Goal: Task Accomplishment & Management: Manage account settings

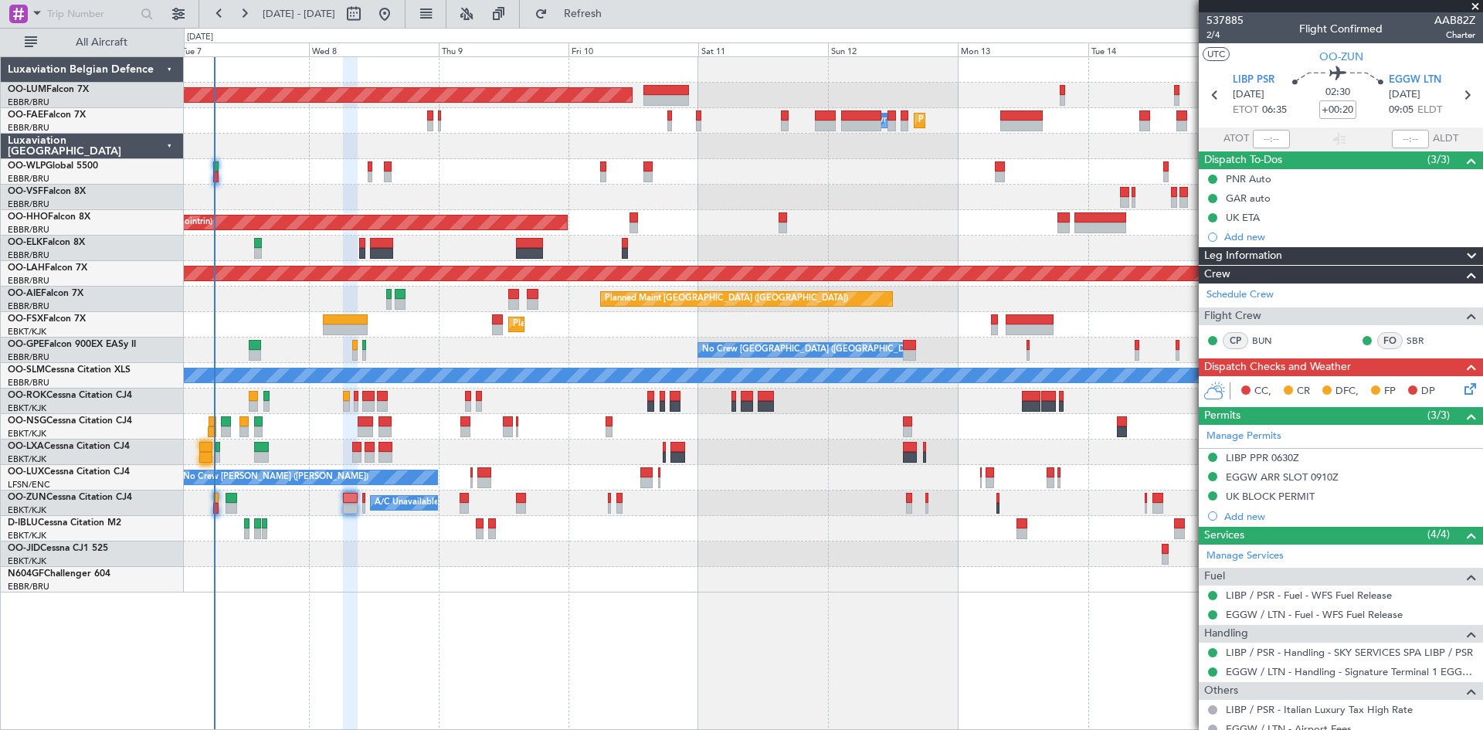
scroll to position [330, 0]
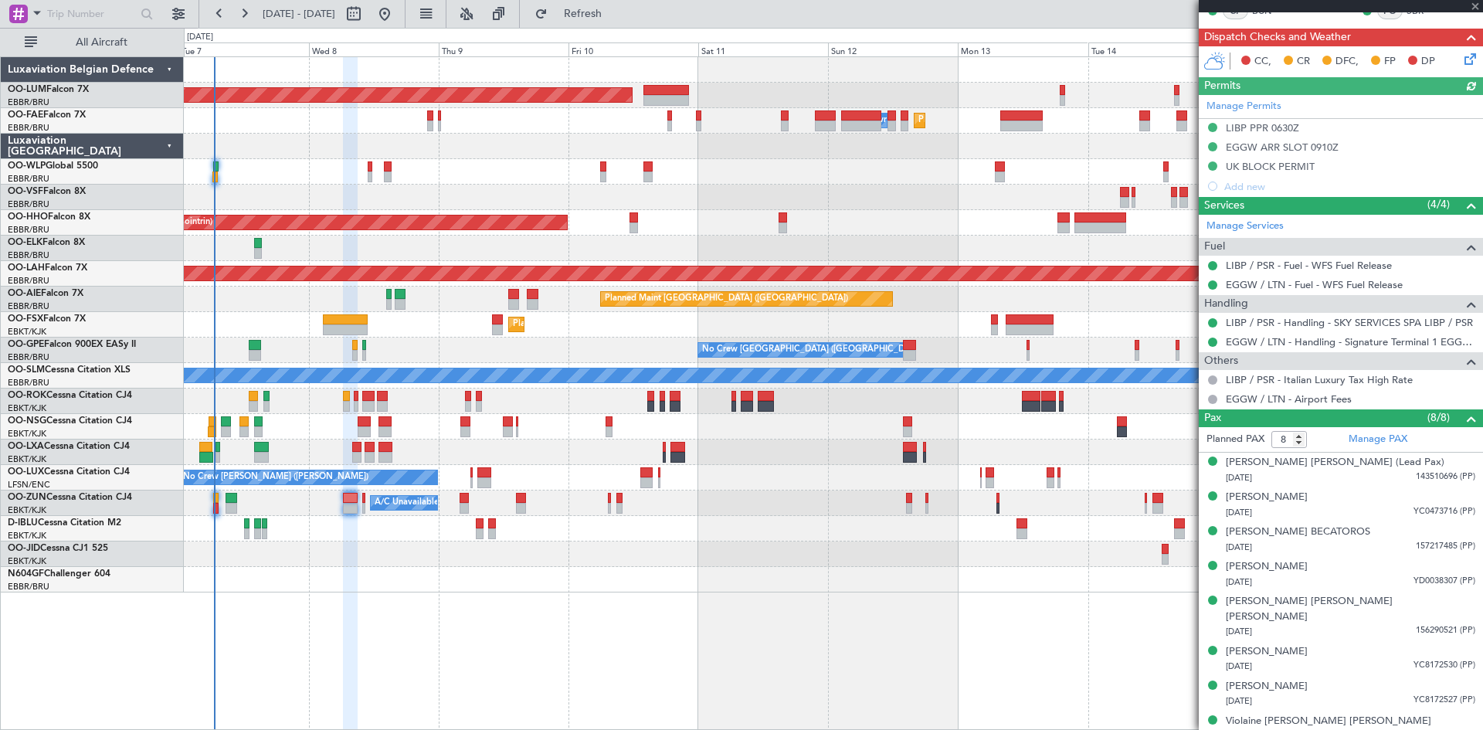
click at [1264, 147] on div "Manage Permits LIBP PPR 0630Z EGGW ARR SLOT 0910Z UK BLOCK PERMIT Add new" at bounding box center [1340, 145] width 284 height 101
click at [1243, 144] on div "Manage Permits LIBP PPR 0630Z EGGW ARR SLOT 0910Z UK BLOCK PERMIT Add new" at bounding box center [1340, 145] width 284 height 101
click at [1255, 146] on div "Manage Permits LIBP PPR 0630Z EGGW ARR SLOT 0910Z UK BLOCK PERMIT Add new" at bounding box center [1340, 145] width 284 height 101
click at [1277, 150] on div "EGGW ARR SLOT 0910Z" at bounding box center [1282, 147] width 113 height 13
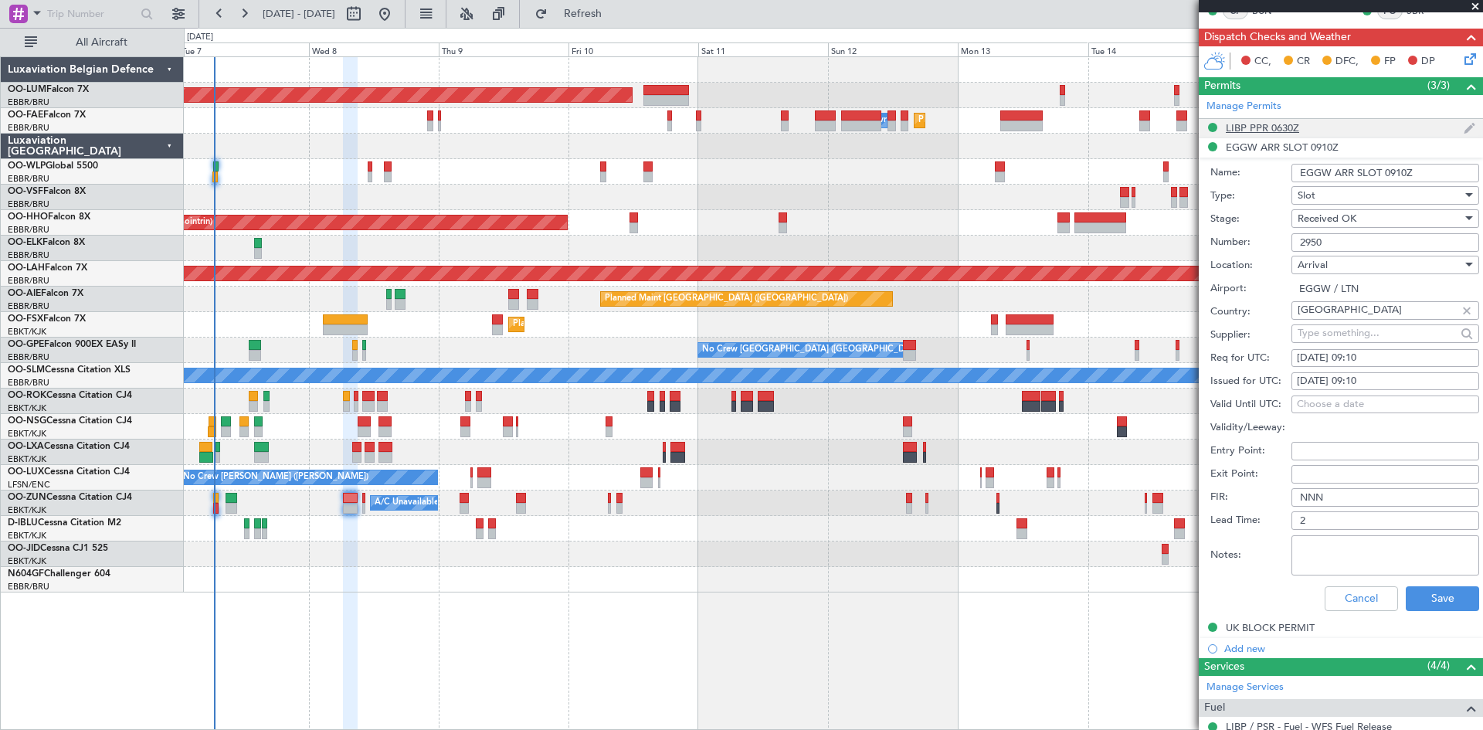
click at [1256, 127] on div "LIBP PPR 0630Z" at bounding box center [1262, 127] width 73 height 13
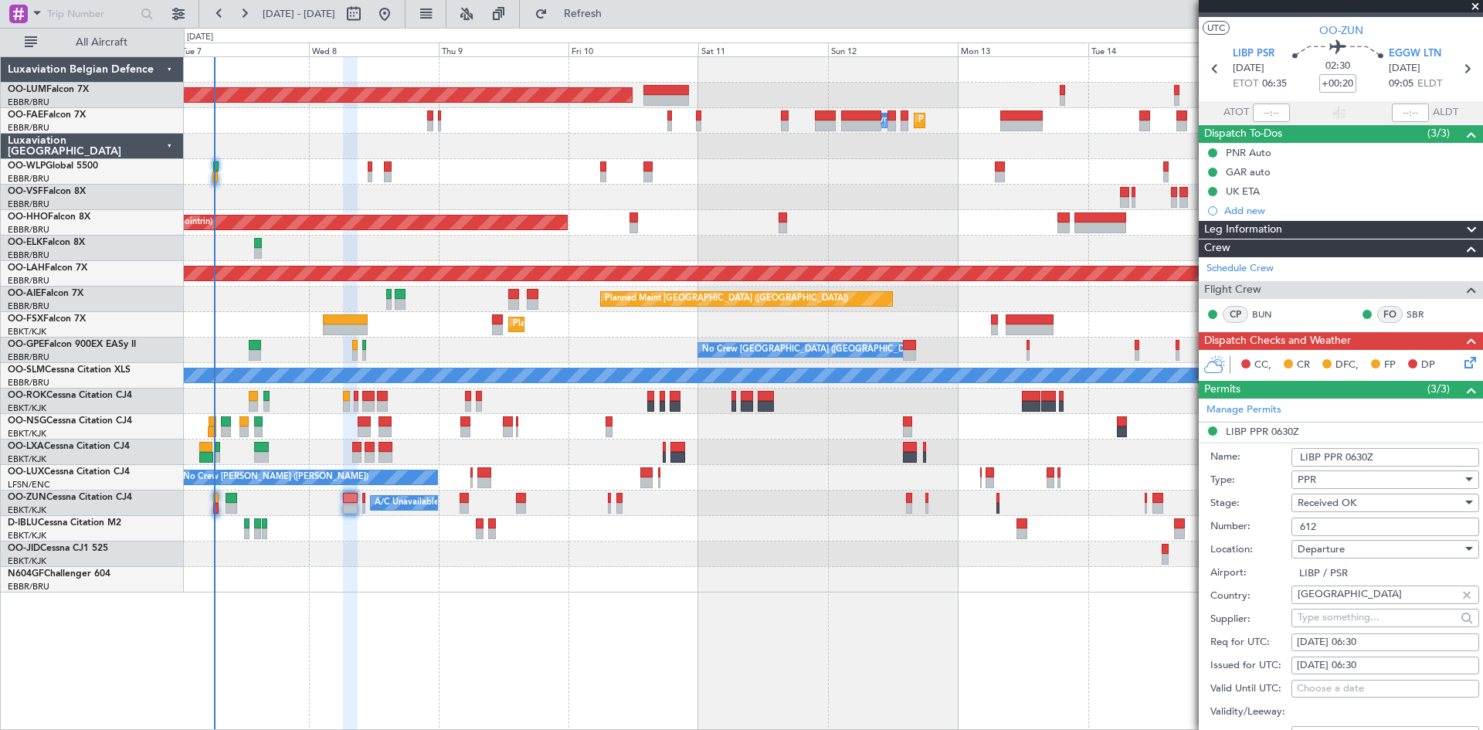
scroll to position [0, 0]
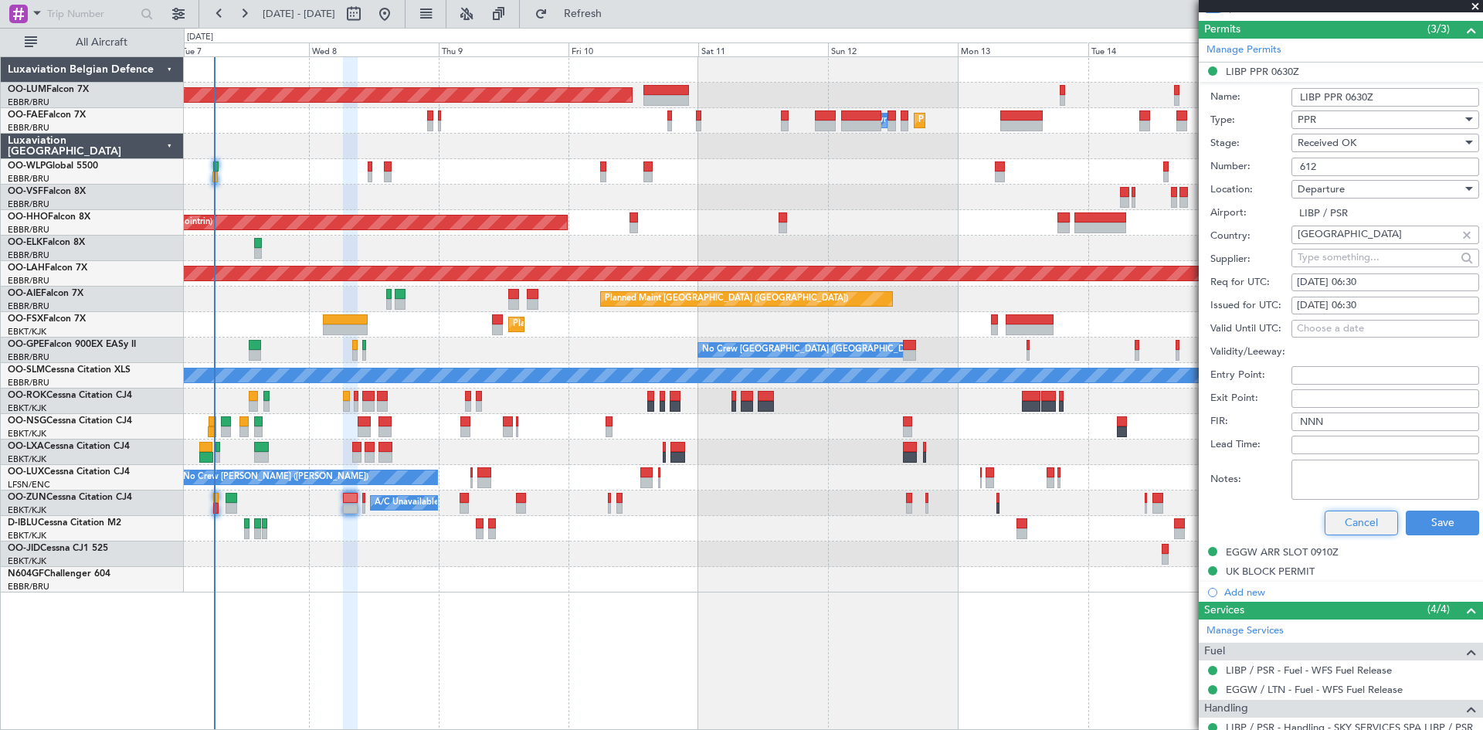
click at [1344, 516] on button "Cancel" at bounding box center [1360, 522] width 73 height 25
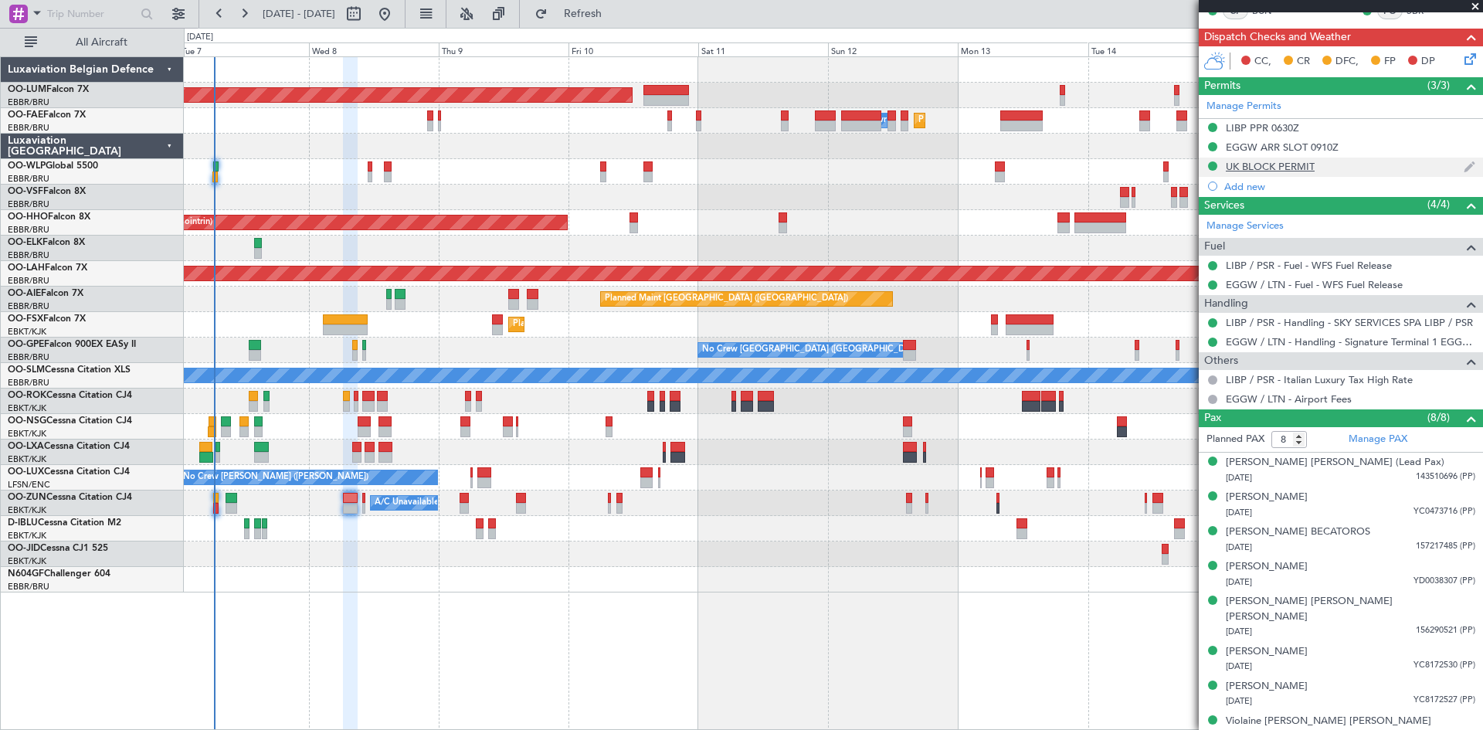
click at [1255, 163] on div "UK BLOCK PERMIT" at bounding box center [1270, 166] width 89 height 13
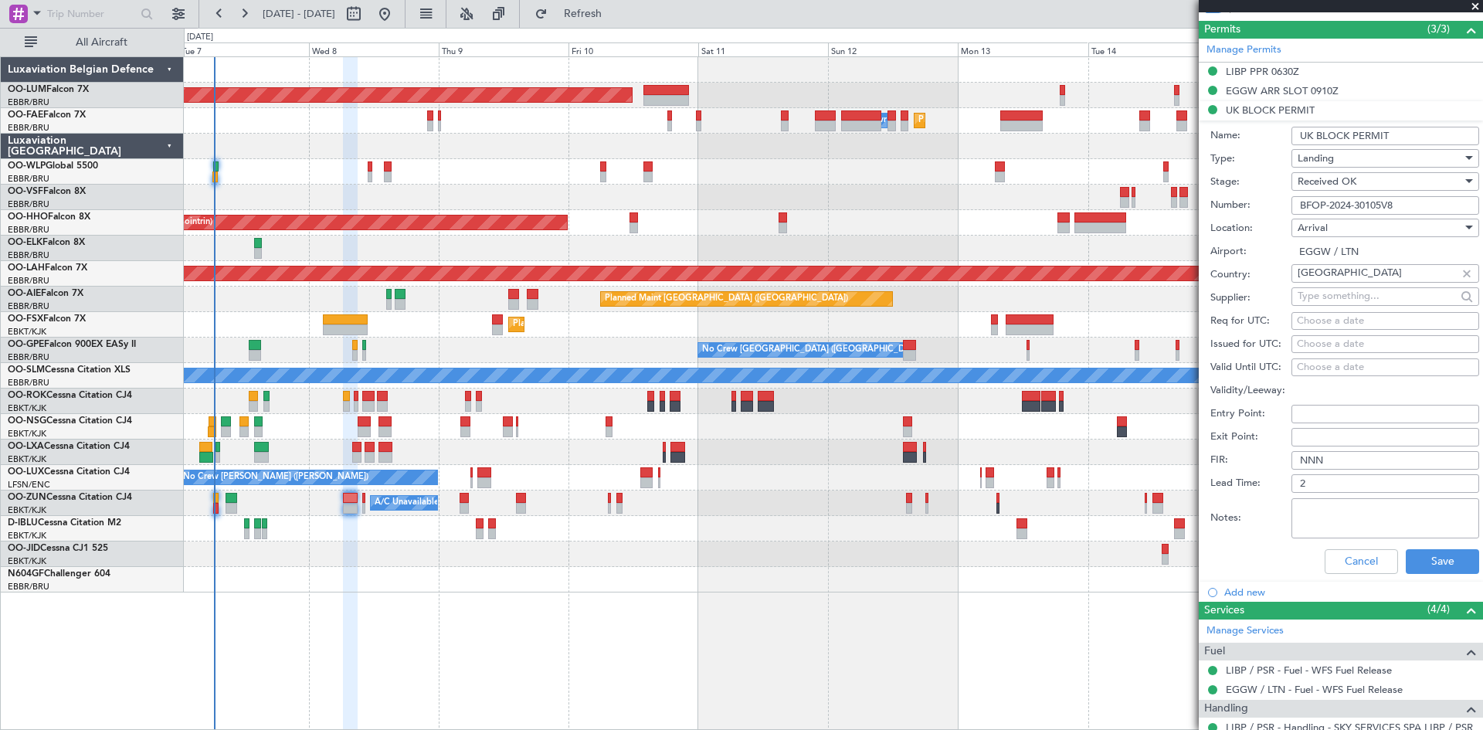
drag, startPoint x: 1300, startPoint y: 205, endPoint x: 1431, endPoint y: 207, distance: 130.5
click at [1431, 207] on input "BFOP-2024-30105V8" at bounding box center [1385, 205] width 188 height 19
click at [1359, 554] on button "Cancel" at bounding box center [1360, 561] width 73 height 25
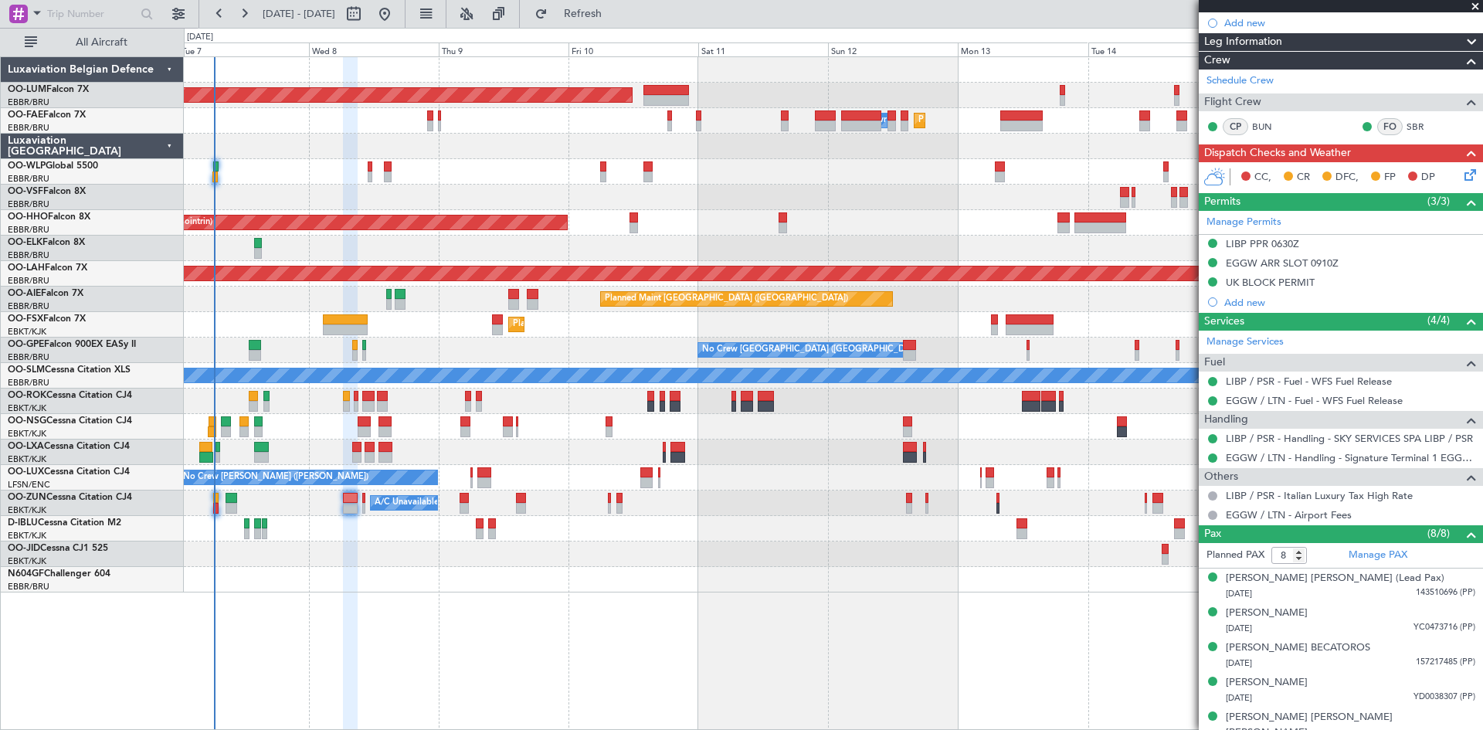
scroll to position [98, 0]
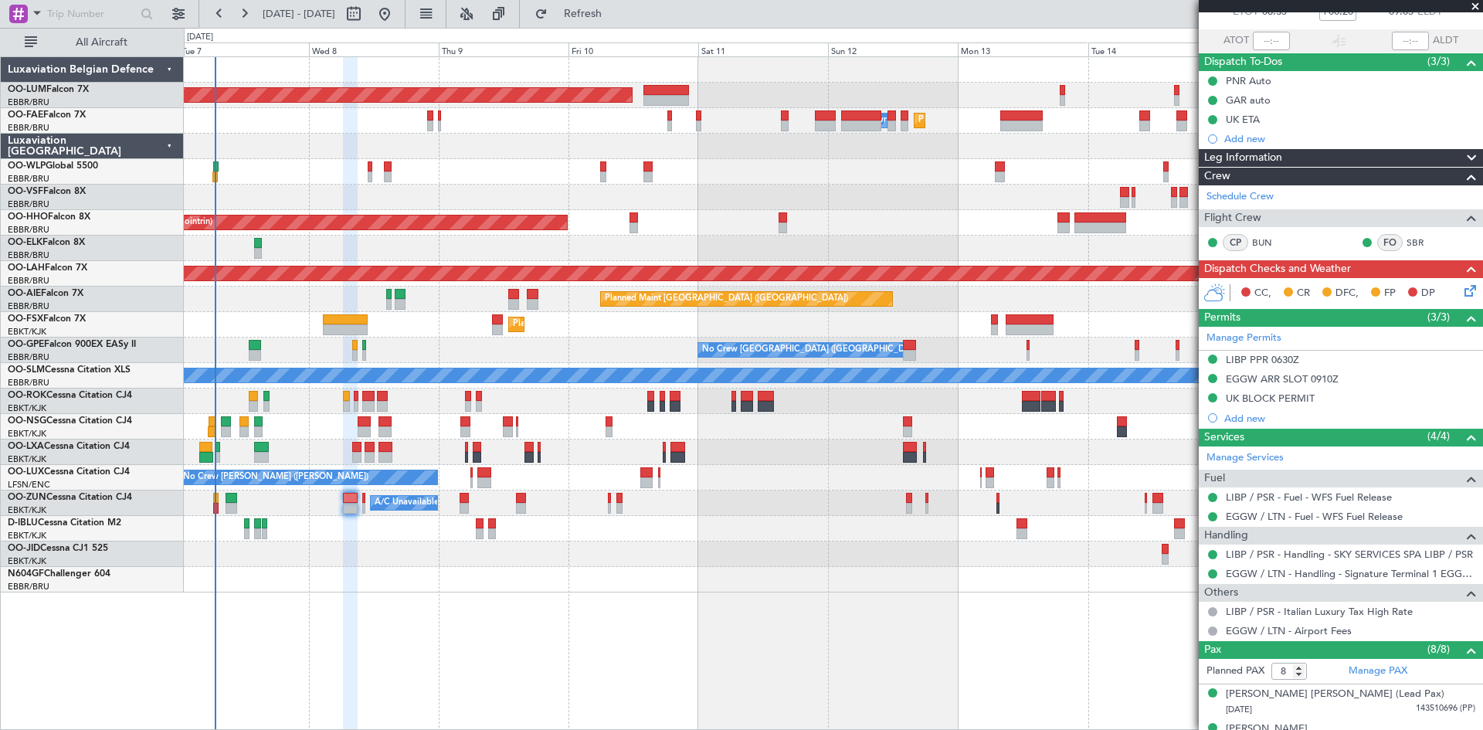
click at [1469, 286] on div "CC, CR DFC, FP DP" at bounding box center [1340, 293] width 284 height 31
click at [1461, 289] on icon at bounding box center [1467, 288] width 12 height 12
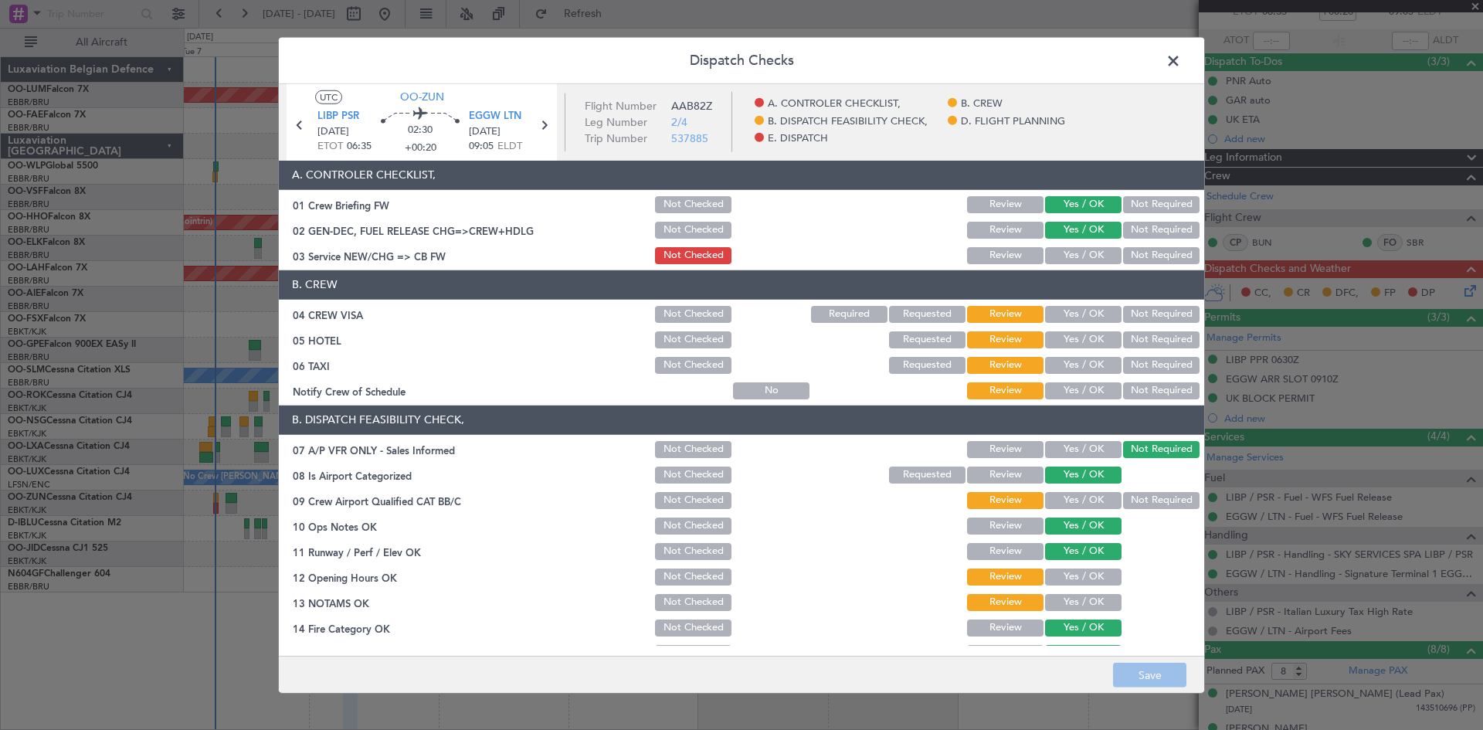
click at [1126, 311] on button "Not Required" at bounding box center [1161, 314] width 76 height 17
click at [1133, 336] on button "Not Required" at bounding box center [1161, 339] width 76 height 17
click at [1133, 363] on button "Not Required" at bounding box center [1161, 365] width 76 height 17
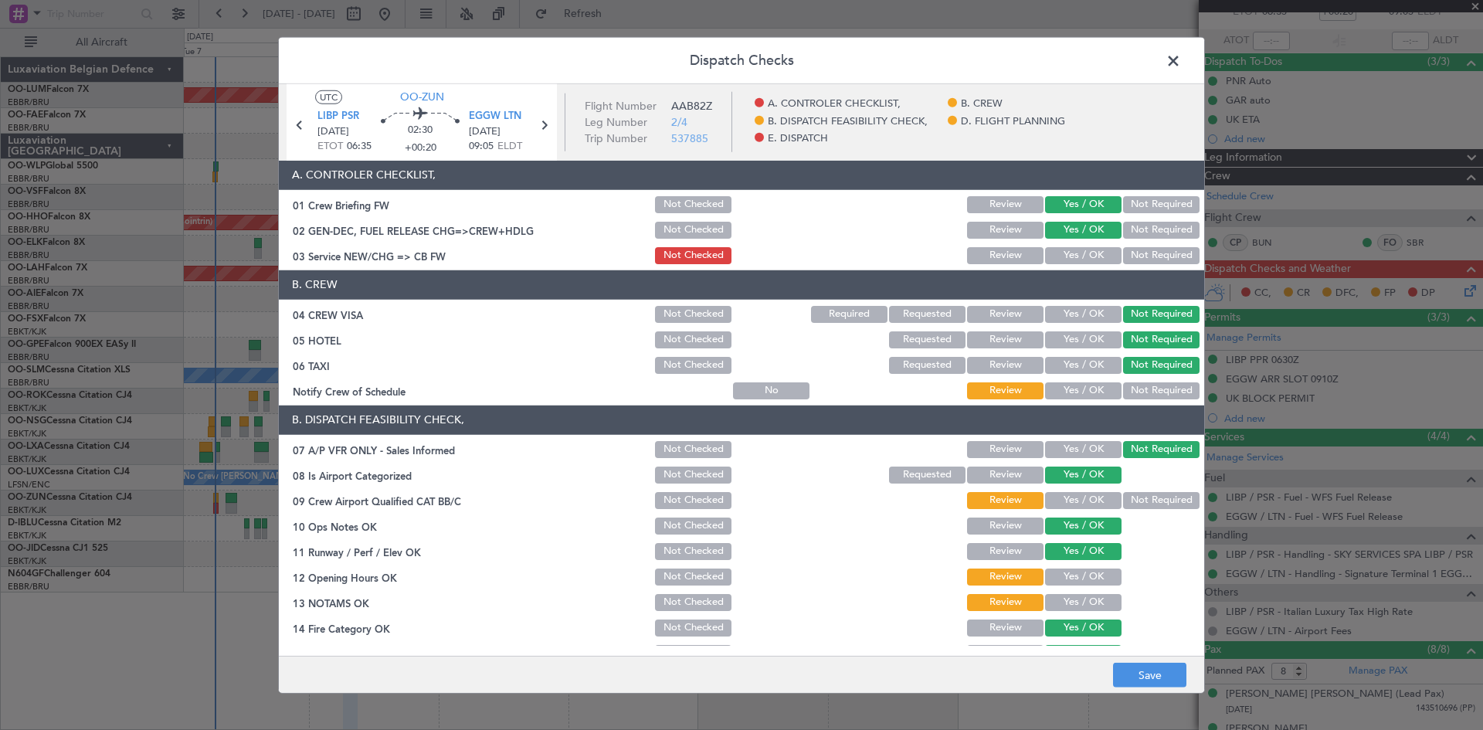
click at [1096, 388] on button "Yes / OK" at bounding box center [1083, 390] width 76 height 17
click at [1072, 499] on button "Yes / OK" at bounding box center [1083, 500] width 76 height 17
click at [1070, 579] on button "Yes / OK" at bounding box center [1083, 576] width 76 height 17
click at [1073, 604] on button "Yes / OK" at bounding box center [1083, 602] width 76 height 17
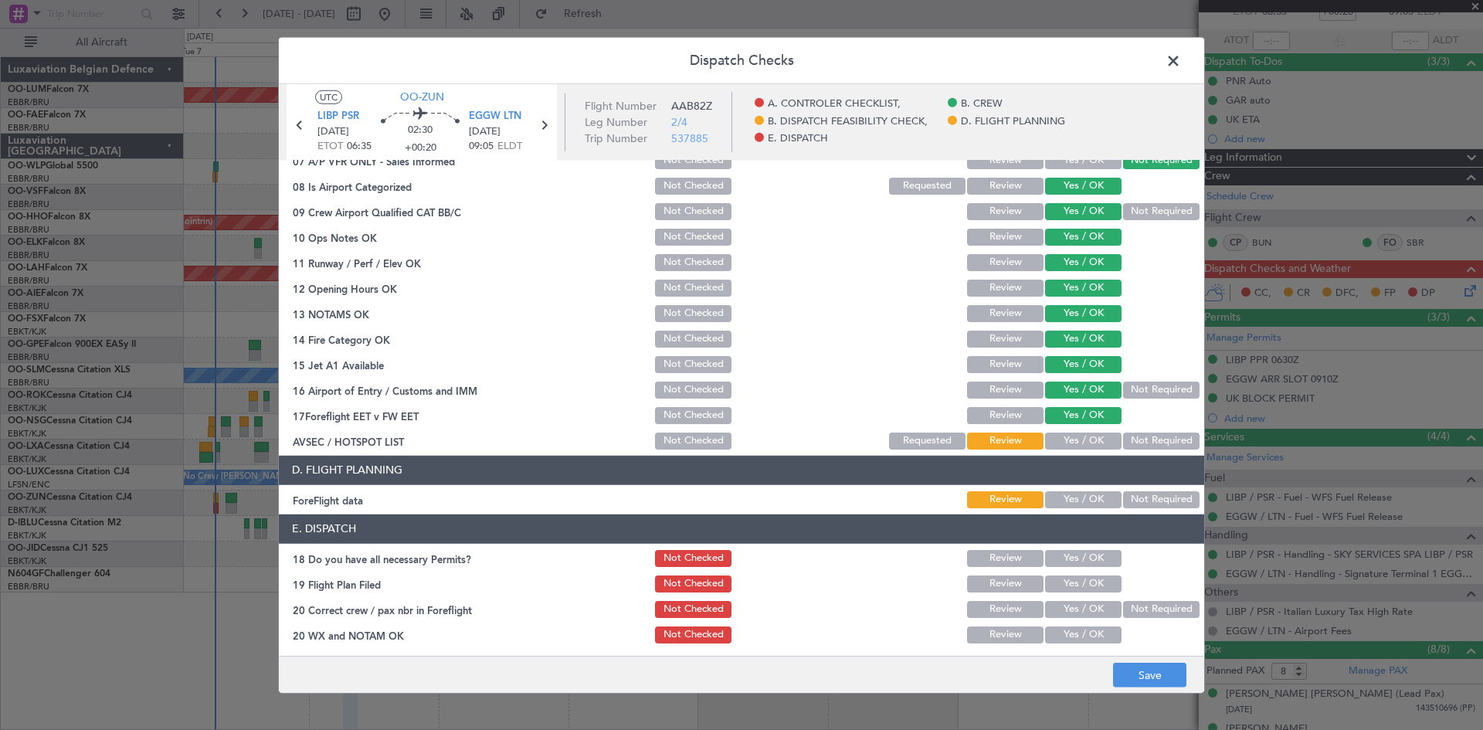
scroll to position [292, 0]
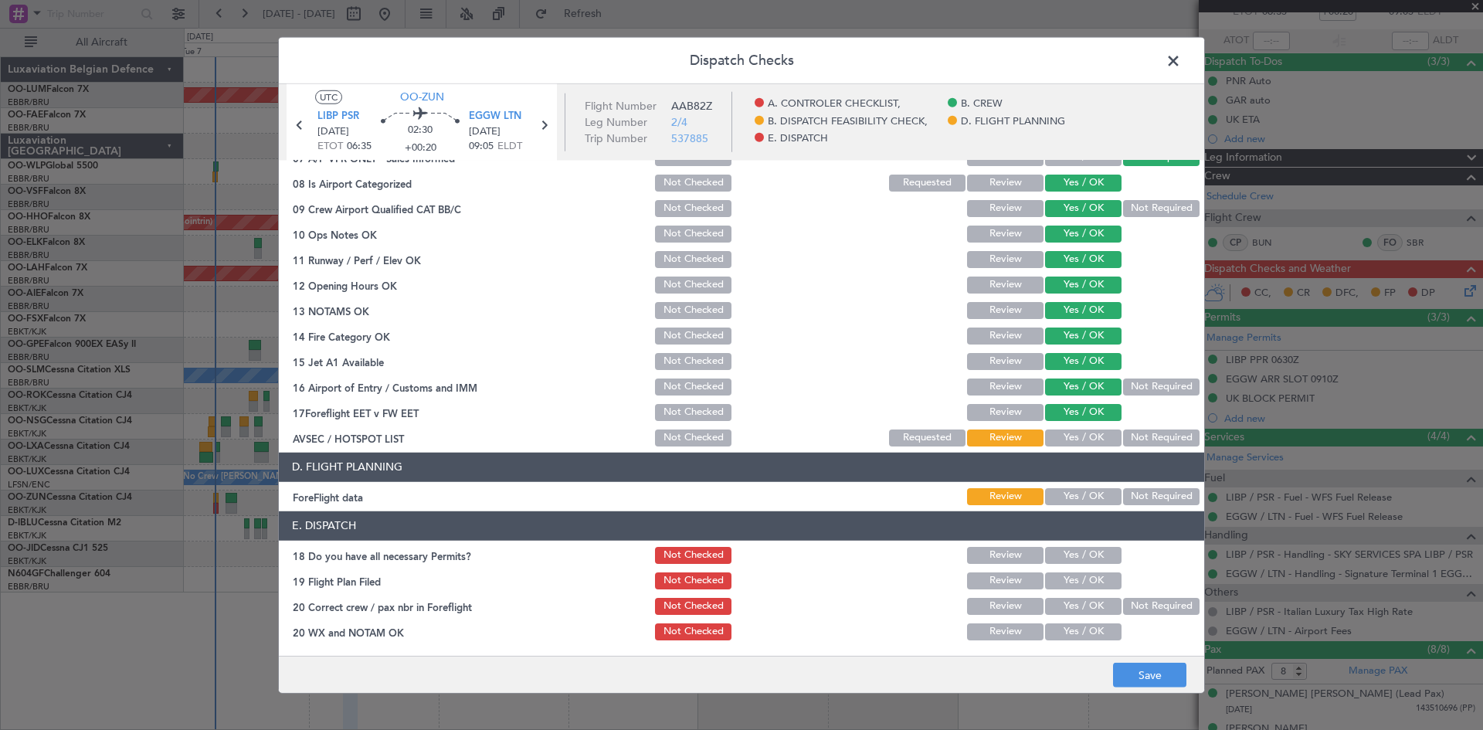
click at [1070, 446] on div "Yes / OK" at bounding box center [1081, 438] width 78 height 22
click at [1070, 441] on button "Yes / OK" at bounding box center [1083, 437] width 76 height 17
click at [1071, 490] on button "Yes / OK" at bounding box center [1083, 496] width 76 height 17
click at [1075, 554] on button "Yes / OK" at bounding box center [1083, 555] width 76 height 17
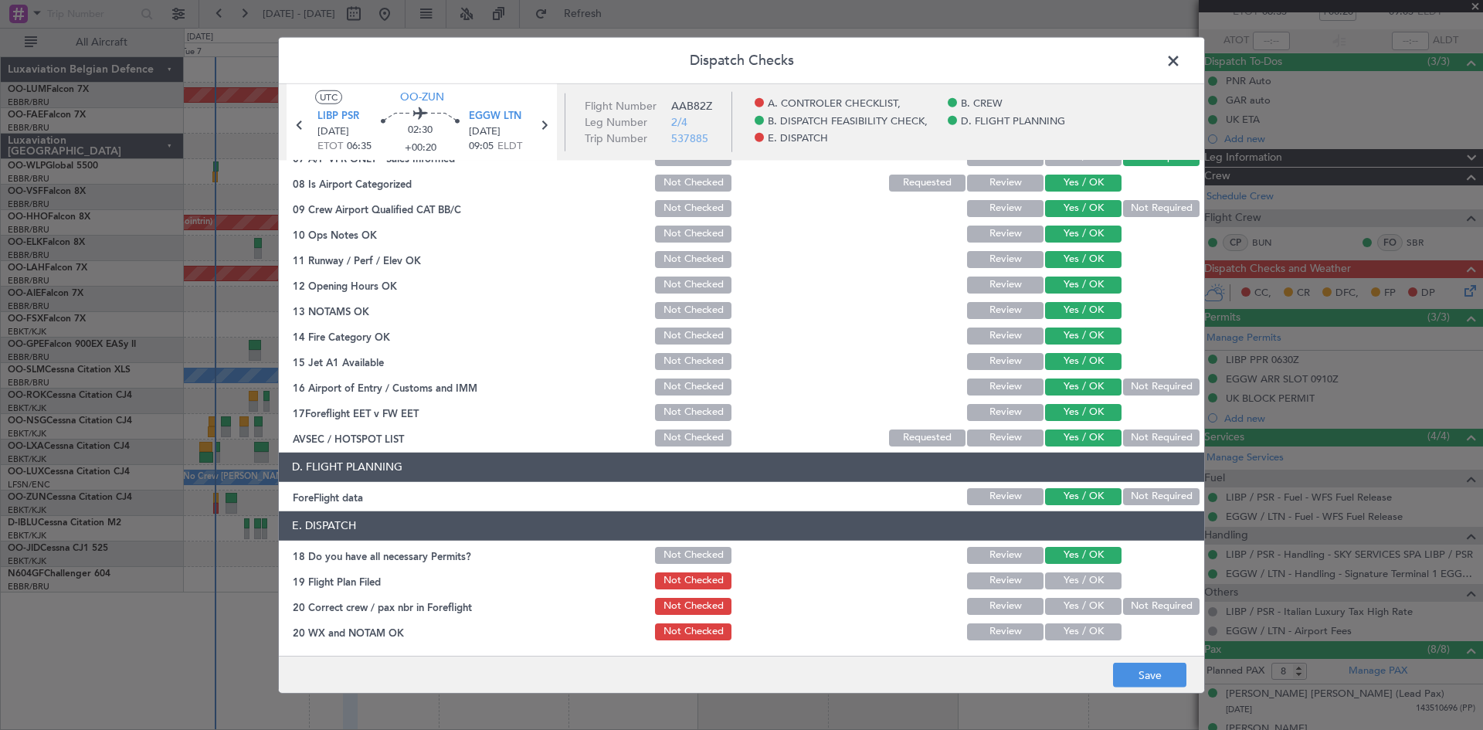
click at [1082, 606] on button "Yes / OK" at bounding box center [1083, 606] width 76 height 17
click at [1084, 631] on button "Yes / OK" at bounding box center [1083, 631] width 76 height 17
click at [1155, 672] on button "Save" at bounding box center [1149, 675] width 73 height 25
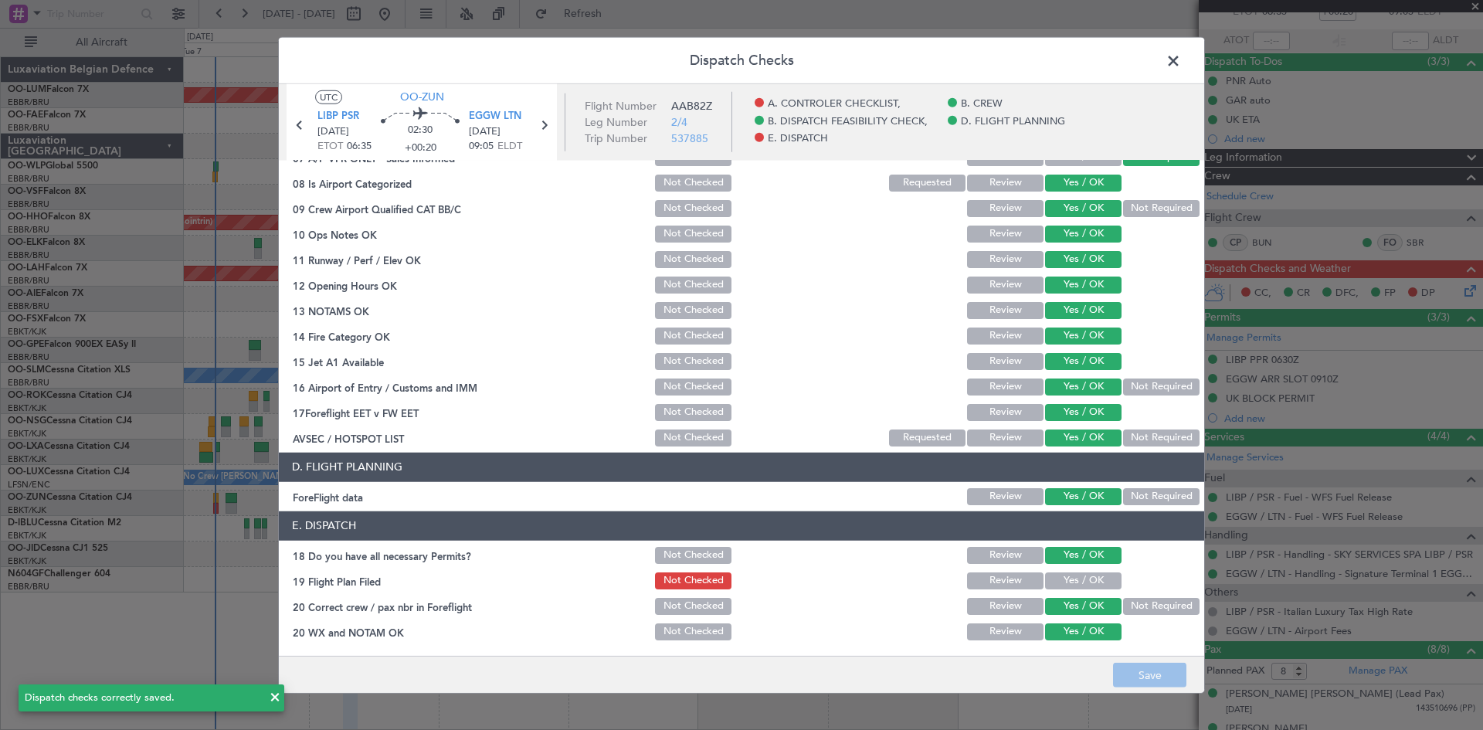
click at [542, 126] on icon at bounding box center [544, 124] width 20 height 20
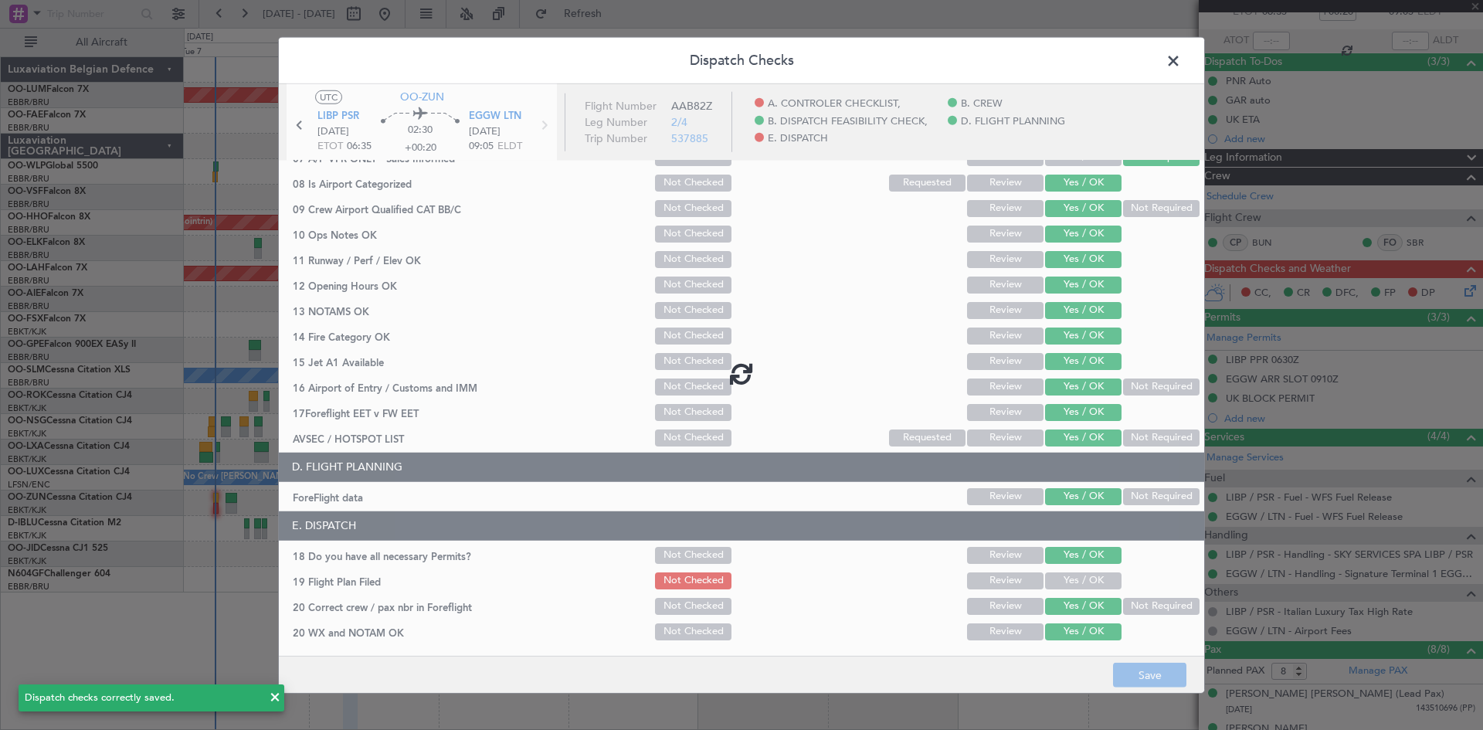
type input "0"
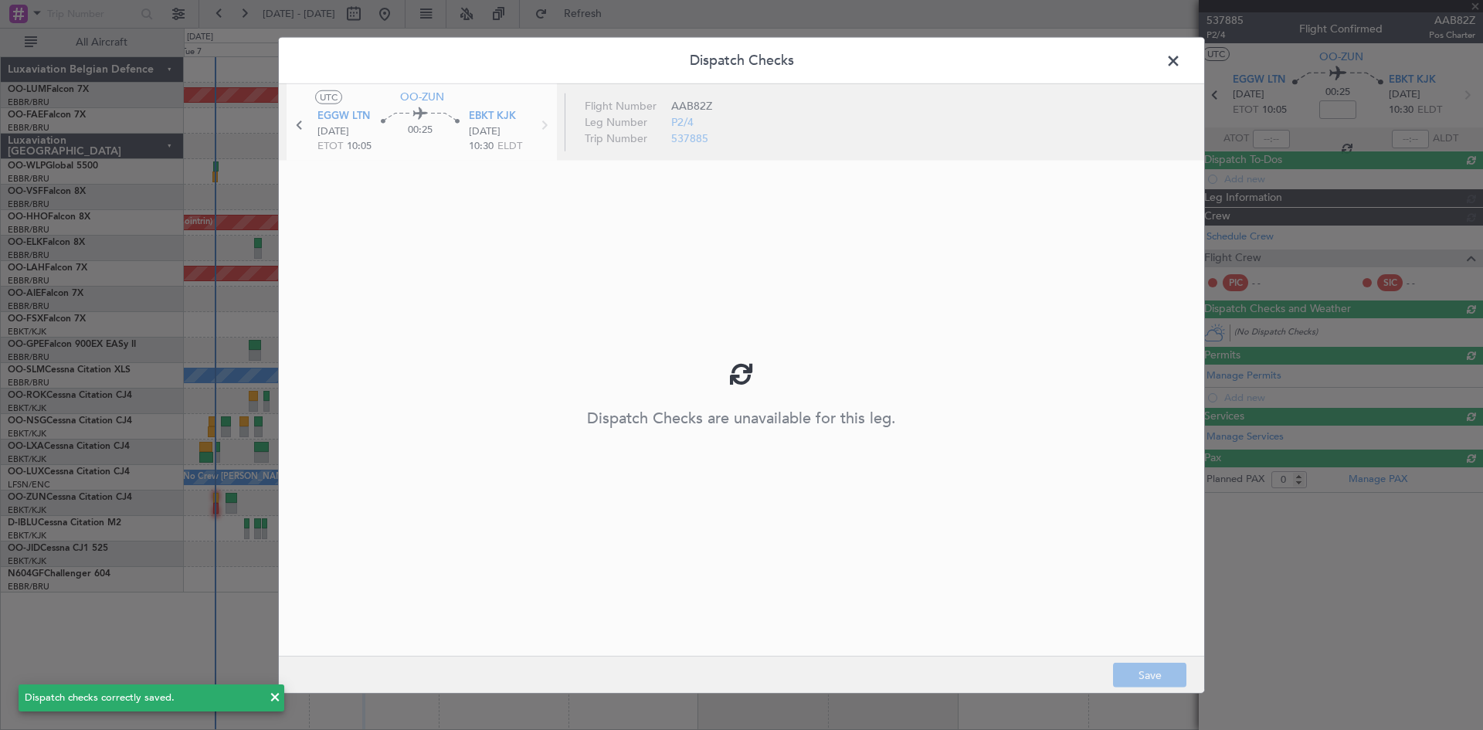
scroll to position [0, 0]
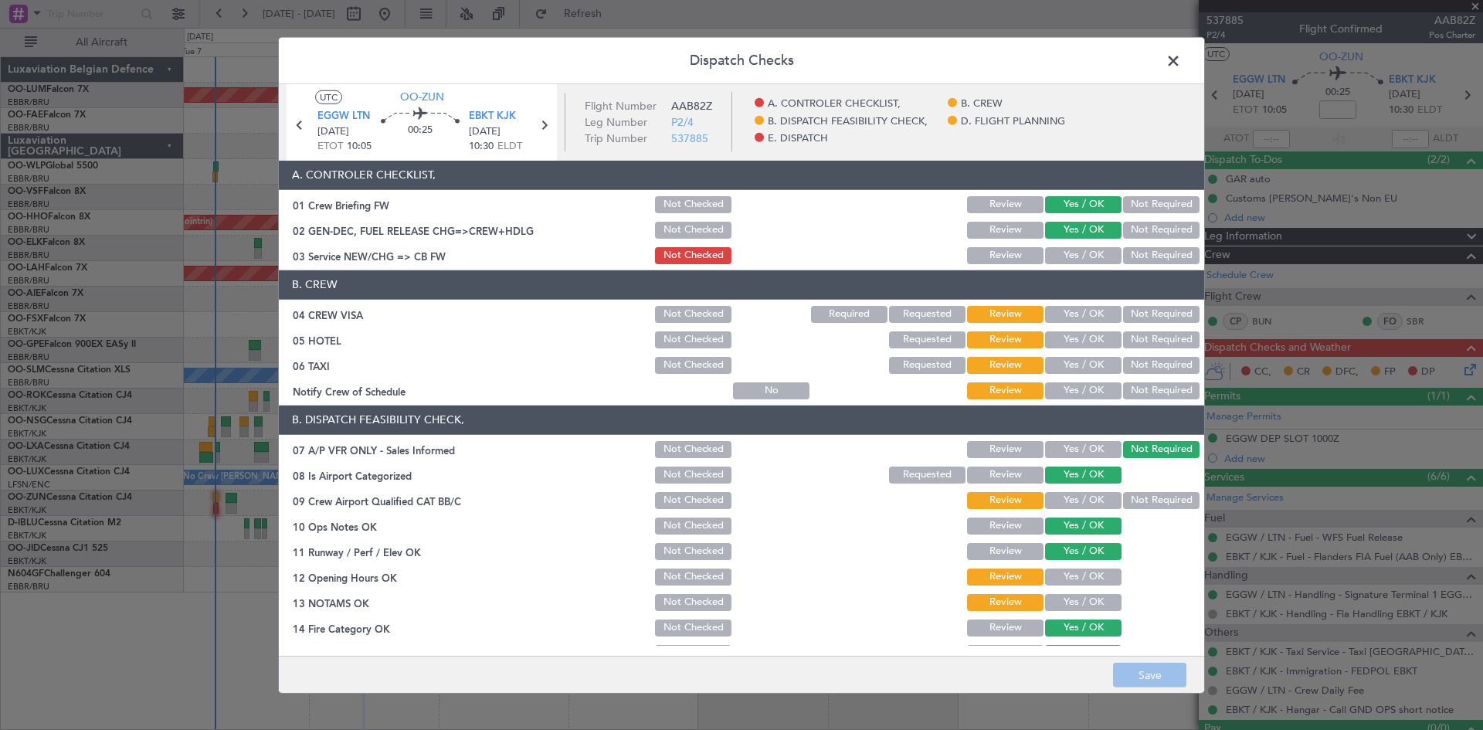
click at [1068, 314] on button "Yes / OK" at bounding box center [1083, 314] width 76 height 17
click at [1123, 335] on button "Not Required" at bounding box center [1161, 339] width 76 height 17
click at [1127, 362] on button "Not Required" at bounding box center [1161, 365] width 76 height 17
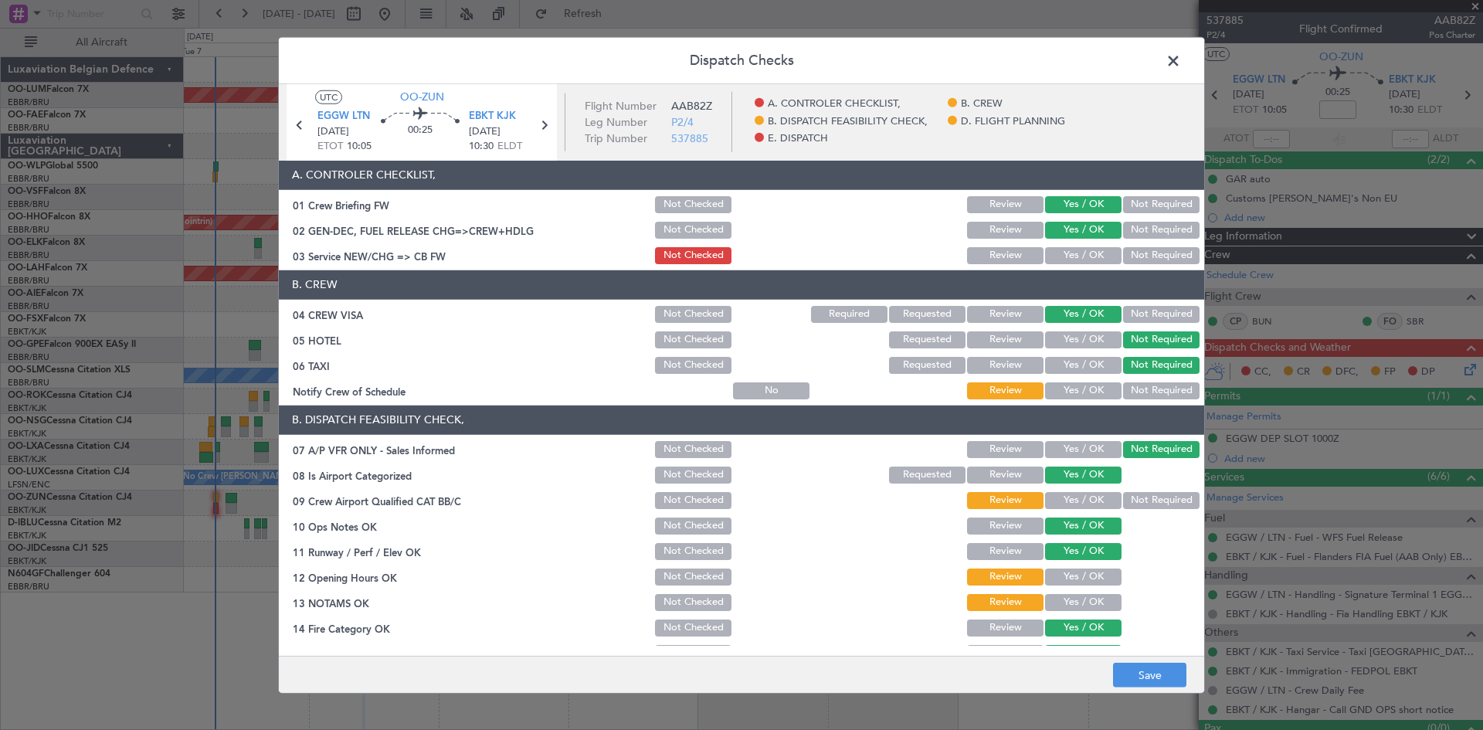
click at [1087, 387] on button "Yes / OK" at bounding box center [1083, 390] width 76 height 17
click at [1076, 501] on button "Yes / OK" at bounding box center [1083, 500] width 76 height 17
click at [1089, 574] on button "Yes / OK" at bounding box center [1083, 576] width 76 height 17
click at [1086, 605] on button "Yes / OK" at bounding box center [1083, 602] width 76 height 17
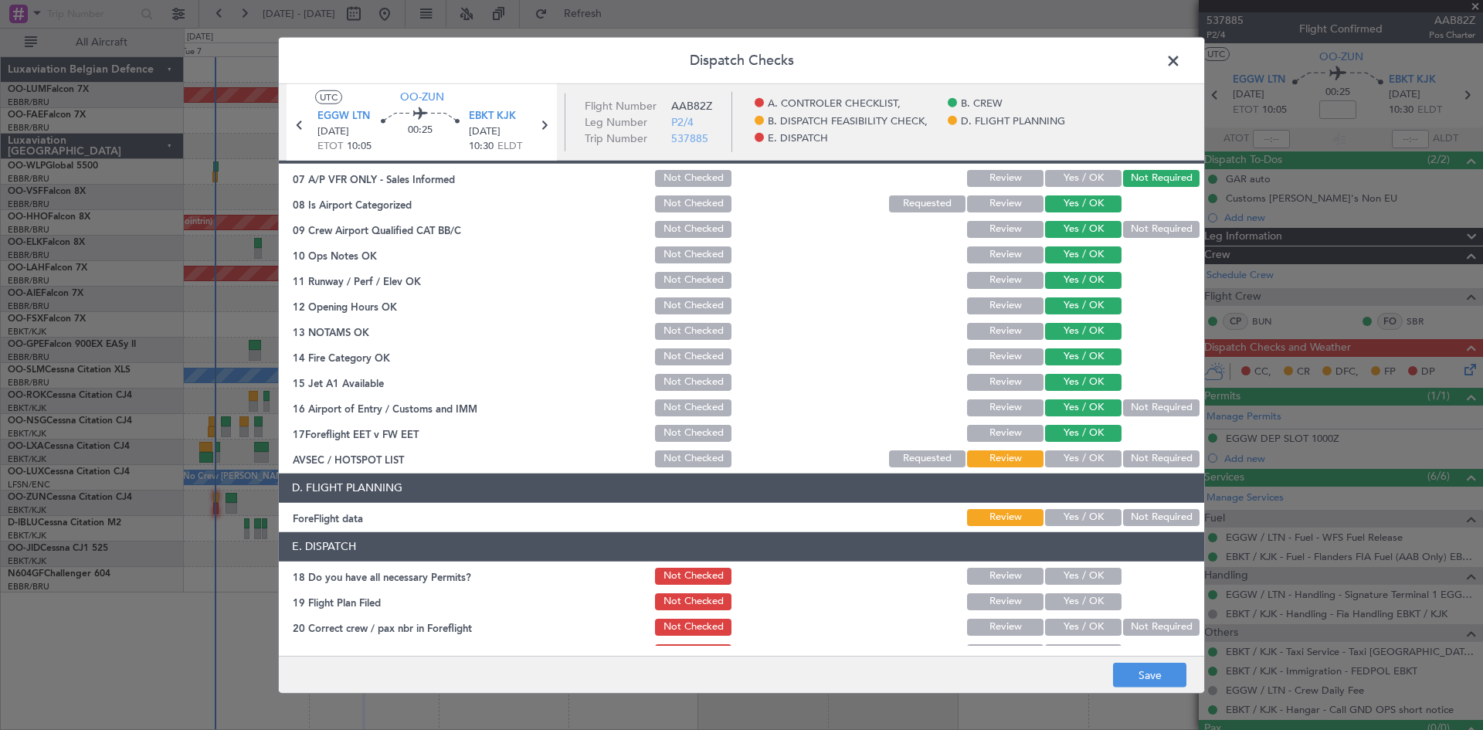
scroll to position [292, 0]
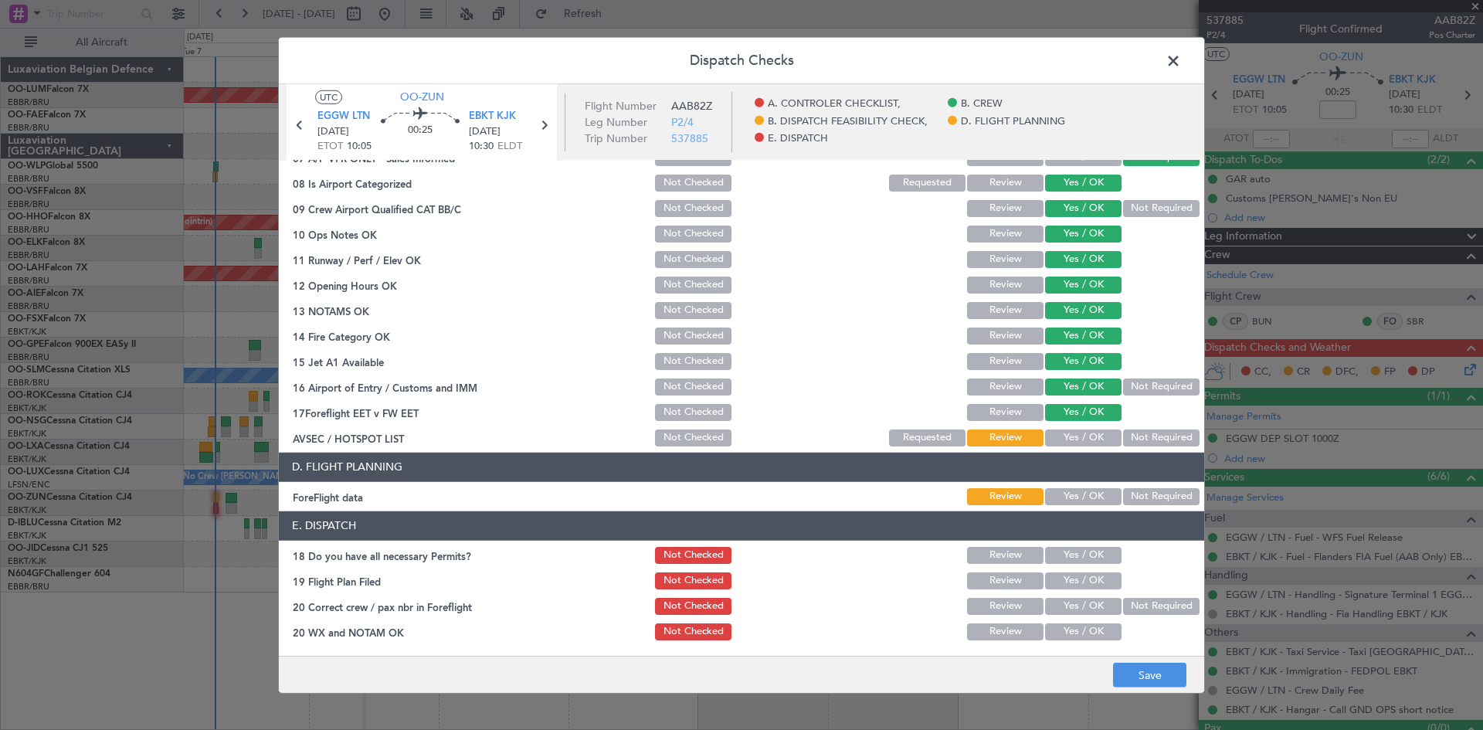
click at [1093, 434] on button "Yes / OK" at bounding box center [1083, 437] width 76 height 17
click at [1082, 497] on button "Yes / OK" at bounding box center [1083, 496] width 76 height 17
click at [1079, 544] on div "Yes / OK" at bounding box center [1081, 555] width 78 height 22
click at [1070, 554] on button "Yes / OK" at bounding box center [1083, 555] width 76 height 17
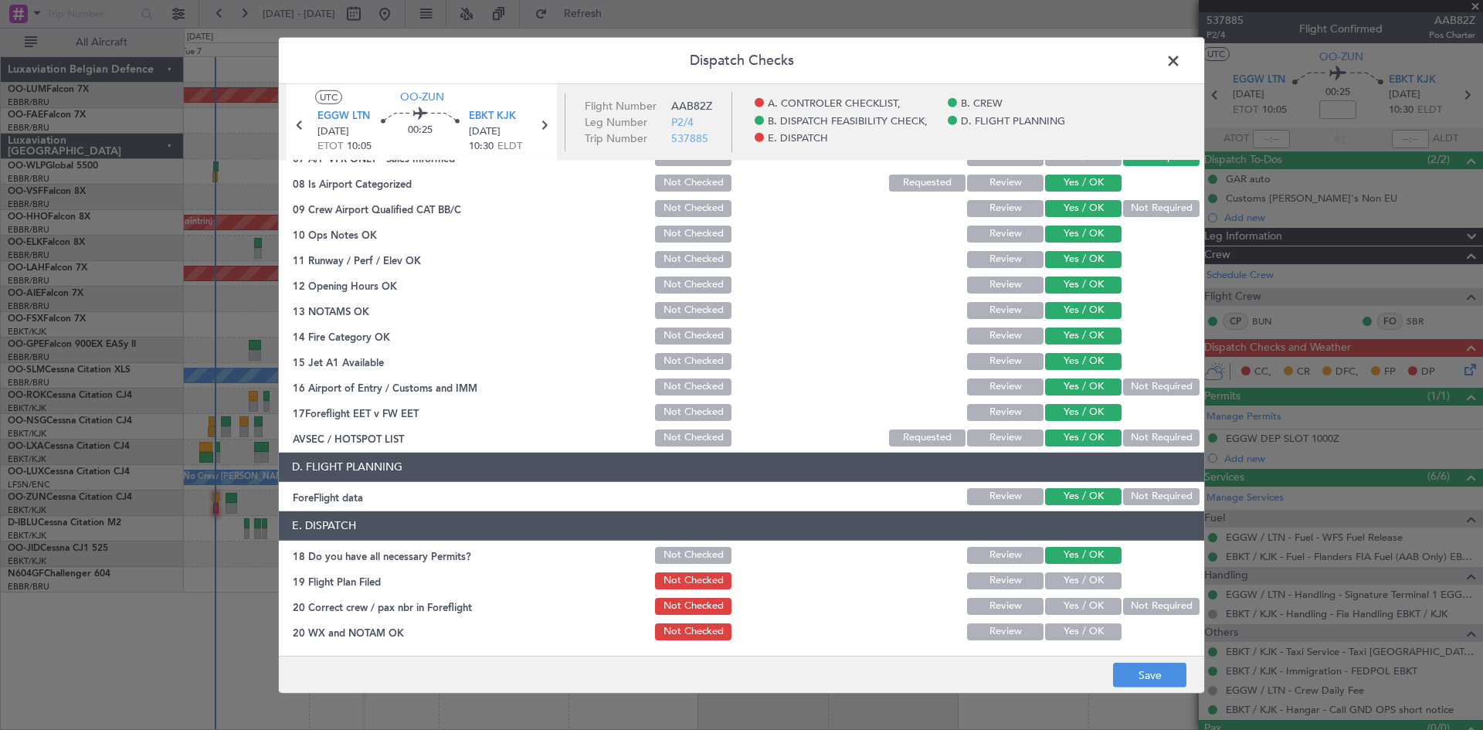
click at [1080, 606] on button "Yes / OK" at bounding box center [1083, 606] width 76 height 17
click at [1078, 630] on button "Yes / OK" at bounding box center [1083, 631] width 76 height 17
click at [1143, 672] on button "Save" at bounding box center [1149, 675] width 73 height 25
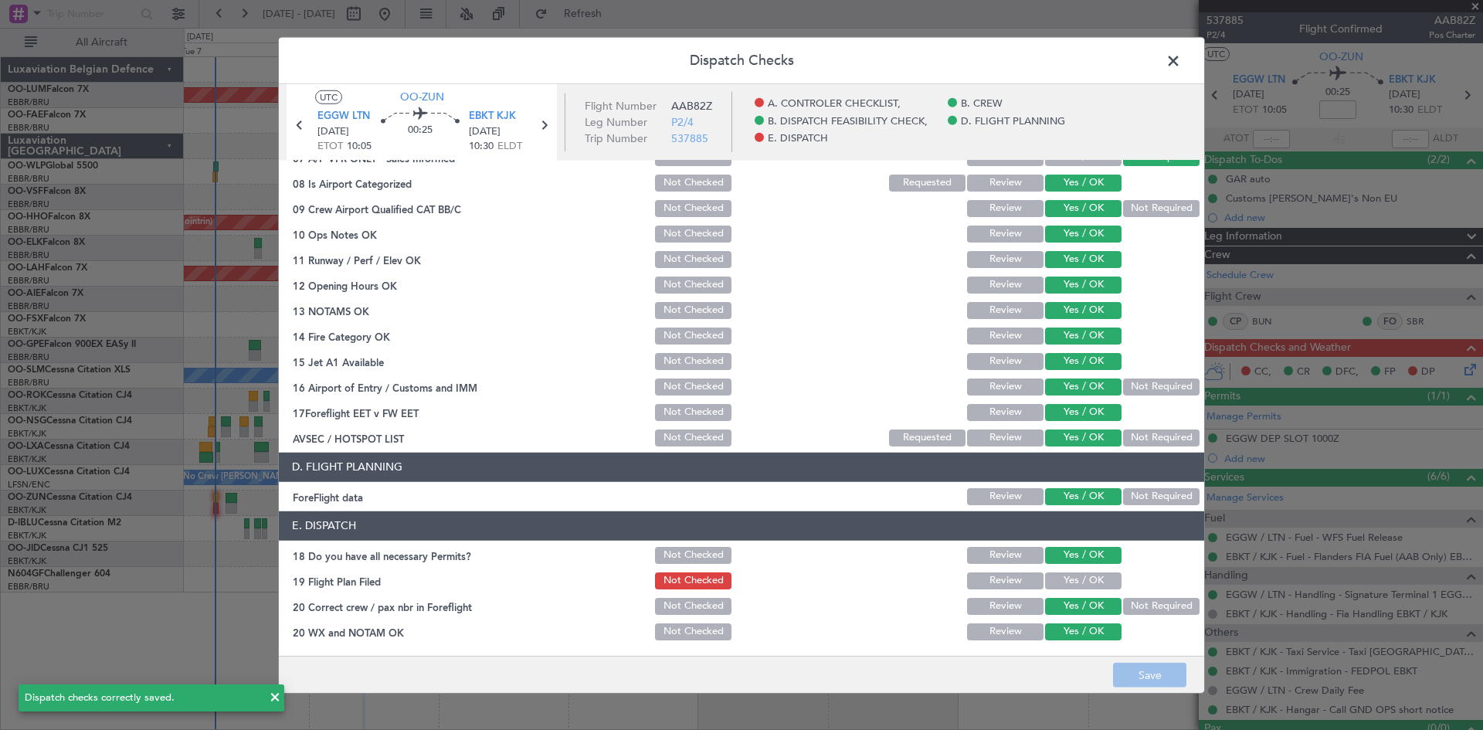
click at [707, 631] on button "Not Checked" at bounding box center [693, 631] width 76 height 17
drag, startPoint x: 1171, startPoint y: 666, endPoint x: 1163, endPoint y: 666, distance: 7.8
click at [1169, 669] on button "Save" at bounding box center [1149, 675] width 73 height 25
click at [1181, 63] on span at bounding box center [1181, 64] width 0 height 31
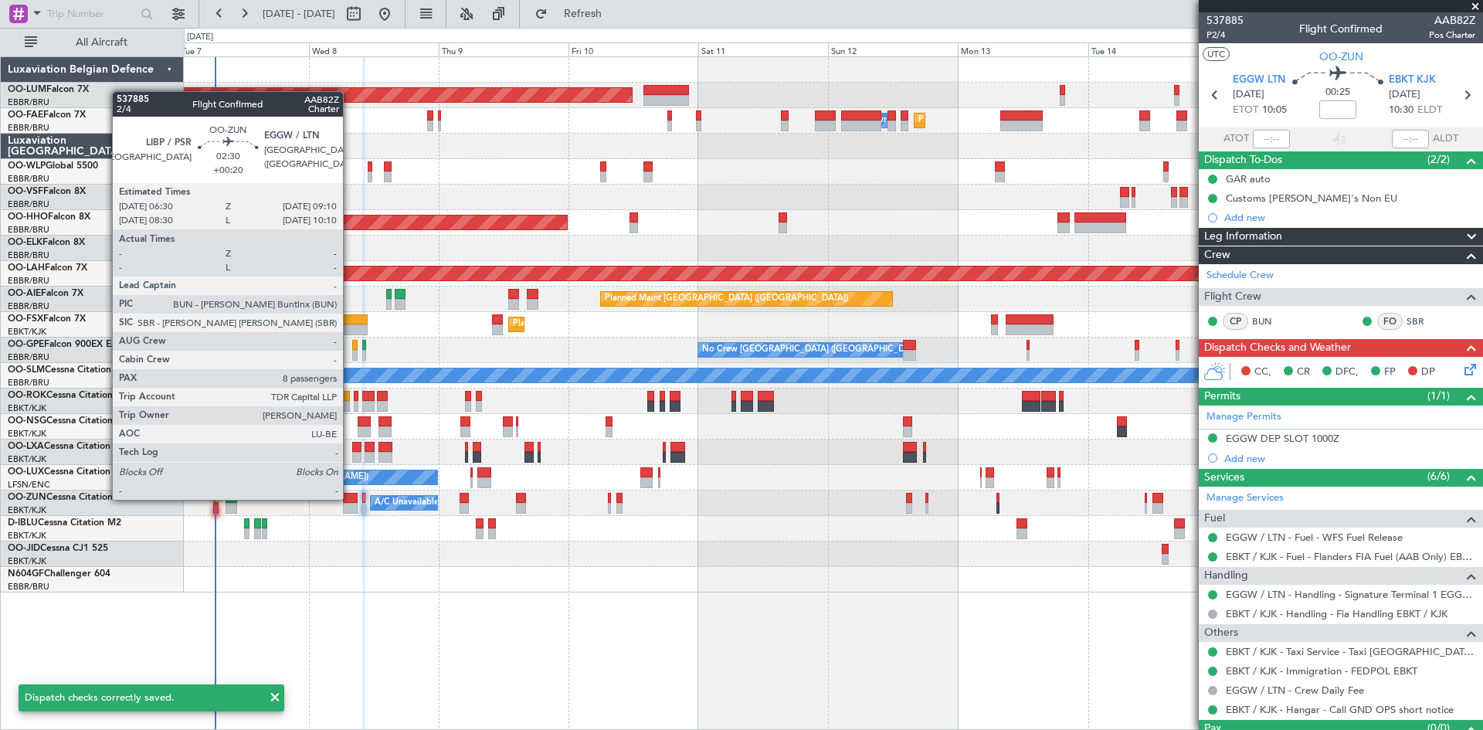
click at [347, 500] on div at bounding box center [350, 498] width 15 height 11
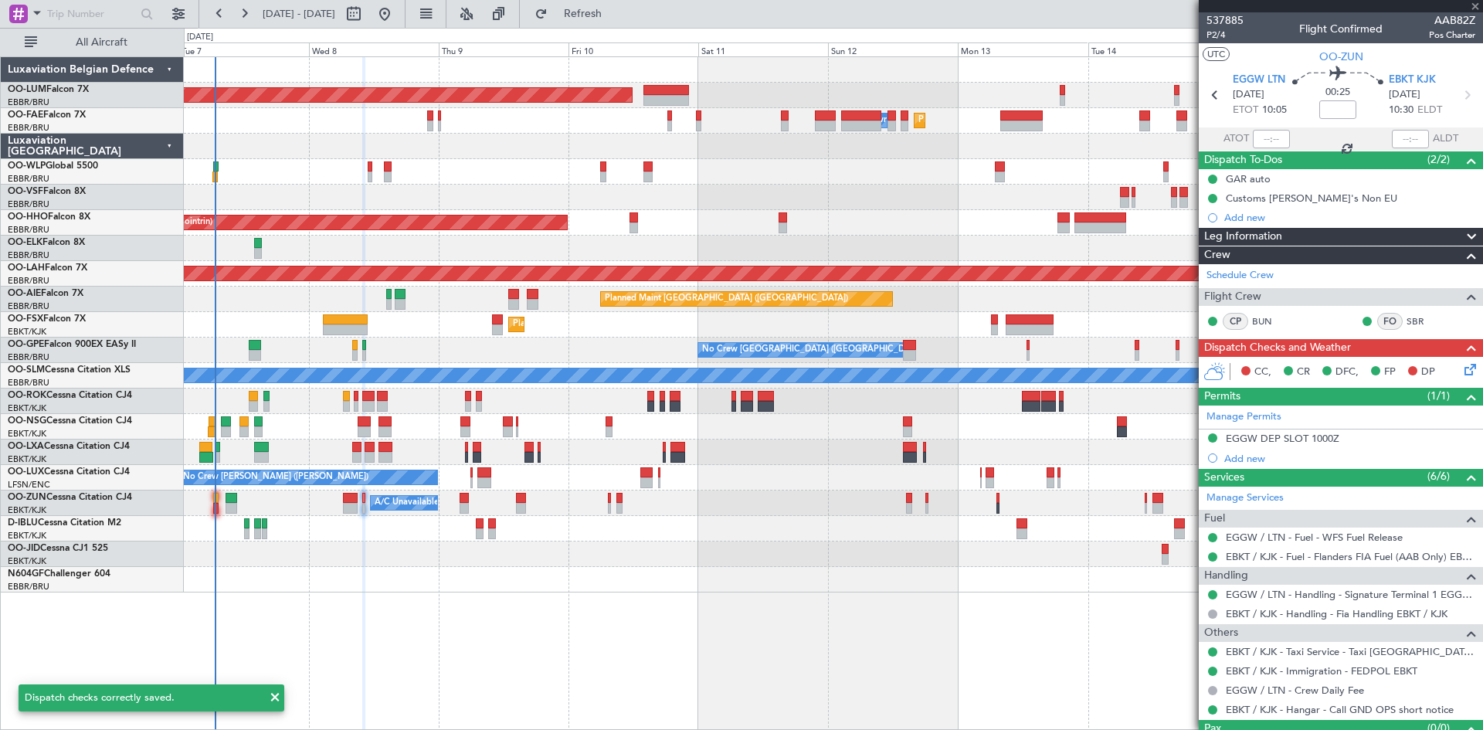
type input "+00:20"
type input "8"
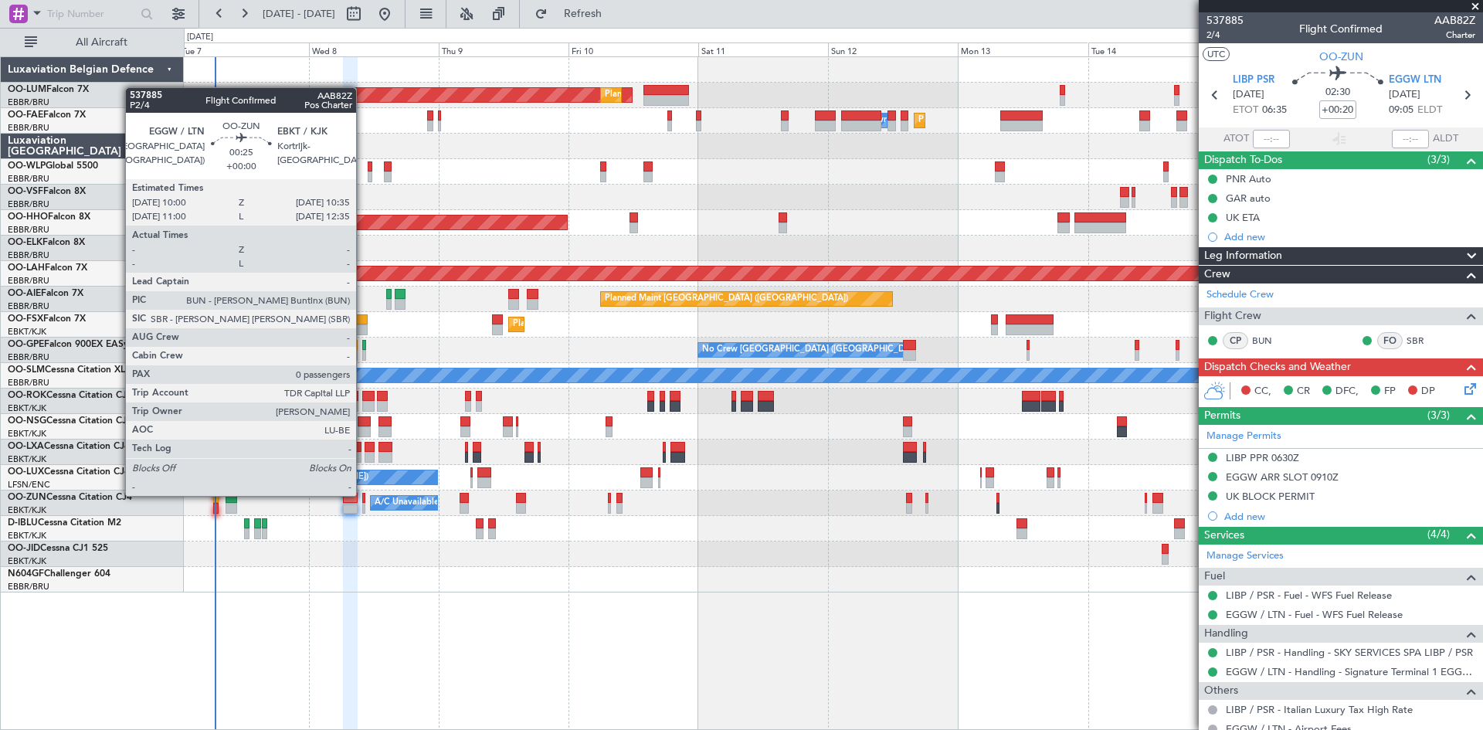
click at [444, 616] on div "AOG Maint Sibiu Planned Maint Brussels (Brussels National) Planned Maint Brusse…" at bounding box center [833, 392] width 1299 height 673
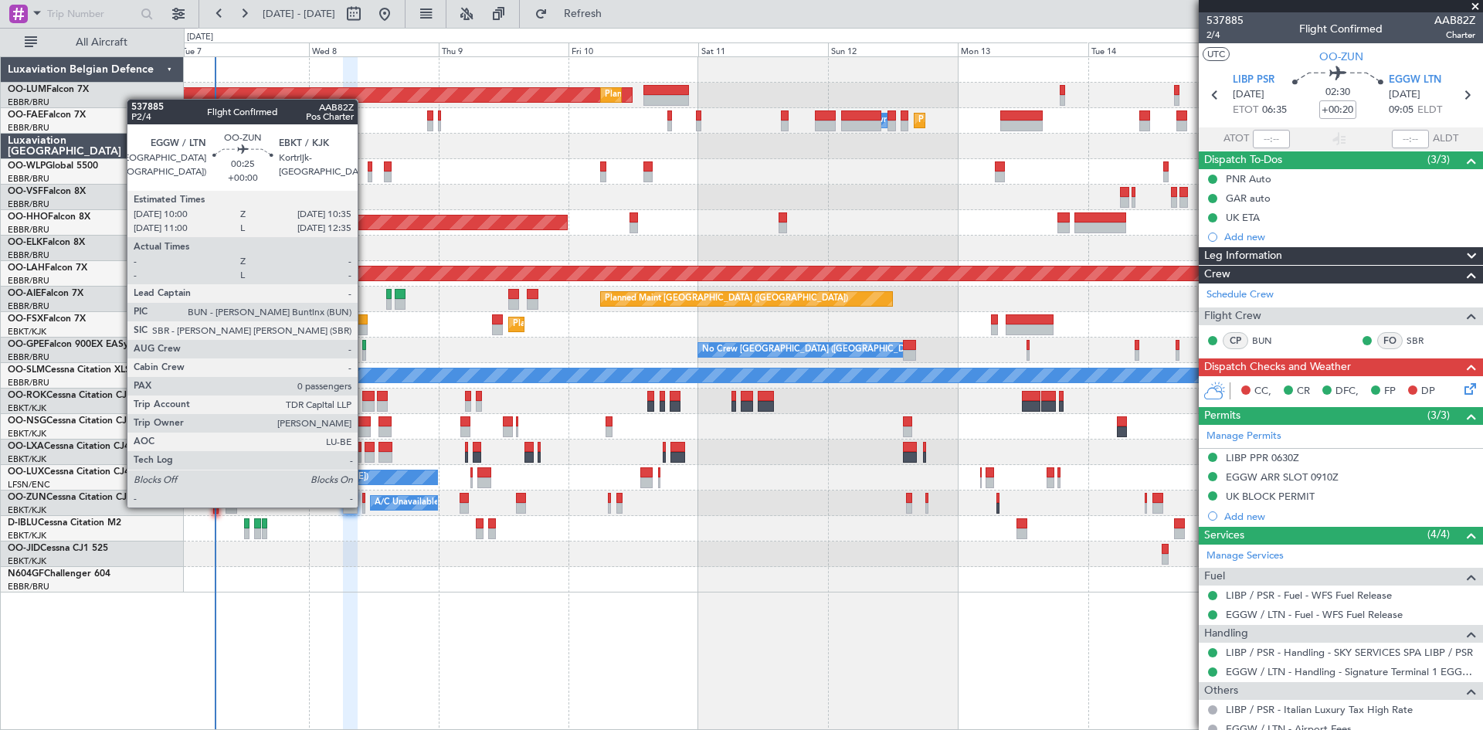
click at [364, 506] on div at bounding box center [364, 508] width 4 height 11
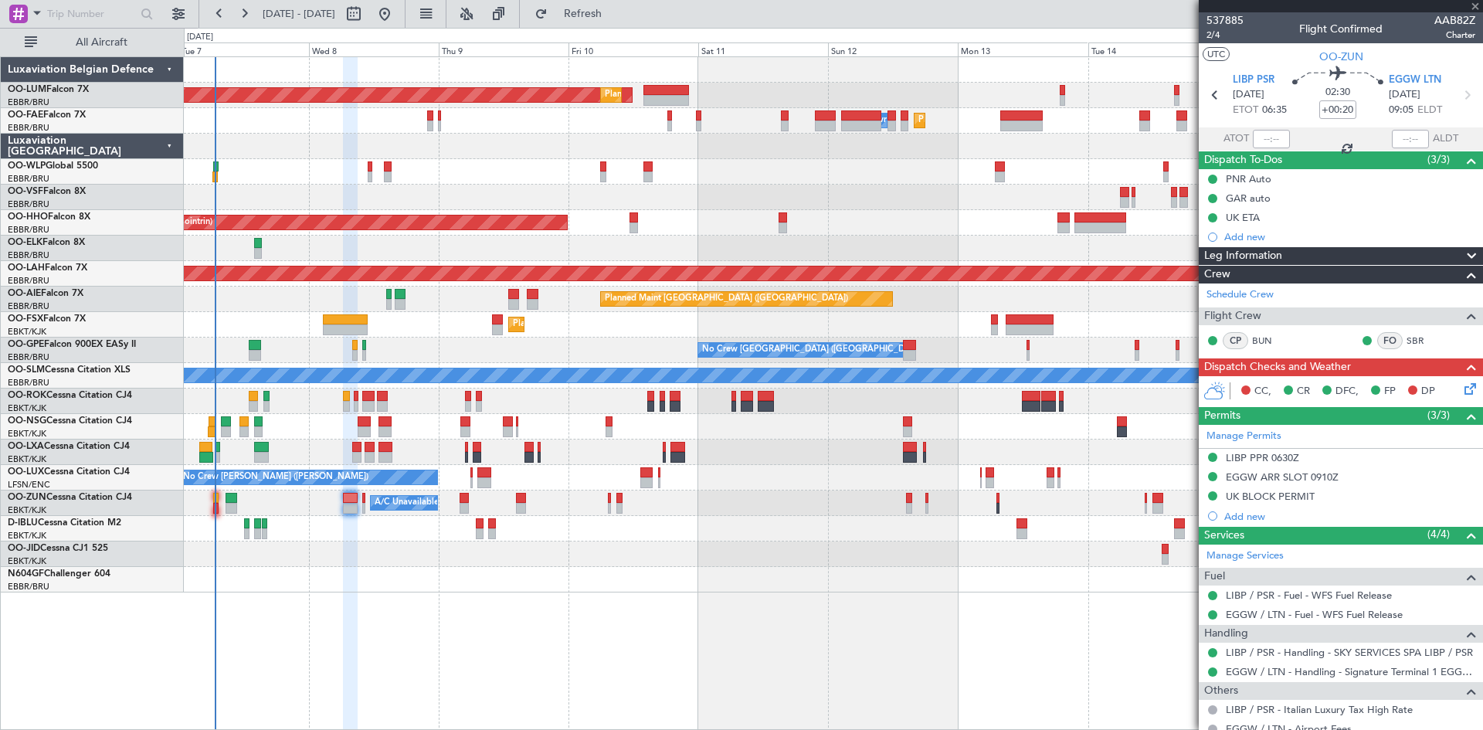
type input "0"
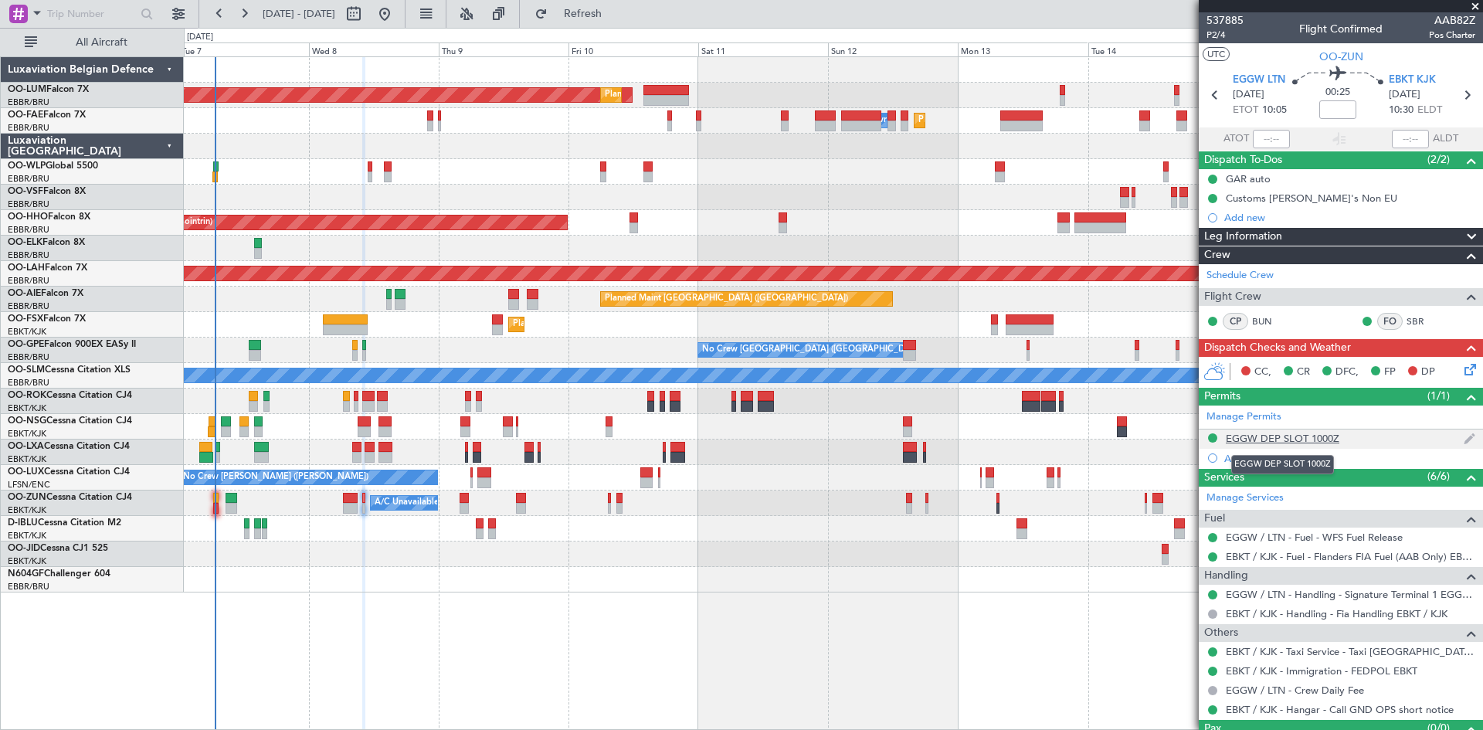
click at [1272, 437] on div "EGGW DEP SLOT 1000Z" at bounding box center [1283, 438] width 114 height 13
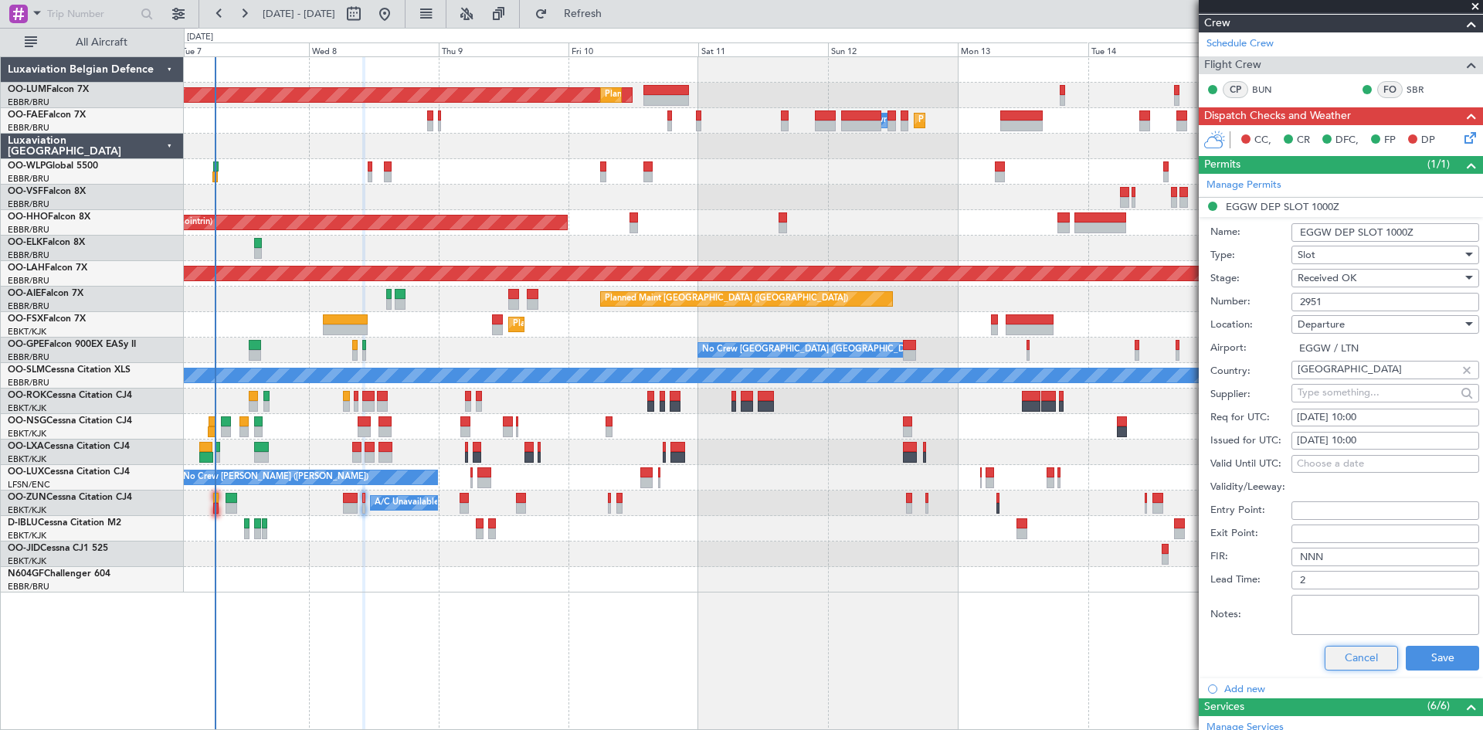
click at [1354, 663] on button "Cancel" at bounding box center [1360, 658] width 73 height 25
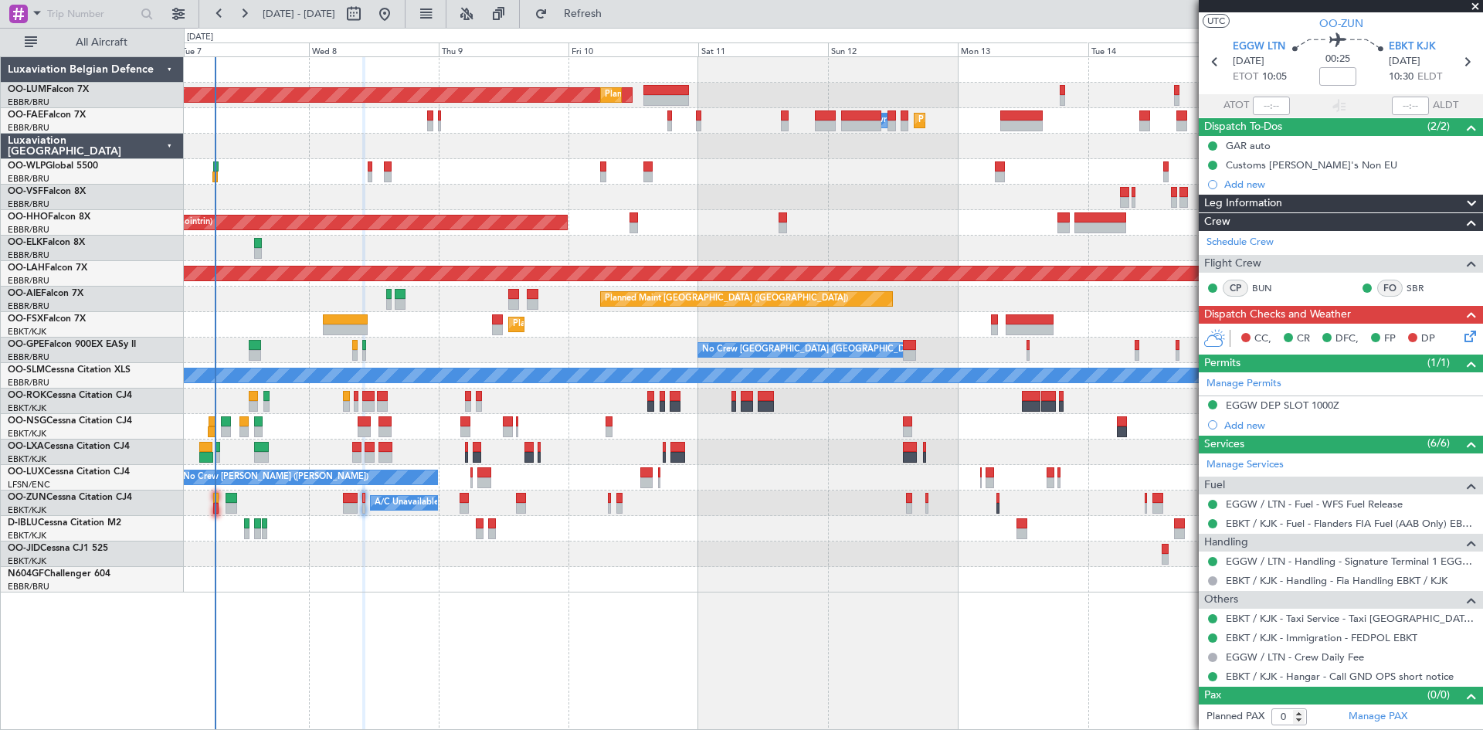
scroll to position [32, 0]
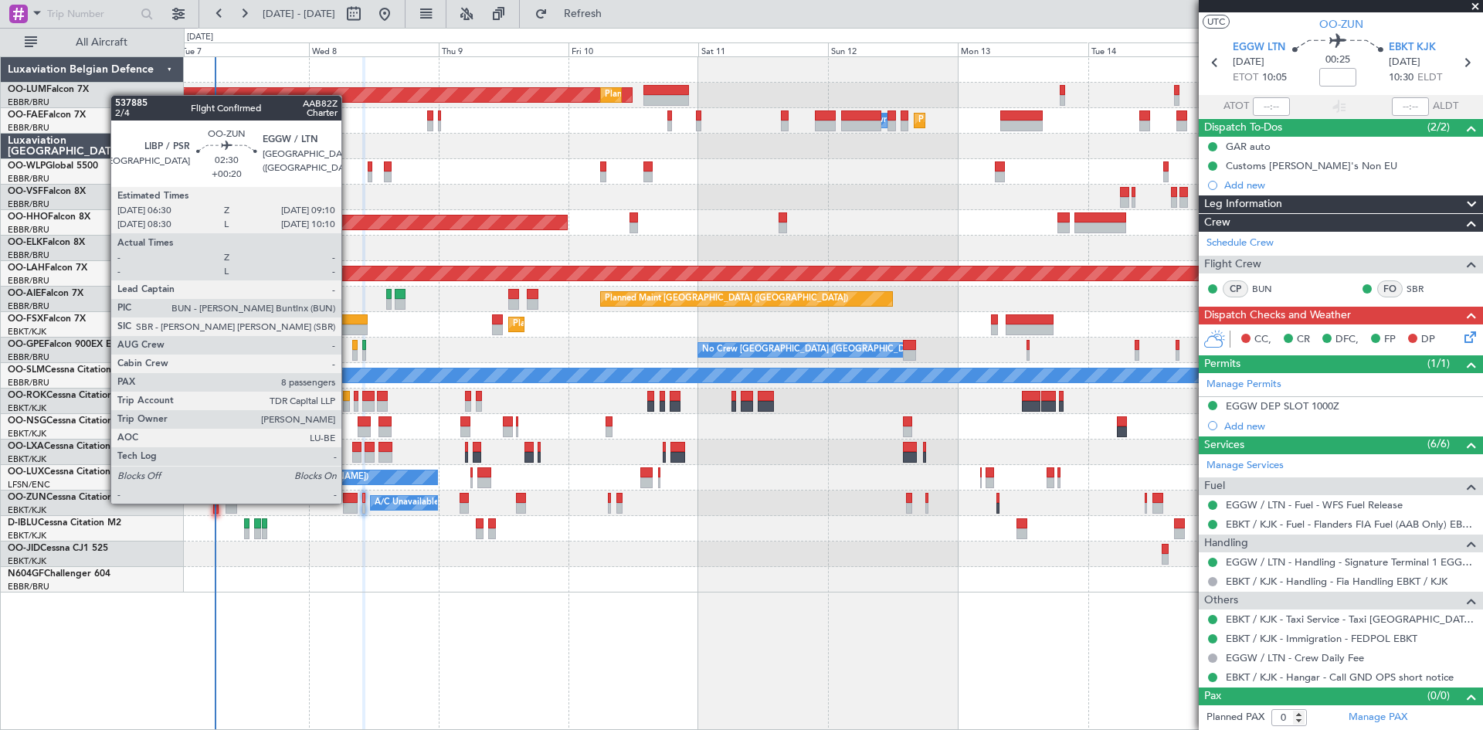
click at [348, 502] on div at bounding box center [350, 498] width 15 height 11
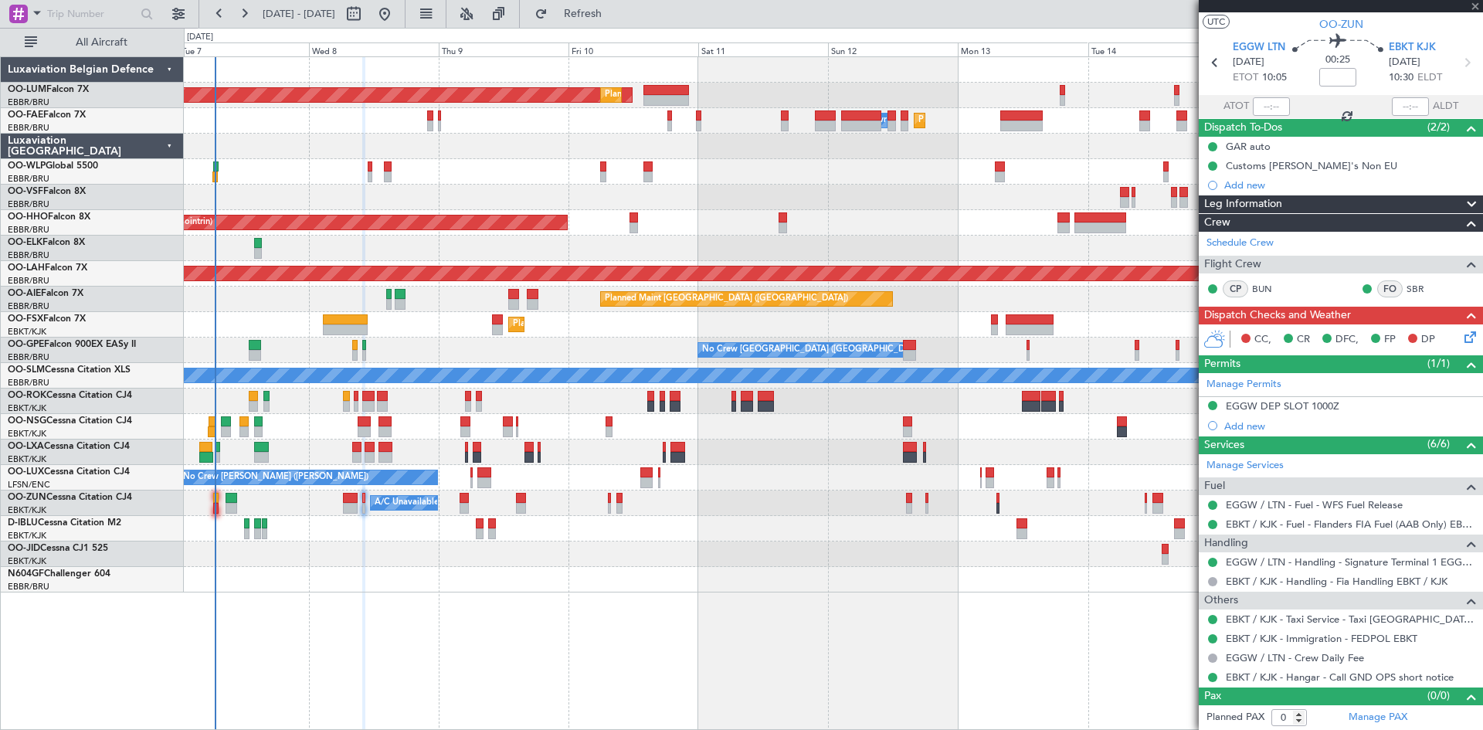
type input "+00:20"
type input "8"
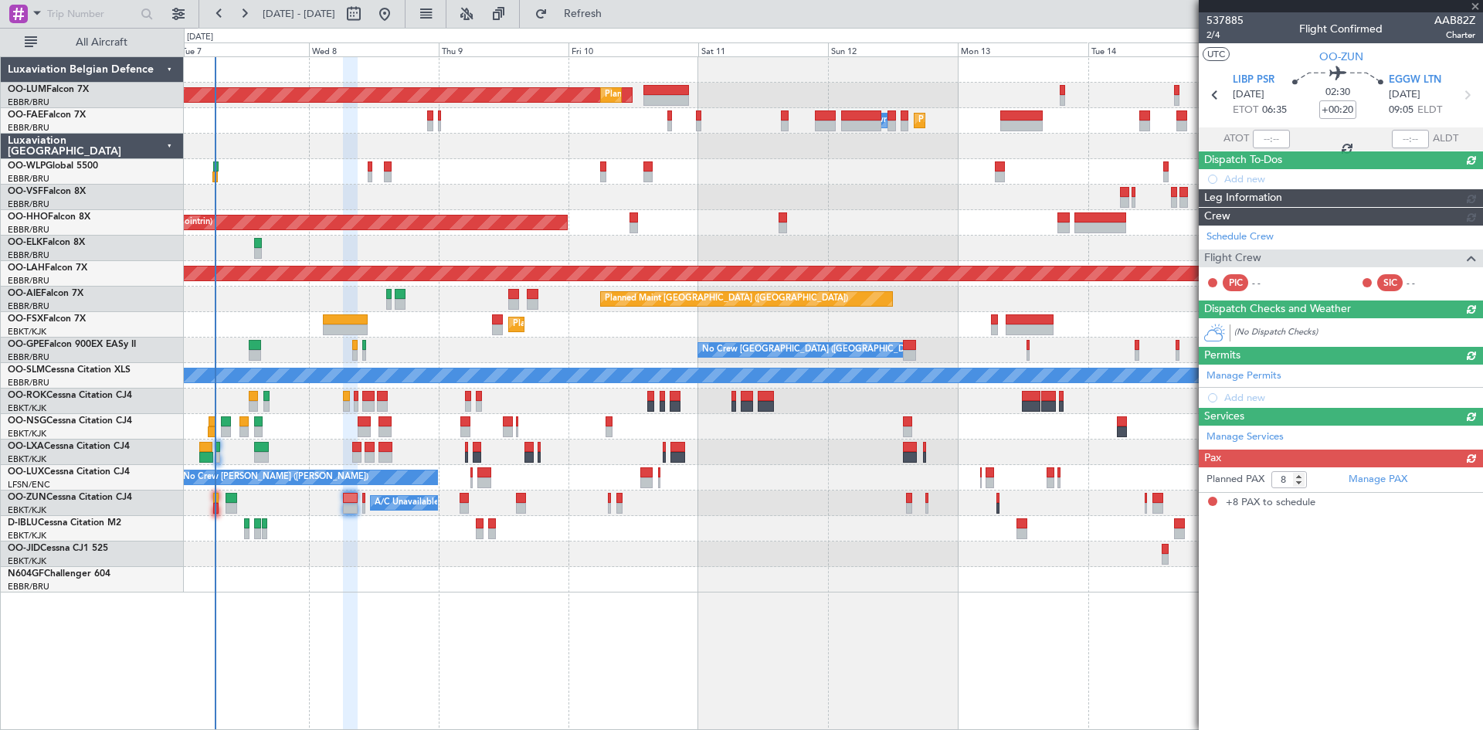
scroll to position [0, 0]
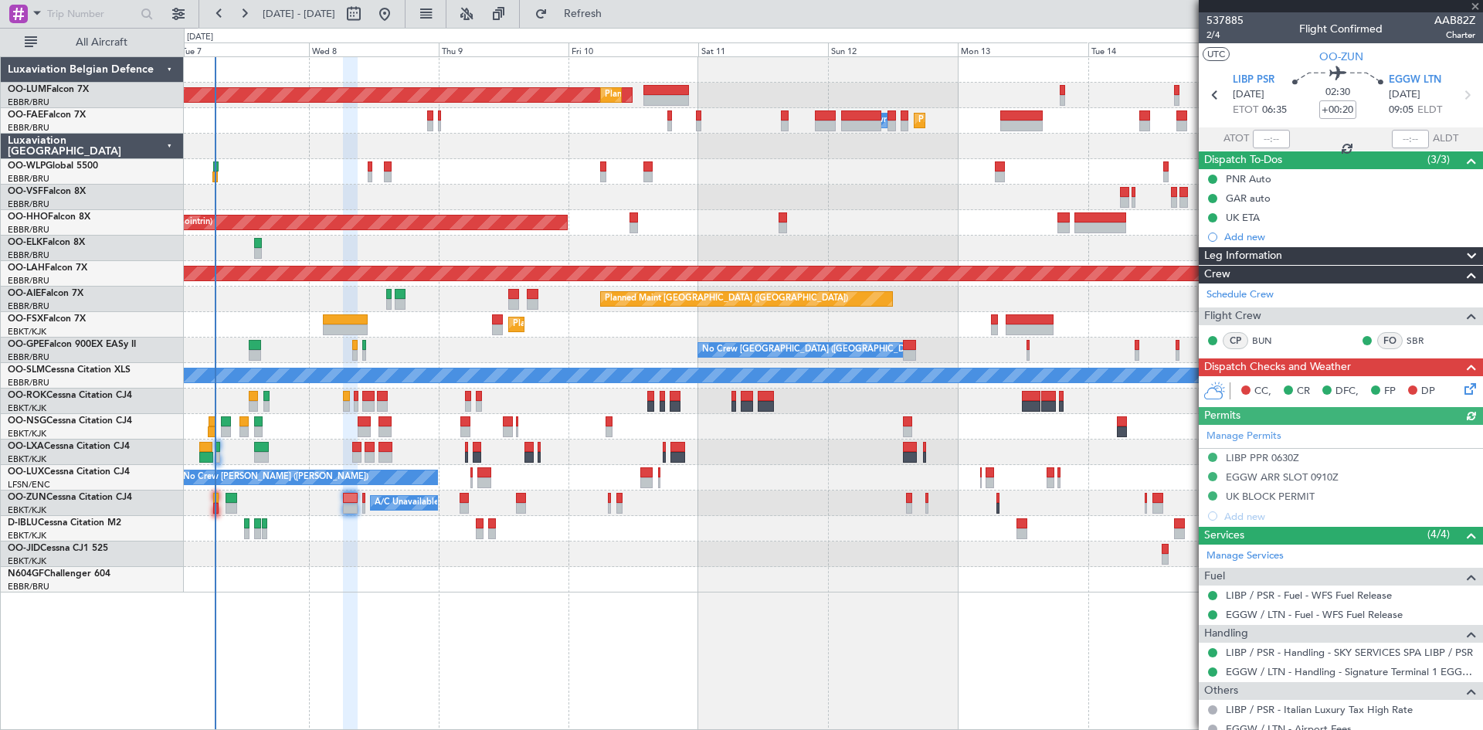
click at [1297, 497] on div "Manage Permits LIBP PPR 0630Z EGGW ARR SLOT 0910Z UK BLOCK PERMIT Add new" at bounding box center [1340, 475] width 284 height 101
click at [1252, 497] on div "Manage Permits LIBP PPR 0630Z EGGW ARR SLOT 0910Z UK BLOCK PERMIT Add new" at bounding box center [1340, 475] width 284 height 101
click at [1267, 500] on div "UK BLOCK PERMIT" at bounding box center [1270, 496] width 89 height 13
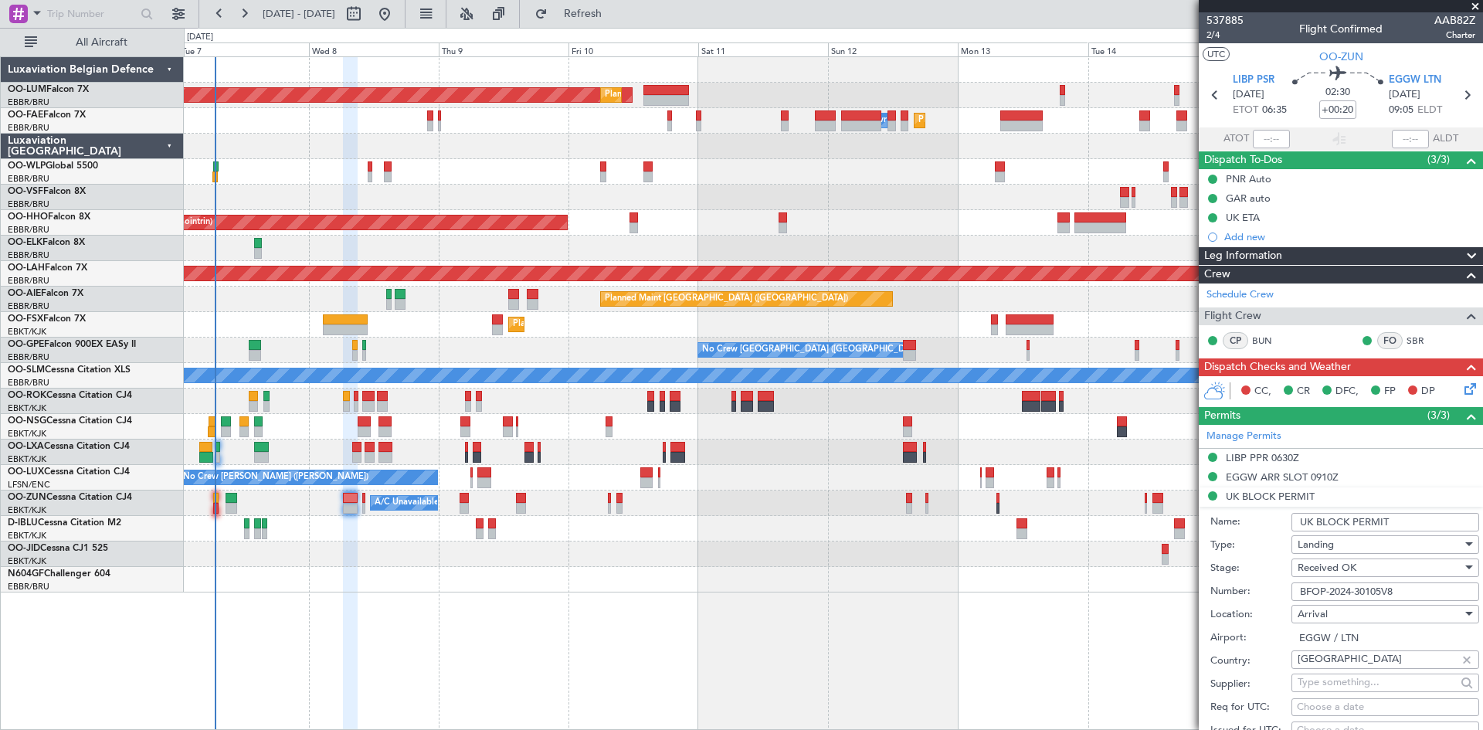
drag, startPoint x: 1404, startPoint y: 588, endPoint x: 1246, endPoint y: 584, distance: 157.6
click at [1246, 584] on div "Number: BFOP-2024-30105V8" at bounding box center [1344, 591] width 269 height 23
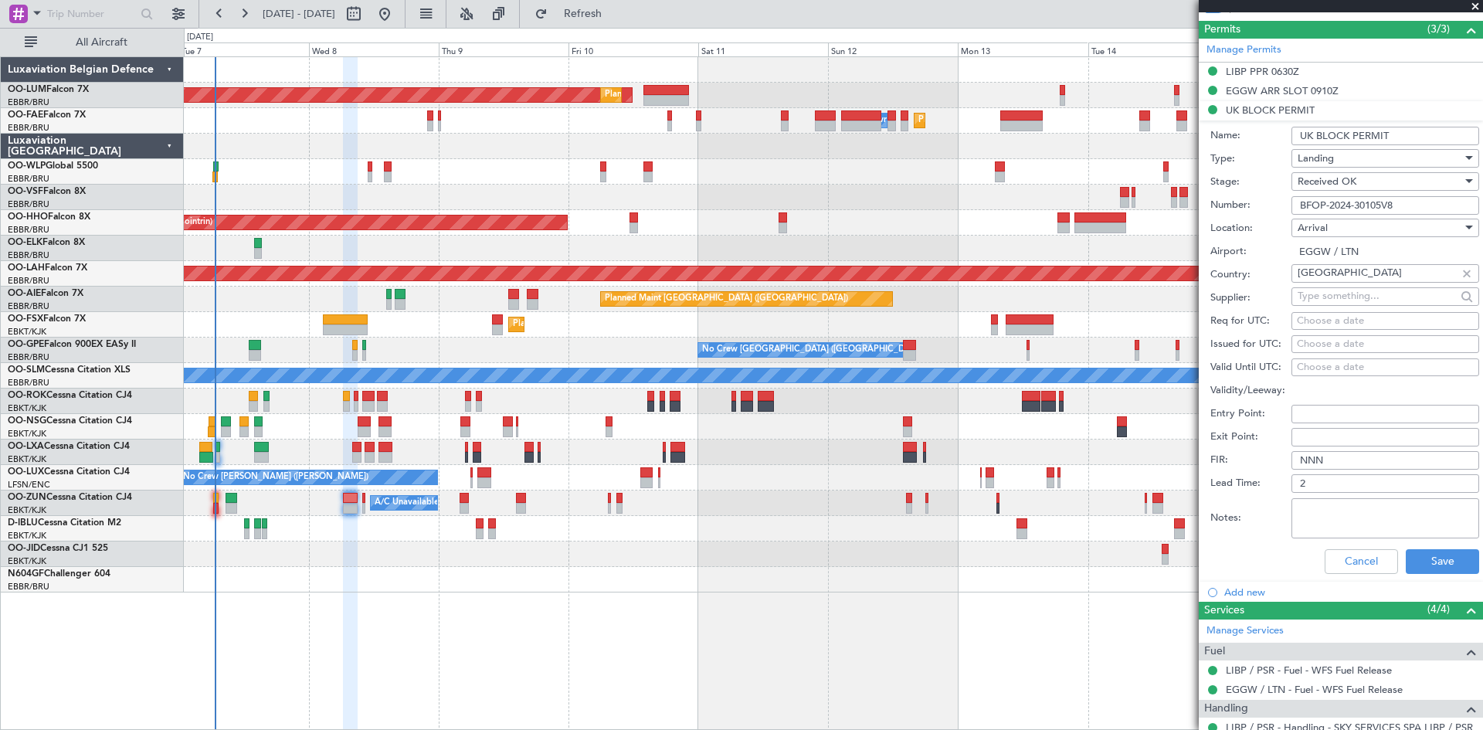
click at [1305, 543] on div "Cancel Save" at bounding box center [1344, 561] width 269 height 40
click at [1324, 552] on button "Cancel" at bounding box center [1360, 561] width 73 height 25
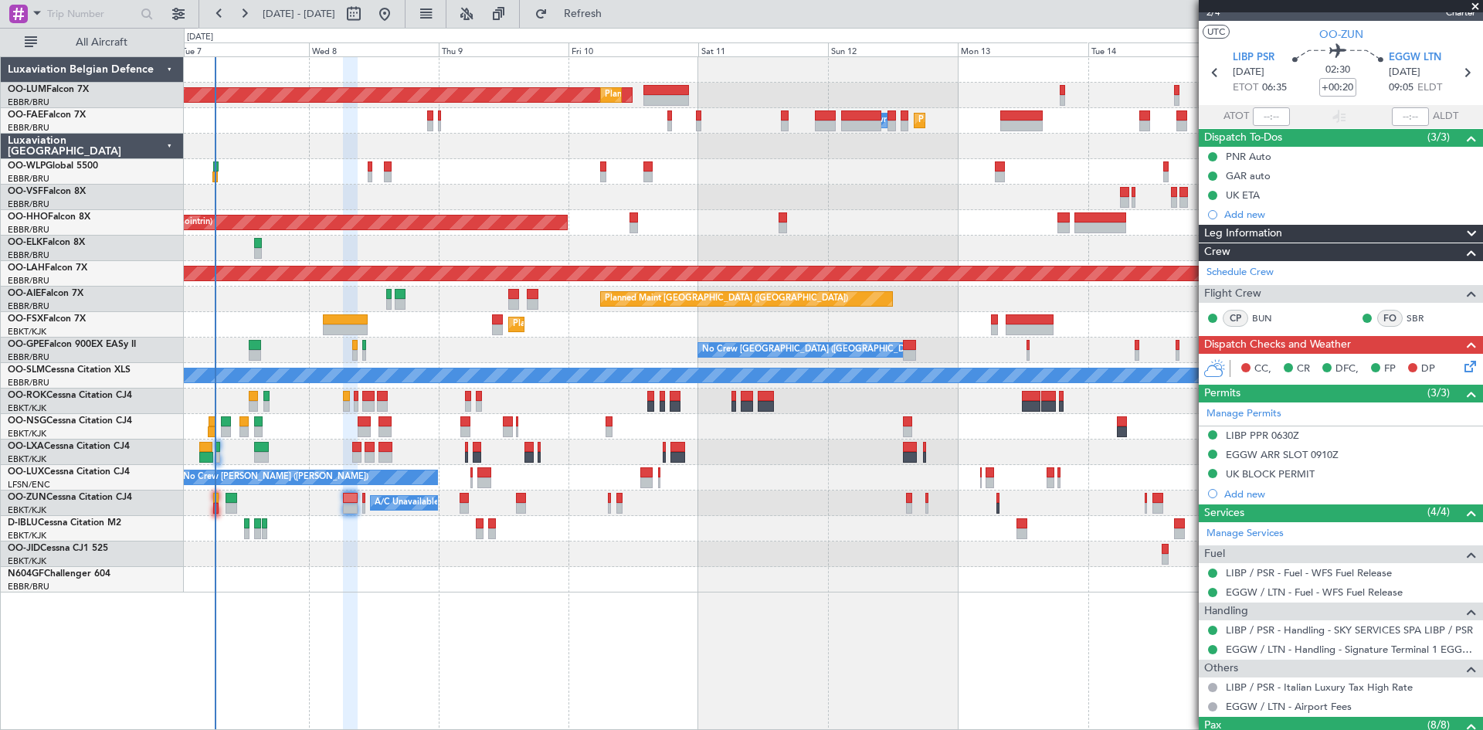
scroll to position [21, 0]
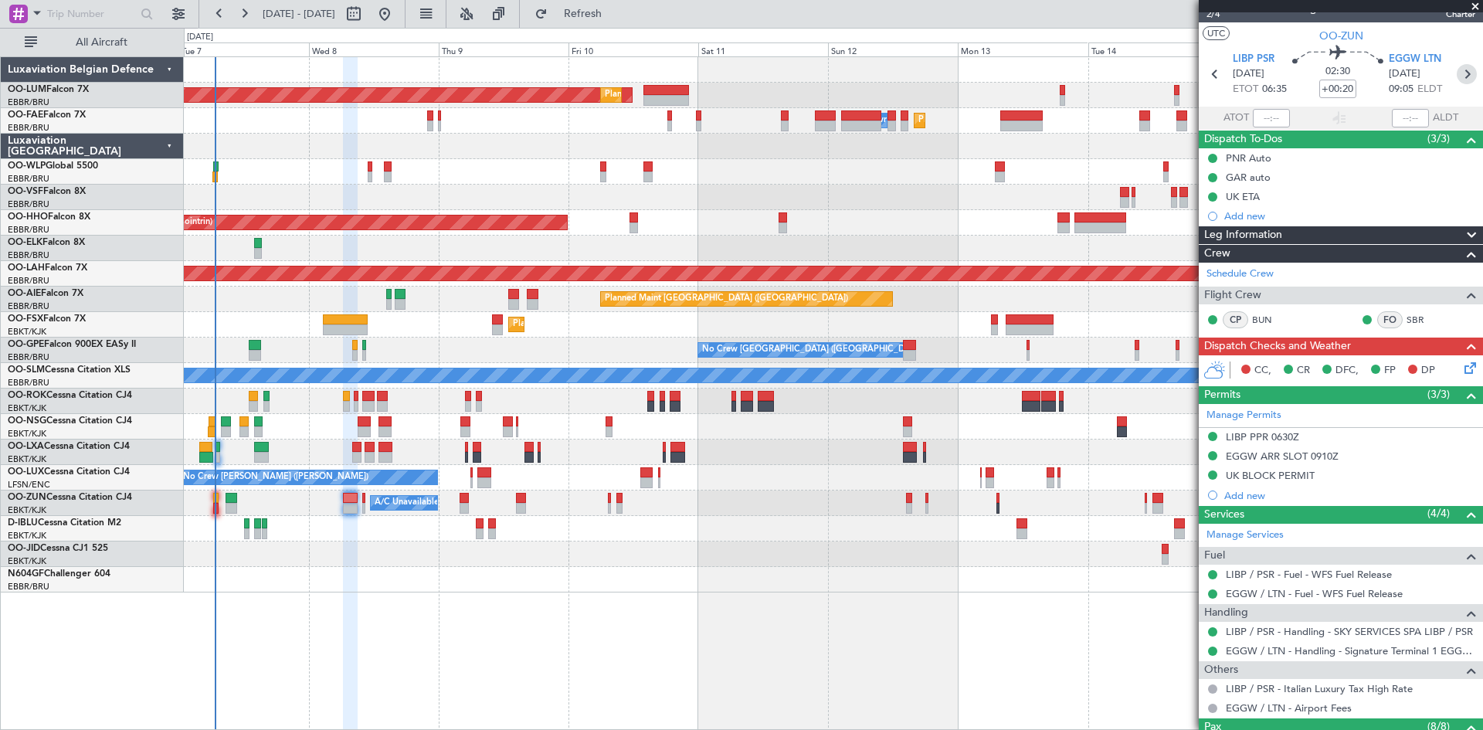
click at [1456, 66] on icon at bounding box center [1466, 74] width 20 height 20
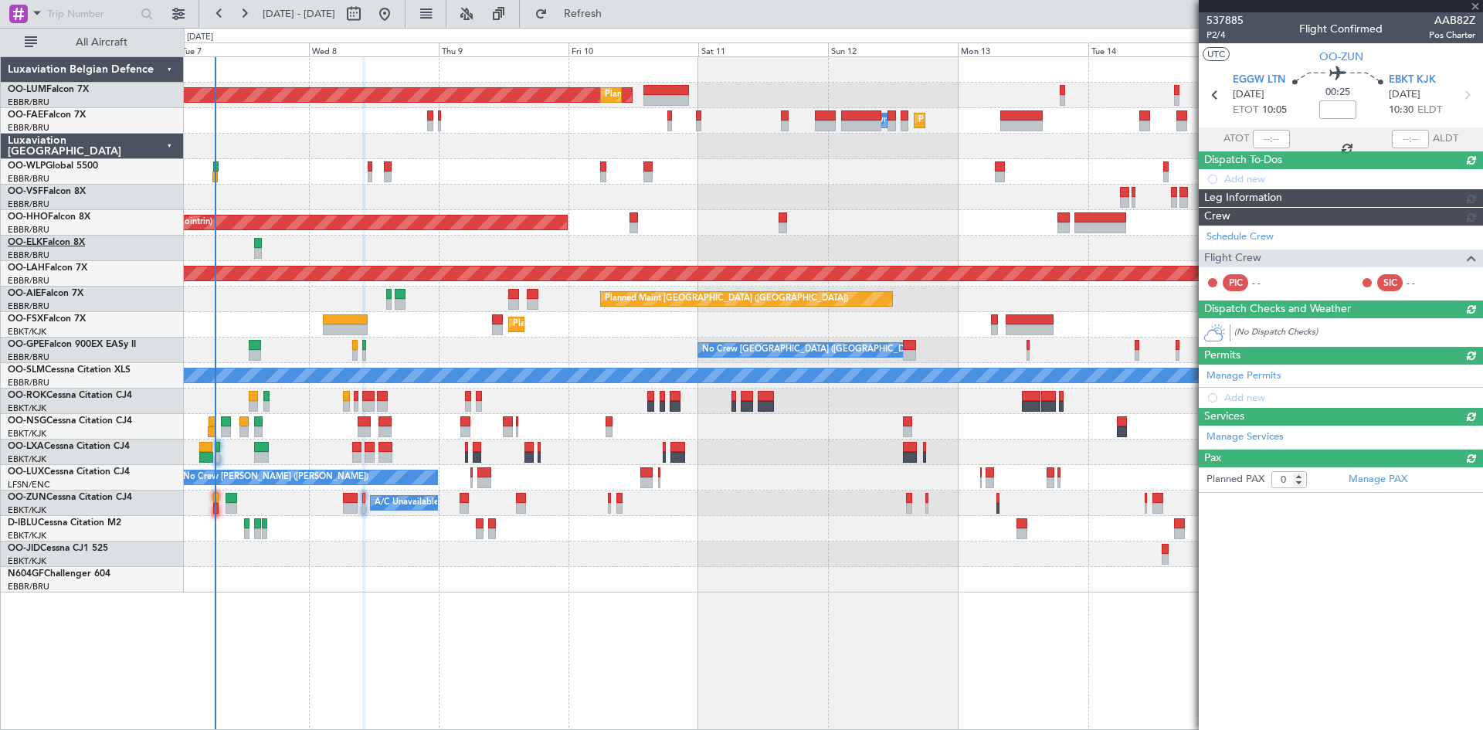
scroll to position [0, 0]
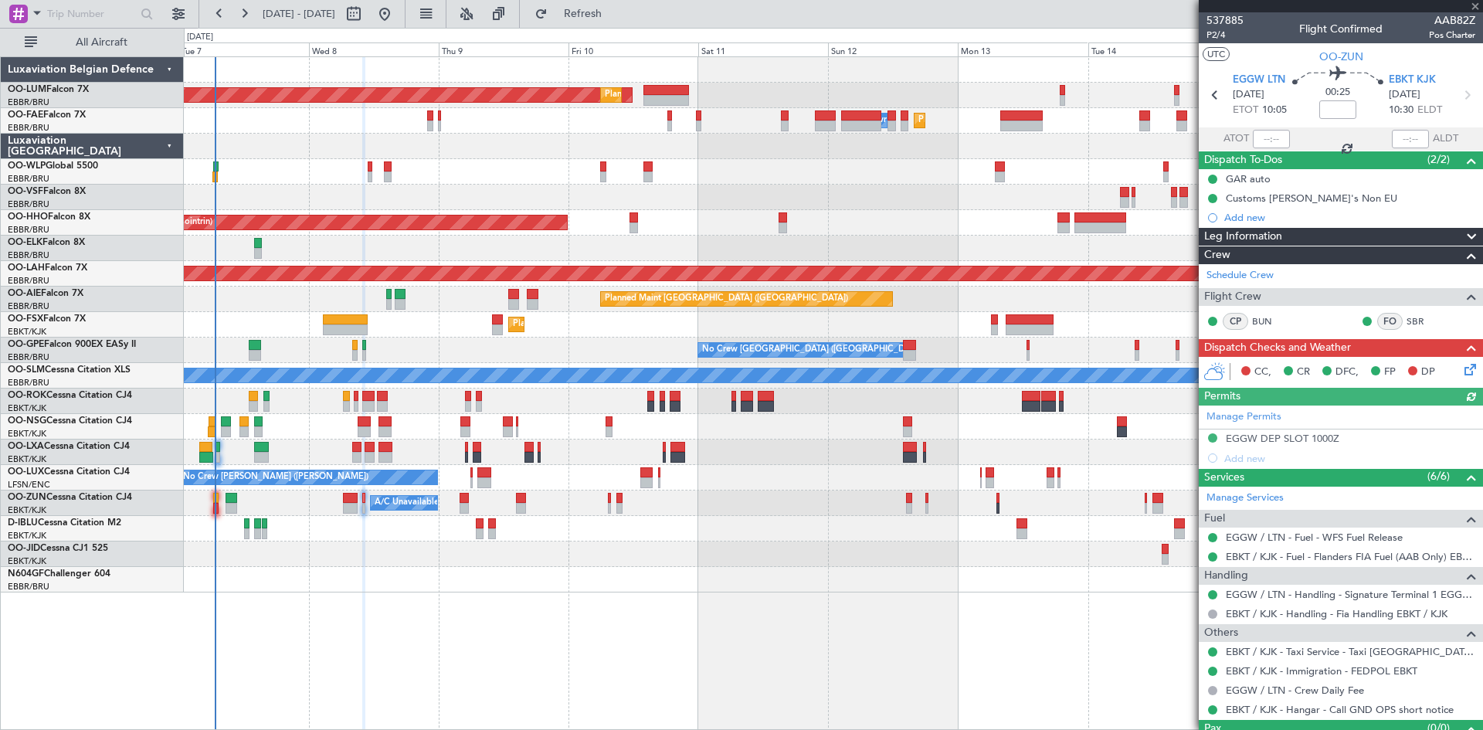
click at [1309, 437] on div "Manage Permits EGGW DEP SLOT 1000Z Add new" at bounding box center [1340, 436] width 284 height 63
click at [1293, 437] on div "Manage Permits EGGW DEP SLOT 1000Z Add new" at bounding box center [1340, 436] width 284 height 63
click at [1279, 435] on div "EGGW DEP SLOT 1000Z" at bounding box center [1283, 438] width 114 height 13
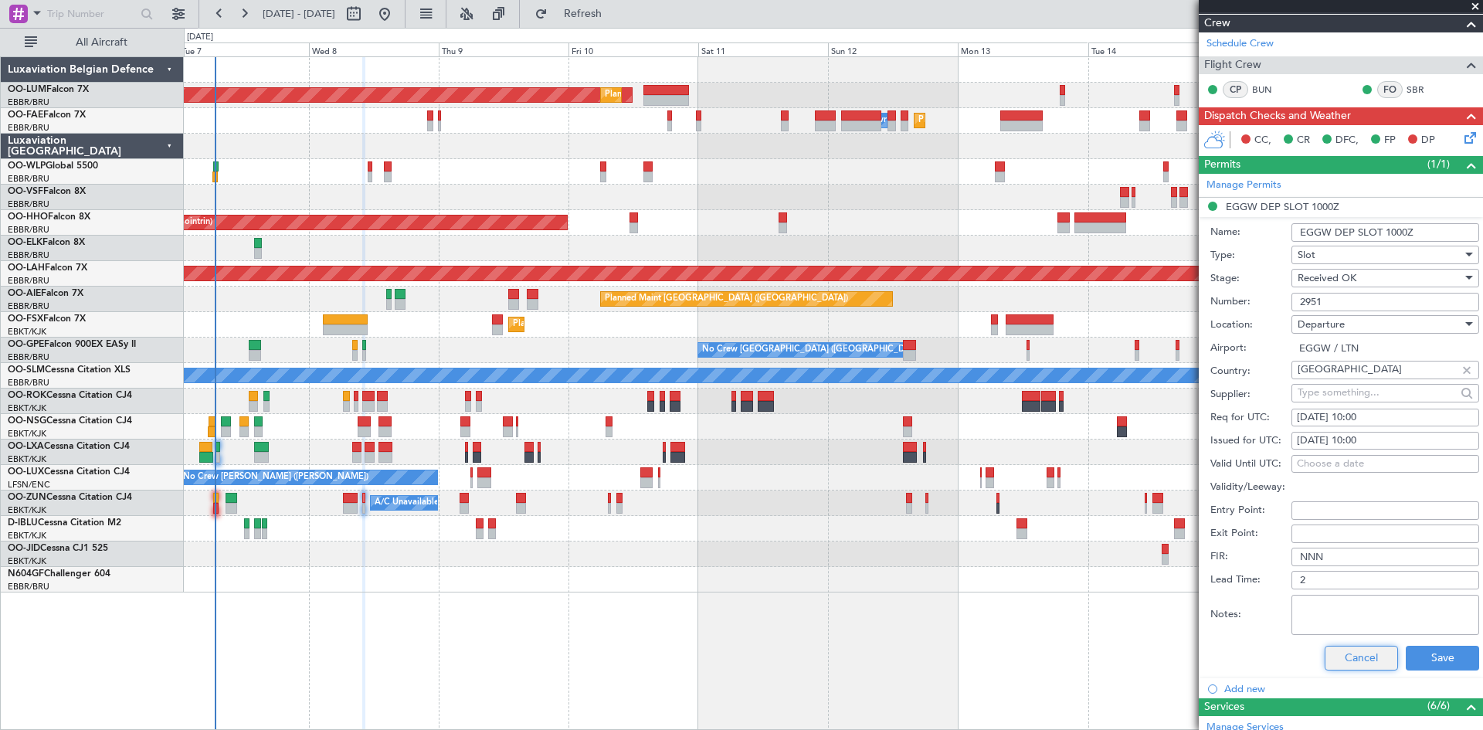
click at [1364, 666] on button "Cancel" at bounding box center [1360, 658] width 73 height 25
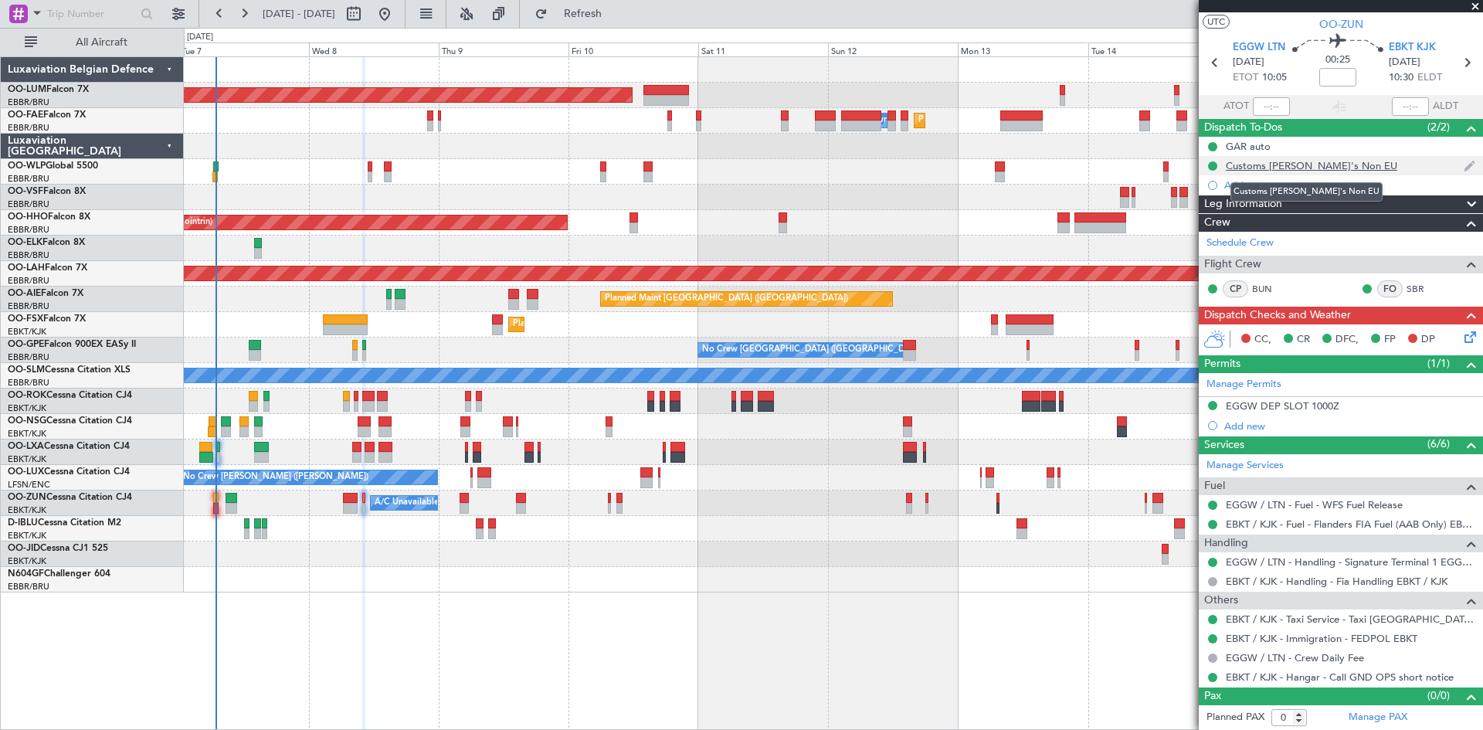
click at [1296, 164] on div "Customs [PERSON_NAME]'s Non EU" at bounding box center [1311, 165] width 171 height 13
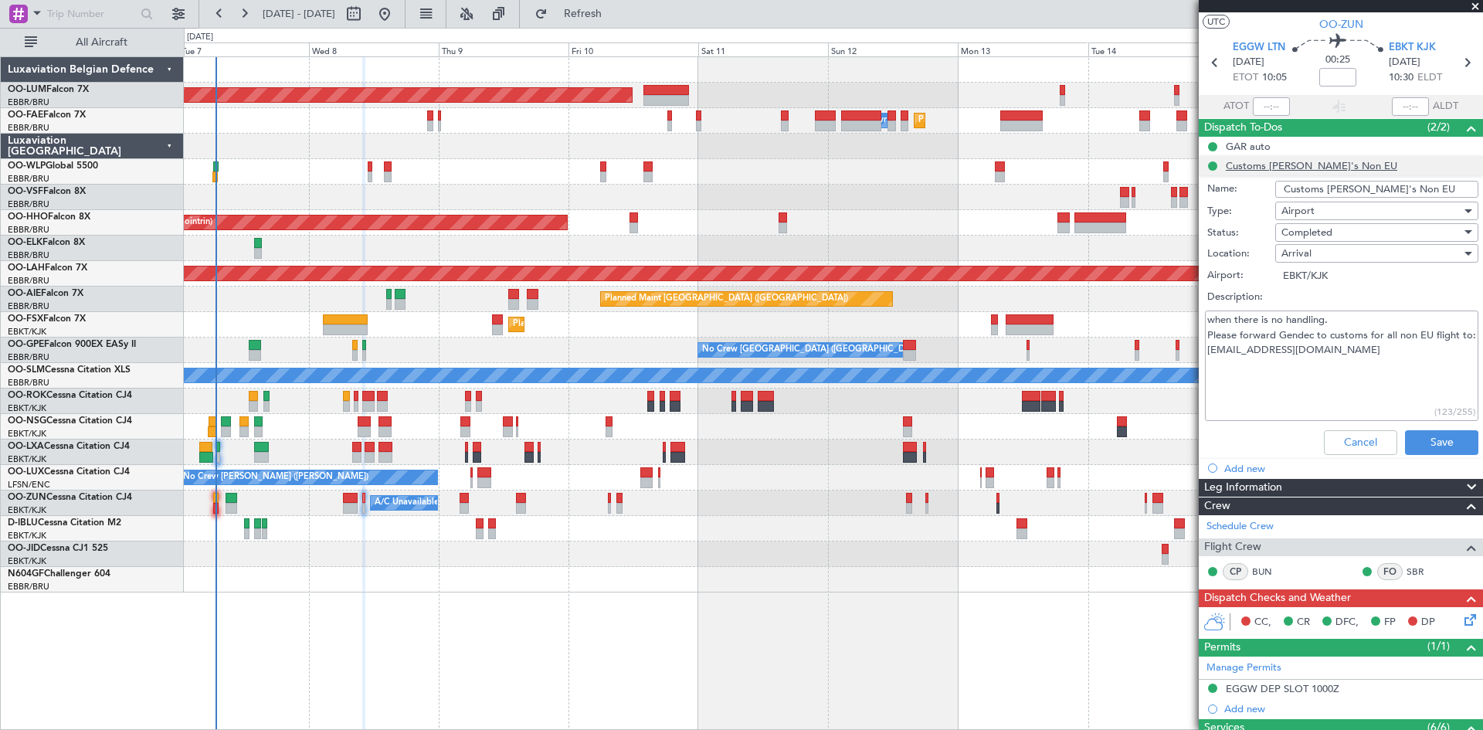
scroll to position [316, 0]
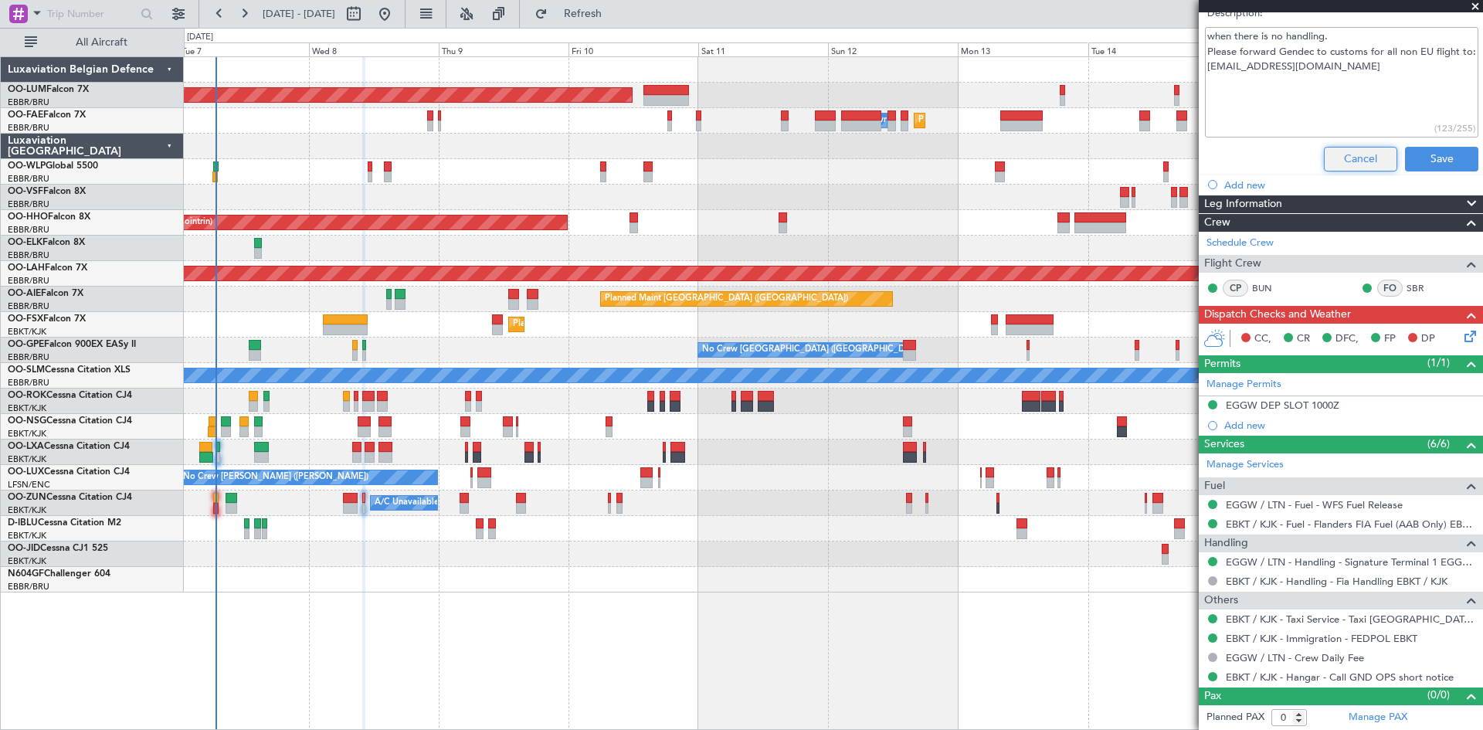
click at [1336, 158] on button "Cancel" at bounding box center [1360, 159] width 73 height 25
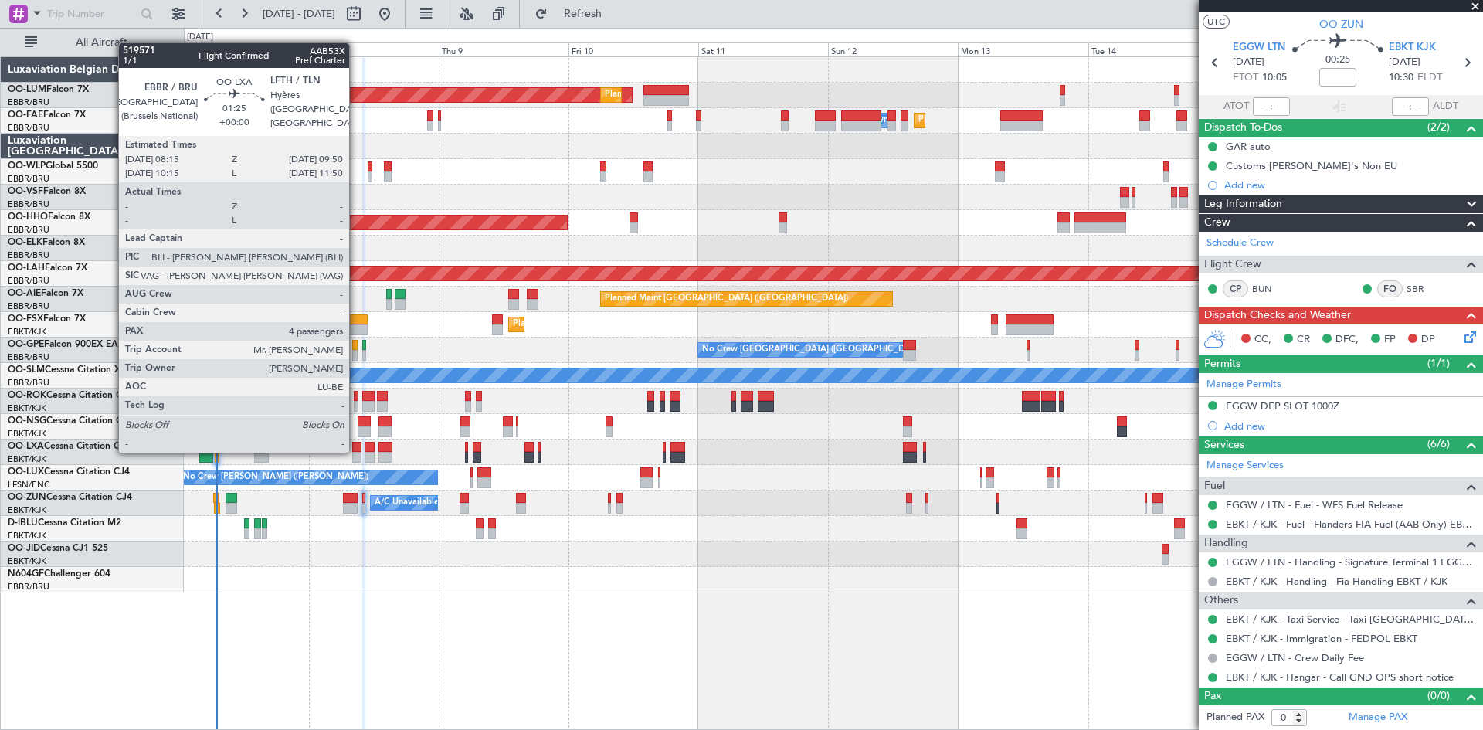
click at [356, 451] on div at bounding box center [356, 447] width 9 height 11
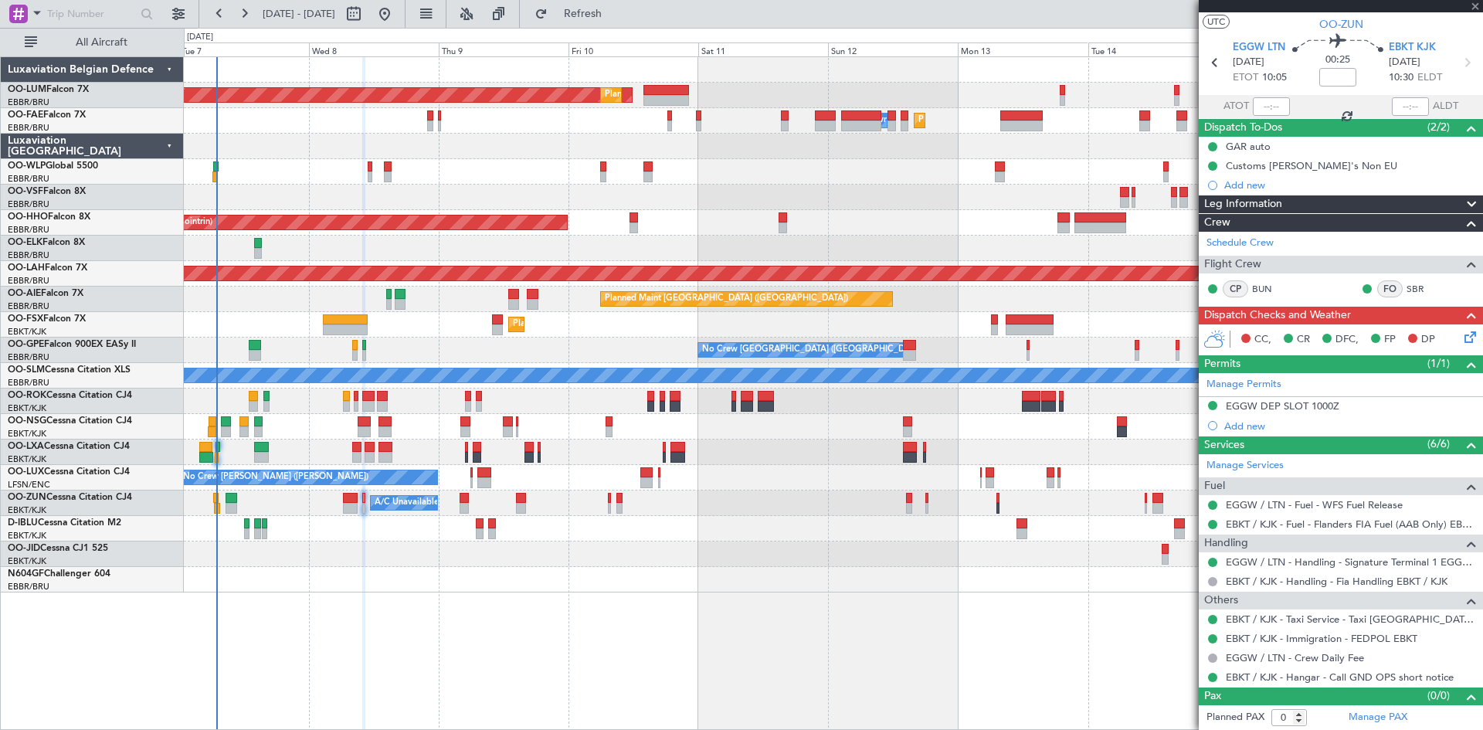
type input "4"
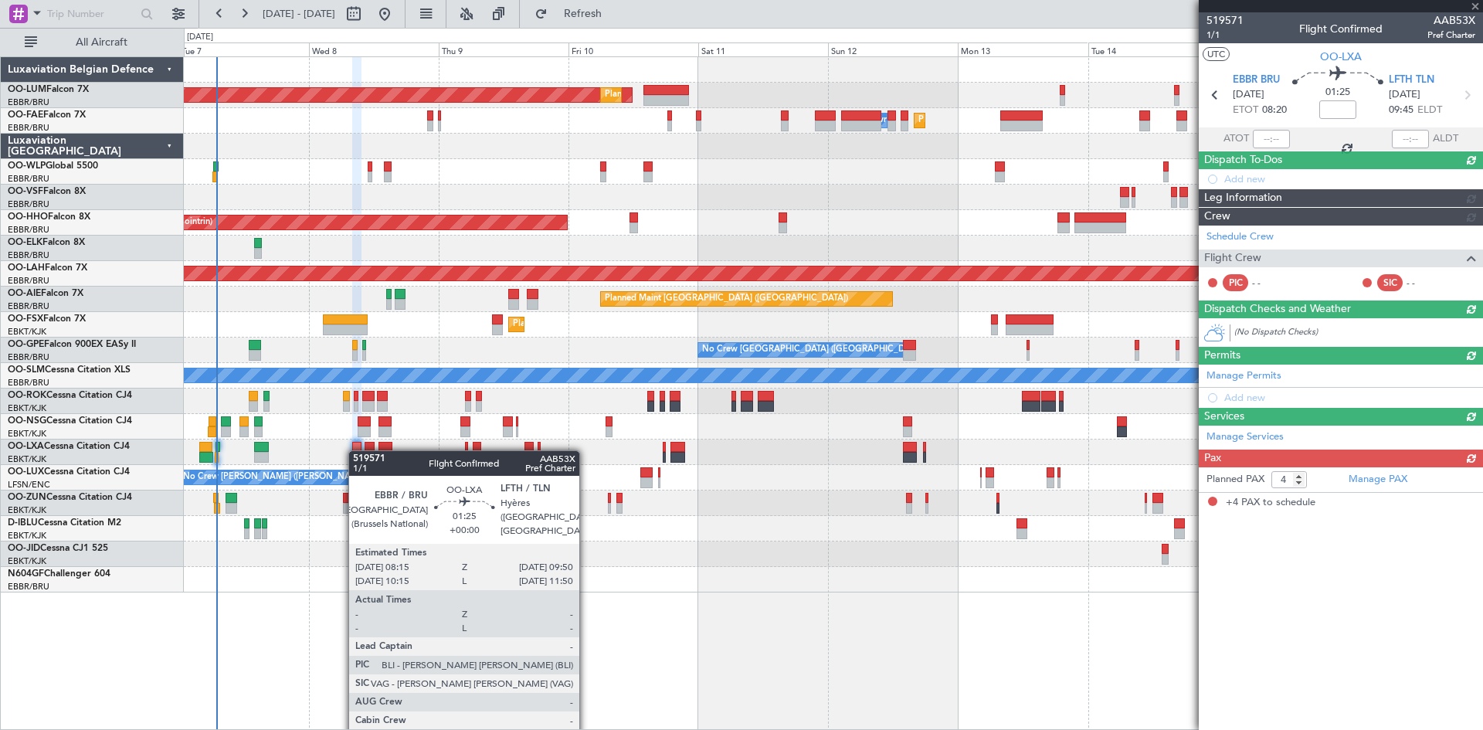
scroll to position [0, 0]
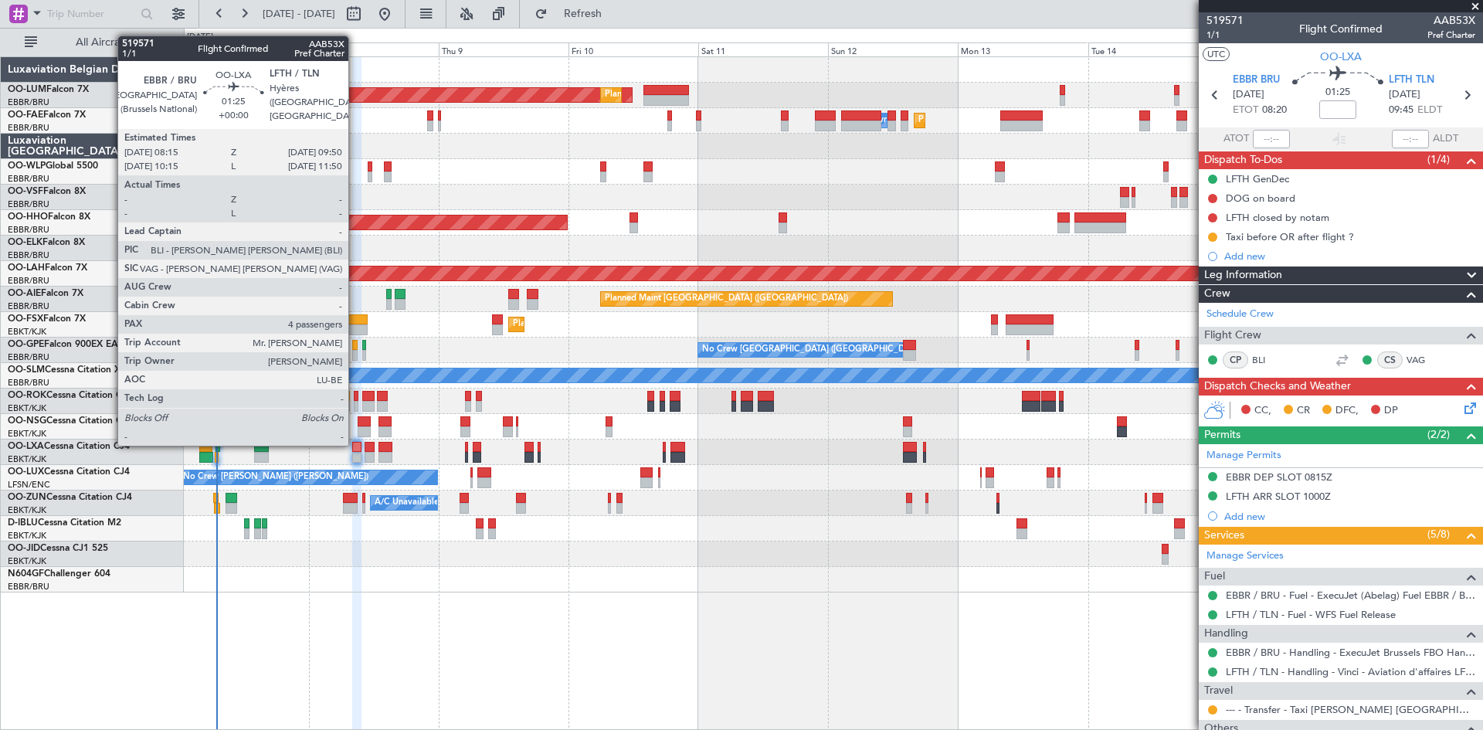
click at [353, 448] on div at bounding box center [356, 447] width 9 height 11
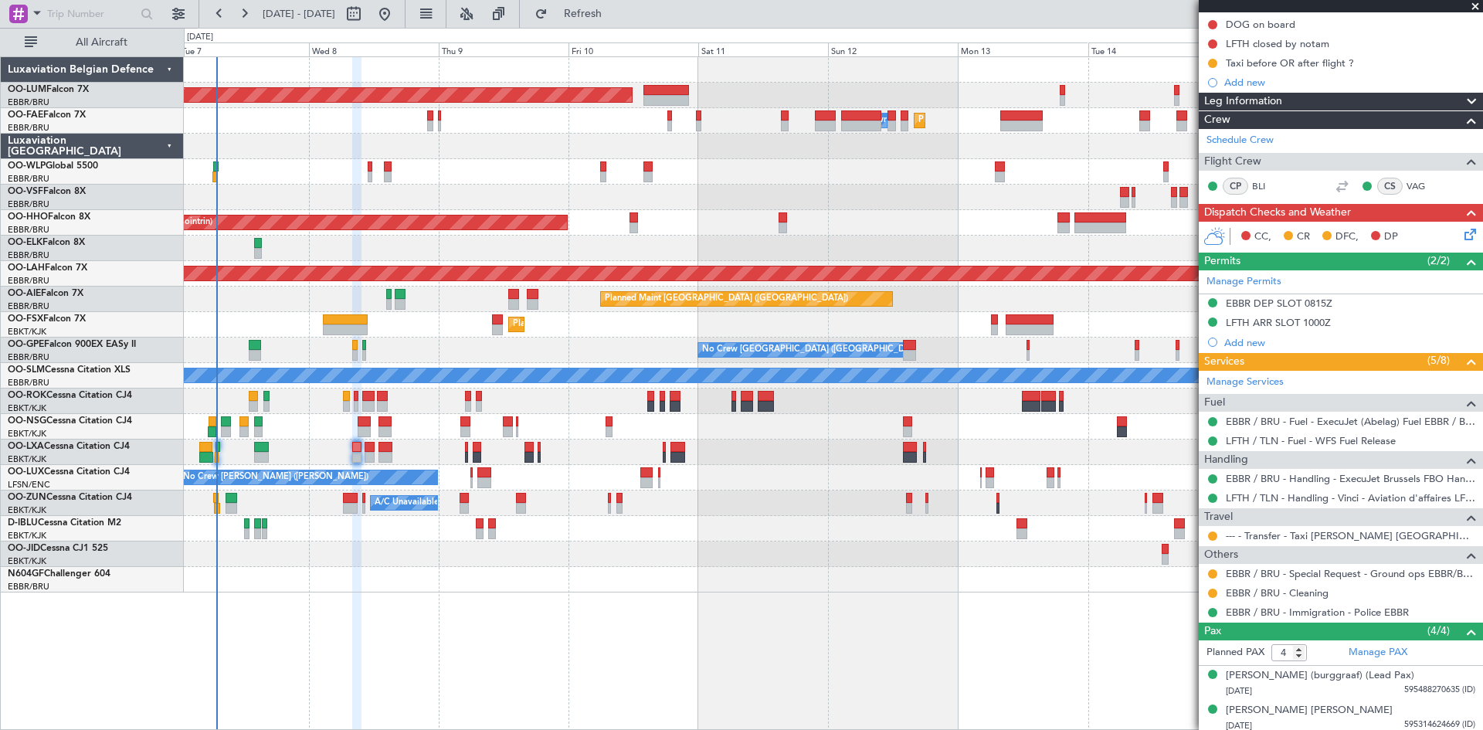
scroll to position [263, 0]
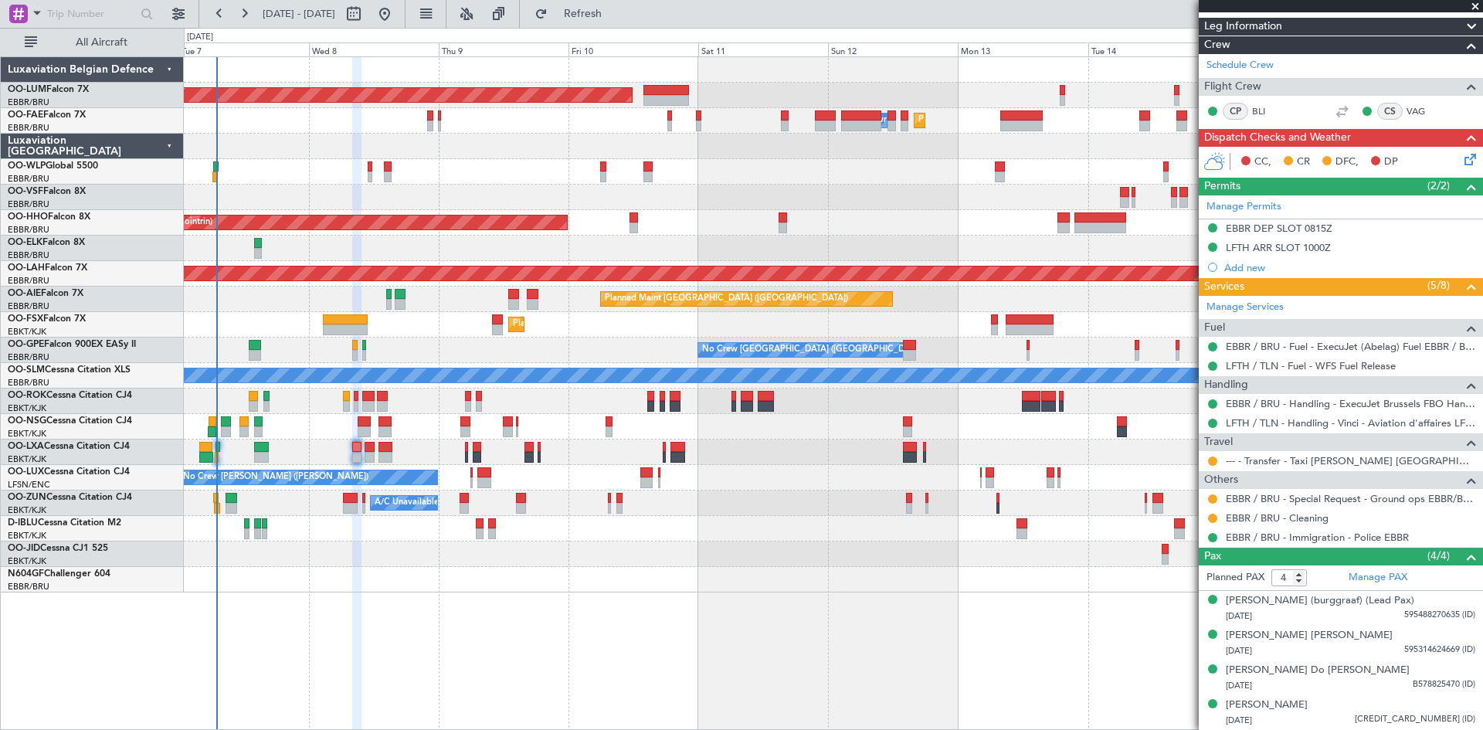
click at [1317, 232] on mat-tooltip-component "EBBR DEP SLOT 0815Z" at bounding box center [1279, 239] width 118 height 41
click at [1312, 232] on div "EBBR DEP SLOT 0815Z" at bounding box center [1279, 239] width 97 height 19
click at [1270, 241] on div "LFTH ARR SLOT 1000Z" at bounding box center [1278, 247] width 105 height 13
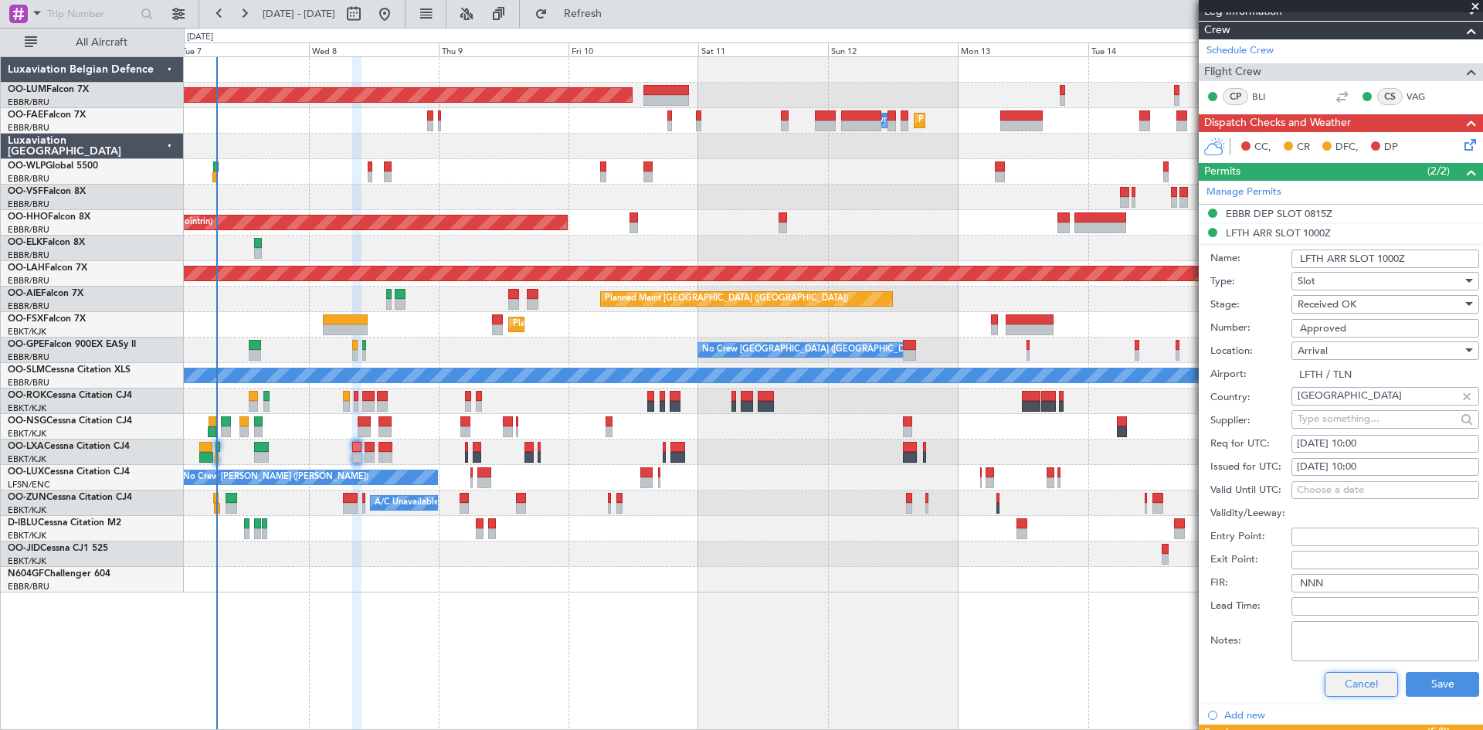
click at [1361, 690] on button "Cancel" at bounding box center [1360, 684] width 73 height 25
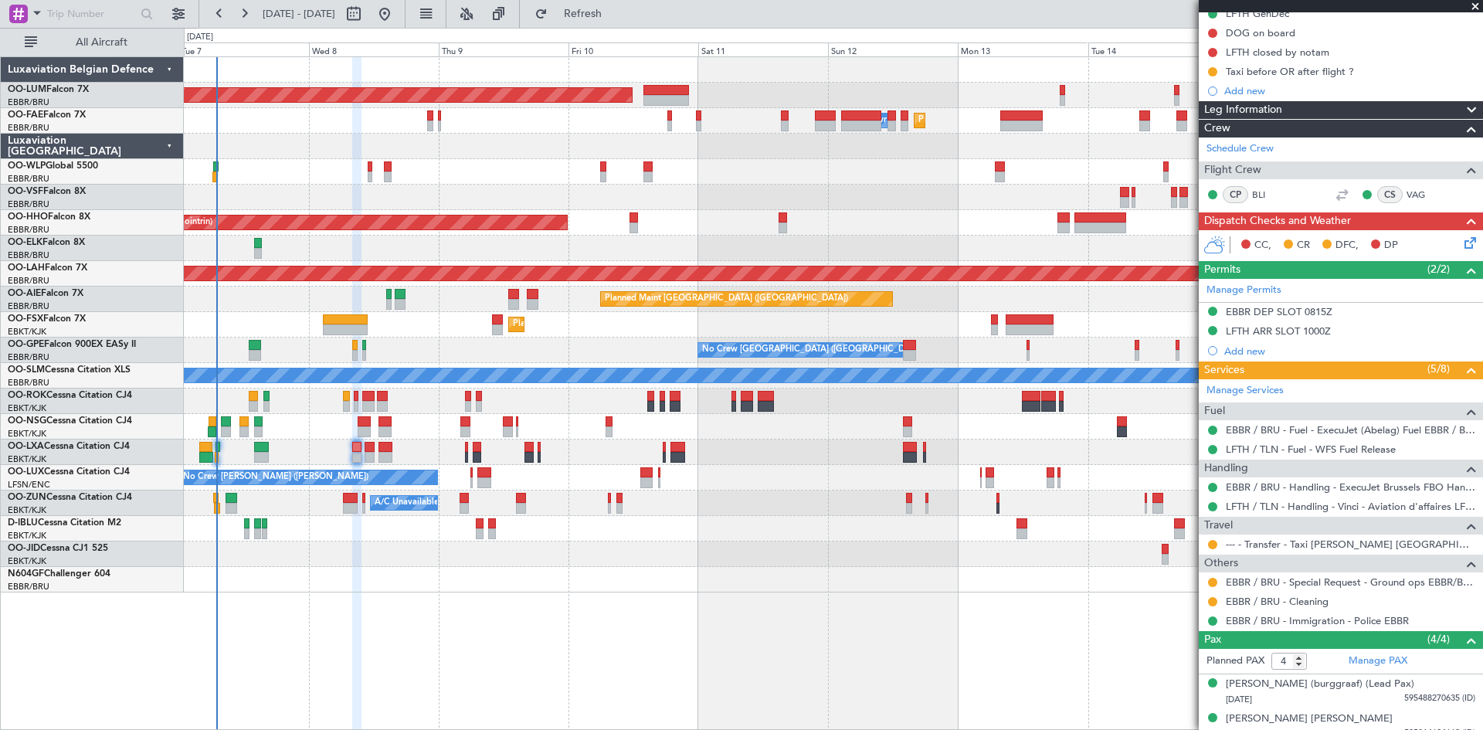
scroll to position [0, 0]
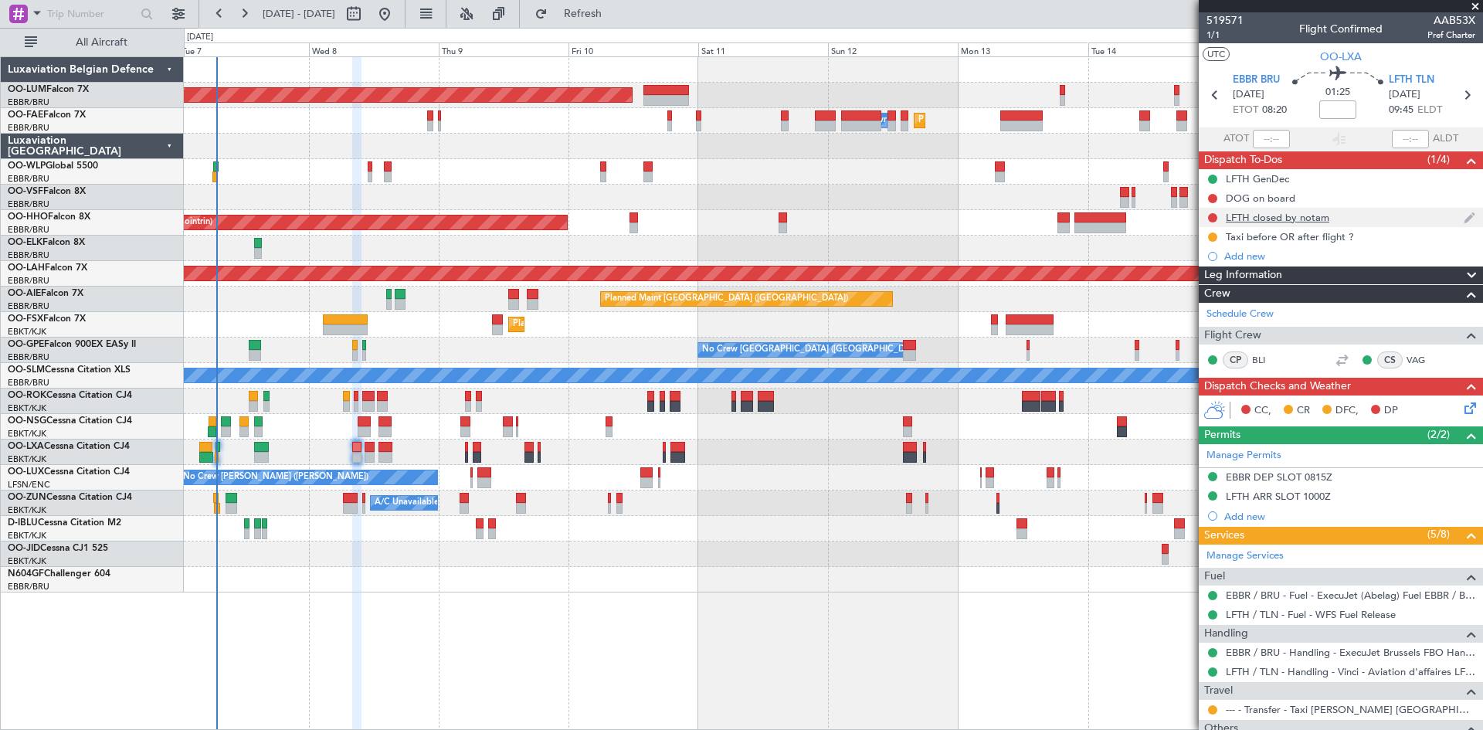
click at [1273, 218] on div "LFTH closed by notam" at bounding box center [1277, 217] width 103 height 13
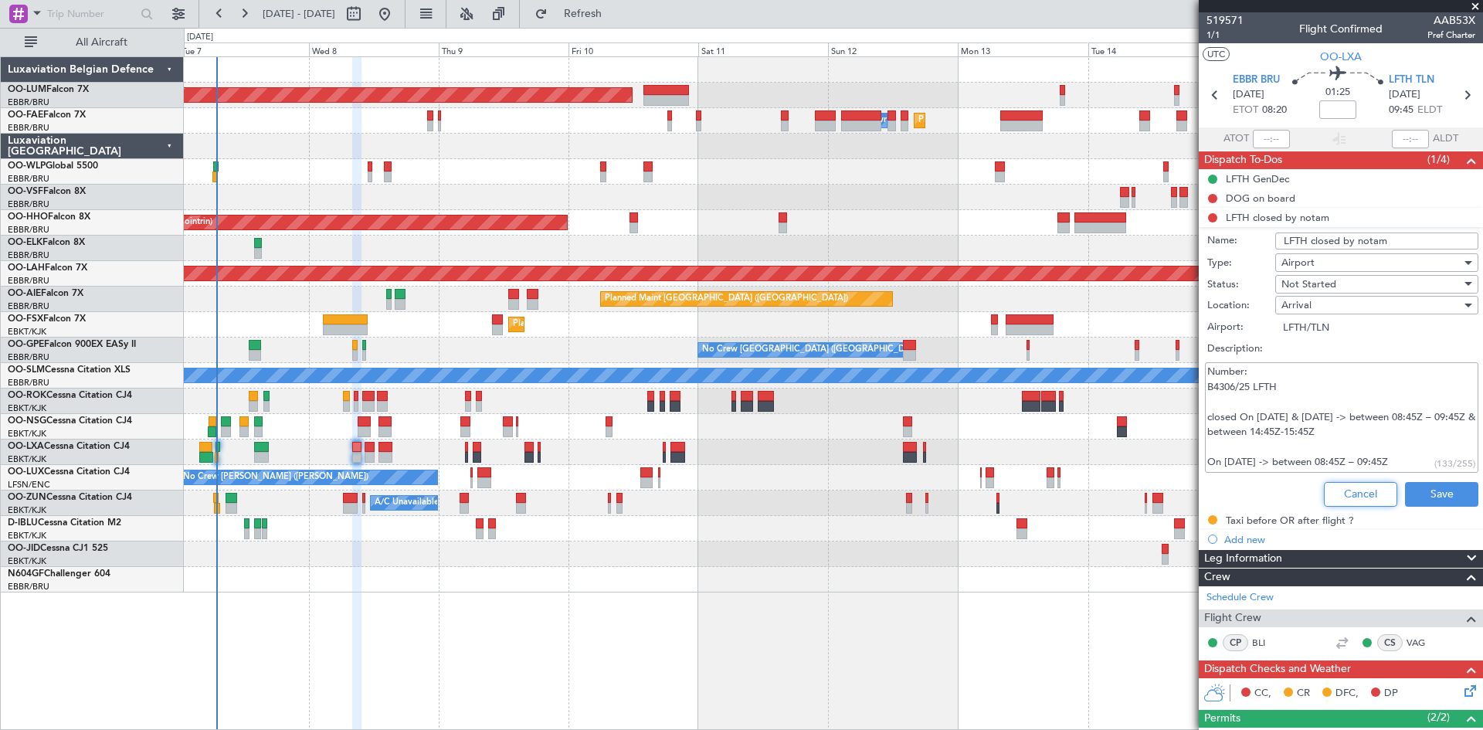
drag, startPoint x: 1335, startPoint y: 491, endPoint x: 1311, endPoint y: 493, distance: 24.0
click at [1334, 492] on button "Cancel" at bounding box center [1360, 494] width 73 height 25
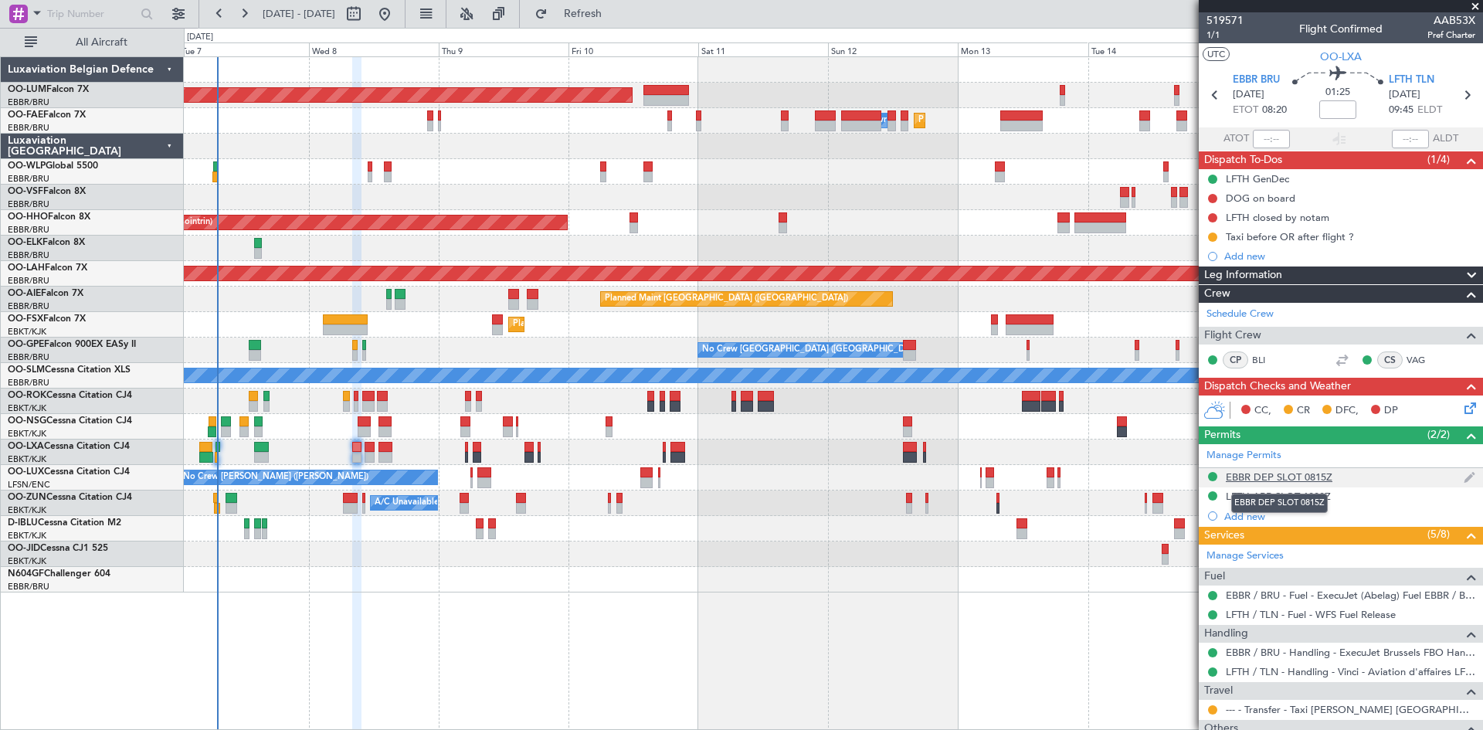
click at [1253, 478] on div "EBBR DEP SLOT 0815Z" at bounding box center [1279, 476] width 107 height 13
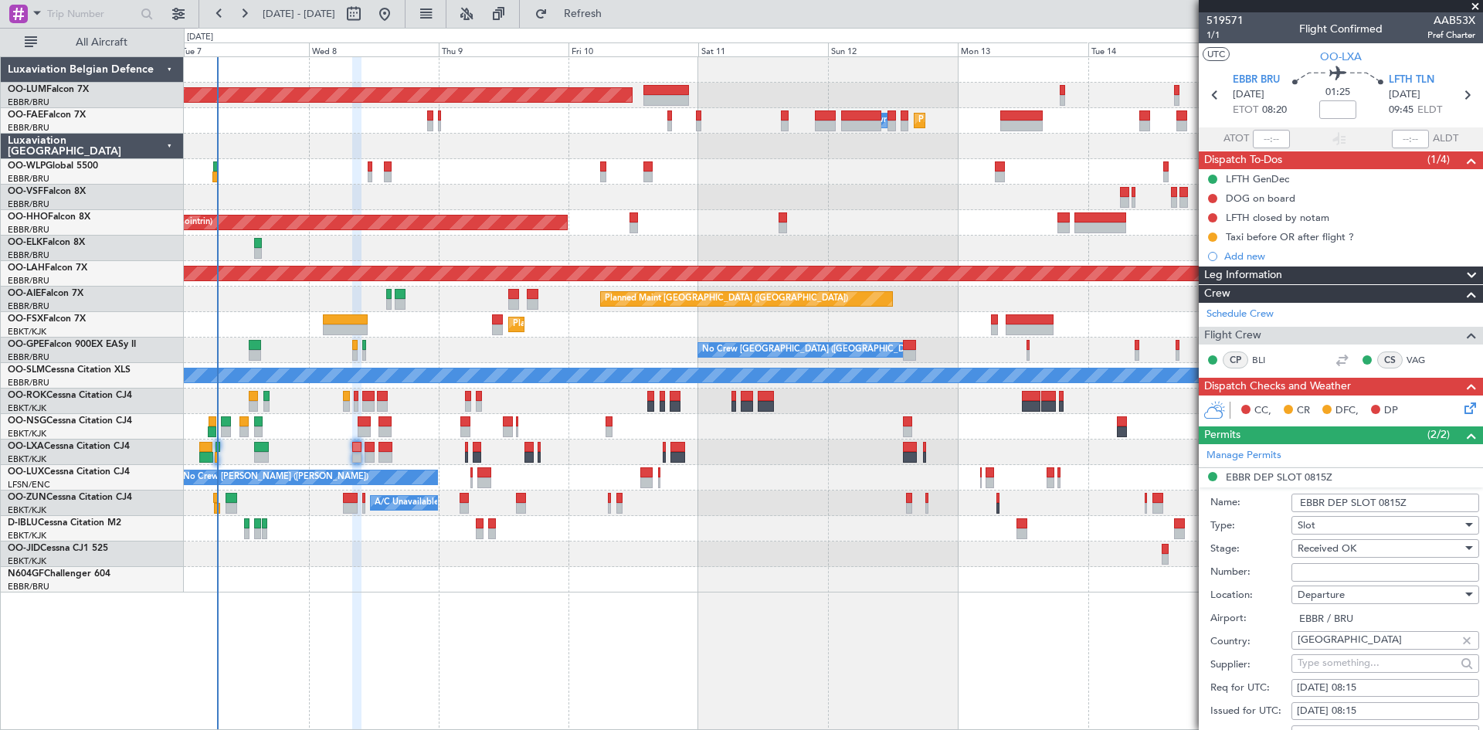
click at [1332, 573] on input "Number:" at bounding box center [1385, 572] width 188 height 19
paste input "EBBRAAB5811D00"
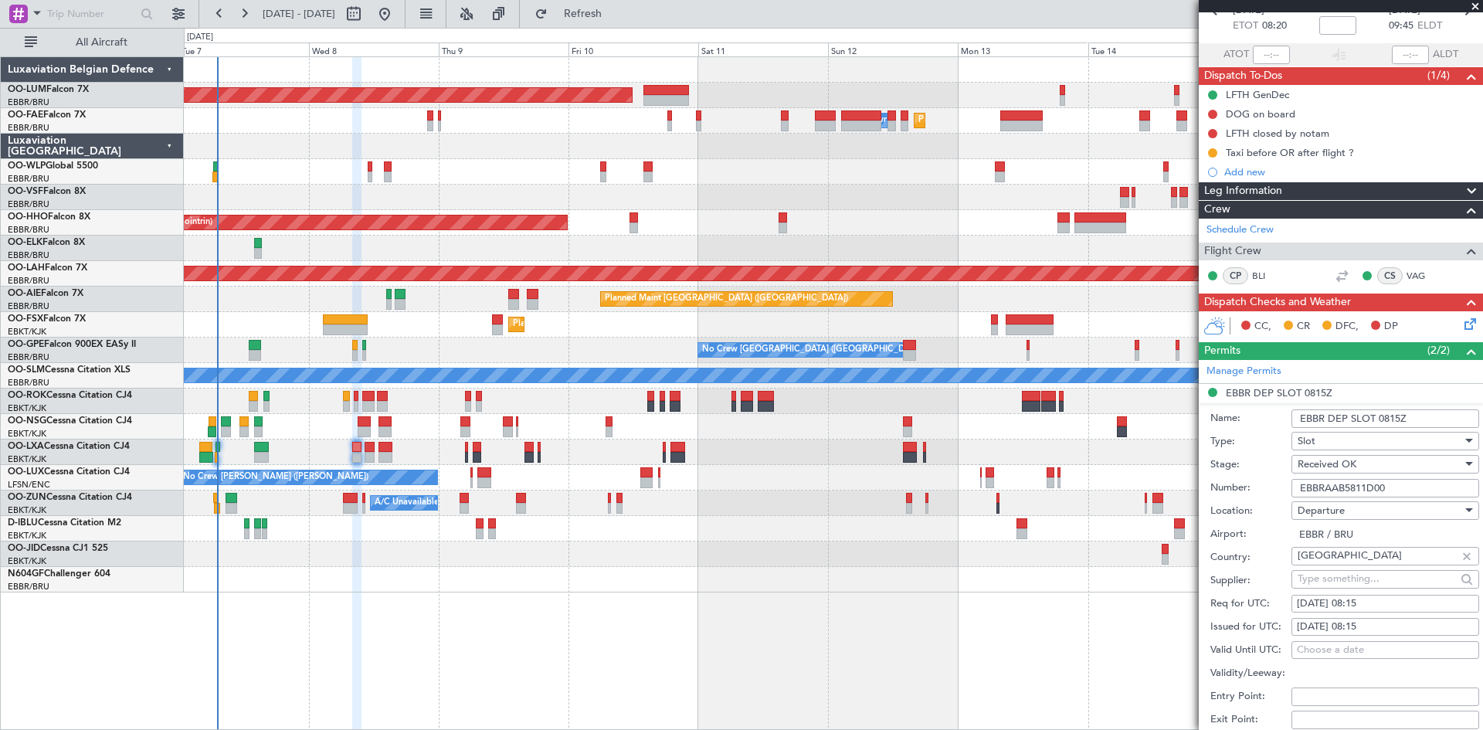
scroll to position [232, 0]
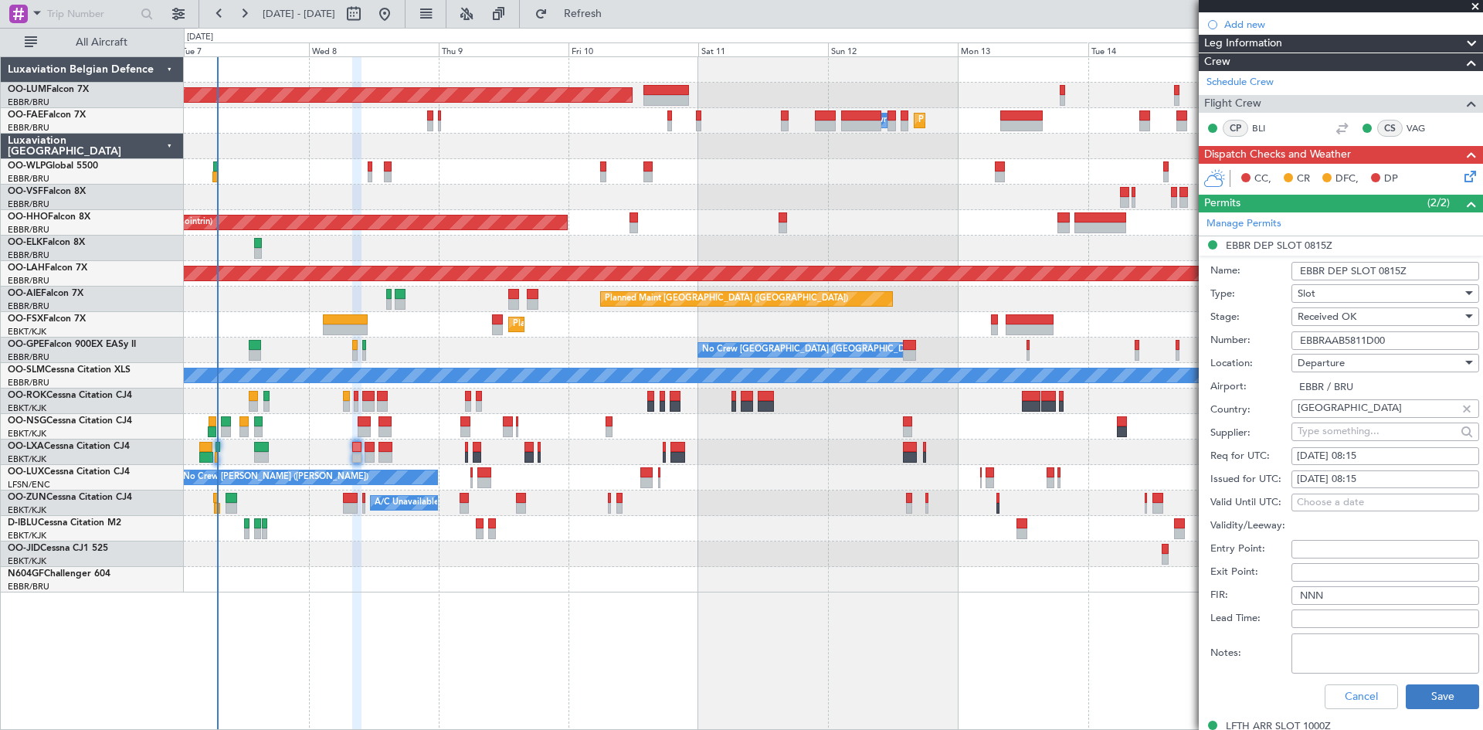
type input "EBBRAAB5811D00"
click at [1429, 692] on button "Save" at bounding box center [1441, 696] width 73 height 25
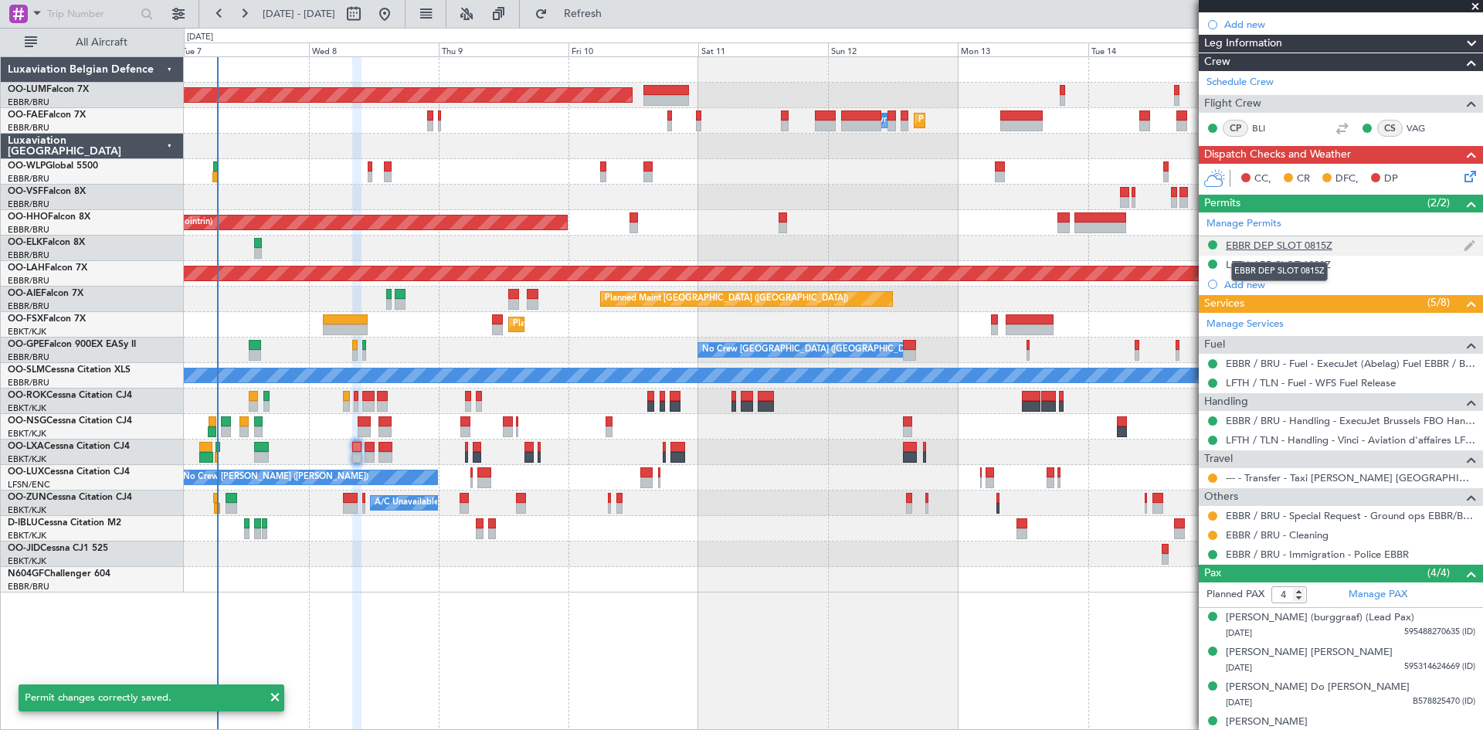
click at [1274, 246] on div "EBBR DEP SLOT 0815Z" at bounding box center [1279, 245] width 107 height 13
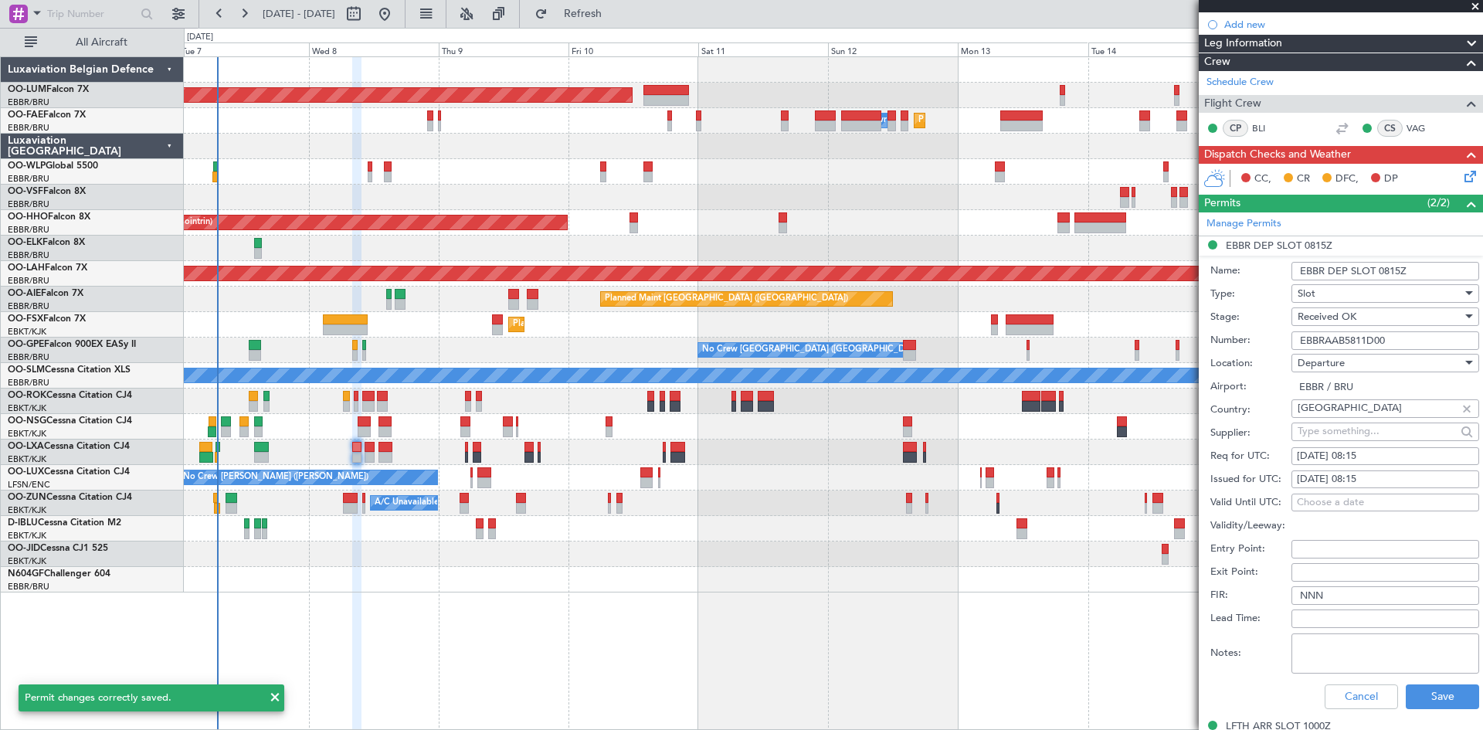
drag, startPoint x: 1398, startPoint y: 337, endPoint x: 1263, endPoint y: 329, distance: 134.6
click at [1263, 329] on div "Number: EBBRAAB5811D00" at bounding box center [1344, 340] width 269 height 23
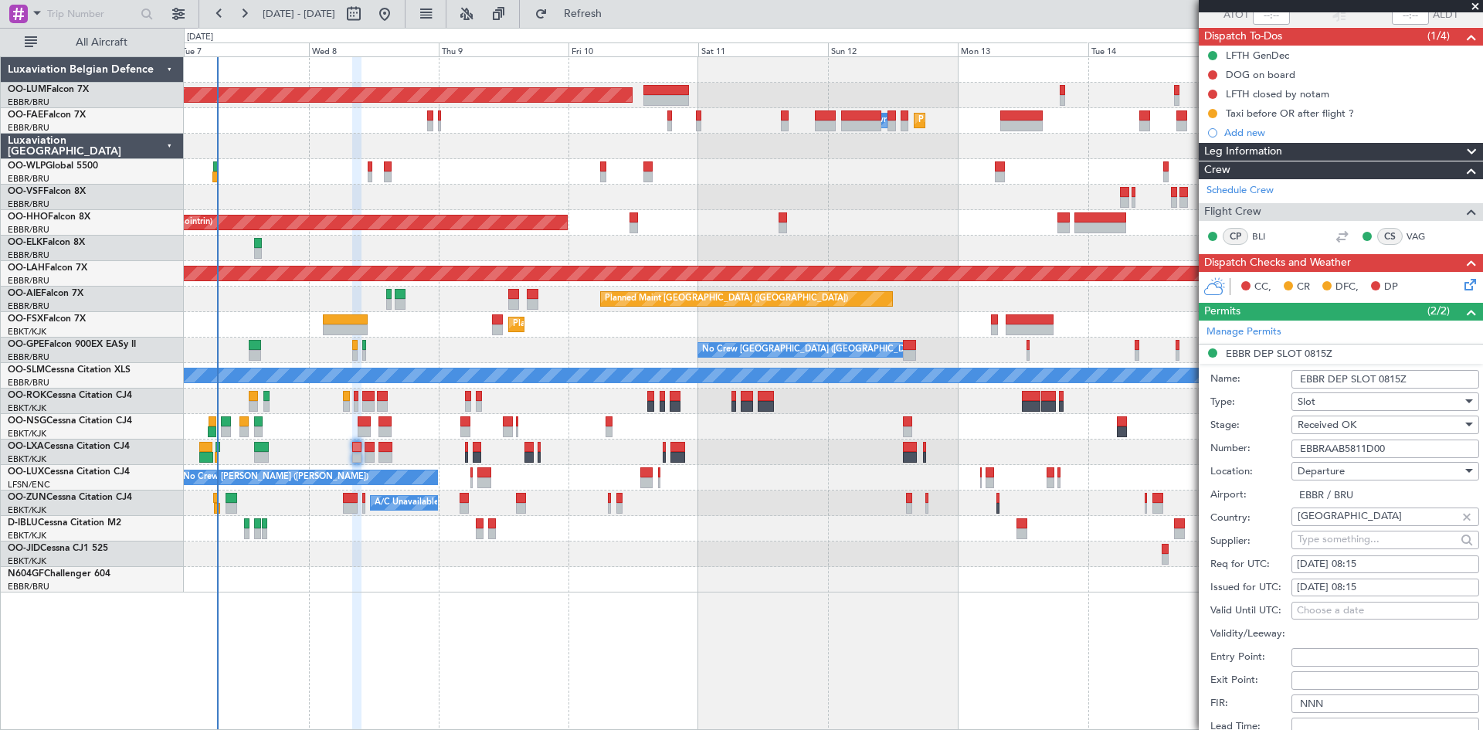
scroll to position [0, 0]
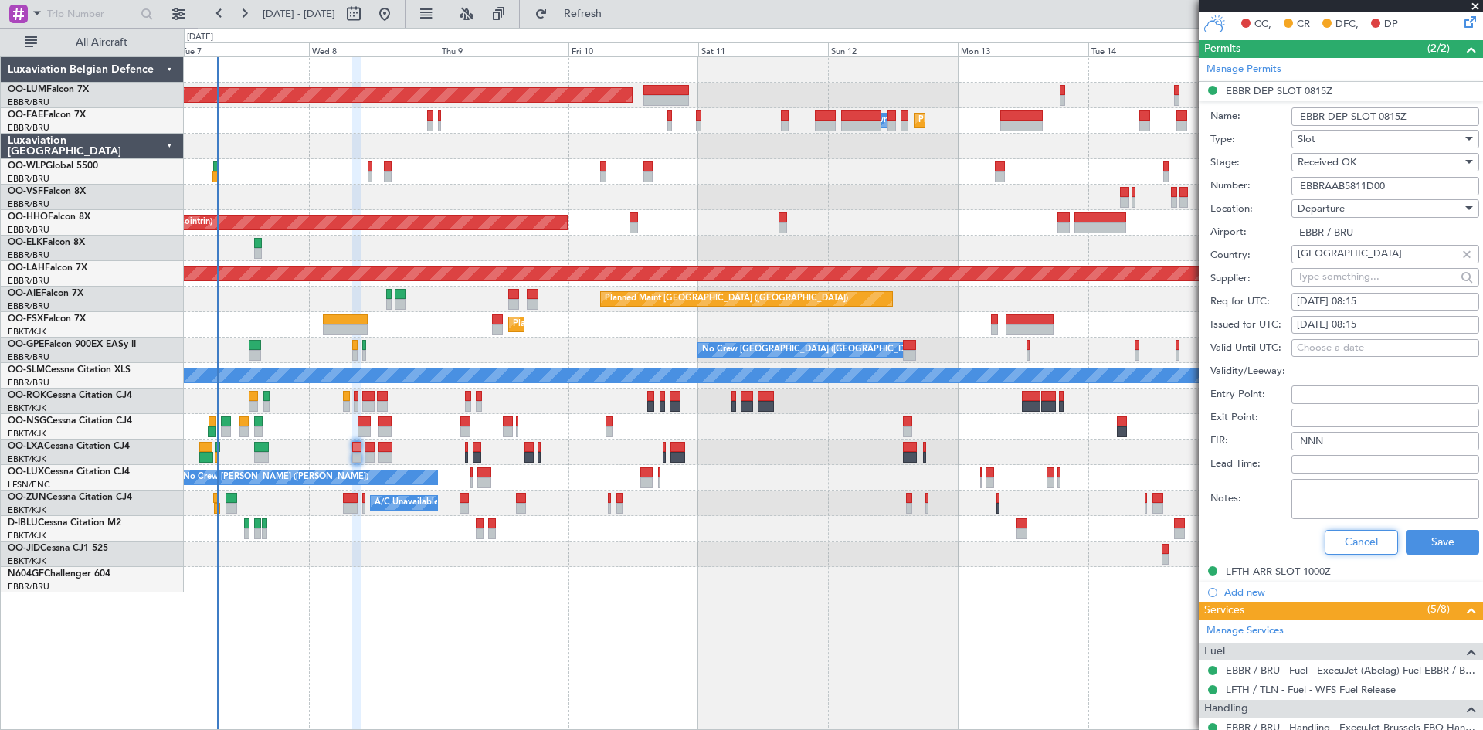
click at [1364, 538] on button "Cancel" at bounding box center [1360, 542] width 73 height 25
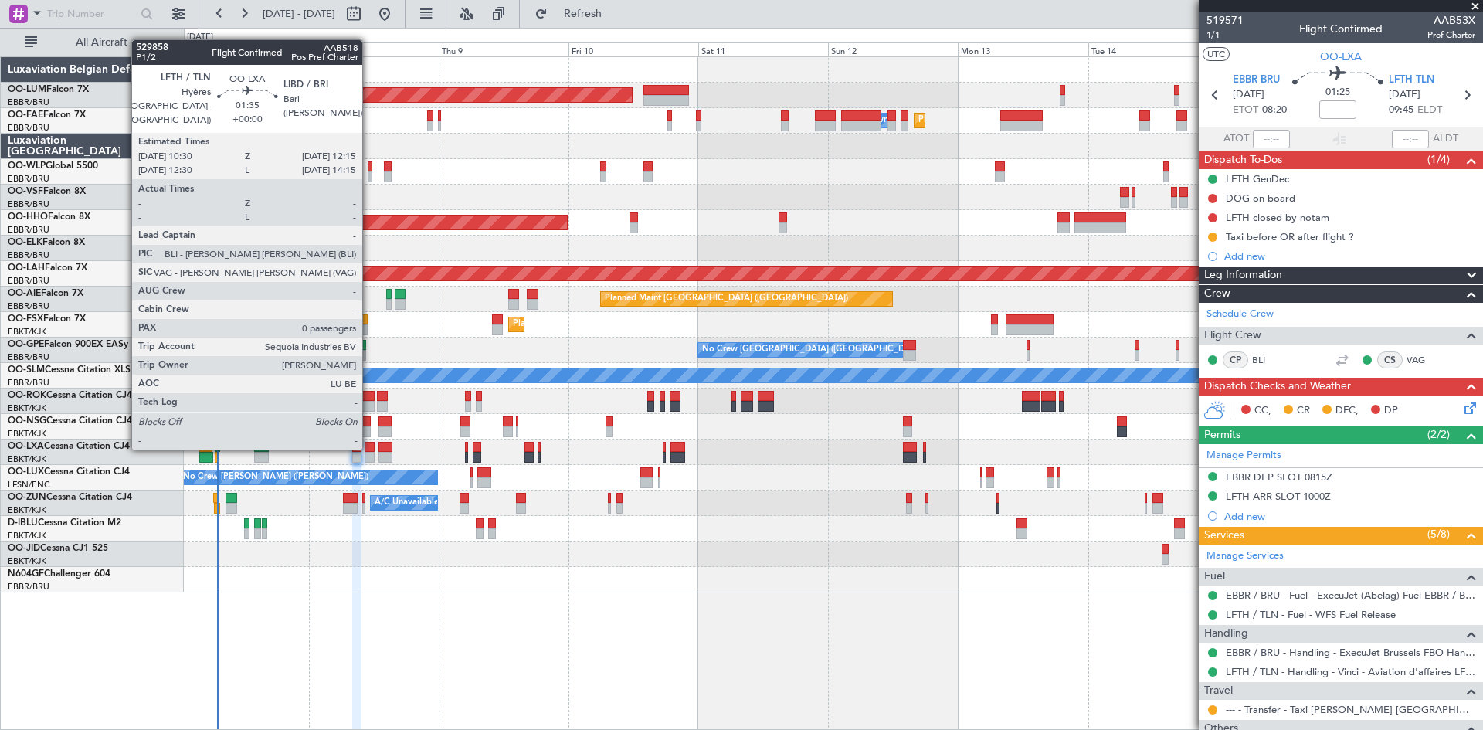
click at [369, 446] on div at bounding box center [369, 447] width 10 height 11
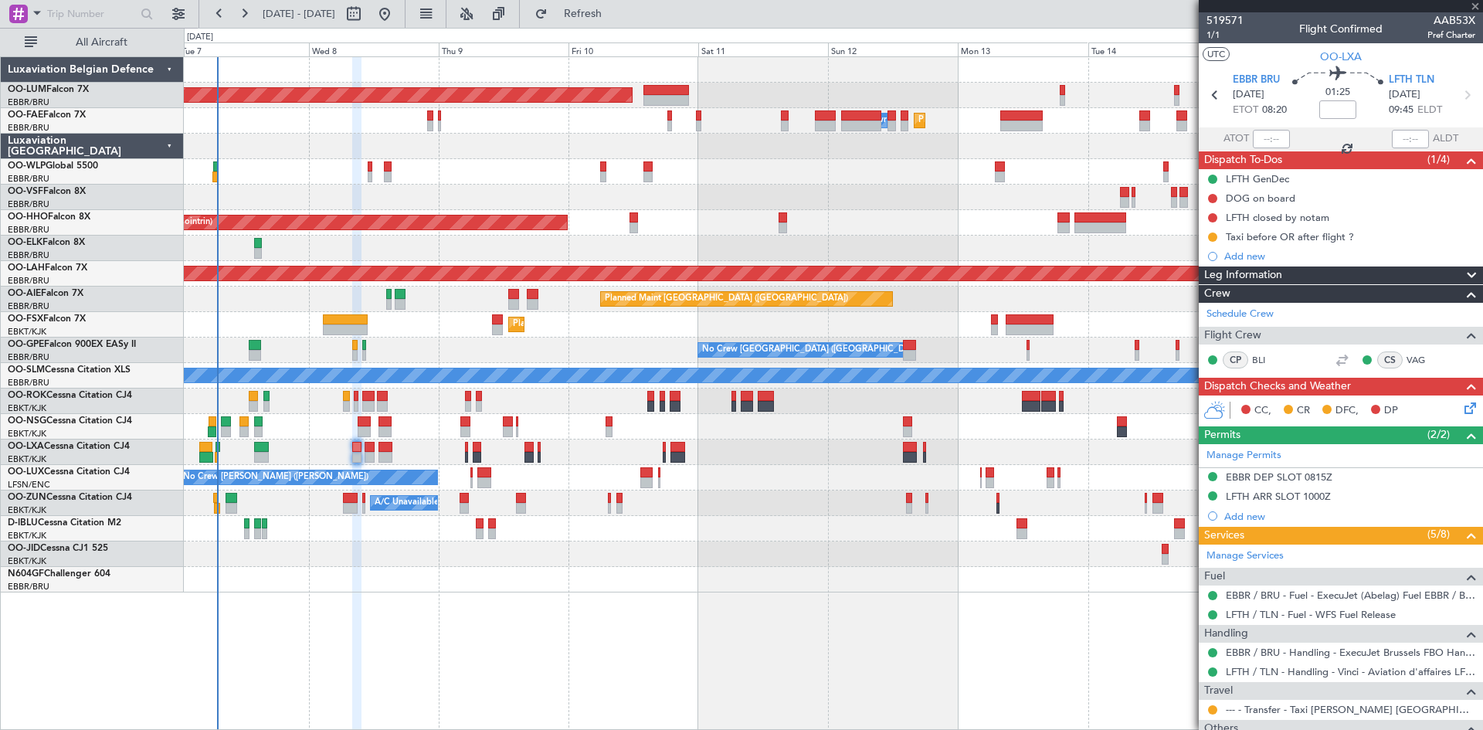
type input "0"
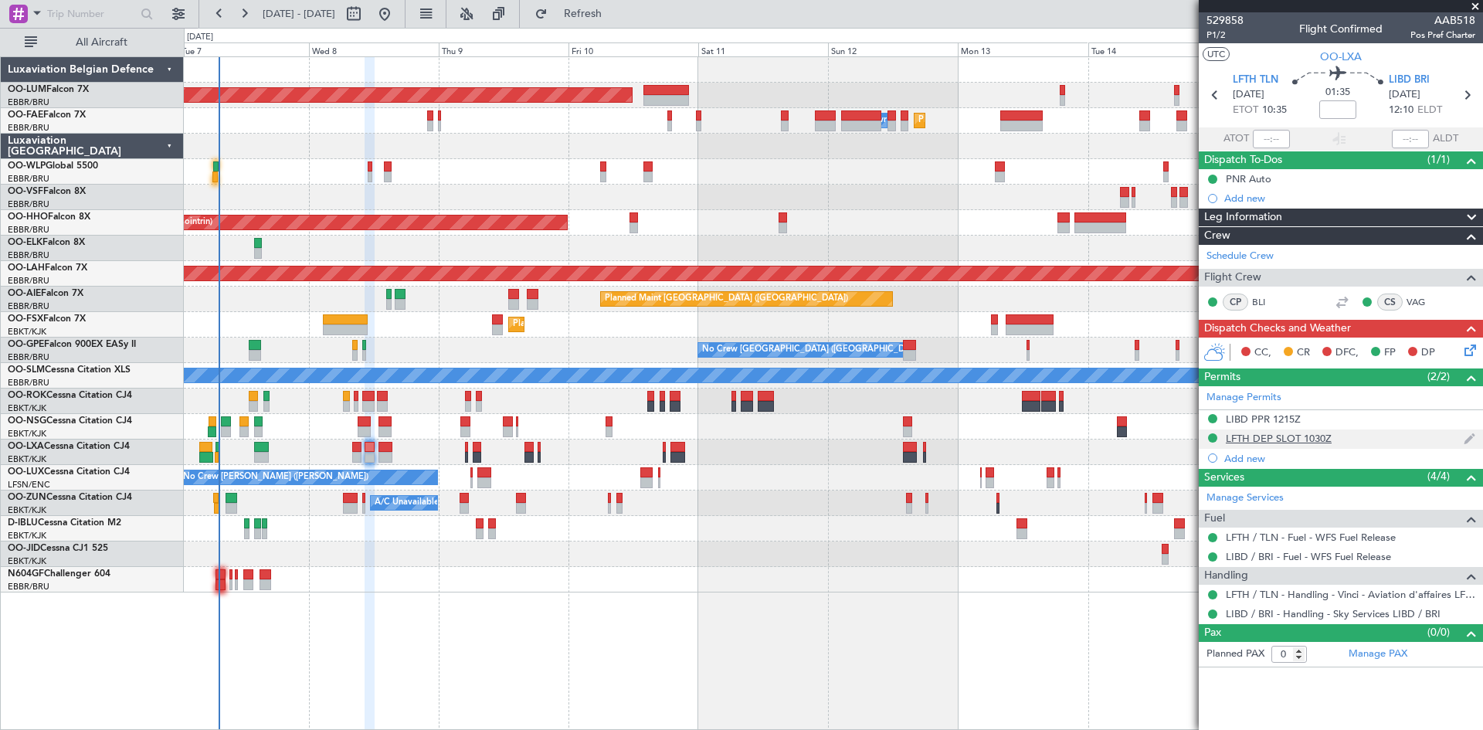
click at [1338, 439] on div "LFTH DEP SLOT 1030Z" at bounding box center [1340, 438] width 284 height 19
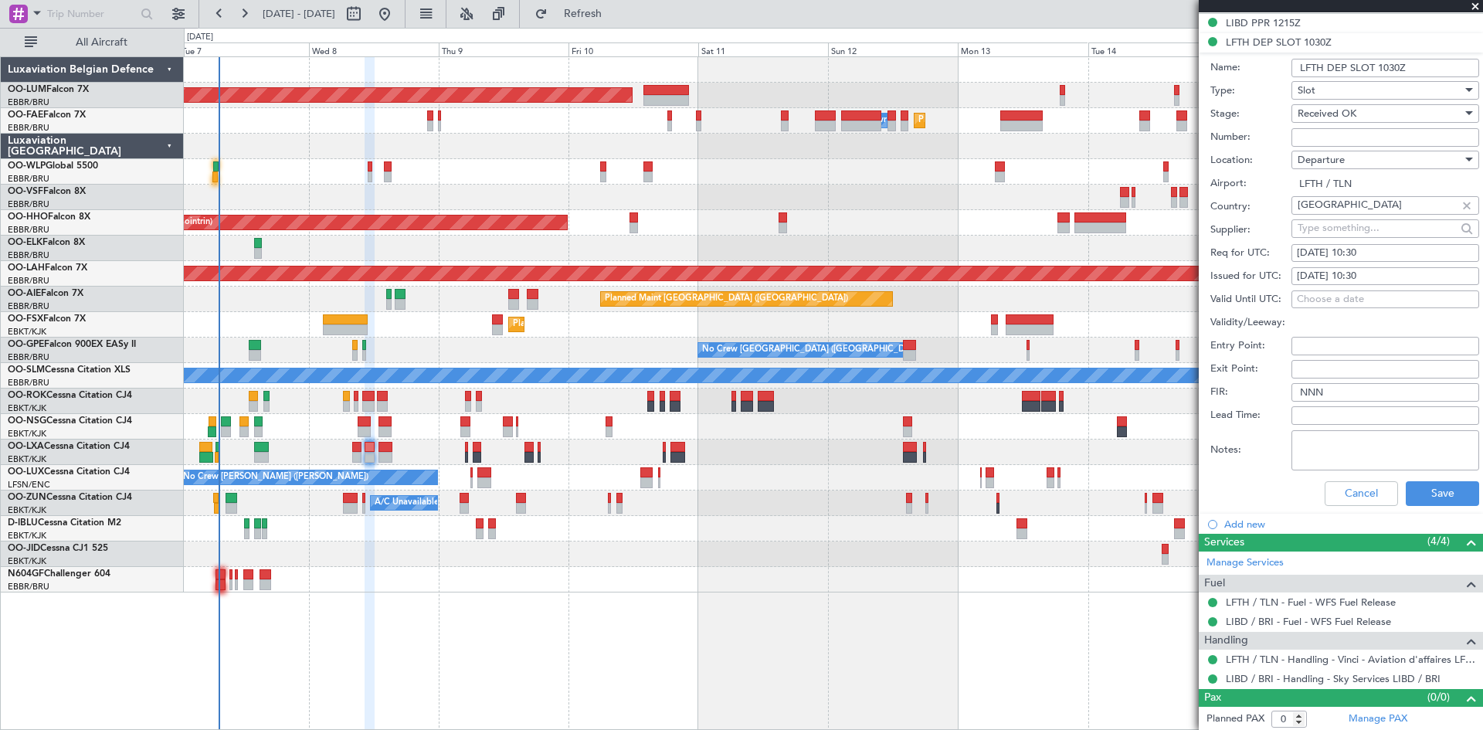
scroll to position [398, 0]
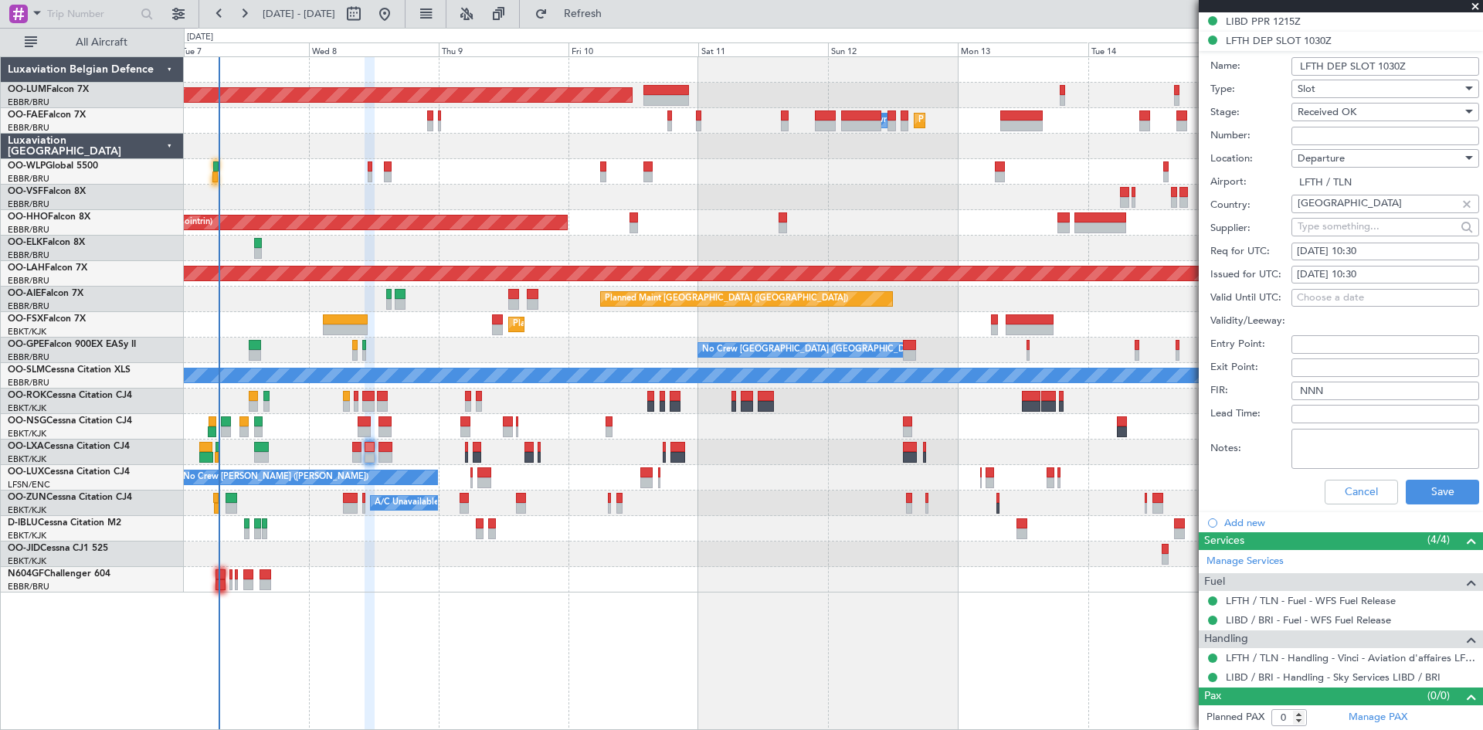
click at [1329, 137] on input "Number:" at bounding box center [1385, 136] width 188 height 19
type input "APPROVED"
click at [1433, 507] on div "Cancel Save" at bounding box center [1344, 492] width 269 height 40
click at [1434, 489] on button "Save" at bounding box center [1441, 492] width 73 height 25
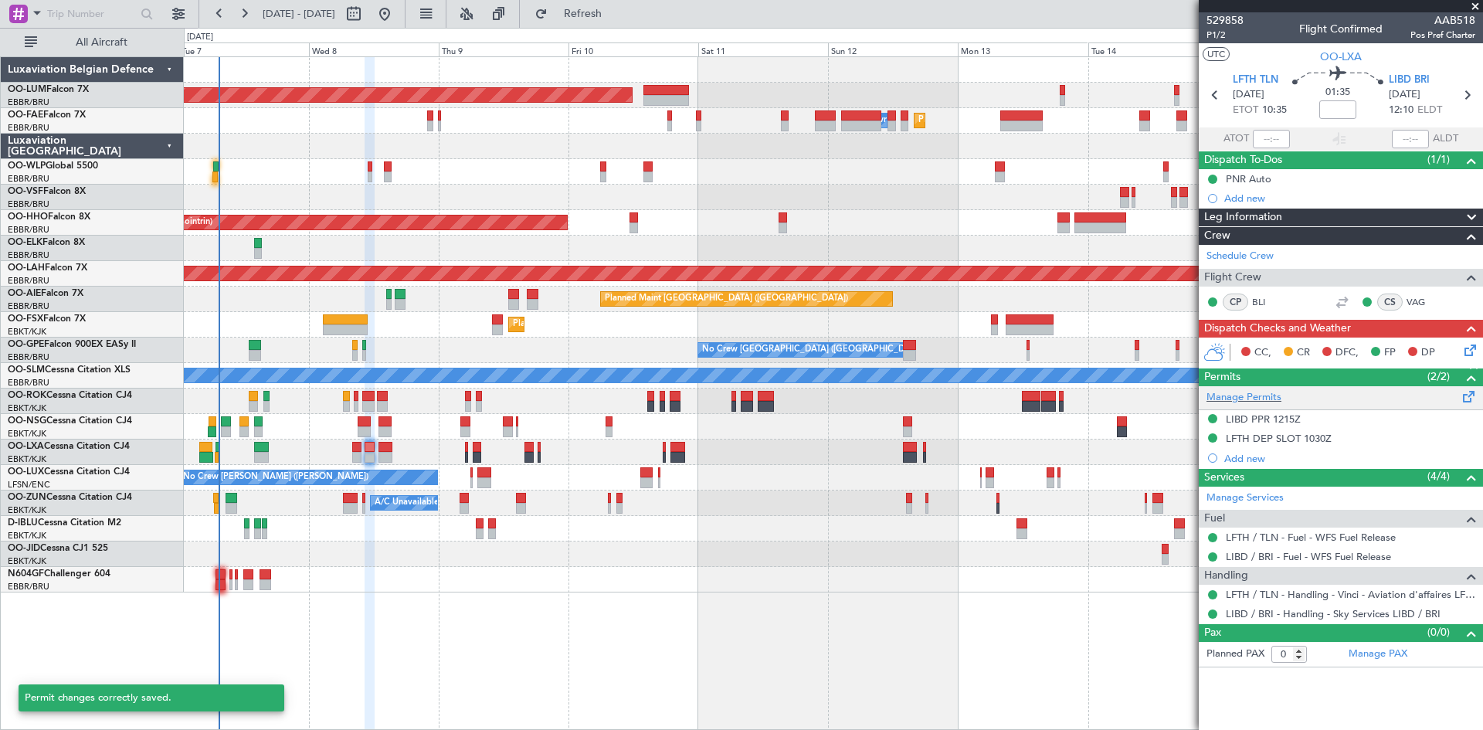
scroll to position [0, 0]
click at [1270, 419] on div "LIBD PPR 1215Z" at bounding box center [1263, 418] width 75 height 13
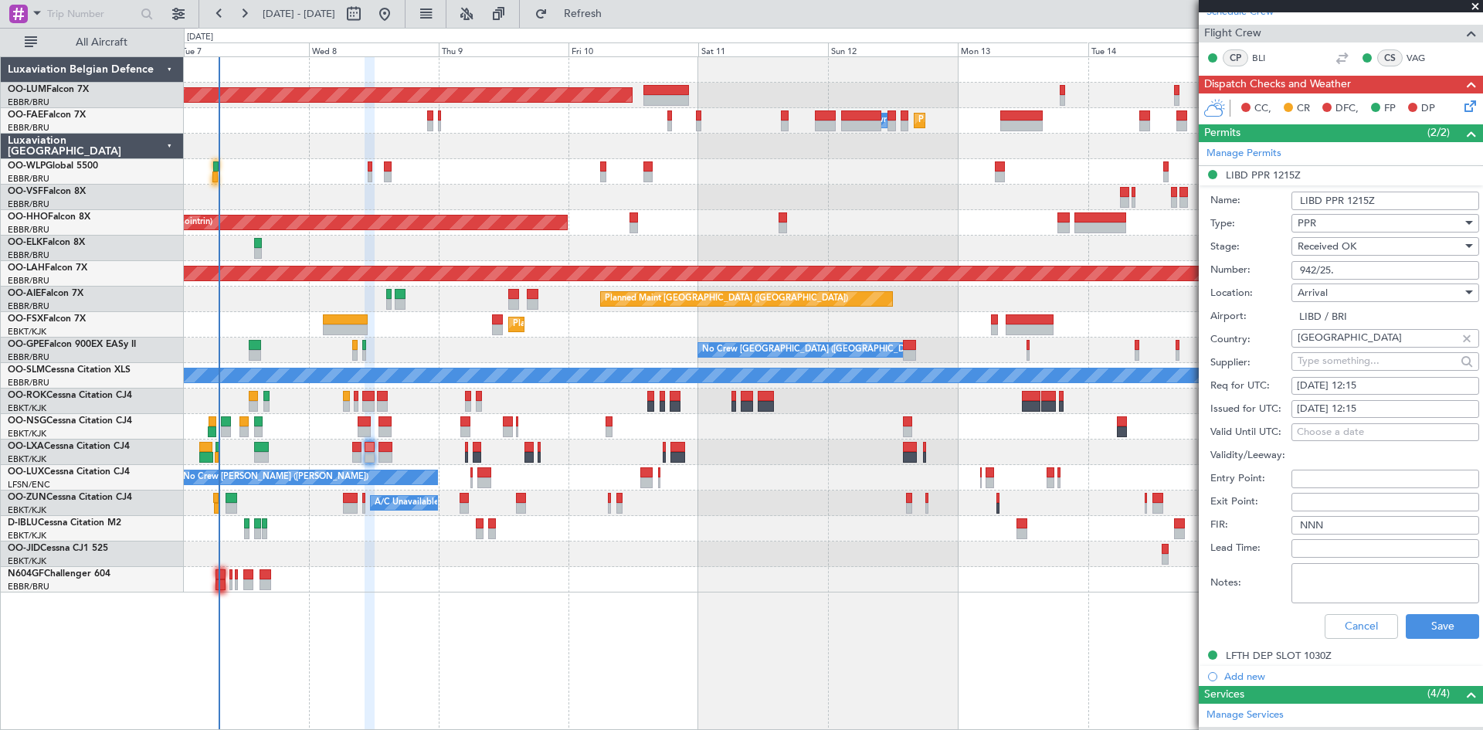
scroll to position [386, 0]
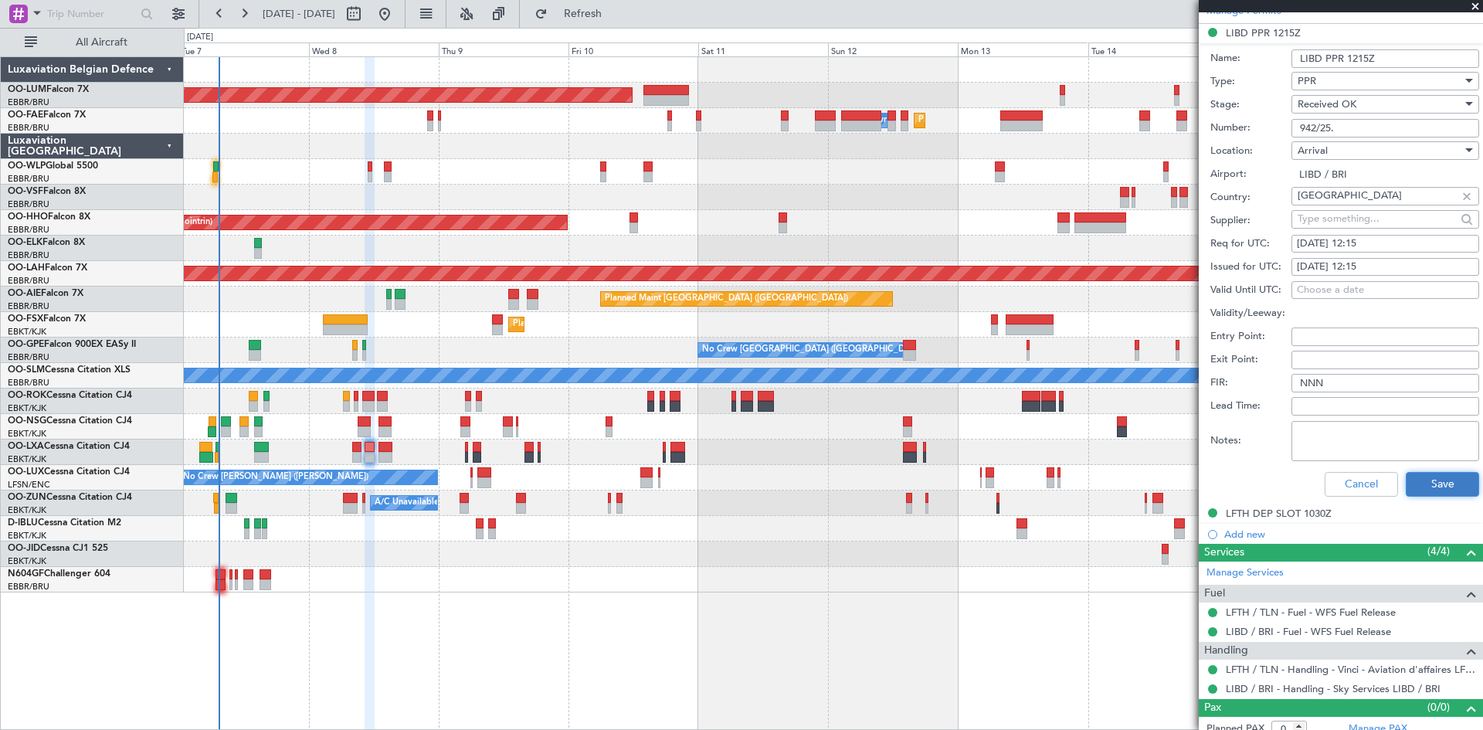
click at [1450, 488] on button "Save" at bounding box center [1441, 484] width 73 height 25
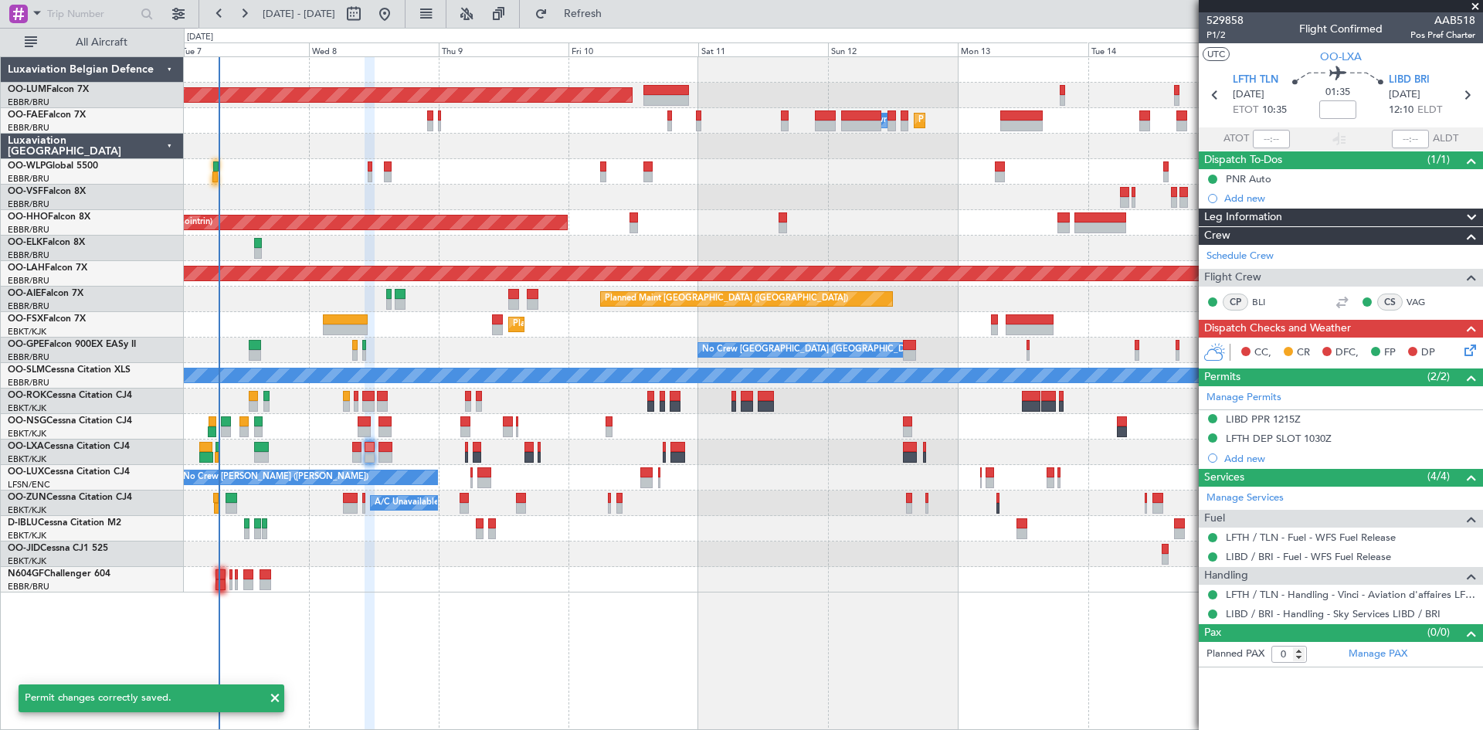
scroll to position [0, 0]
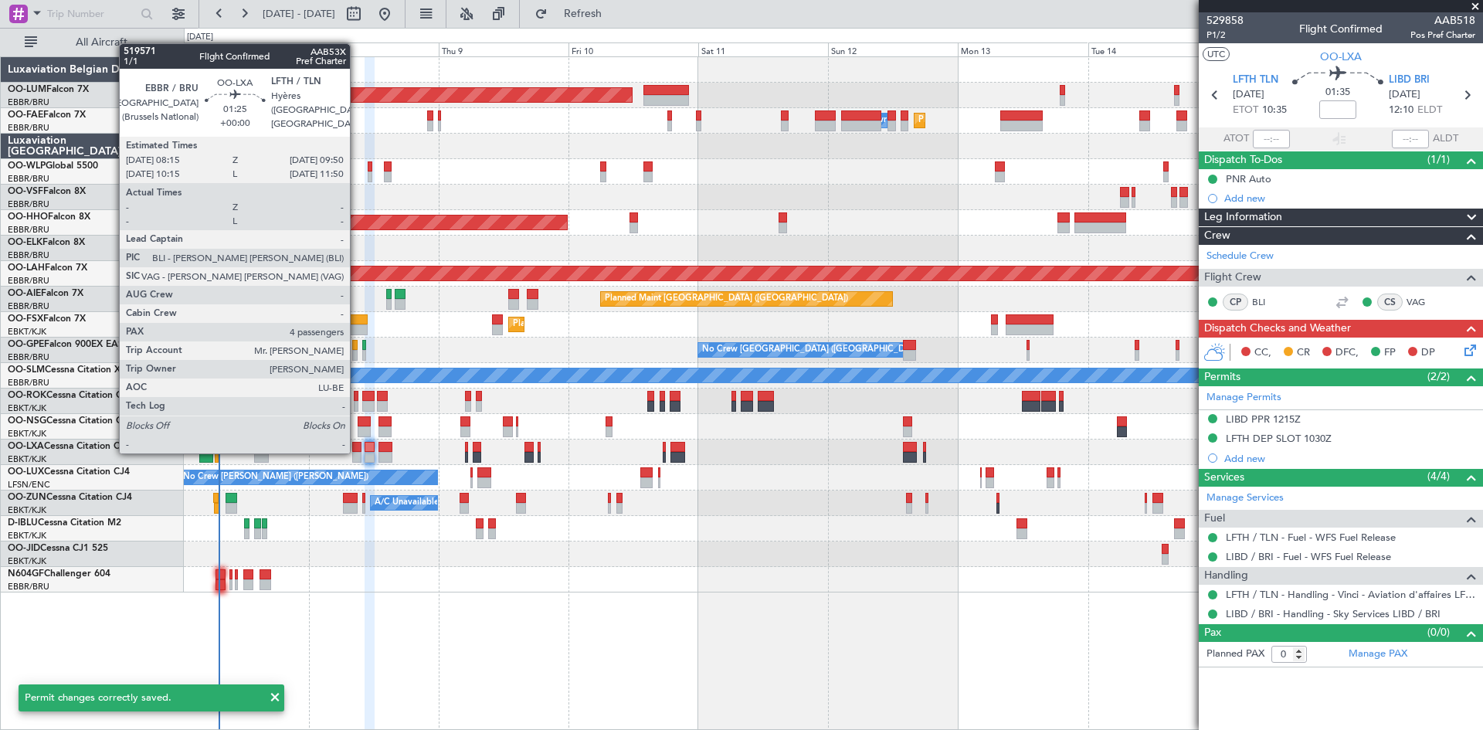
click at [357, 452] on div at bounding box center [356, 457] width 9 height 11
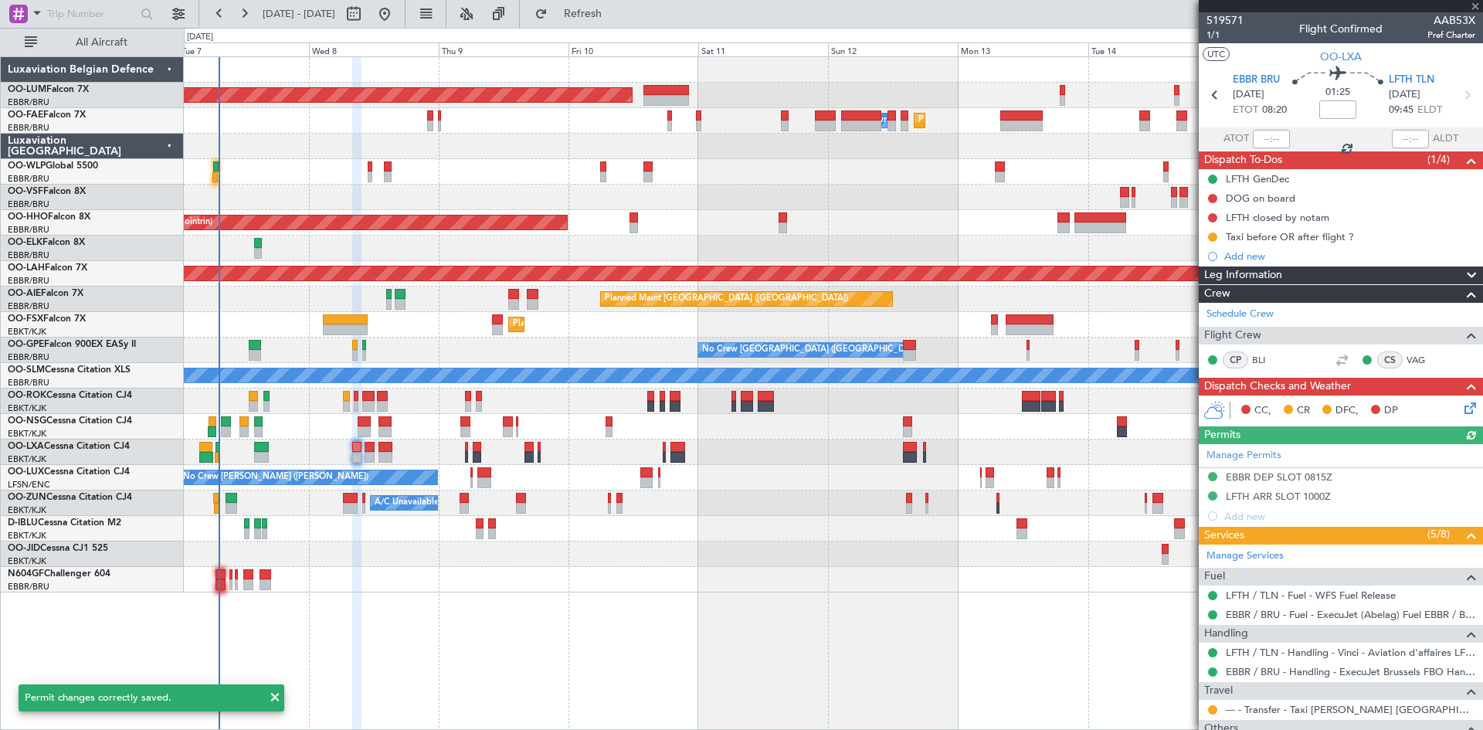
click at [1252, 497] on div "Manage Permits EBBR DEP SLOT 0815Z LFTH ARR SLOT 1000Z Add new" at bounding box center [1340, 485] width 284 height 82
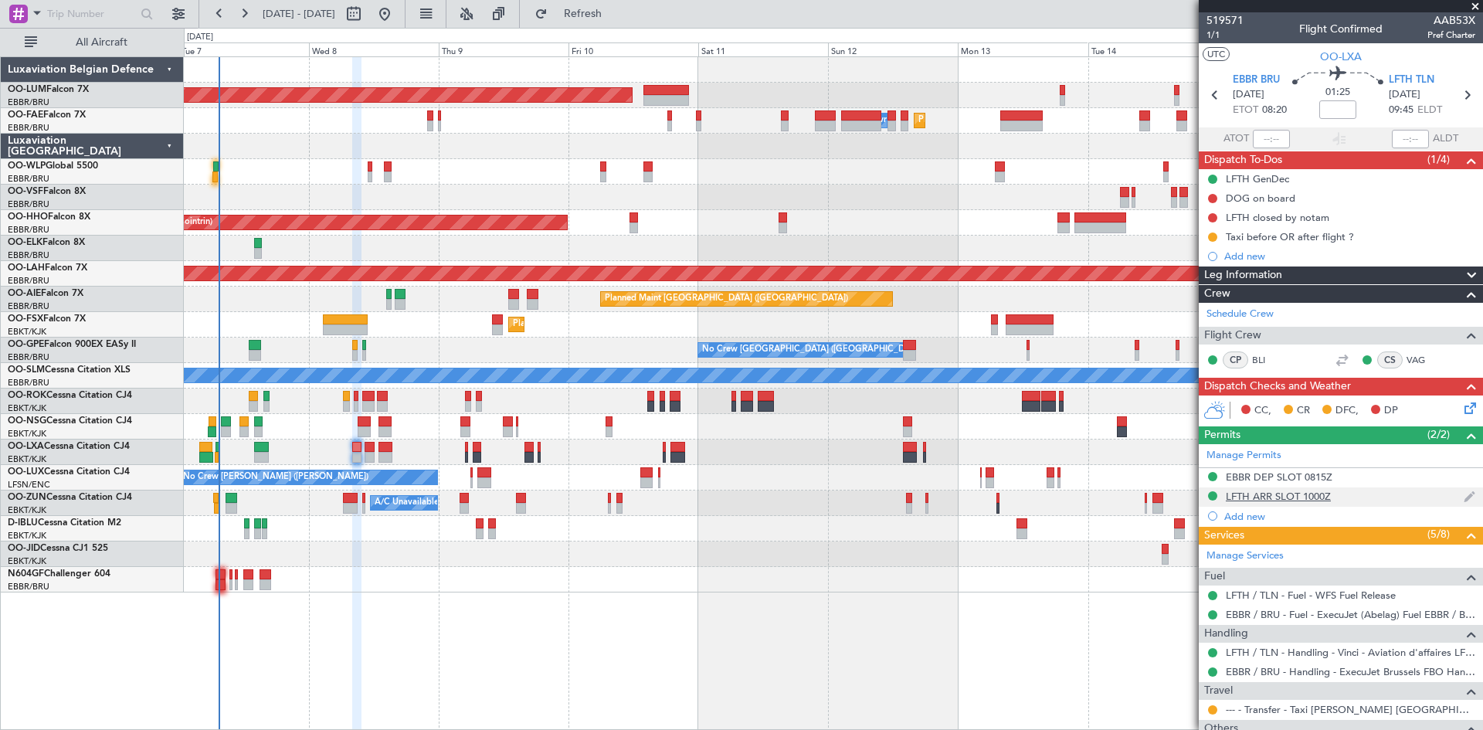
click at [1249, 493] on div "LFTH ARR SLOT 1000Z" at bounding box center [1278, 496] width 105 height 13
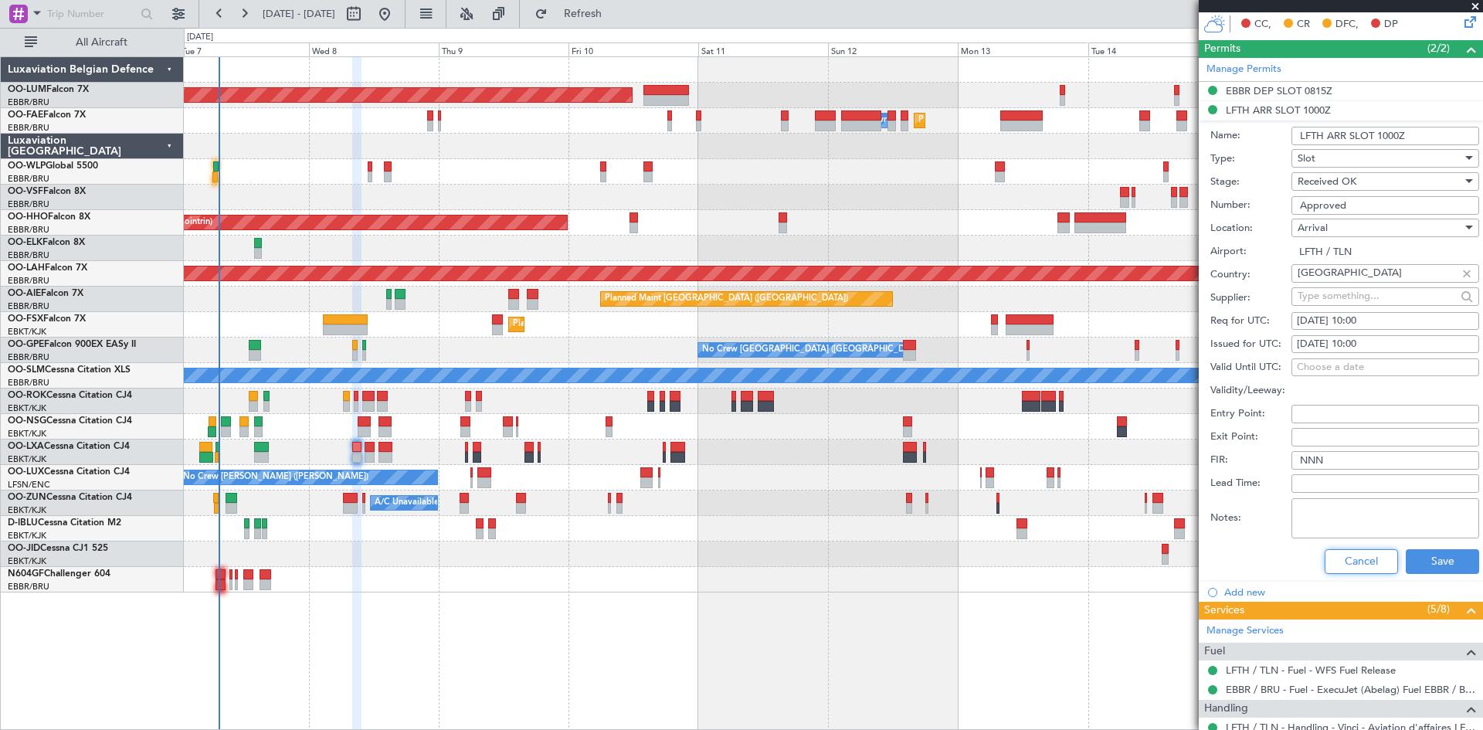
drag, startPoint x: 1378, startPoint y: 562, endPoint x: 1297, endPoint y: 552, distance: 81.7
click at [1379, 562] on button "Cancel" at bounding box center [1360, 561] width 73 height 25
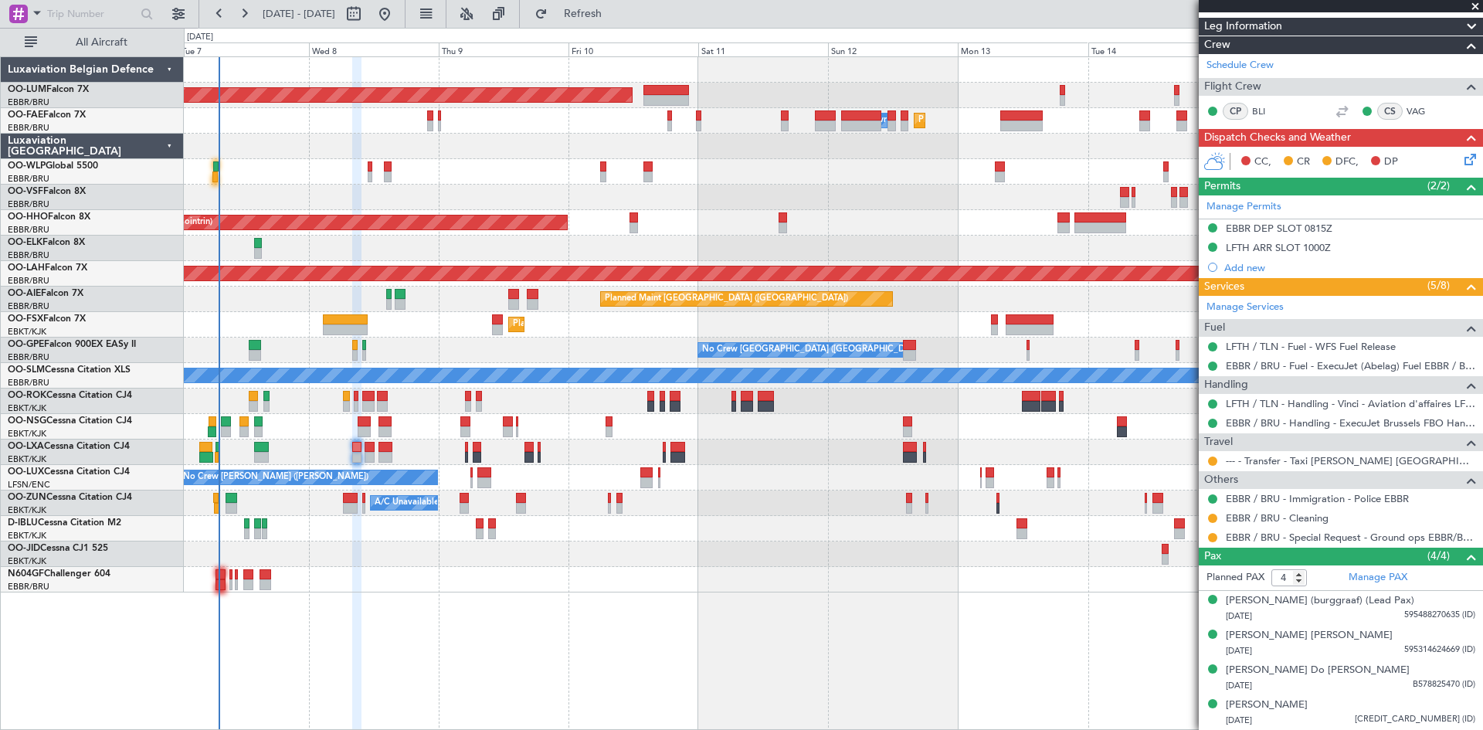
scroll to position [263, 0]
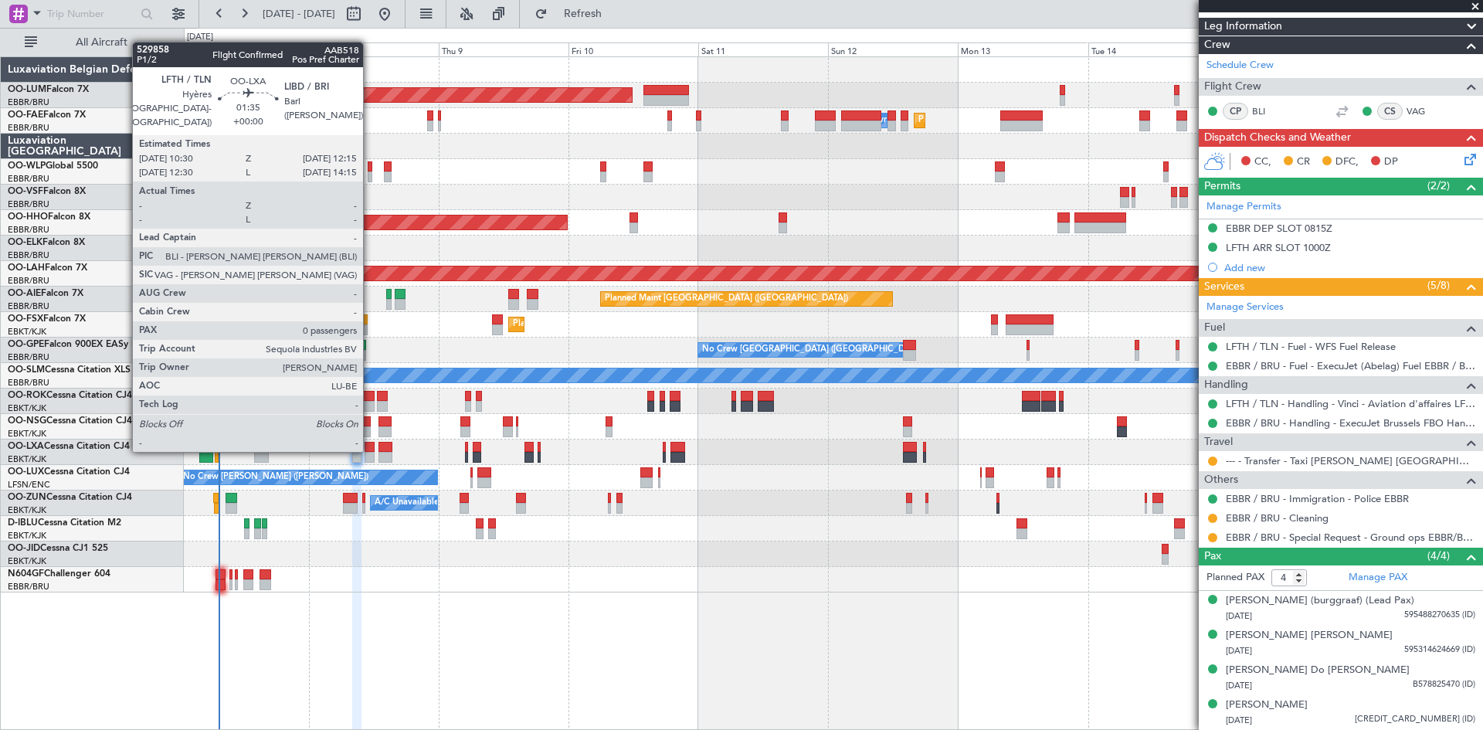
click at [370, 449] on div at bounding box center [369, 447] width 10 height 11
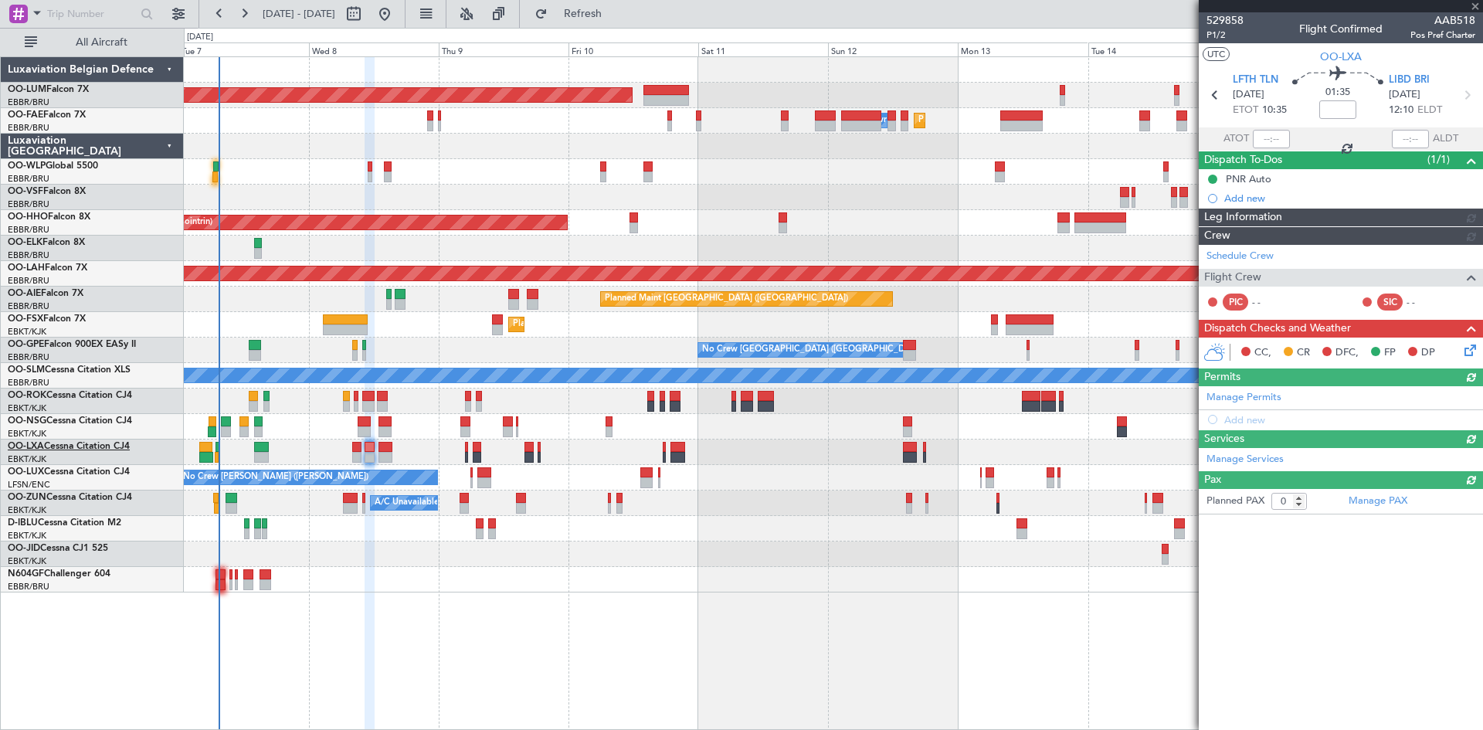
scroll to position [0, 0]
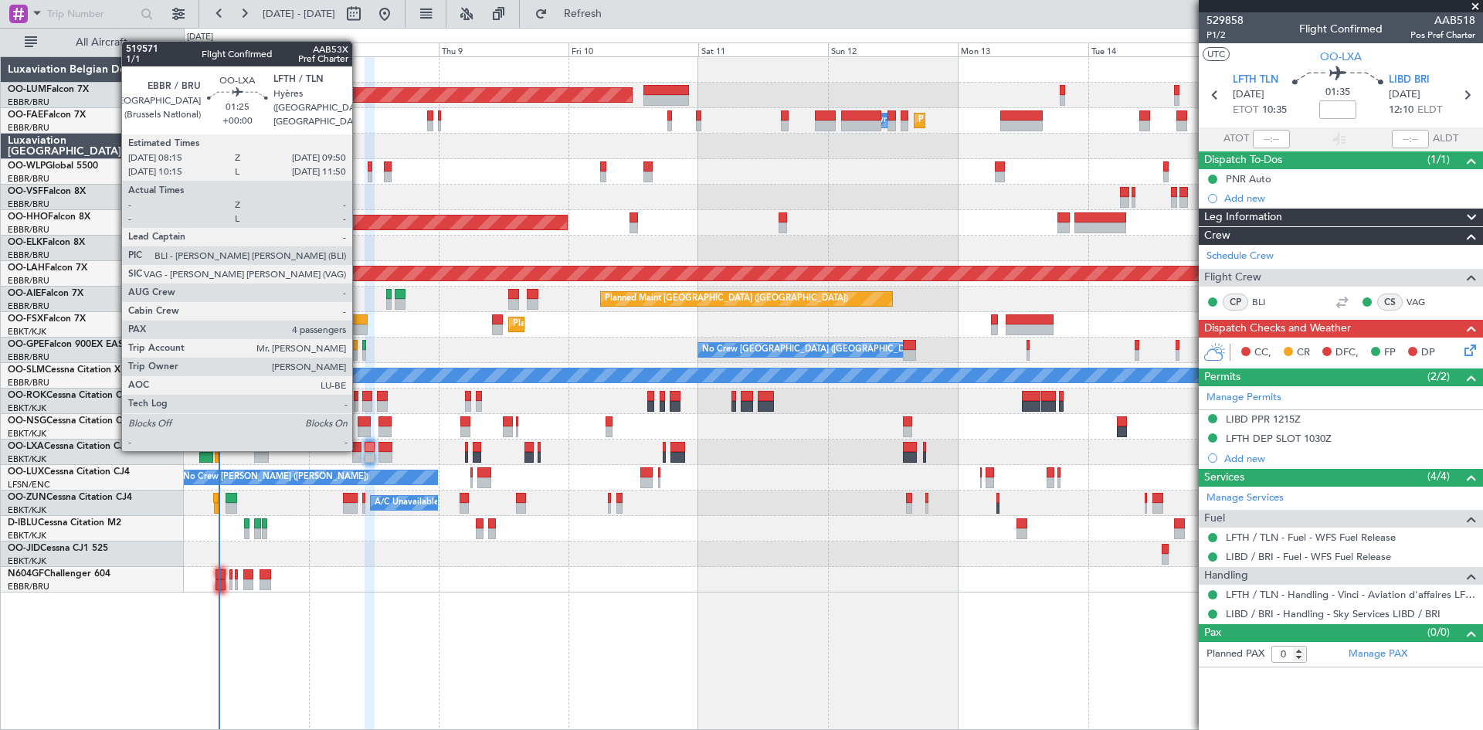
click at [359, 449] on div at bounding box center [356, 447] width 9 height 11
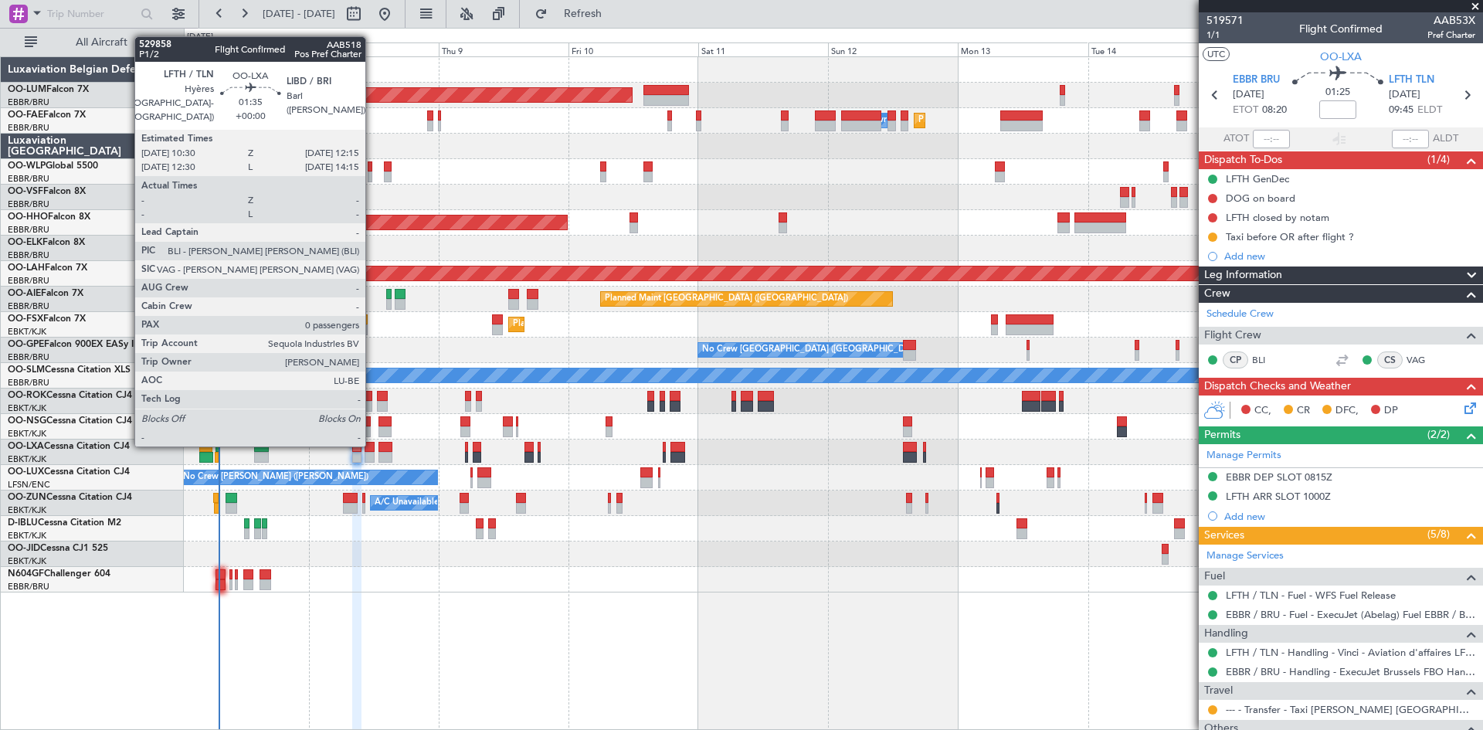
click at [372, 443] on div at bounding box center [369, 447] width 10 height 11
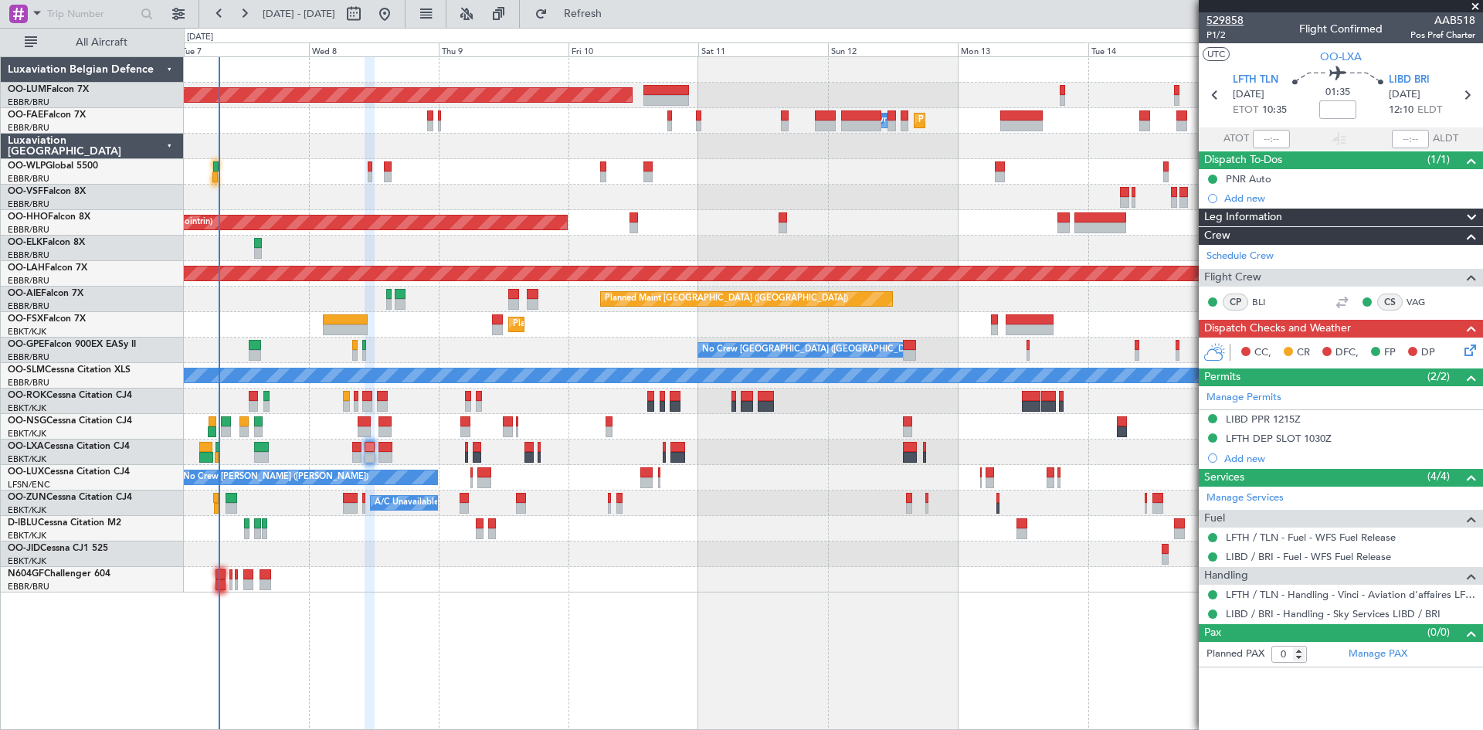
click at [1222, 22] on span "529858" at bounding box center [1224, 20] width 37 height 16
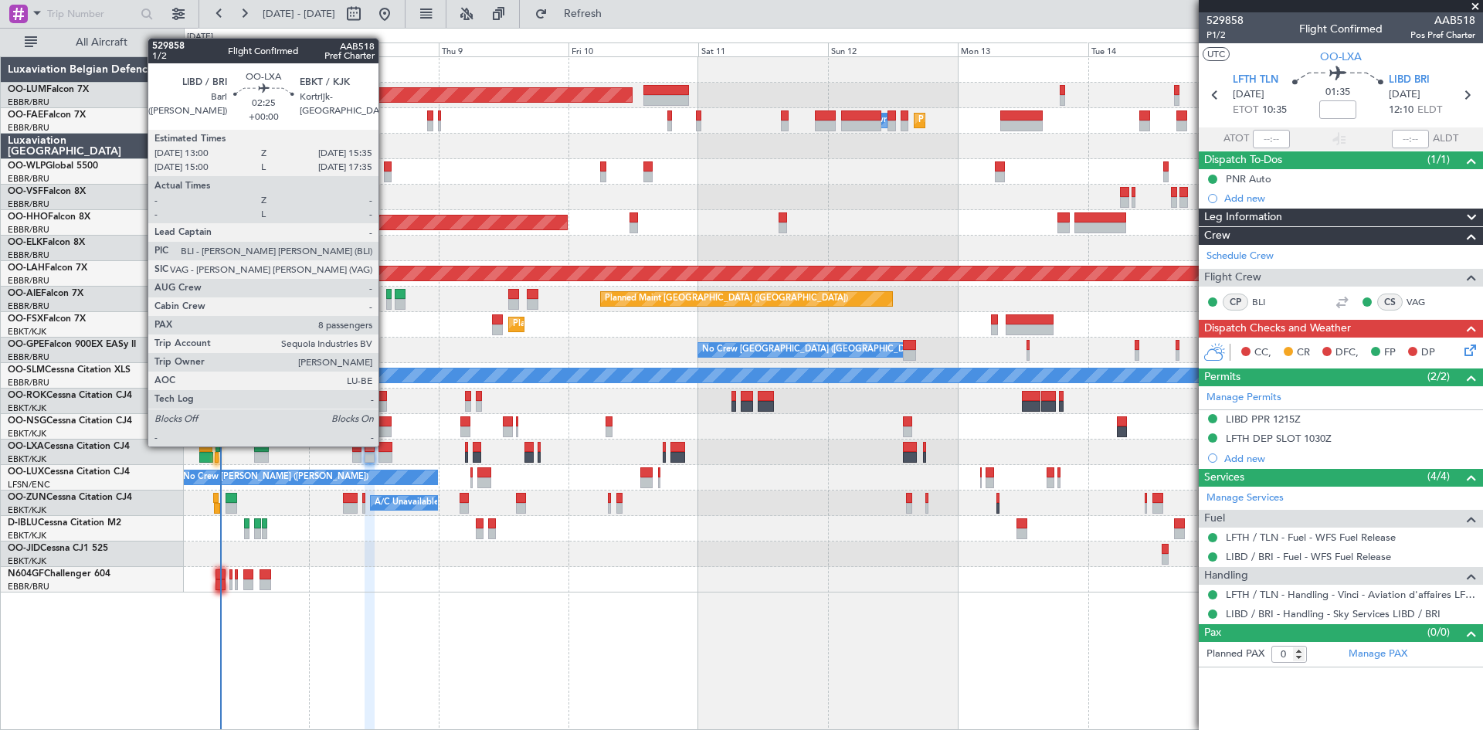
click at [385, 445] on div at bounding box center [385, 447] width 15 height 11
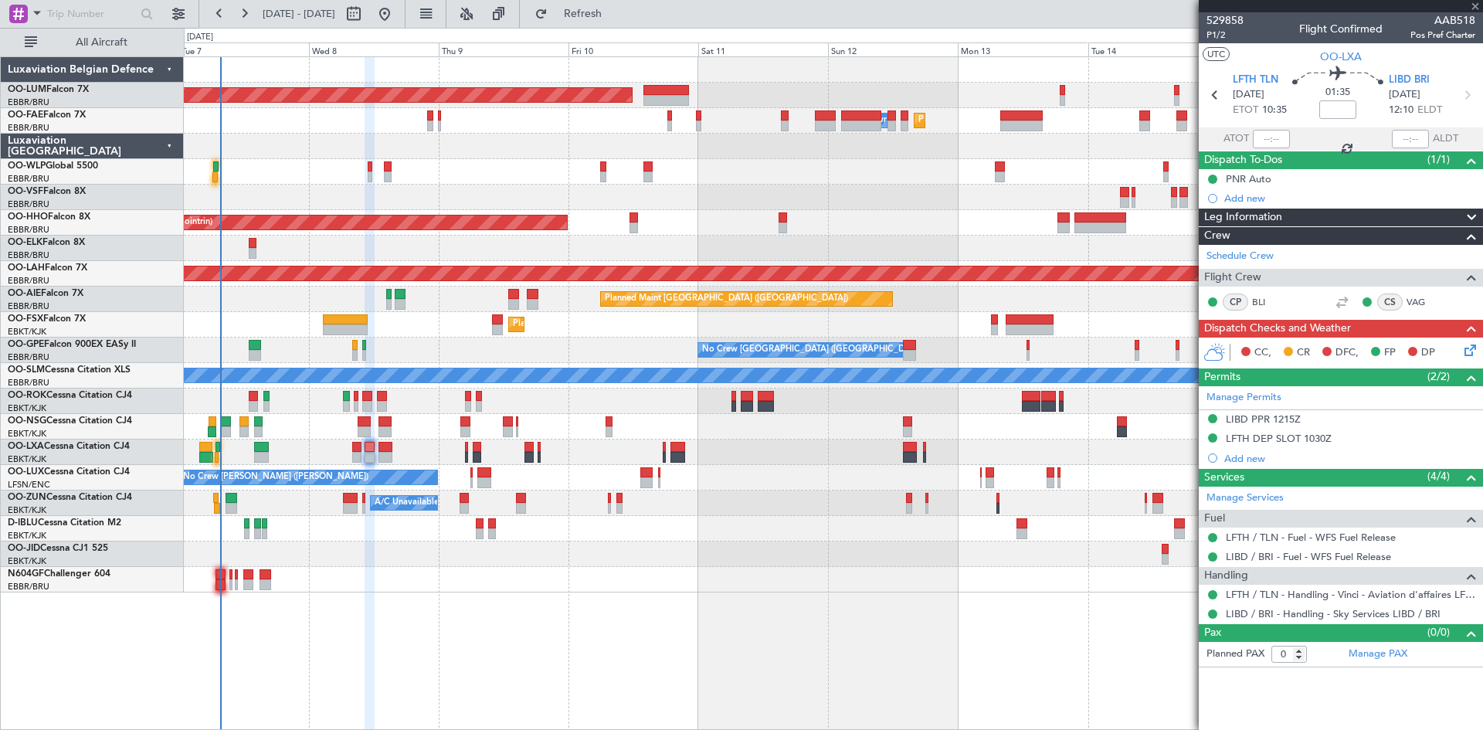
type input "8"
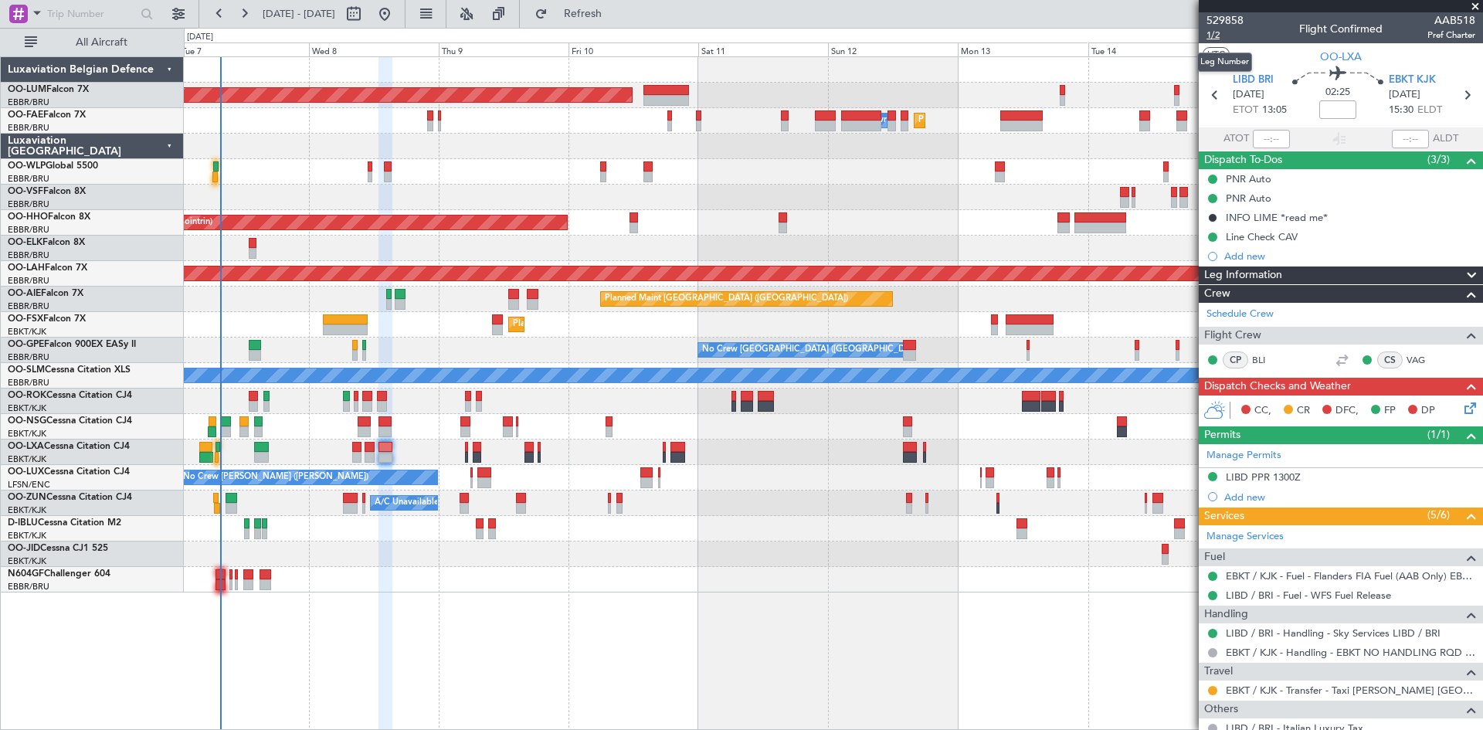
click at [1212, 39] on span "1/2" at bounding box center [1224, 35] width 37 height 13
click at [628, 26] on fb-refresh-button "Refresh" at bounding box center [574, 14] width 108 height 28
click at [615, 12] on span "Refresh" at bounding box center [583, 13] width 65 height 11
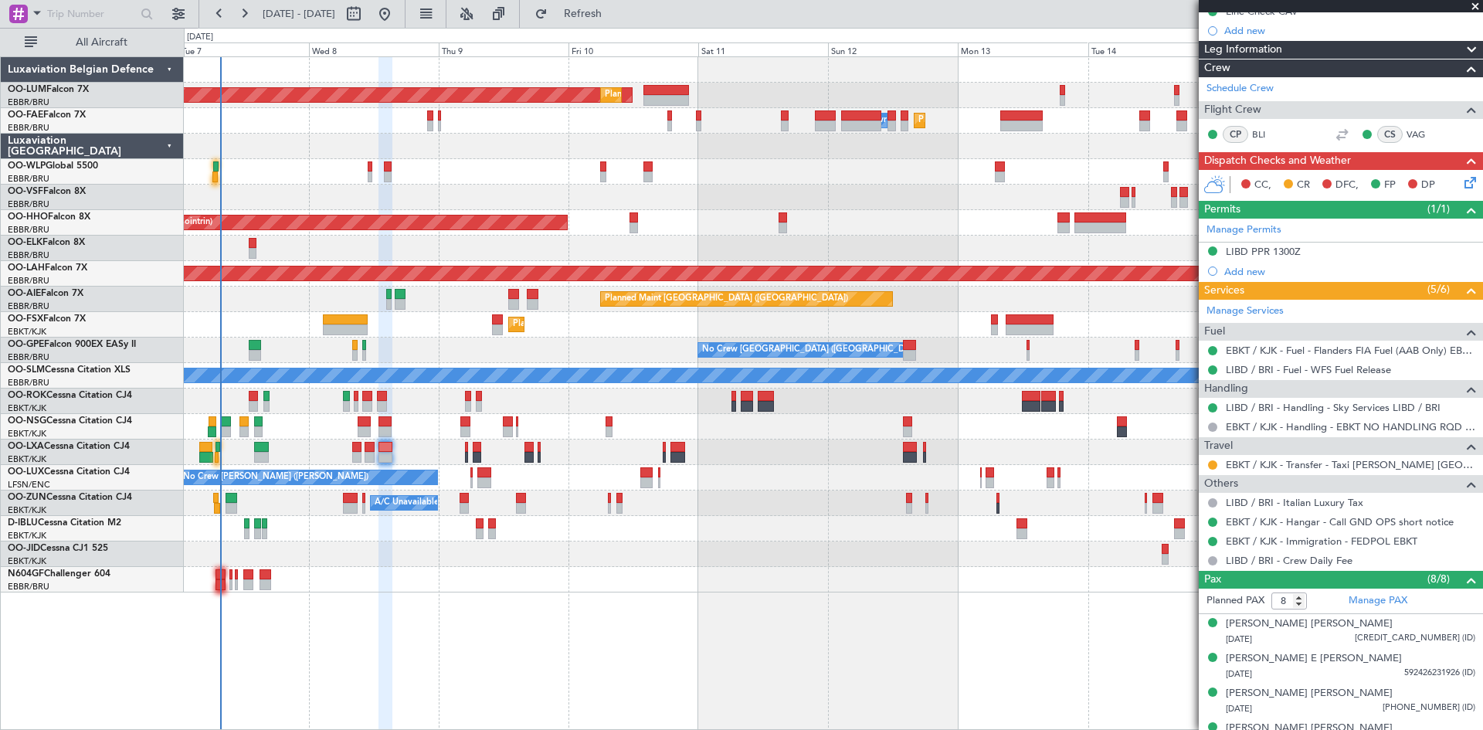
scroll to position [368, 0]
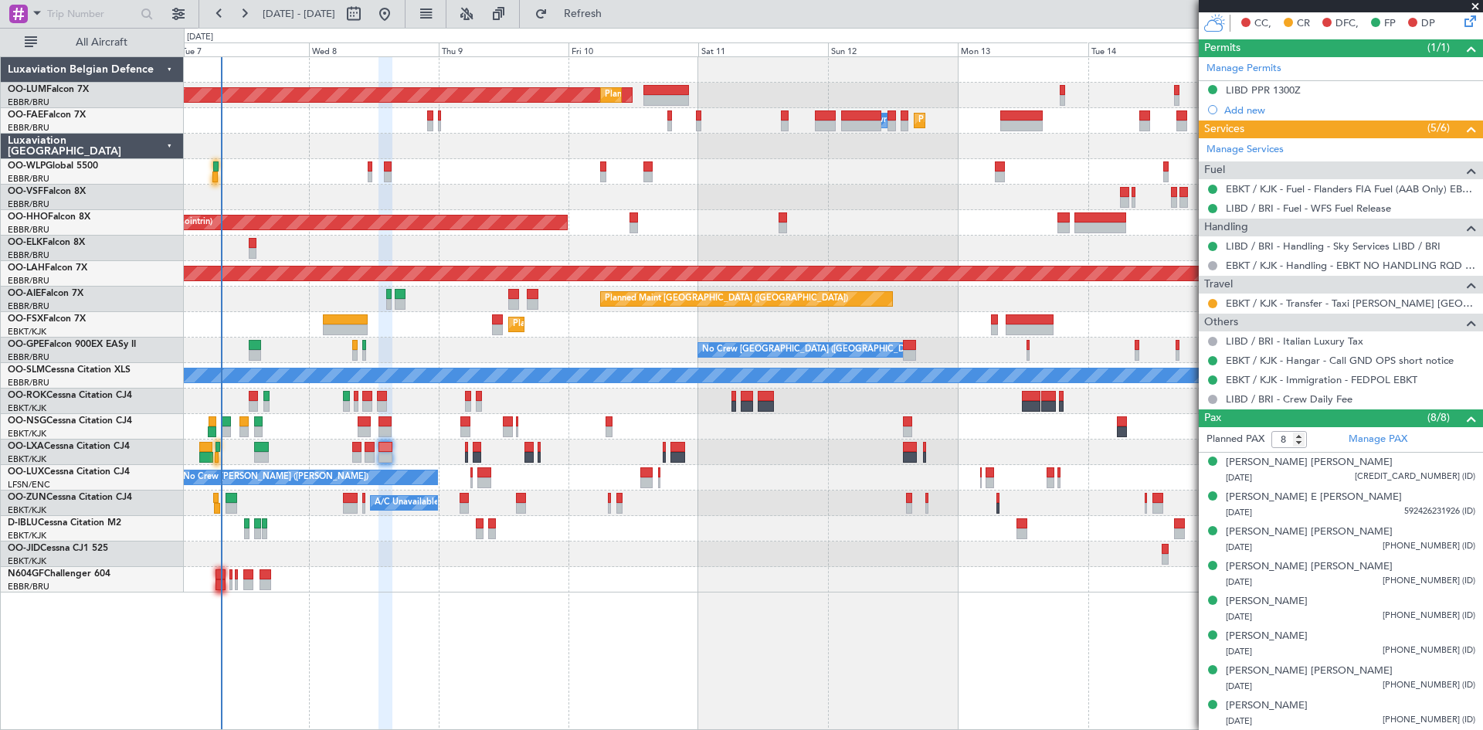
drag, startPoint x: 1310, startPoint y: 598, endPoint x: 846, endPoint y: 547, distance: 467.7
click at [1307, 598] on div "Dominique Emmanuelle G Eeman" at bounding box center [1267, 601] width 82 height 15
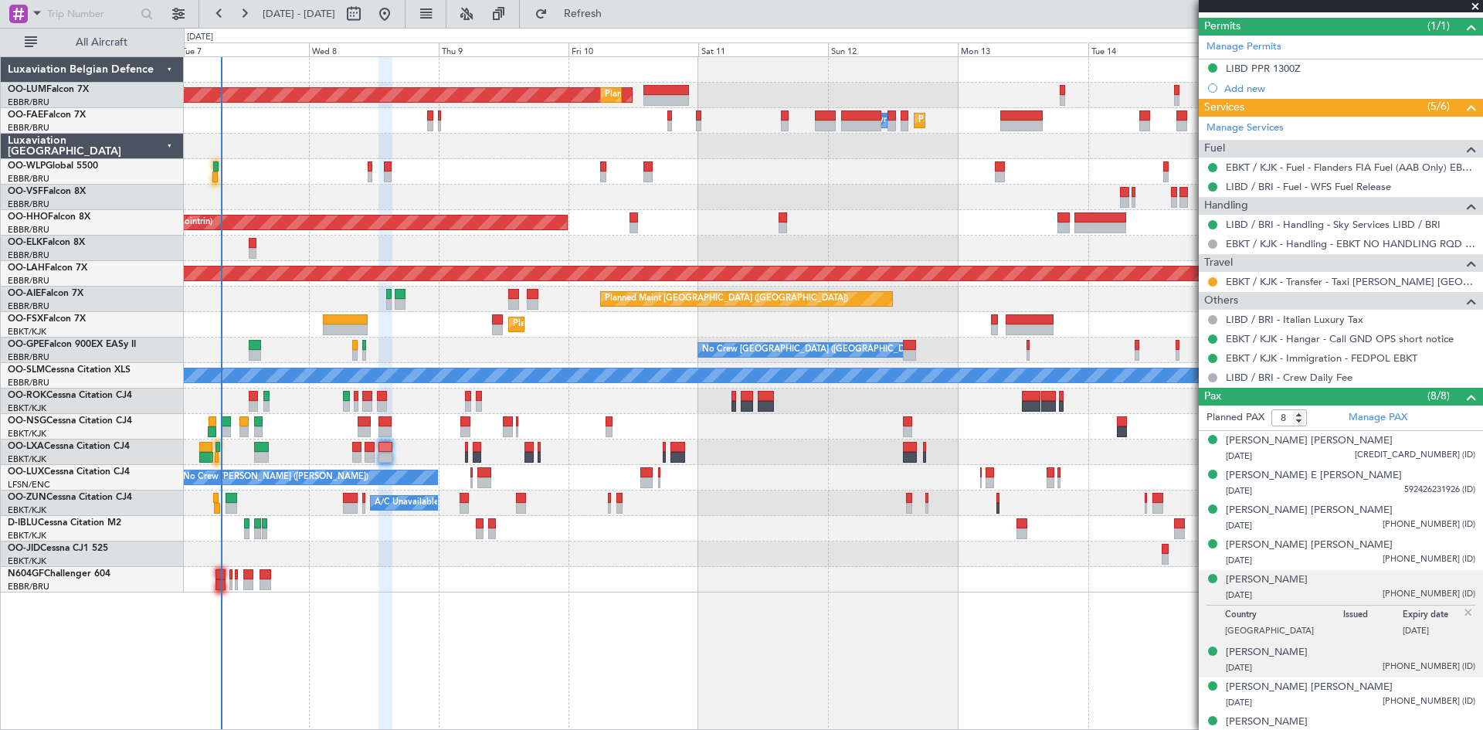
scroll to position [405, 0]
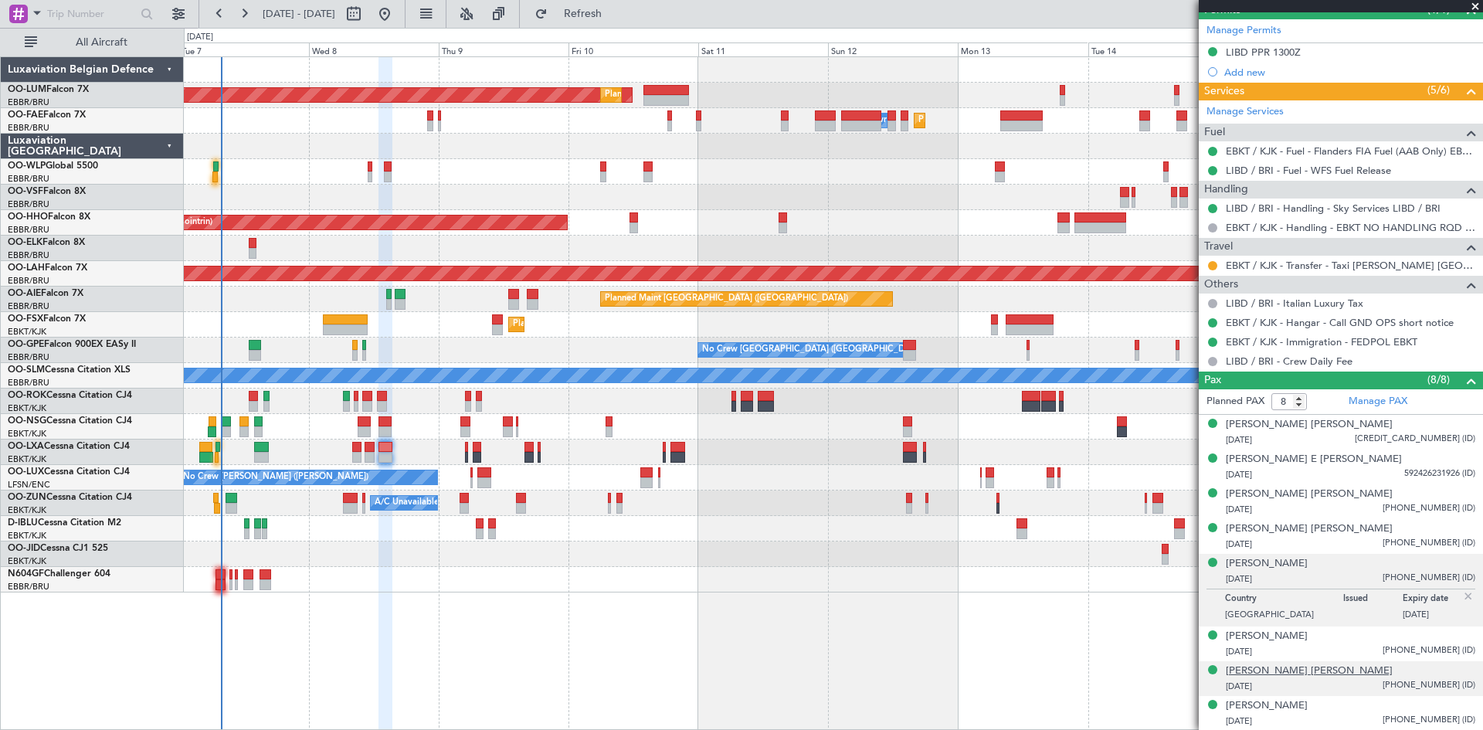
click at [1249, 676] on div "Maren Christine E Wagner" at bounding box center [1309, 670] width 167 height 15
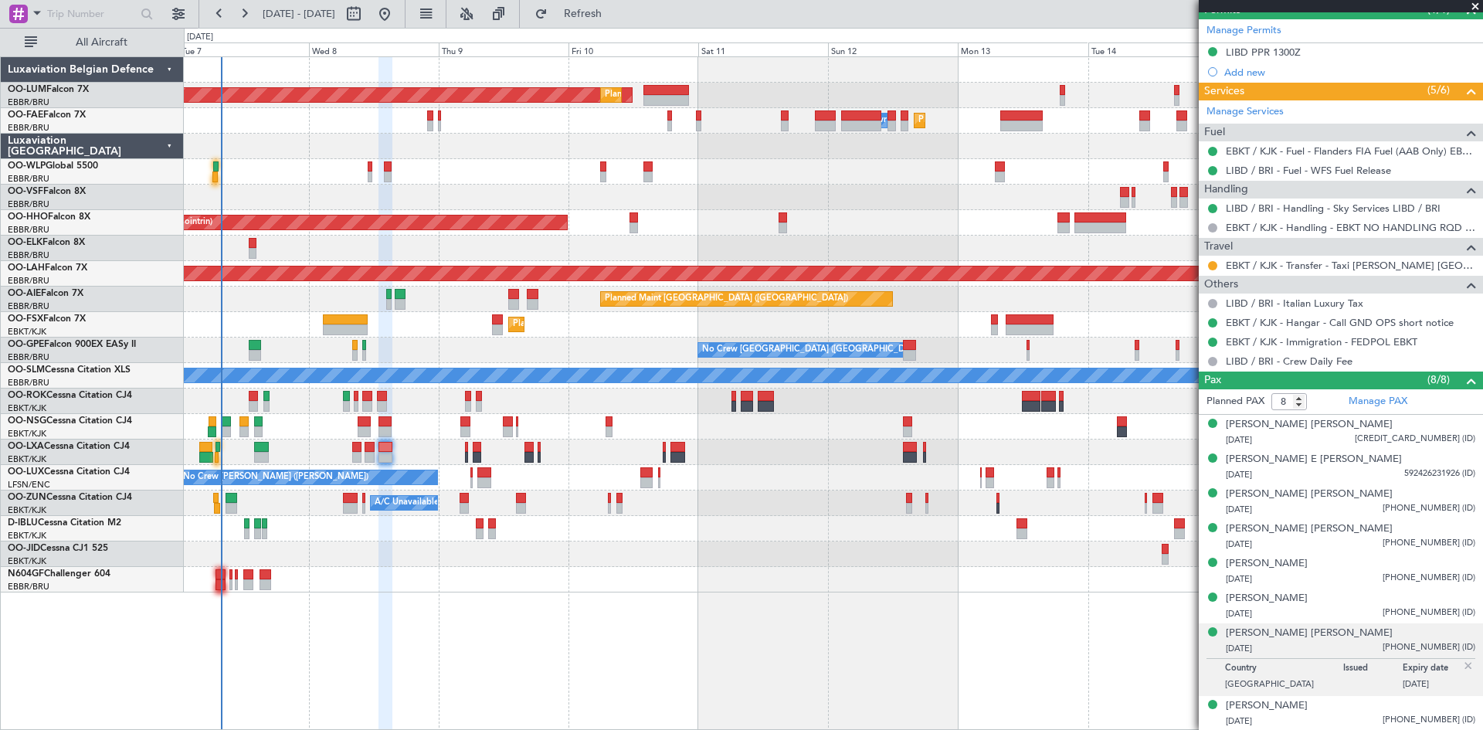
drag, startPoint x: 1264, startPoint y: 49, endPoint x: 381, endPoint y: 220, distance: 899.0
click at [1264, 49] on div "LIBD PPR 1300Z" at bounding box center [1263, 52] width 75 height 13
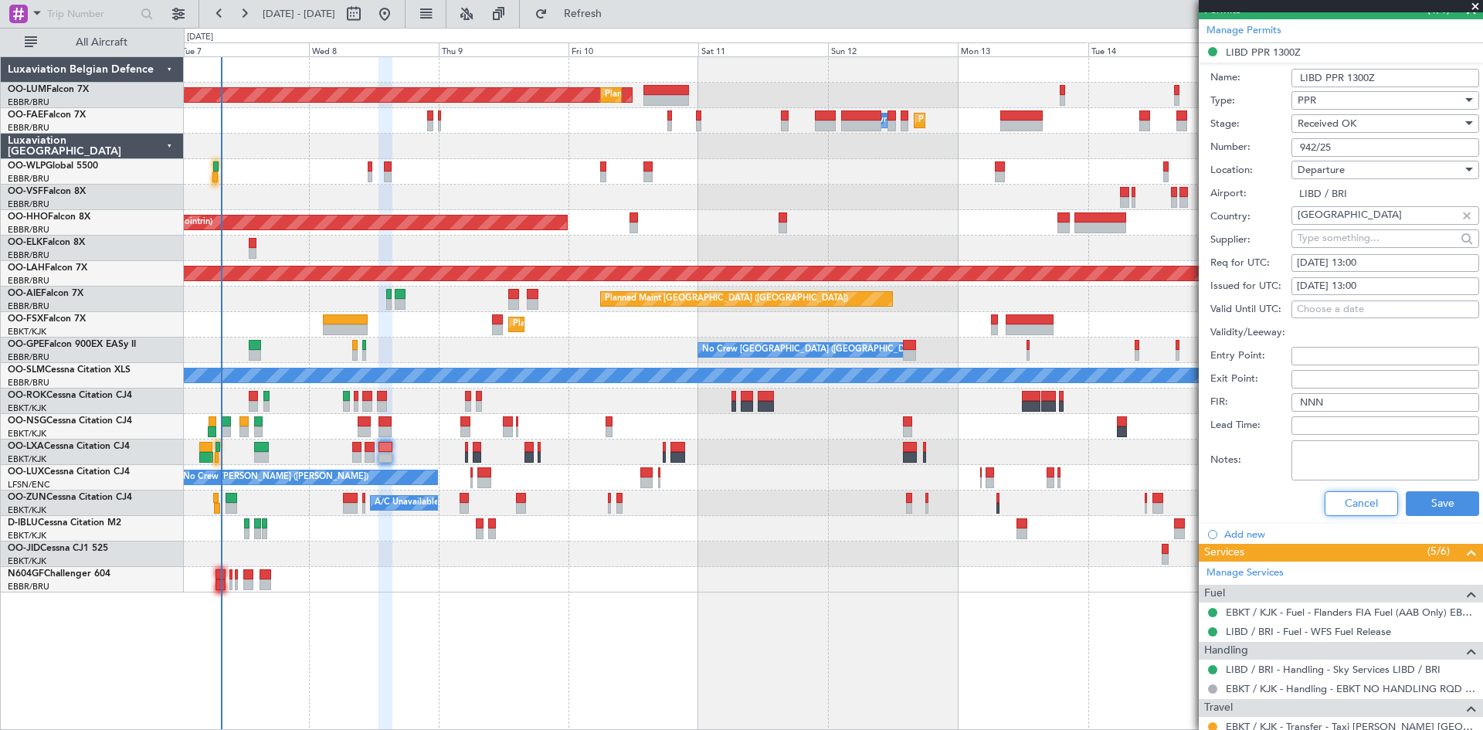
click at [1361, 511] on button "Cancel" at bounding box center [1360, 503] width 73 height 25
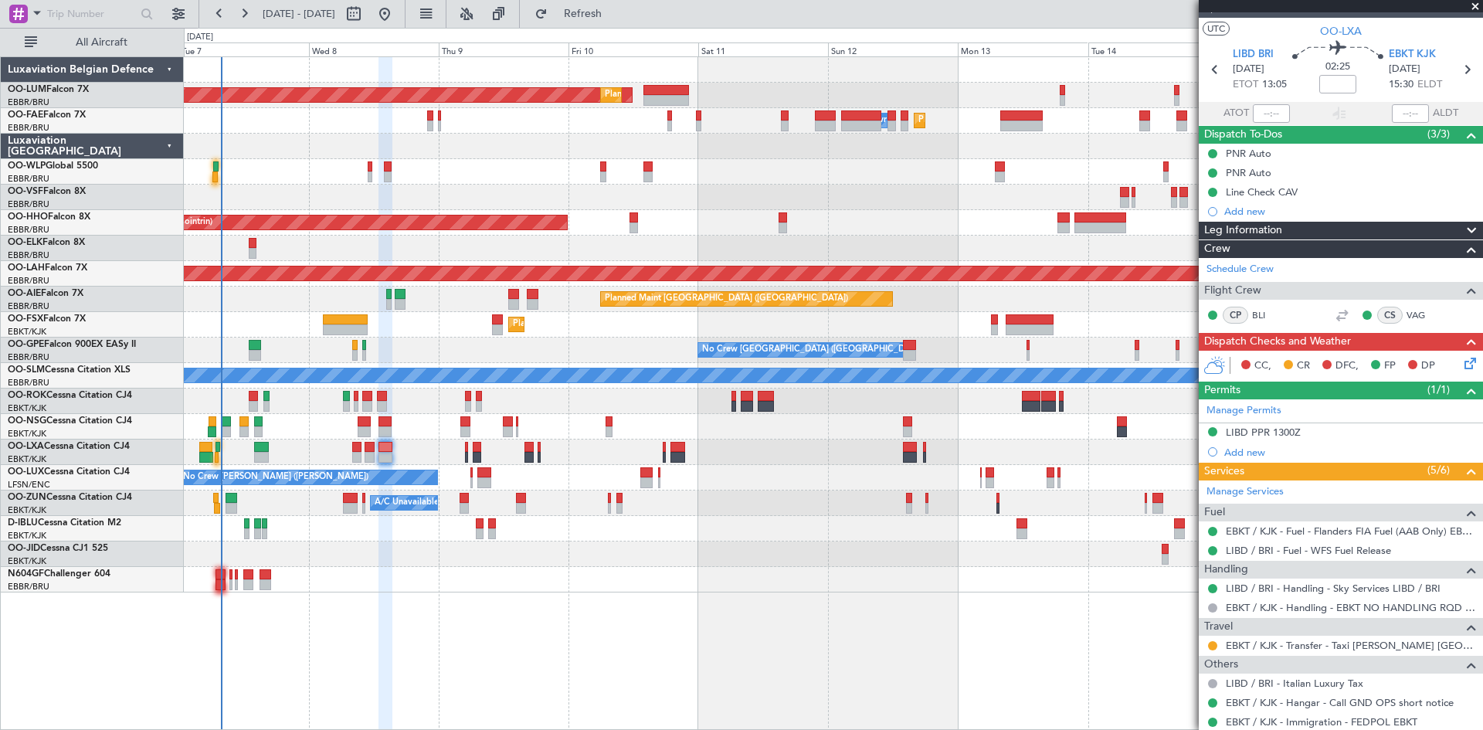
scroll to position [0, 0]
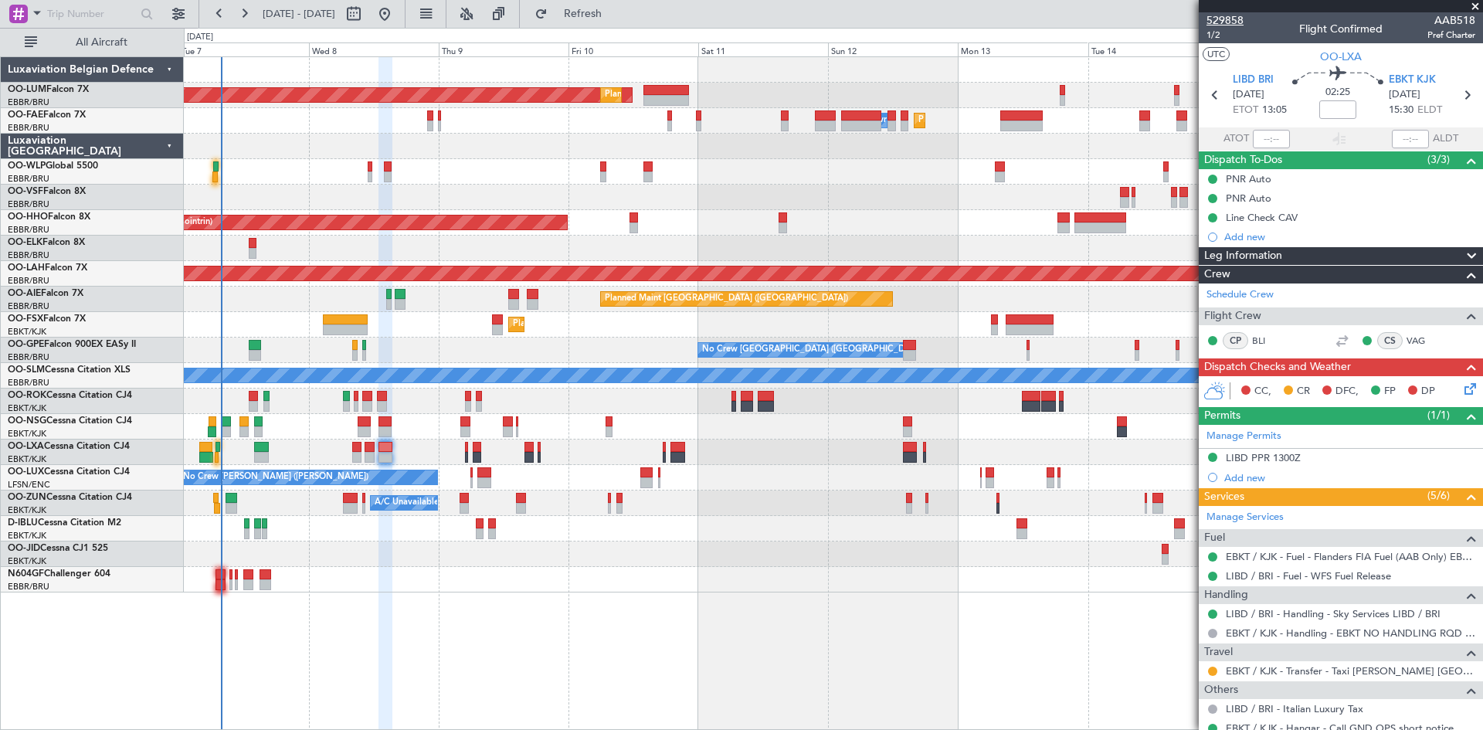
click at [1219, 20] on span "529858" at bounding box center [1224, 20] width 37 height 16
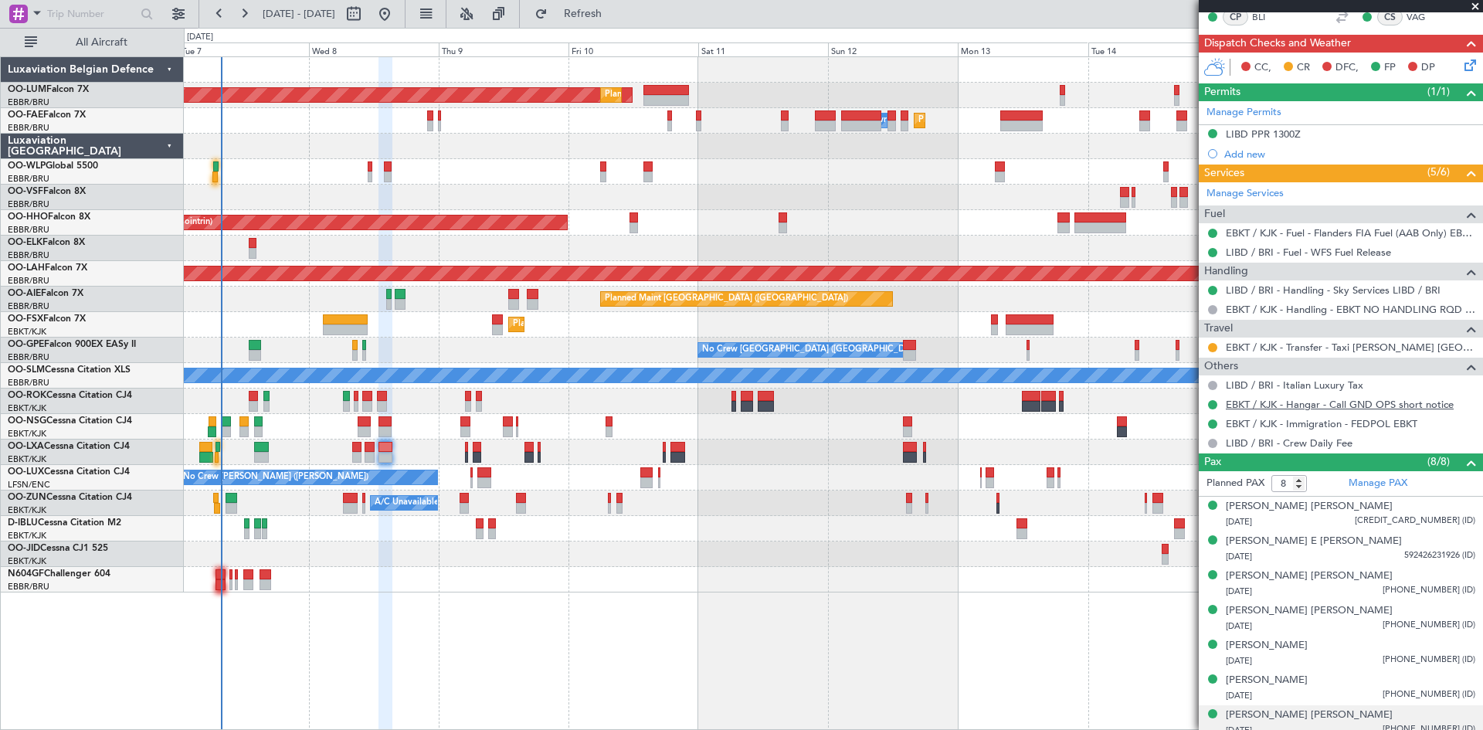
scroll to position [174, 0]
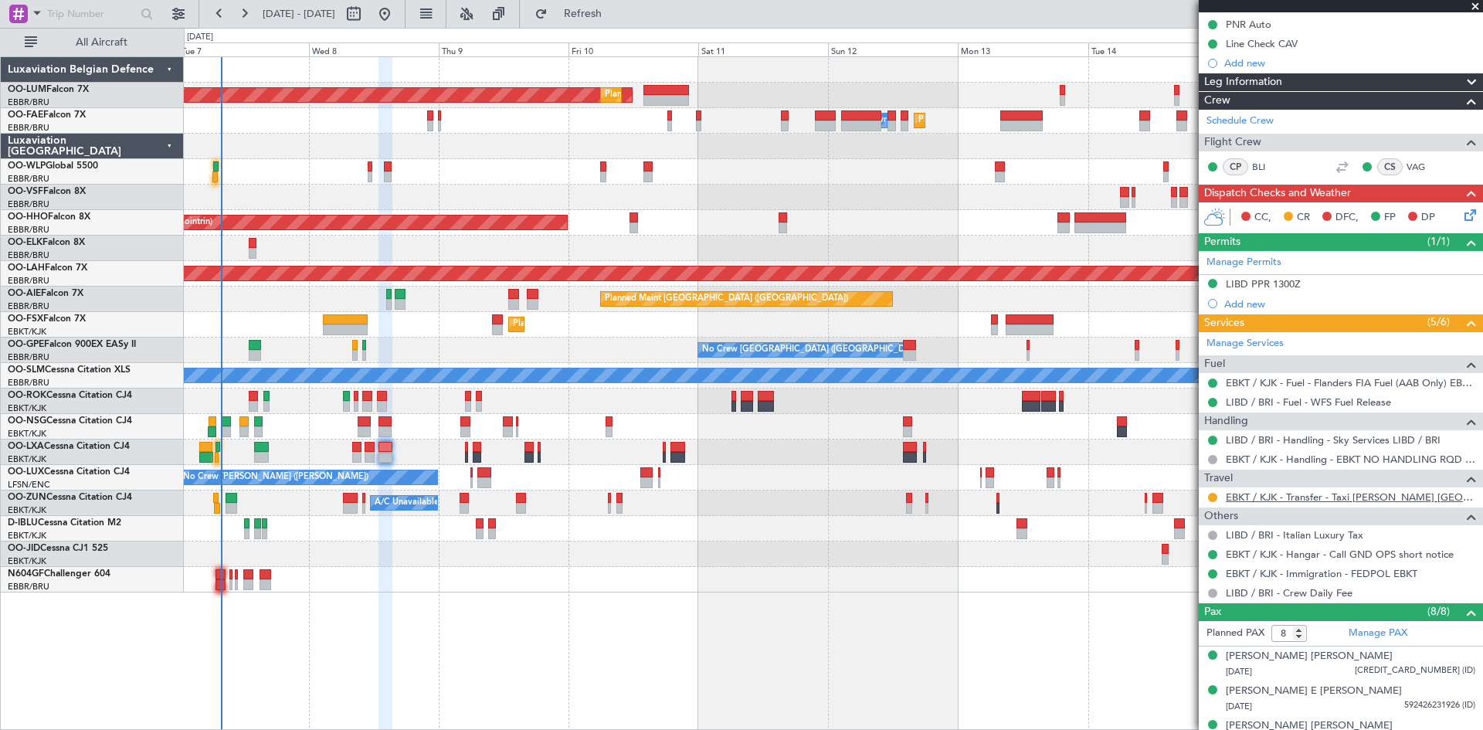
click at [1290, 501] on link "EBKT / KJK - Transfer - Taxi Sam Belgium" at bounding box center [1350, 496] width 249 height 13
click at [615, 19] on span "Refresh" at bounding box center [583, 13] width 65 height 11
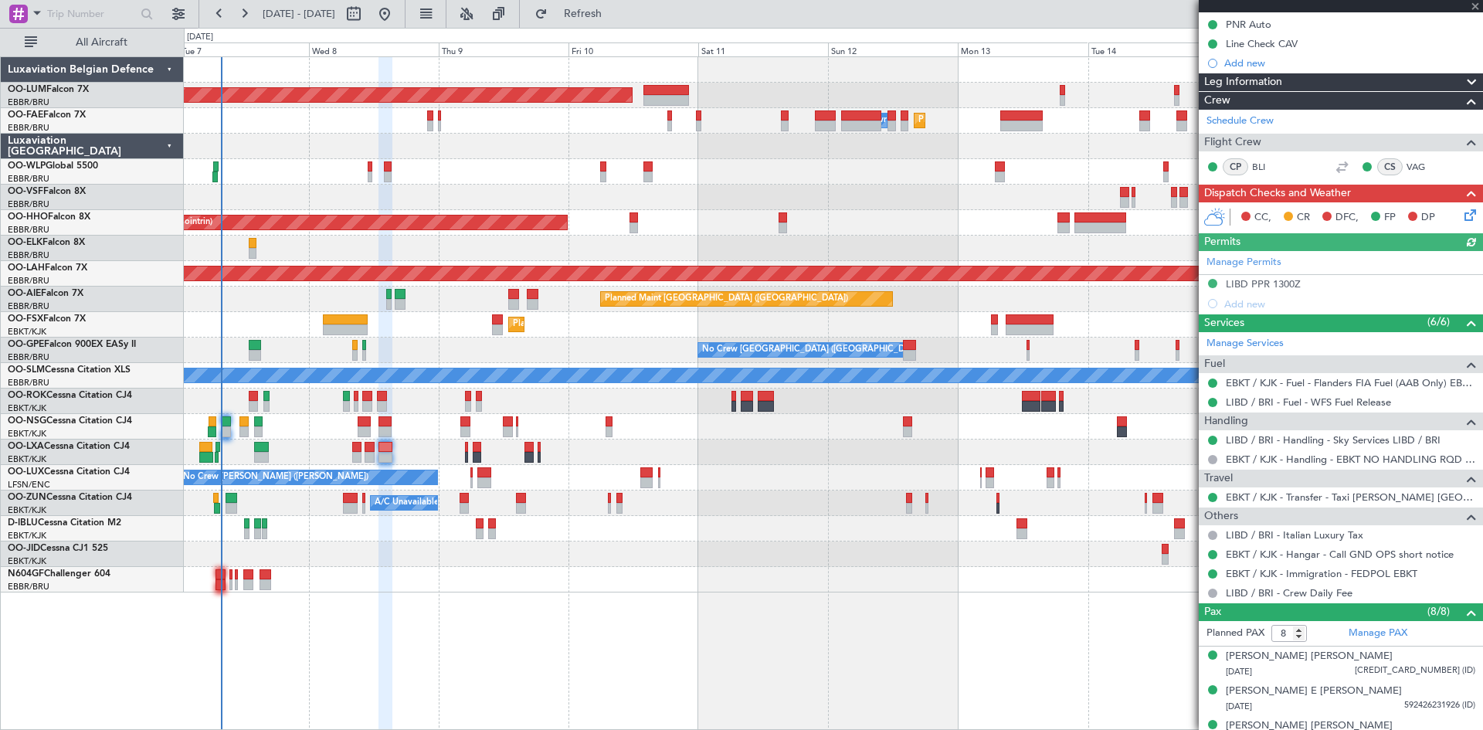
click at [1461, 216] on icon at bounding box center [1467, 212] width 12 height 12
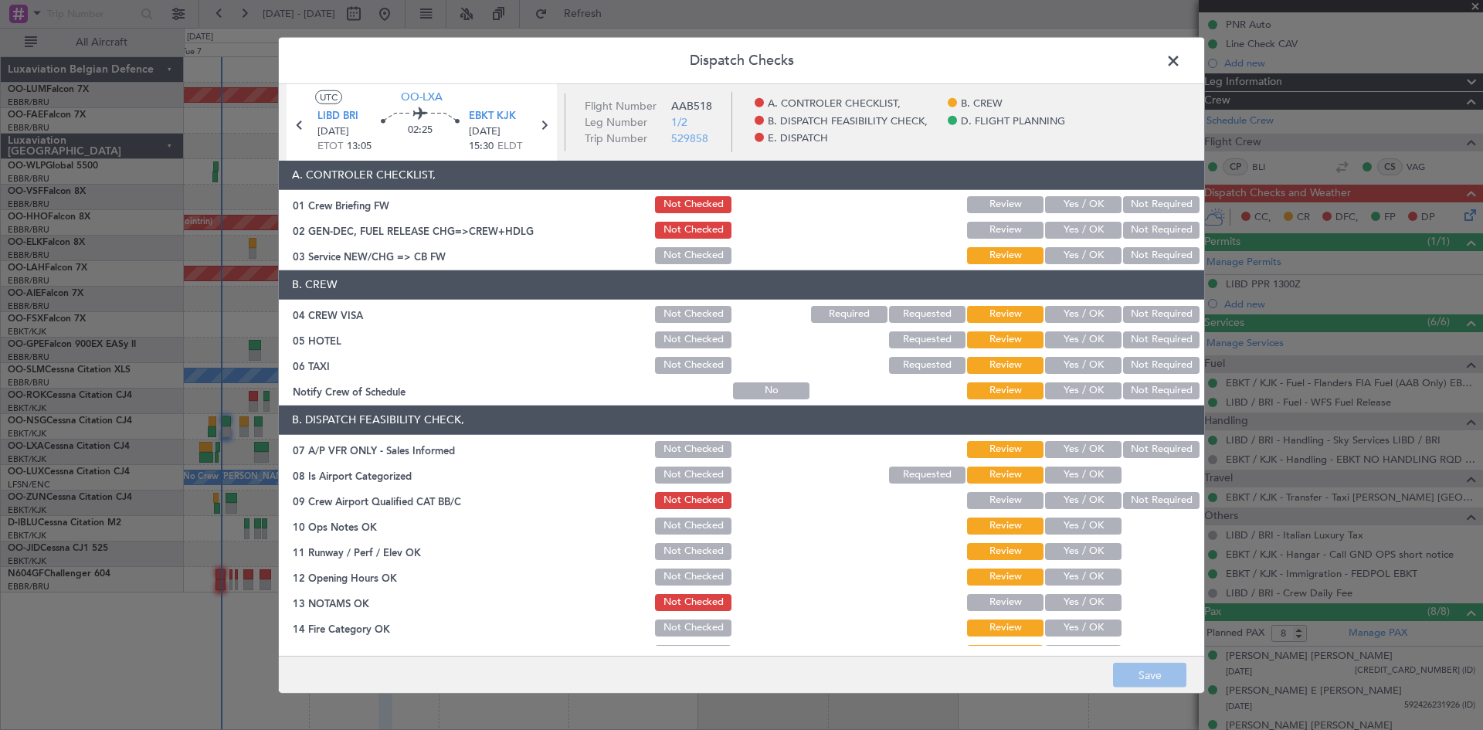
click at [1140, 311] on button "Not Required" at bounding box center [1161, 314] width 76 height 17
click at [1094, 341] on button "Yes / OK" at bounding box center [1083, 339] width 76 height 17
click at [1143, 341] on button "Not Required" at bounding box center [1161, 339] width 76 height 17
click at [1054, 371] on button "Yes / OK" at bounding box center [1083, 365] width 76 height 17
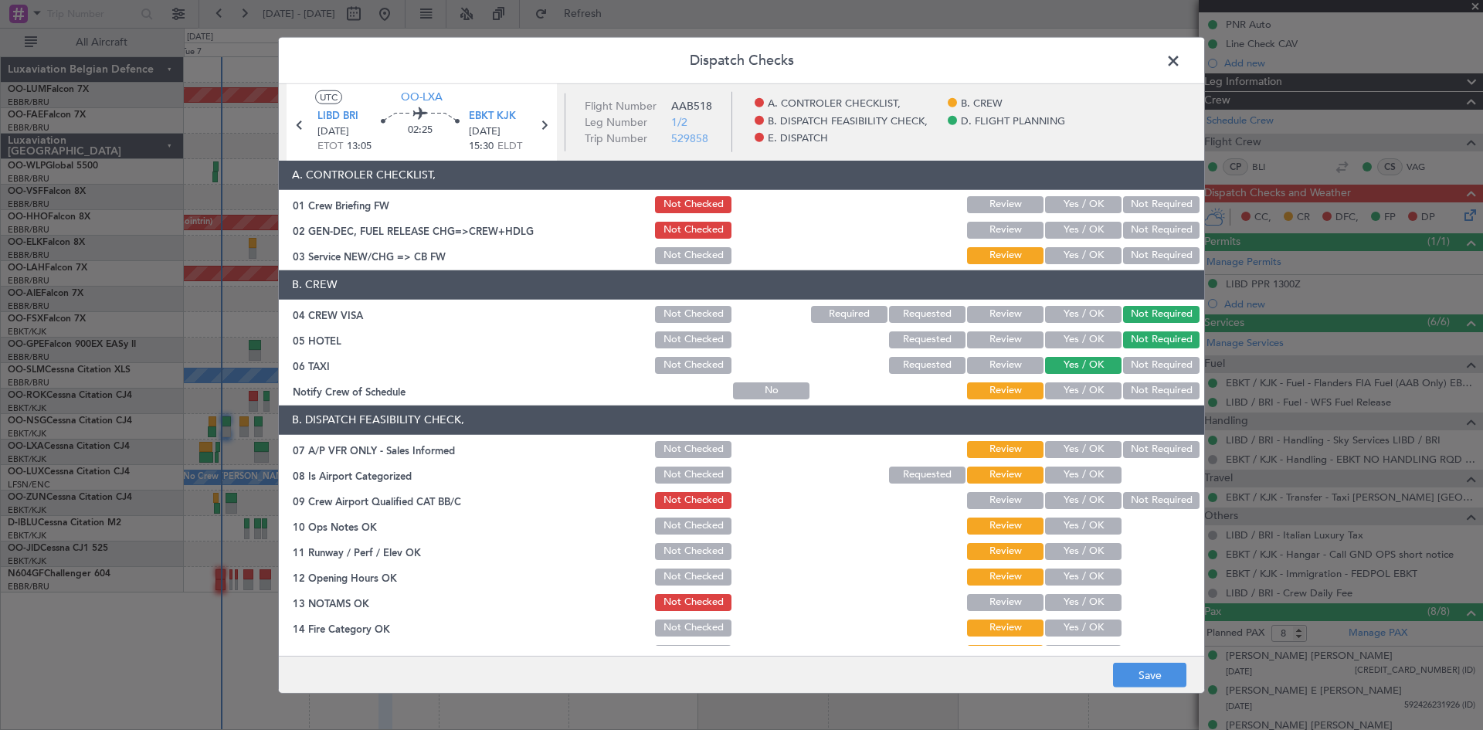
click at [1073, 395] on button "Yes / OK" at bounding box center [1083, 390] width 76 height 17
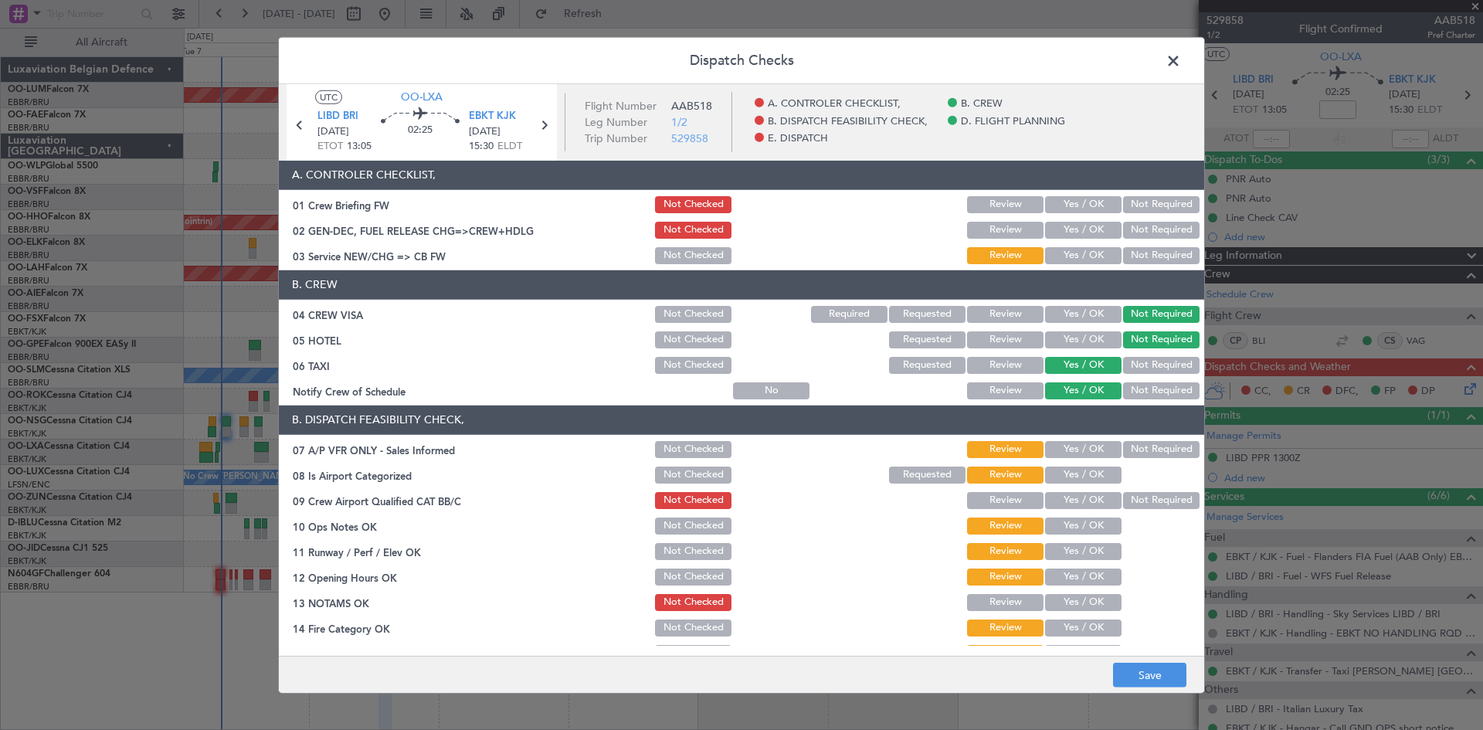
scroll to position [174, 0]
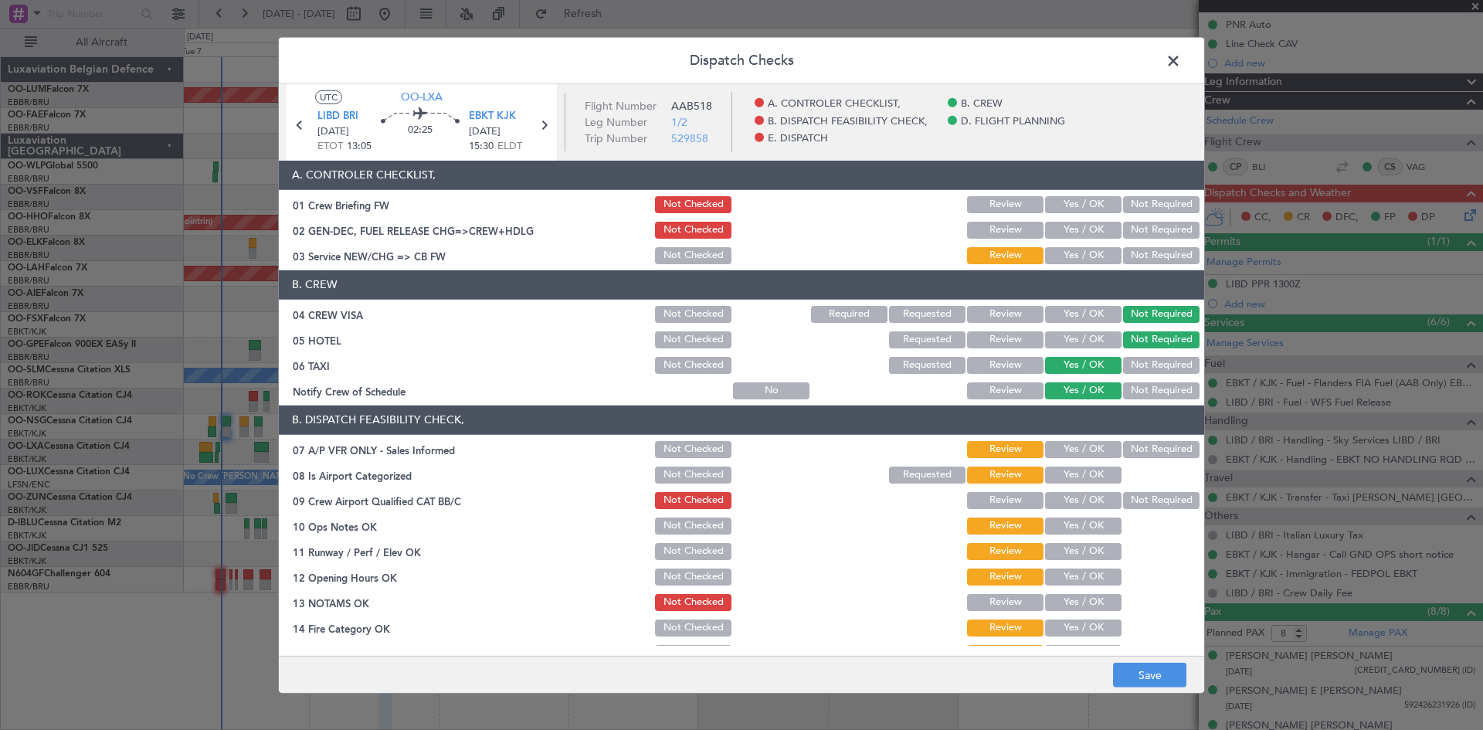
click at [1149, 448] on button "Not Required" at bounding box center [1161, 449] width 76 height 17
click at [1067, 472] on button "Yes / OK" at bounding box center [1083, 474] width 76 height 17
click at [1073, 496] on button "Yes / OK" at bounding box center [1083, 500] width 76 height 17
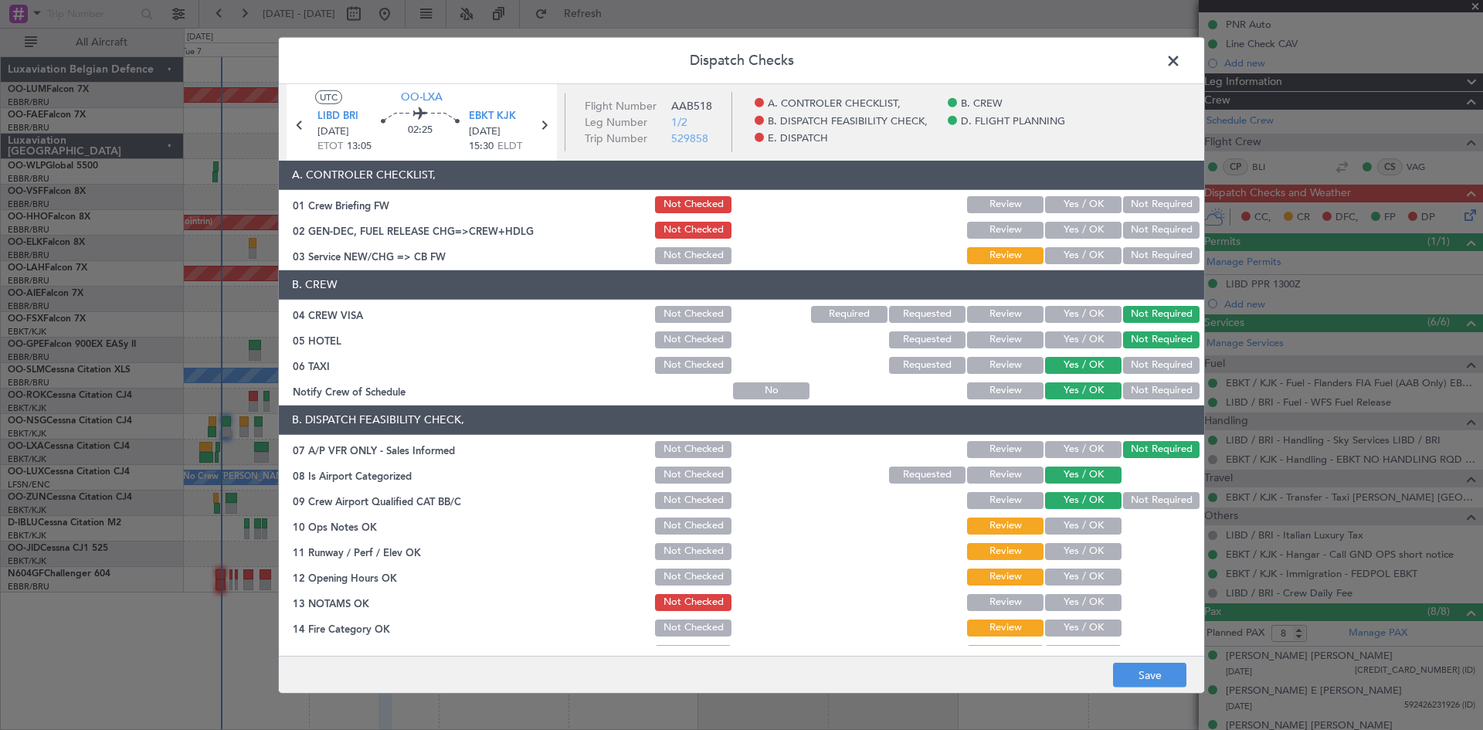
click at [1081, 527] on button "Yes / OK" at bounding box center [1083, 525] width 76 height 17
click at [1083, 544] on button "Yes / OK" at bounding box center [1083, 551] width 76 height 17
drag, startPoint x: 1083, startPoint y: 579, endPoint x: 1083, endPoint y: 587, distance: 7.8
click at [1083, 579] on button "Yes / OK" at bounding box center [1083, 576] width 76 height 17
click at [1083, 604] on button "Yes / OK" at bounding box center [1083, 602] width 76 height 17
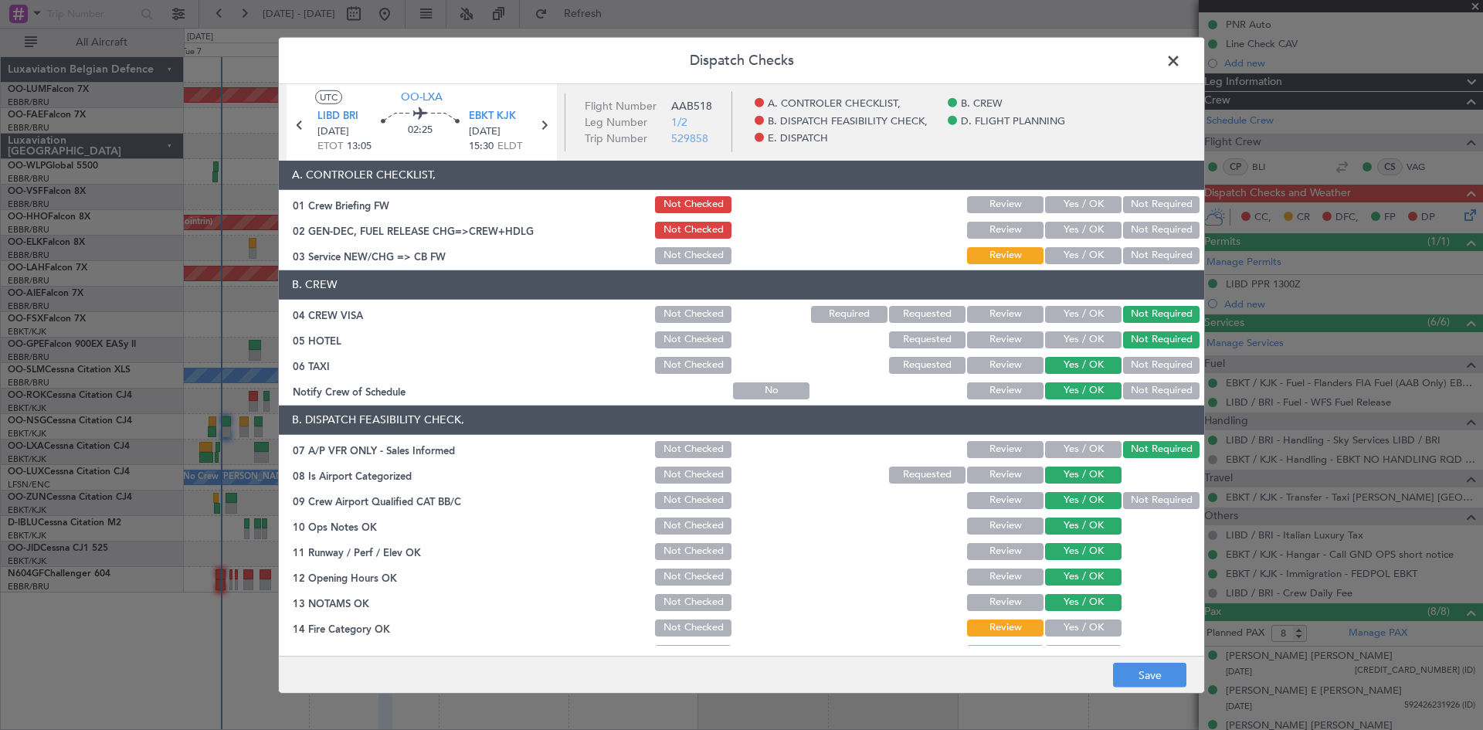
click at [1082, 619] on button "Yes / OK" at bounding box center [1083, 627] width 76 height 17
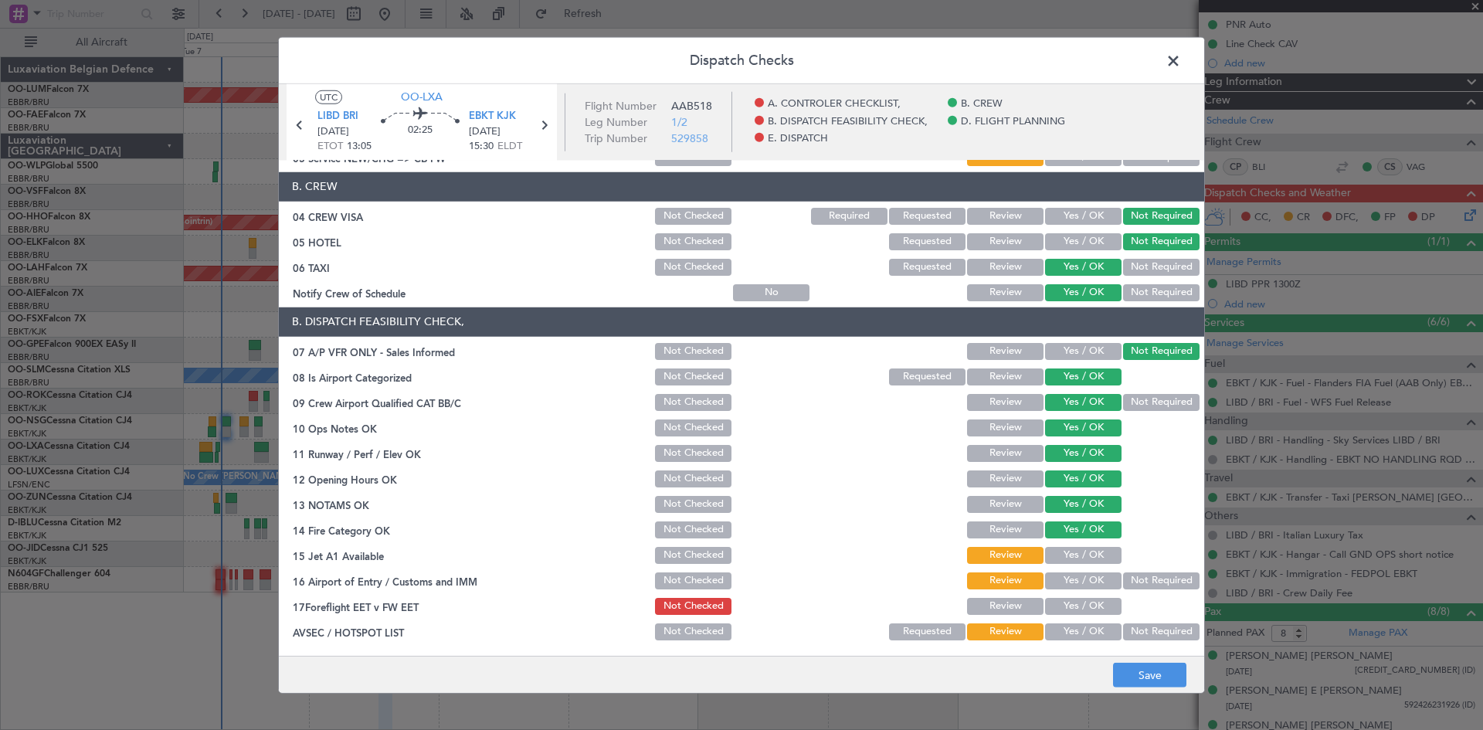
scroll to position [292, 0]
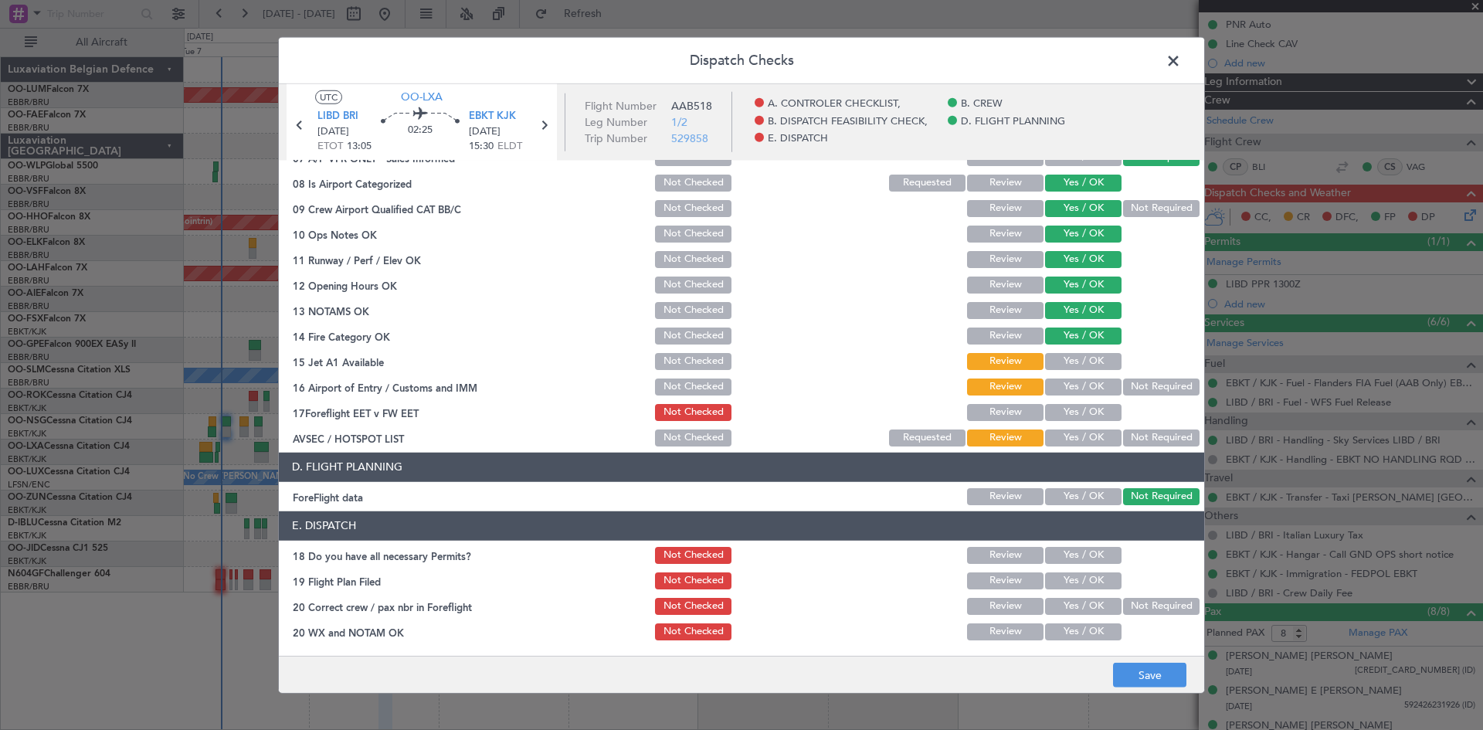
click at [1056, 361] on button "Yes / OK" at bounding box center [1083, 361] width 76 height 17
click at [1061, 382] on button "Yes / OK" at bounding box center [1083, 386] width 76 height 17
click at [1069, 415] on button "Yes / OK" at bounding box center [1083, 412] width 76 height 17
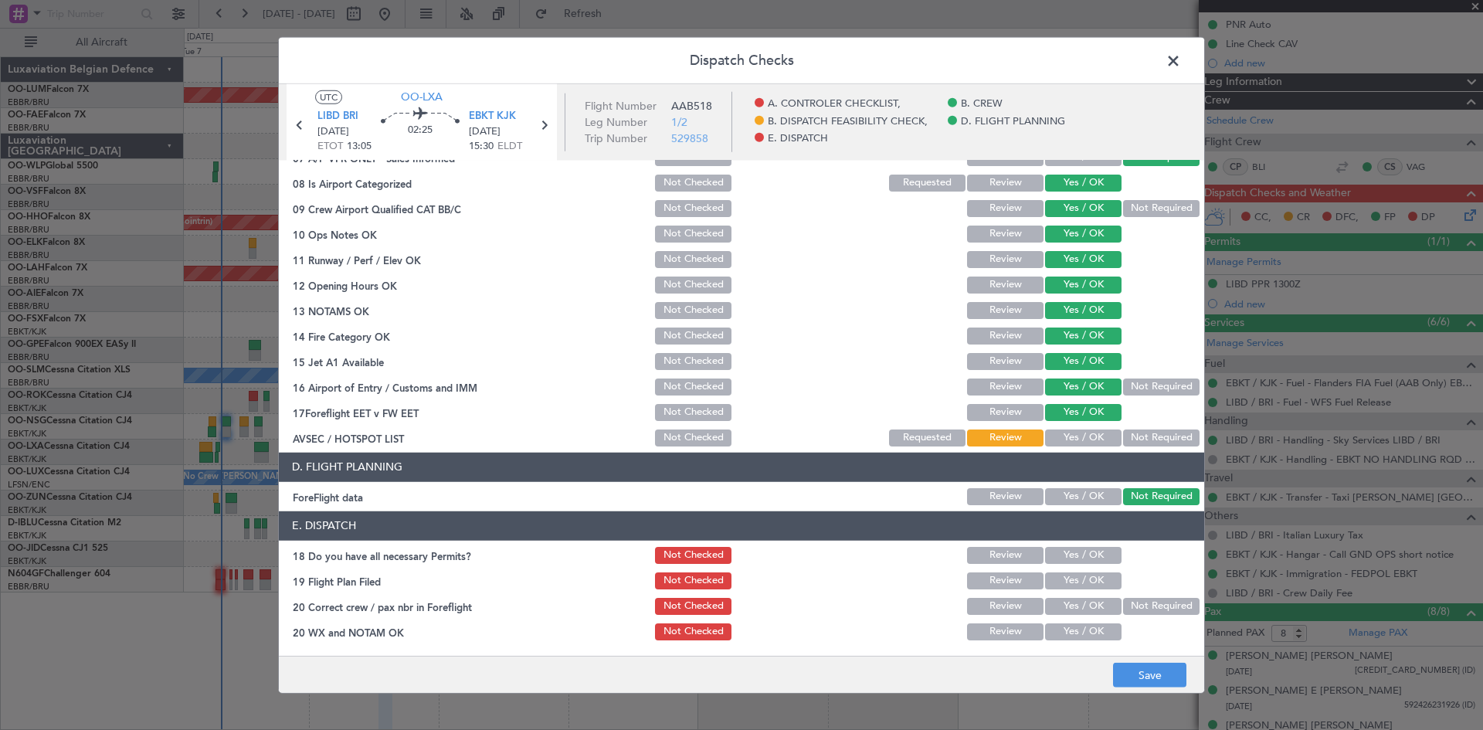
click at [1070, 436] on button "Yes / OK" at bounding box center [1083, 437] width 76 height 17
click at [1065, 550] on button "Yes / OK" at bounding box center [1083, 555] width 76 height 17
click at [1067, 606] on button "Yes / OK" at bounding box center [1083, 606] width 76 height 17
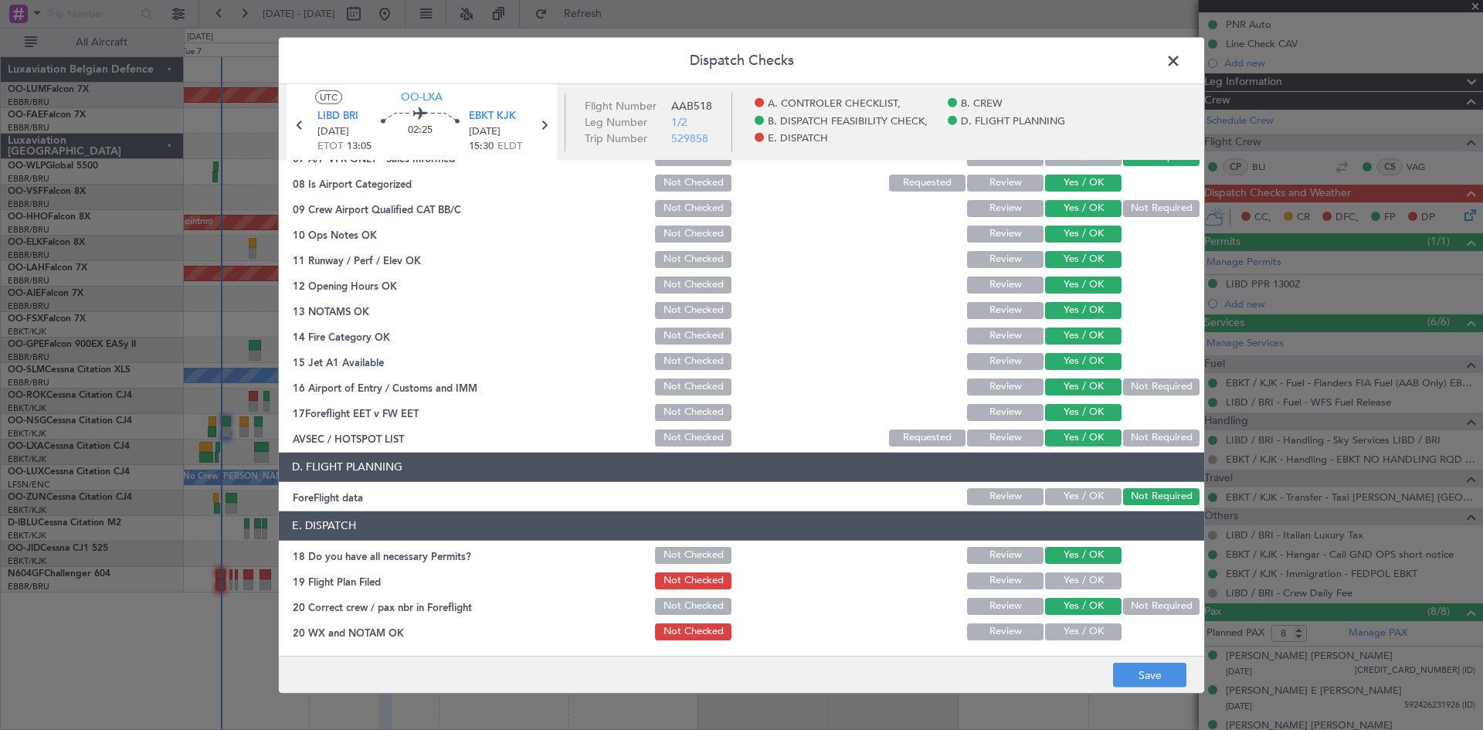
click at [1074, 625] on button "Yes / OK" at bounding box center [1083, 631] width 76 height 17
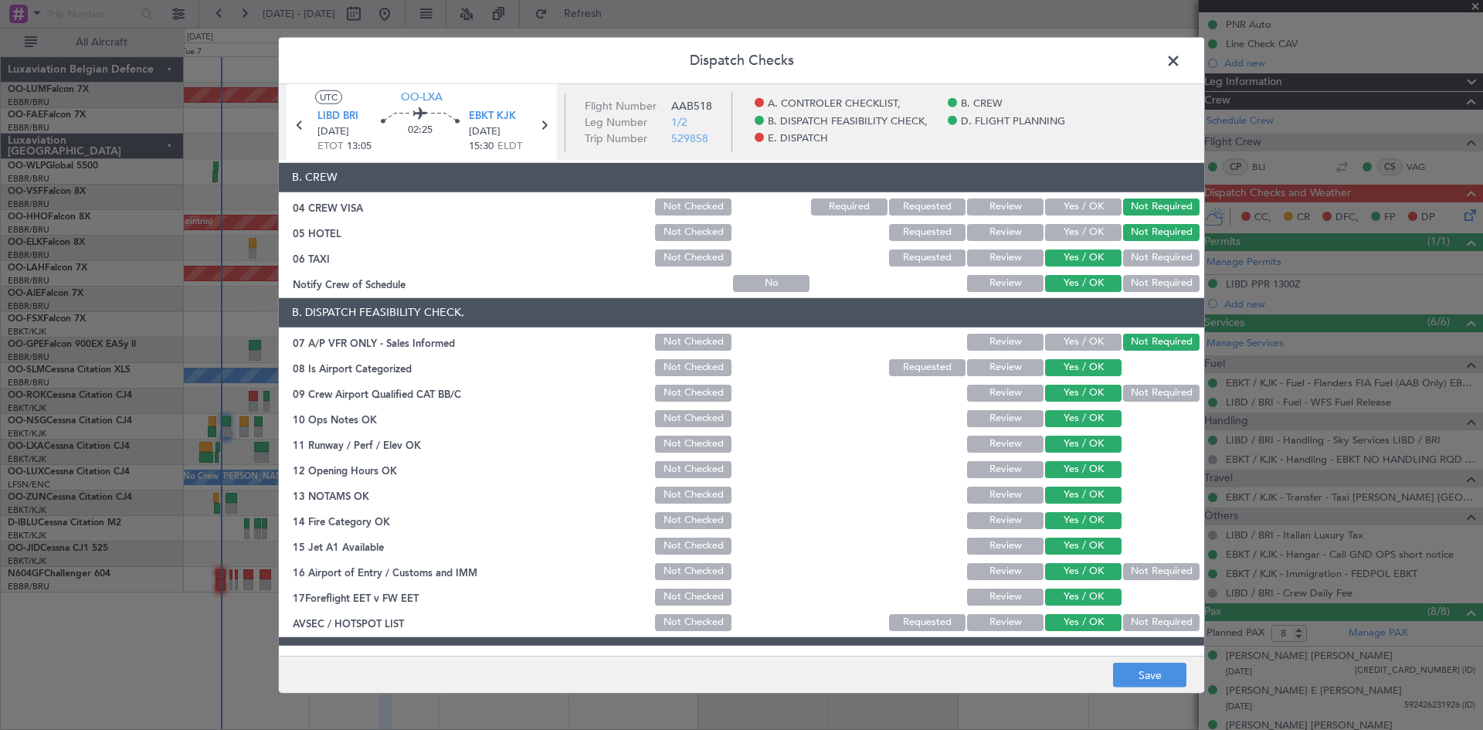
scroll to position [0, 0]
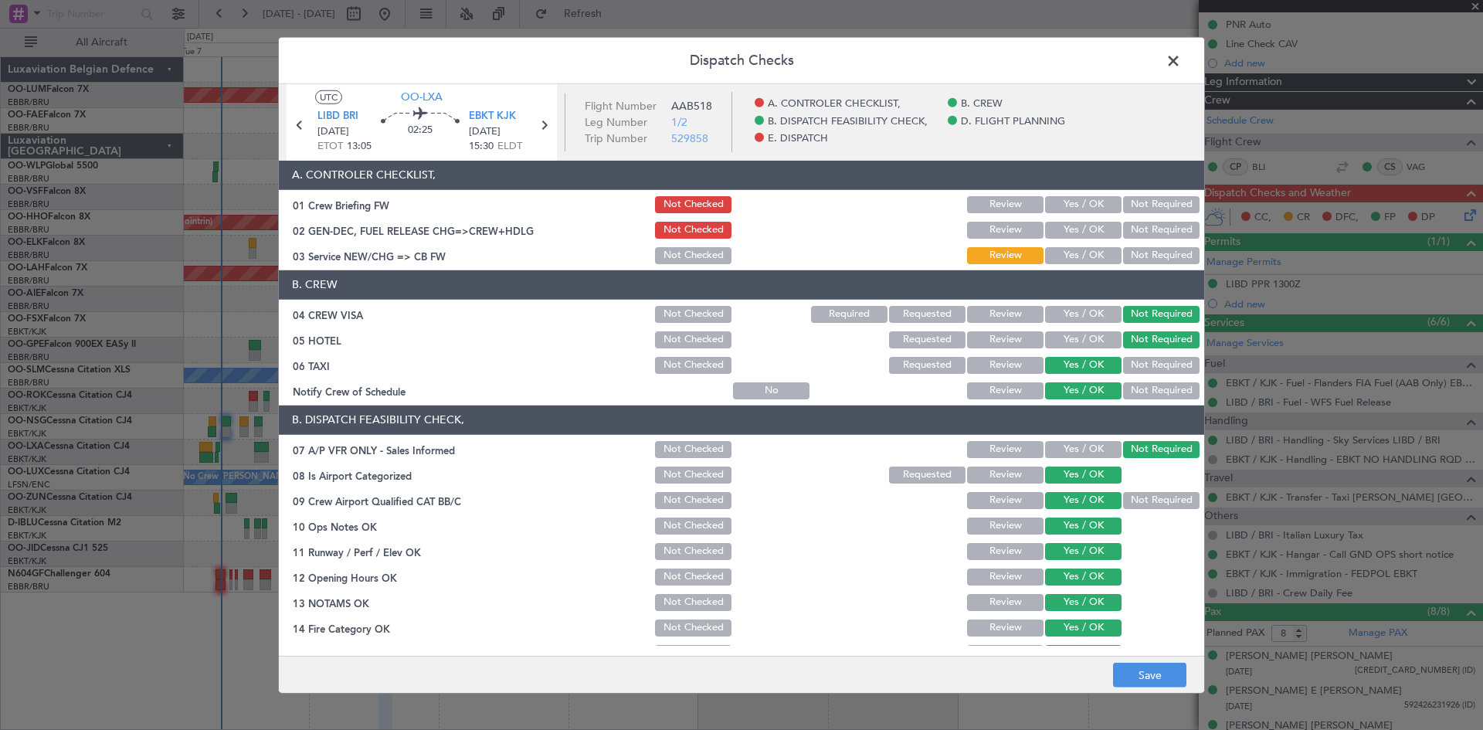
click at [1093, 247] on button "Yes / OK" at bounding box center [1083, 255] width 76 height 17
click at [1164, 676] on button "Save" at bounding box center [1149, 675] width 73 height 25
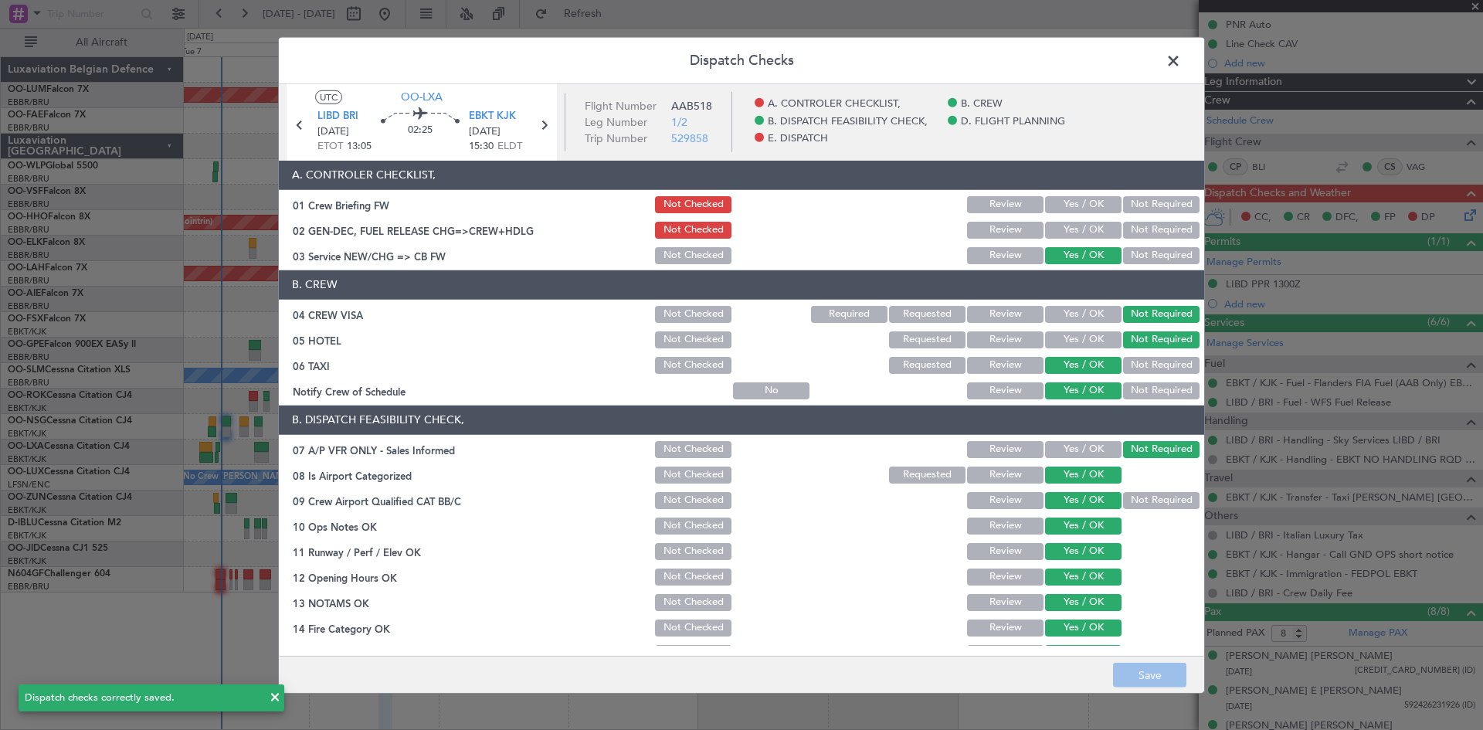
click at [1181, 61] on span at bounding box center [1181, 64] width 0 height 31
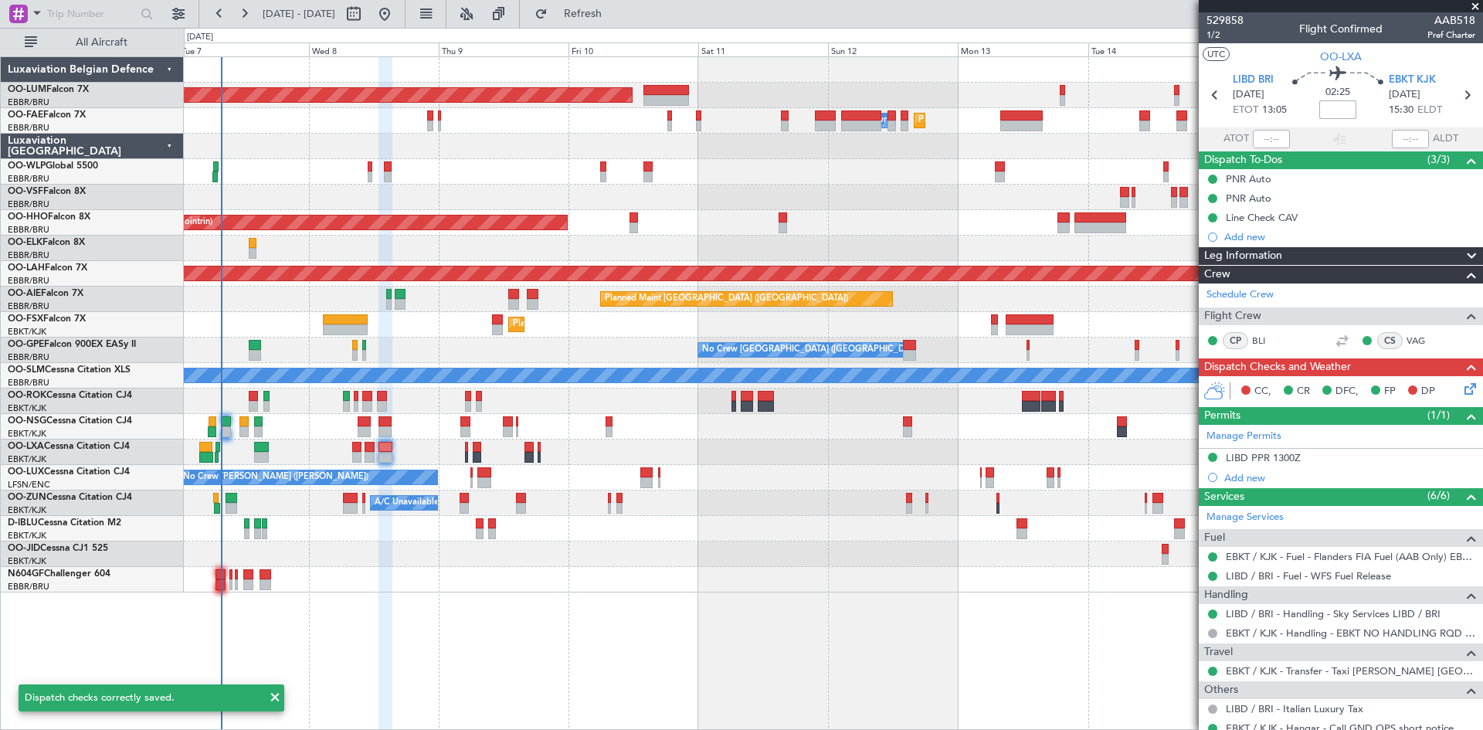
click at [1337, 116] on input at bounding box center [1337, 109] width 37 height 19
click at [1308, 99] on div "02:25 -5" at bounding box center [1338, 94] width 102 height 57
type input "-00:05"
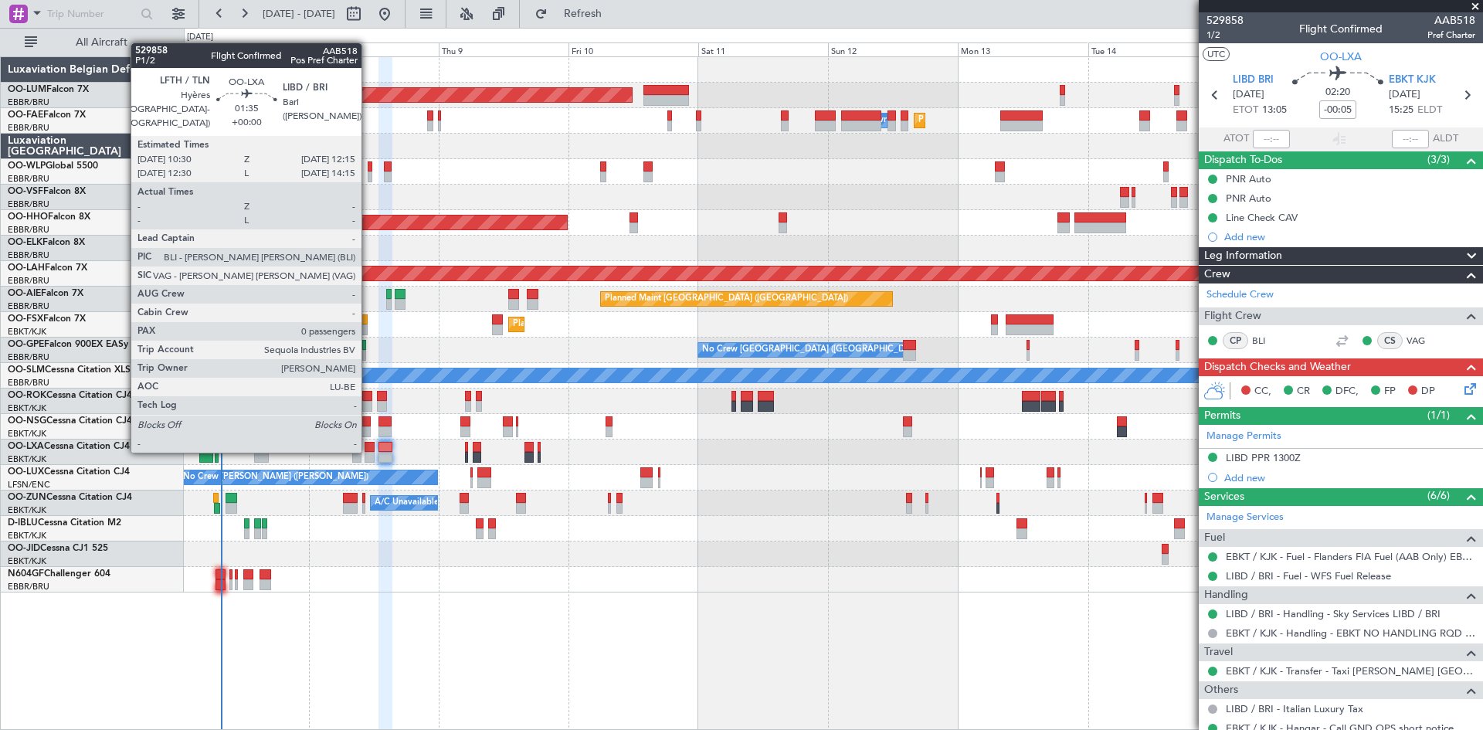
click at [368, 449] on div at bounding box center [369, 447] width 10 height 11
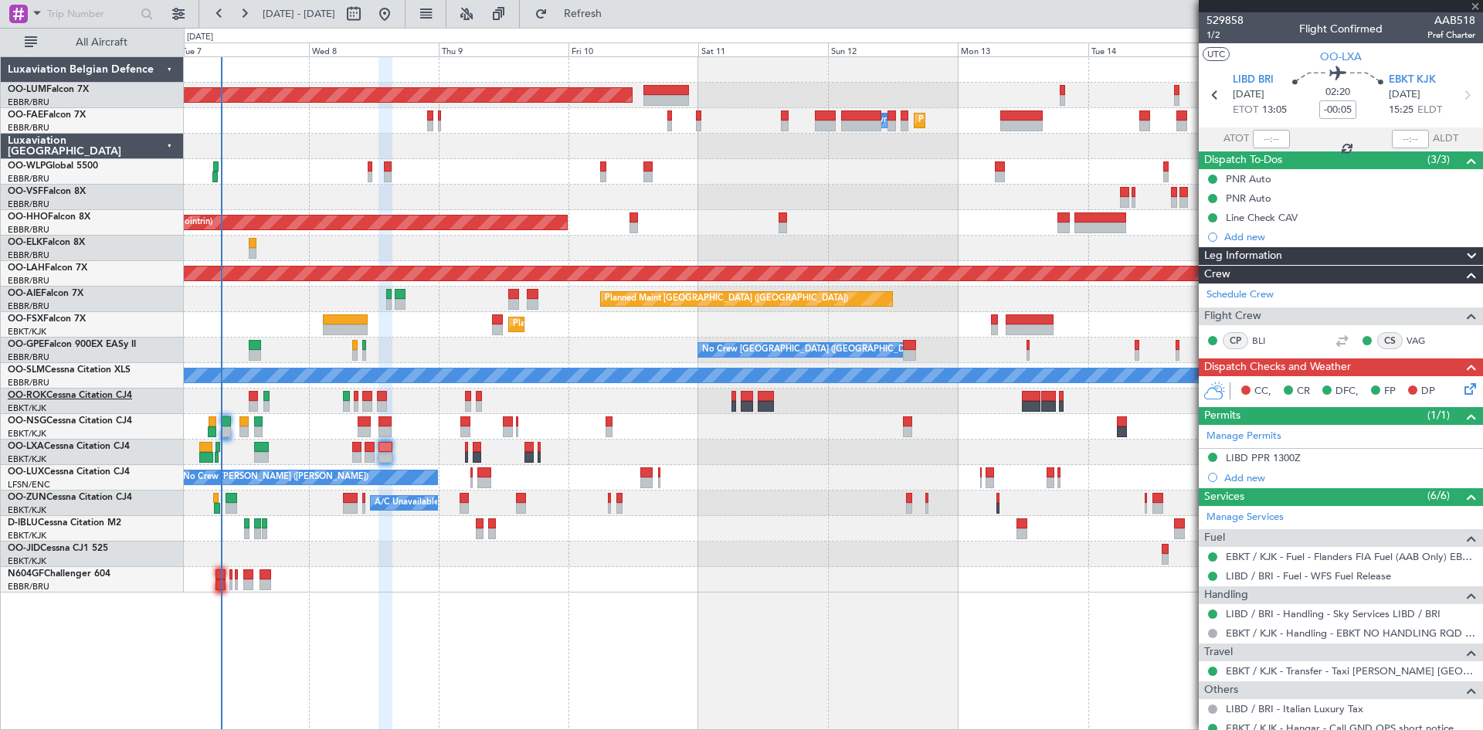
type input "0"
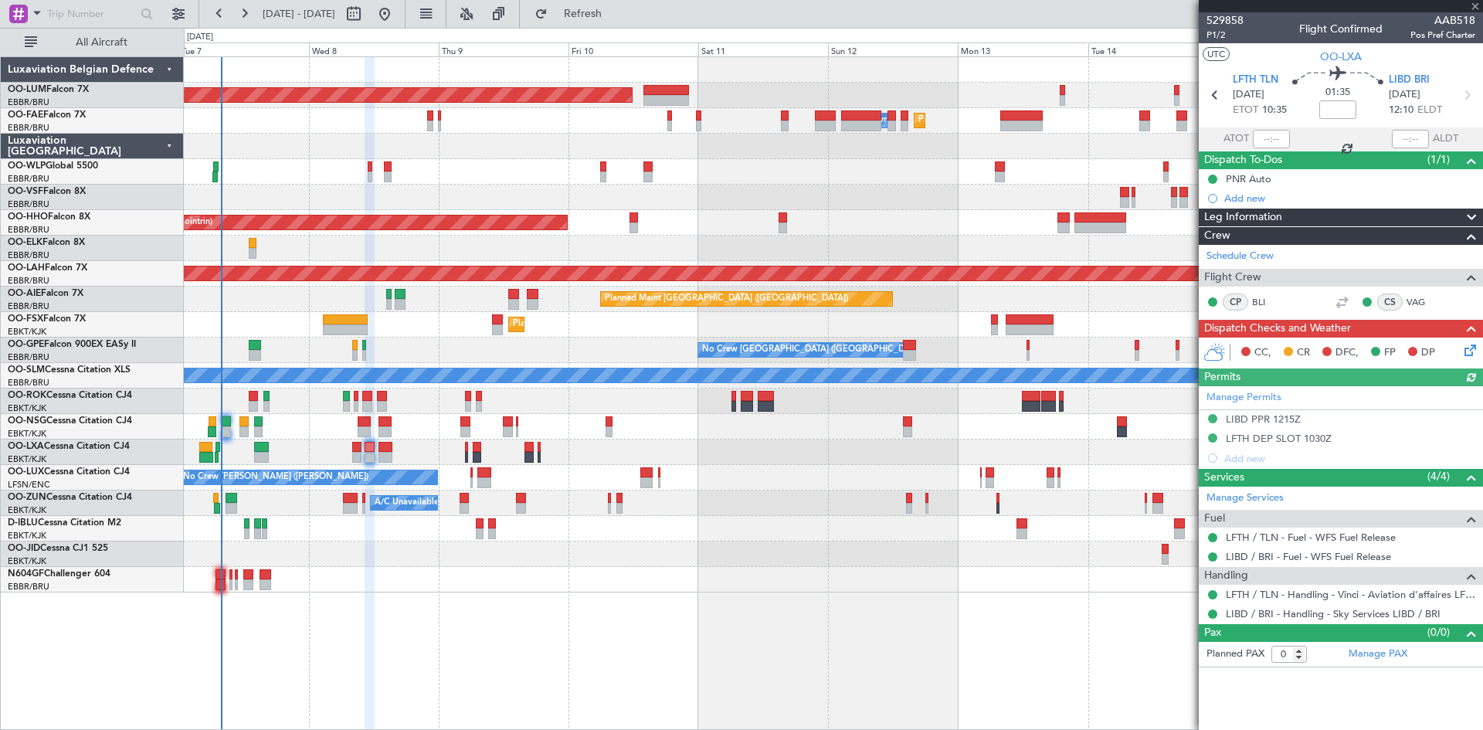
click at [1469, 347] on icon at bounding box center [1467, 347] width 12 height 12
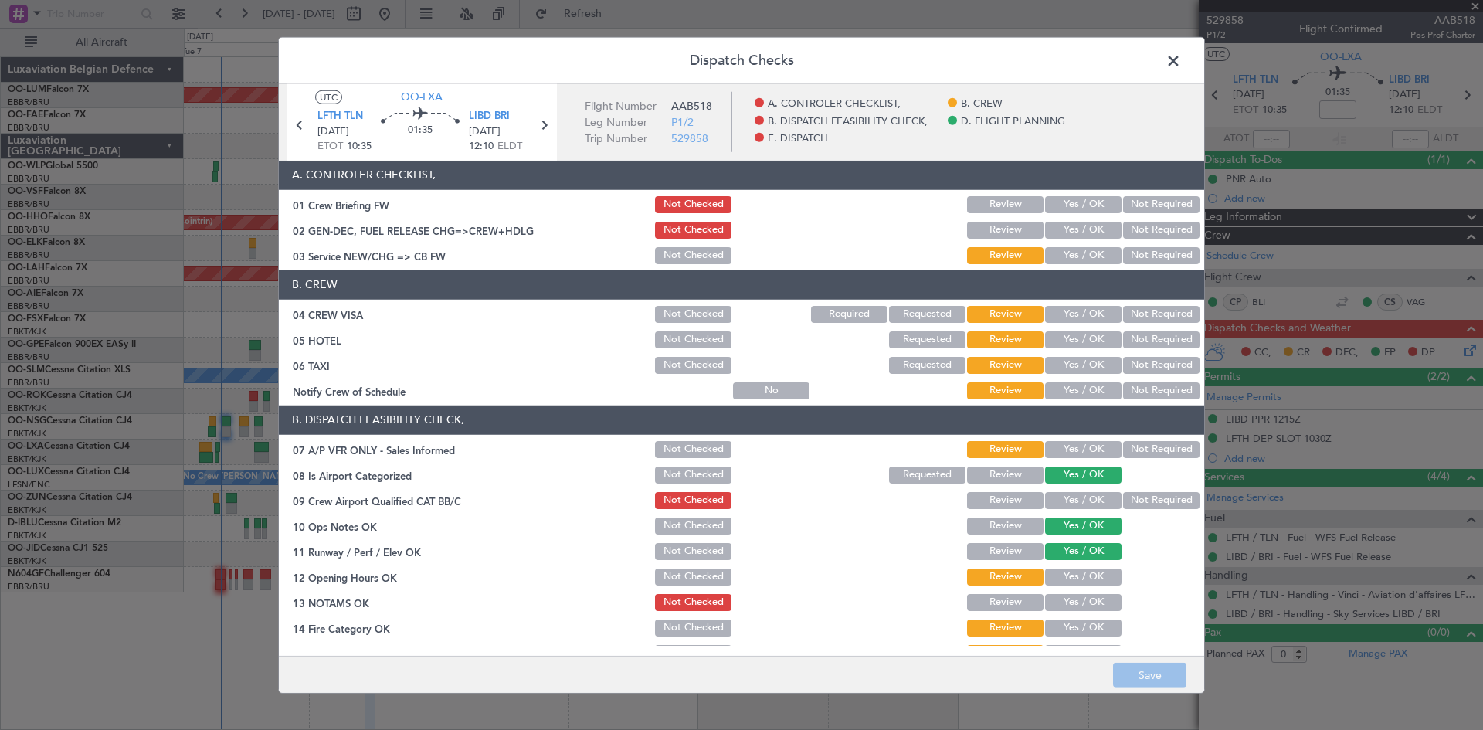
click at [1140, 317] on button "Not Required" at bounding box center [1161, 314] width 76 height 17
click at [1144, 337] on button "Not Required" at bounding box center [1161, 339] width 76 height 17
click at [1146, 361] on button "Not Required" at bounding box center [1161, 365] width 76 height 17
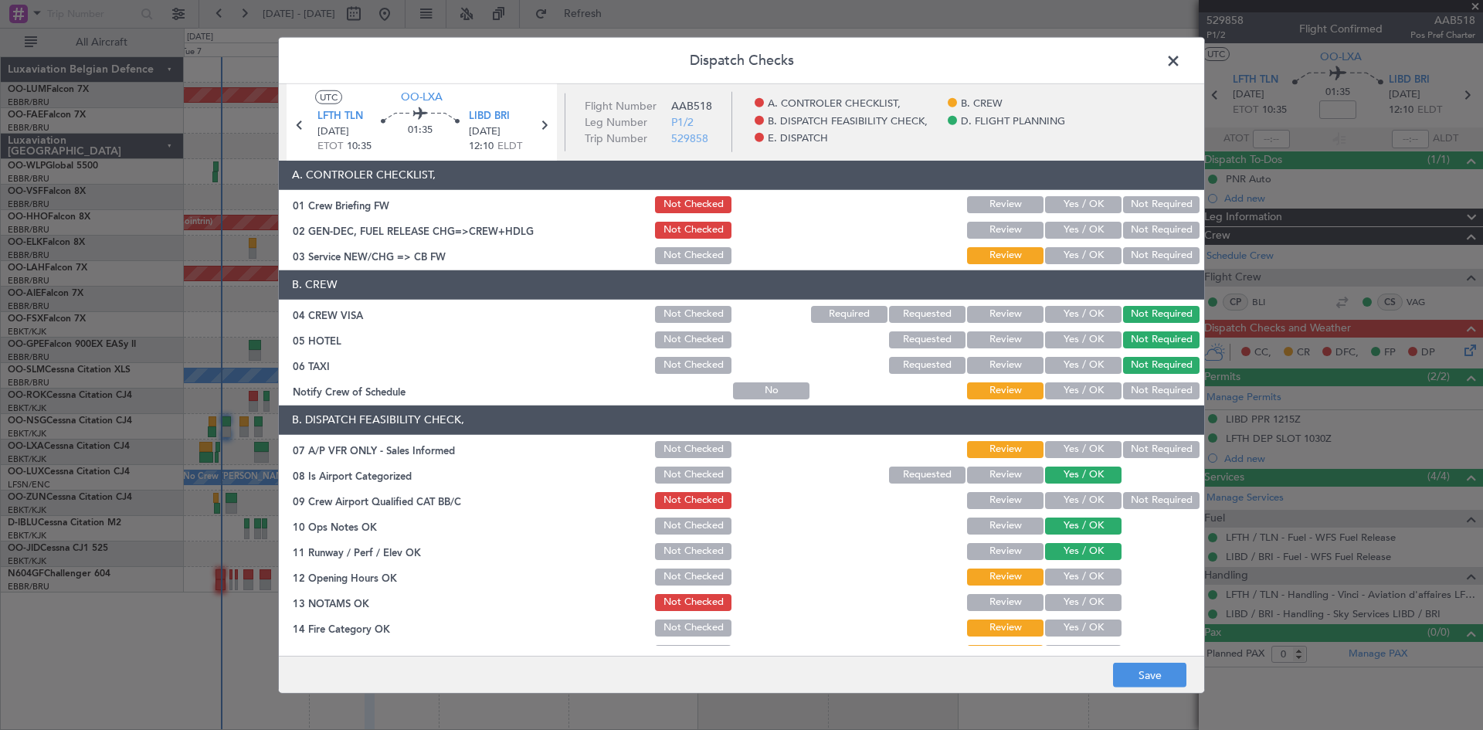
click at [1088, 395] on button "Yes / OK" at bounding box center [1083, 390] width 76 height 17
click at [1095, 450] on button "Yes / OK" at bounding box center [1083, 449] width 76 height 17
drag, startPoint x: 1090, startPoint y: 493, endPoint x: 1092, endPoint y: 515, distance: 21.7
click at [1090, 494] on button "Yes / OK" at bounding box center [1083, 500] width 76 height 17
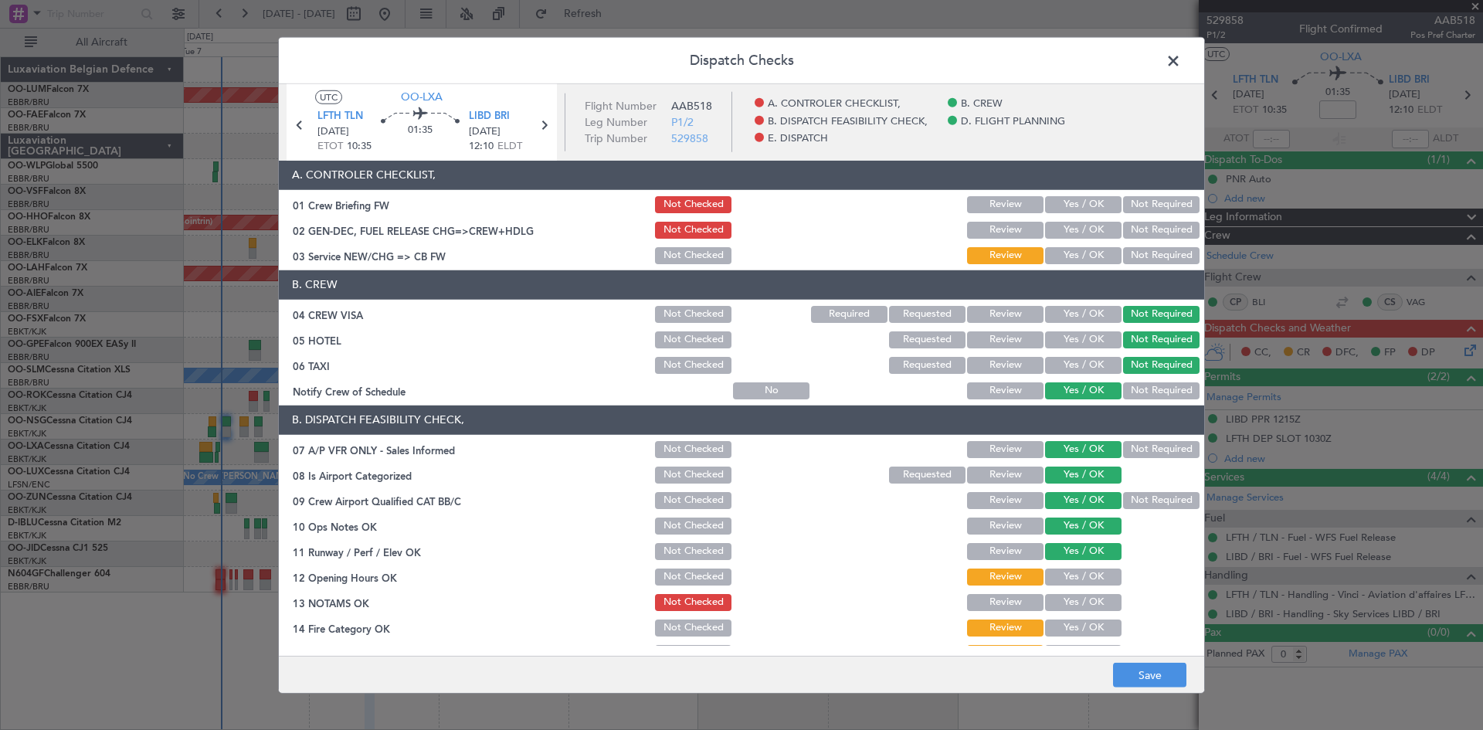
click at [1087, 574] on button "Yes / OK" at bounding box center [1083, 576] width 76 height 17
click at [1089, 603] on button "Yes / OK" at bounding box center [1083, 602] width 76 height 17
click at [1090, 625] on button "Yes / OK" at bounding box center [1083, 627] width 76 height 17
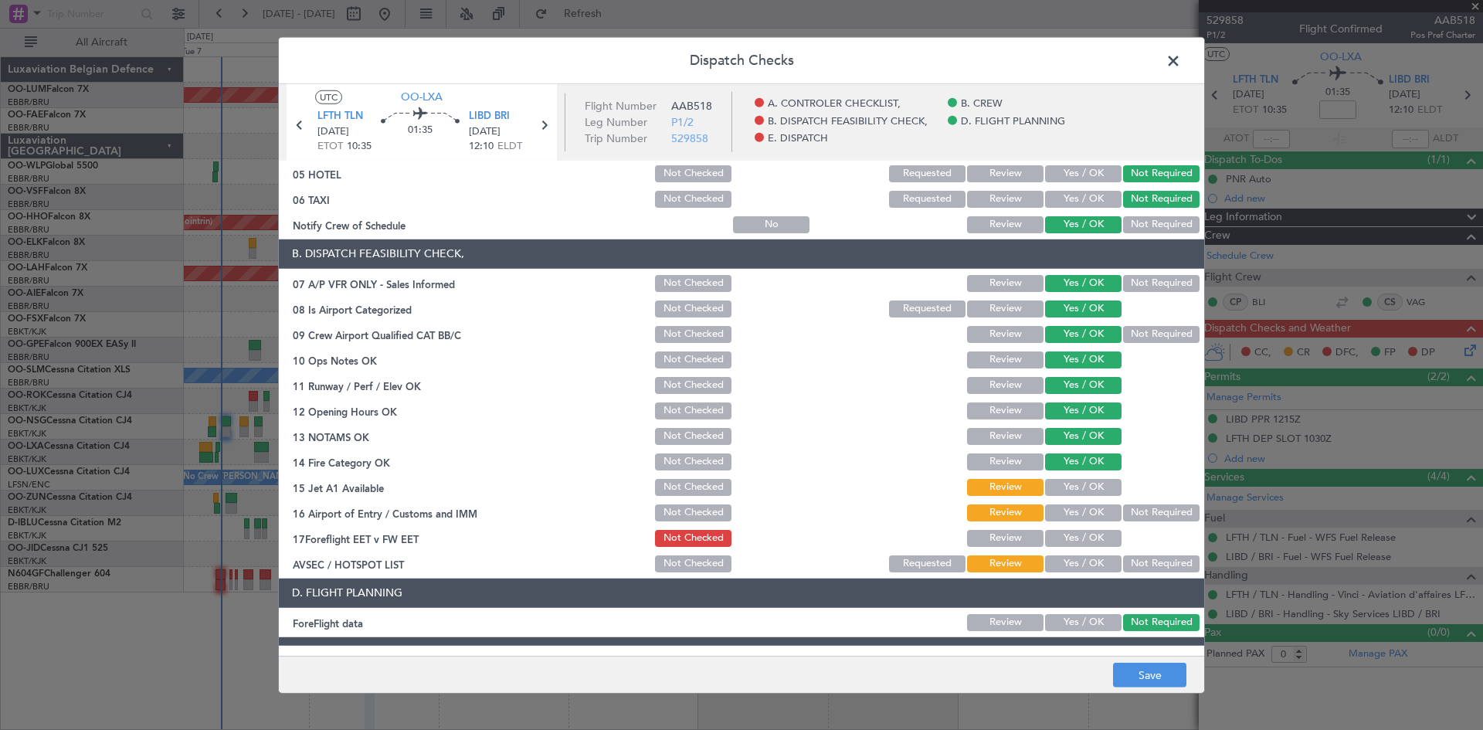
scroll to position [292, 0]
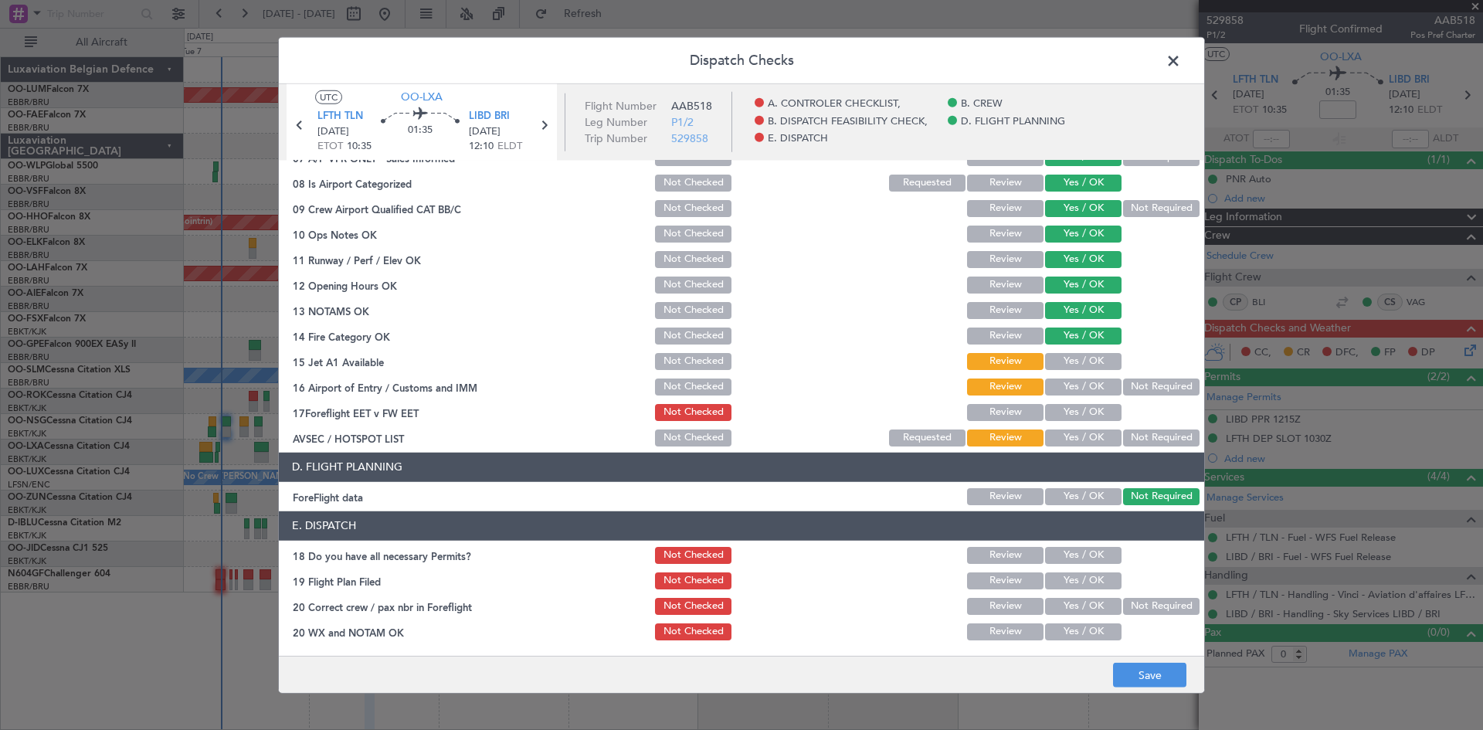
click at [1077, 361] on button "Yes / OK" at bounding box center [1083, 361] width 76 height 17
click at [1078, 383] on button "Yes / OK" at bounding box center [1083, 386] width 76 height 17
click at [1078, 420] on button "Yes / OK" at bounding box center [1083, 412] width 76 height 17
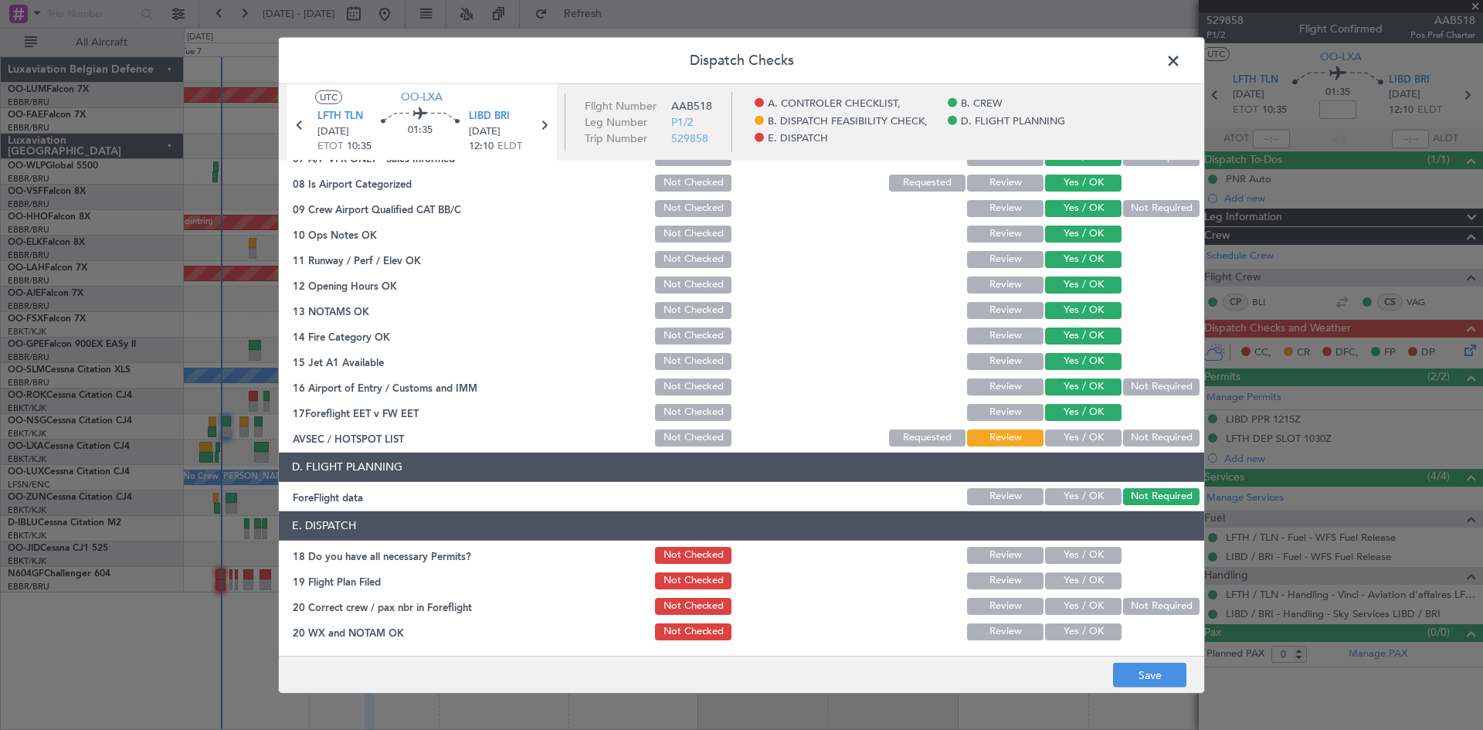
click at [1081, 434] on button "Yes / OK" at bounding box center [1083, 437] width 76 height 17
drag, startPoint x: 1080, startPoint y: 496, endPoint x: 1079, endPoint y: 507, distance: 11.7
click at [1080, 496] on button "Yes / OK" at bounding box center [1083, 496] width 76 height 17
click at [1076, 555] on button "Yes / OK" at bounding box center [1083, 555] width 76 height 17
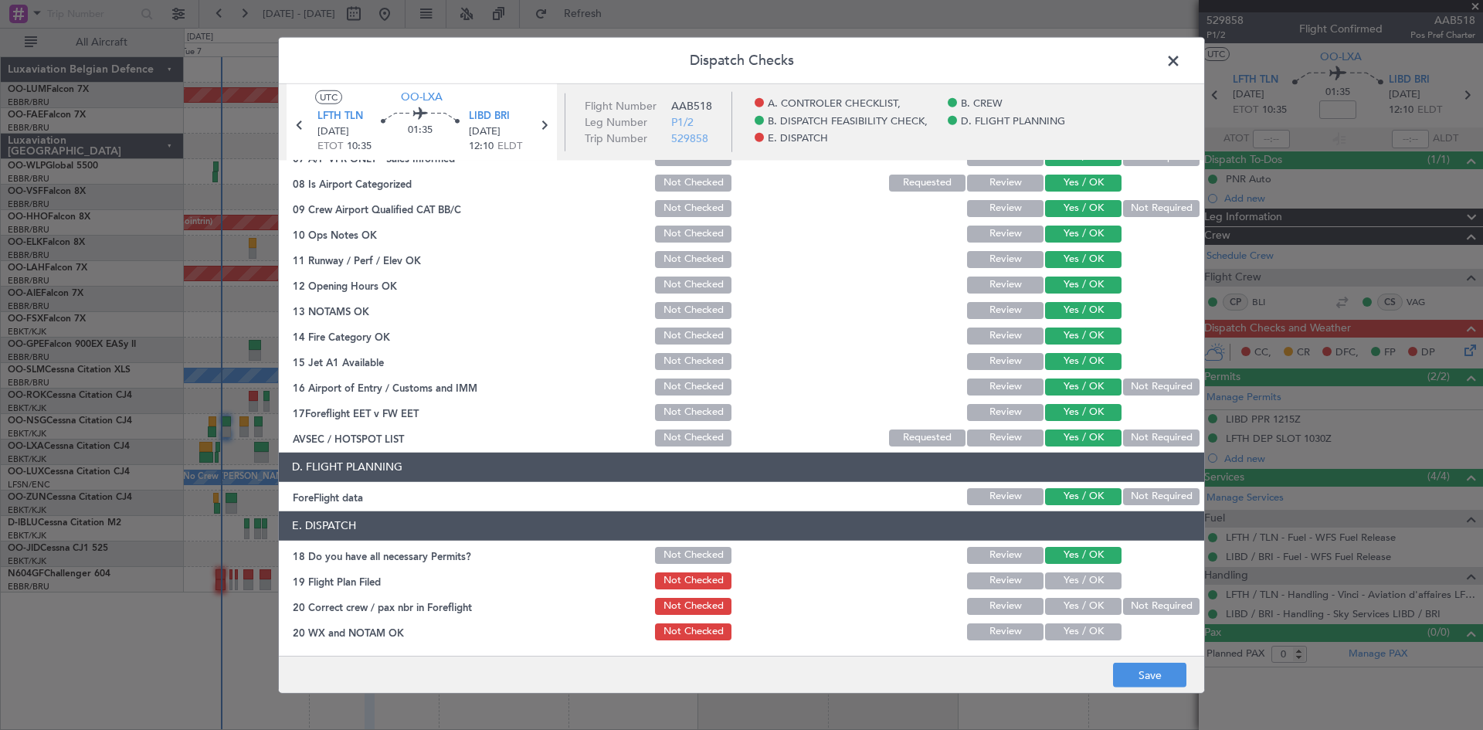
click at [1076, 610] on button "Yes / OK" at bounding box center [1083, 606] width 76 height 17
click at [1077, 628] on button "Yes / OK" at bounding box center [1083, 631] width 76 height 17
click at [1148, 670] on button "Save" at bounding box center [1149, 675] width 73 height 25
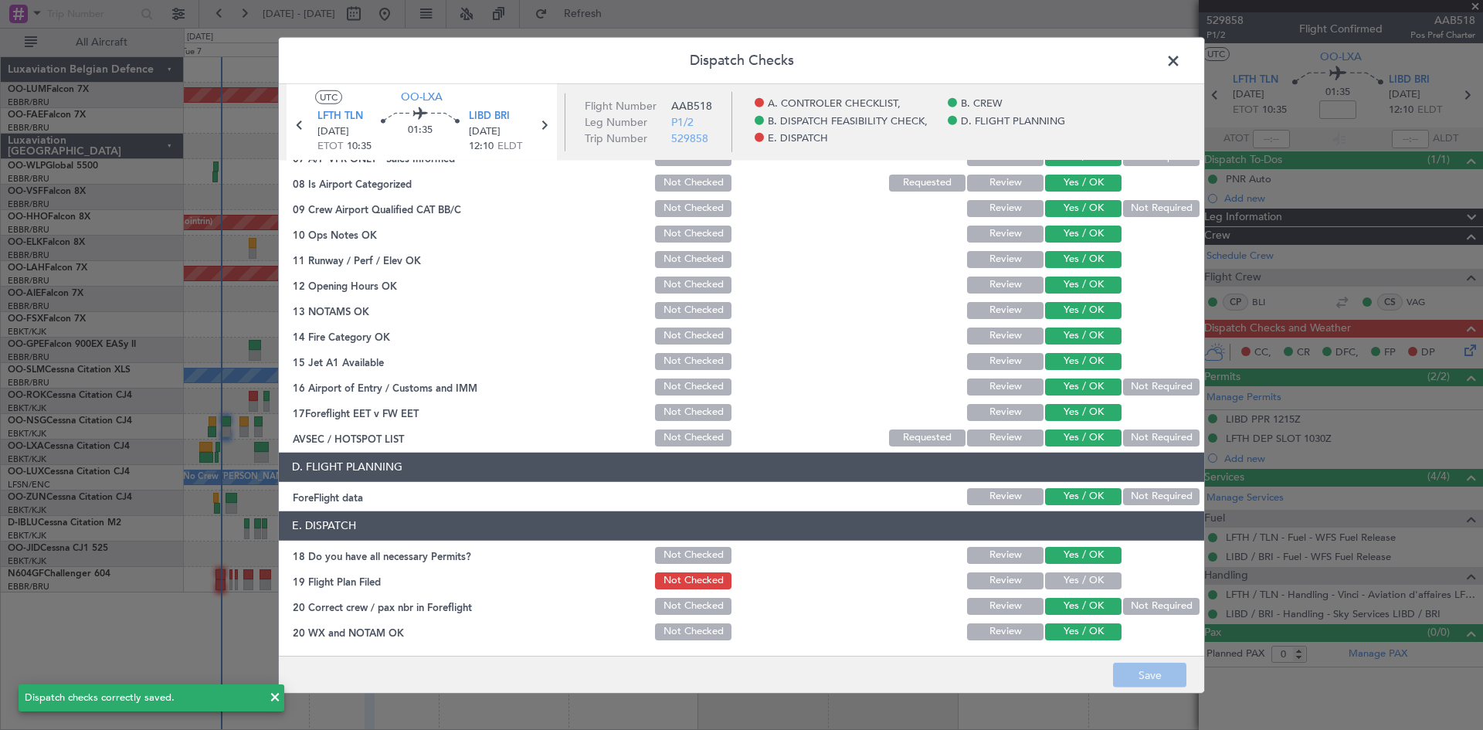
click at [1181, 63] on span at bounding box center [1181, 64] width 0 height 31
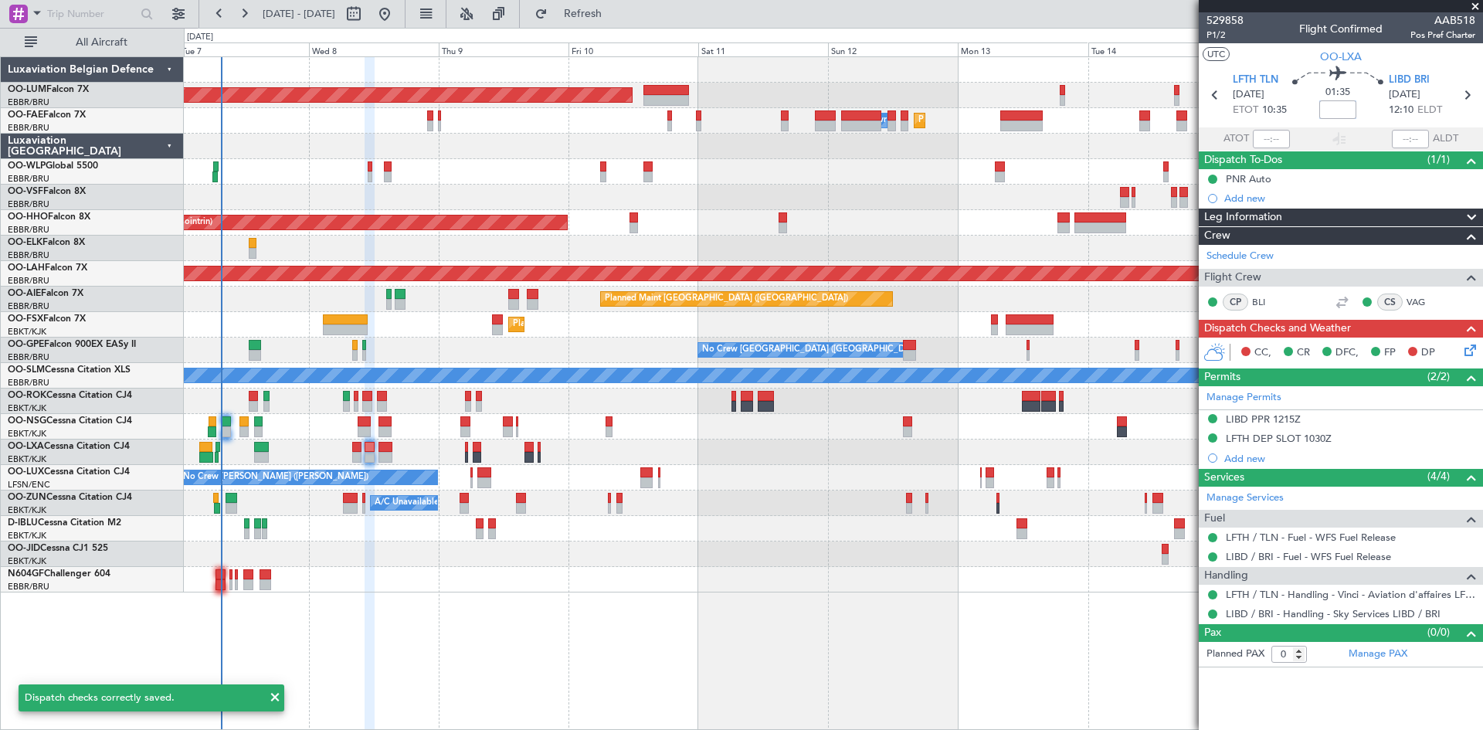
click at [1334, 109] on input at bounding box center [1337, 109] width 37 height 19
click at [1283, 103] on span "10:35" at bounding box center [1274, 110] width 25 height 15
type input "-00:10"
click at [1310, 103] on div "01:35 -00:10" at bounding box center [1338, 94] width 102 height 57
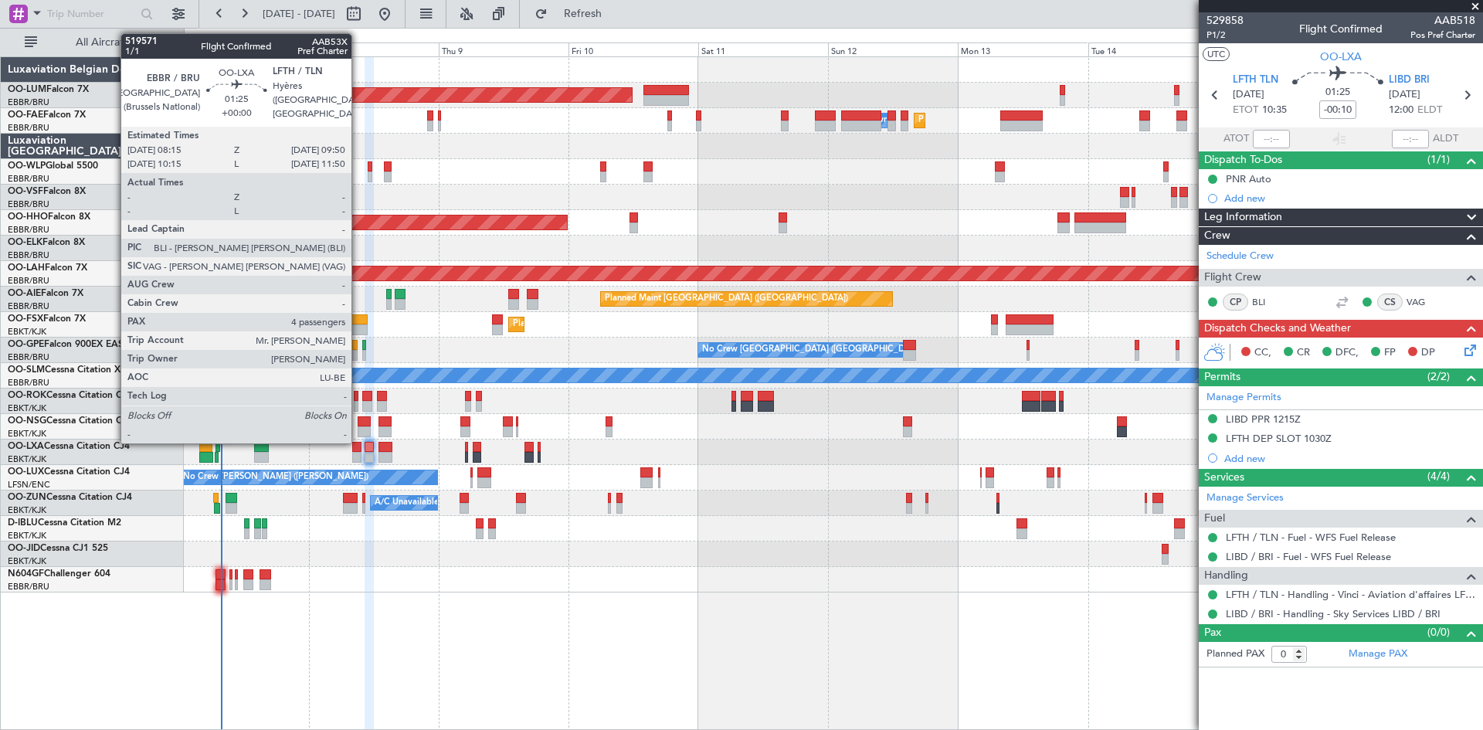
click at [358, 442] on div at bounding box center [356, 447] width 9 height 11
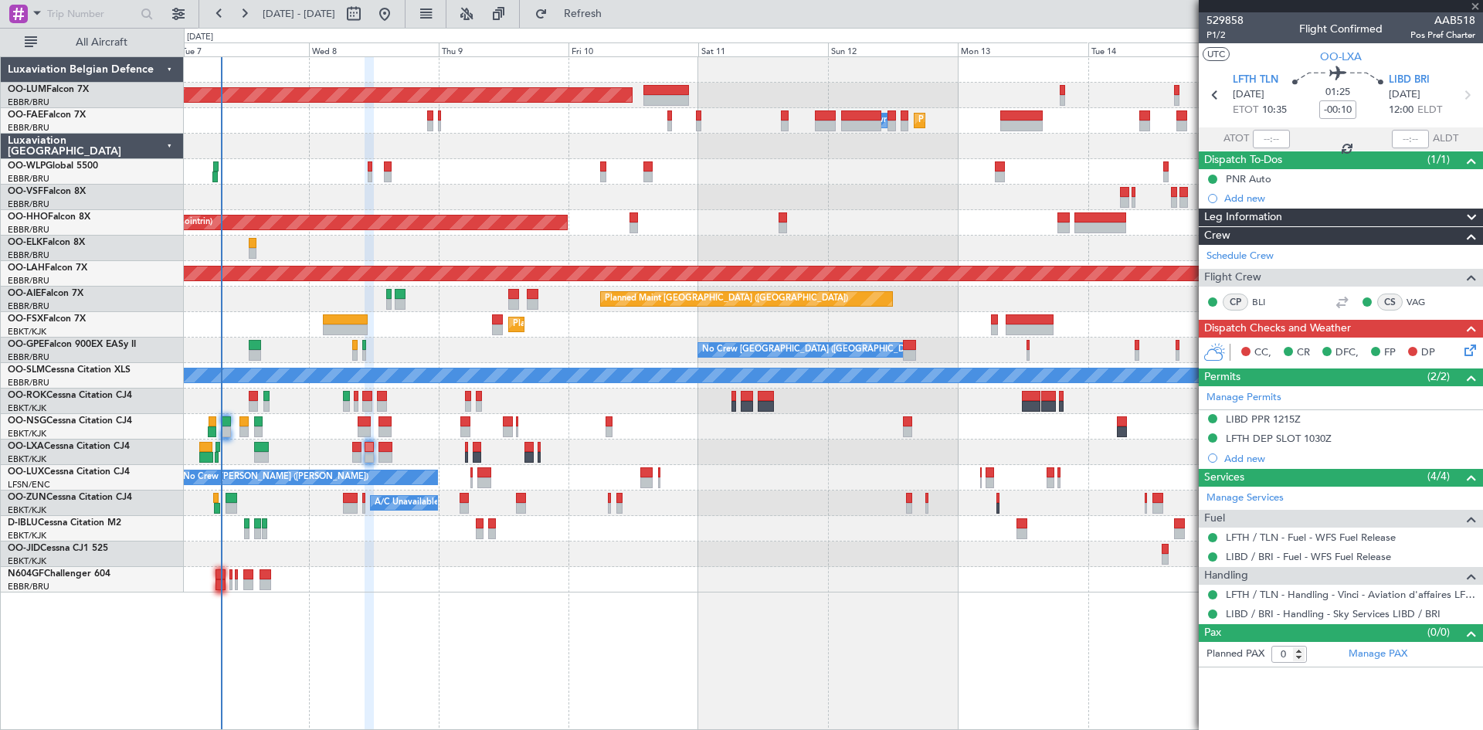
type input "4"
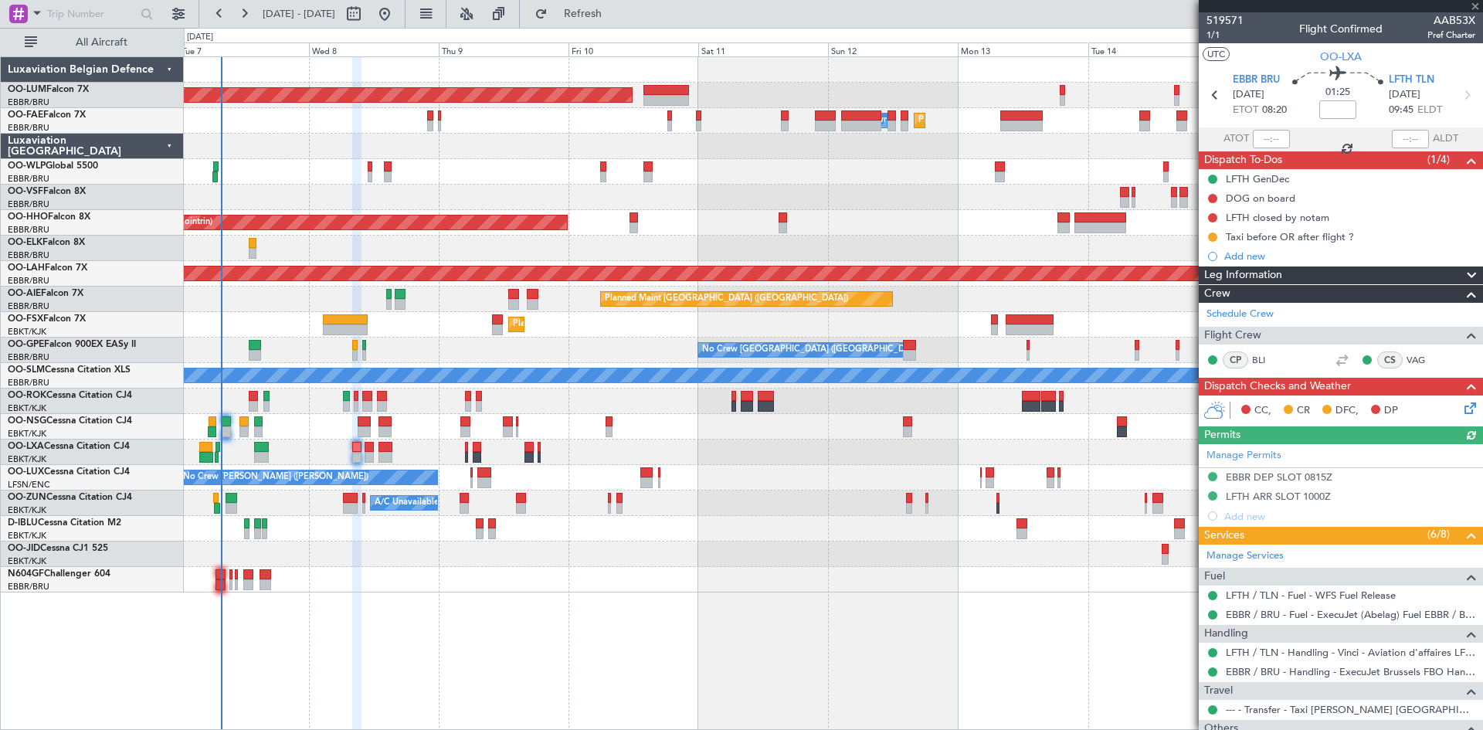
click at [1463, 408] on icon at bounding box center [1467, 405] width 12 height 12
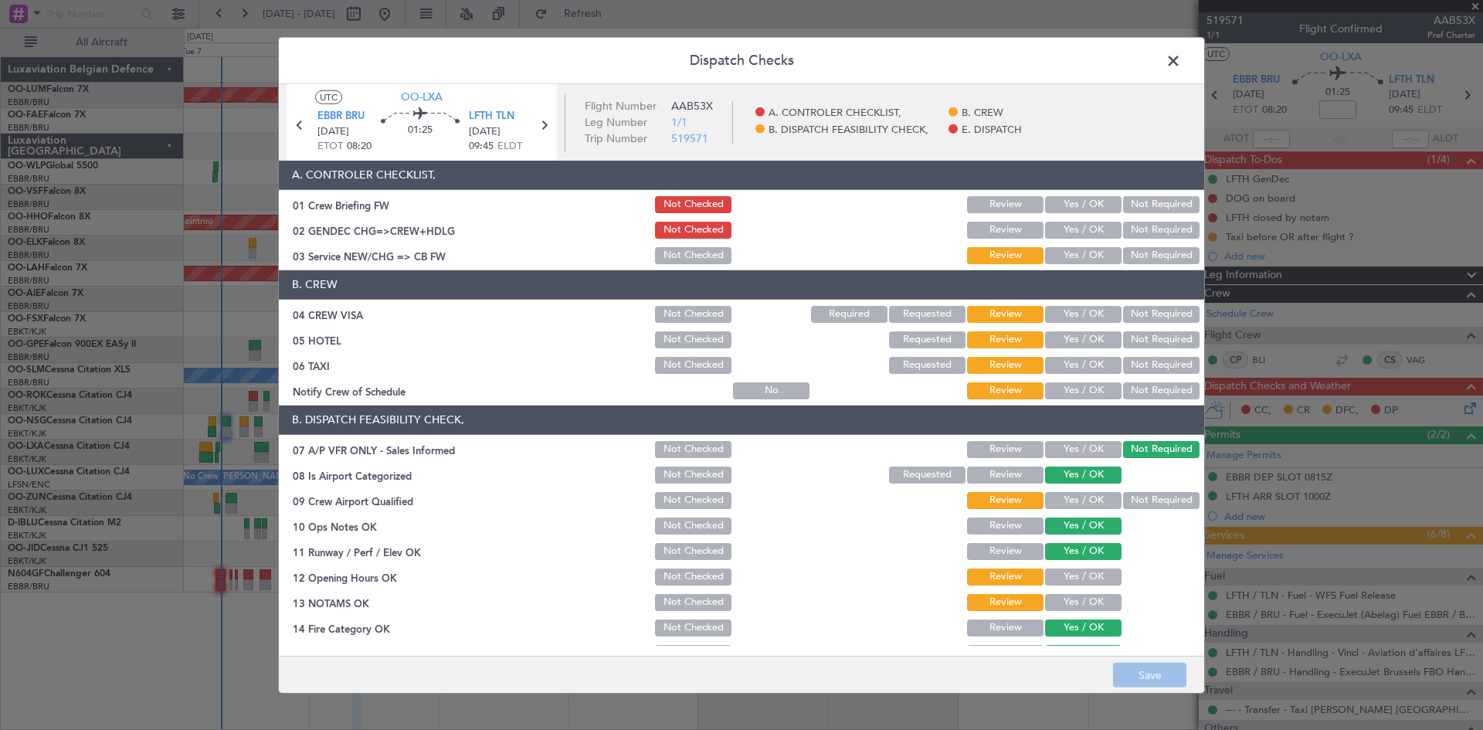
click at [1080, 255] on button "Yes / OK" at bounding box center [1083, 255] width 76 height 17
click at [1082, 311] on button "Yes / OK" at bounding box center [1083, 314] width 76 height 17
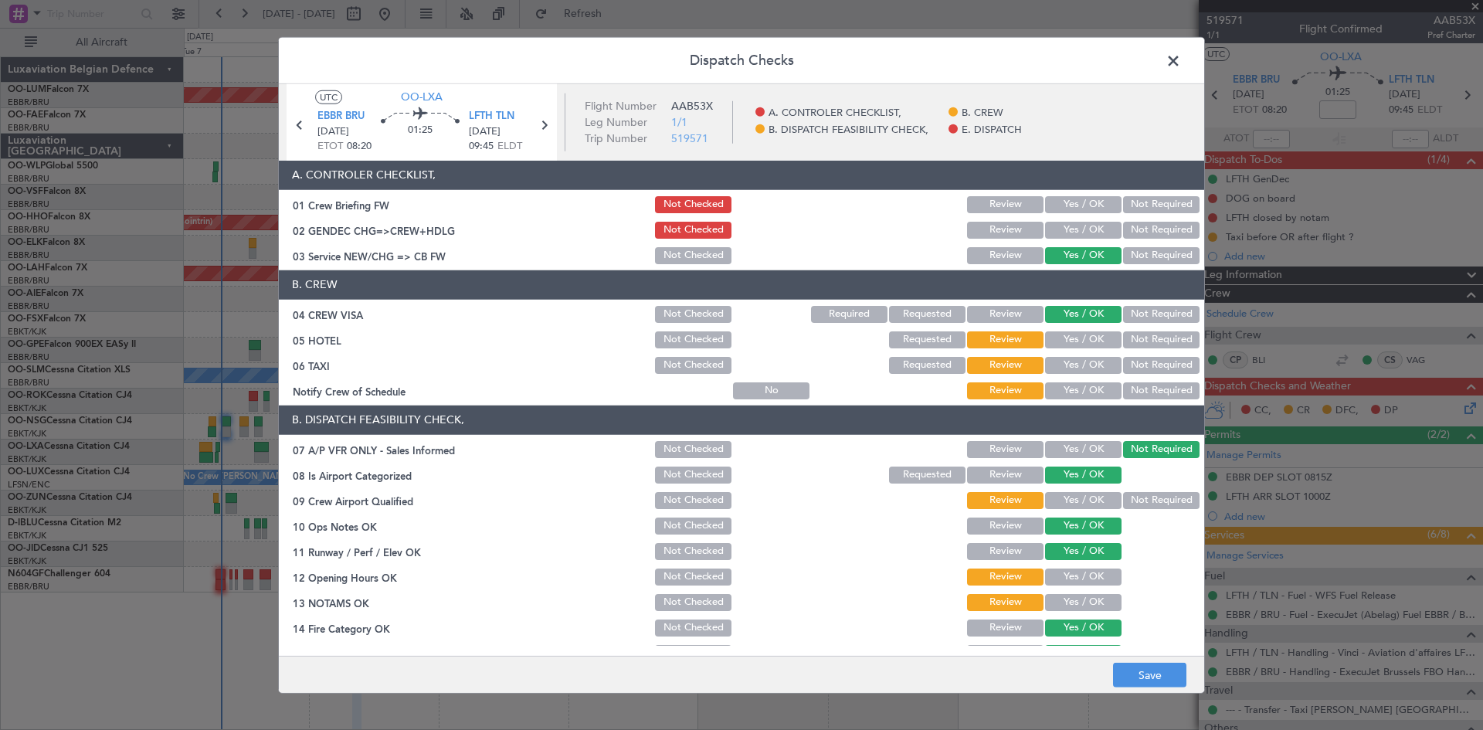
click at [1158, 309] on button "Not Required" at bounding box center [1161, 314] width 76 height 17
click at [1145, 333] on button "Not Required" at bounding box center [1161, 339] width 76 height 17
click at [1141, 361] on button "Not Required" at bounding box center [1161, 365] width 76 height 17
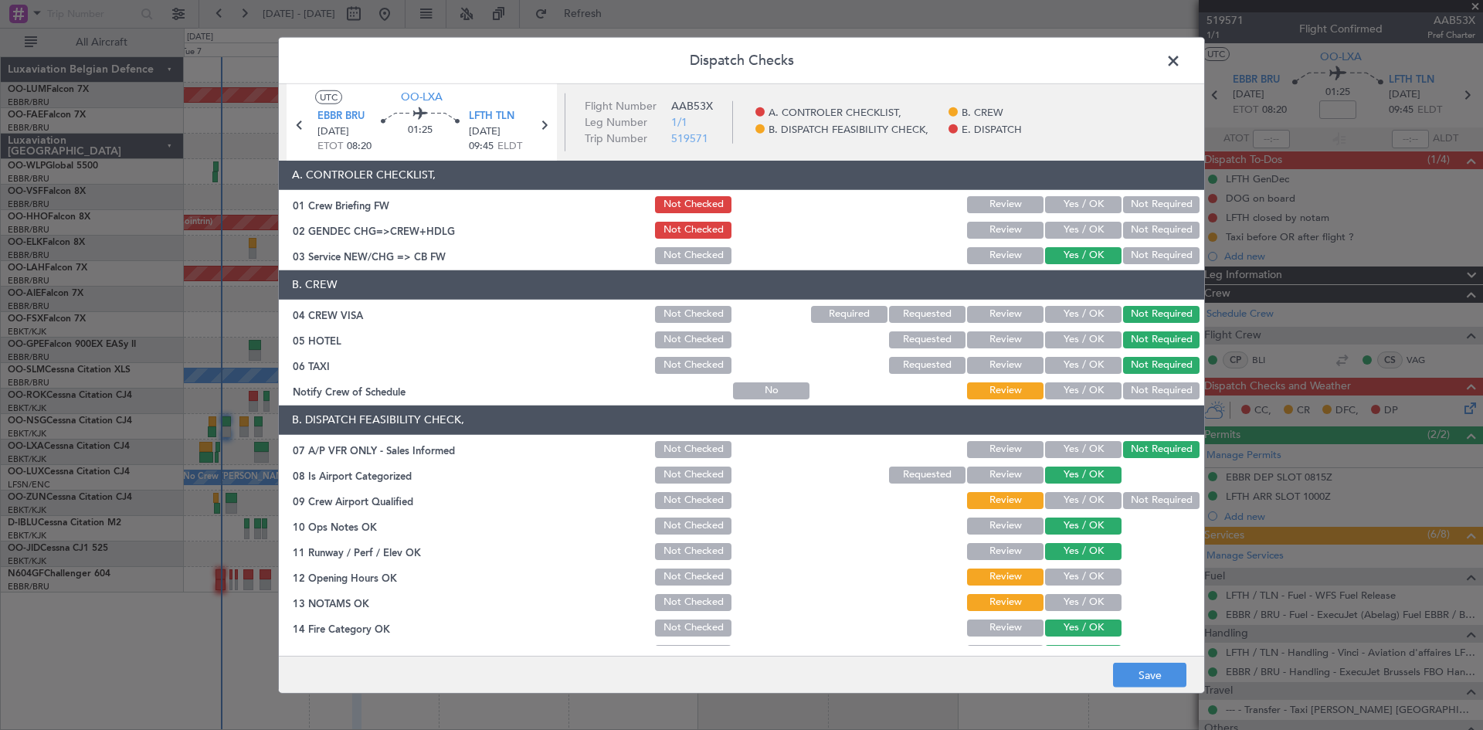
click at [1080, 392] on button "Yes / OK" at bounding box center [1083, 390] width 76 height 17
click at [1071, 497] on button "Yes / OK" at bounding box center [1083, 500] width 76 height 17
click at [1070, 578] on button "Yes / OK" at bounding box center [1083, 576] width 76 height 17
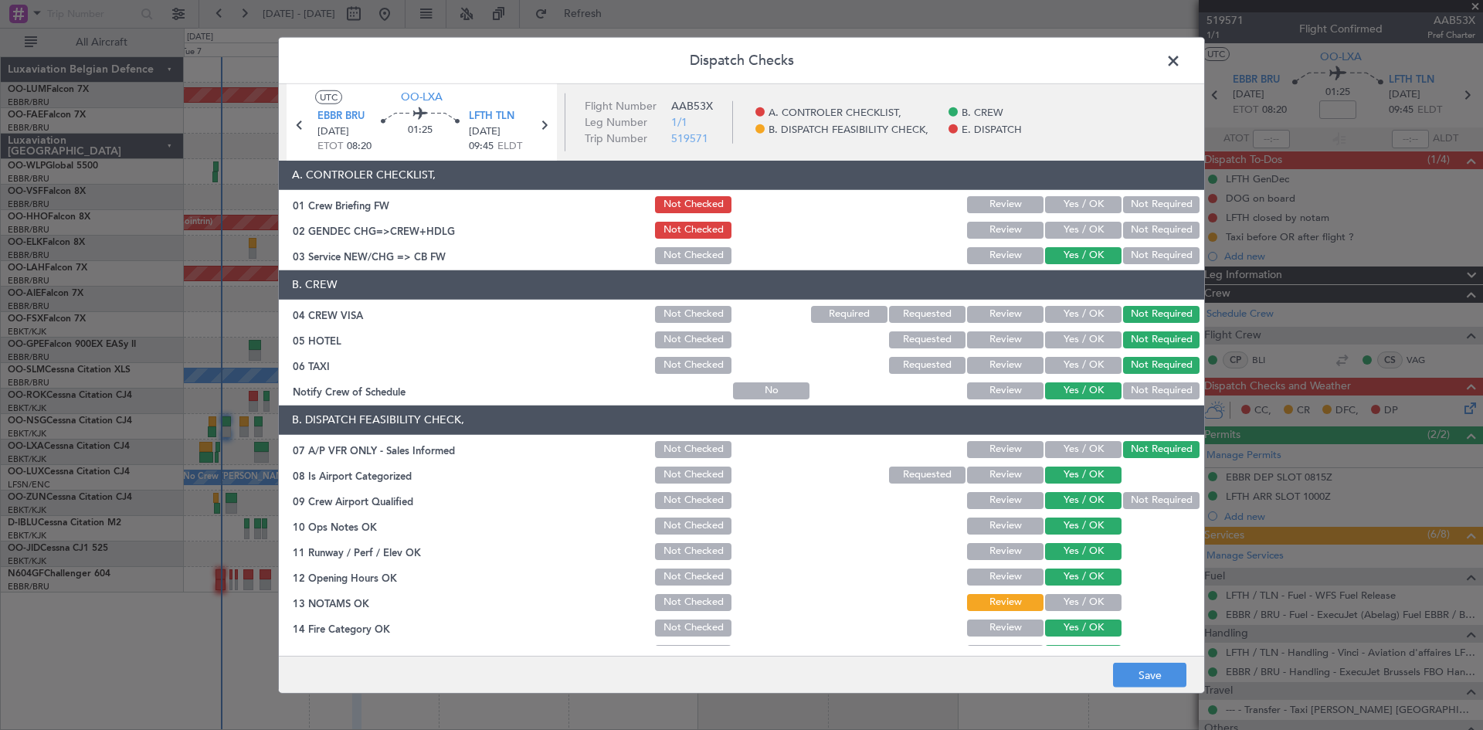
click at [1073, 602] on button "Yes / OK" at bounding box center [1083, 602] width 76 height 17
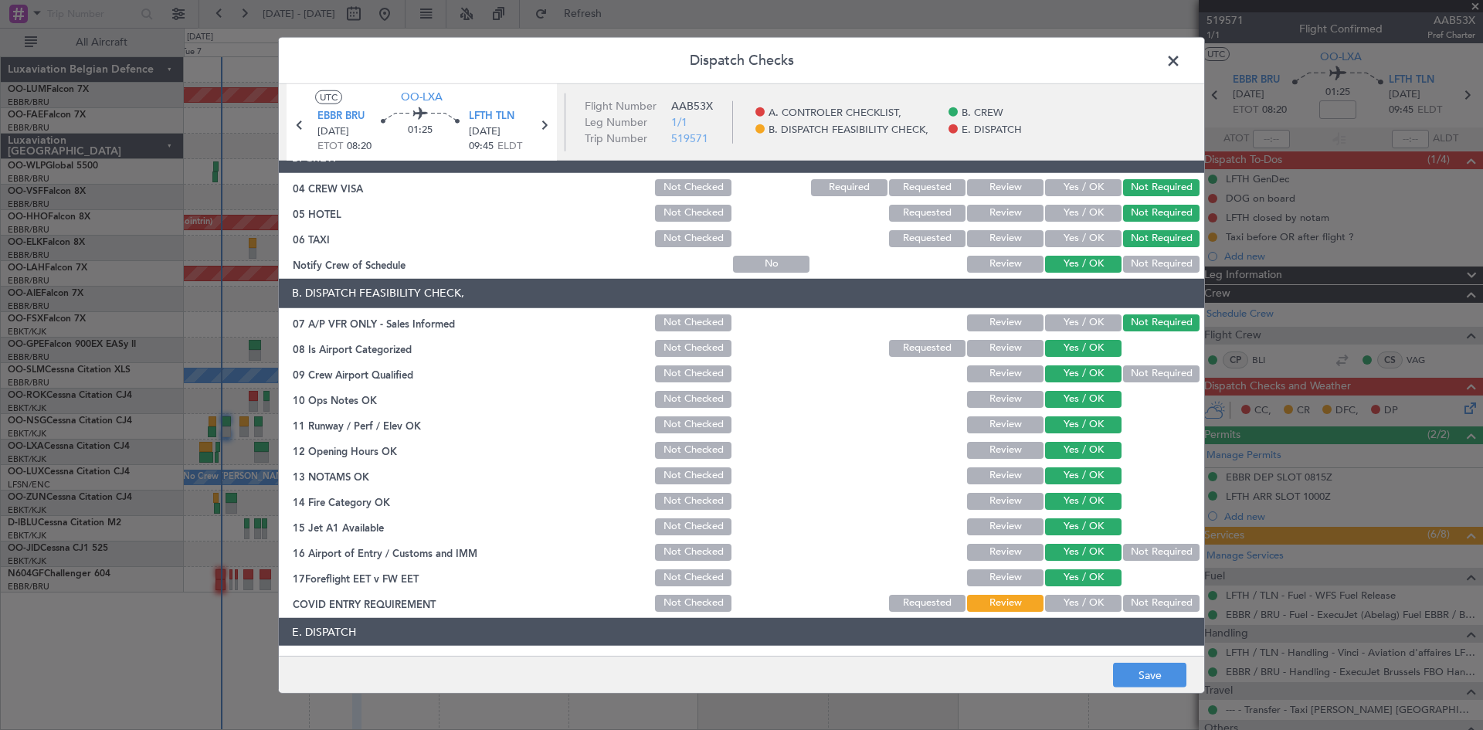
scroll to position [233, 0]
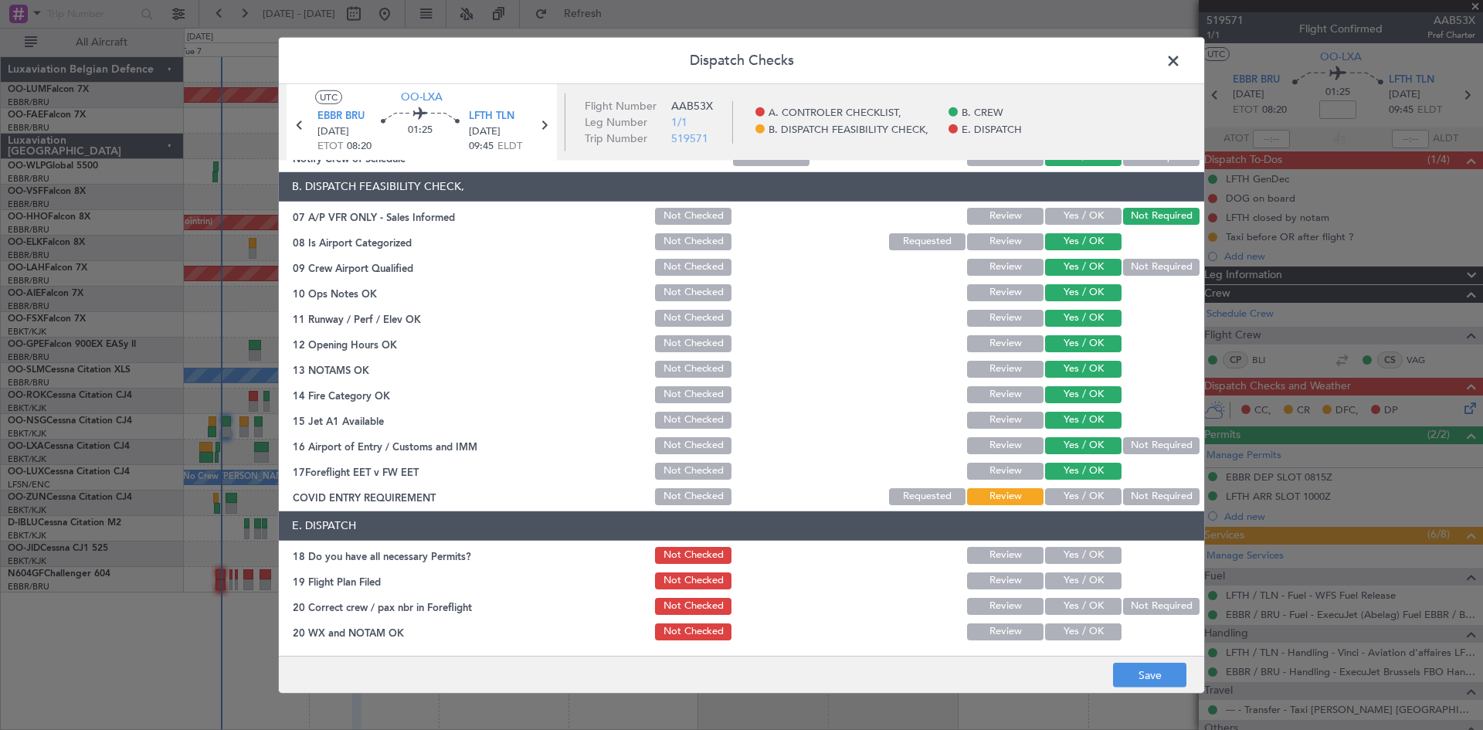
click at [1086, 489] on button "Yes / OK" at bounding box center [1083, 496] width 76 height 17
click at [1071, 558] on button "Yes / OK" at bounding box center [1083, 555] width 76 height 17
click at [1063, 612] on button "Yes / OK" at bounding box center [1083, 606] width 76 height 17
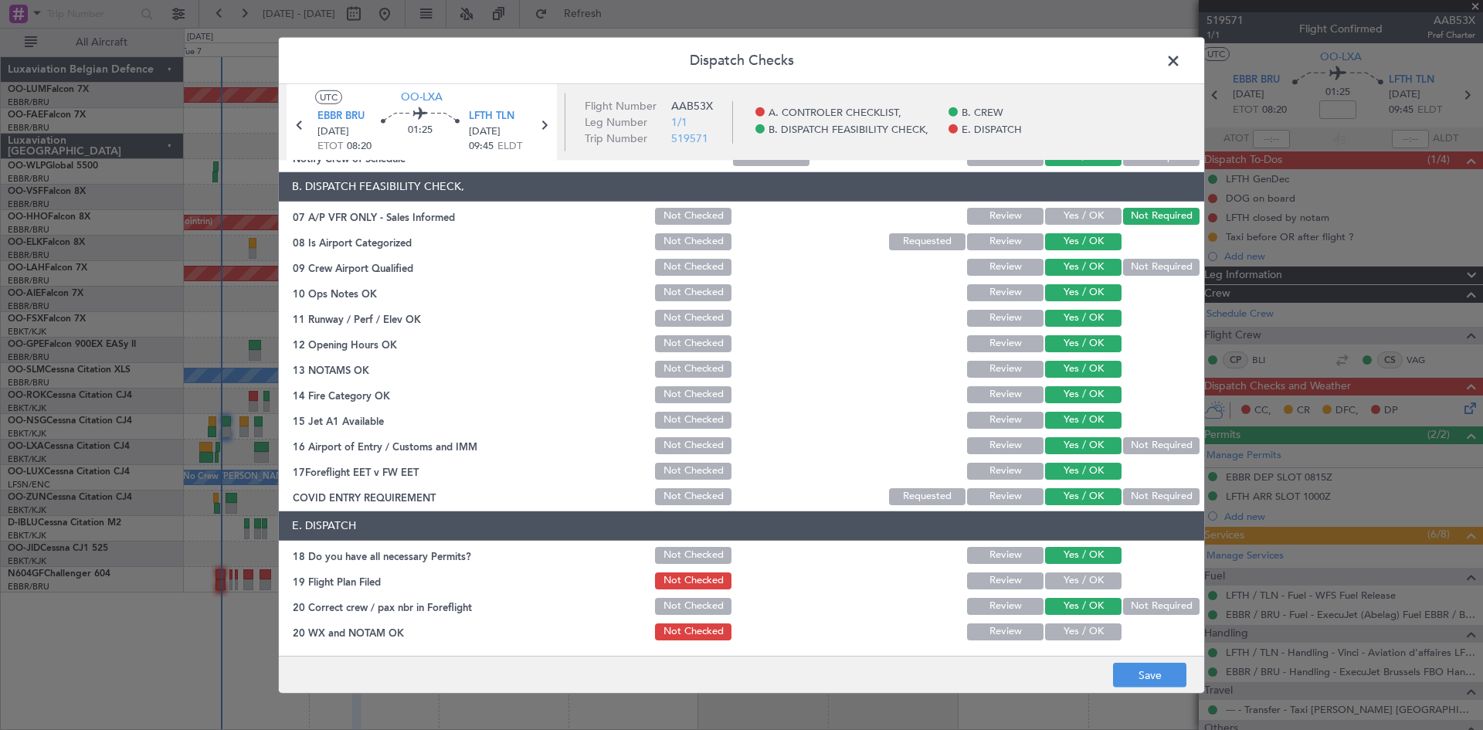
drag, startPoint x: 1068, startPoint y: 629, endPoint x: 1092, endPoint y: 652, distance: 32.8
click at [1068, 630] on button "Yes / OK" at bounding box center [1083, 631] width 76 height 17
click at [1132, 676] on button "Save" at bounding box center [1149, 675] width 73 height 25
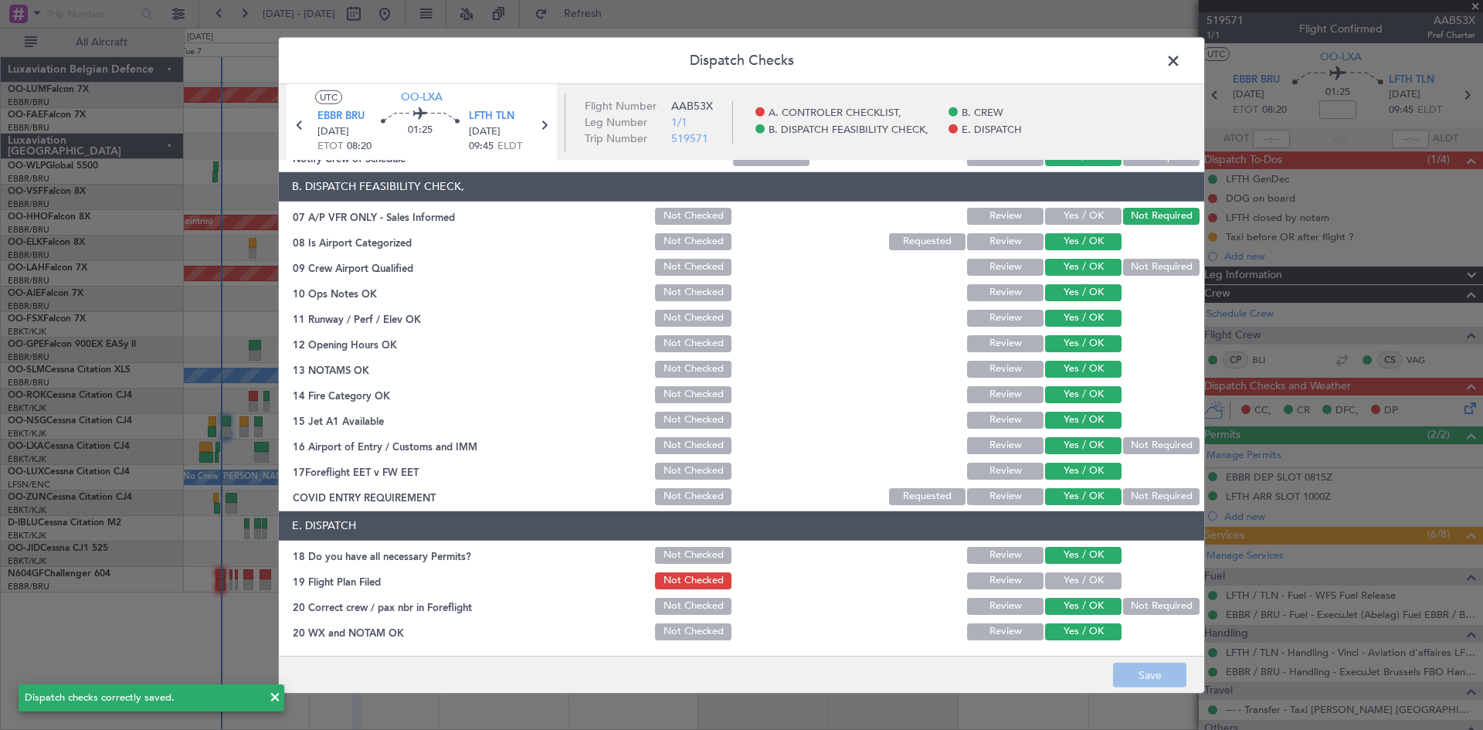
click at [1181, 60] on span at bounding box center [1181, 64] width 0 height 31
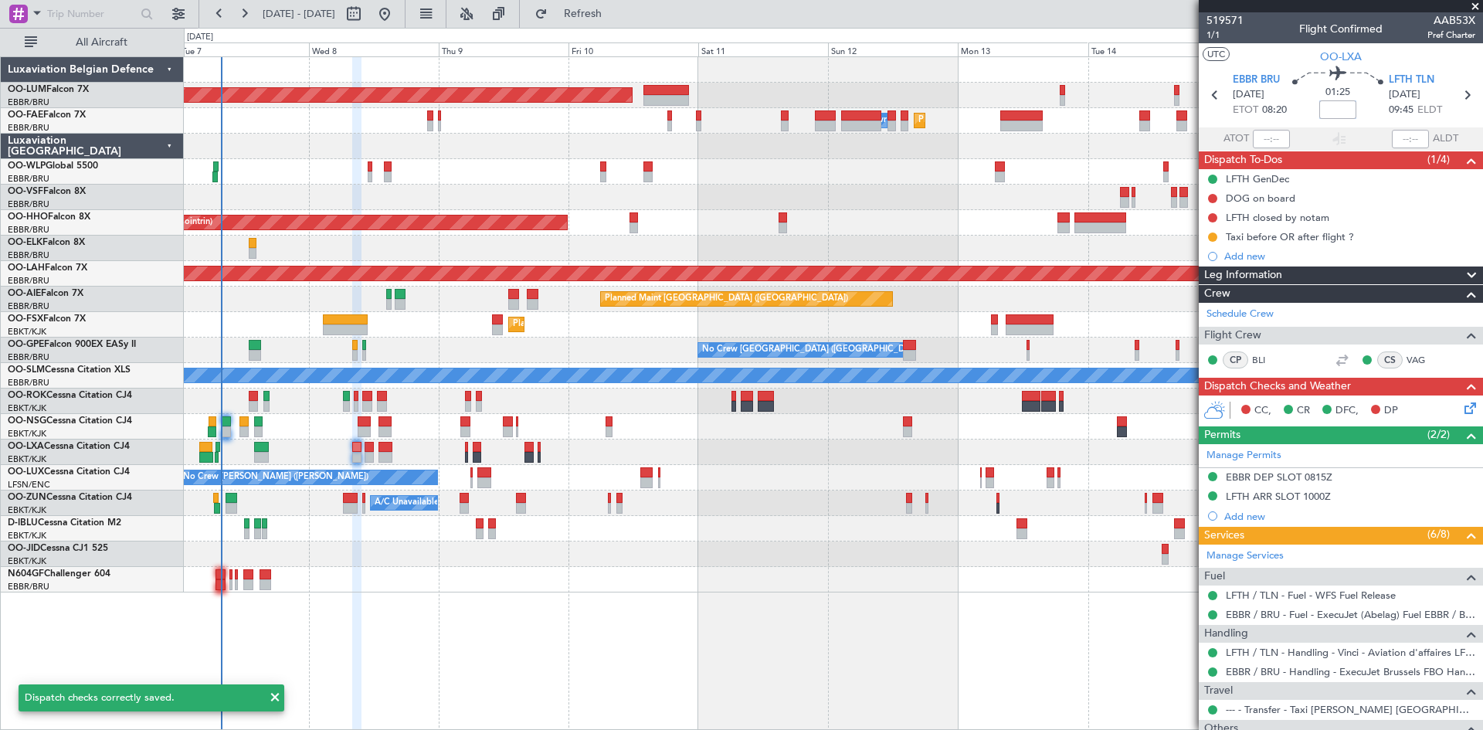
click at [1328, 107] on input at bounding box center [1337, 109] width 37 height 19
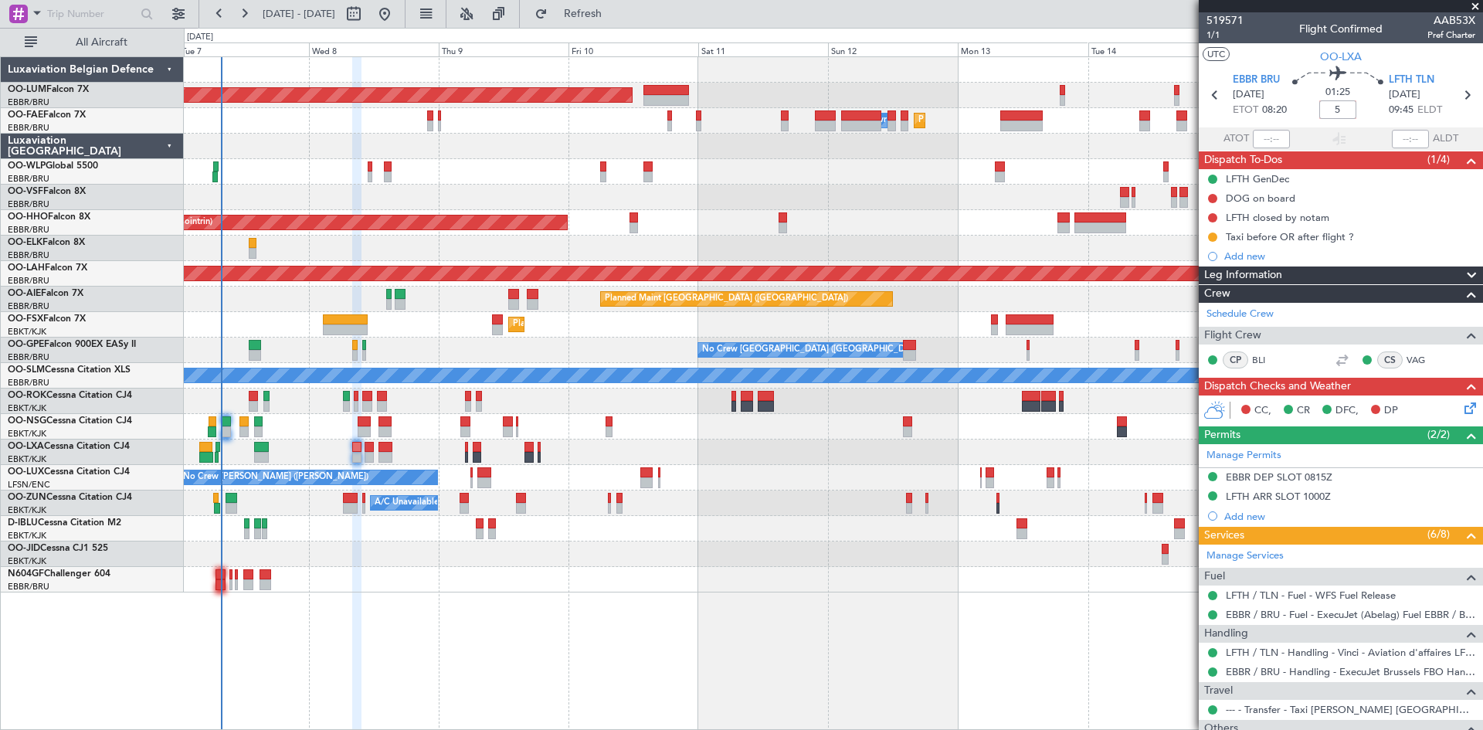
type input "+00:05"
click at [1319, 97] on div "01:25 +00:05" at bounding box center [1338, 94] width 102 height 57
click at [1212, 235] on button at bounding box center [1212, 236] width 9 height 9
click at [1201, 307] on span "Completed" at bounding box center [1218, 304] width 51 height 15
click at [1253, 236] on div "Taxi before OR after flight ?" at bounding box center [1290, 236] width 128 height 13
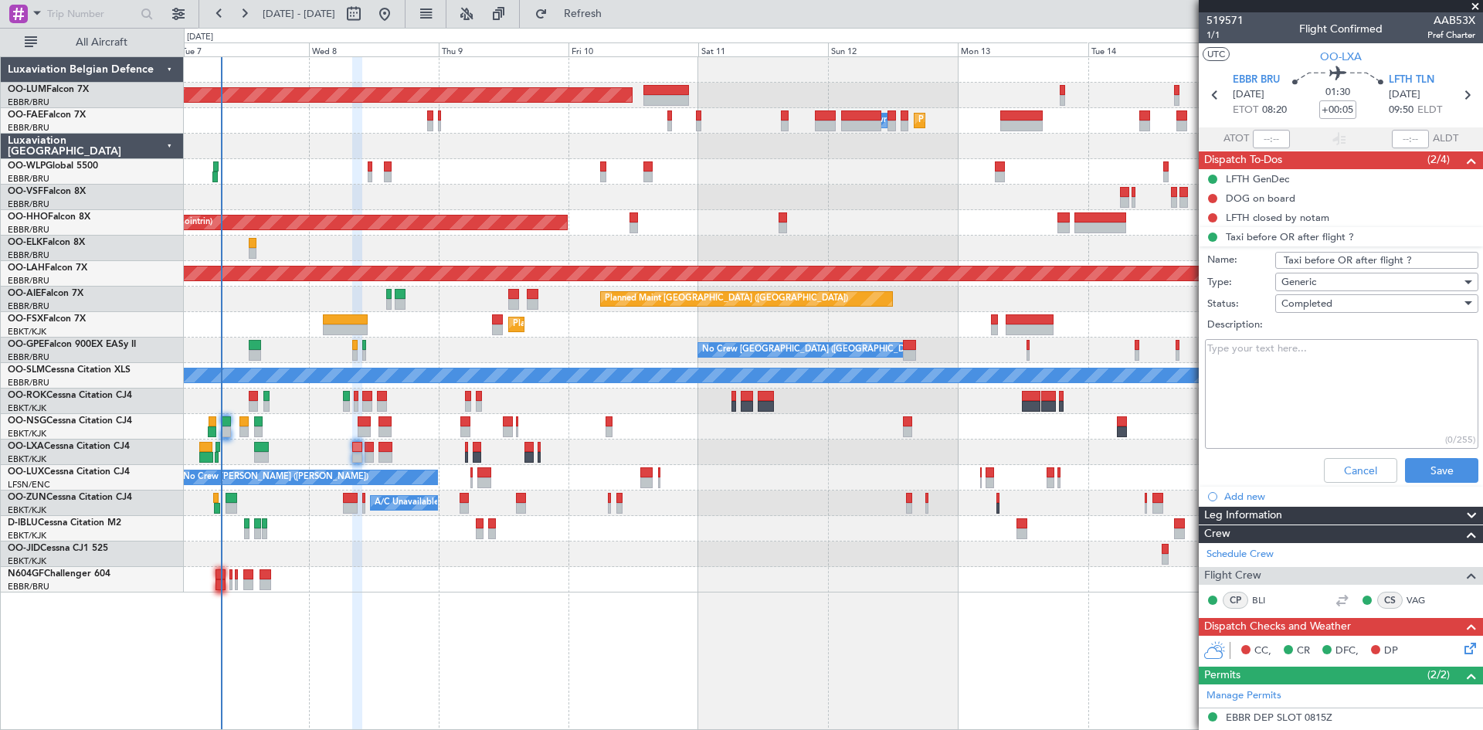
click at [1330, 375] on textarea "Description:" at bounding box center [1341, 394] width 273 height 110
type textarea "after"
click at [1437, 469] on button "Save" at bounding box center [1441, 470] width 73 height 25
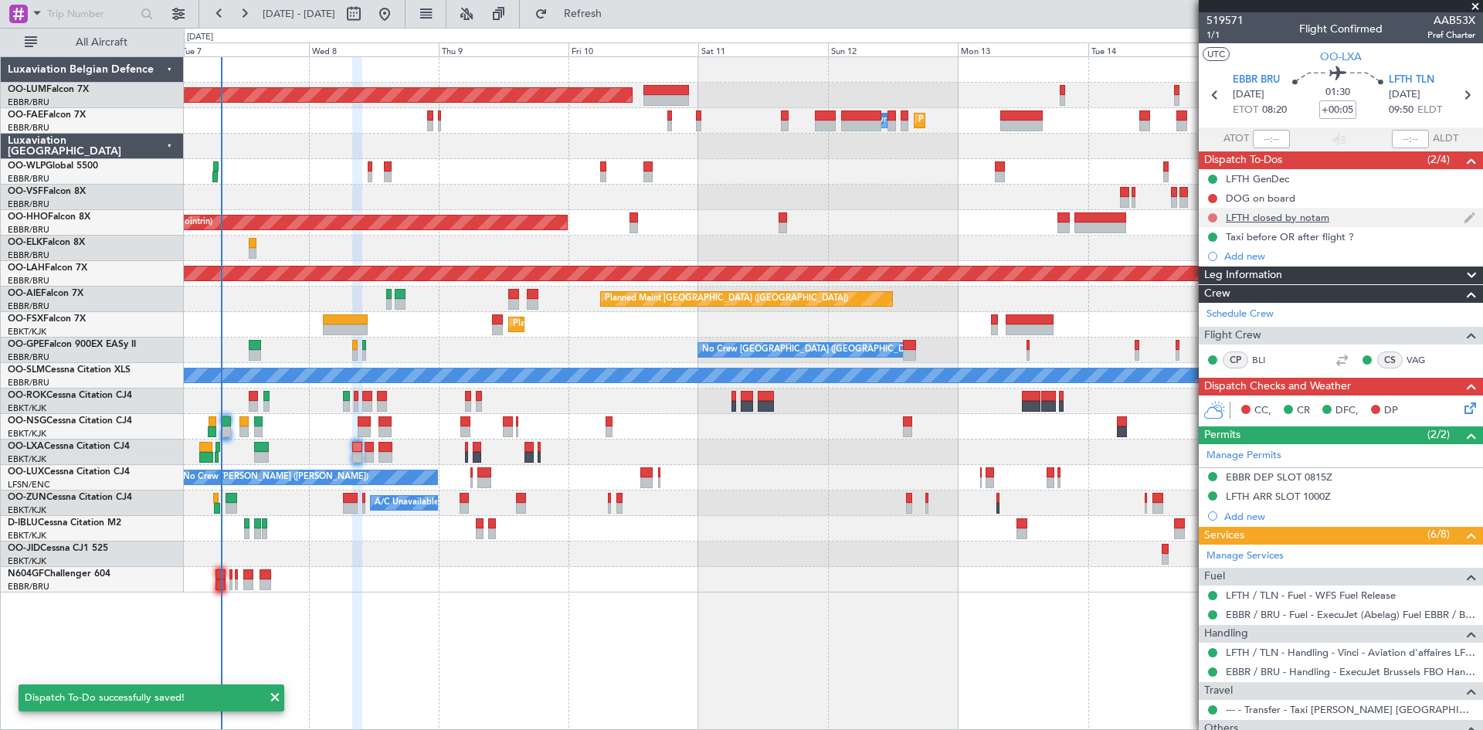
click at [1213, 220] on button at bounding box center [1212, 217] width 9 height 9
click at [1219, 264] on span "In Progress" at bounding box center [1220, 262] width 53 height 15
click at [1265, 198] on div "DOG on board" at bounding box center [1260, 198] width 69 height 13
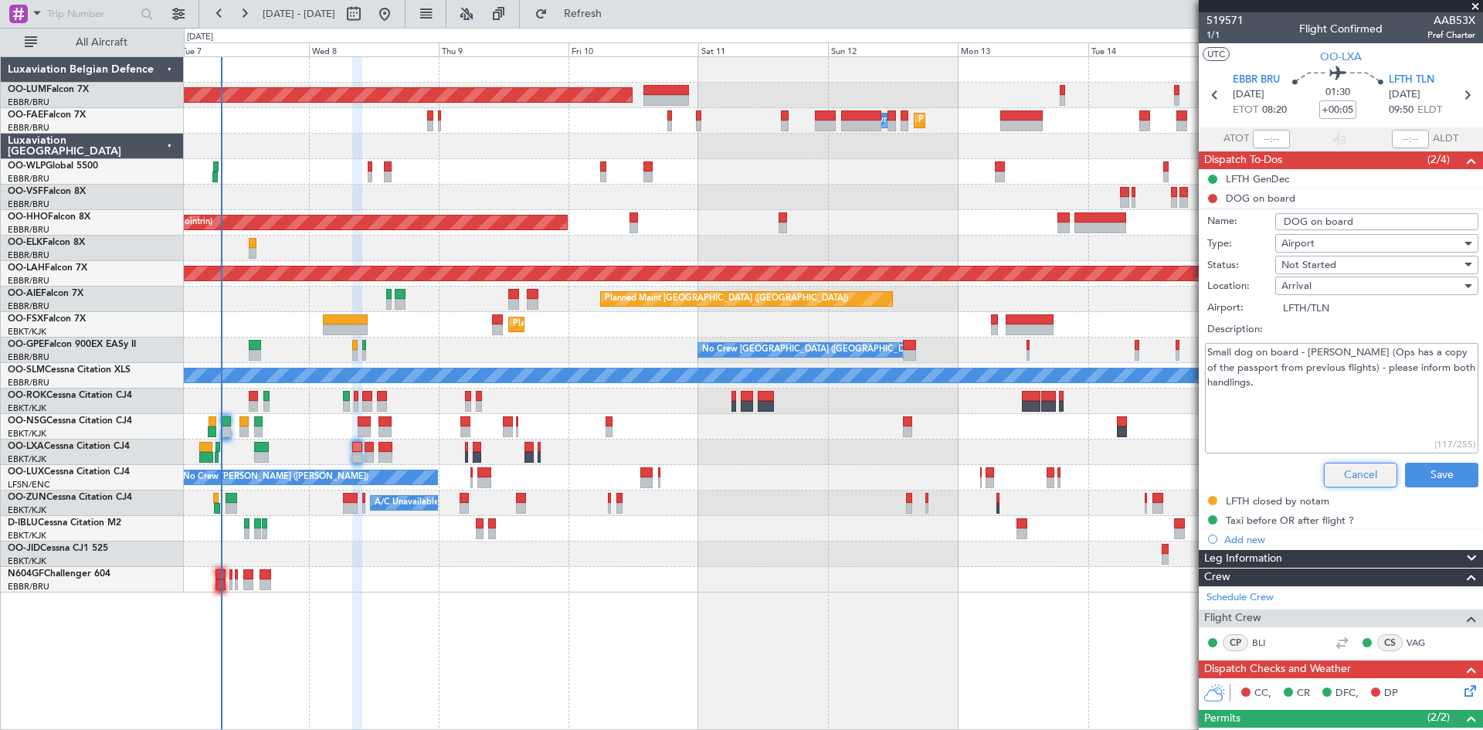
click at [1347, 473] on button "Cancel" at bounding box center [1360, 475] width 73 height 25
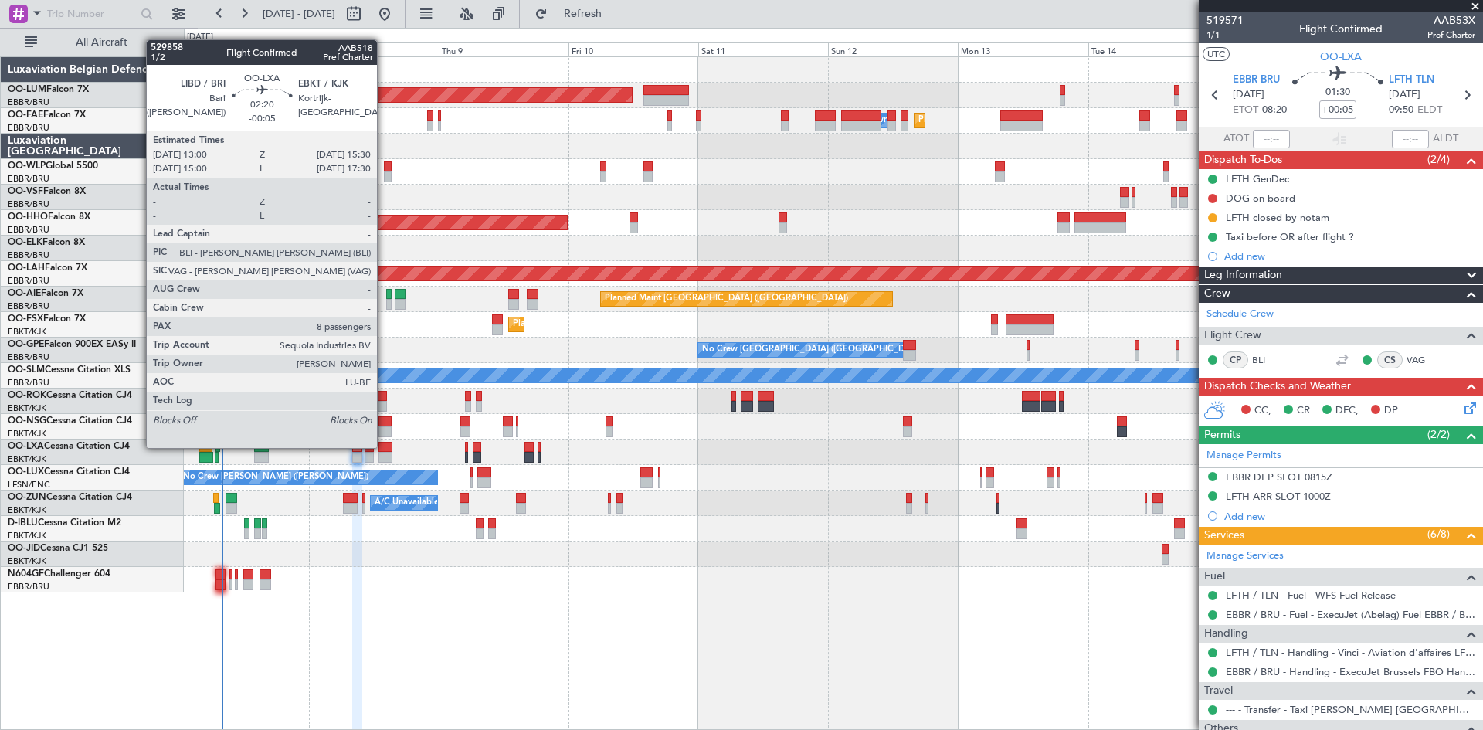
click at [384, 446] on div at bounding box center [385, 447] width 14 height 11
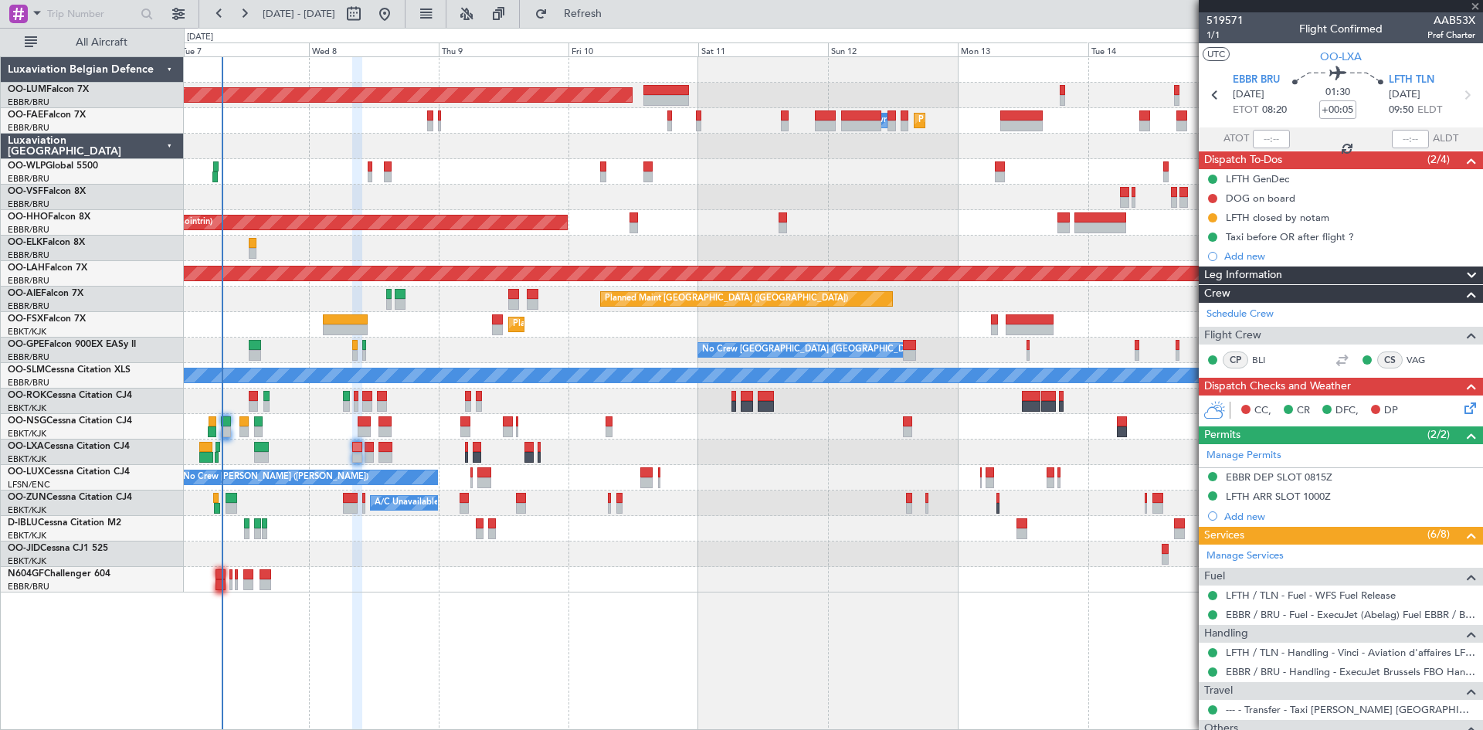
type input "-00:05"
type input "8"
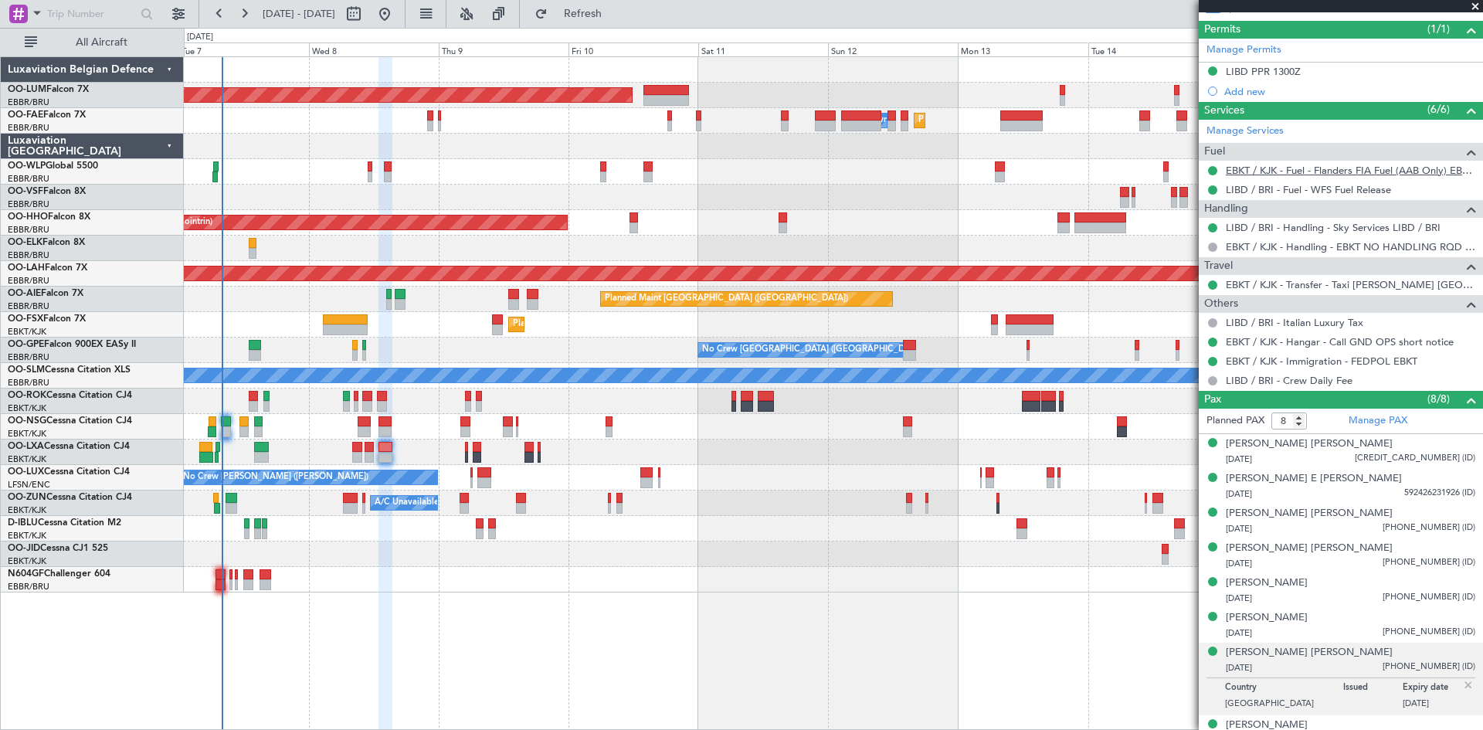
scroll to position [0, 0]
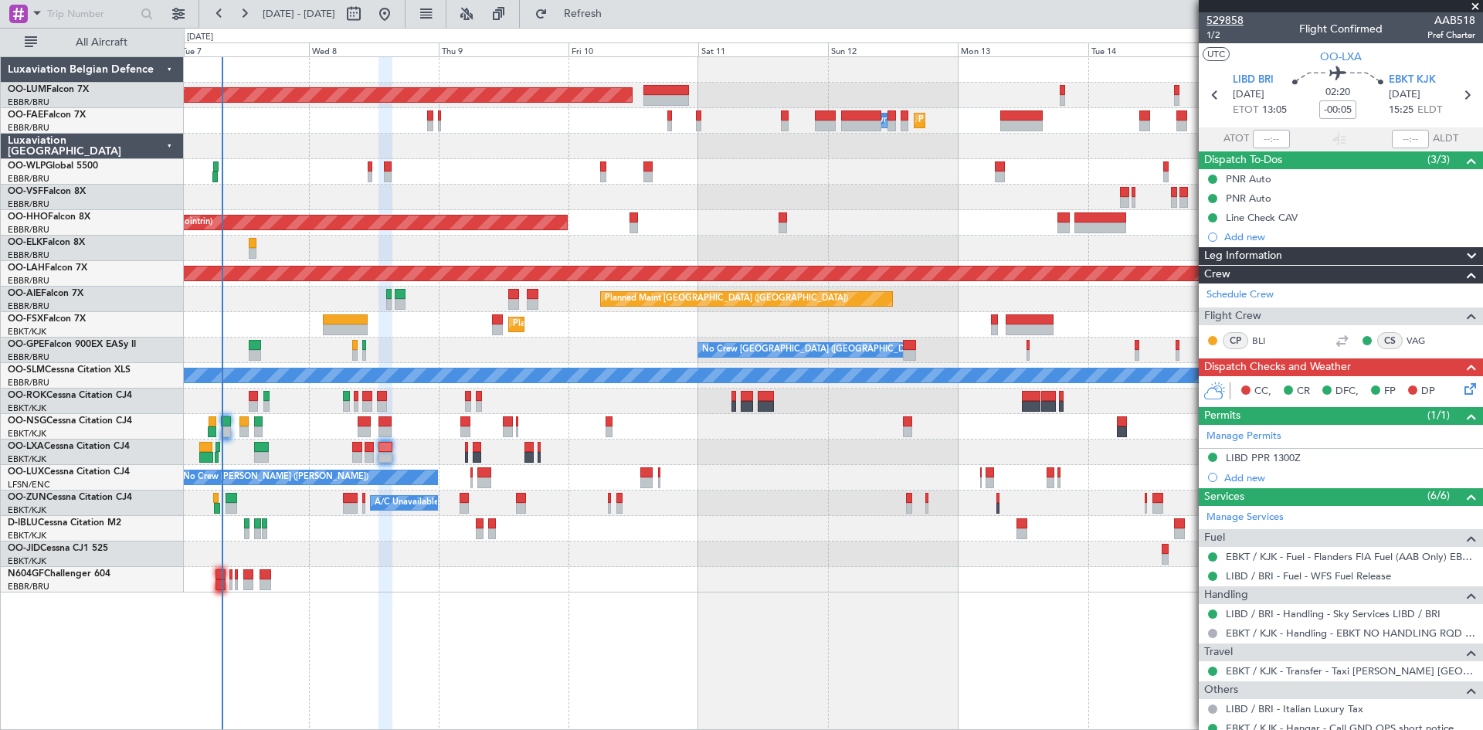
click at [1220, 19] on span "529858" at bounding box center [1224, 20] width 37 height 16
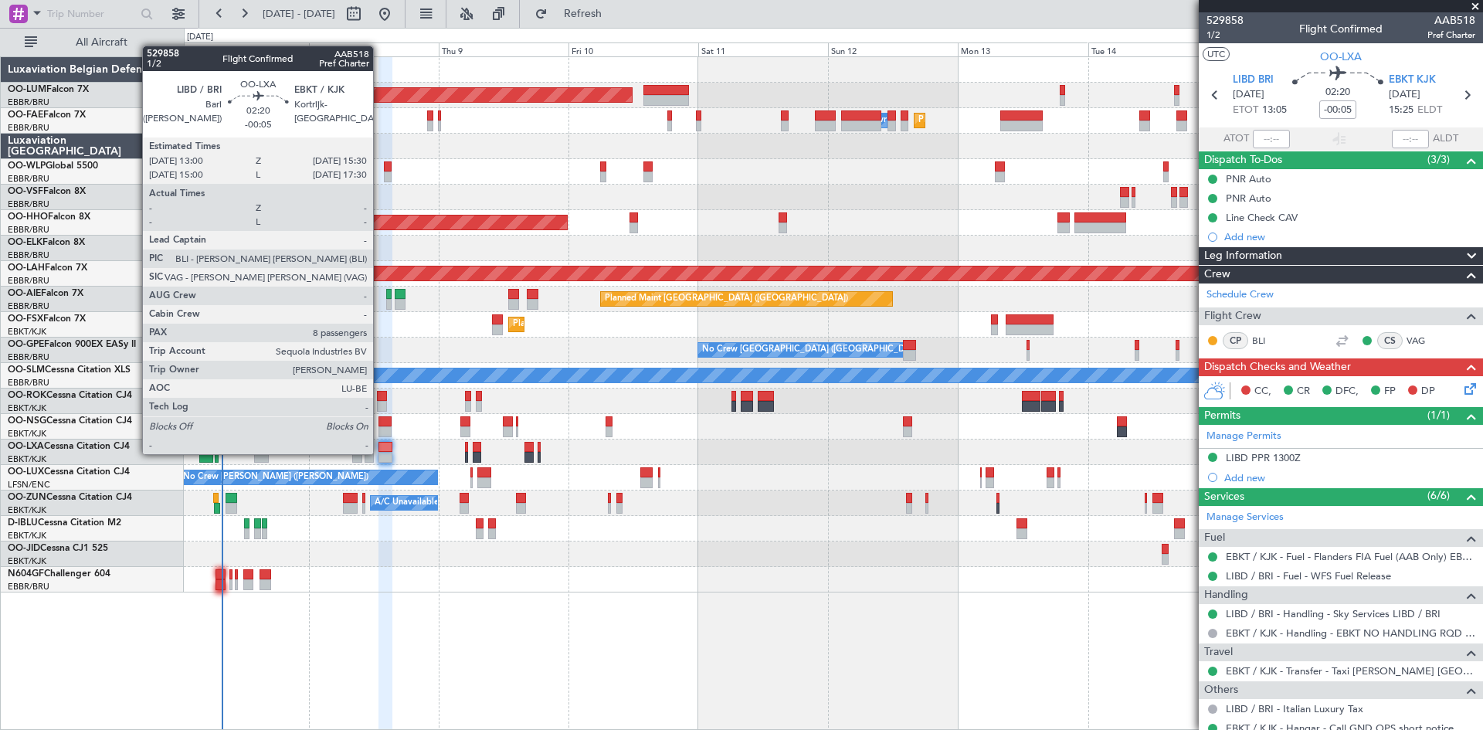
click at [380, 453] on div at bounding box center [385, 457] width 14 height 11
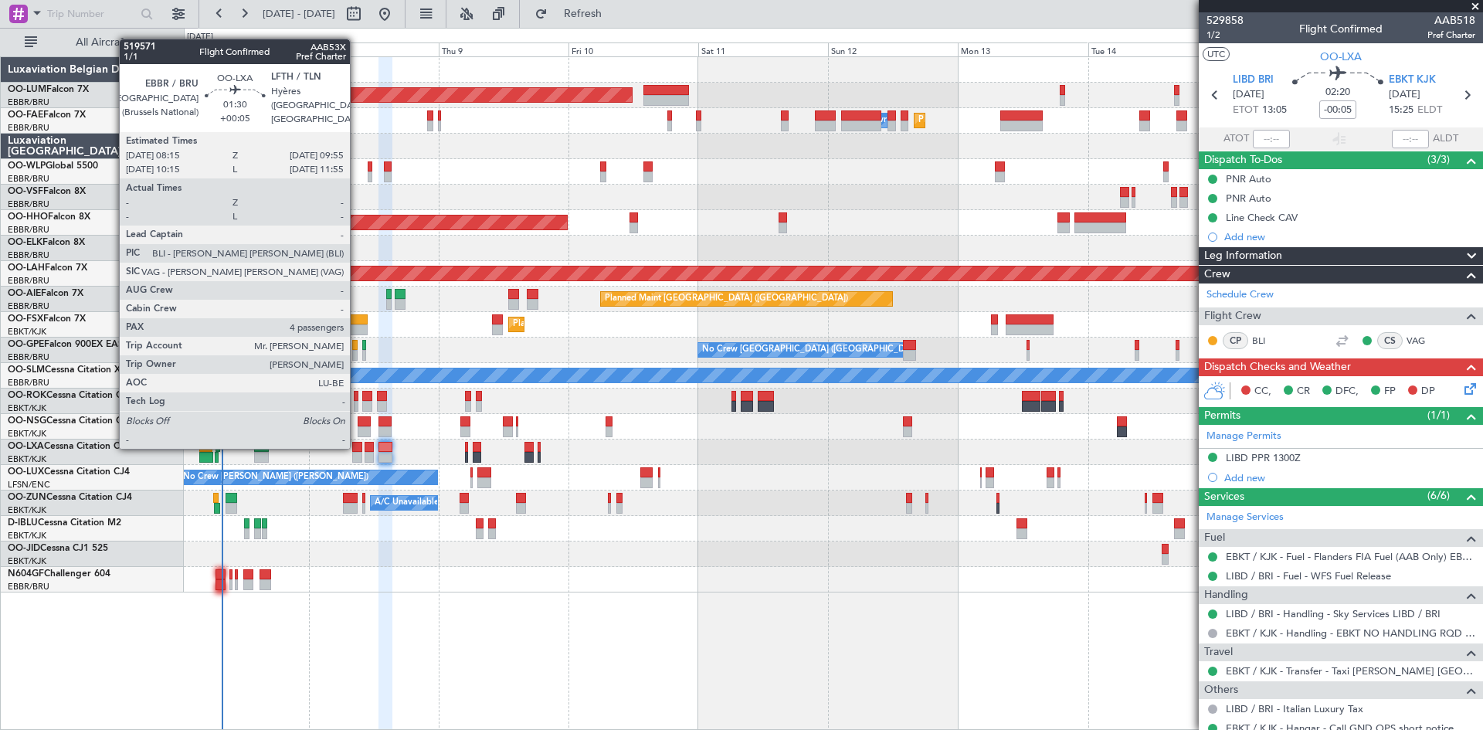
click at [357, 447] on div at bounding box center [356, 447] width 9 height 11
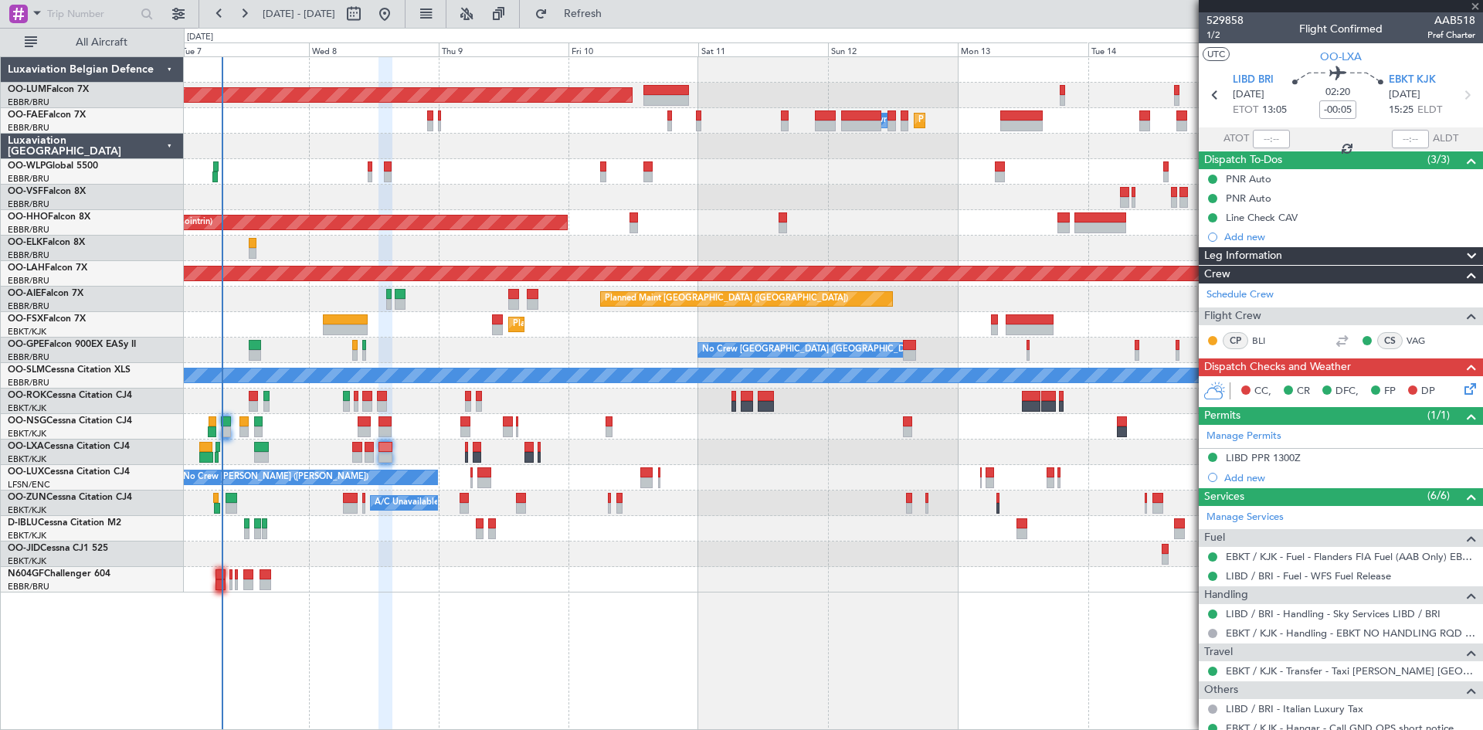
type input "+00:05"
type input "4"
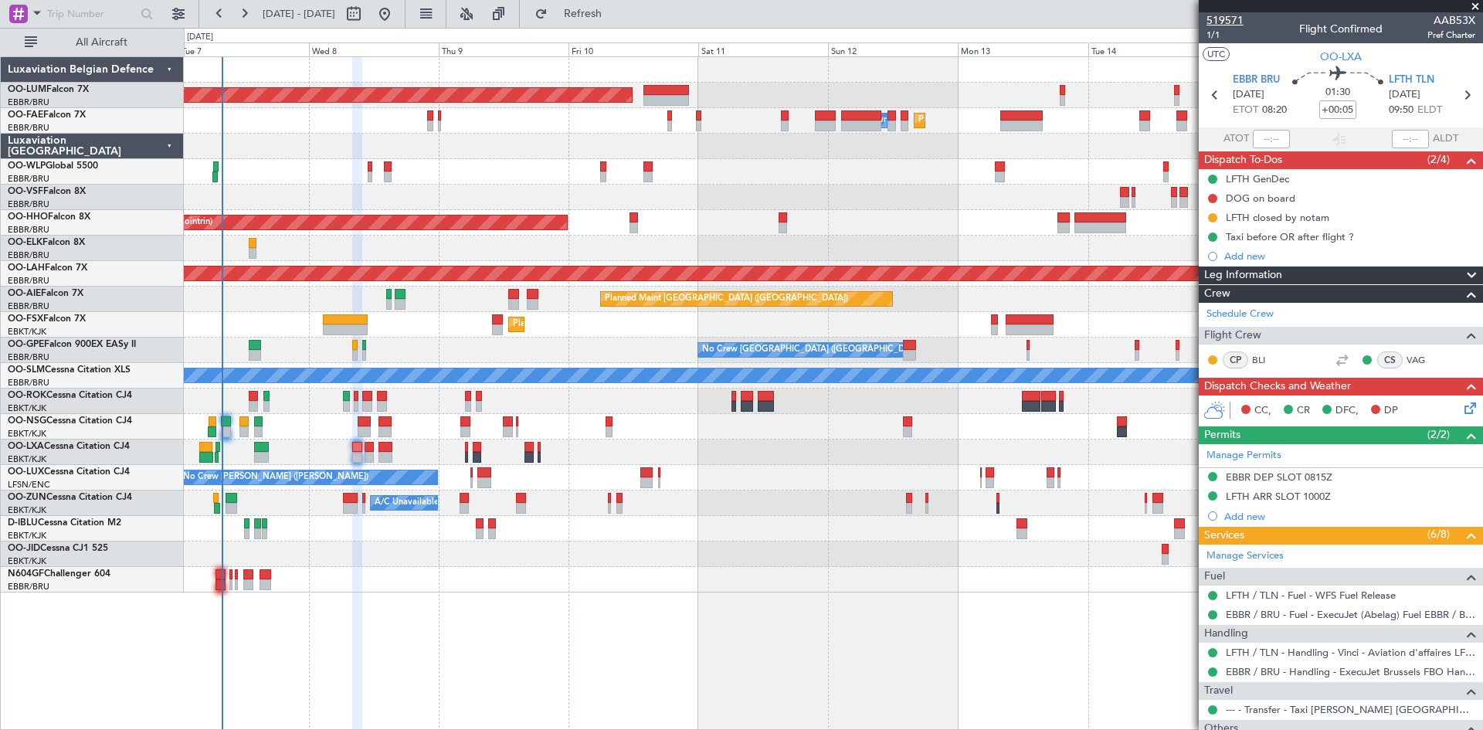
click at [1238, 13] on span "519571" at bounding box center [1224, 20] width 37 height 16
click at [1258, 202] on div "DOG on board" at bounding box center [1260, 198] width 69 height 13
click at [1285, 205] on mat-tooltip-component "DOG on board" at bounding box center [1260, 224] width 86 height 41
click at [1276, 201] on div "DOG on board" at bounding box center [1260, 198] width 69 height 13
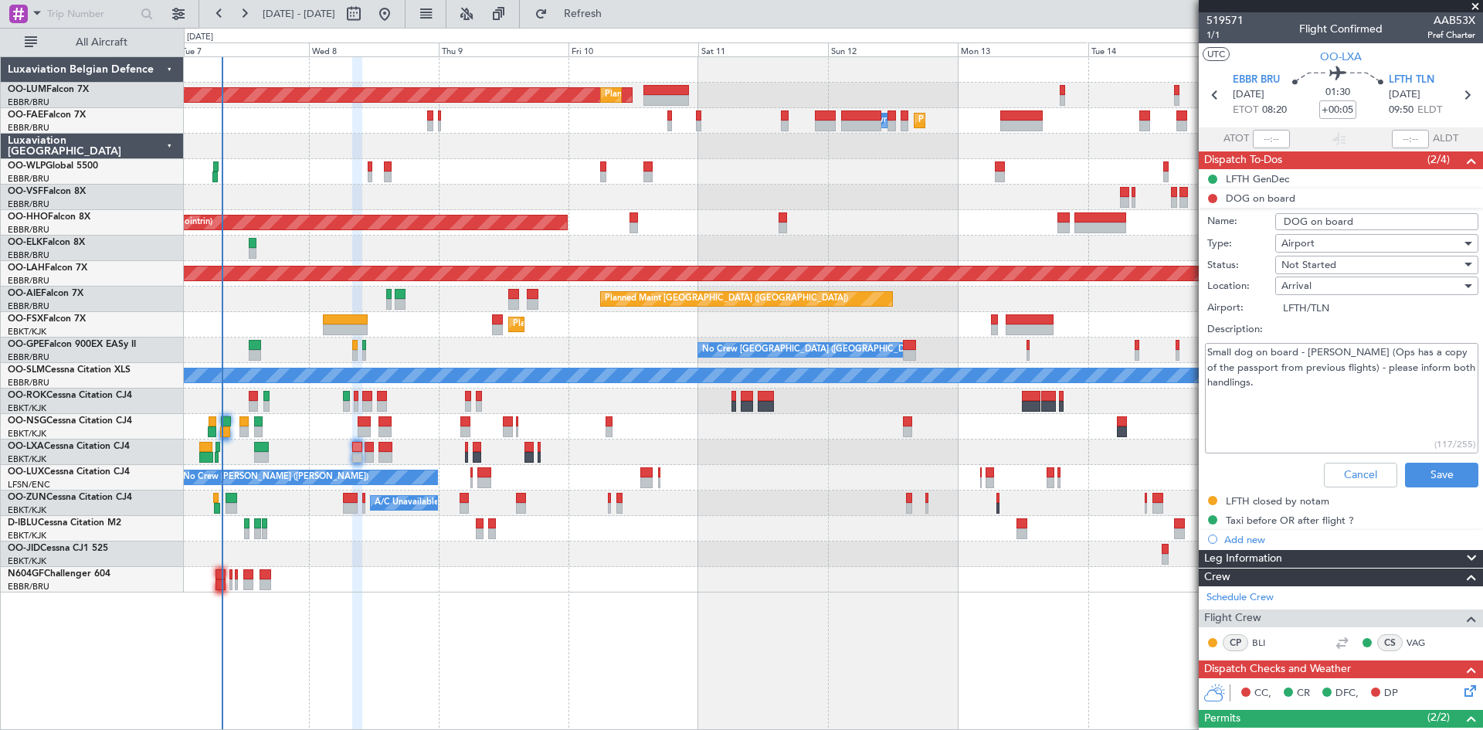
drag, startPoint x: 1344, startPoint y: 368, endPoint x: 1354, endPoint y: 354, distance: 17.1
click at [1354, 354] on textarea "Small dog on board - Lily Rose (Ops has a copy of the passport from previous fl…" at bounding box center [1341, 398] width 273 height 110
click at [1345, 371] on textarea "Small dog on board - Lily Rose (Ops has a copy of the passport from previous fl…" at bounding box center [1341, 398] width 273 height 110
drag, startPoint x: 1343, startPoint y: 368, endPoint x: 1354, endPoint y: 354, distance: 18.7
click at [1354, 354] on textarea "Small dog on board - Lily Rose (Ops has a copy of the passport from previous fl…" at bounding box center [1341, 398] width 273 height 110
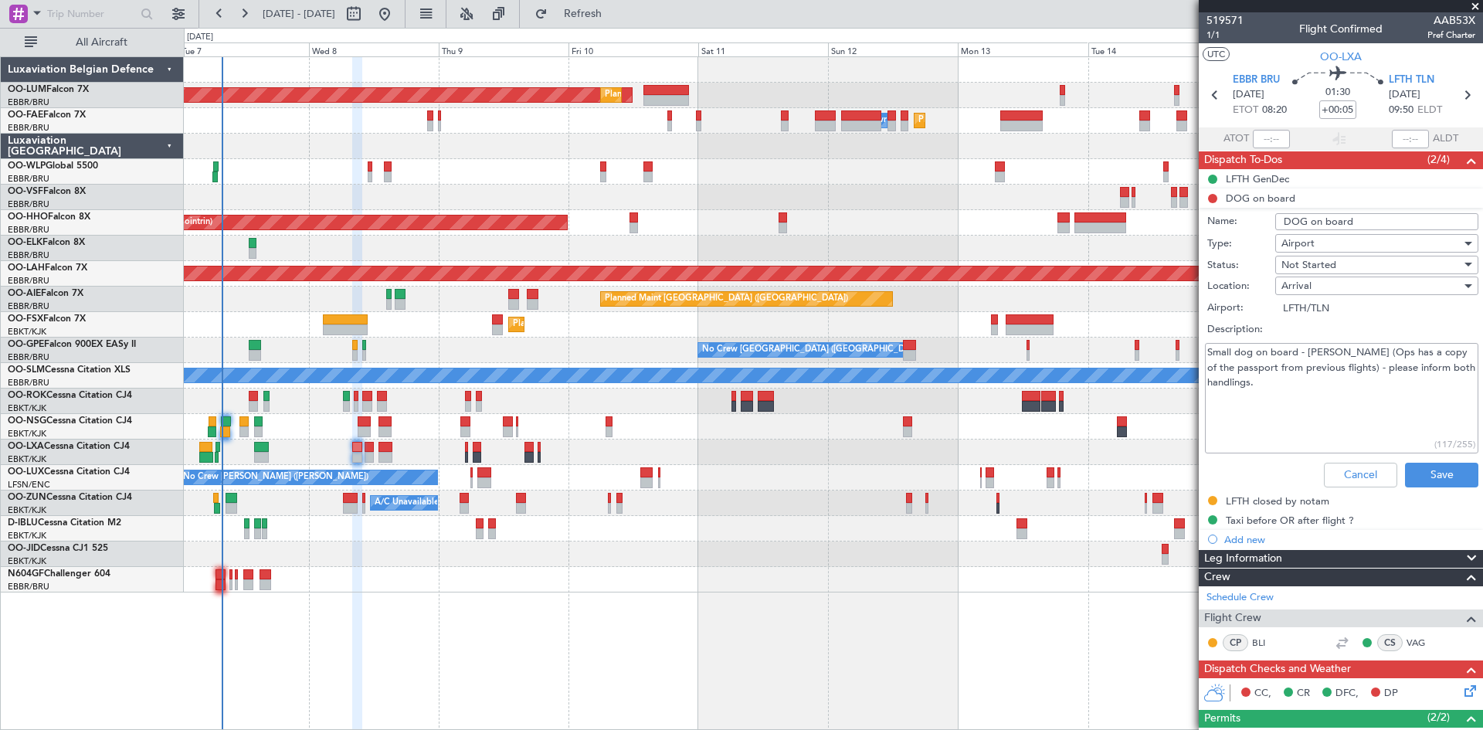
click at [1354, 354] on textarea "Small dog on board - Lily Rose (Ops has a copy of the passport from previous fl…" at bounding box center [1341, 398] width 273 height 110
click at [1212, 36] on span "1/1" at bounding box center [1224, 35] width 37 height 13
click at [1324, 471] on button "Cancel" at bounding box center [1360, 475] width 73 height 25
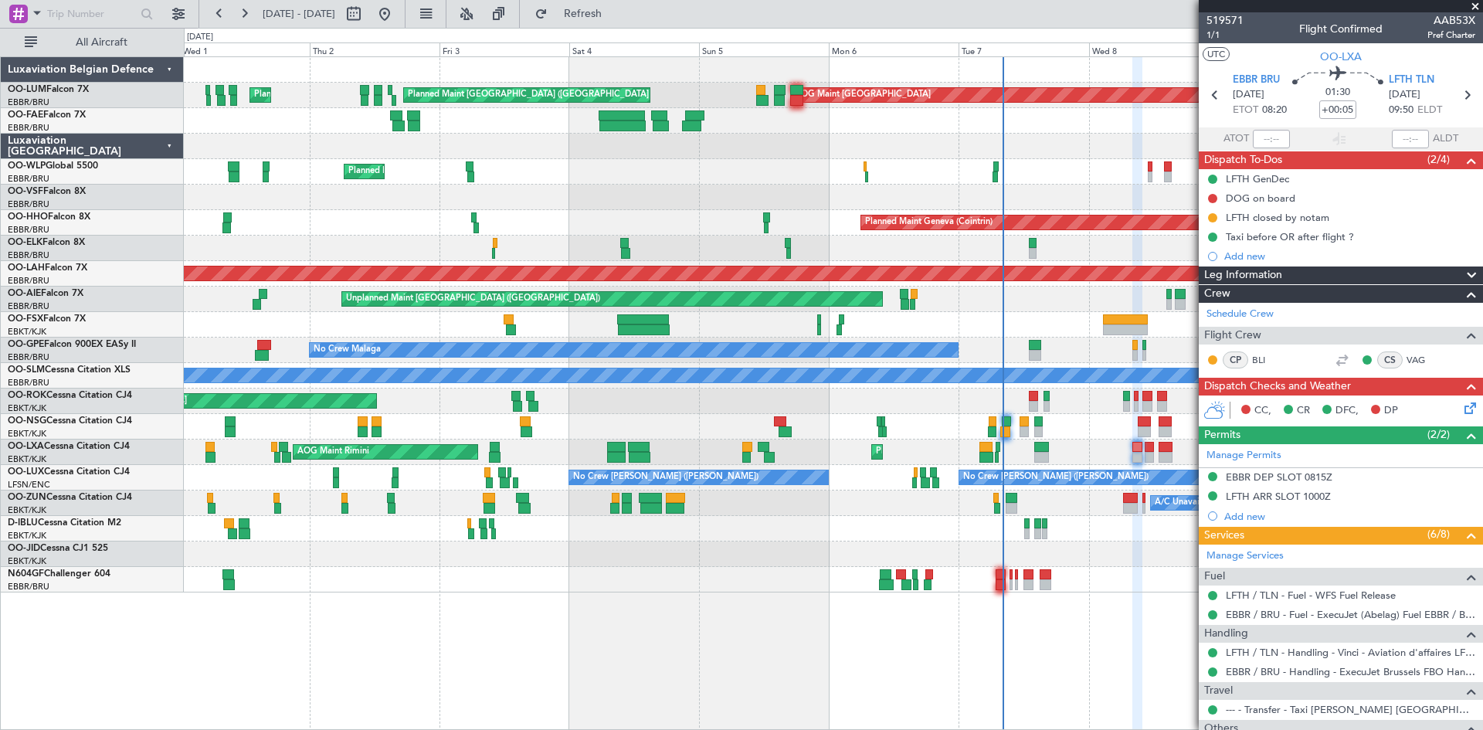
click at [1258, 631] on fb-app "07 Oct 2025 - 17 Oct 2025 Refresh Quick Links All Aircraft AOG Maint Sibiu Plan…" at bounding box center [741, 371] width 1483 height 718
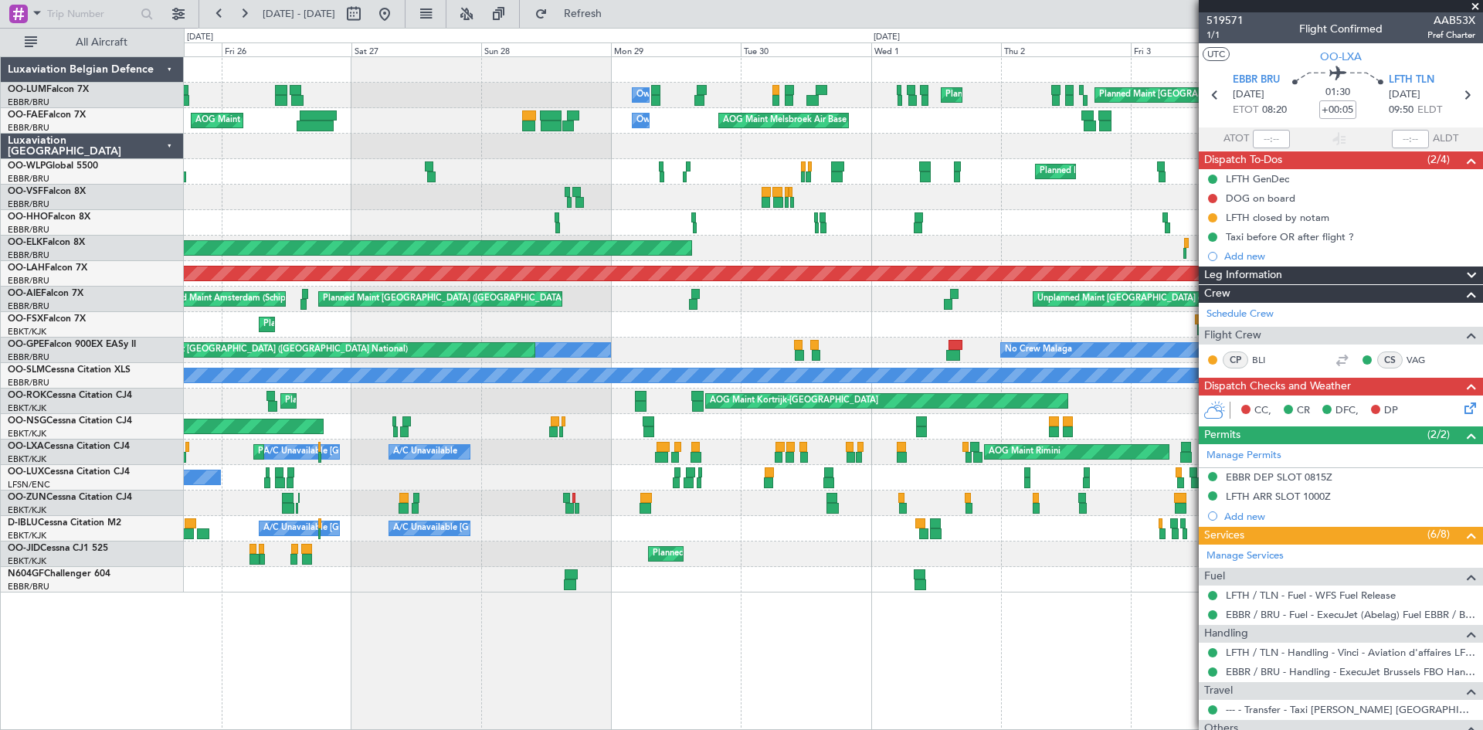
click at [1278, 632] on fb-app "07 Oct 2025 - 17 Oct 2025 Refresh Quick Links All Aircraft AOG Maint Sibiu Plan…" at bounding box center [741, 371] width 1483 height 718
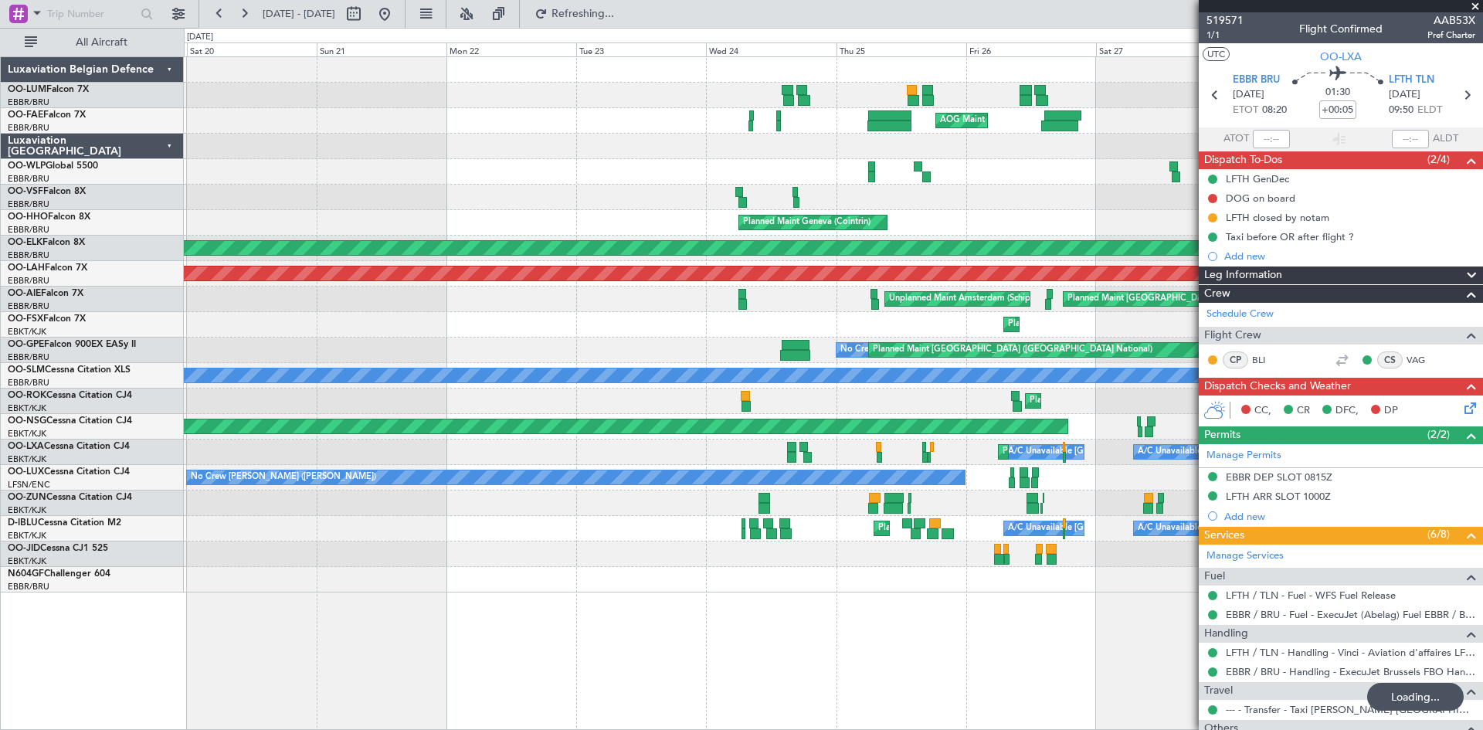
click at [948, 636] on div "Owner Melsbroek Air Base Planned Maint Brussels (Brussels National) Owner Melsb…" at bounding box center [833, 392] width 1299 height 673
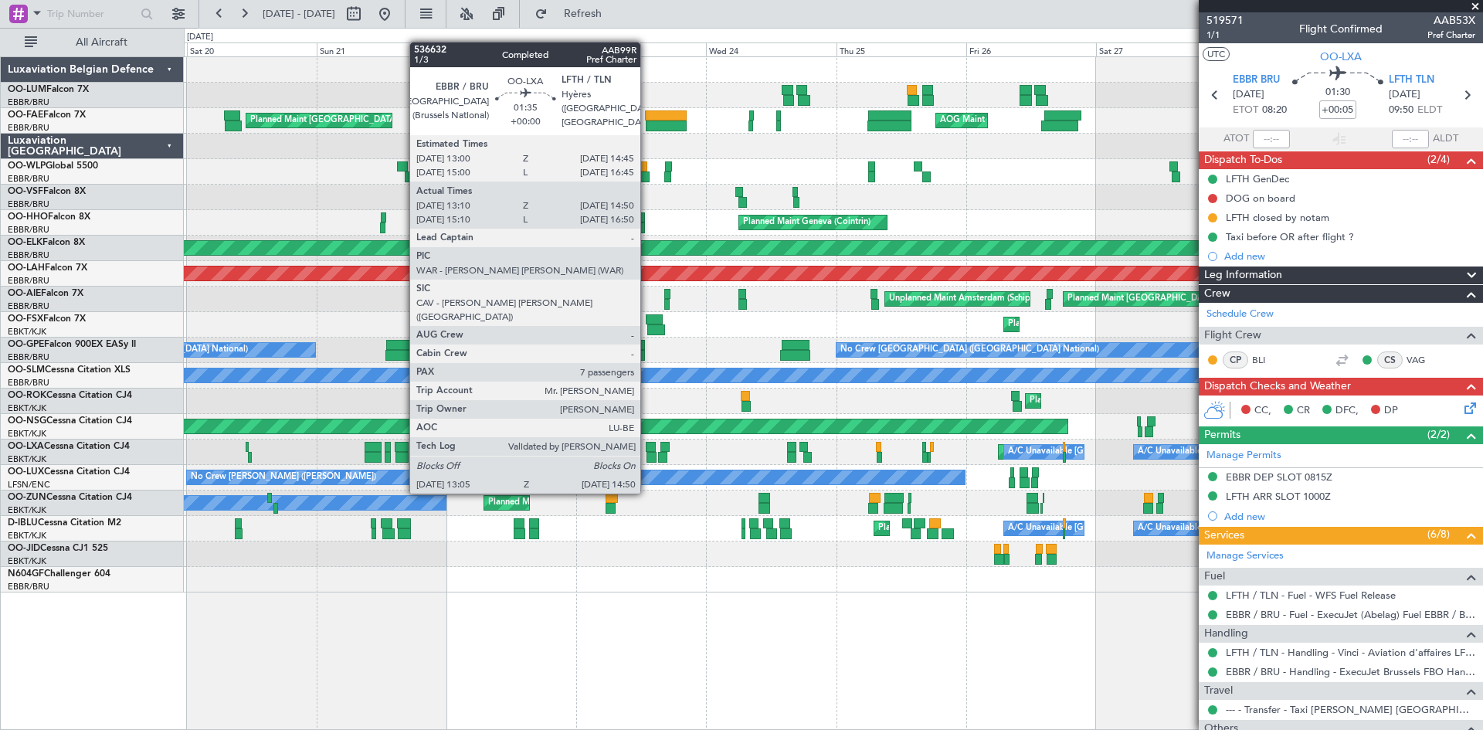
click at [647, 450] on div at bounding box center [651, 447] width 10 height 11
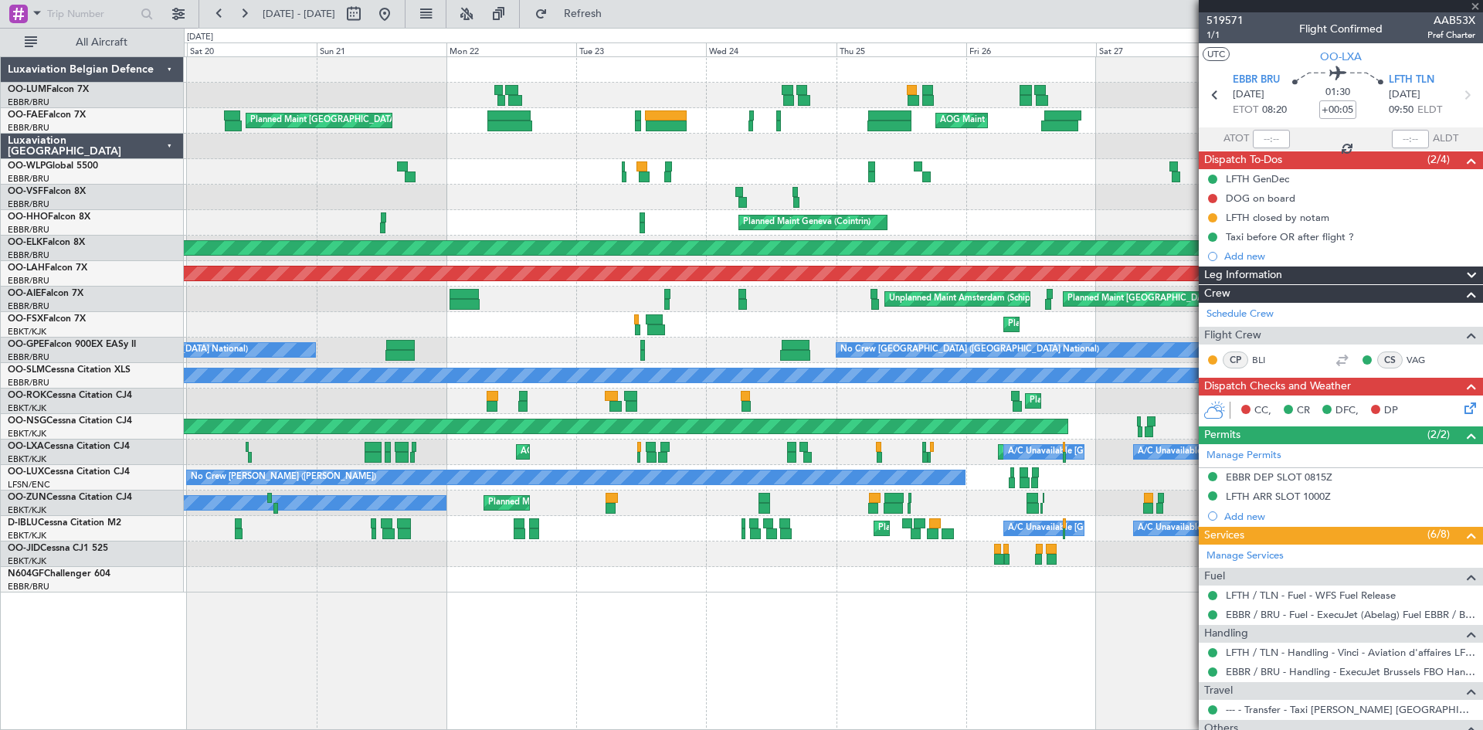
type input "13:15"
type input "14:45"
type input "7"
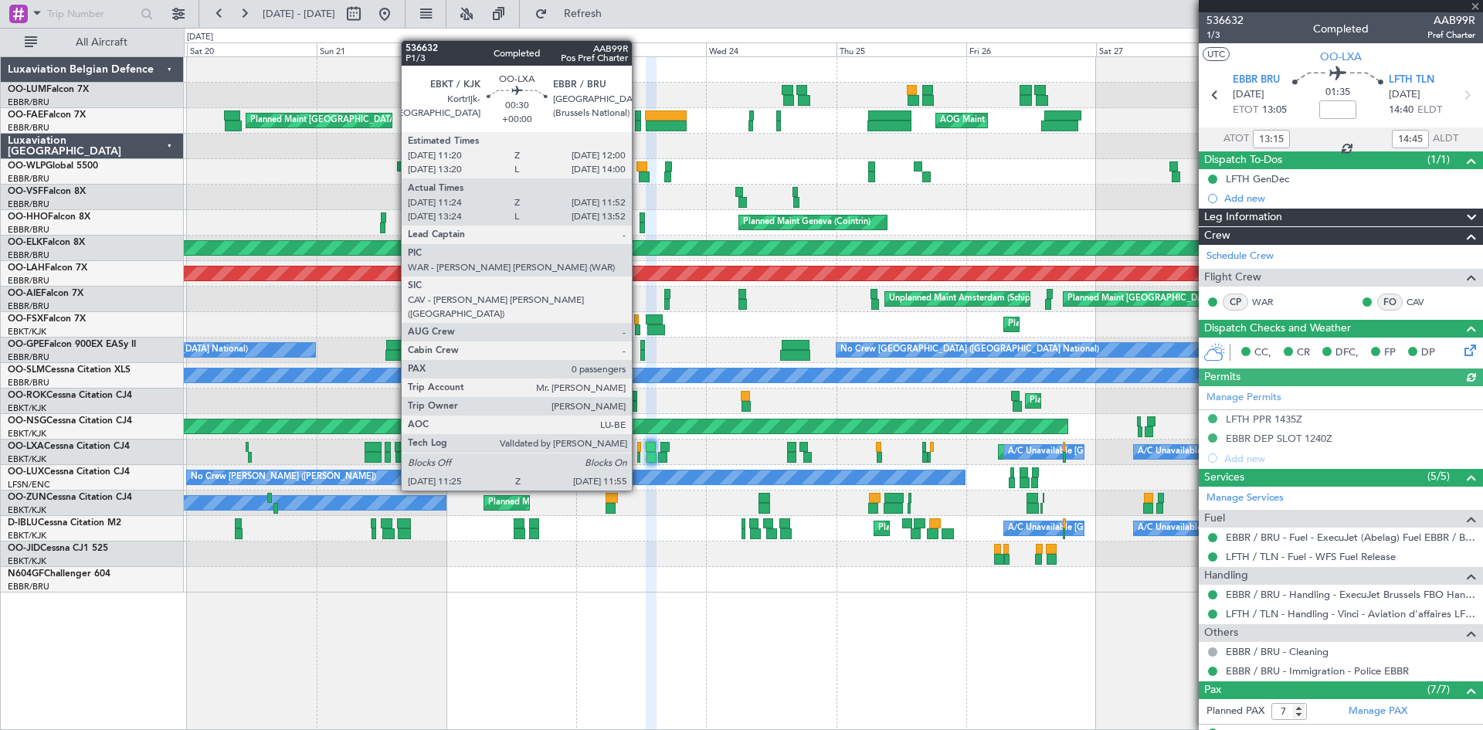
click at [639, 449] on div at bounding box center [639, 447] width 4 height 11
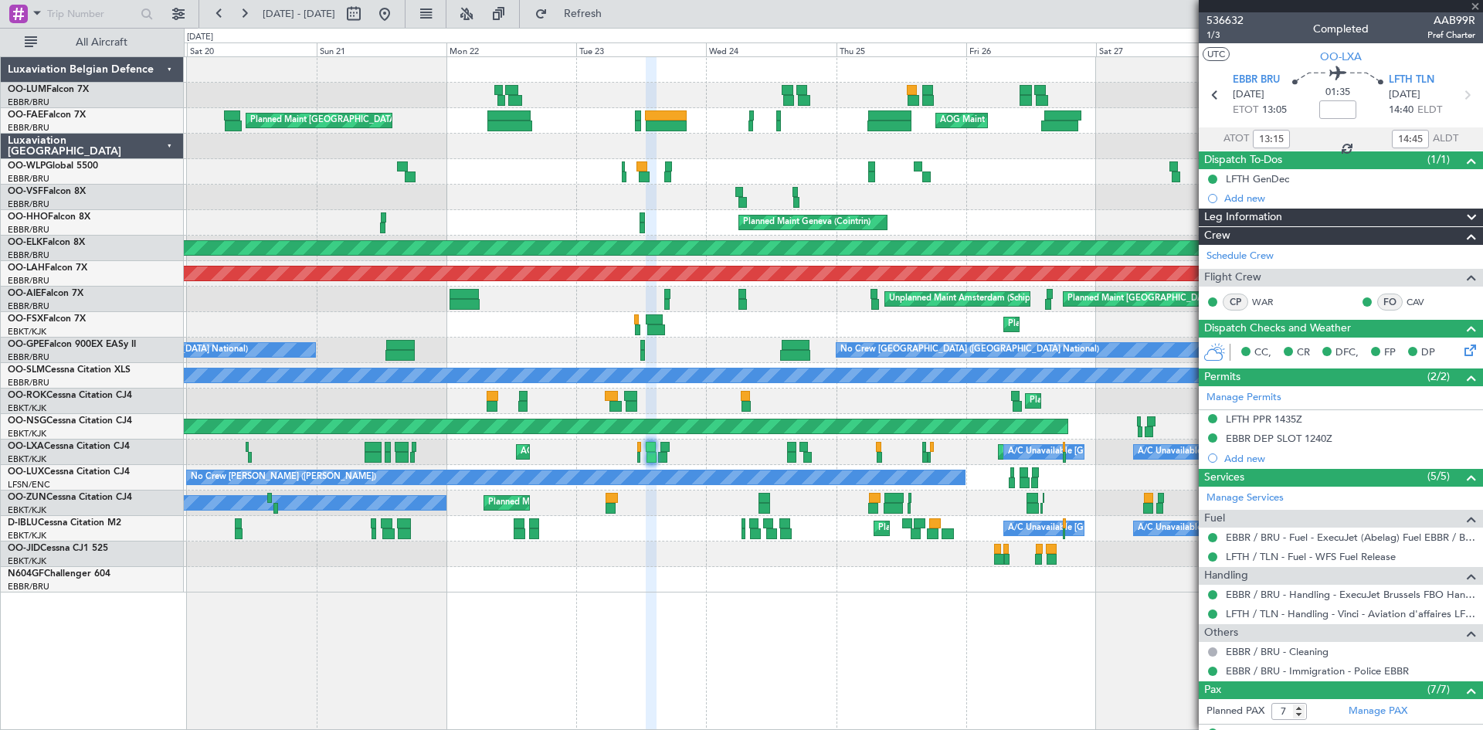
type input "11:29"
type input "11:47"
type input "0"
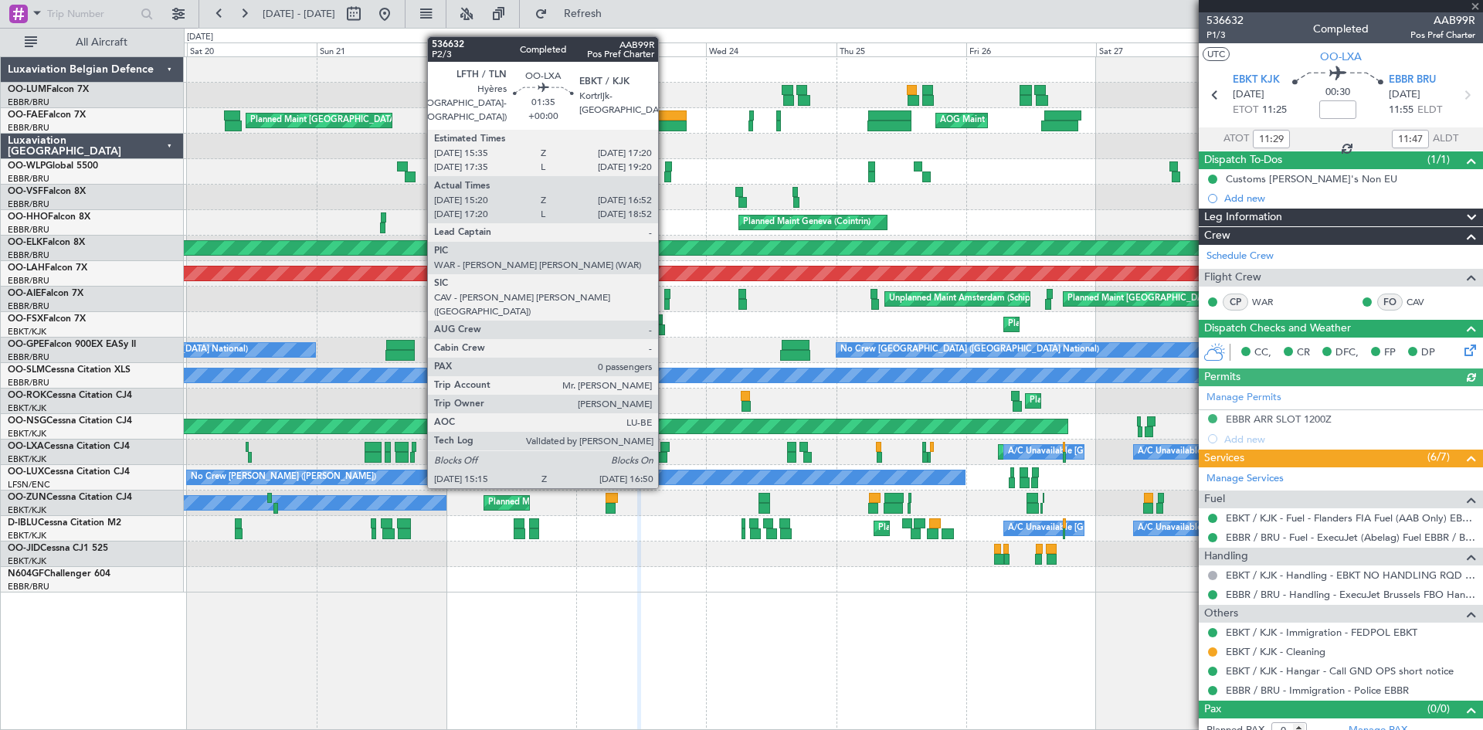
click at [663, 444] on div at bounding box center [665, 447] width 10 height 11
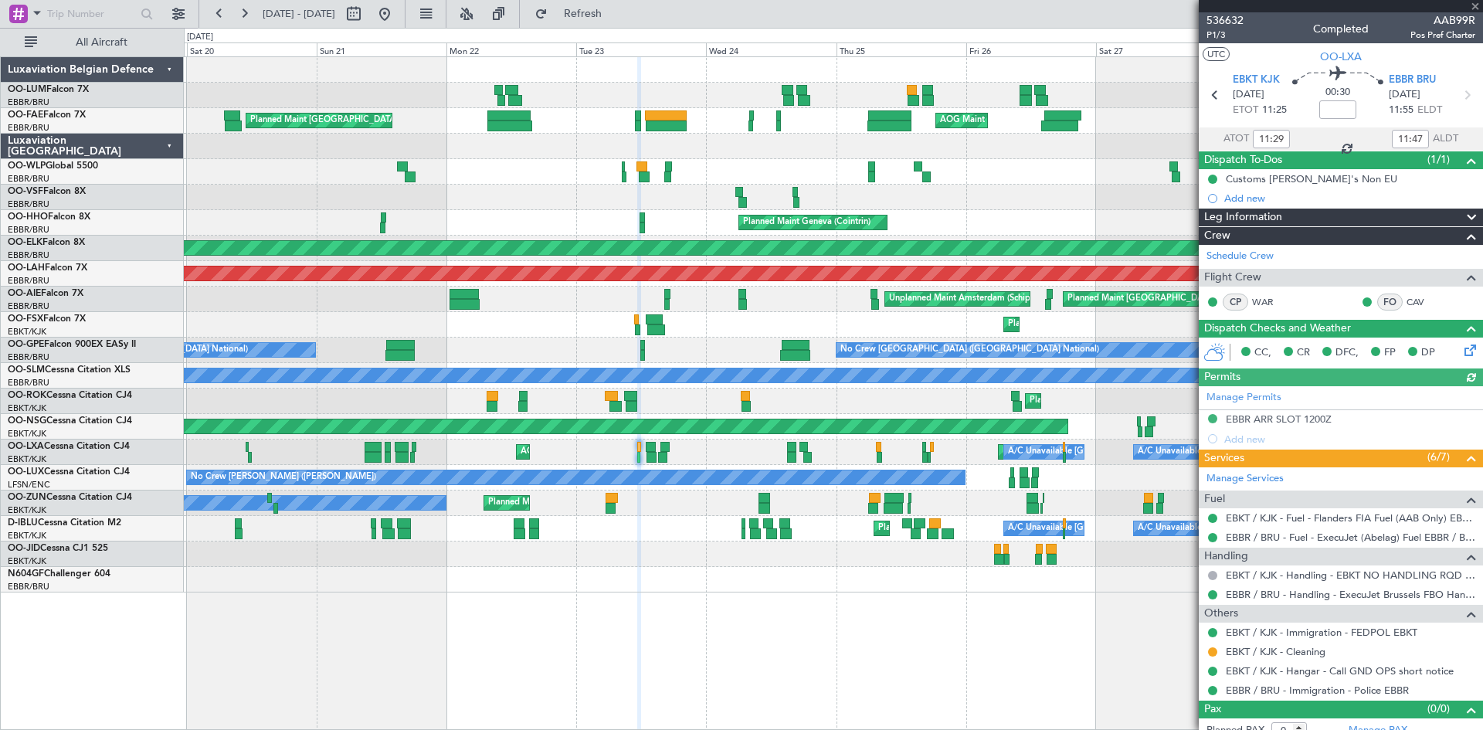
type input "15:25"
type input "16:47"
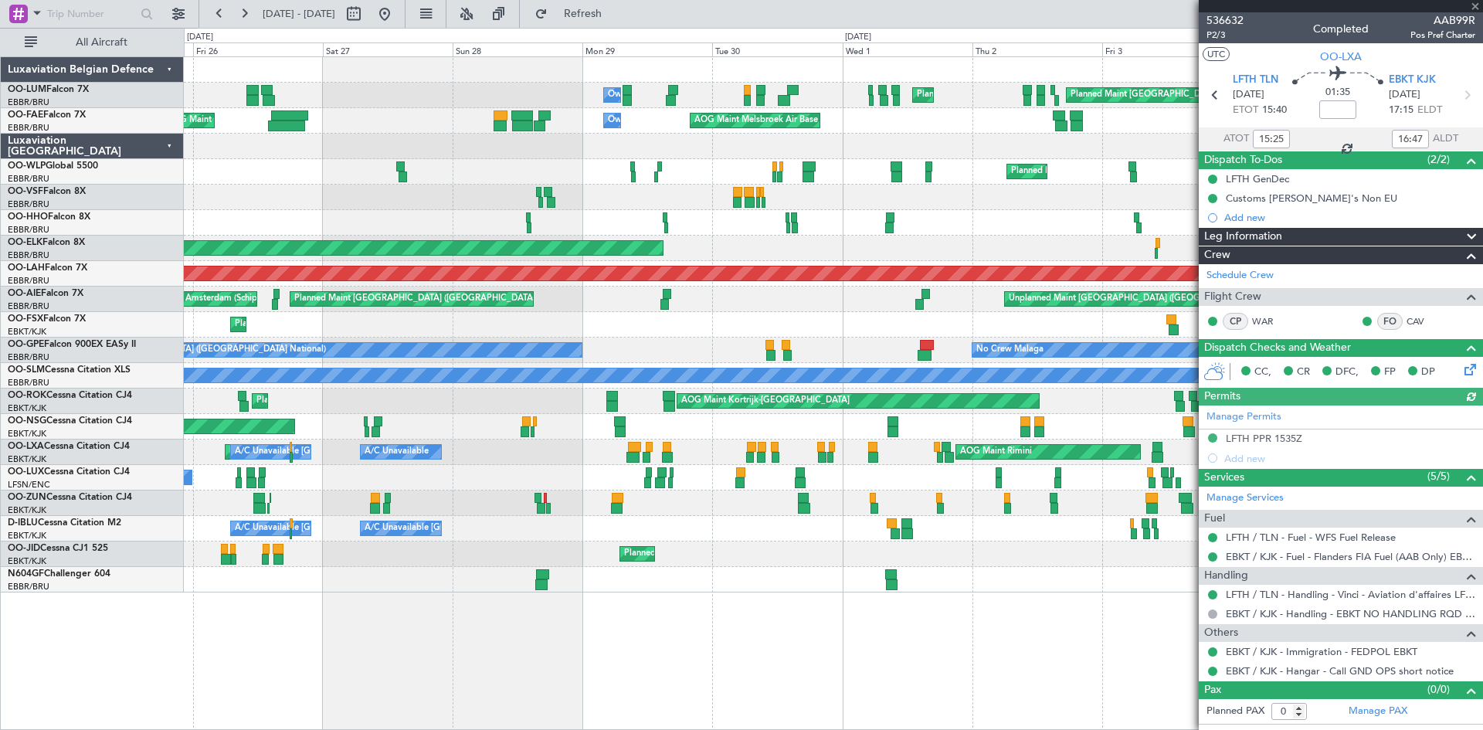
click at [322, 574] on div "Owner Melsbroek Air Base Planned Maint Brussels (Brussels National) Planned Mai…" at bounding box center [833, 392] width 1299 height 673
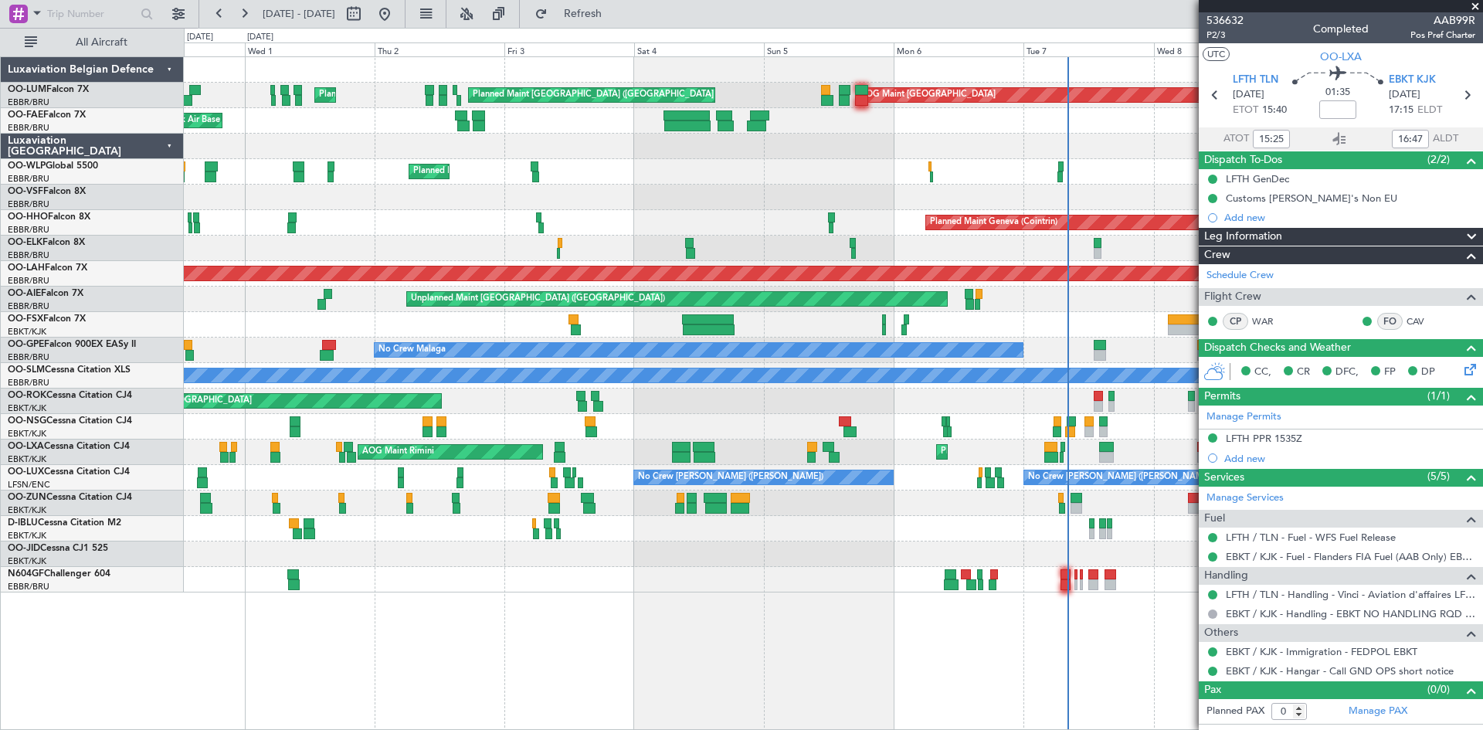
click at [298, 582] on div "Planned Maint Brussels (Brussels National) Planned Maint Brussels (Brussels Nat…" at bounding box center [833, 392] width 1299 height 673
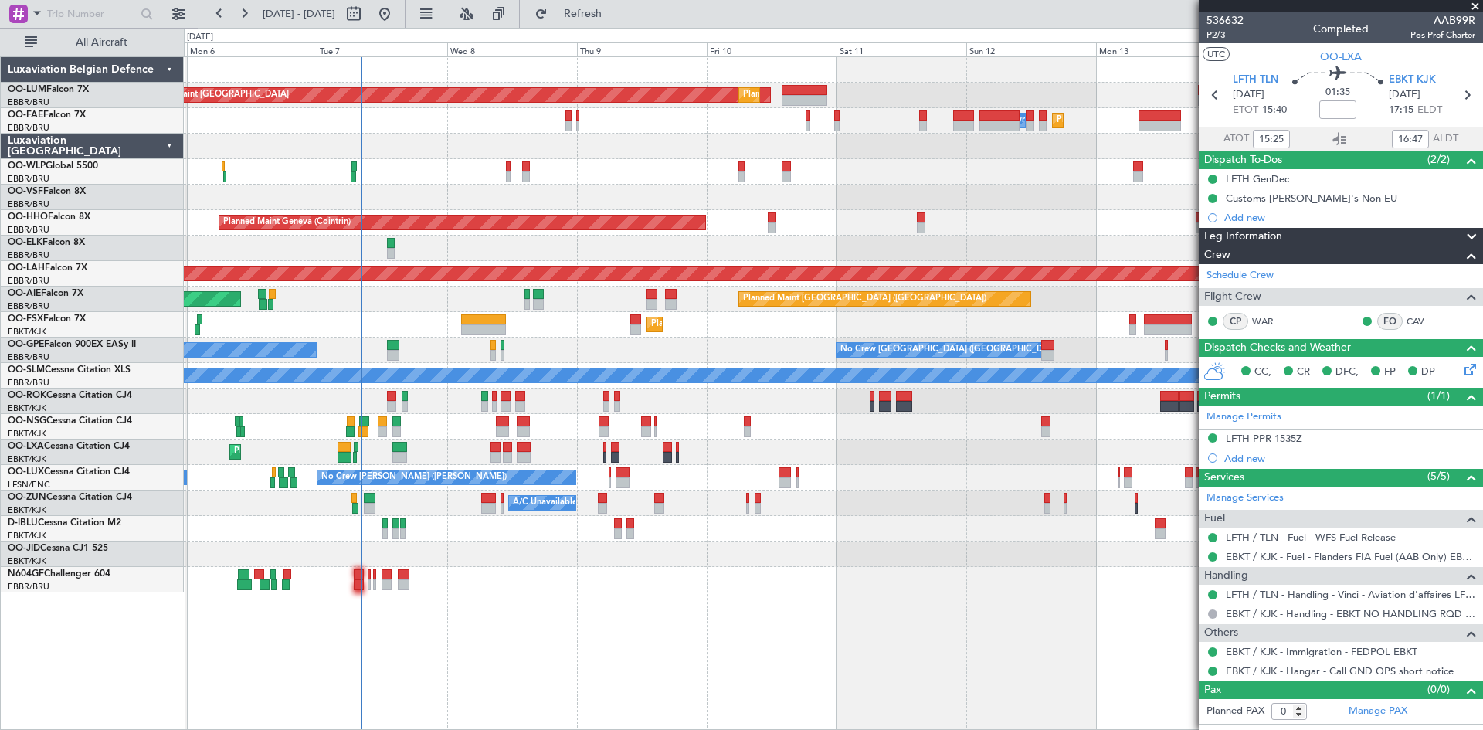
click at [239, 598] on div "AOG Maint Sibiu Planned Maint Brussels (Brussels National) Planned Maint Brusse…" at bounding box center [833, 392] width 1299 height 673
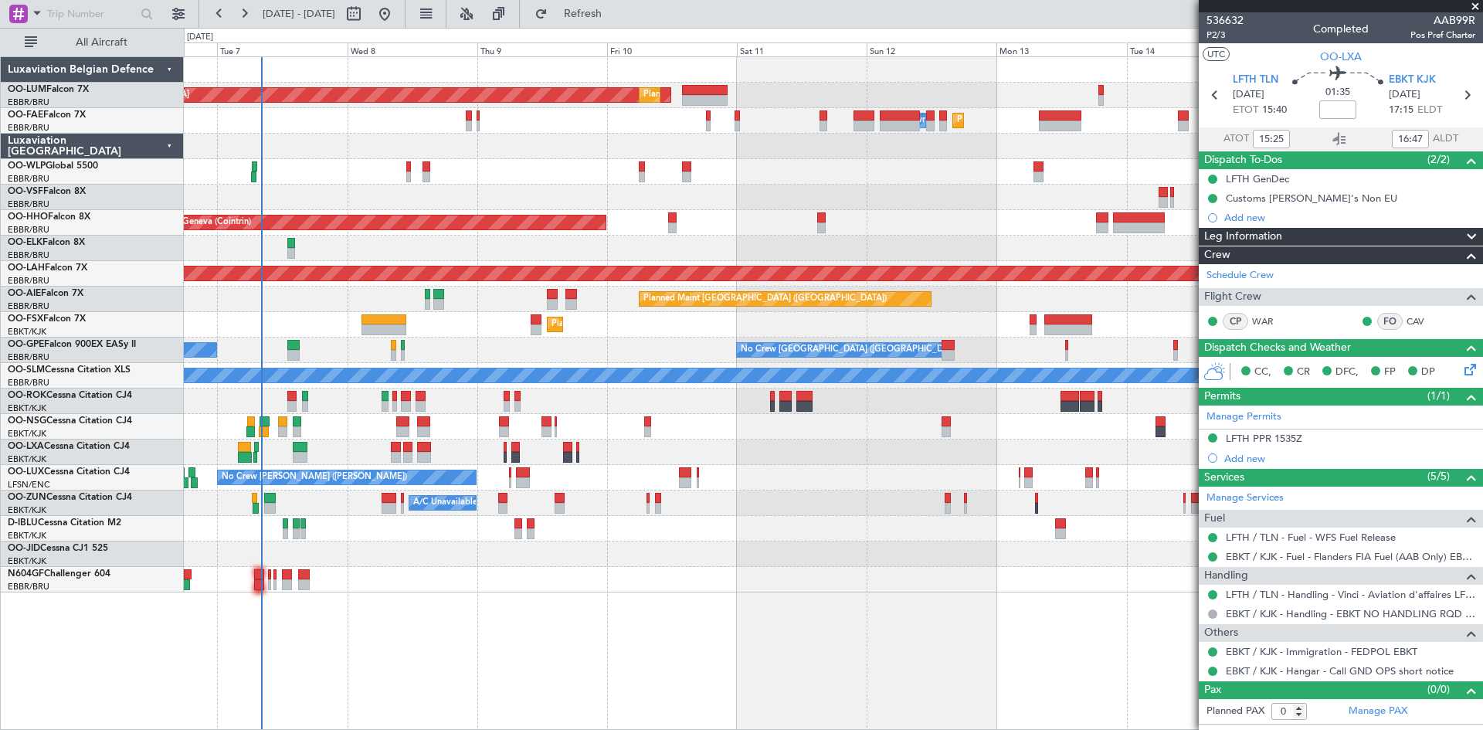
click at [371, 584] on div at bounding box center [833, 579] width 1298 height 25
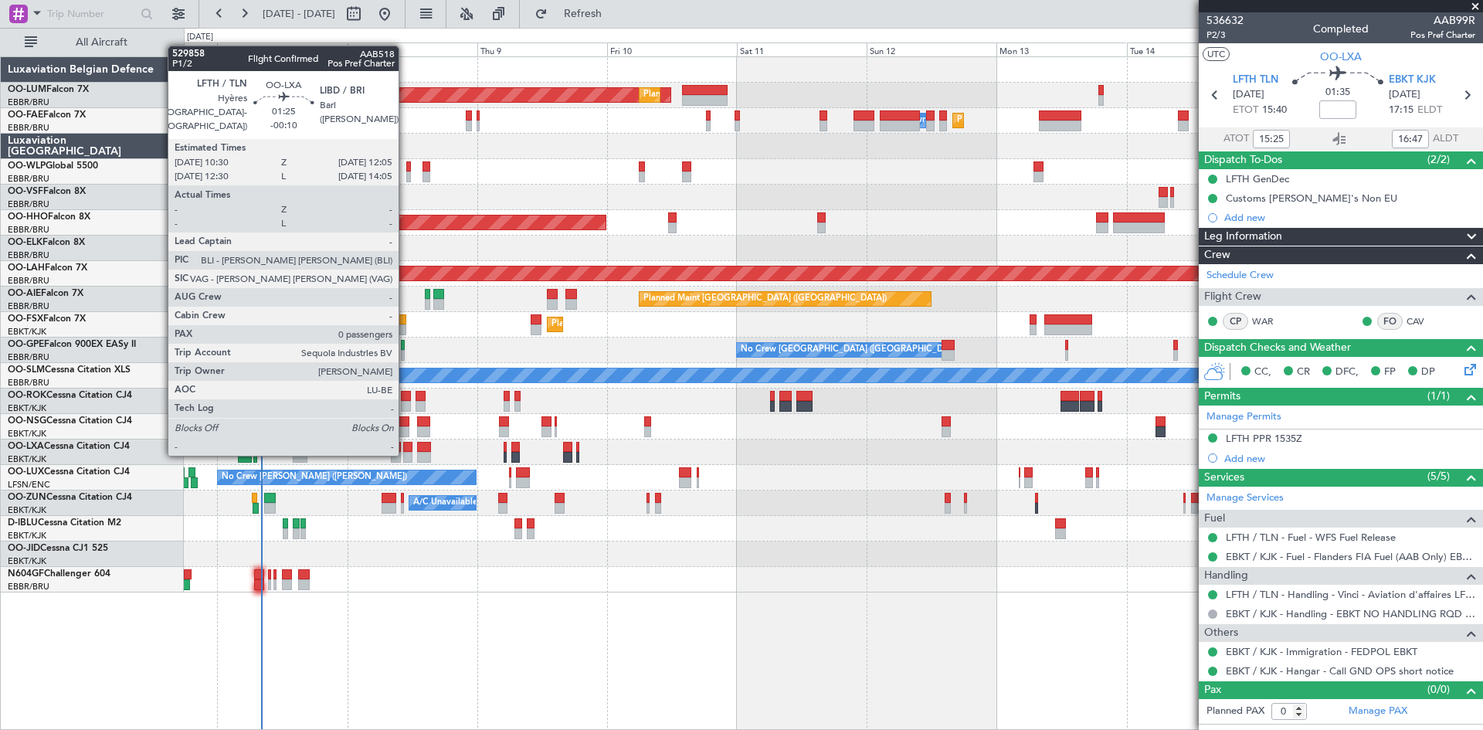
click at [405, 453] on div at bounding box center [407, 457] width 9 height 11
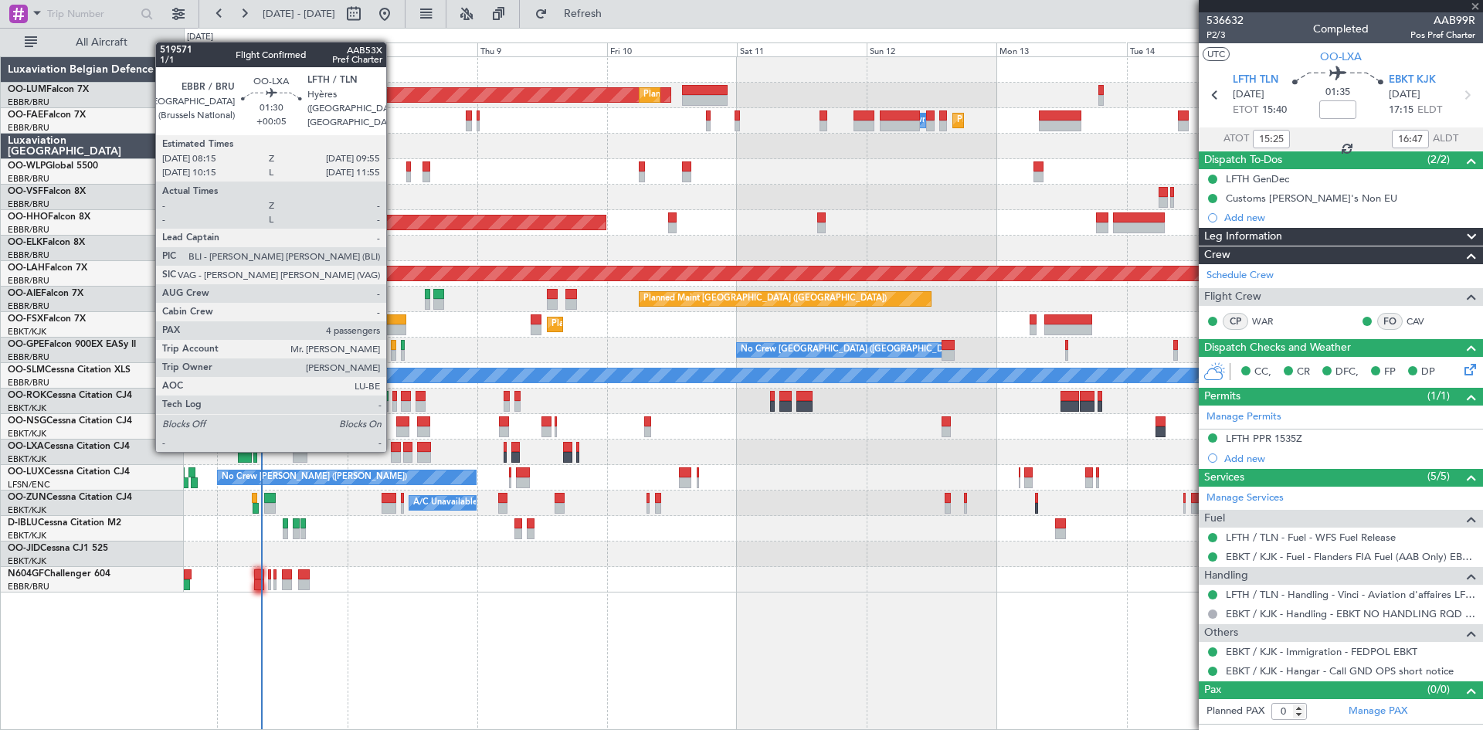
click at [393, 450] on div at bounding box center [395, 447] width 9 height 11
type input "-00:10"
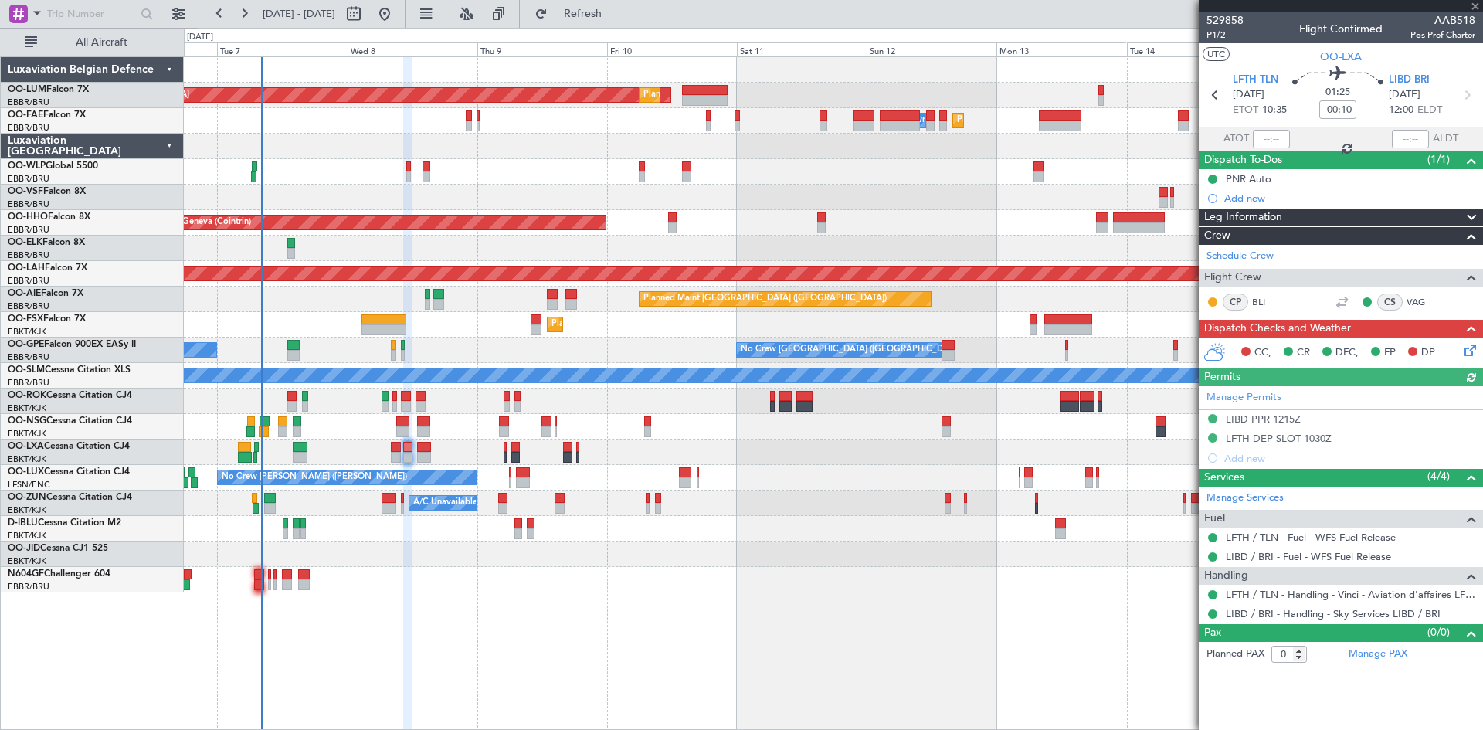
type input "+00:05"
type input "4"
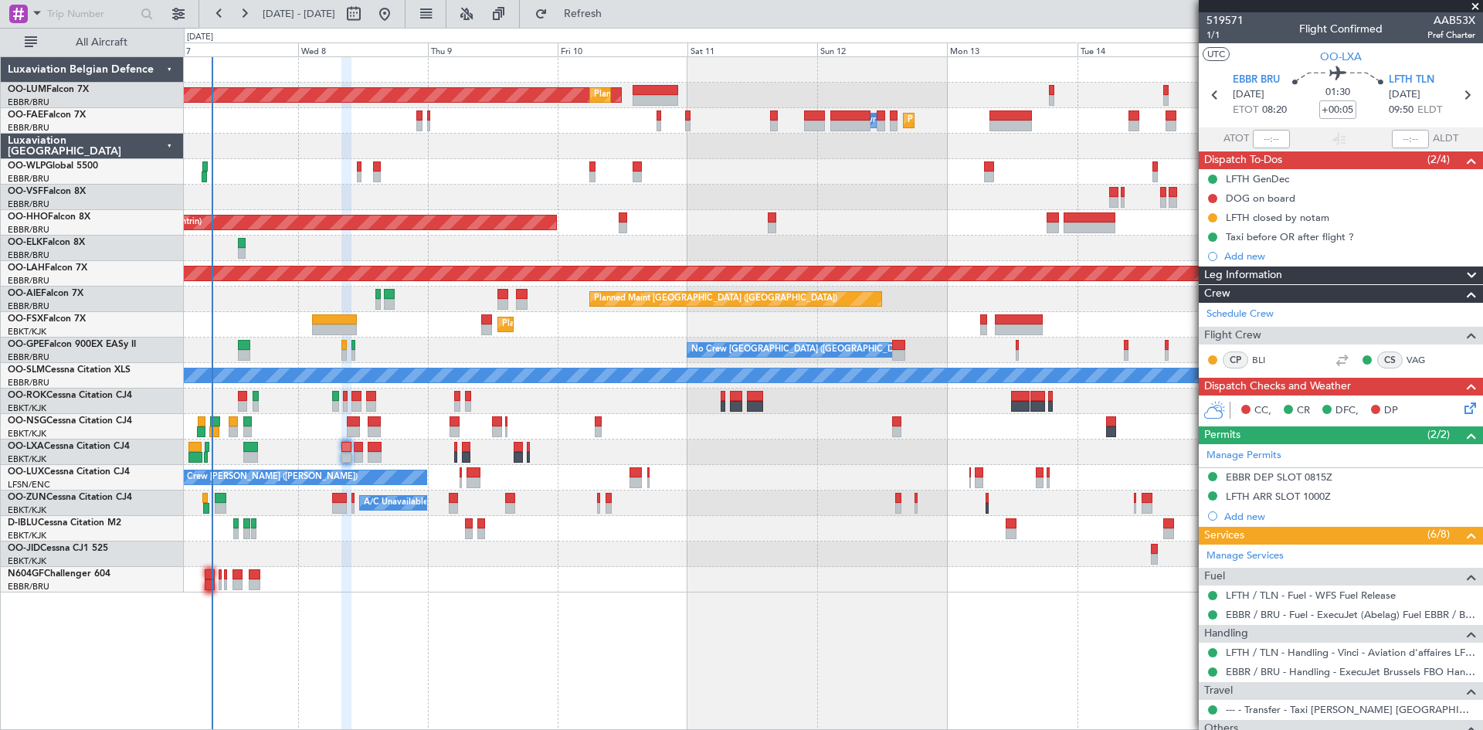
click at [561, 558] on div at bounding box center [833, 553] width 1298 height 25
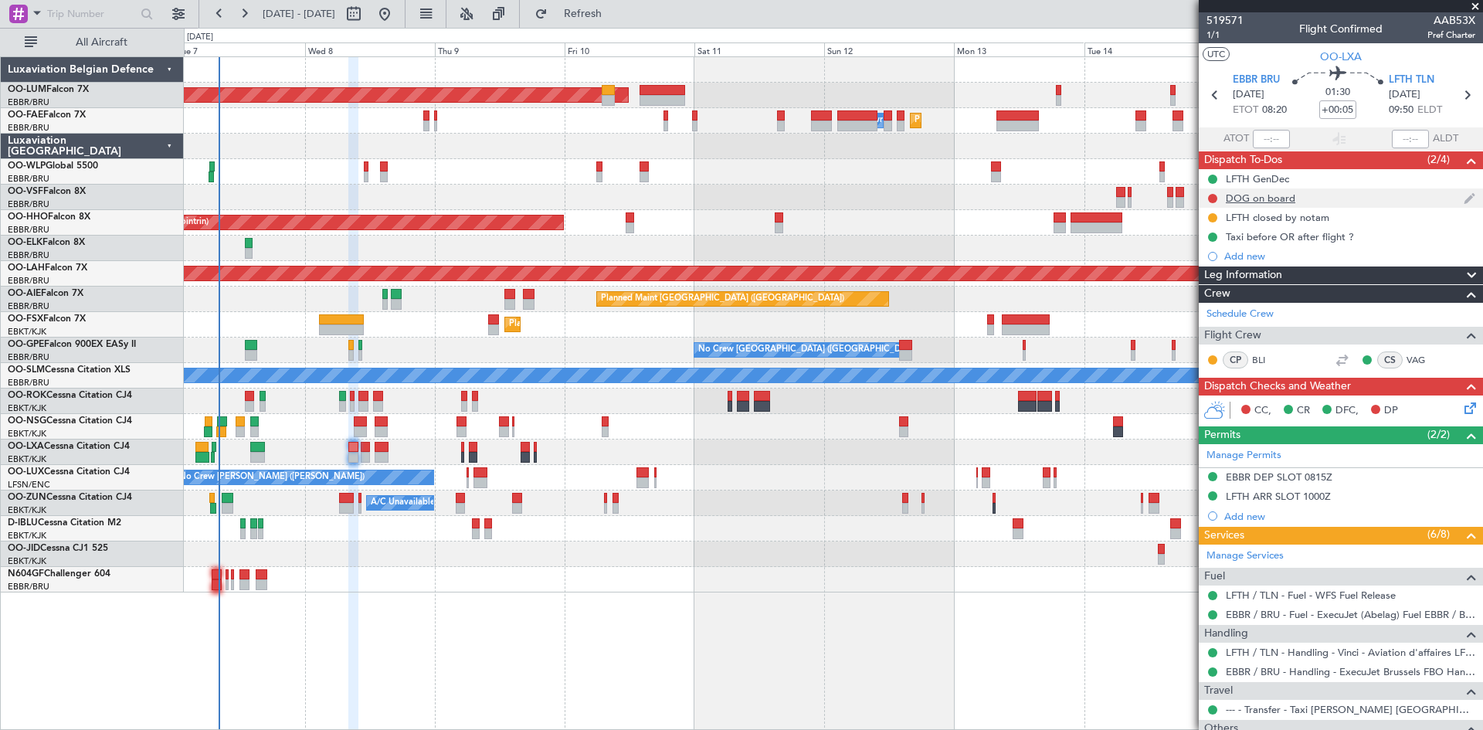
click at [1286, 198] on div "DOG on board" at bounding box center [1260, 198] width 69 height 13
click at [1215, 195] on button at bounding box center [1212, 198] width 9 height 9
click at [1209, 239] on span "In Progress" at bounding box center [1220, 243] width 53 height 15
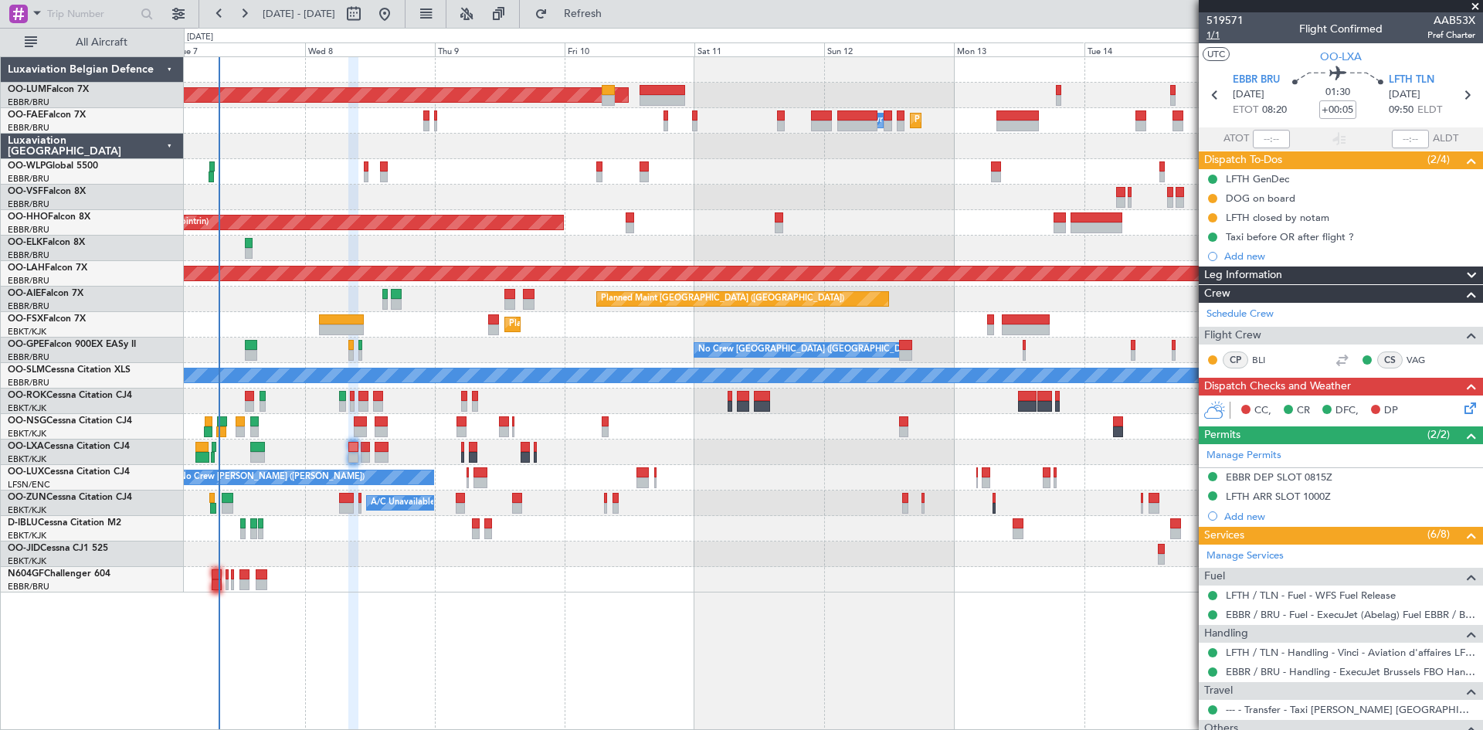
click at [1218, 32] on span "1/1" at bounding box center [1224, 35] width 37 height 13
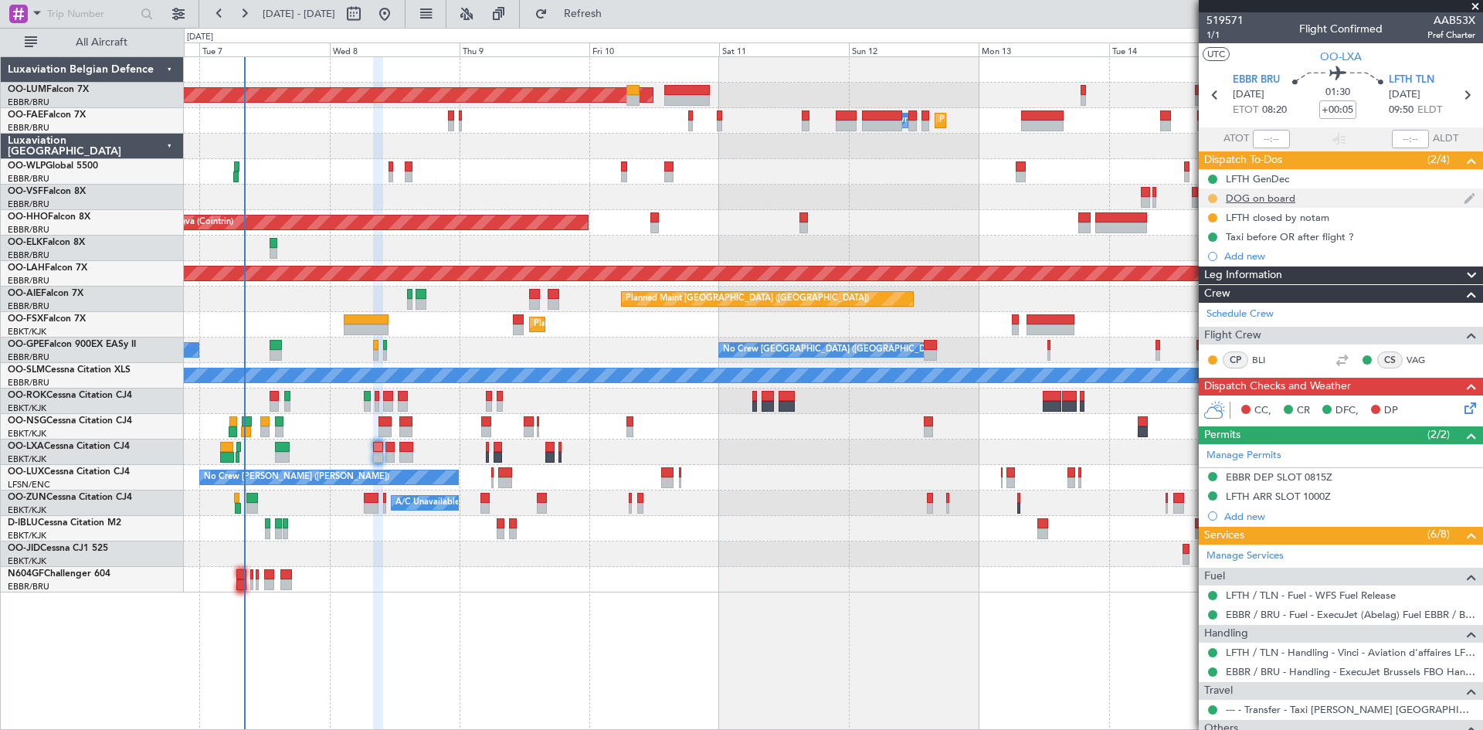
click at [1210, 195] on button at bounding box center [1212, 198] width 9 height 9
click at [1210, 264] on span "Completed" at bounding box center [1218, 266] width 51 height 15
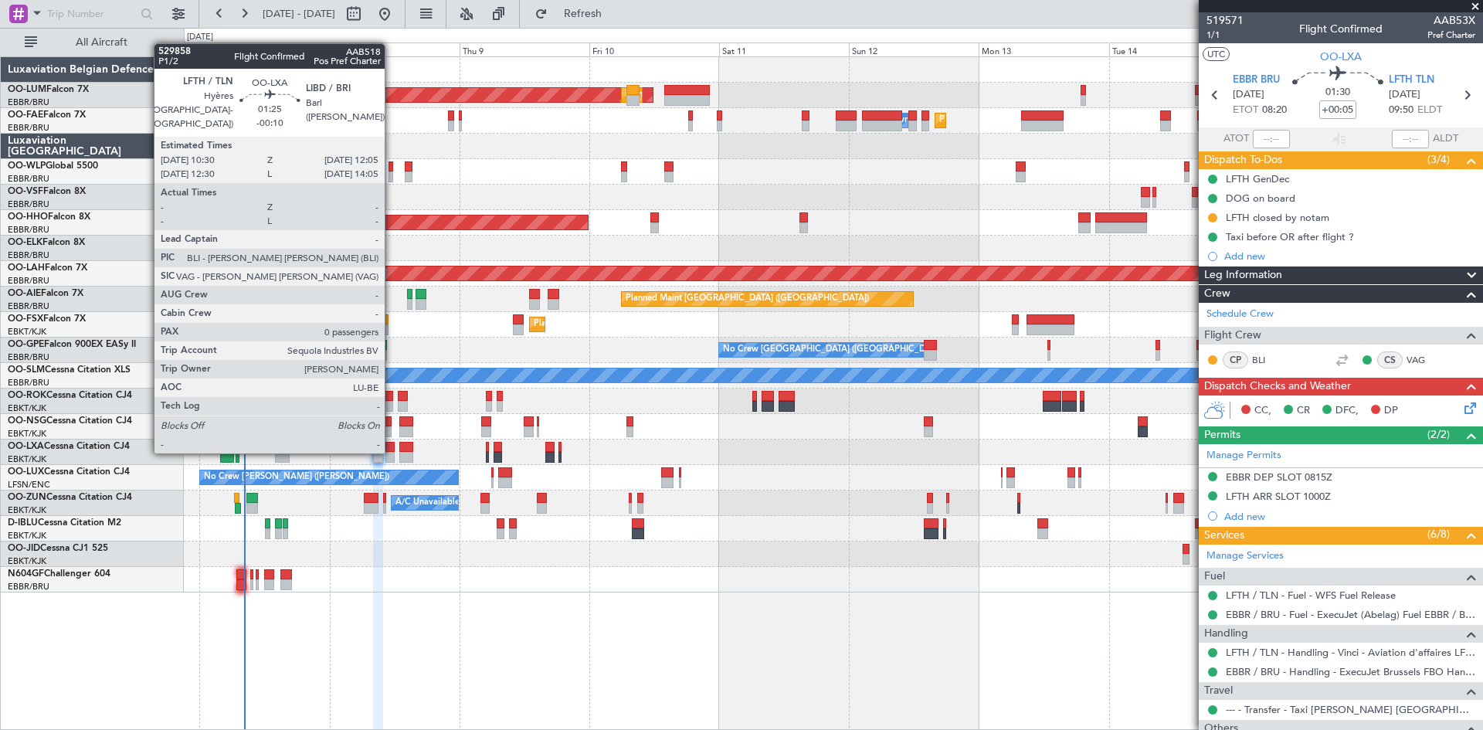
click at [390, 453] on div at bounding box center [389, 457] width 9 height 11
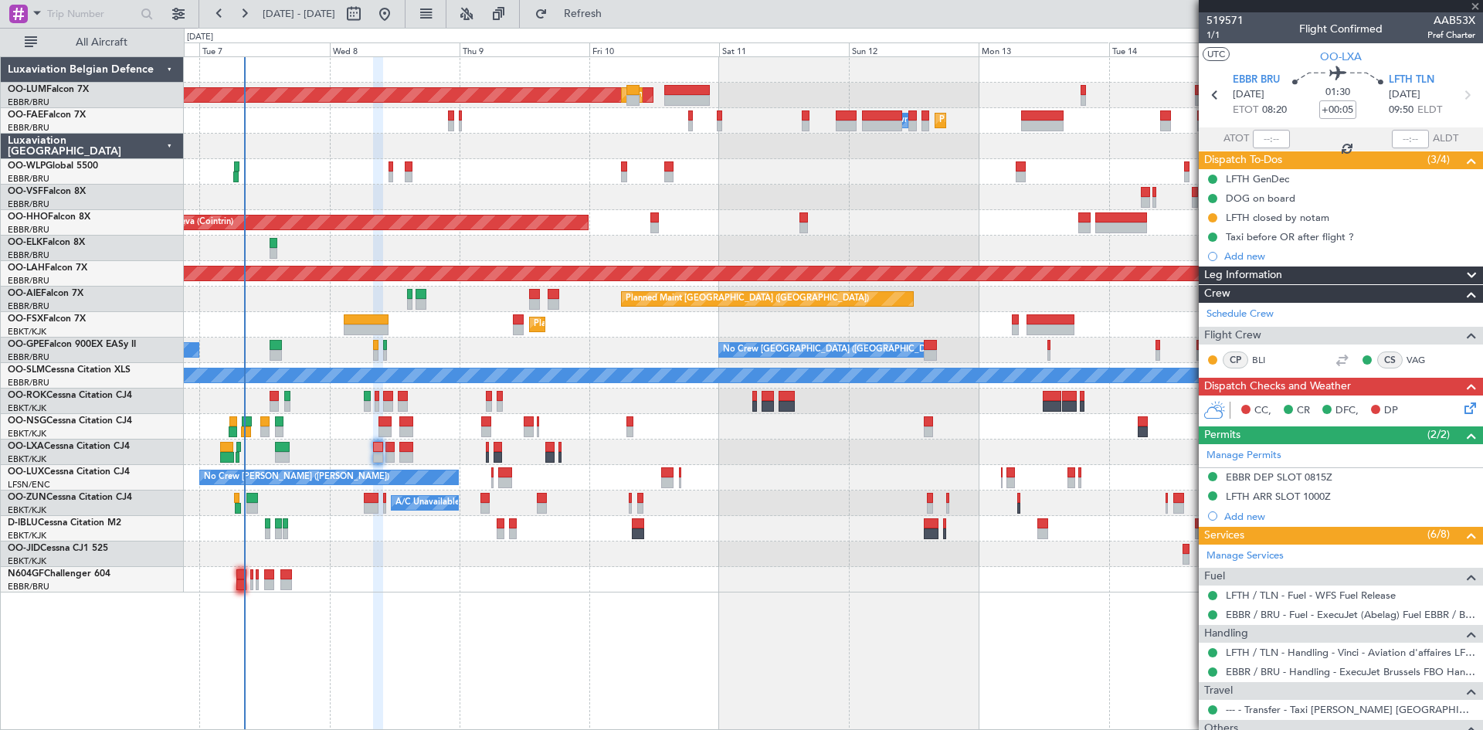
type input "-00:10"
type input "0"
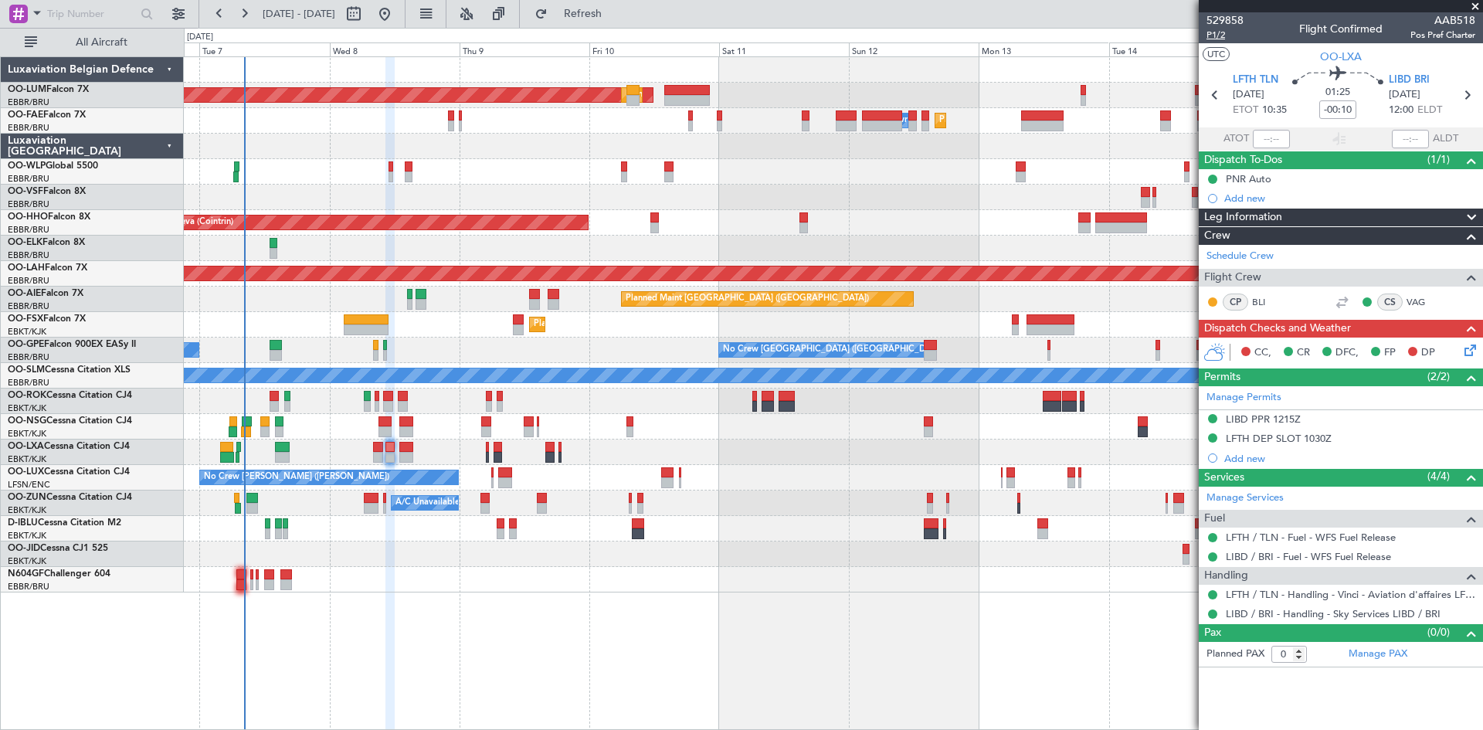
click at [1213, 32] on span "P1/2" at bounding box center [1224, 35] width 37 height 13
click at [1267, 554] on link "LIBD / BRI - Fuel - WFS Fuel Release" at bounding box center [1308, 556] width 165 height 13
click at [1269, 612] on mat-tooltip-component "LFTH / TLN - Handling - Vinci - Aviation d'affaires LFTH / TLN*****MY HANDLING*…" at bounding box center [1292, 620] width 362 height 41
click at [1287, 612] on link "LIBD / BRI - Handling - Sky Services LIBD / BRI" at bounding box center [1333, 613] width 215 height 13
click at [1212, 36] on span "P1/2" at bounding box center [1224, 35] width 37 height 13
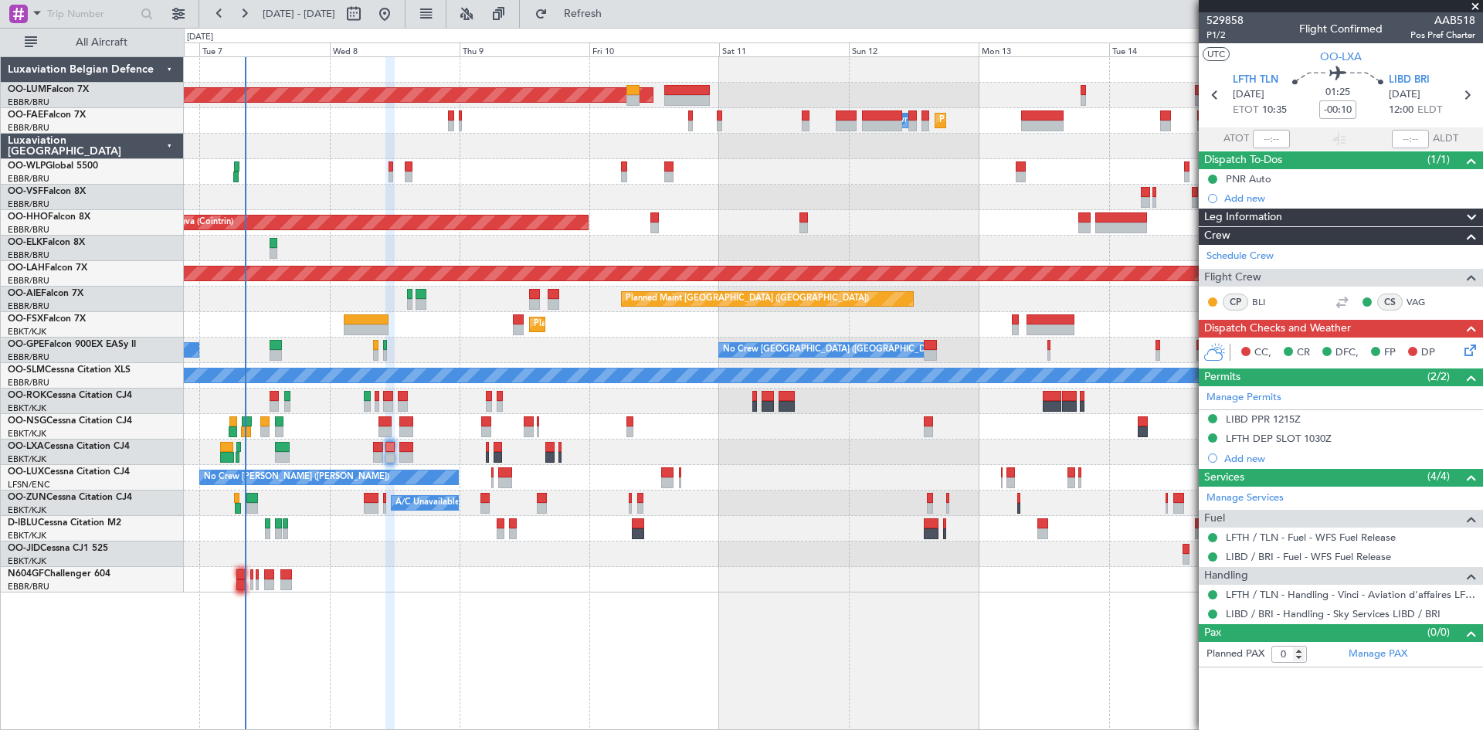
click at [1473, 352] on icon at bounding box center [1467, 347] width 12 height 12
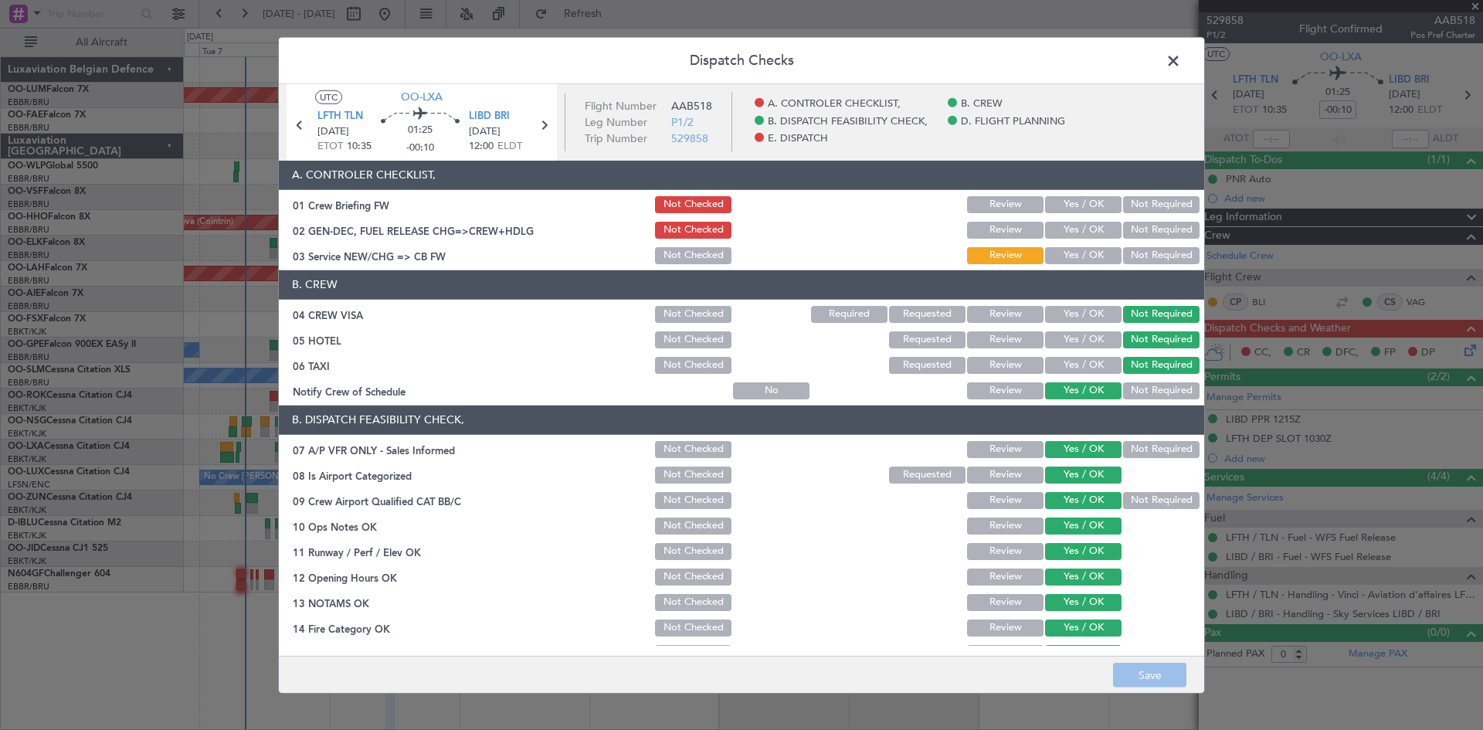
click at [1056, 234] on button "Yes / OK" at bounding box center [1083, 230] width 76 height 17
click at [1059, 248] on button "Yes / OK" at bounding box center [1083, 255] width 76 height 17
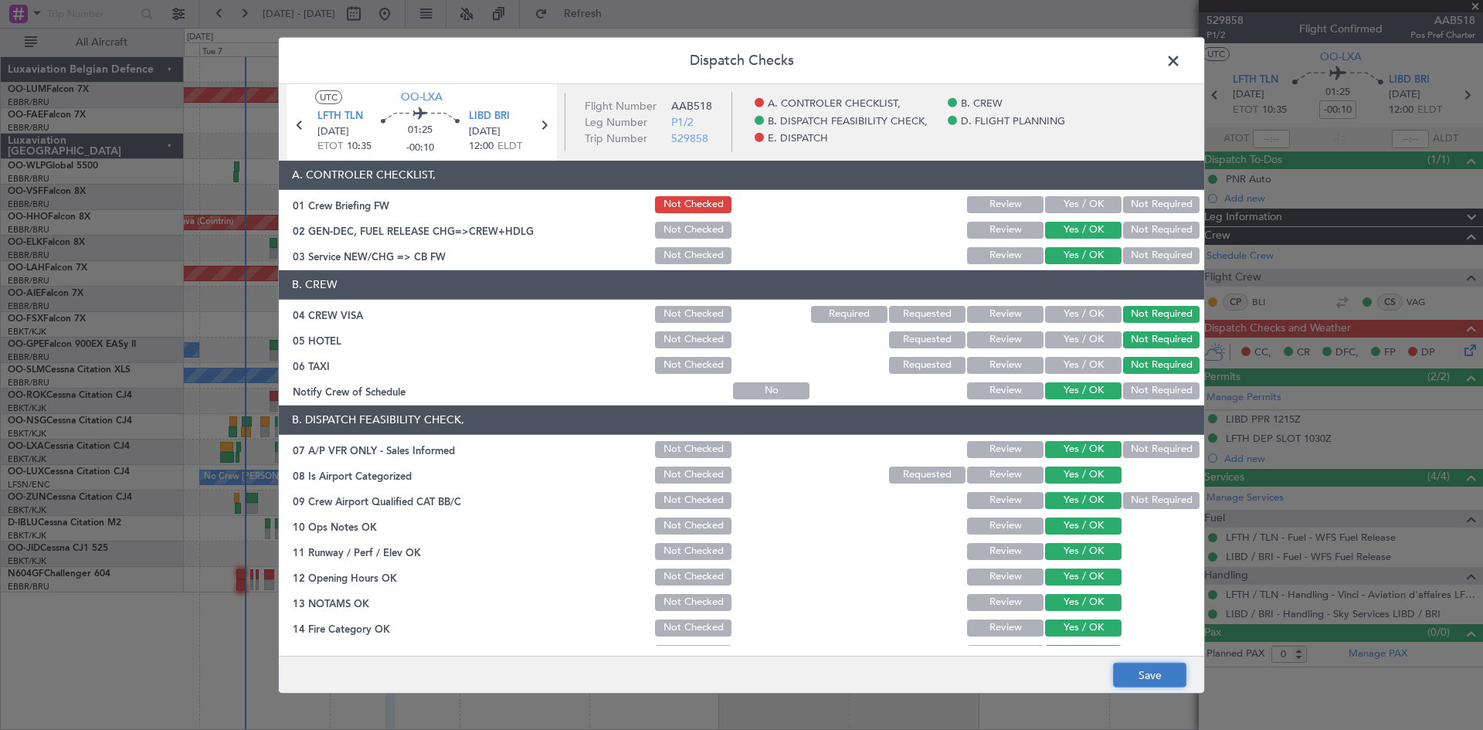
click at [1162, 670] on button "Save" at bounding box center [1149, 675] width 73 height 25
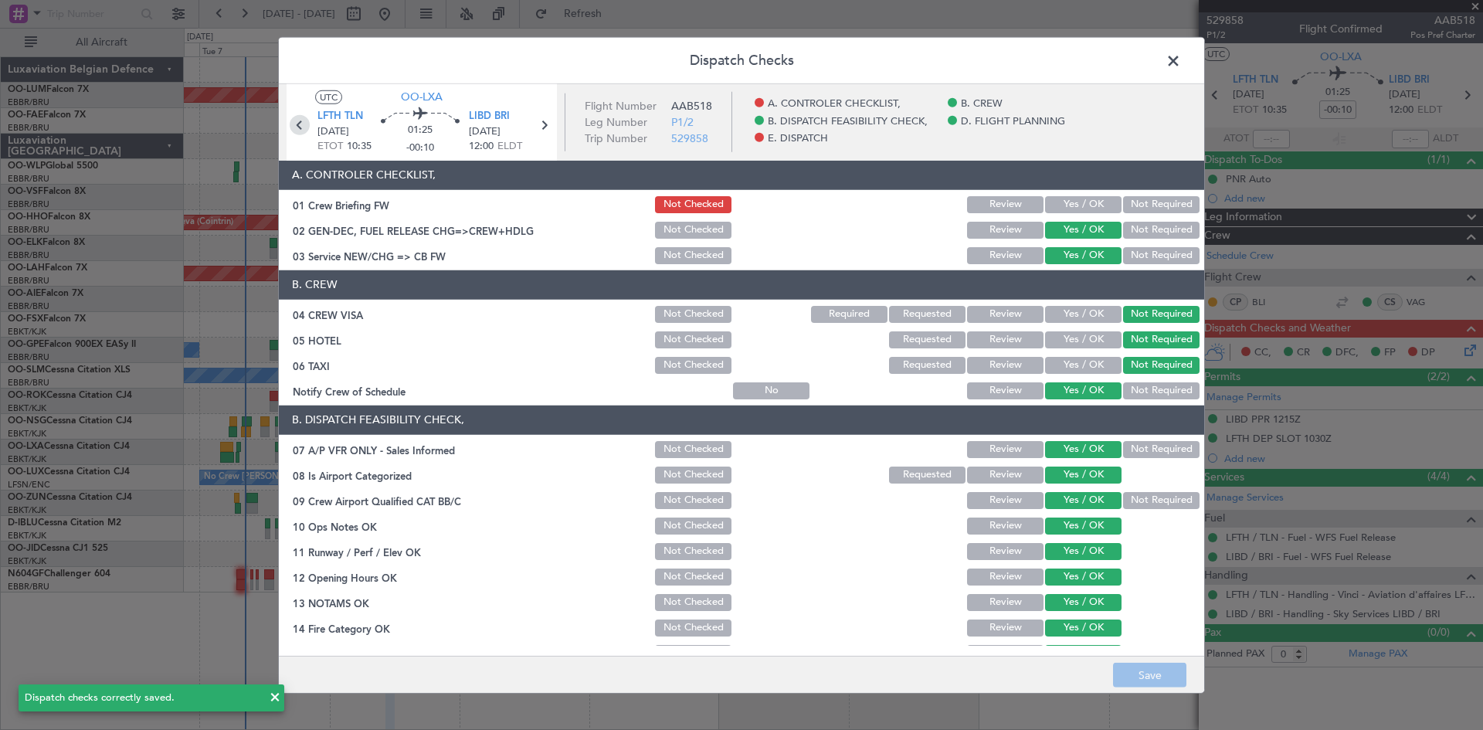
click at [300, 124] on icon at bounding box center [300, 124] width 20 height 20
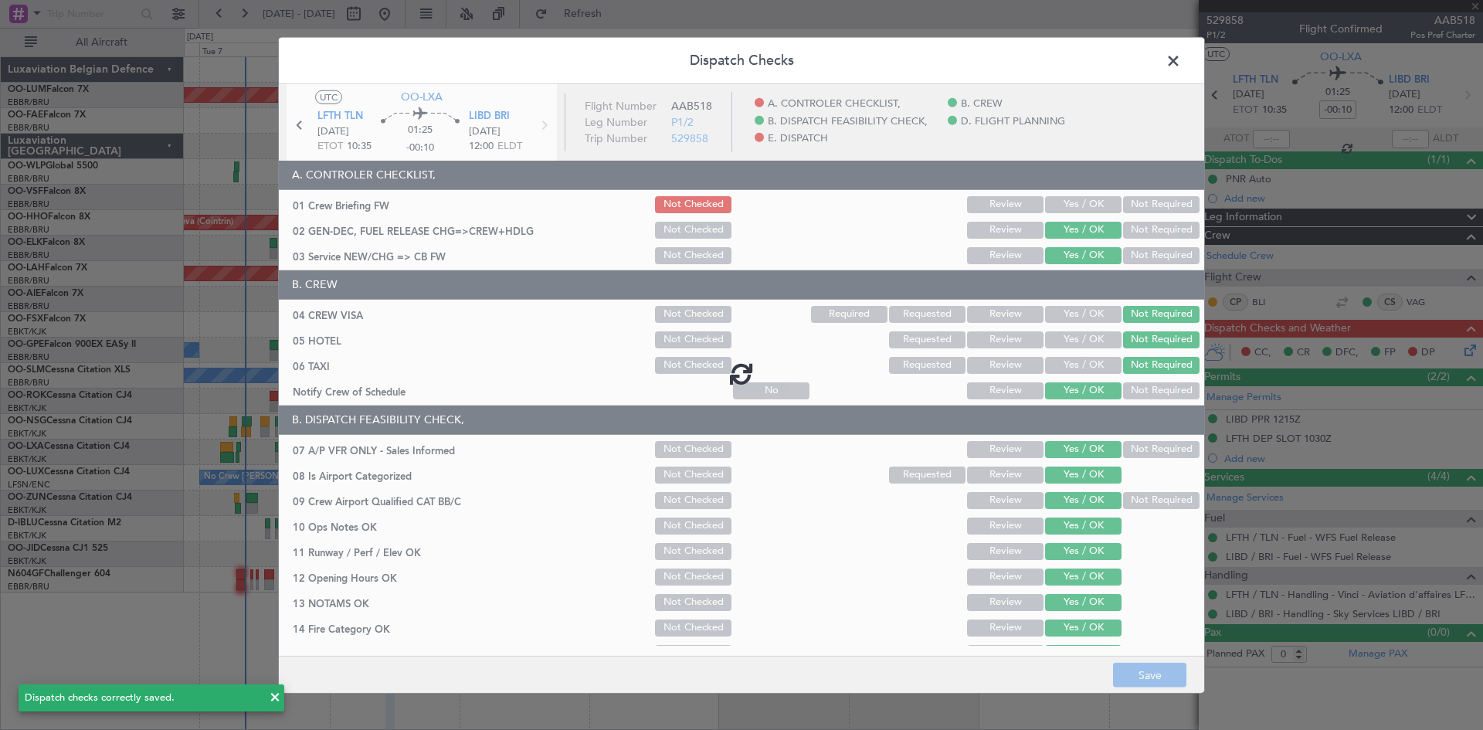
type input "+00:05"
type input "4"
type input "+00:05"
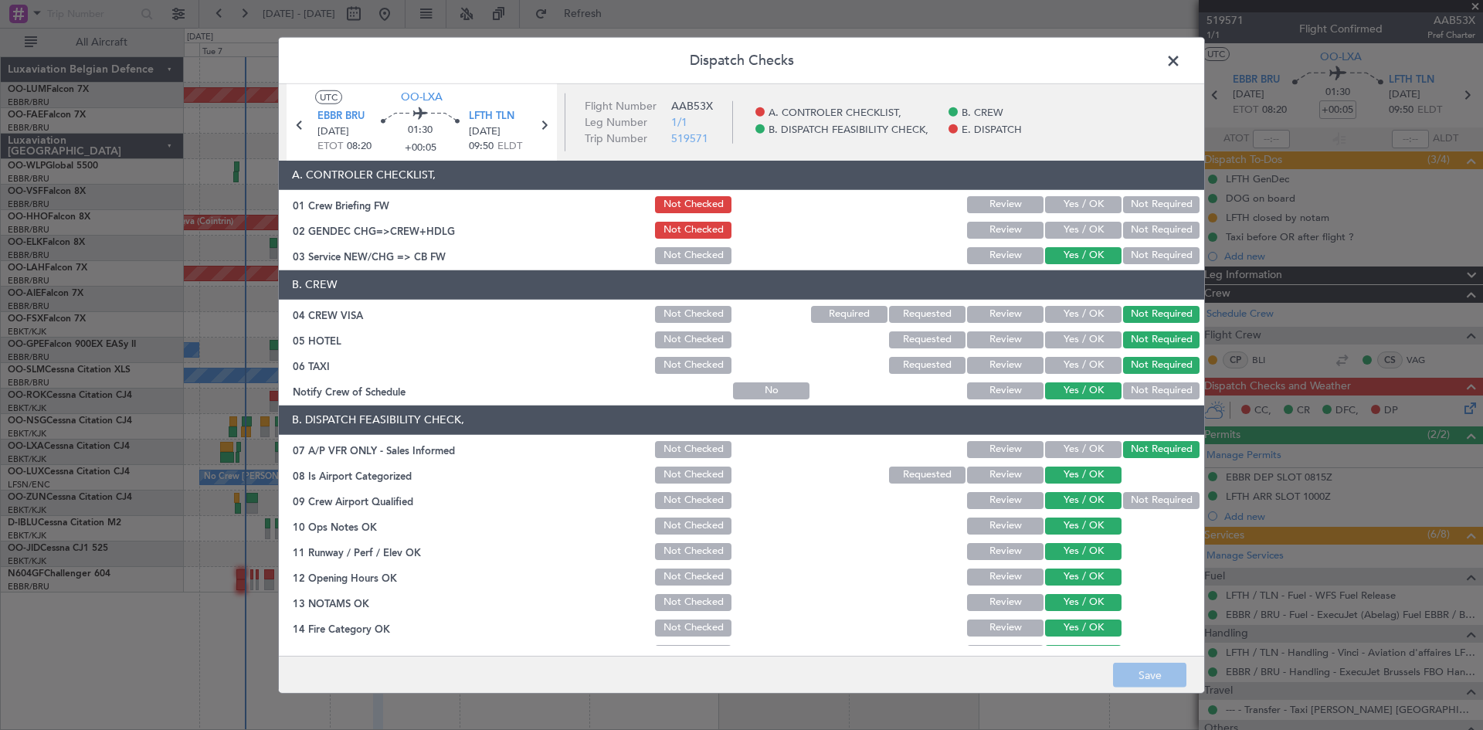
click at [1080, 228] on button "Yes / OK" at bounding box center [1083, 230] width 76 height 17
click at [1167, 676] on button "Save" at bounding box center [1149, 675] width 73 height 25
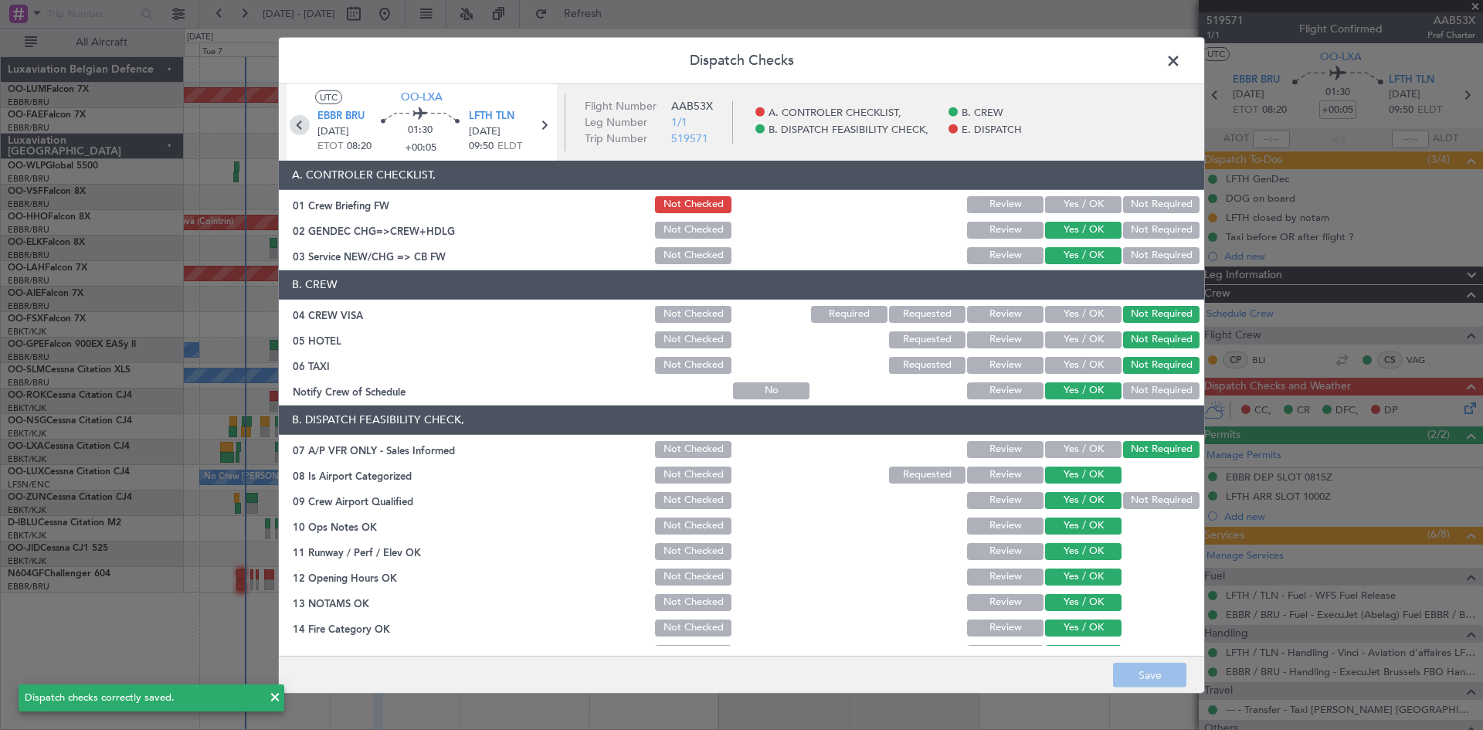
click at [301, 122] on icon at bounding box center [300, 124] width 20 height 20
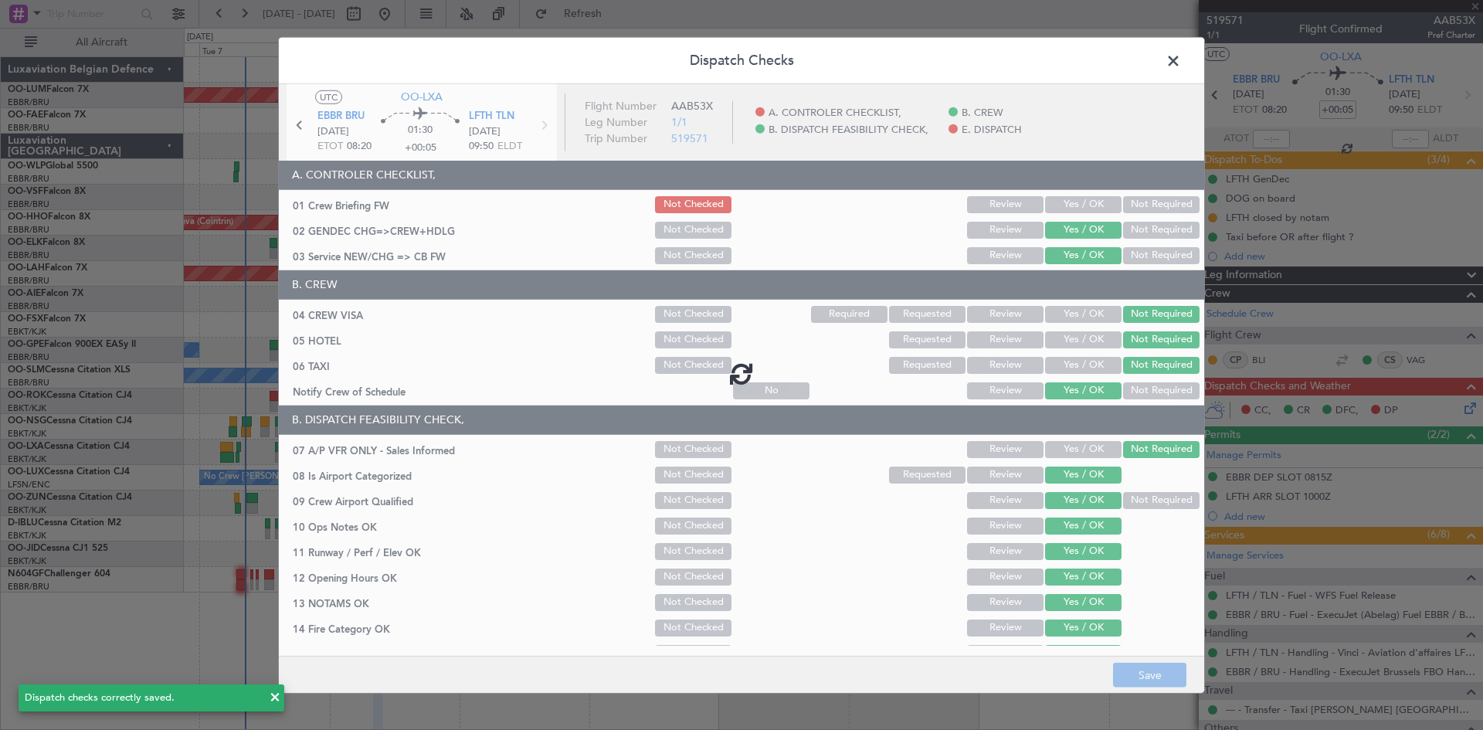
type input "-00:05"
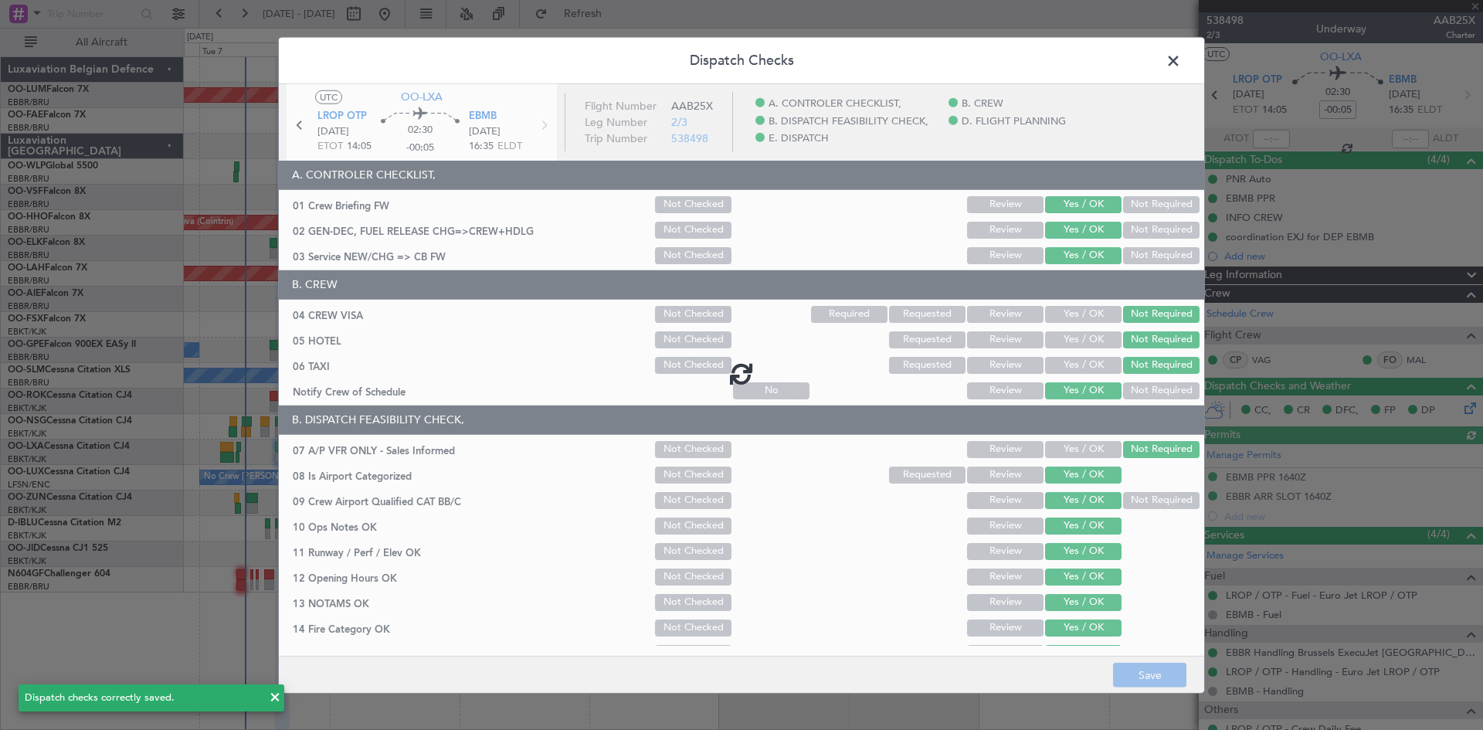
click at [543, 128] on div at bounding box center [741, 372] width 925 height 578
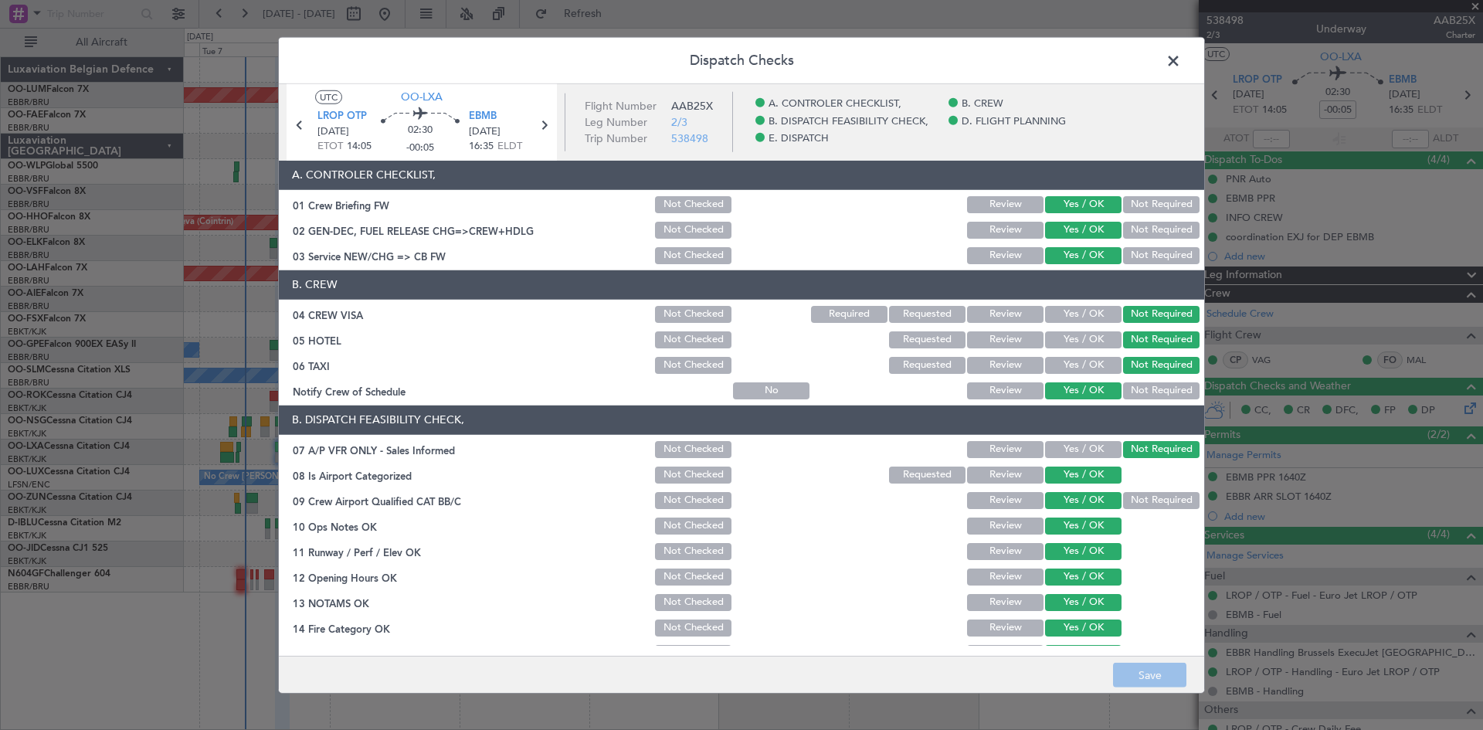
click at [546, 125] on icon at bounding box center [544, 124] width 20 height 20
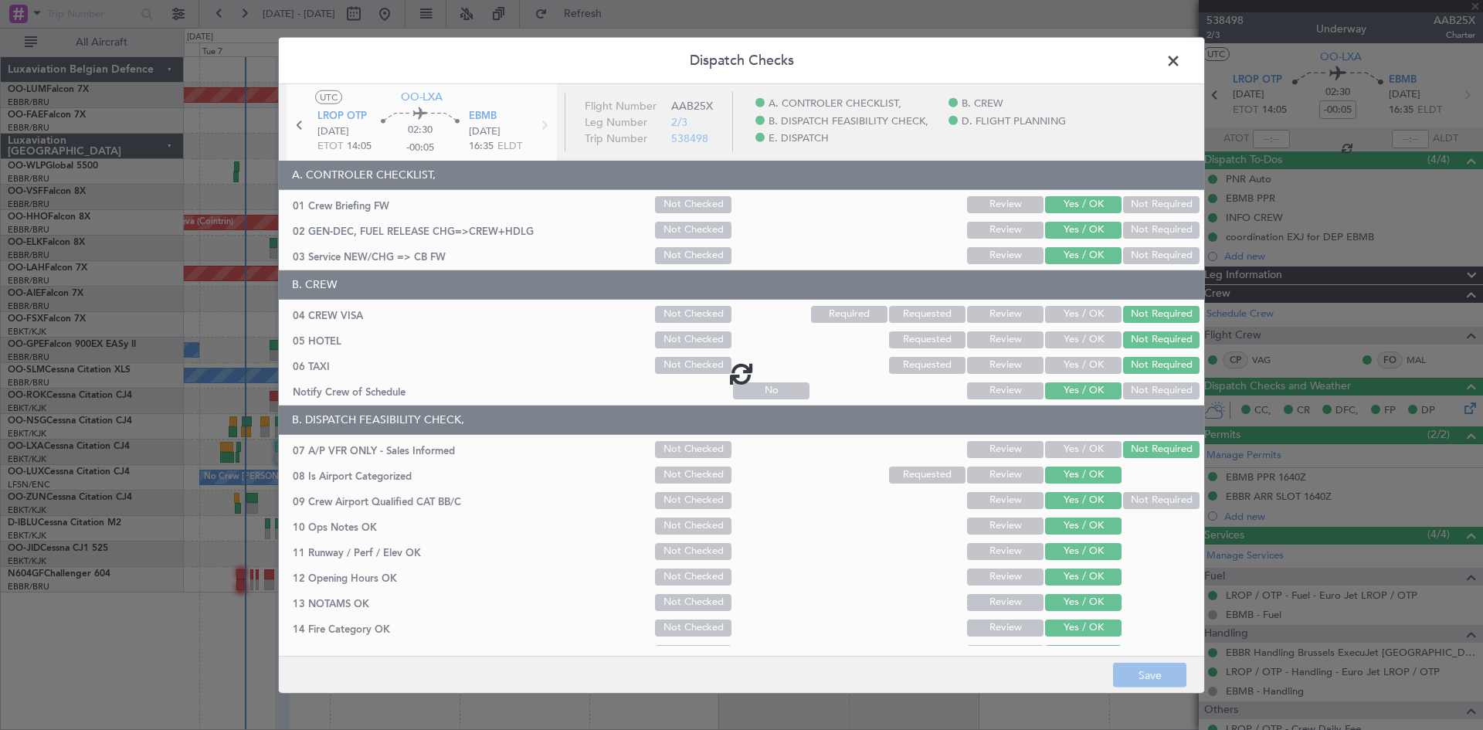
type input "+00:05"
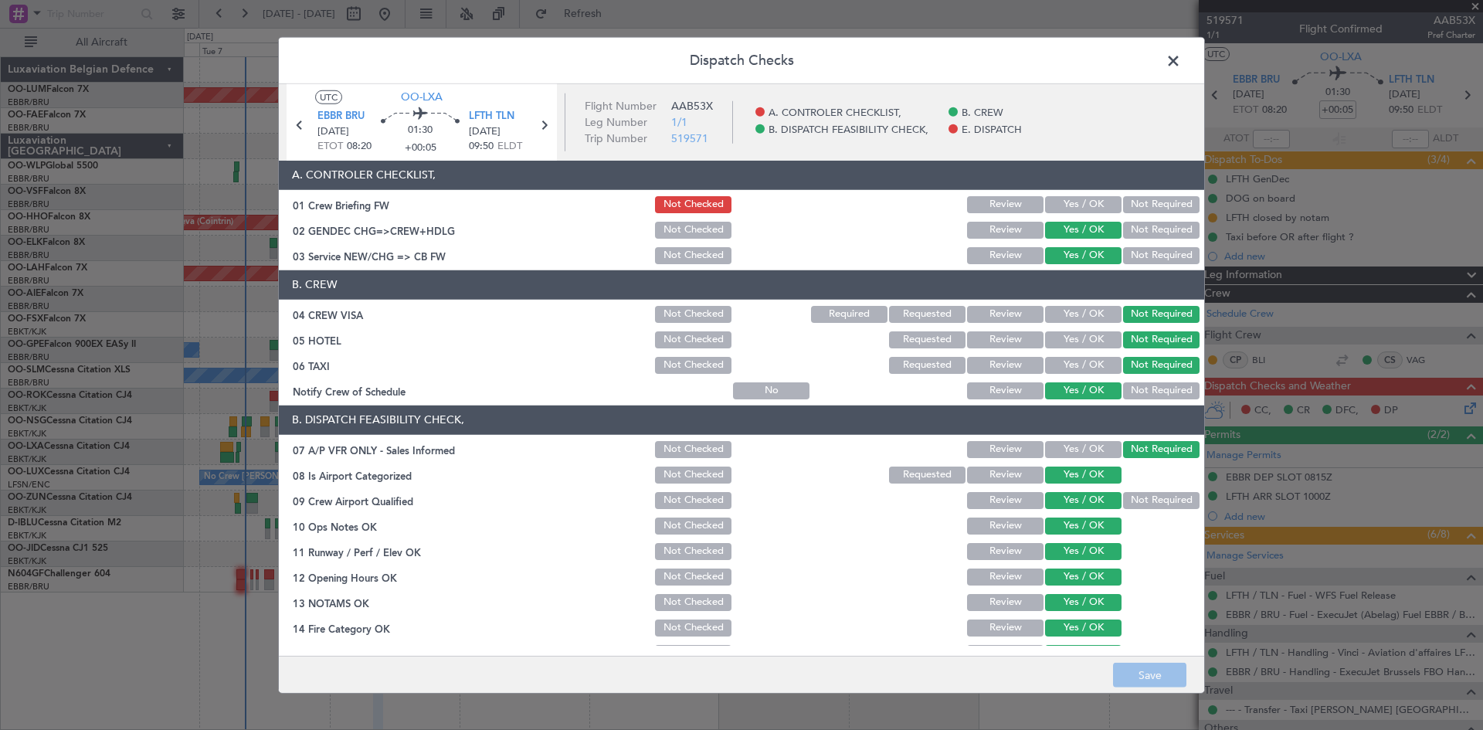
click at [1181, 68] on span at bounding box center [1181, 64] width 0 height 31
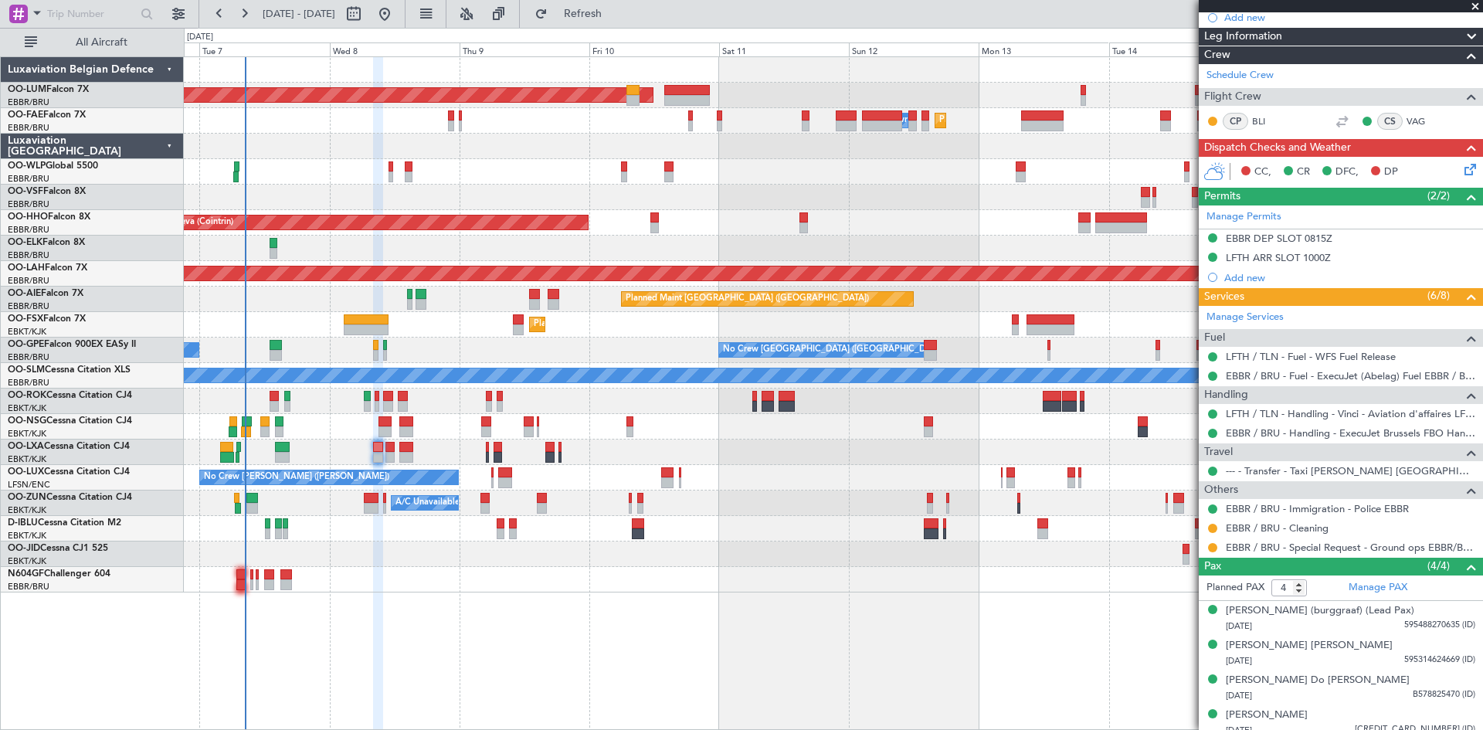
scroll to position [263, 0]
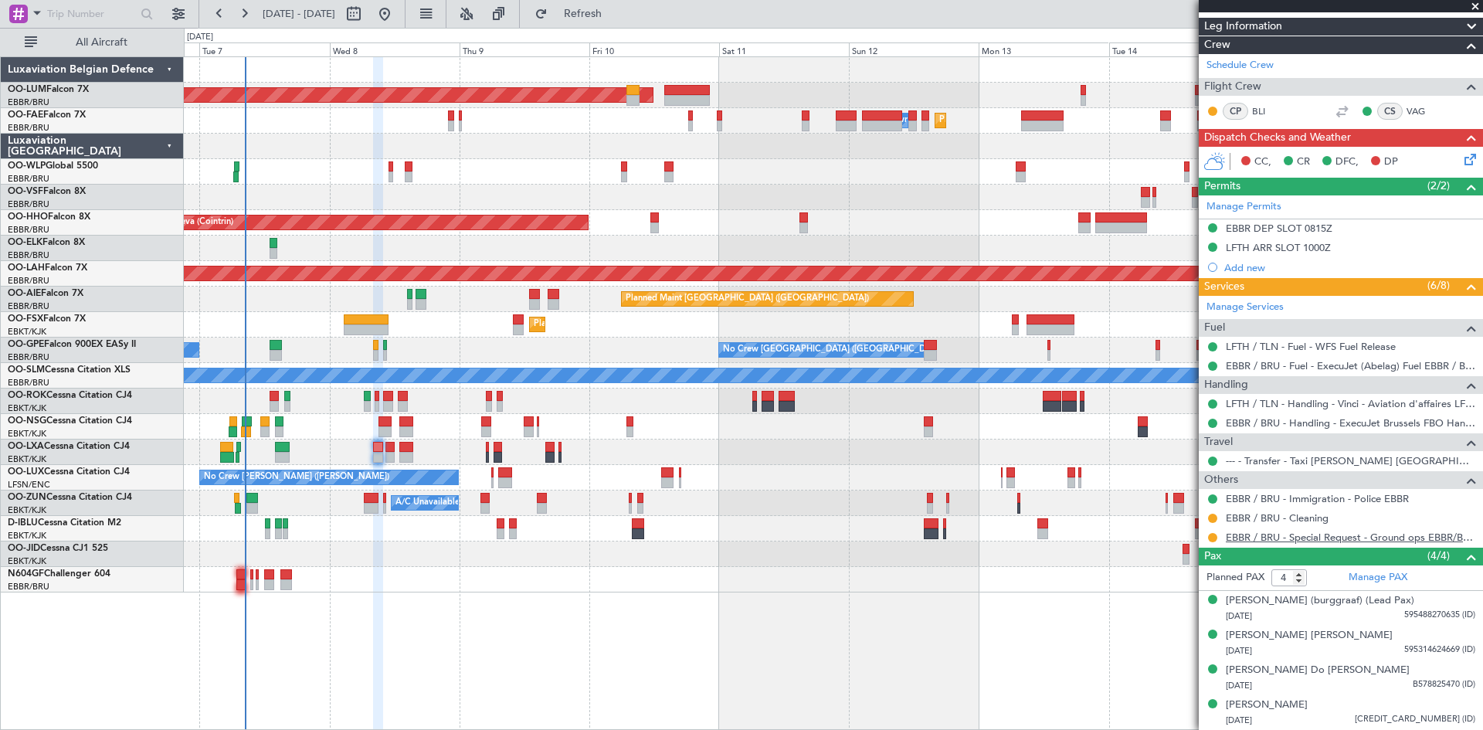
click at [1349, 531] on link "EBBR / BRU - Special Request - Ground ops EBBR/BRU" at bounding box center [1350, 537] width 249 height 13
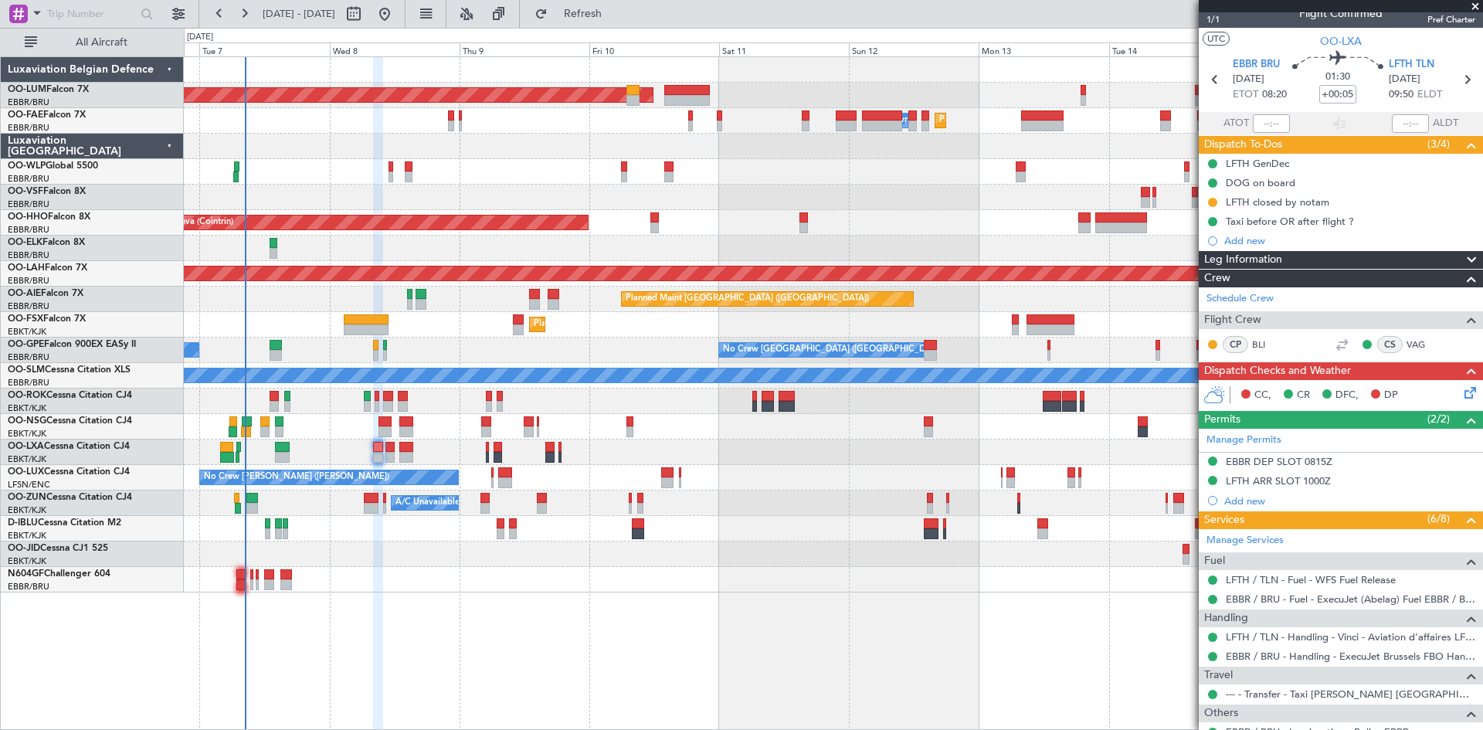
scroll to position [0, 0]
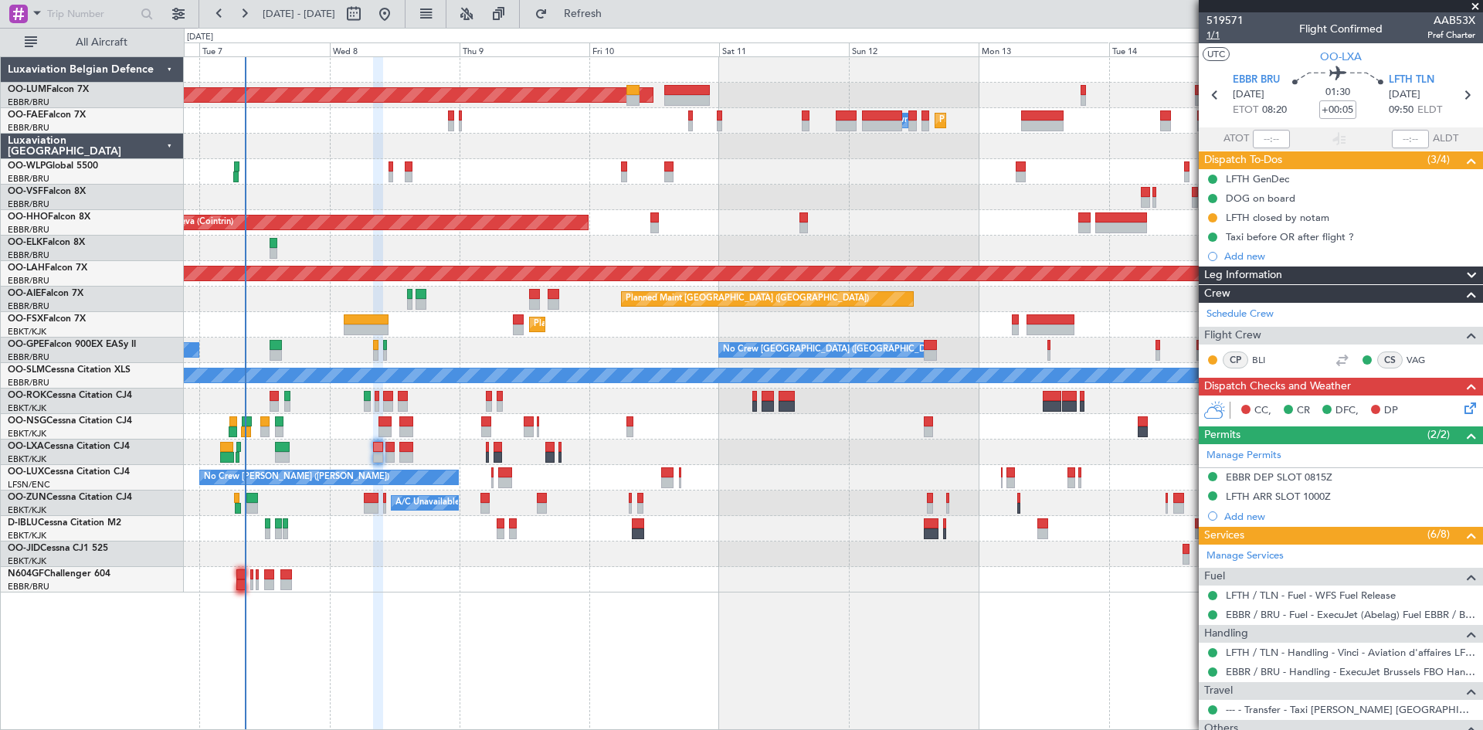
click at [1216, 32] on span "1/1" at bounding box center [1224, 35] width 37 height 13
click at [1463, 405] on icon at bounding box center [1467, 405] width 12 height 12
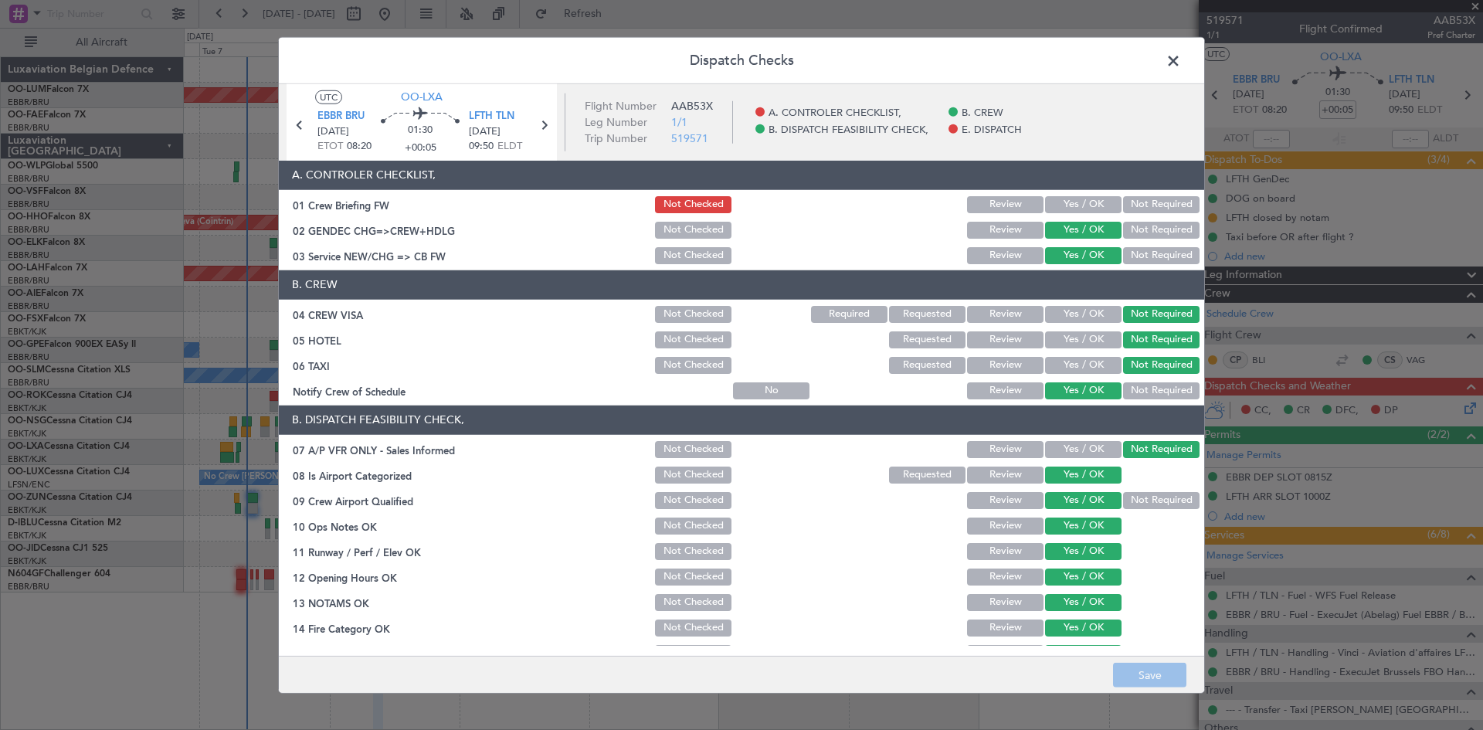
click at [1090, 197] on button "Yes / OK" at bounding box center [1083, 204] width 76 height 17
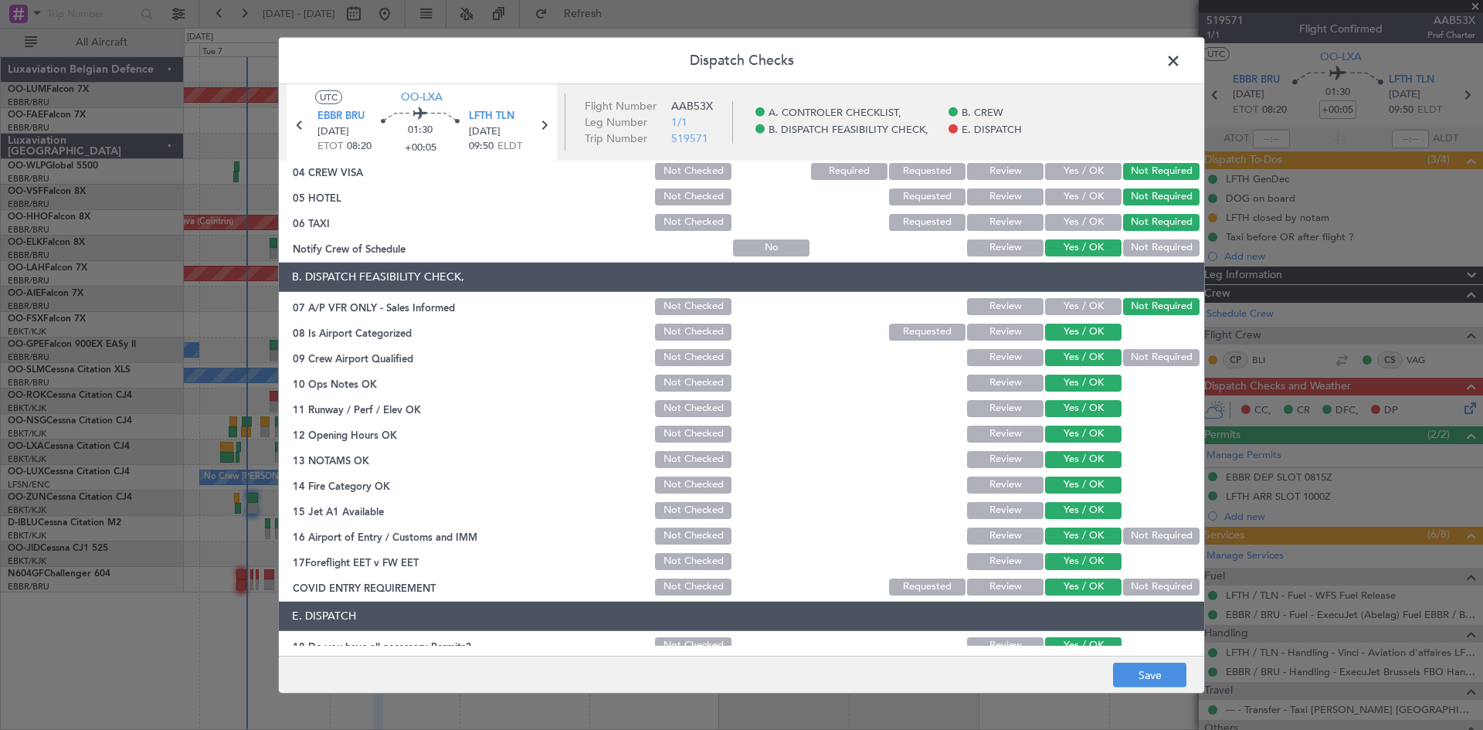
scroll to position [233, 0]
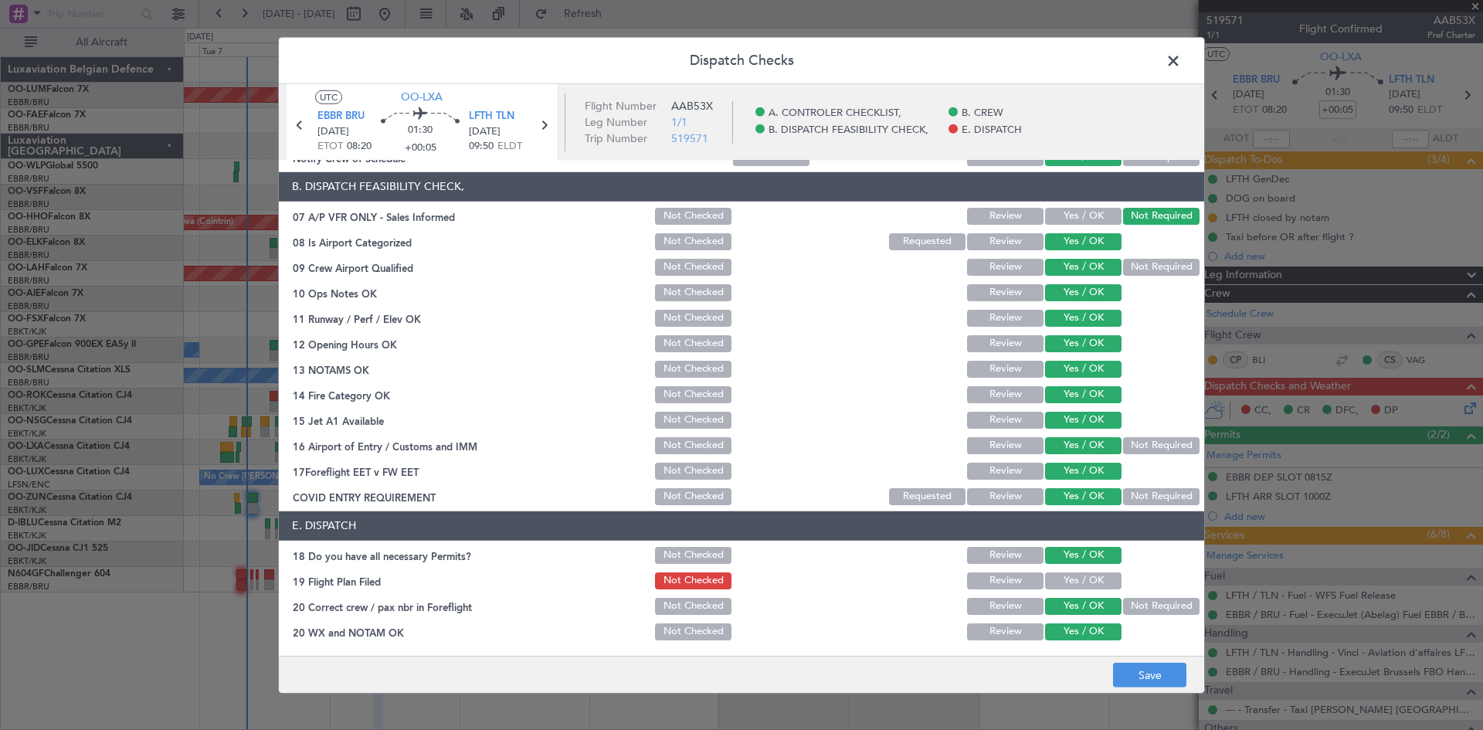
click at [1086, 578] on button "Yes / OK" at bounding box center [1083, 580] width 76 height 17
drag, startPoint x: 1142, startPoint y: 673, endPoint x: 1118, endPoint y: 663, distance: 26.3
click at [1142, 674] on button "Save" at bounding box center [1149, 675] width 73 height 25
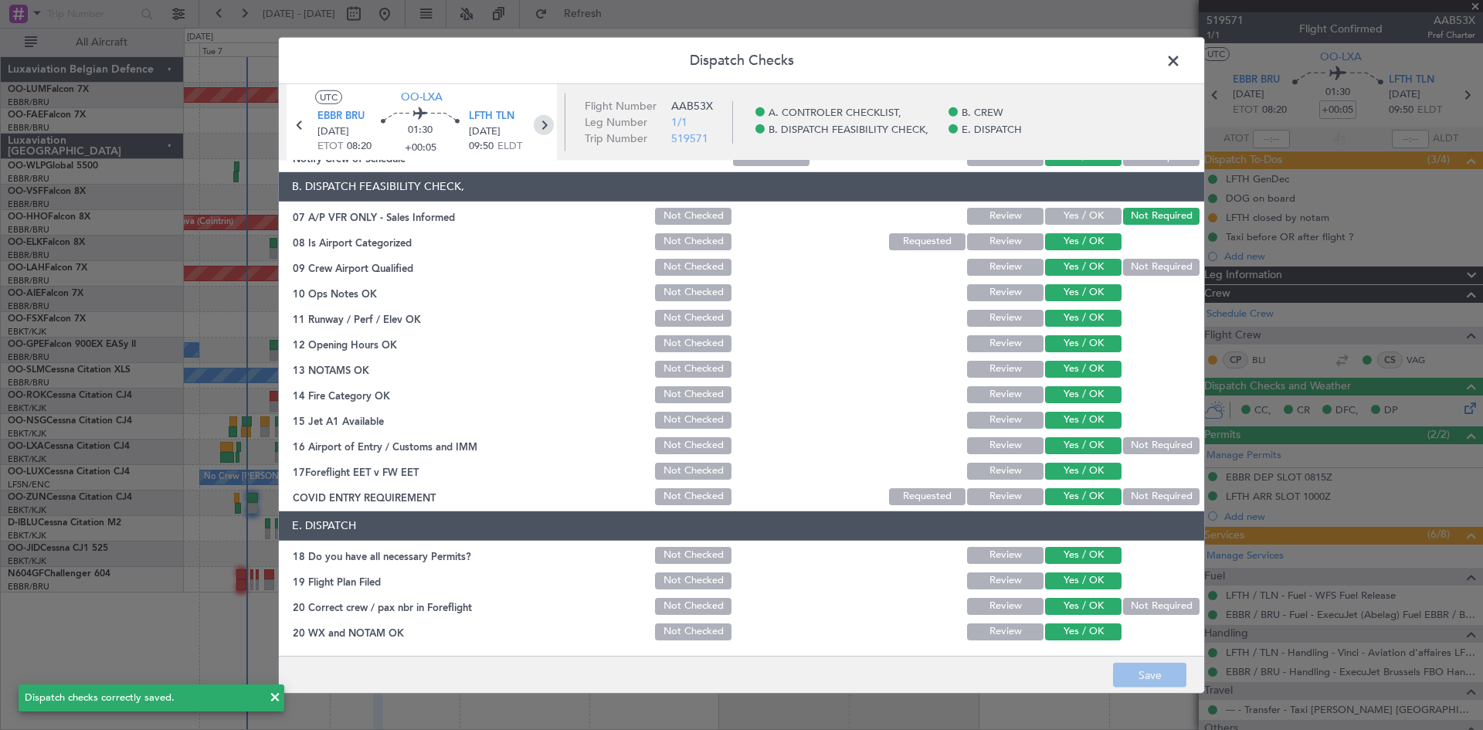
click at [543, 120] on icon at bounding box center [544, 124] width 20 height 20
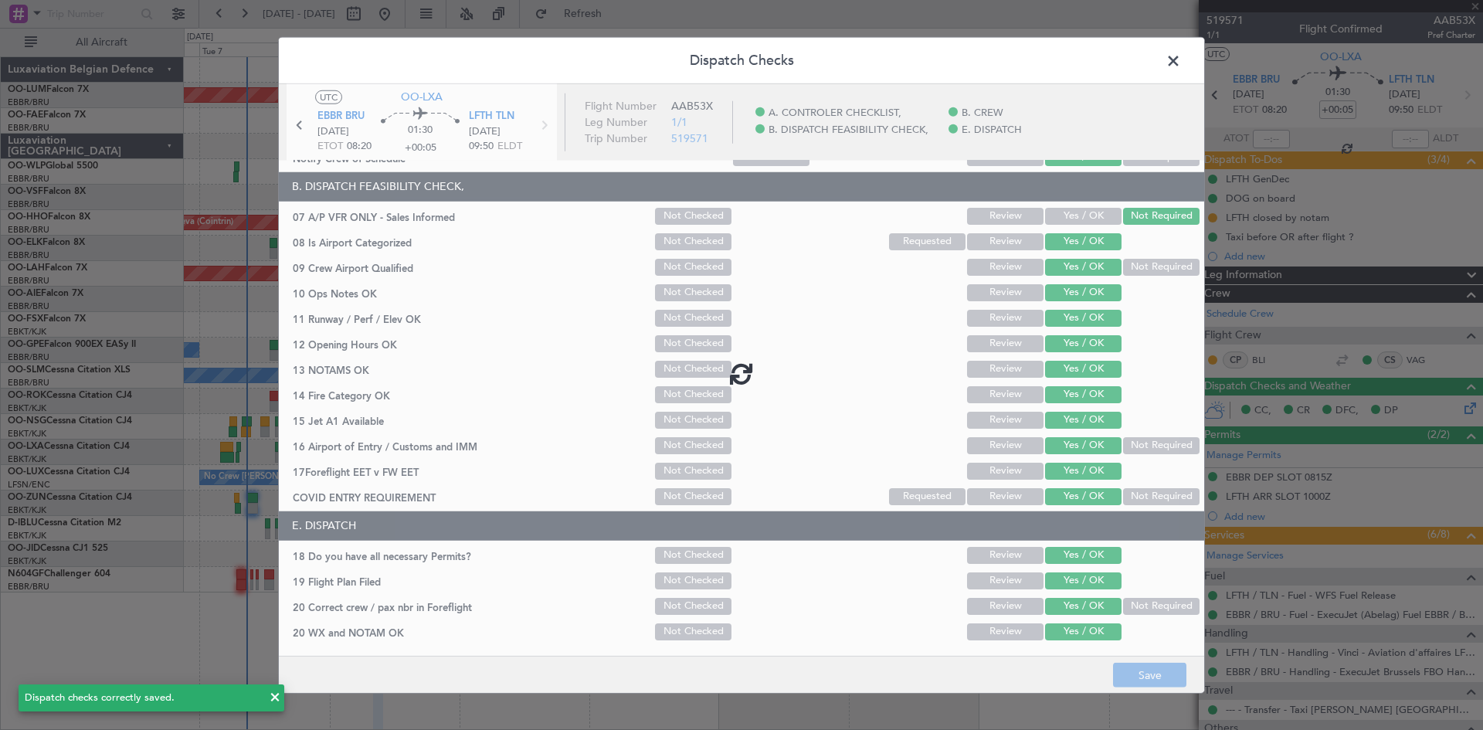
type input "-00:10"
type input "0"
type input "-00:10"
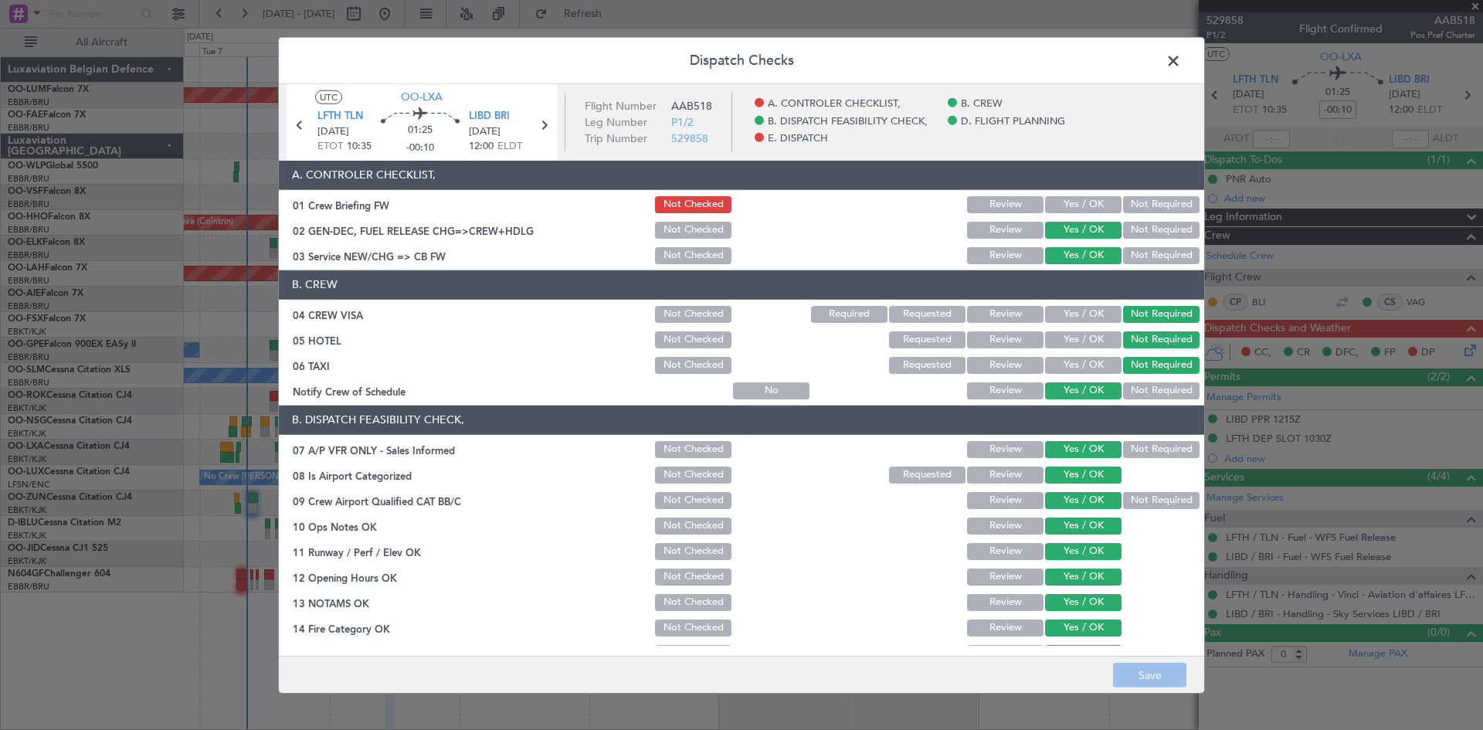
click at [1083, 204] on button "Yes / OK" at bounding box center [1083, 204] width 76 height 17
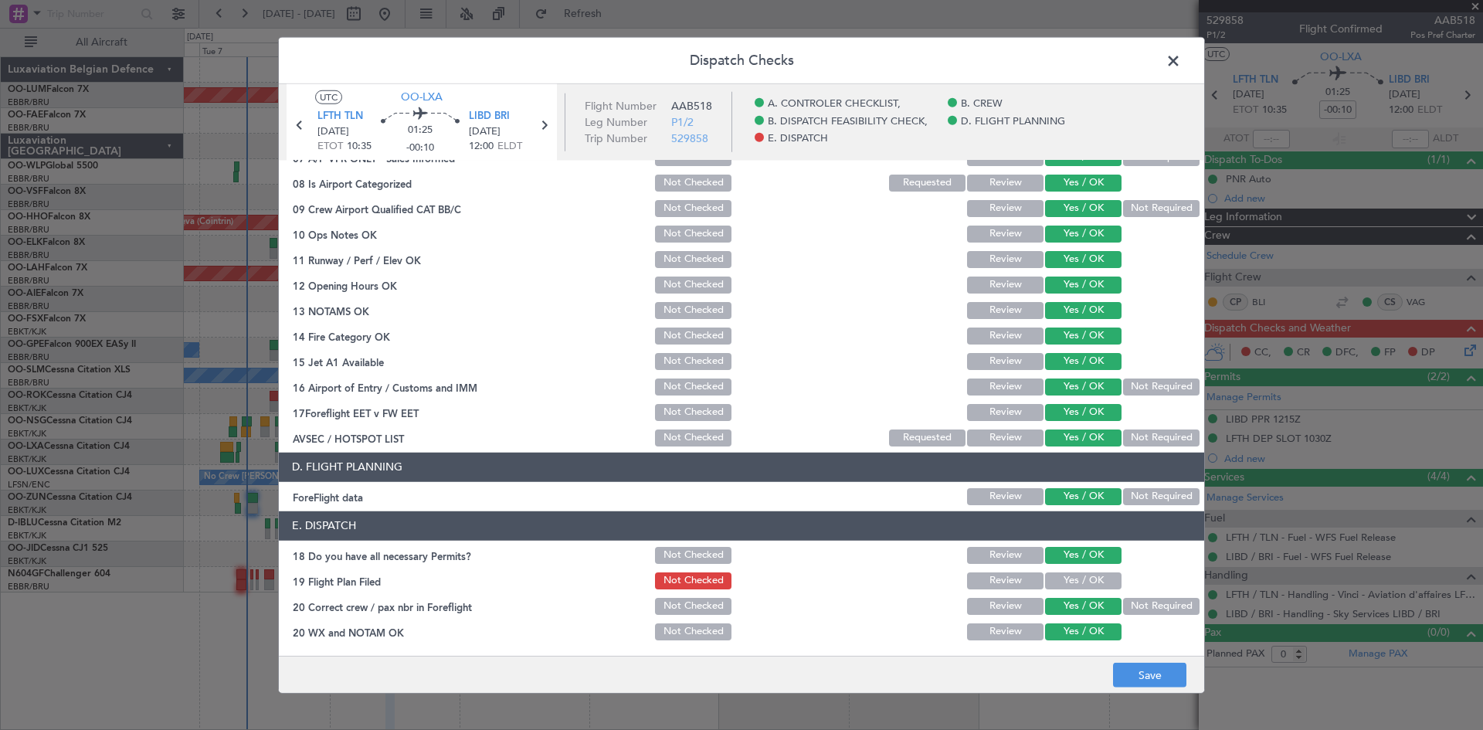
click at [1093, 578] on button "Yes / OK" at bounding box center [1083, 580] width 76 height 17
click at [1137, 676] on button "Save" at bounding box center [1149, 675] width 73 height 25
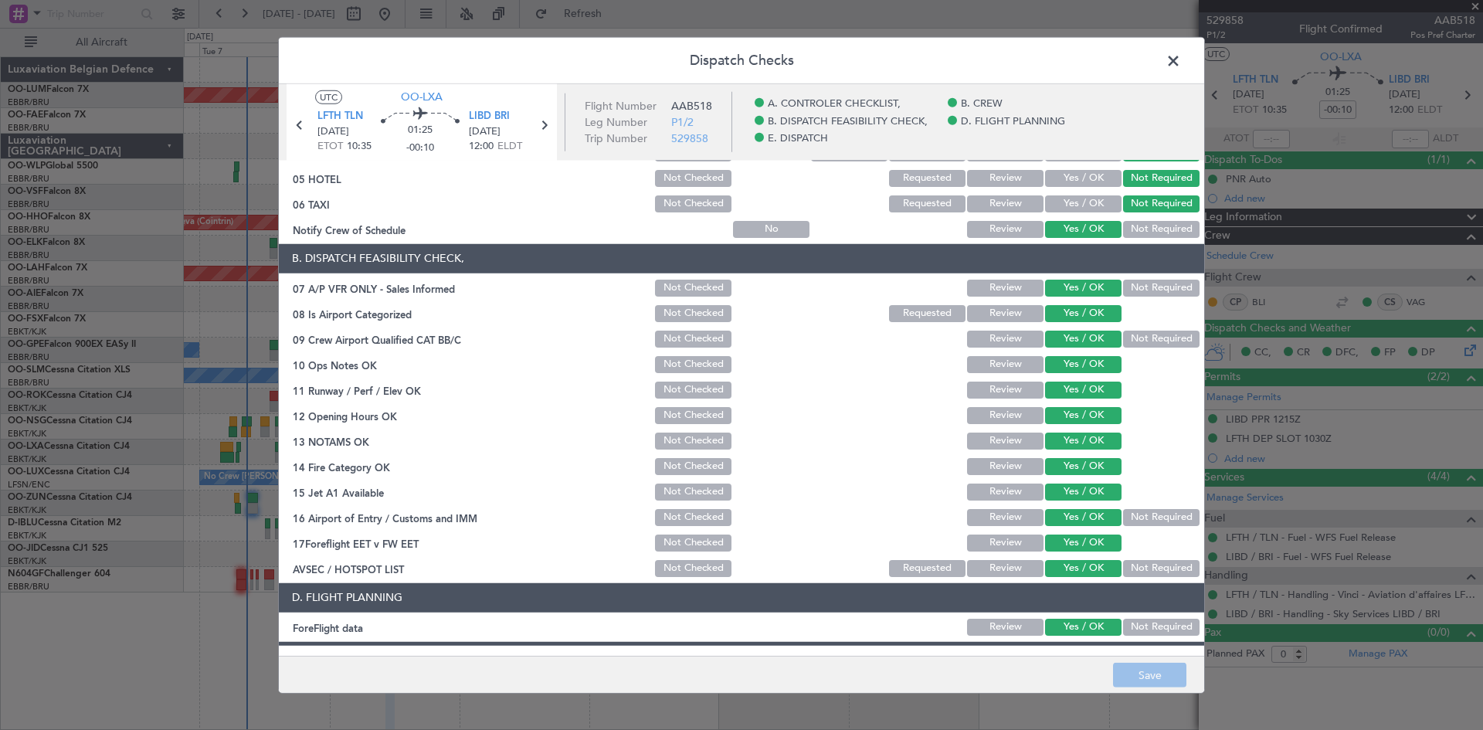
scroll to position [0, 0]
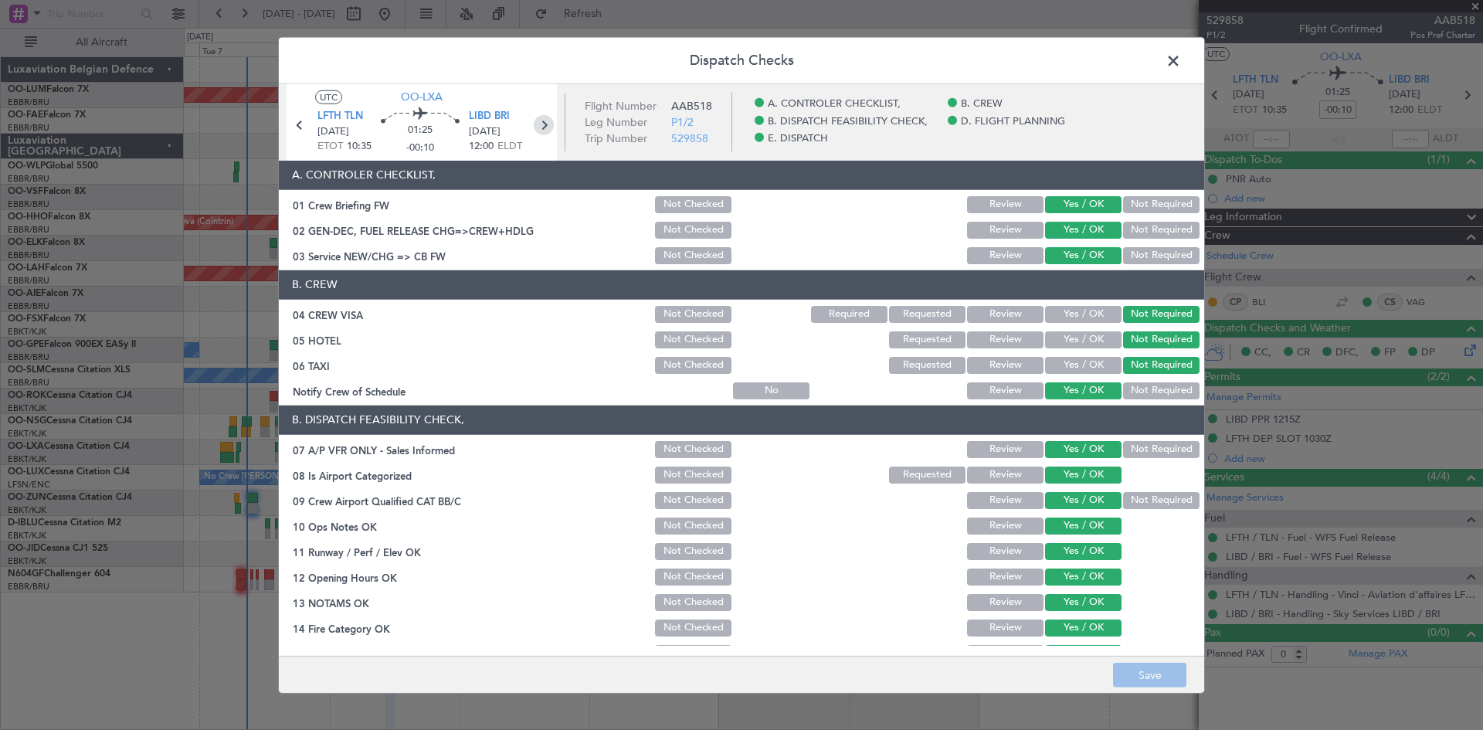
click at [539, 128] on icon at bounding box center [544, 124] width 20 height 20
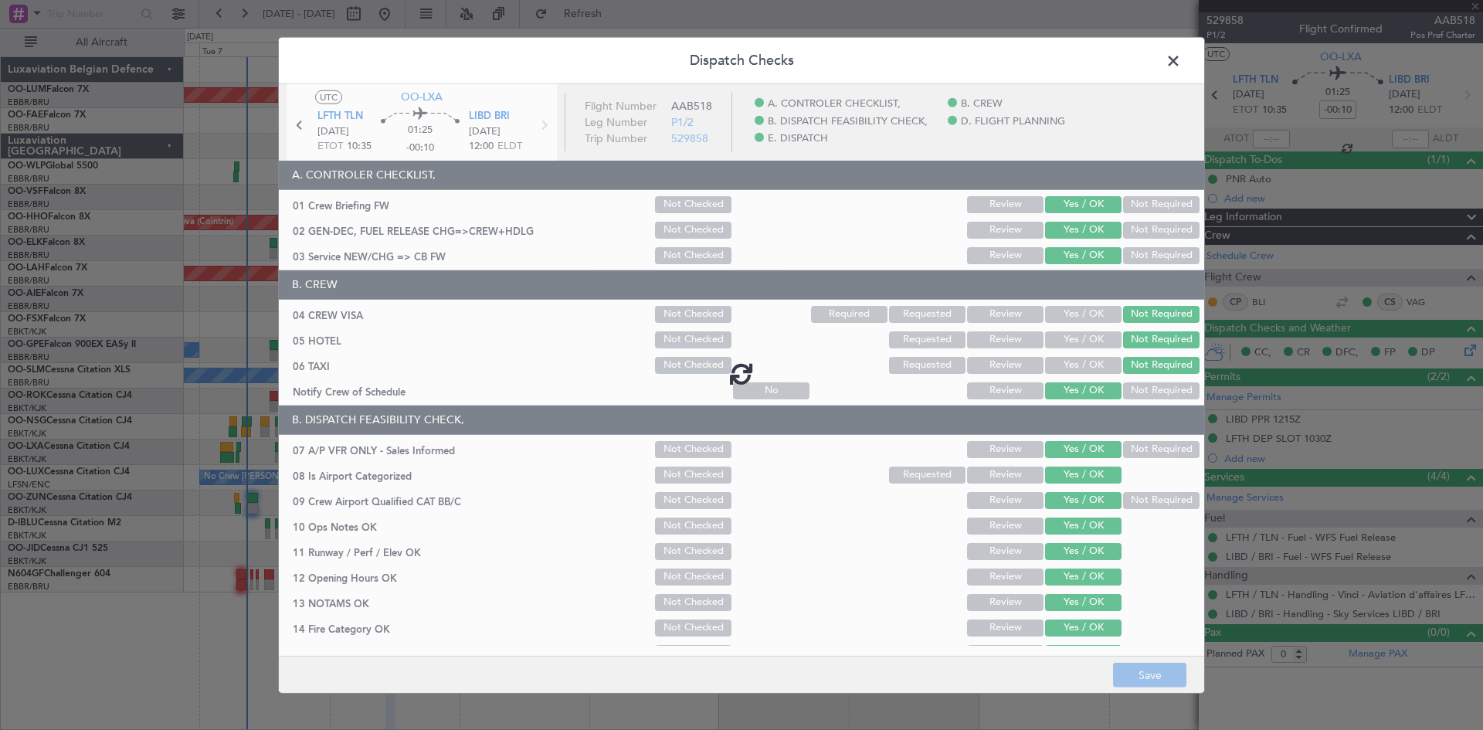
type input "-00:05"
type input "8"
type input "-00:05"
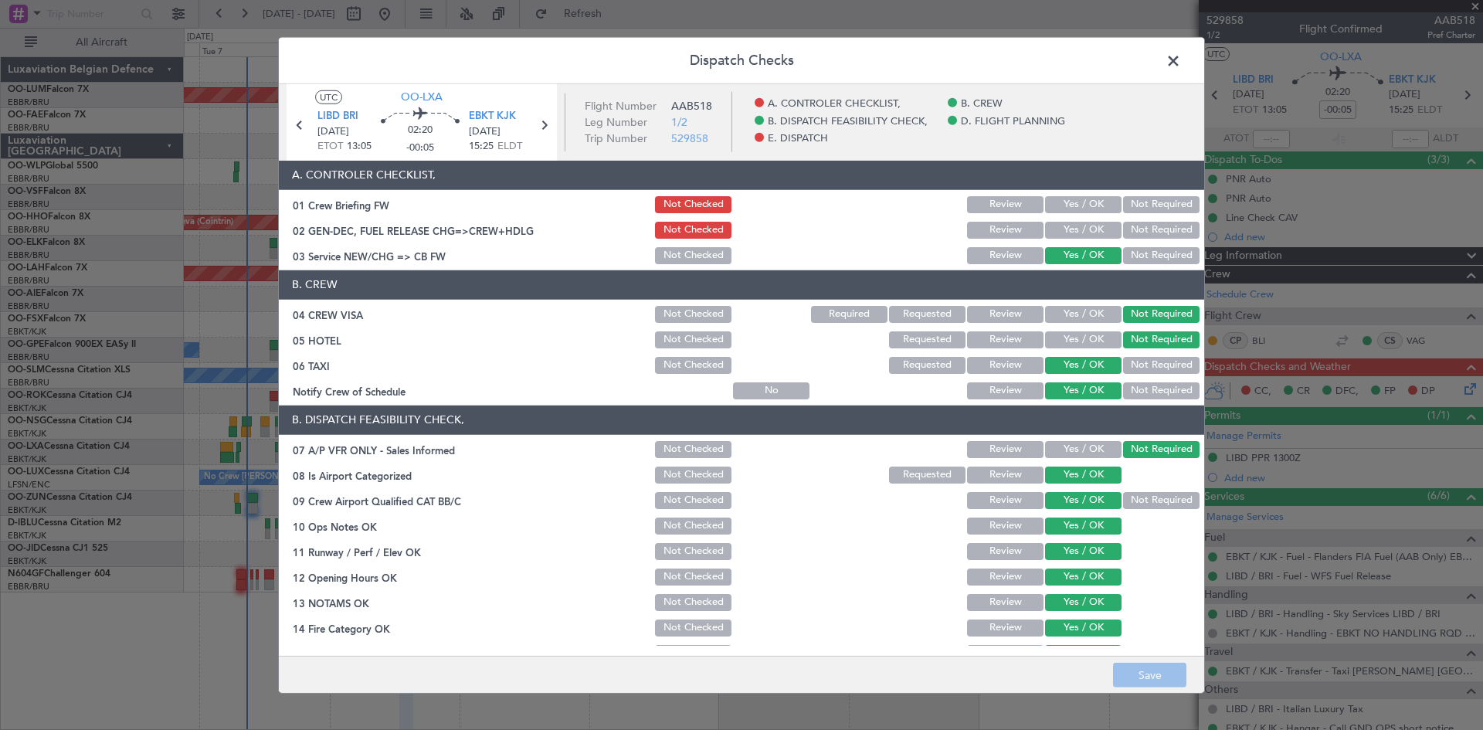
click at [1083, 207] on button "Yes / OK" at bounding box center [1083, 204] width 76 height 17
click at [1086, 225] on button "Yes / OK" at bounding box center [1083, 230] width 76 height 17
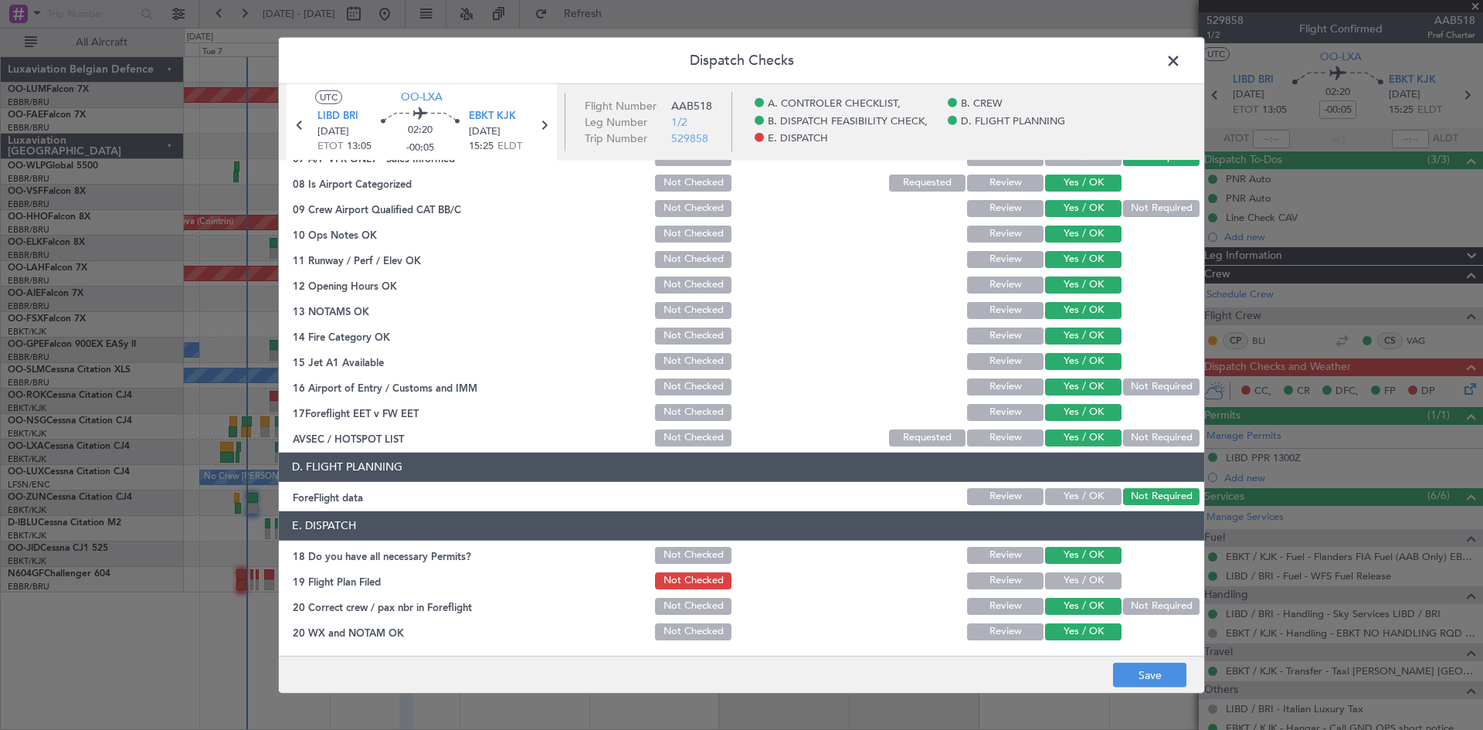
click at [1080, 575] on button "Yes / OK" at bounding box center [1083, 580] width 76 height 17
click at [1163, 670] on button "Save" at bounding box center [1149, 675] width 73 height 25
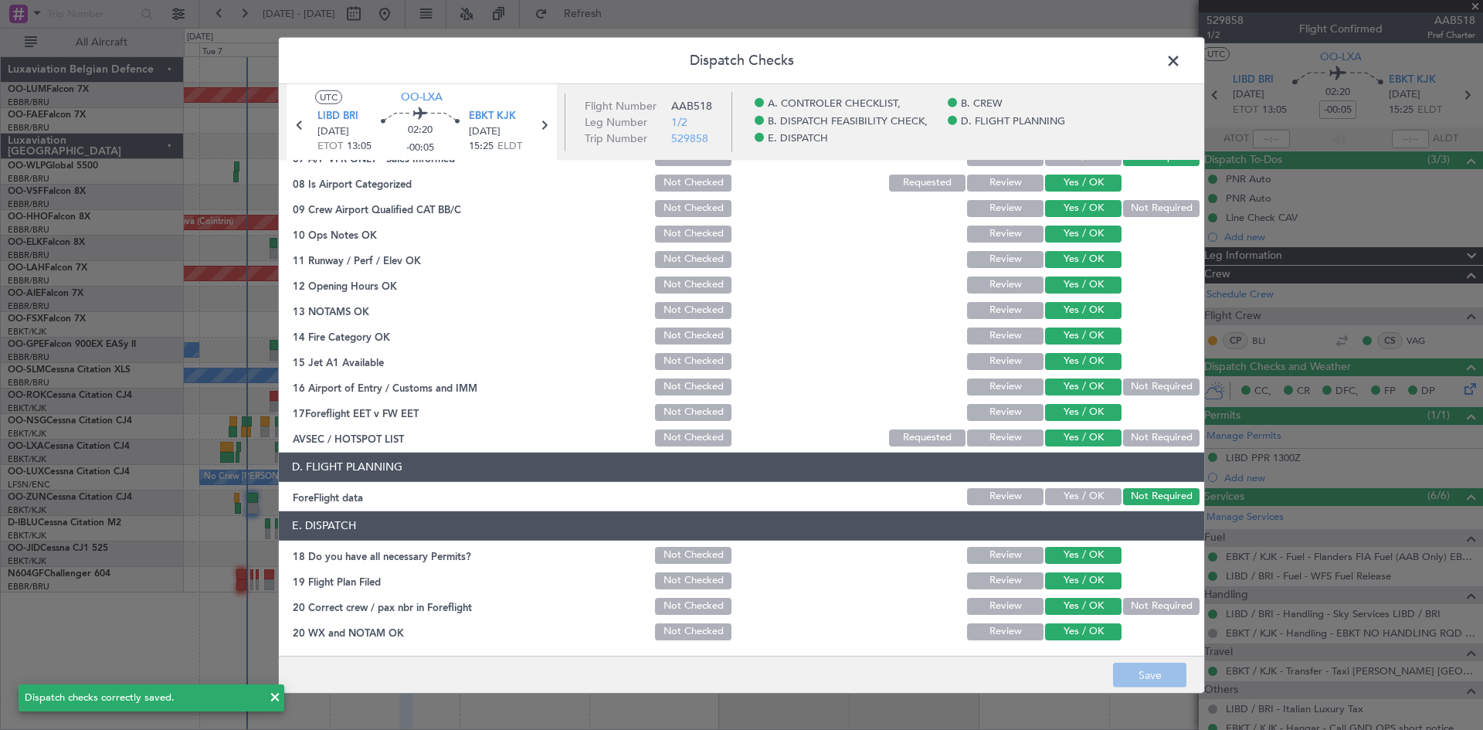
click at [1181, 66] on span at bounding box center [1181, 64] width 0 height 31
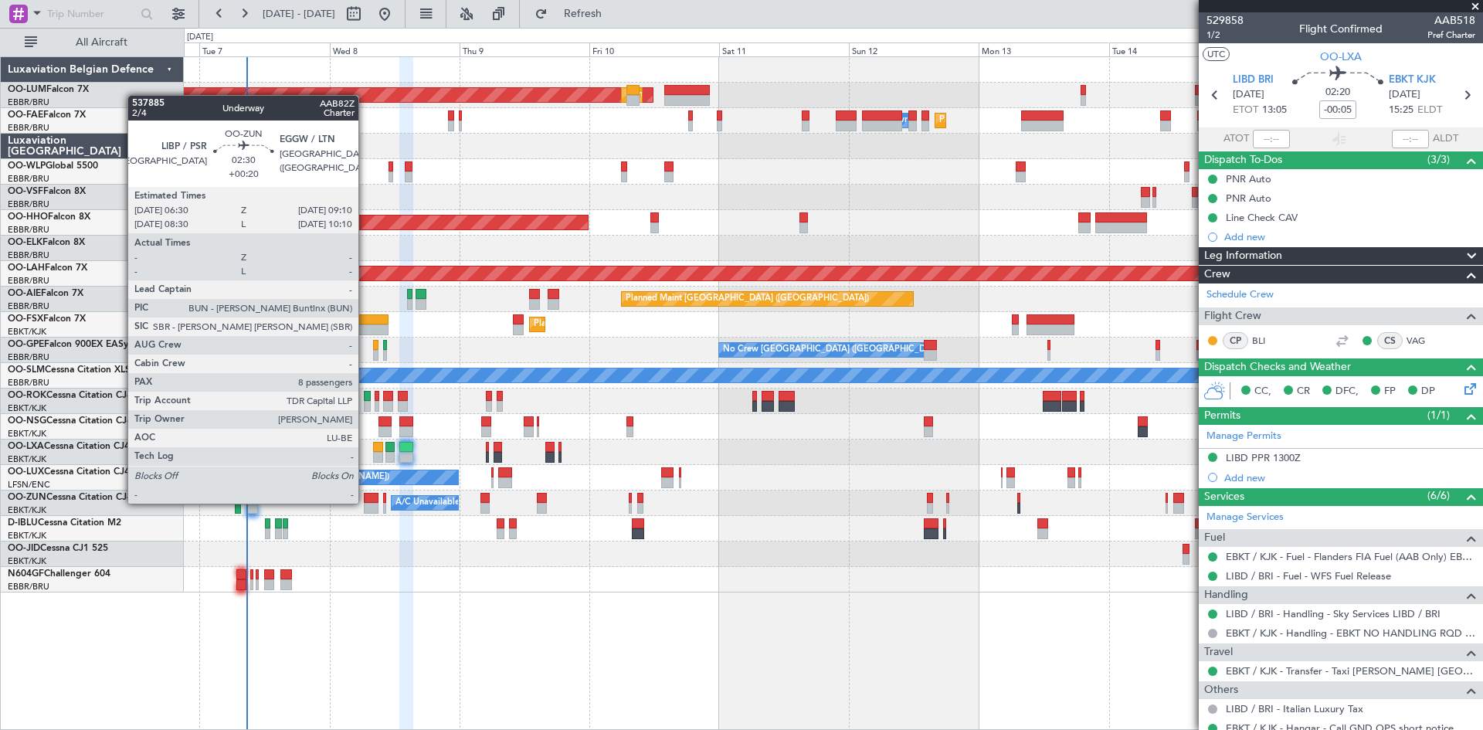
click at [365, 502] on div at bounding box center [371, 498] width 15 height 11
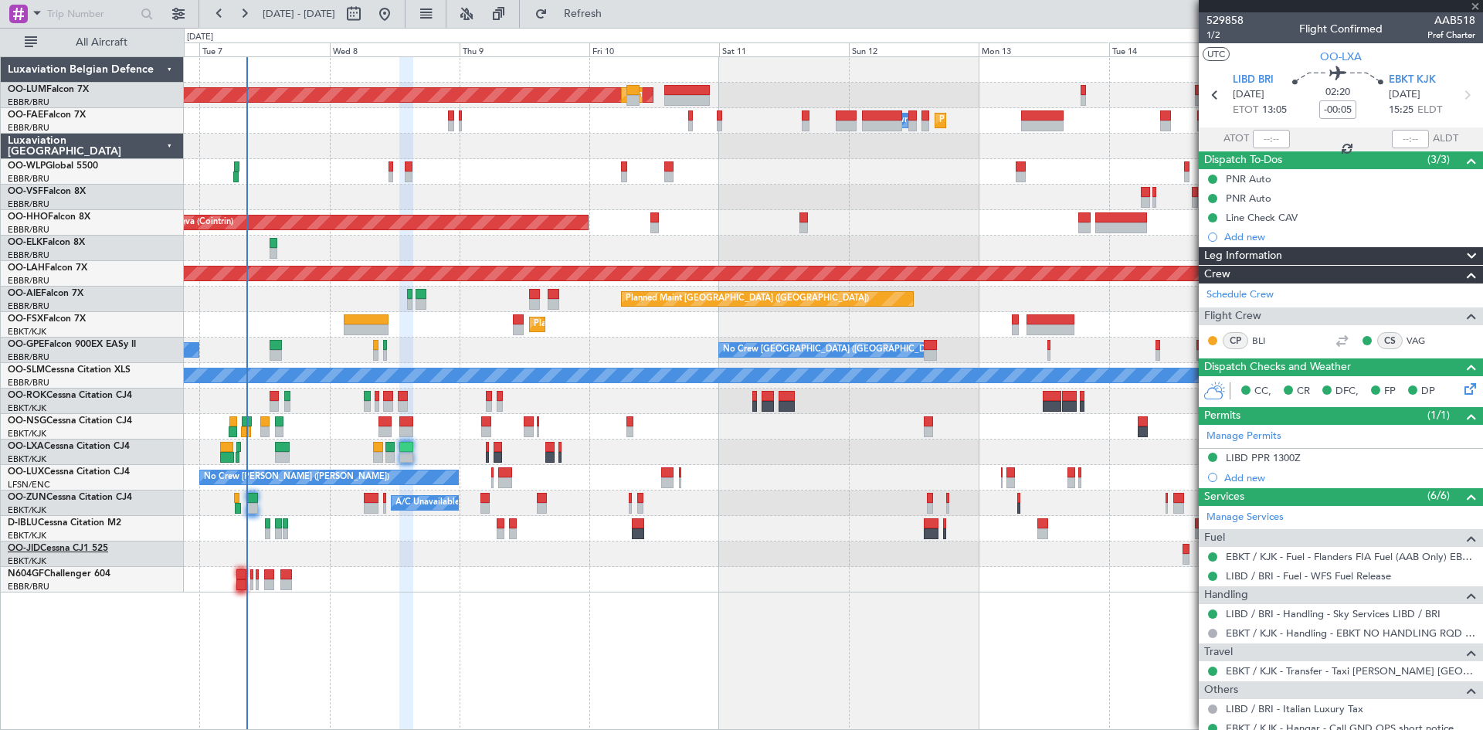
type input "+00:20"
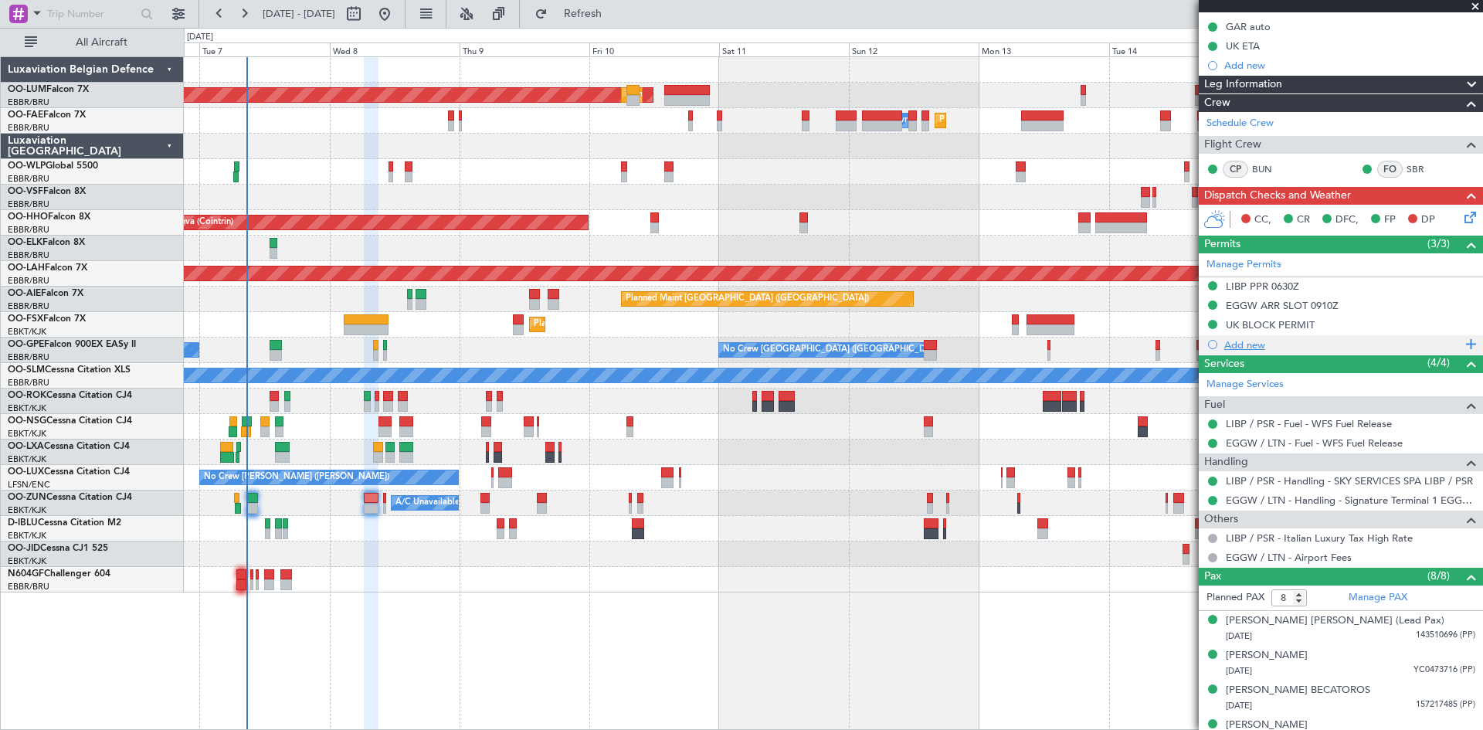
scroll to position [0, 0]
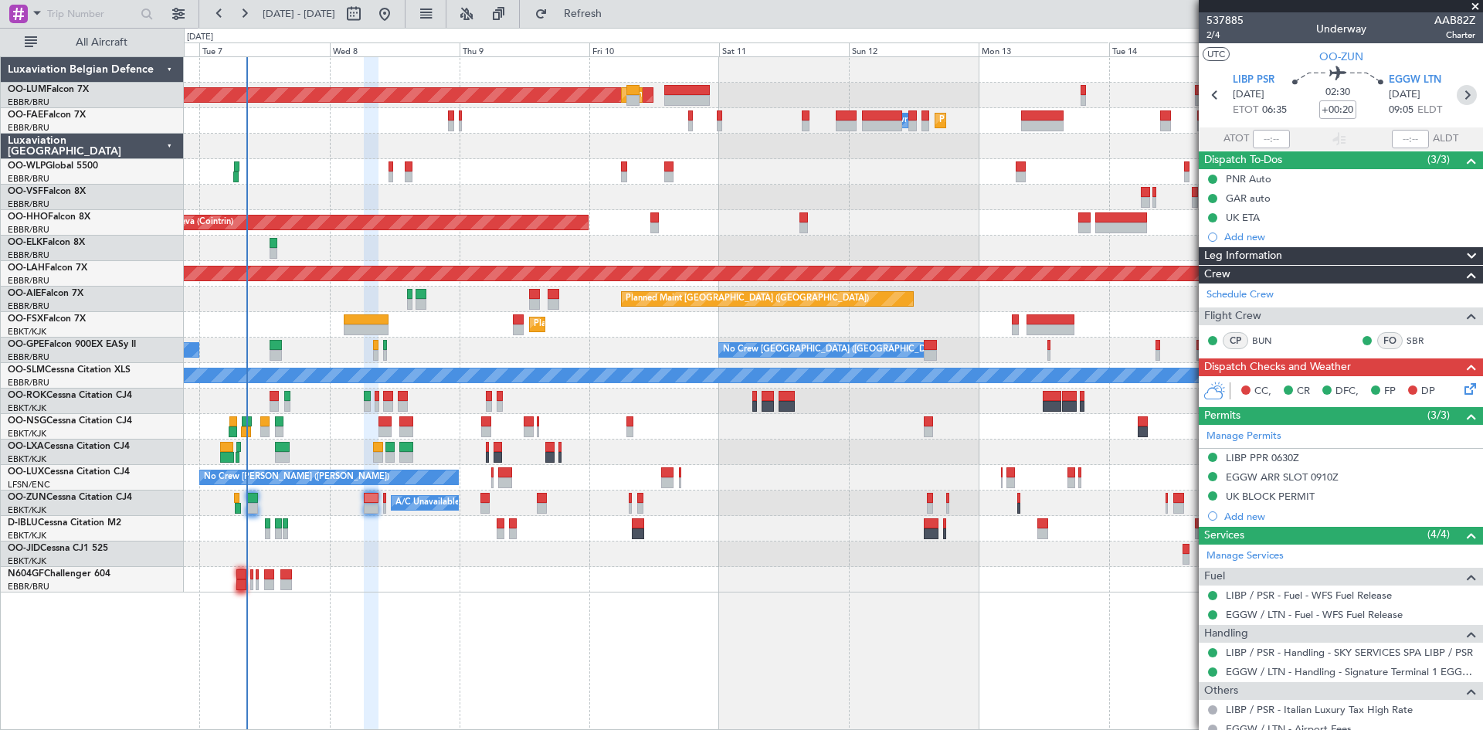
click at [1456, 100] on icon at bounding box center [1466, 95] width 20 height 20
type input "0"
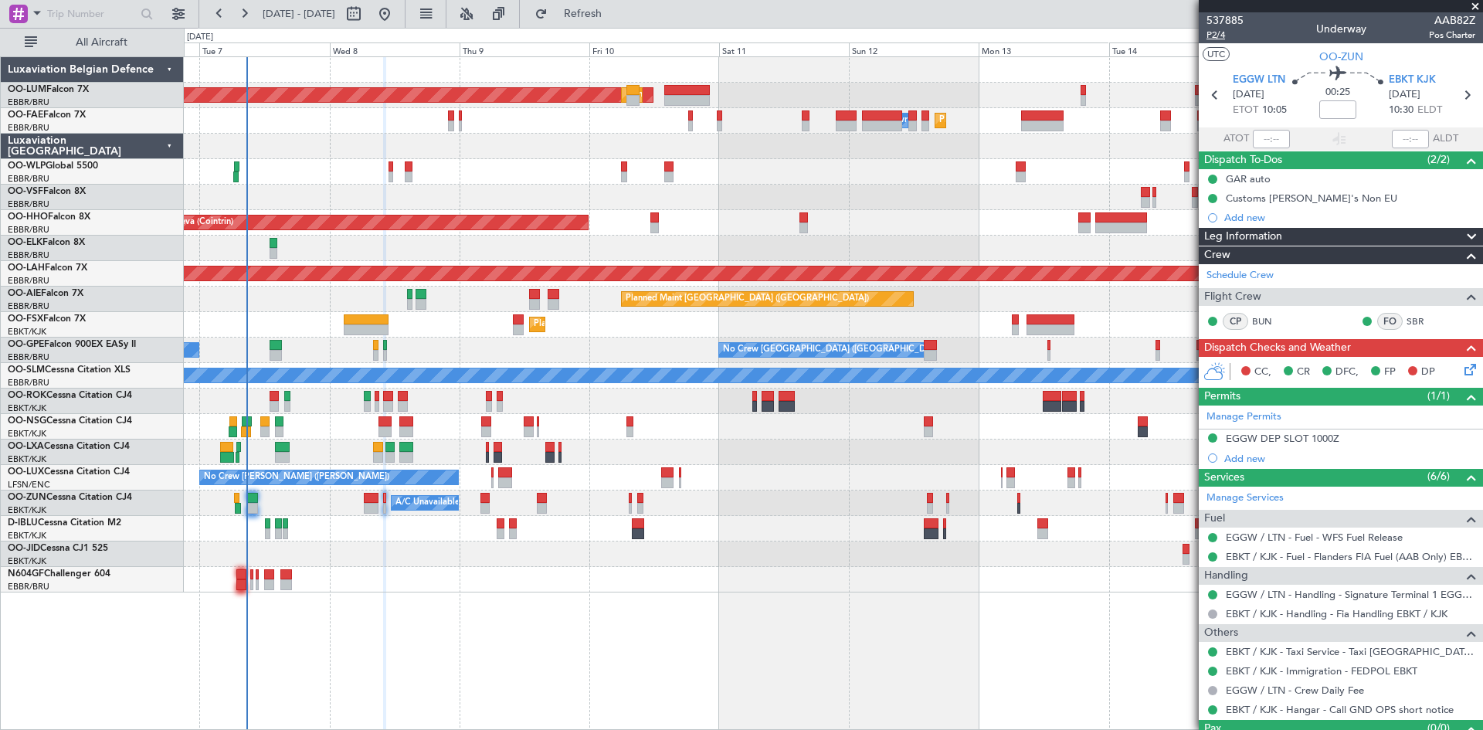
click at [1217, 37] on span "P2/4" at bounding box center [1224, 35] width 37 height 13
click at [1463, 370] on icon at bounding box center [1467, 367] width 12 height 12
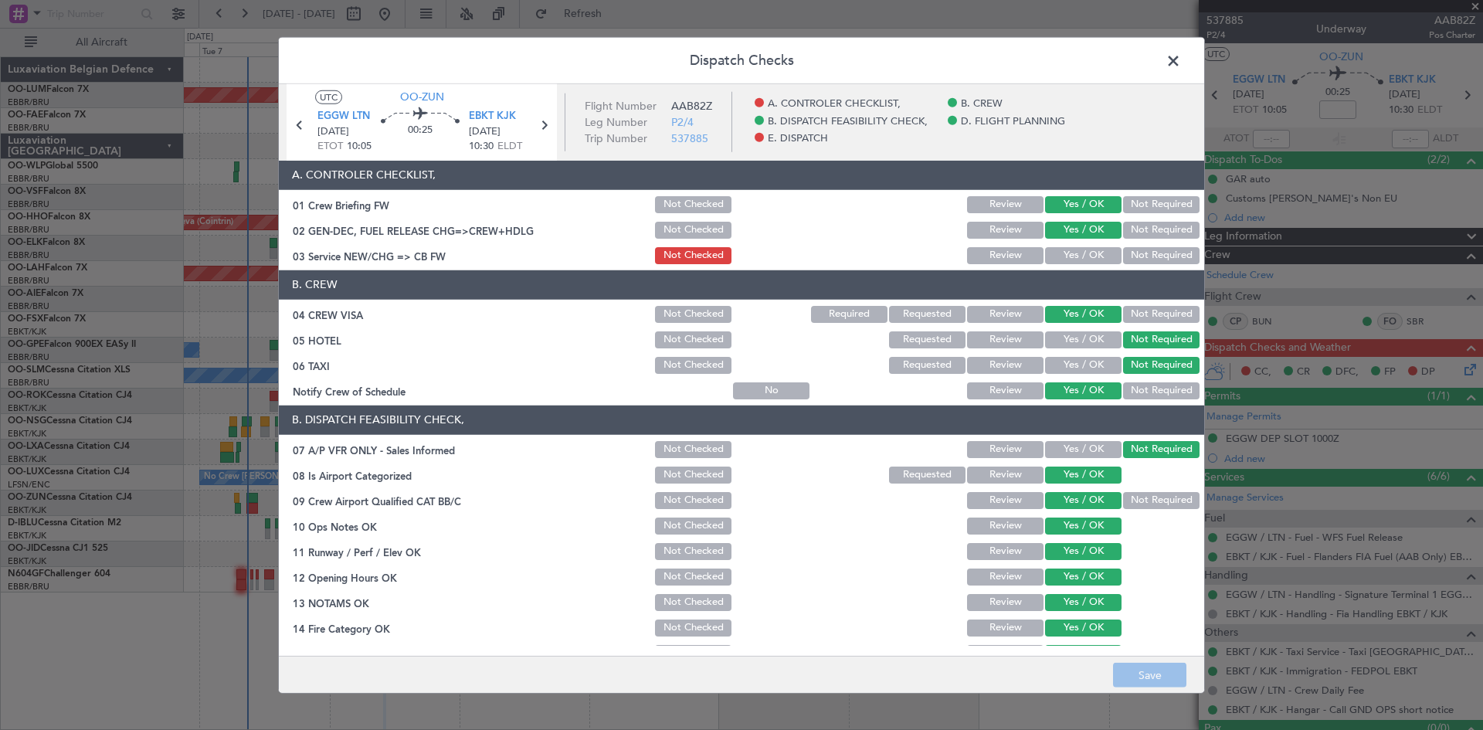
click at [1063, 256] on button "Yes / OK" at bounding box center [1083, 255] width 76 height 17
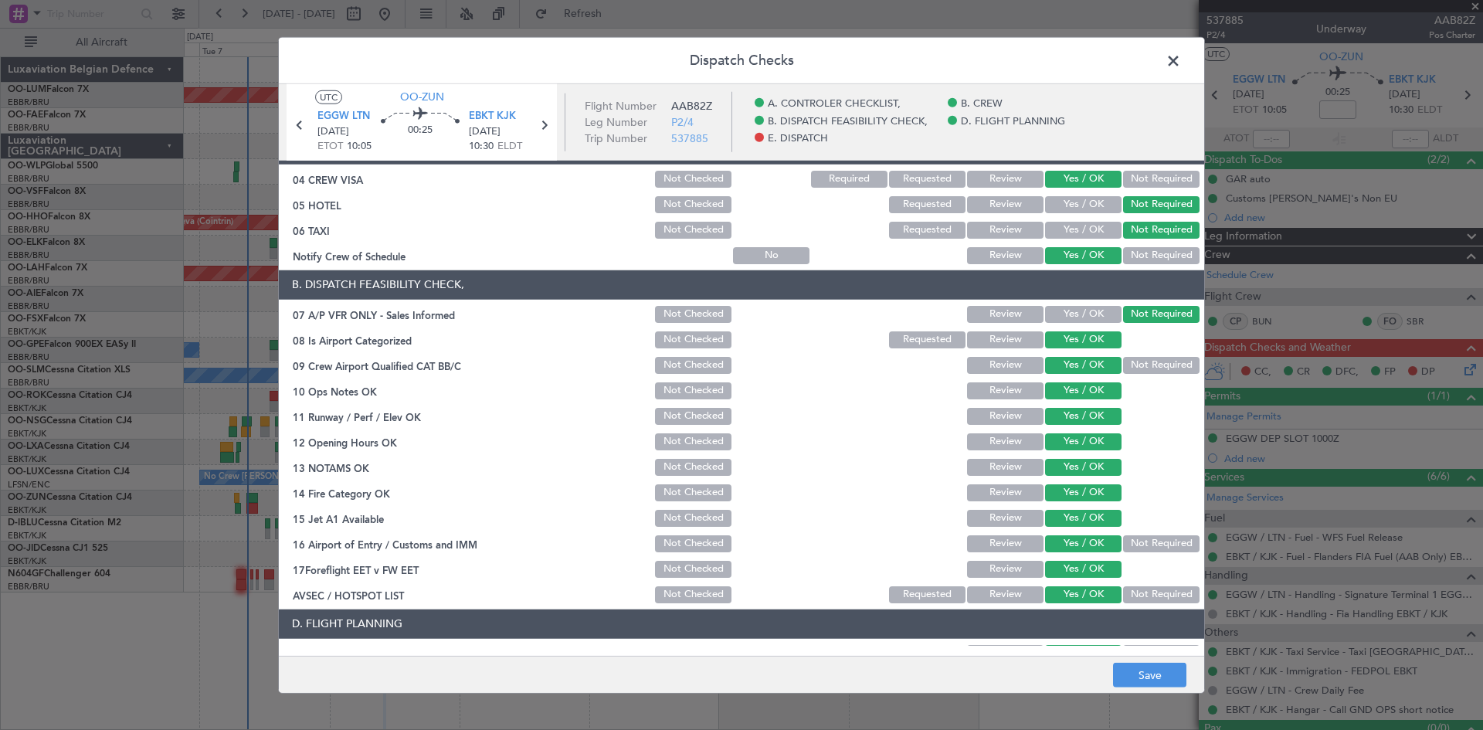
scroll to position [292, 0]
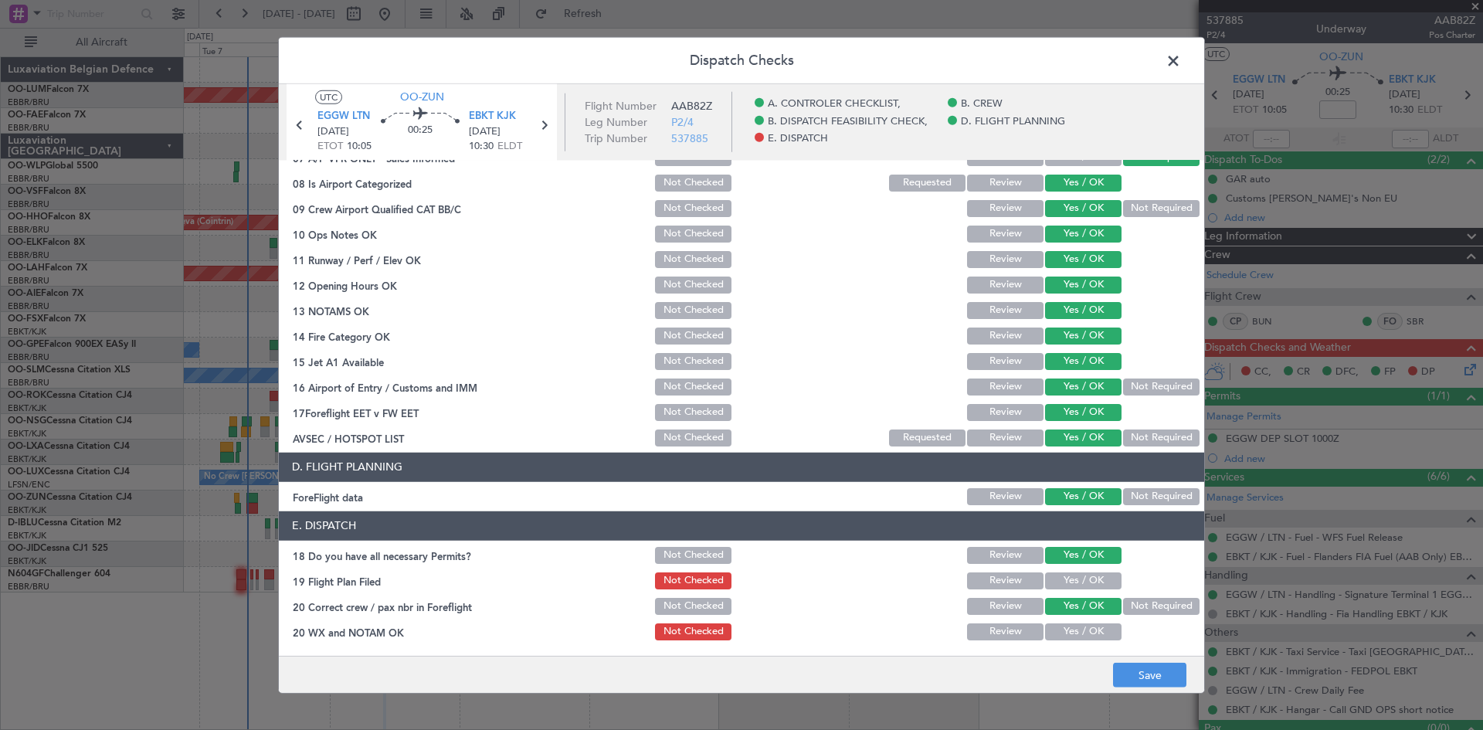
click at [1098, 578] on button "Yes / OK" at bounding box center [1083, 580] width 76 height 17
click at [1091, 627] on button "Yes / OK" at bounding box center [1083, 631] width 76 height 17
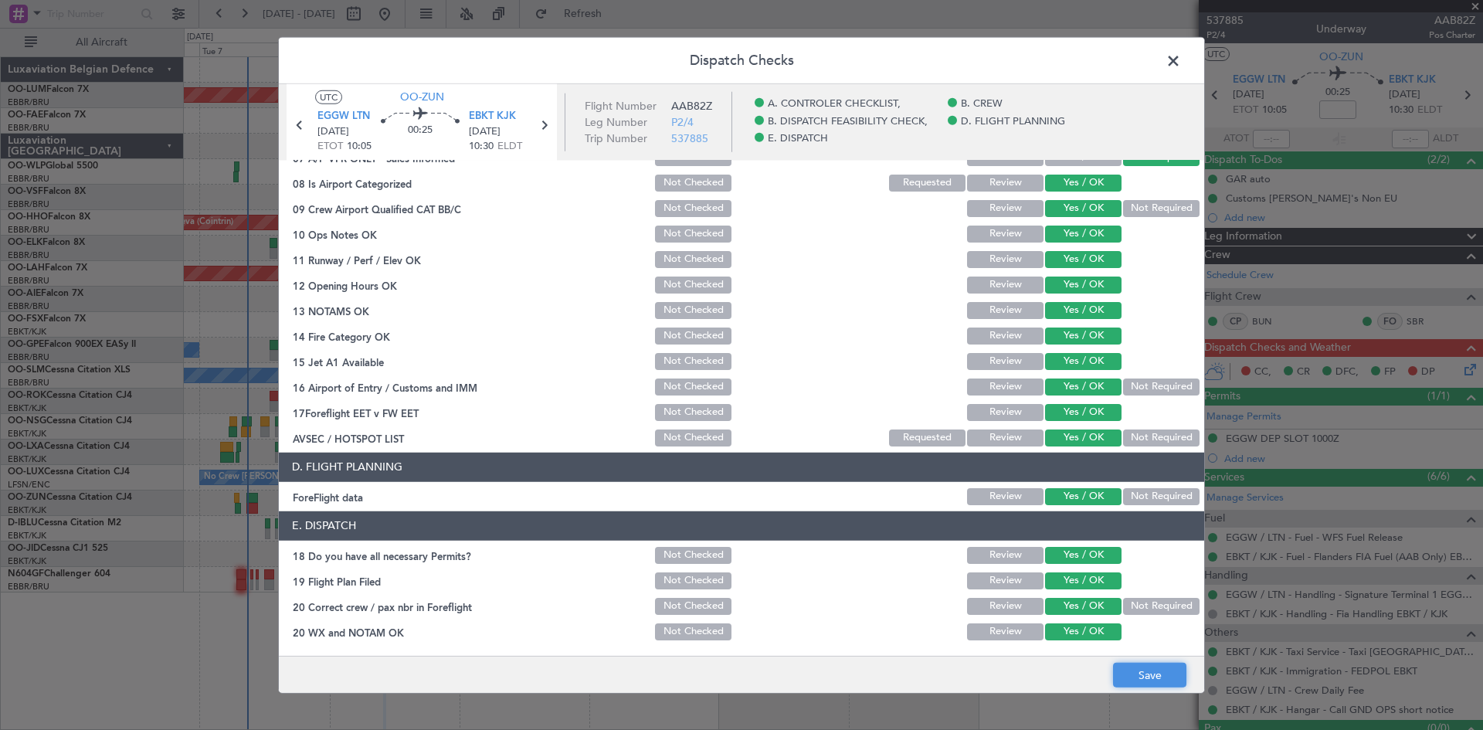
click at [1147, 682] on button "Save" at bounding box center [1149, 675] width 73 height 25
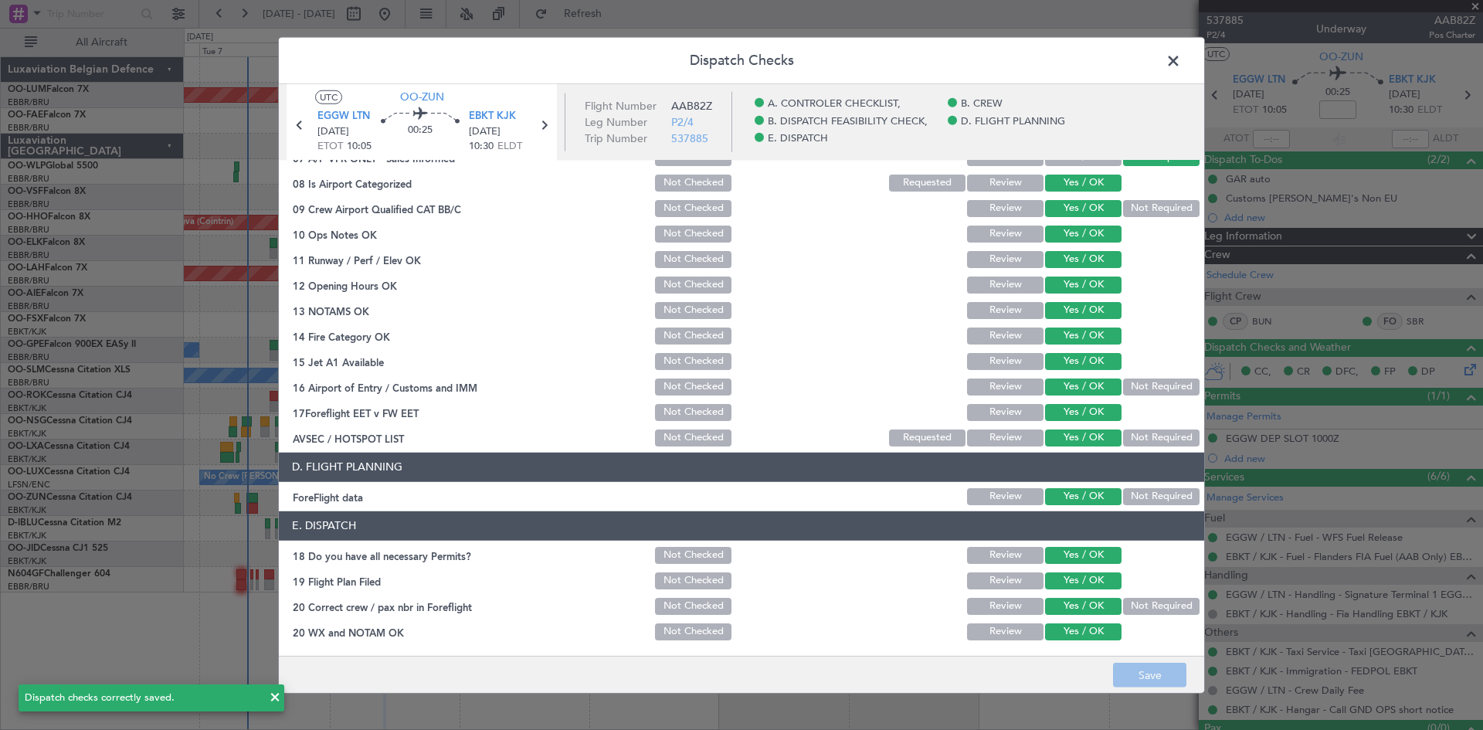
click at [298, 126] on icon at bounding box center [300, 124] width 20 height 20
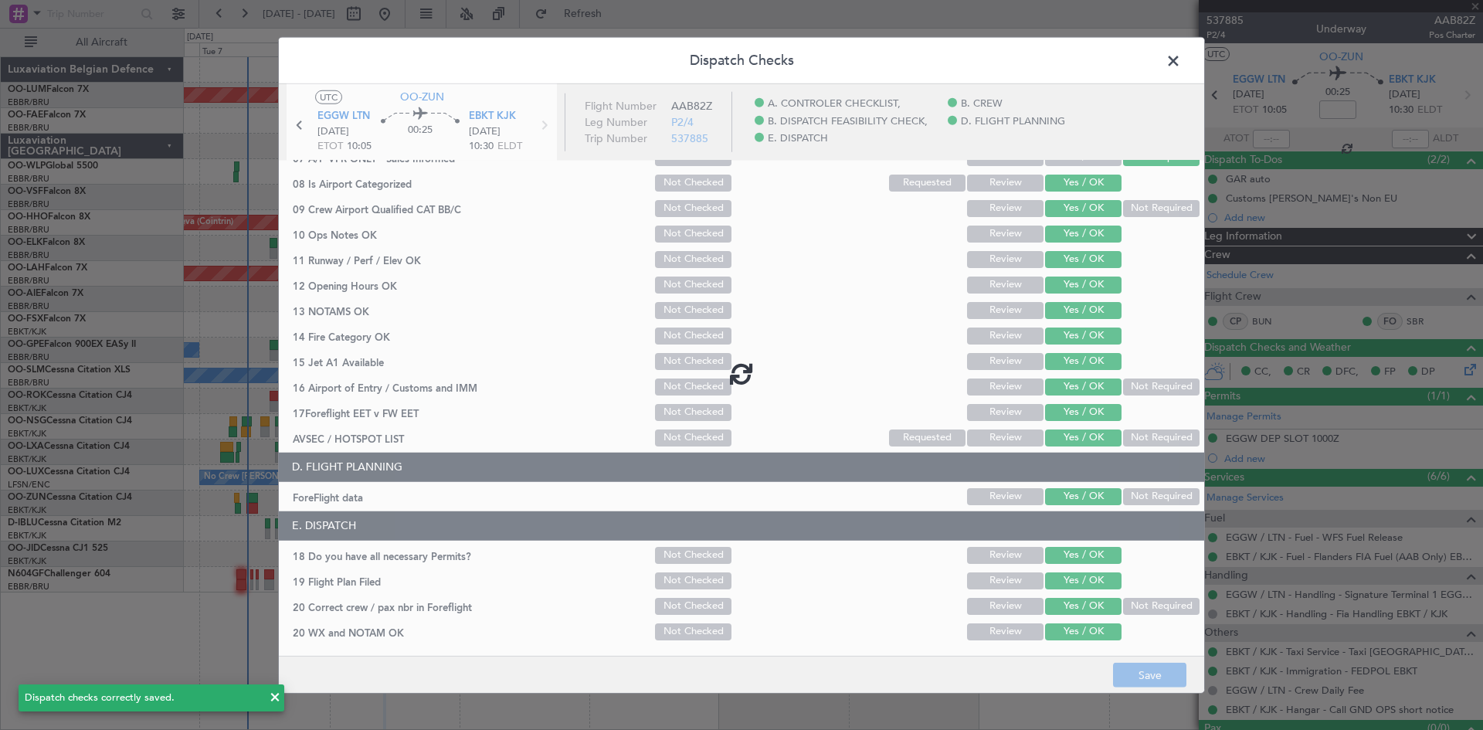
type input "+00:20"
type input "8"
type input "+00:20"
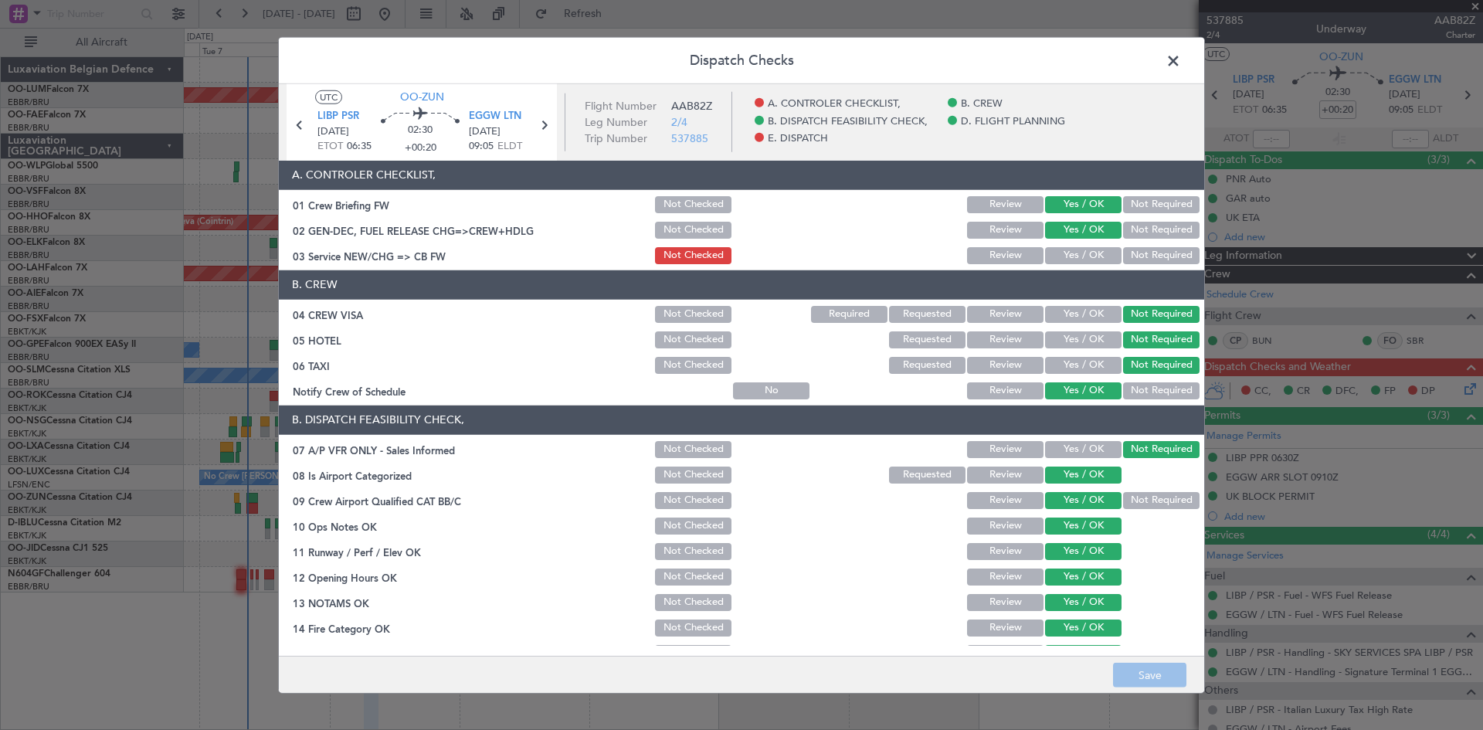
click at [1080, 256] on button "Yes / OK" at bounding box center [1083, 255] width 76 height 17
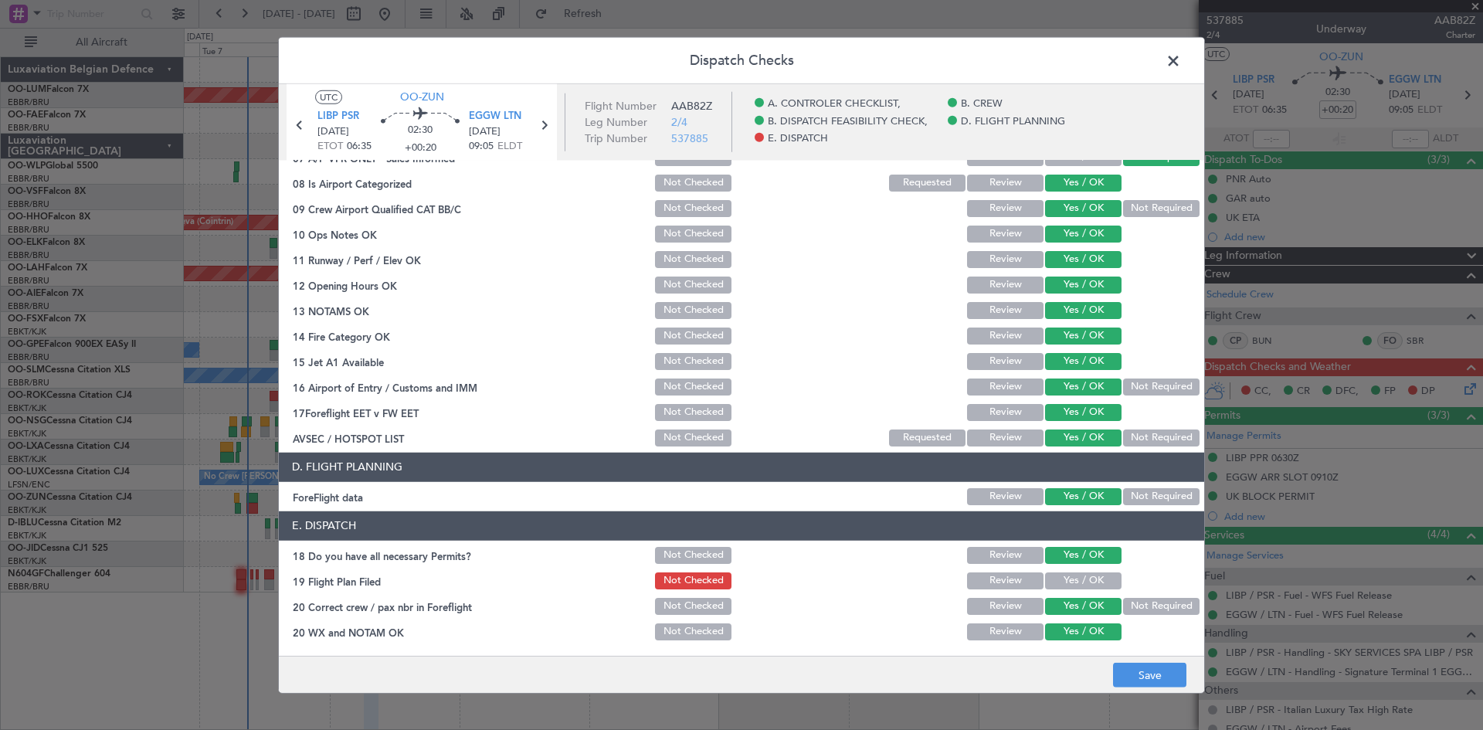
click at [1100, 578] on button "Yes / OK" at bounding box center [1083, 580] width 76 height 17
click at [1125, 675] on button "Save" at bounding box center [1149, 675] width 73 height 25
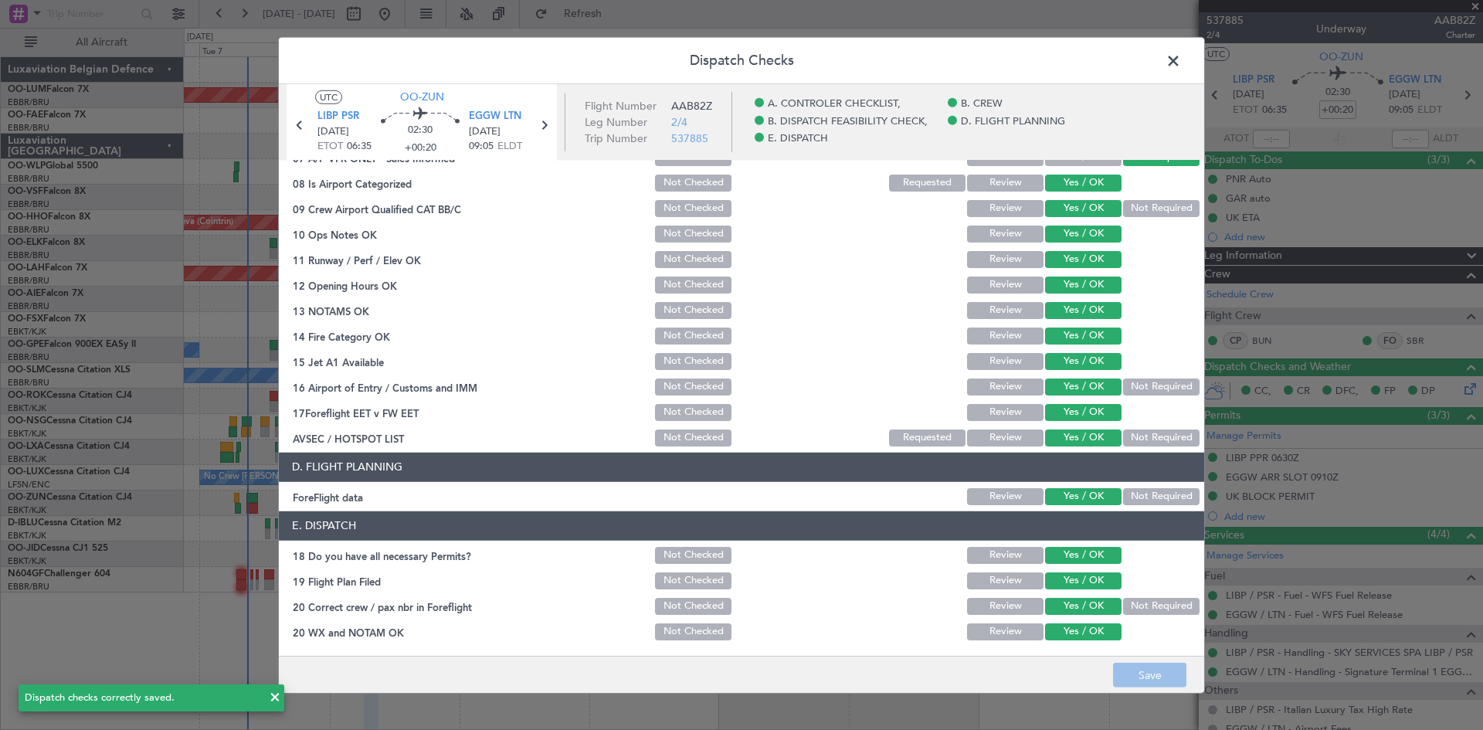
click at [1181, 63] on span at bounding box center [1181, 64] width 0 height 31
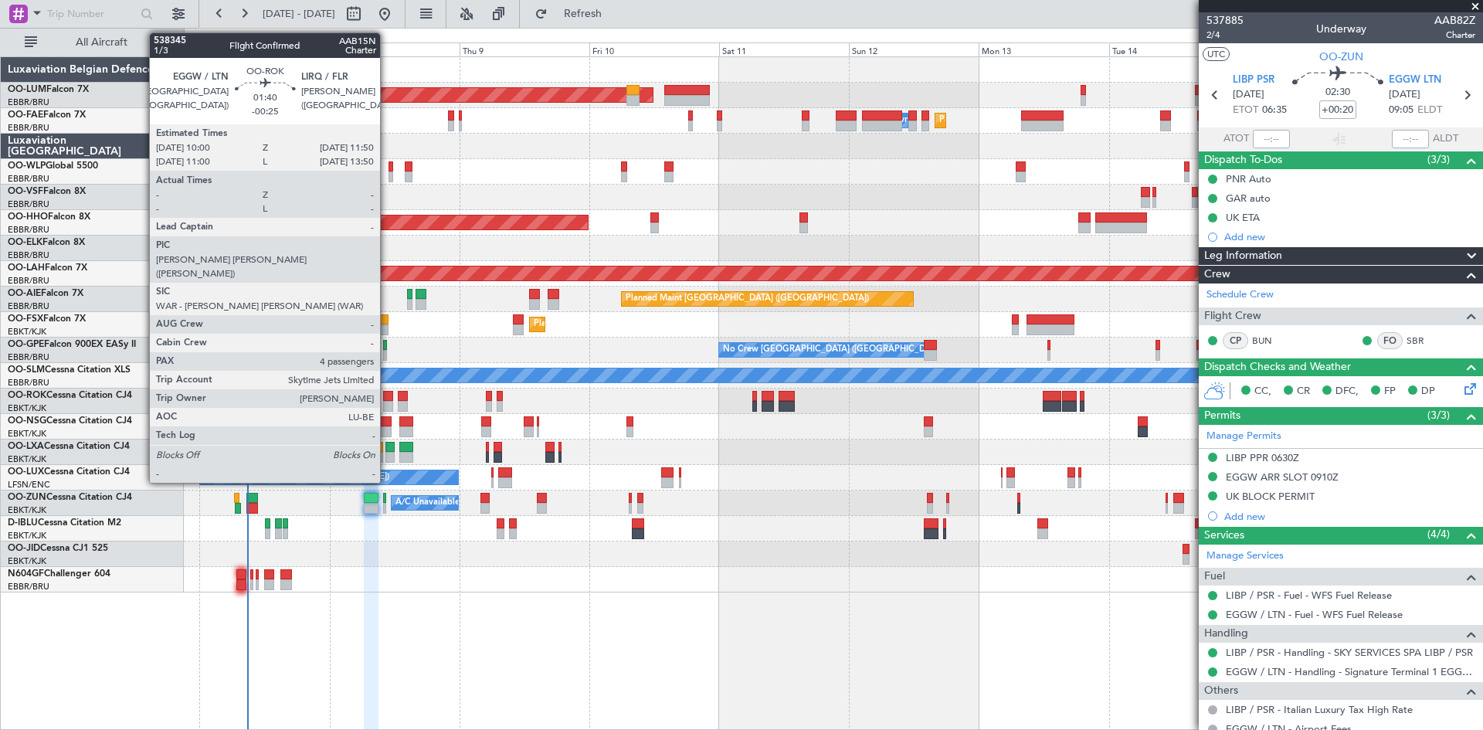
click at [387, 395] on div at bounding box center [388, 396] width 10 height 11
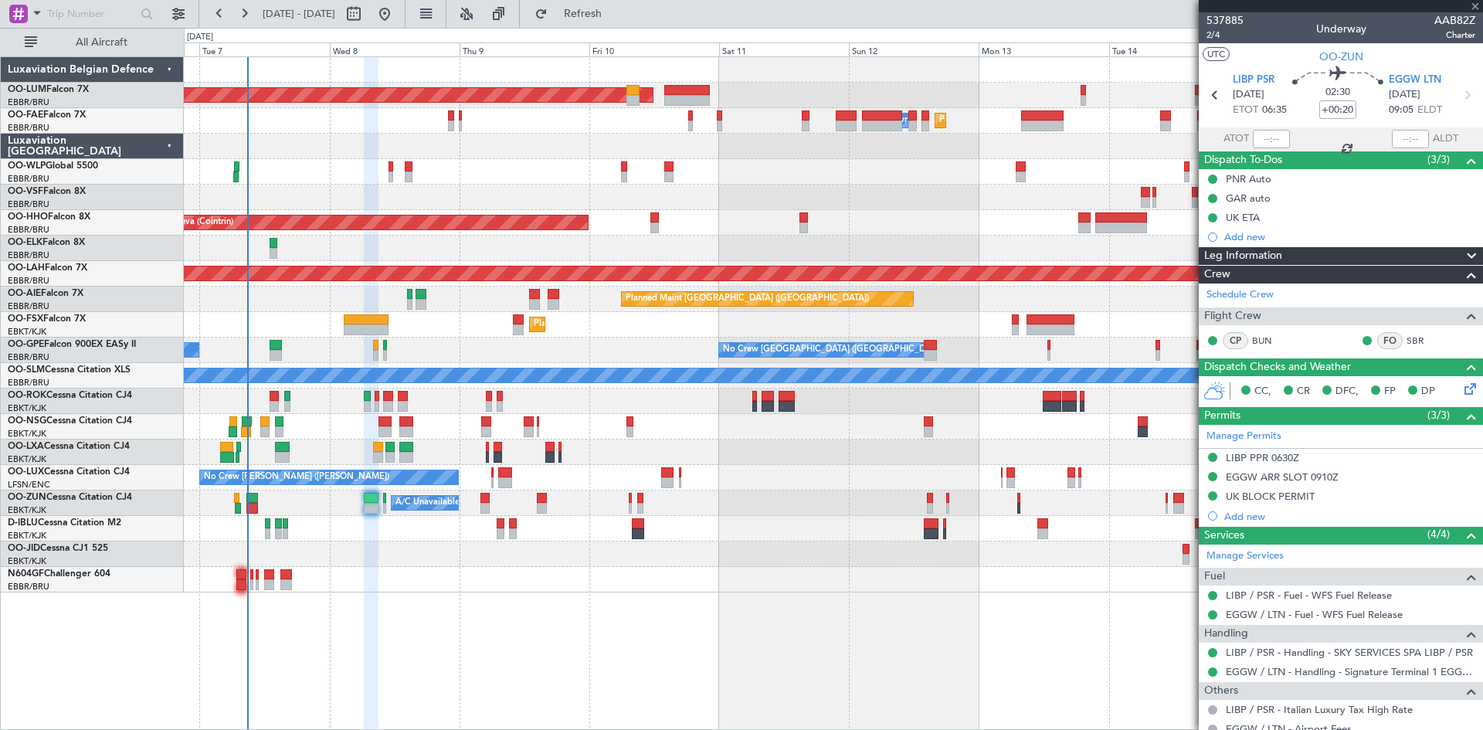
type input "-00:25"
type input "4"
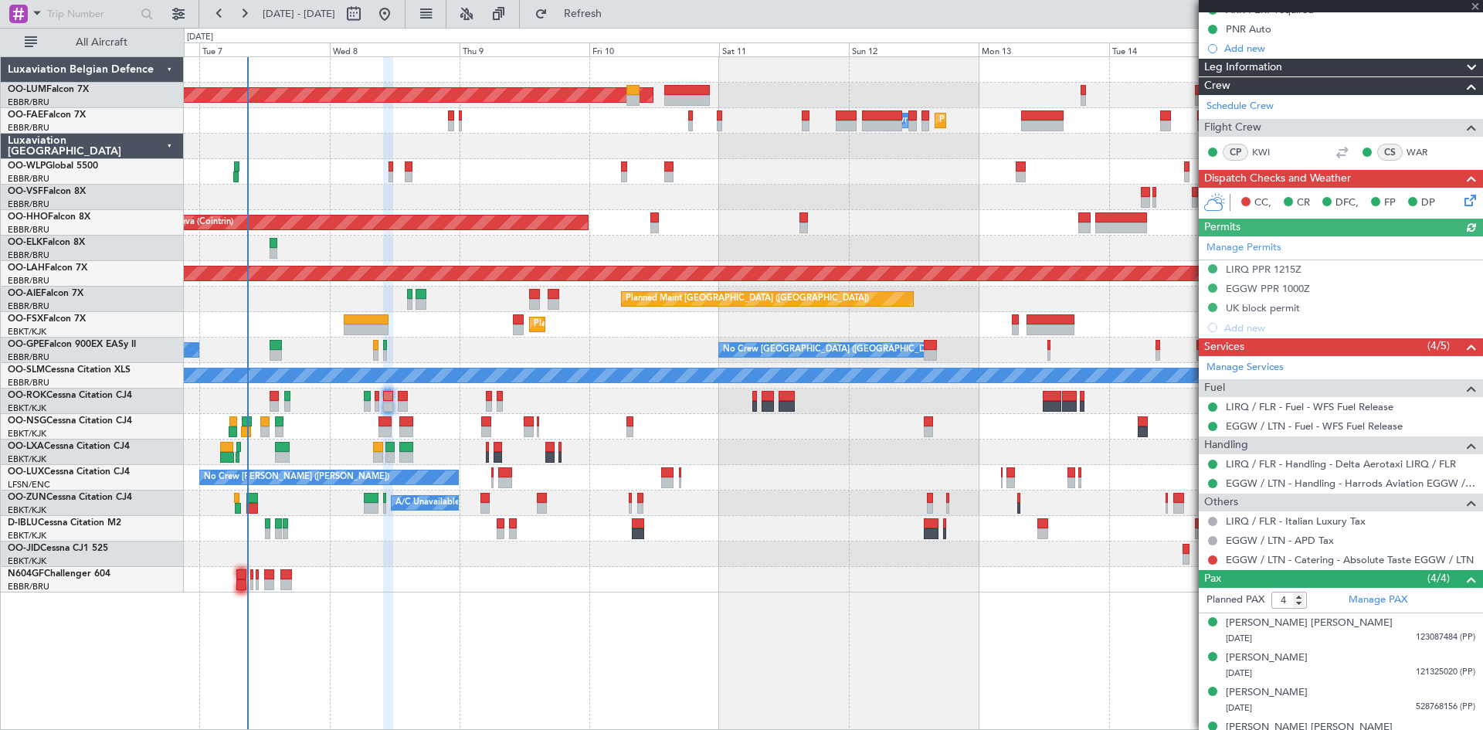
scroll to position [210, 0]
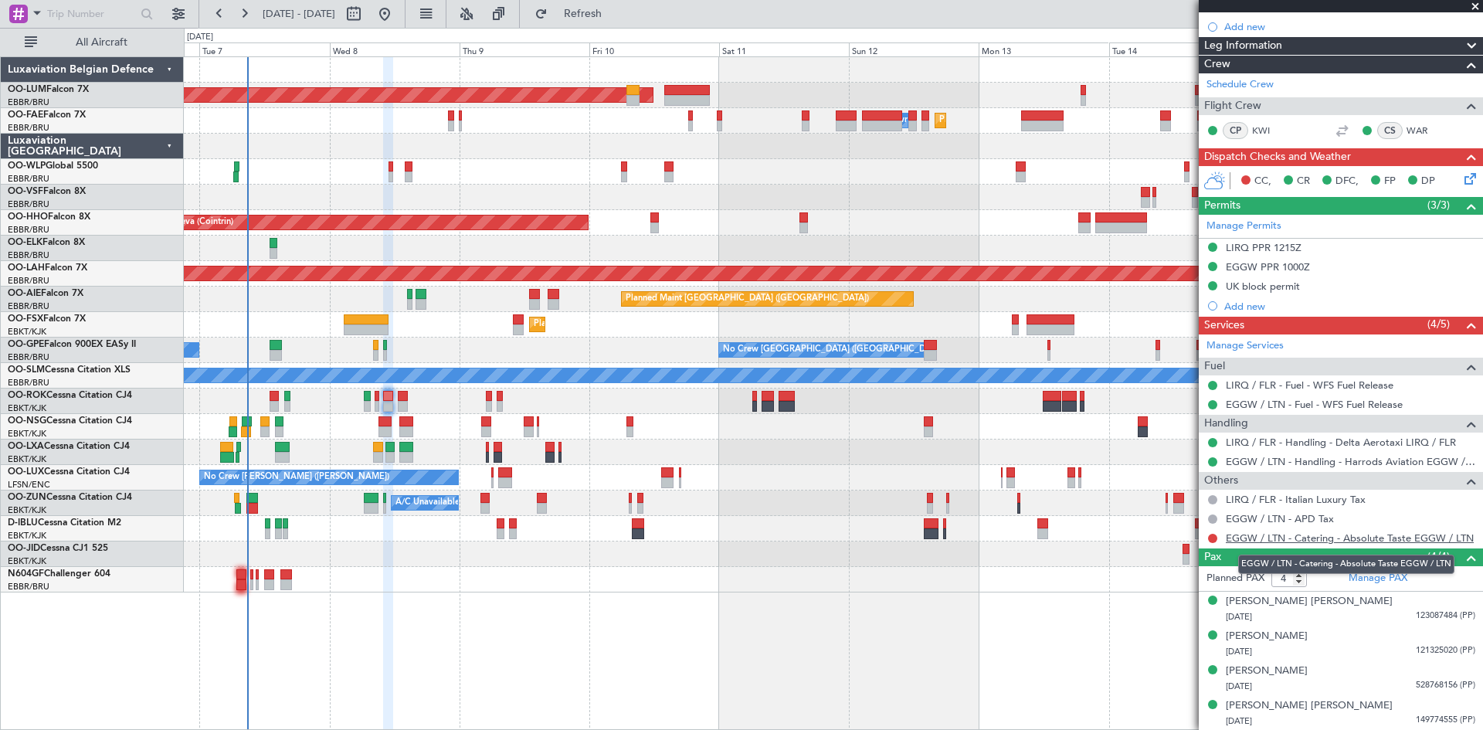
click at [1256, 535] on link "EGGW / LTN - Catering - Absolute Taste EGGW / LTN" at bounding box center [1350, 537] width 248 height 13
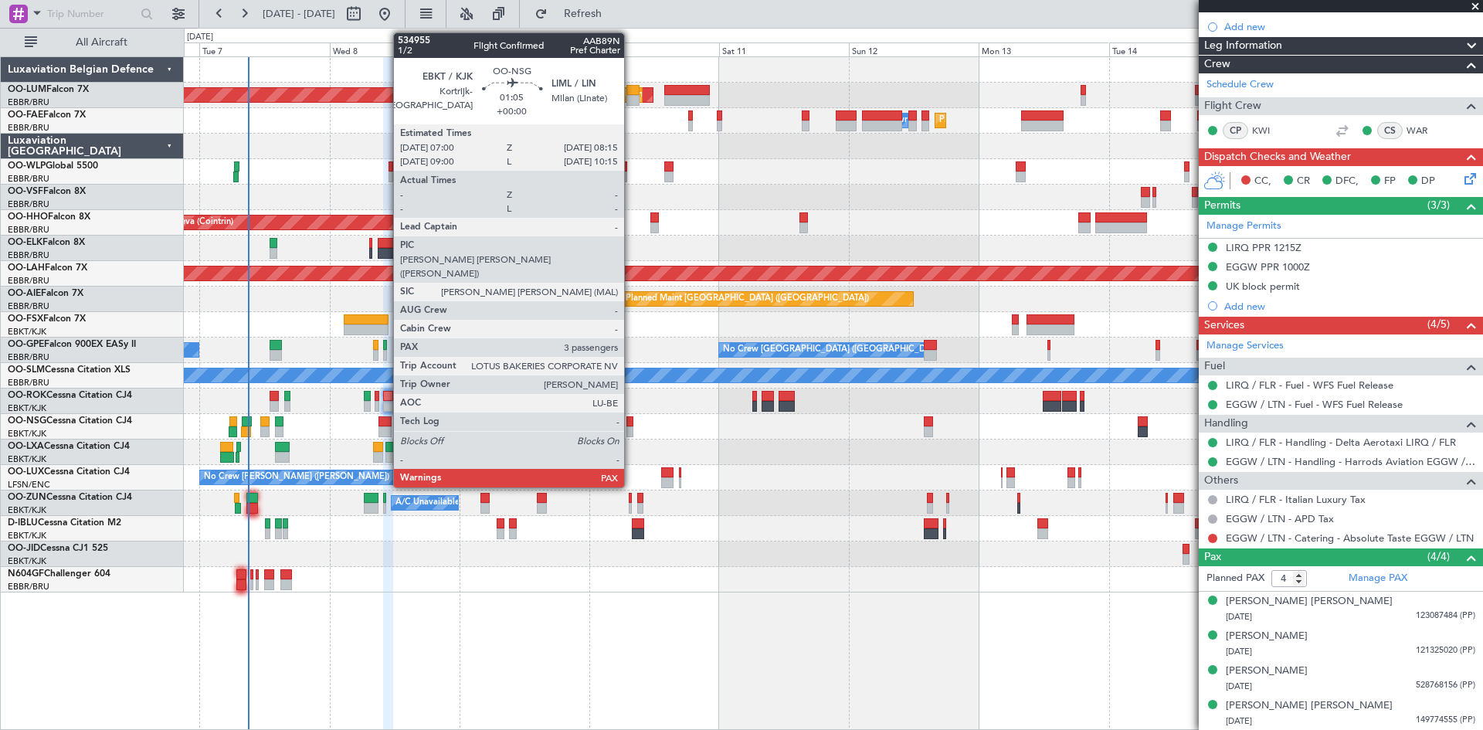
click at [629, 425] on div at bounding box center [629, 421] width 7 height 11
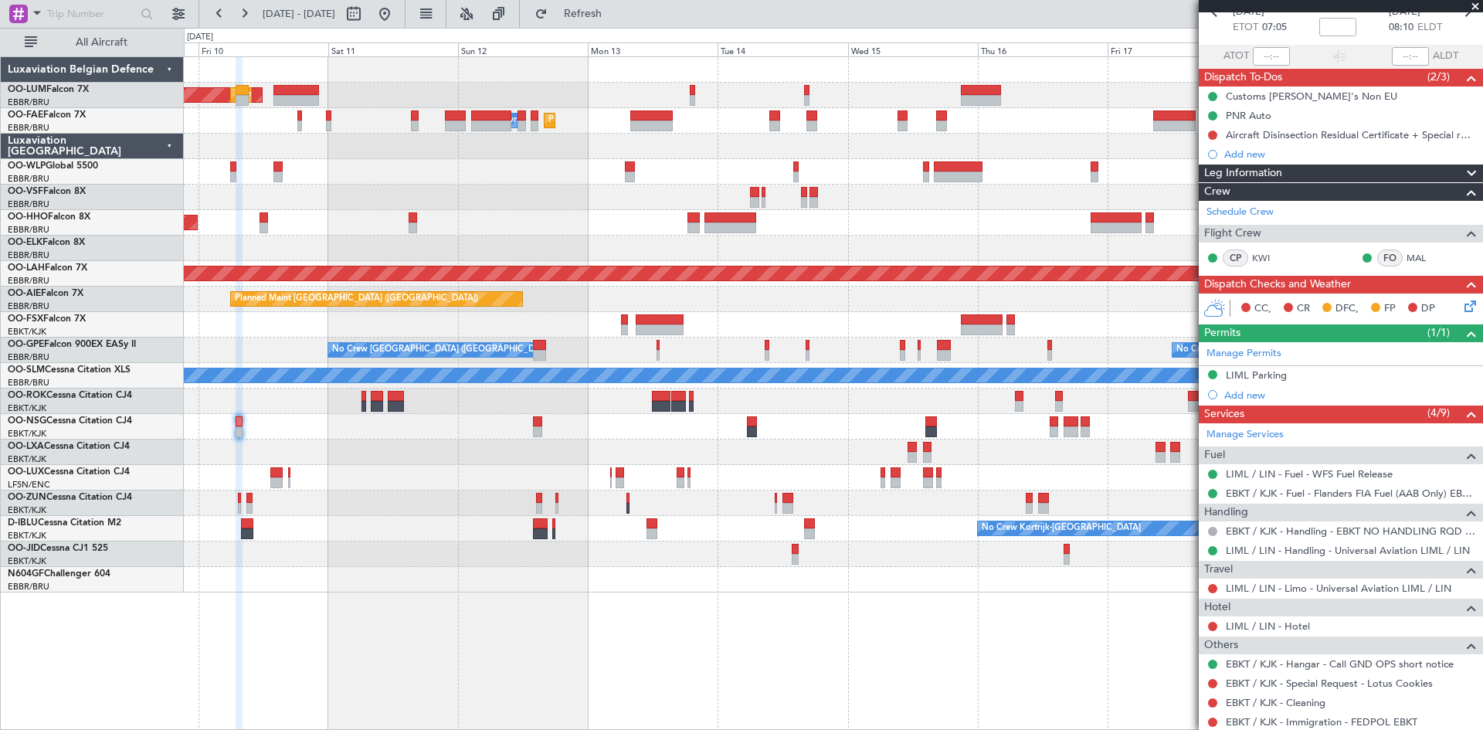
scroll to position [232, 0]
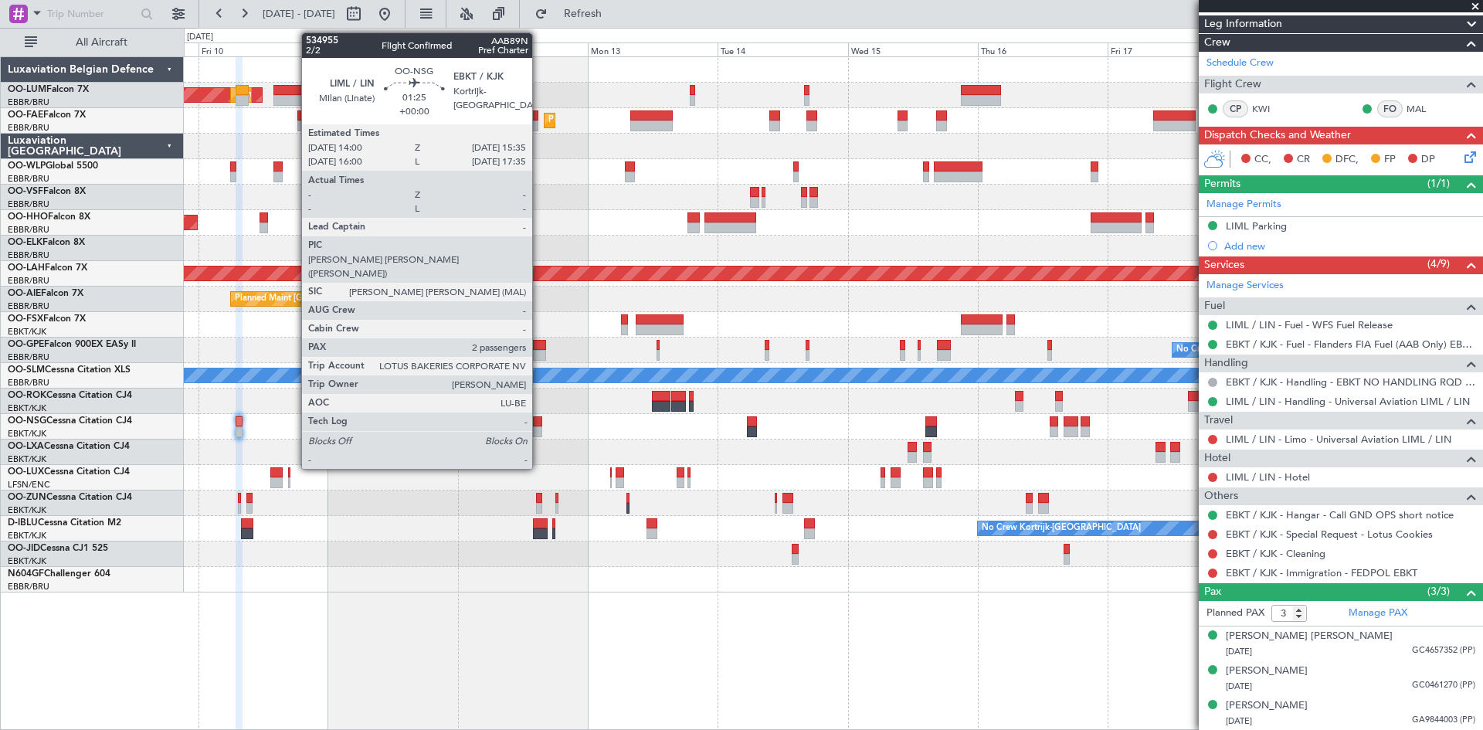
click at [539, 429] on div at bounding box center [537, 431] width 9 height 11
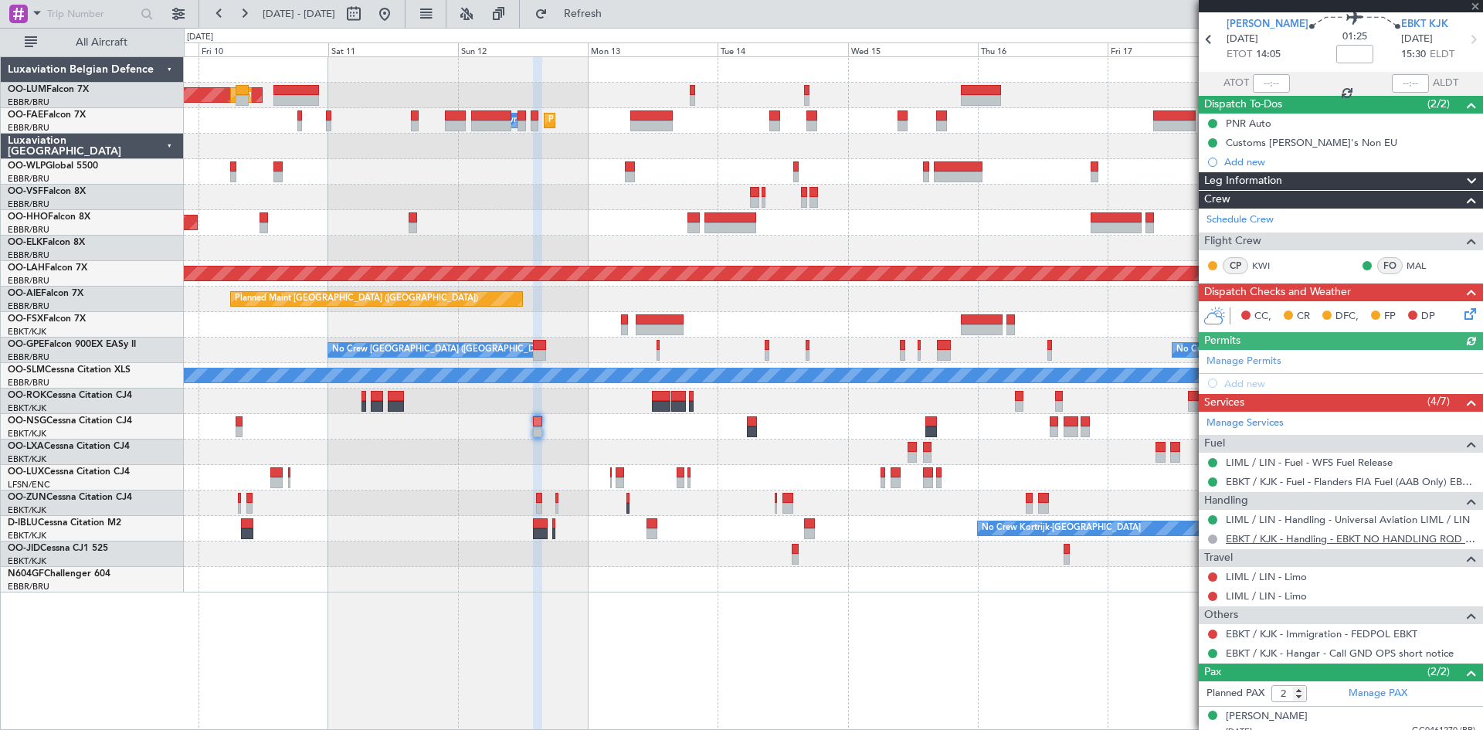
scroll to position [101, 0]
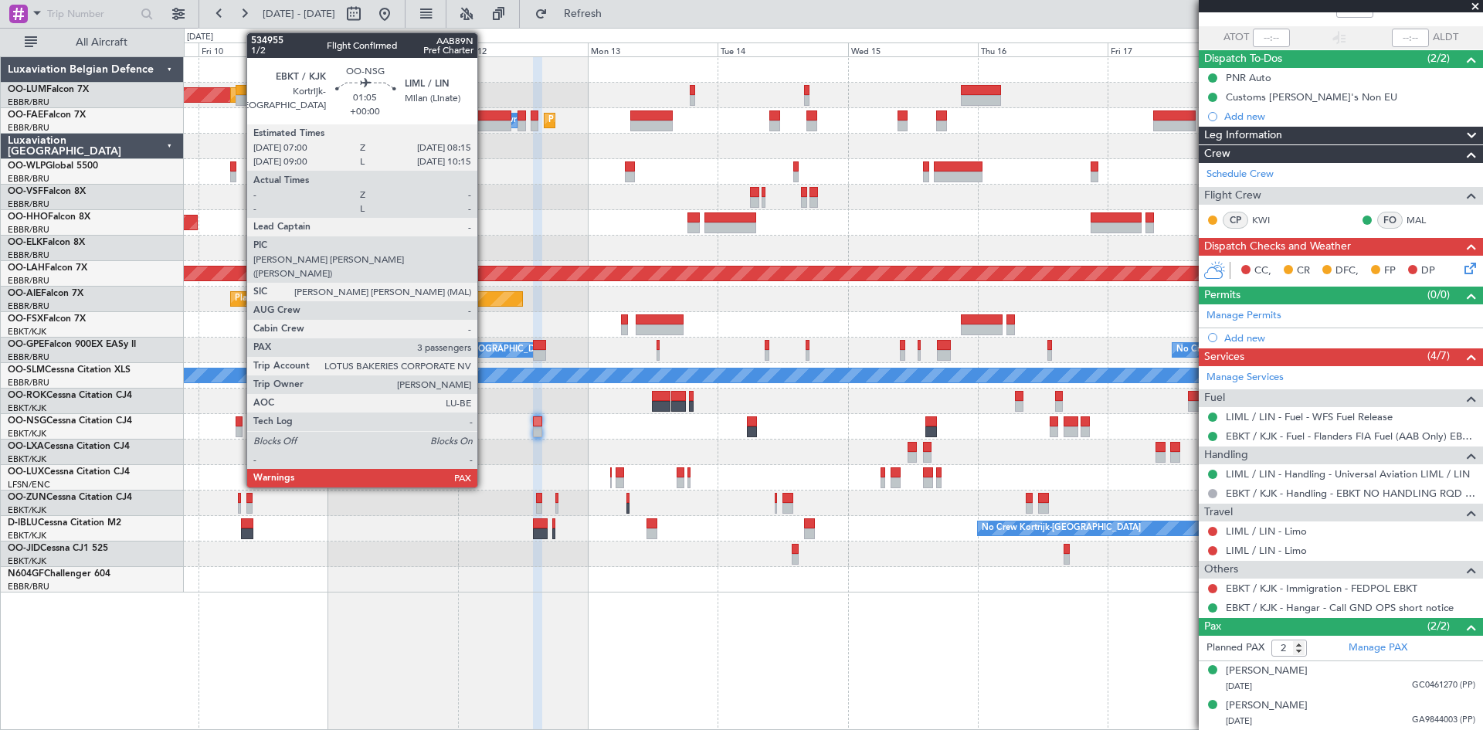
click at [239, 420] on div at bounding box center [239, 421] width 7 height 11
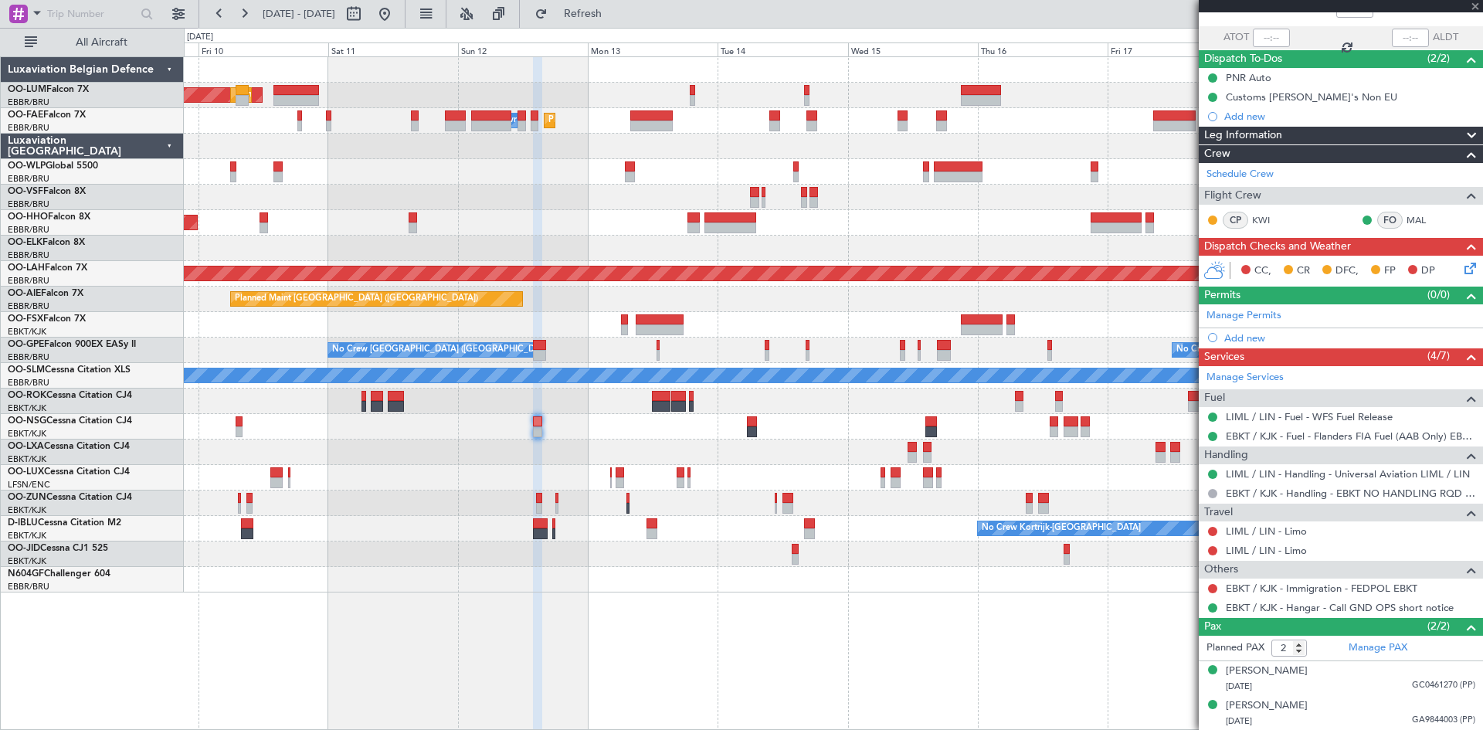
type input "3"
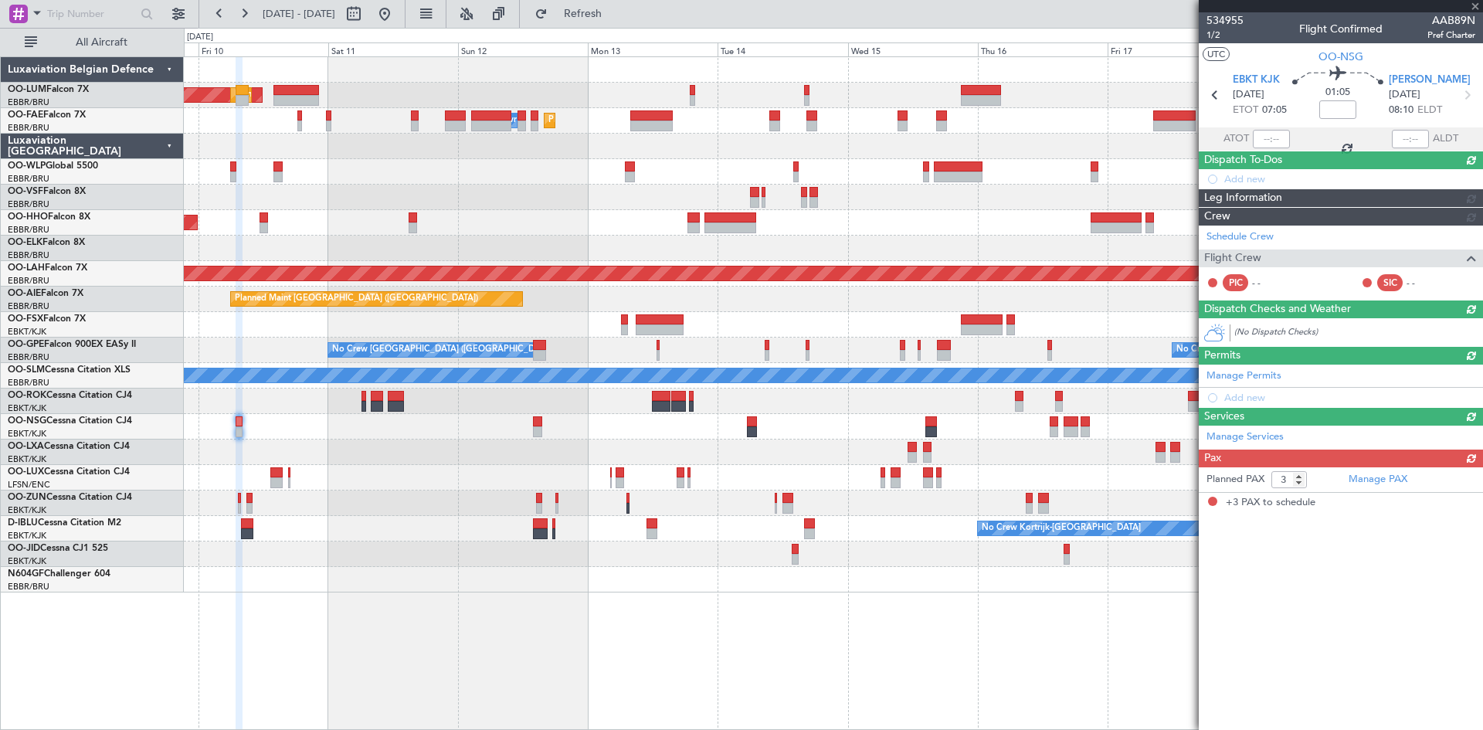
scroll to position [0, 0]
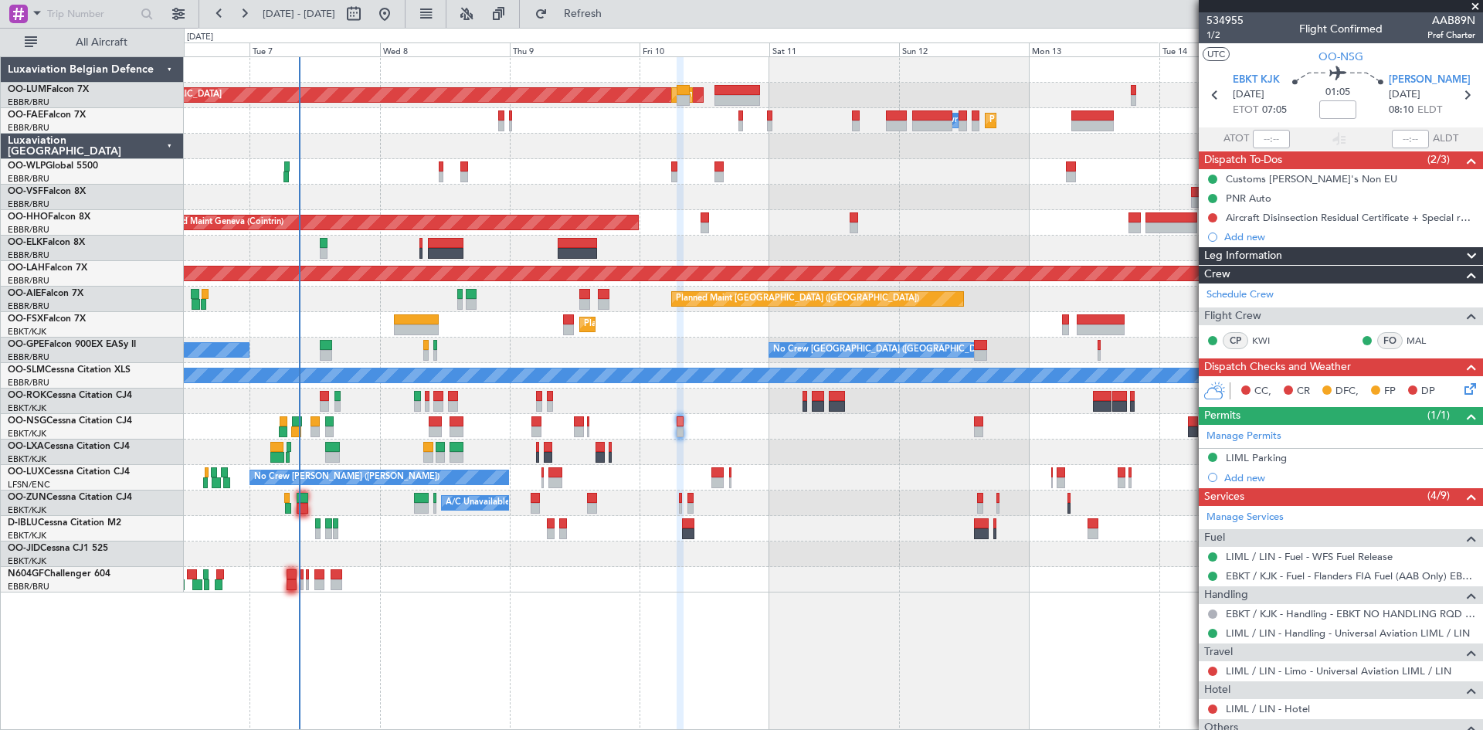
click at [769, 543] on div at bounding box center [833, 553] width 1298 height 25
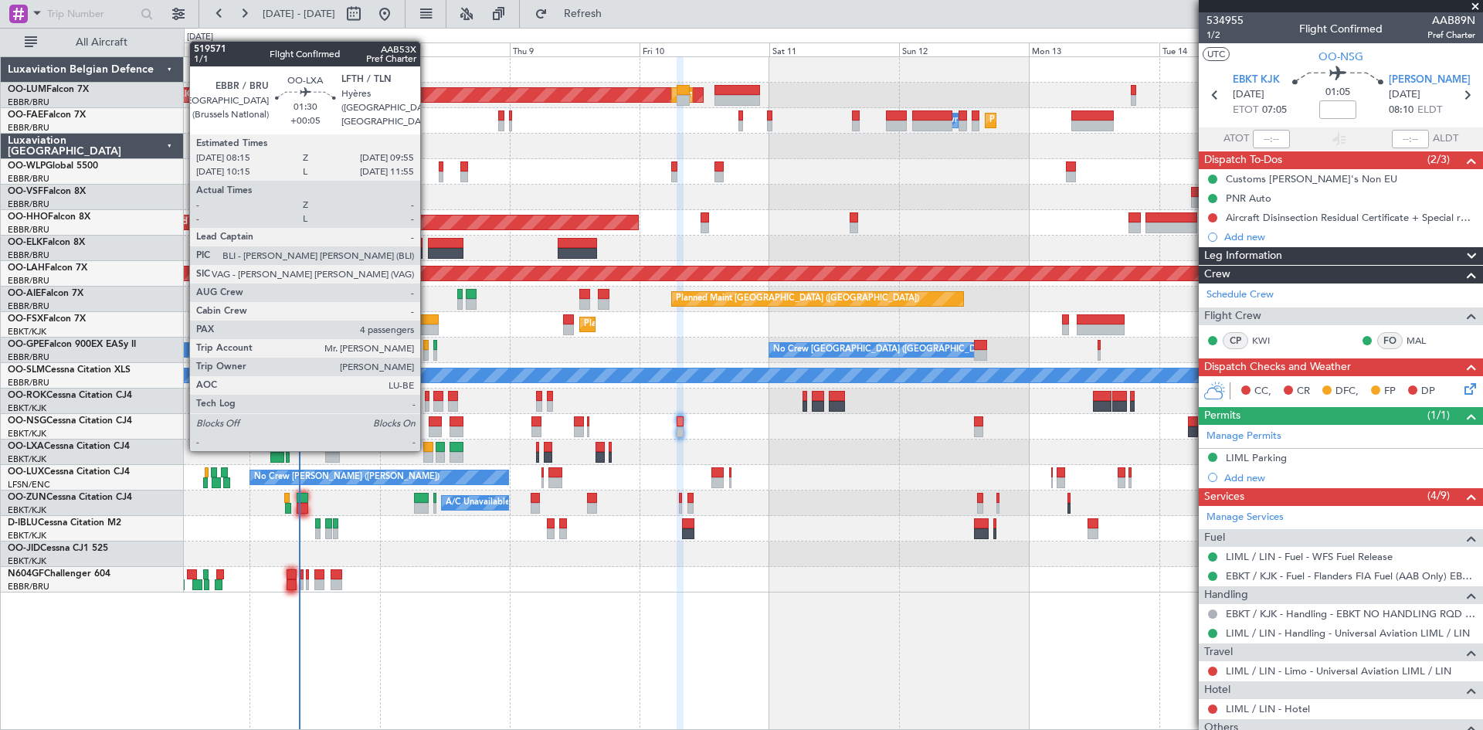
click at [427, 449] on div at bounding box center [427, 447] width 9 height 11
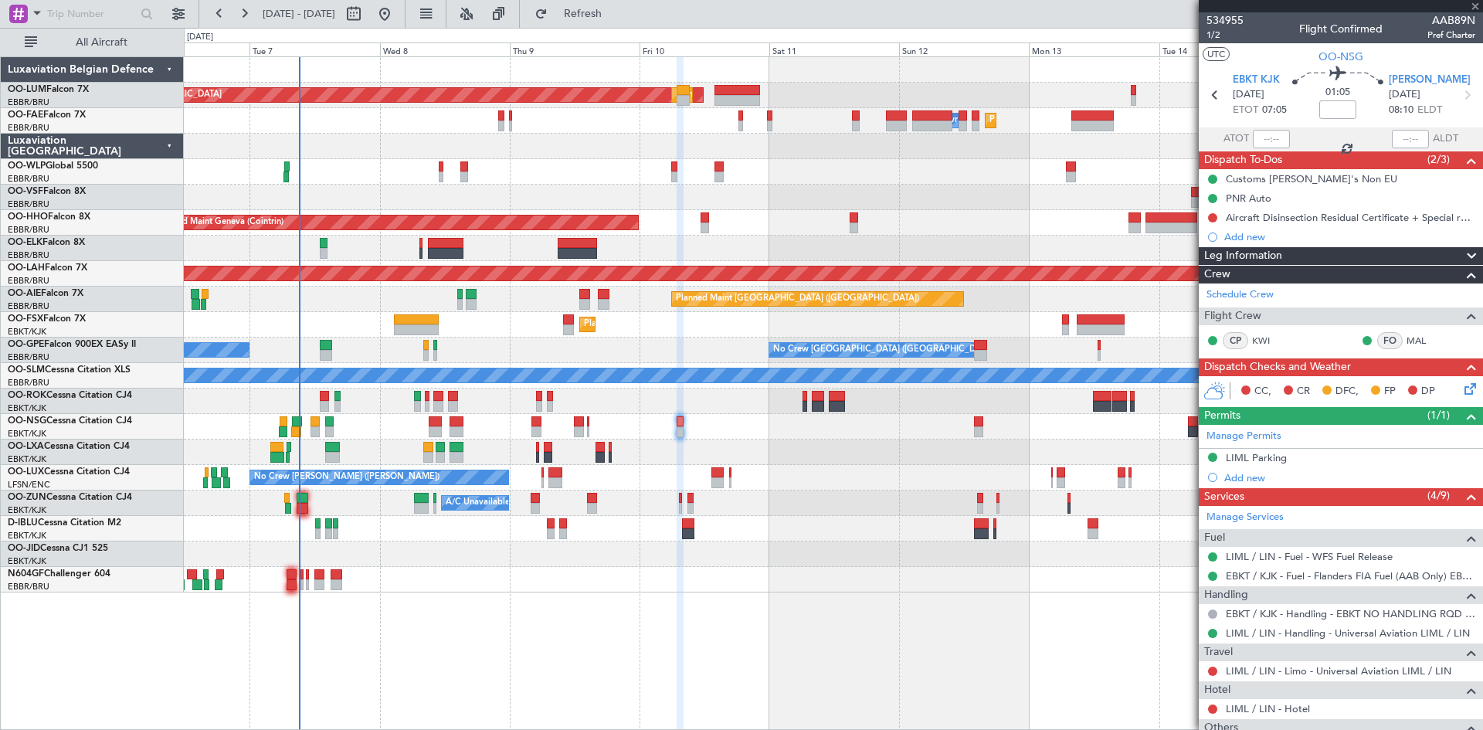
type input "+00:05"
type input "4"
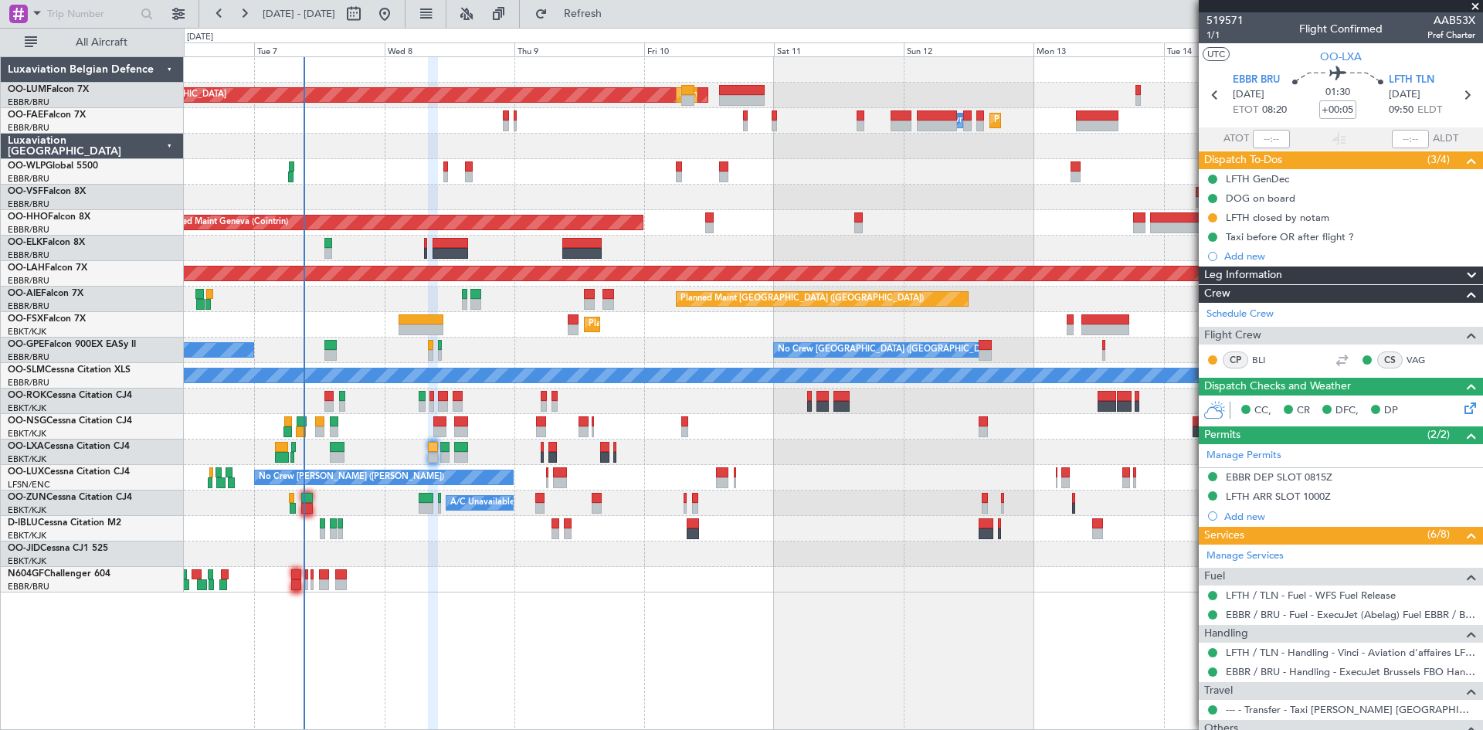
click at [429, 541] on div "AOG Maint Sibiu Planned Maint Brussels (Brussels National) Planned Maint Brusse…" at bounding box center [833, 324] width 1298 height 535
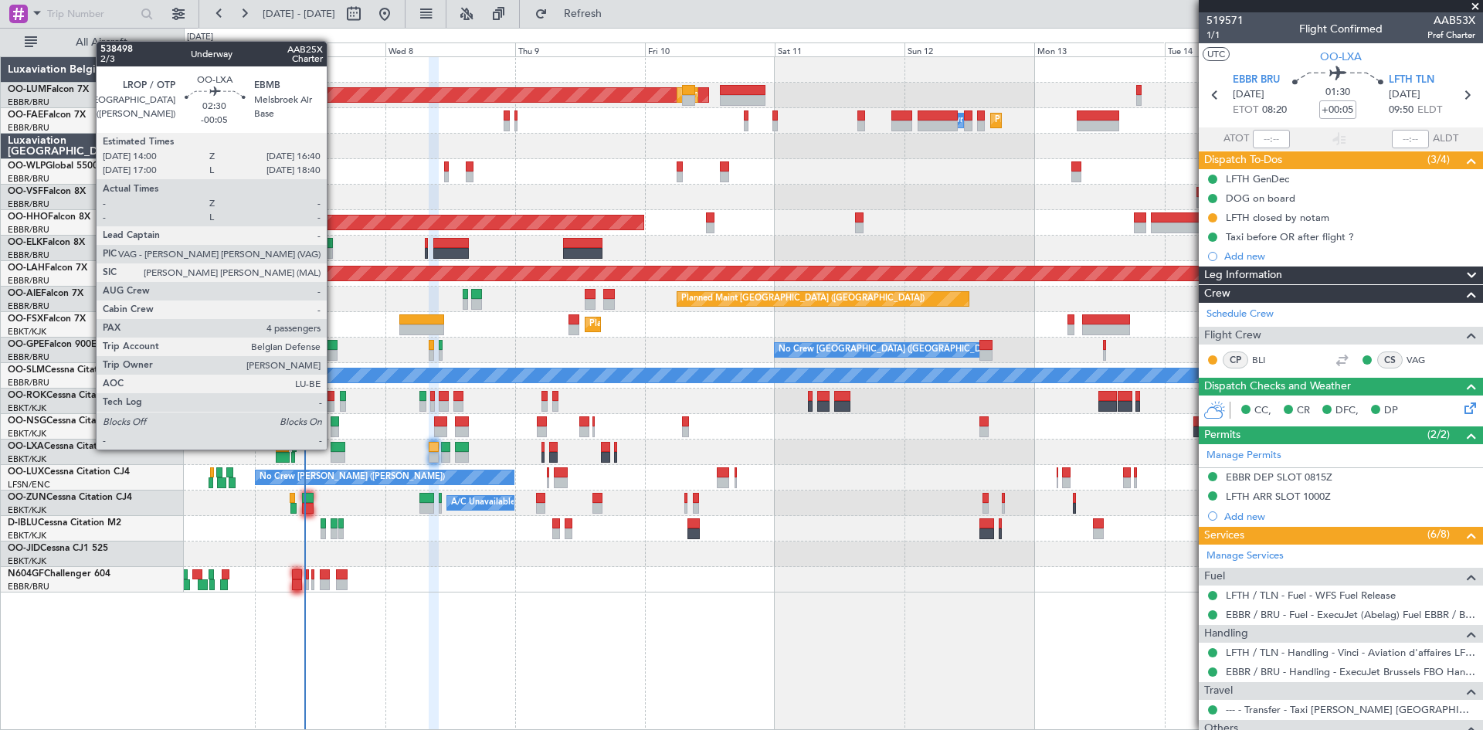
click at [334, 448] on div at bounding box center [338, 447] width 15 height 11
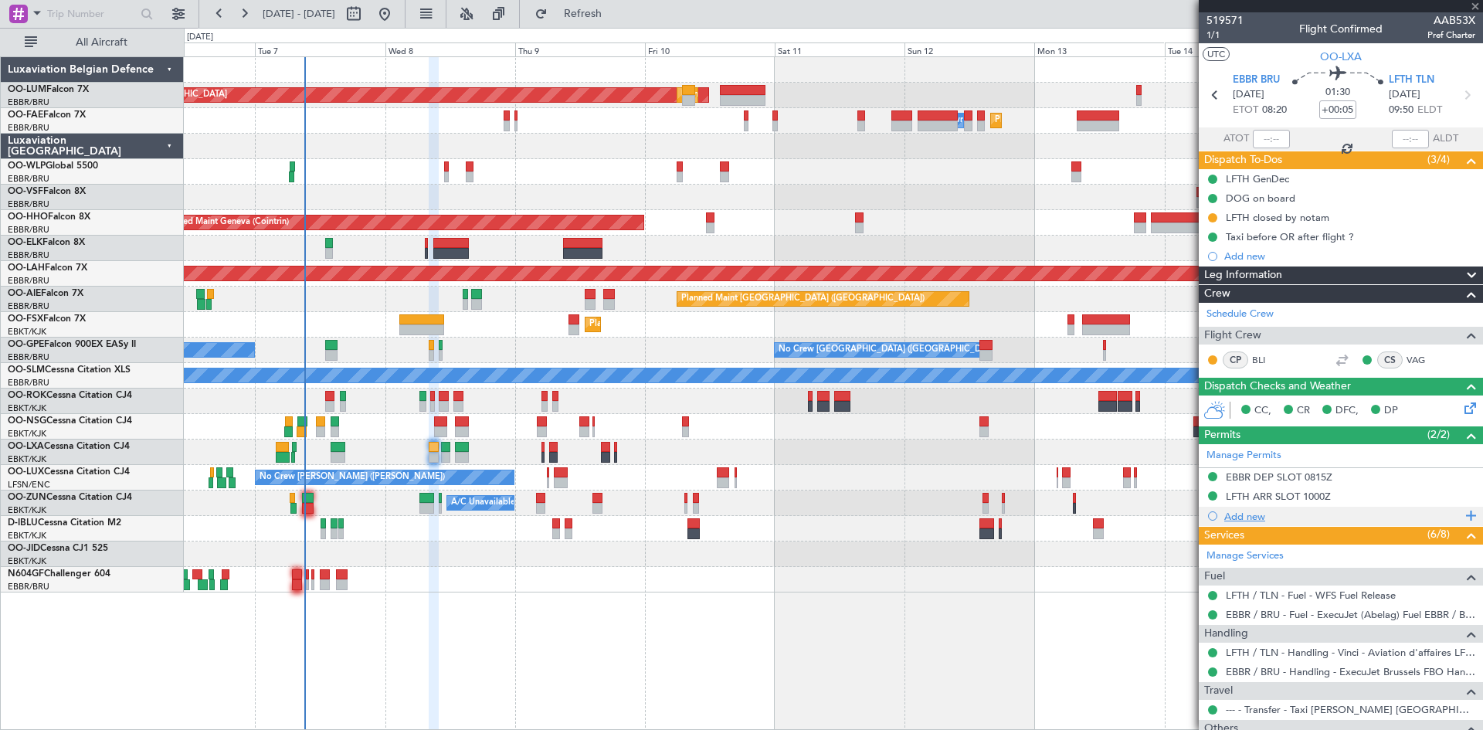
type input "-00:05"
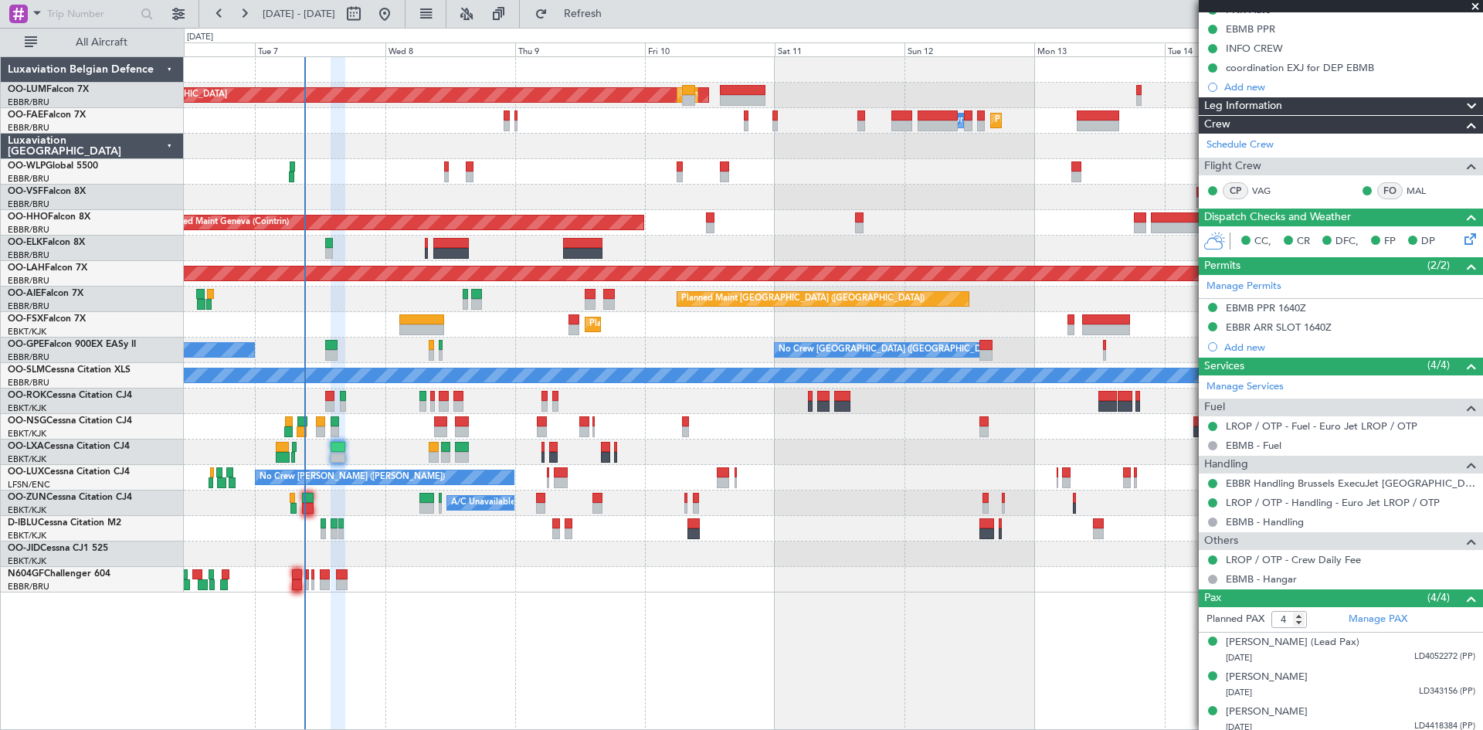
scroll to position [210, 0]
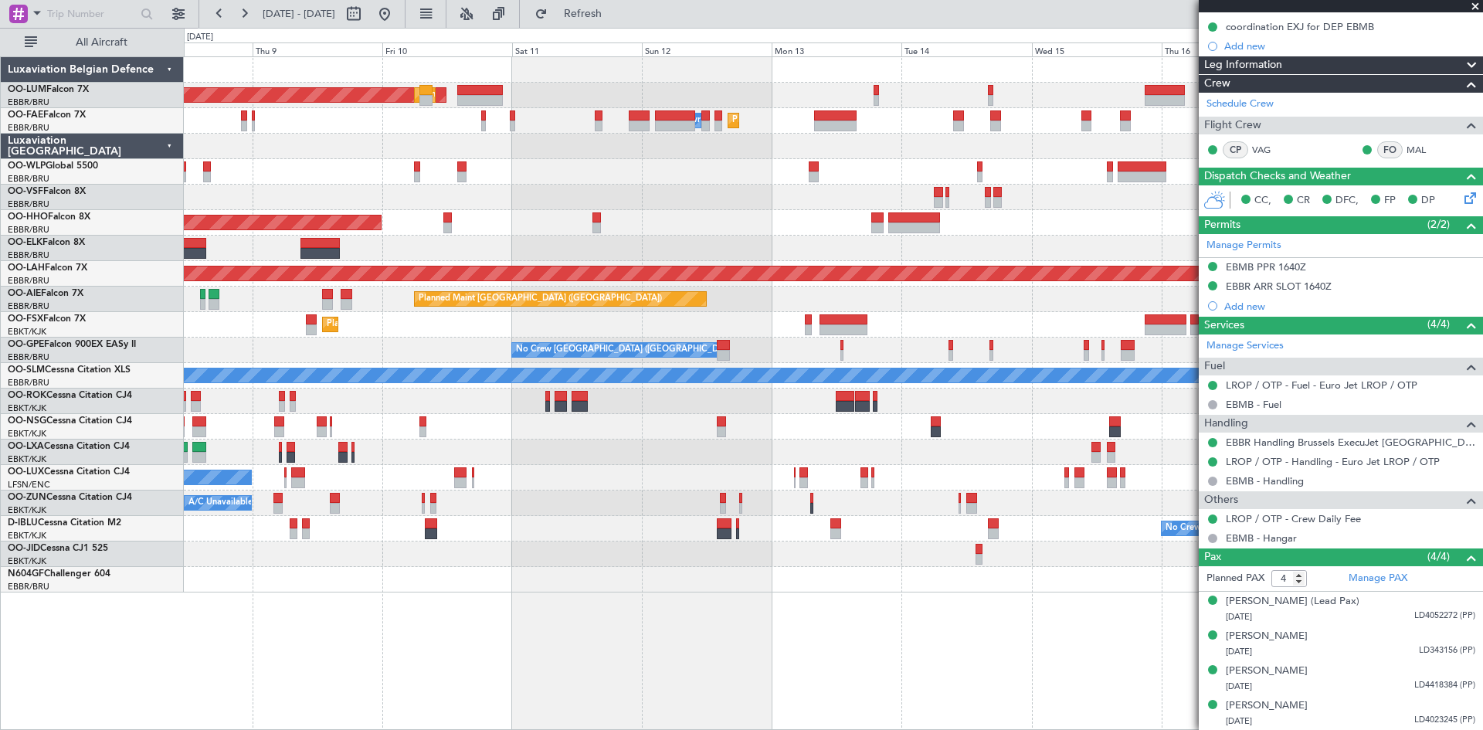
click at [631, 578] on div at bounding box center [833, 579] width 1298 height 25
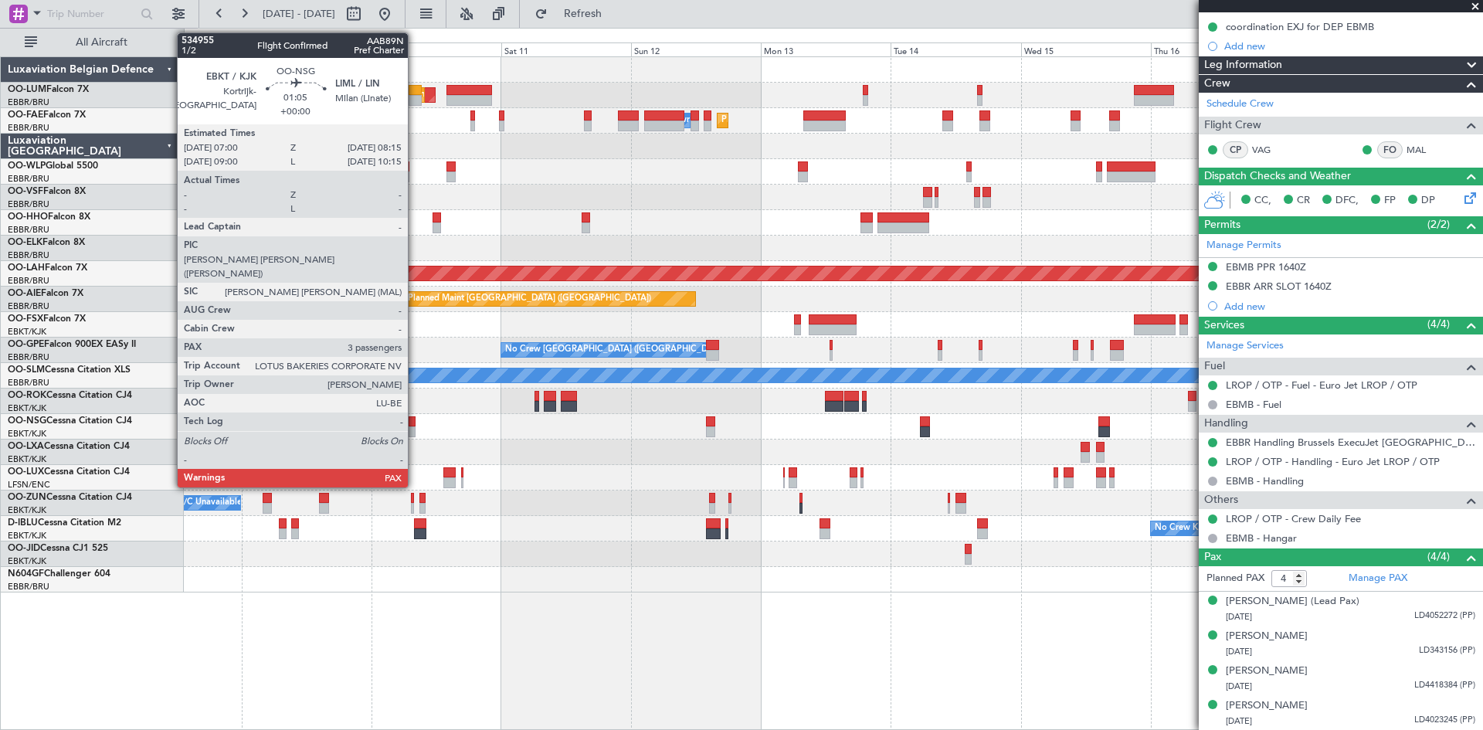
click at [415, 428] on div at bounding box center [412, 431] width 7 height 11
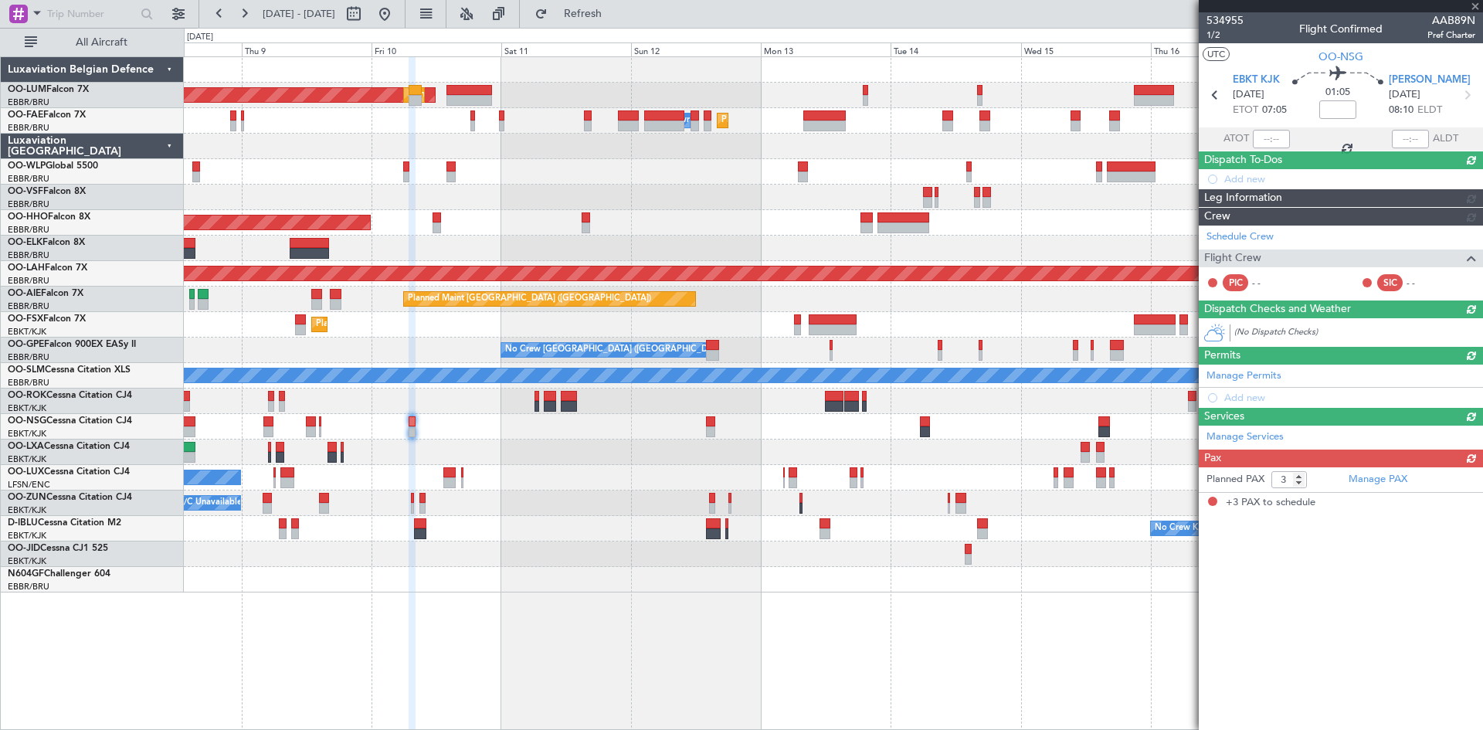
scroll to position [0, 0]
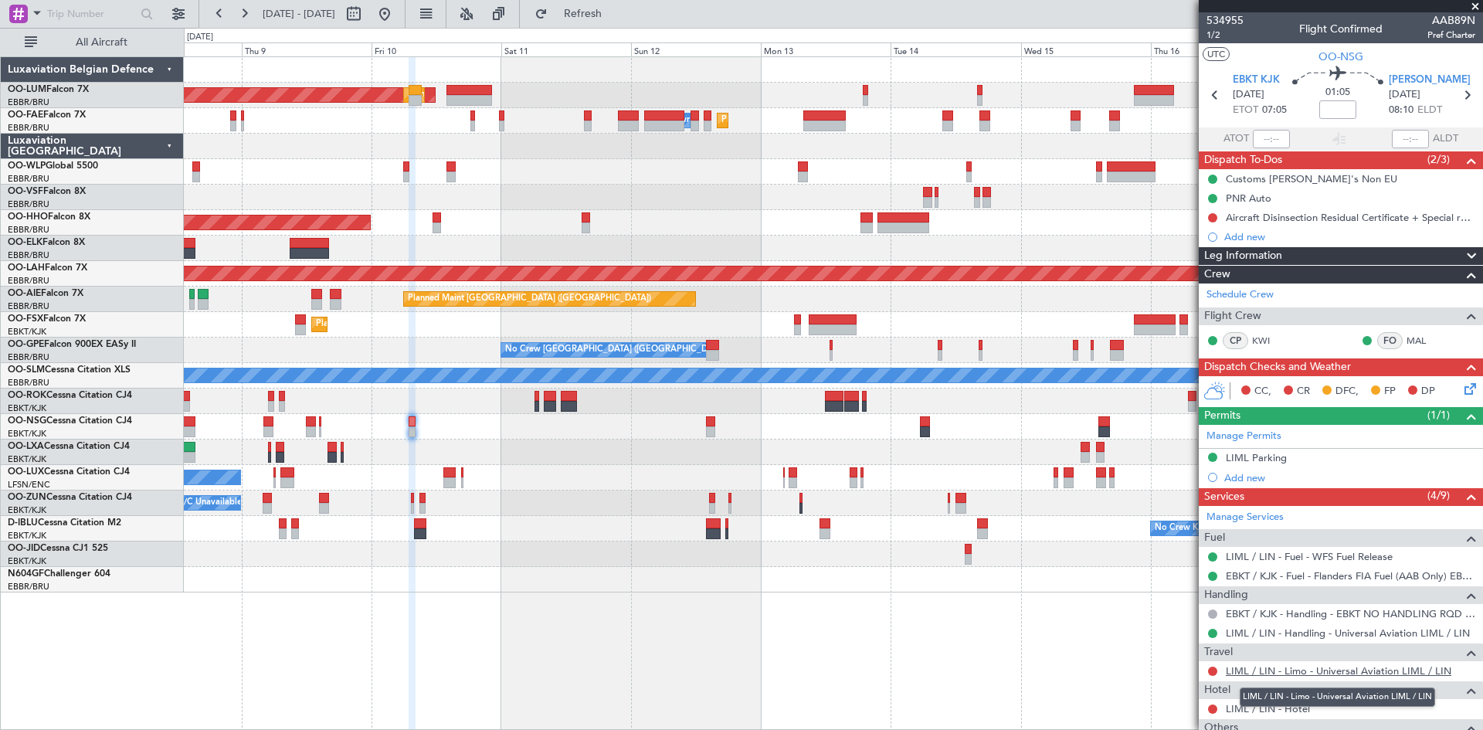
click at [1280, 668] on link "LIML / LIN - Limo - Universal Aviation LIML / LIN" at bounding box center [1338, 670] width 225 height 13
click at [611, 12] on span "Refresh" at bounding box center [583, 13] width 65 height 11
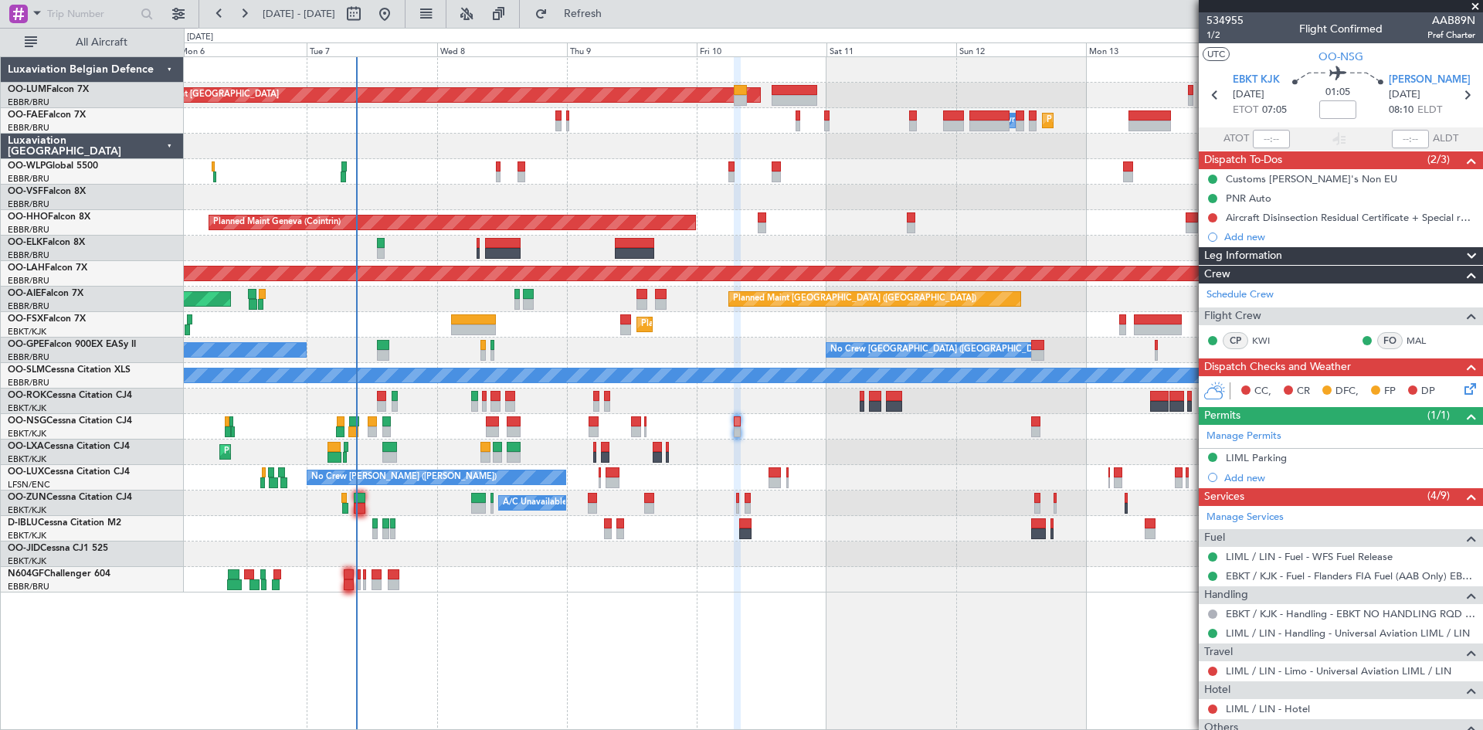
click at [629, 169] on div at bounding box center [833, 171] width 1298 height 25
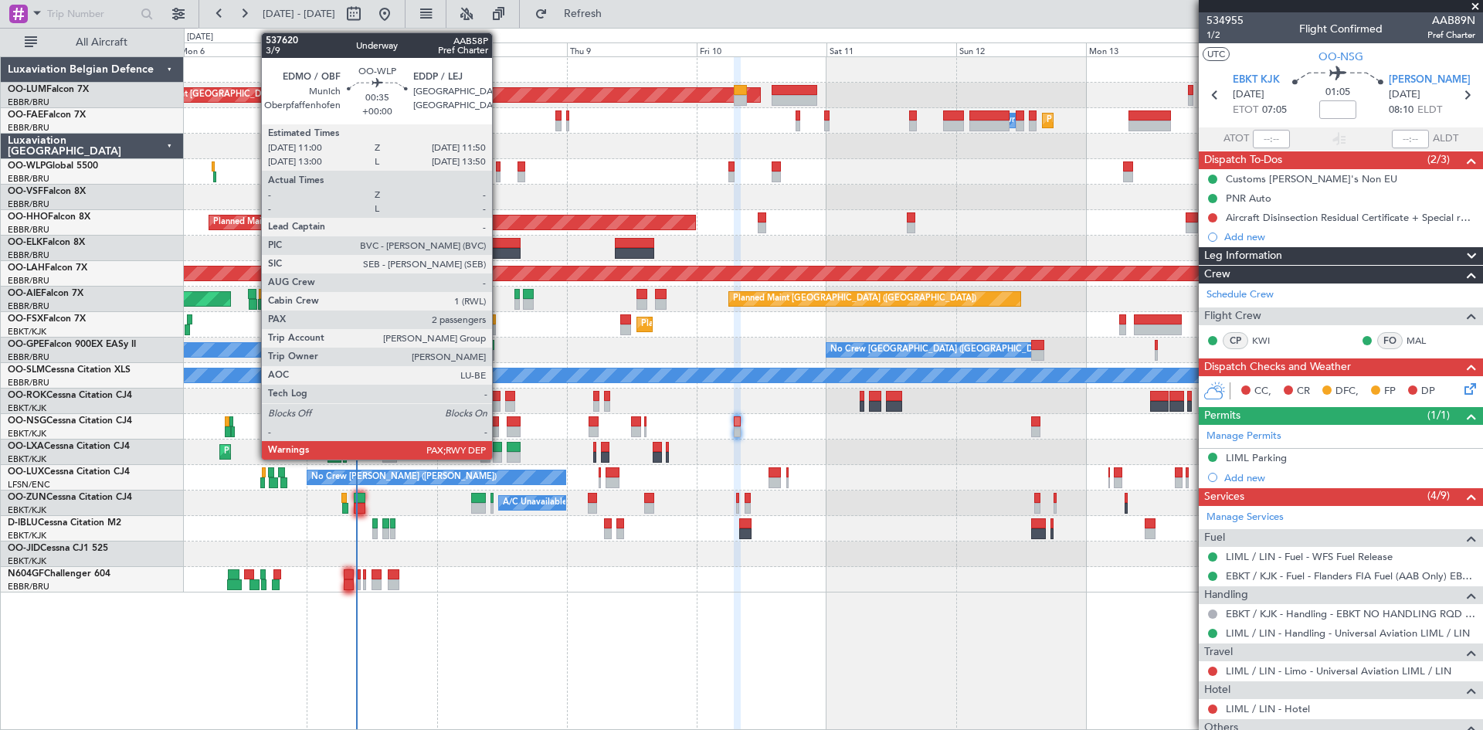
click at [499, 166] on div at bounding box center [498, 166] width 5 height 11
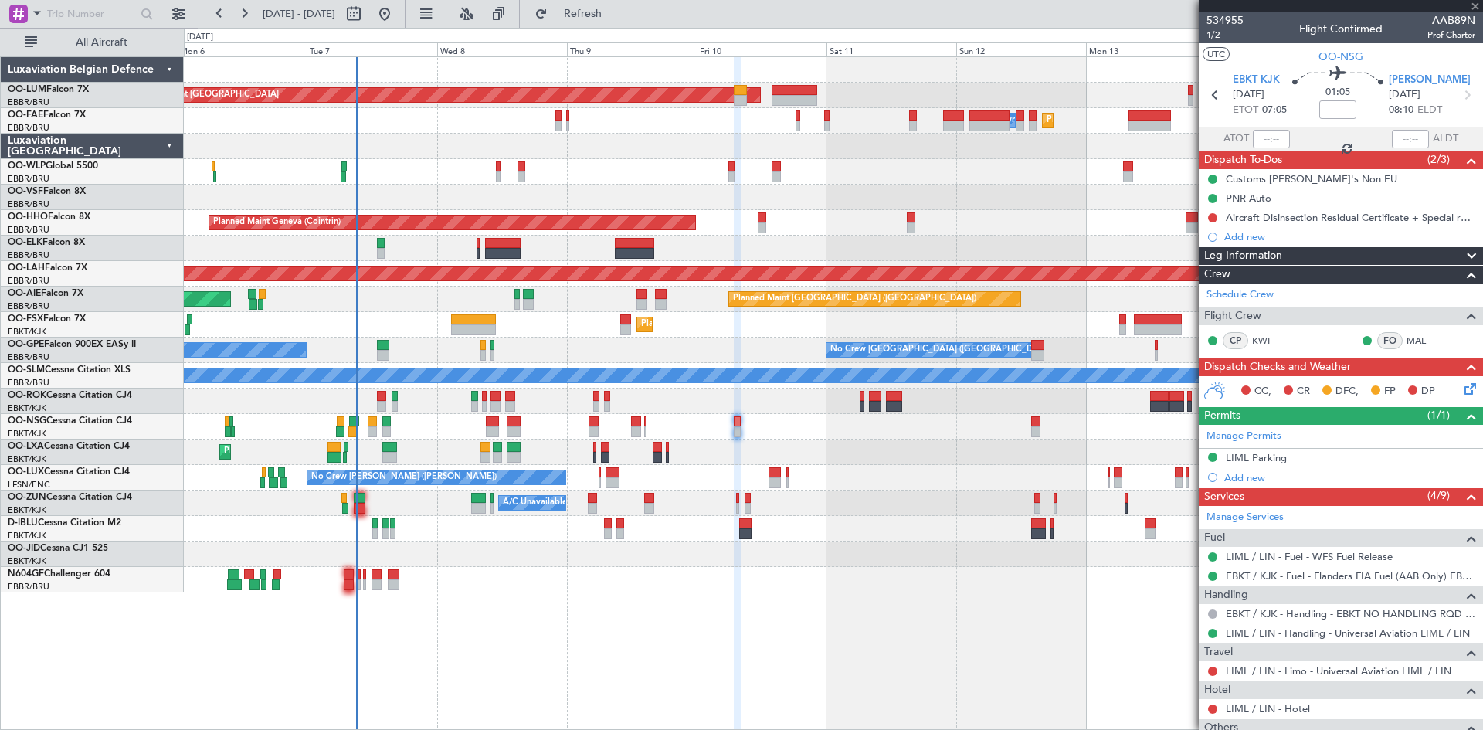
type input "2"
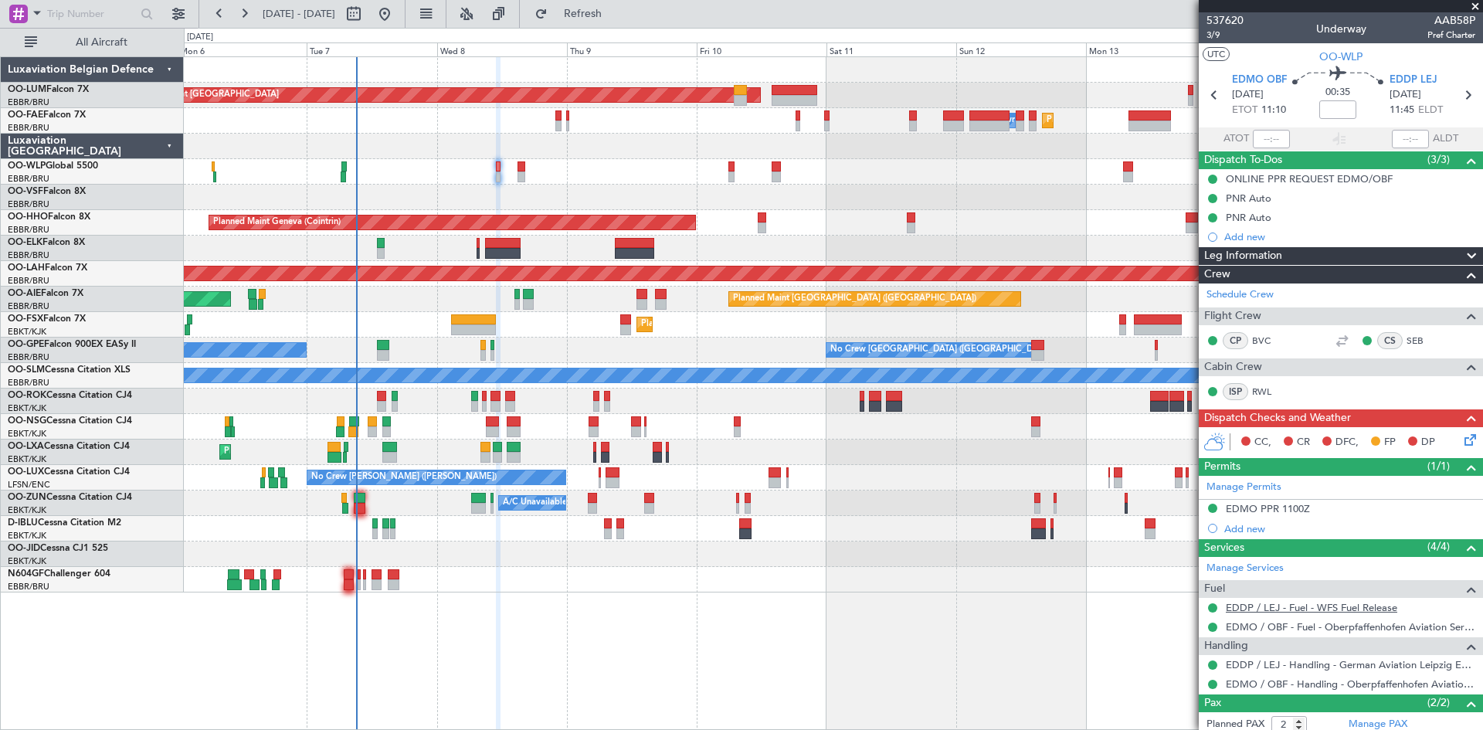
scroll to position [76, 0]
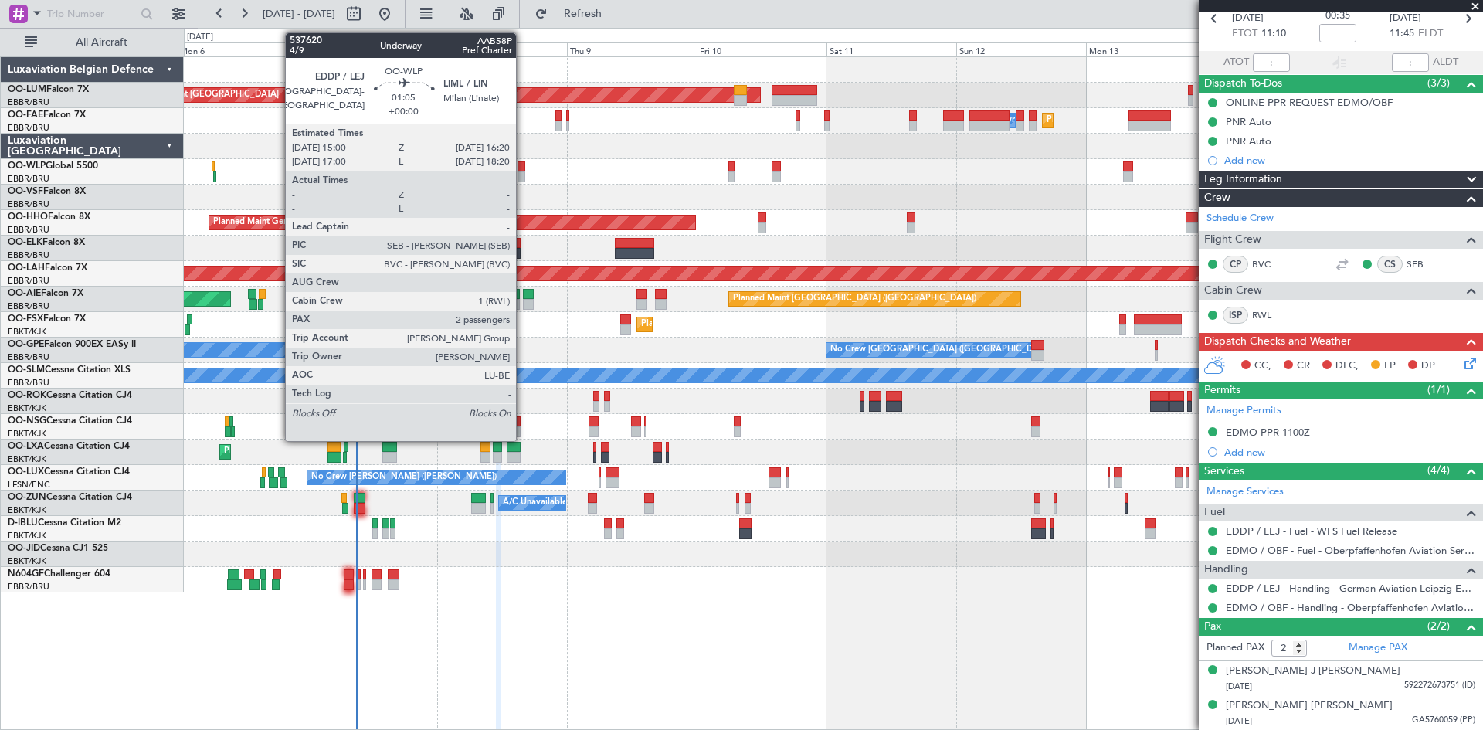
click at [523, 167] on div at bounding box center [521, 166] width 8 height 11
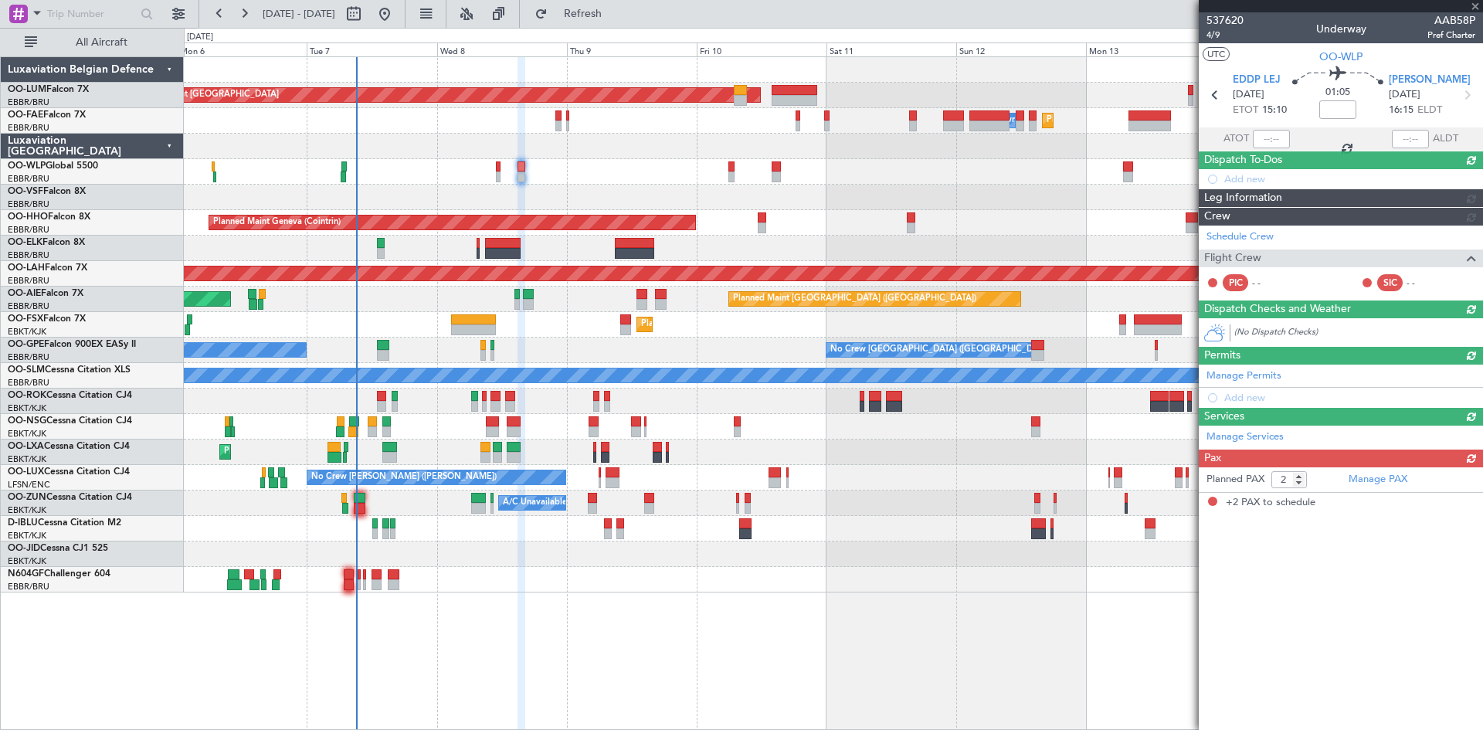
scroll to position [0, 0]
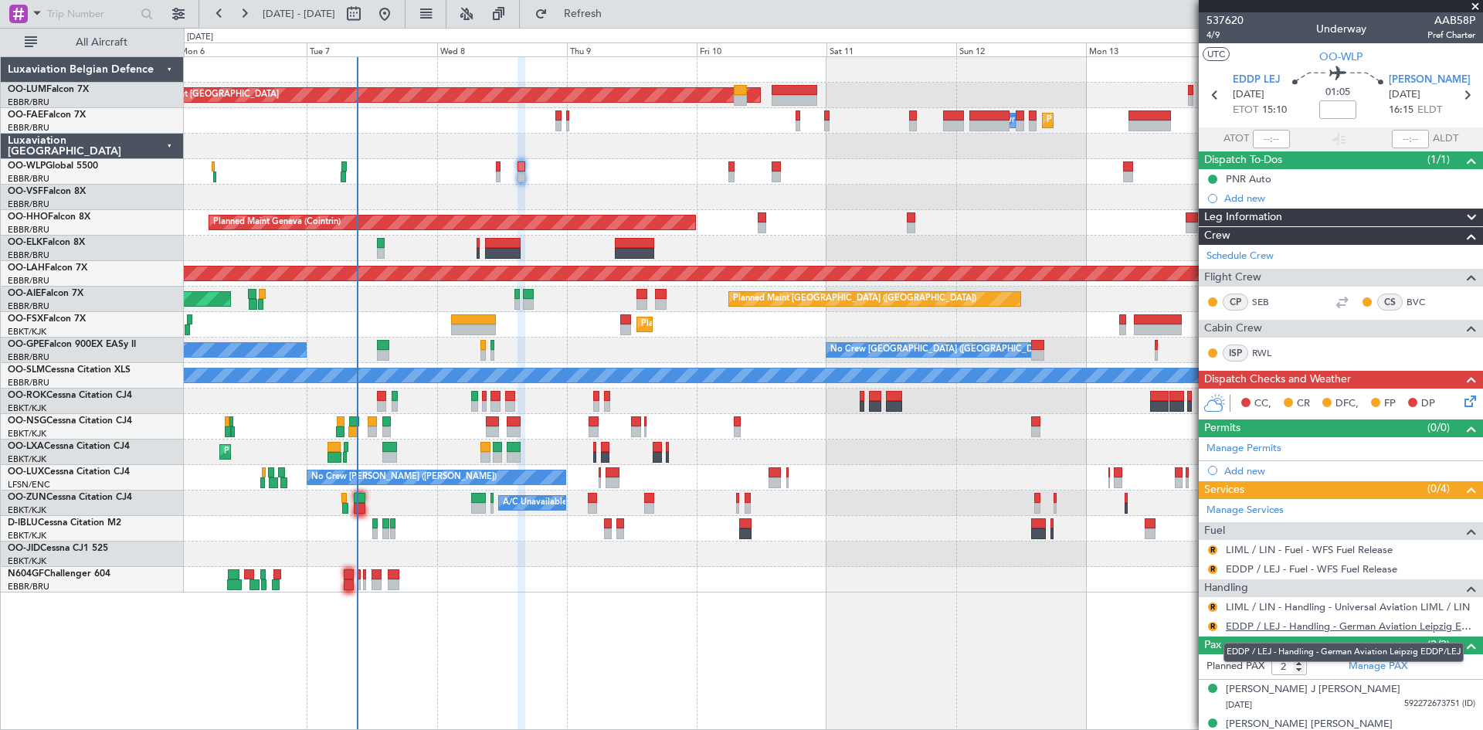
click at [1294, 627] on link "EDDP / LEJ - Handling - German Aviation Leipzig EDDP/LEJ" at bounding box center [1350, 625] width 249 height 13
click at [1209, 625] on button "R" at bounding box center [1212, 626] width 9 height 9
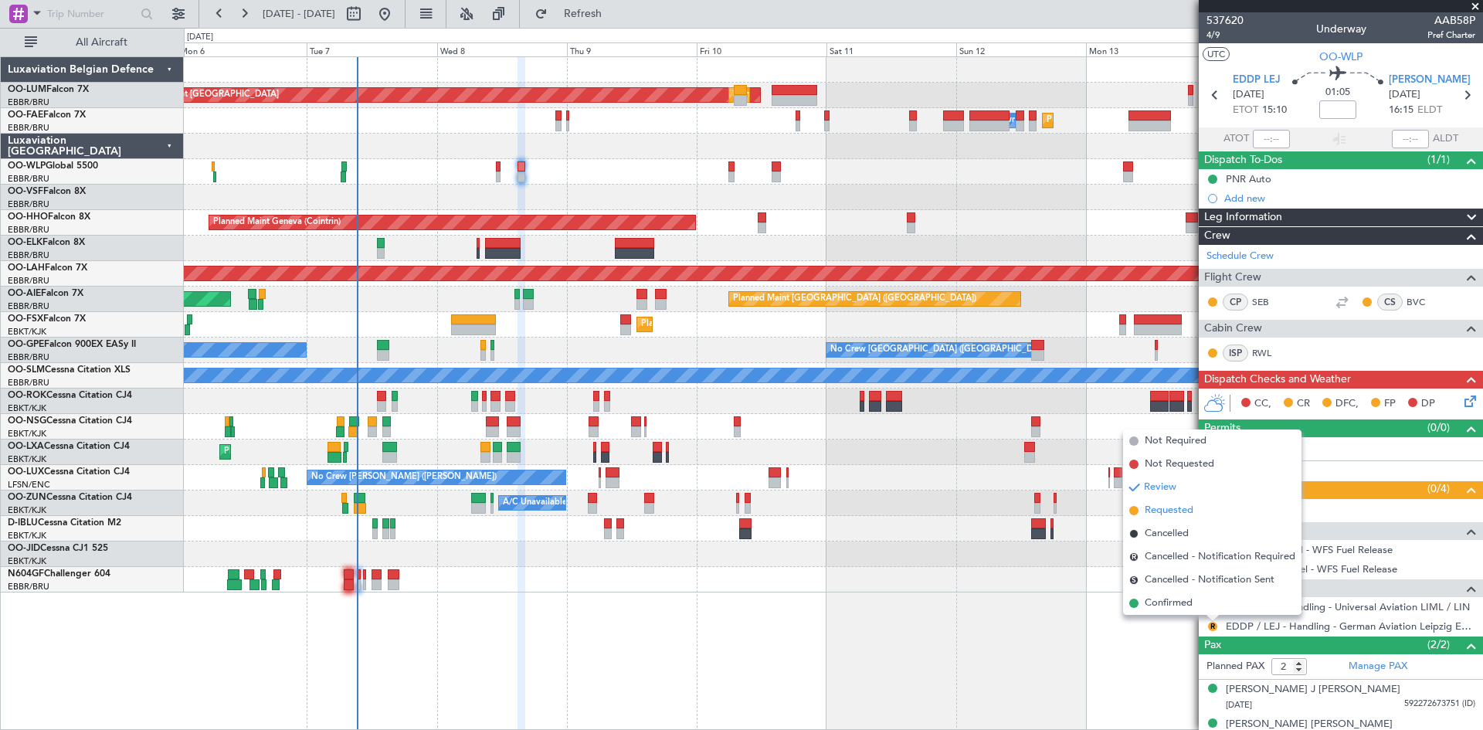
click at [1158, 514] on span "Requested" at bounding box center [1168, 510] width 49 height 15
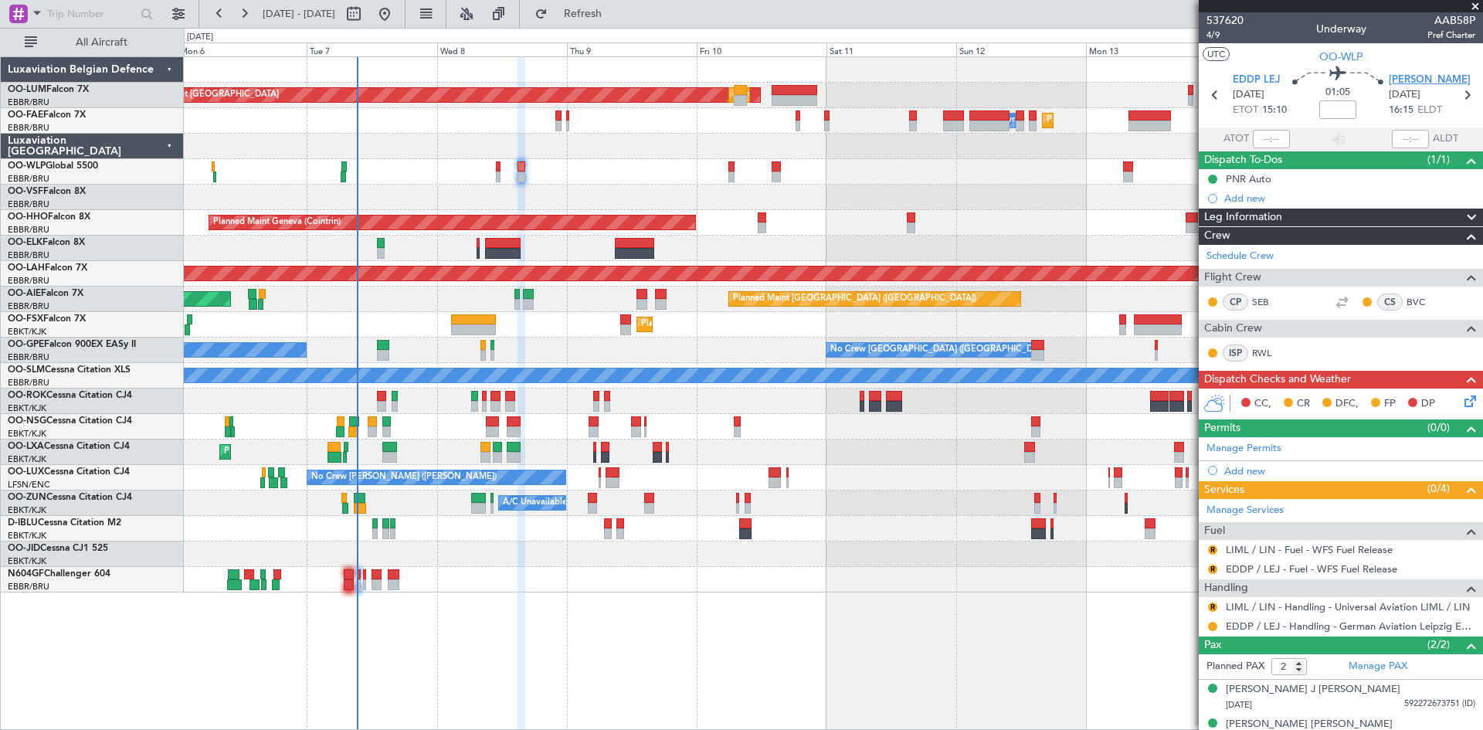
click at [1412, 81] on span "[PERSON_NAME]" at bounding box center [1429, 80] width 82 height 15
click at [1334, 610] on link "LIML / LIN - Handling - Universal Aviation LIML / LIN" at bounding box center [1348, 606] width 244 height 13
click at [1210, 604] on button "R" at bounding box center [1212, 606] width 9 height 9
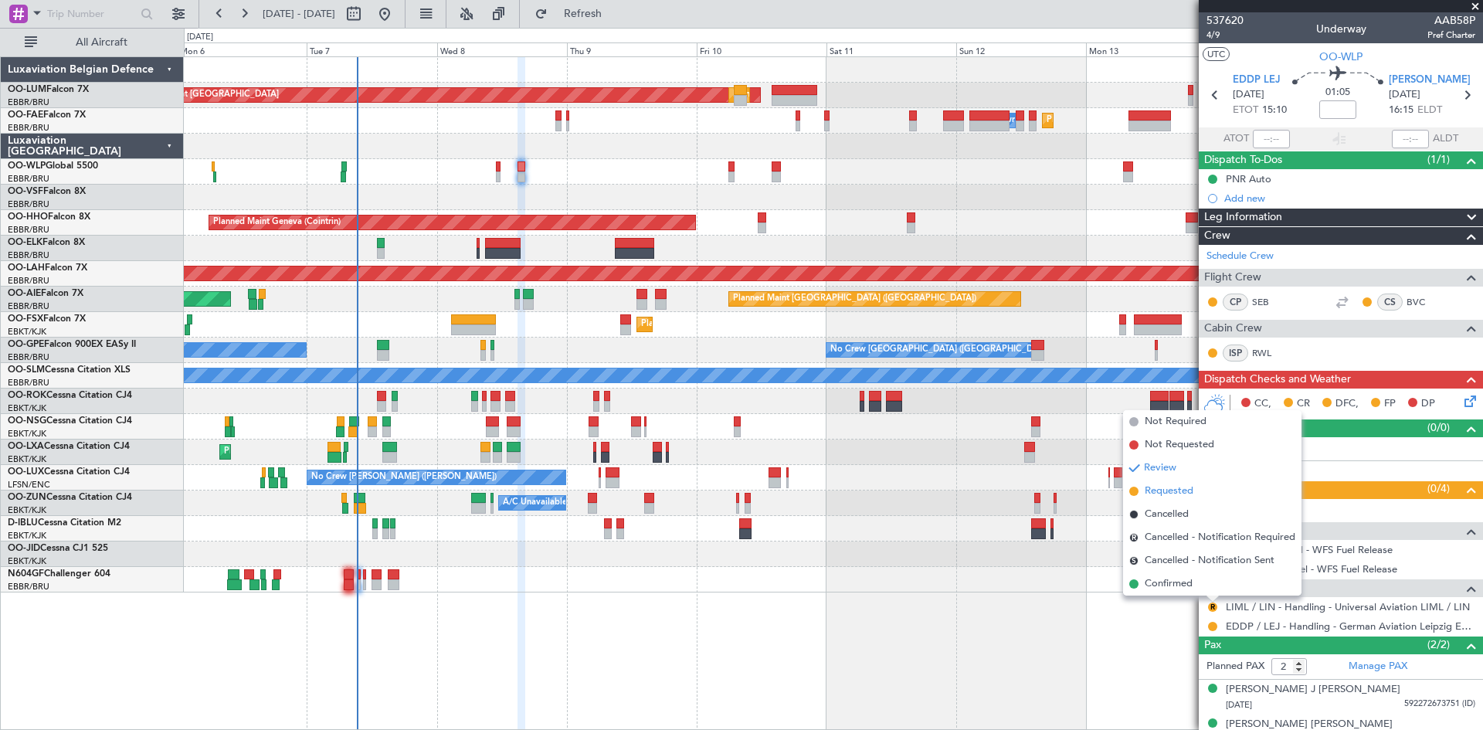
click at [1148, 493] on span "Requested" at bounding box center [1168, 490] width 49 height 15
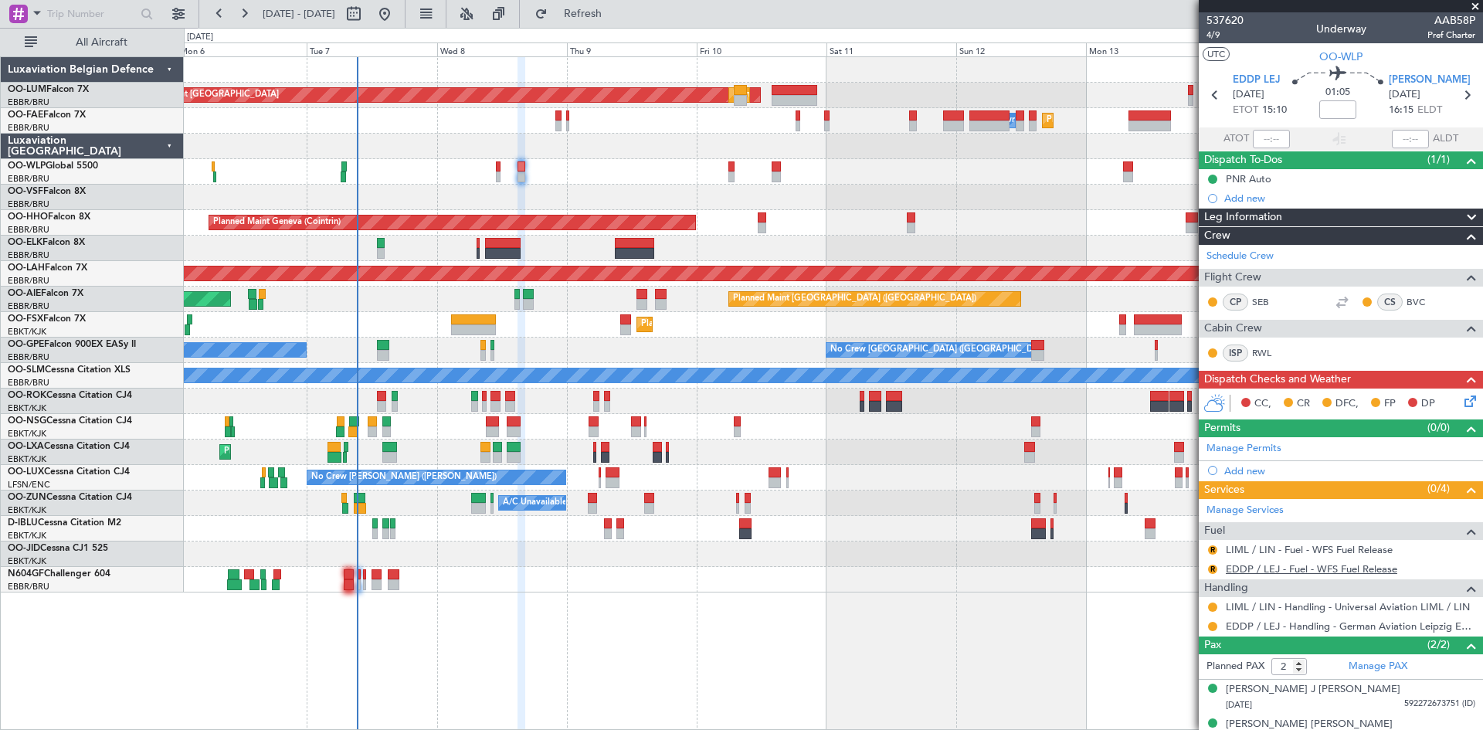
click at [1304, 564] on link "EDDP / LEJ - Fuel - WFS Fuel Release" at bounding box center [1311, 568] width 171 height 13
click at [1213, 567] on button "R" at bounding box center [1212, 568] width 9 height 9
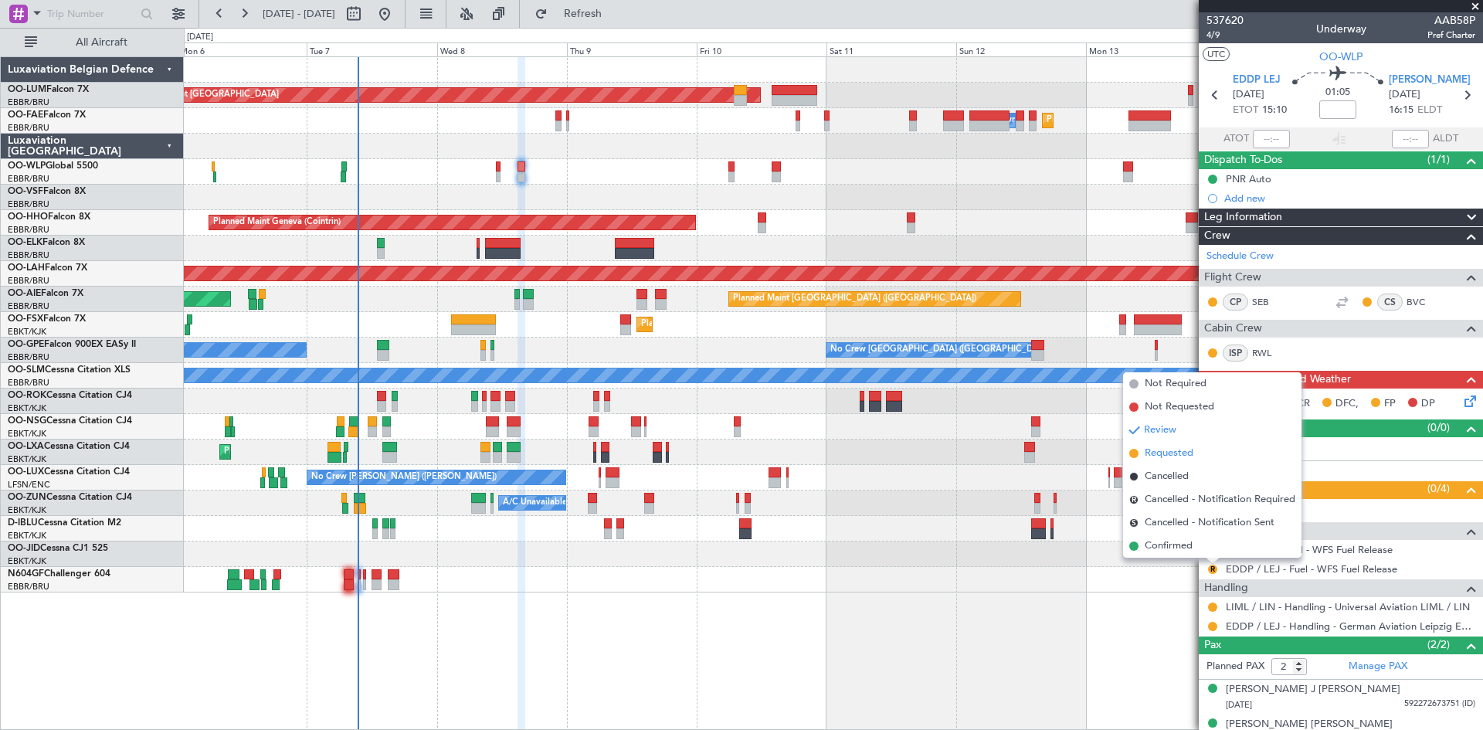
click at [1168, 453] on span "Requested" at bounding box center [1168, 453] width 49 height 15
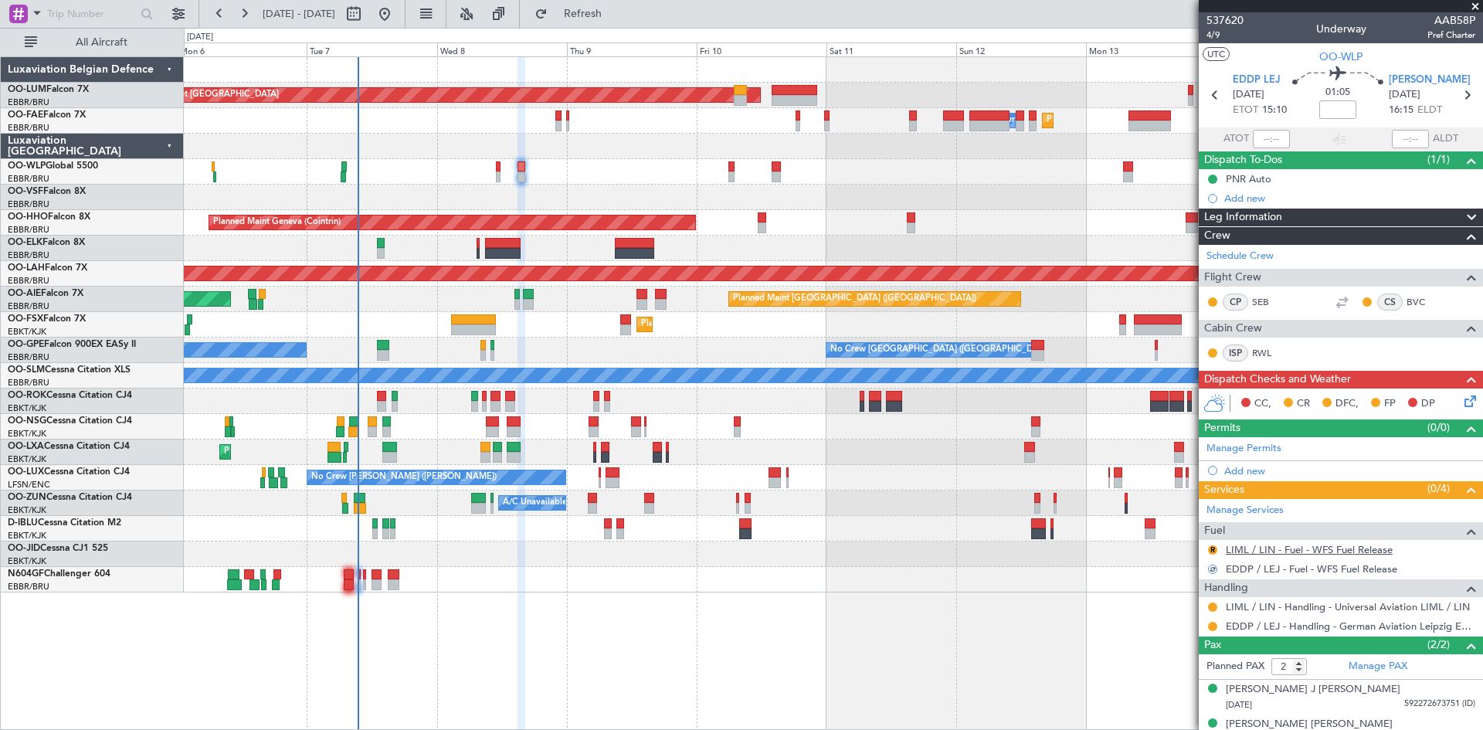
click at [1254, 549] on link "LIML / LIN - Fuel - WFS Fuel Release" at bounding box center [1309, 549] width 167 height 13
click at [1210, 548] on button "R" at bounding box center [1212, 549] width 9 height 9
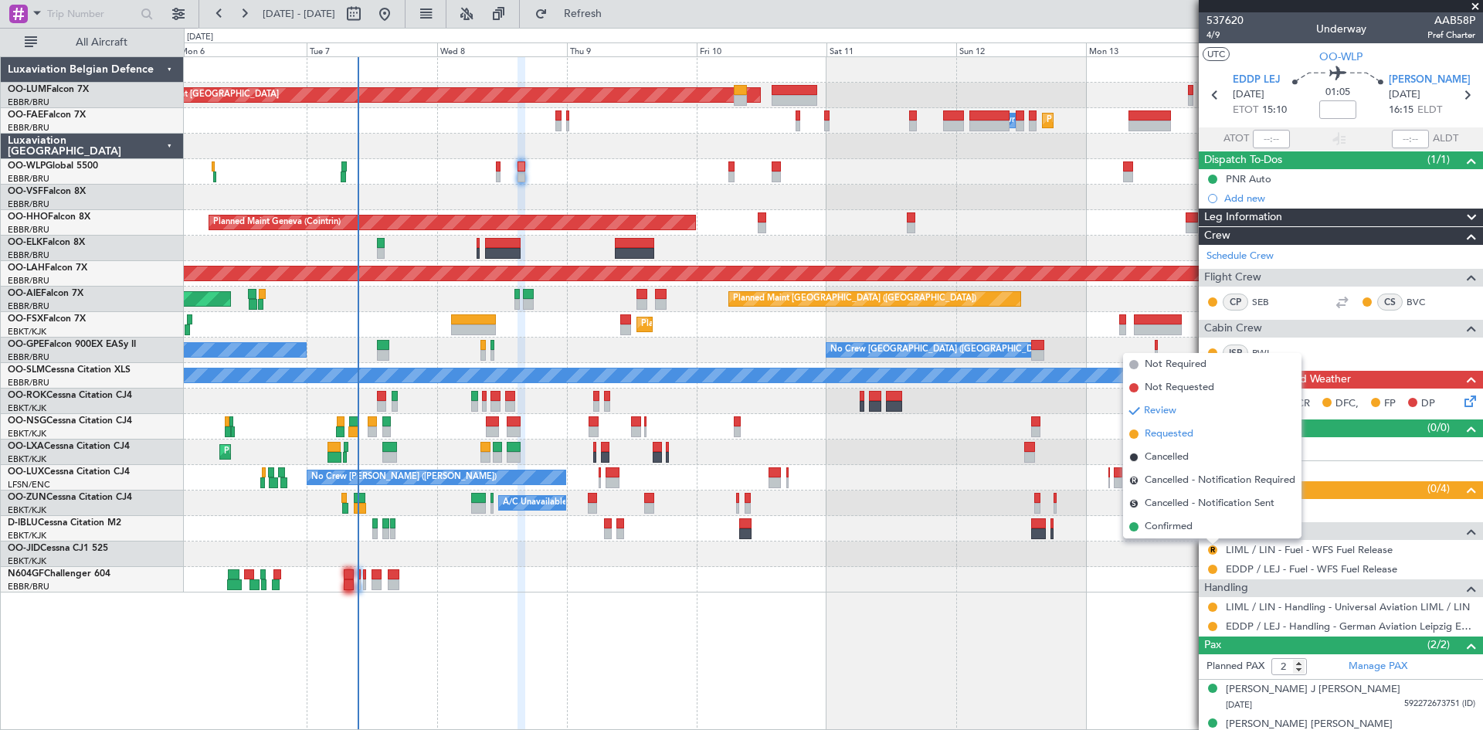
click at [1178, 432] on span "Requested" at bounding box center [1168, 433] width 49 height 15
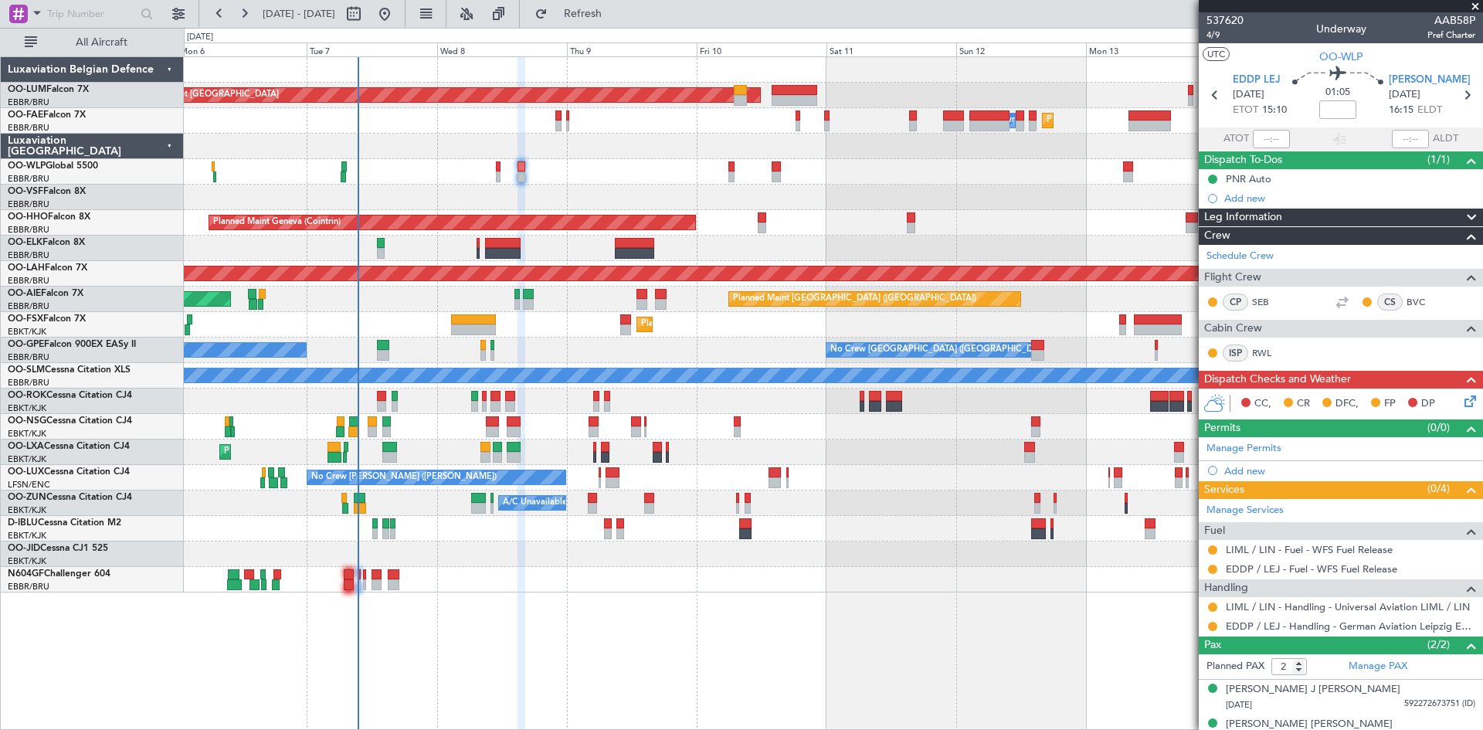
click at [1461, 400] on icon at bounding box center [1467, 398] width 12 height 12
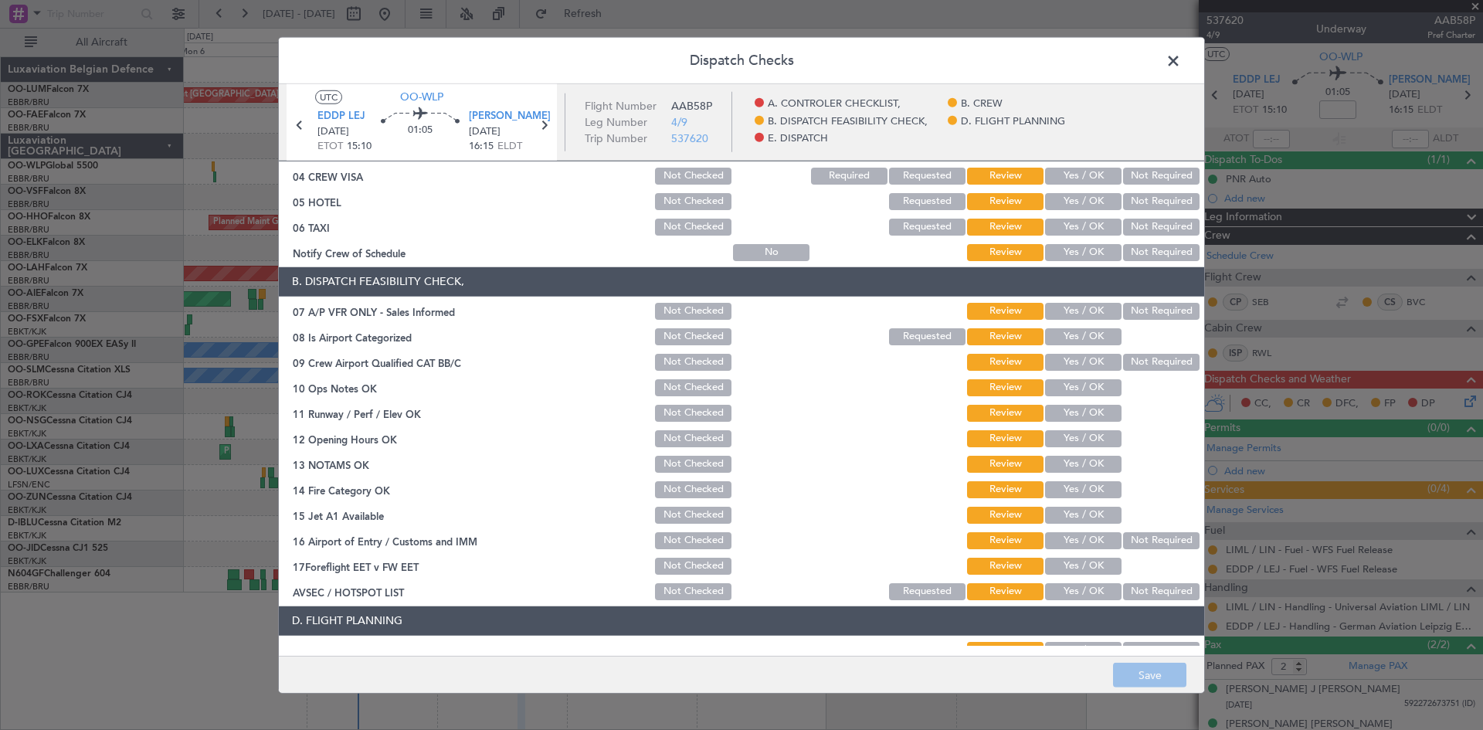
scroll to position [215, 0]
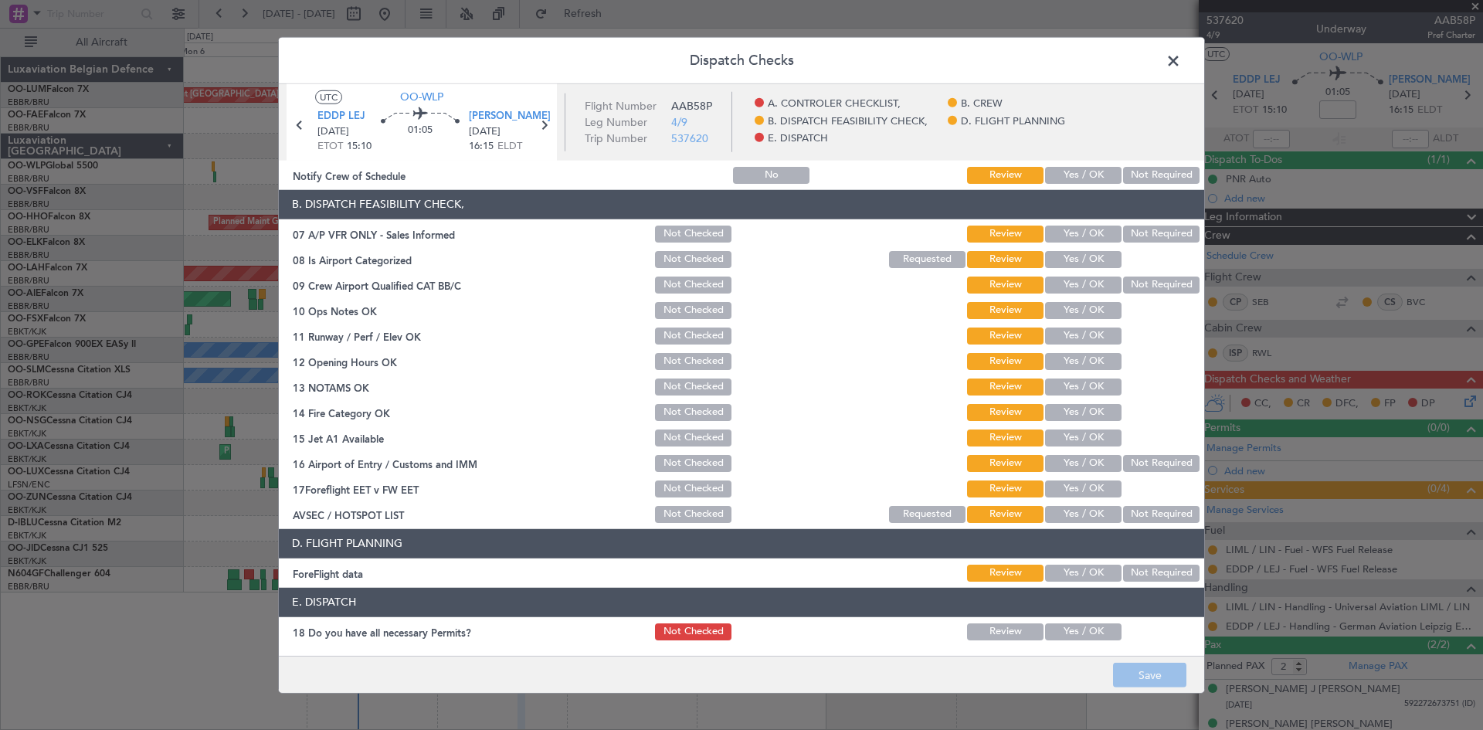
click at [1089, 509] on button "Yes / OK" at bounding box center [1083, 514] width 76 height 17
click at [1084, 490] on button "Yes / OK" at bounding box center [1083, 488] width 76 height 17
click at [1080, 455] on button "Yes / OK" at bounding box center [1083, 463] width 76 height 17
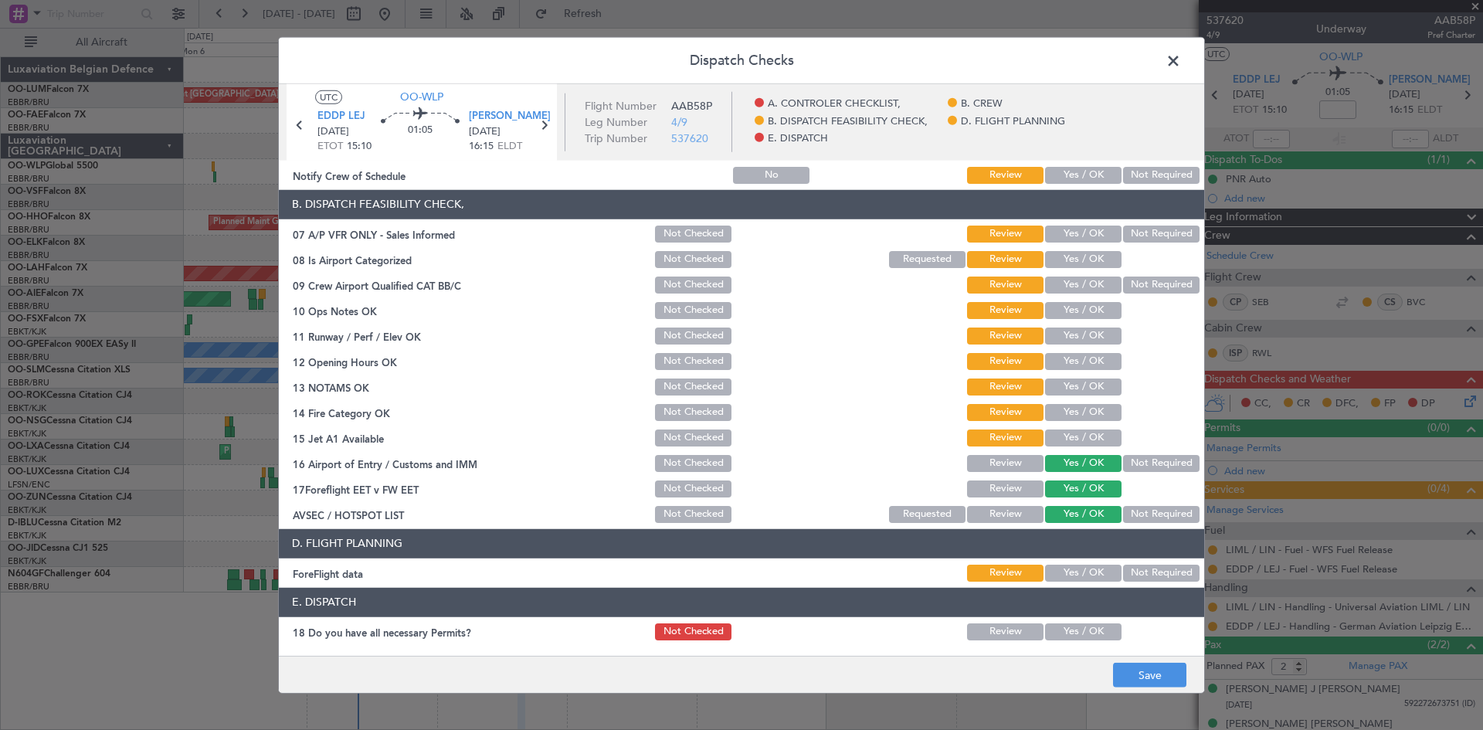
click at [1075, 429] on button "Yes / OK" at bounding box center [1083, 437] width 76 height 17
click at [1072, 404] on button "Yes / OK" at bounding box center [1083, 412] width 76 height 17
click at [1070, 376] on div "Yes / OK" at bounding box center [1081, 387] width 78 height 22
click at [1069, 351] on div "Yes / OK" at bounding box center [1081, 362] width 78 height 22
click at [1073, 367] on button "Yes / OK" at bounding box center [1083, 361] width 76 height 17
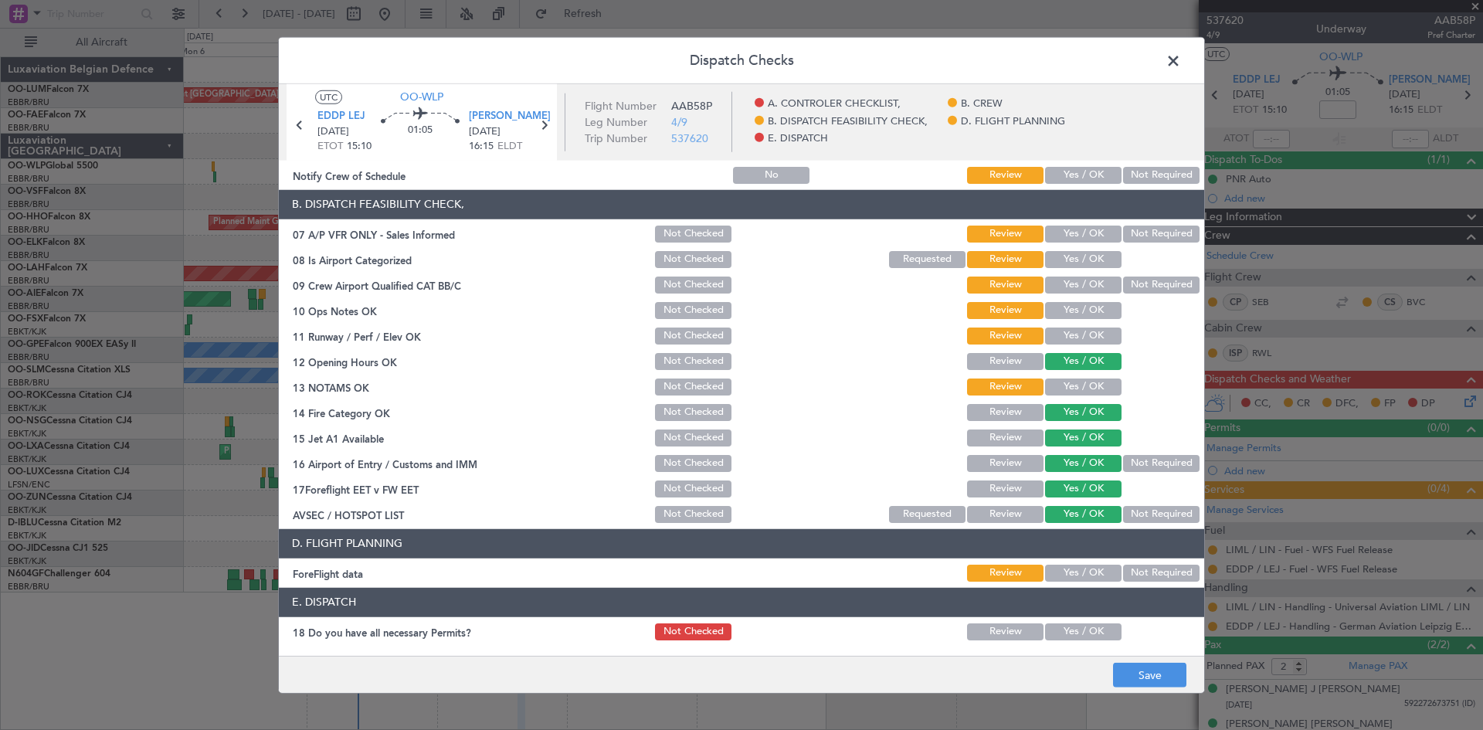
click at [1074, 379] on button "Yes / OK" at bounding box center [1083, 386] width 76 height 17
click at [1066, 341] on button "Yes / OK" at bounding box center [1083, 335] width 76 height 17
click at [1066, 309] on button "Yes / OK" at bounding box center [1083, 310] width 76 height 17
drag, startPoint x: 1066, startPoint y: 289, endPoint x: 1070, endPoint y: 257, distance: 31.9
click at [1066, 286] on button "Yes / OK" at bounding box center [1083, 284] width 76 height 17
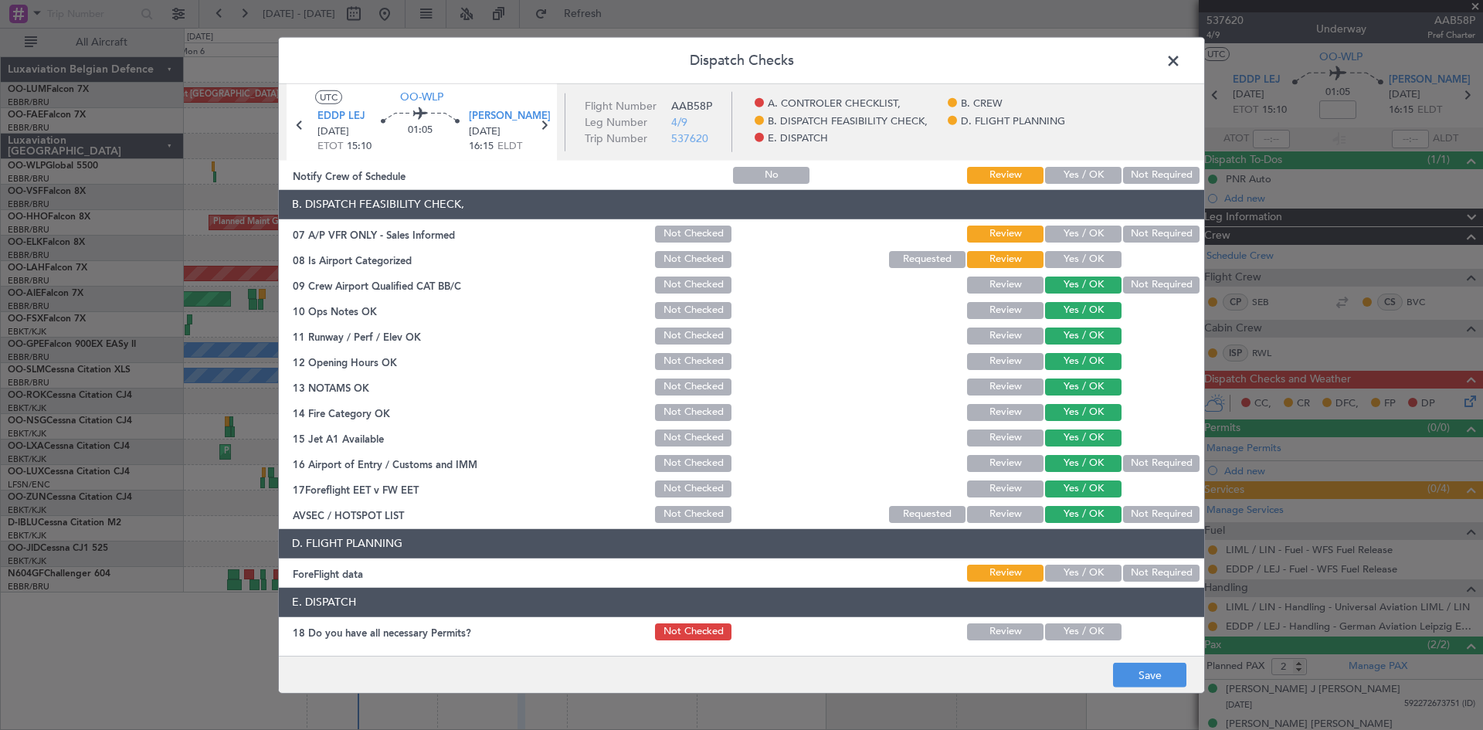
drag, startPoint x: 1070, startPoint y: 257, endPoint x: 1069, endPoint y: 245, distance: 12.5
click at [1070, 256] on button "Yes / OK" at bounding box center [1083, 259] width 76 height 17
click at [1066, 229] on button "Yes / OK" at bounding box center [1083, 233] width 76 height 17
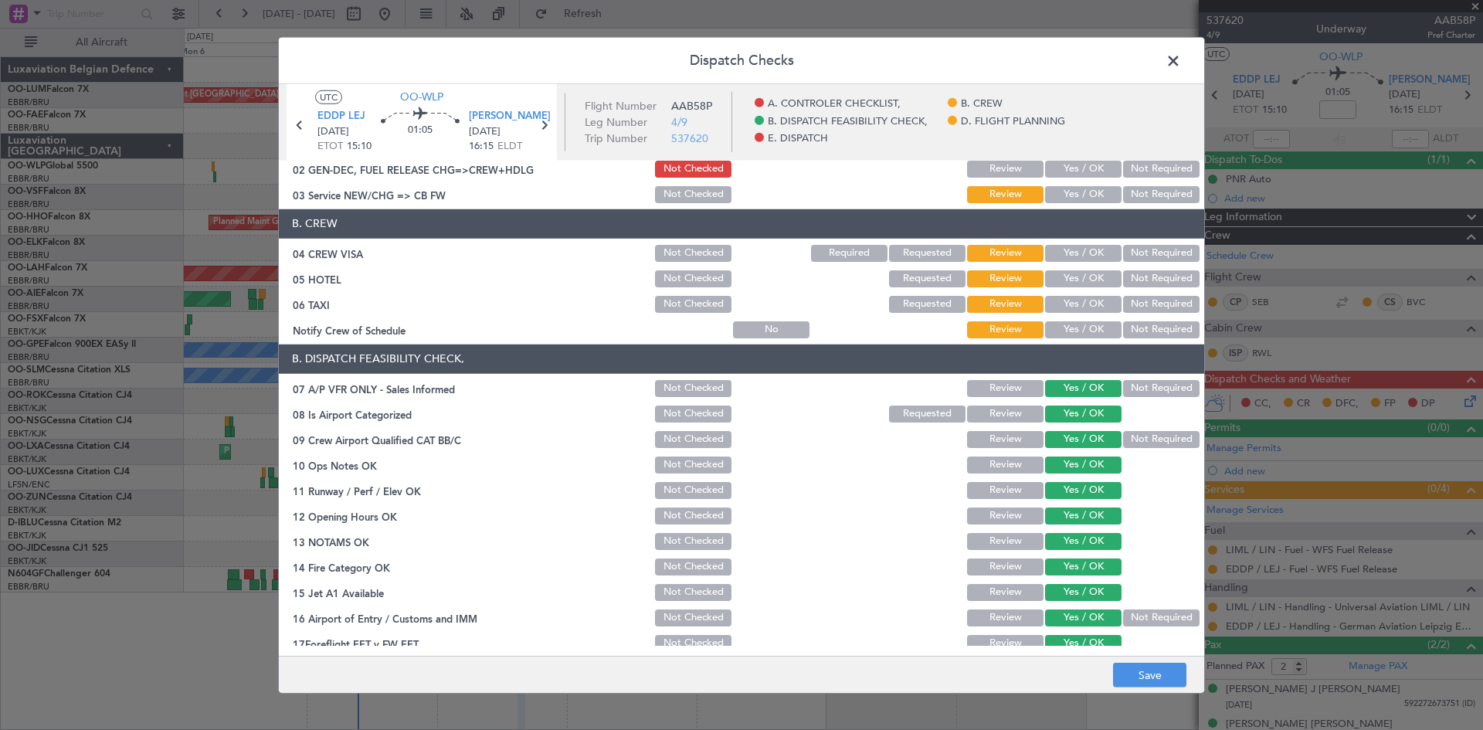
scroll to position [0, 0]
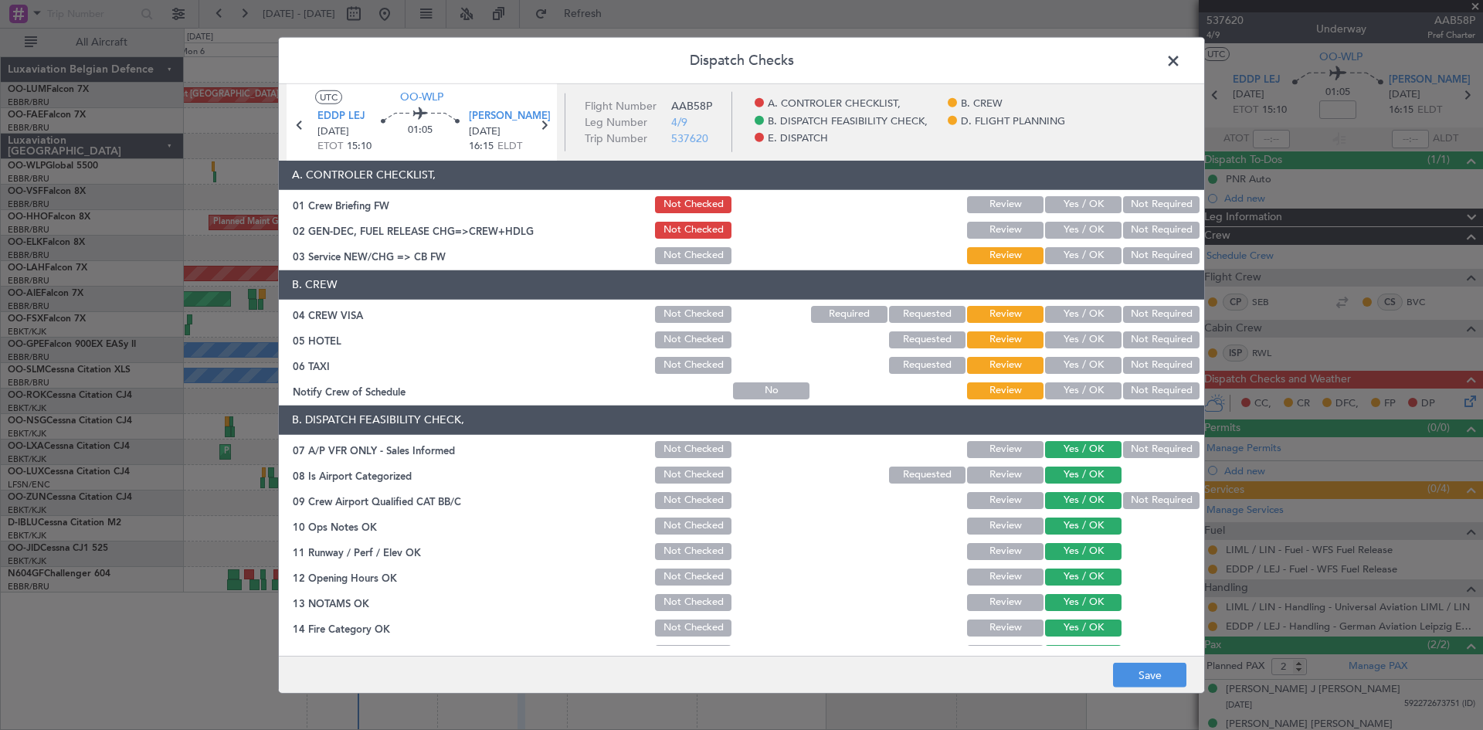
click at [1078, 385] on button "Yes / OK" at bounding box center [1083, 390] width 76 height 17
click at [1123, 362] on button "Not Required" at bounding box center [1161, 365] width 76 height 17
click at [1124, 337] on button "Not Required" at bounding box center [1161, 339] width 76 height 17
click at [1128, 315] on button "Not Required" at bounding box center [1161, 314] width 76 height 17
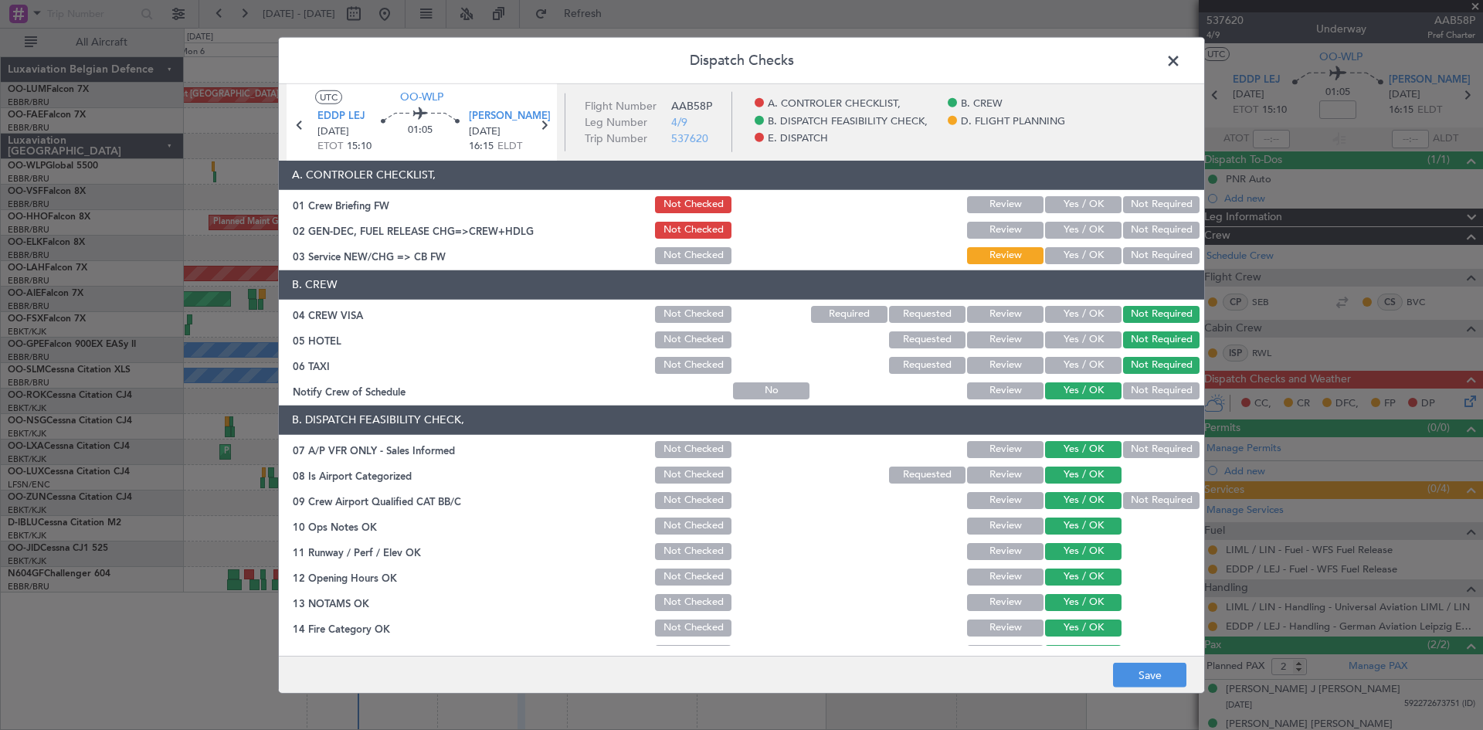
click at [1154, 662] on footer "Save" at bounding box center [741, 674] width 925 height 37
click at [1154, 673] on button "Save" at bounding box center [1149, 675] width 73 height 25
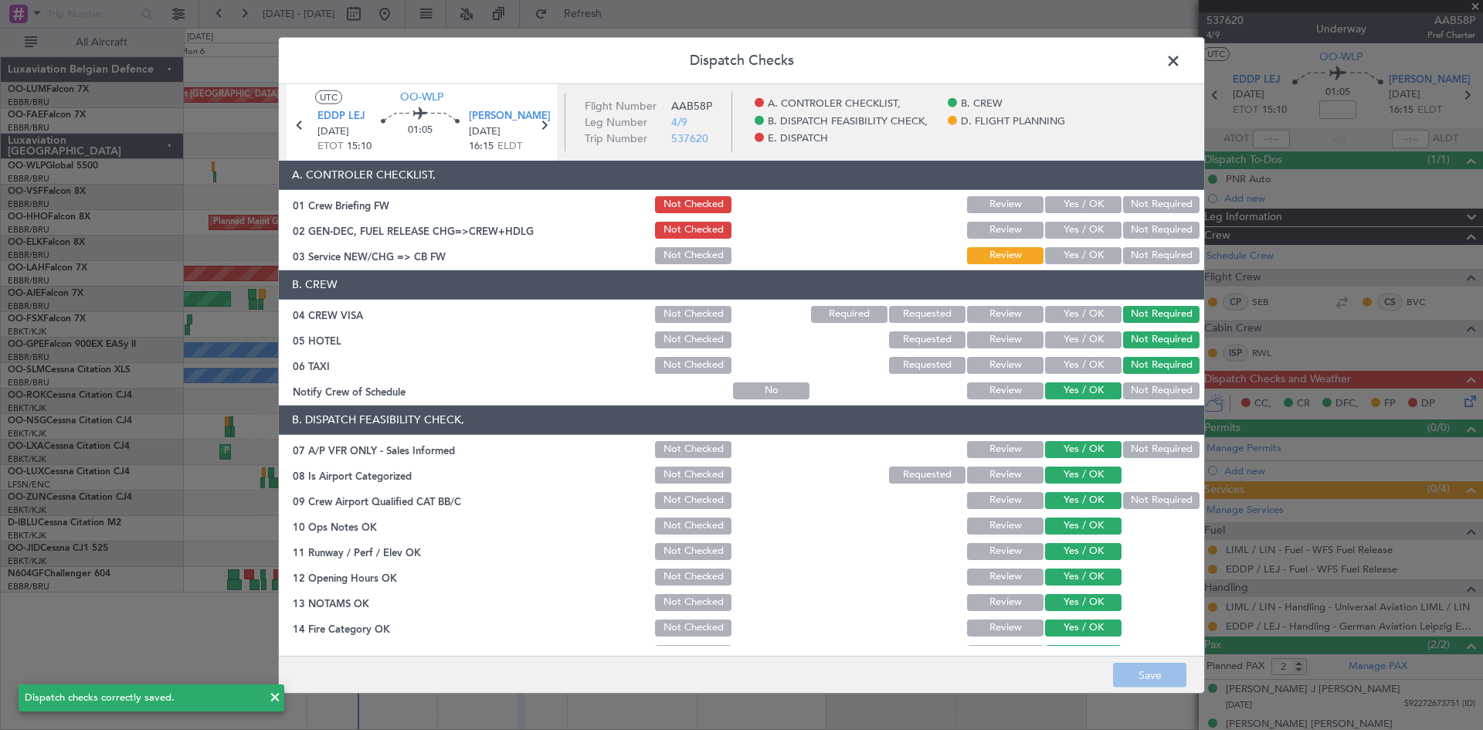
click at [1079, 256] on button "Yes / OK" at bounding box center [1083, 255] width 76 height 17
click at [1173, 677] on button "Save" at bounding box center [1149, 675] width 73 height 25
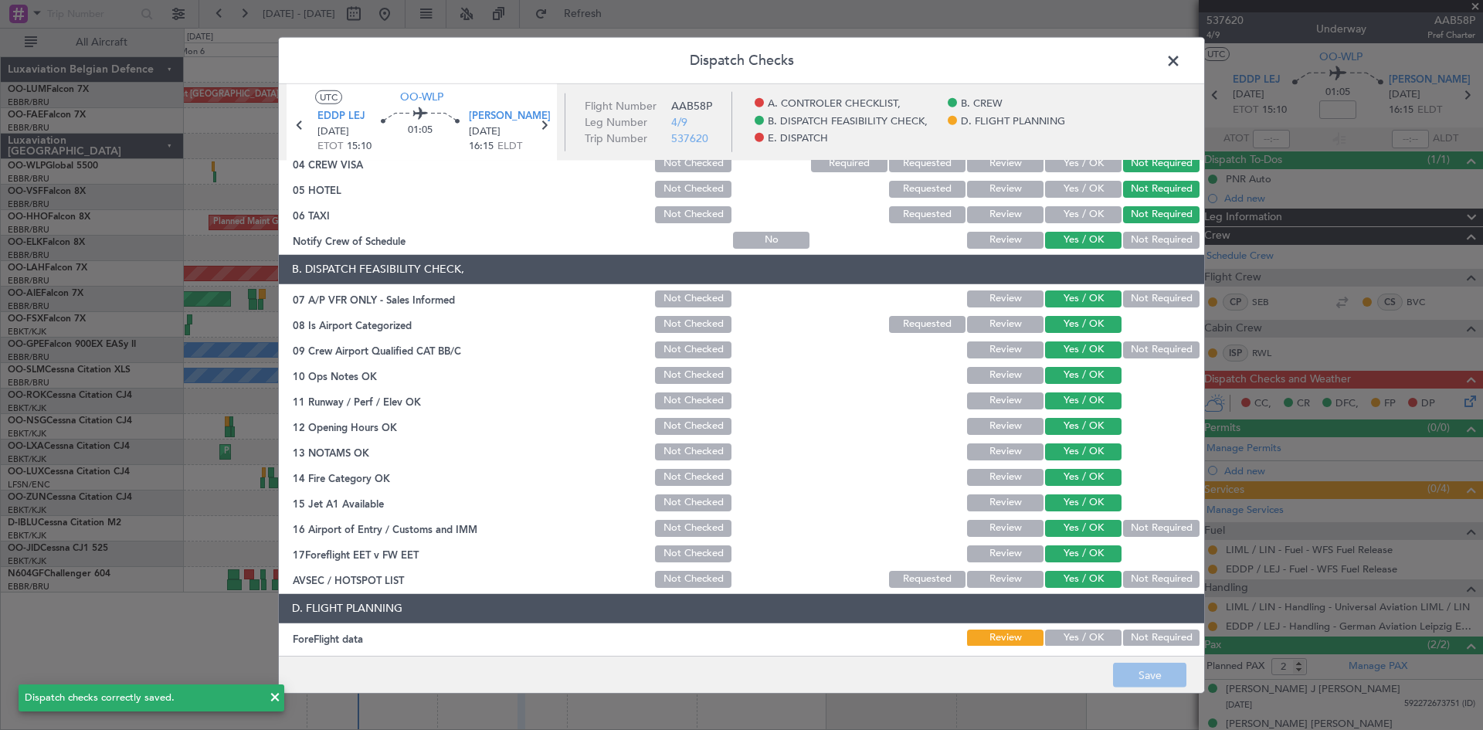
scroll to position [292, 0]
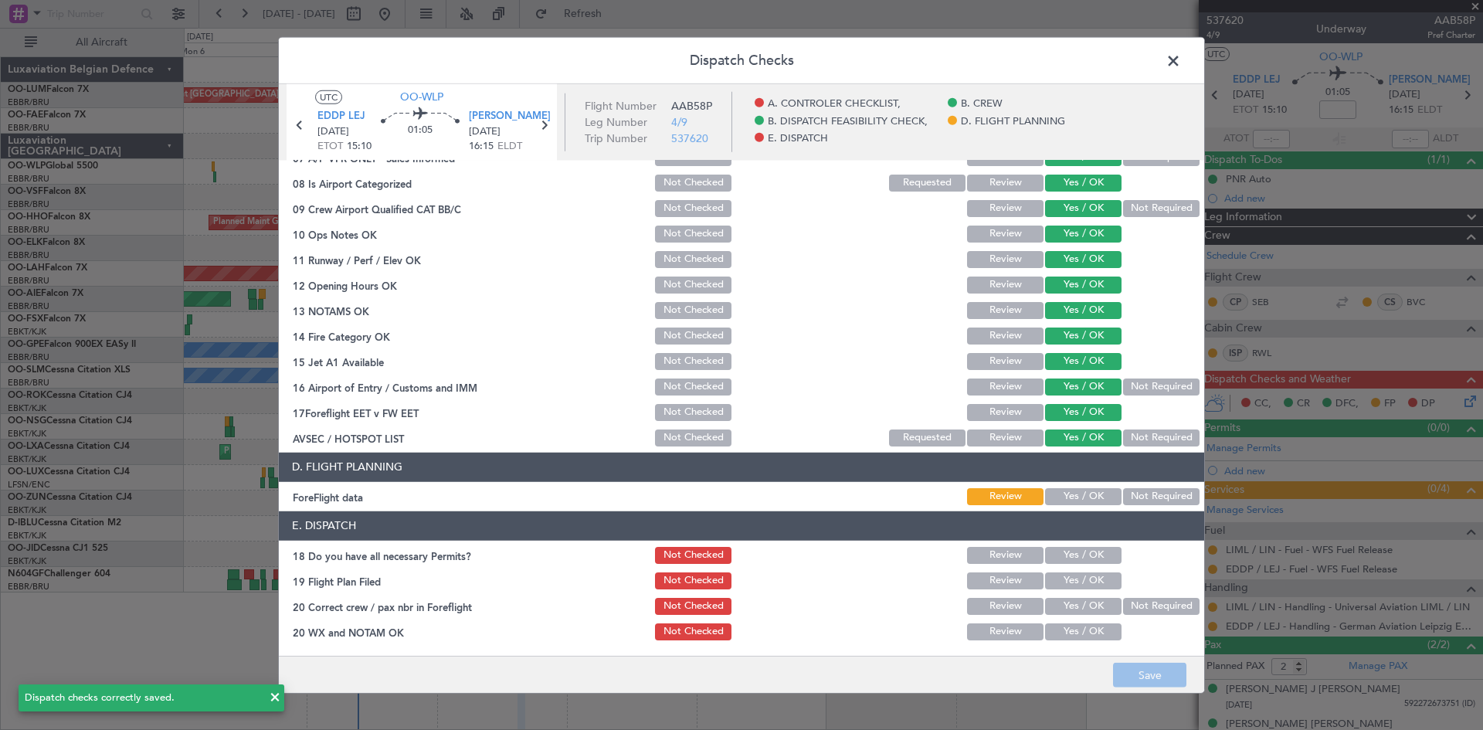
click at [1056, 497] on button "Yes / OK" at bounding box center [1083, 496] width 76 height 17
click at [1134, 681] on button "Save" at bounding box center [1149, 675] width 73 height 25
click at [1181, 61] on span at bounding box center [1181, 64] width 0 height 31
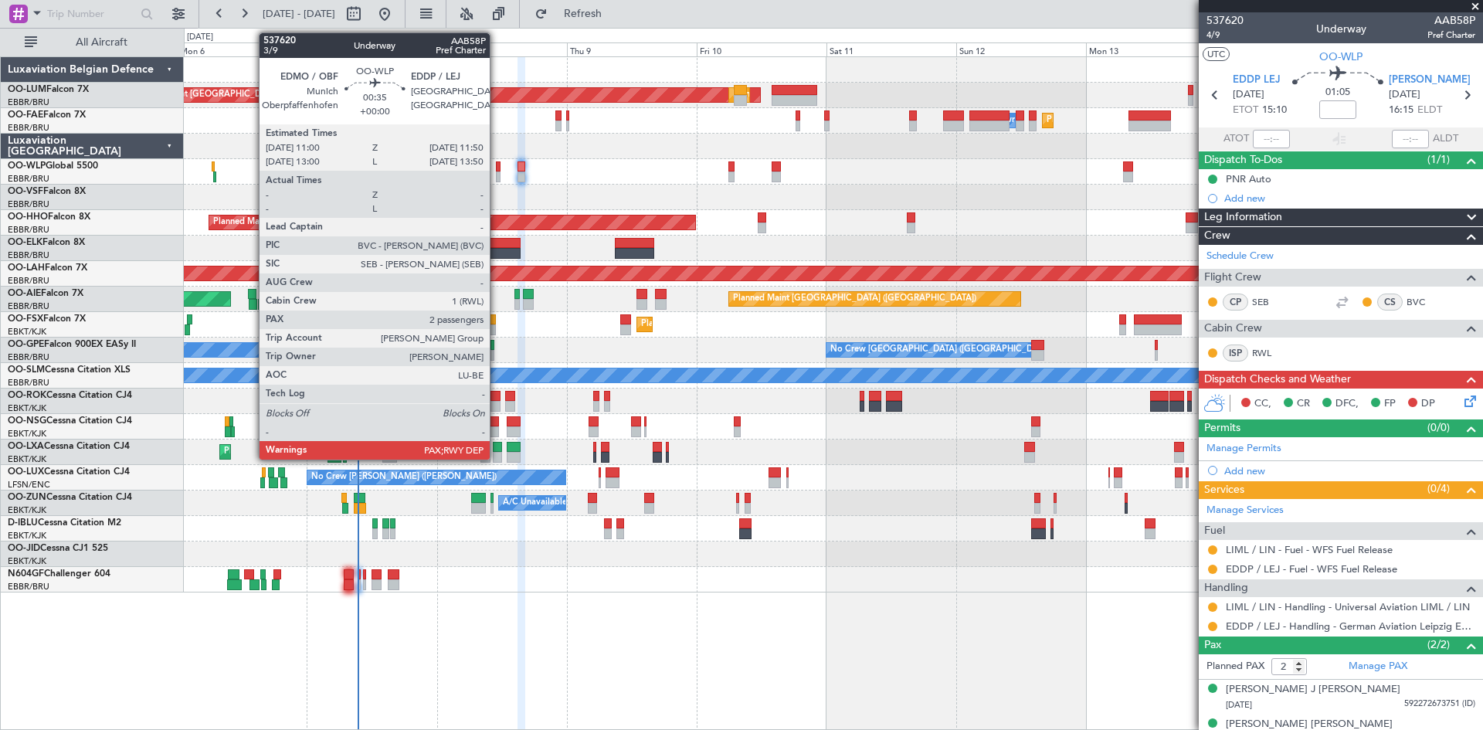
click at [497, 163] on div at bounding box center [498, 166] width 5 height 11
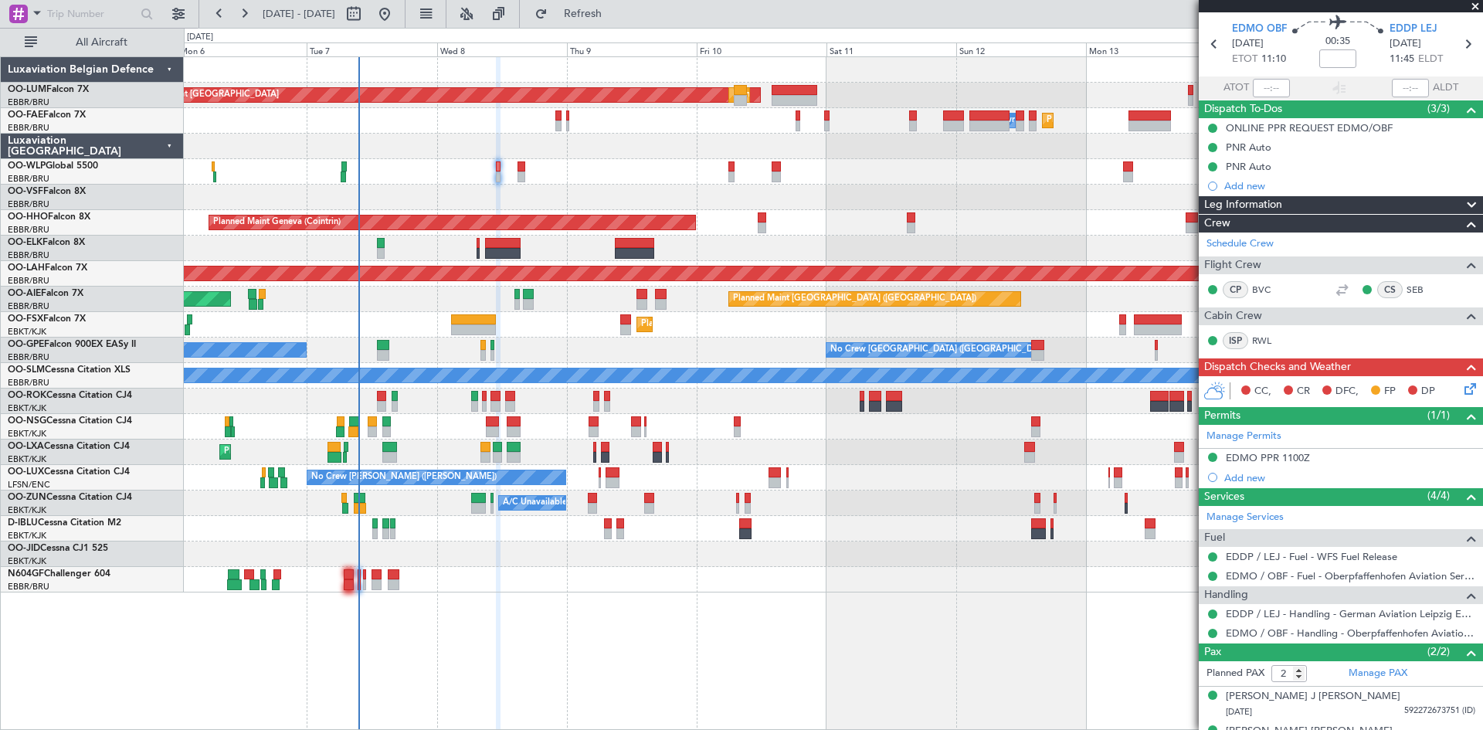
scroll to position [76, 0]
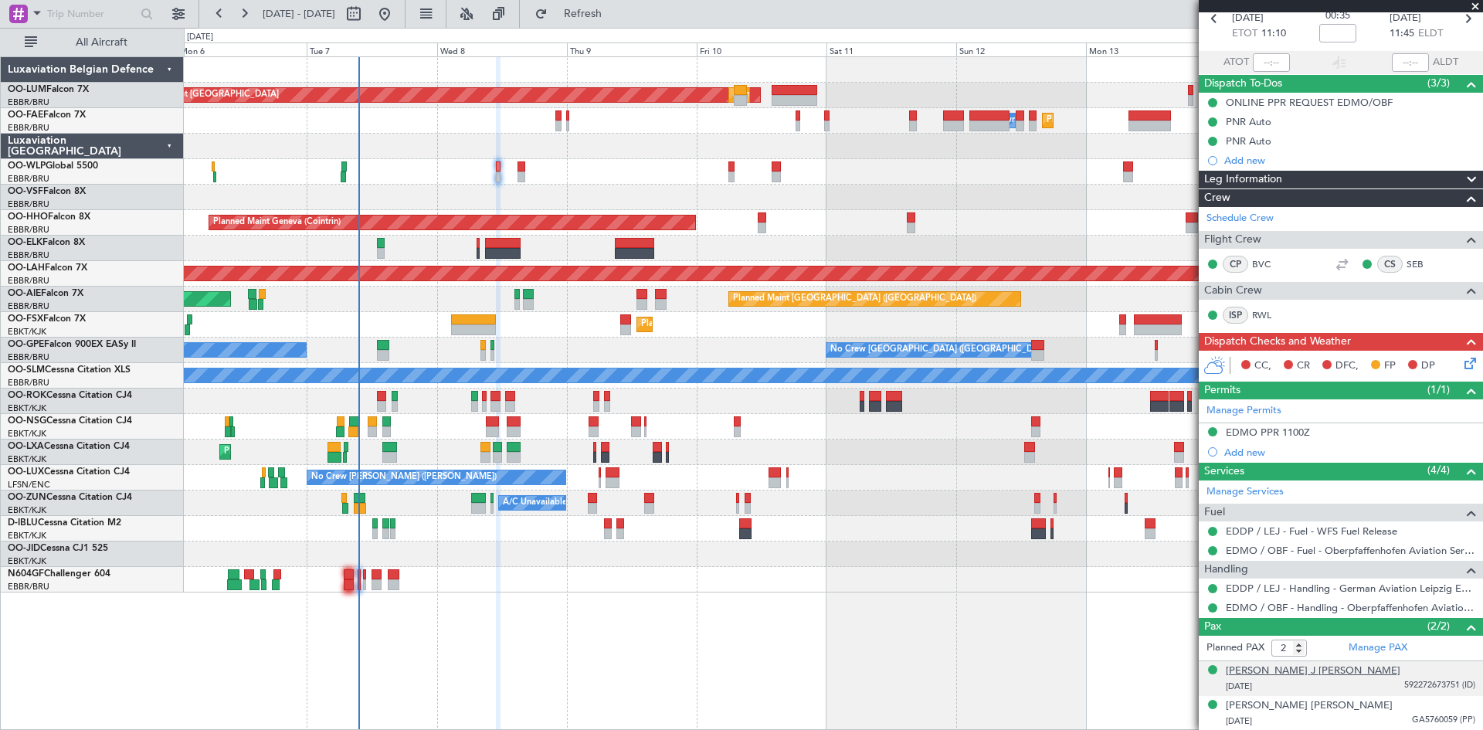
click at [1251, 670] on div "[PERSON_NAME] J [PERSON_NAME]" at bounding box center [1313, 670] width 175 height 15
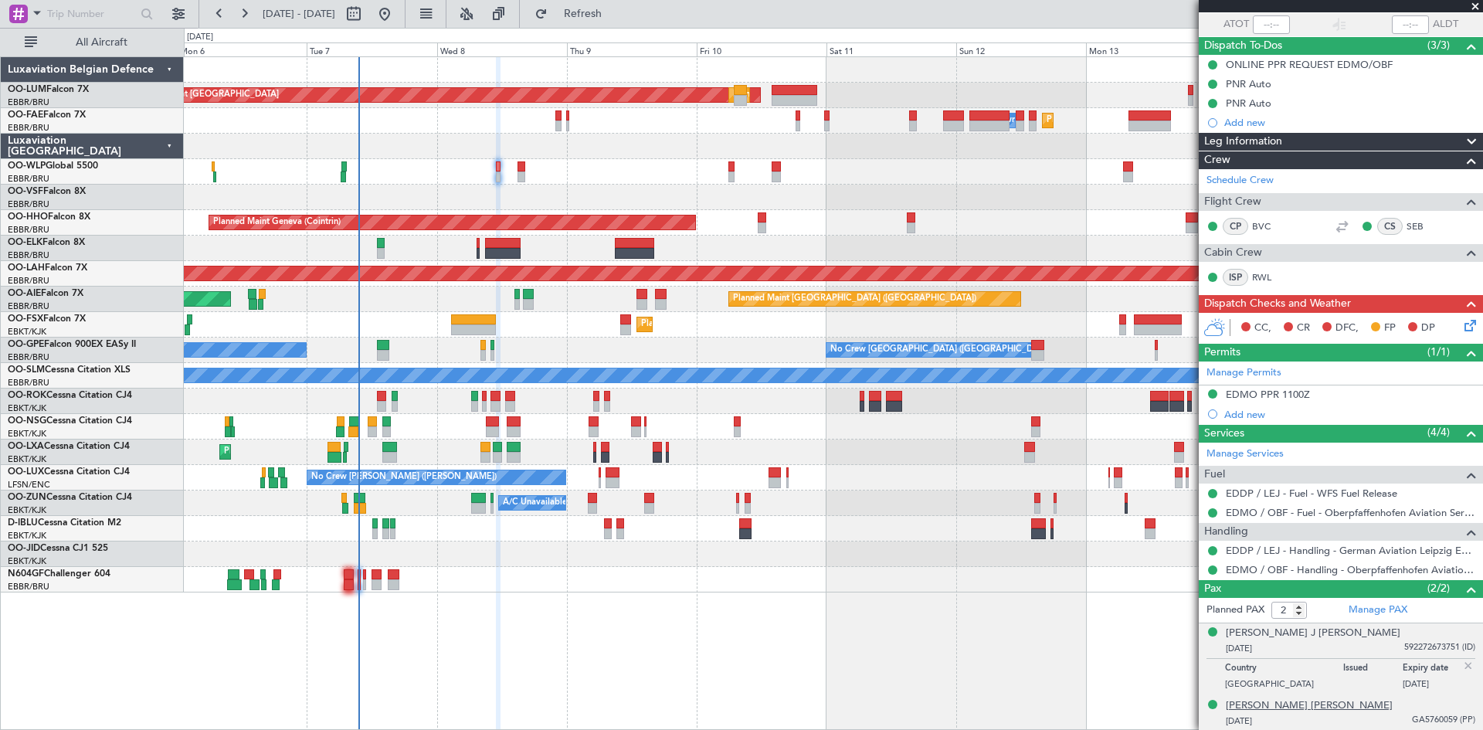
click at [1279, 707] on div "[PERSON_NAME] [PERSON_NAME]" at bounding box center [1309, 705] width 167 height 15
click at [1461, 697] on img at bounding box center [1468, 700] width 14 height 14
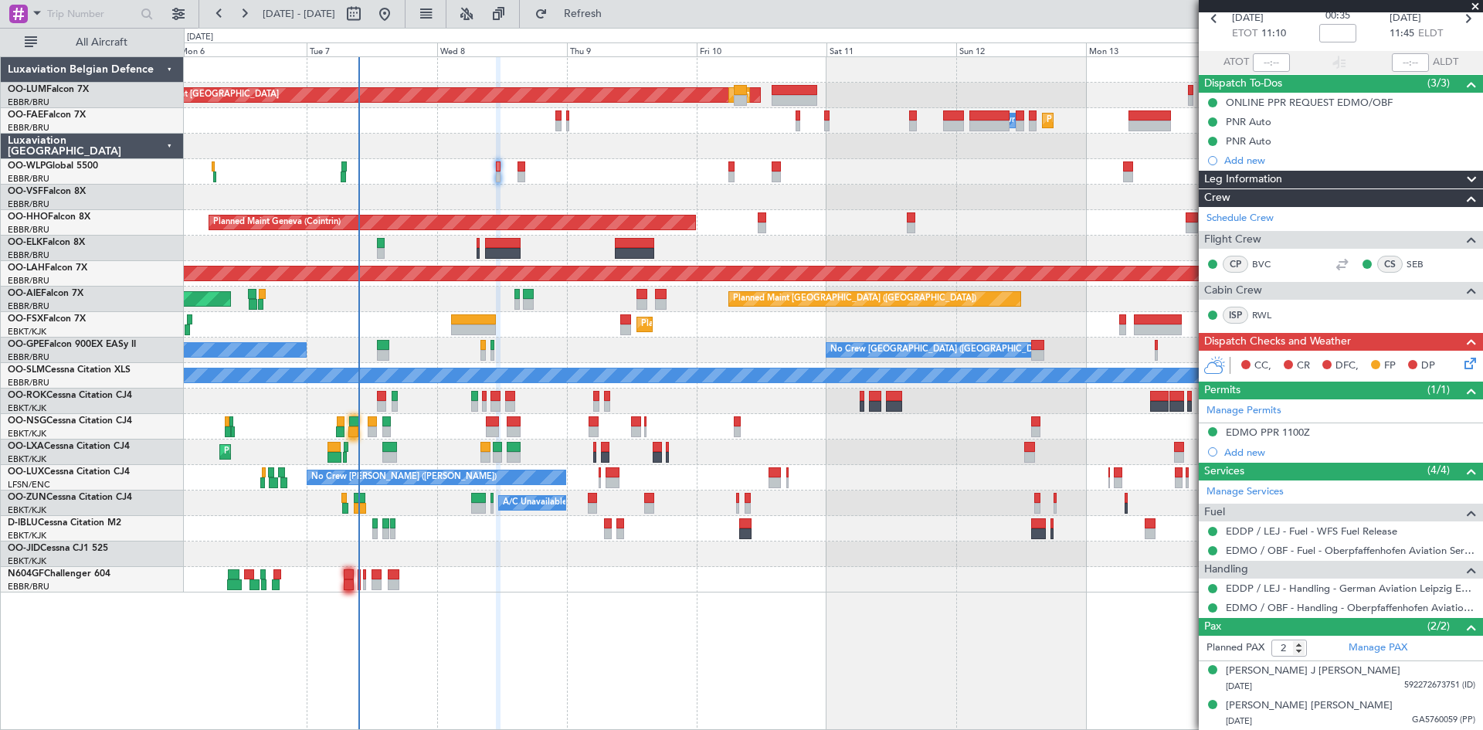
click at [1461, 358] on icon at bounding box center [1467, 360] width 12 height 12
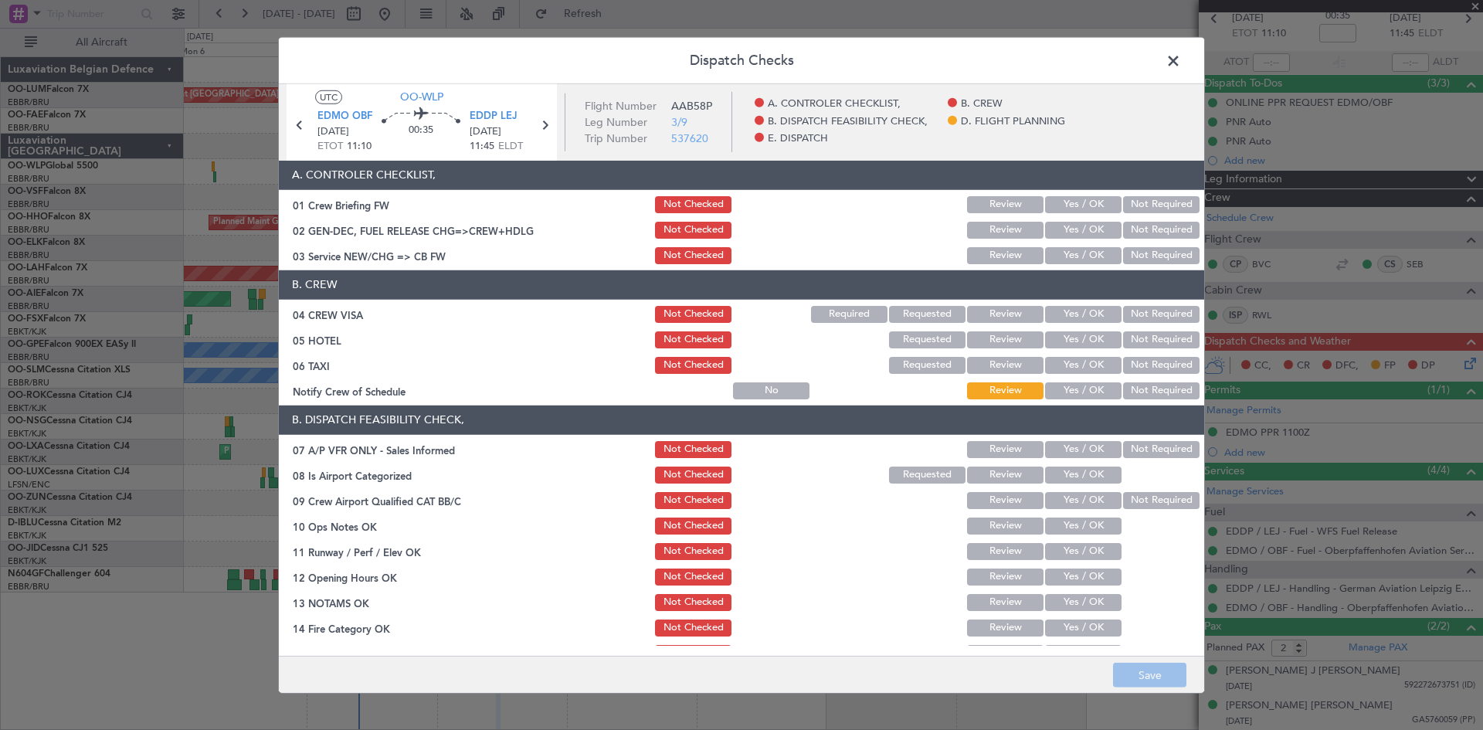
click at [1148, 315] on button "Not Required" at bounding box center [1161, 314] width 76 height 17
click at [1146, 331] on button "Not Required" at bounding box center [1161, 339] width 76 height 17
click at [1148, 361] on button "Not Required" at bounding box center [1161, 365] width 76 height 17
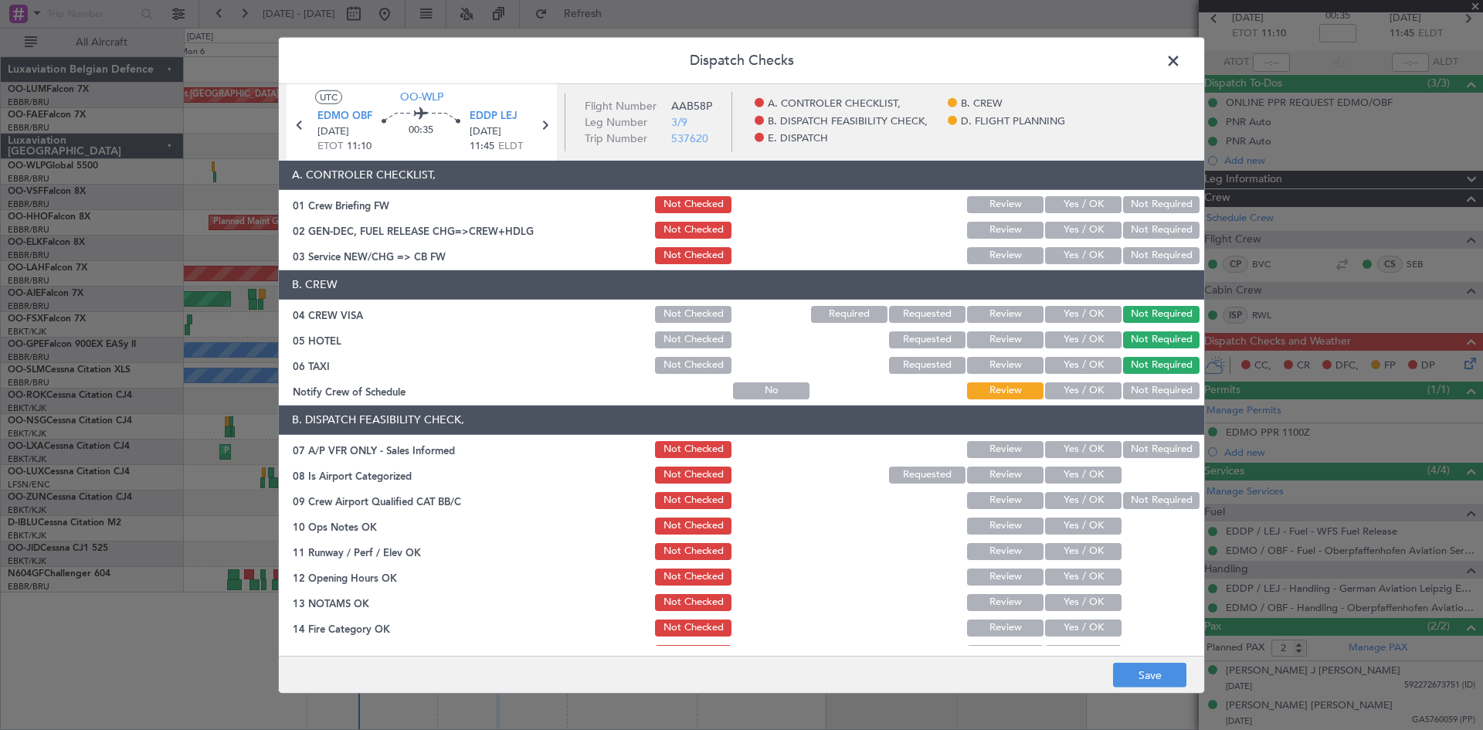
click at [1087, 388] on button "Yes / OK" at bounding box center [1083, 390] width 76 height 17
click at [1148, 443] on button "Not Required" at bounding box center [1161, 449] width 76 height 17
click at [1089, 470] on button "Yes / OK" at bounding box center [1083, 474] width 76 height 17
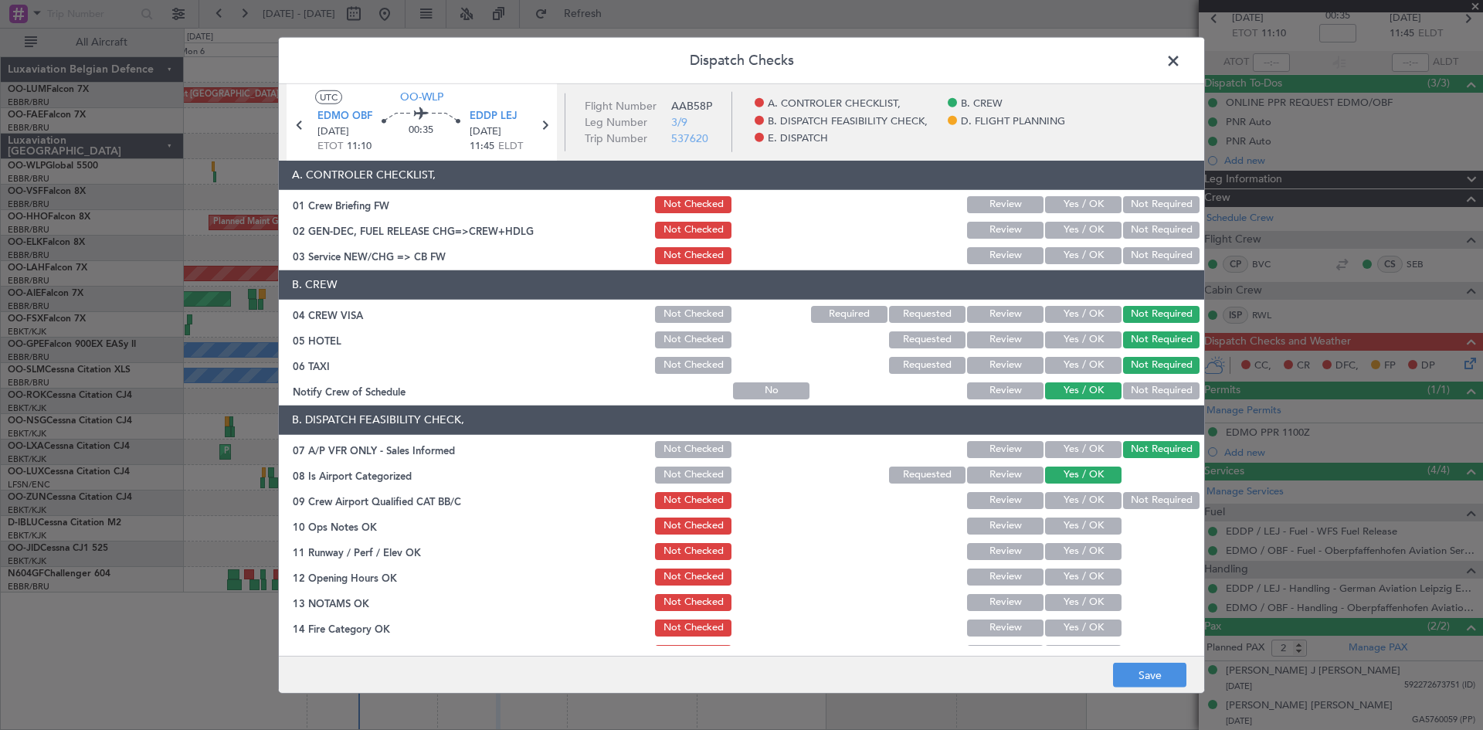
click at [1081, 500] on button "Yes / OK" at bounding box center [1083, 500] width 76 height 17
click at [1084, 525] on button "Yes / OK" at bounding box center [1083, 525] width 76 height 17
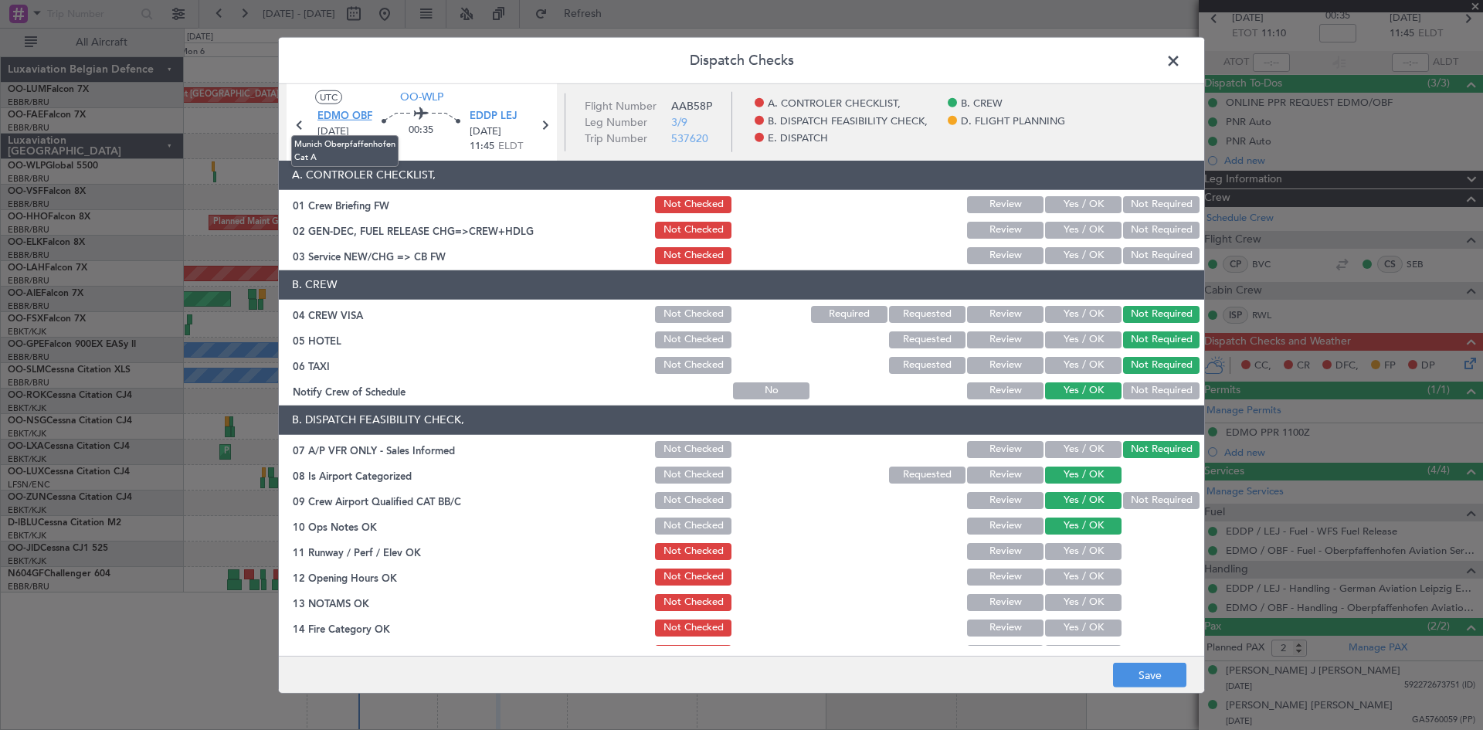
click at [337, 114] on span "EDMO OBF" at bounding box center [344, 116] width 55 height 15
click at [1066, 550] on button "Yes / OK" at bounding box center [1083, 551] width 76 height 17
click at [1078, 576] on button "Yes / OK" at bounding box center [1083, 576] width 76 height 17
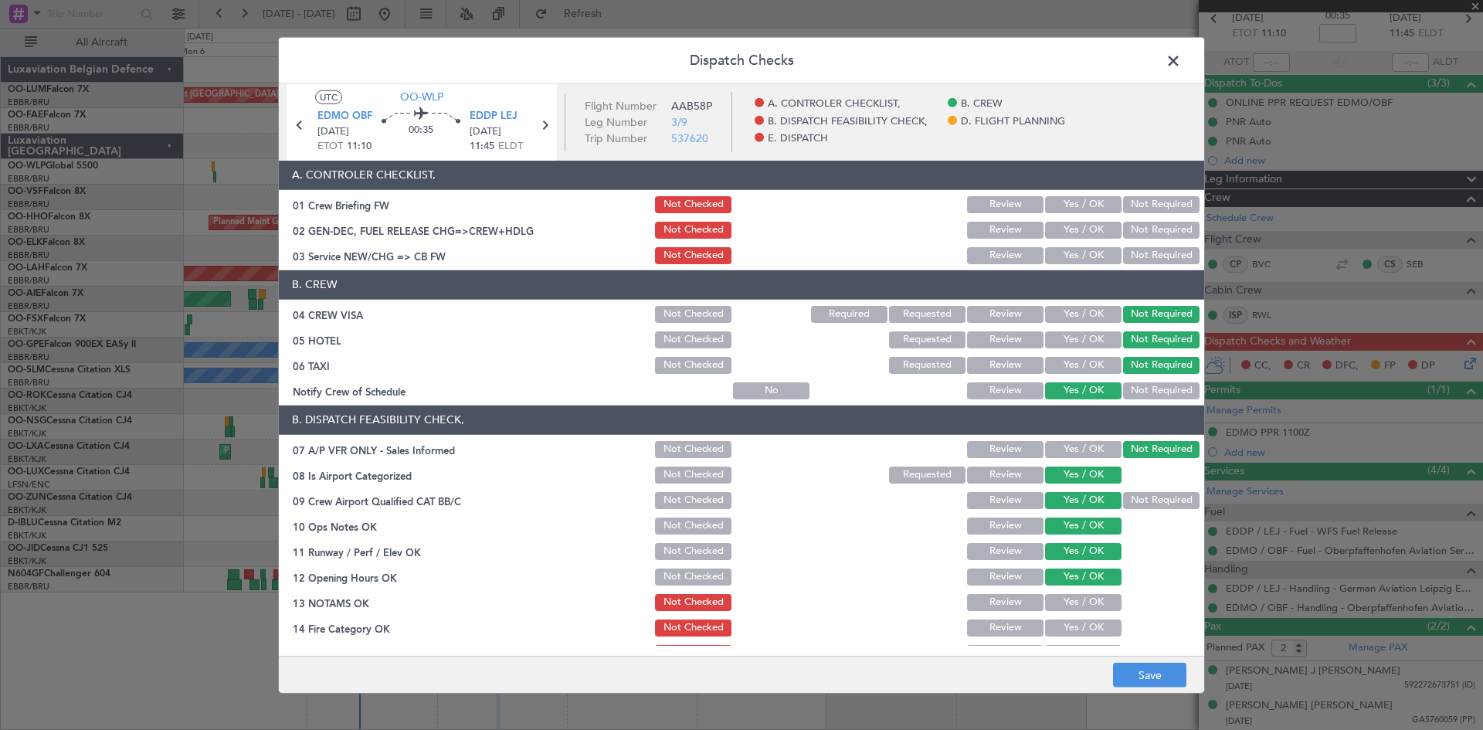
click at [1082, 605] on button "Yes / OK" at bounding box center [1083, 602] width 76 height 17
click at [1083, 625] on button "Yes / OK" at bounding box center [1083, 627] width 76 height 17
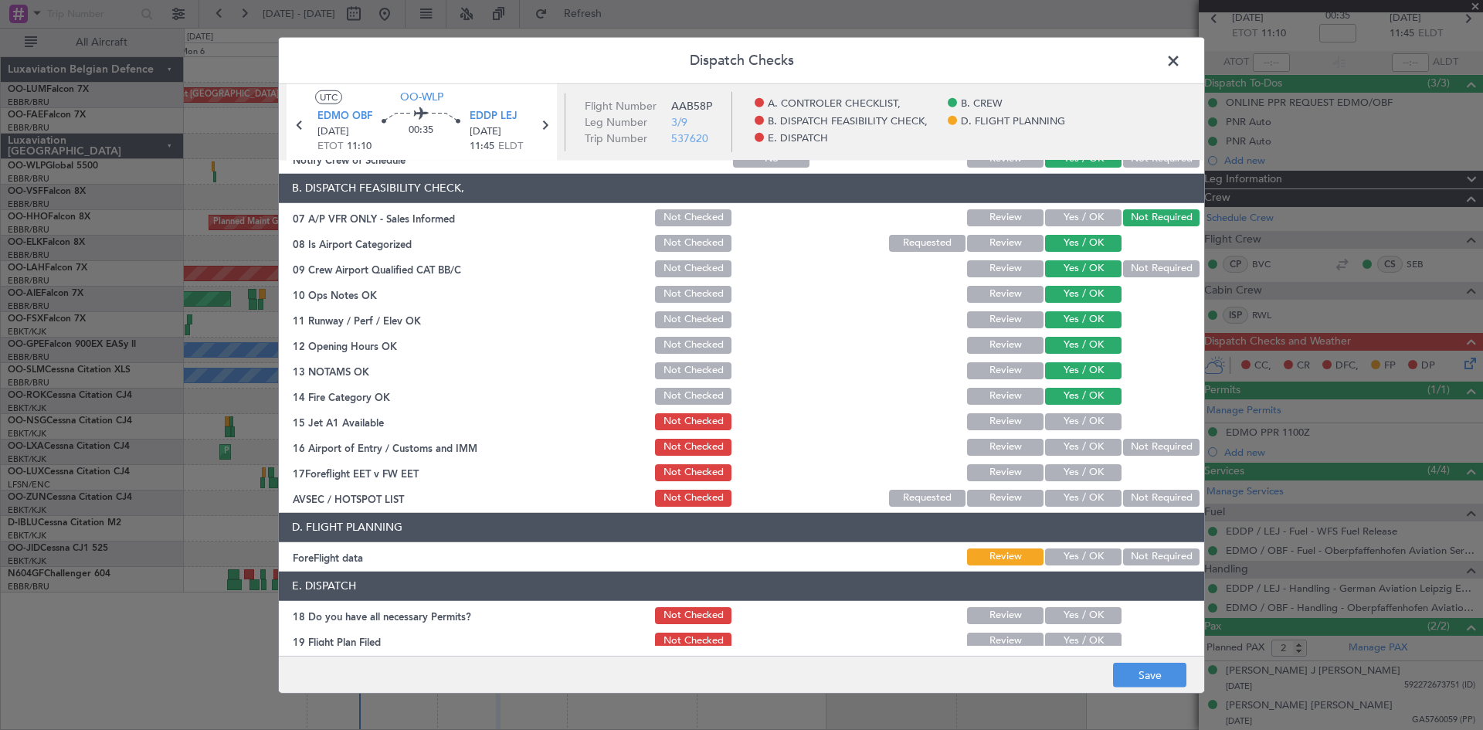
click at [1063, 423] on button "Yes / OK" at bounding box center [1083, 421] width 76 height 17
click at [1127, 447] on button "Not Required" at bounding box center [1161, 447] width 76 height 17
click at [1067, 473] on button "Yes / OK" at bounding box center [1083, 472] width 76 height 17
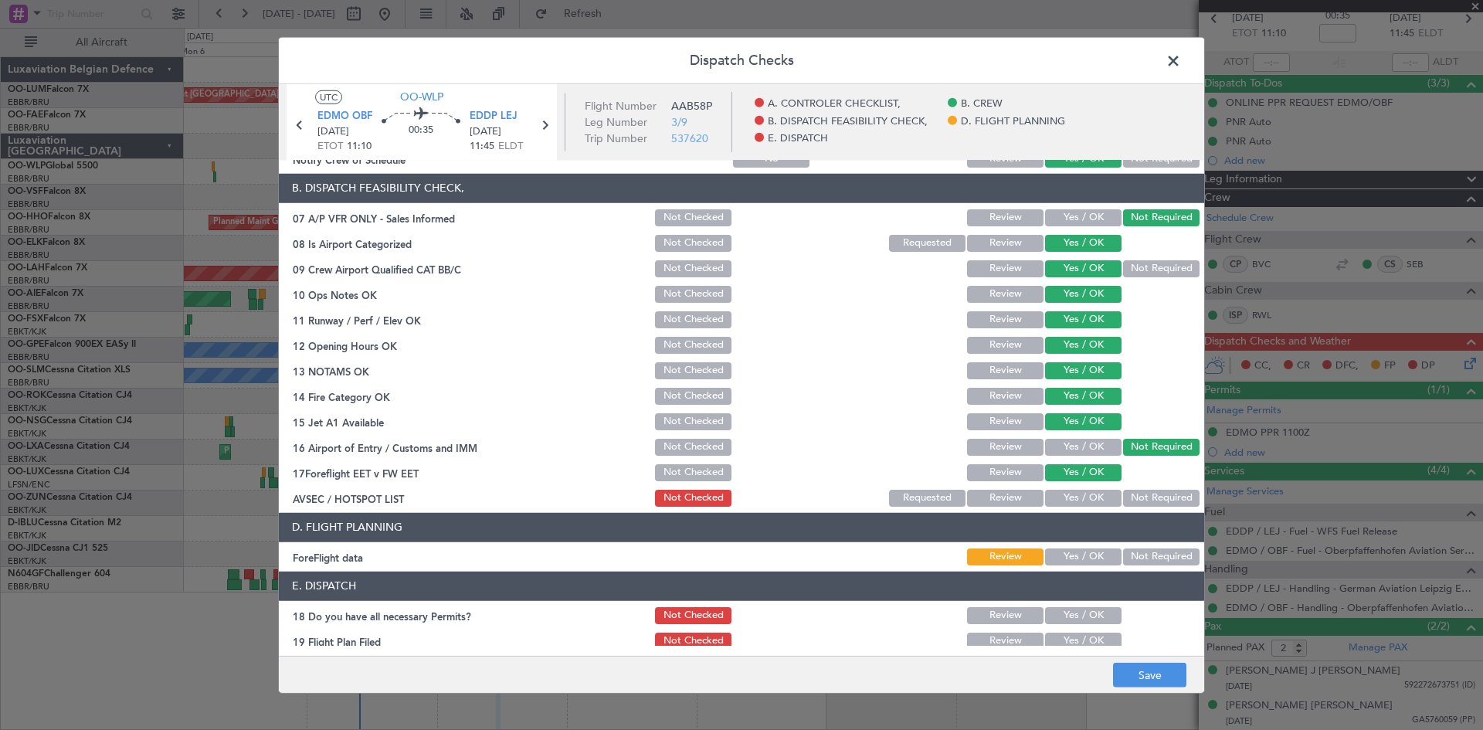
click at [1107, 501] on button "Yes / OK" at bounding box center [1083, 498] width 76 height 17
click at [1098, 552] on button "Yes / OK" at bounding box center [1083, 556] width 76 height 17
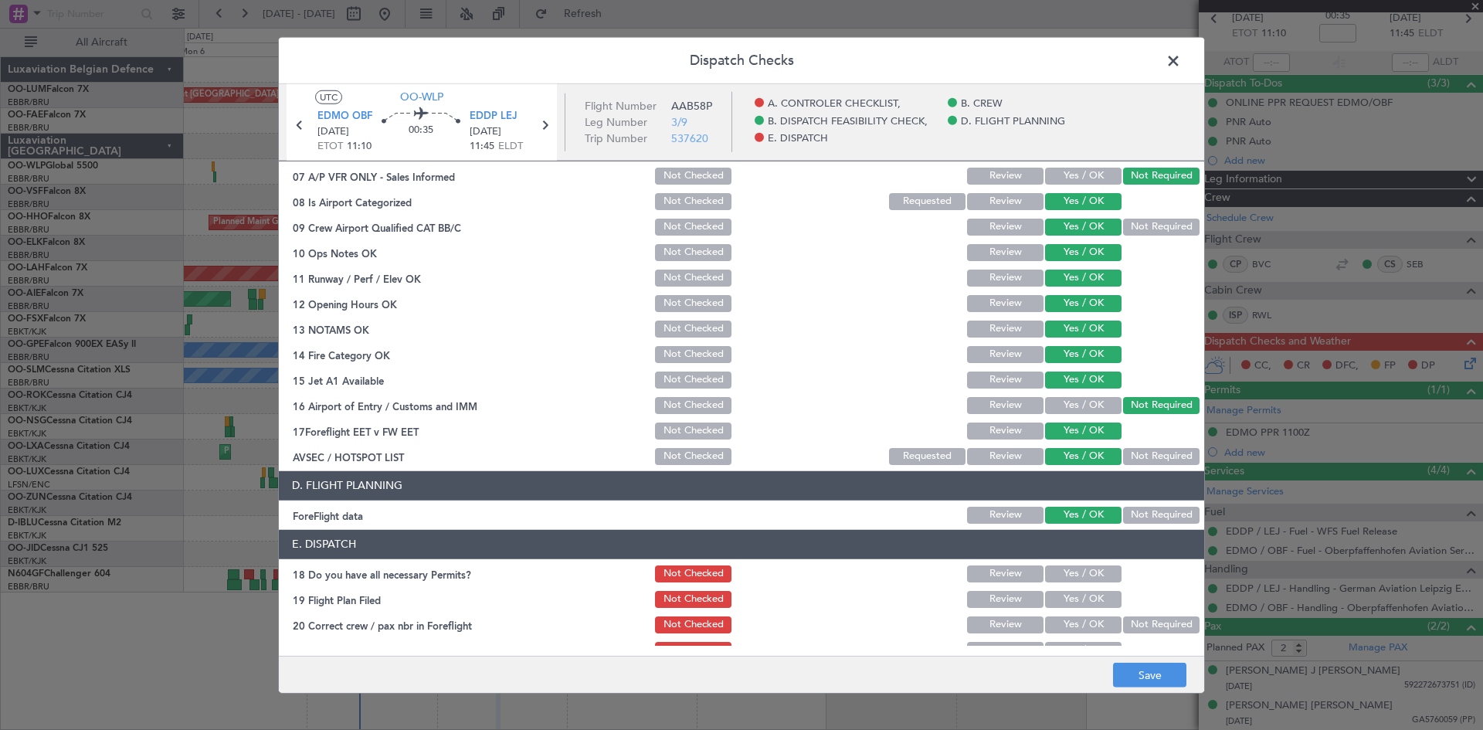
scroll to position [292, 0]
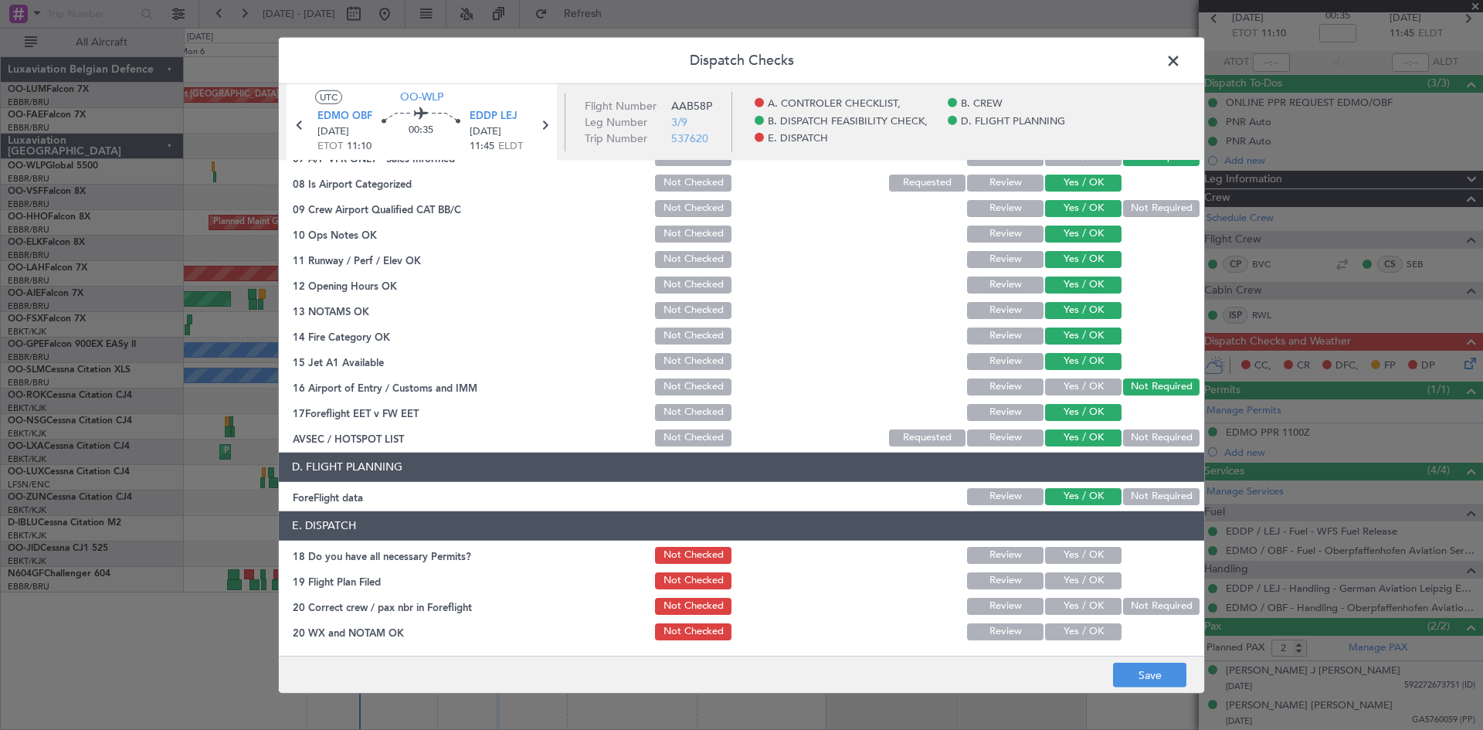
click at [1070, 548] on button "Yes / OK" at bounding box center [1083, 555] width 76 height 17
click at [1089, 612] on button "Yes / OK" at bounding box center [1083, 606] width 76 height 17
click at [1090, 627] on button "Yes / OK" at bounding box center [1083, 631] width 76 height 17
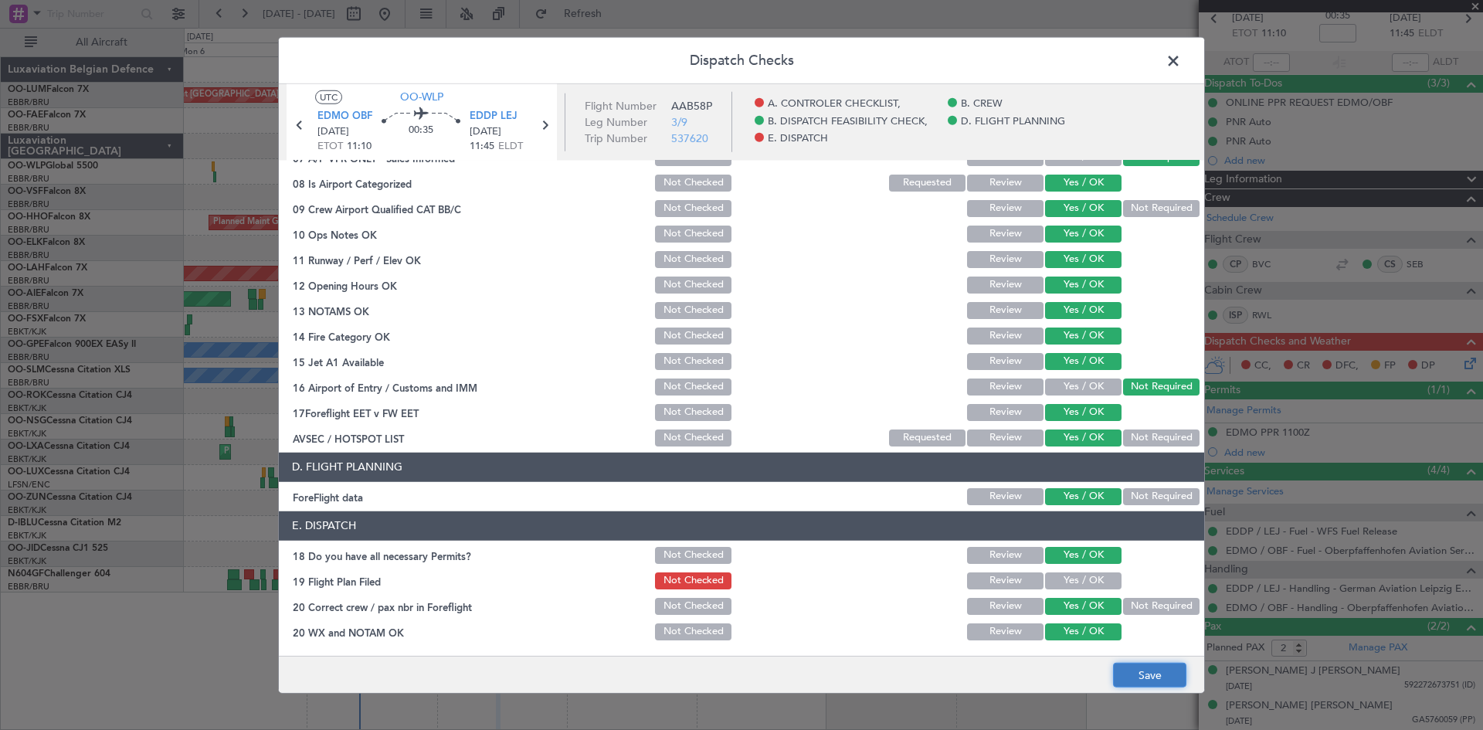
click at [1127, 673] on button "Save" at bounding box center [1149, 675] width 73 height 25
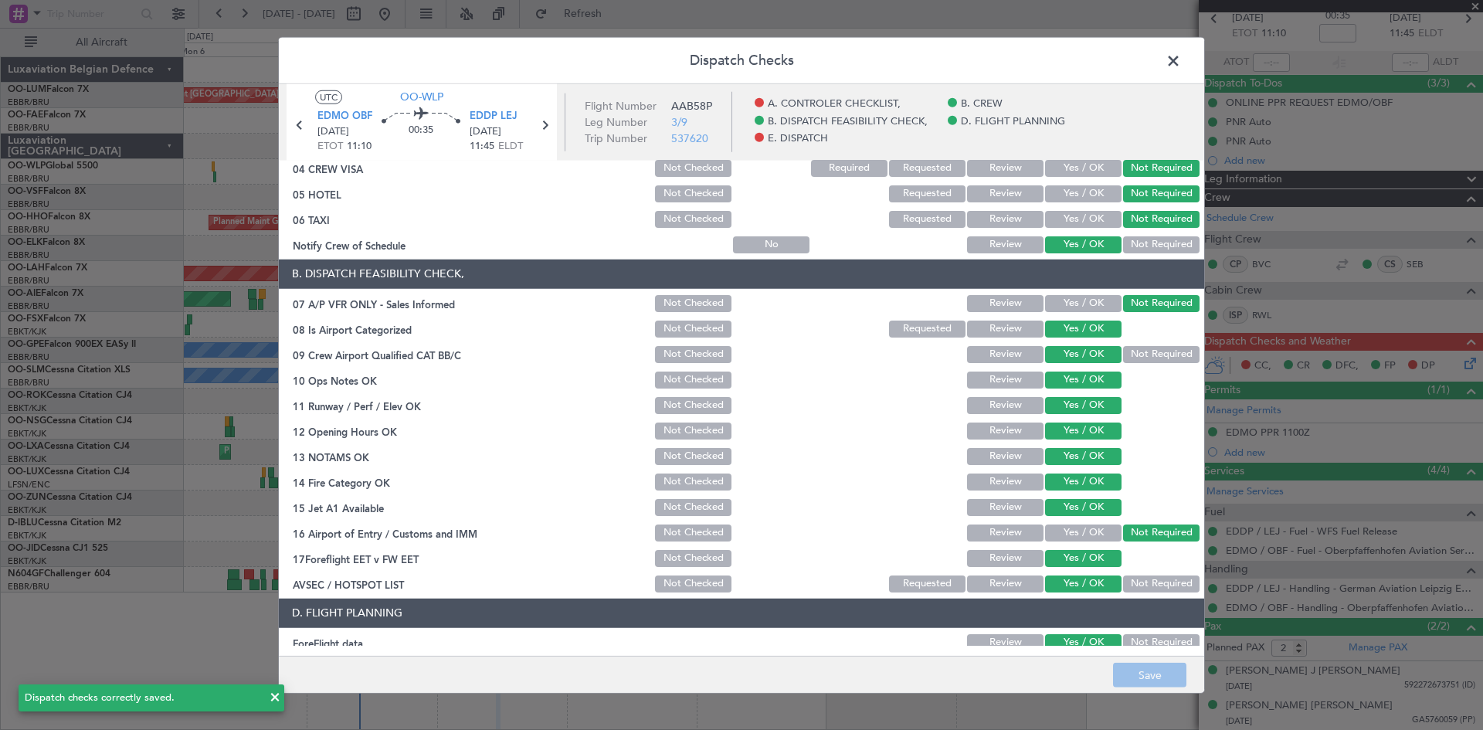
scroll to position [0, 0]
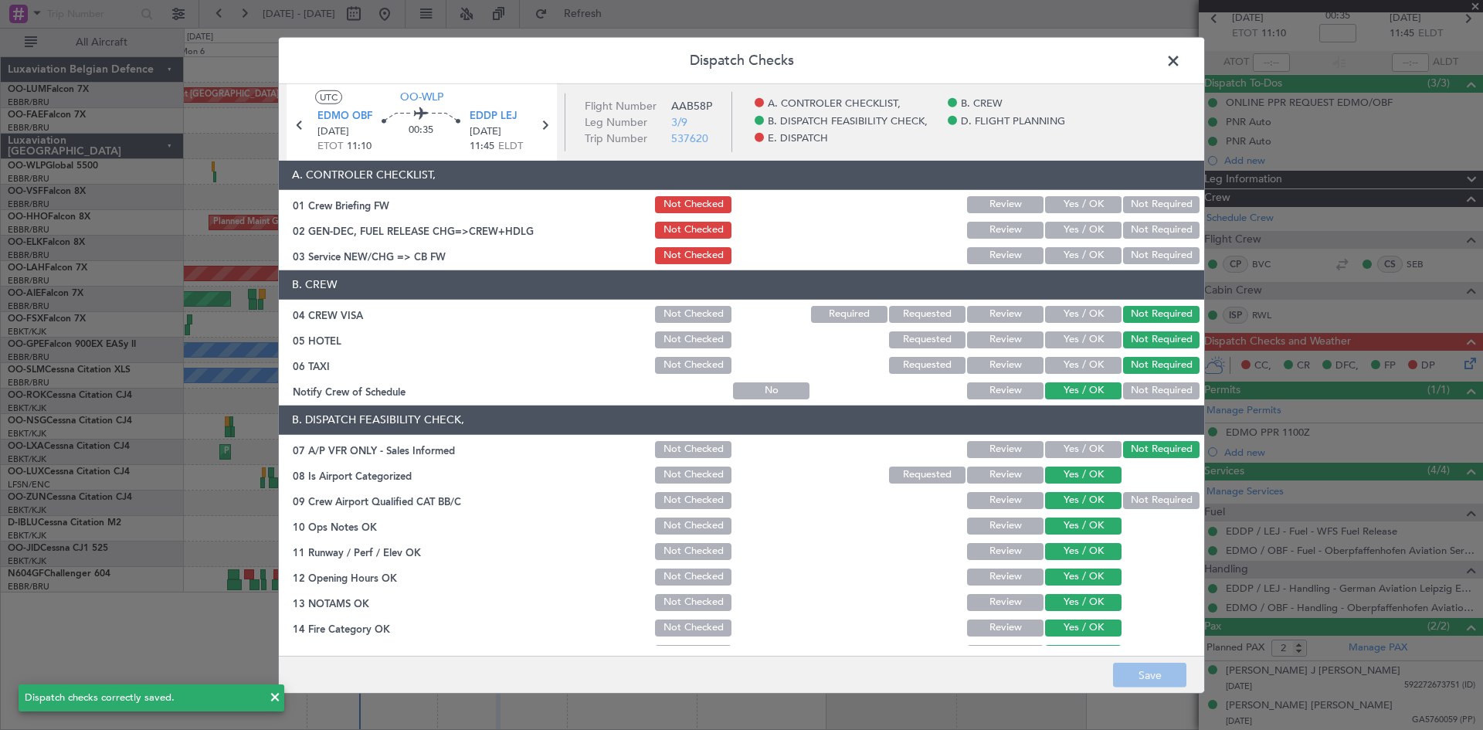
click at [1181, 60] on span at bounding box center [1181, 64] width 0 height 31
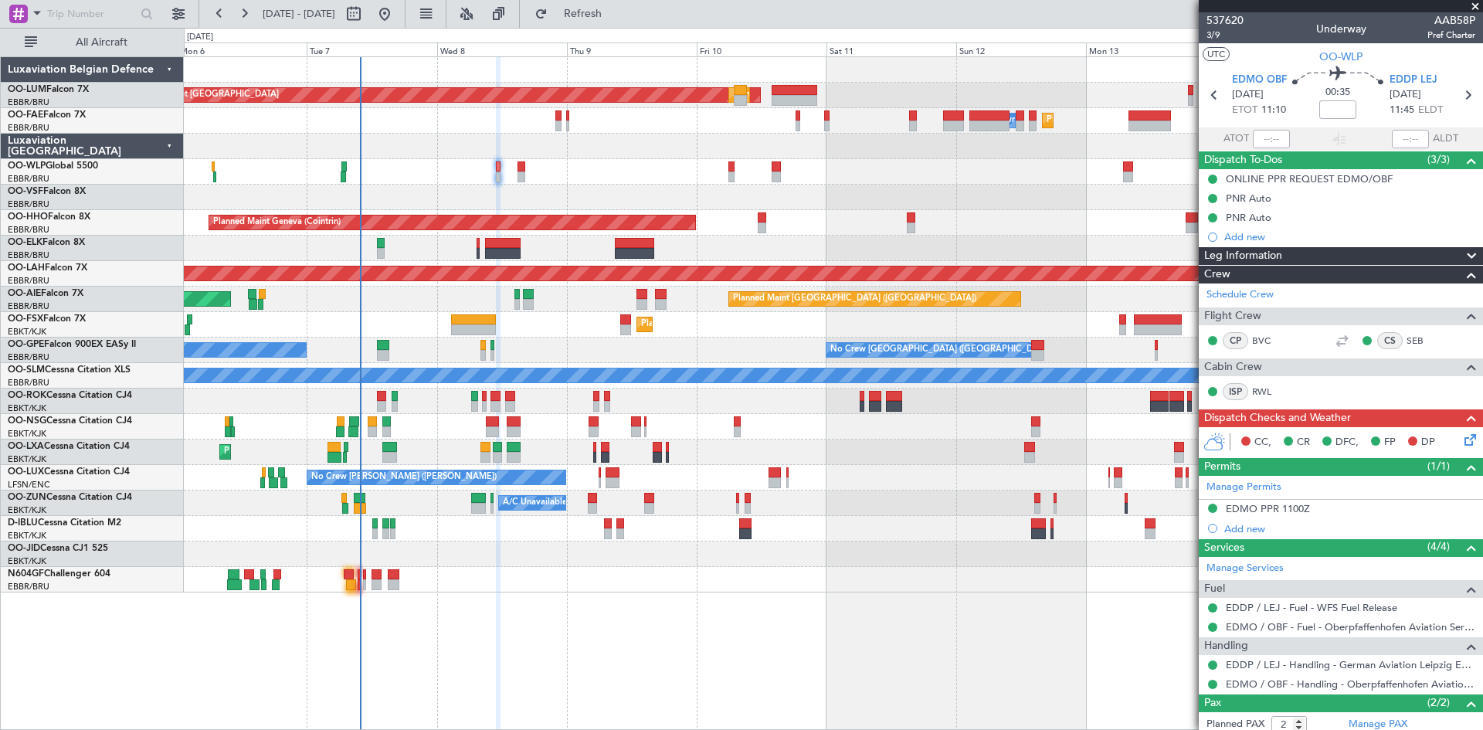
click at [1281, 507] on div "EDMO PPR 1100Z" at bounding box center [1268, 508] width 84 height 13
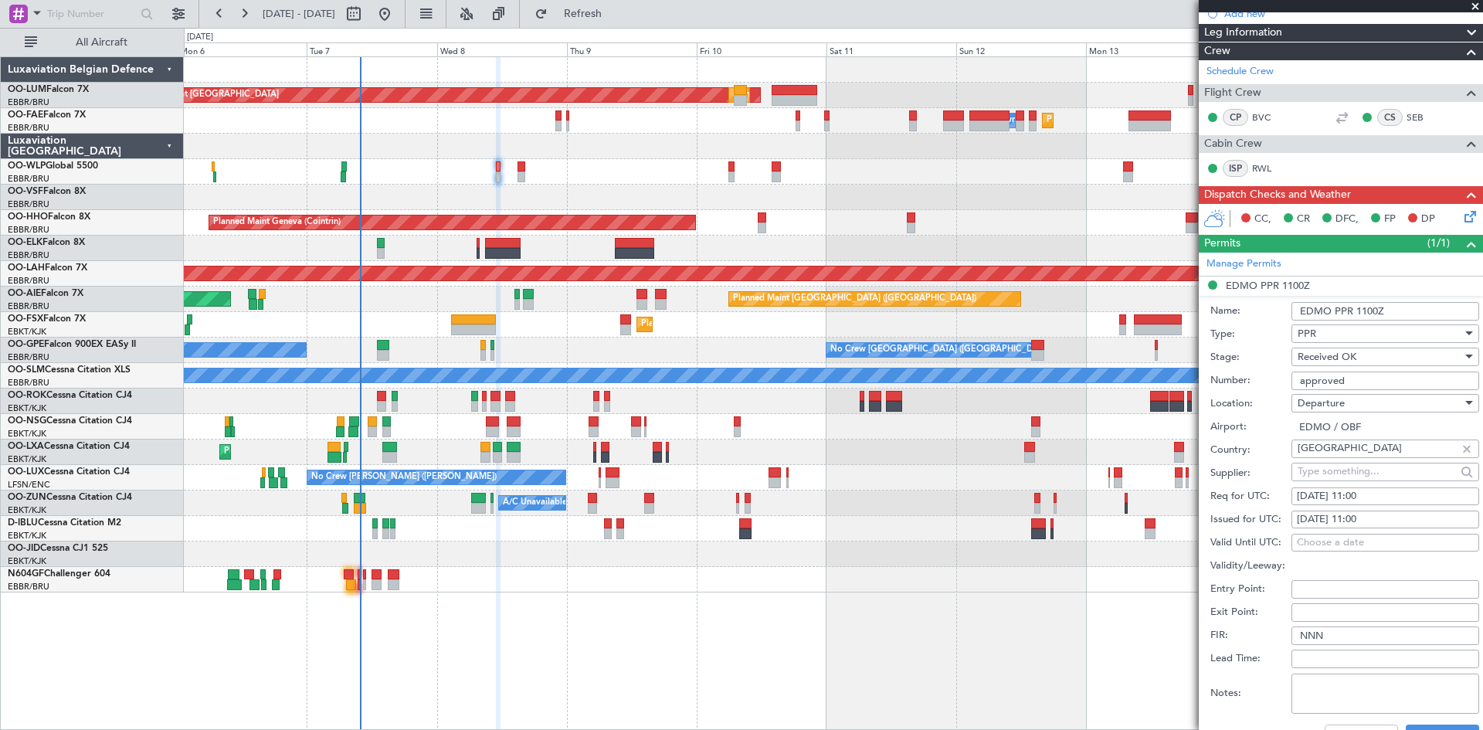
scroll to position [309, 0]
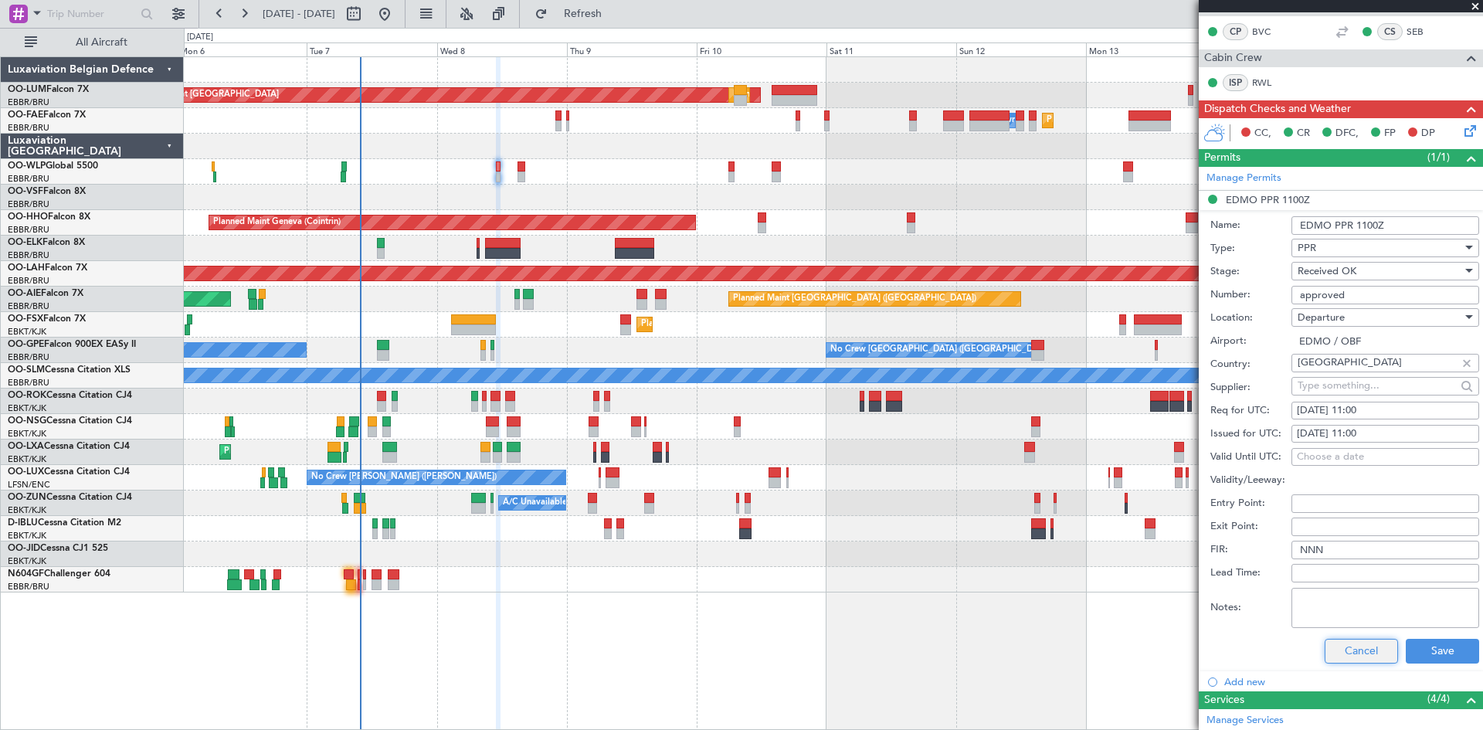
click at [1340, 656] on button "Cancel" at bounding box center [1360, 651] width 73 height 25
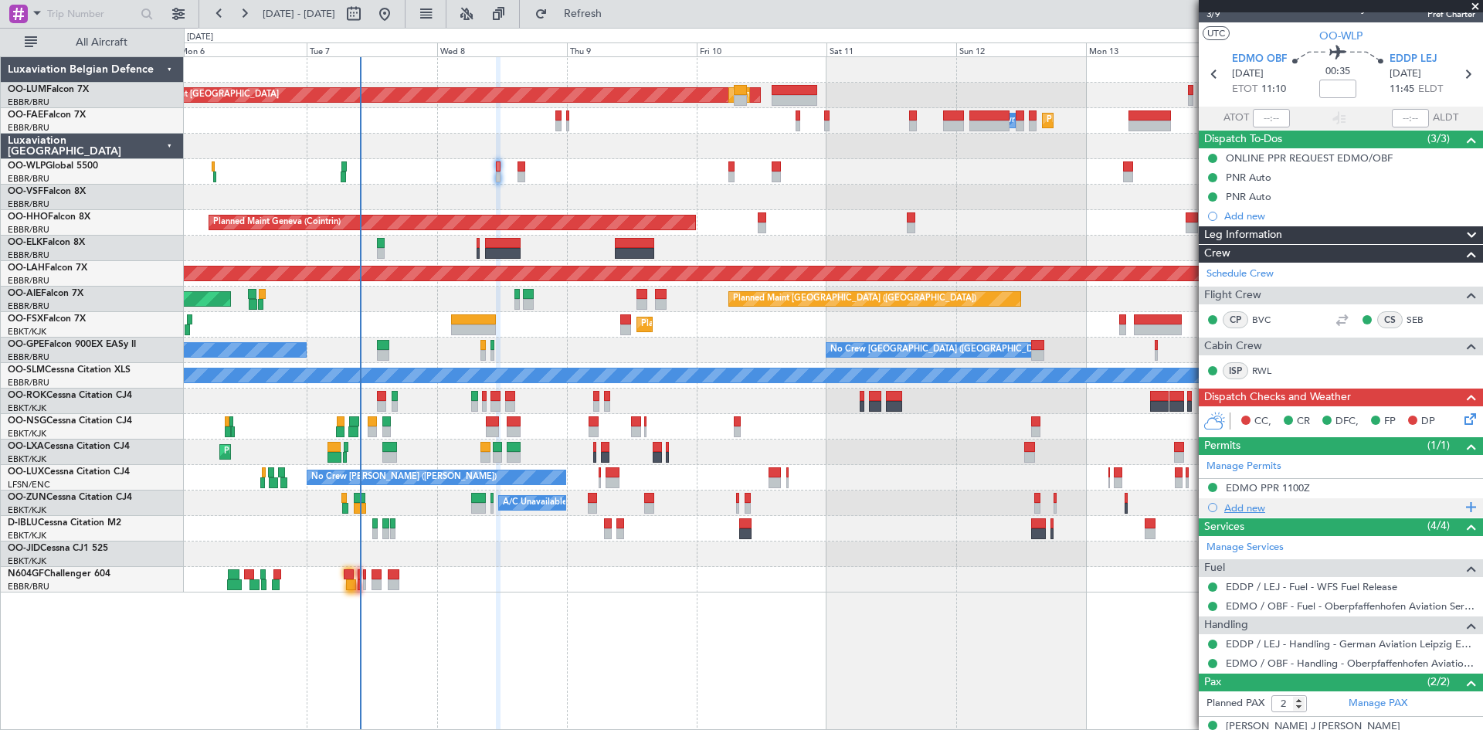
scroll to position [0, 0]
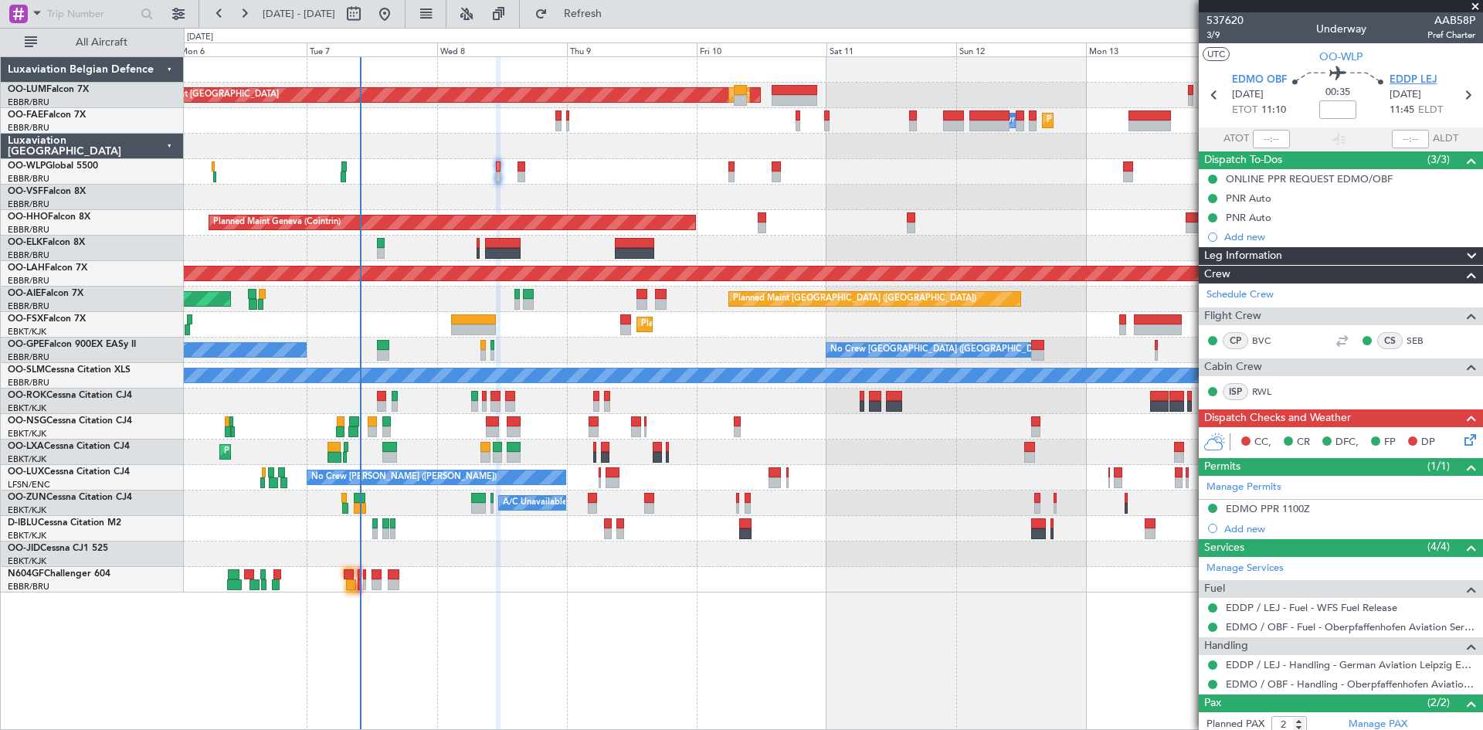
click at [1402, 86] on span "EDDP LEJ" at bounding box center [1413, 80] width 48 height 15
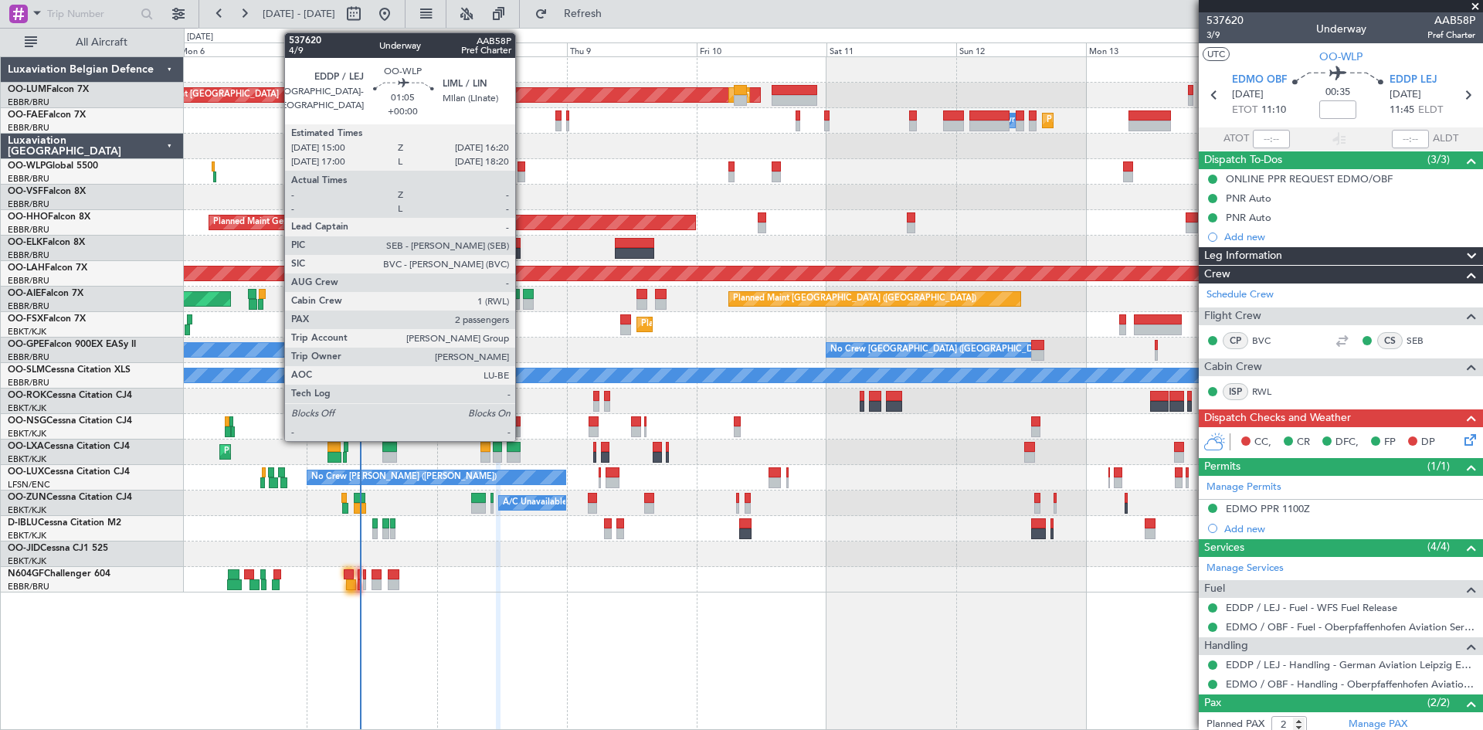
click at [522, 164] on div at bounding box center [521, 166] width 8 height 11
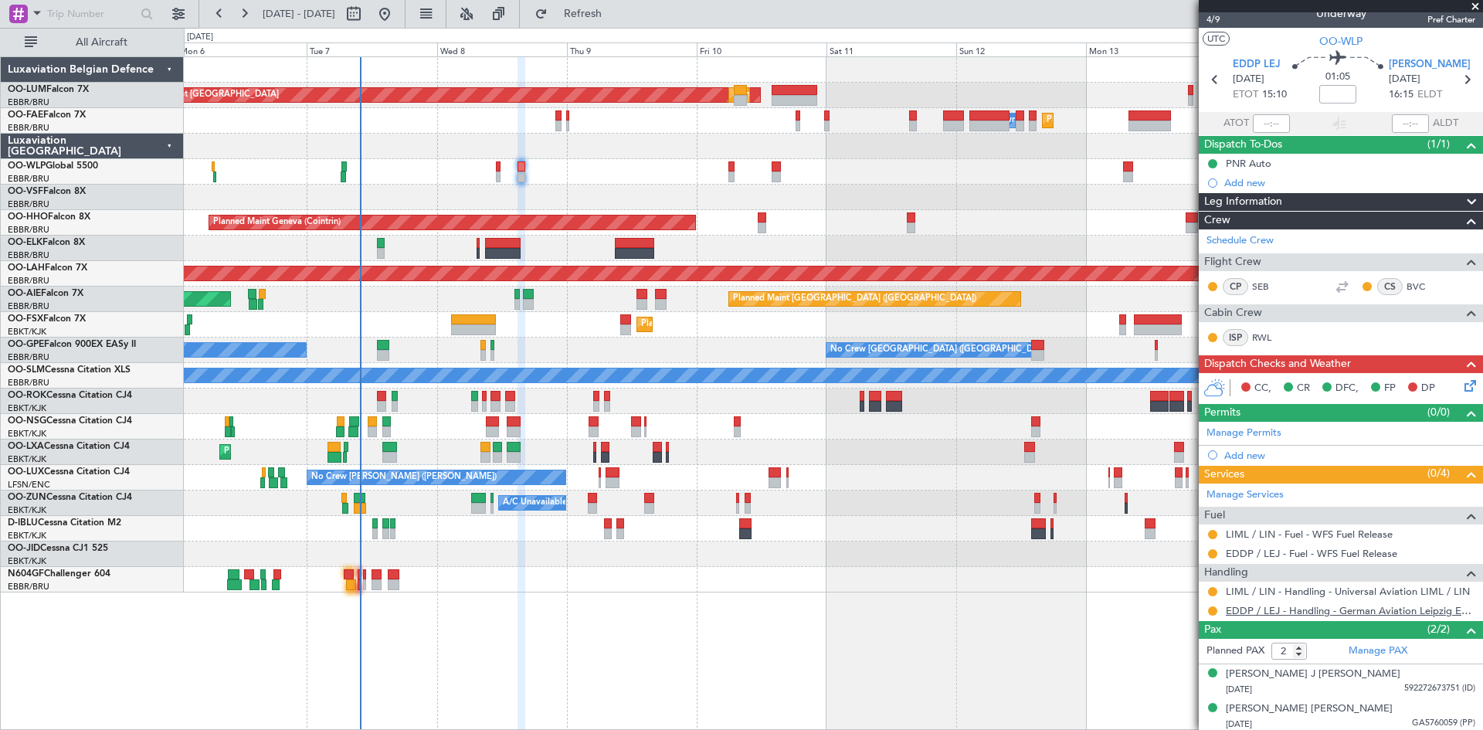
scroll to position [19, 0]
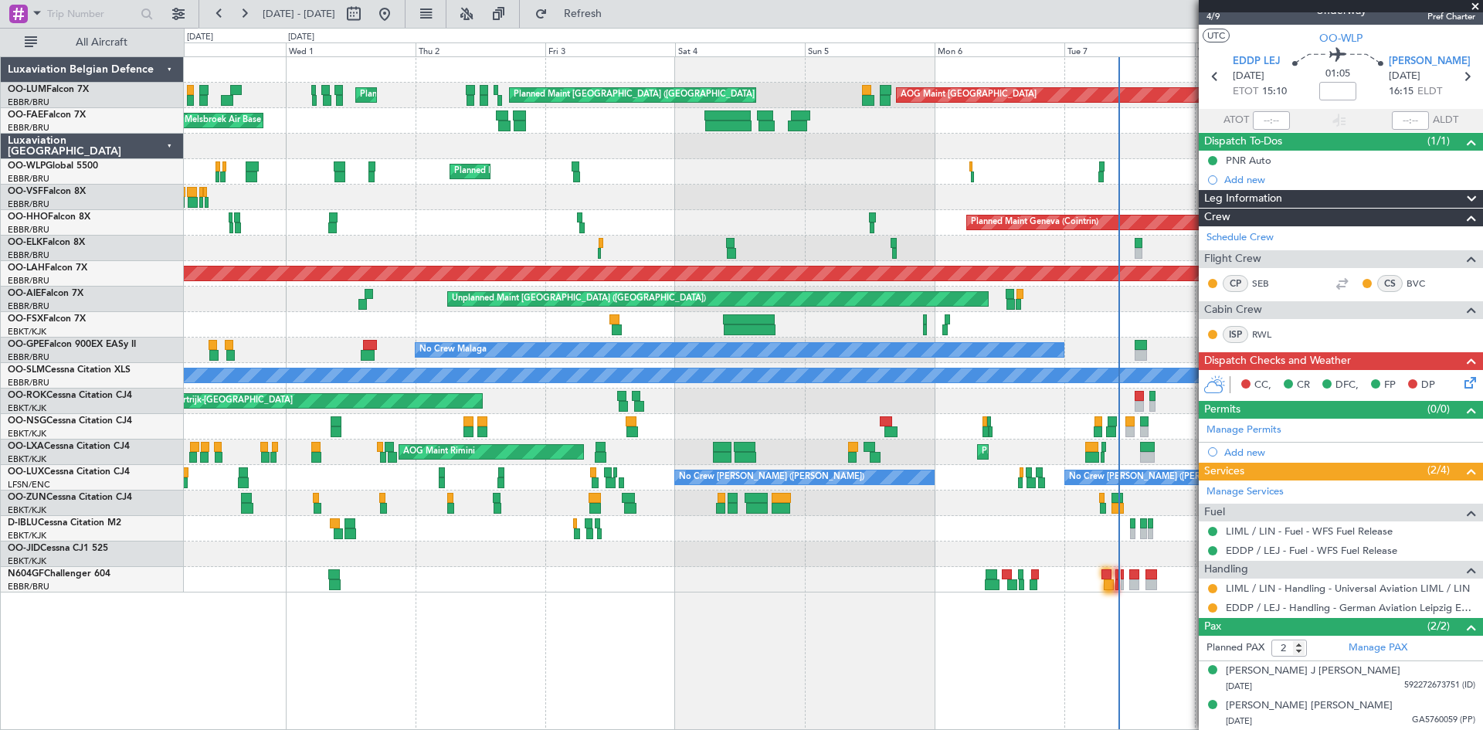
click at [995, 202] on div at bounding box center [833, 197] width 1298 height 25
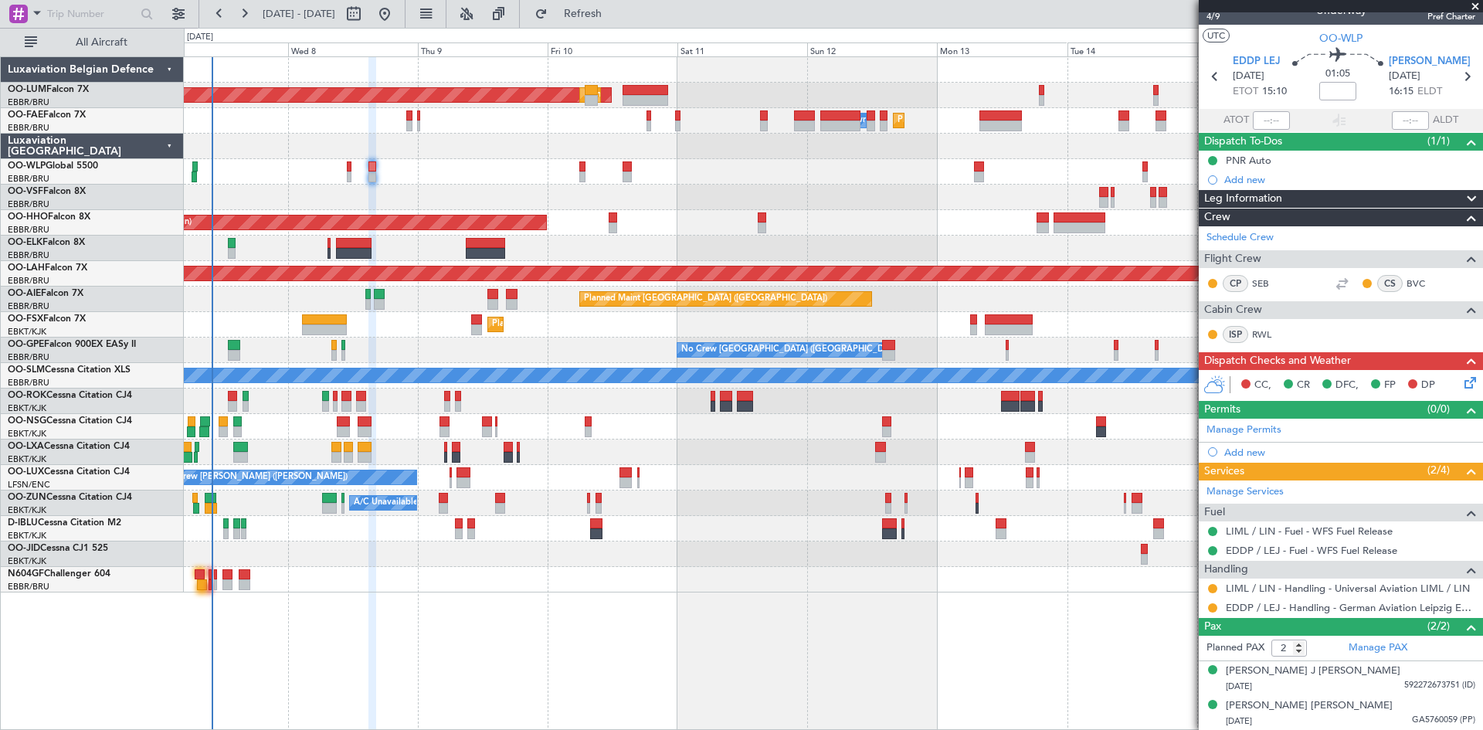
click at [176, 233] on div "AOG Maint Sibiu Planned Maint Brussels (Brussels National) Owner Melsbroek Air …" at bounding box center [741, 379] width 1483 height 702
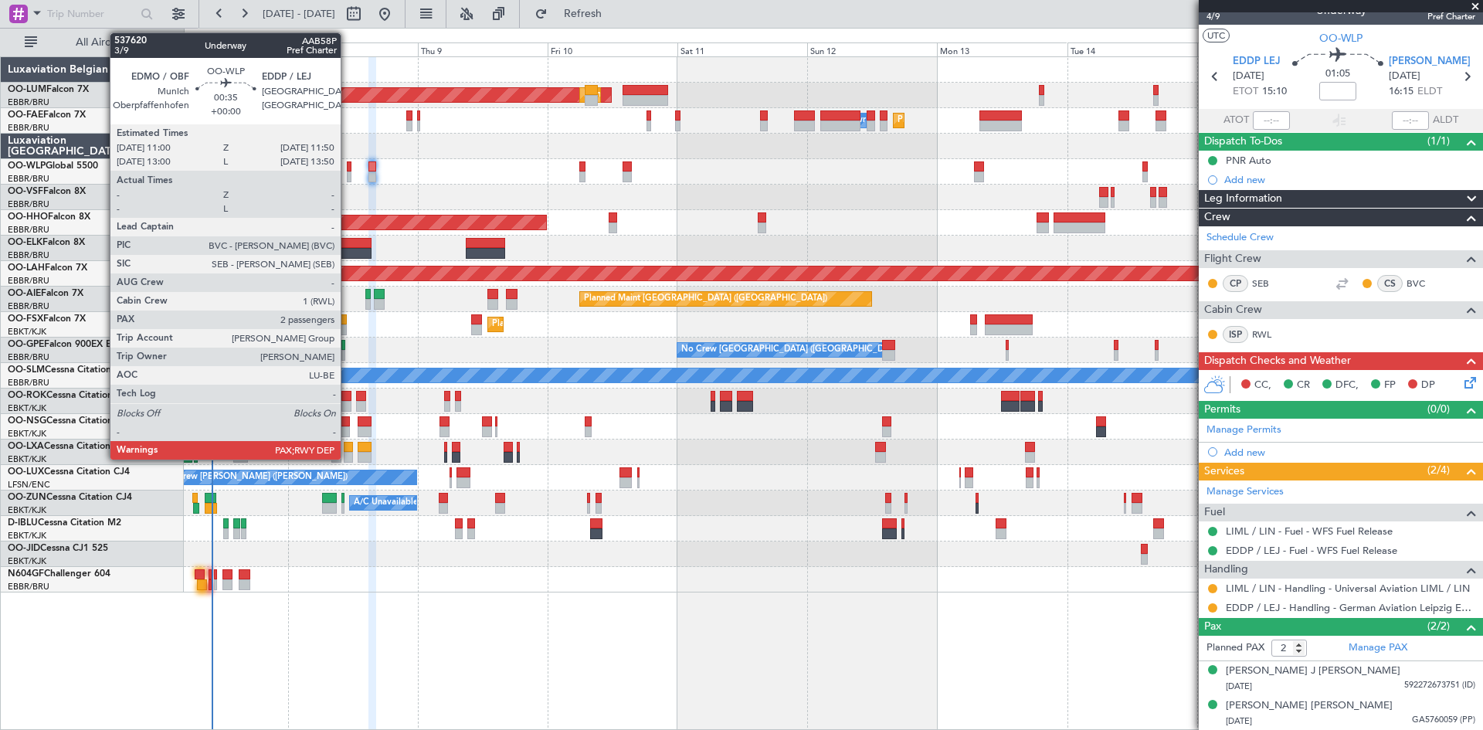
click at [347, 169] on div at bounding box center [349, 166] width 5 height 11
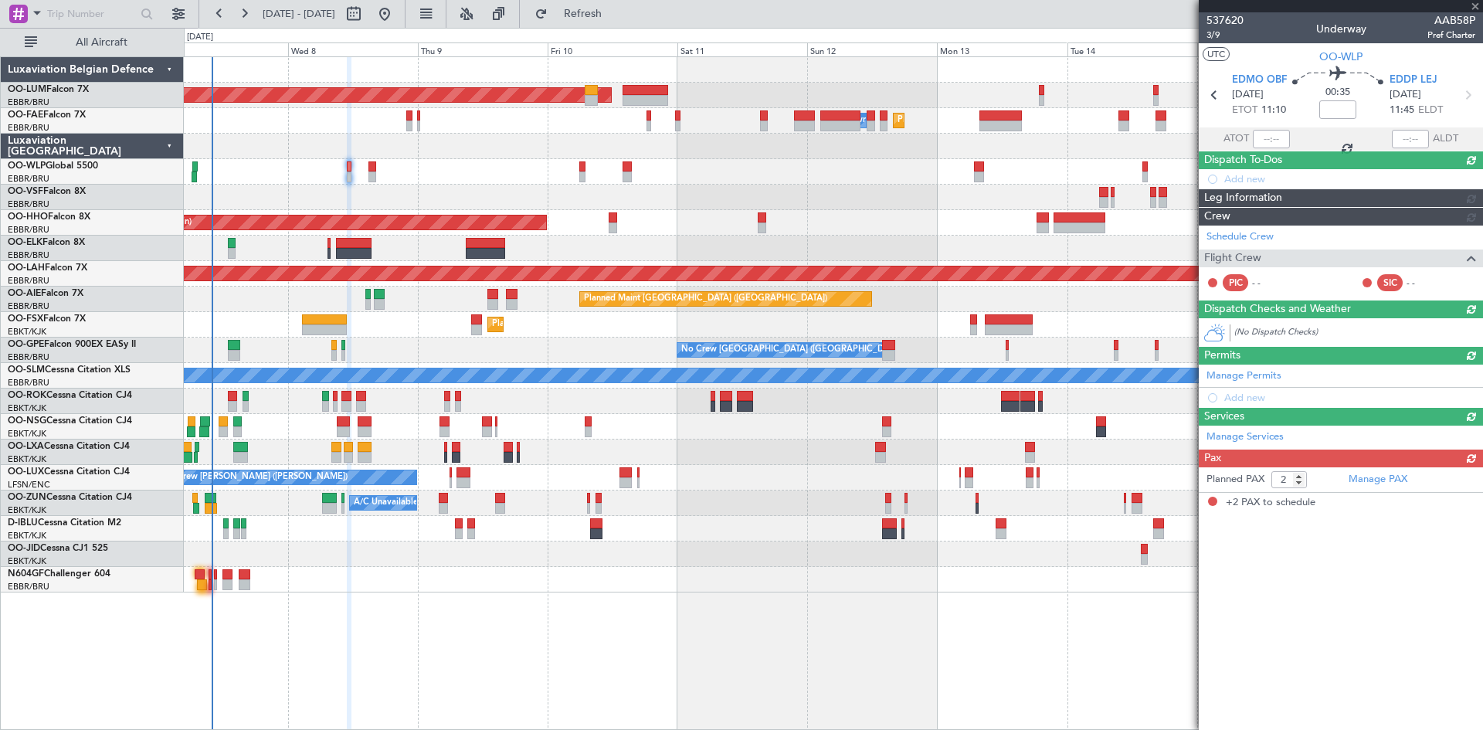
scroll to position [0, 0]
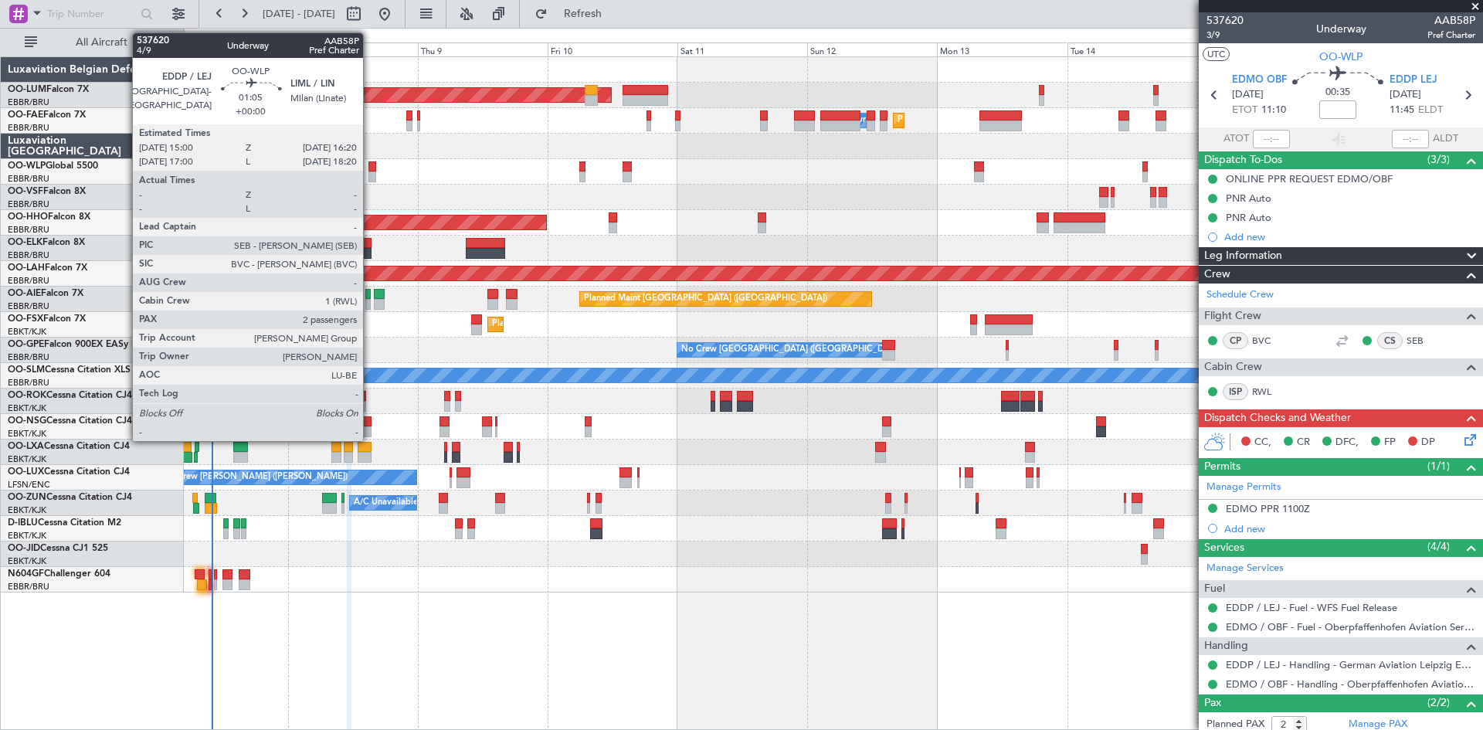
click at [370, 168] on div at bounding box center [372, 166] width 8 height 11
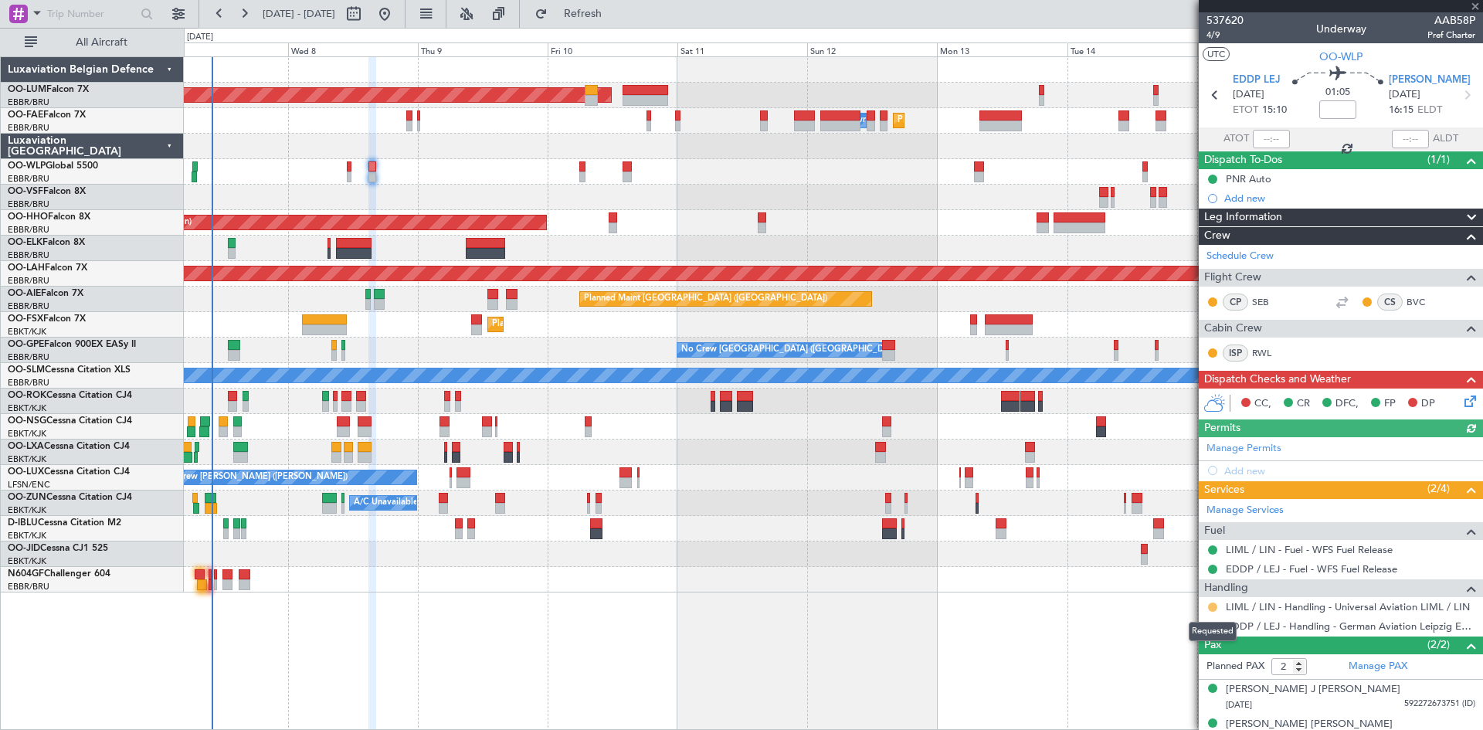
click at [1212, 602] on button at bounding box center [1212, 606] width 9 height 9
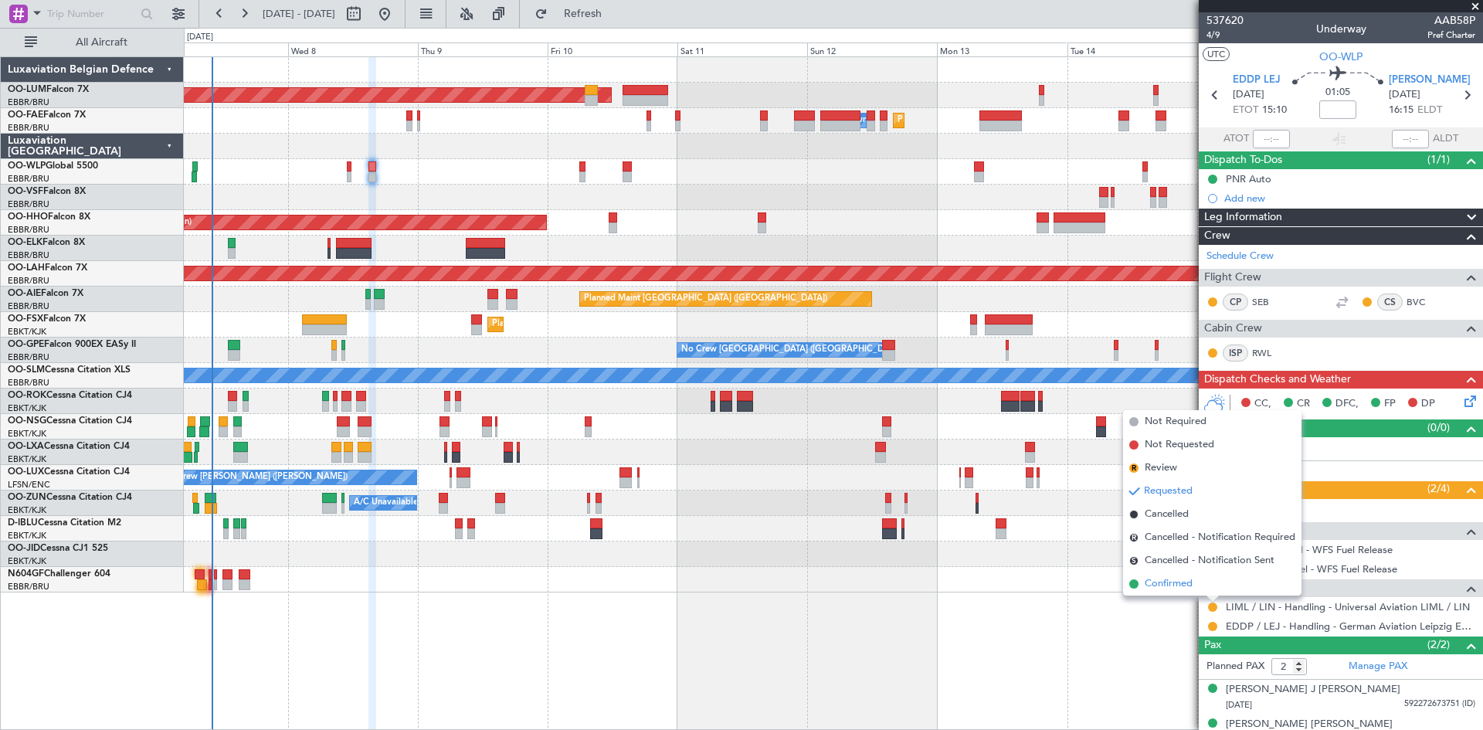
click at [1185, 581] on span "Confirmed" at bounding box center [1168, 583] width 48 height 15
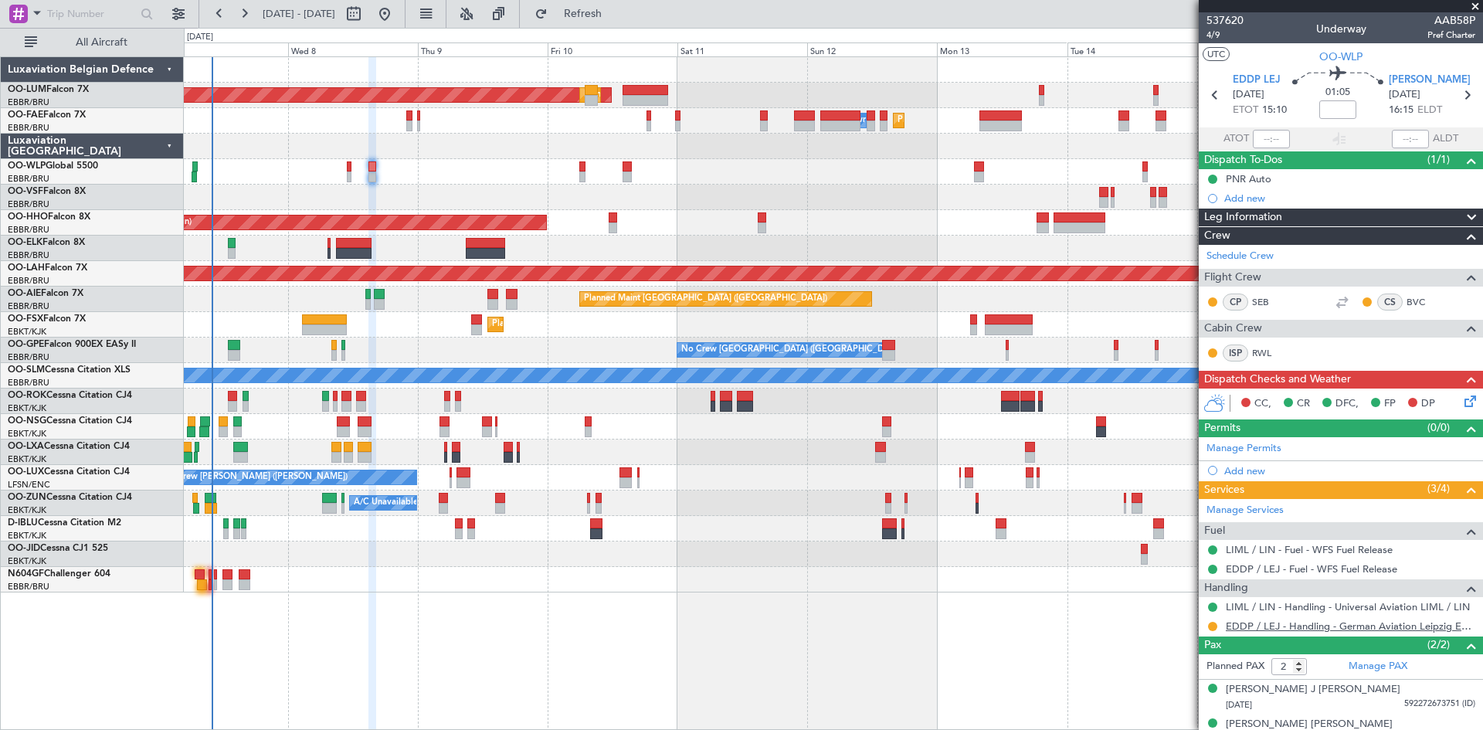
click at [1261, 627] on link "EDDP / LEJ - Handling - German Aviation Leipzig EDDP/LEJ" at bounding box center [1350, 625] width 249 height 13
click at [1277, 624] on link "EDDP / LEJ - Handling - German Aviation Leipzig EDDP/LEJ" at bounding box center [1350, 625] width 249 height 13
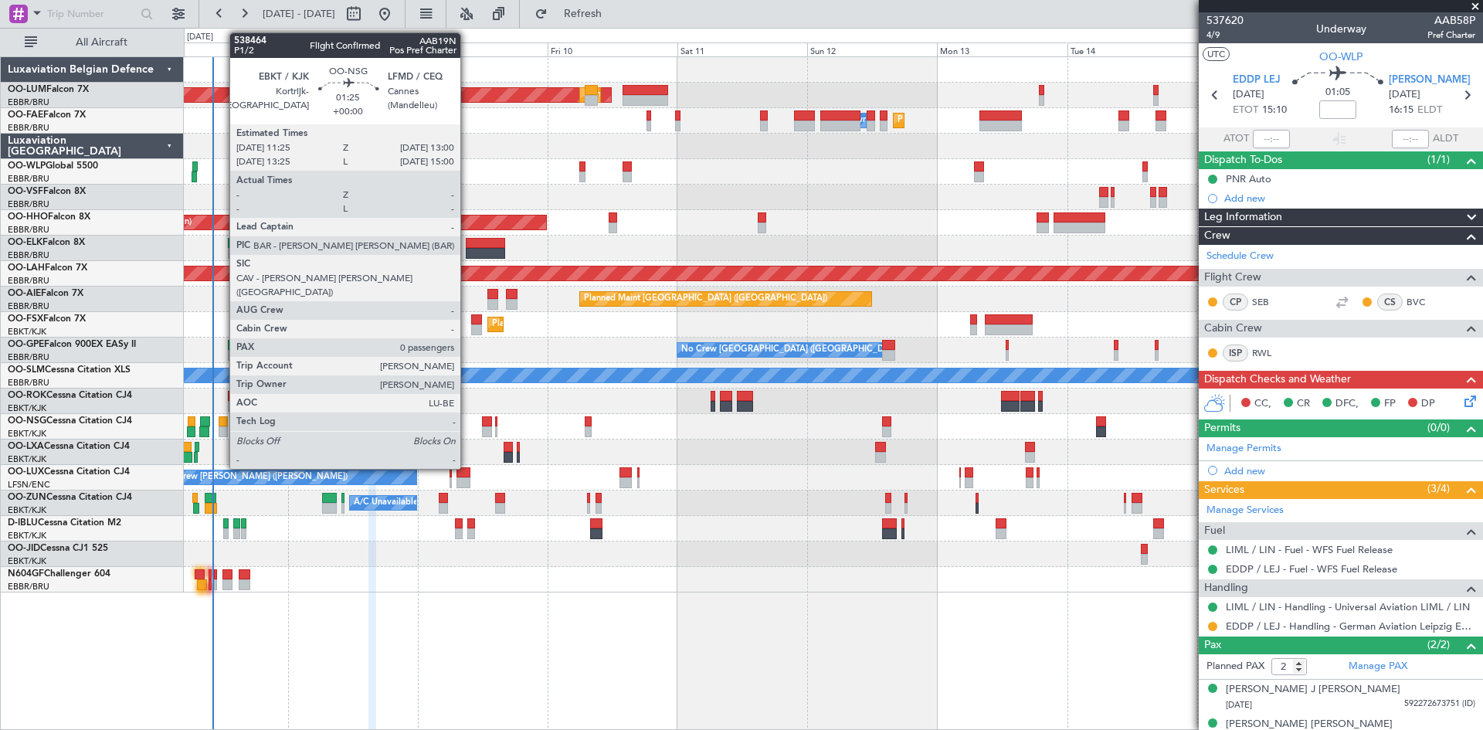
click at [222, 420] on div at bounding box center [223, 421] width 9 height 11
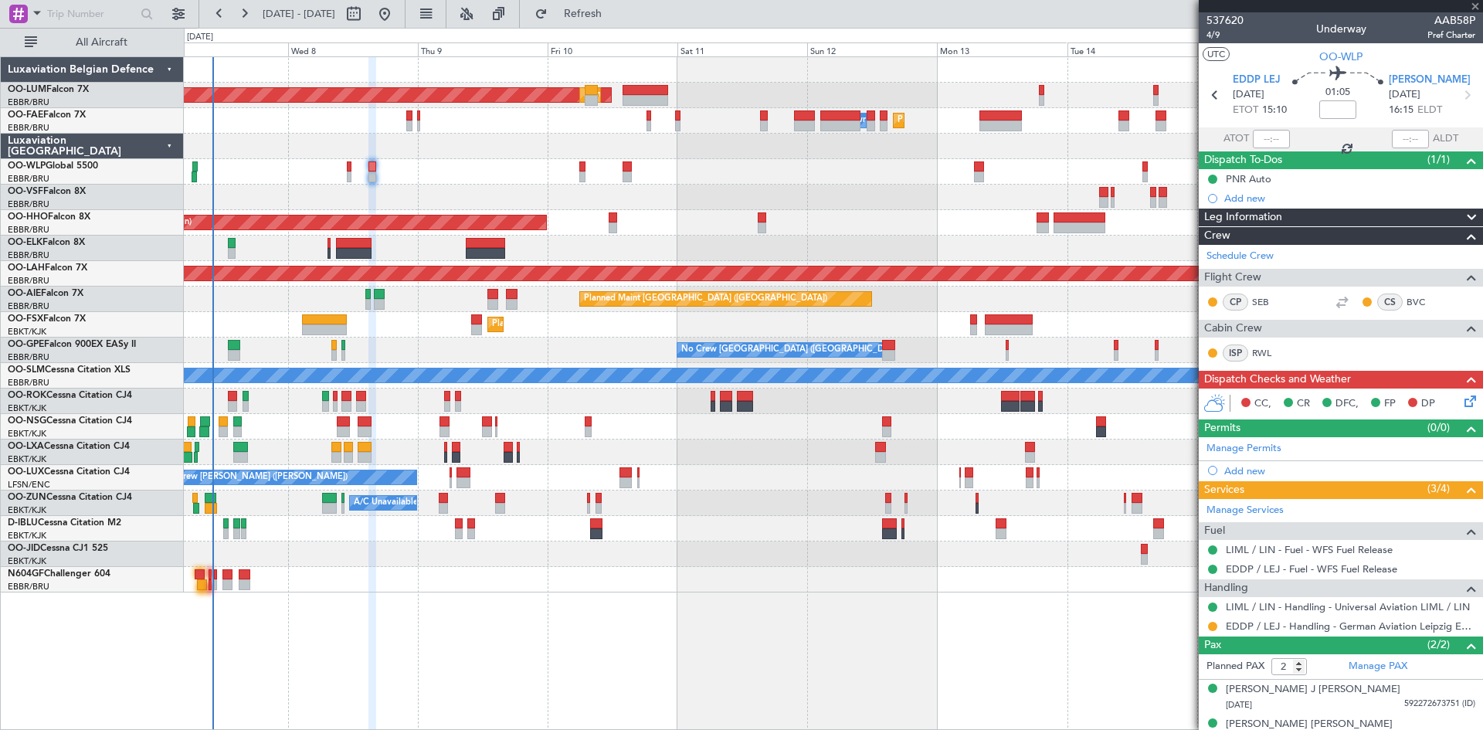
type input "0"
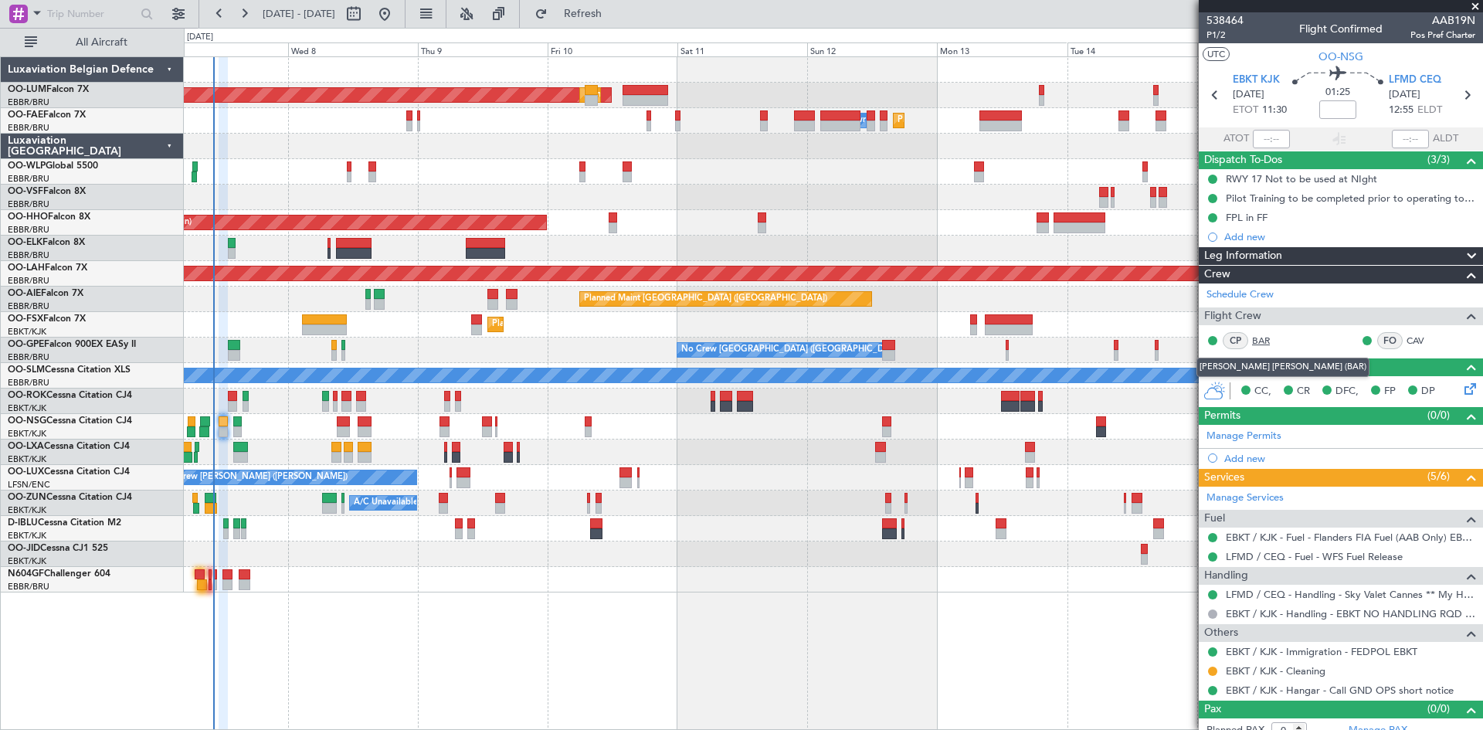
click at [1261, 341] on link "BAR" at bounding box center [1269, 341] width 35 height 14
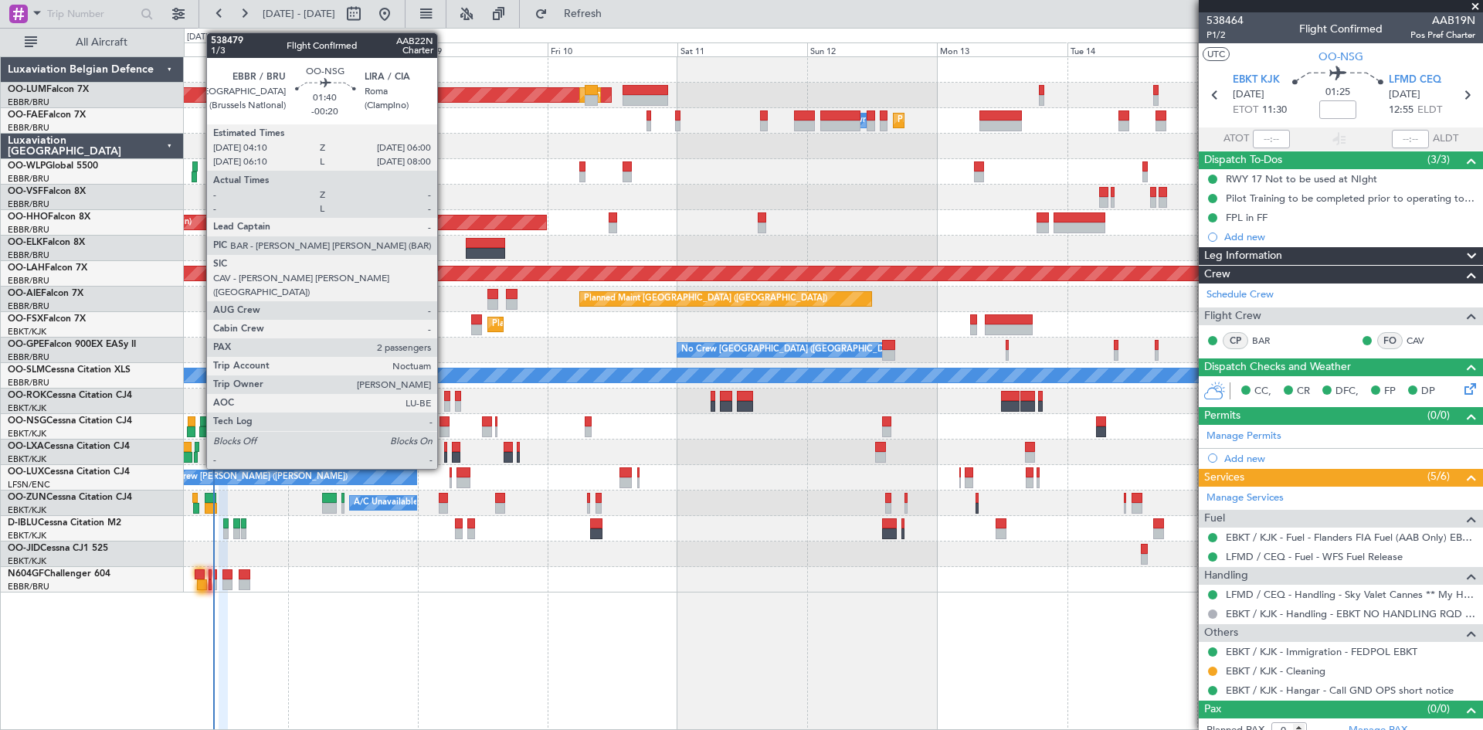
click at [444, 423] on div at bounding box center [444, 421] width 10 height 11
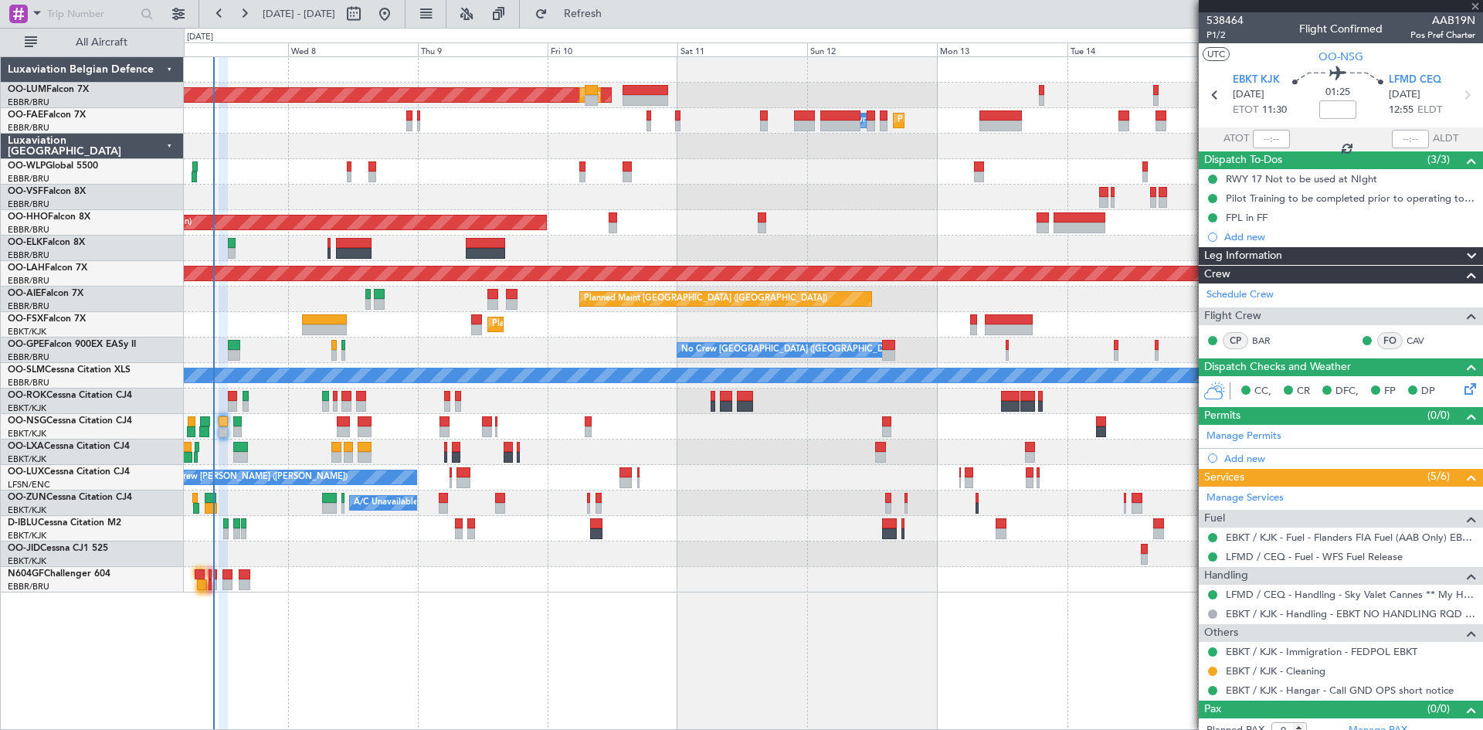
type input "-00:20"
type input "2"
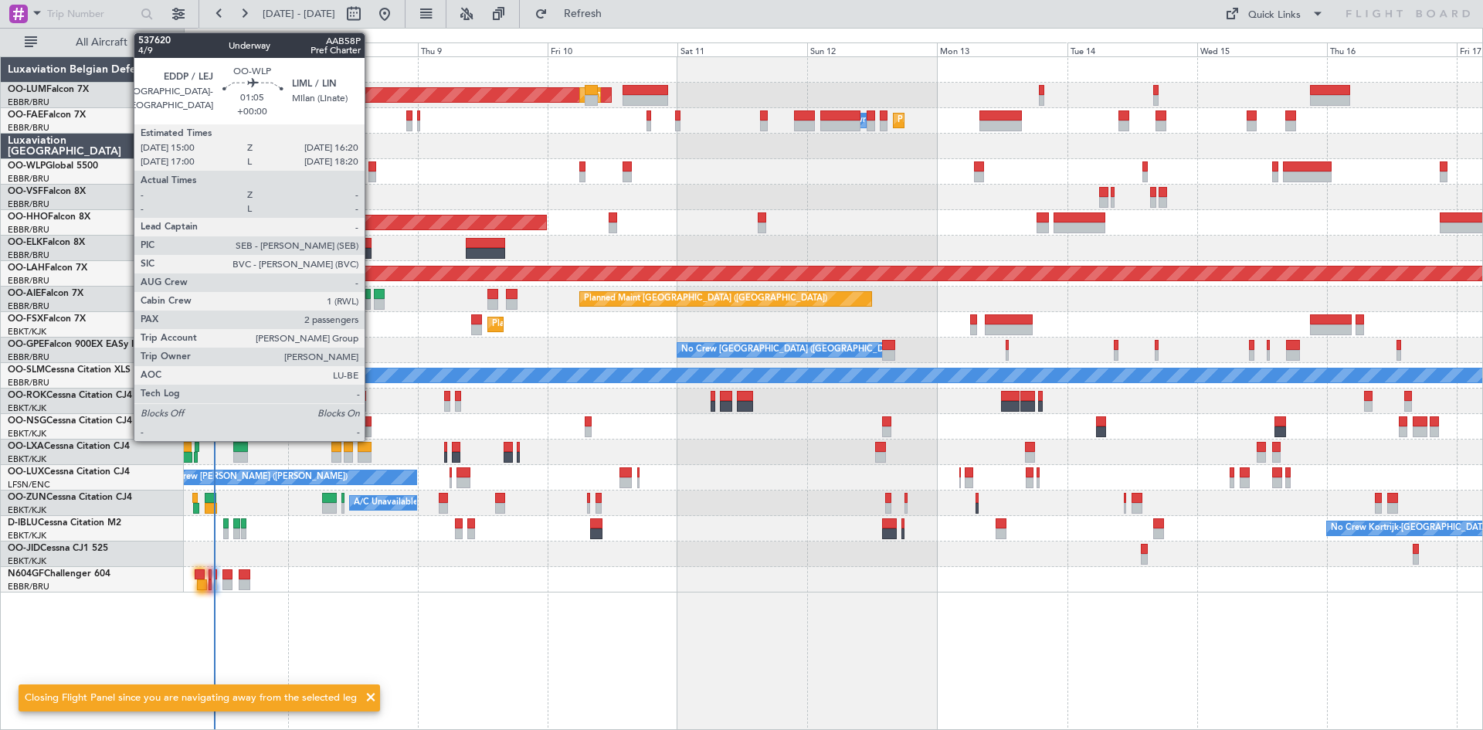
click at [371, 169] on div at bounding box center [372, 166] width 8 height 11
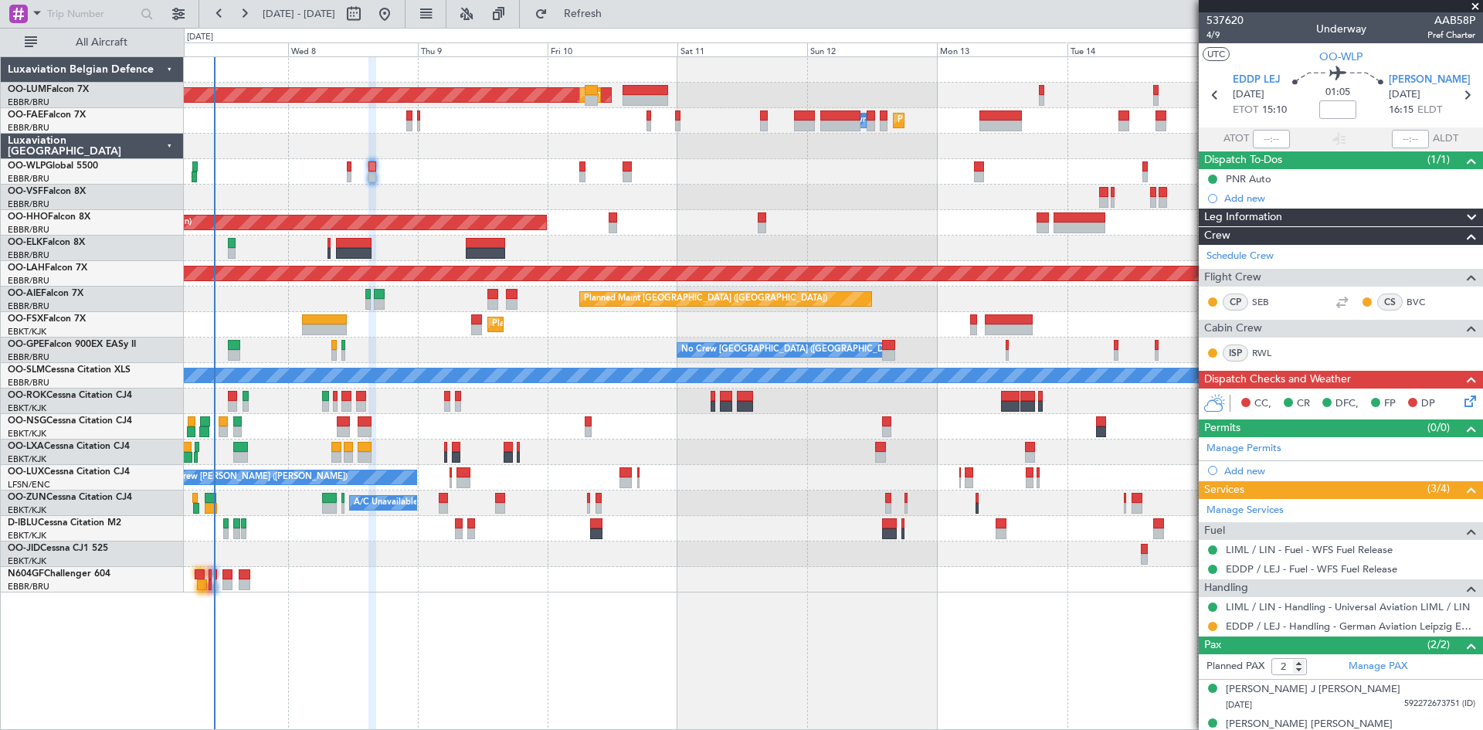
drag, startPoint x: 1211, startPoint y: 37, endPoint x: 1198, endPoint y: 42, distance: 13.9
click at [1211, 37] on span "4/9" at bounding box center [1224, 35] width 37 height 13
click at [1461, 403] on icon at bounding box center [1467, 398] width 12 height 12
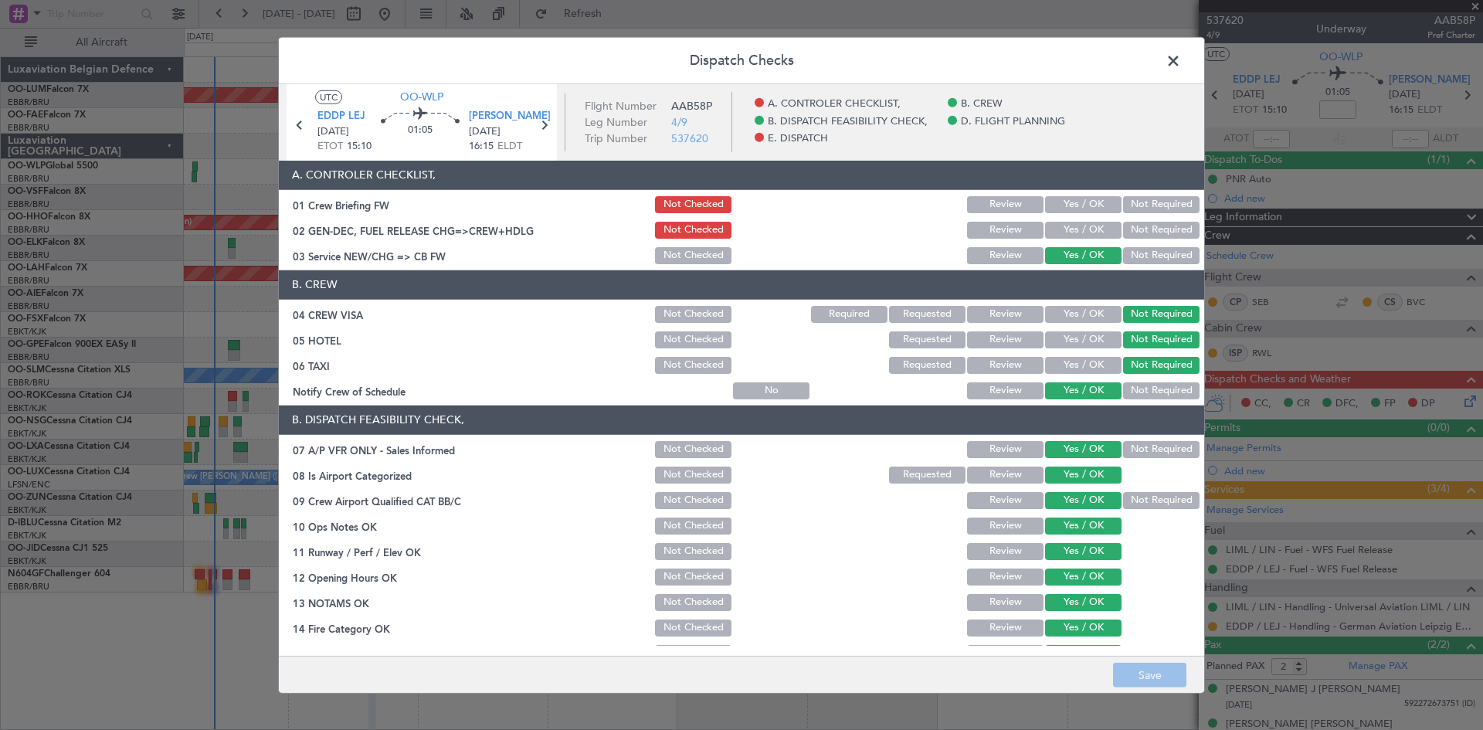
click at [1181, 59] on span at bounding box center [1181, 64] width 0 height 31
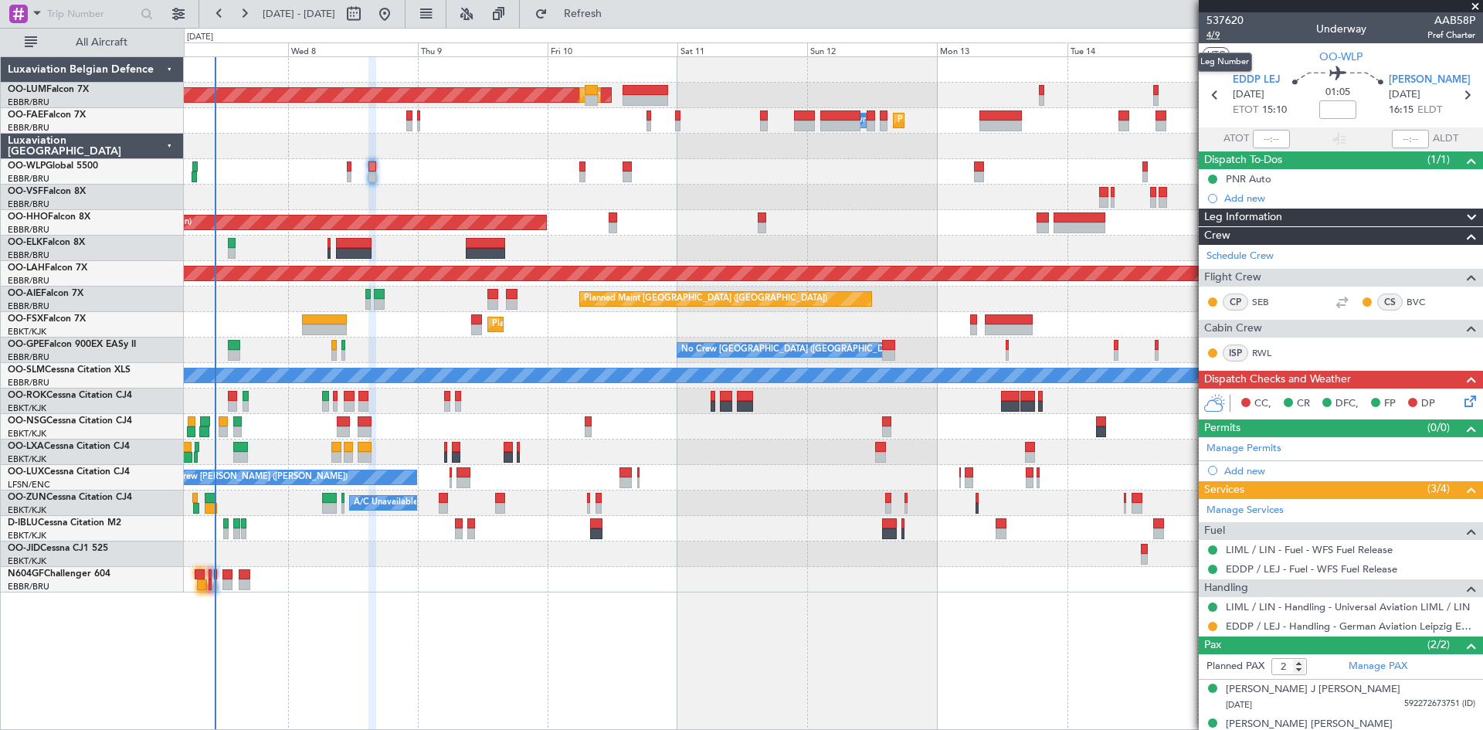
click at [1222, 34] on span "4/9" at bounding box center [1224, 35] width 37 height 13
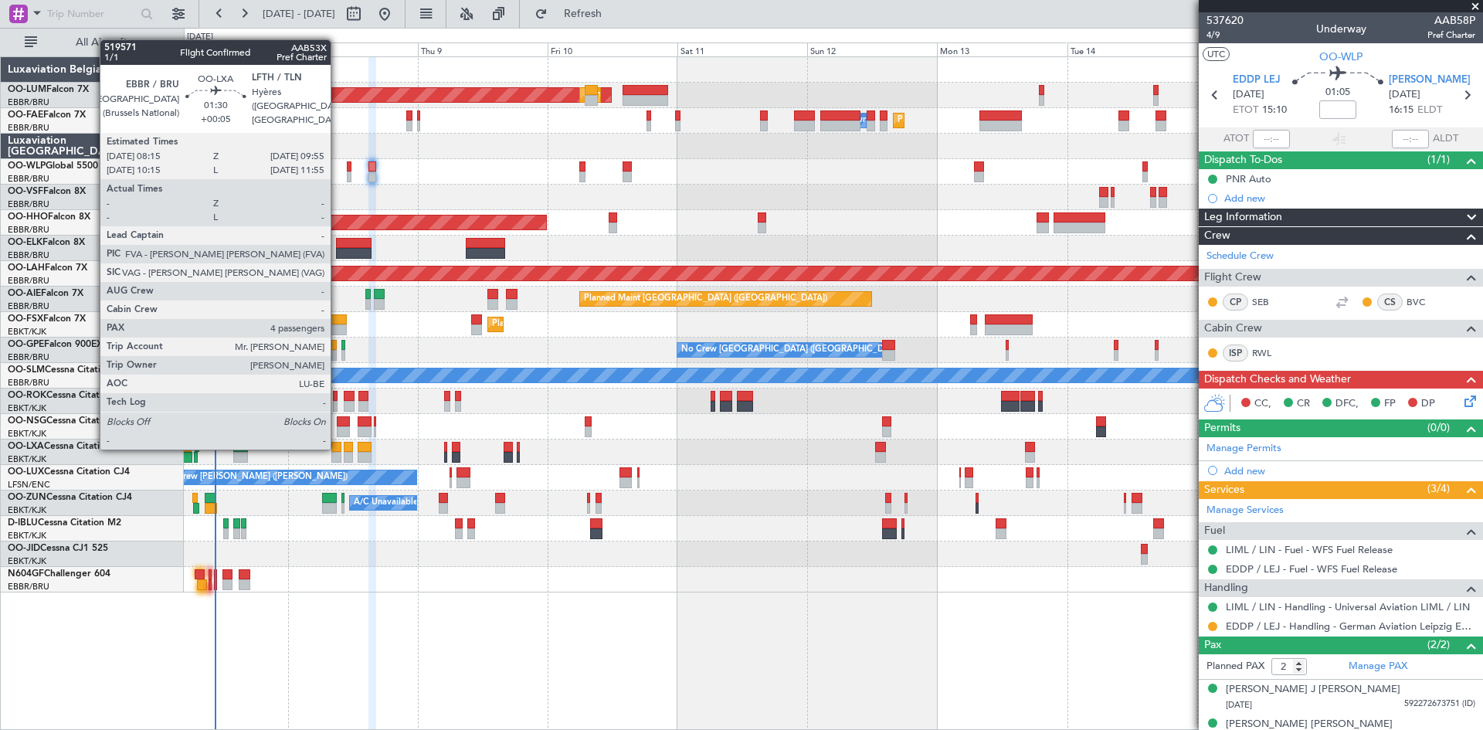
click at [337, 448] on div at bounding box center [335, 447] width 9 height 11
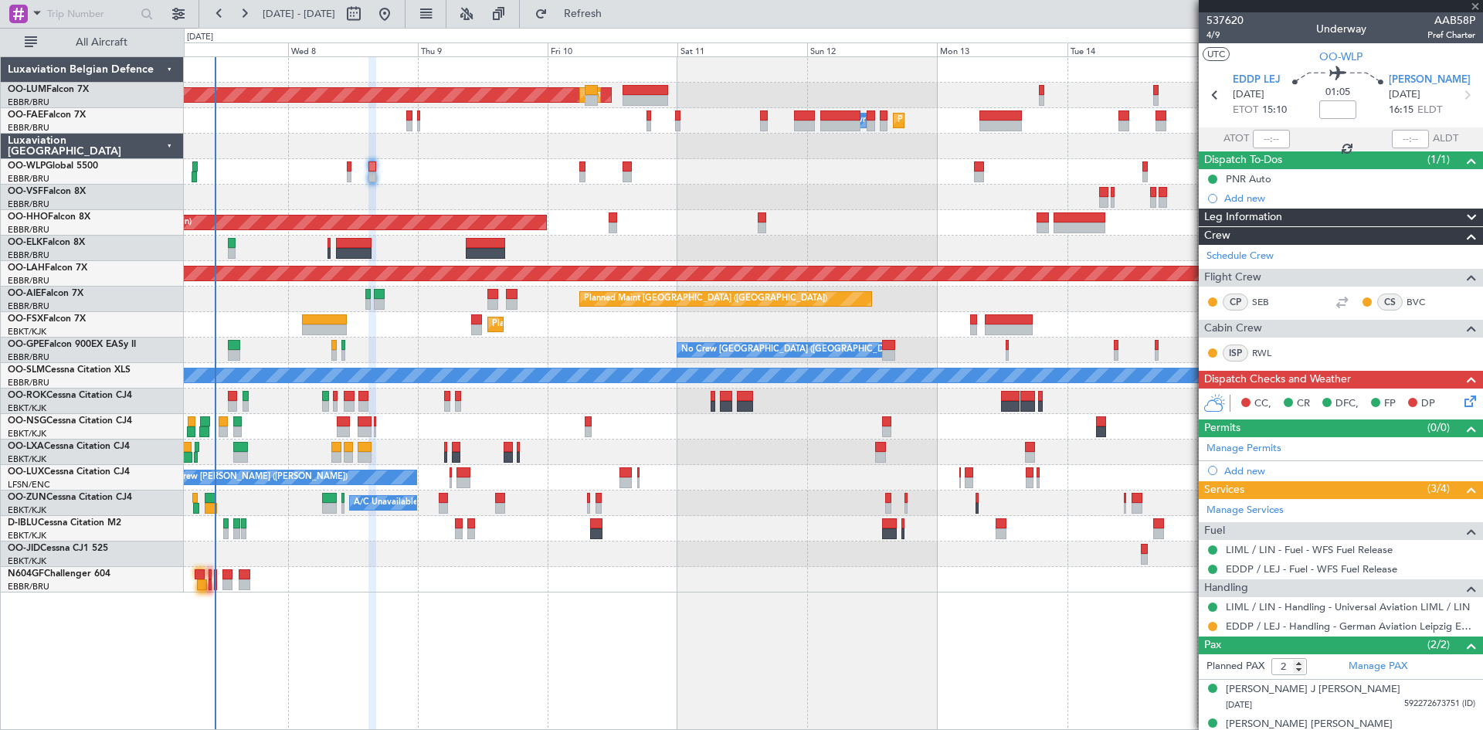
type input "+00:05"
type input "4"
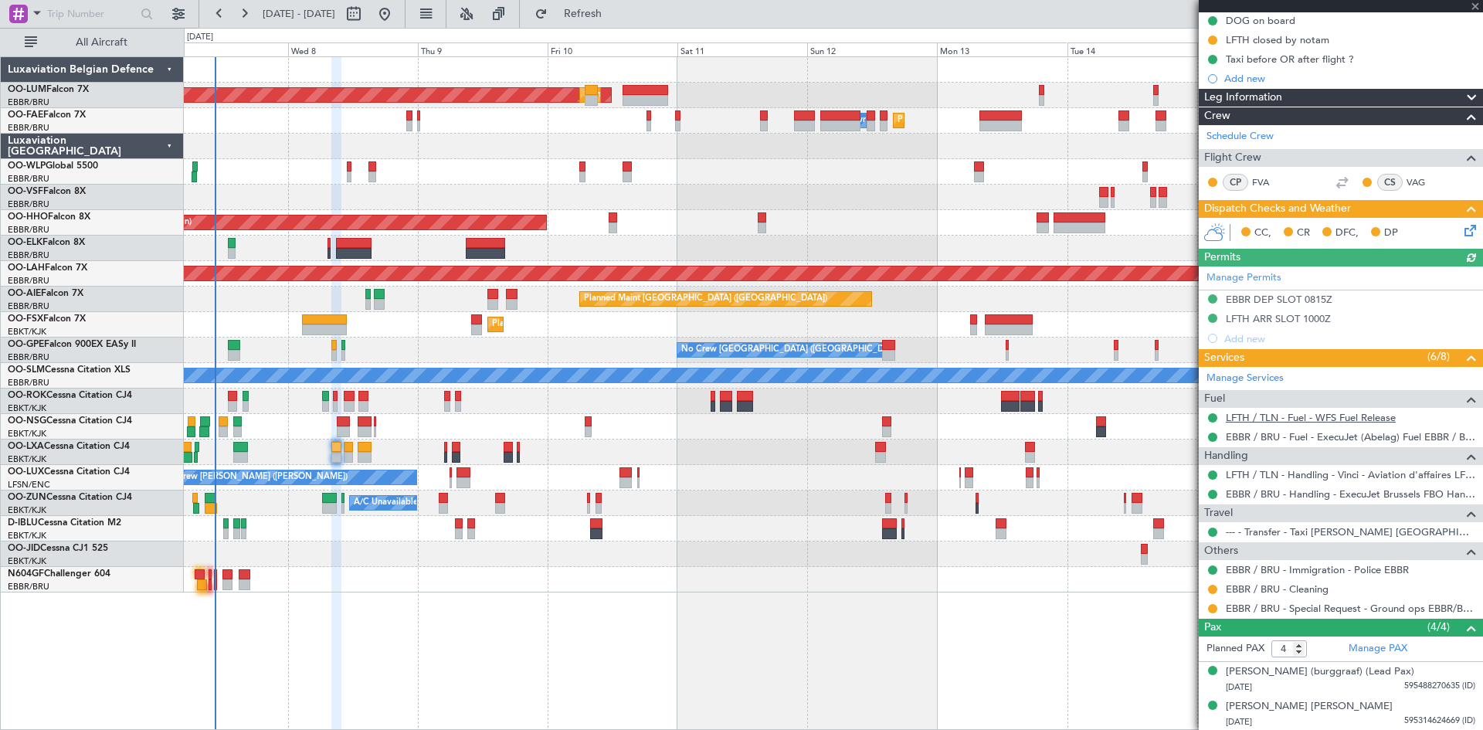
scroll to position [263, 0]
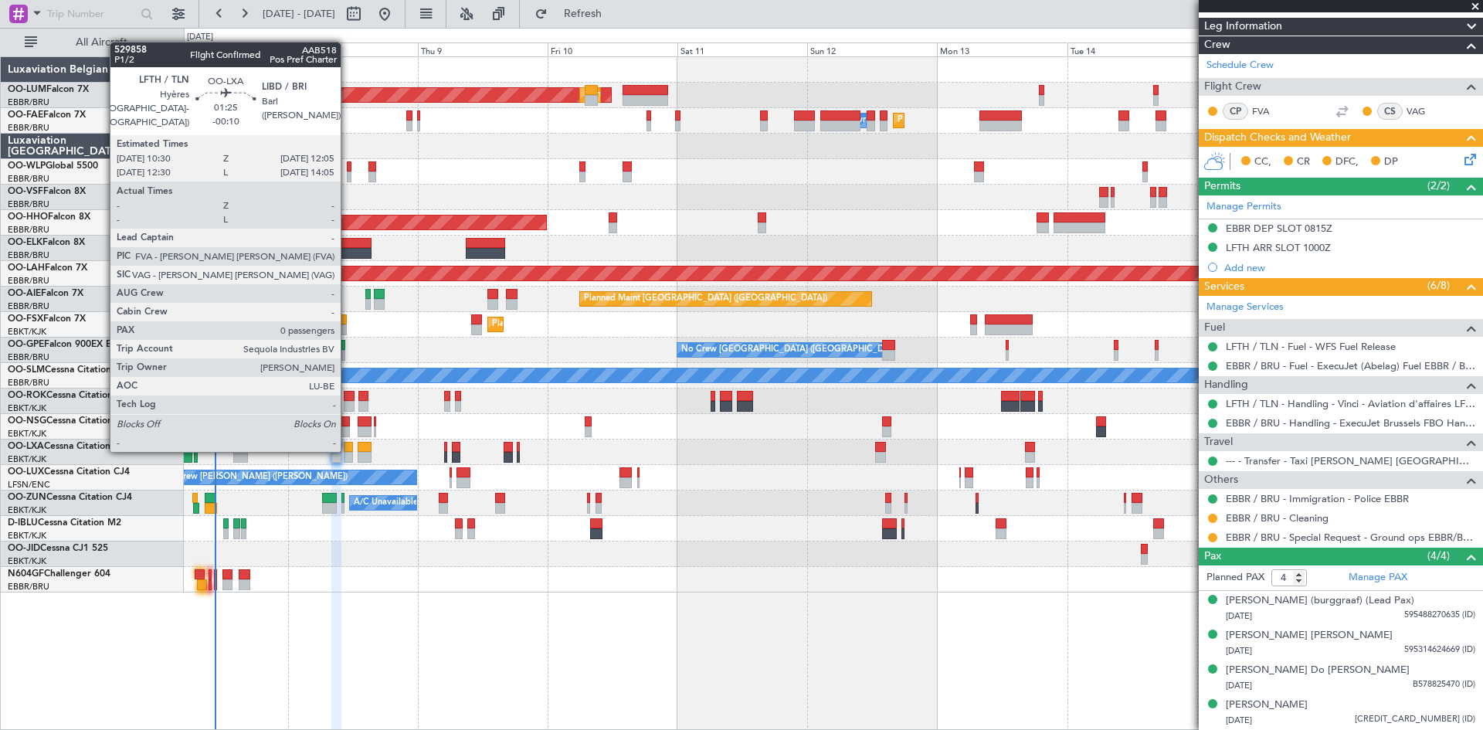
click at [347, 449] on div at bounding box center [348, 447] width 9 height 11
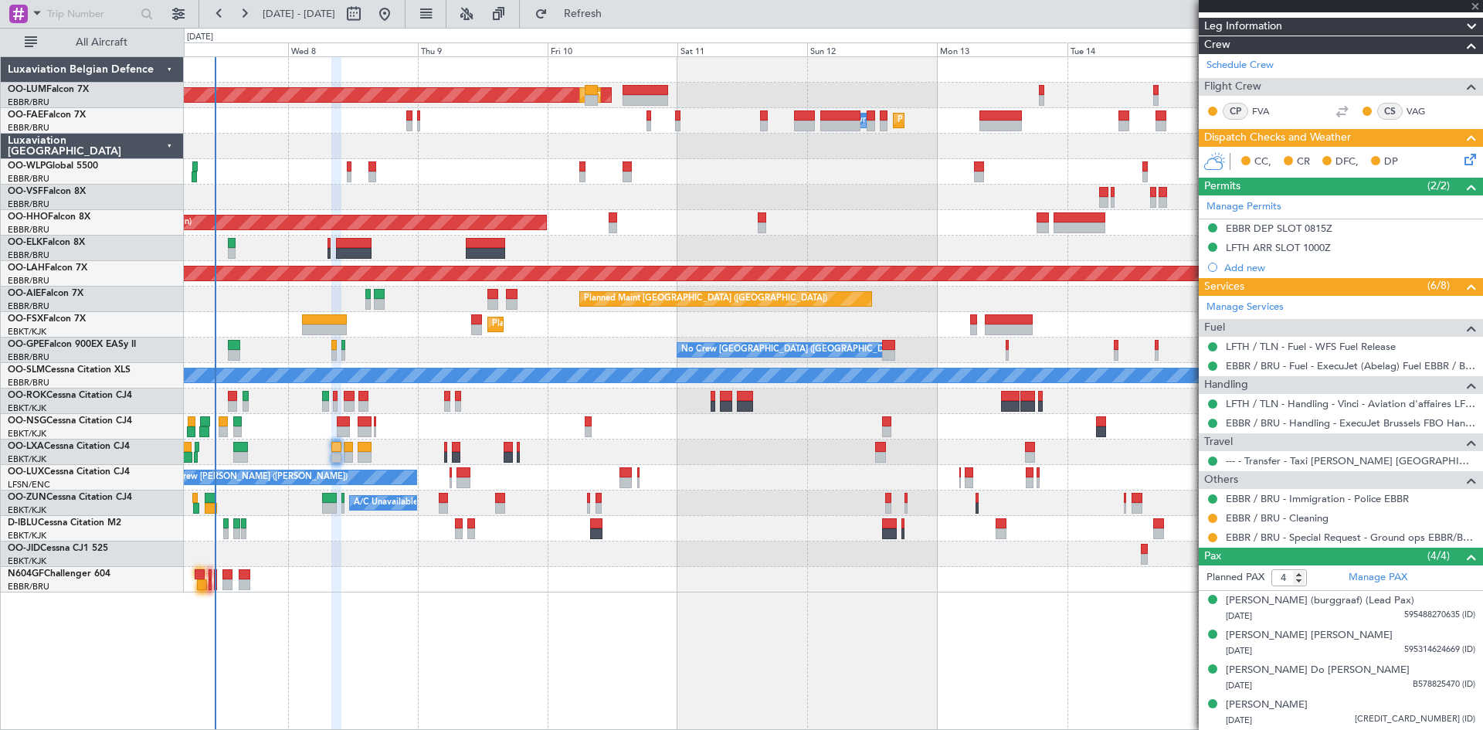
type input "-00:10"
type input "0"
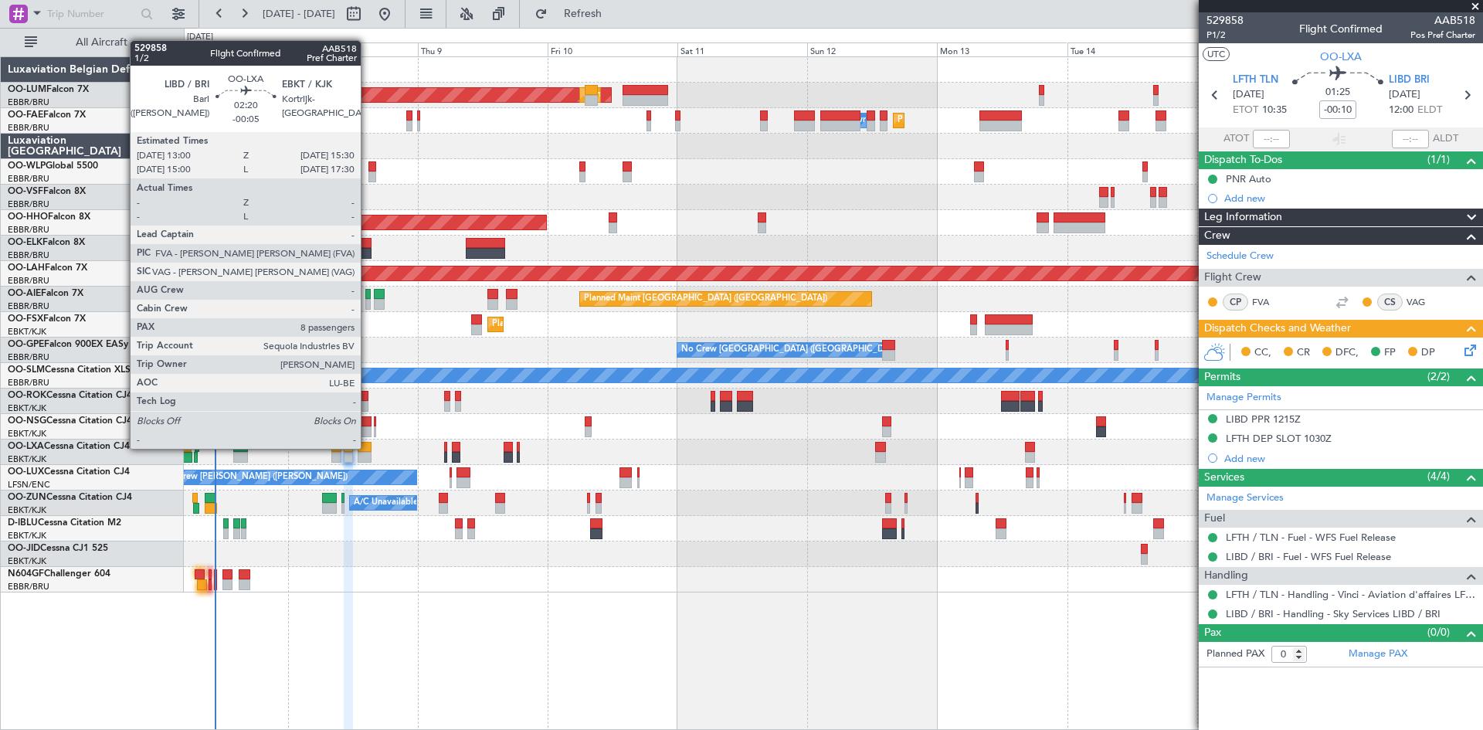
click at [368, 447] on div at bounding box center [365, 447] width 14 height 11
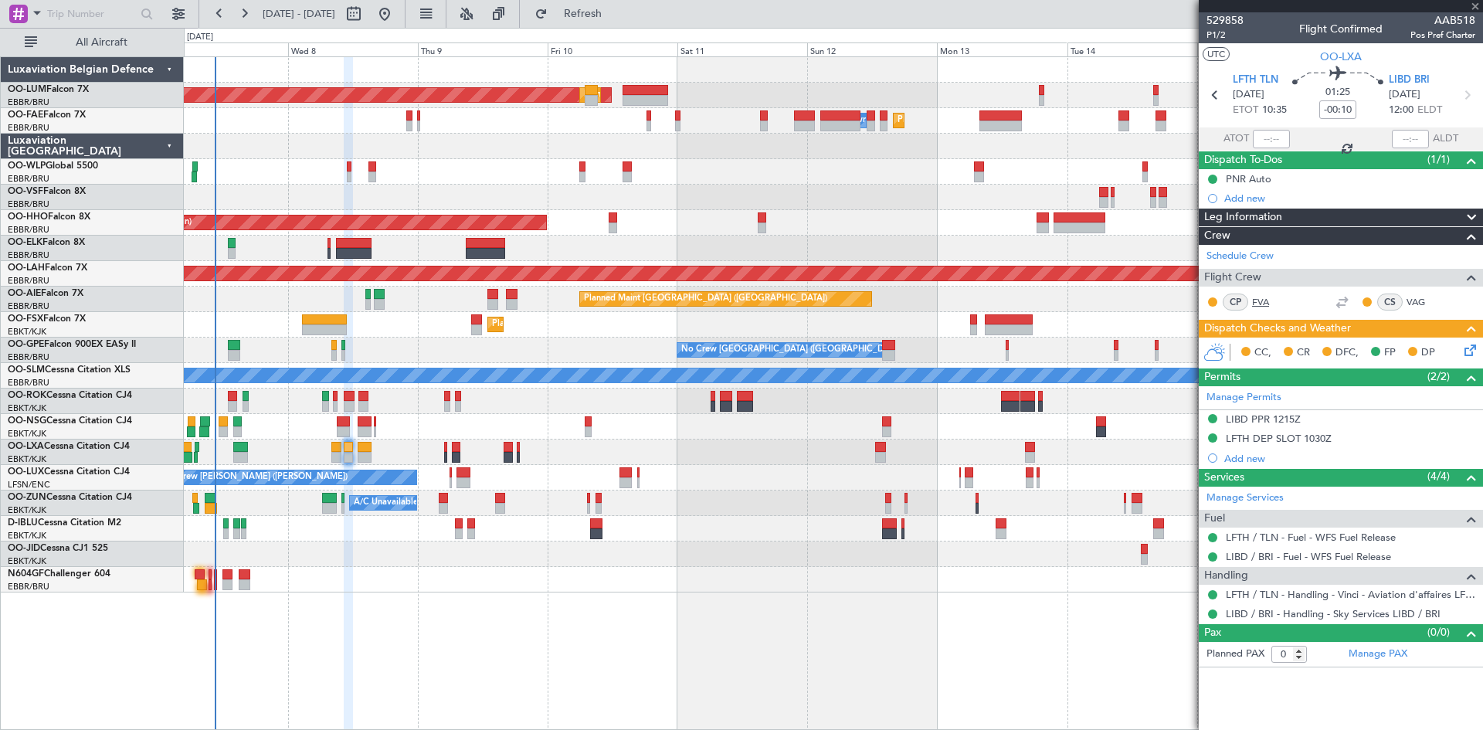
type input "-00:05"
type input "8"
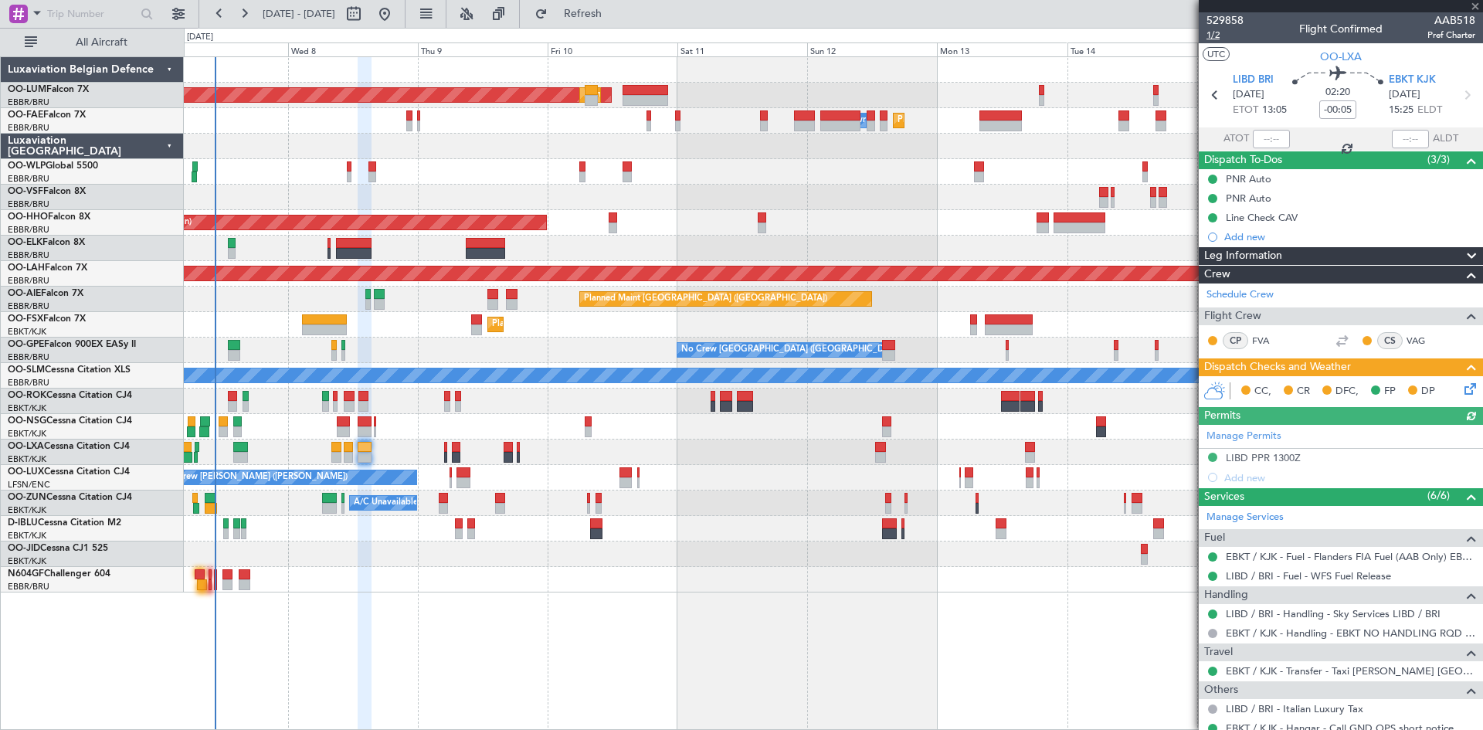
click at [1209, 36] on span "1/2" at bounding box center [1224, 35] width 37 height 13
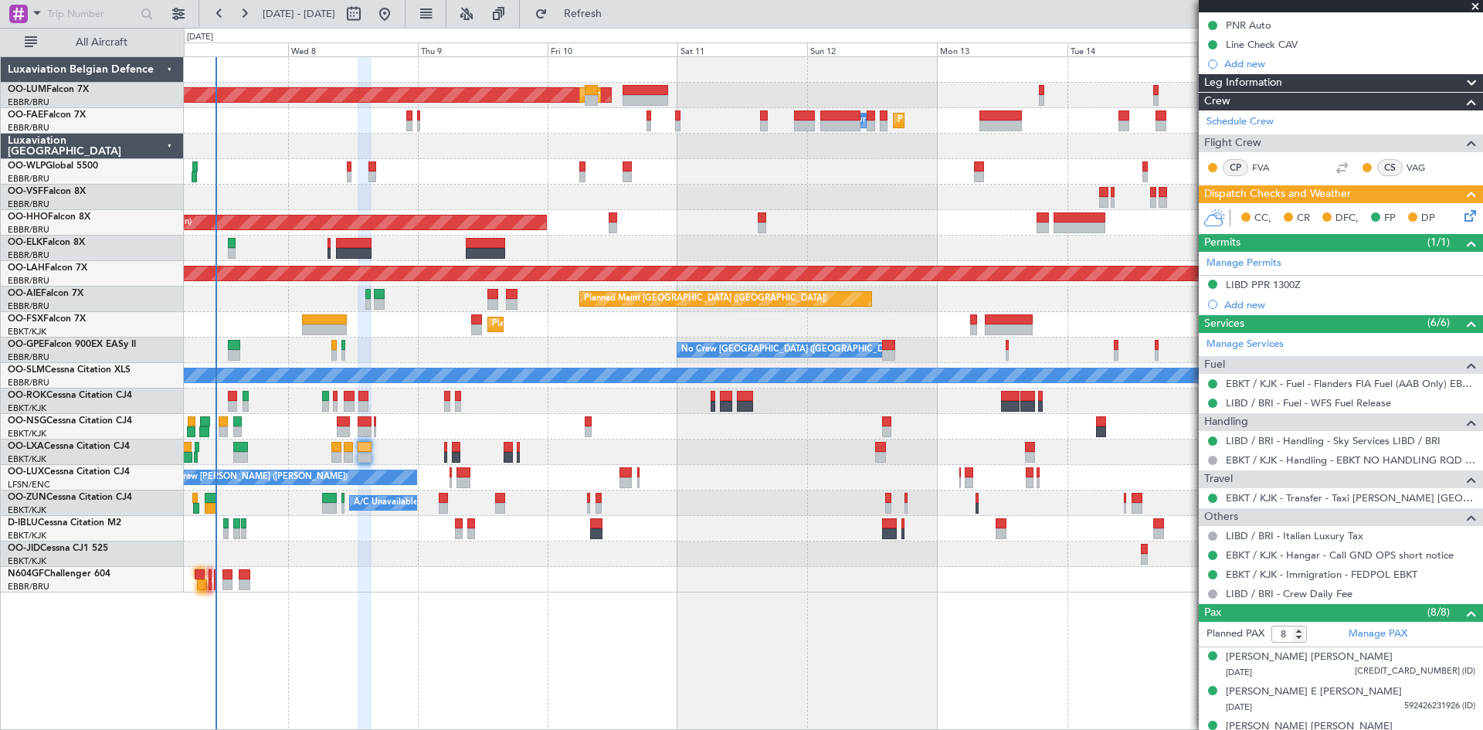
scroll to position [368, 0]
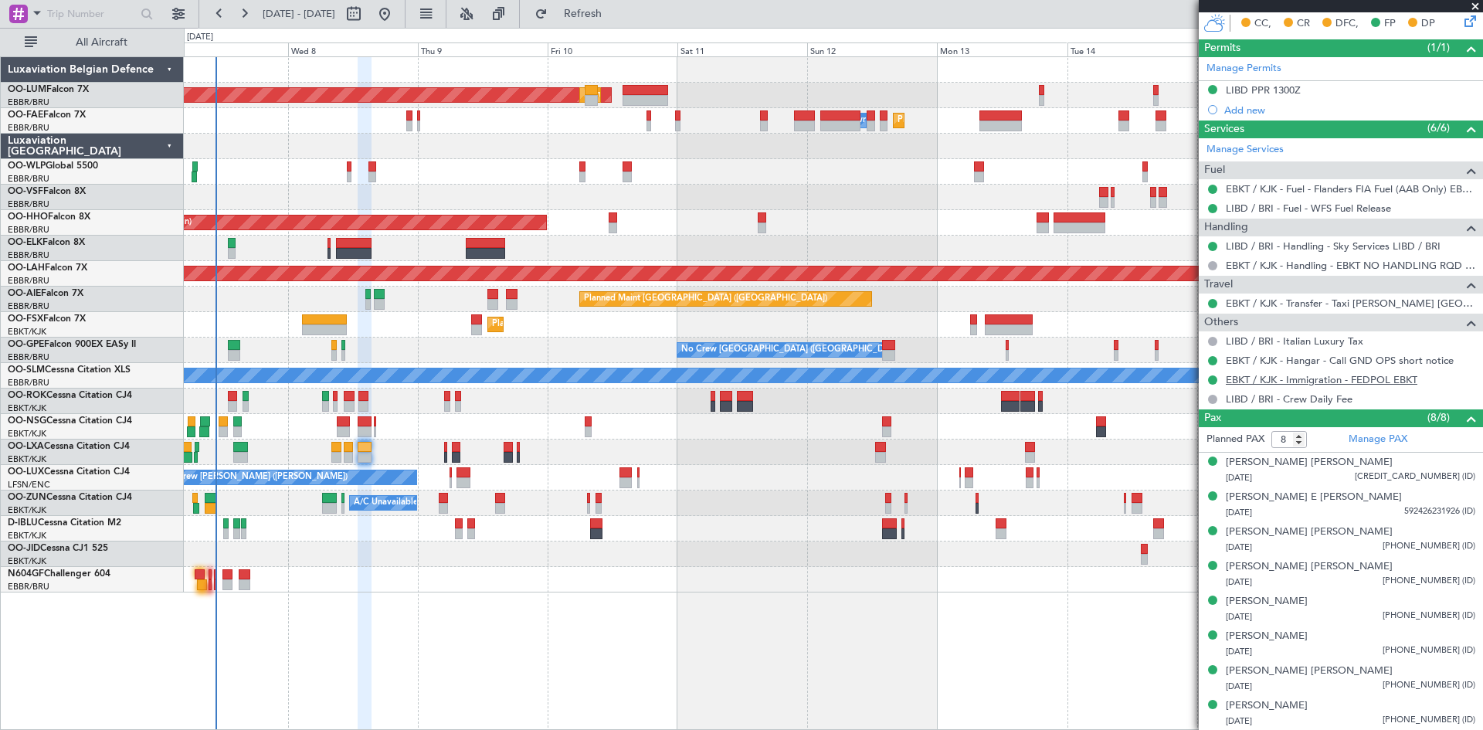
click at [1397, 382] on link "EBKT / KJK - Immigration - FEDPOL EBKT" at bounding box center [1322, 379] width 192 height 13
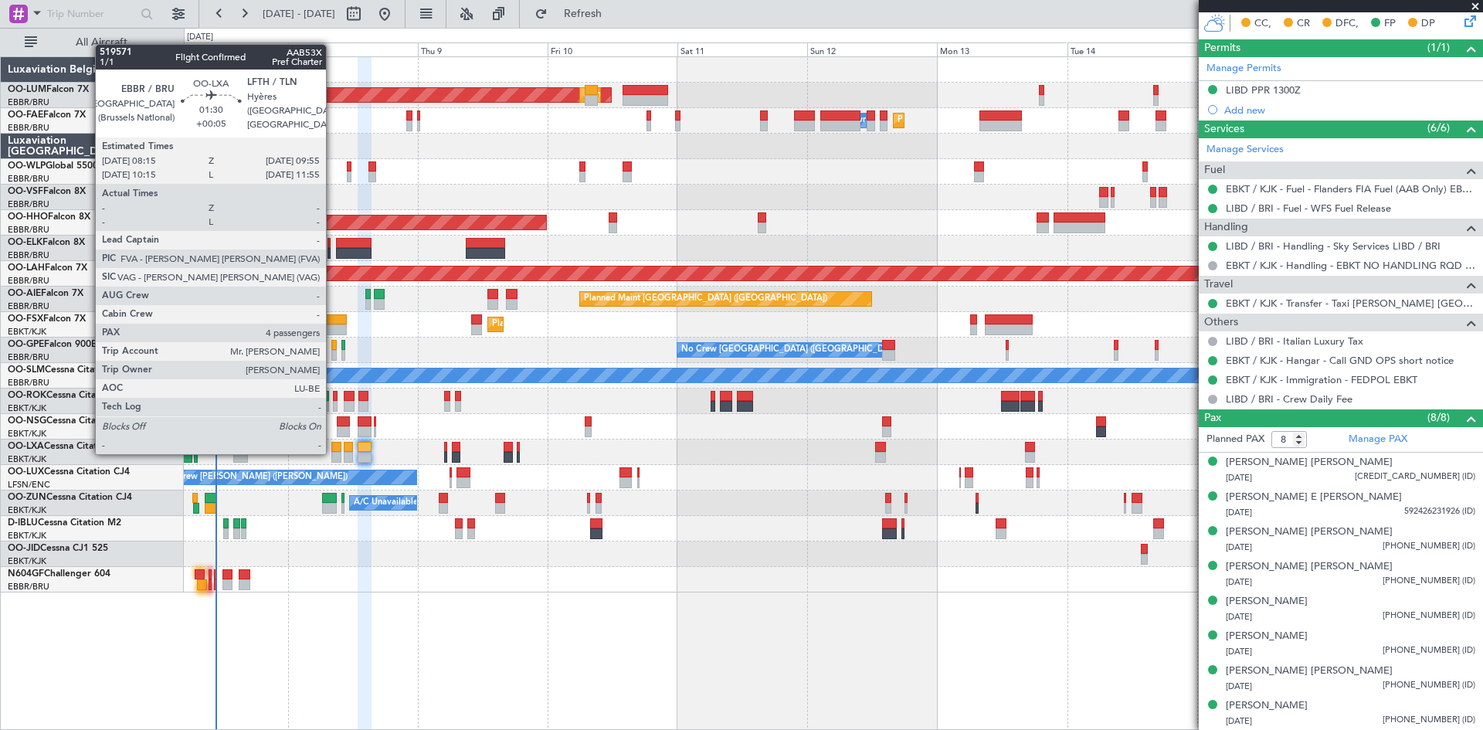
click at [333, 452] on div at bounding box center [335, 457] width 9 height 11
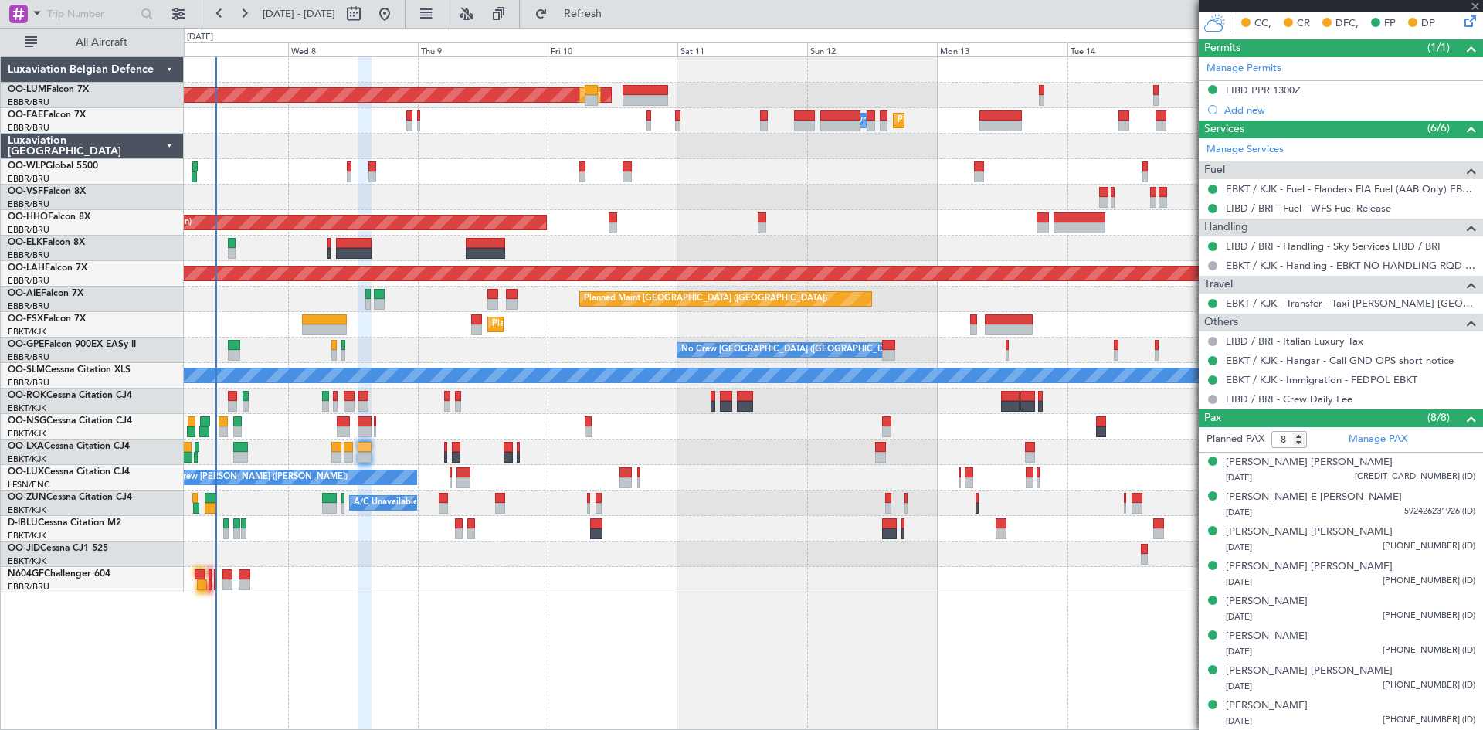
type input "+00:05"
type input "4"
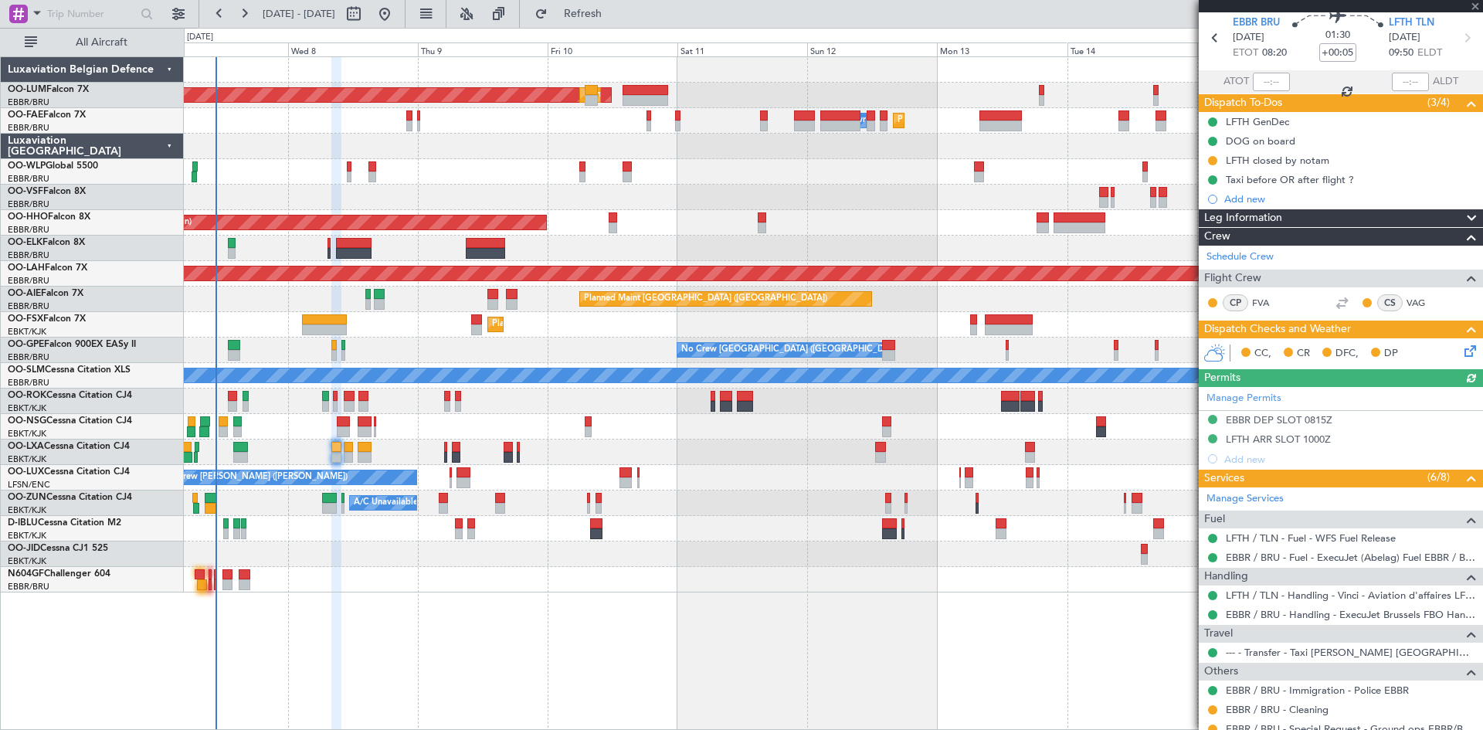
scroll to position [263, 0]
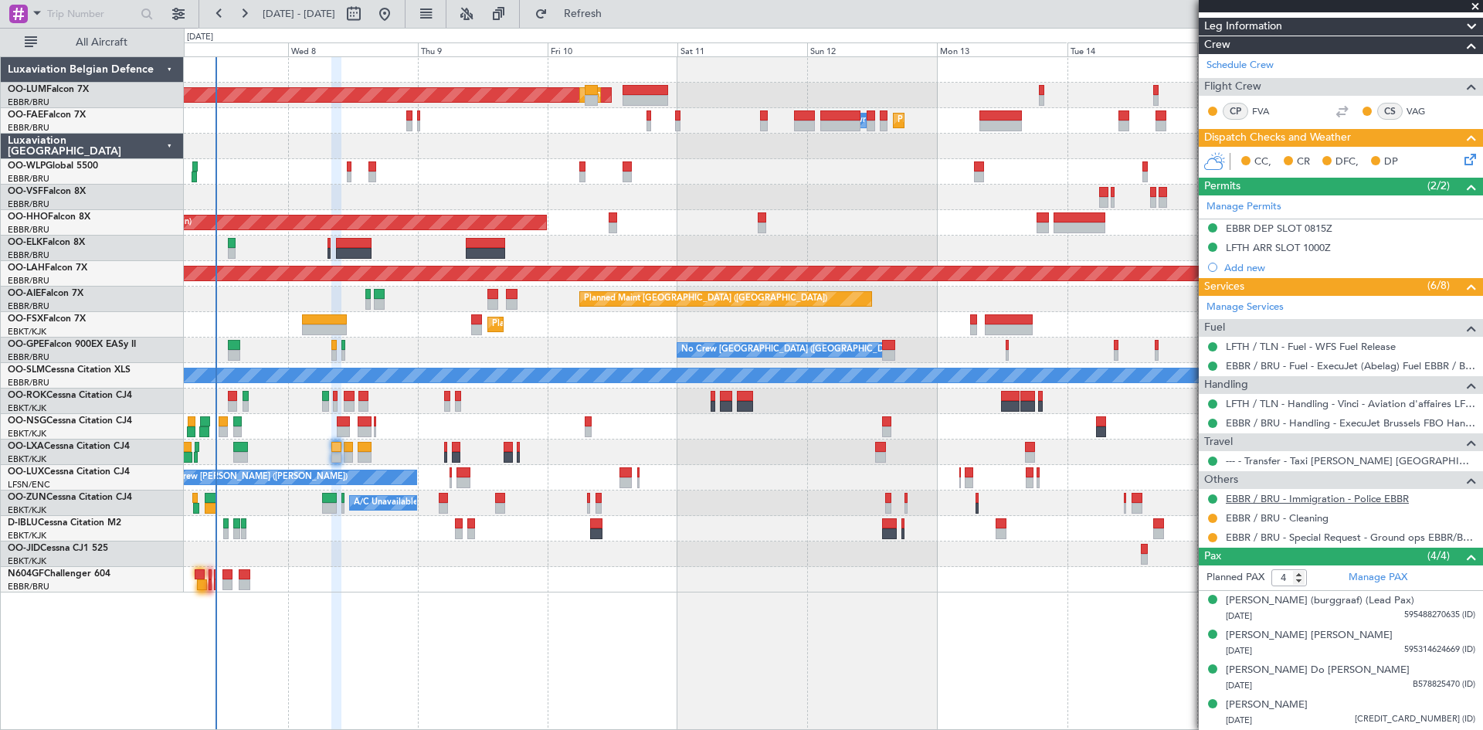
click at [1314, 492] on link "EBBR / BRU - Immigration - Police EBBR" at bounding box center [1317, 498] width 183 height 13
click at [615, 19] on span "Refresh" at bounding box center [583, 13] width 65 height 11
click at [1211, 494] on button at bounding box center [1212, 498] width 9 height 9
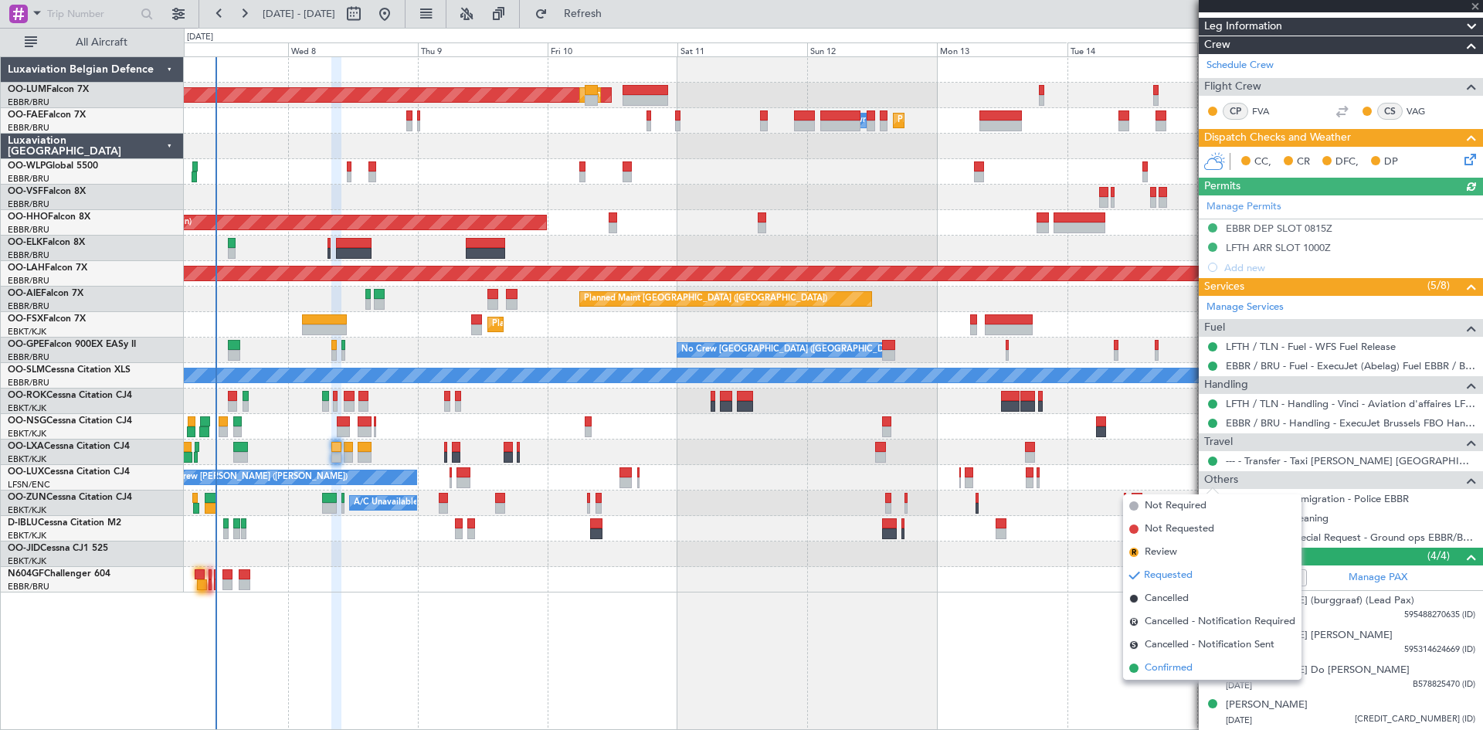
click at [1182, 670] on span "Confirmed" at bounding box center [1168, 667] width 48 height 15
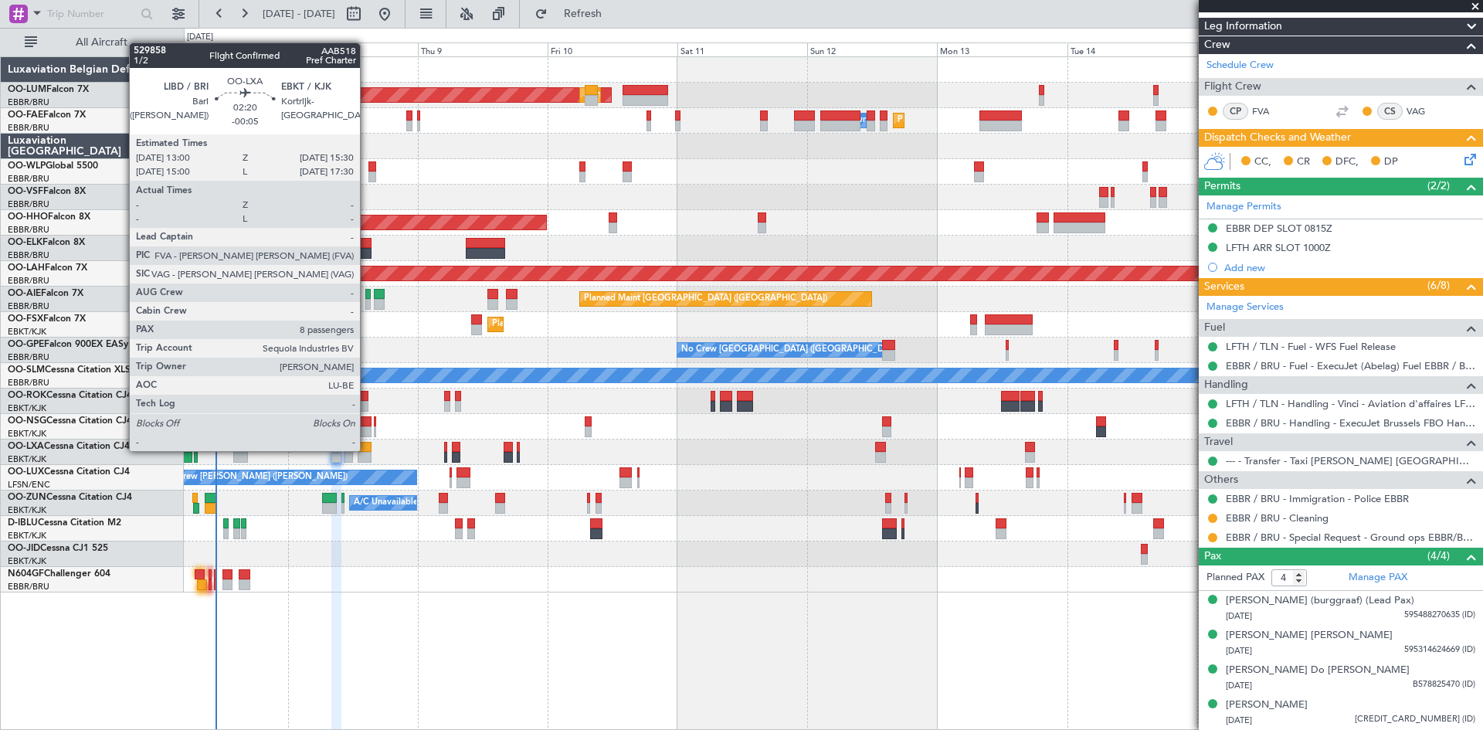
click at [367, 449] on div at bounding box center [365, 447] width 14 height 11
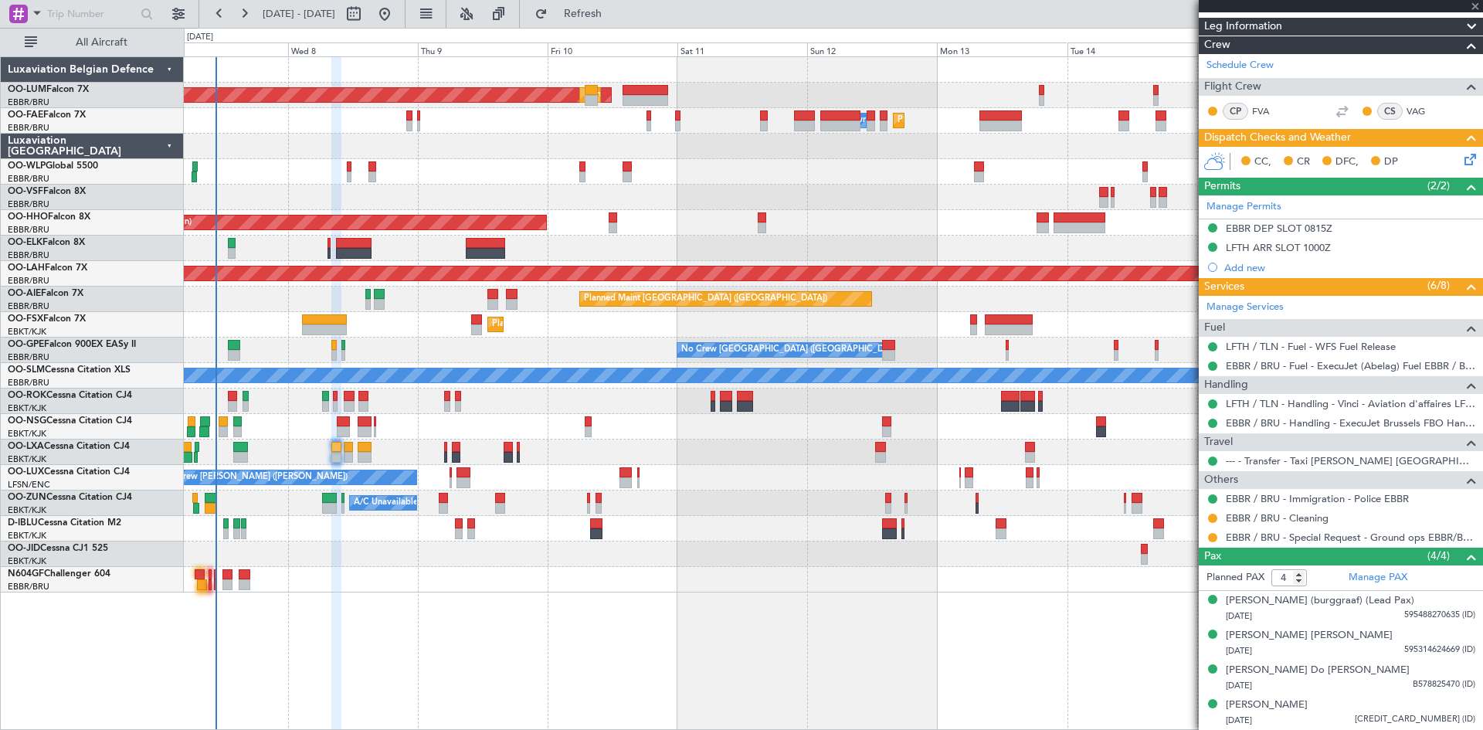
type input "-00:05"
type input "8"
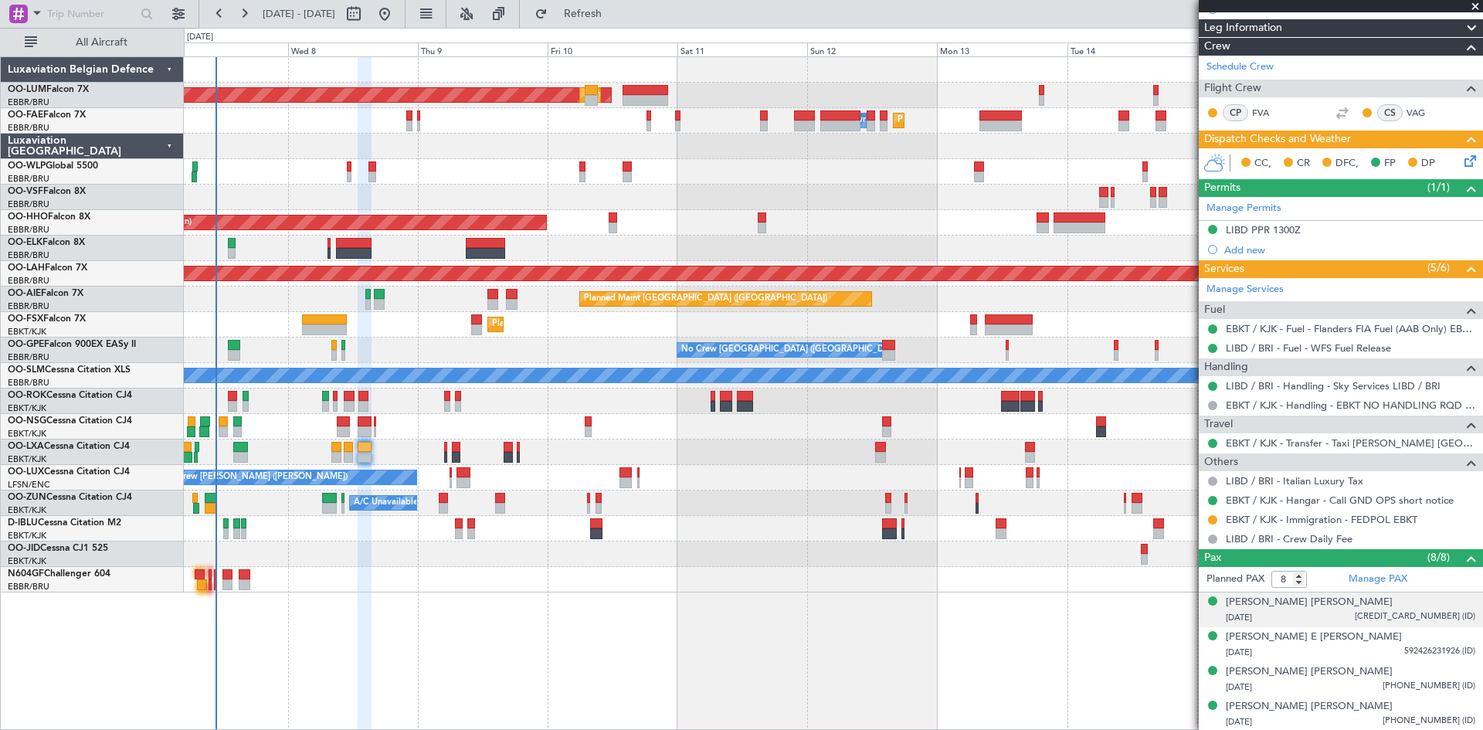
scroll to position [232, 0]
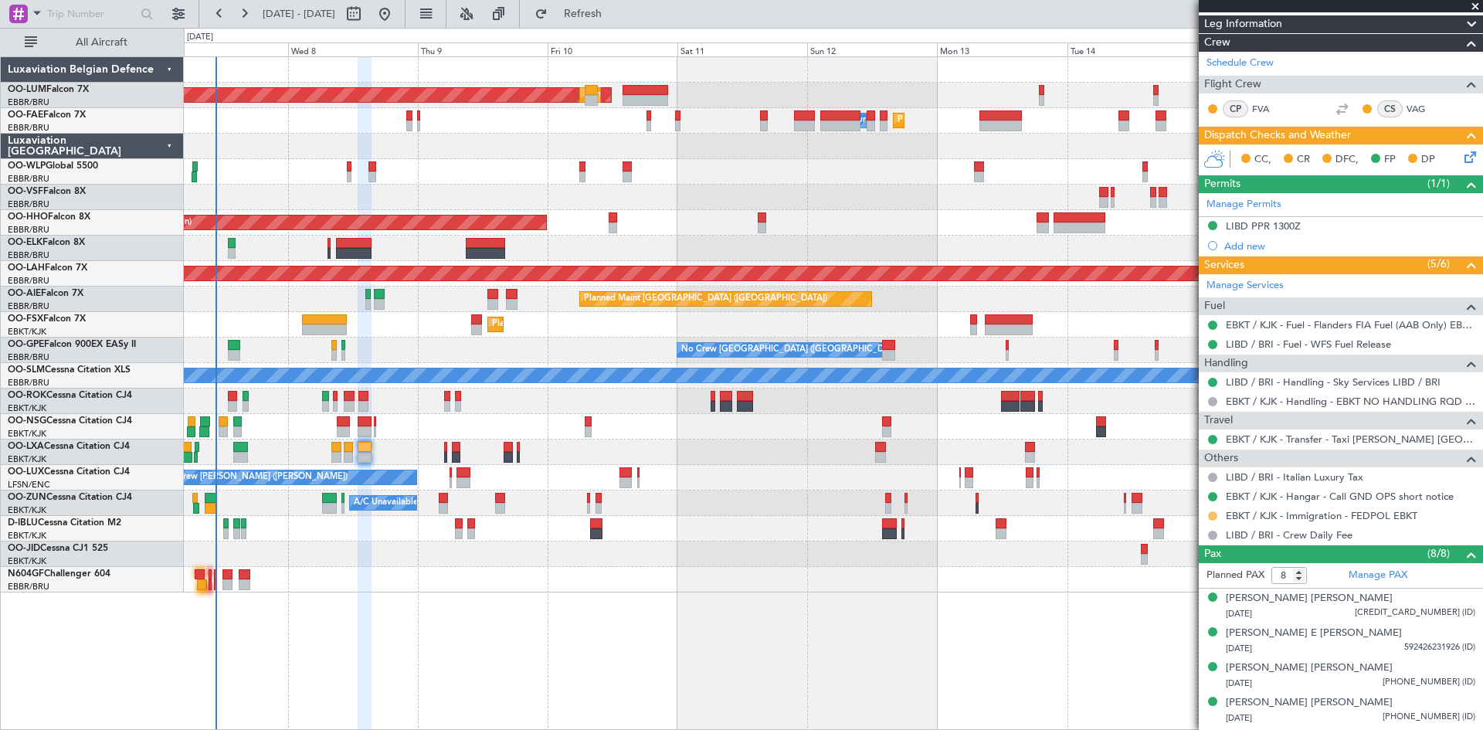
click at [1210, 514] on button at bounding box center [1212, 515] width 9 height 9
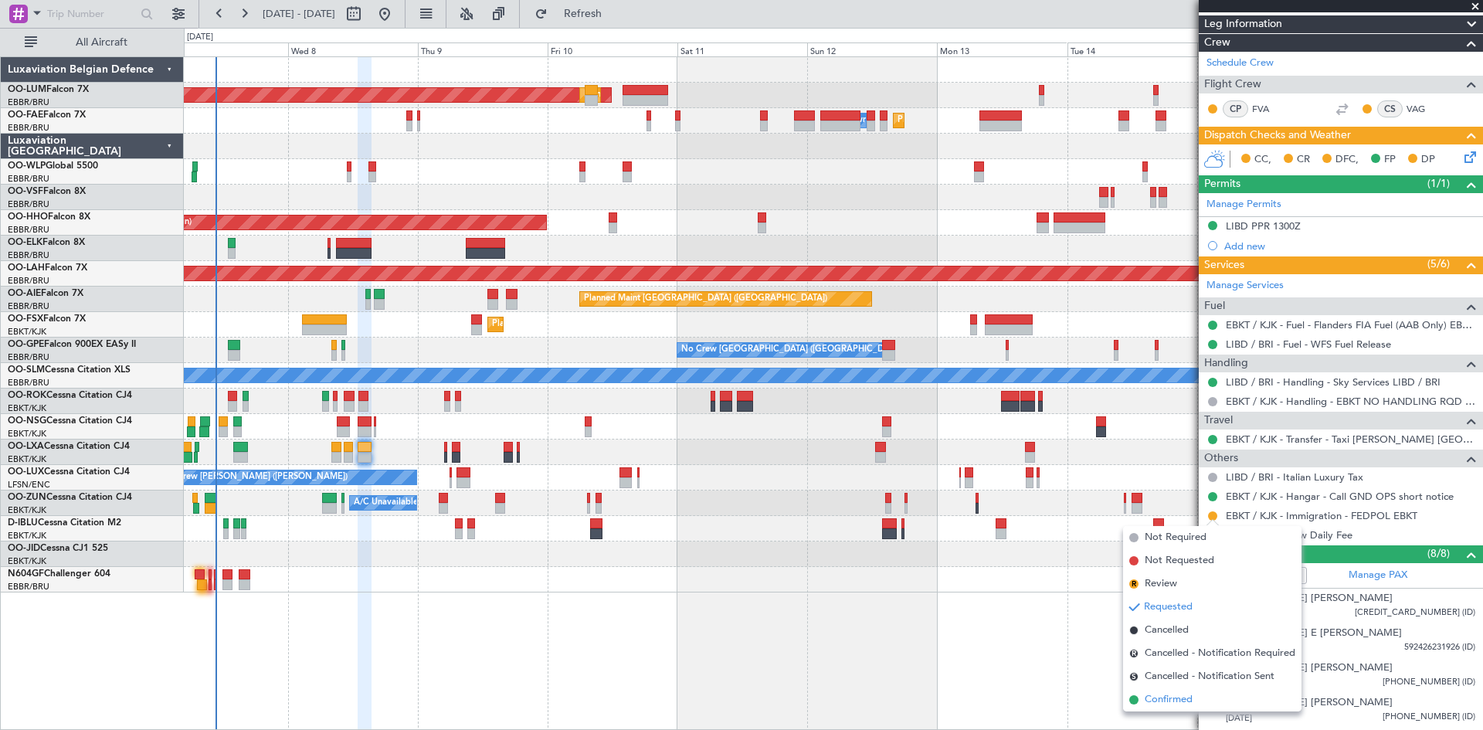
click at [1178, 700] on span "Confirmed" at bounding box center [1168, 699] width 48 height 15
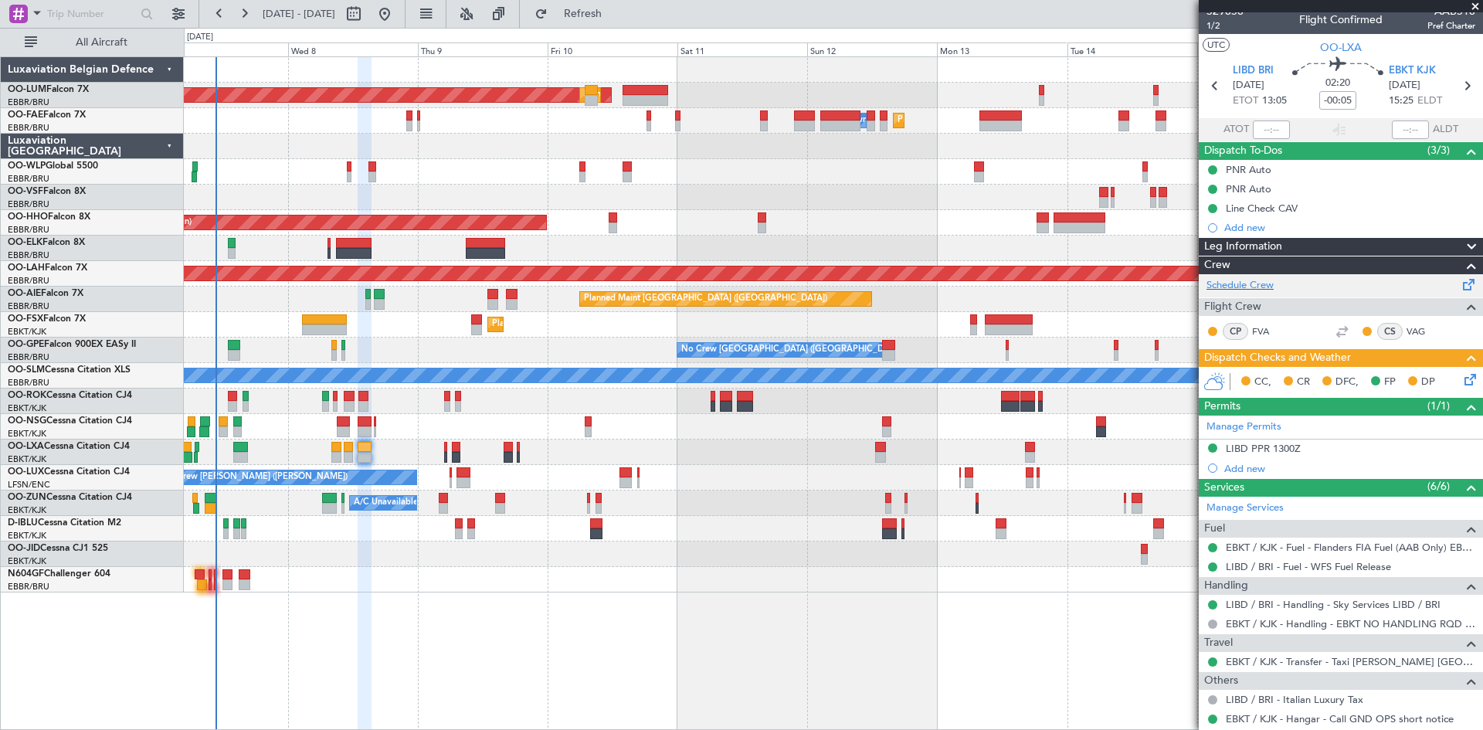
scroll to position [0, 0]
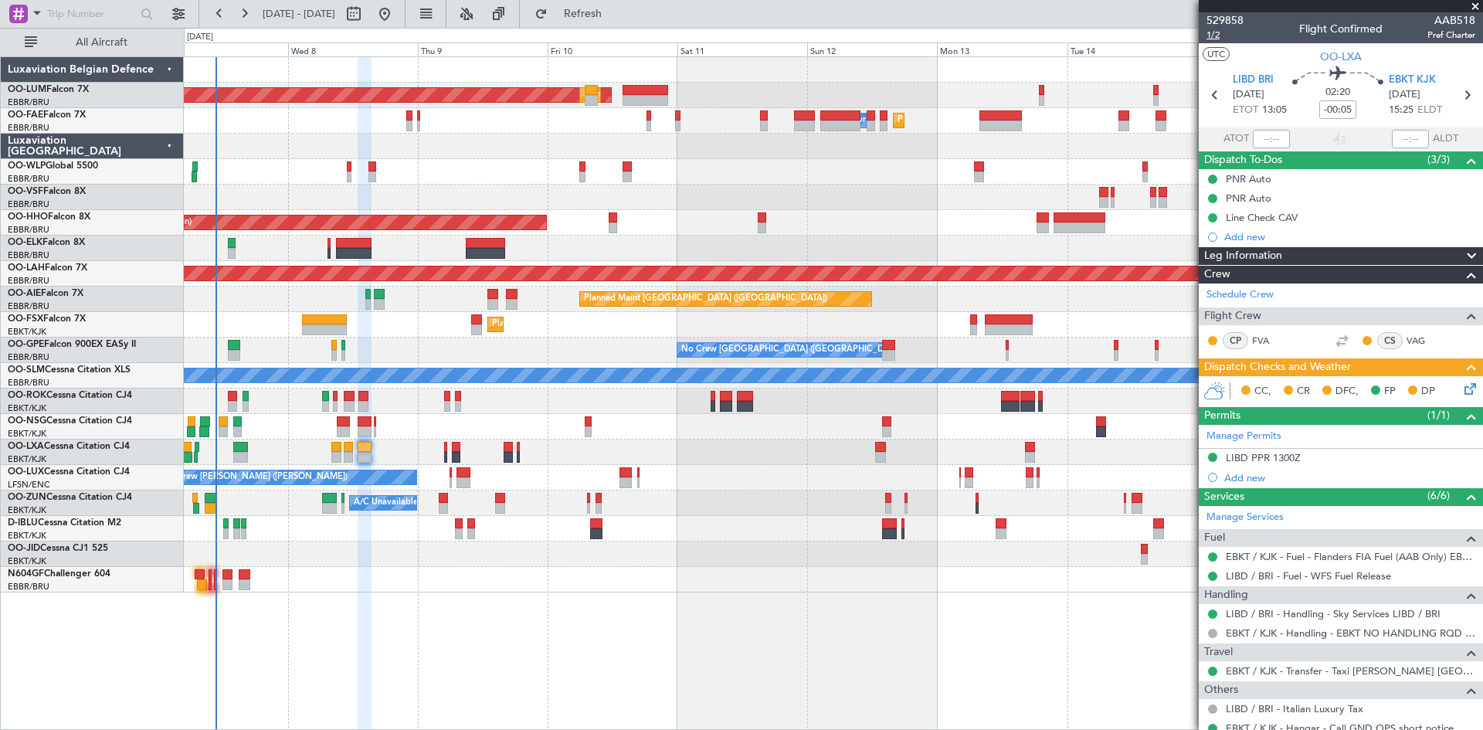
click at [1209, 34] on span "1/2" at bounding box center [1224, 35] width 37 height 13
click at [1463, 385] on icon at bounding box center [1467, 386] width 12 height 12
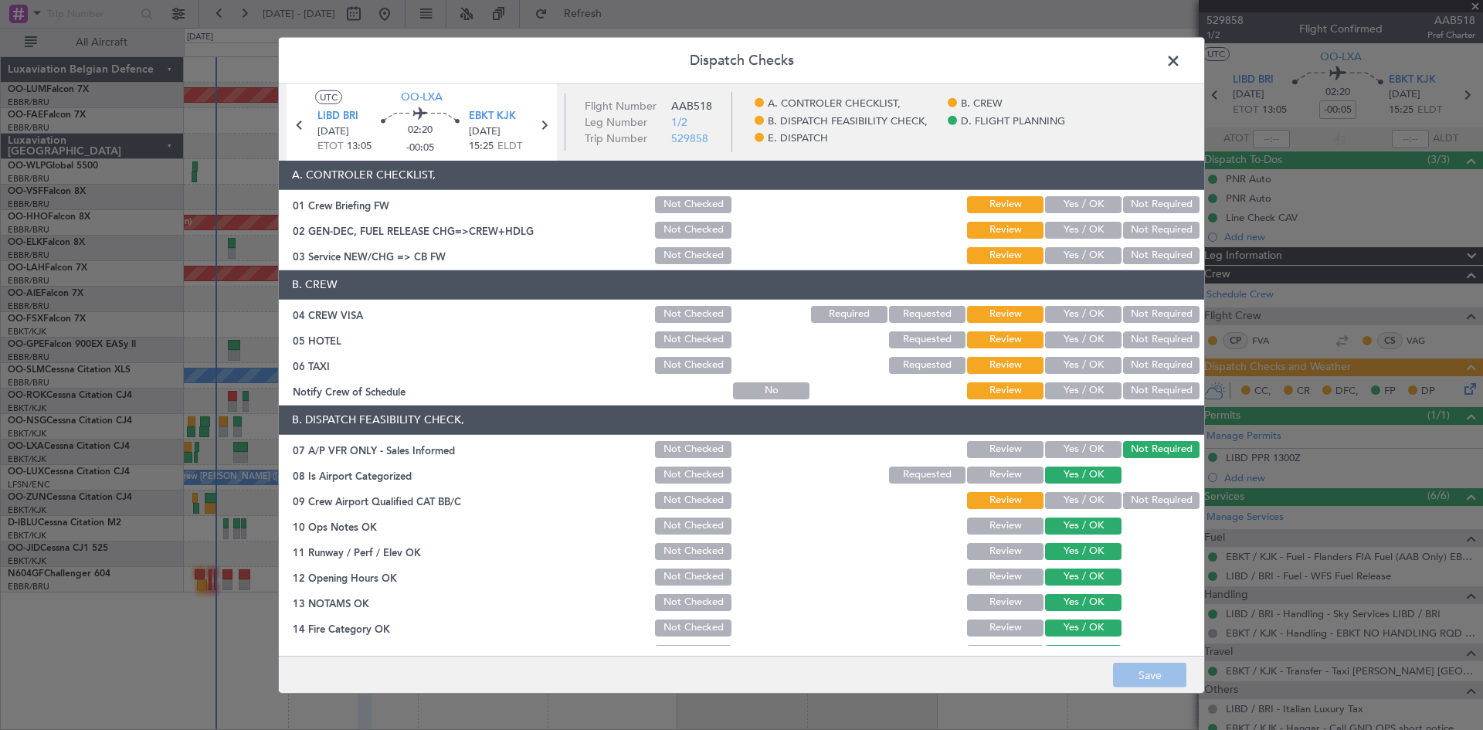
click at [1130, 313] on button "Not Required" at bounding box center [1161, 314] width 76 height 17
click at [1128, 334] on button "Not Required" at bounding box center [1161, 339] width 76 height 17
click at [1129, 362] on button "Not Required" at bounding box center [1161, 365] width 76 height 17
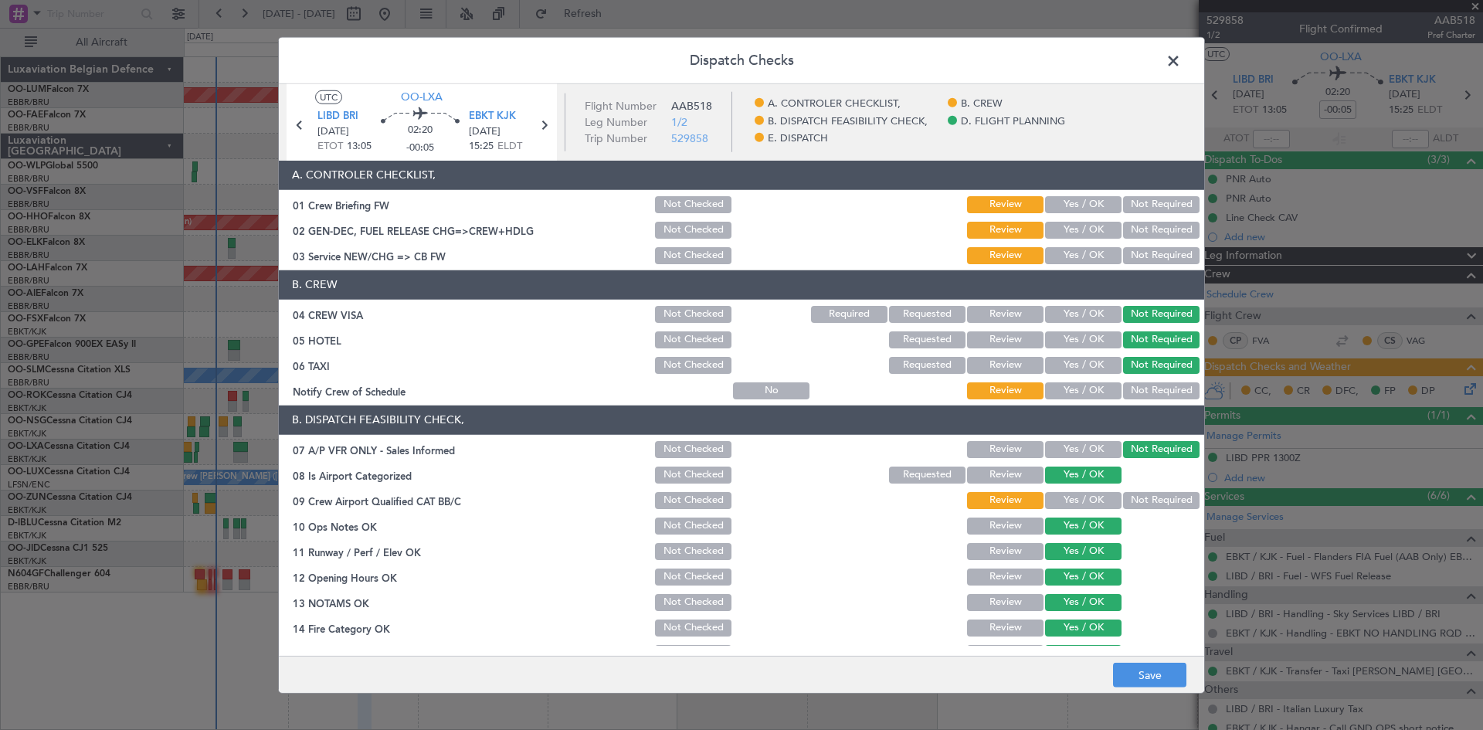
click at [1097, 387] on button "Yes / OK" at bounding box center [1083, 390] width 76 height 17
click at [1074, 500] on button "Yes / OK" at bounding box center [1083, 500] width 76 height 17
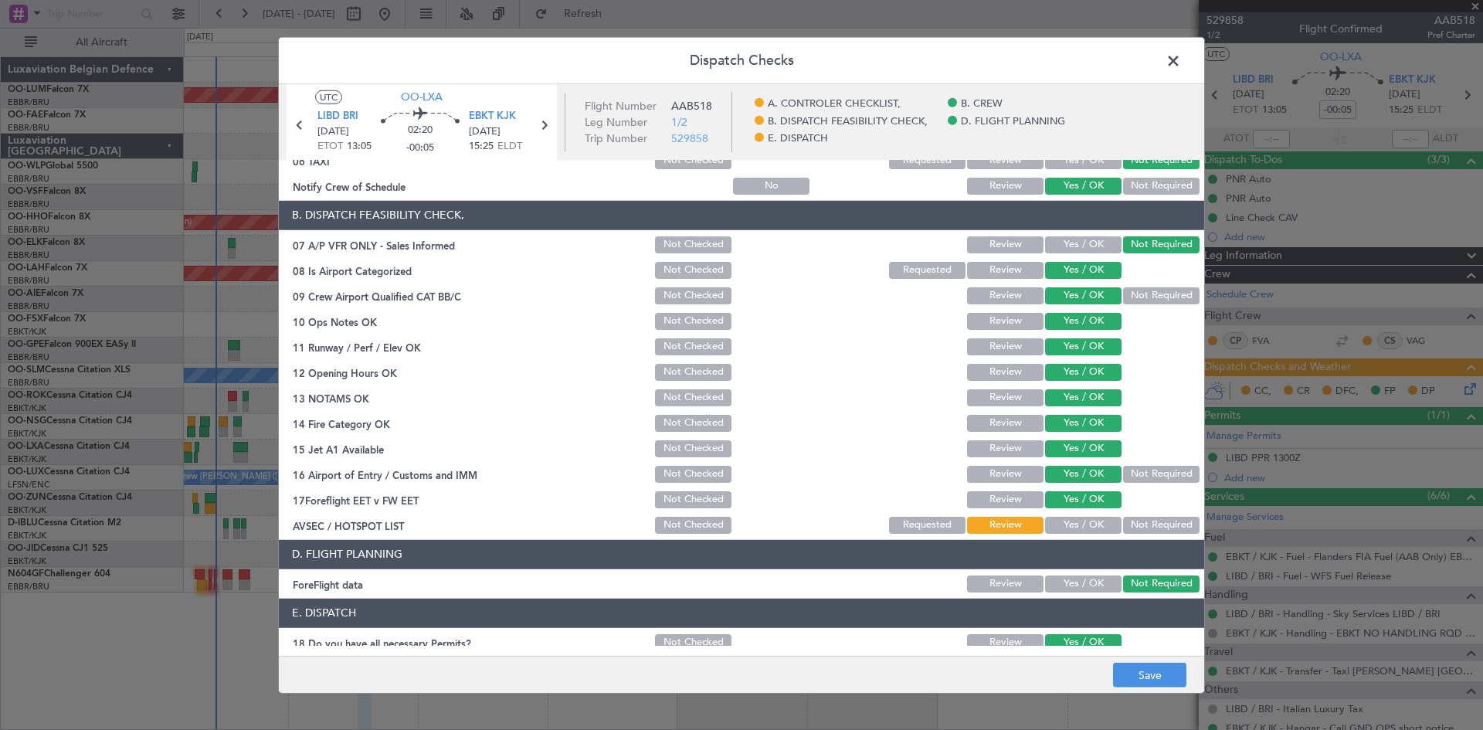
scroll to position [292, 0]
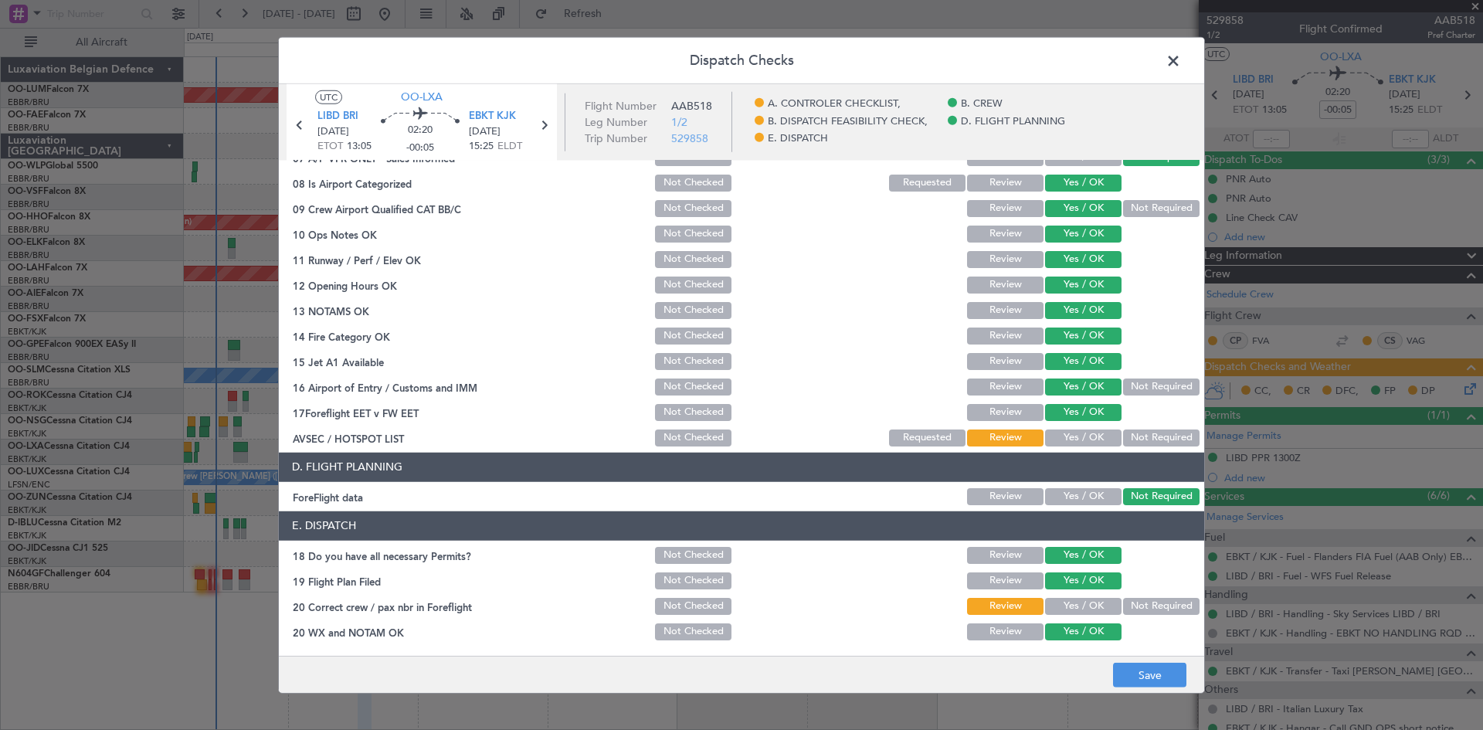
click at [1072, 430] on button "Yes / OK" at bounding box center [1083, 437] width 76 height 17
click at [1068, 605] on button "Yes / OK" at bounding box center [1083, 606] width 76 height 17
click at [1019, 599] on button "Review" at bounding box center [1005, 606] width 76 height 17
click at [1137, 663] on button "Save" at bounding box center [1149, 675] width 73 height 25
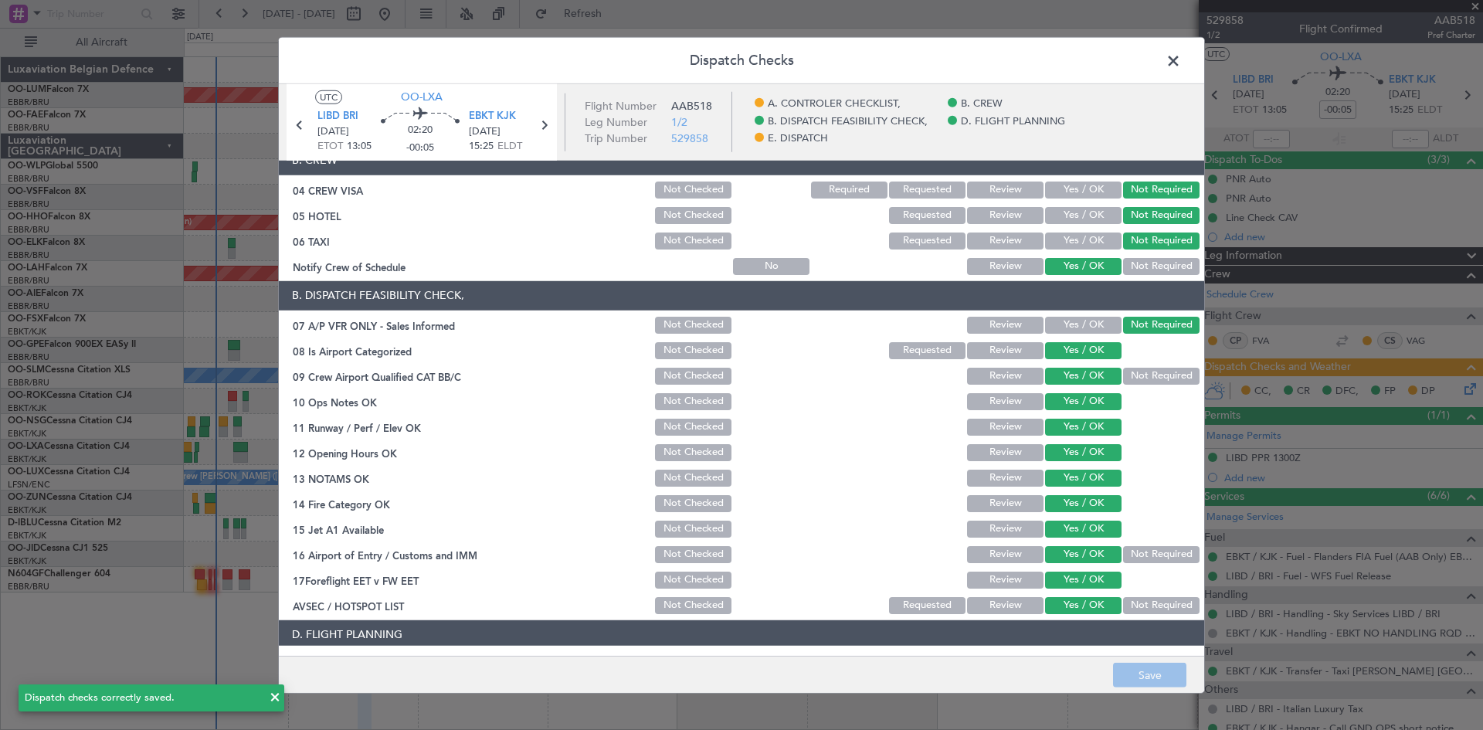
scroll to position [0, 0]
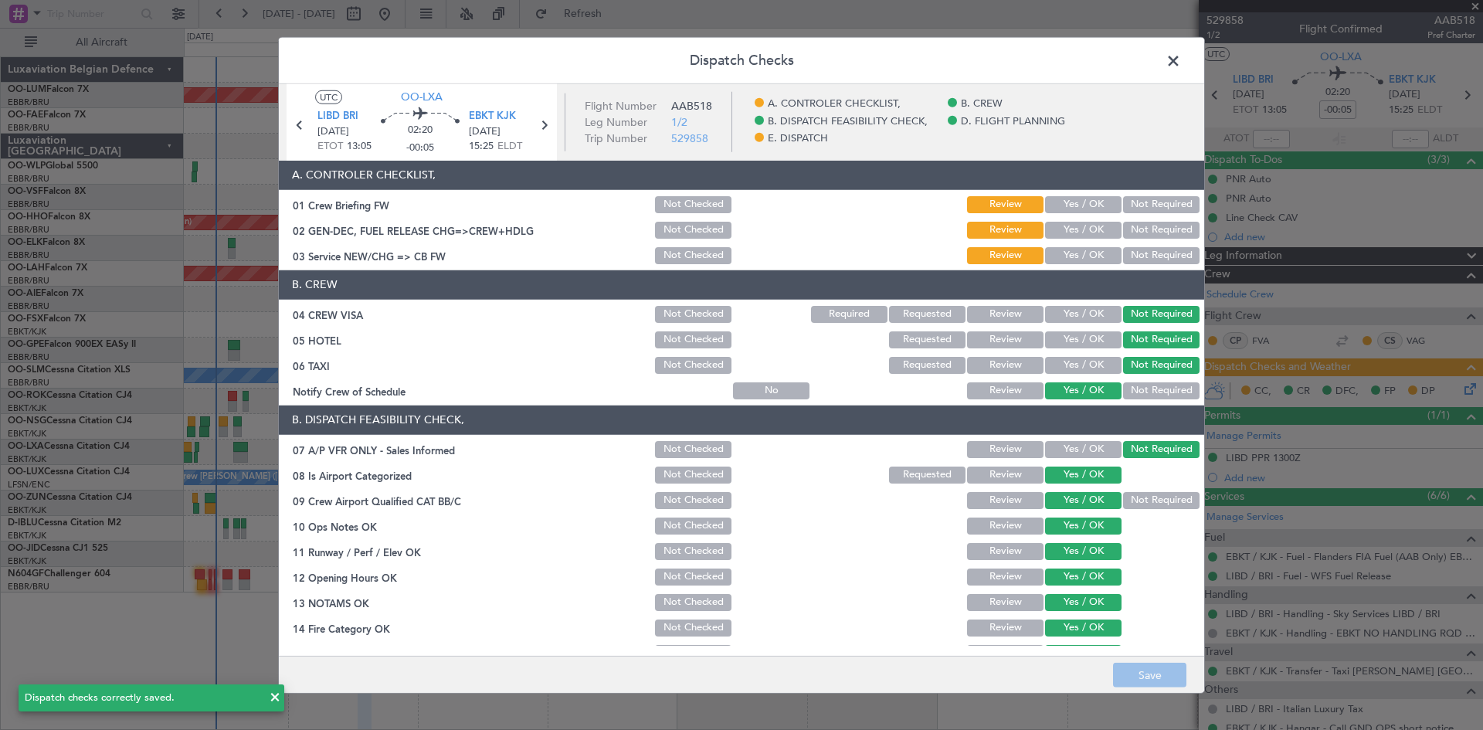
click at [1076, 229] on button "Yes / OK" at bounding box center [1083, 230] width 76 height 17
click at [1071, 253] on button "Yes / OK" at bounding box center [1083, 255] width 76 height 17
click at [1136, 665] on button "Save" at bounding box center [1149, 675] width 73 height 25
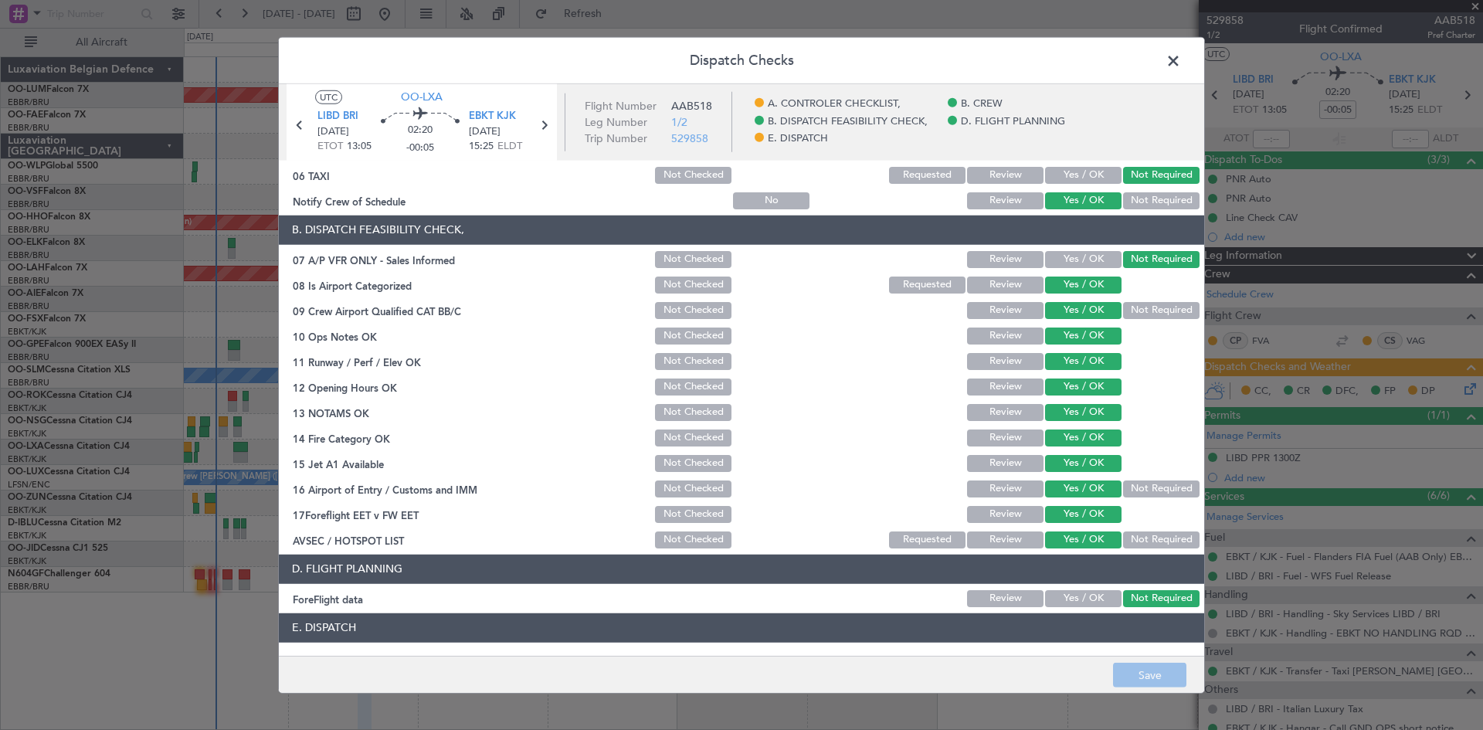
scroll to position [292, 0]
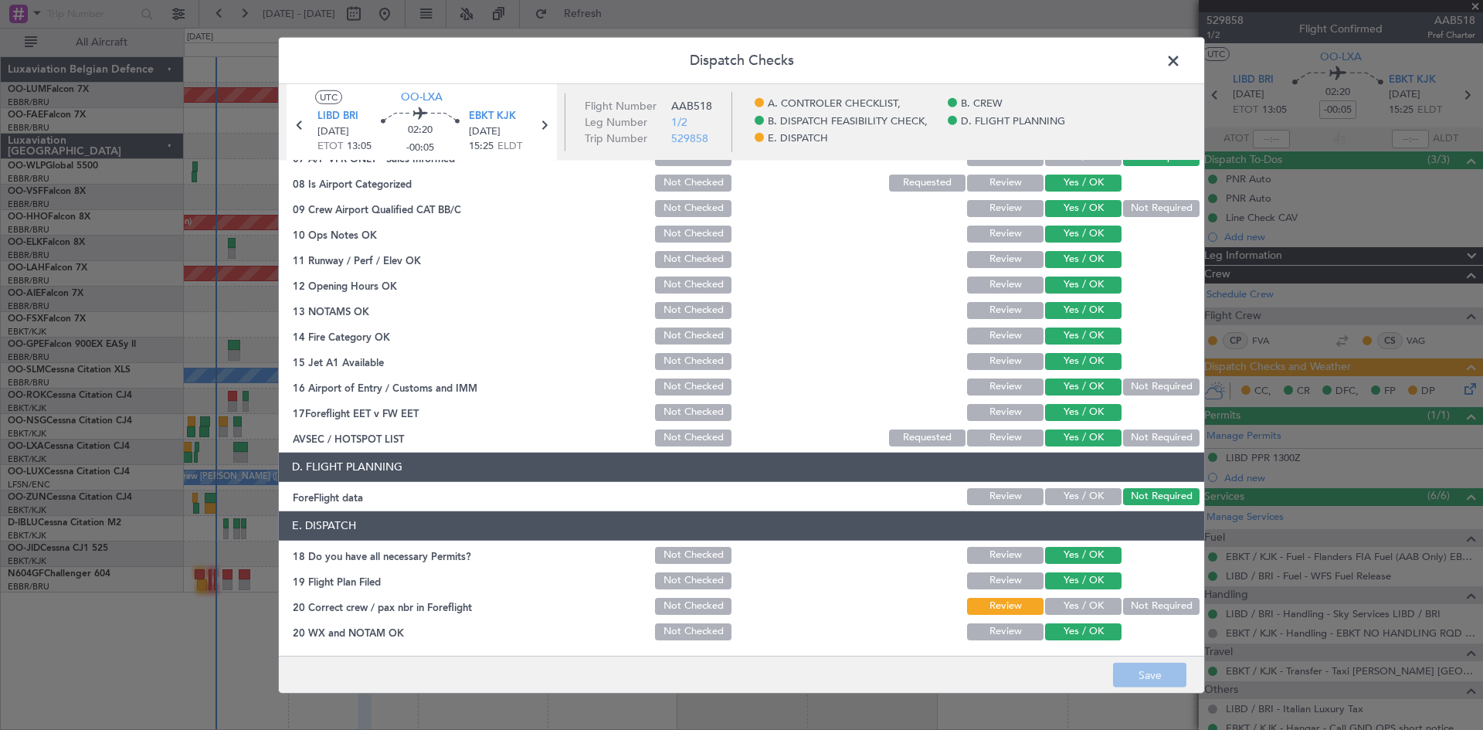
click at [1066, 598] on button "Yes / OK" at bounding box center [1083, 606] width 76 height 17
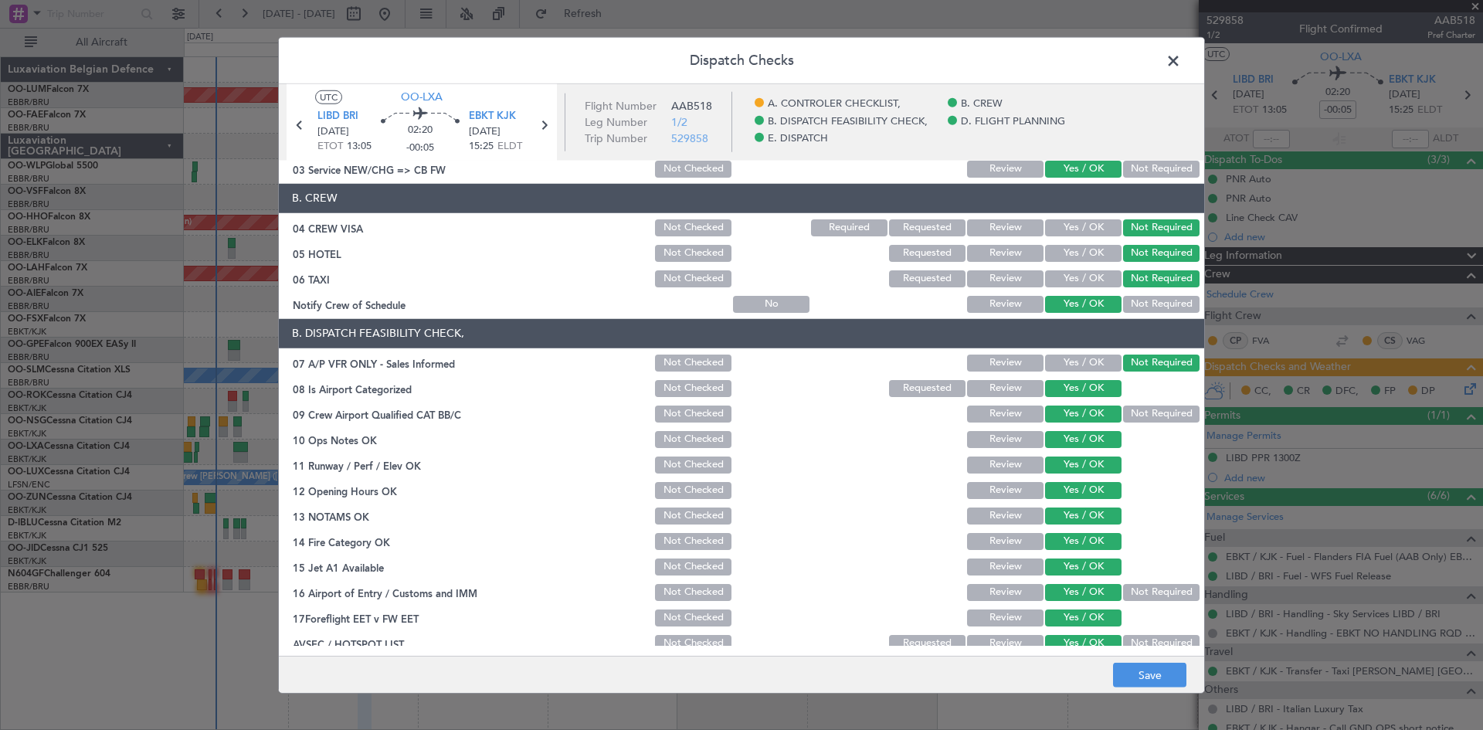
scroll to position [0, 0]
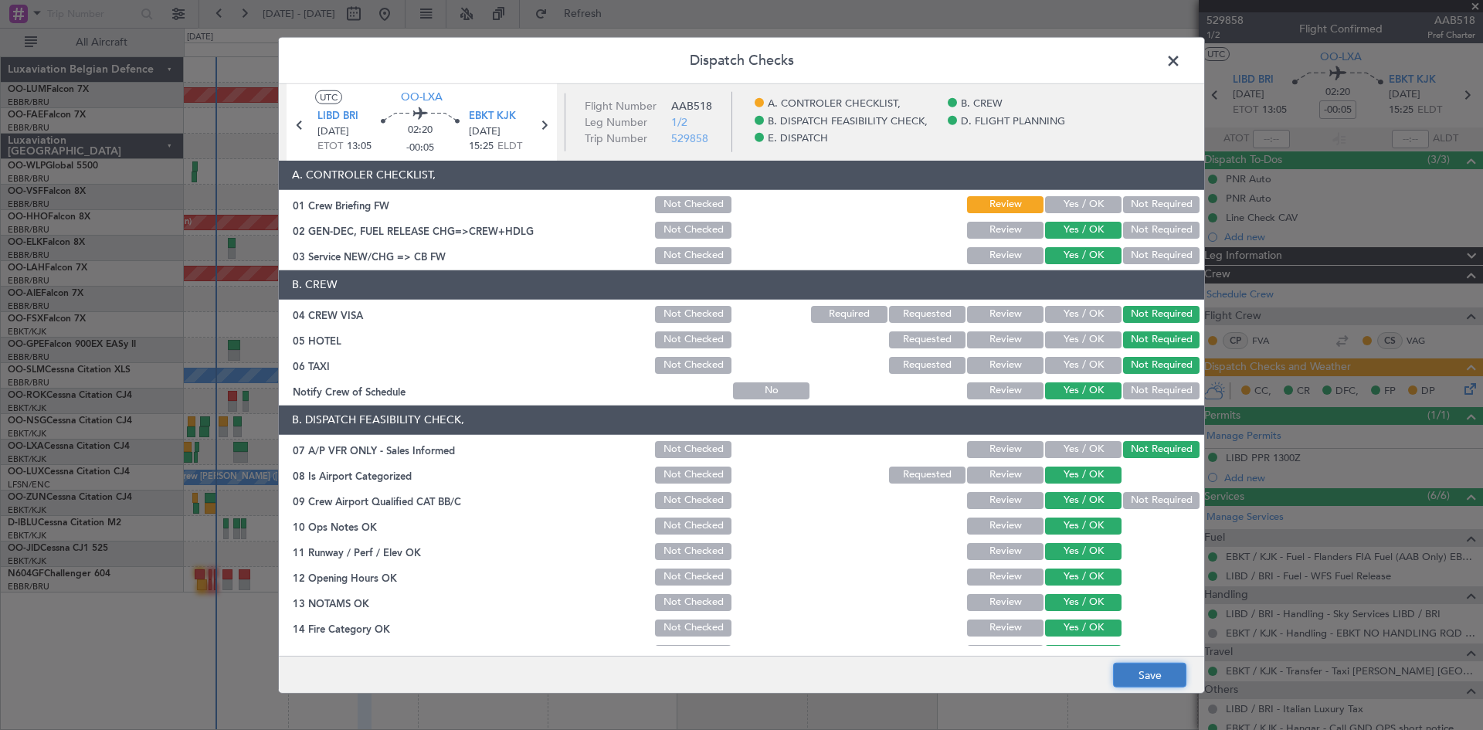
click at [1157, 664] on button "Save" at bounding box center [1149, 675] width 73 height 25
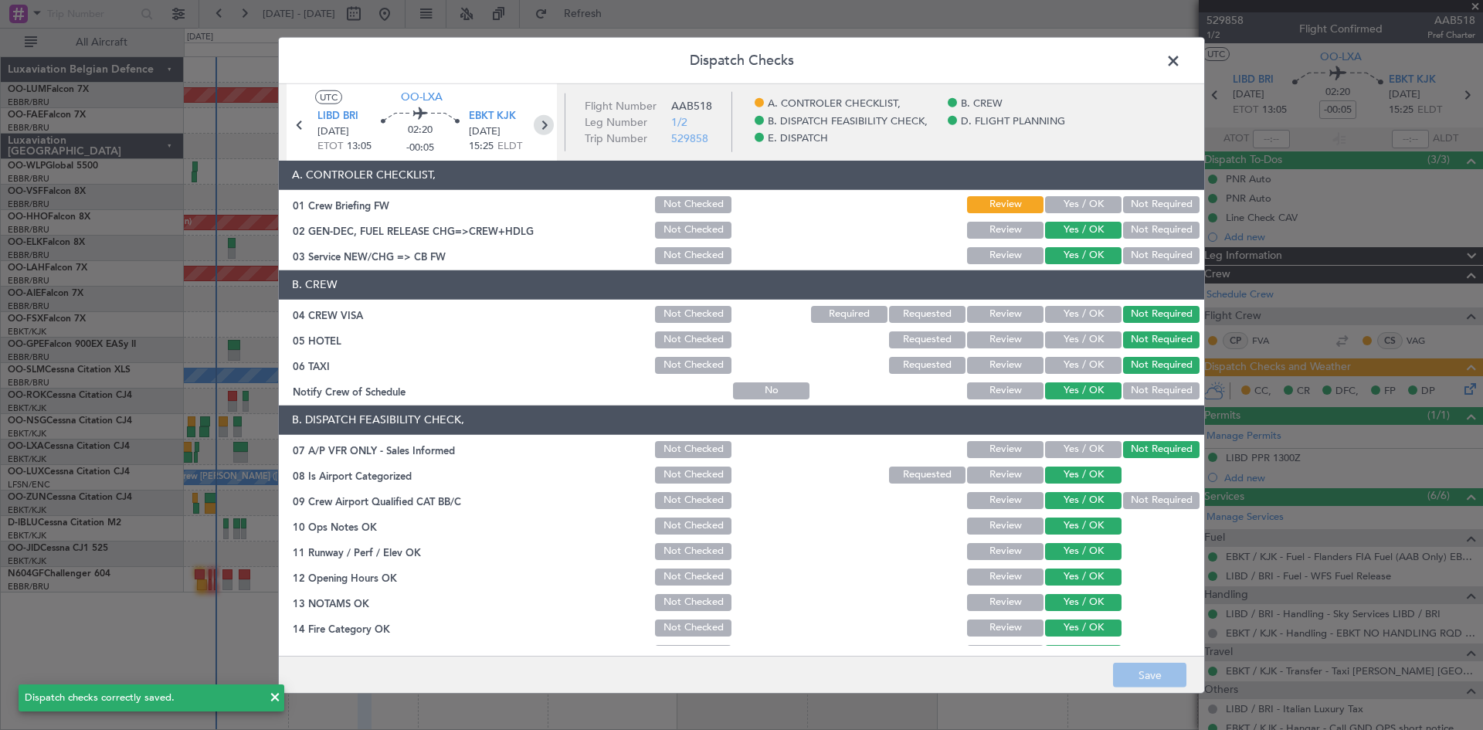
click at [539, 119] on icon at bounding box center [544, 124] width 20 height 20
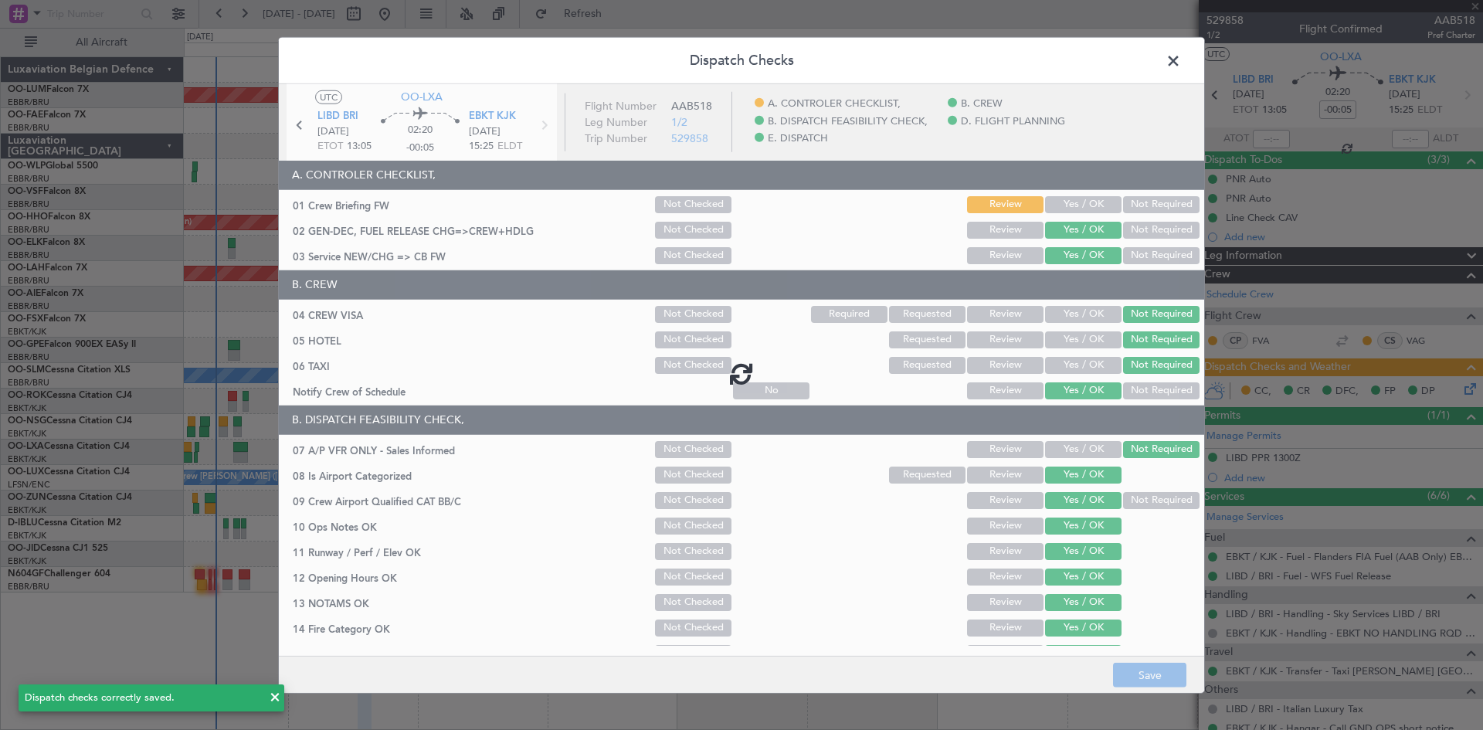
type input "2"
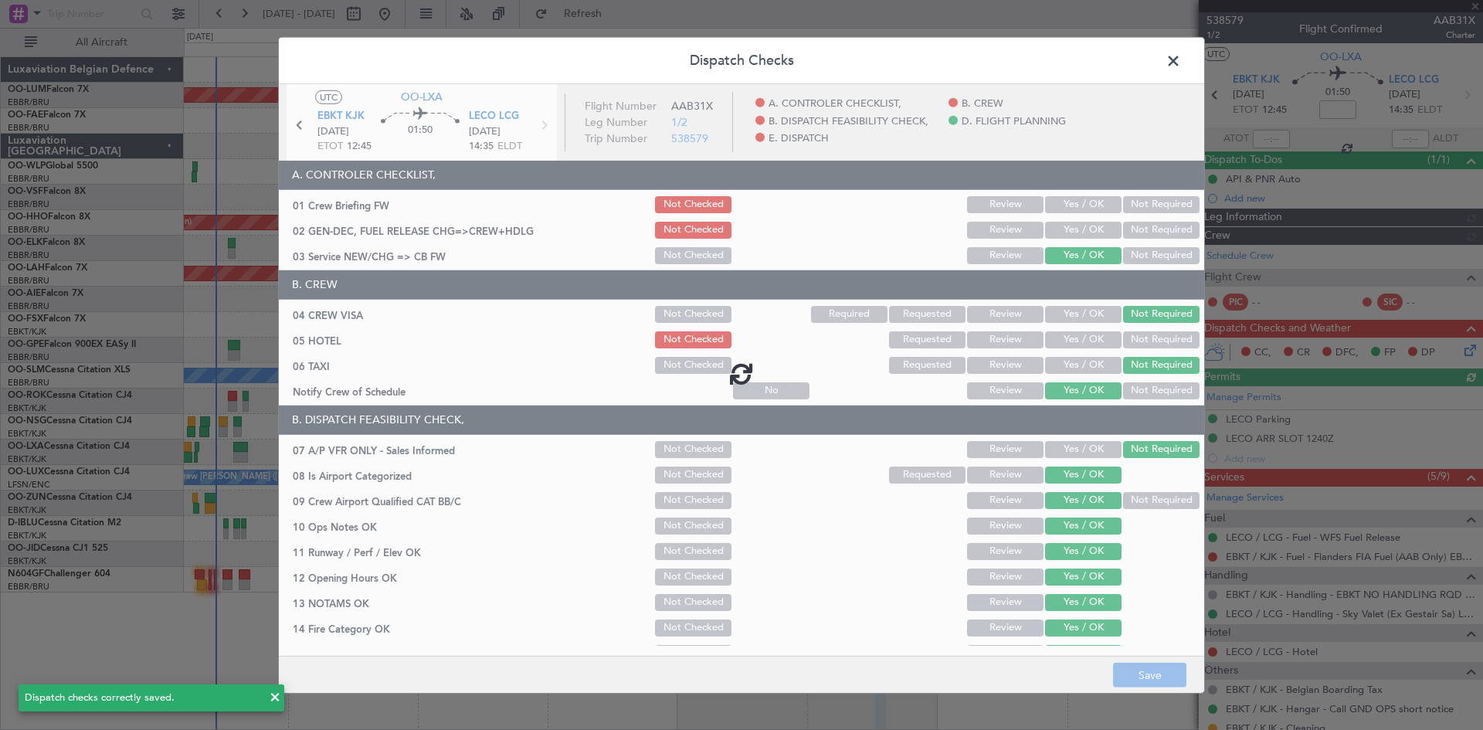
click at [296, 124] on div at bounding box center [741, 372] width 925 height 578
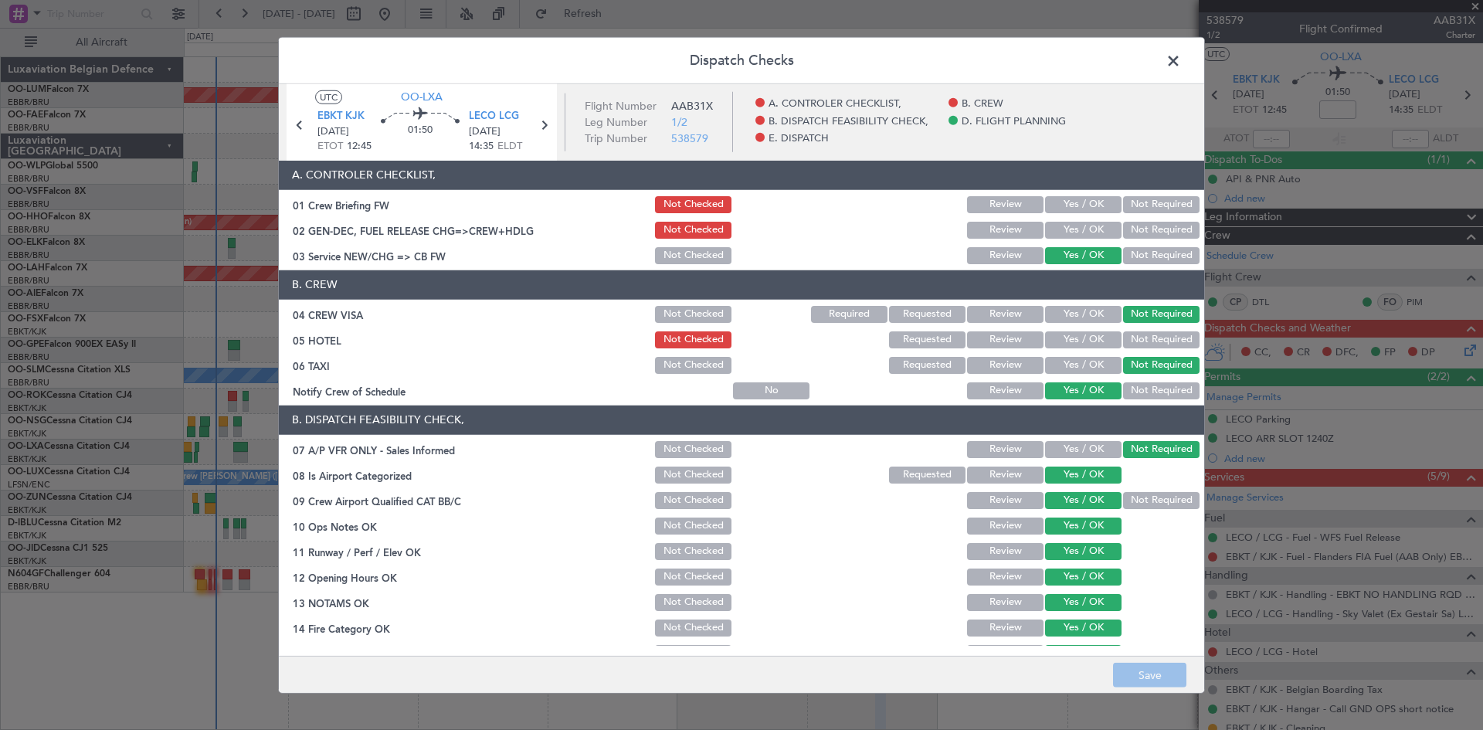
click at [300, 123] on icon at bounding box center [300, 124] width 20 height 20
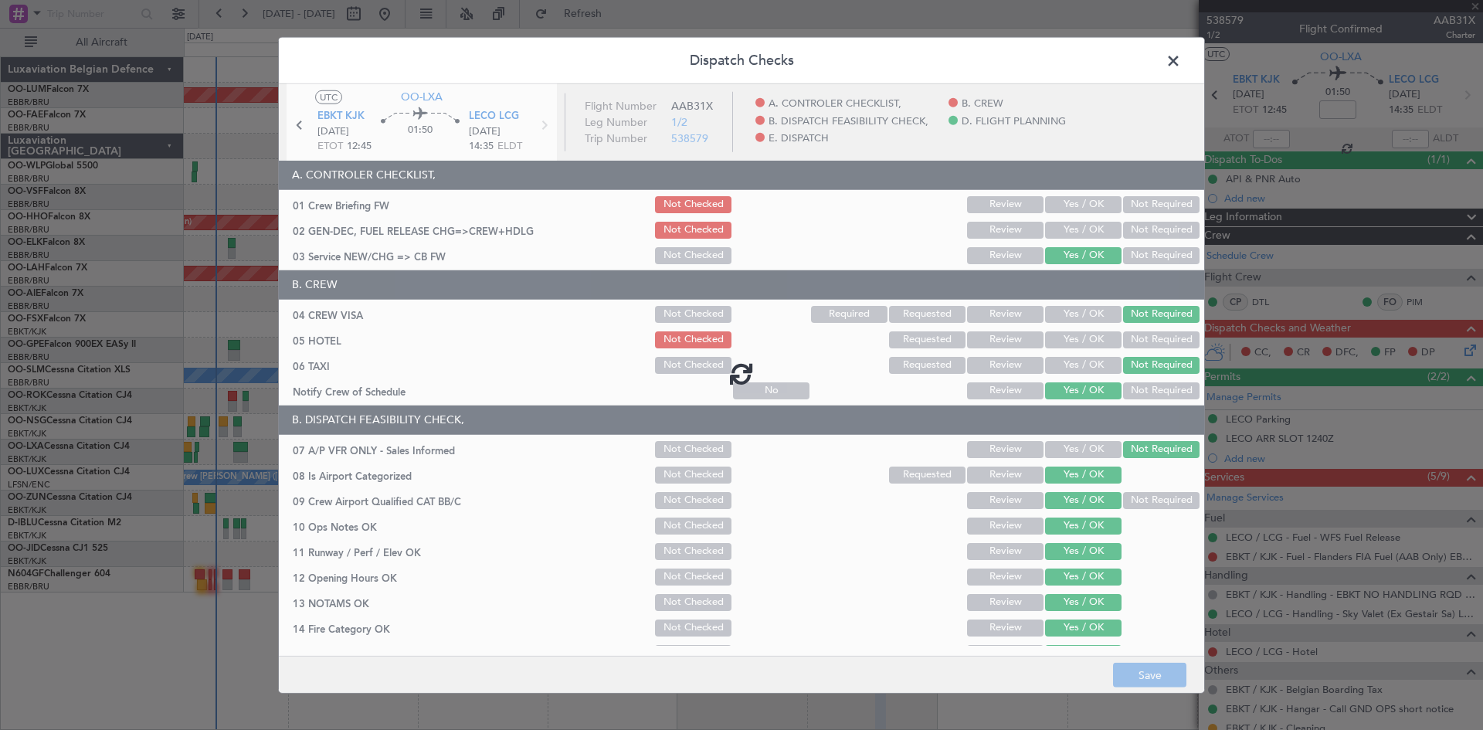
type input "-00:05"
type input "8"
type input "-00:05"
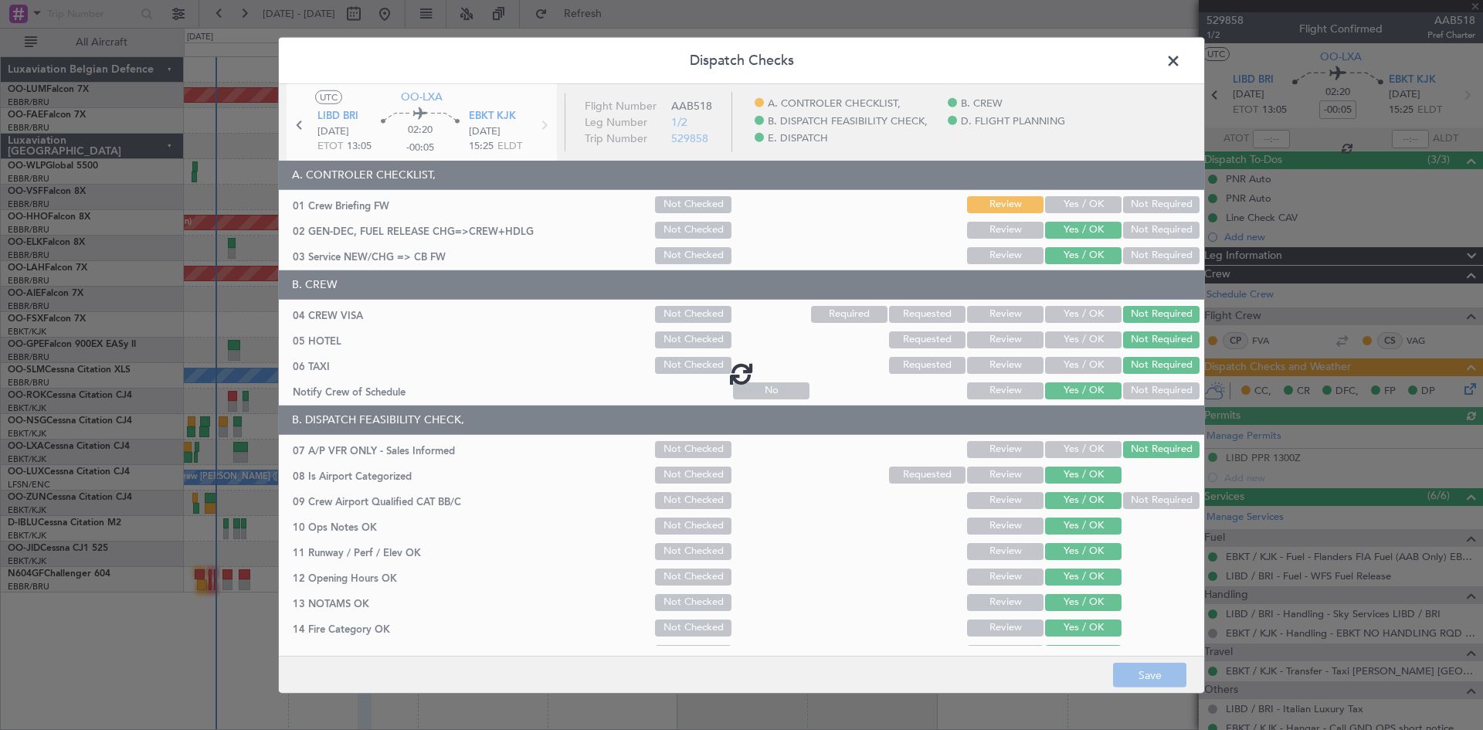
click at [300, 123] on div at bounding box center [741, 372] width 925 height 578
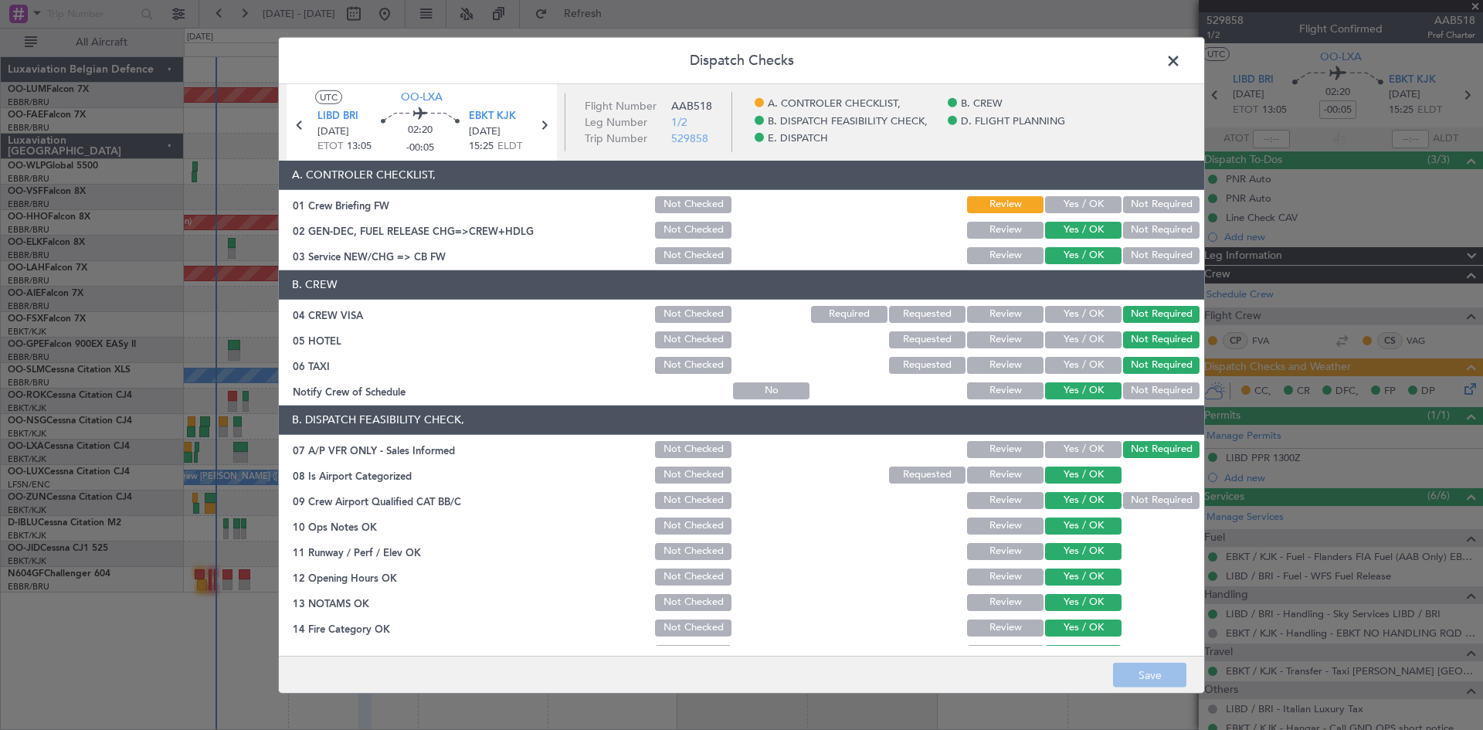
click at [299, 124] on icon at bounding box center [300, 124] width 20 height 20
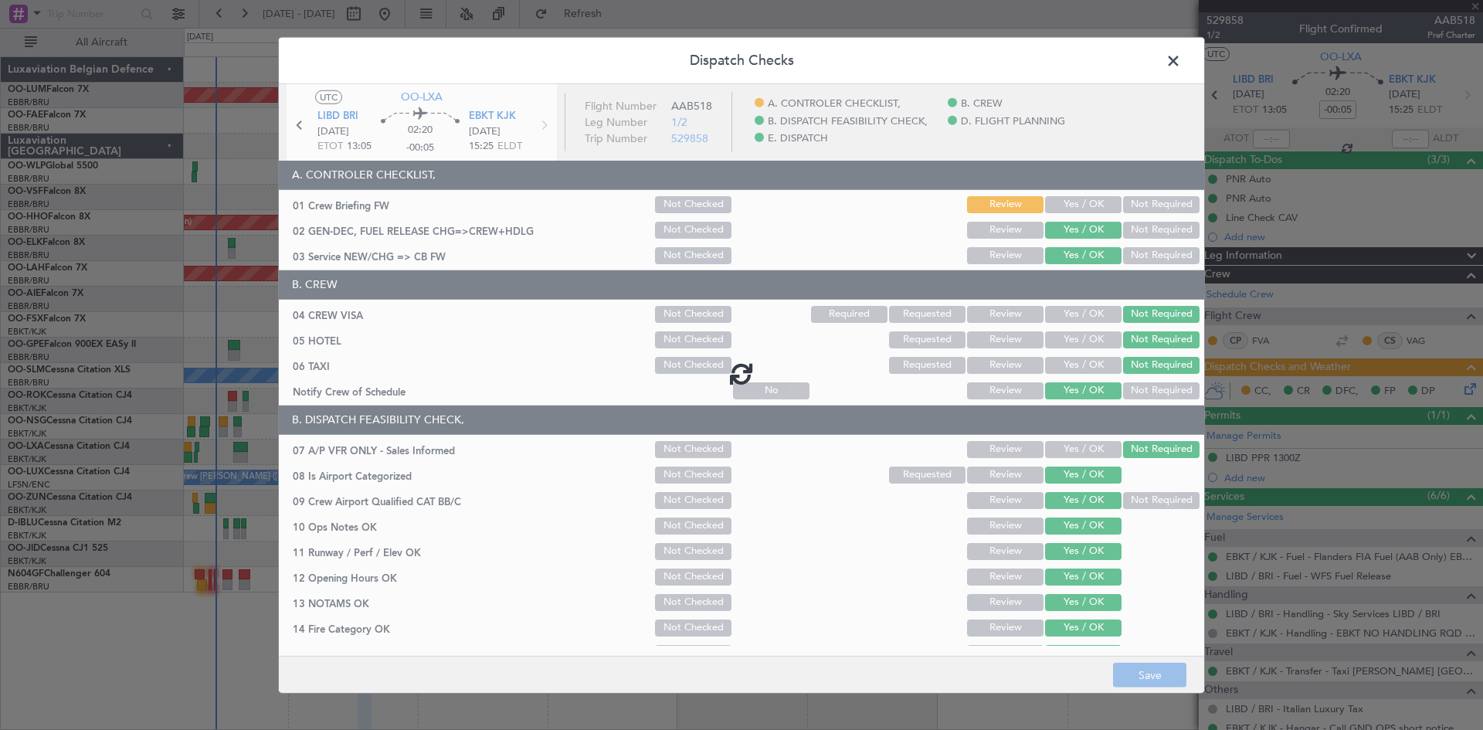
type input "-00:10"
type input "0"
type input "-00:10"
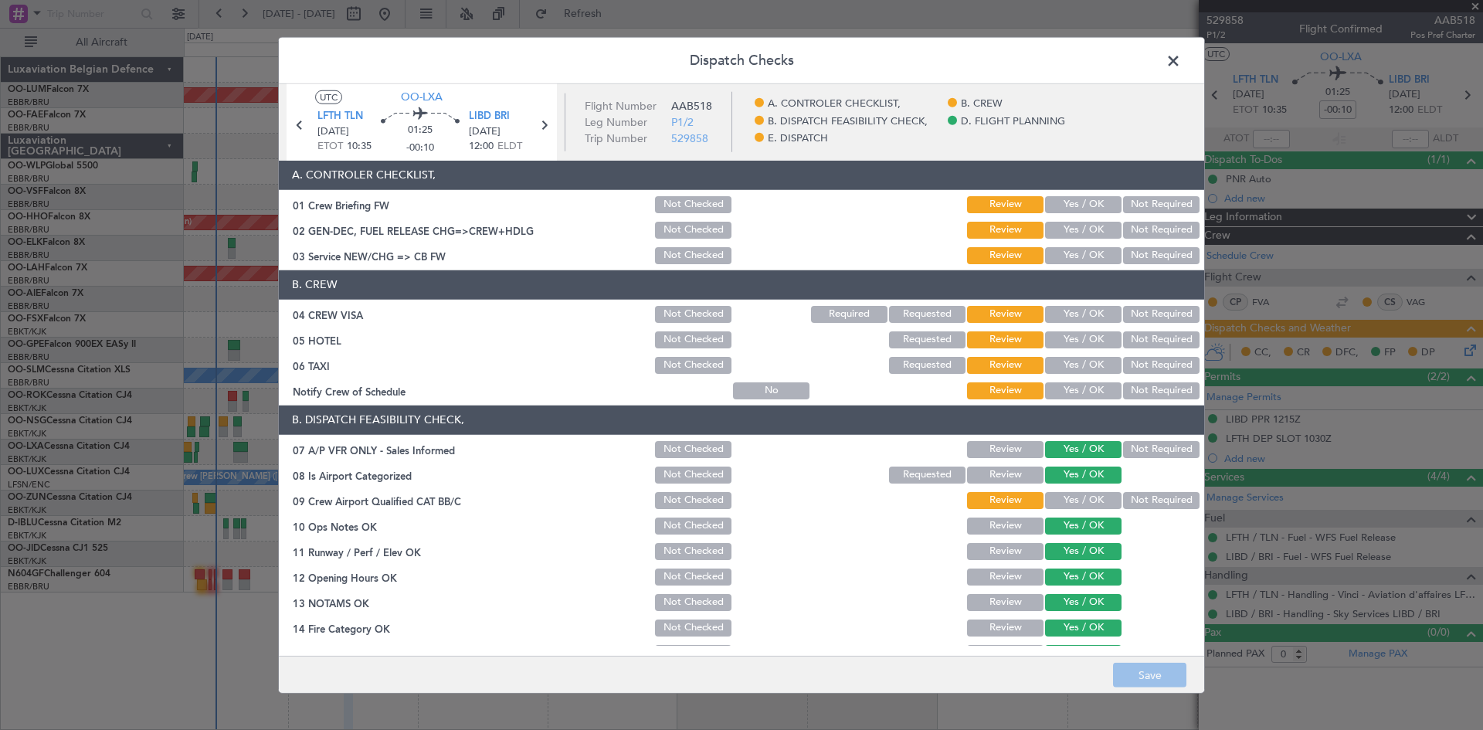
click at [1080, 499] on button "Yes / OK" at bounding box center [1083, 500] width 76 height 17
click at [1131, 309] on button "Not Required" at bounding box center [1161, 314] width 76 height 17
click at [1134, 334] on button "Not Required" at bounding box center [1161, 339] width 76 height 17
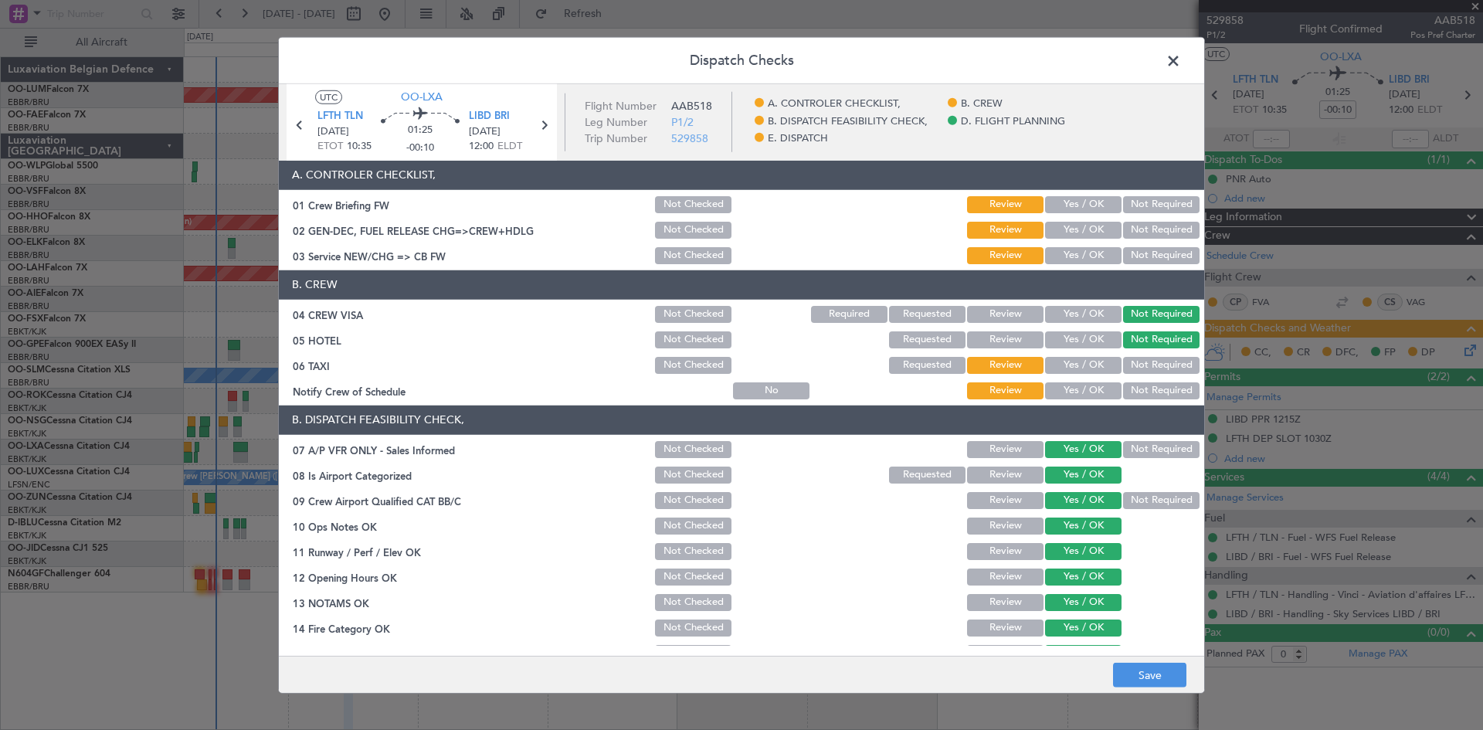
click at [1126, 359] on button "Not Required" at bounding box center [1161, 365] width 76 height 17
click at [1080, 383] on button "Yes / OK" at bounding box center [1083, 390] width 76 height 17
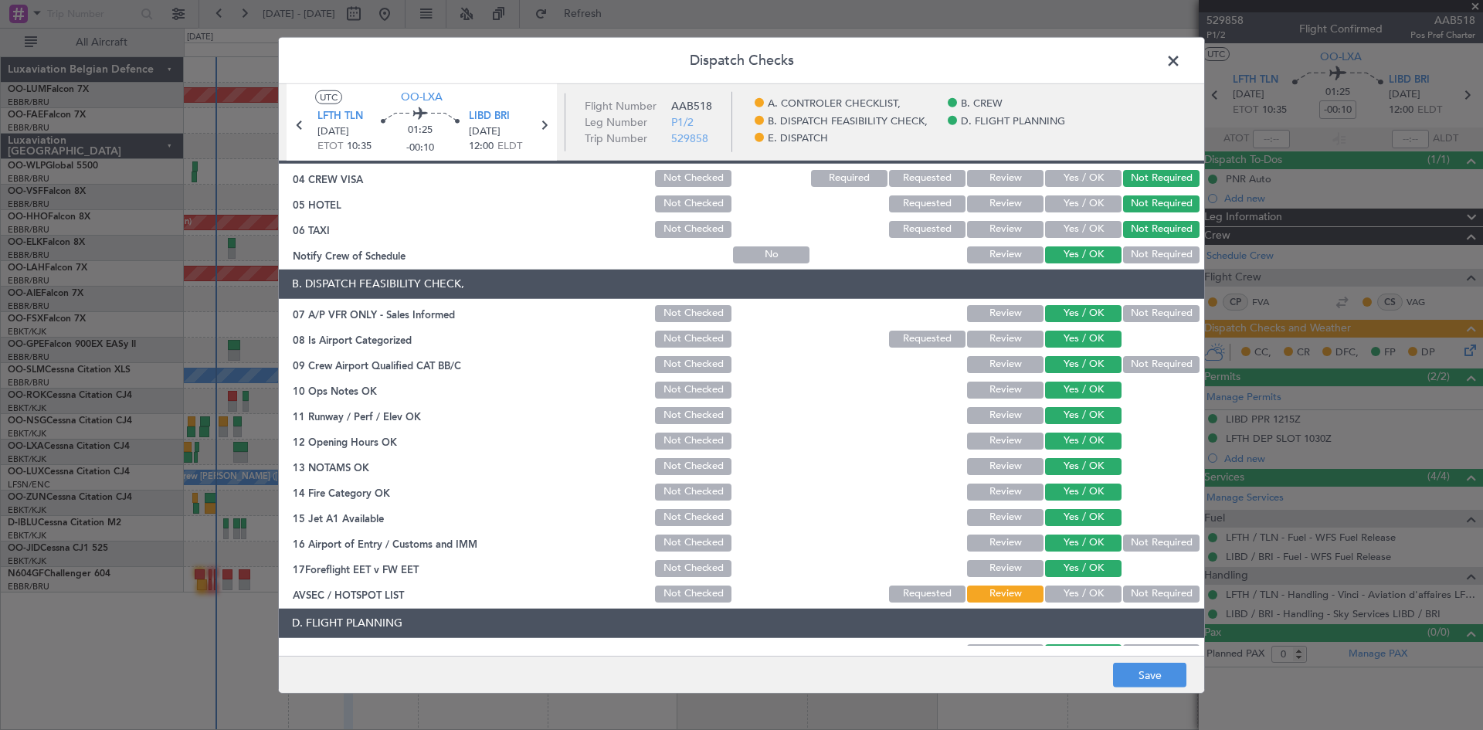
scroll to position [292, 0]
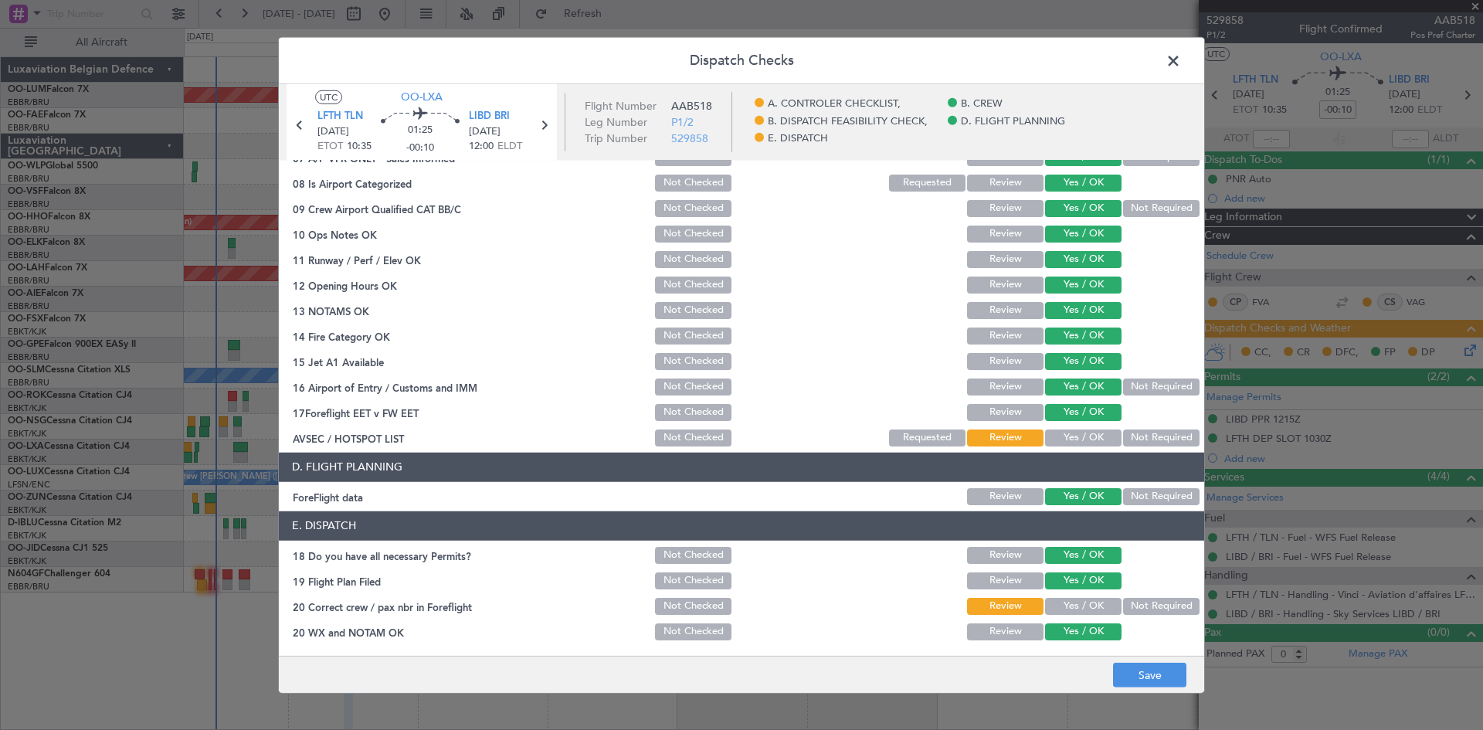
click at [1066, 440] on button "Yes / OK" at bounding box center [1083, 437] width 76 height 17
click at [1070, 608] on button "Yes / OK" at bounding box center [1083, 606] width 76 height 17
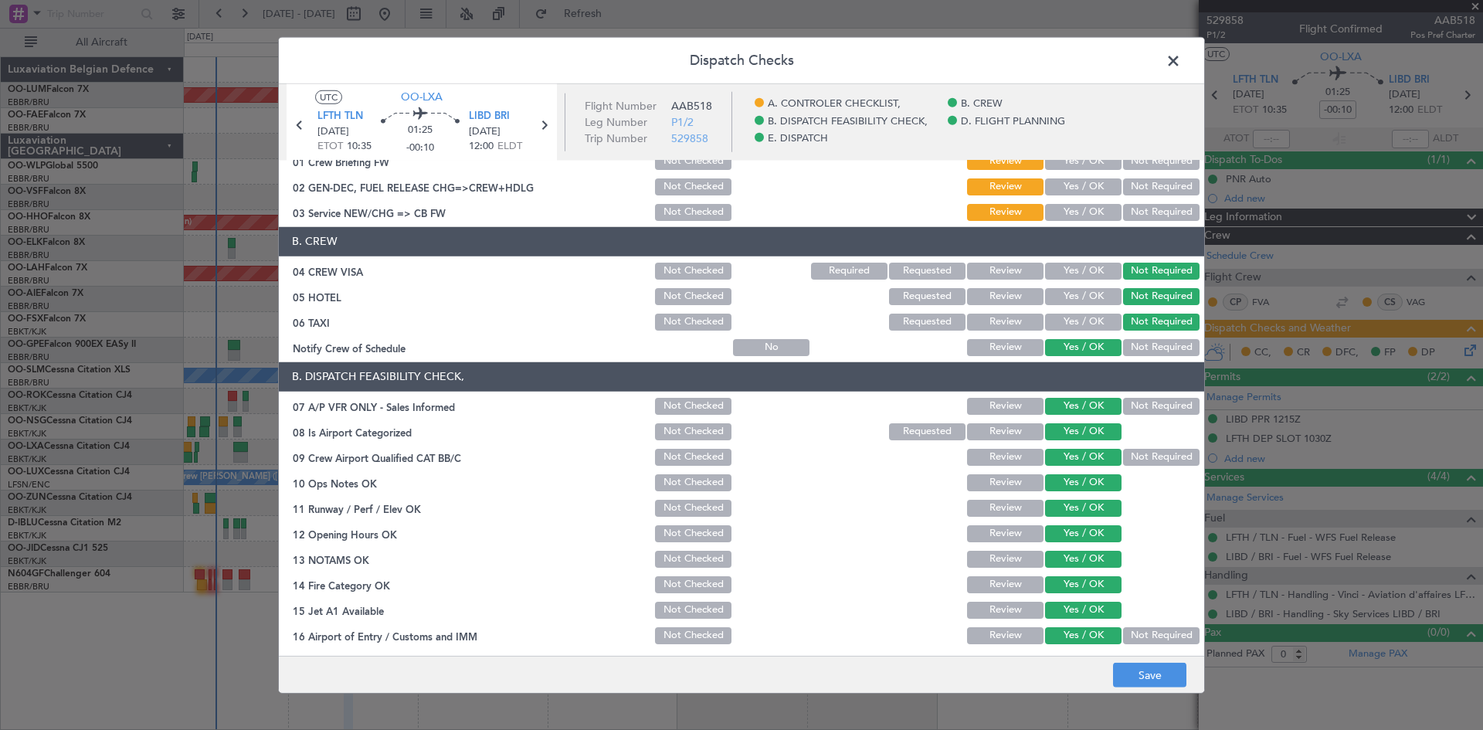
scroll to position [0, 0]
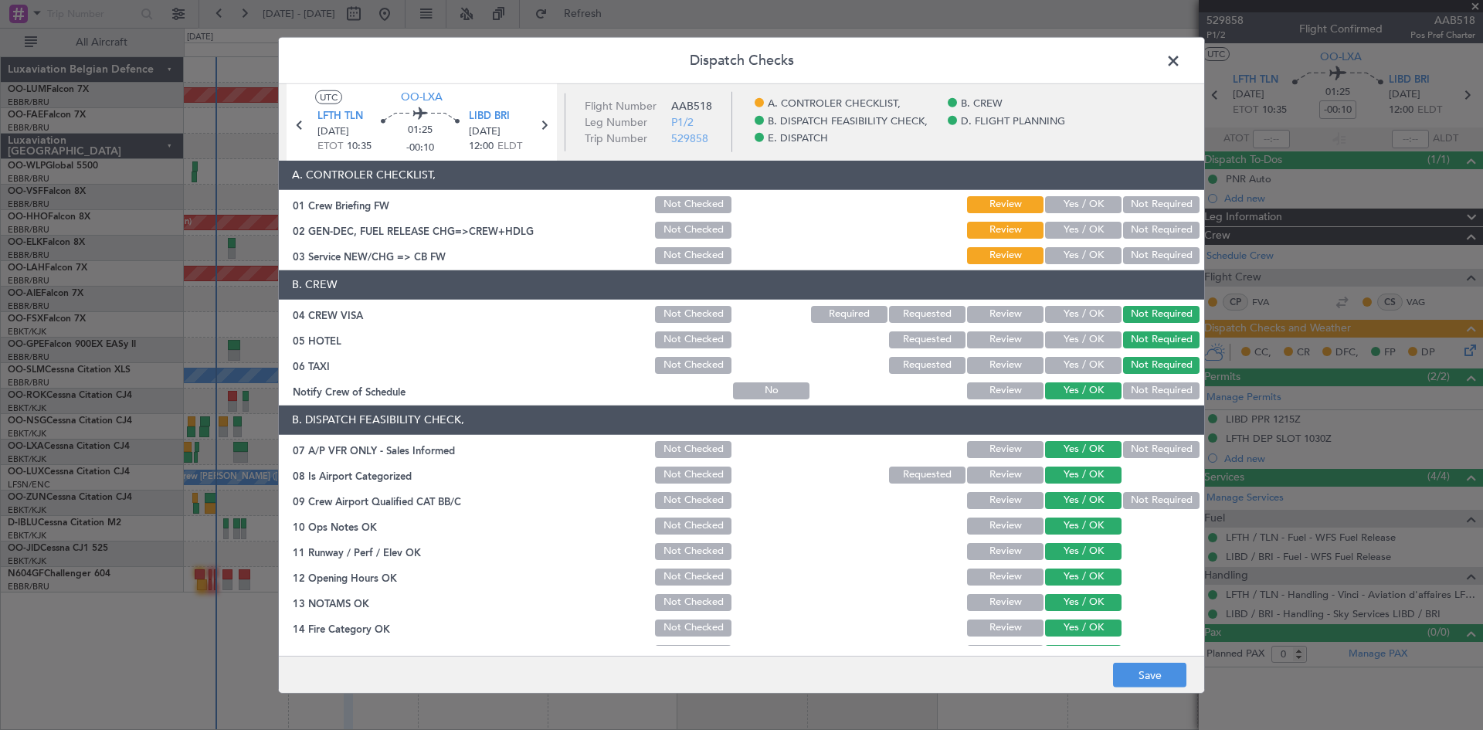
click at [1066, 256] on button "Yes / OK" at bounding box center [1083, 255] width 76 height 17
click at [1066, 232] on button "Yes / OK" at bounding box center [1083, 230] width 76 height 17
click at [1141, 675] on button "Save" at bounding box center [1149, 675] width 73 height 25
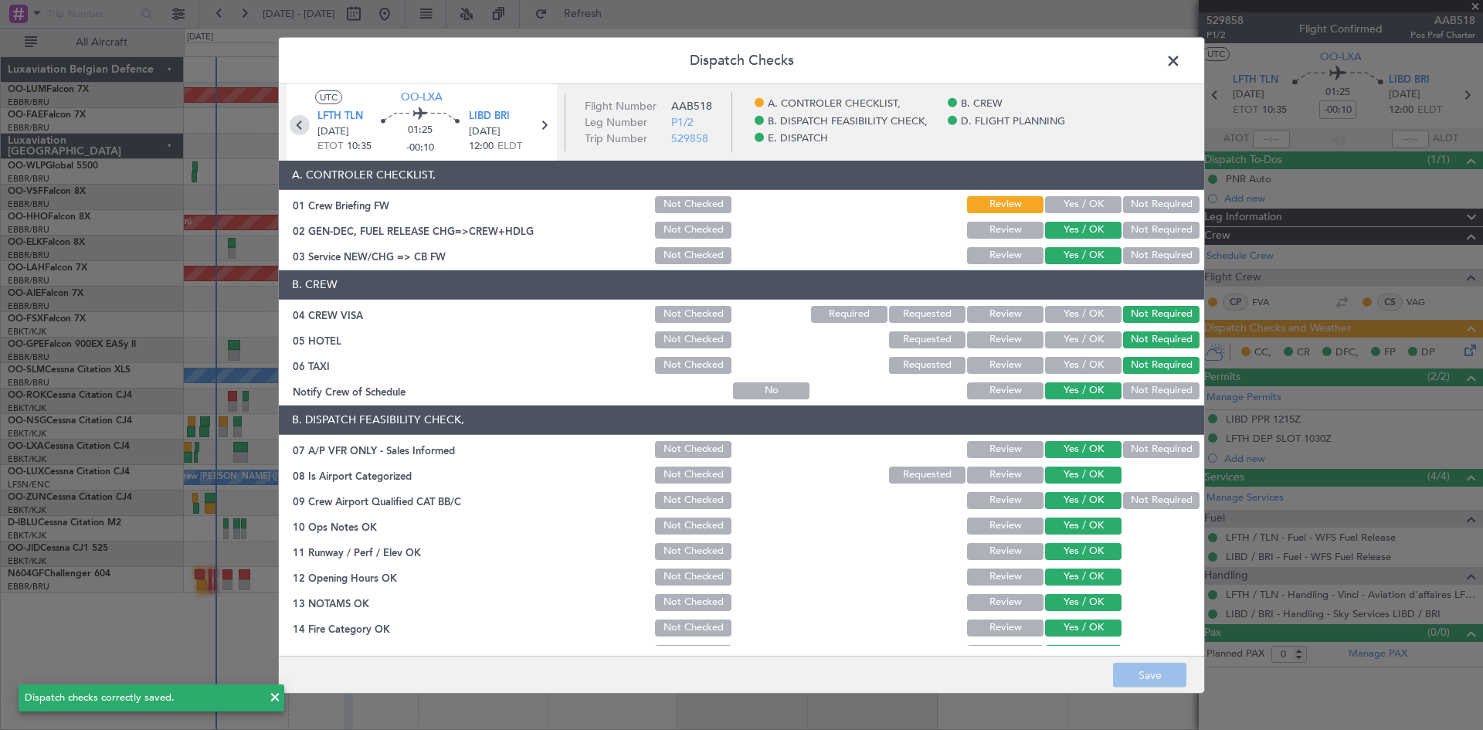
click at [294, 121] on icon at bounding box center [300, 124] width 20 height 20
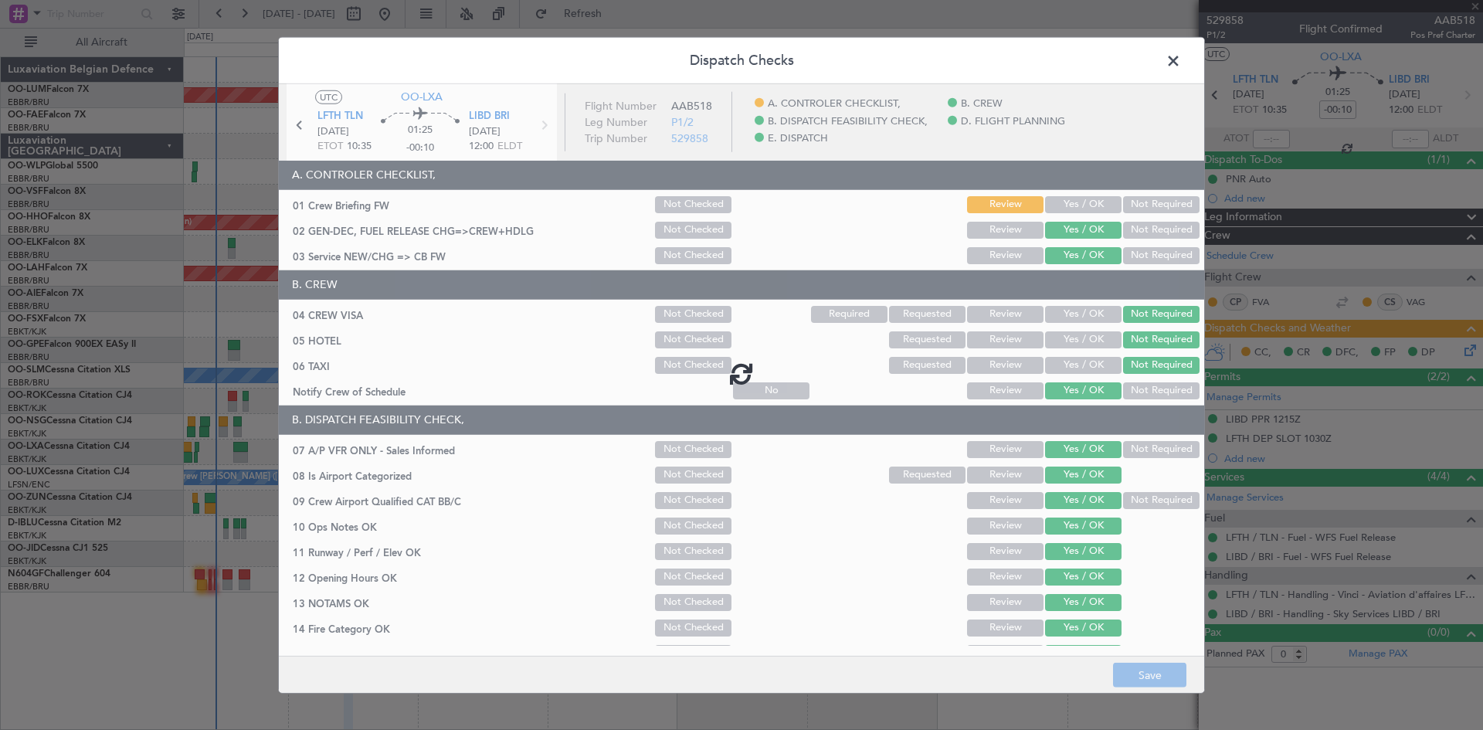
type input "+00:05"
type input "4"
type input "+00:05"
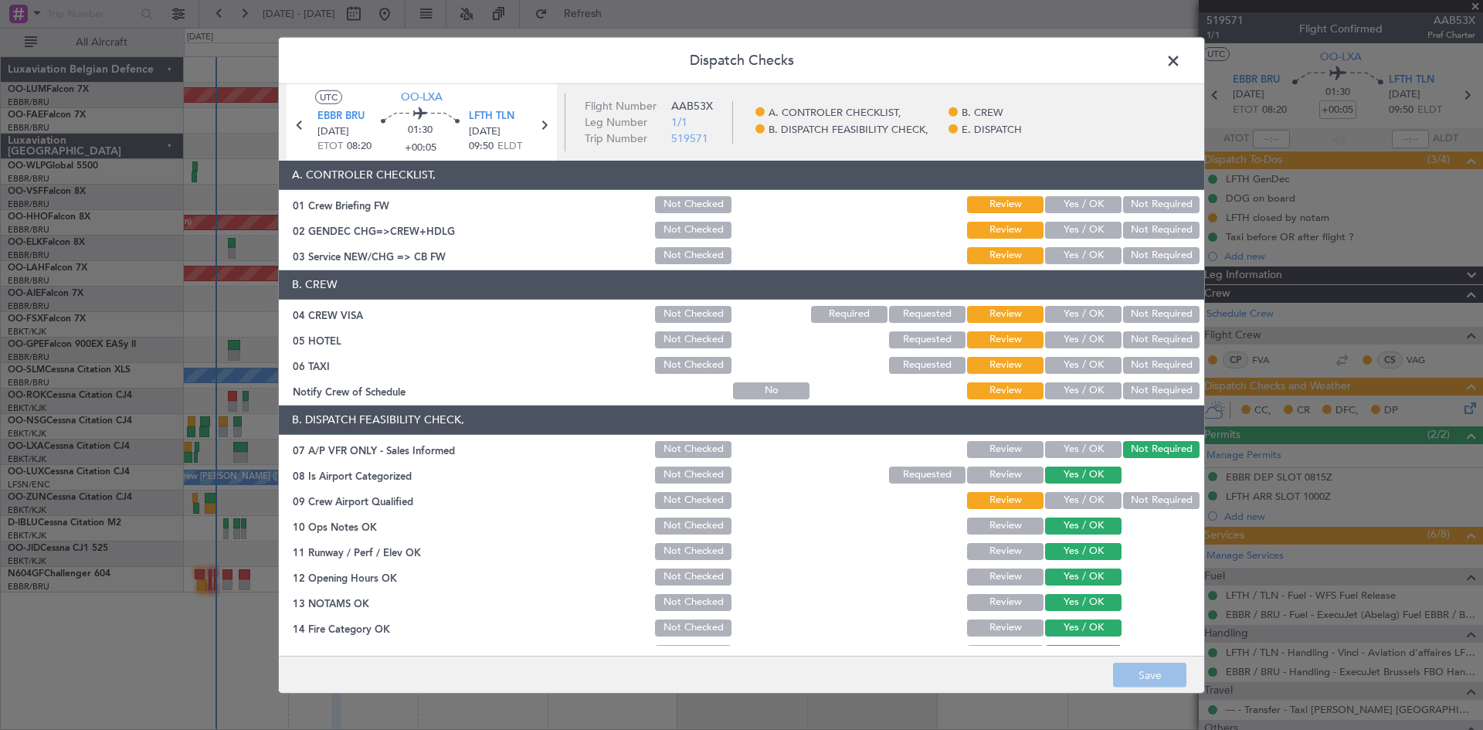
click at [1135, 336] on button "Not Required" at bounding box center [1161, 339] width 76 height 17
click at [1127, 358] on button "Not Required" at bounding box center [1161, 365] width 76 height 17
click at [979, 365] on button "Review" at bounding box center [1005, 365] width 76 height 17
click at [1077, 391] on button "Yes / OK" at bounding box center [1083, 390] width 76 height 17
drag, startPoint x: 1169, startPoint y: 311, endPoint x: 1107, endPoint y: 273, distance: 73.5
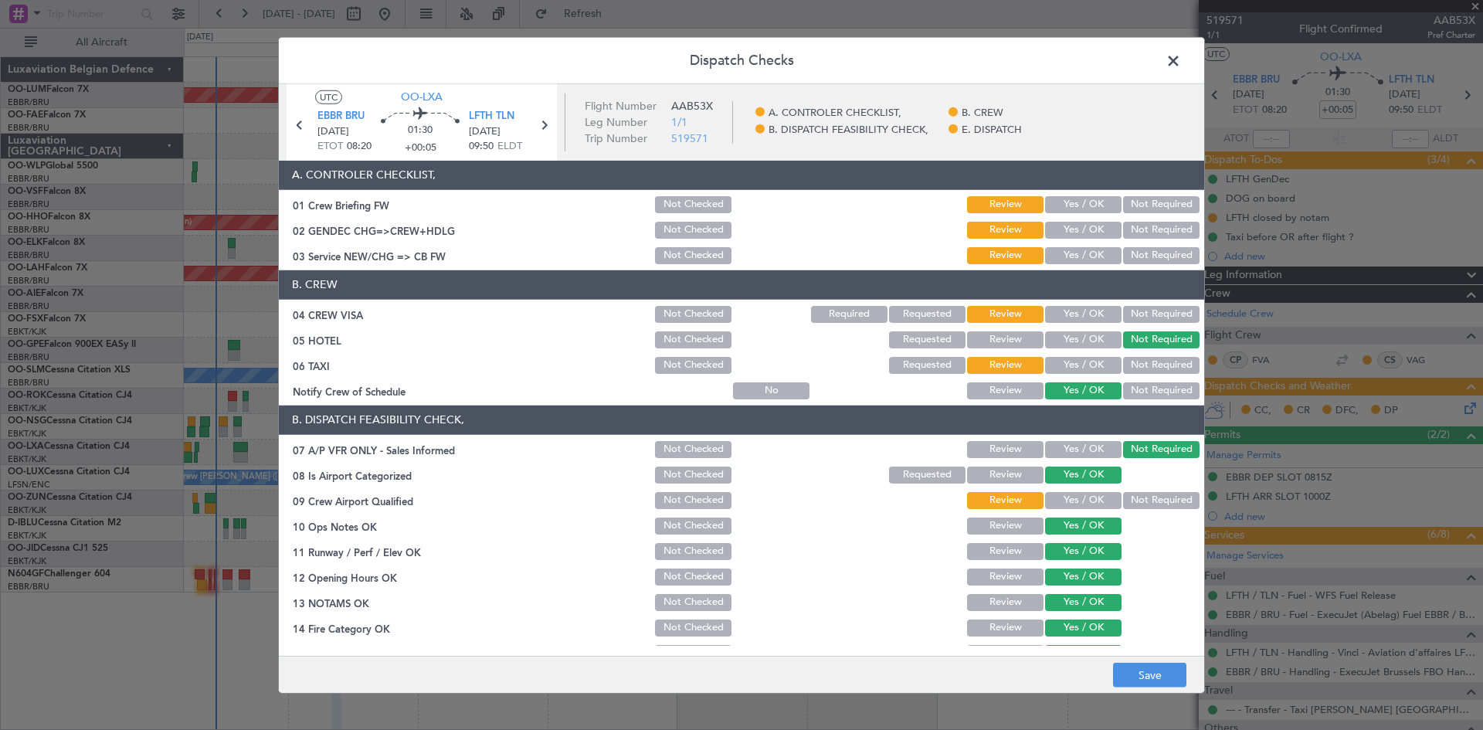
click at [1170, 312] on button "Not Required" at bounding box center [1161, 314] width 76 height 17
click at [1090, 253] on button "Yes / OK" at bounding box center [1083, 255] width 76 height 17
click at [1074, 228] on button "Yes / OK" at bounding box center [1083, 230] width 76 height 17
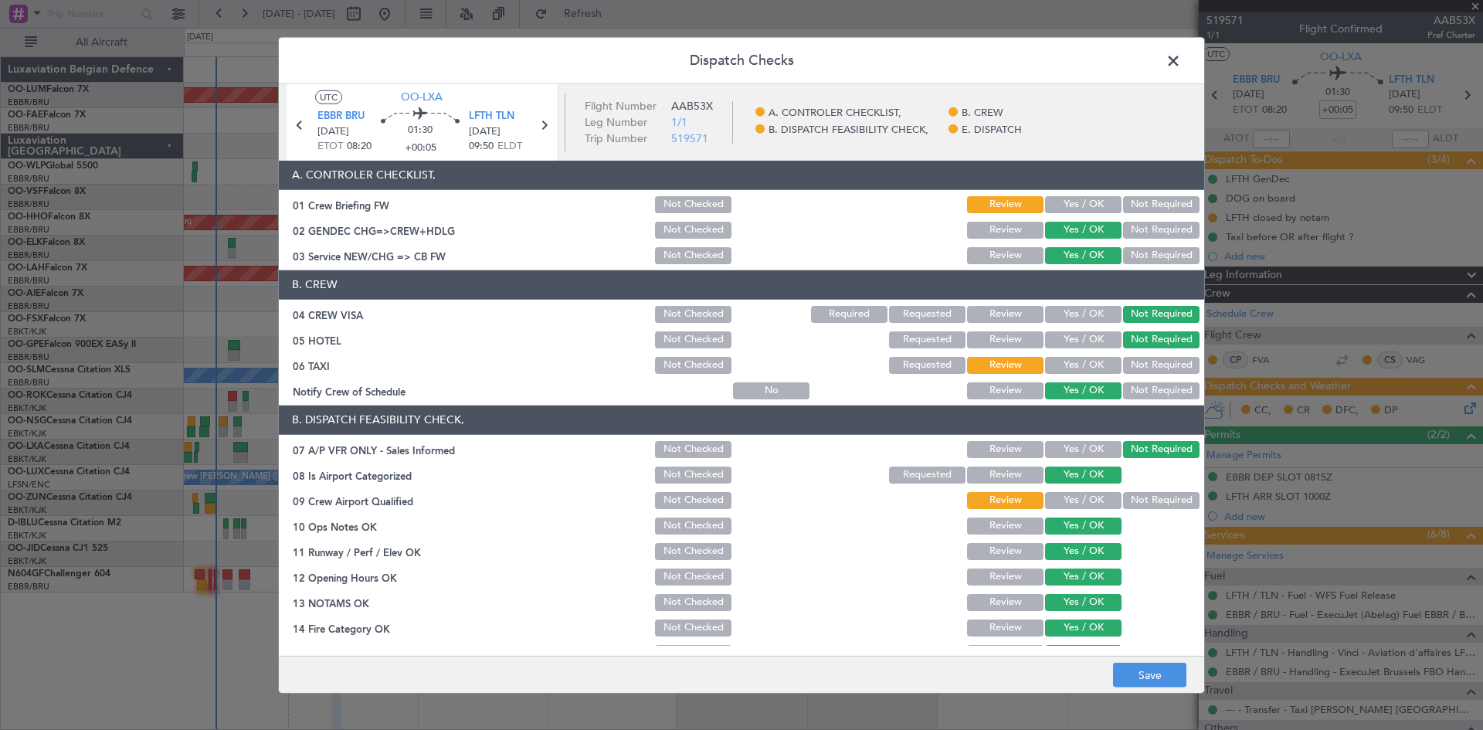
click at [1087, 495] on button "Yes / OK" at bounding box center [1083, 500] width 76 height 17
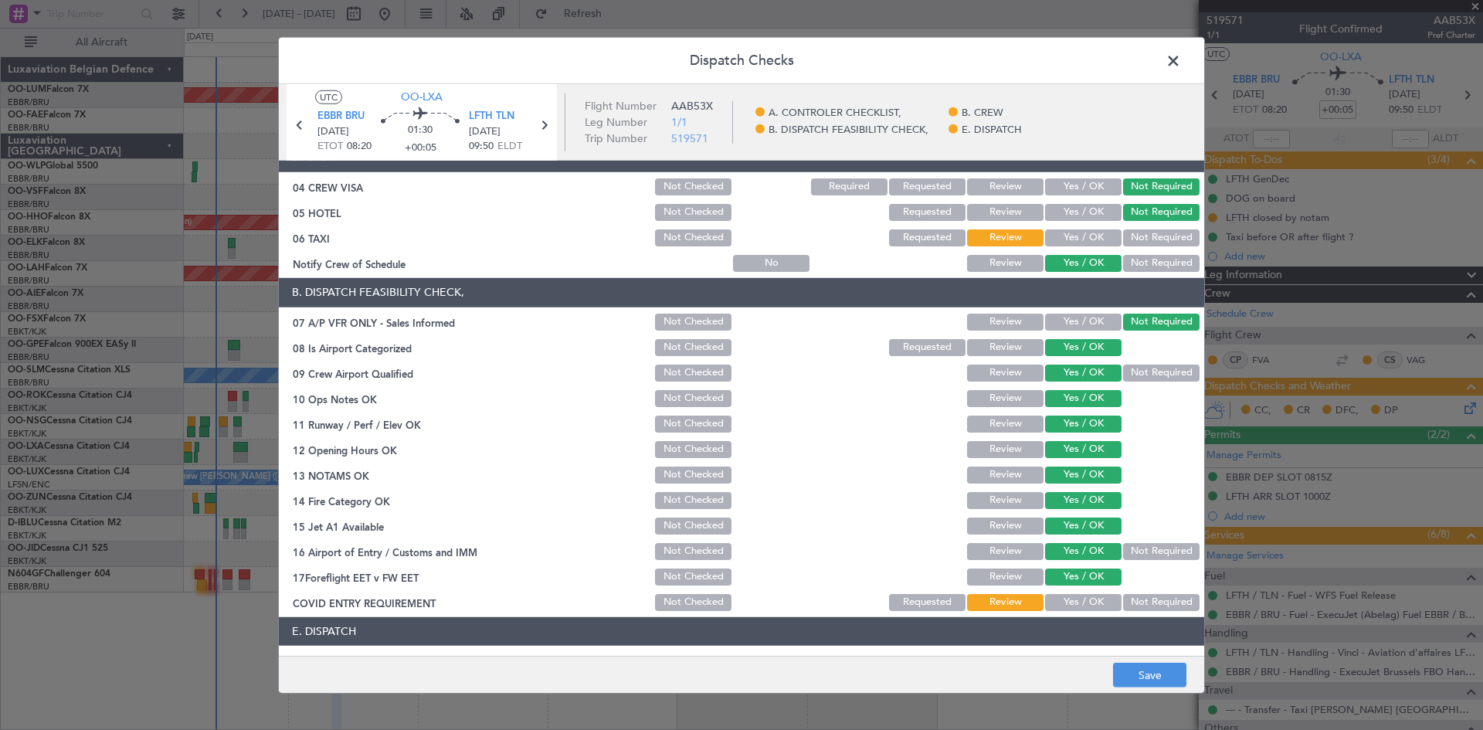
scroll to position [233, 0]
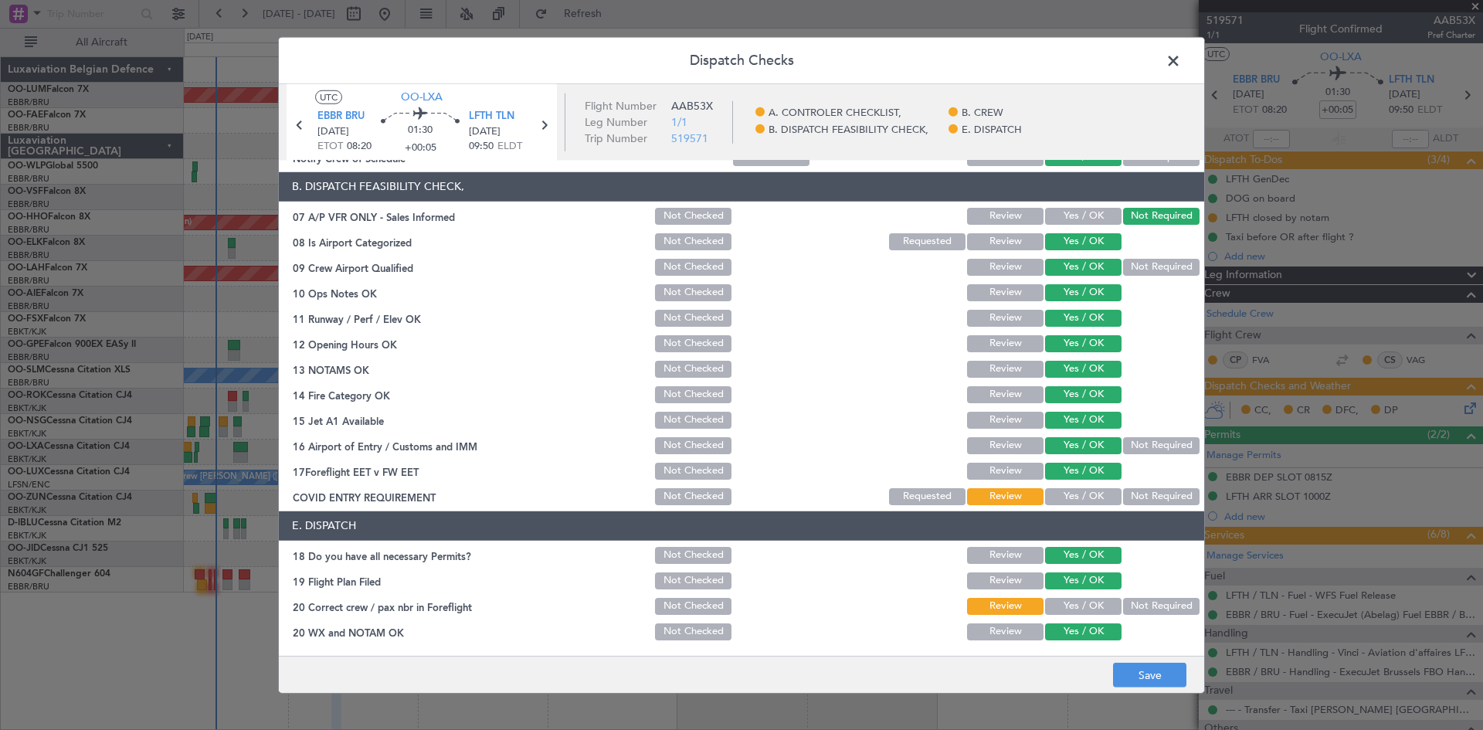
click at [1082, 494] on button "Yes / OK" at bounding box center [1083, 496] width 76 height 17
click at [1077, 604] on button "Yes / OK" at bounding box center [1083, 606] width 76 height 17
click at [1168, 687] on button "Save" at bounding box center [1149, 675] width 73 height 25
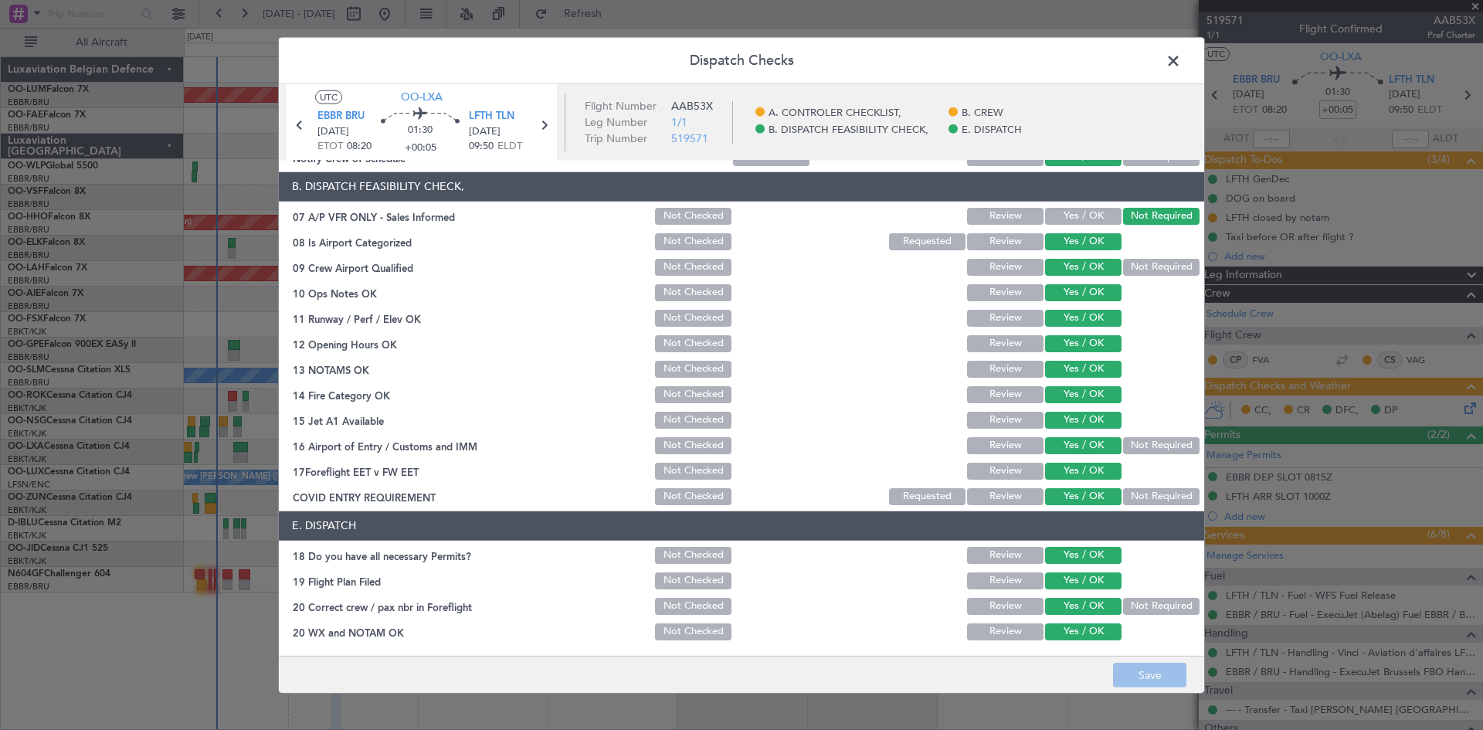
click at [1181, 64] on span at bounding box center [1181, 64] width 0 height 31
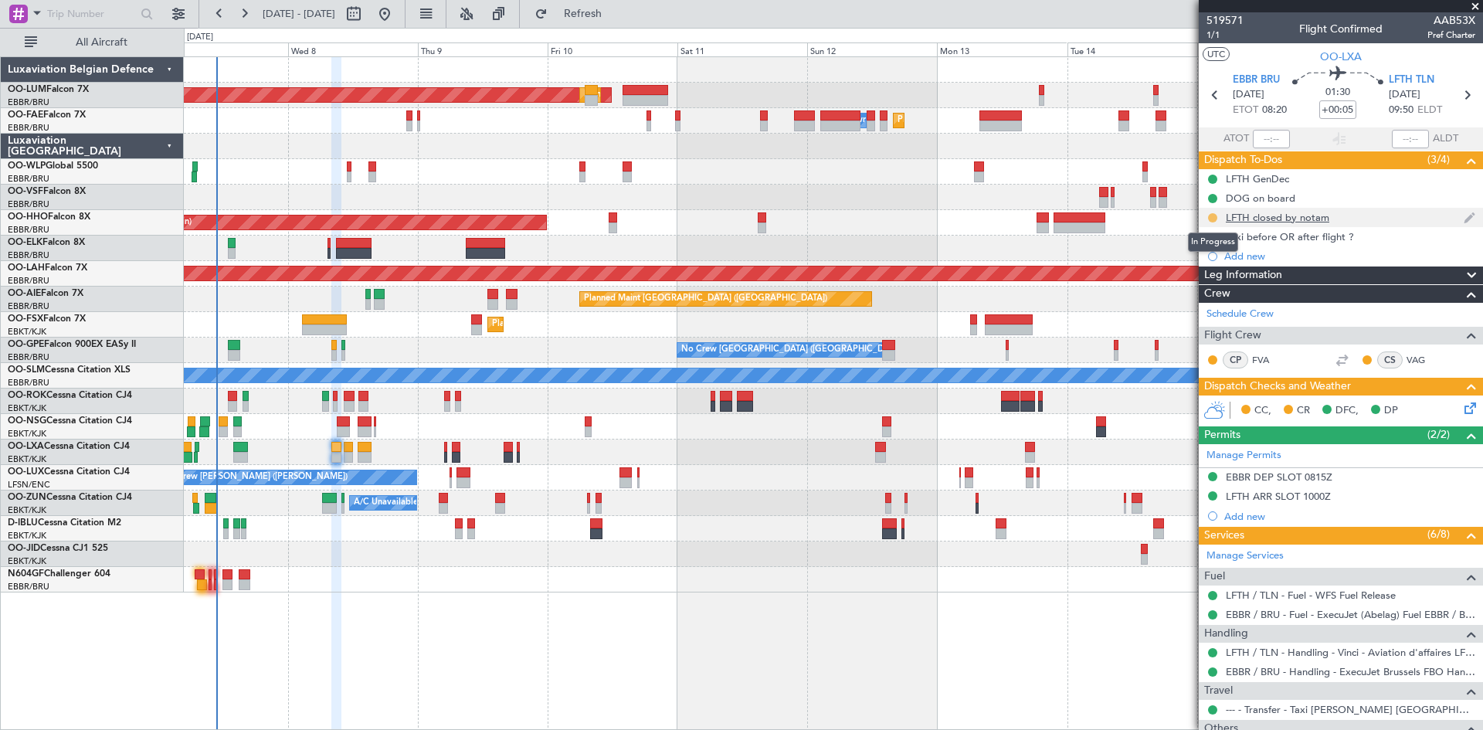
click at [1214, 219] on button at bounding box center [1212, 217] width 9 height 9
click at [1139, 619] on div "AOG Maint Sibiu Planned Maint Brussels (Brussels National) Planned Maint Melsbr…" at bounding box center [833, 392] width 1299 height 673
click at [1214, 34] on span "1/1" at bounding box center [1224, 35] width 37 height 13
click at [1461, 404] on icon at bounding box center [1467, 405] width 12 height 12
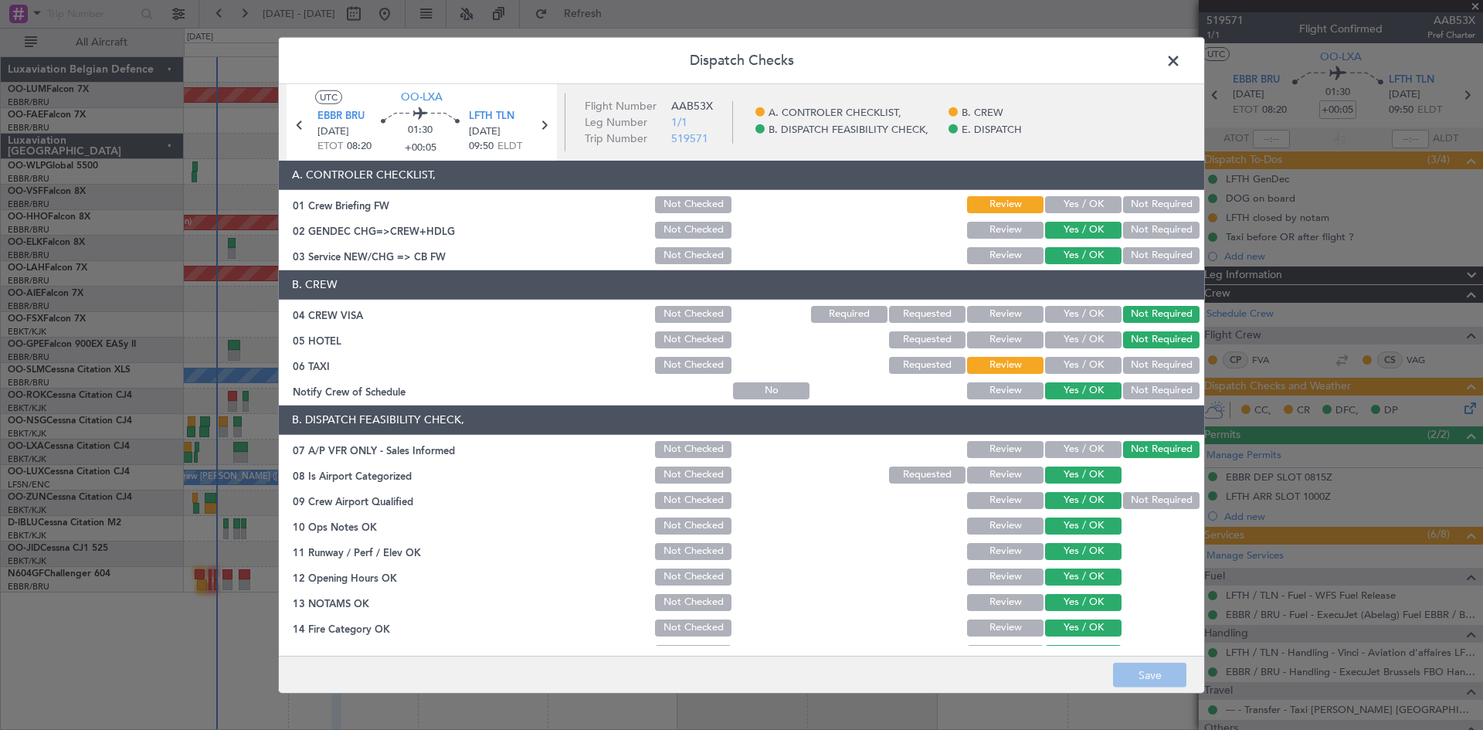
click at [1069, 198] on button "Yes / OK" at bounding box center [1083, 204] width 76 height 17
click at [1144, 680] on button "Save" at bounding box center [1149, 675] width 73 height 25
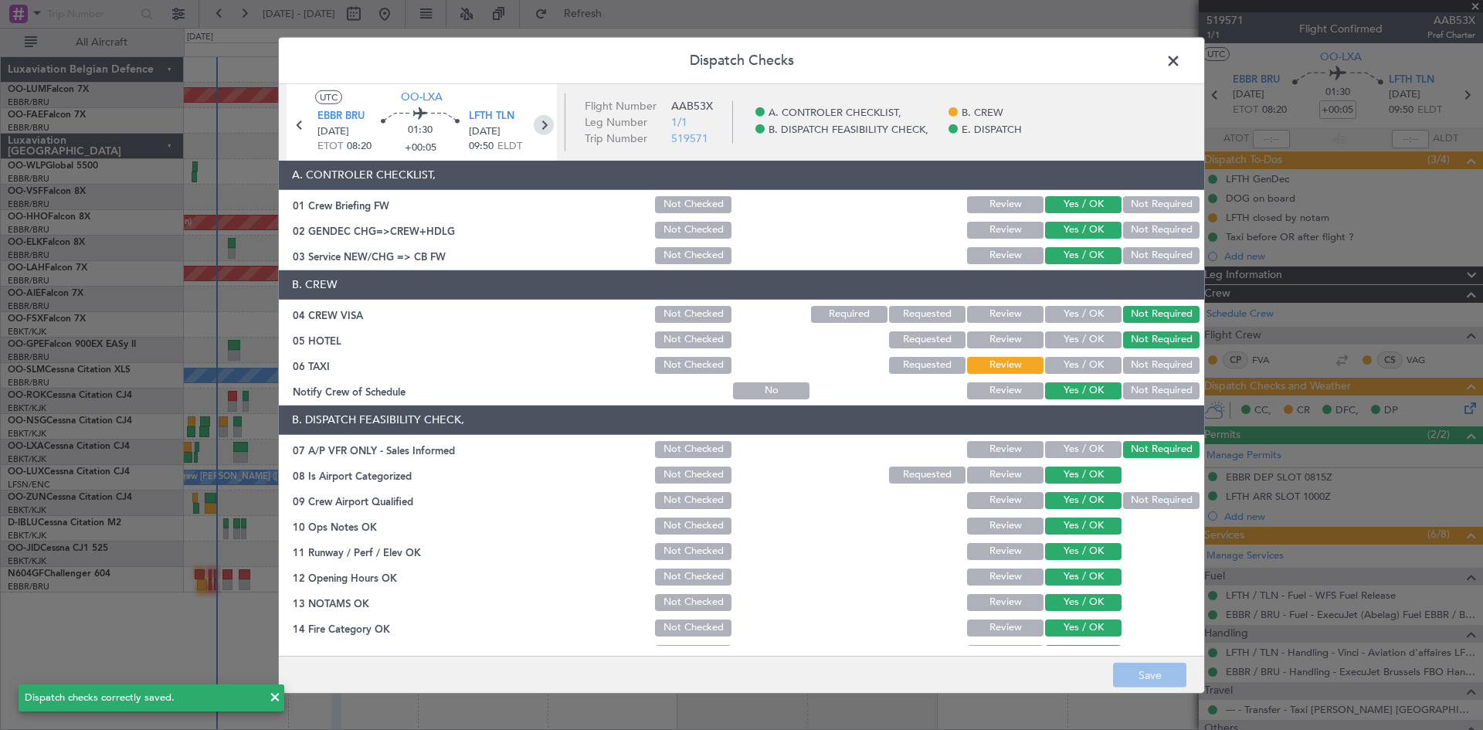
click at [542, 125] on icon at bounding box center [544, 124] width 20 height 20
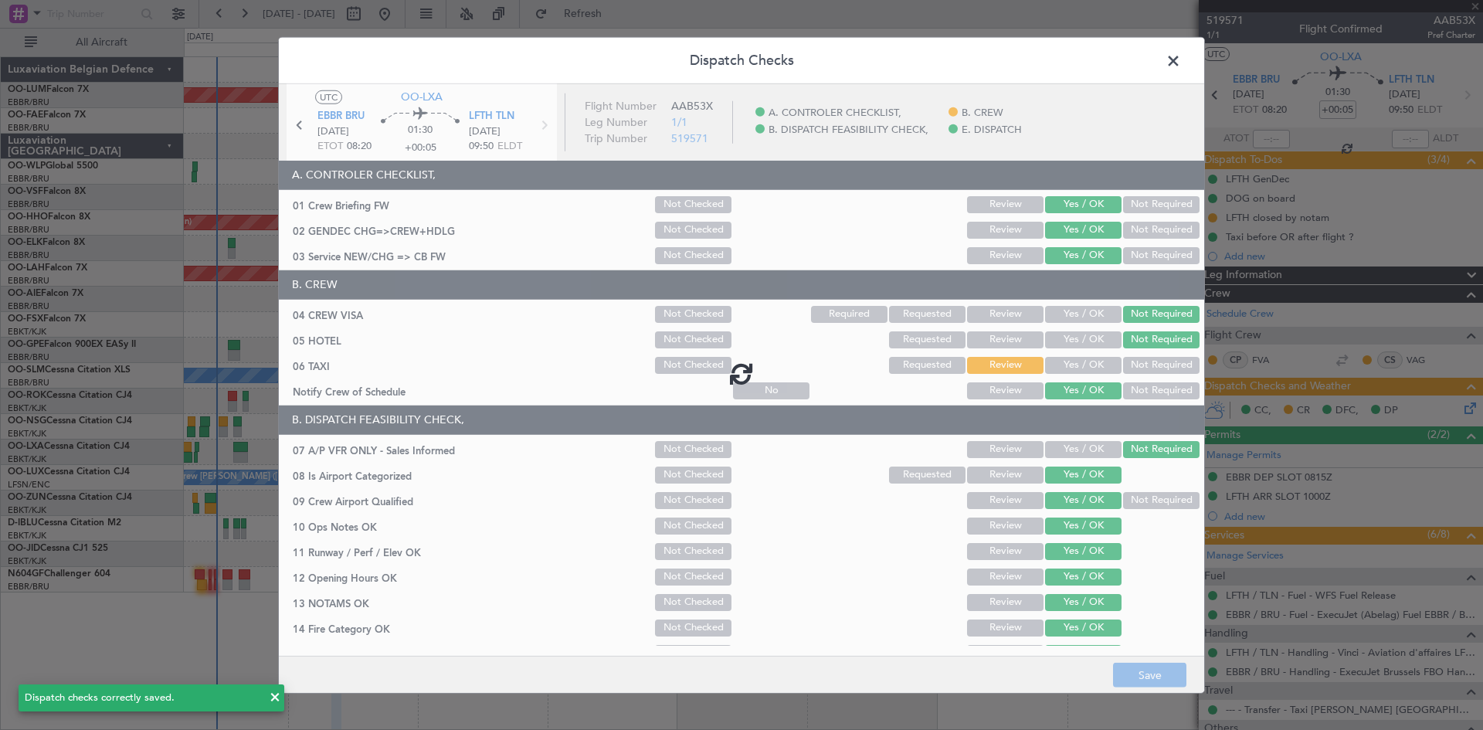
type input "-00:10"
type input "0"
type input "-00:10"
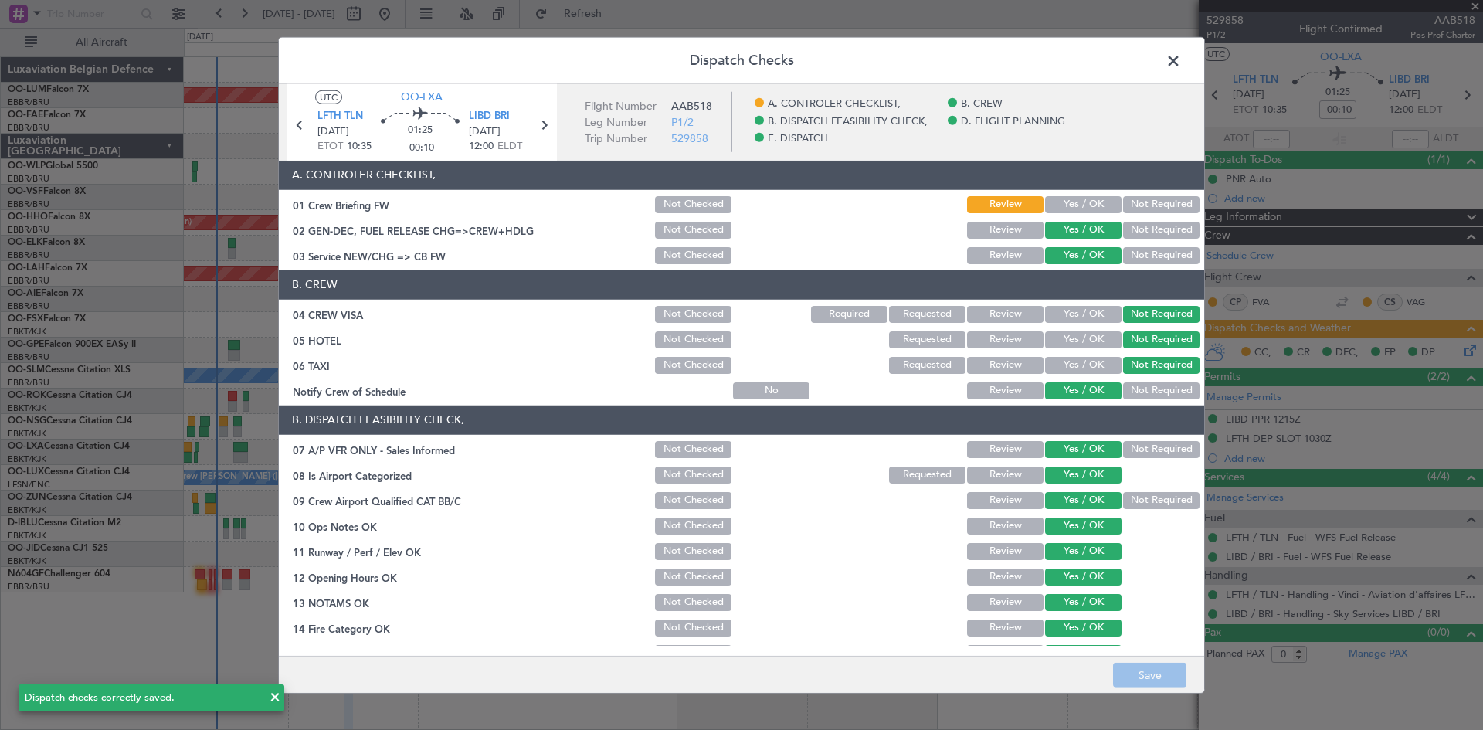
click at [1066, 203] on button "Yes / OK" at bounding box center [1083, 204] width 76 height 17
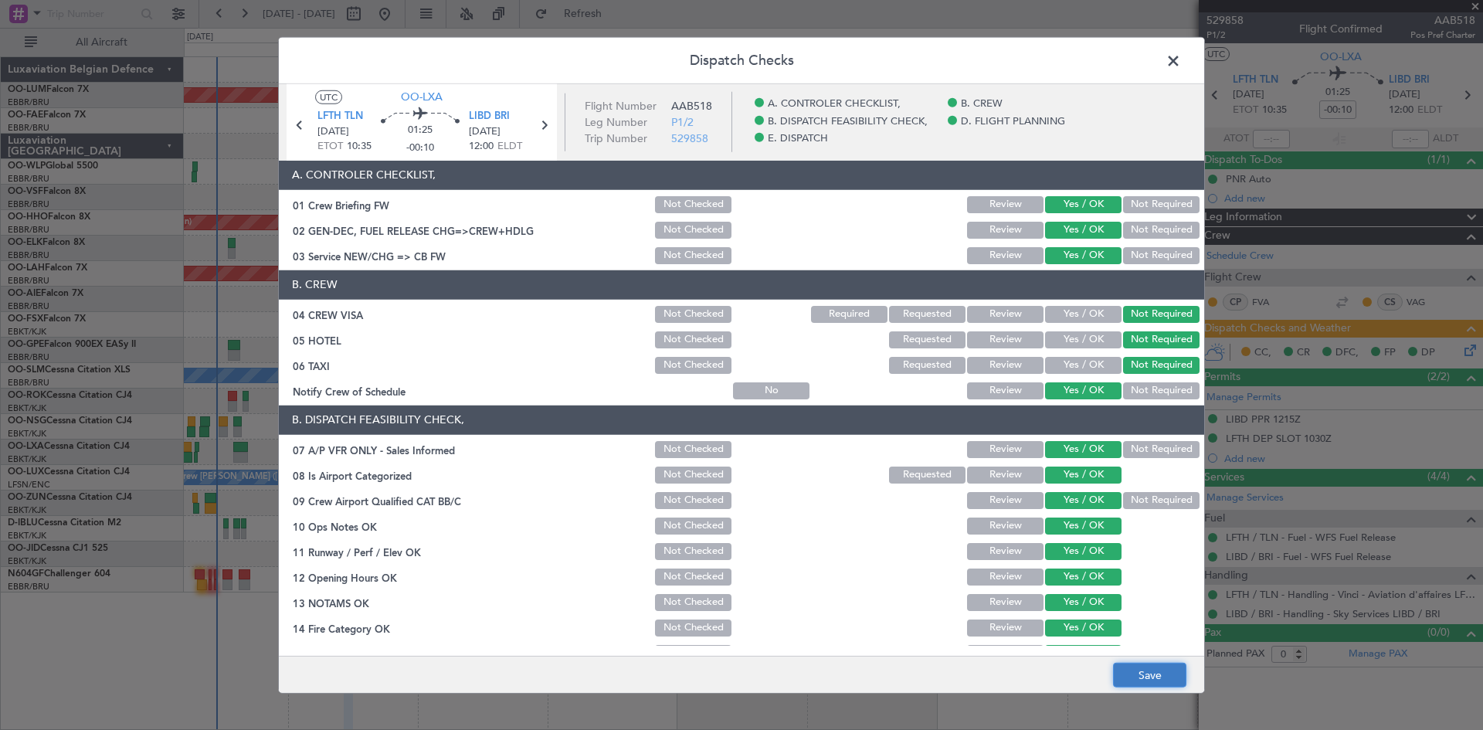
click at [1150, 667] on button "Save" at bounding box center [1149, 675] width 73 height 25
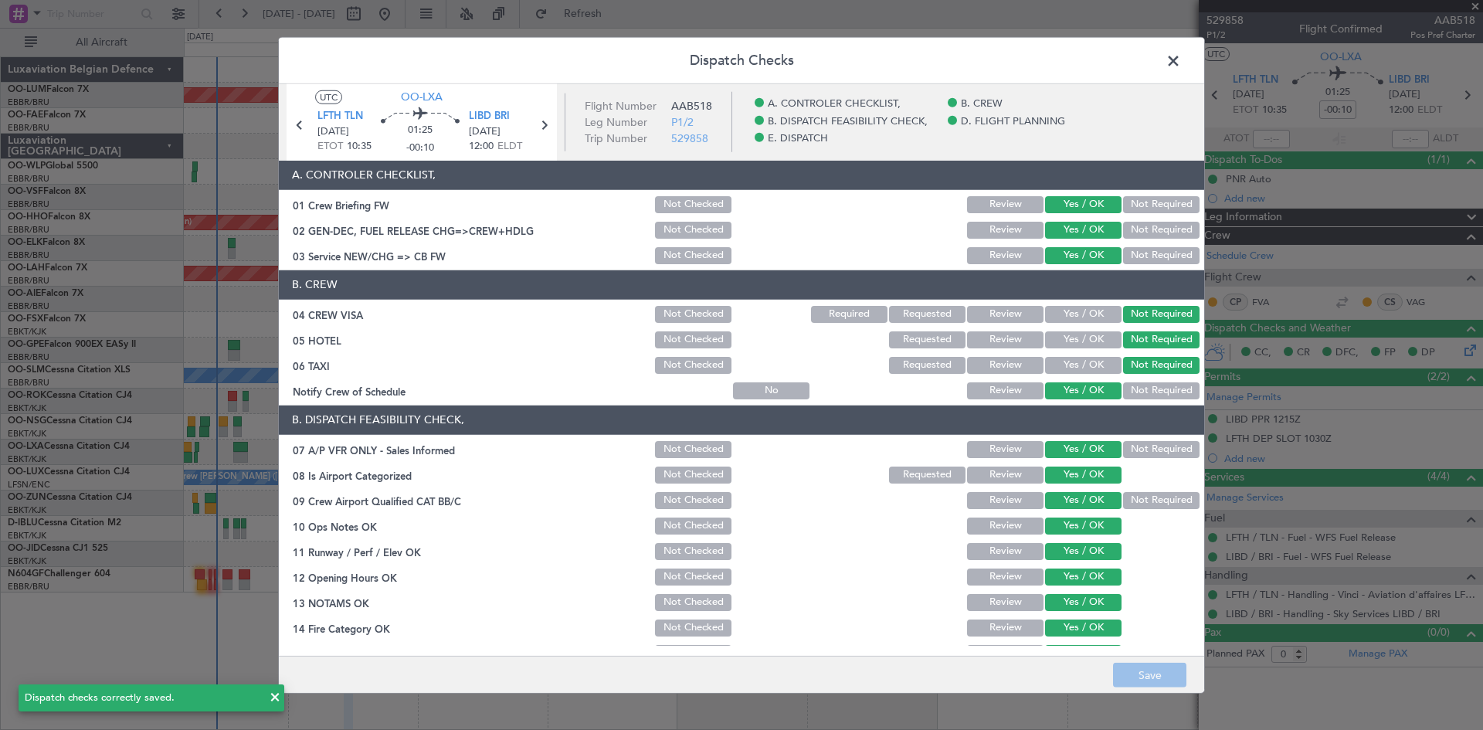
click at [544, 124] on icon at bounding box center [544, 124] width 20 height 20
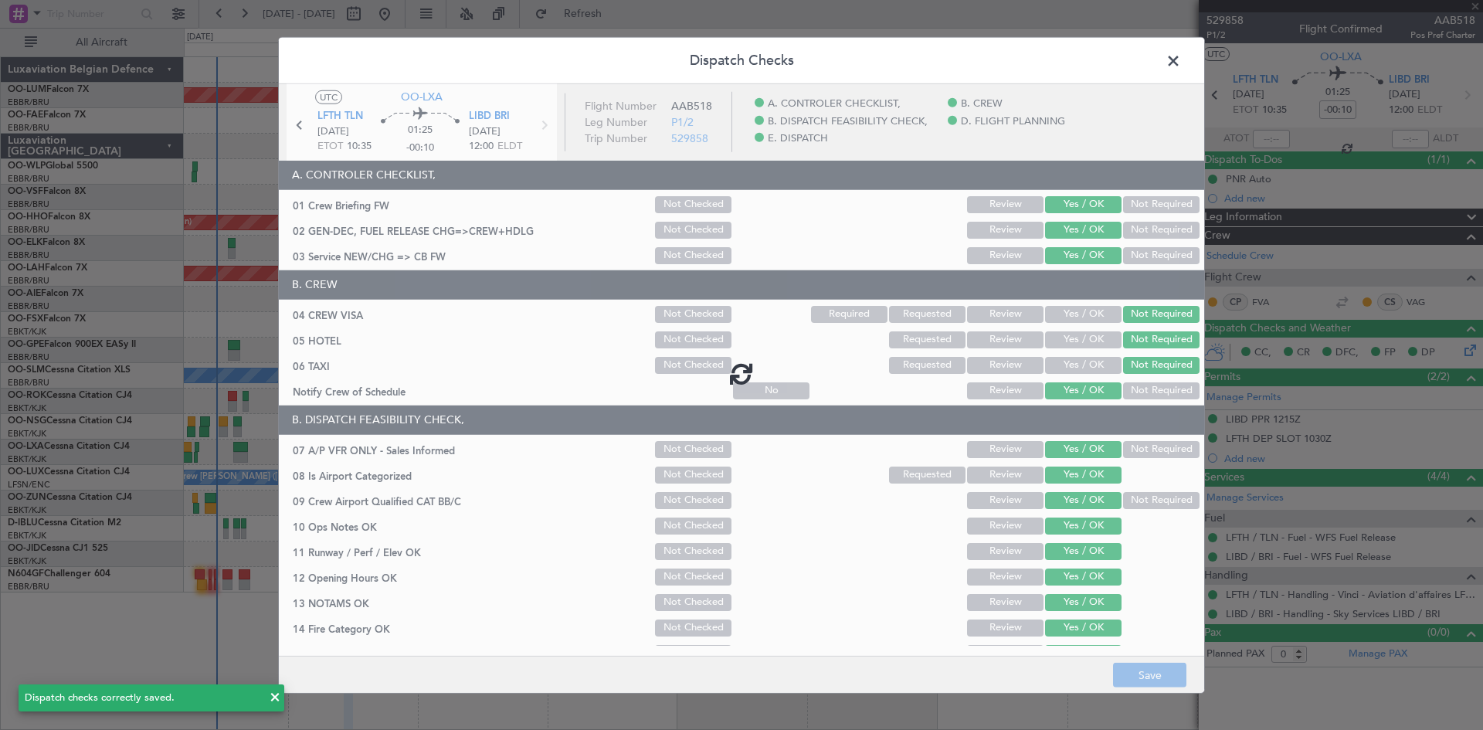
type input "-00:05"
type input "8"
type input "-00:05"
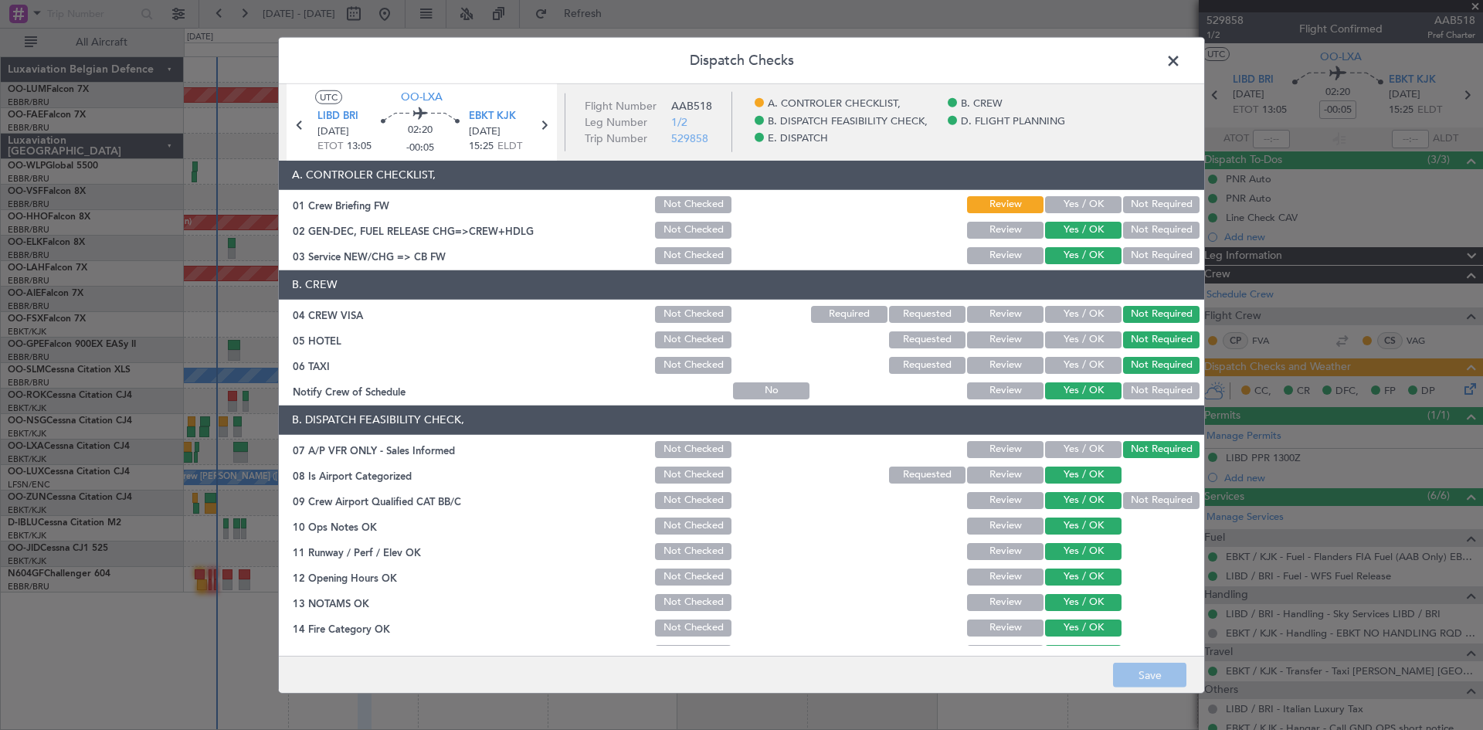
click at [1078, 202] on button "Yes / OK" at bounding box center [1083, 204] width 76 height 17
click at [1161, 663] on button "Save" at bounding box center [1149, 675] width 73 height 25
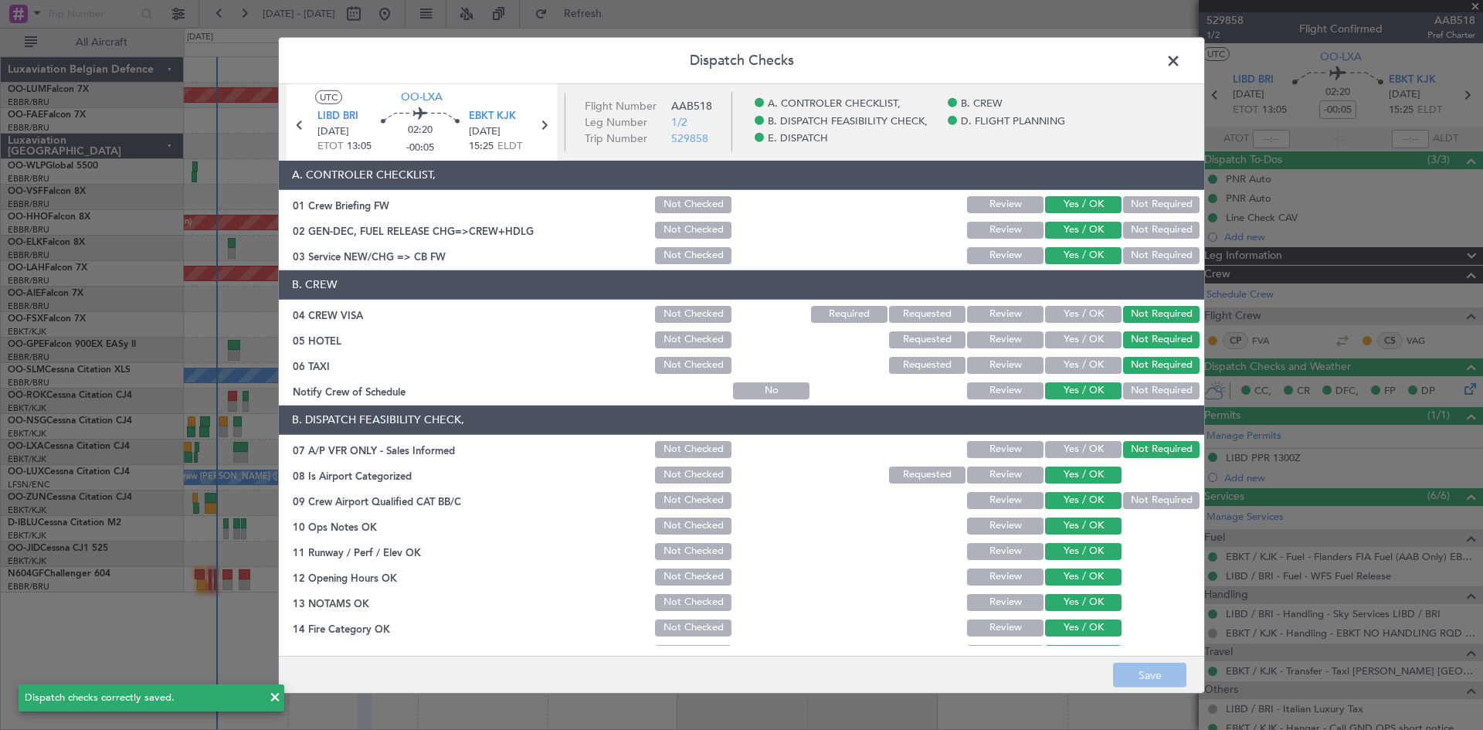
click at [1181, 58] on span at bounding box center [1181, 64] width 0 height 31
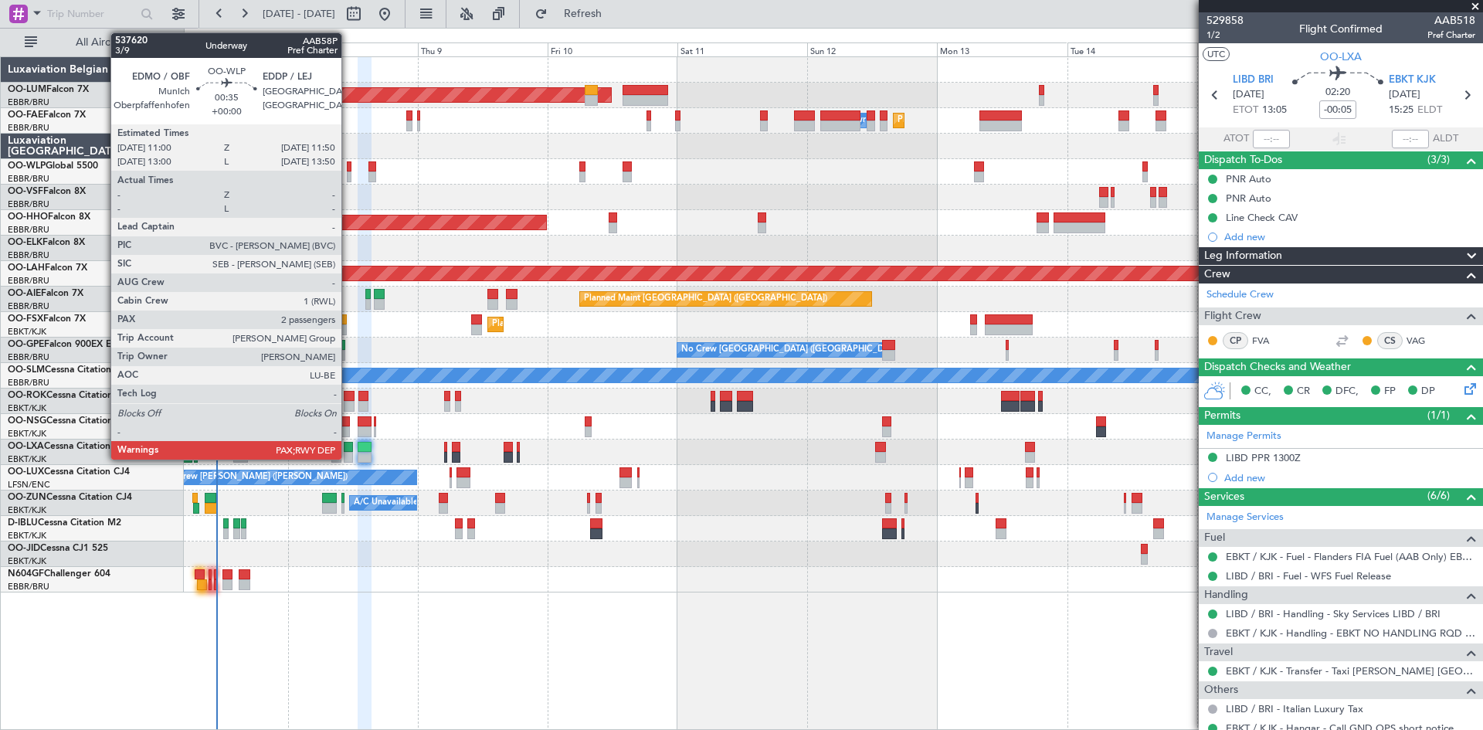
click at [348, 166] on div at bounding box center [349, 166] width 5 height 11
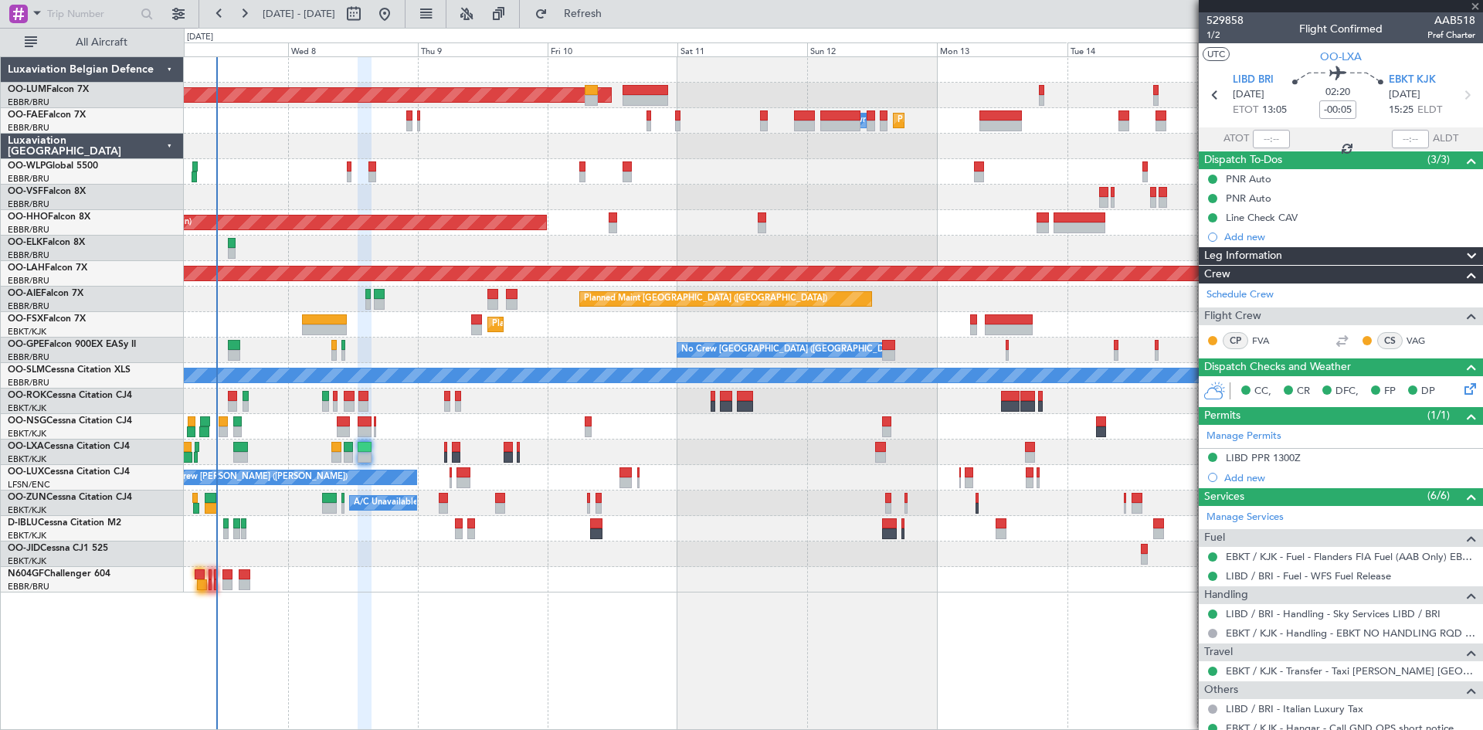
type input "2"
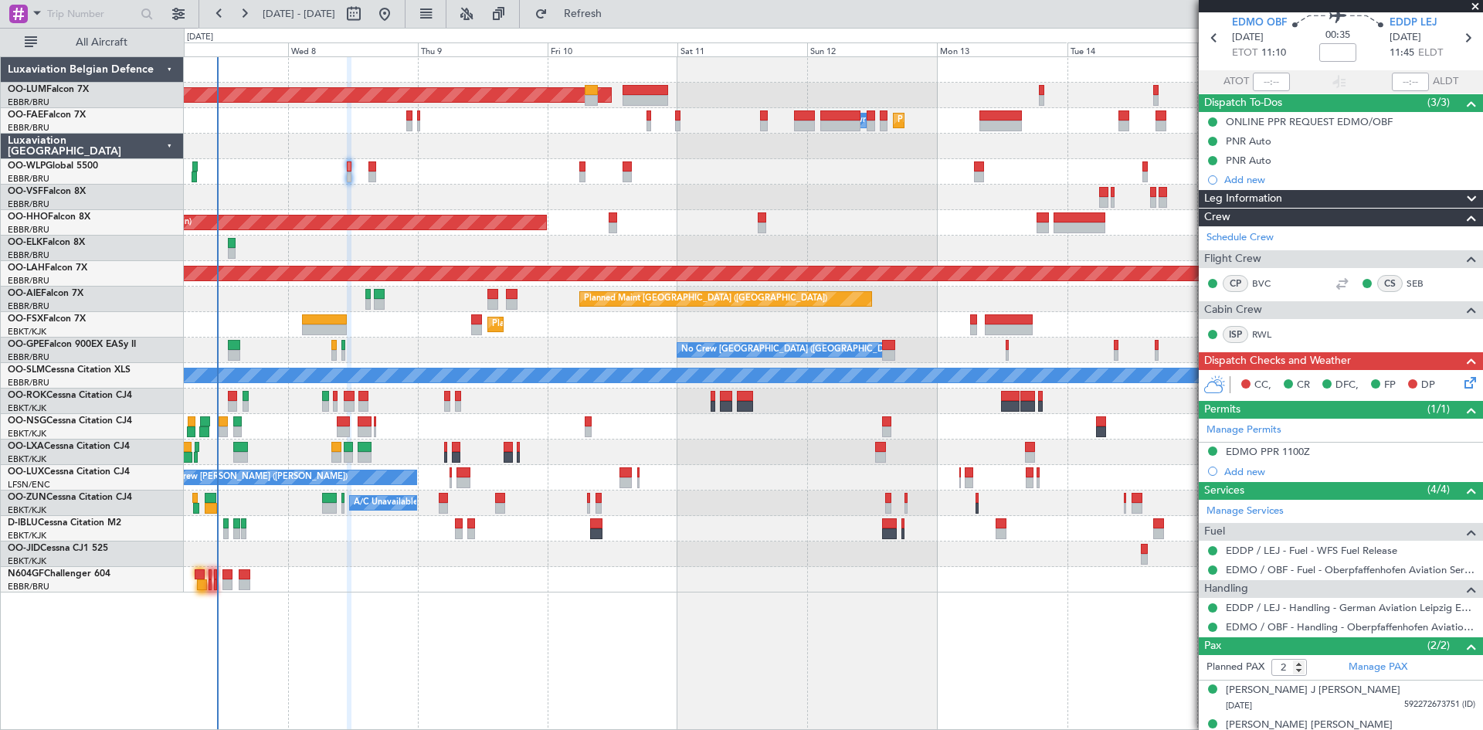
scroll to position [76, 0]
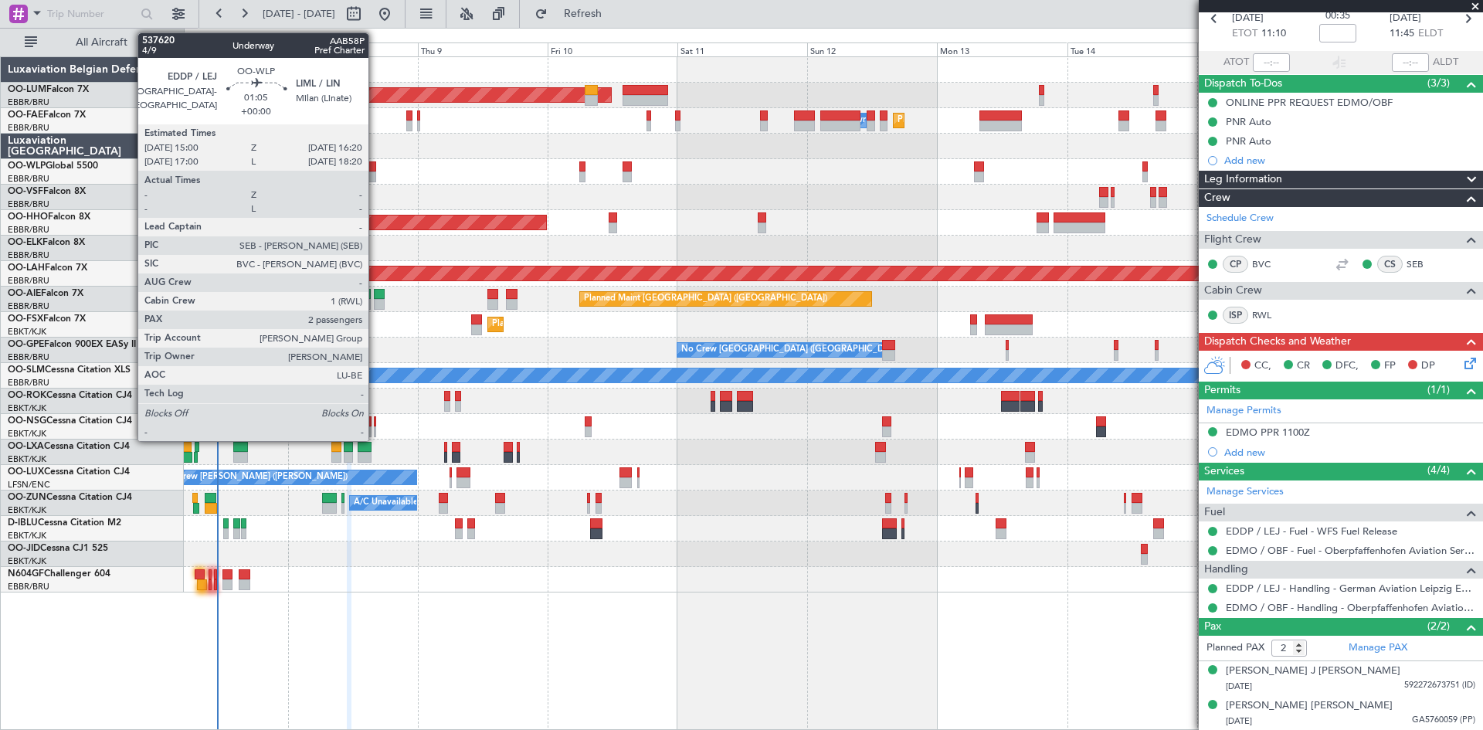
click at [375, 162] on div at bounding box center [372, 166] width 8 height 11
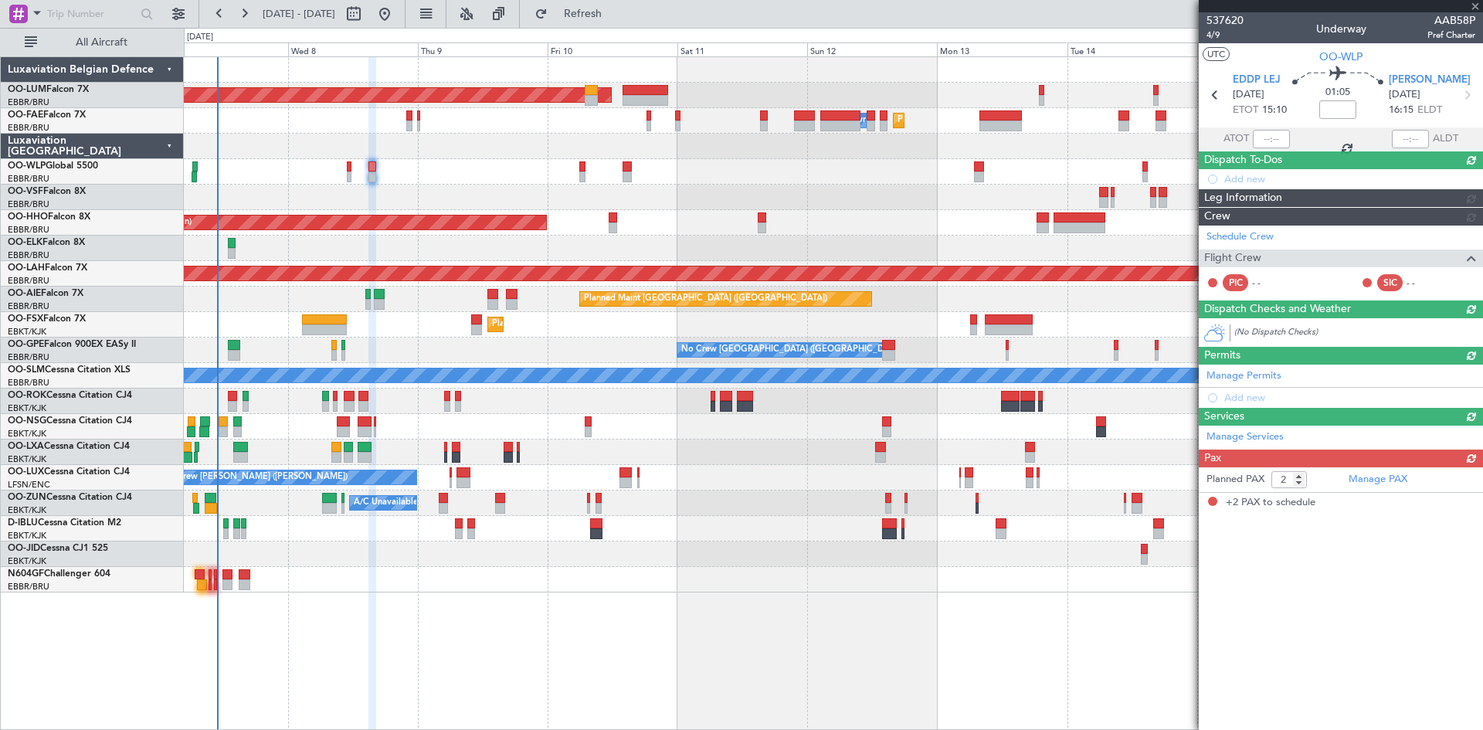
scroll to position [0, 0]
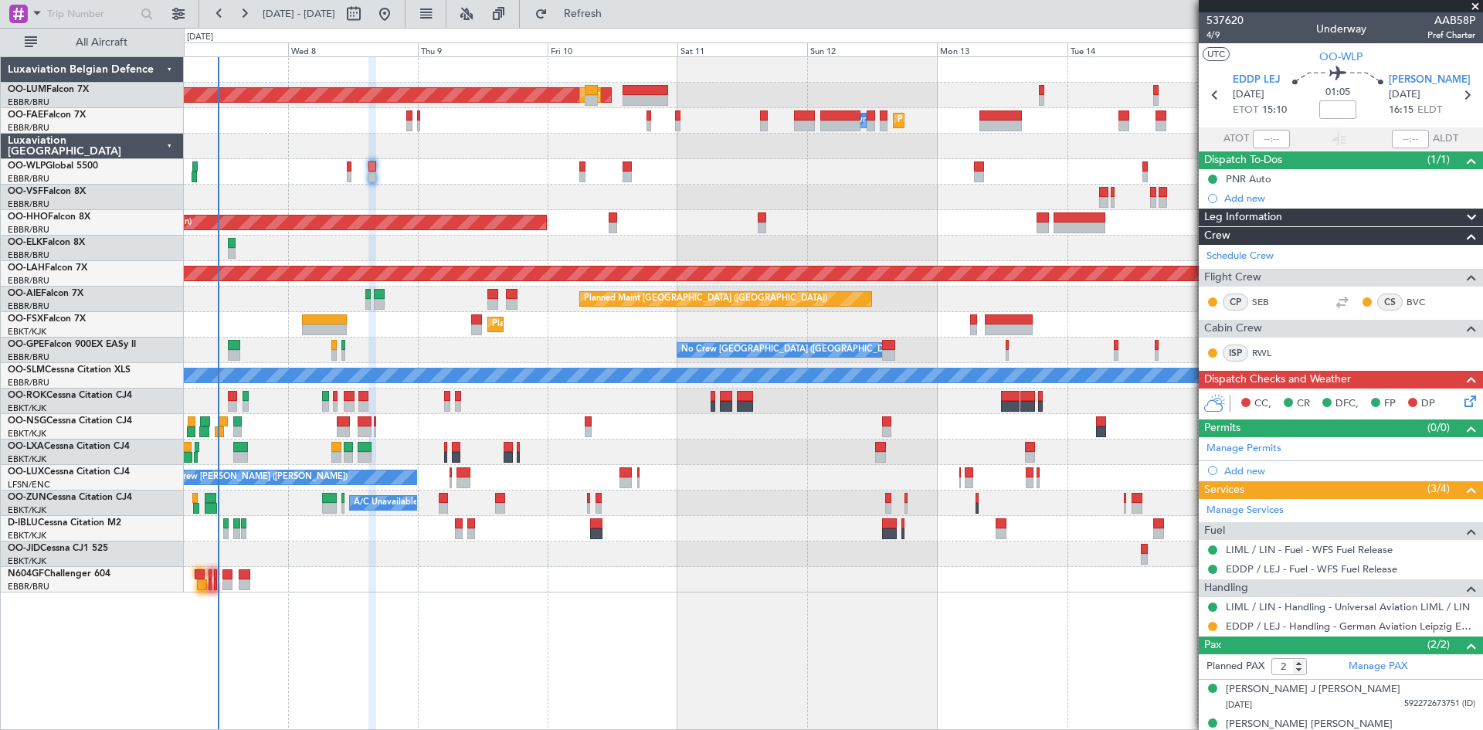
click at [642, 654] on div "AOG Maint Sibiu Planned Maint Brussels (Brussels National) Planned Maint Melsbr…" at bounding box center [833, 392] width 1299 height 673
click at [1212, 627] on button at bounding box center [1212, 626] width 9 height 9
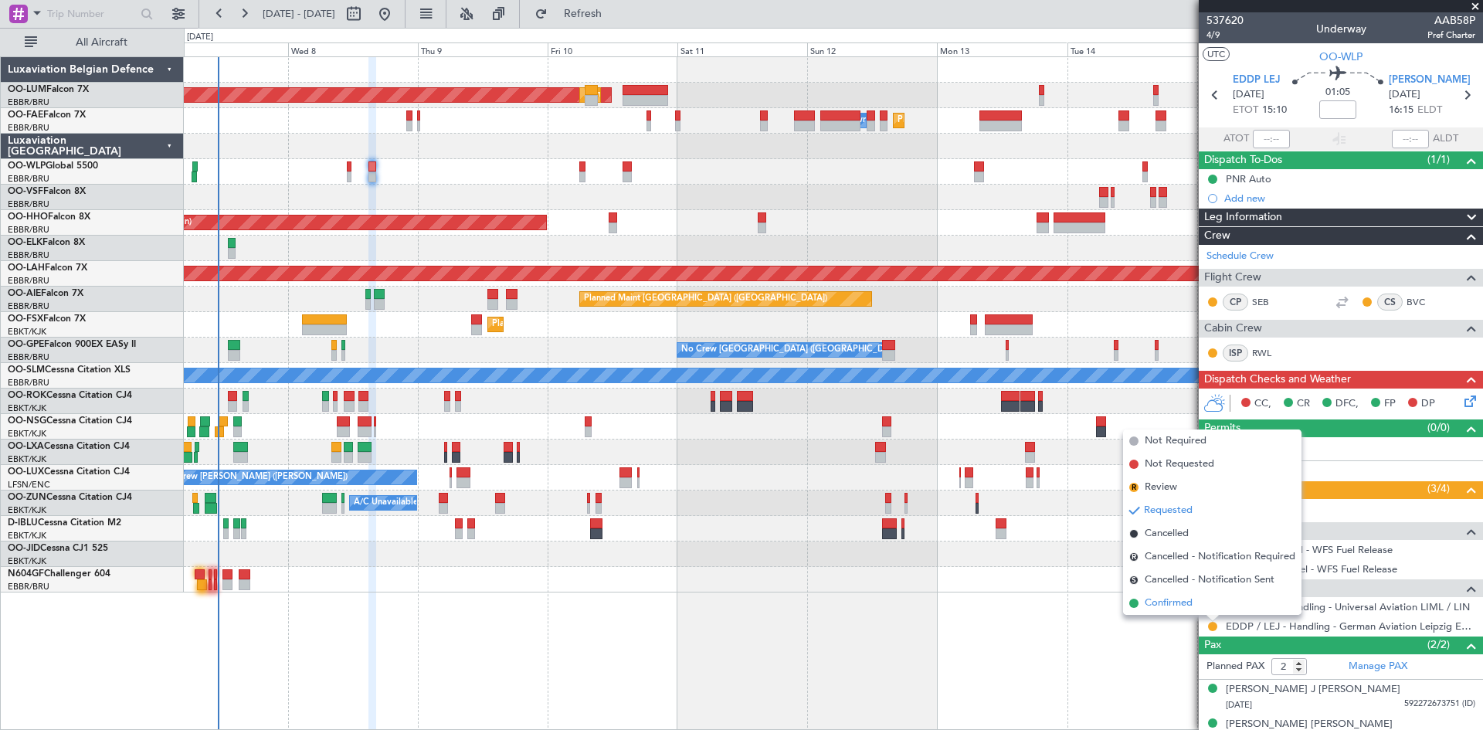
click at [1171, 606] on span "Confirmed" at bounding box center [1168, 602] width 48 height 15
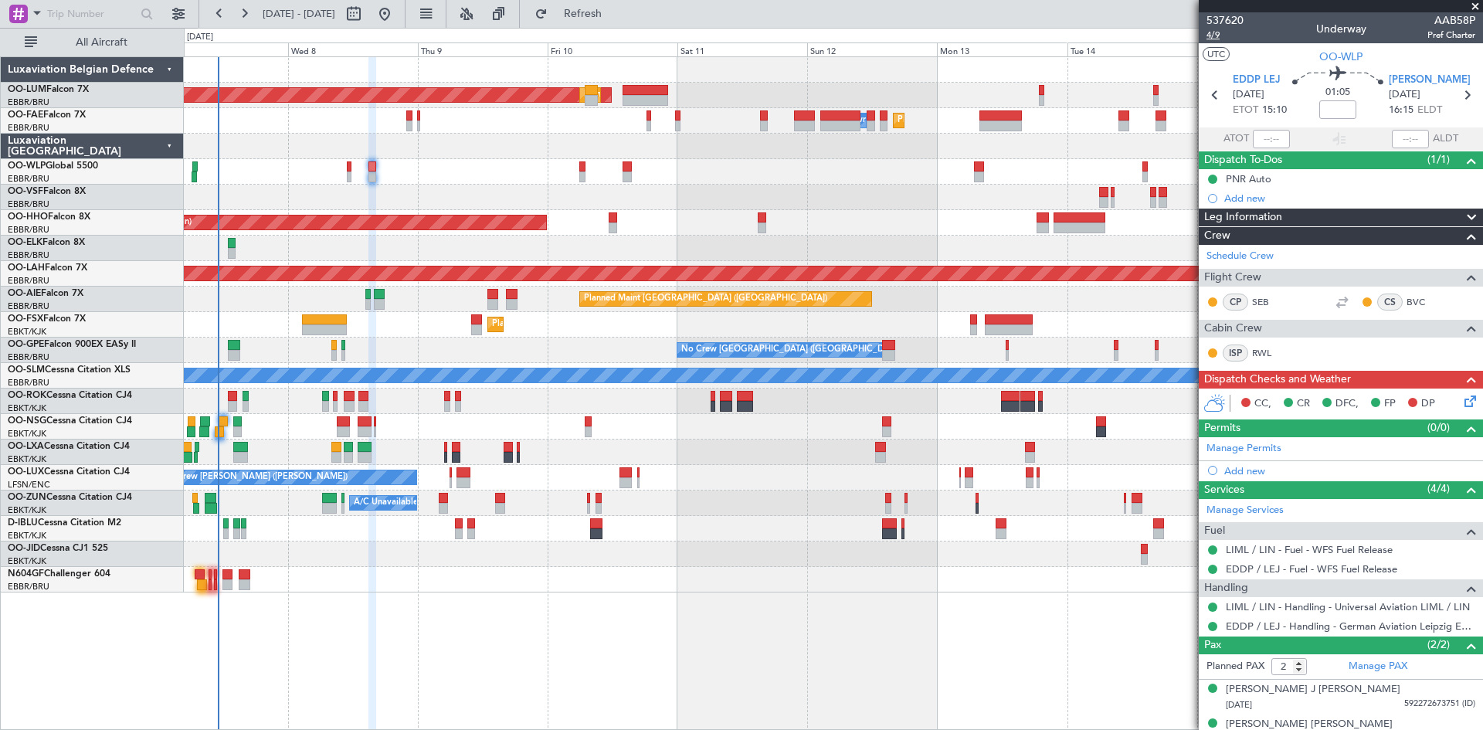
click at [1222, 36] on span "4/9" at bounding box center [1224, 35] width 37 height 13
click at [697, 154] on div at bounding box center [833, 146] width 1298 height 25
click at [1461, 399] on icon at bounding box center [1467, 398] width 12 height 12
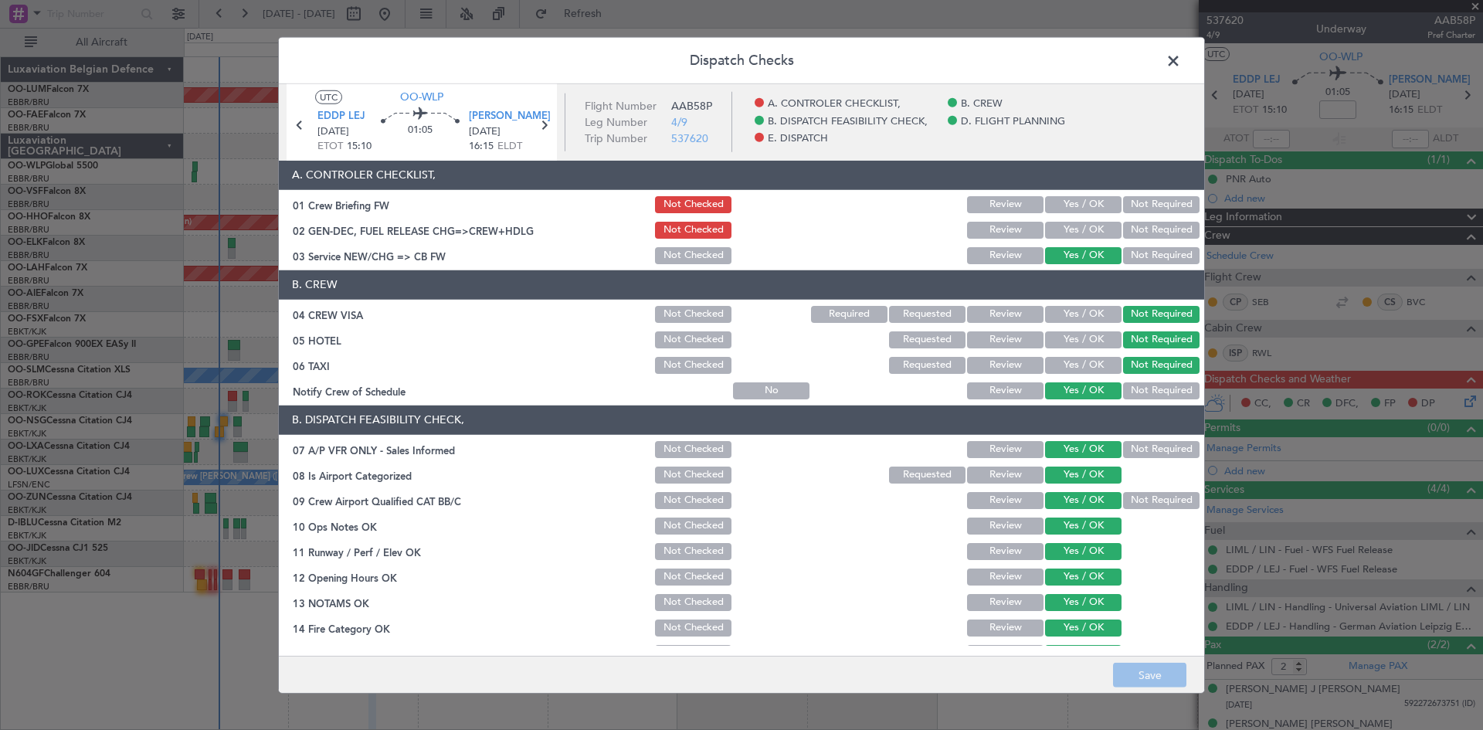
click at [1080, 205] on button "Yes / OK" at bounding box center [1083, 204] width 76 height 17
click at [1080, 227] on button "Yes / OK" at bounding box center [1083, 230] width 76 height 17
click at [1178, 667] on button "Save" at bounding box center [1149, 675] width 73 height 25
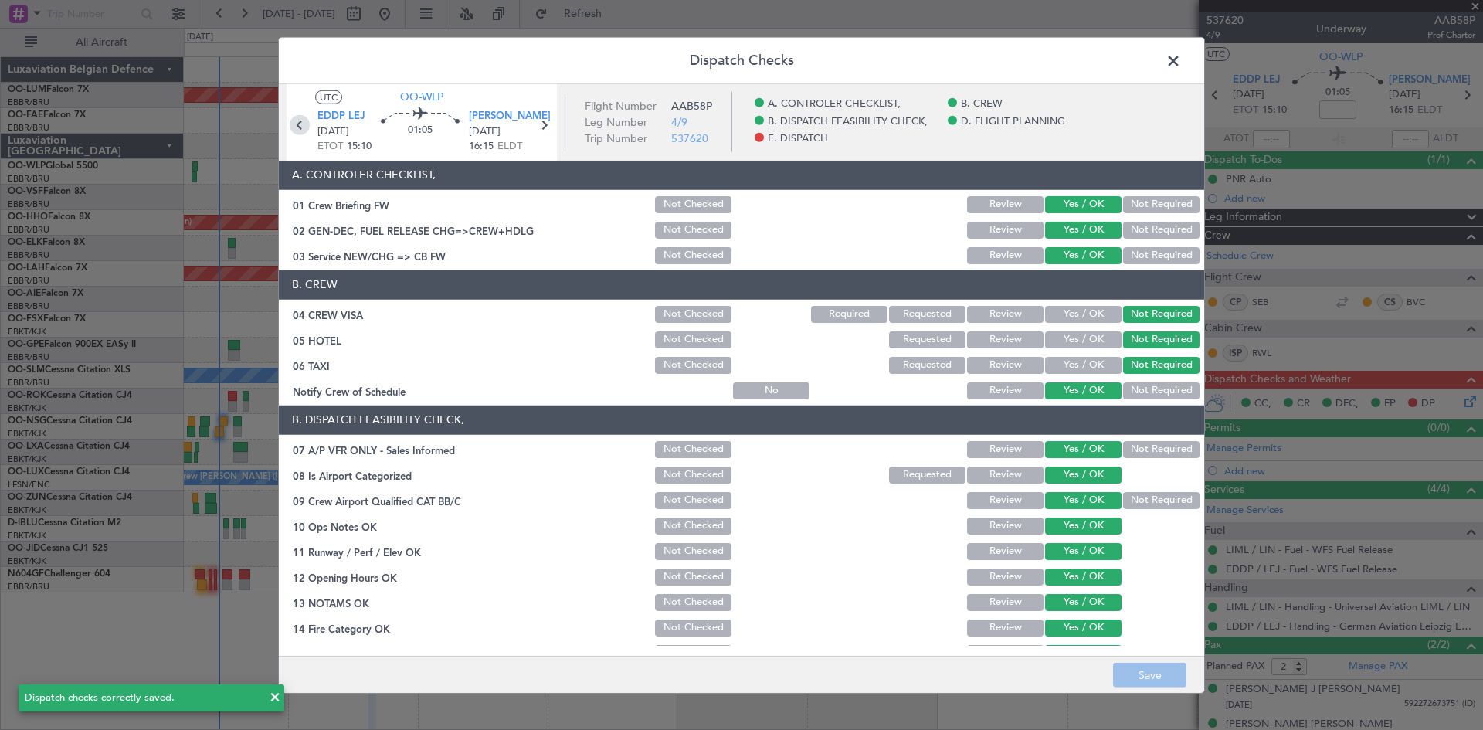
click at [303, 122] on icon at bounding box center [300, 124] width 20 height 20
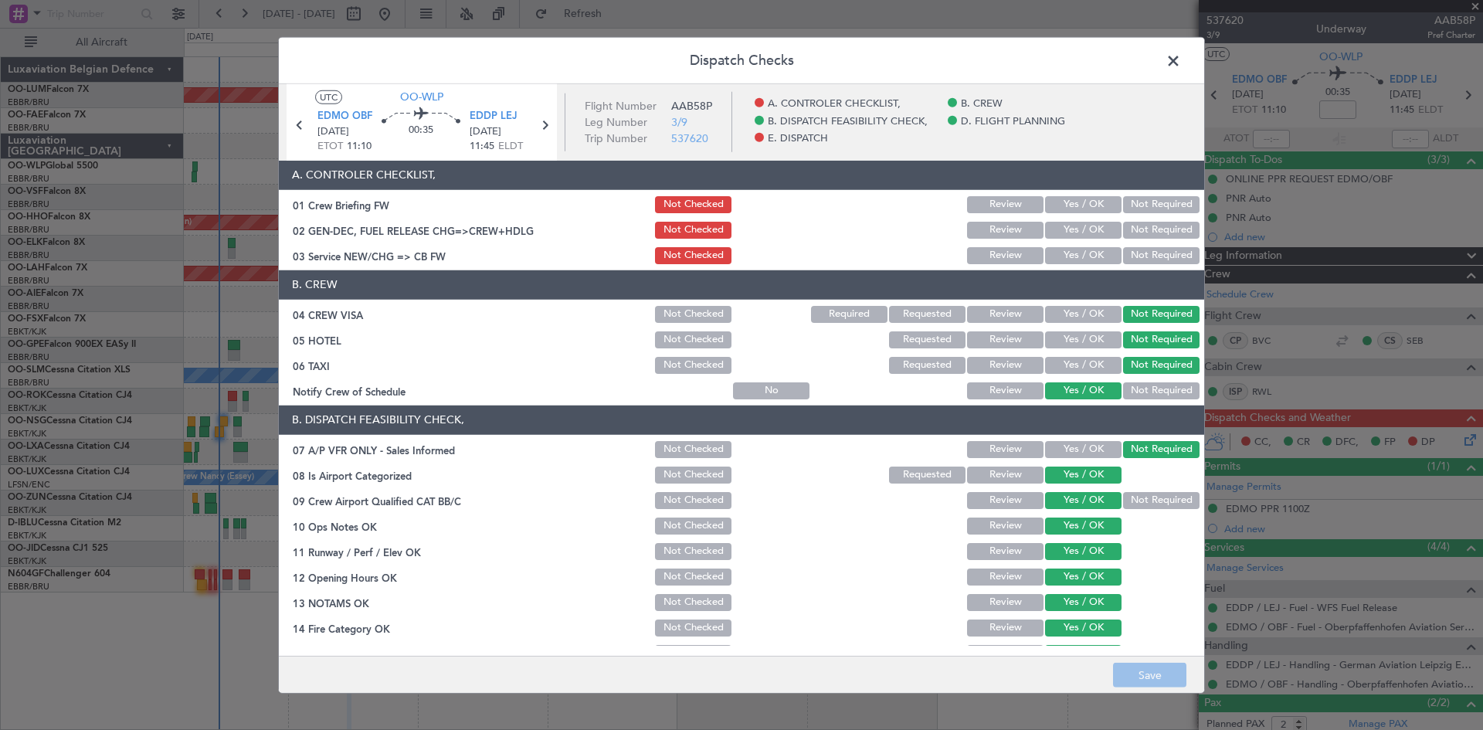
click at [1074, 204] on button "Yes / OK" at bounding box center [1083, 204] width 76 height 17
click at [1074, 229] on button "Yes / OK" at bounding box center [1083, 230] width 76 height 17
click at [1080, 250] on button "Yes / OK" at bounding box center [1083, 255] width 76 height 17
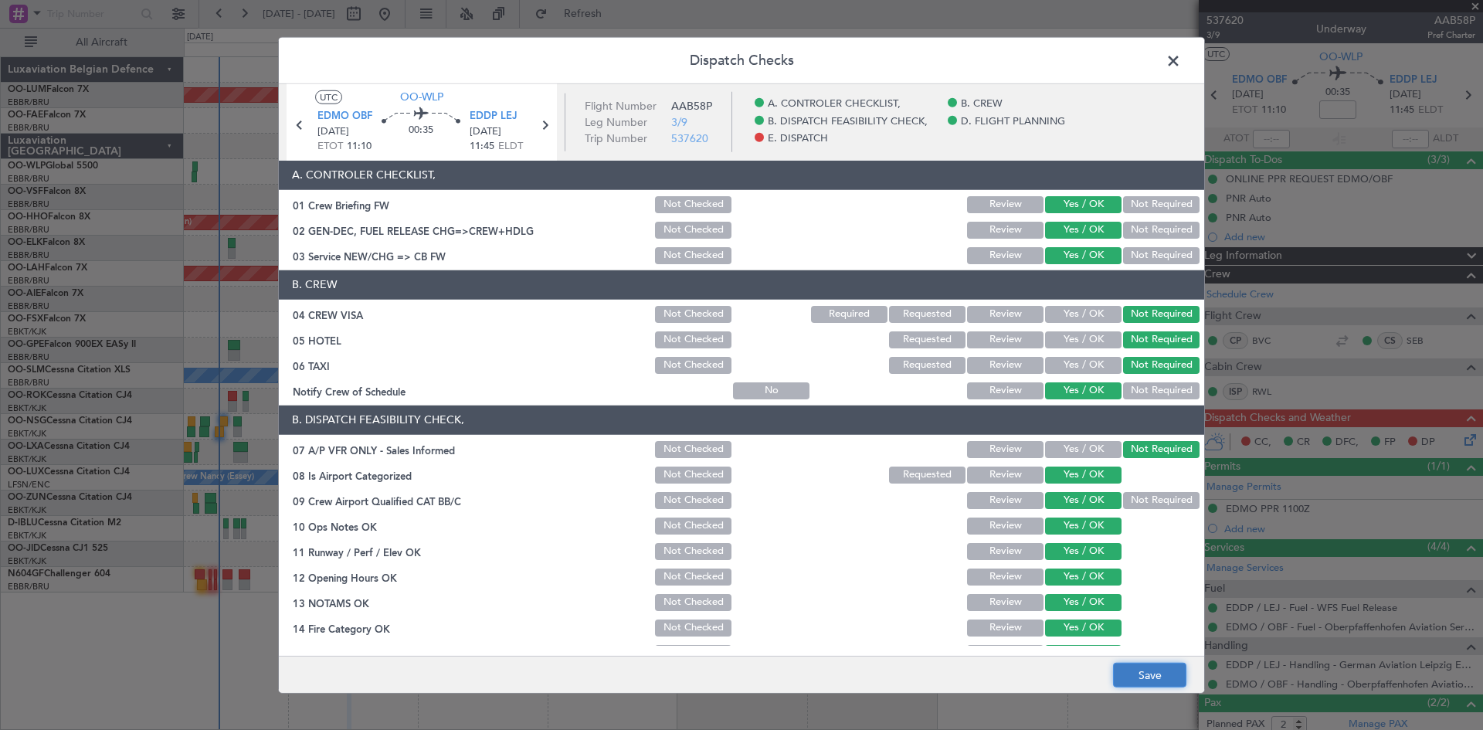
click at [1155, 670] on button "Save" at bounding box center [1149, 675] width 73 height 25
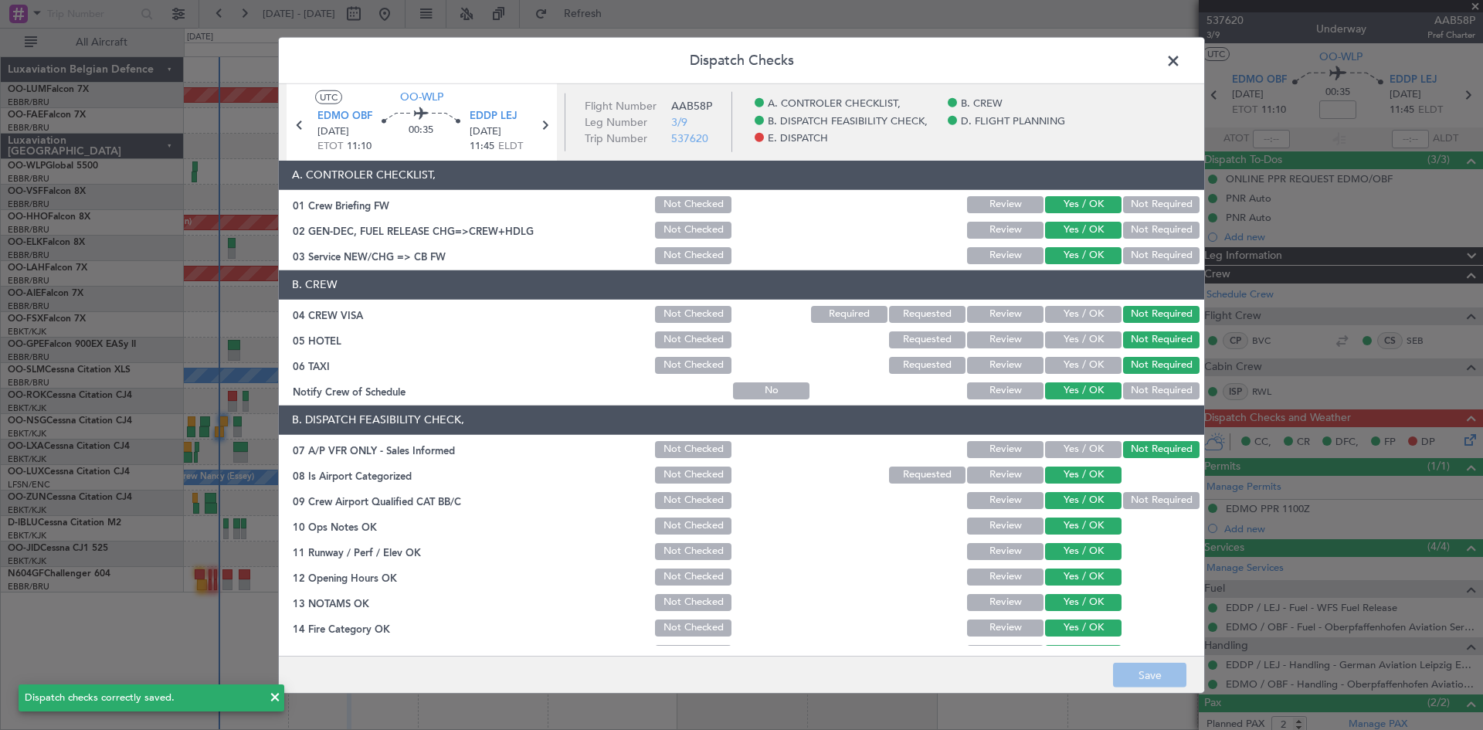
click at [1181, 61] on span at bounding box center [1181, 64] width 0 height 31
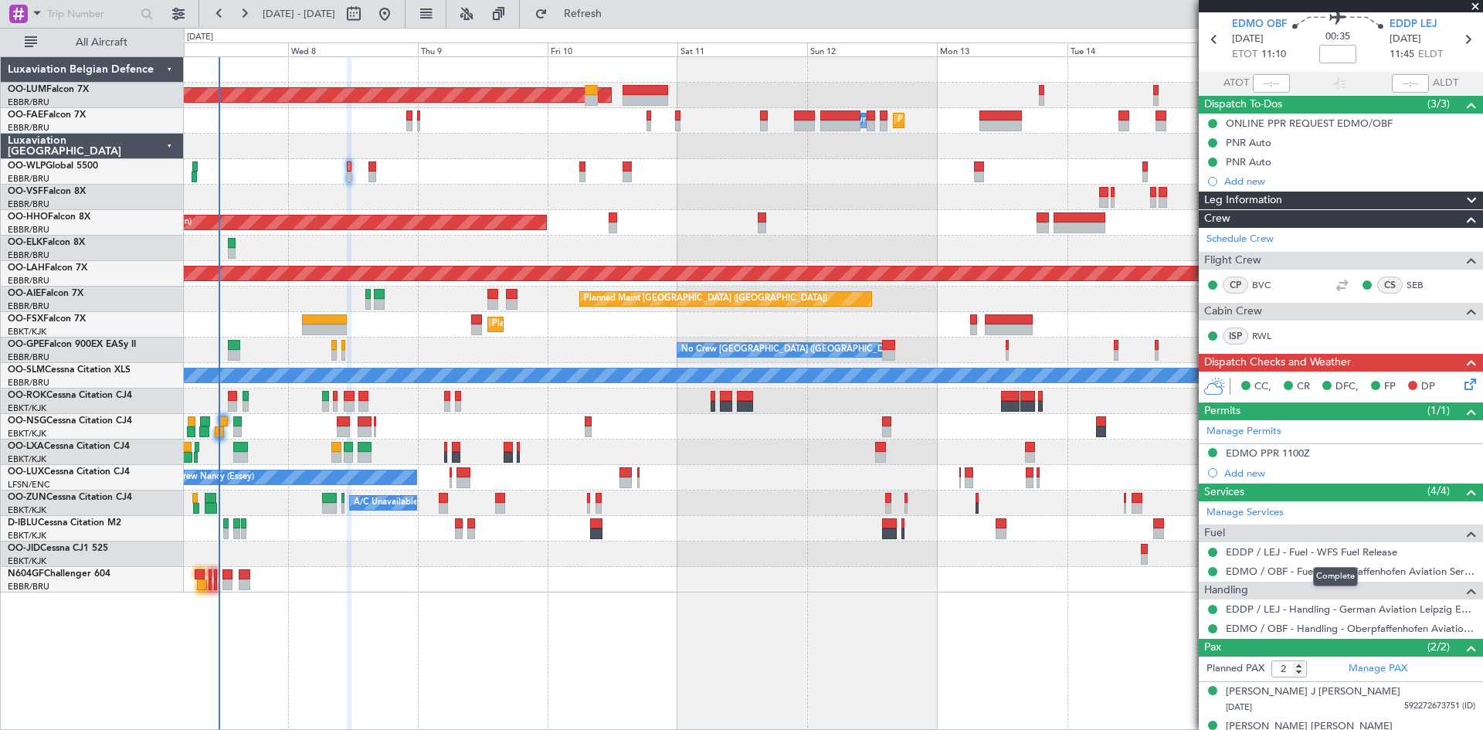
scroll to position [76, 0]
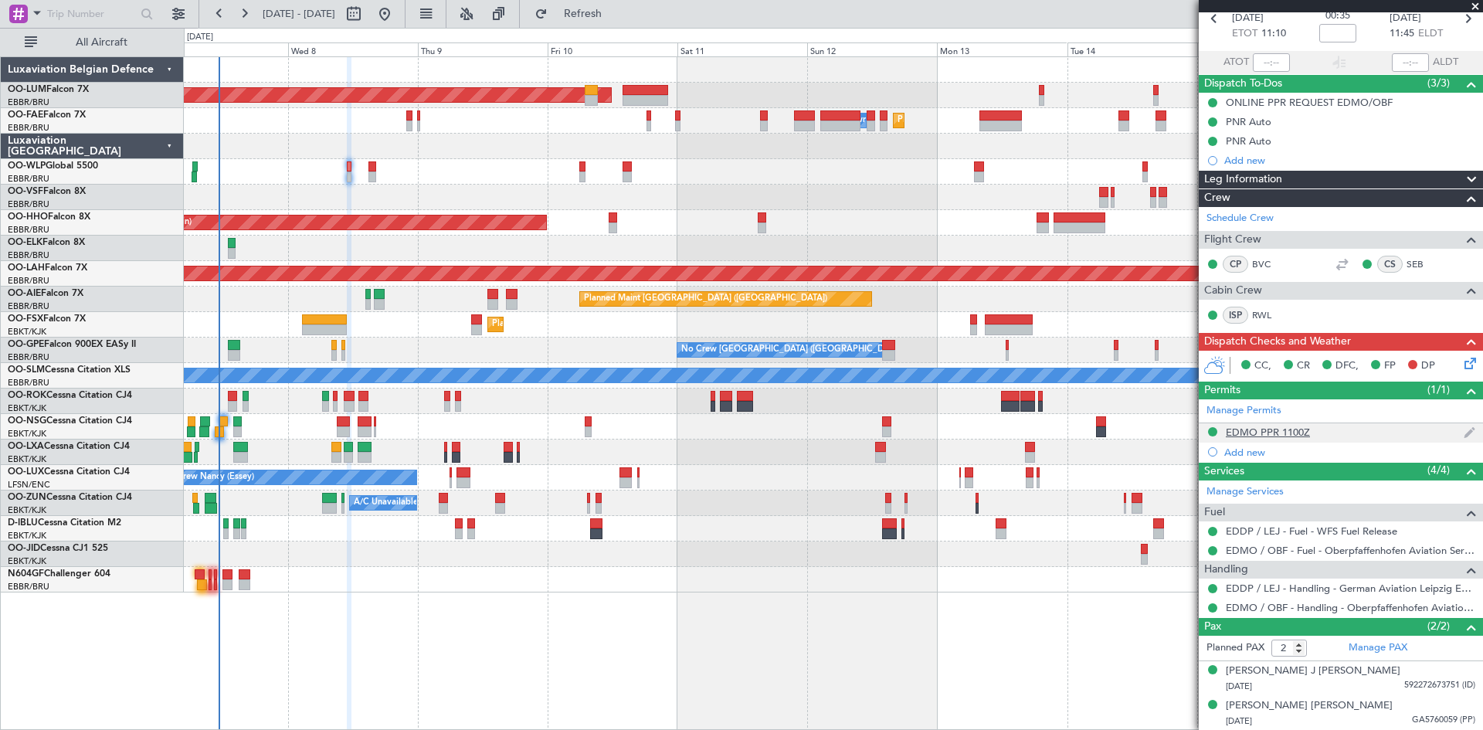
click at [1310, 431] on div "EDMO PPR 1100Z" at bounding box center [1340, 432] width 284 height 19
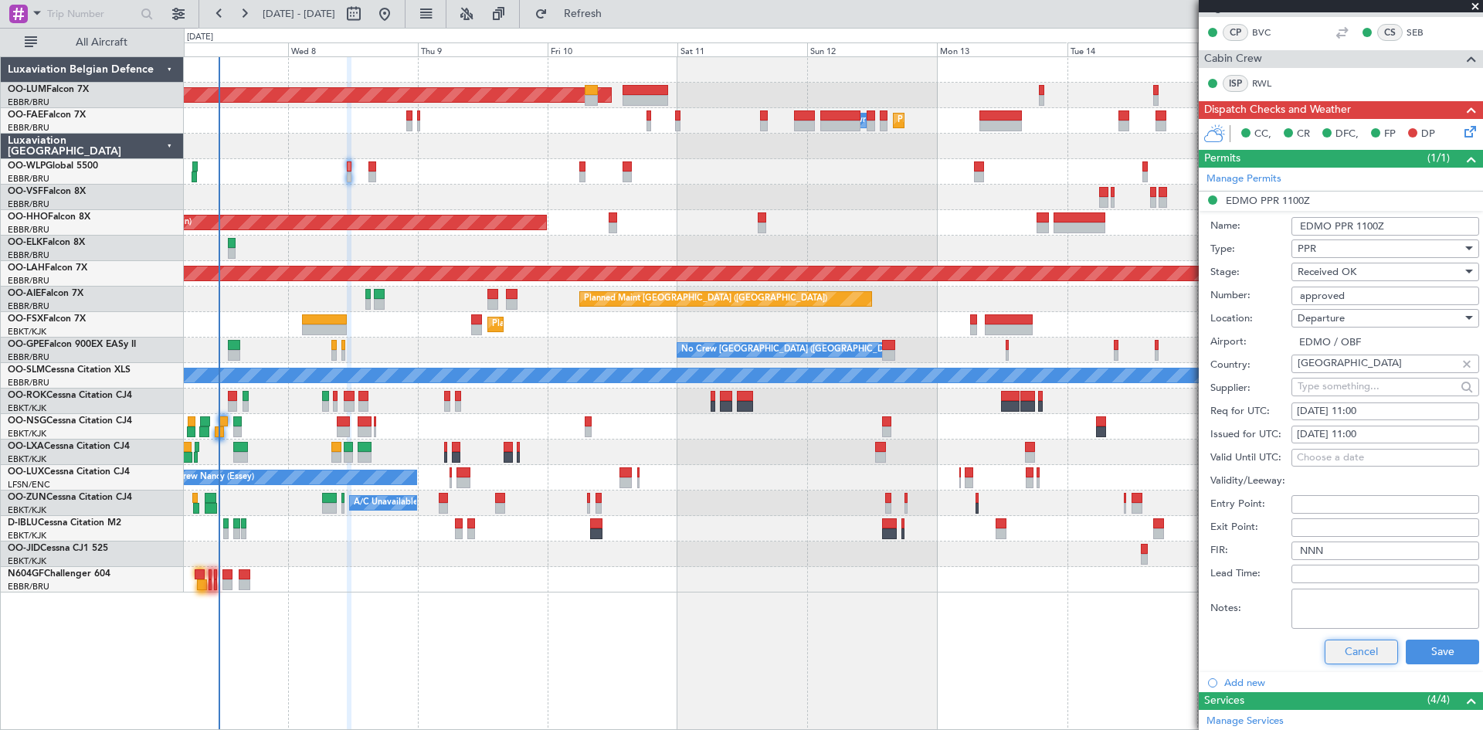
click at [1352, 644] on button "Cancel" at bounding box center [1360, 651] width 73 height 25
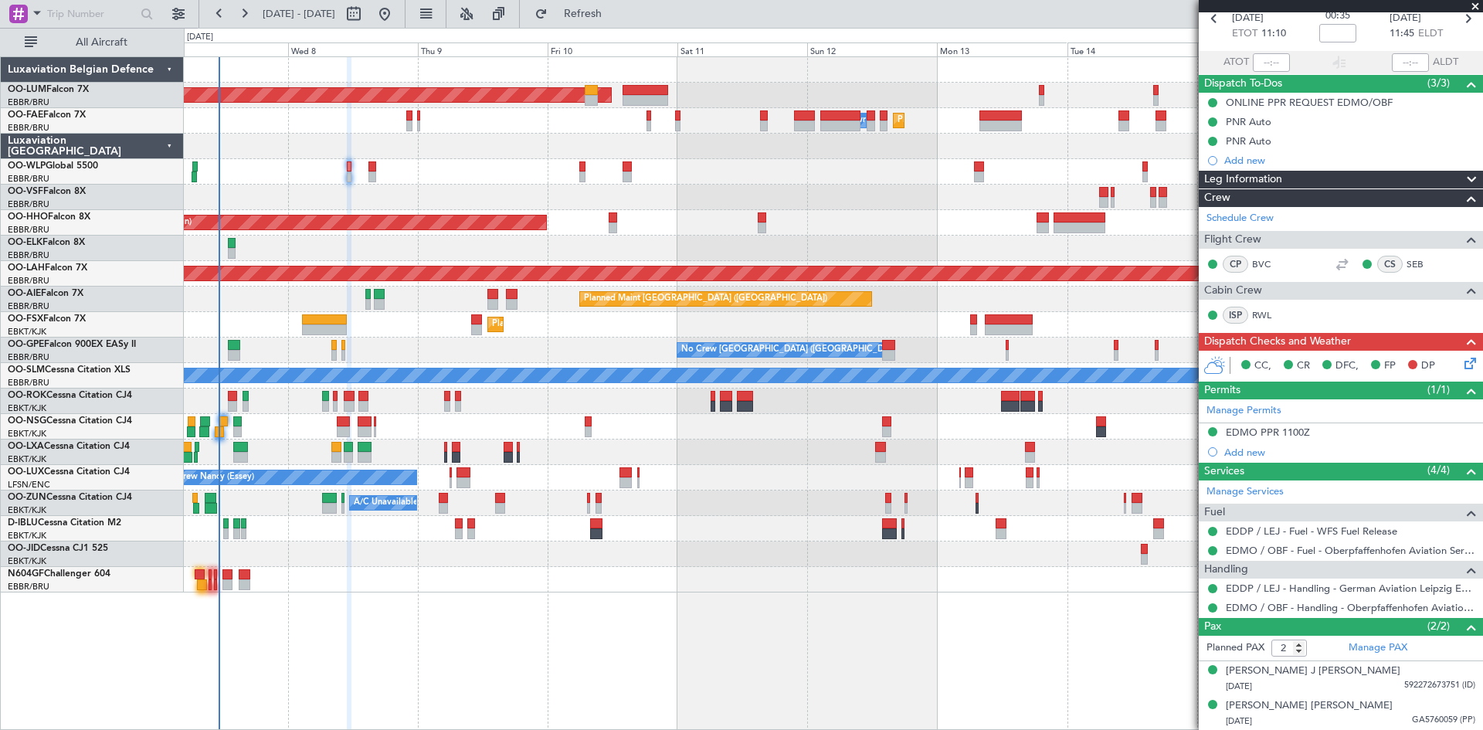
click at [1461, 367] on icon at bounding box center [1467, 360] width 12 height 12
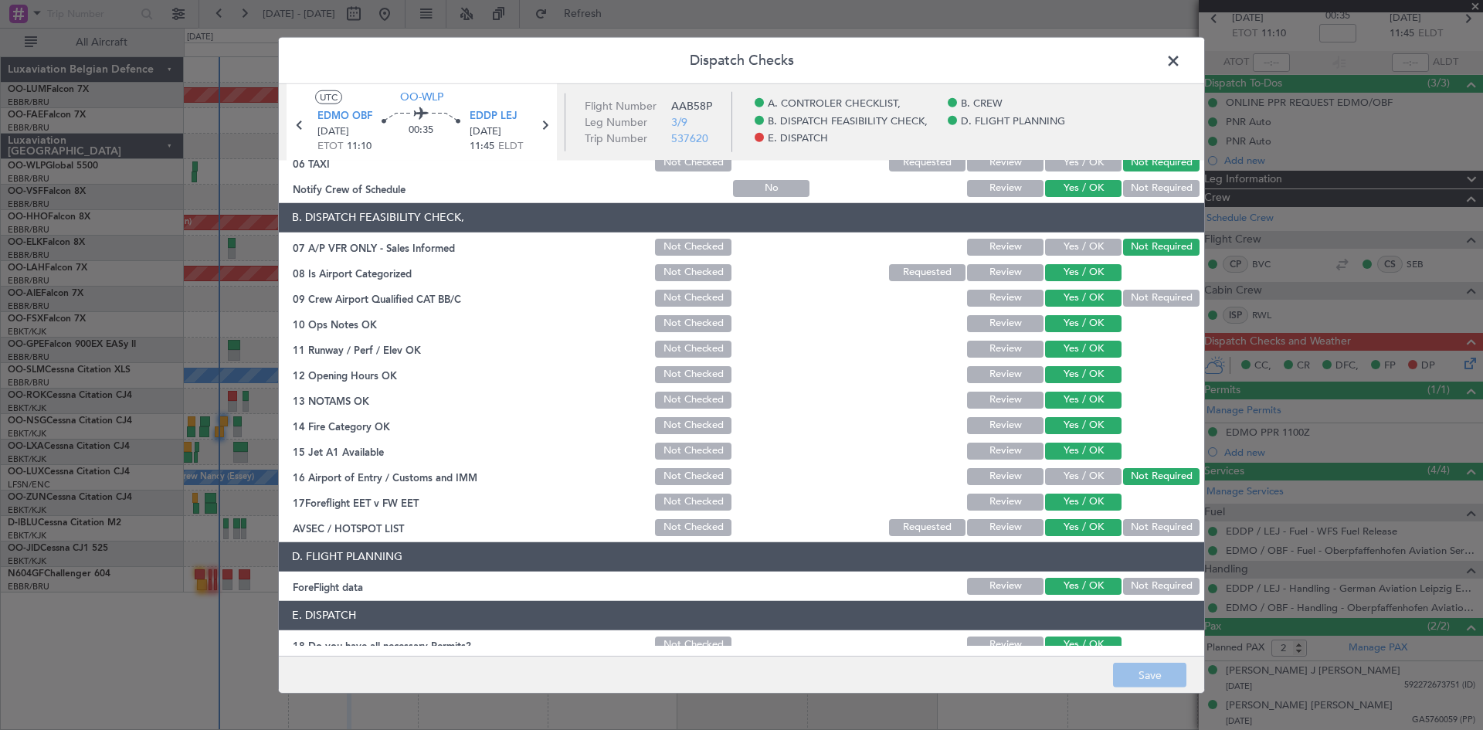
scroll to position [292, 0]
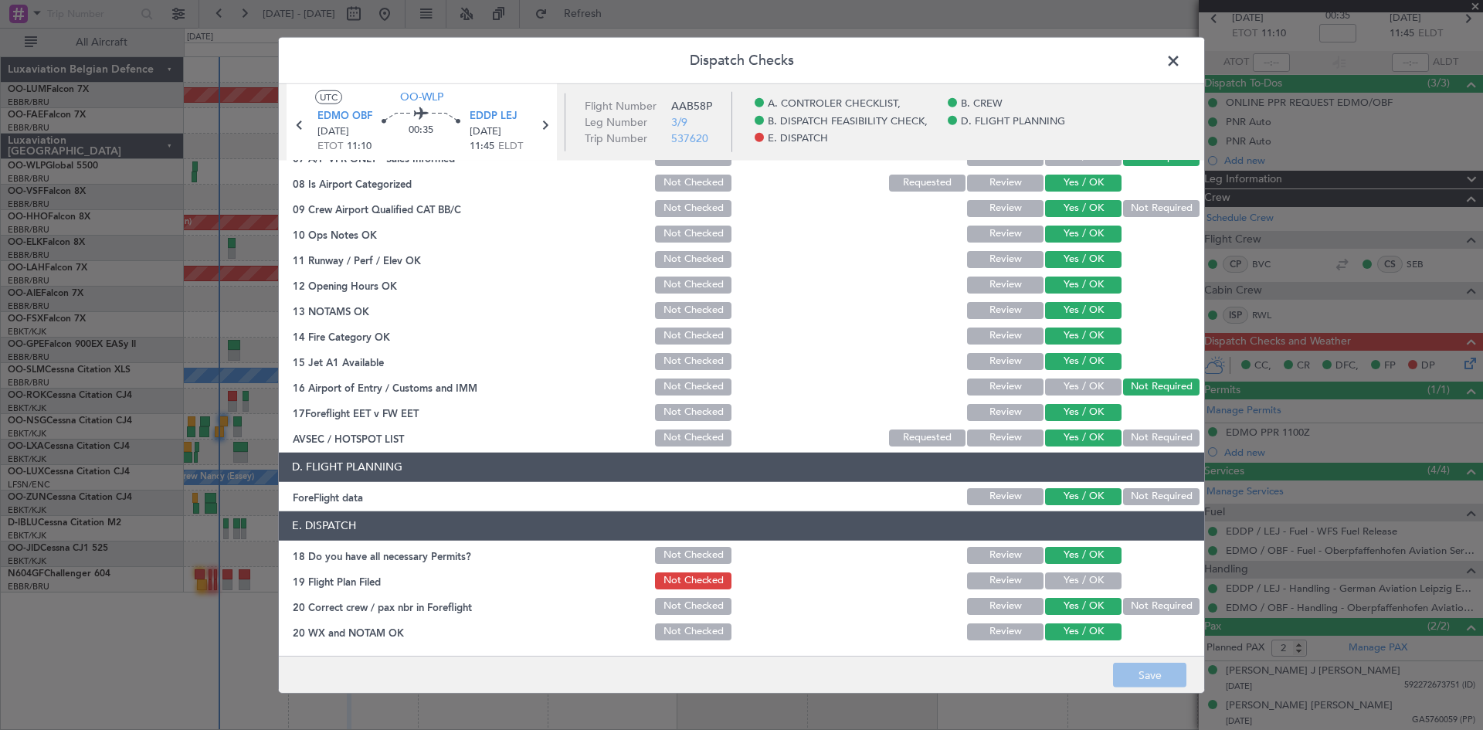
click at [1056, 579] on button "Yes / OK" at bounding box center [1083, 580] width 76 height 17
click at [1143, 678] on button "Save" at bounding box center [1149, 675] width 73 height 25
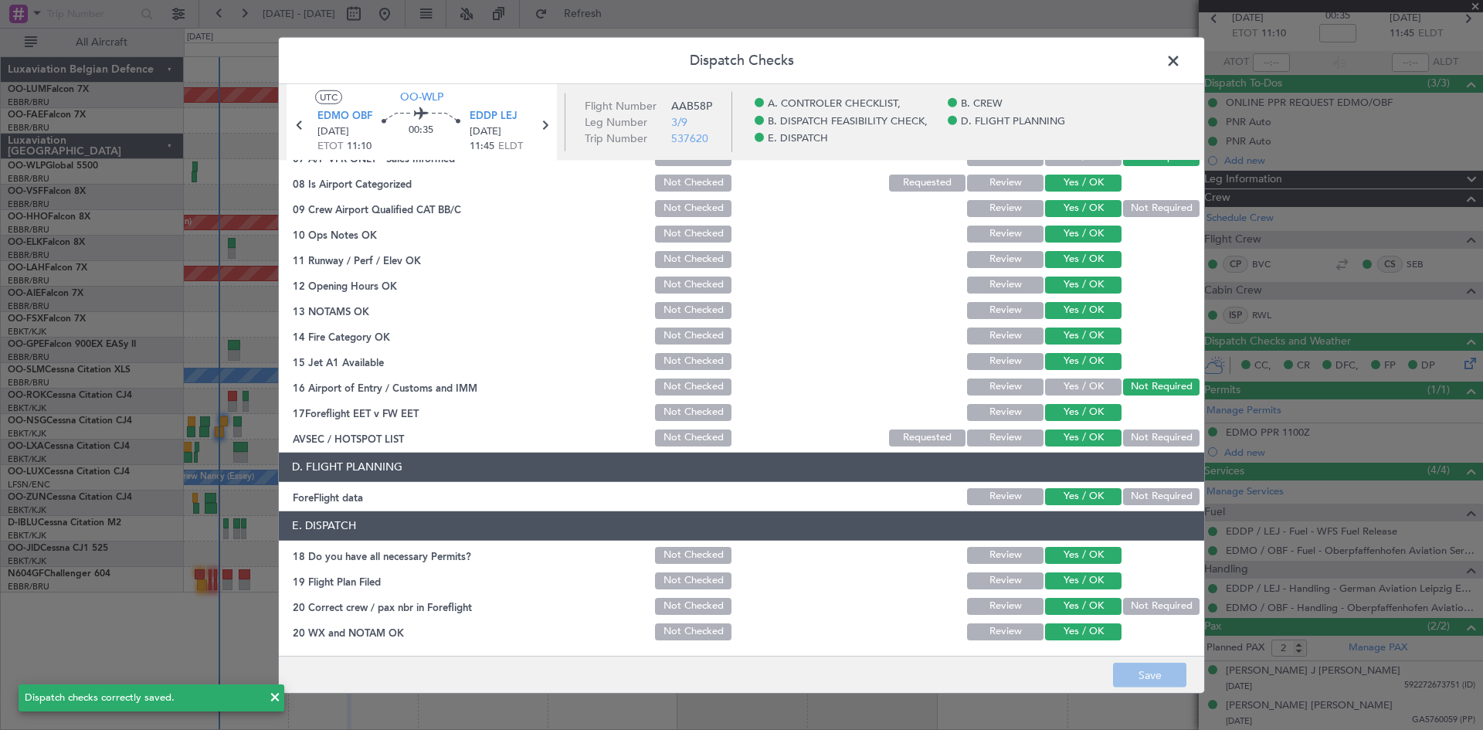
click at [1181, 66] on span at bounding box center [1181, 64] width 0 height 31
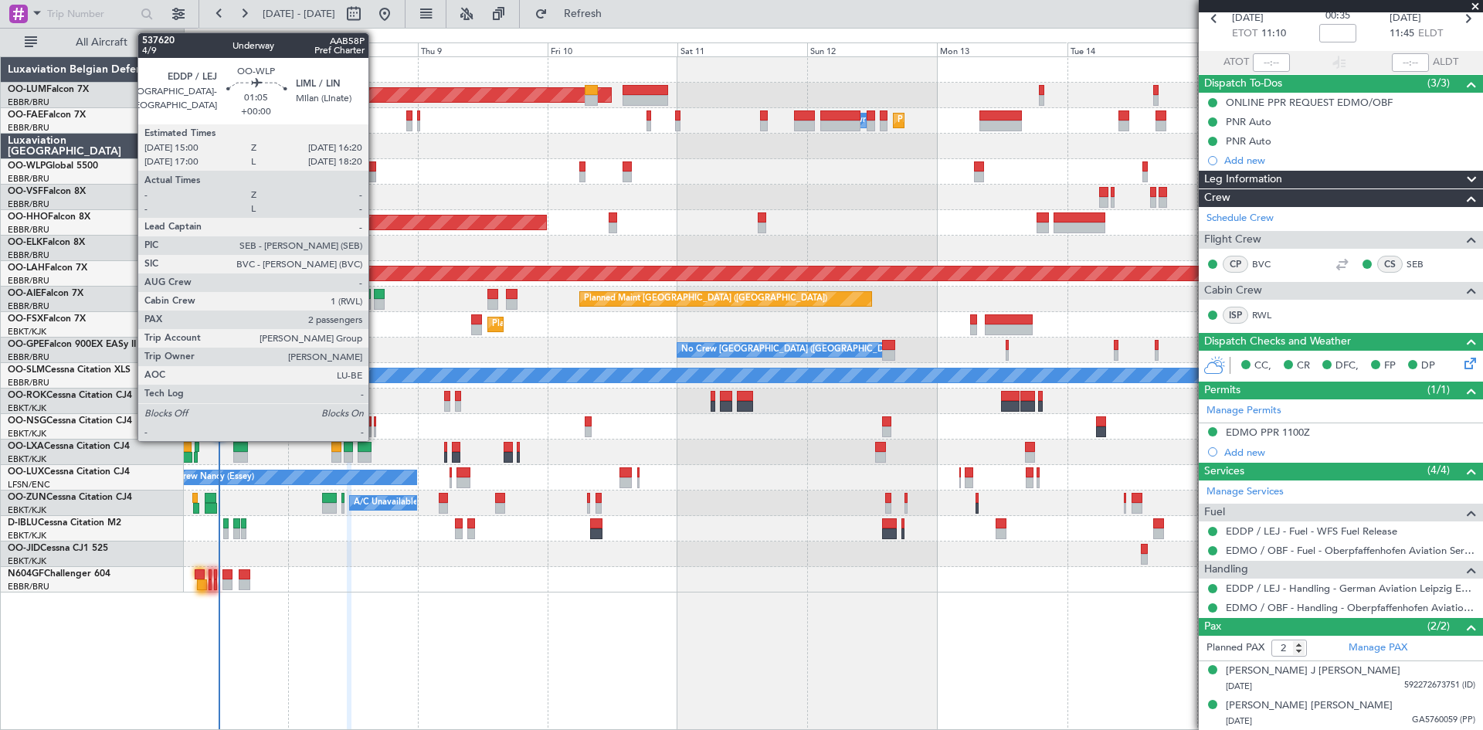
click at [375, 163] on div at bounding box center [372, 166] width 8 height 11
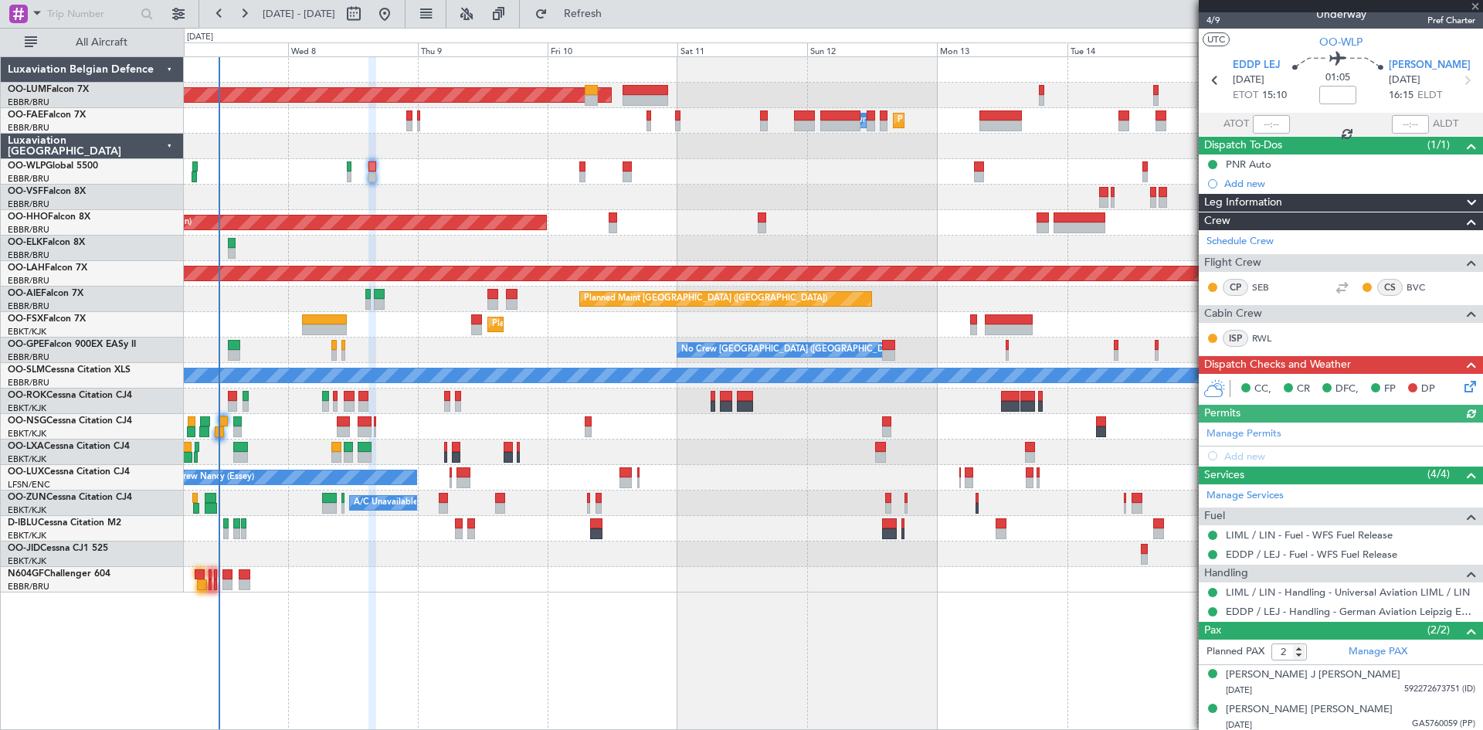
scroll to position [19, 0]
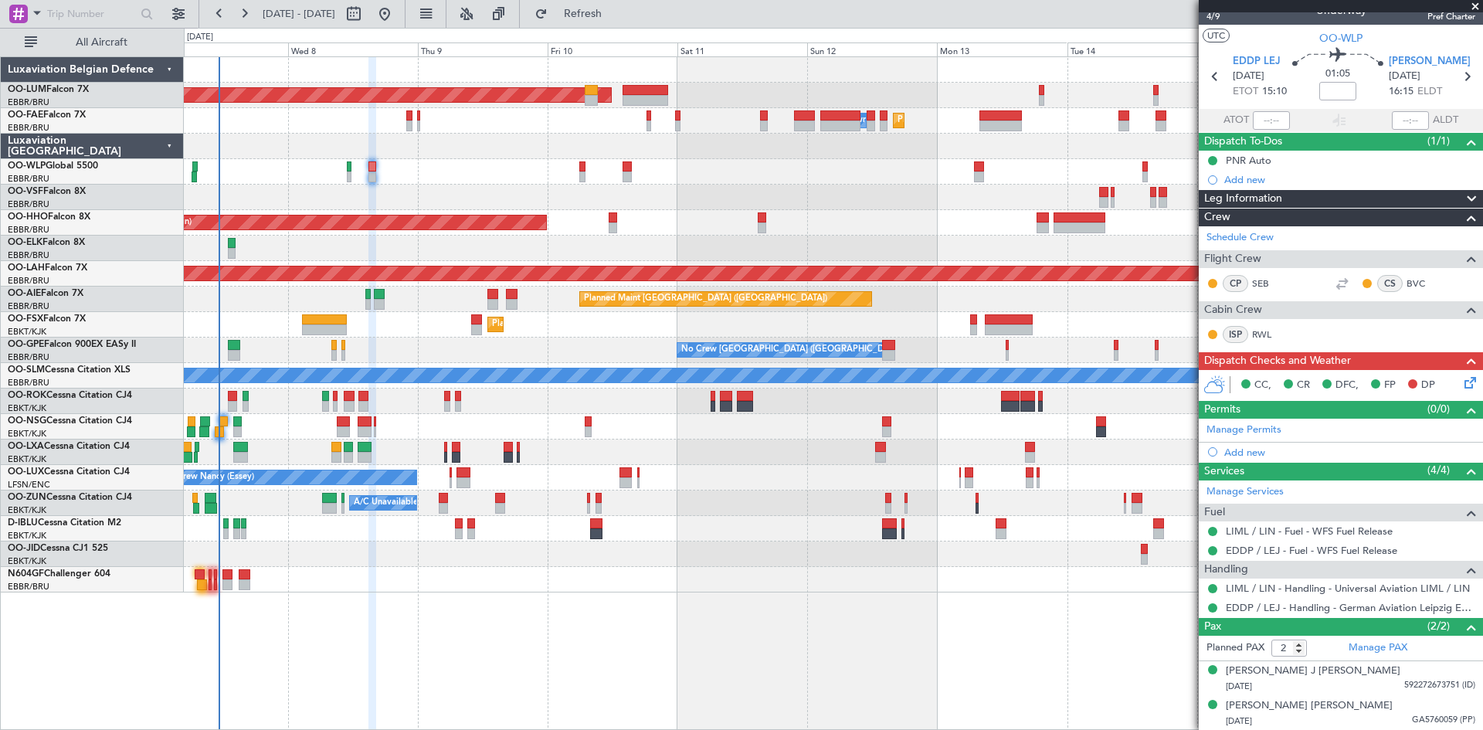
click at [1462, 381] on icon at bounding box center [1467, 380] width 12 height 12
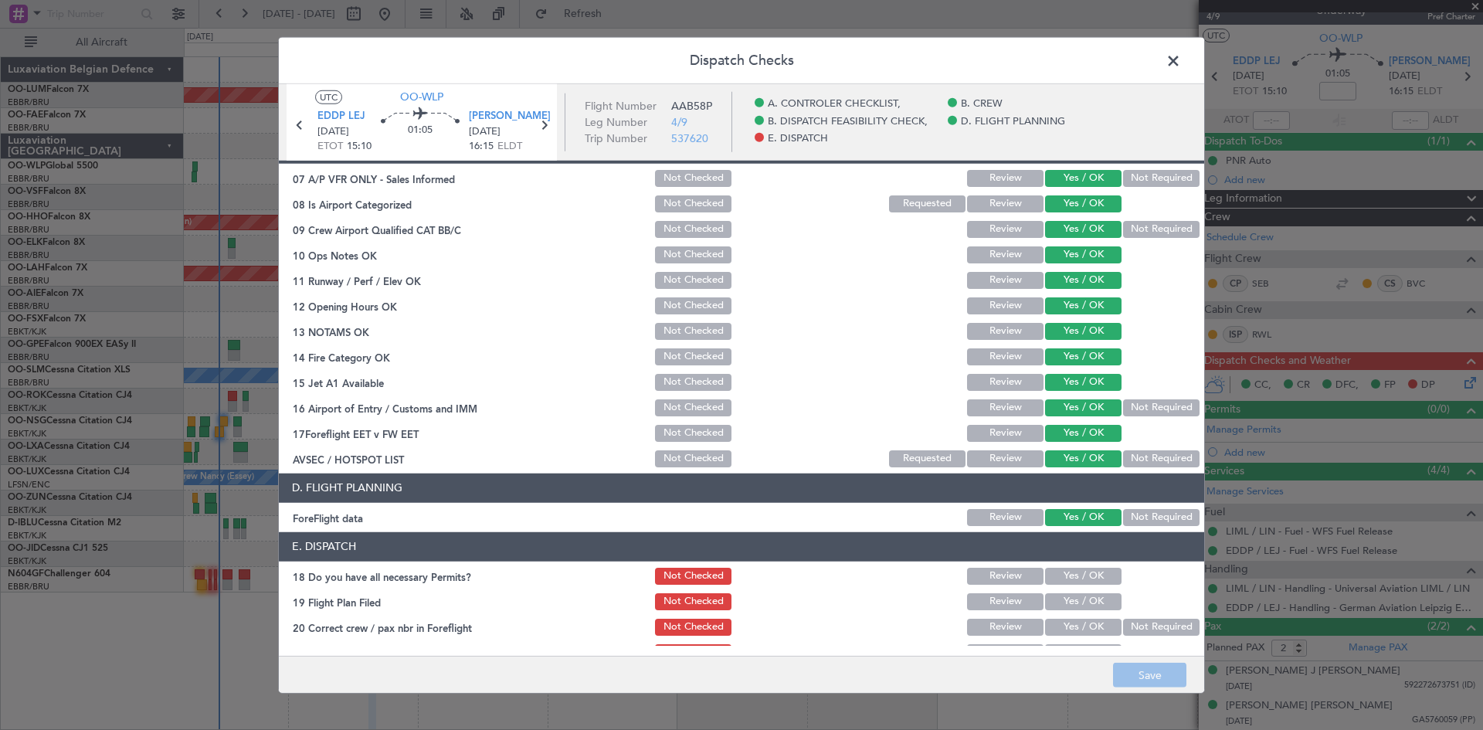
scroll to position [292, 0]
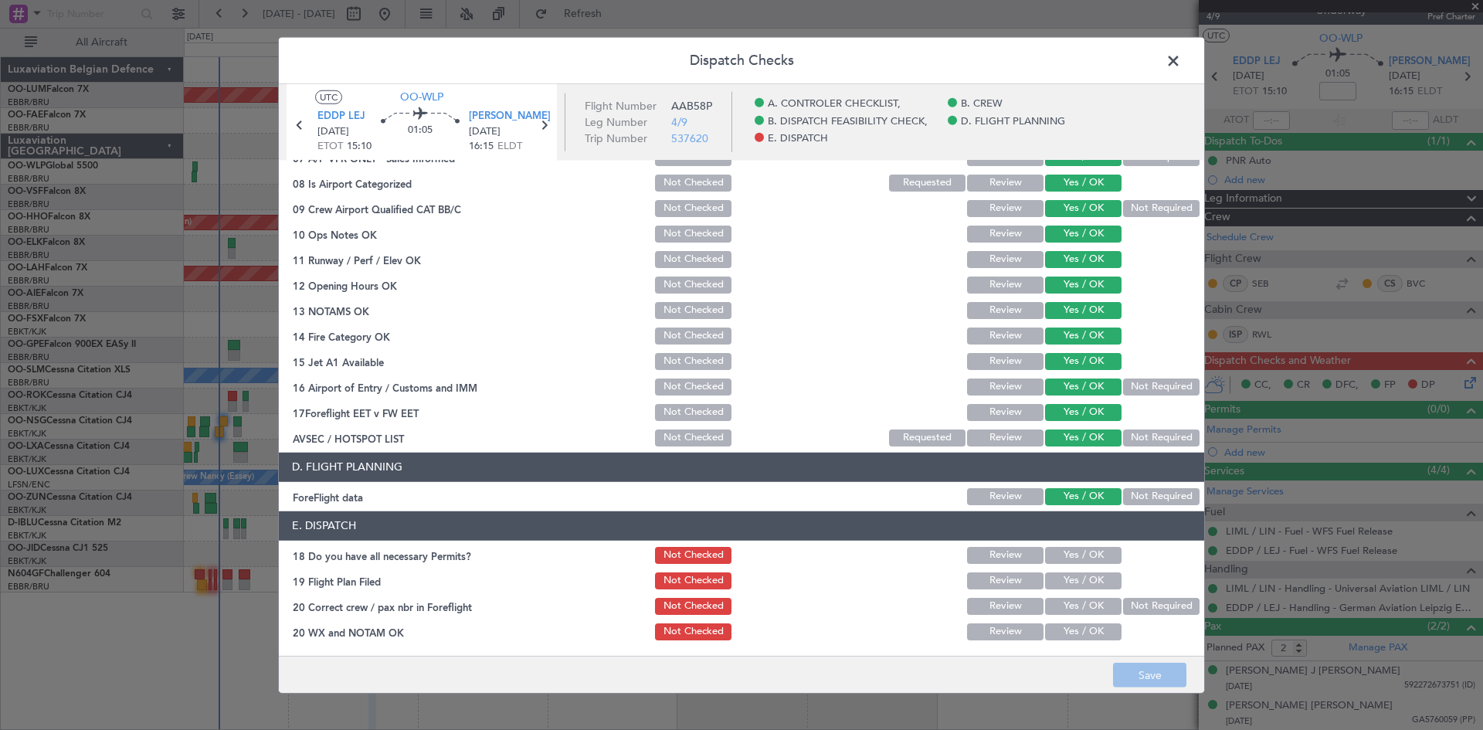
click at [1082, 554] on button "Yes / OK" at bounding box center [1083, 555] width 76 height 17
click at [1083, 579] on button "Yes / OK" at bounding box center [1083, 580] width 76 height 17
click at [1087, 602] on button "Yes / OK" at bounding box center [1083, 606] width 76 height 17
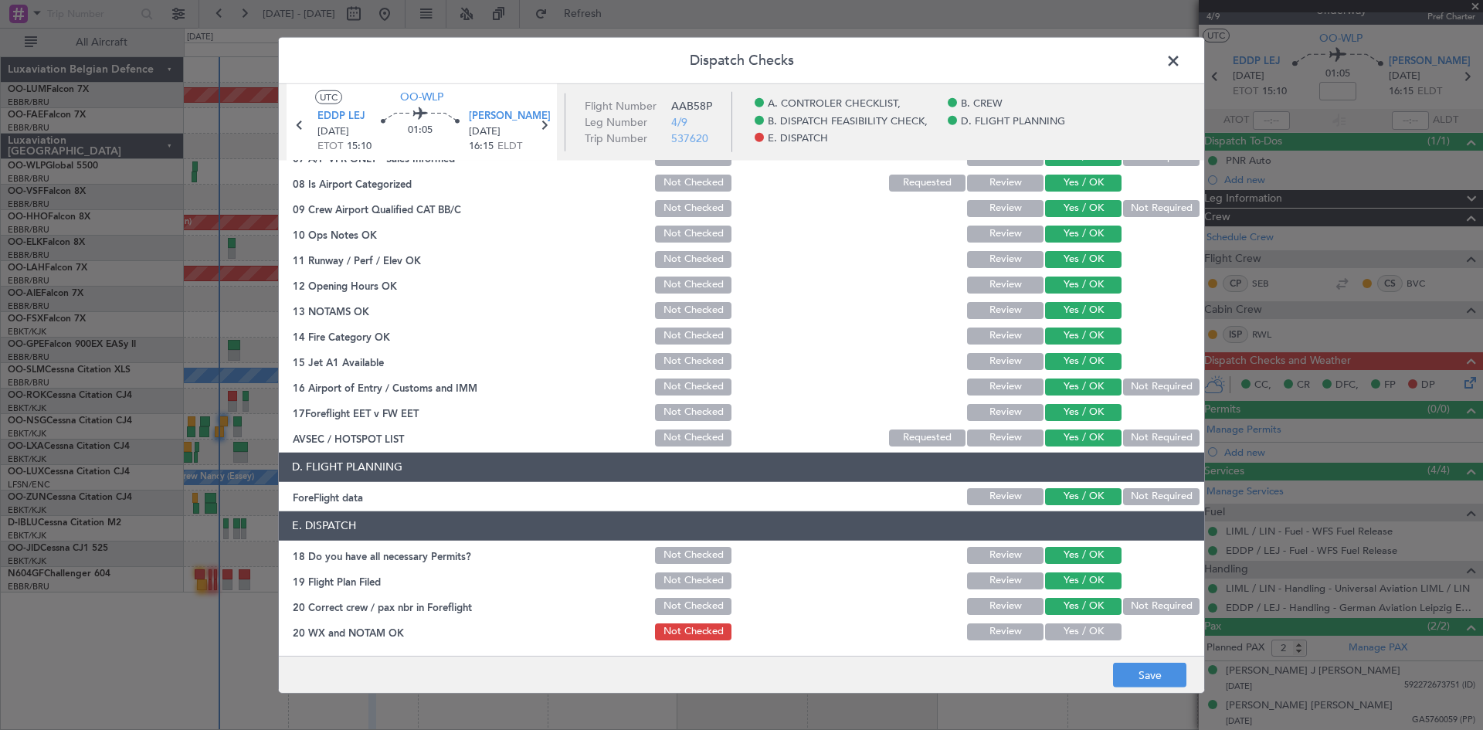
click at [1087, 634] on button "Yes / OK" at bounding box center [1083, 631] width 76 height 17
click at [1114, 664] on button "Save" at bounding box center [1149, 675] width 73 height 25
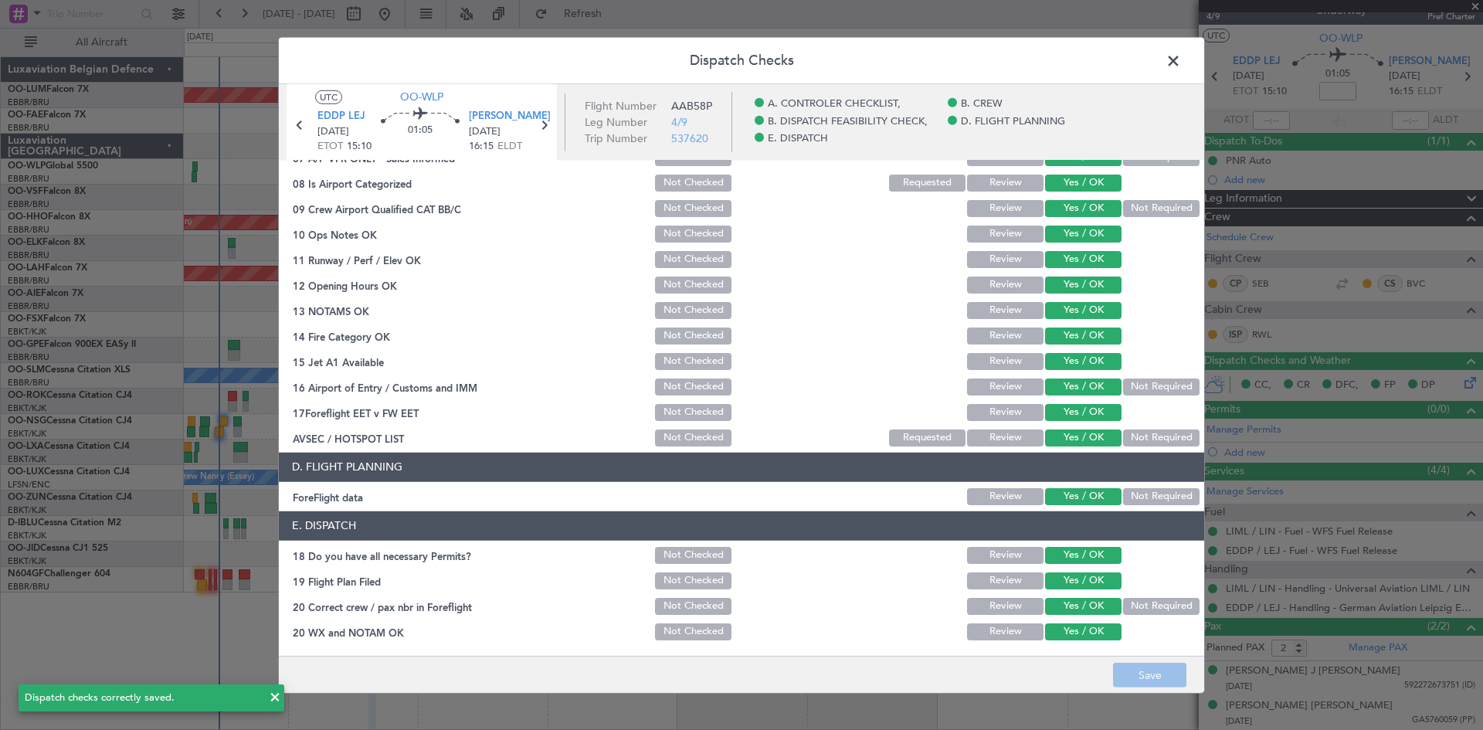
click at [1181, 61] on span at bounding box center [1181, 64] width 0 height 31
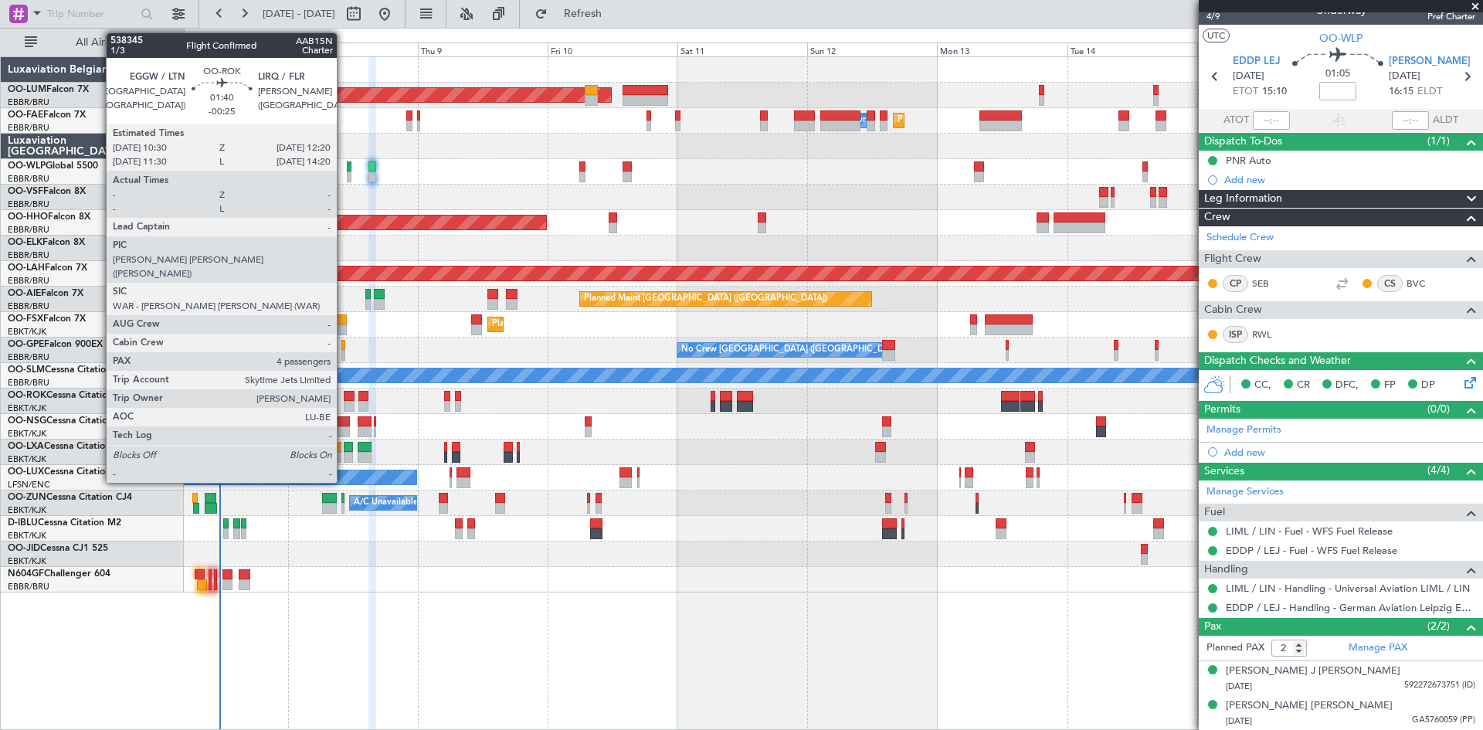
click at [344, 397] on div at bounding box center [349, 396] width 10 height 11
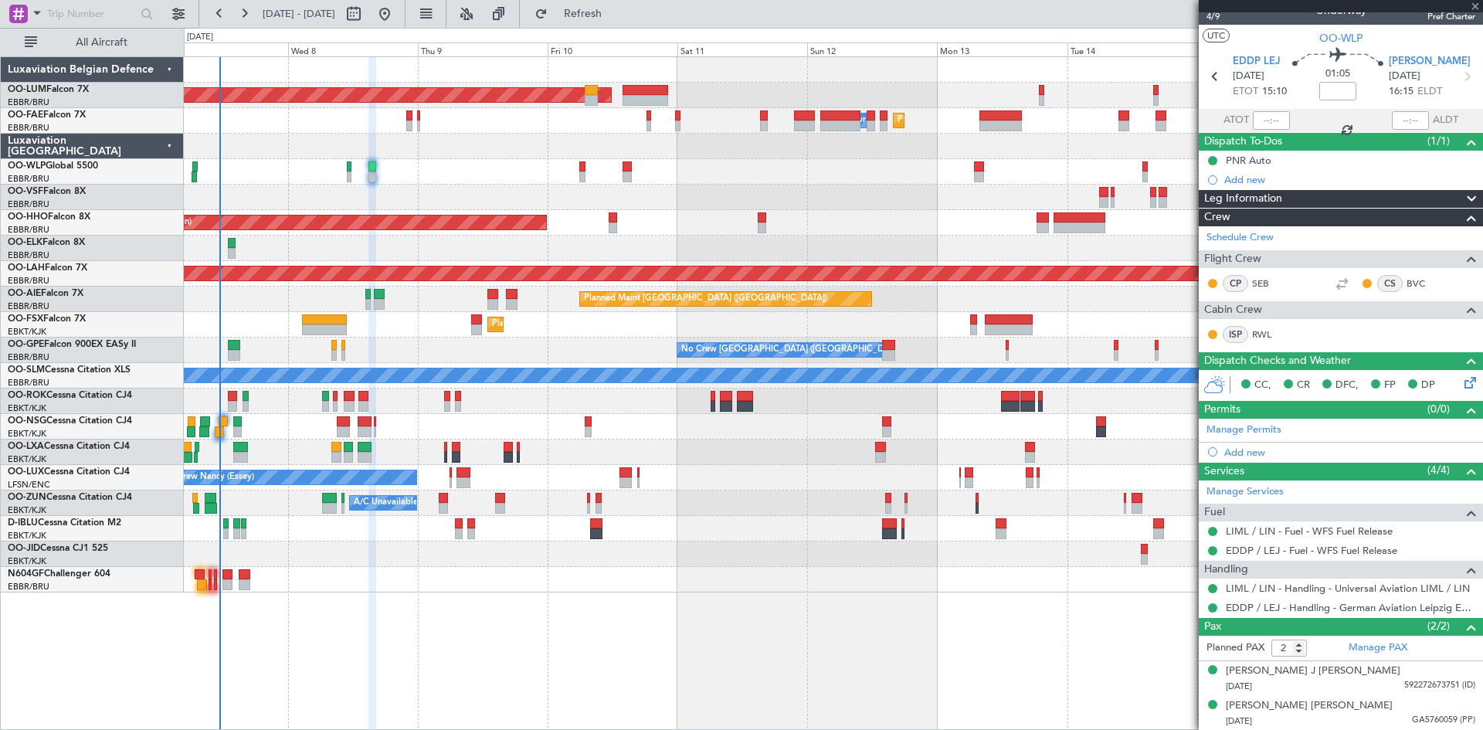
type input "-00:25"
type input "4"
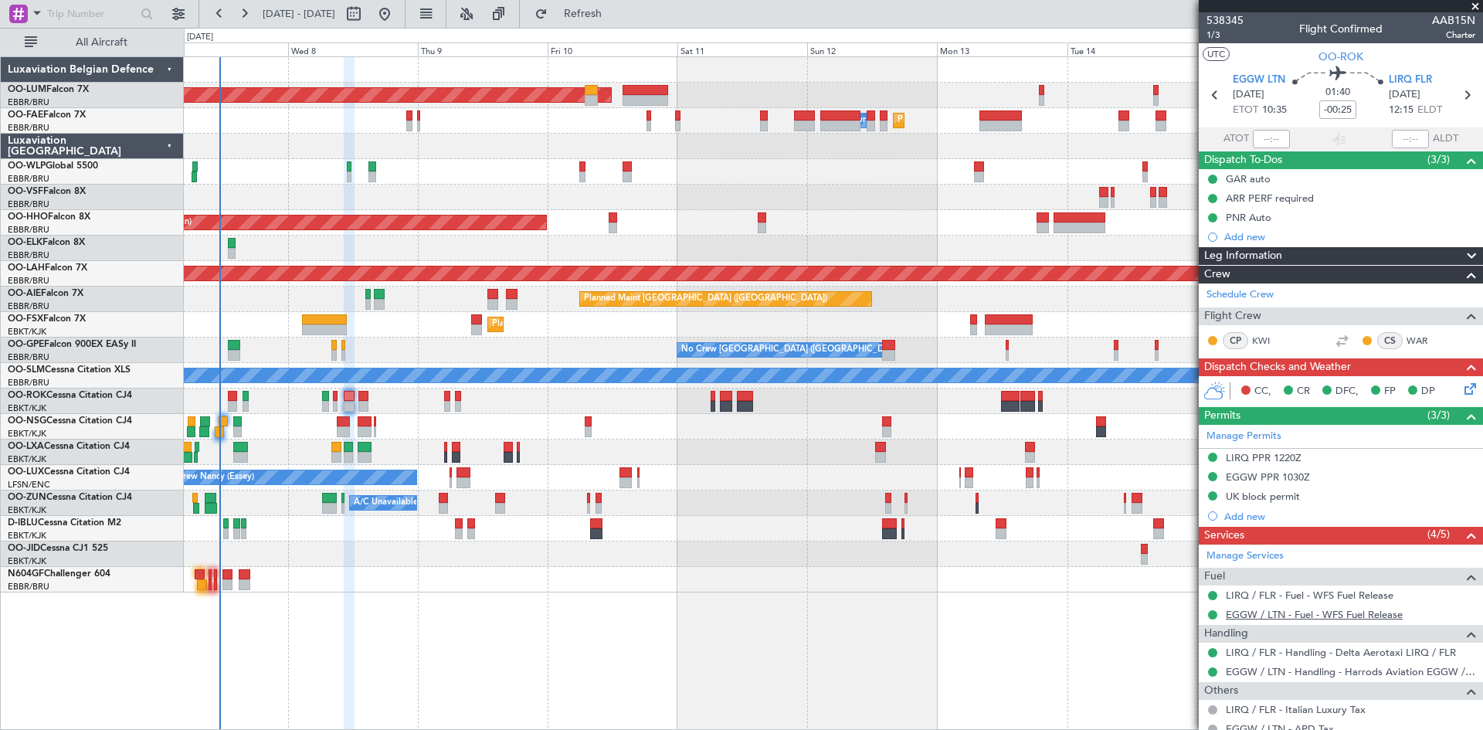
scroll to position [210, 0]
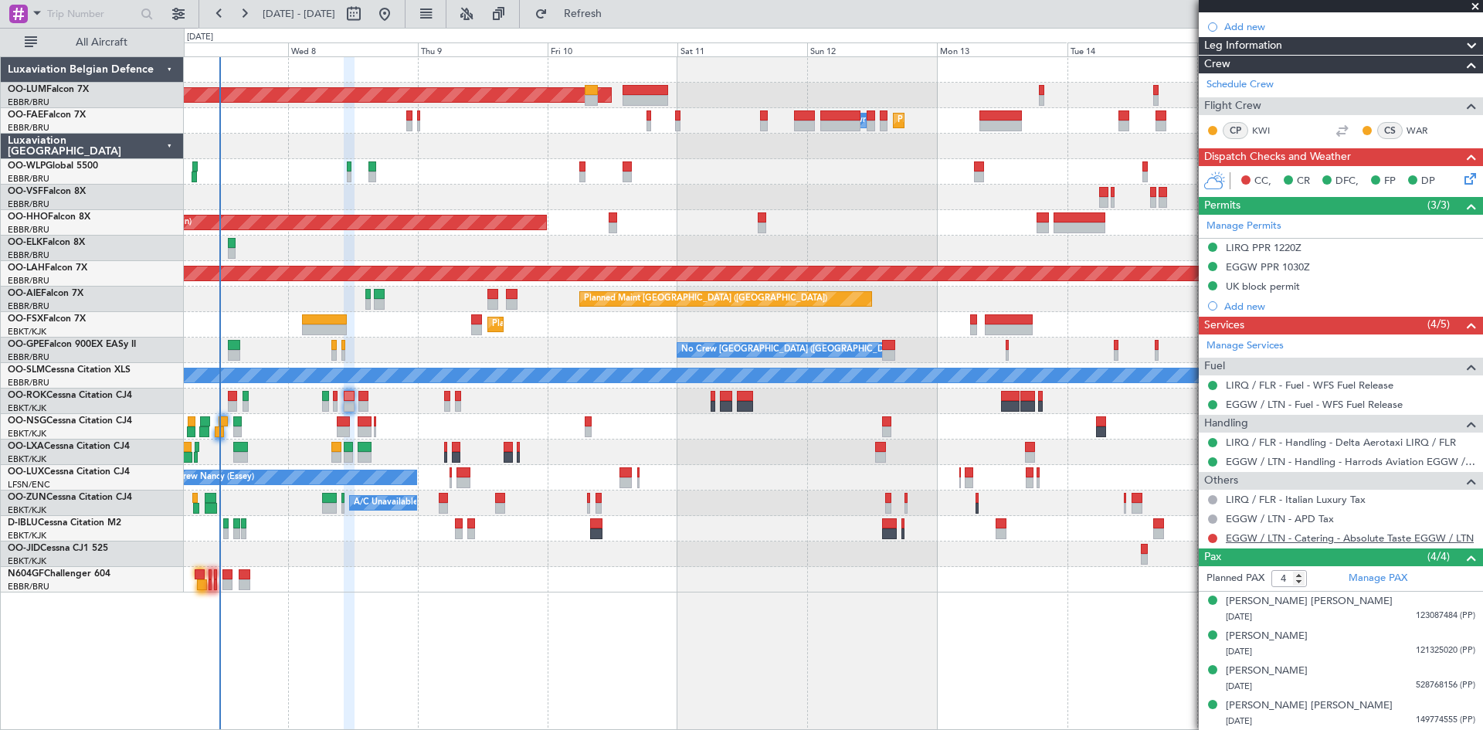
click at [1288, 536] on link "EGGW / LTN - Catering - Absolute Taste EGGW / LTN" at bounding box center [1350, 537] width 248 height 13
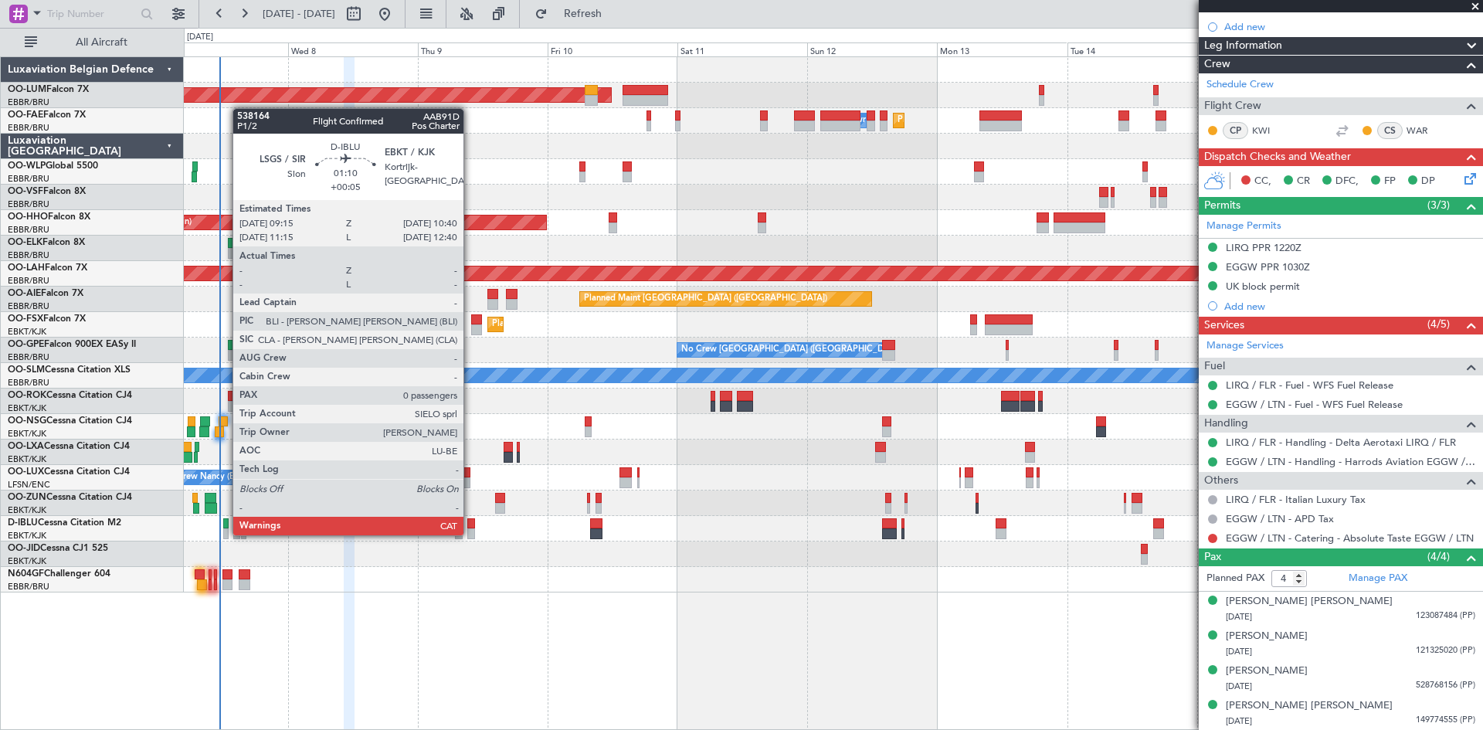
click at [470, 534] on div at bounding box center [471, 533] width 8 height 11
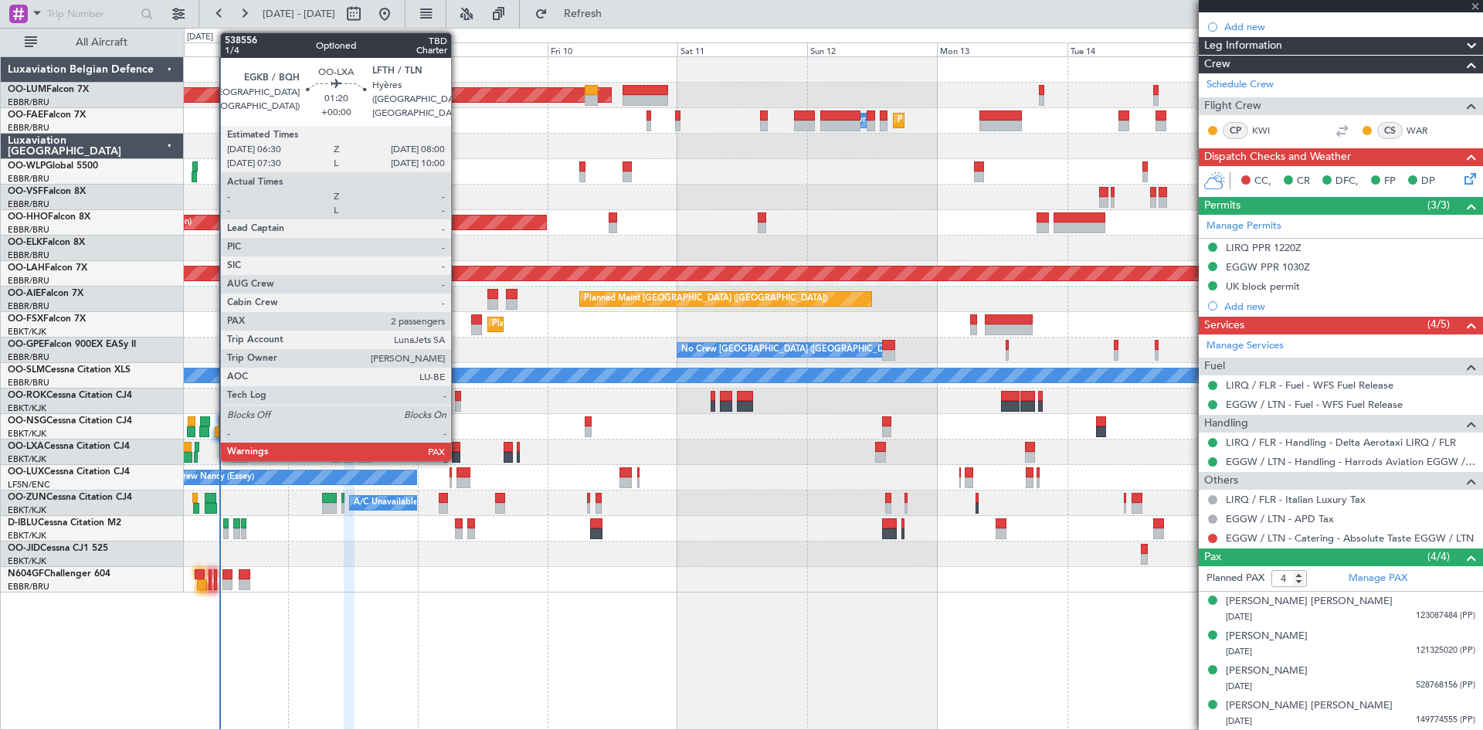
type input "+00:05"
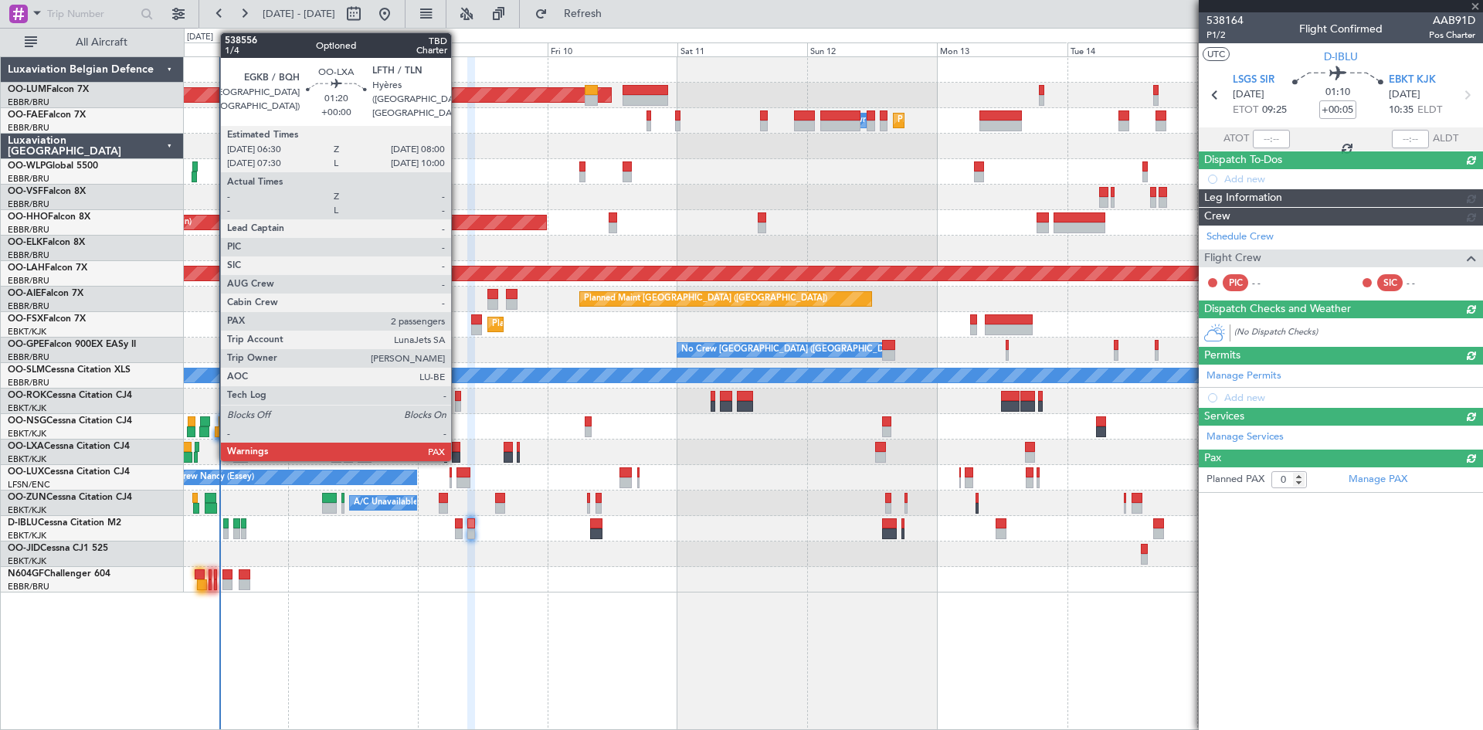
scroll to position [0, 0]
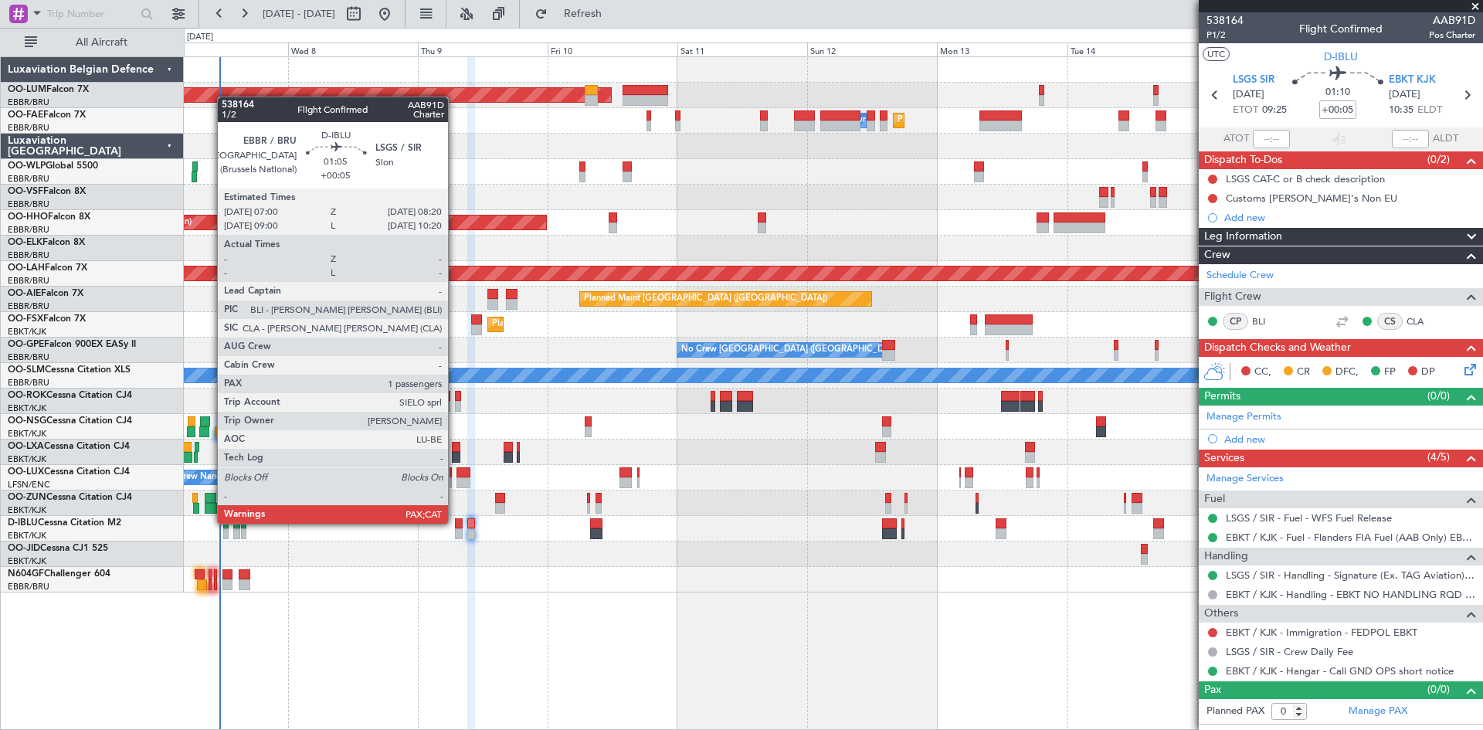
click at [456, 524] on div at bounding box center [459, 523] width 8 height 11
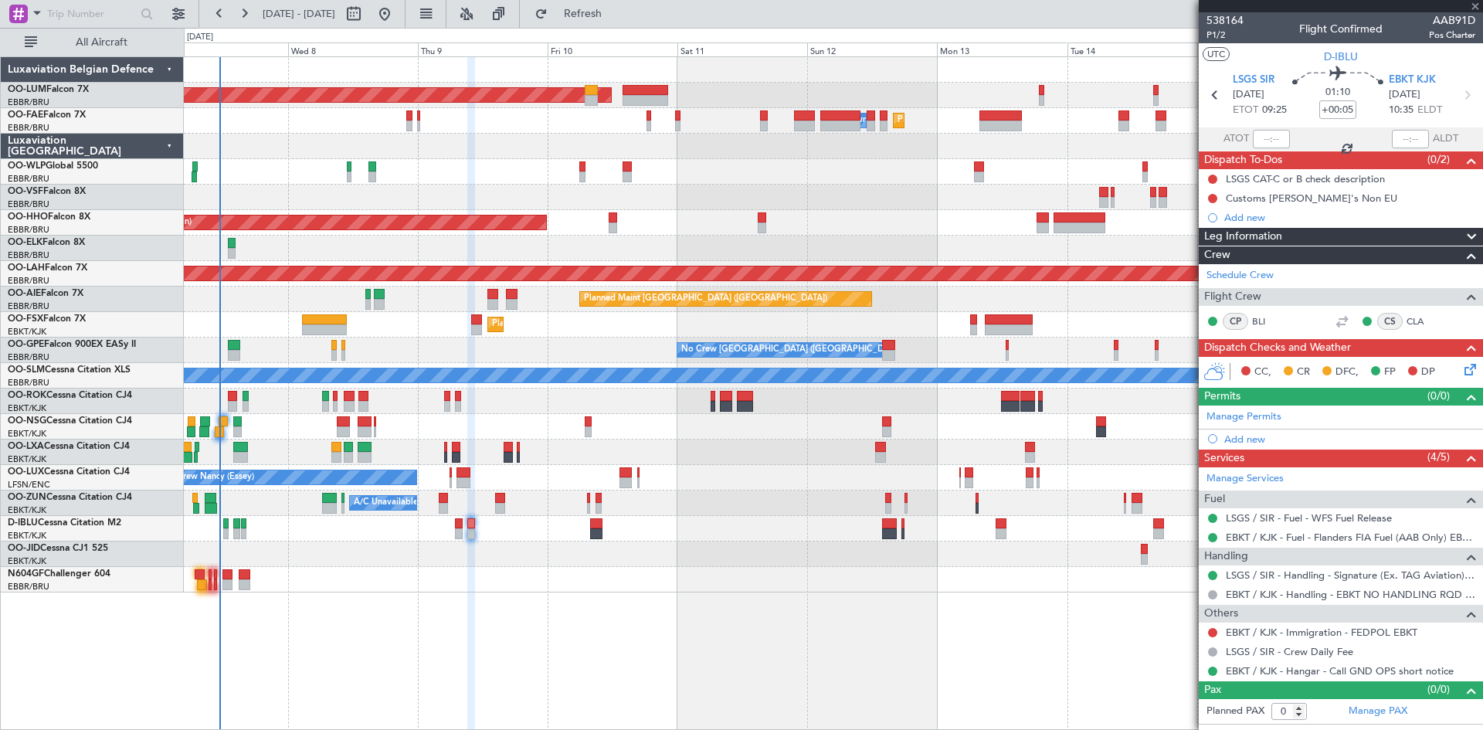
type input "1"
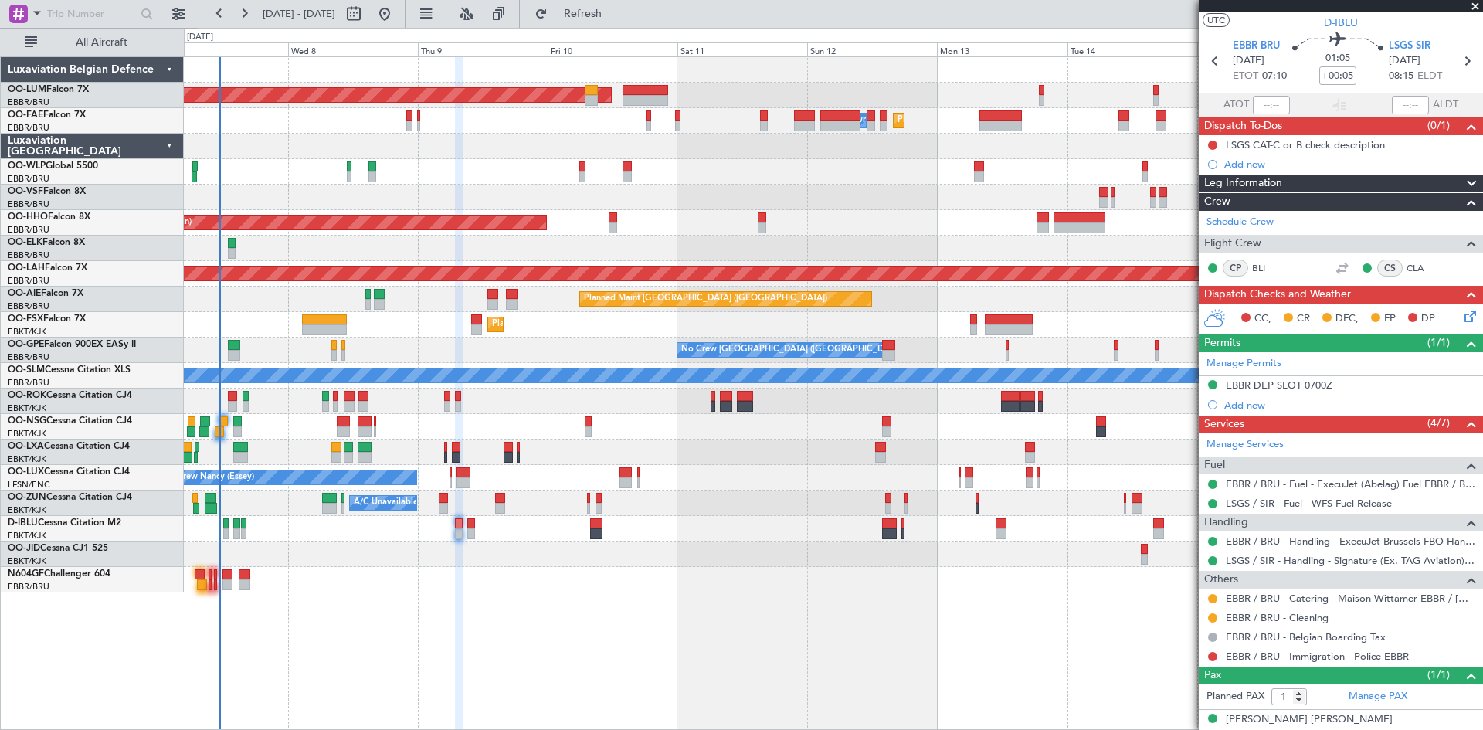
scroll to position [48, 0]
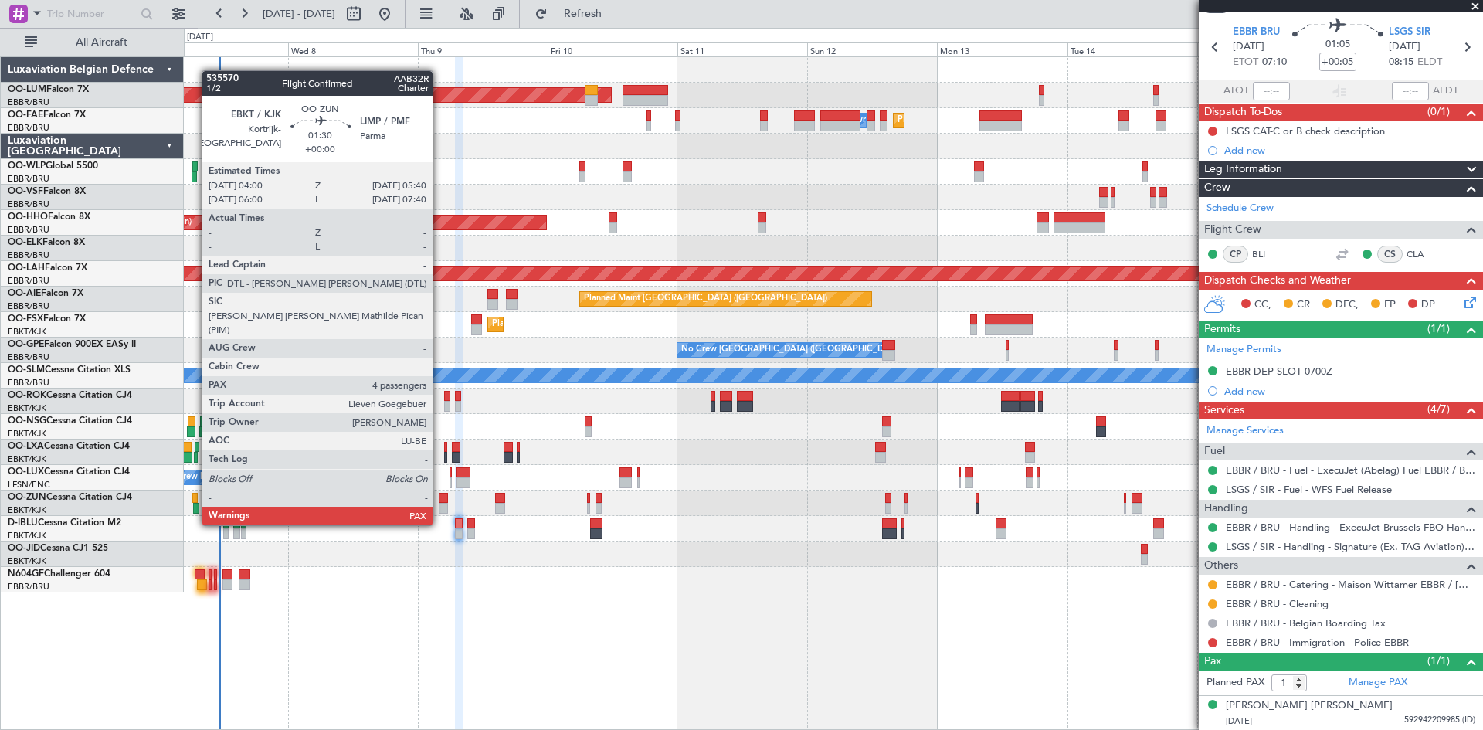
click at [439, 496] on div at bounding box center [443, 498] width 9 height 11
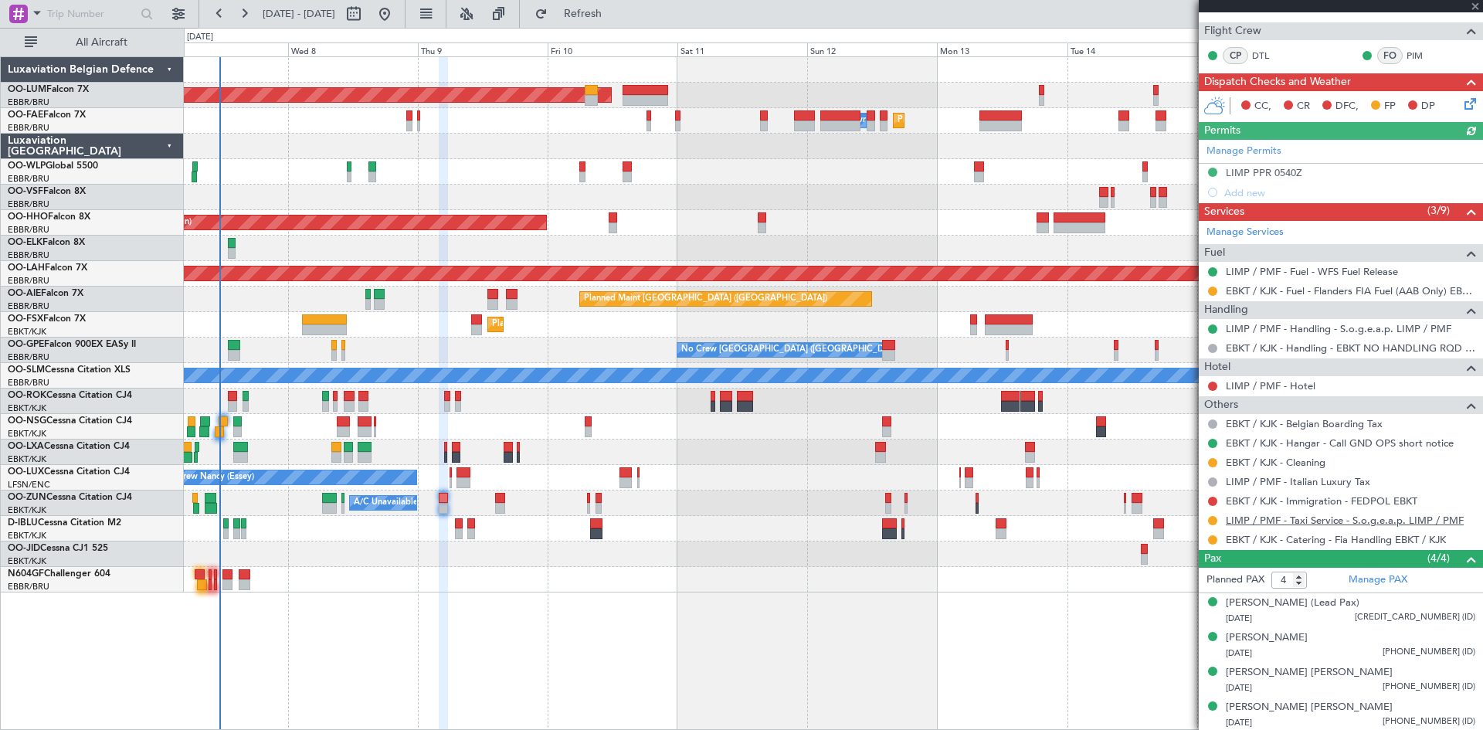
scroll to position [248, 0]
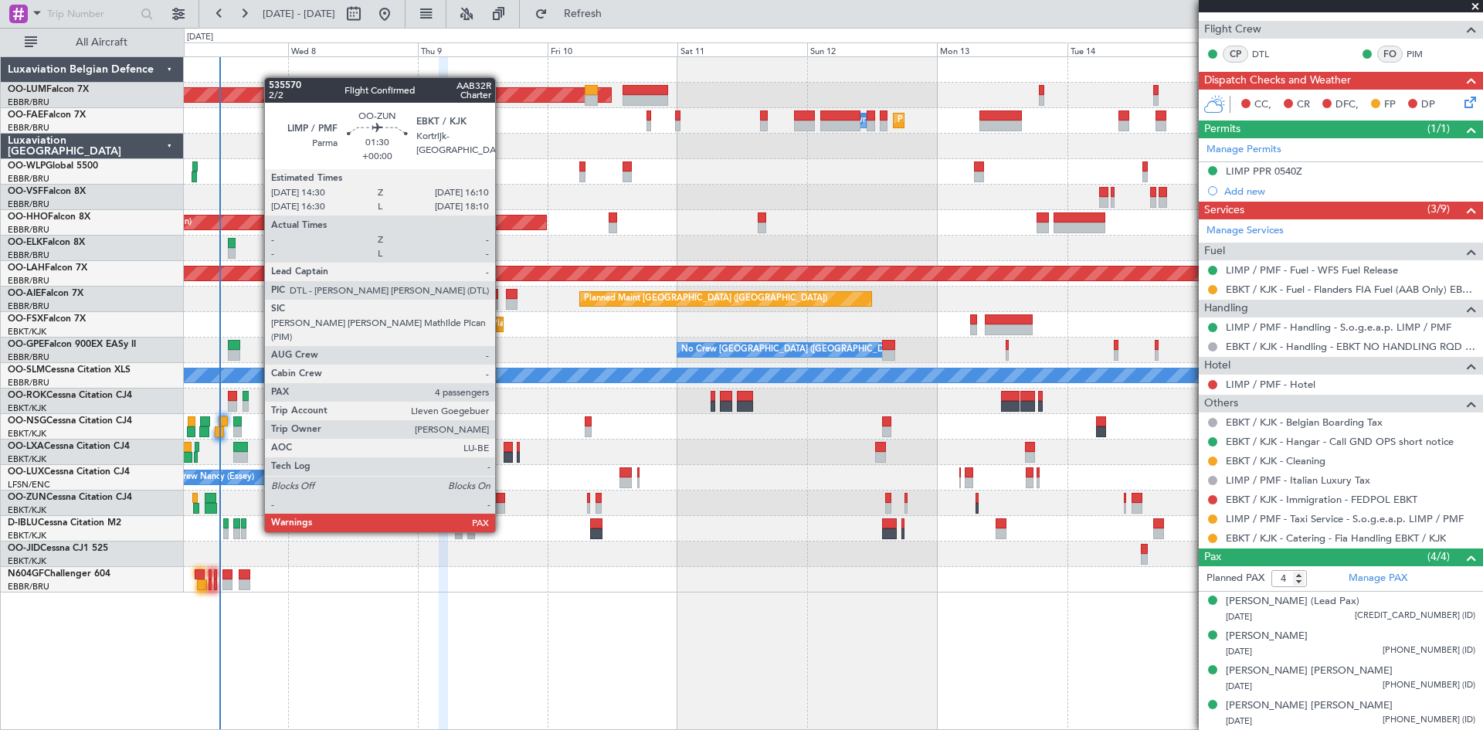
click at [502, 502] on div at bounding box center [499, 498] width 9 height 11
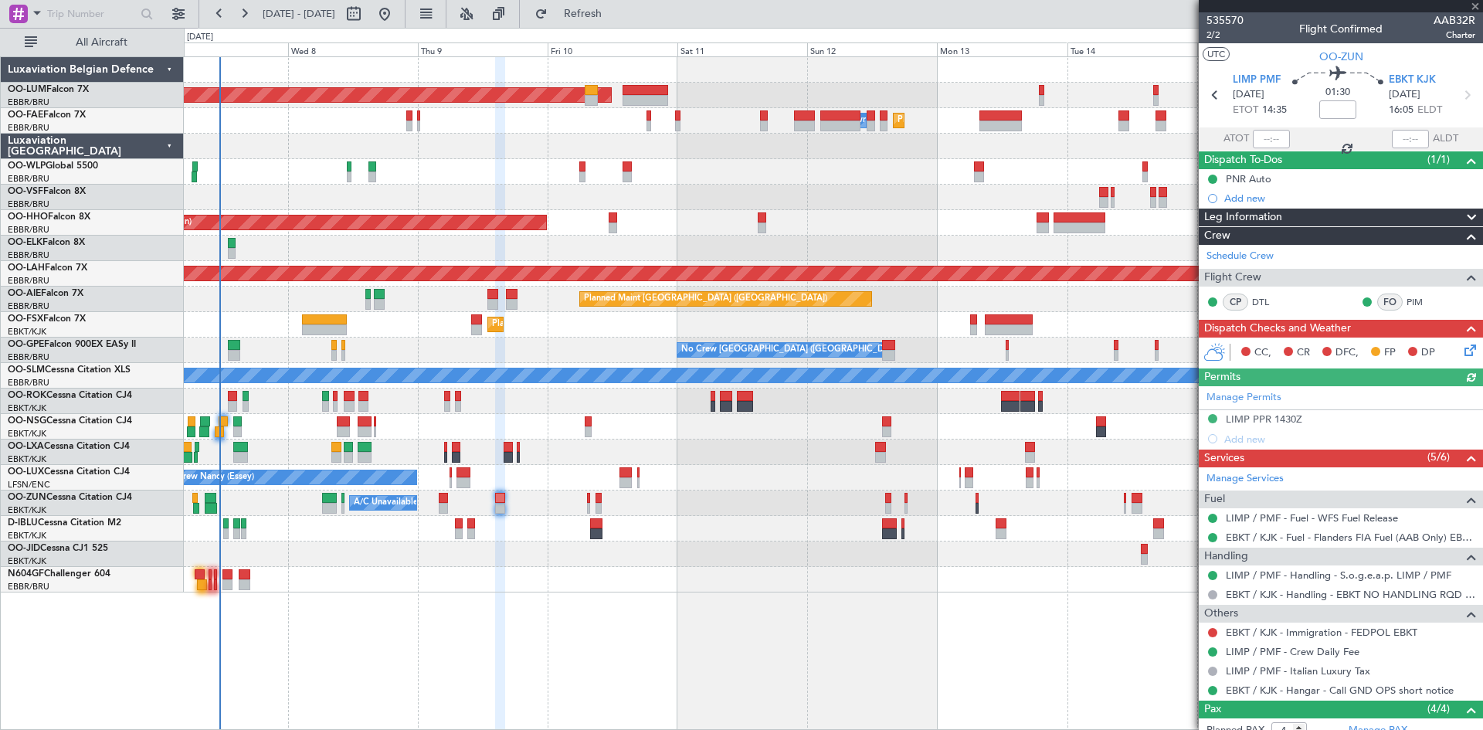
scroll to position [77, 0]
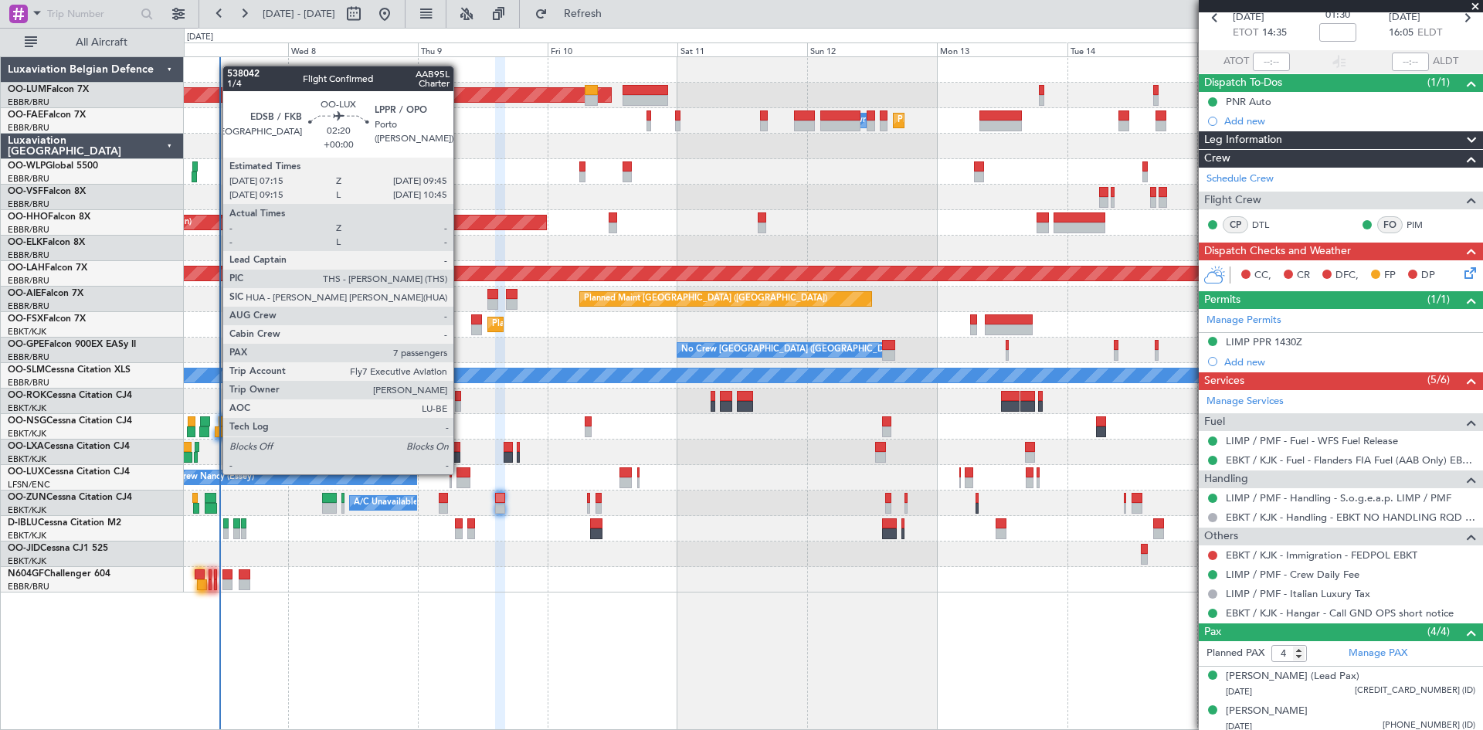
click at [460, 474] on div at bounding box center [463, 472] width 14 height 11
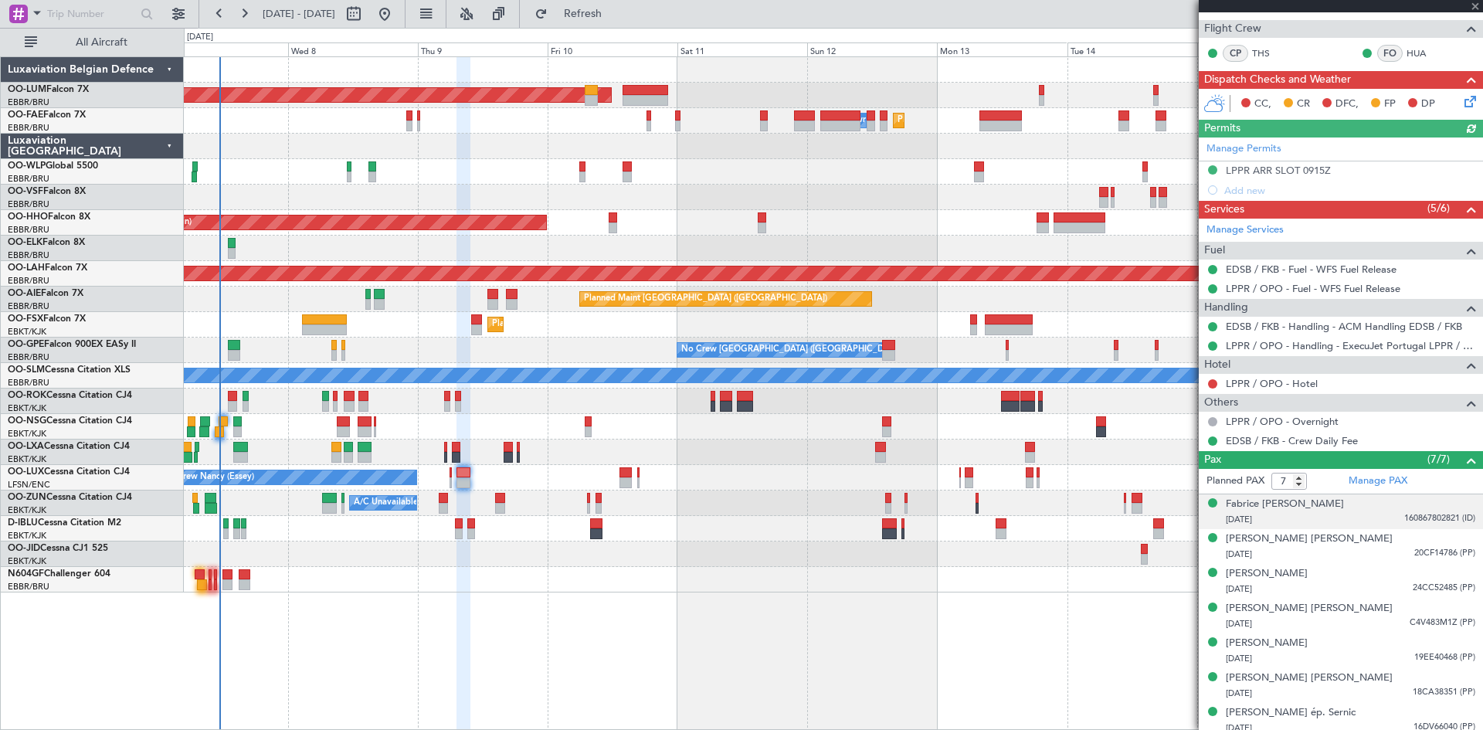
scroll to position [309, 0]
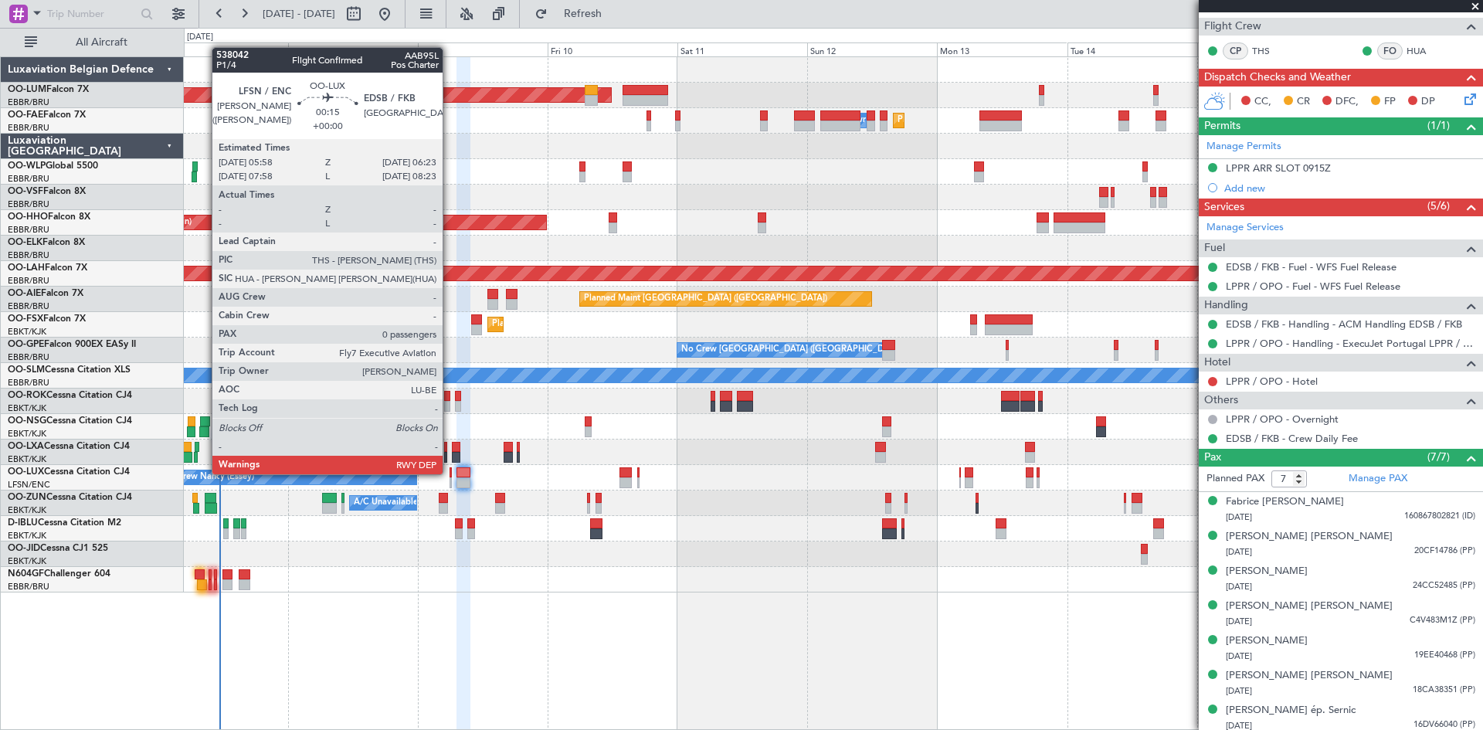
click at [449, 473] on div at bounding box center [450, 472] width 2 height 11
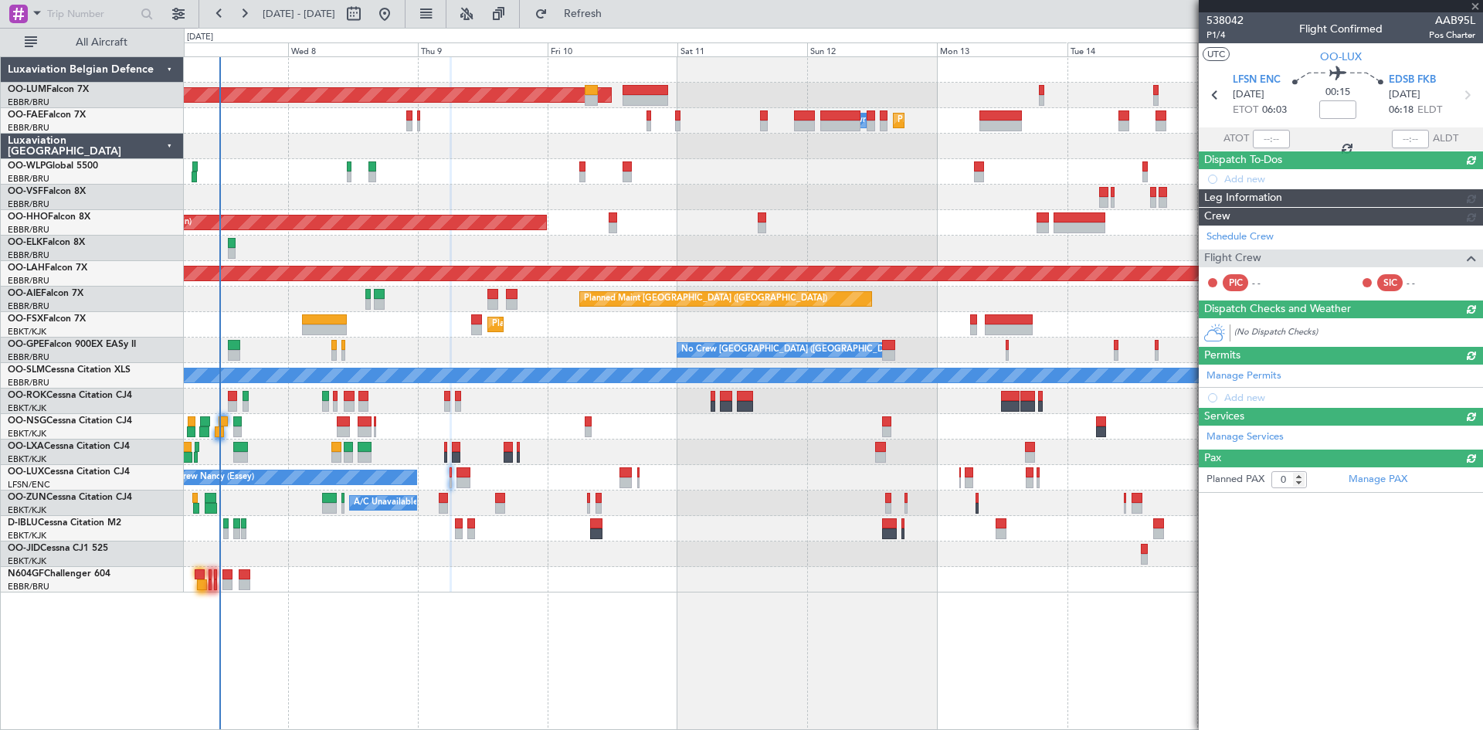
scroll to position [0, 0]
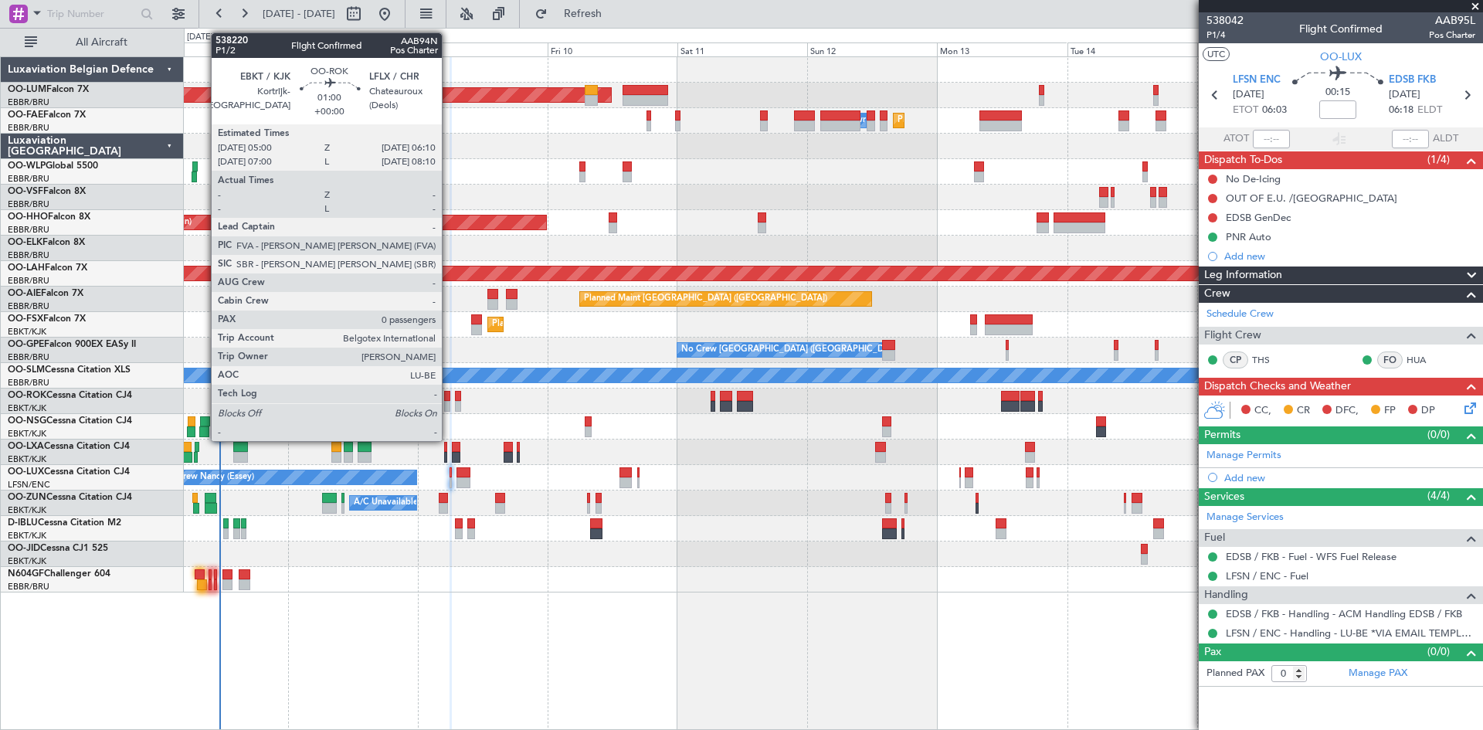
click at [449, 399] on div at bounding box center [447, 396] width 7 height 11
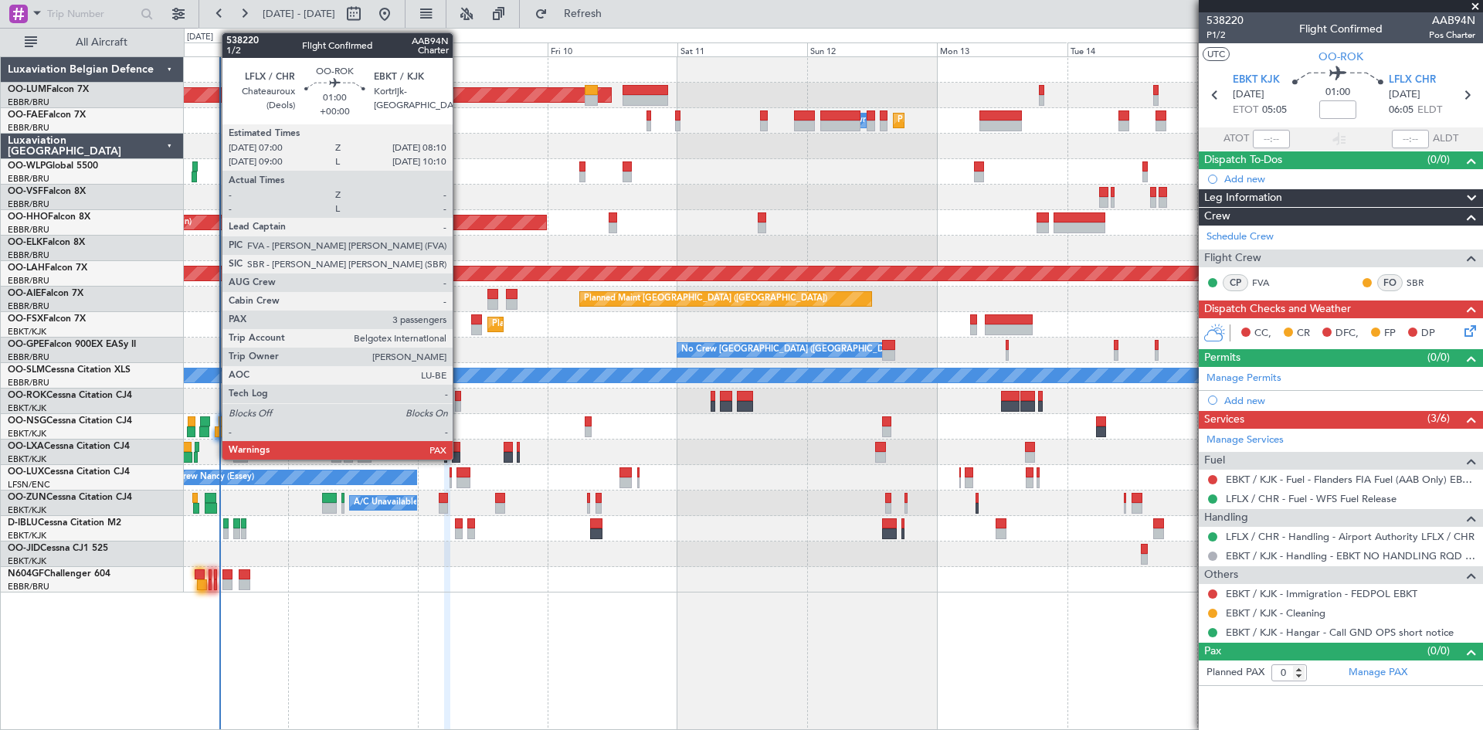
click at [459, 392] on div at bounding box center [458, 396] width 7 height 11
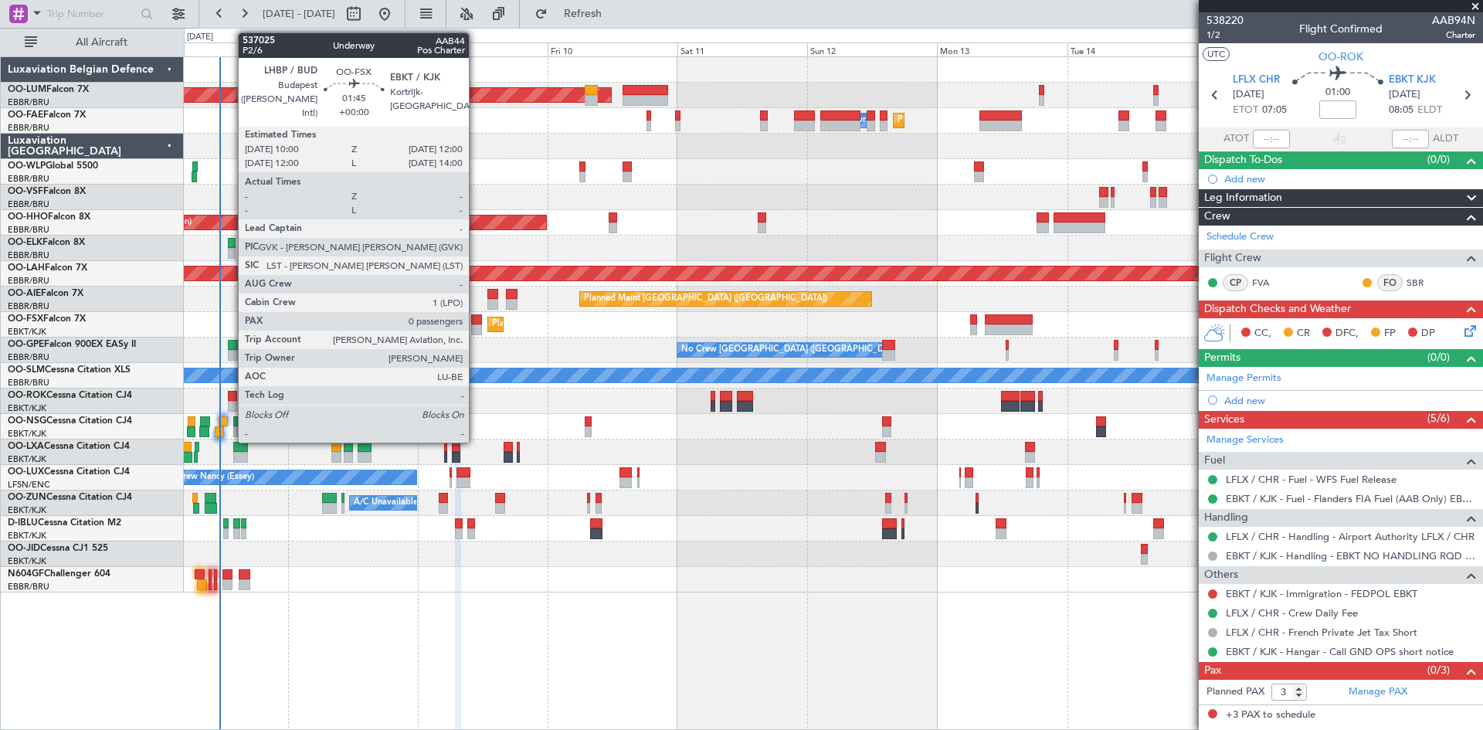
click at [476, 328] on div at bounding box center [477, 329] width 12 height 11
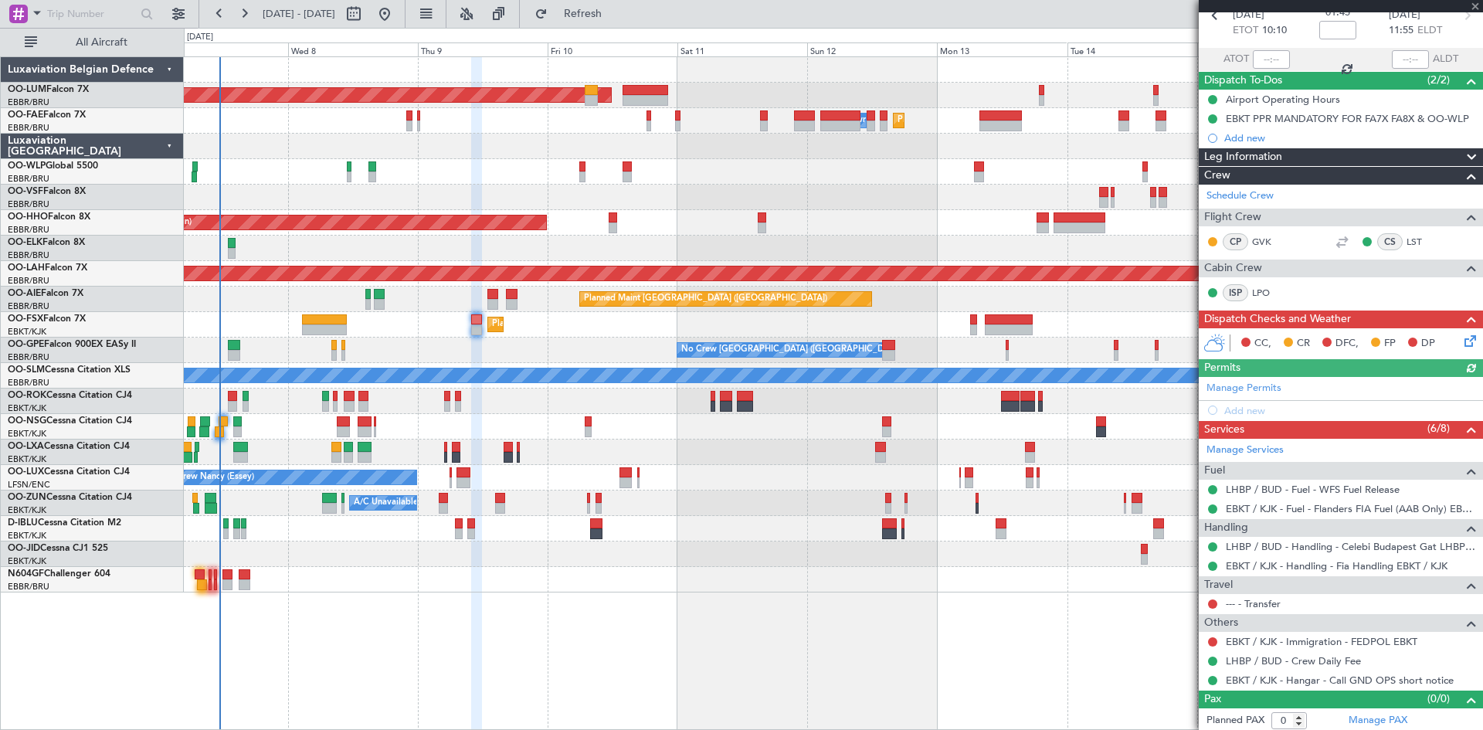
scroll to position [83, 0]
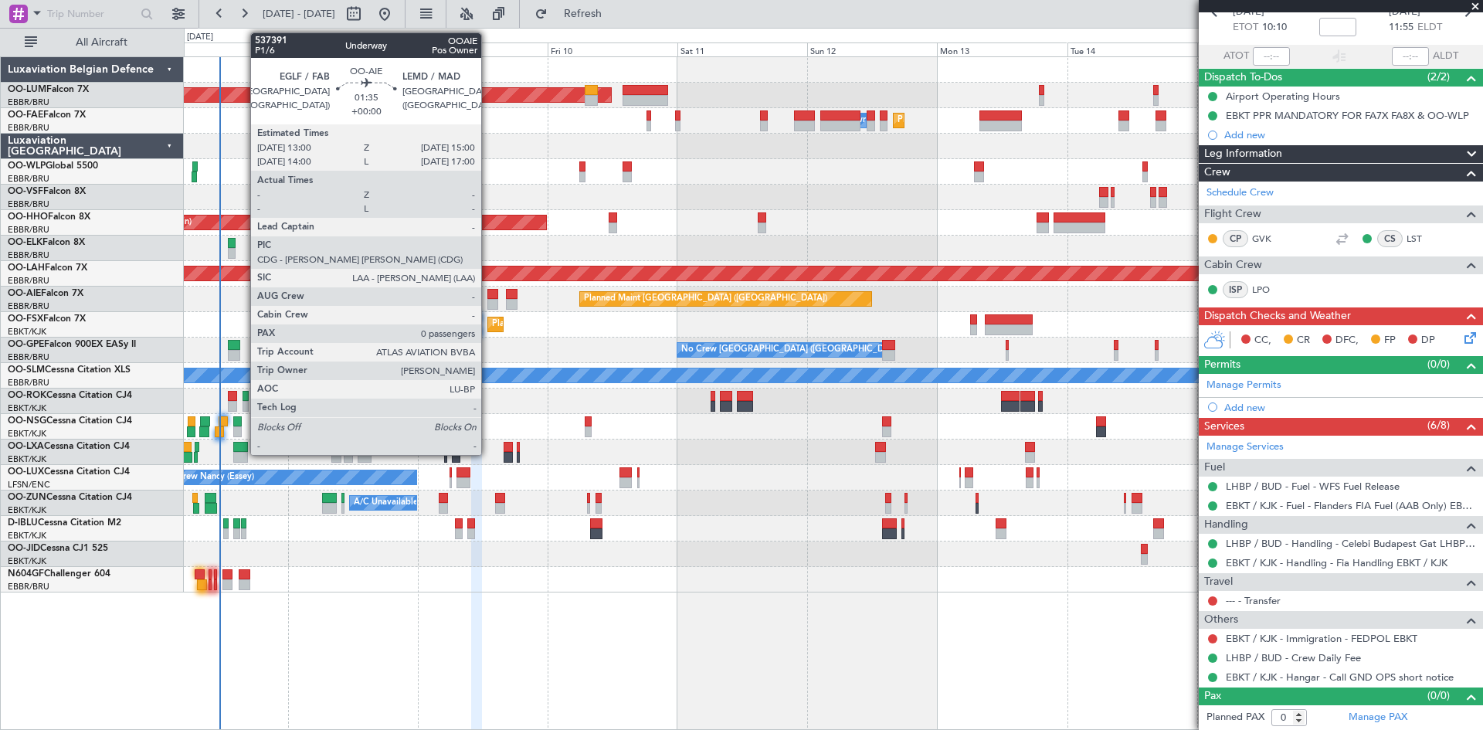
click at [488, 299] on div at bounding box center [493, 304] width 12 height 11
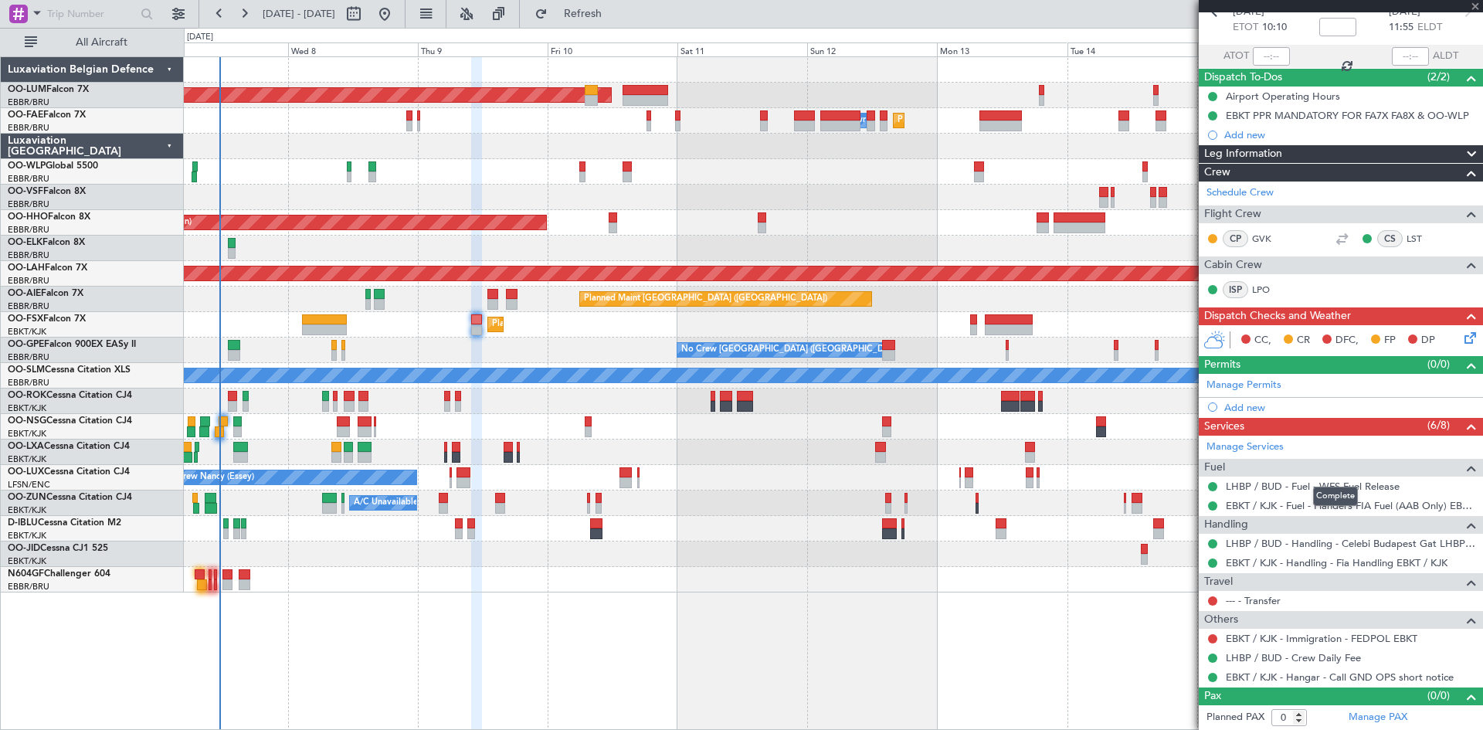
scroll to position [0, 0]
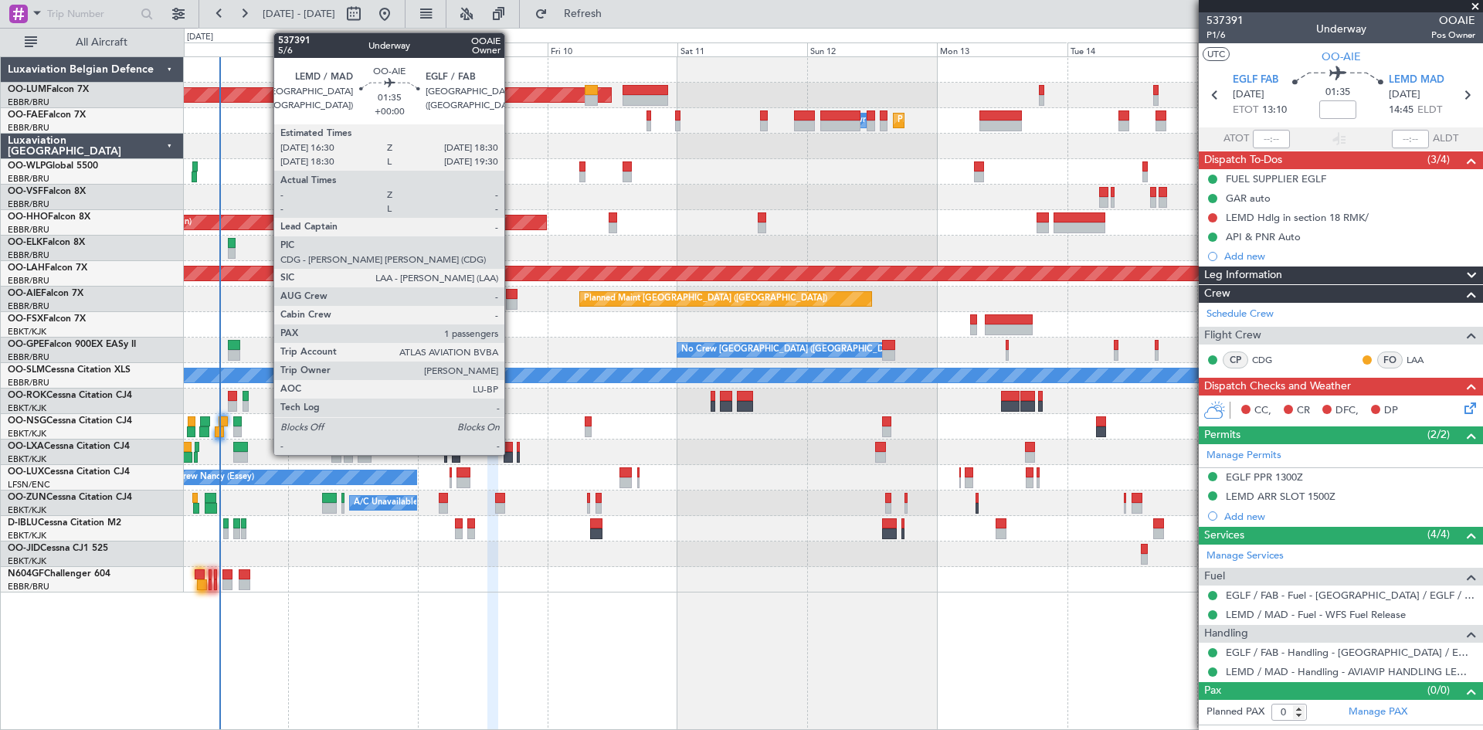
click at [512, 301] on div at bounding box center [512, 304] width 12 height 11
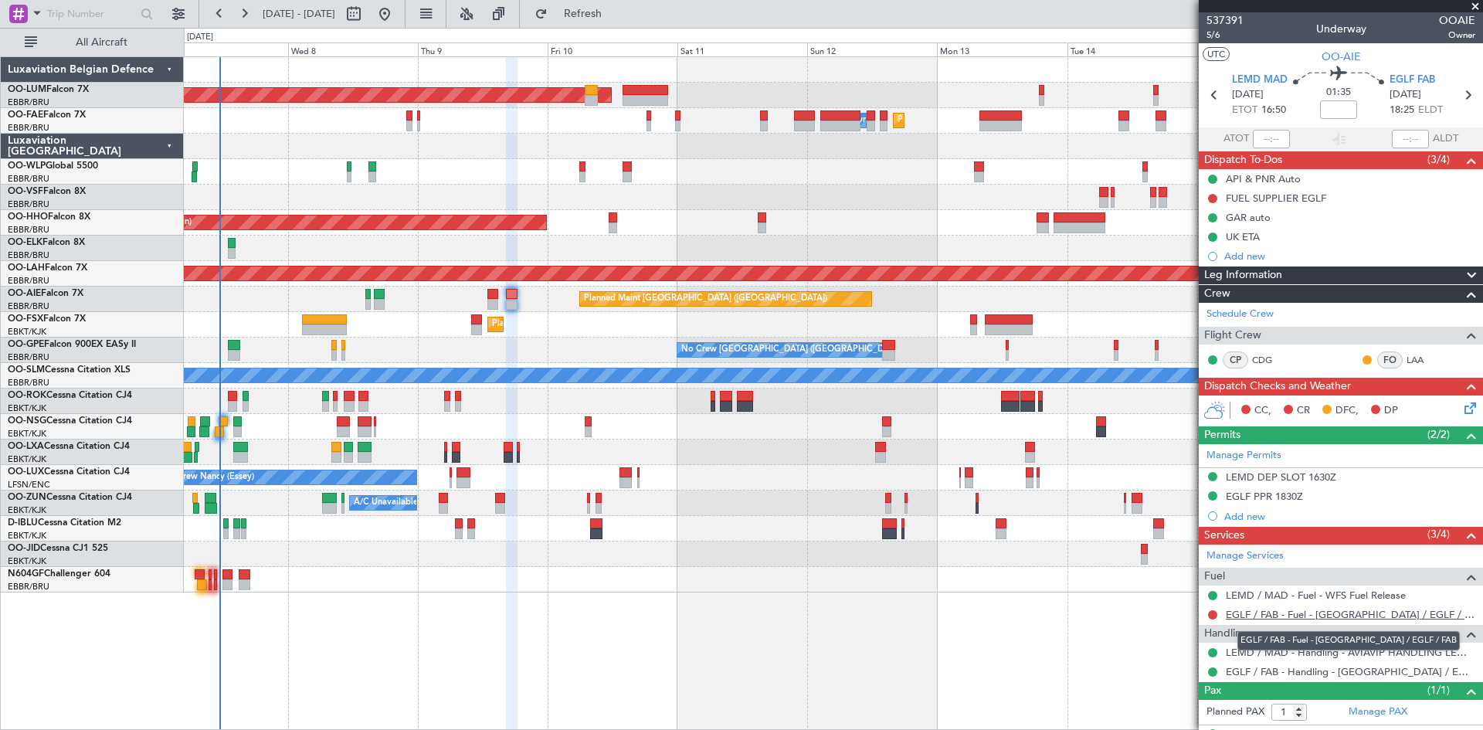
click at [1277, 611] on link "EGLF / FAB - Fuel - [GEOGRAPHIC_DATA] / EGLF / FAB" at bounding box center [1350, 614] width 249 height 13
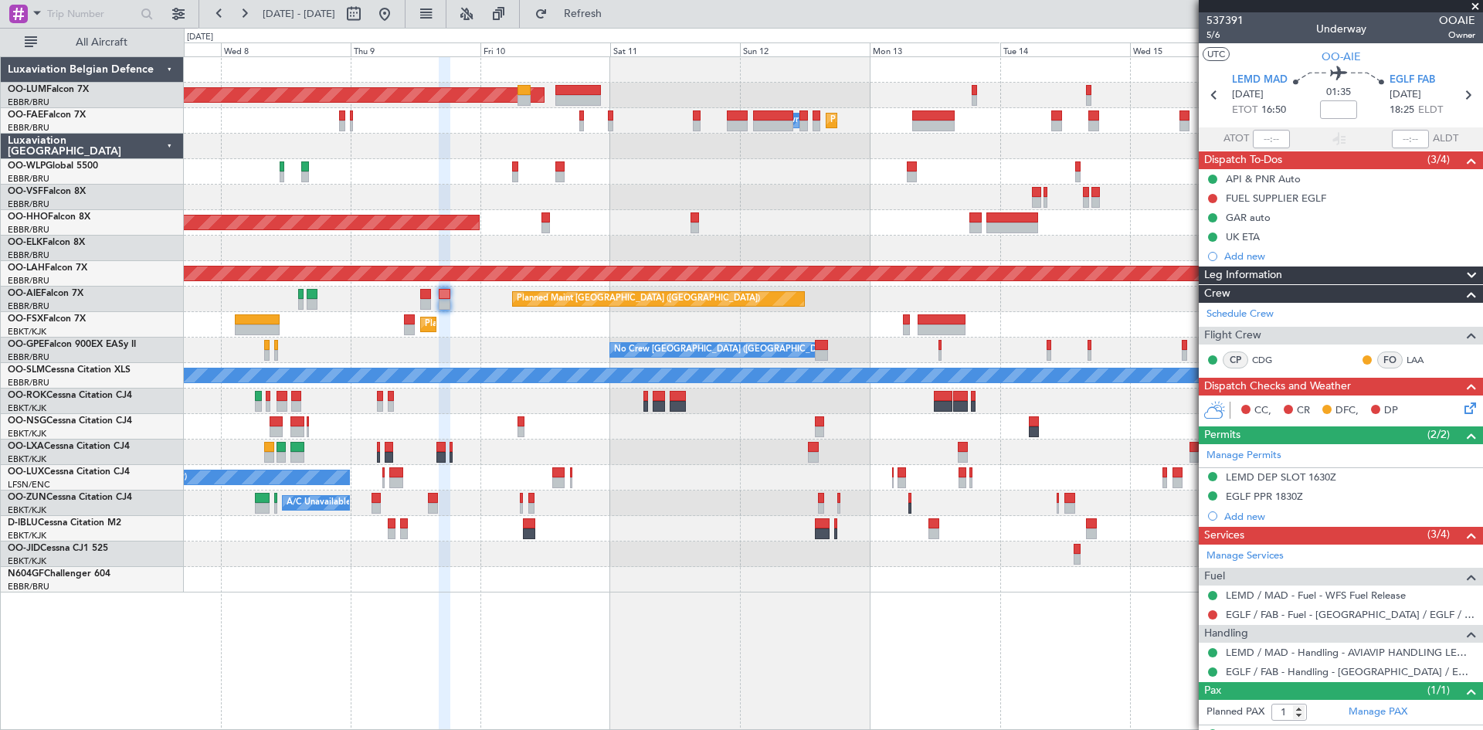
click at [1014, 293] on div "Planned Maint [GEOGRAPHIC_DATA] ([GEOGRAPHIC_DATA]) Unplanned Maint [GEOGRAPHIC…" at bounding box center [833, 298] width 1298 height 25
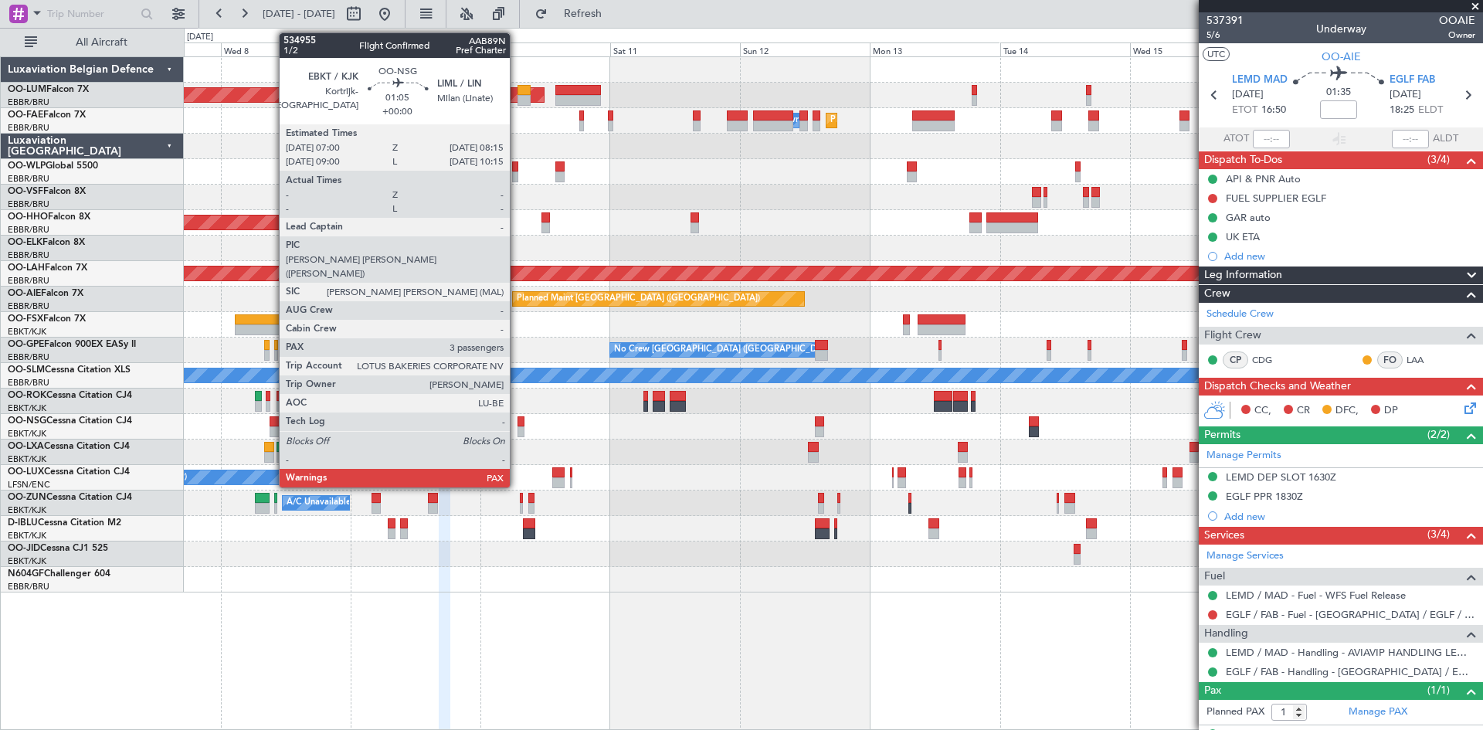
click at [517, 421] on div at bounding box center [520, 421] width 7 height 11
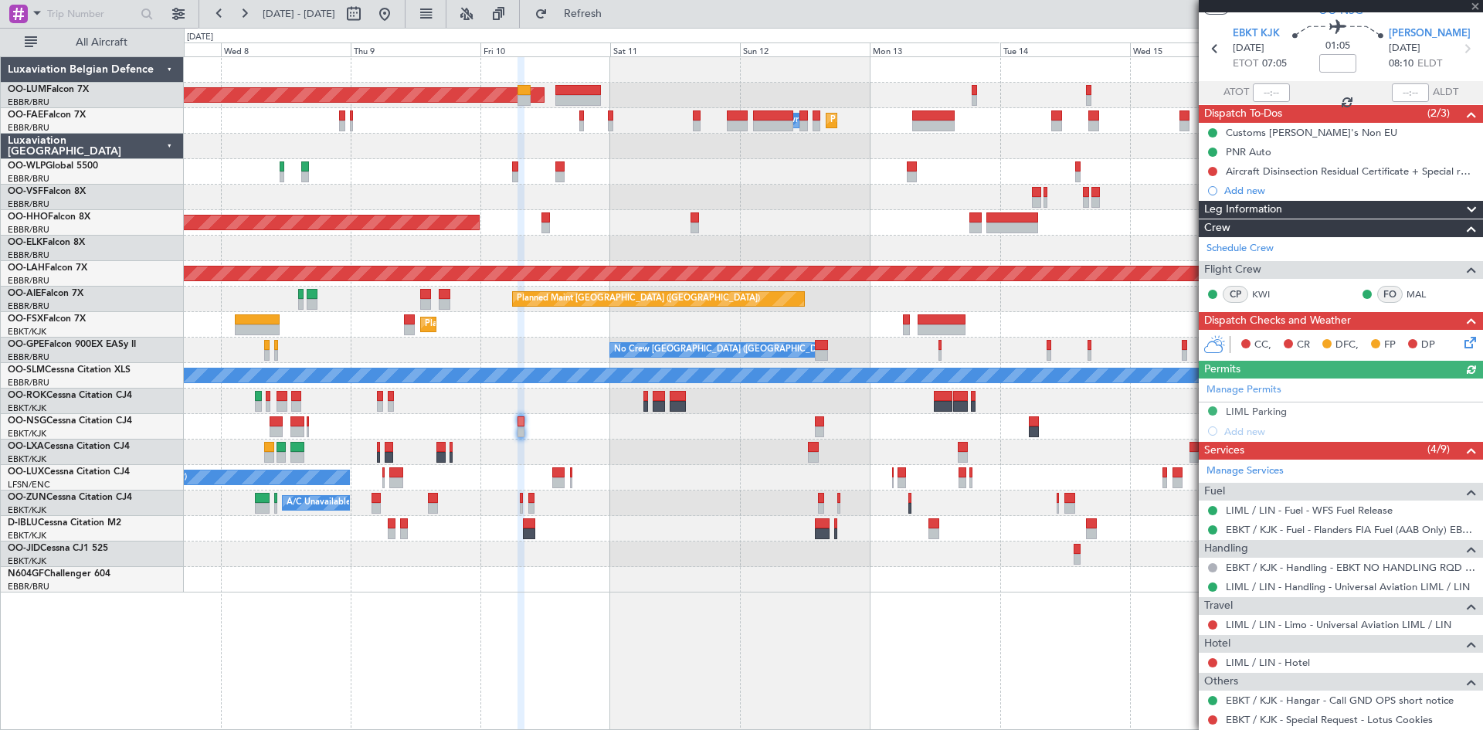
scroll to position [77, 0]
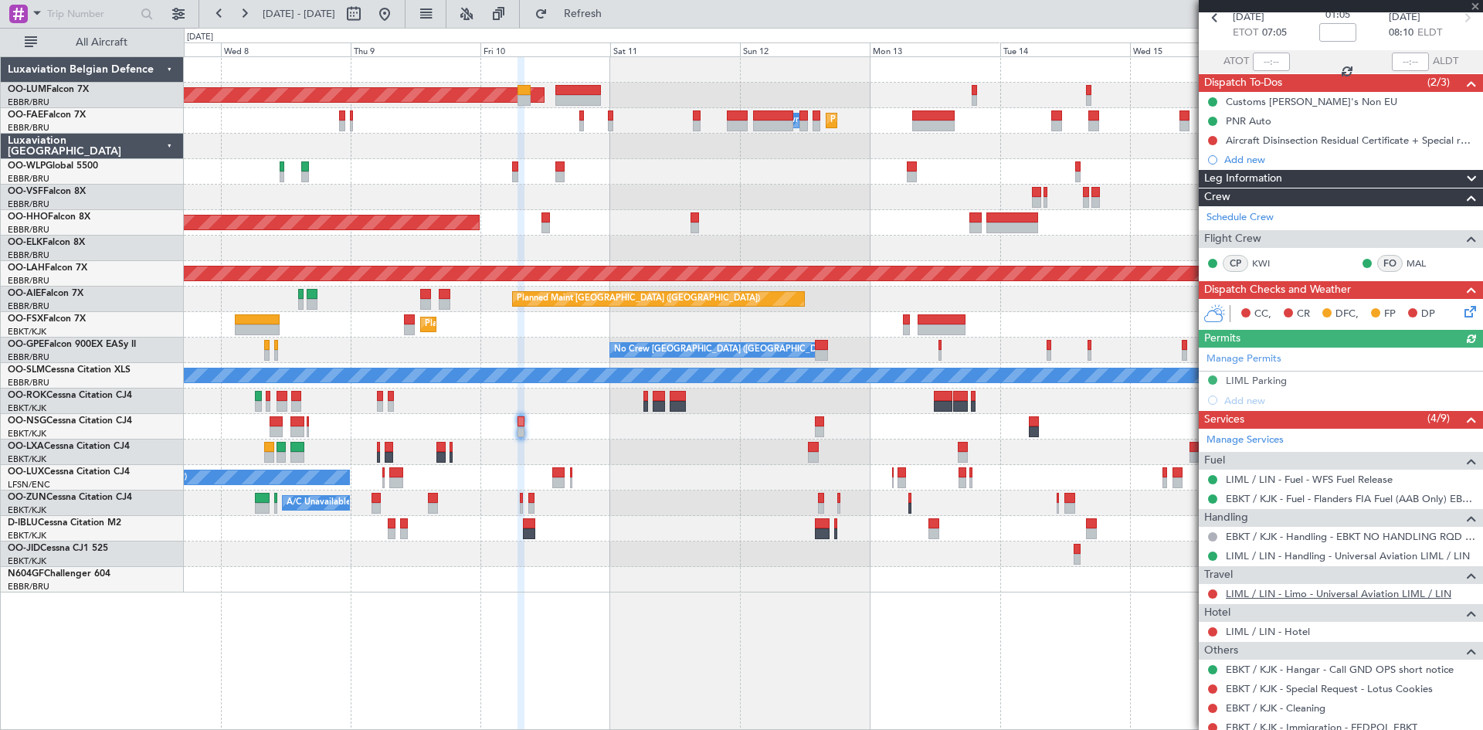
click at [1331, 593] on link "LIML / LIN - Limo - Universal Aviation LIML / LIN" at bounding box center [1338, 593] width 225 height 13
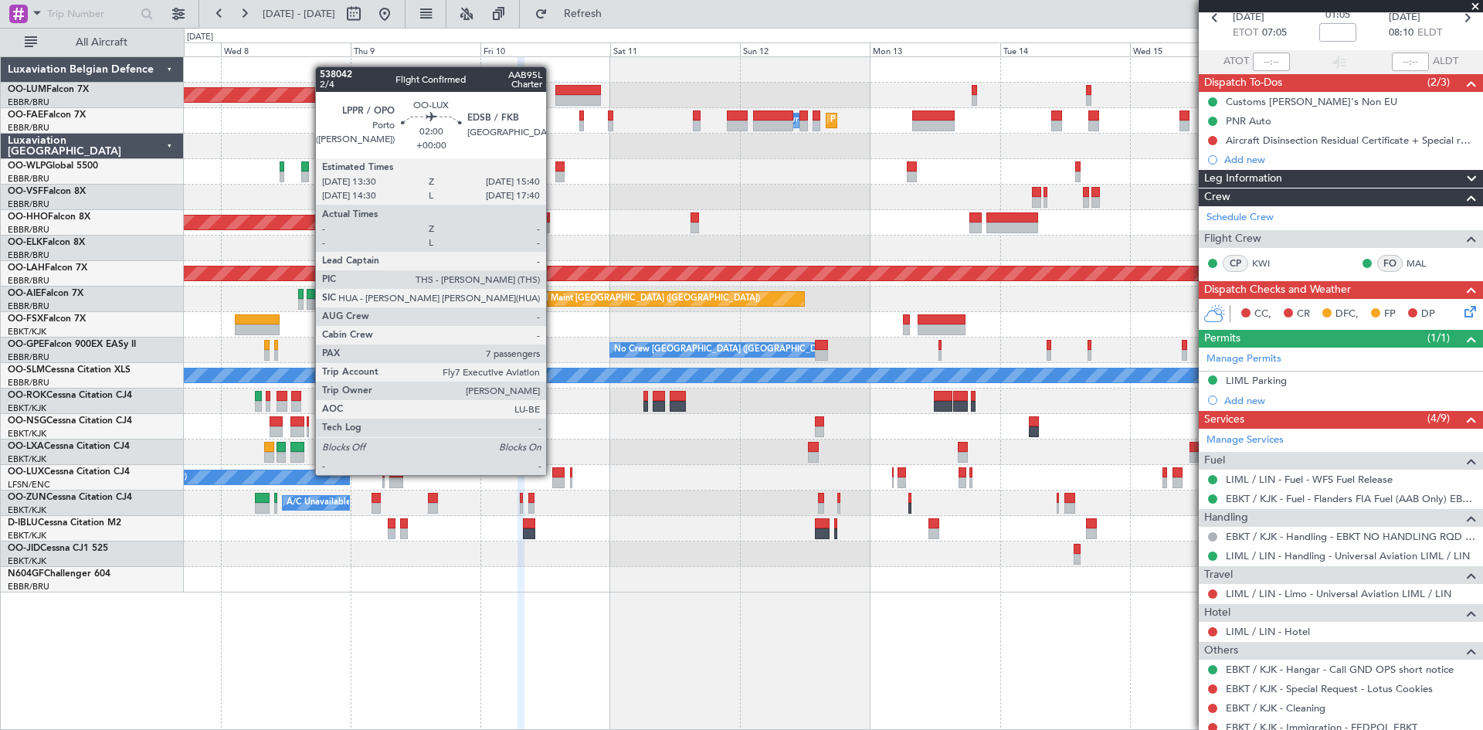
click at [553, 475] on div at bounding box center [558, 472] width 12 height 11
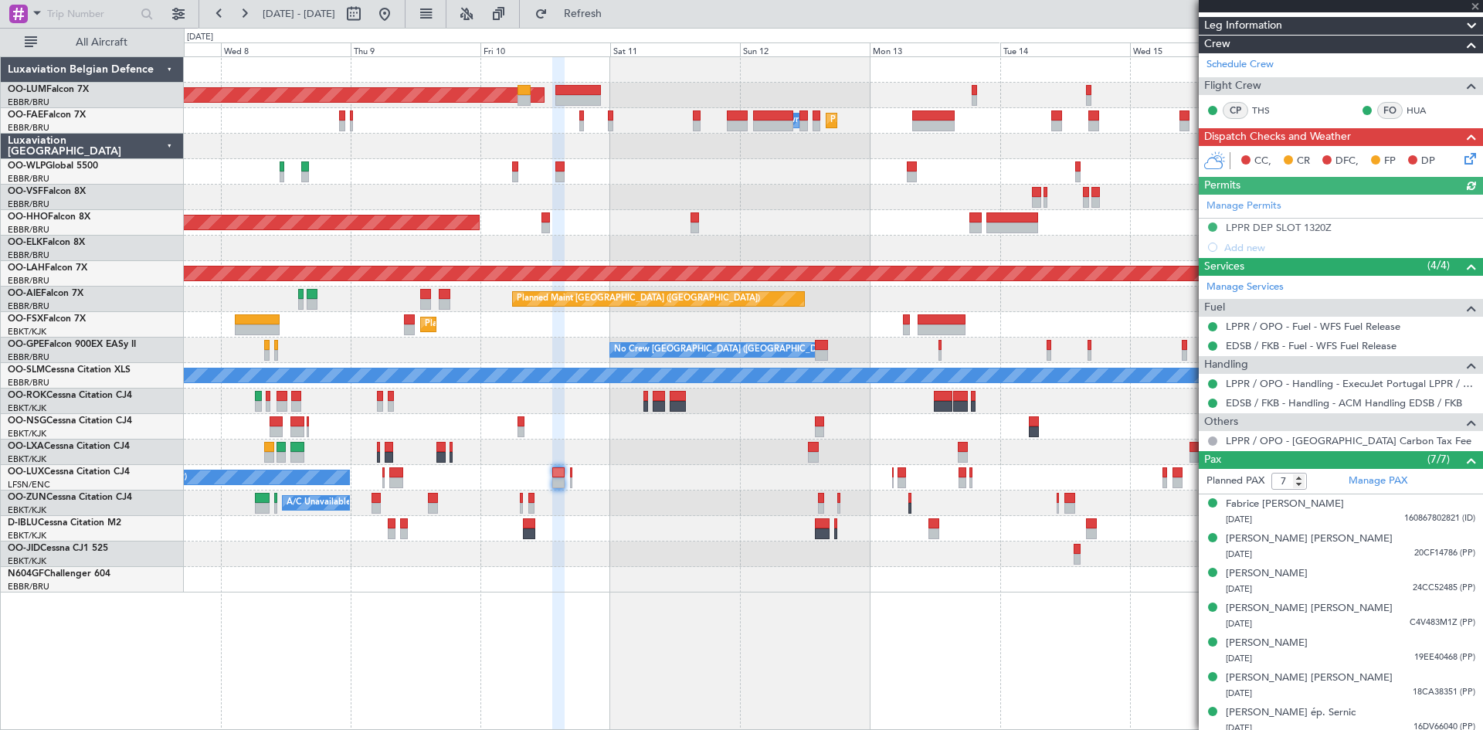
scroll to position [256, 0]
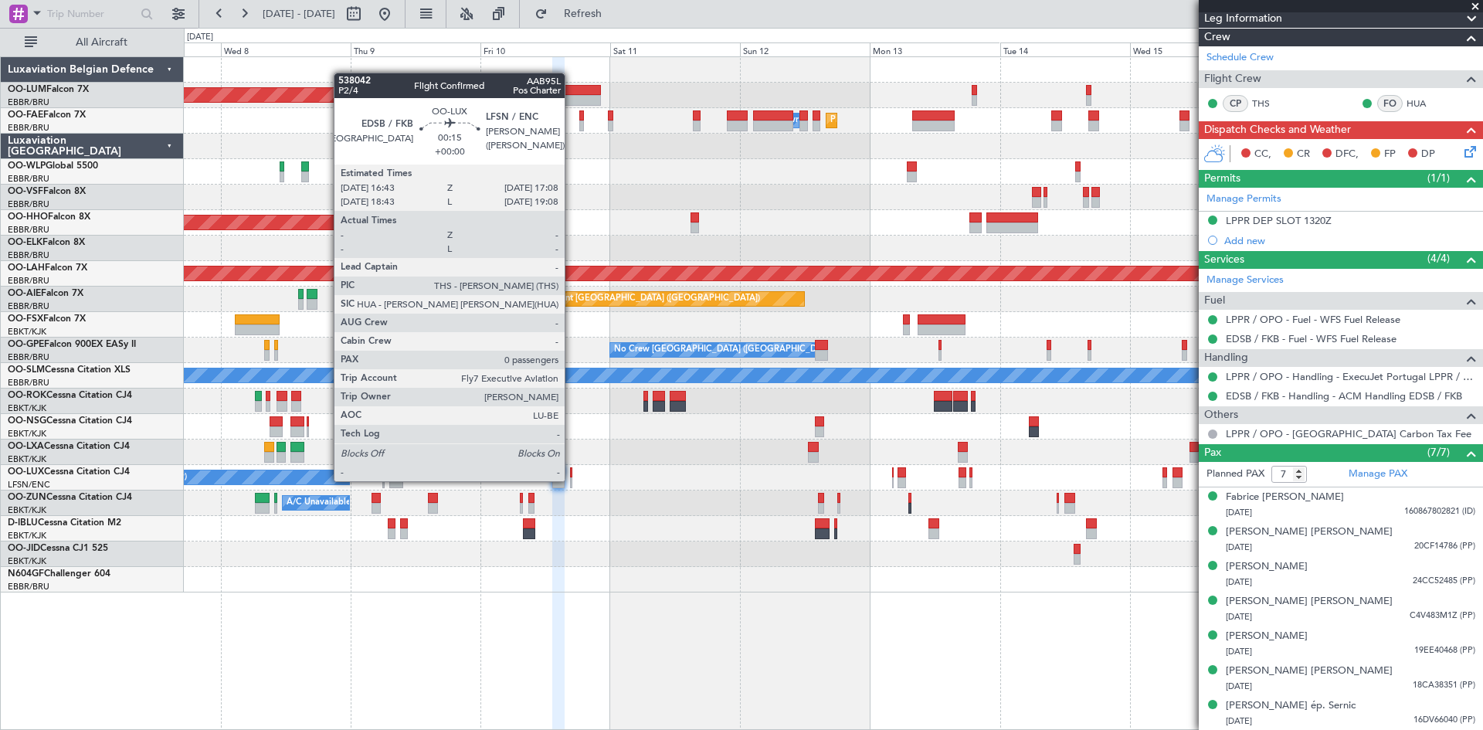
click at [571, 480] on div at bounding box center [571, 482] width 2 height 11
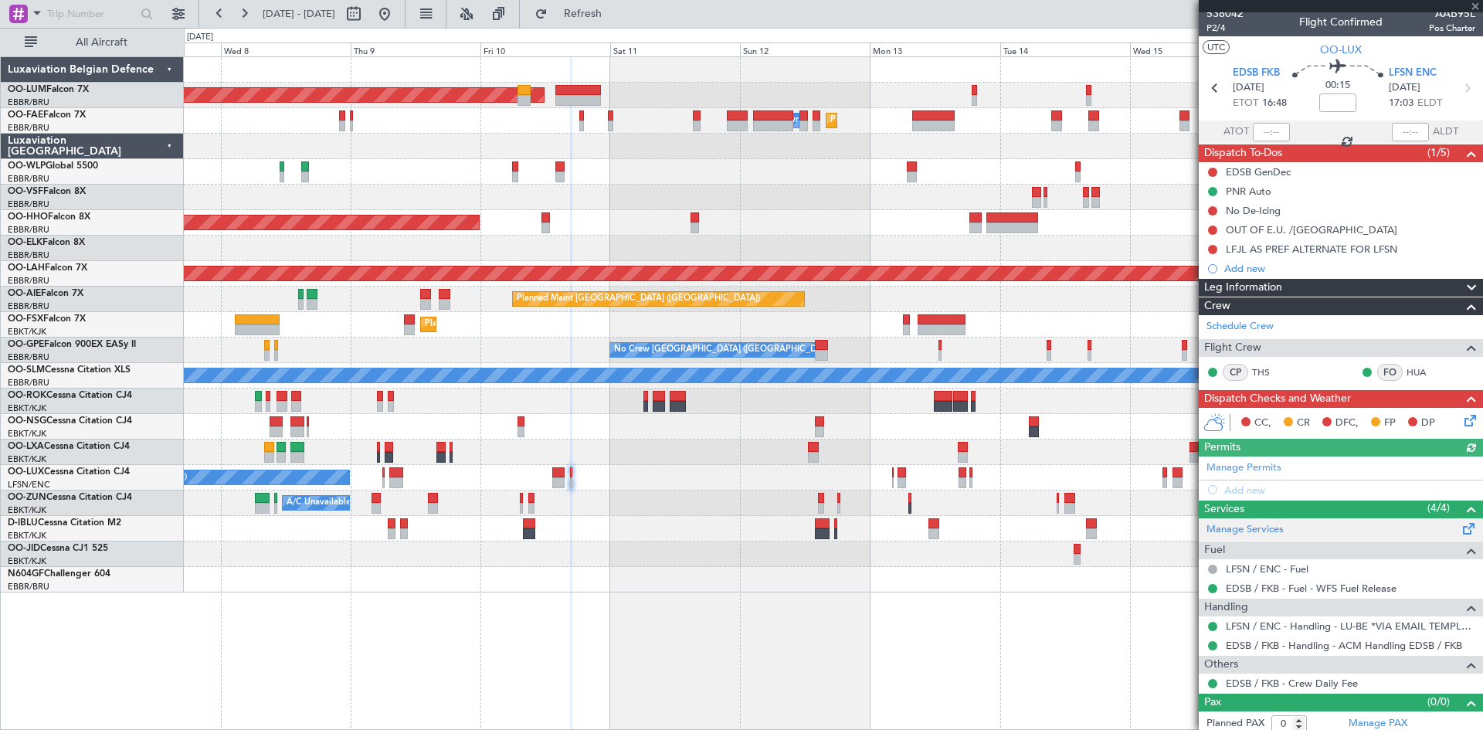
scroll to position [13, 0]
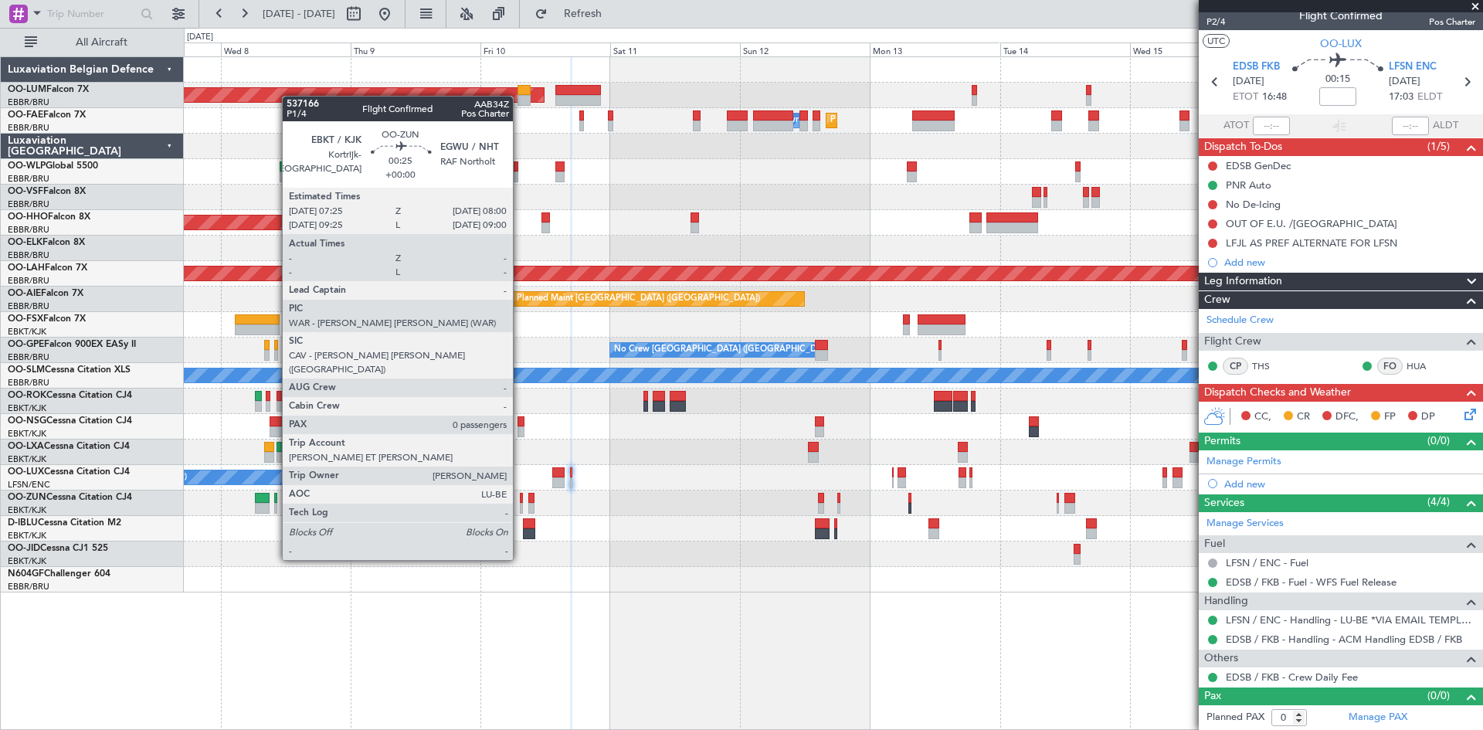
click at [520, 503] on div at bounding box center [522, 508] width 4 height 11
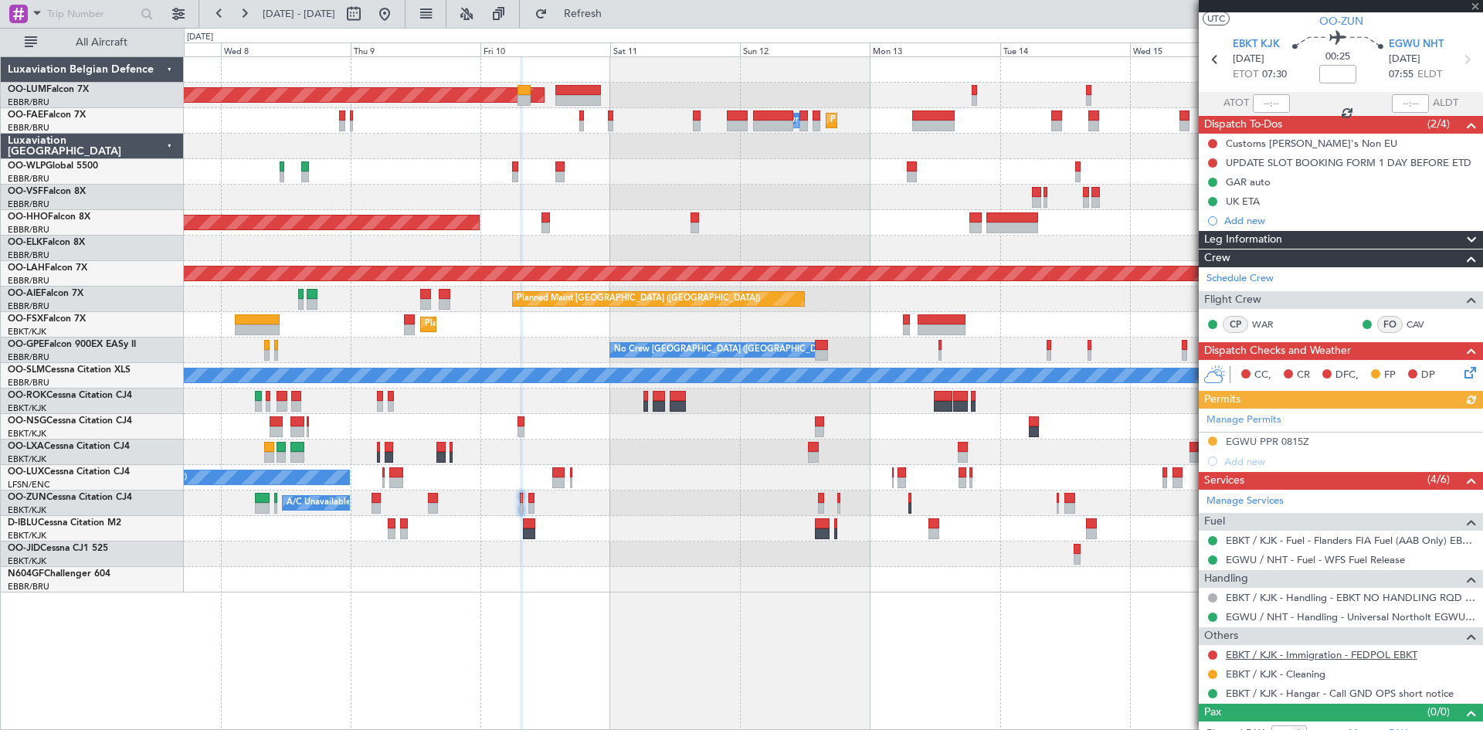
scroll to position [52, 0]
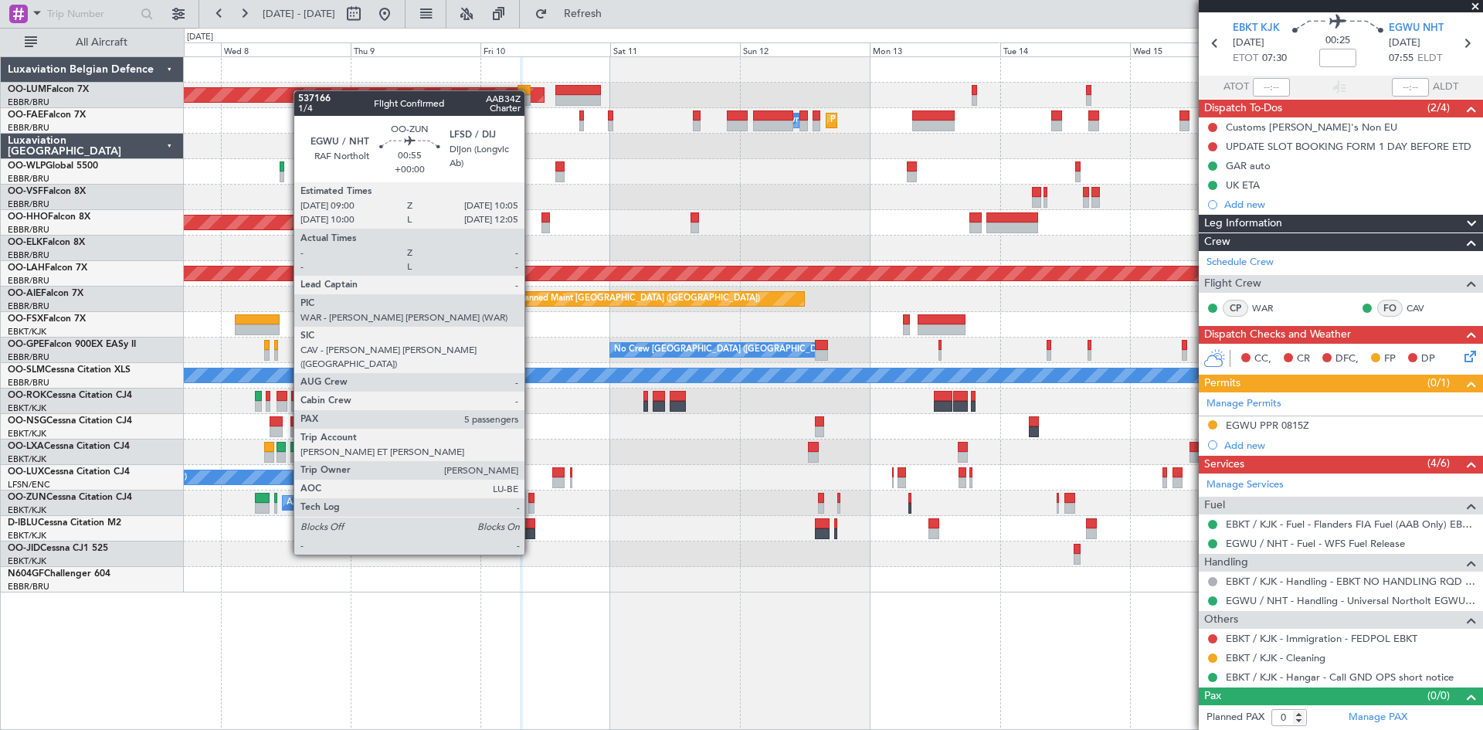
click at [531, 497] on div at bounding box center [531, 498] width 6 height 11
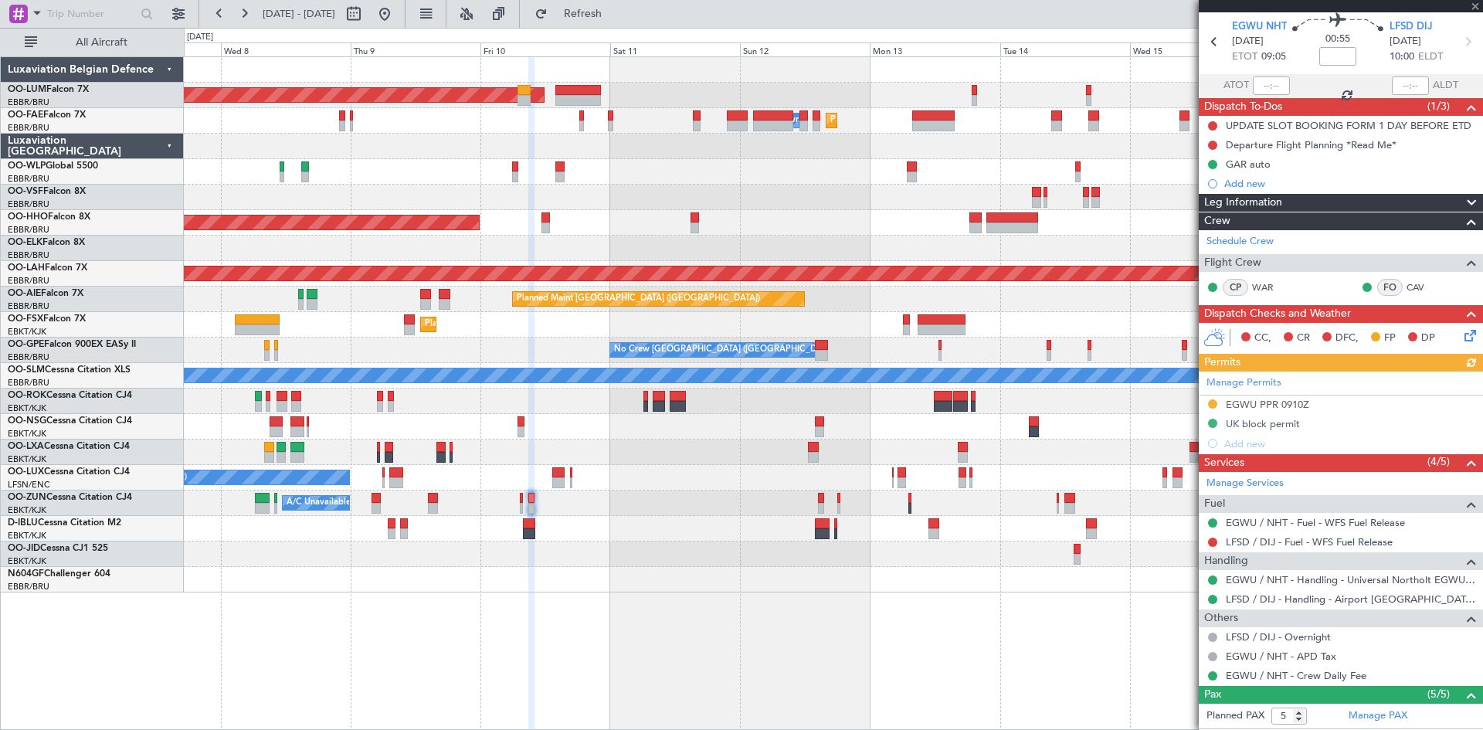
scroll to position [77, 0]
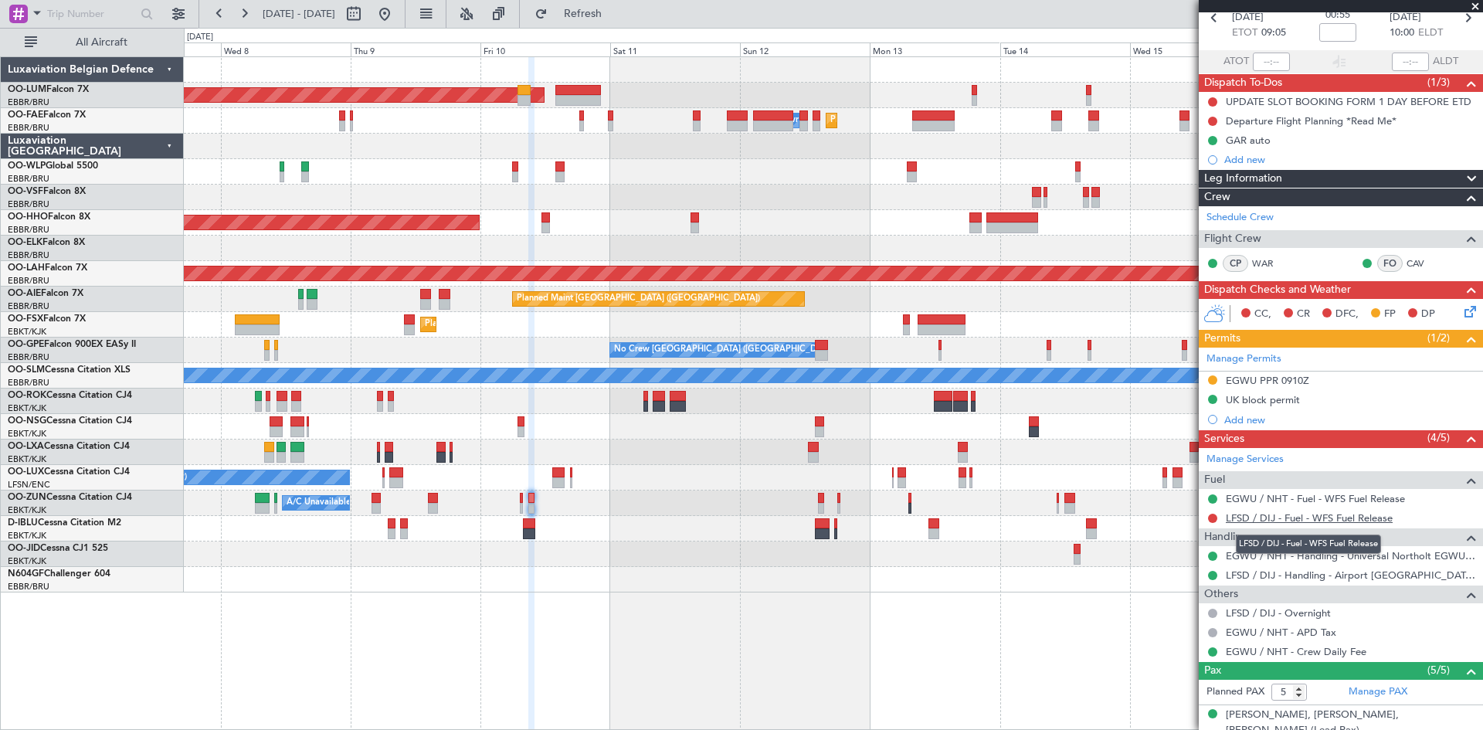
click at [1267, 517] on link "LFSD / DIJ - Fuel - WFS Fuel Release" at bounding box center [1309, 517] width 167 height 13
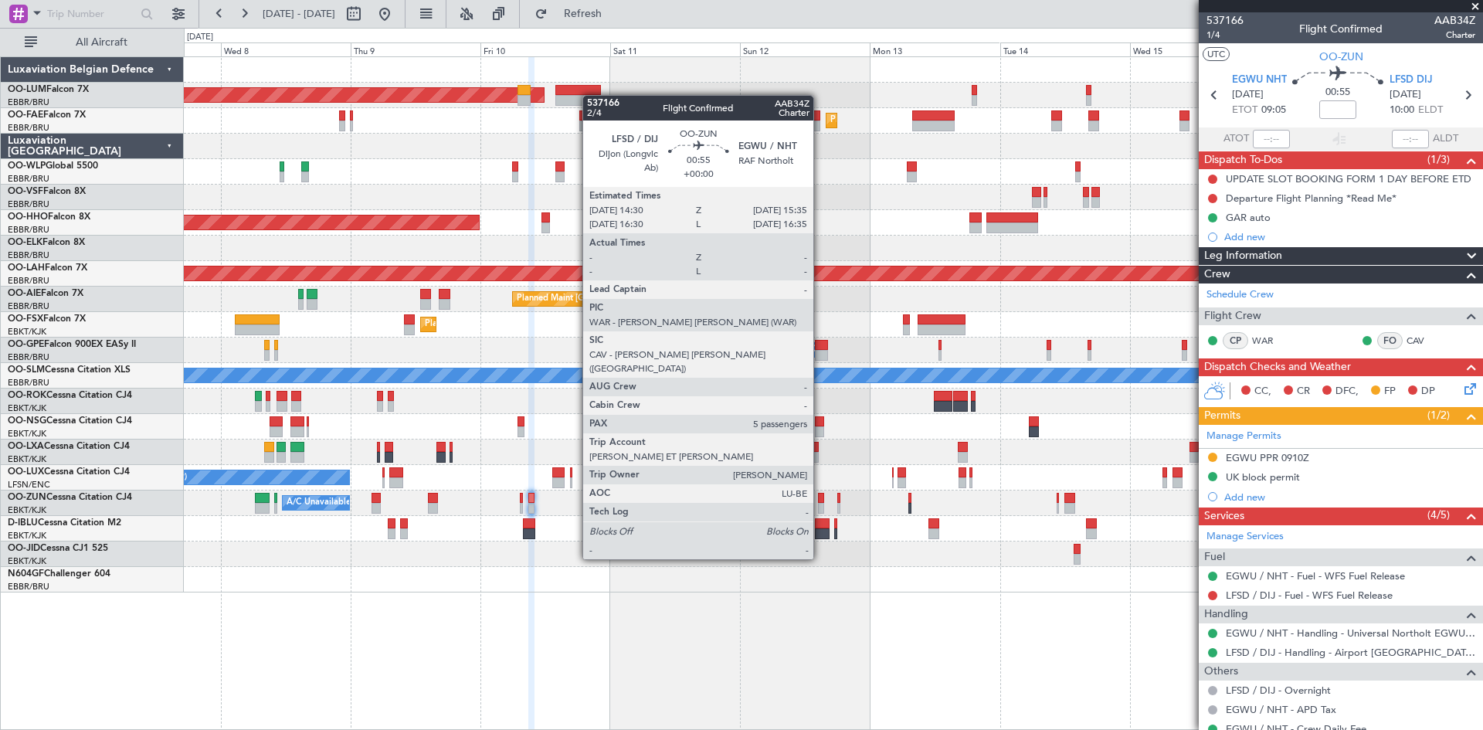
click at [820, 502] on div at bounding box center [821, 498] width 6 height 11
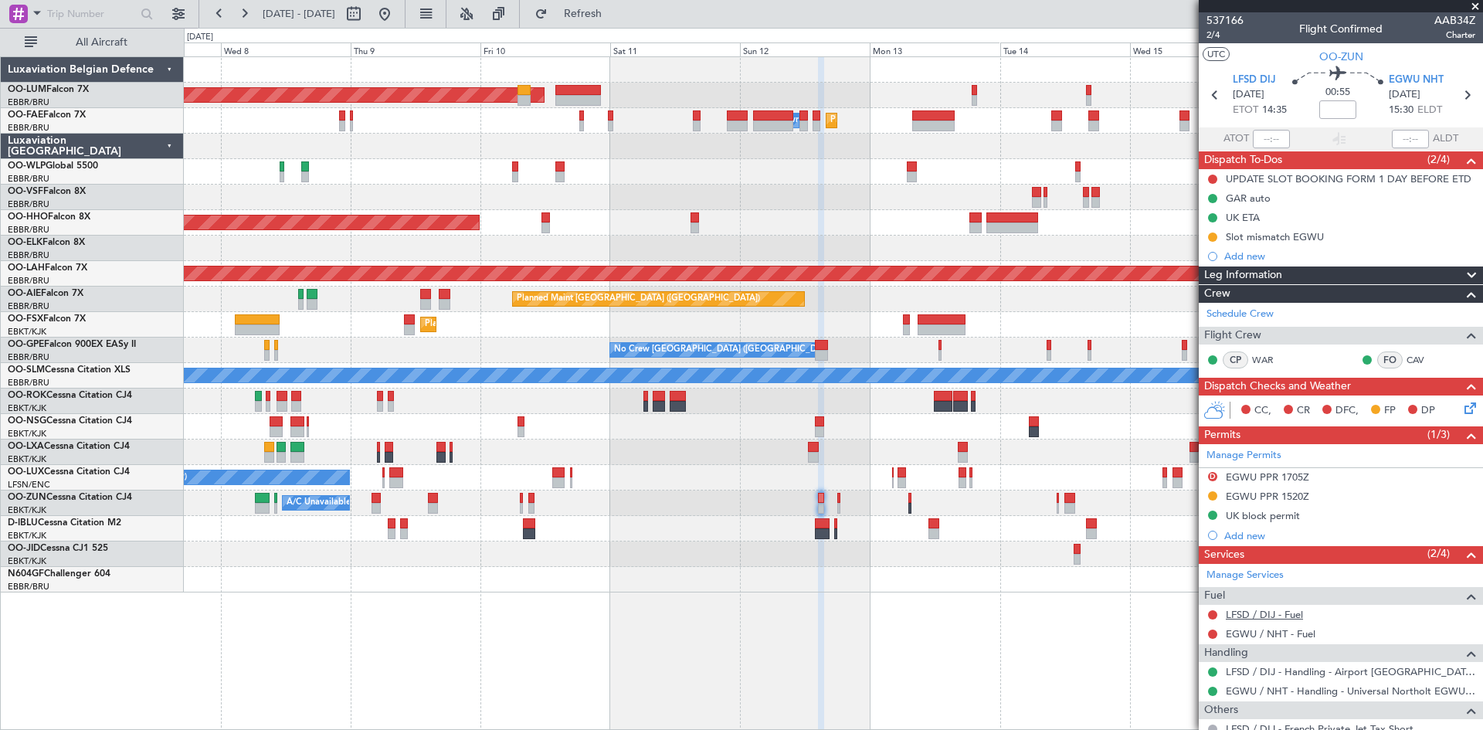
click at [1246, 612] on link "LFSD / DIJ - Fuel" at bounding box center [1264, 614] width 77 height 13
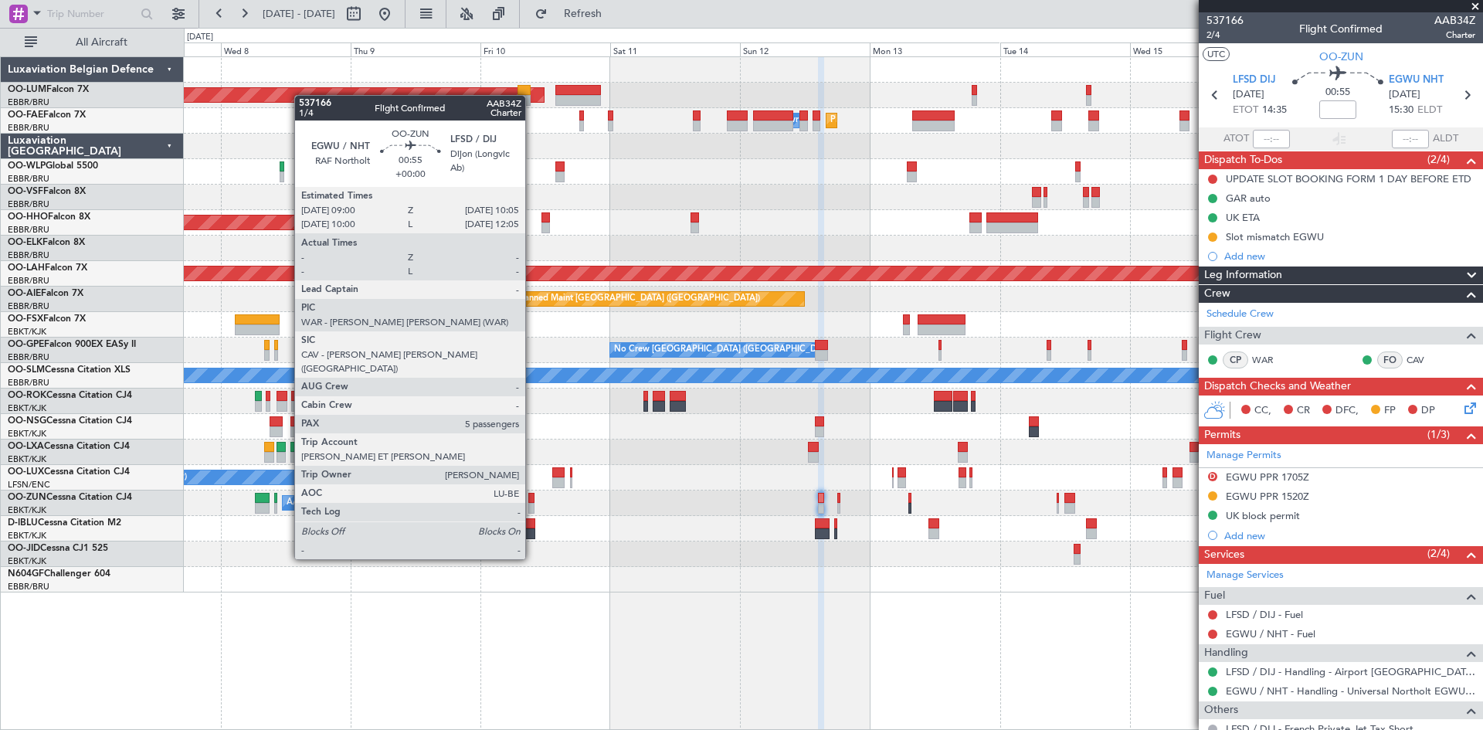
click at [532, 502] on div at bounding box center [531, 498] width 6 height 11
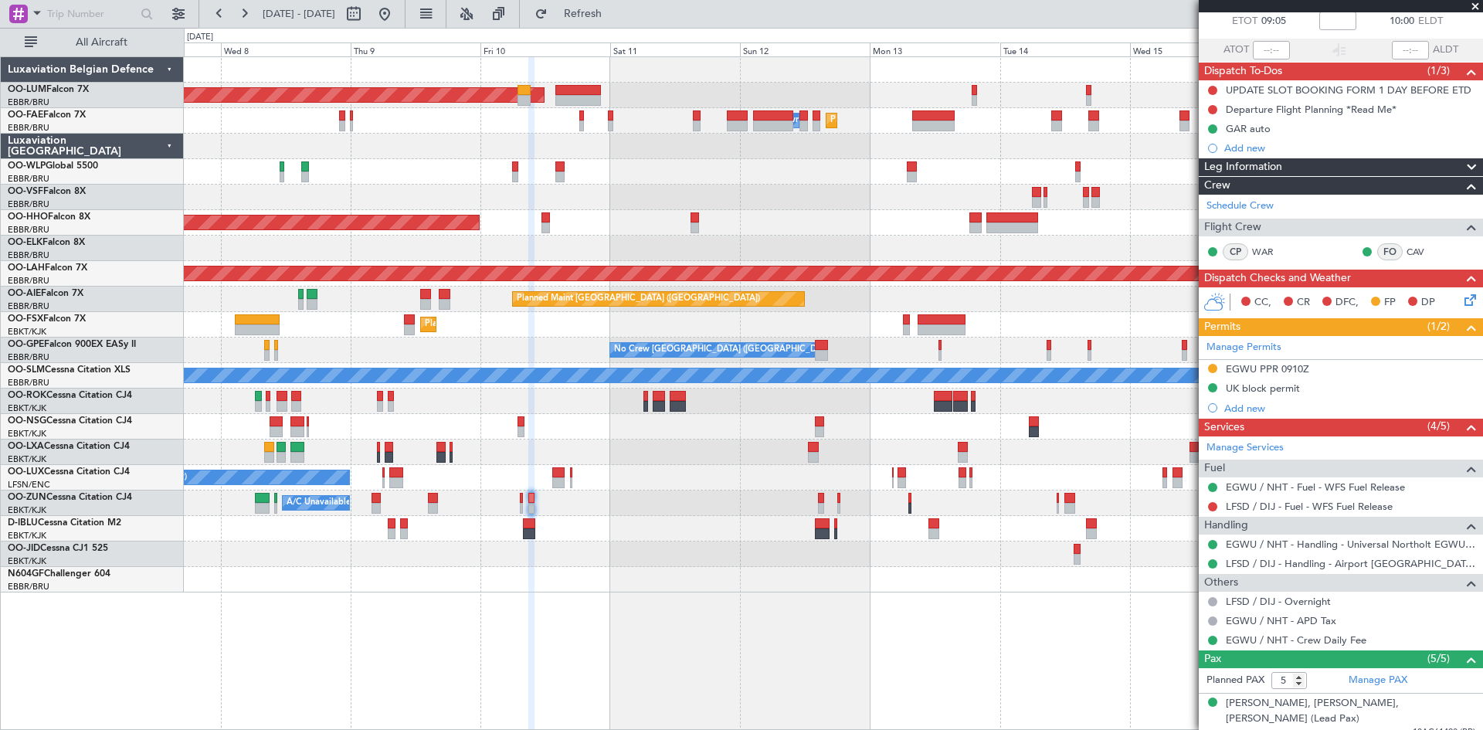
scroll to position [225, 0]
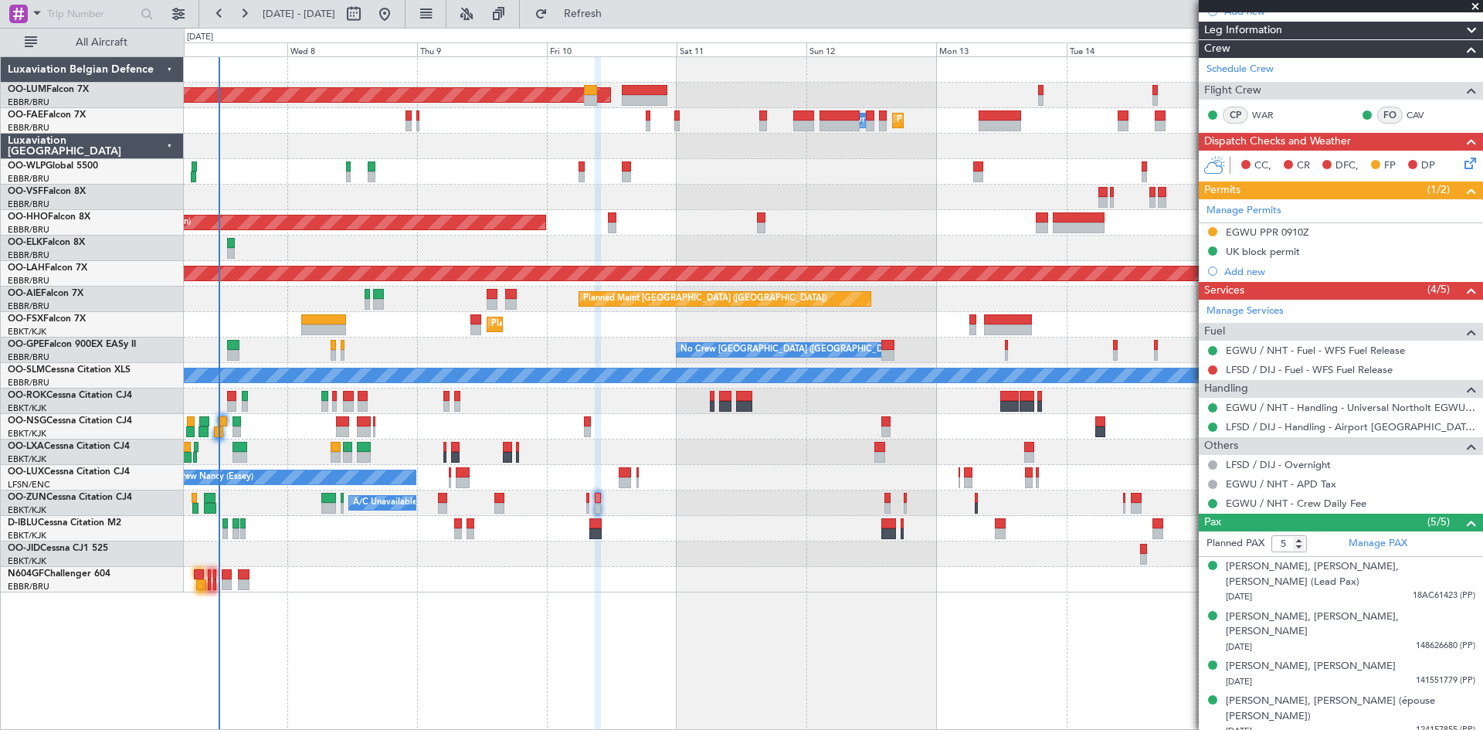
click at [451, 596] on div "Planned Maint [GEOGRAPHIC_DATA] ([GEOGRAPHIC_DATA] National) AOG Maint [GEOGRAP…" at bounding box center [833, 392] width 1299 height 673
click at [615, 9] on span "Refresh" at bounding box center [583, 13] width 65 height 11
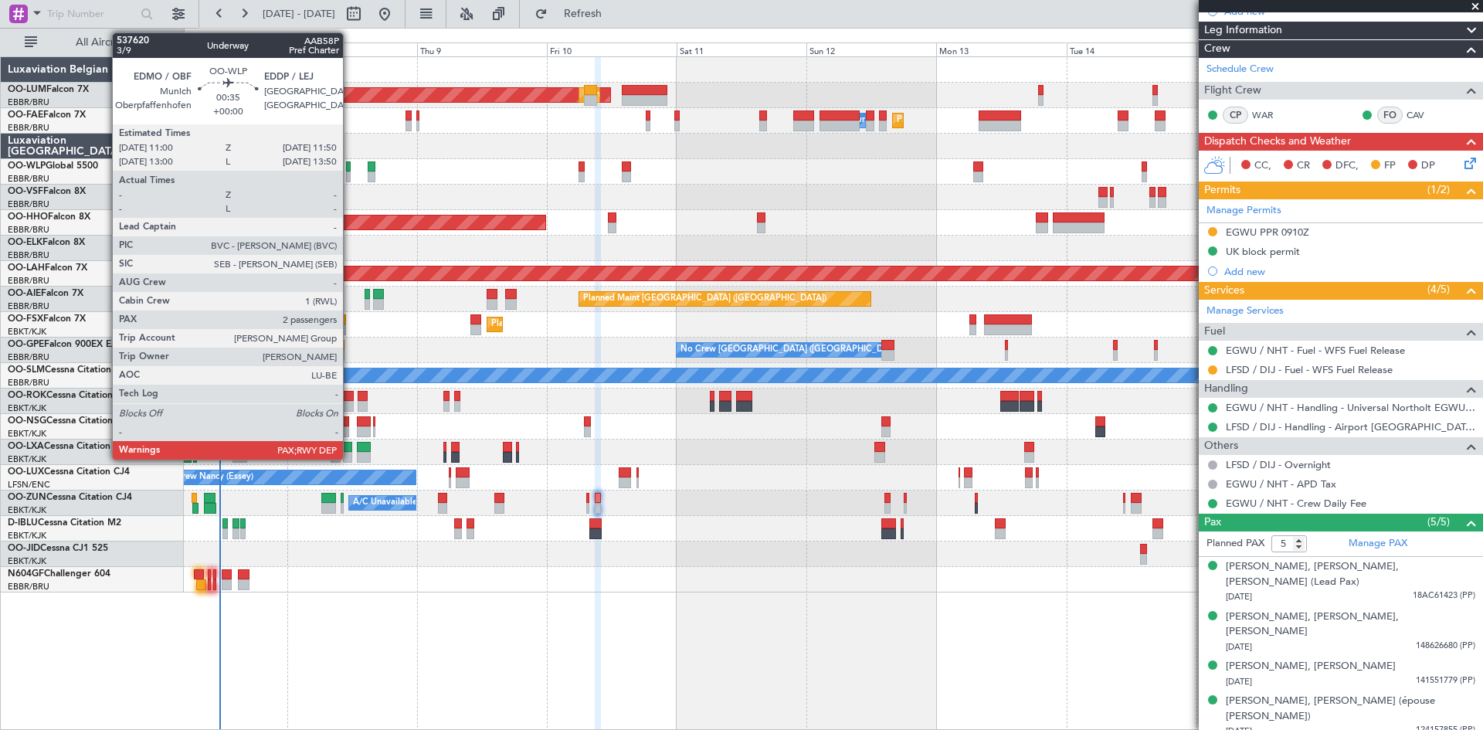
click at [350, 169] on div at bounding box center [348, 166] width 5 height 11
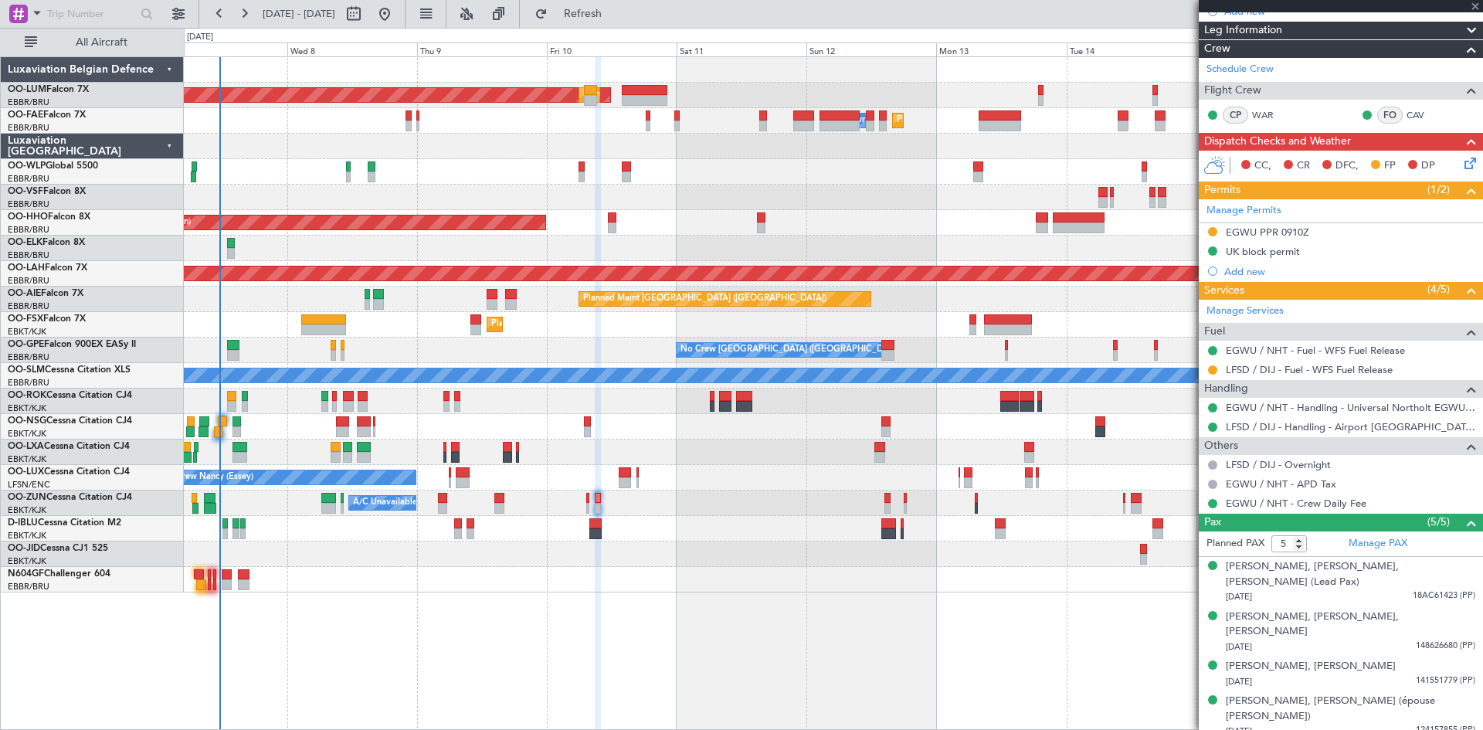
type input "2"
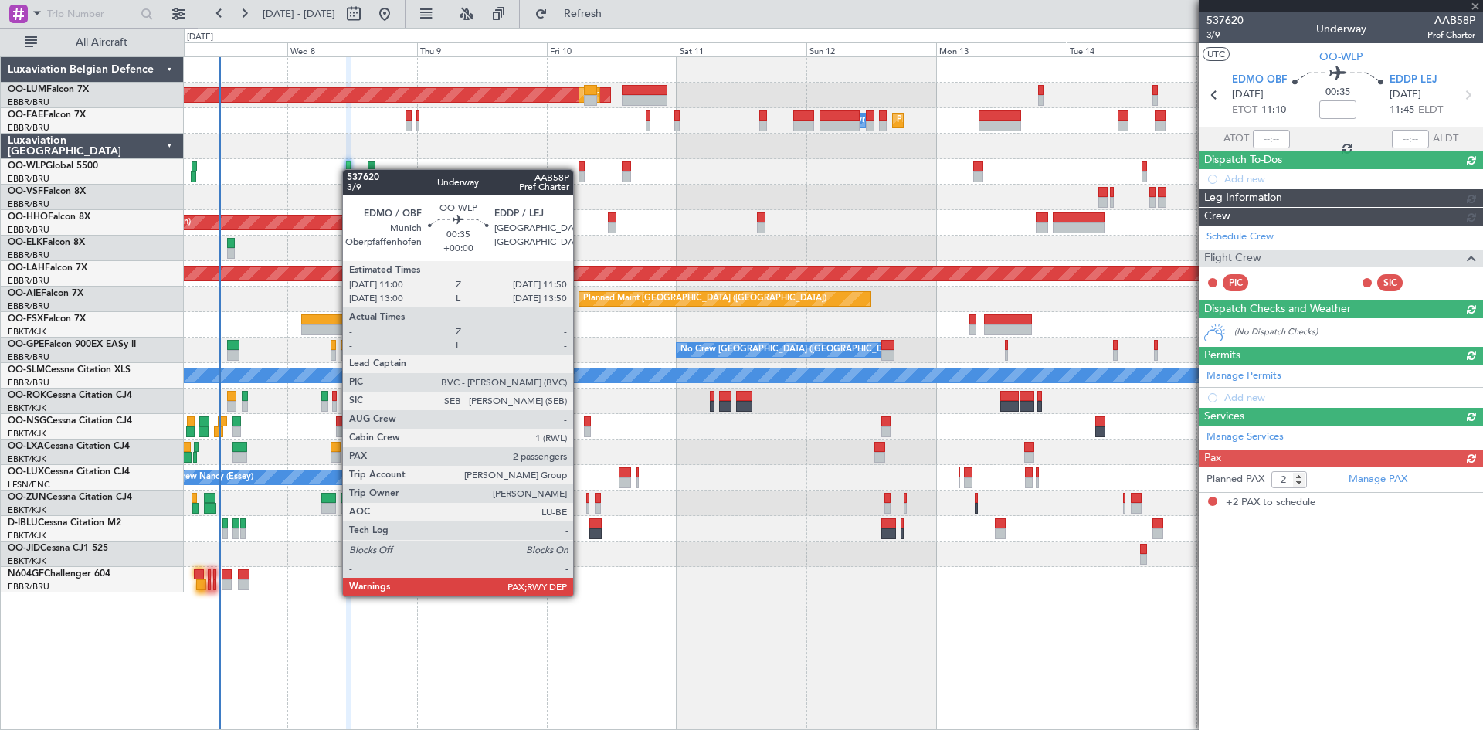
scroll to position [0, 0]
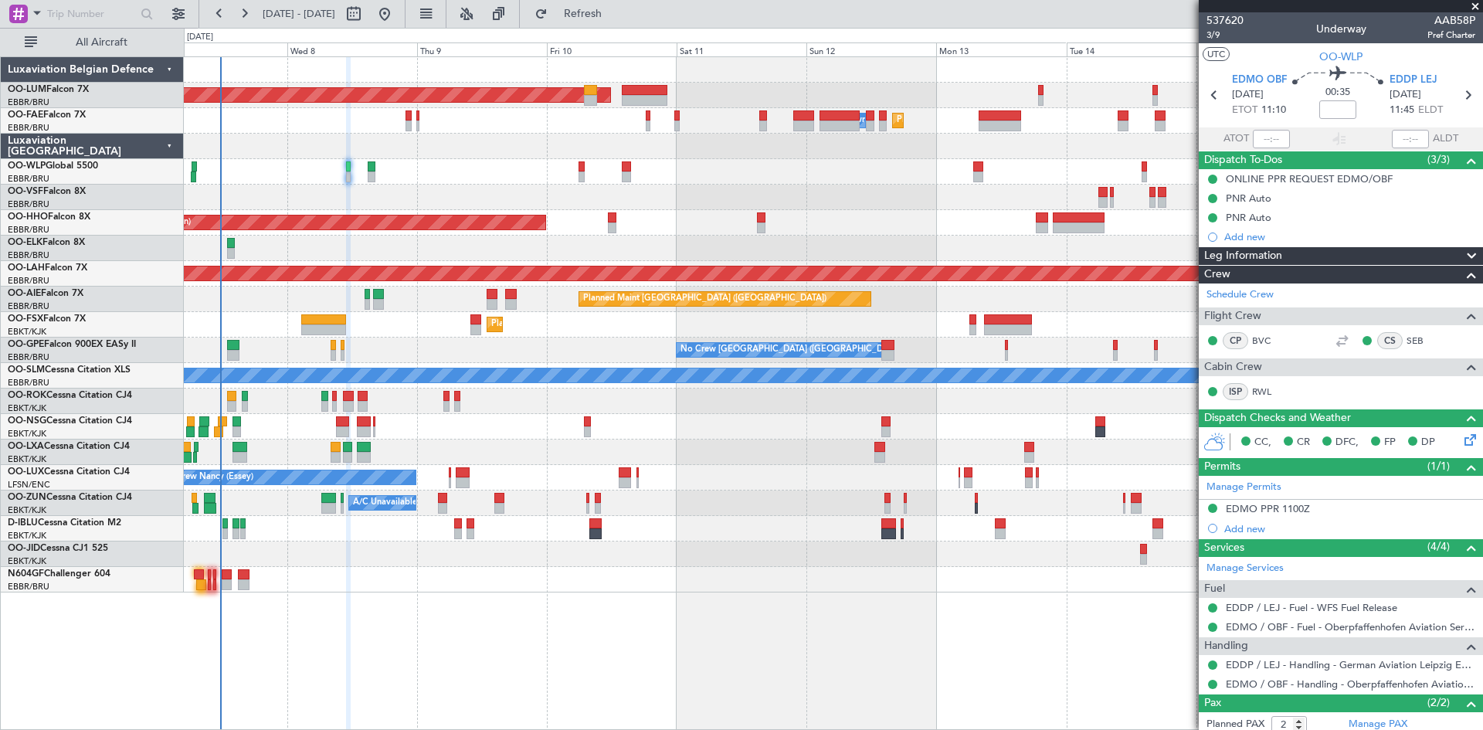
drag, startPoint x: 613, startPoint y: 15, endPoint x: 536, endPoint y: 219, distance: 218.0
click at [613, 15] on span "Refresh" at bounding box center [583, 13] width 65 height 11
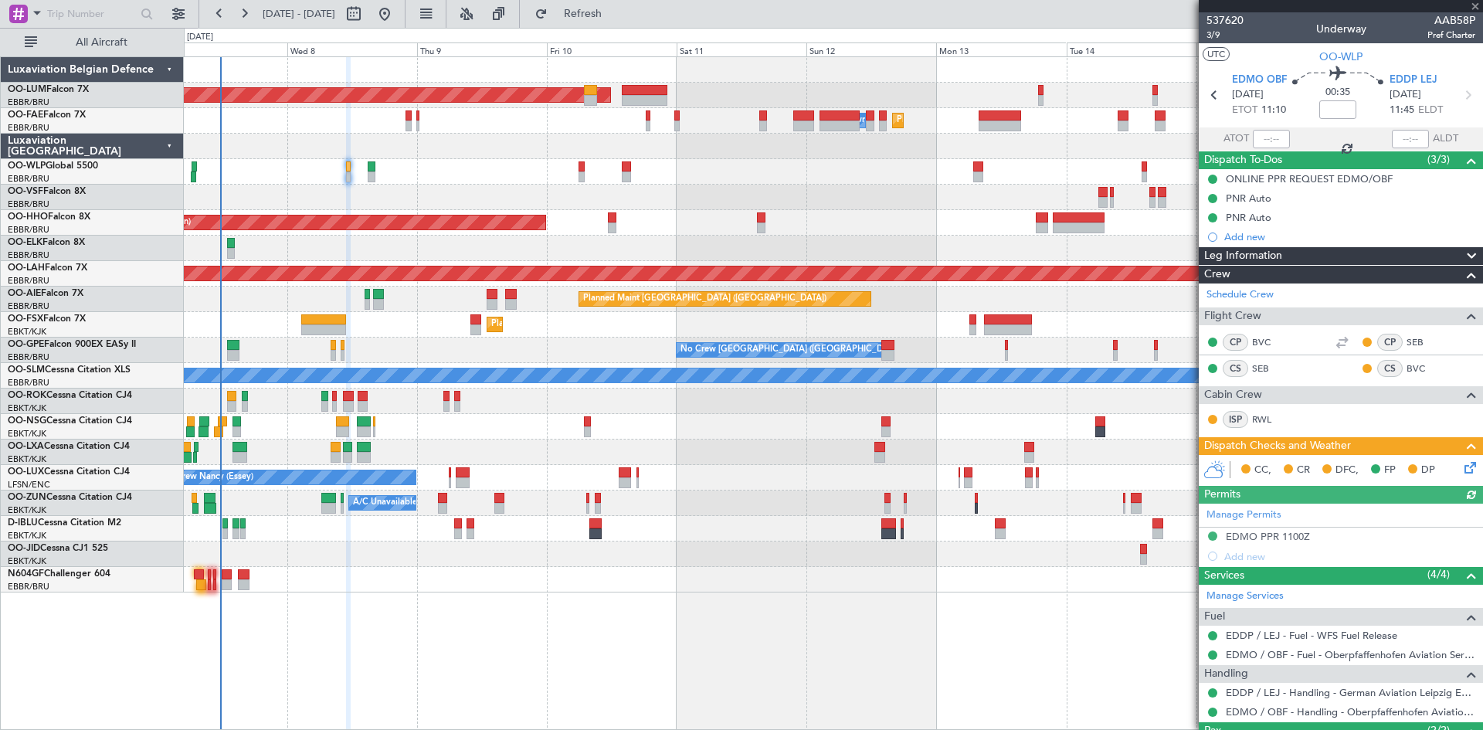
click at [1462, 464] on icon at bounding box center [1467, 465] width 12 height 12
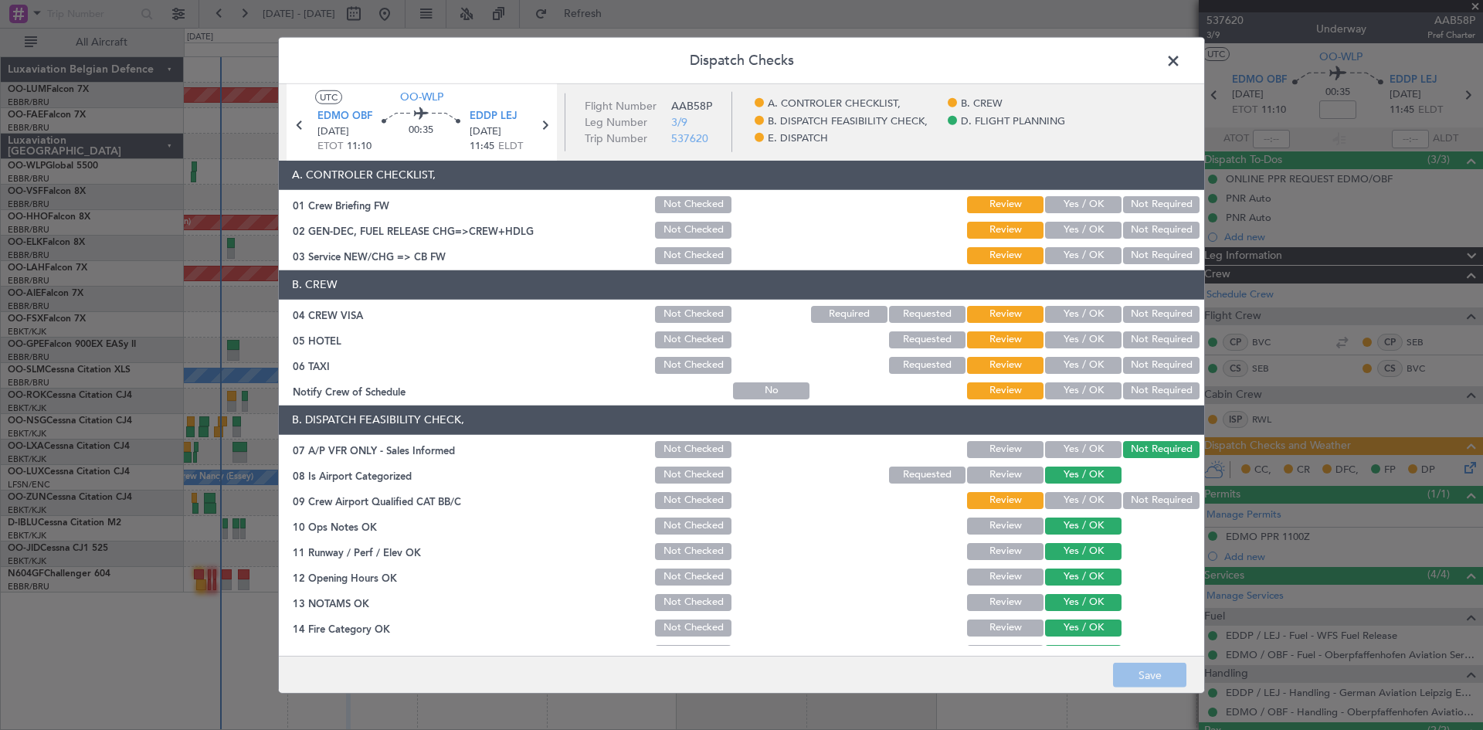
click at [1067, 198] on button "Yes / OK" at bounding box center [1083, 204] width 76 height 17
click at [1075, 225] on button "Yes / OK" at bounding box center [1083, 230] width 76 height 17
click at [1077, 255] on button "Yes / OK" at bounding box center [1083, 255] width 76 height 17
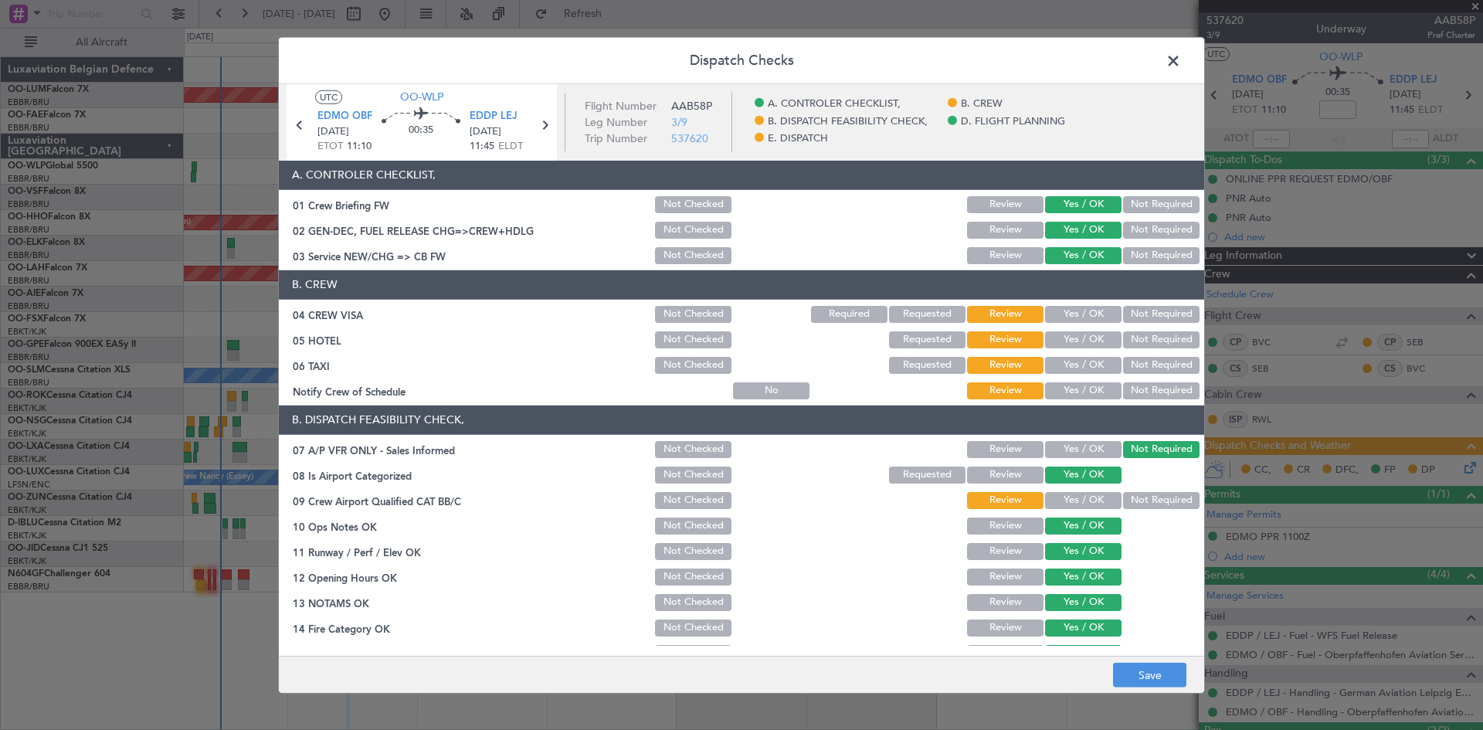
click at [1087, 317] on button "Yes / OK" at bounding box center [1083, 314] width 76 height 17
drag, startPoint x: 1087, startPoint y: 334, endPoint x: 1085, endPoint y: 349, distance: 14.9
click at [1087, 335] on button "Yes / OK" at bounding box center [1083, 339] width 76 height 17
click at [1085, 358] on button "Yes / OK" at bounding box center [1083, 365] width 76 height 17
click at [1081, 393] on button "Yes / OK" at bounding box center [1083, 390] width 76 height 17
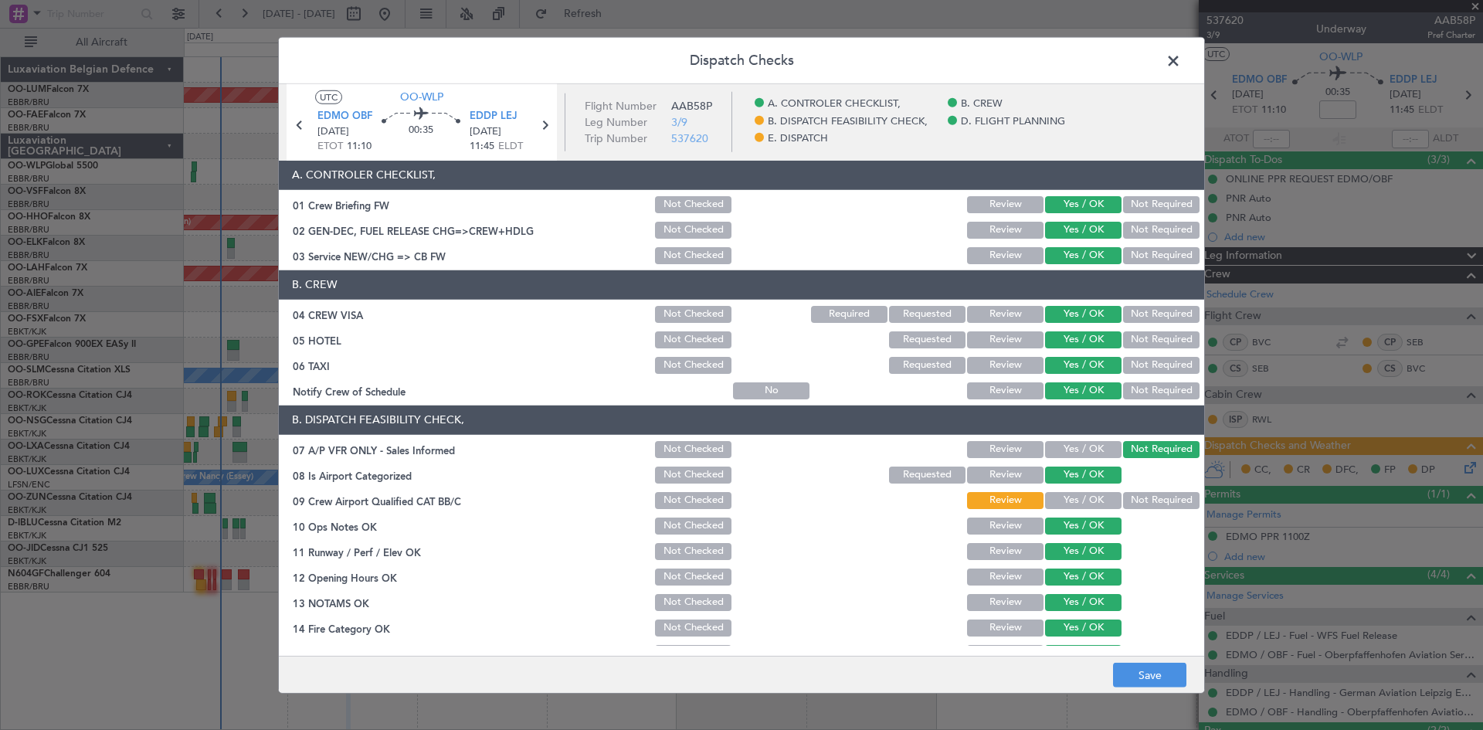
click at [1079, 494] on button "Yes / OK" at bounding box center [1083, 500] width 76 height 17
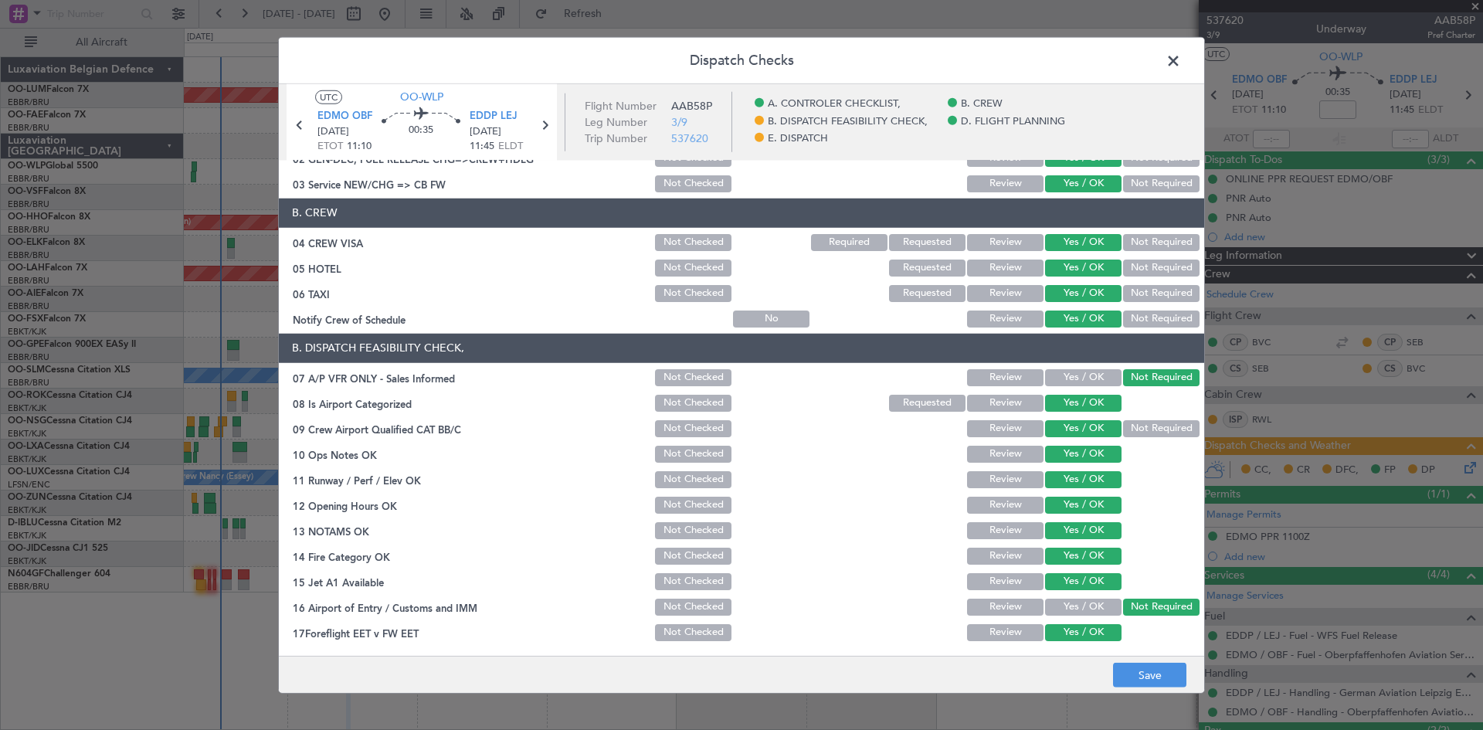
scroll to position [292, 0]
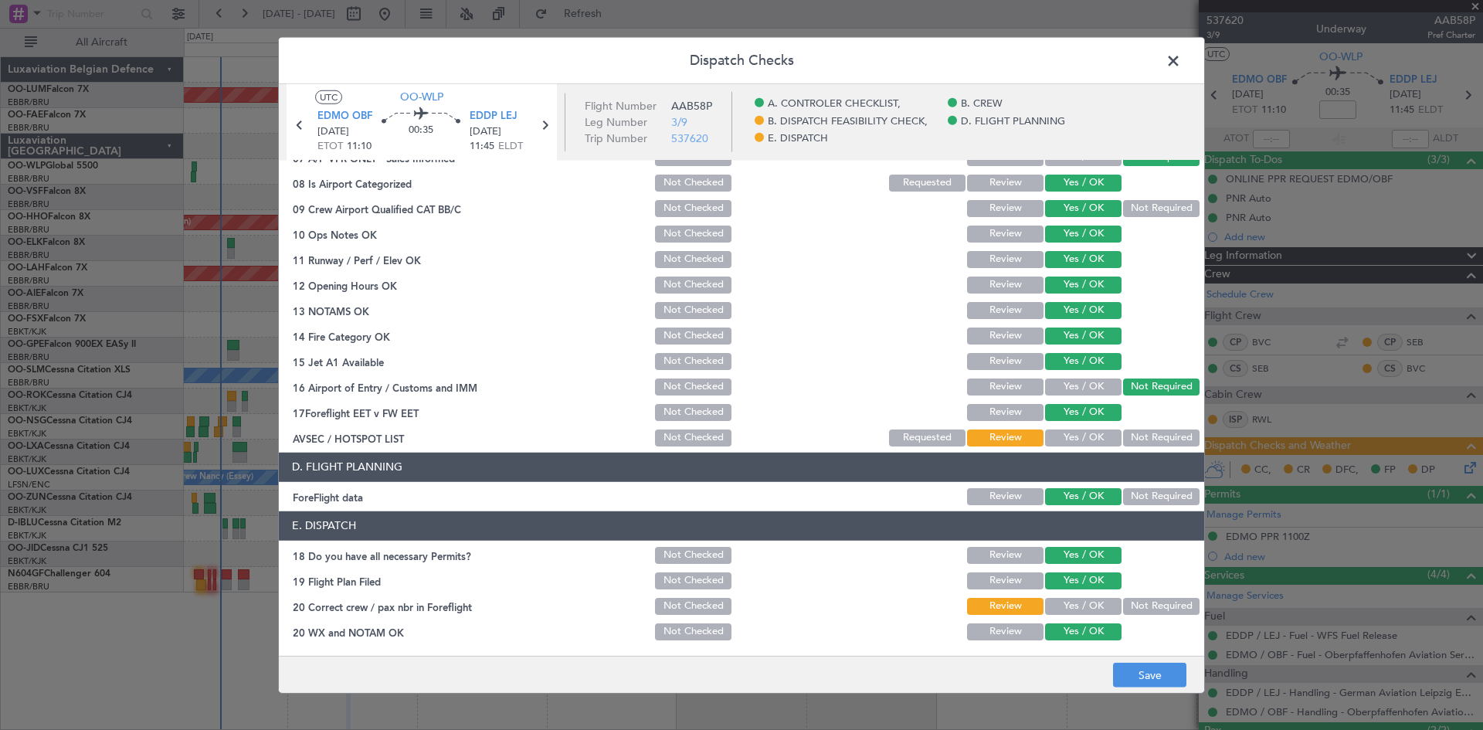
click at [1078, 439] on button "Yes / OK" at bounding box center [1083, 437] width 76 height 17
click at [1131, 671] on button "Save" at bounding box center [1149, 675] width 73 height 25
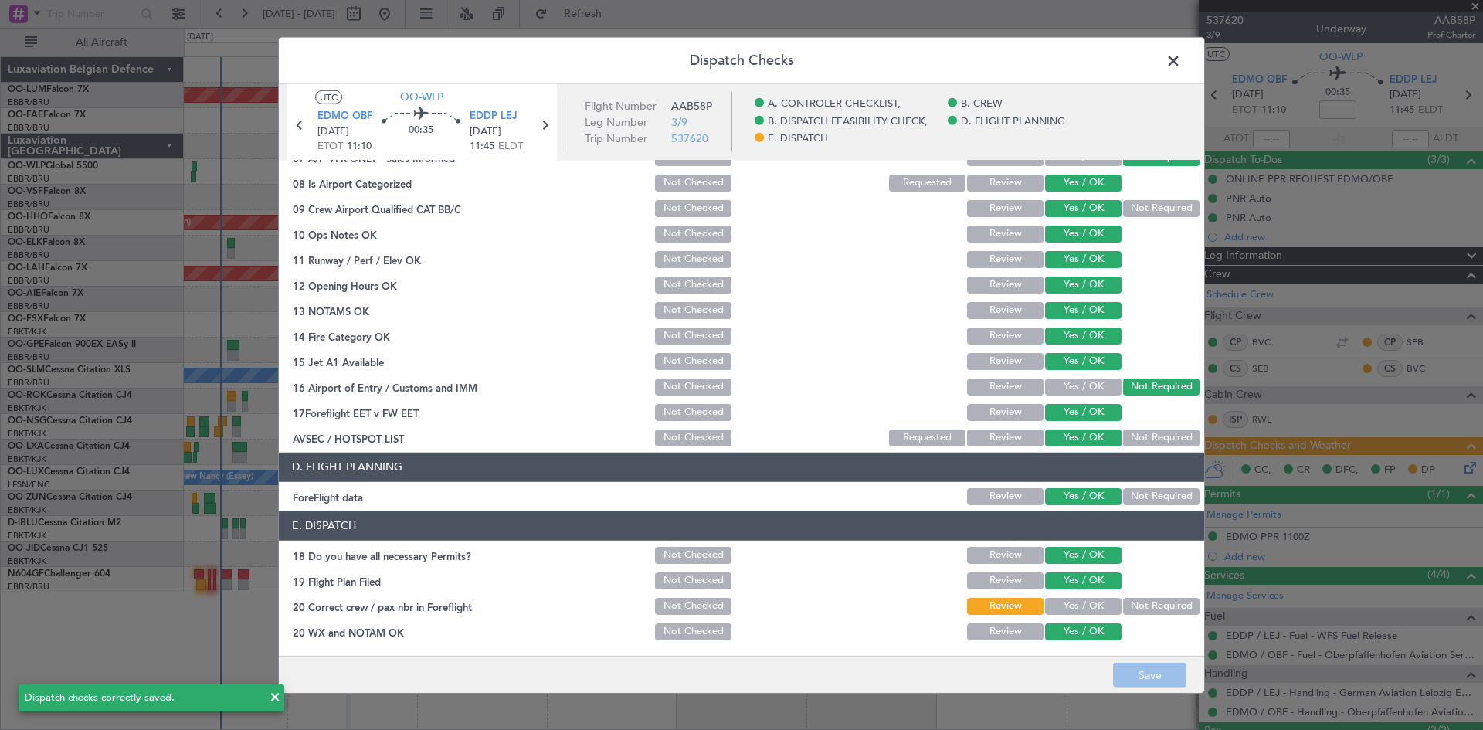
click at [1181, 61] on span at bounding box center [1181, 64] width 0 height 31
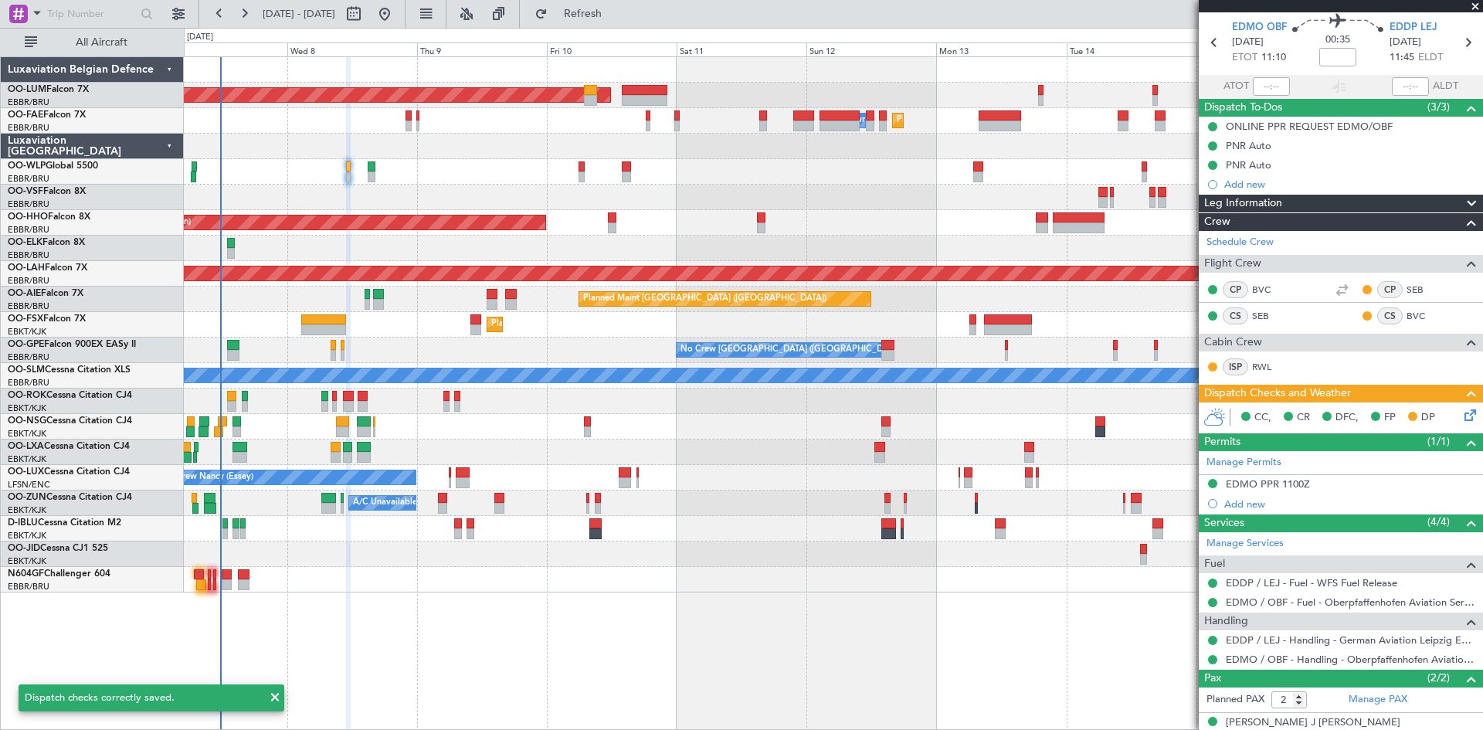
scroll to position [0, 0]
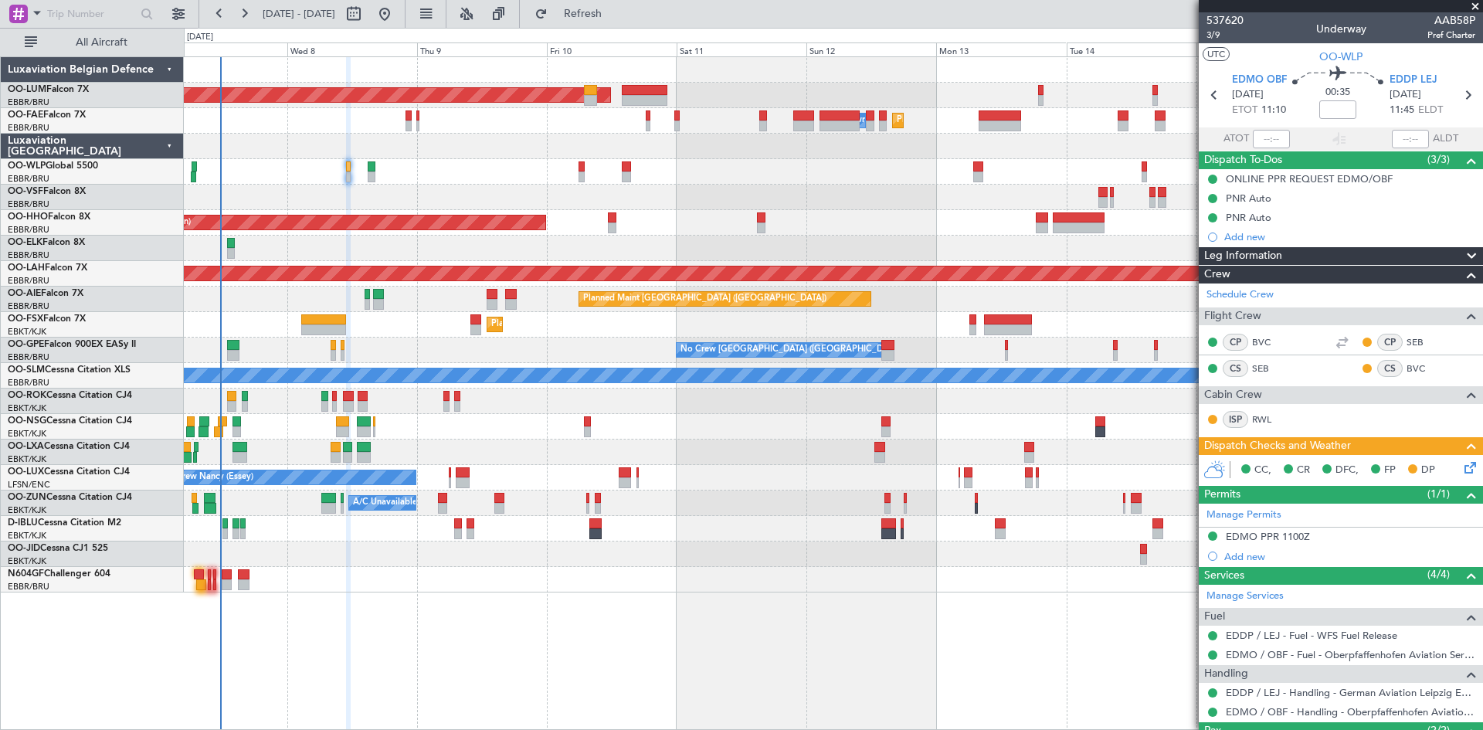
click at [1461, 468] on icon at bounding box center [1467, 465] width 12 height 12
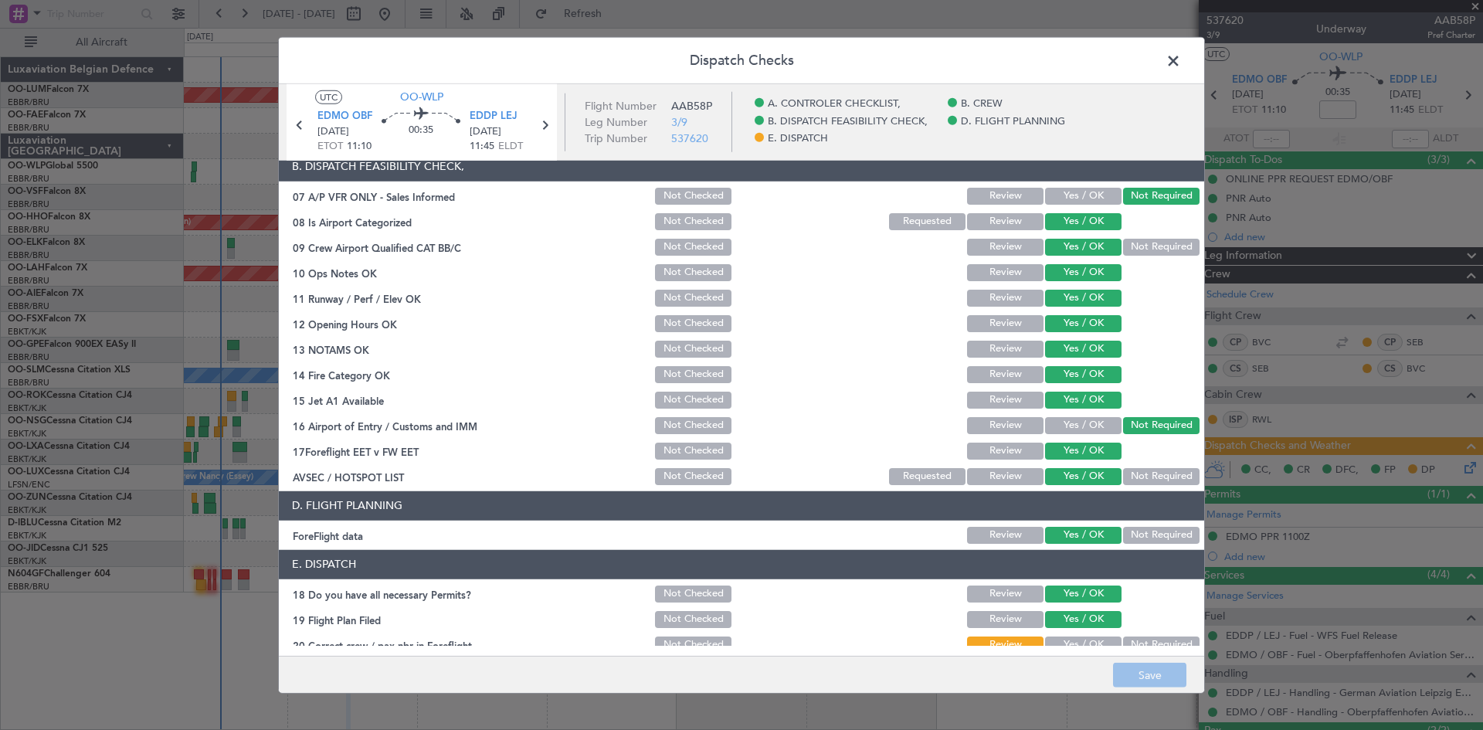
scroll to position [292, 0]
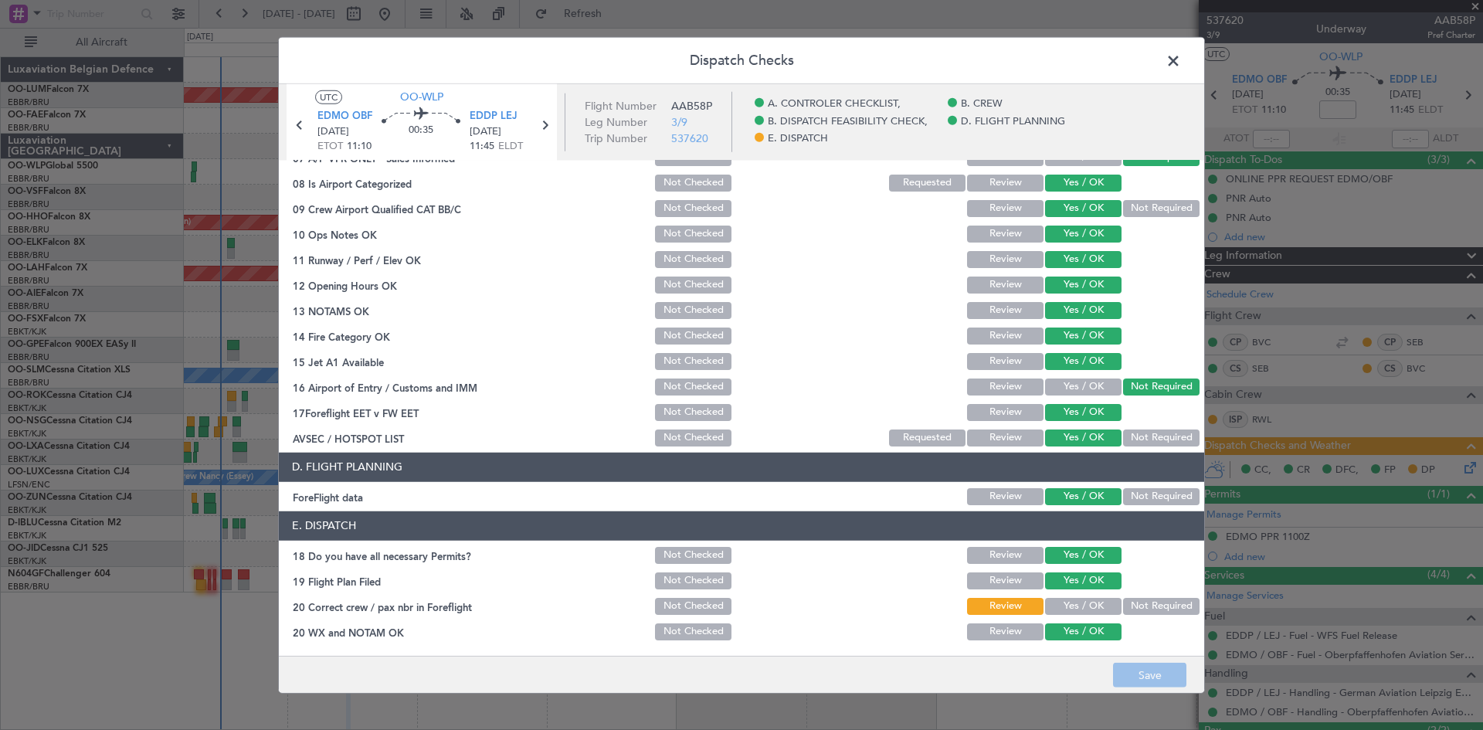
click at [1094, 598] on button "Yes / OK" at bounding box center [1083, 606] width 76 height 17
click at [1169, 664] on button "Save" at bounding box center [1149, 675] width 73 height 25
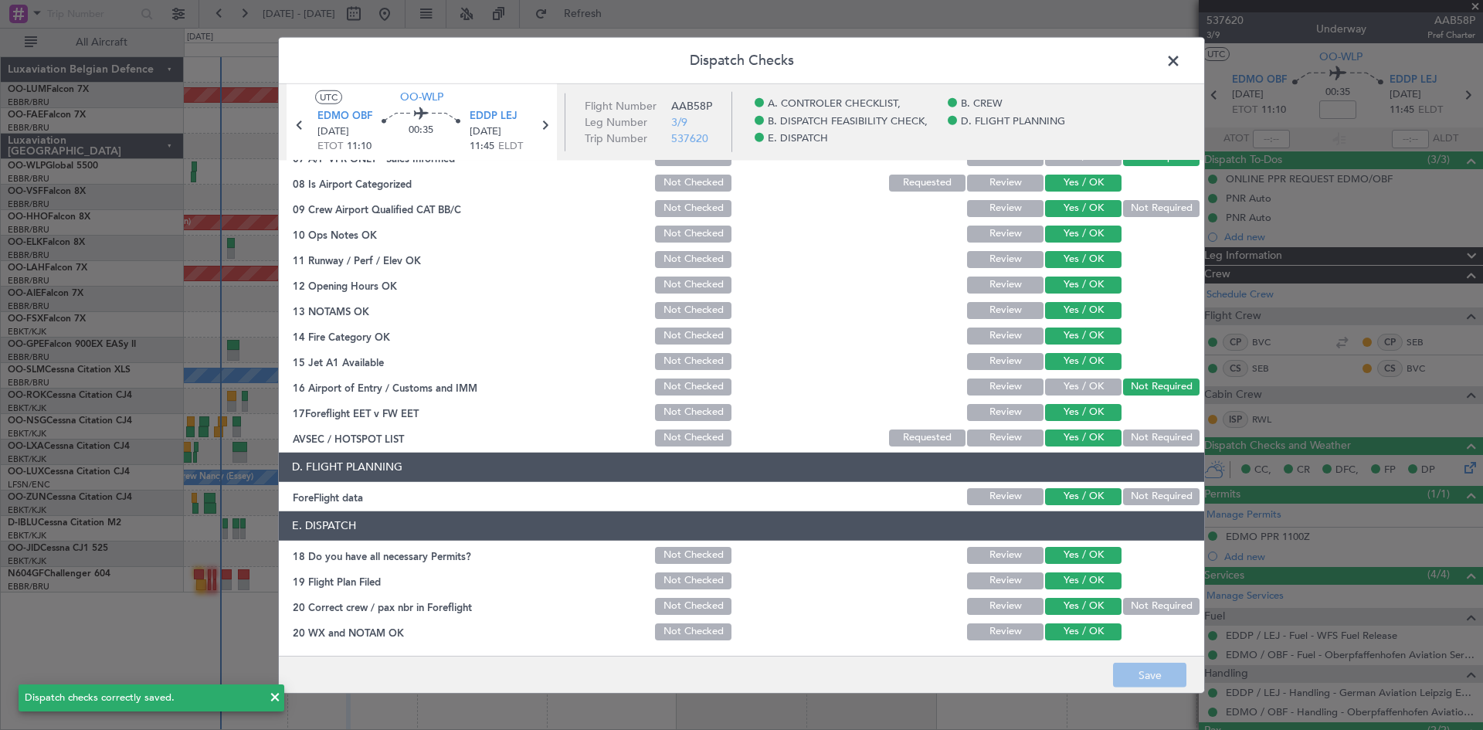
click at [1181, 66] on span at bounding box center [1181, 64] width 0 height 31
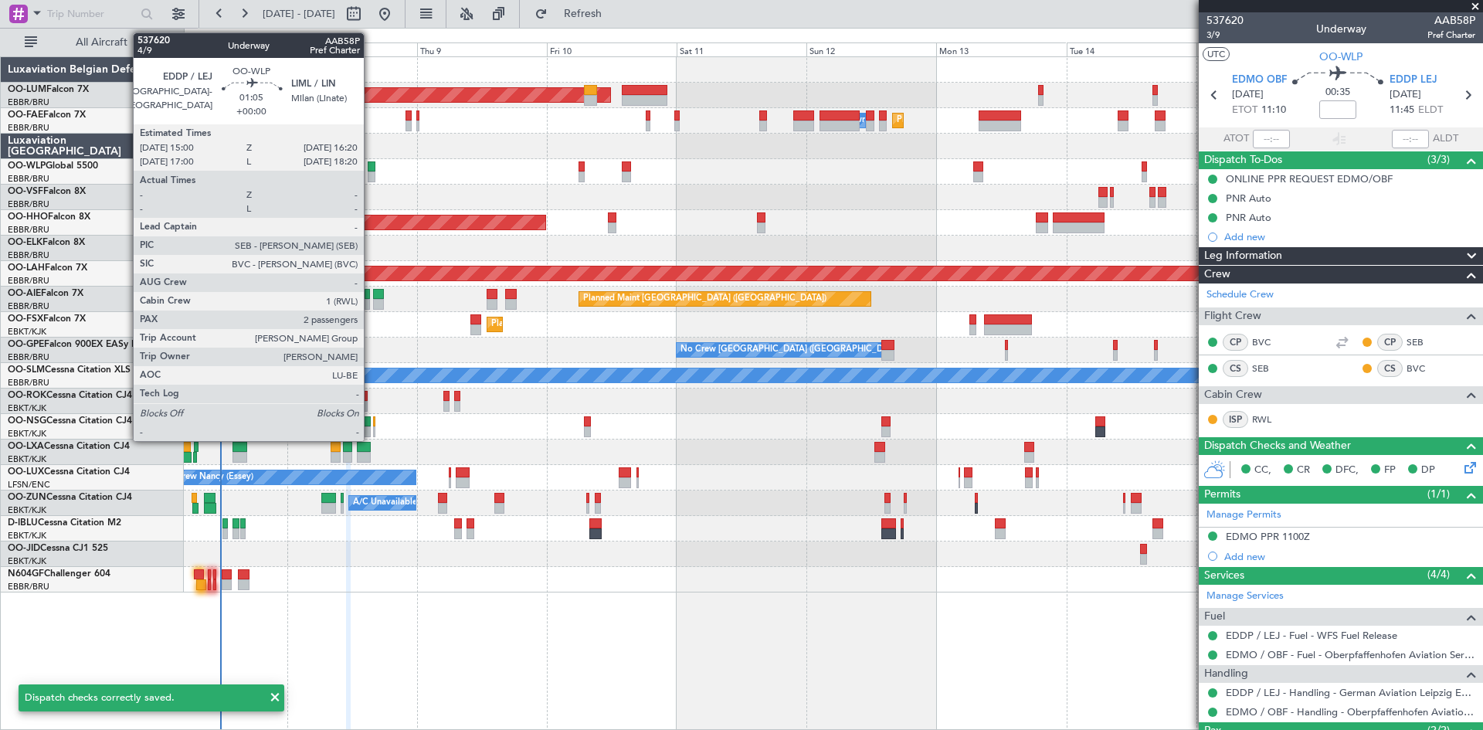
click at [371, 165] on div at bounding box center [372, 166] width 8 height 11
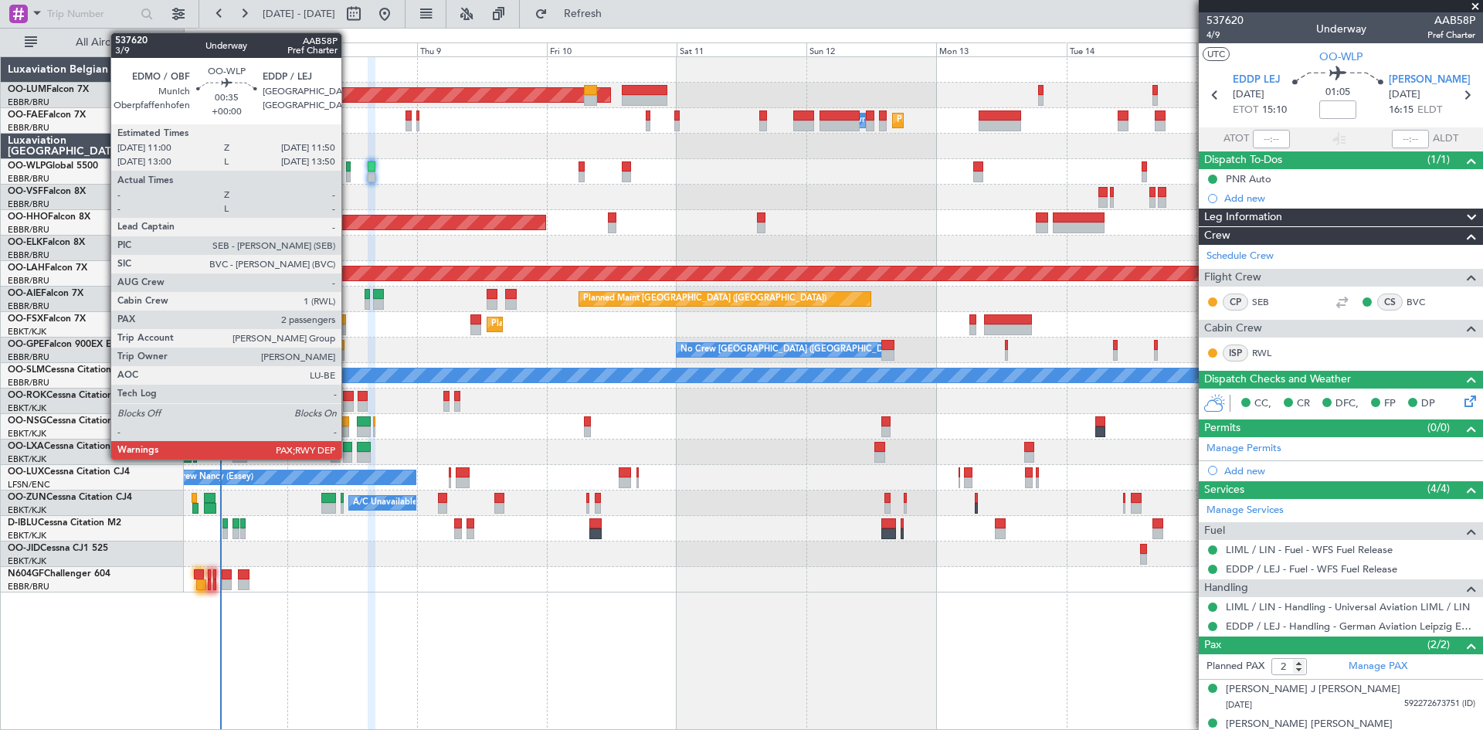
click at [348, 169] on div at bounding box center [348, 166] width 5 height 11
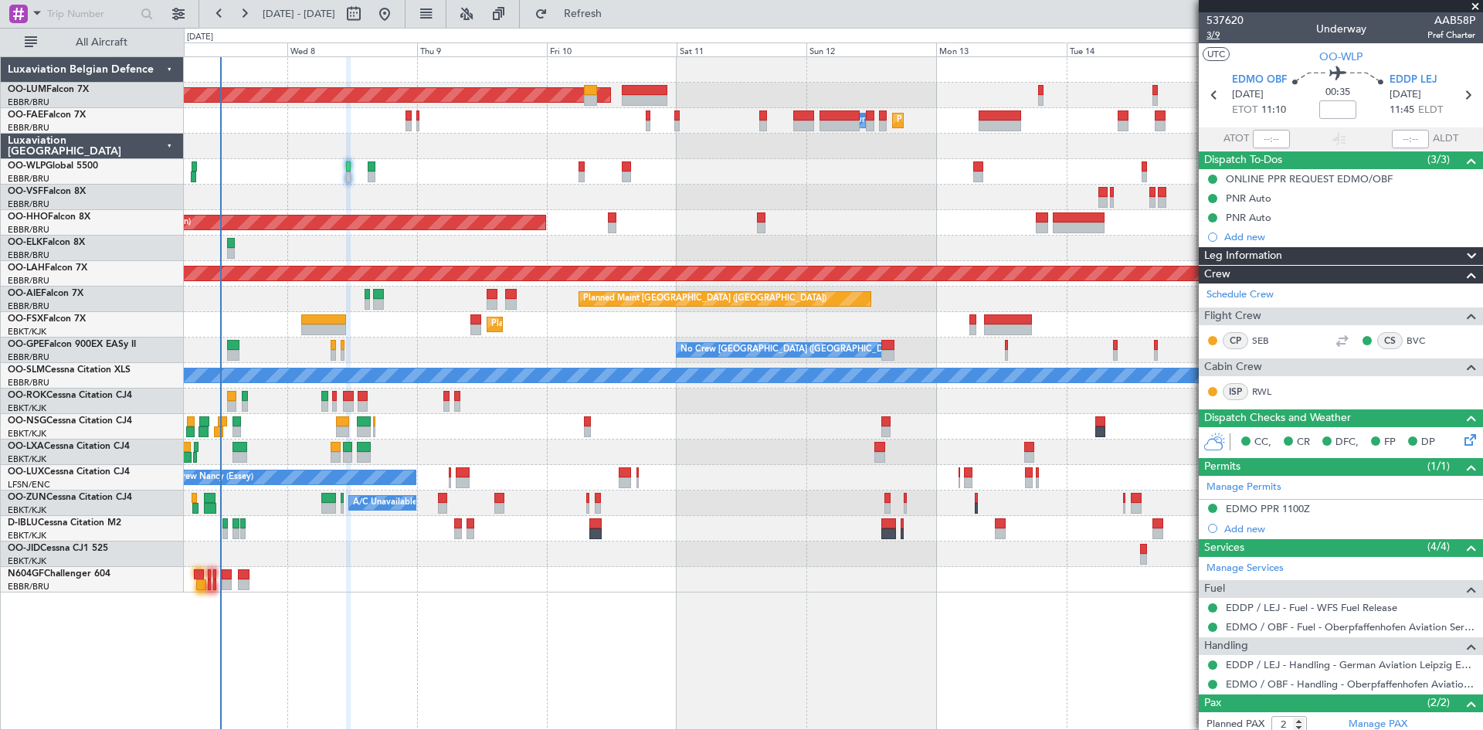
click at [1206, 34] on span "3/9" at bounding box center [1224, 35] width 37 height 13
click at [629, 622] on div "Planned Maint [GEOGRAPHIC_DATA] ([GEOGRAPHIC_DATA] National) AOG Maint [GEOGRAP…" at bounding box center [833, 392] width 1299 height 673
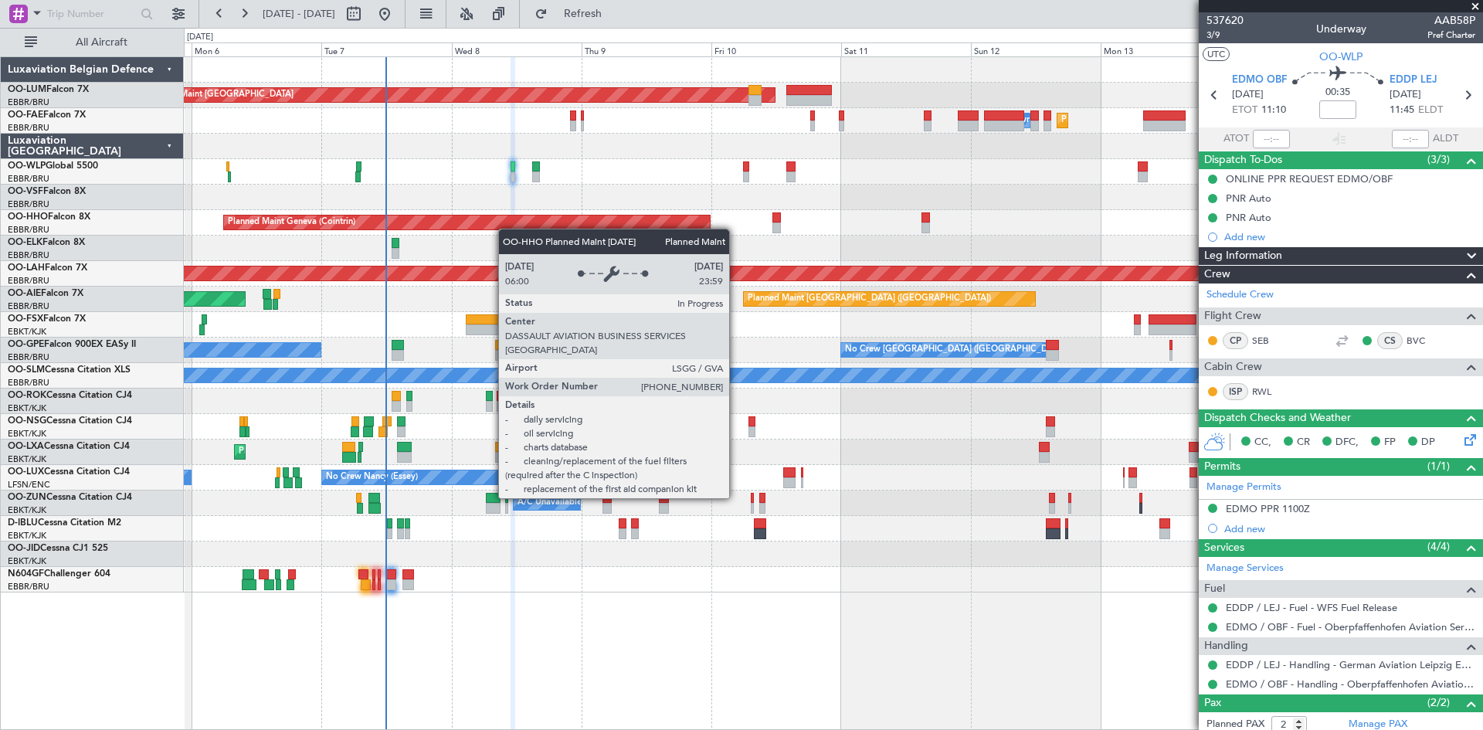
click at [510, 228] on div "Planned Maint [GEOGRAPHIC_DATA] ([GEOGRAPHIC_DATA] National) AOG Maint [GEOGRAP…" at bounding box center [833, 324] width 1298 height 535
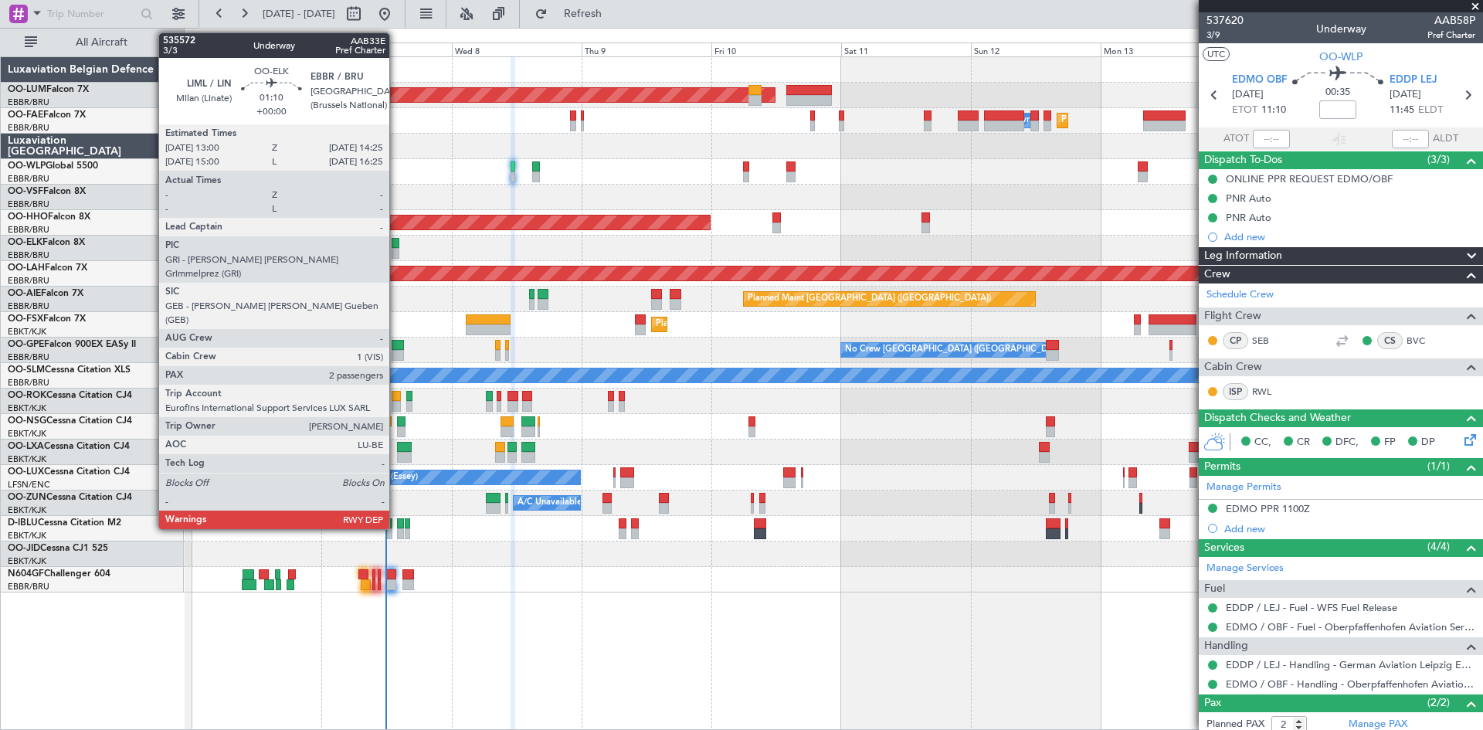
click at [396, 249] on div at bounding box center [396, 253] width 8 height 11
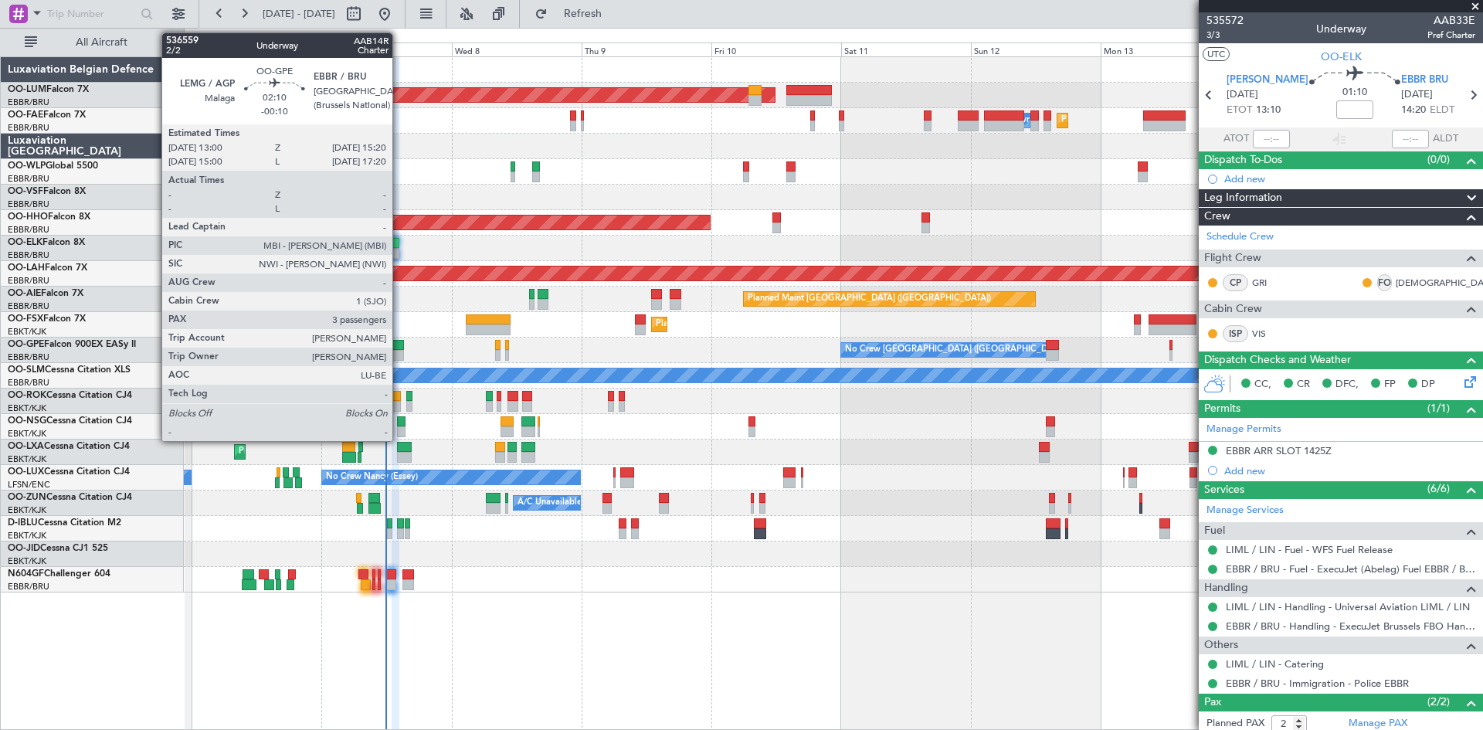
click at [399, 351] on div at bounding box center [398, 355] width 13 height 11
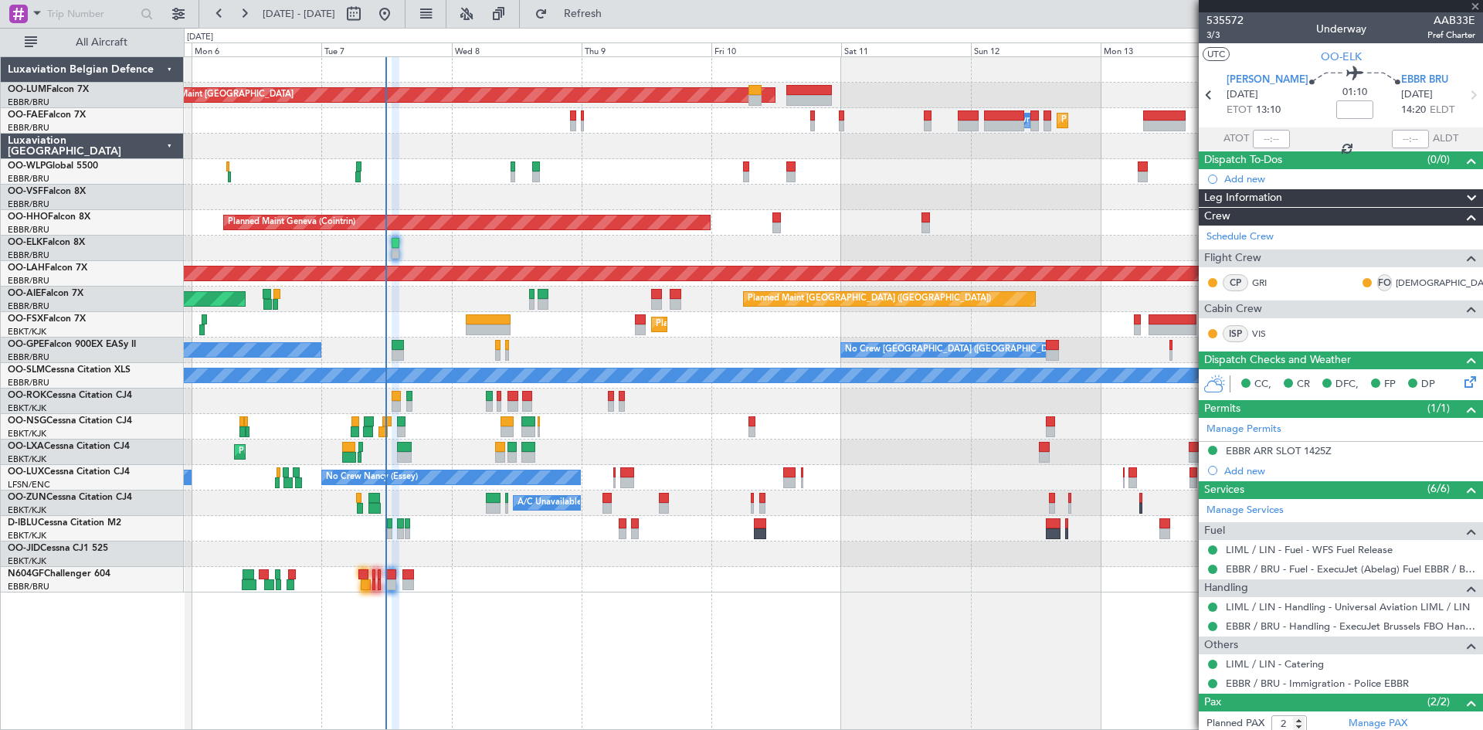
type input "-00:10"
type input "3"
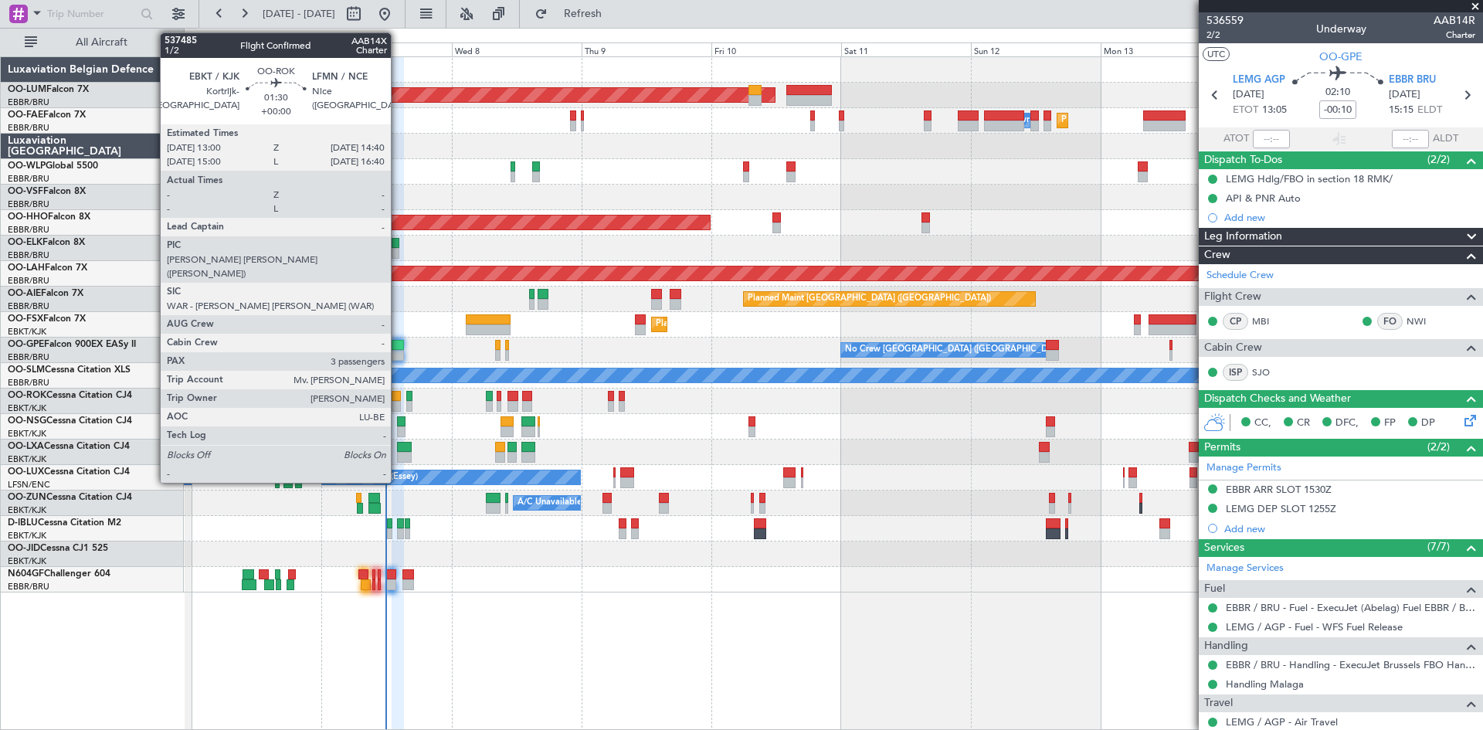
click at [398, 401] on div at bounding box center [396, 406] width 9 height 11
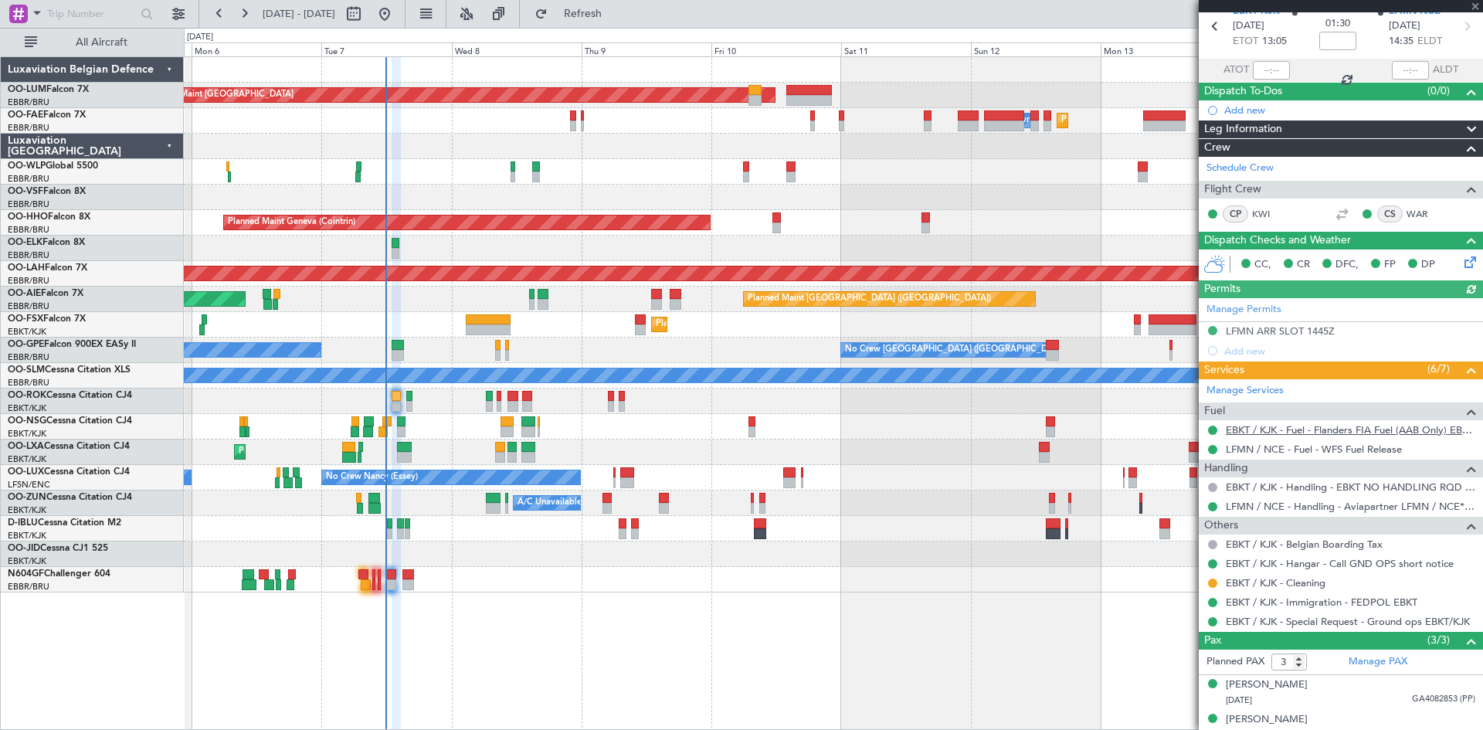
scroll to position [117, 0]
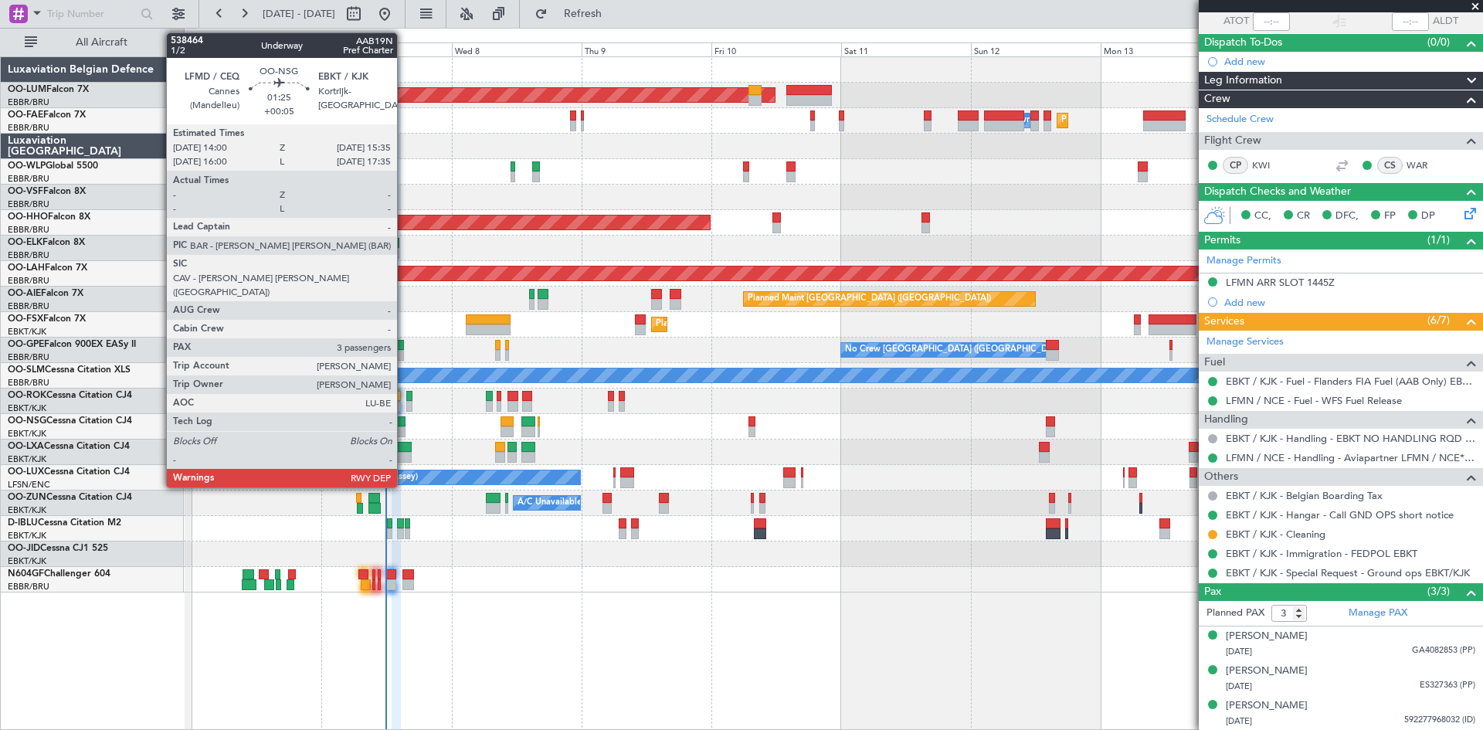
click at [404, 418] on div at bounding box center [401, 421] width 9 height 11
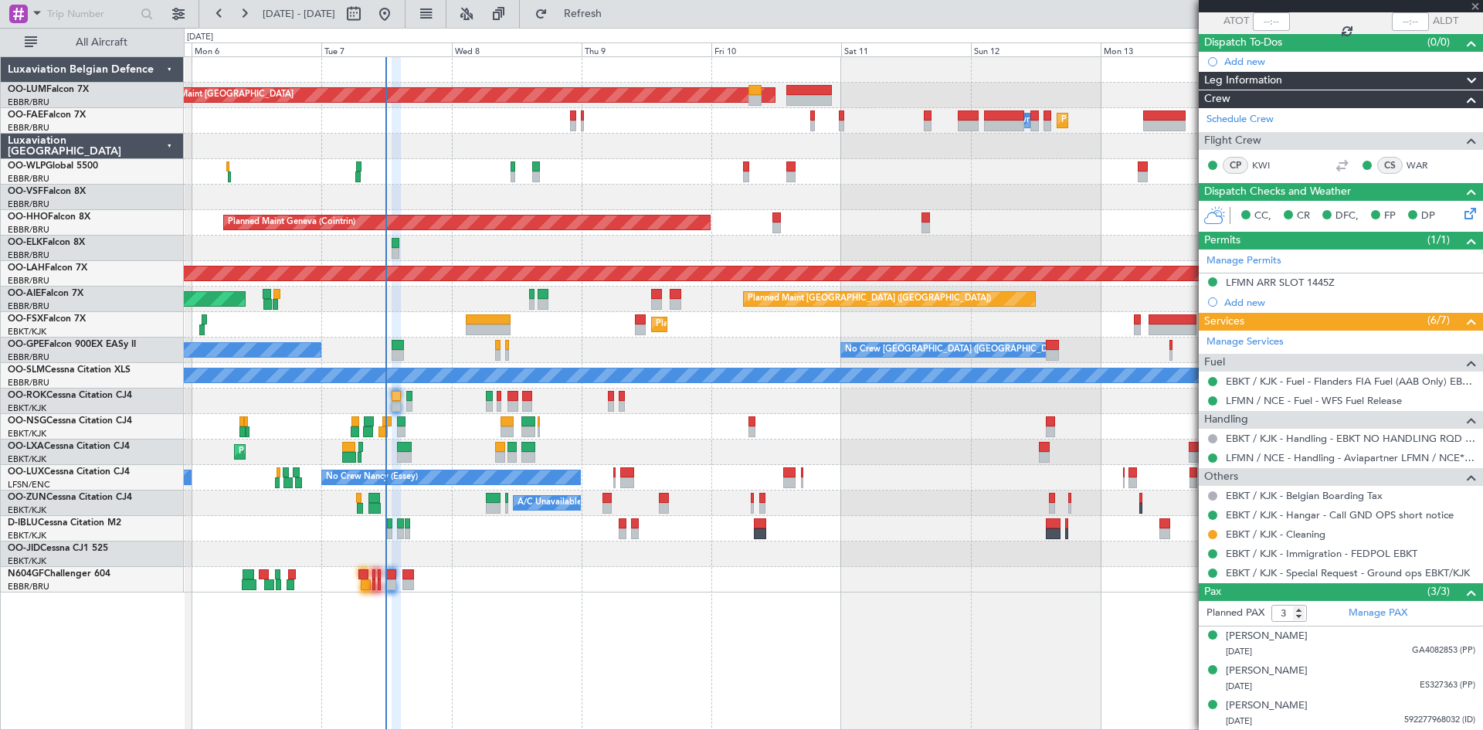
type input "+00:05"
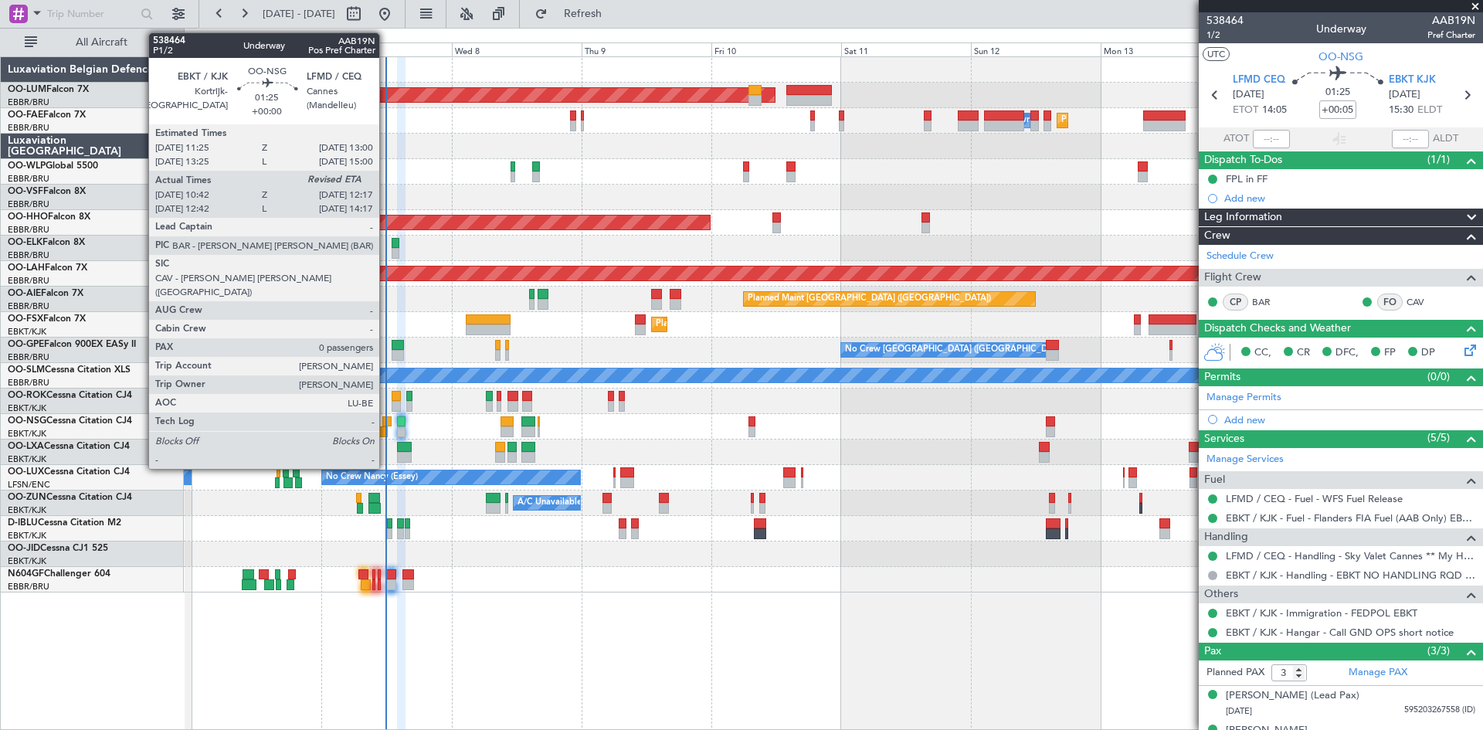
click at [386, 422] on div at bounding box center [386, 421] width 9 height 11
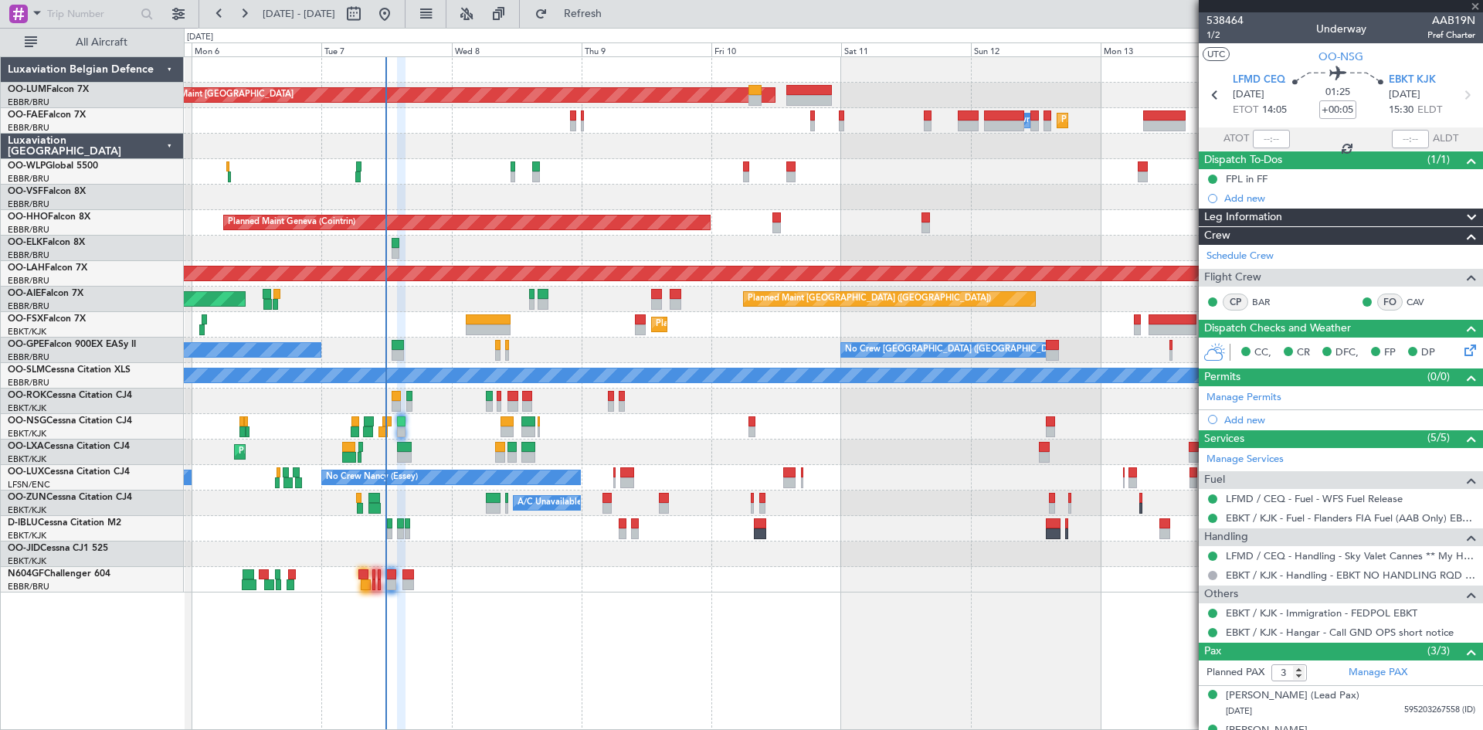
type input "10:47"
type input "0"
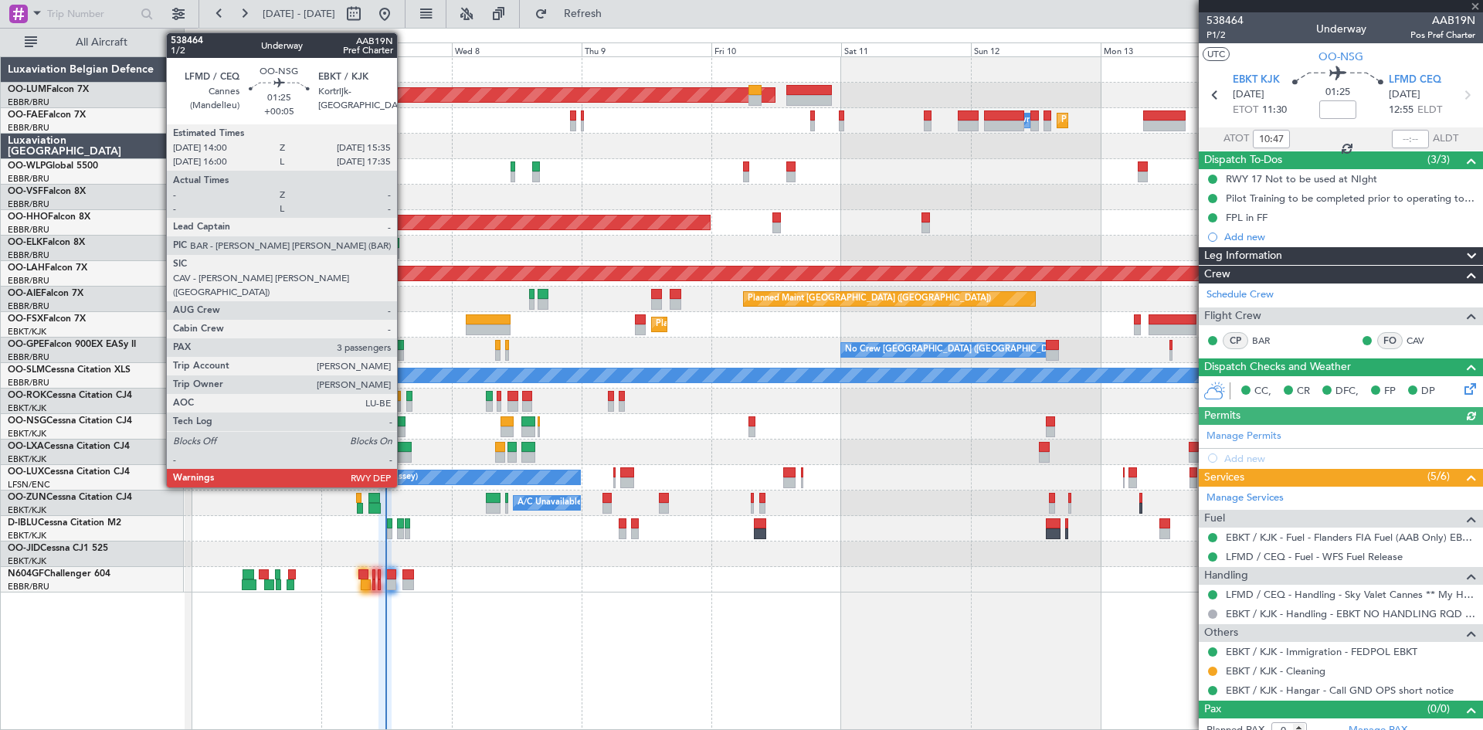
click at [404, 424] on div at bounding box center [401, 421] width 9 height 11
type input "+00:05"
type input "3"
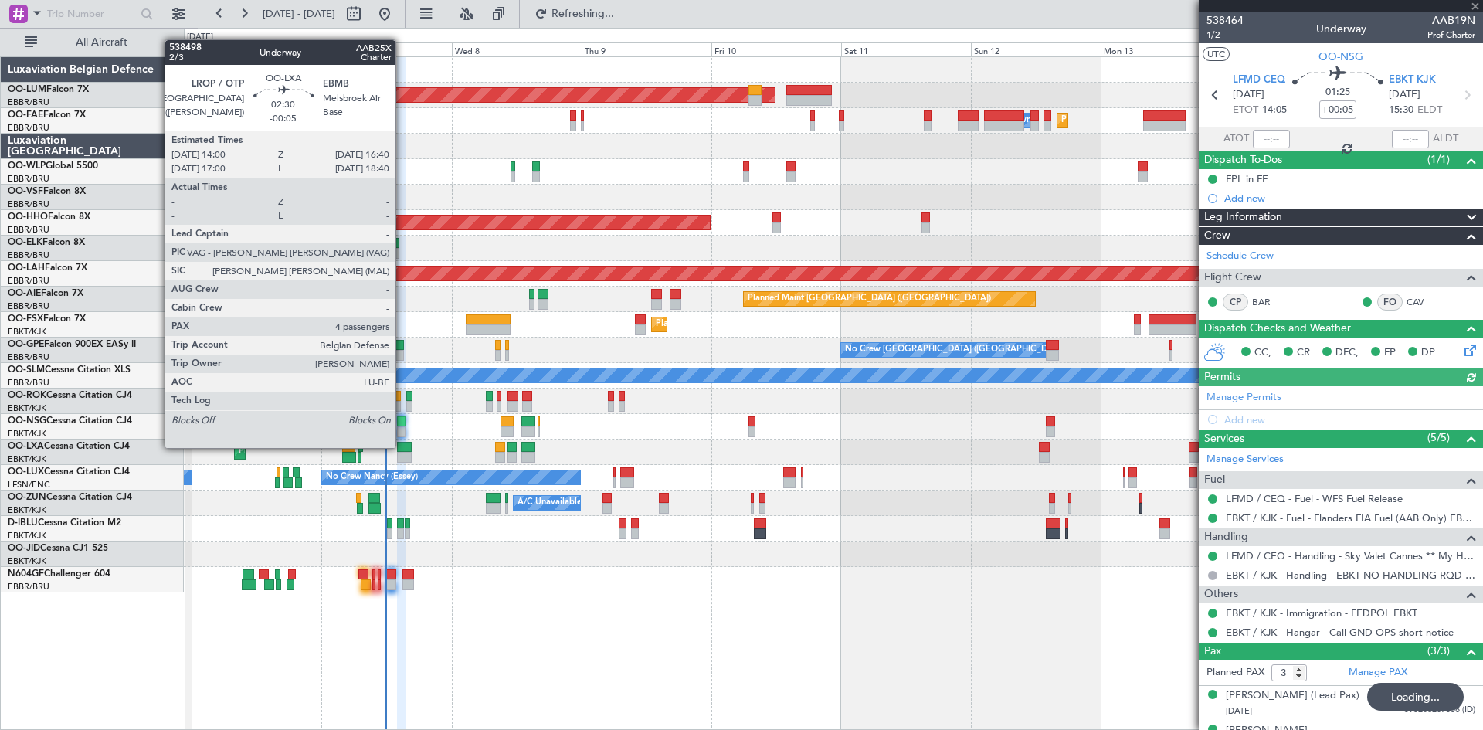
type input "10:47"
type input "0"
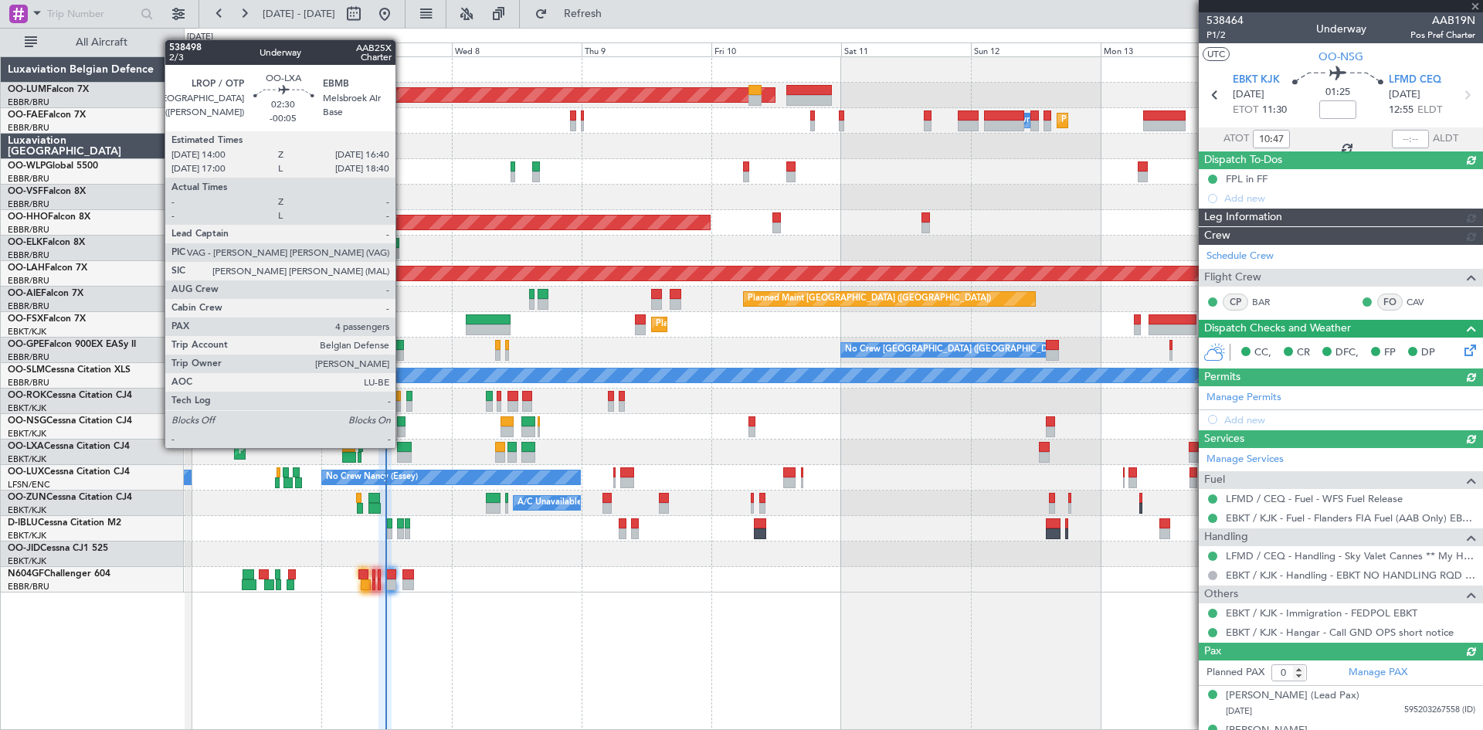
click at [402, 446] on div at bounding box center [404, 447] width 15 height 11
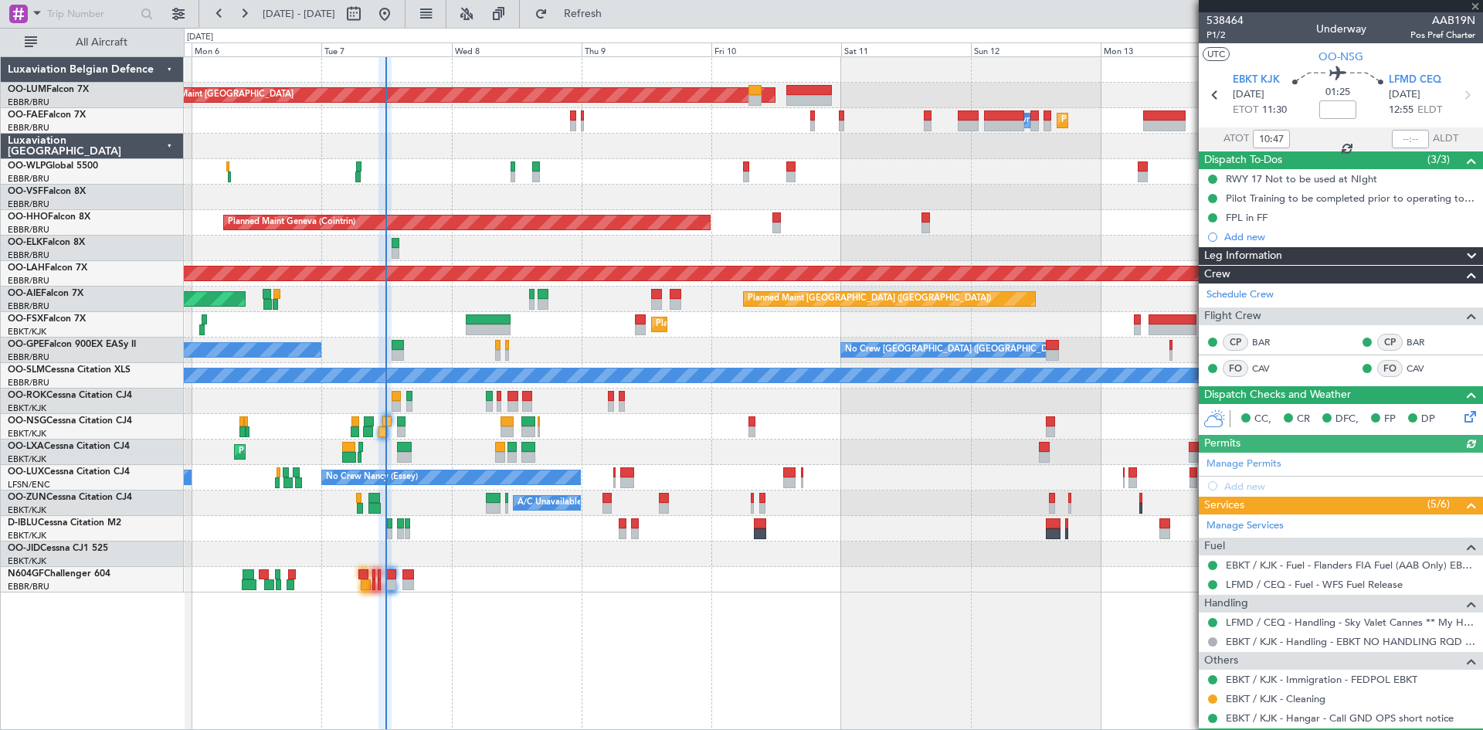
type input "-00:05"
type input "4"
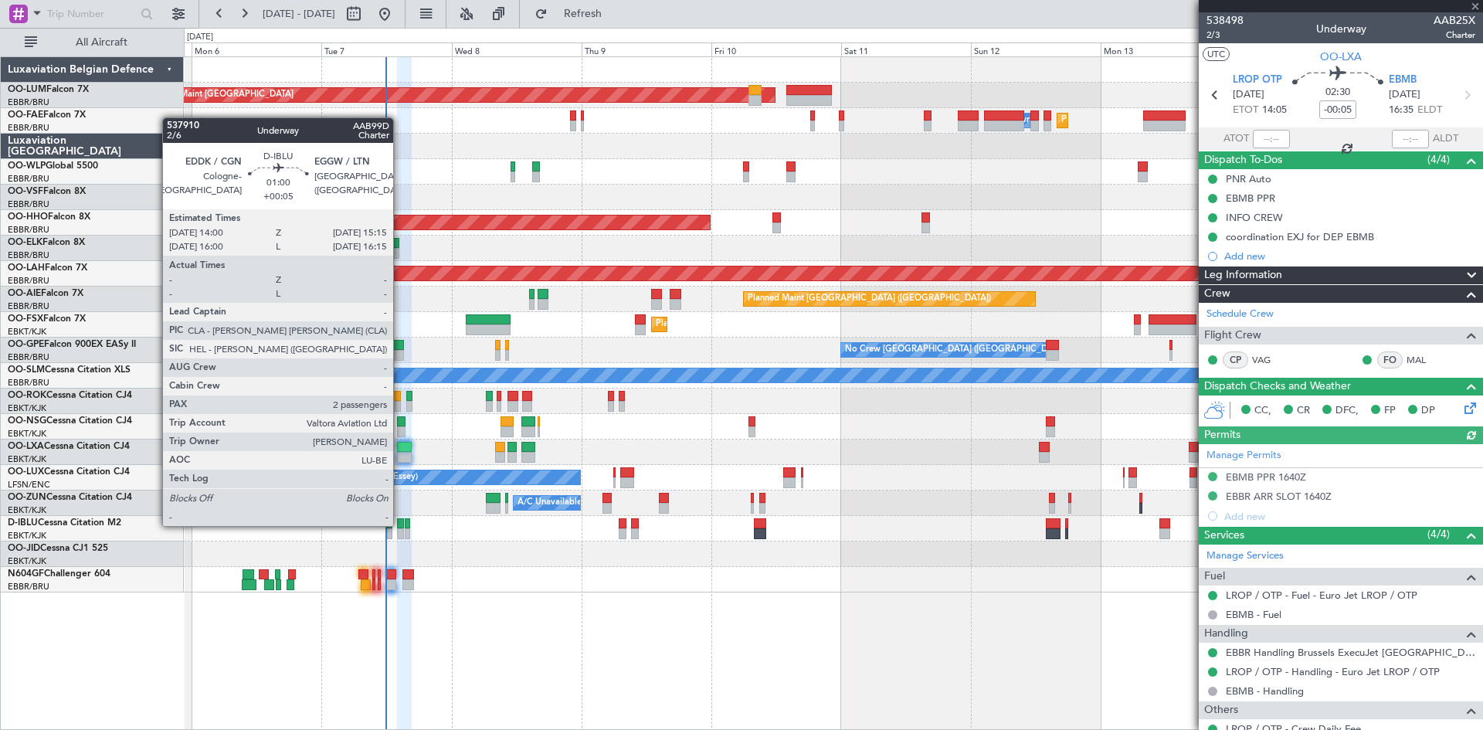
click at [400, 524] on div at bounding box center [400, 523] width 7 height 11
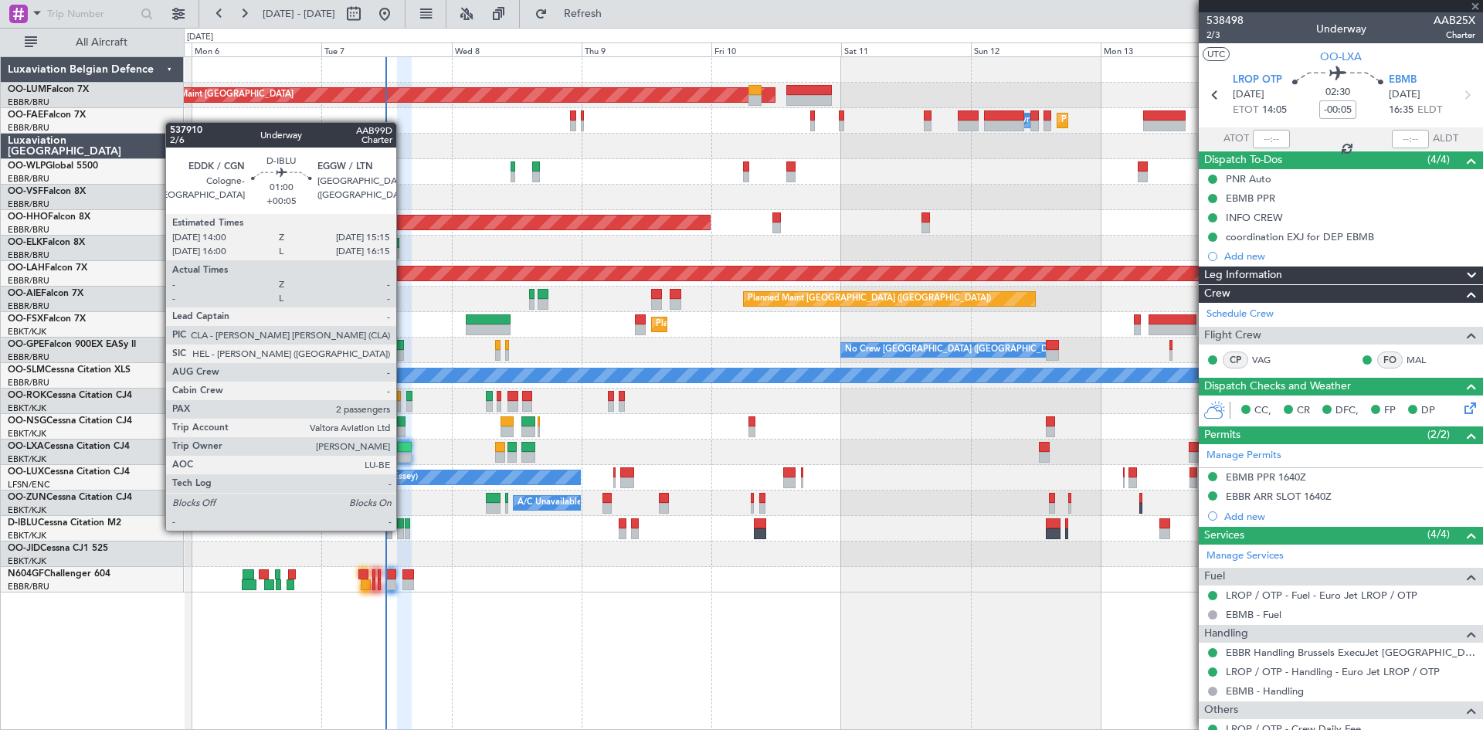
type input "+00:05"
type input "2"
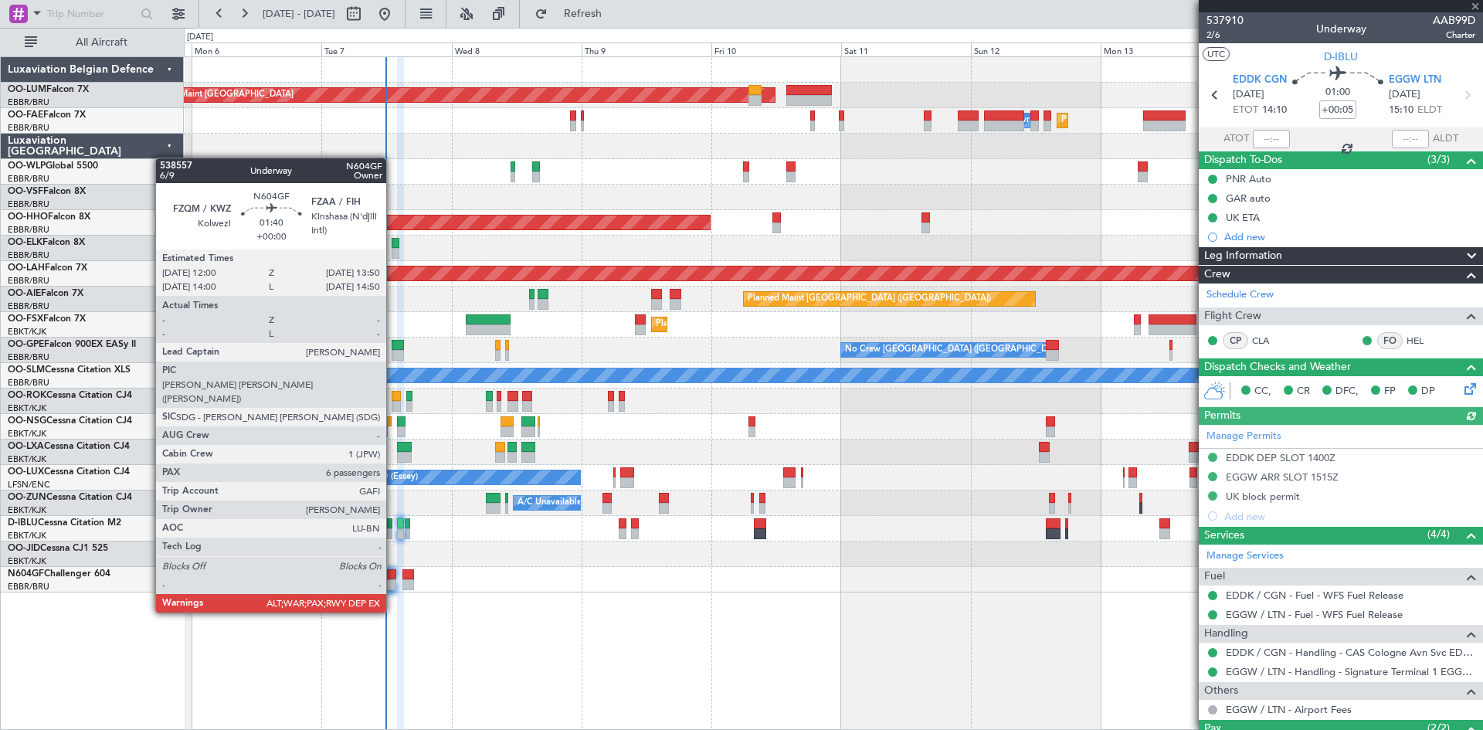
click at [393, 583] on div at bounding box center [391, 584] width 10 height 11
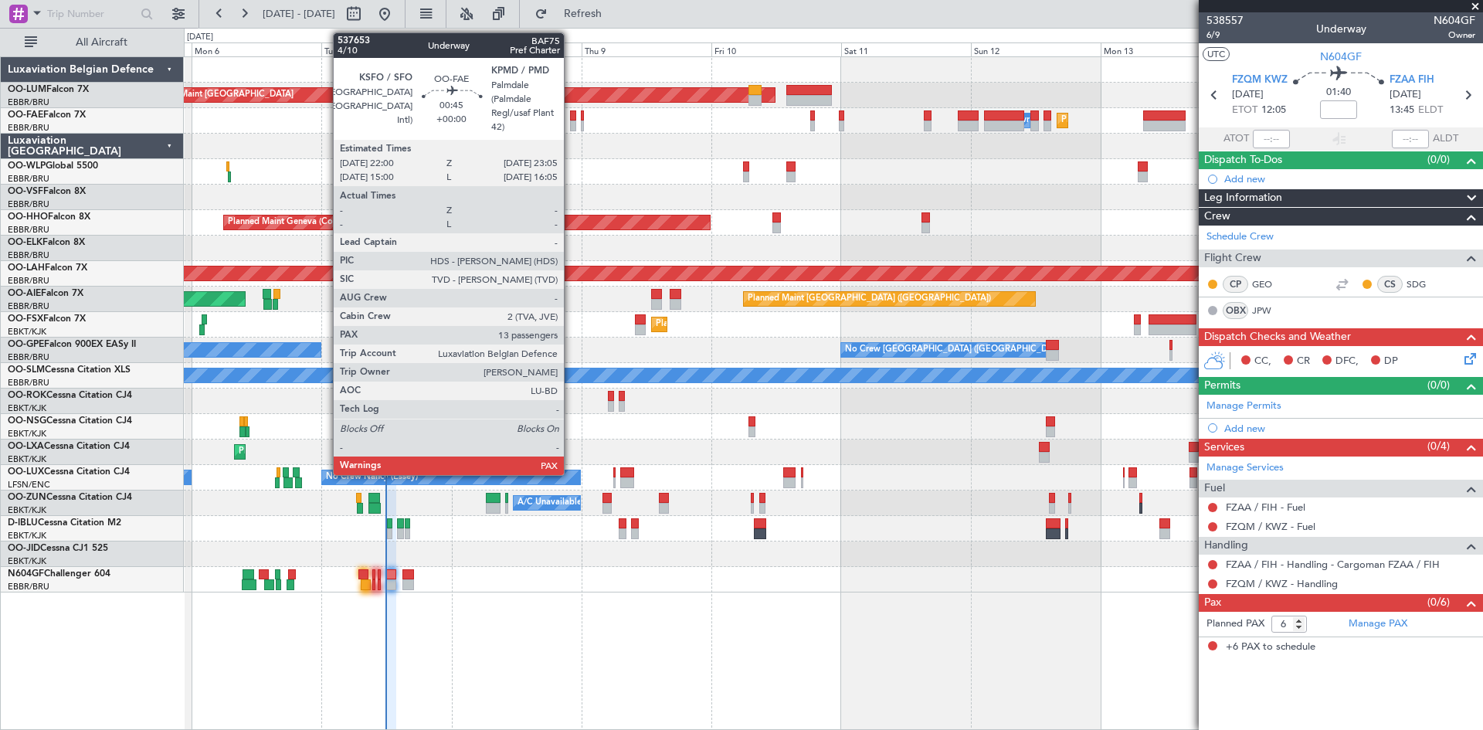
click at [571, 114] on div at bounding box center [573, 115] width 6 height 11
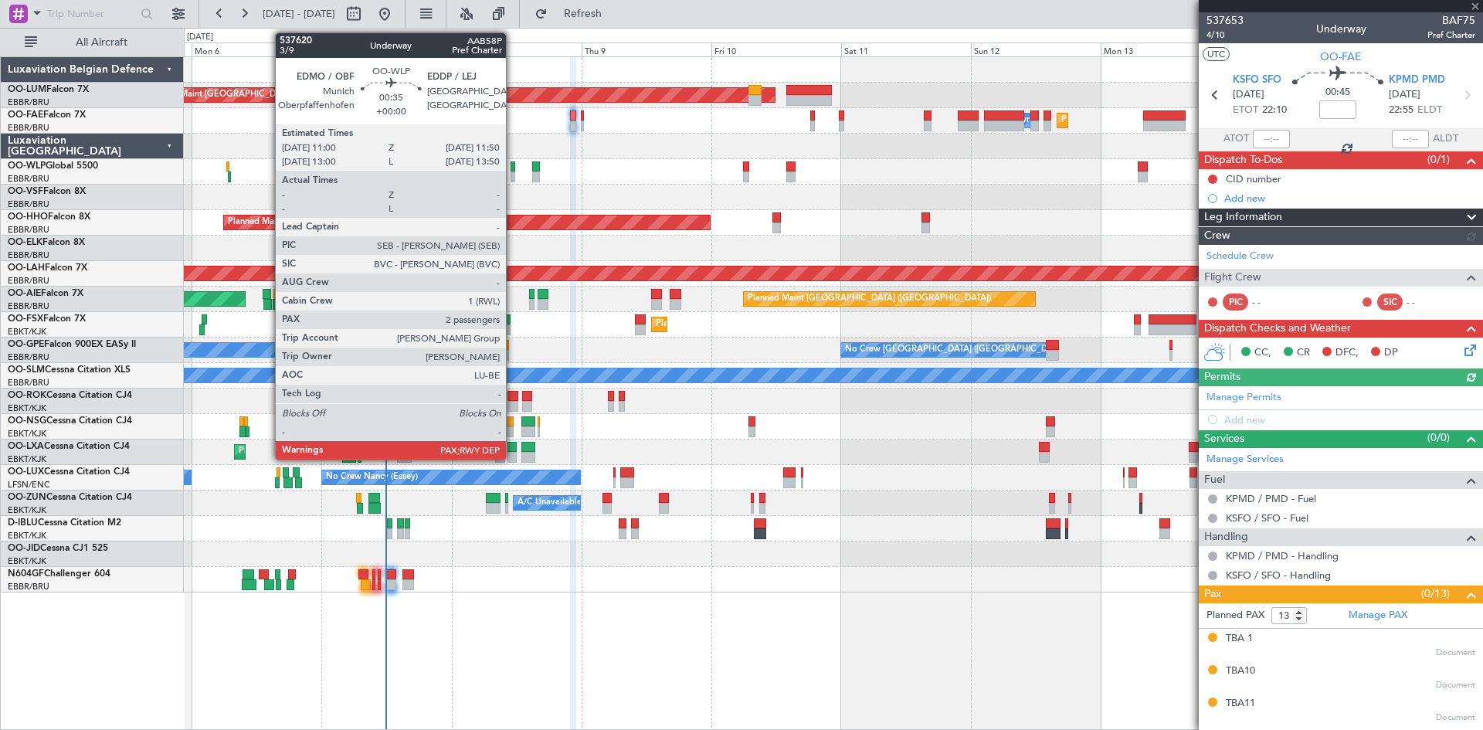
click at [513, 168] on div at bounding box center [512, 166] width 5 height 11
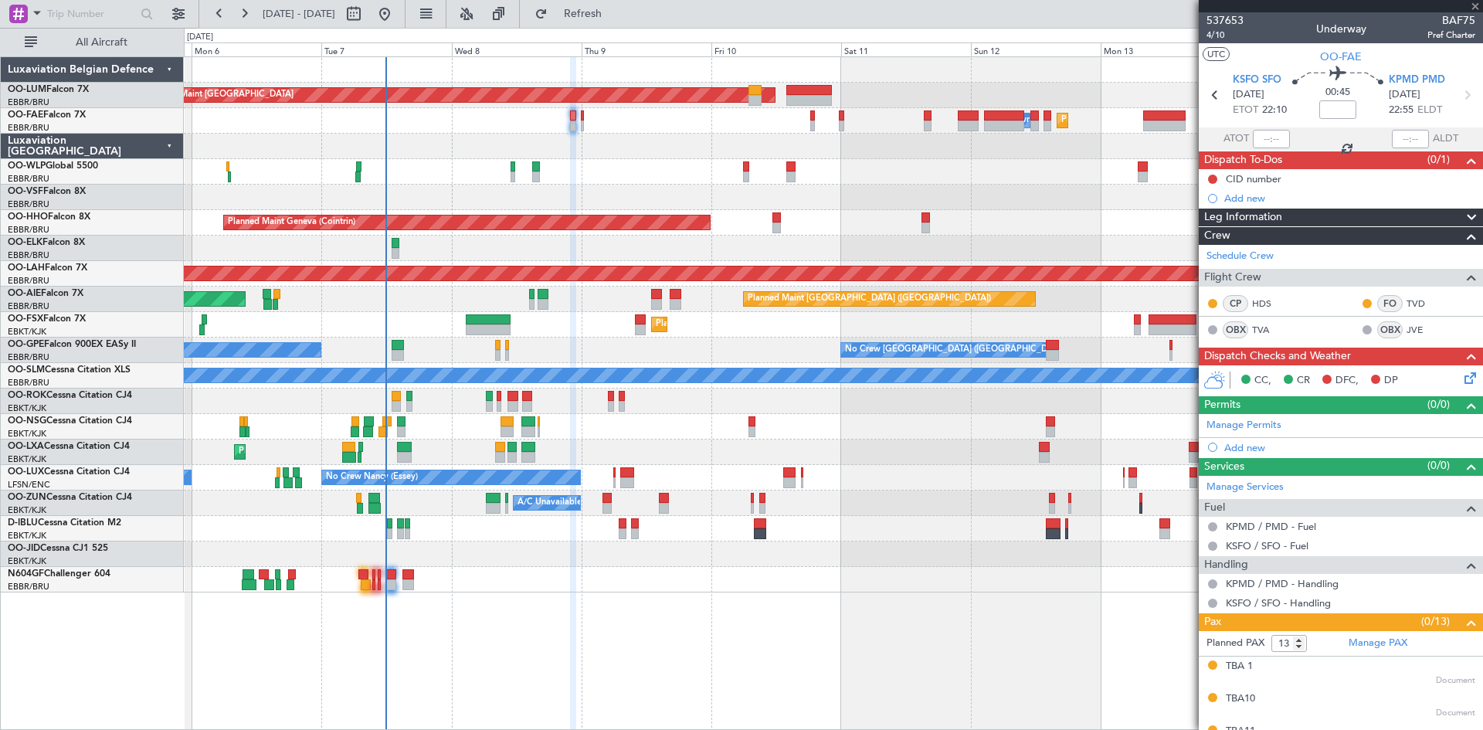
type input "2"
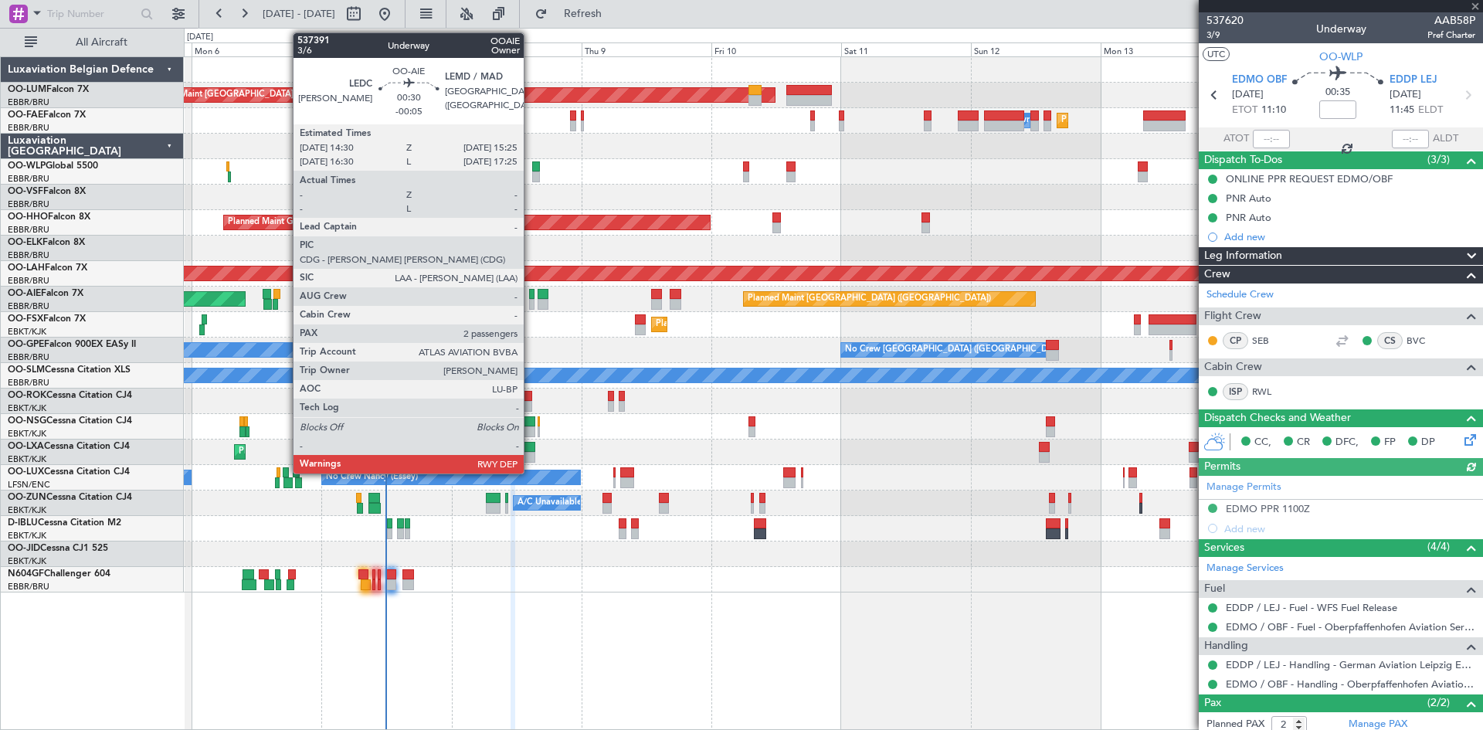
click at [531, 294] on div at bounding box center [531, 294] width 5 height 11
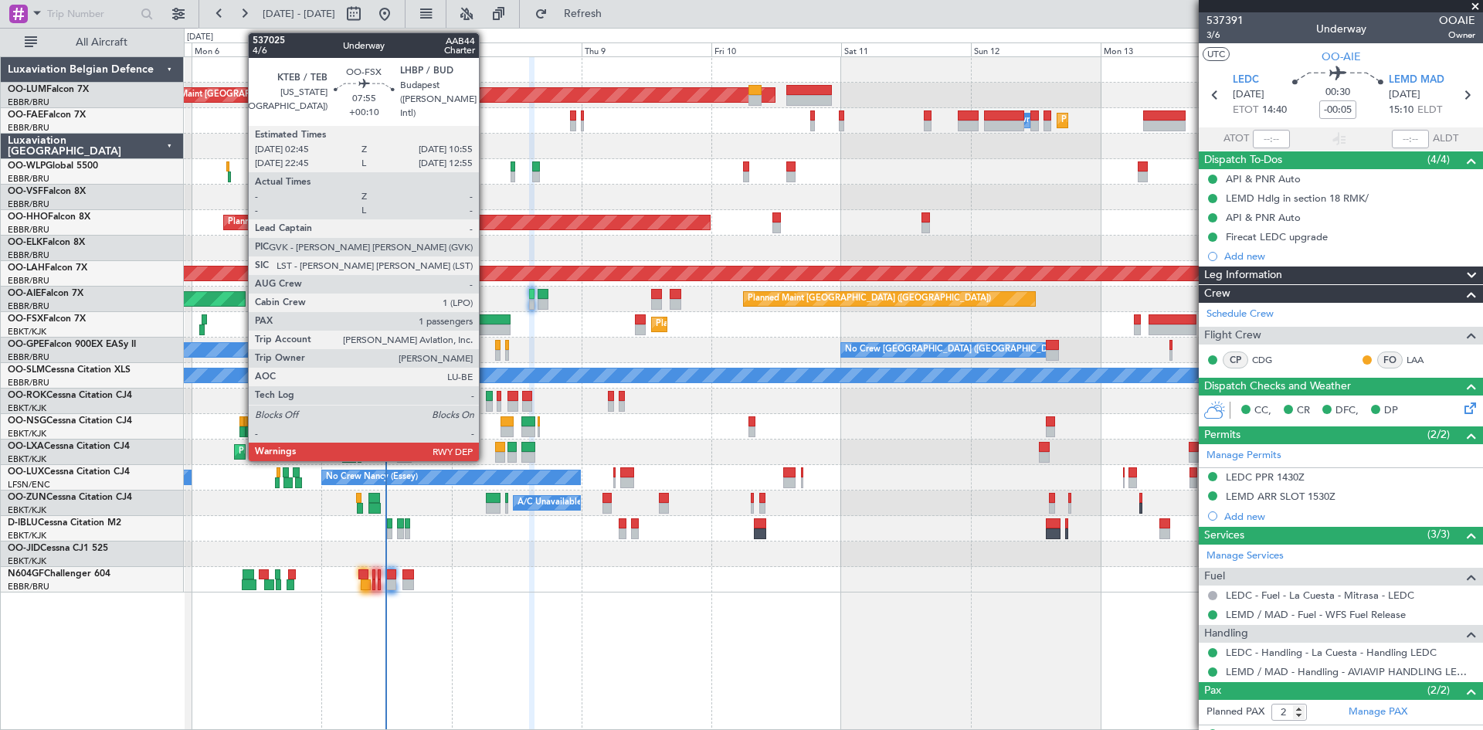
click at [486, 325] on div at bounding box center [488, 329] width 45 height 11
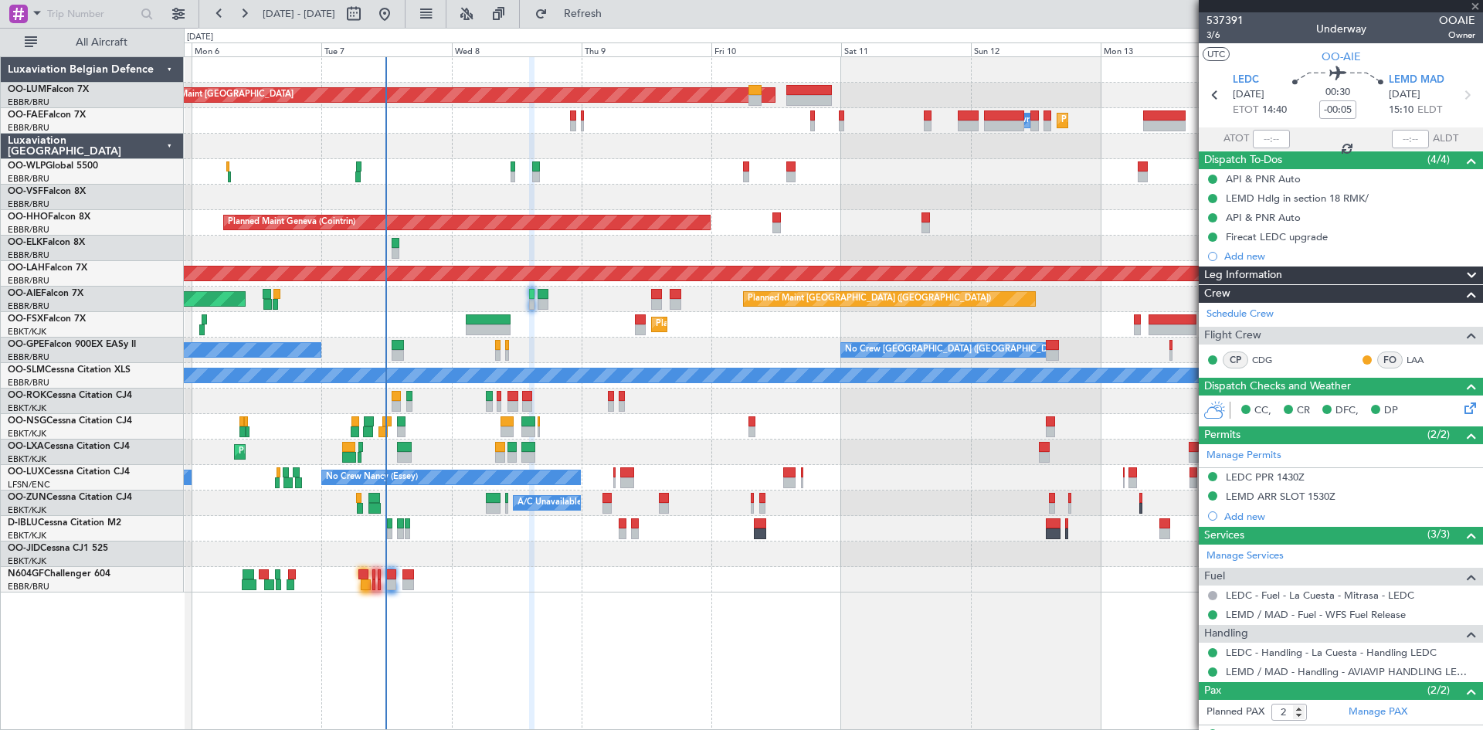
type input "+00:10"
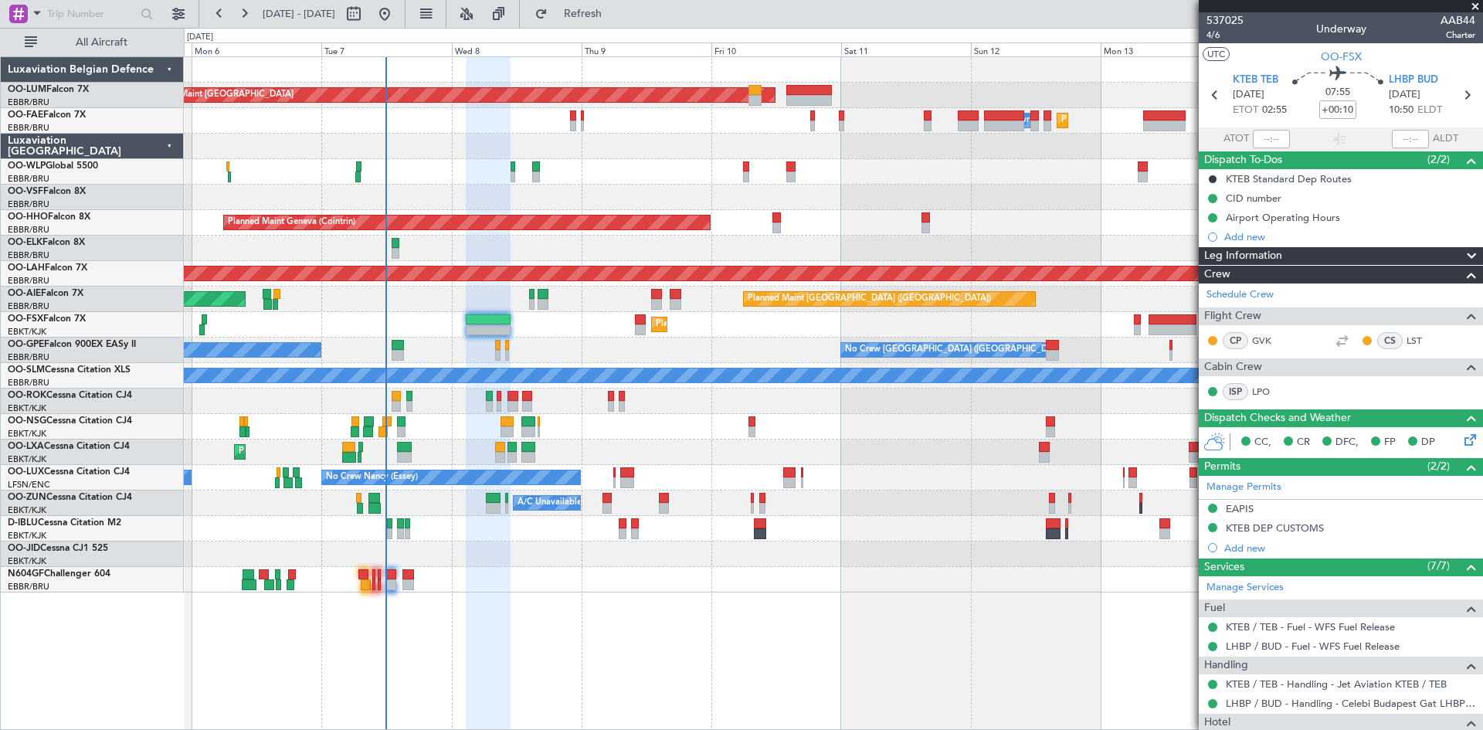
click at [463, 344] on div "No Crew Malaga No Crew [GEOGRAPHIC_DATA] (Brussels National) No Crew [GEOGRAPHI…" at bounding box center [833, 349] width 1298 height 25
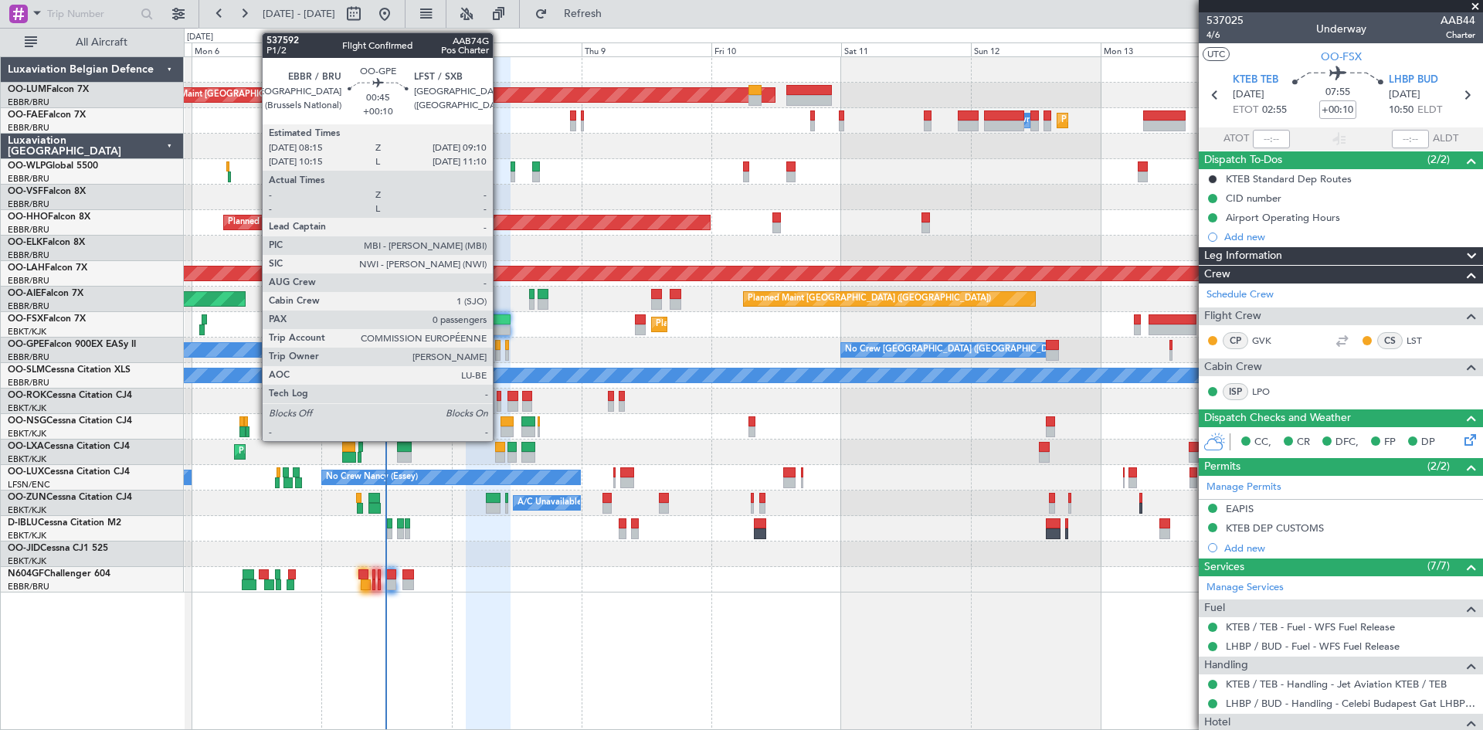
click at [500, 345] on div at bounding box center [497, 345] width 5 height 11
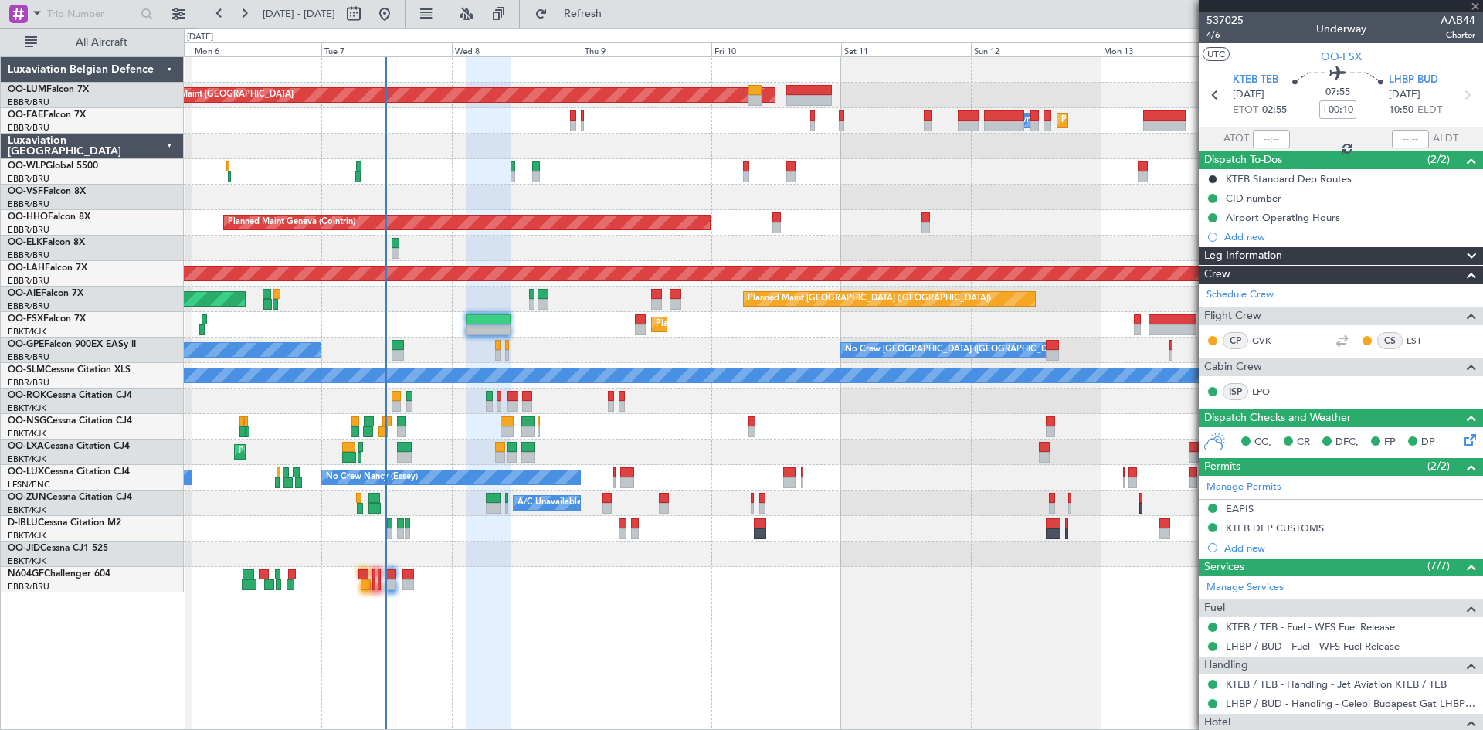
type input "0"
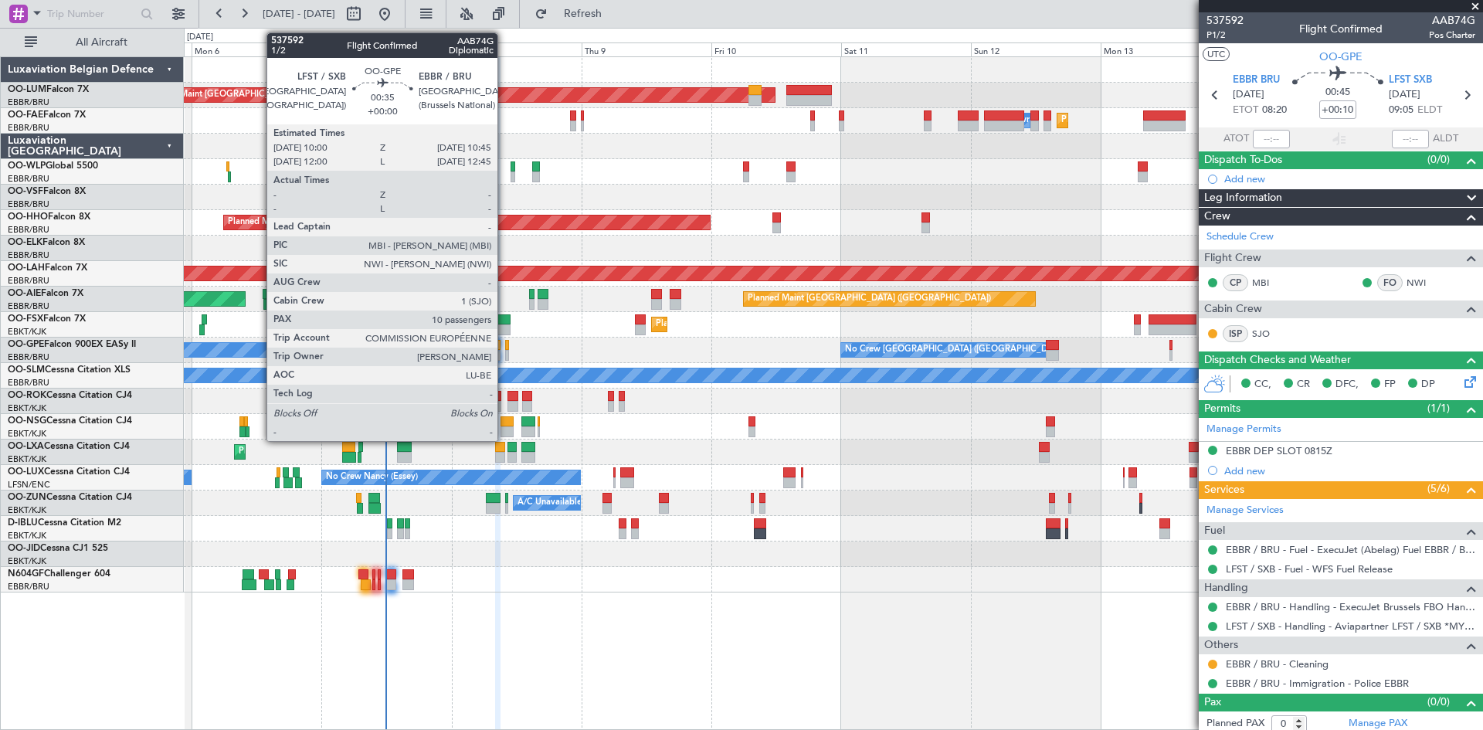
click at [505, 347] on div at bounding box center [507, 345] width 5 height 11
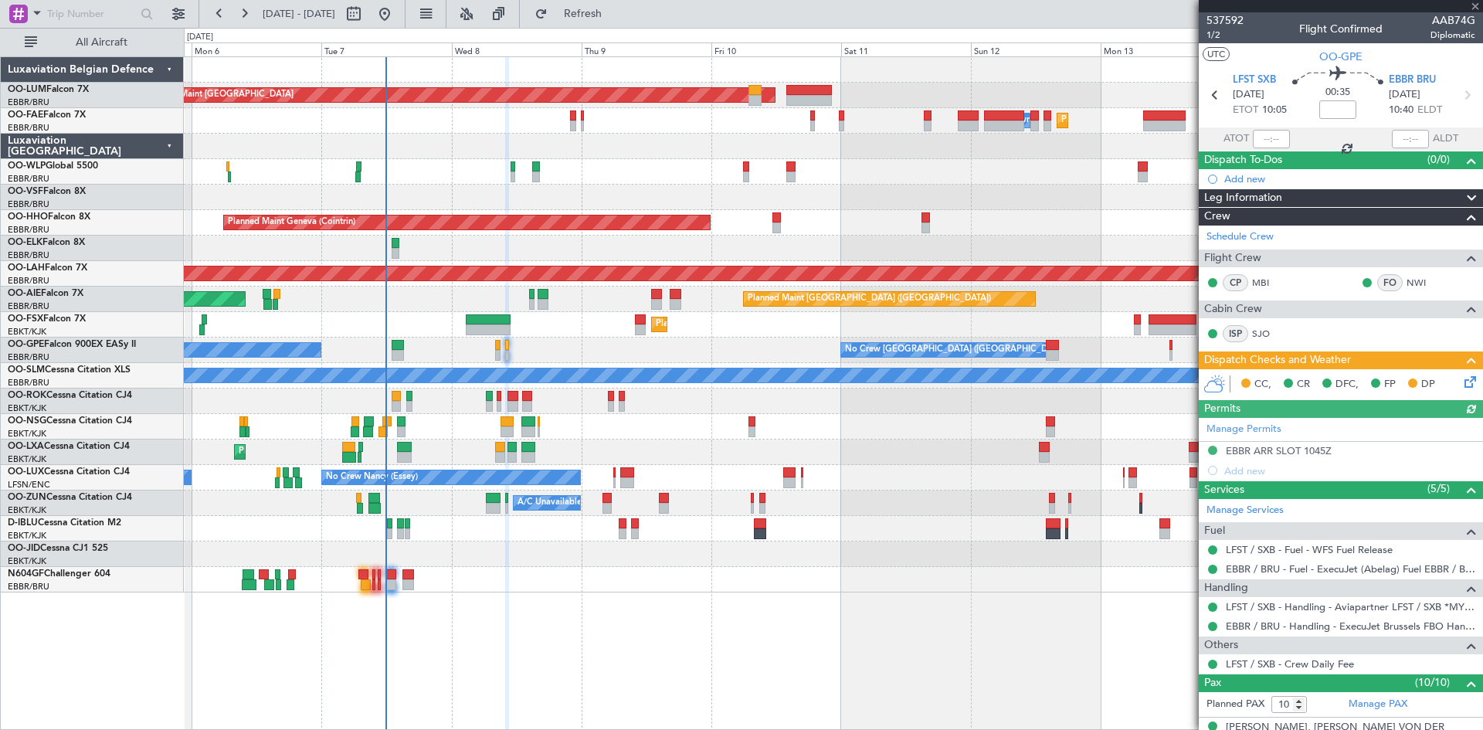
click at [1462, 377] on icon at bounding box center [1467, 379] width 12 height 12
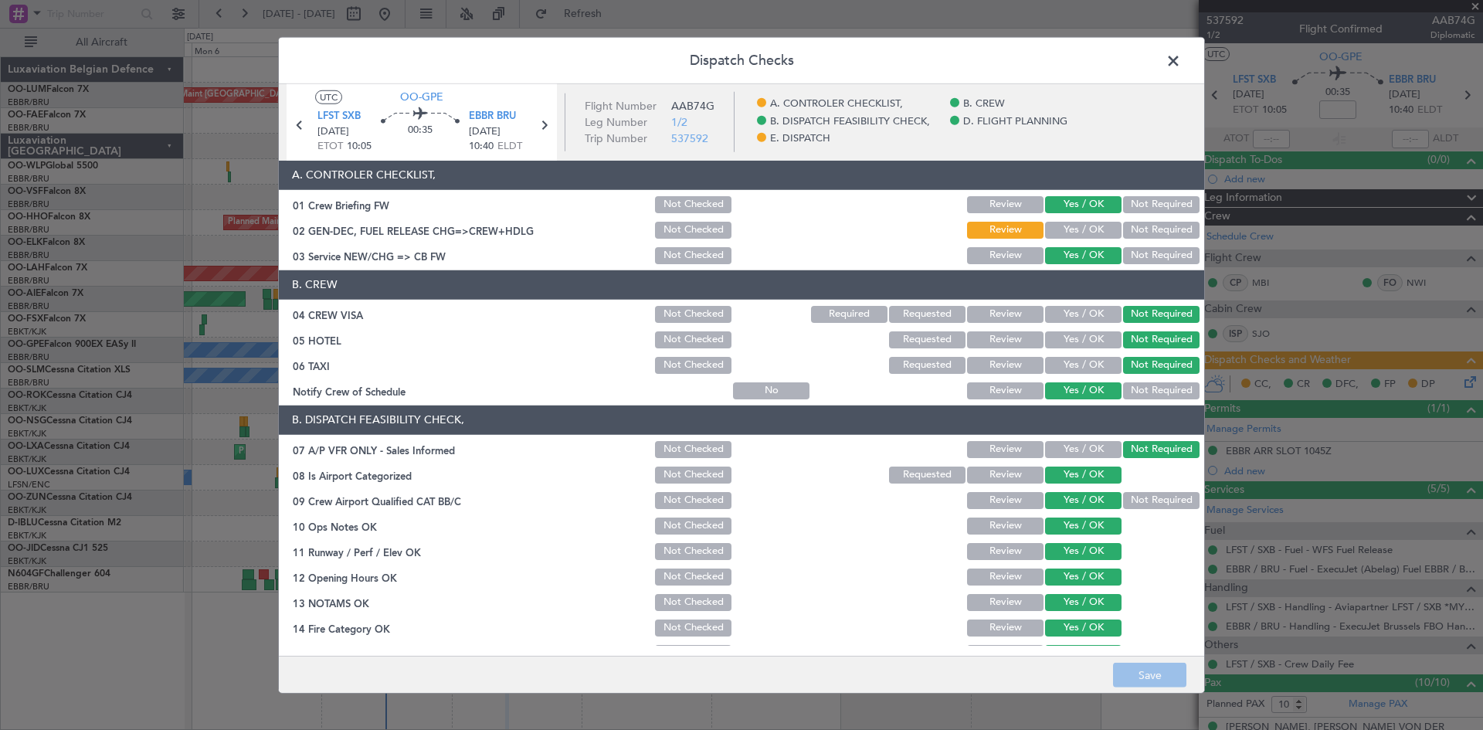
click at [1181, 60] on span at bounding box center [1181, 64] width 0 height 31
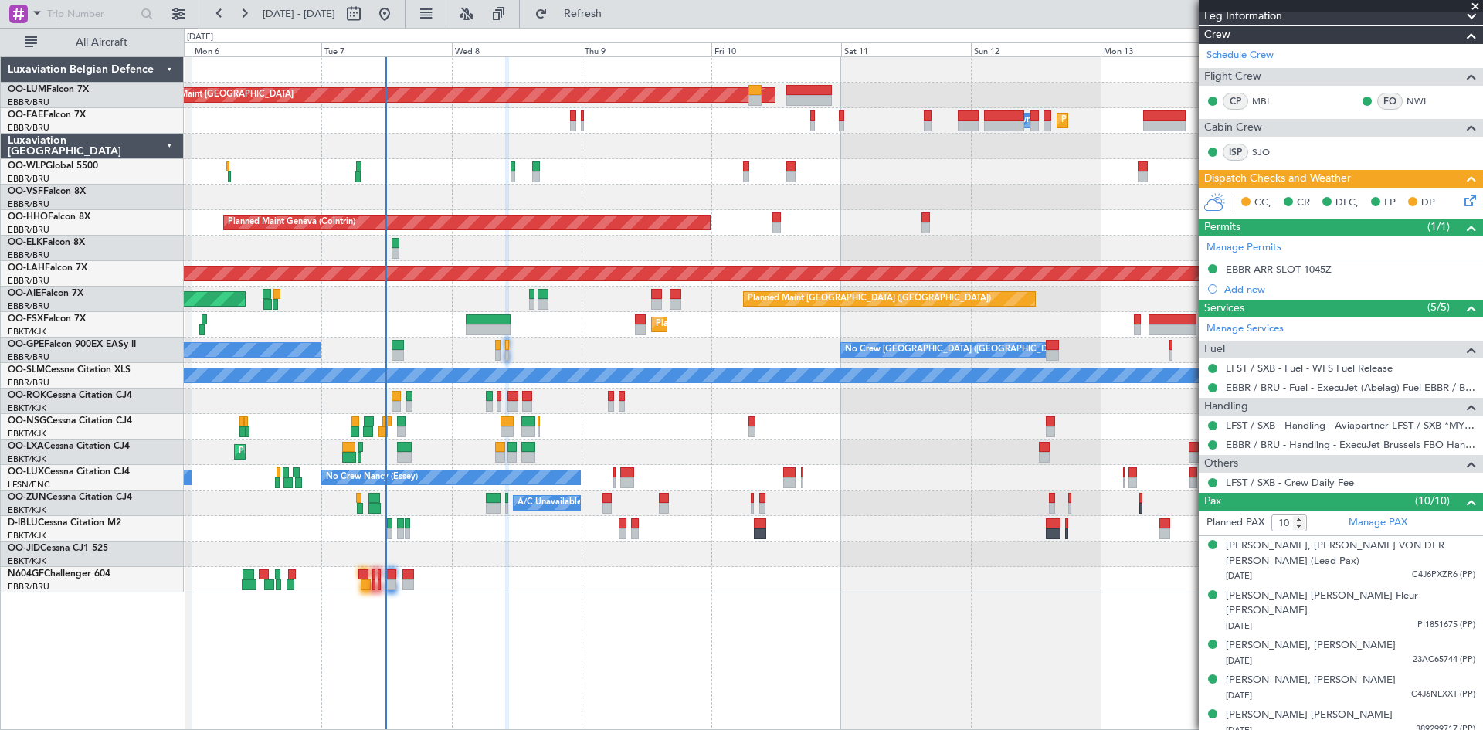
scroll to position [334, 0]
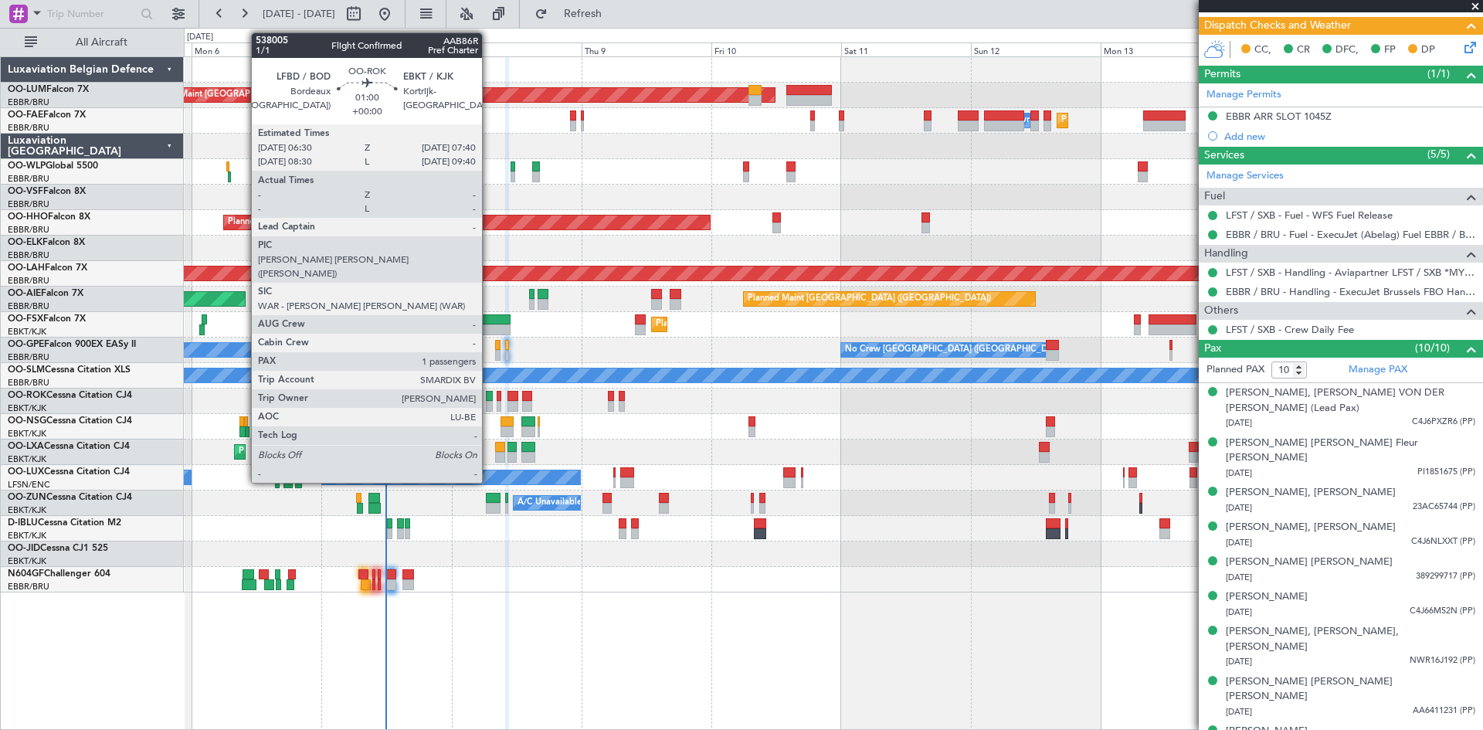
click at [489, 394] on div at bounding box center [489, 396] width 7 height 11
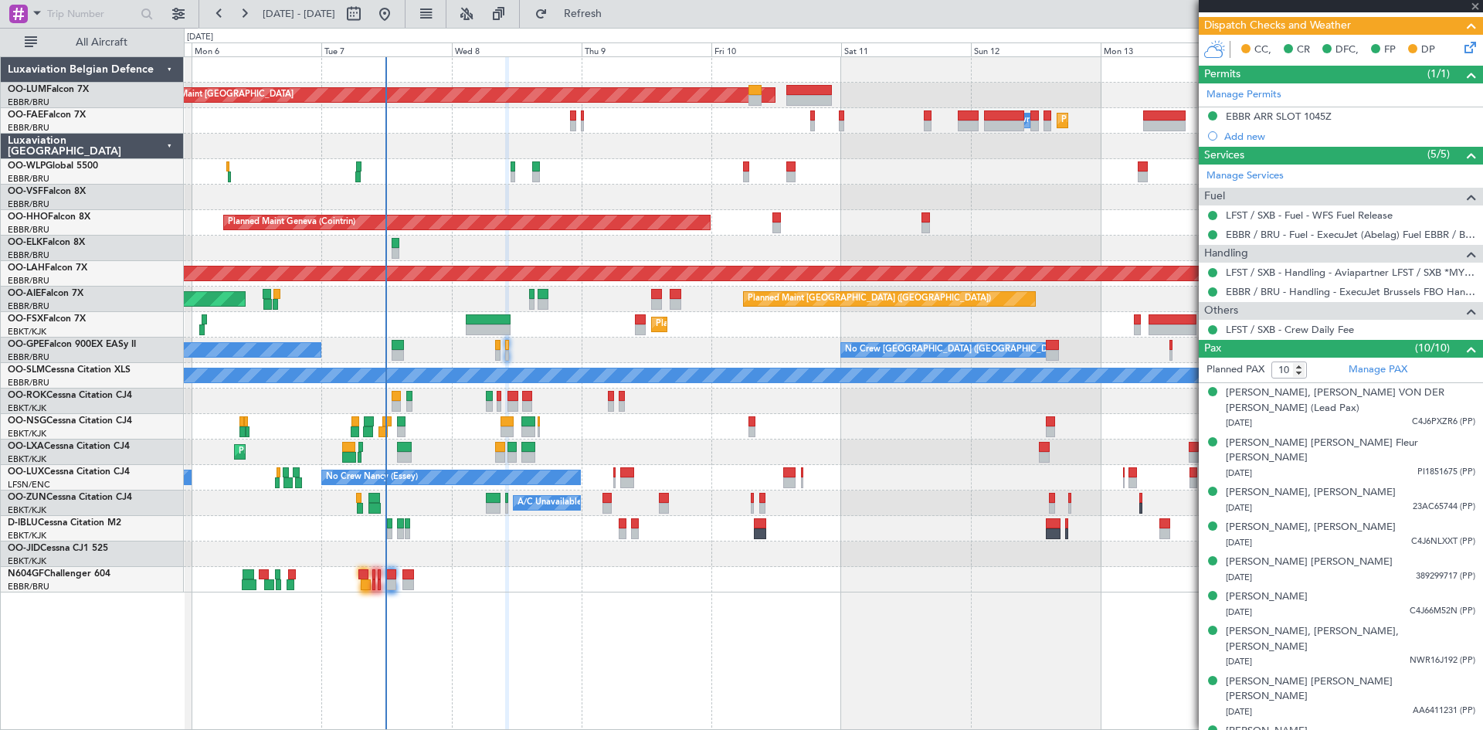
type input "1"
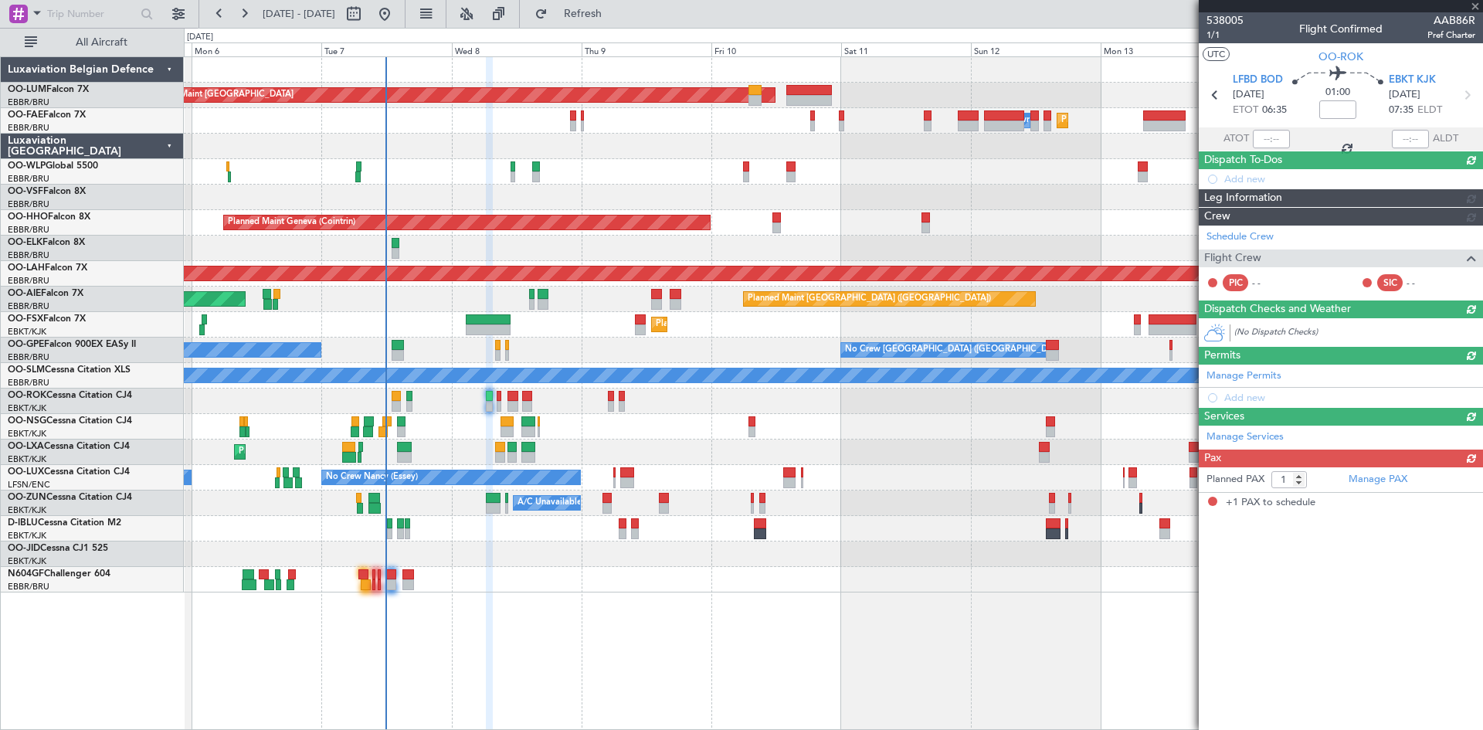
scroll to position [0, 0]
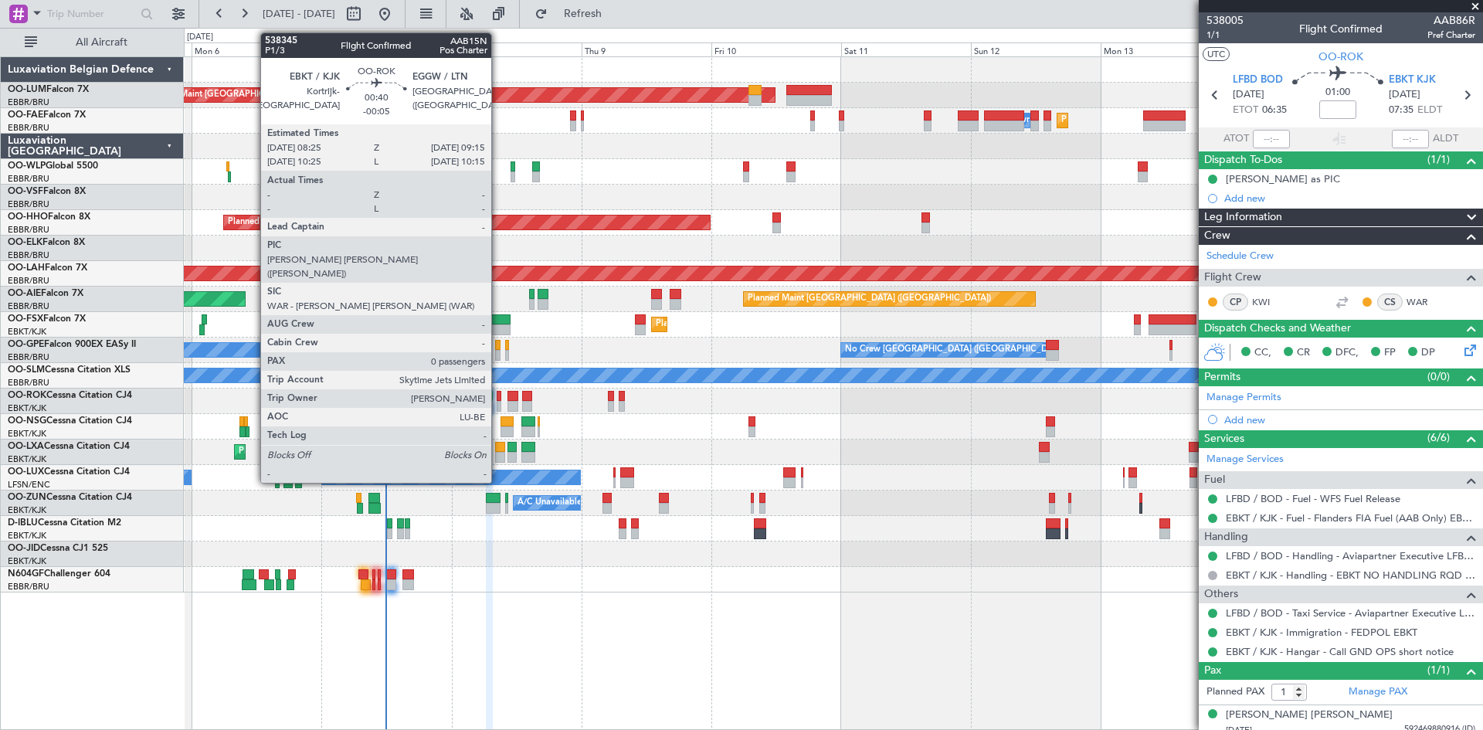
click at [498, 397] on div at bounding box center [499, 396] width 5 height 11
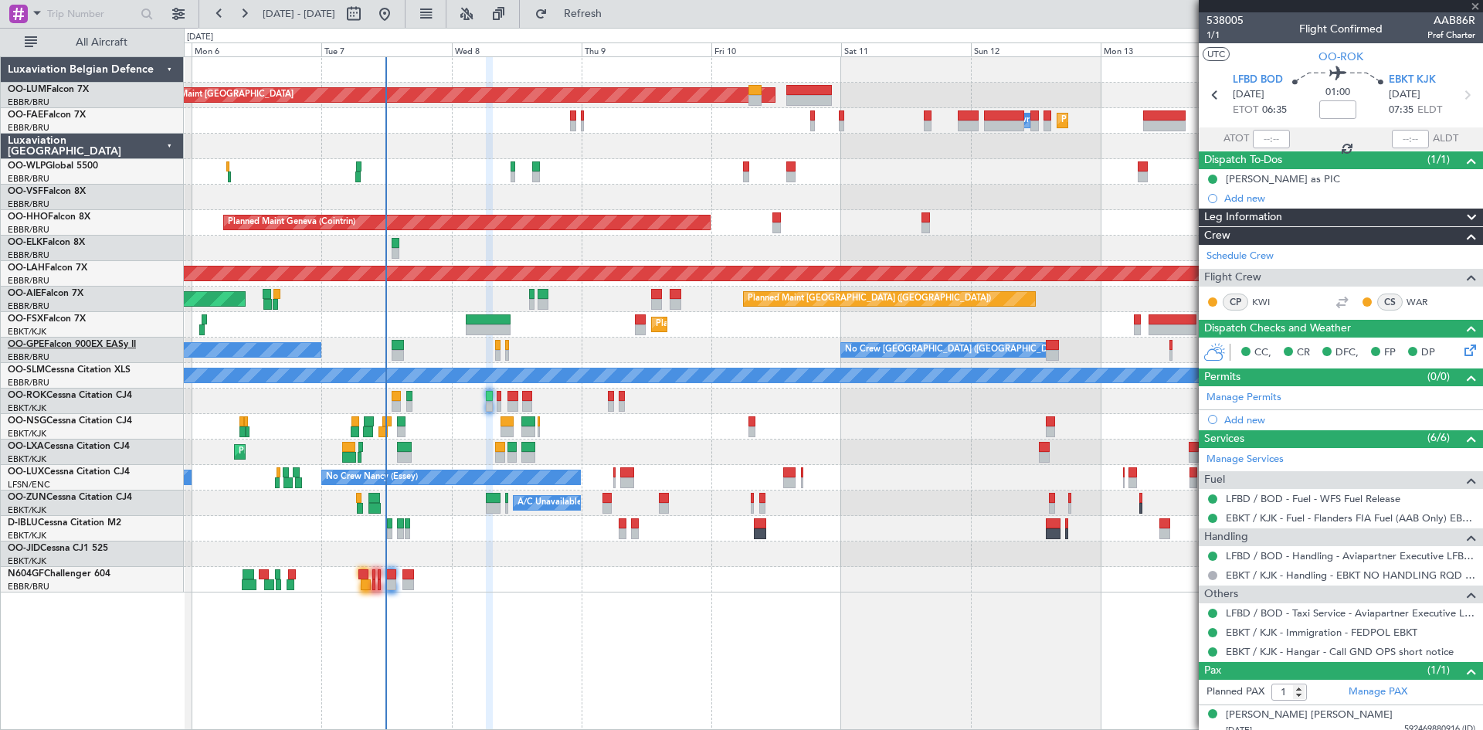
type input "-00:05"
type input "0"
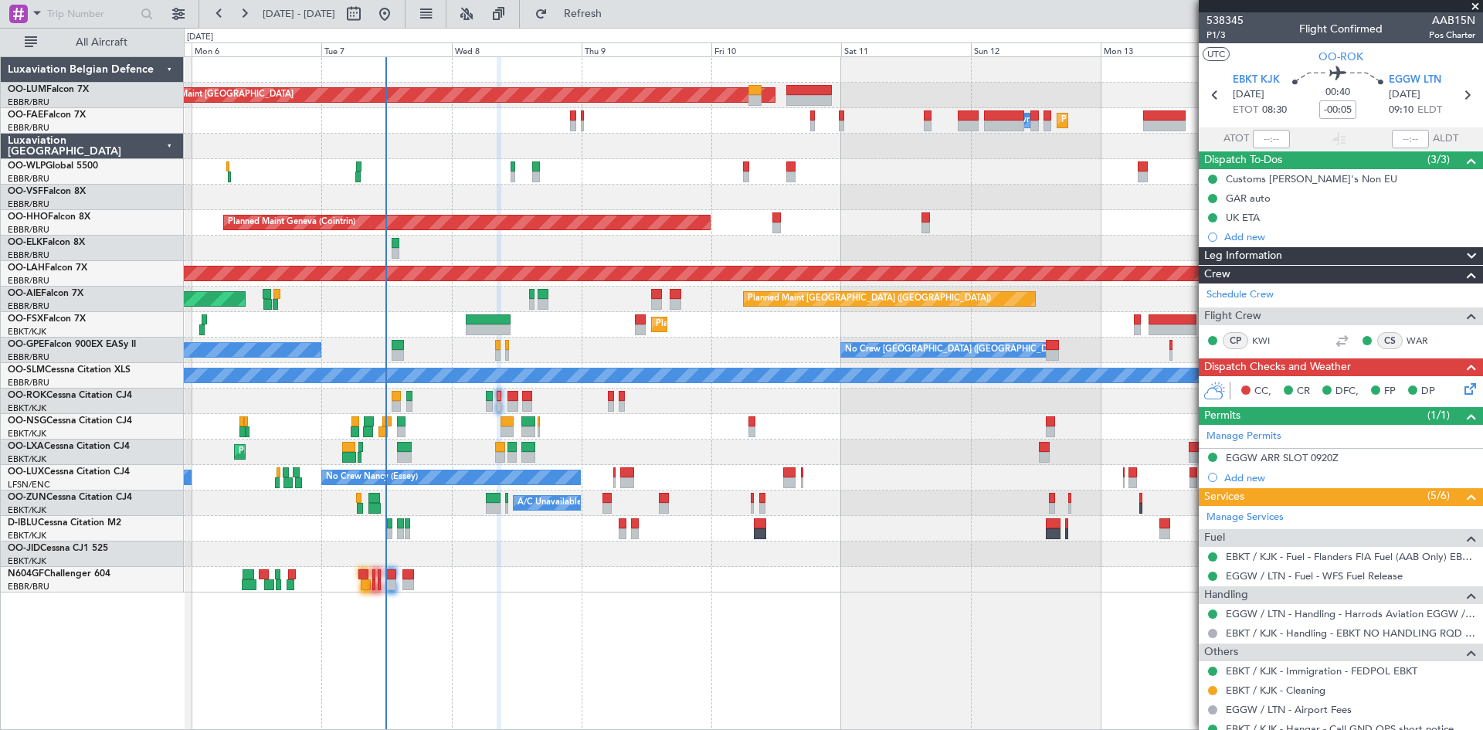
scroll to position [52, 0]
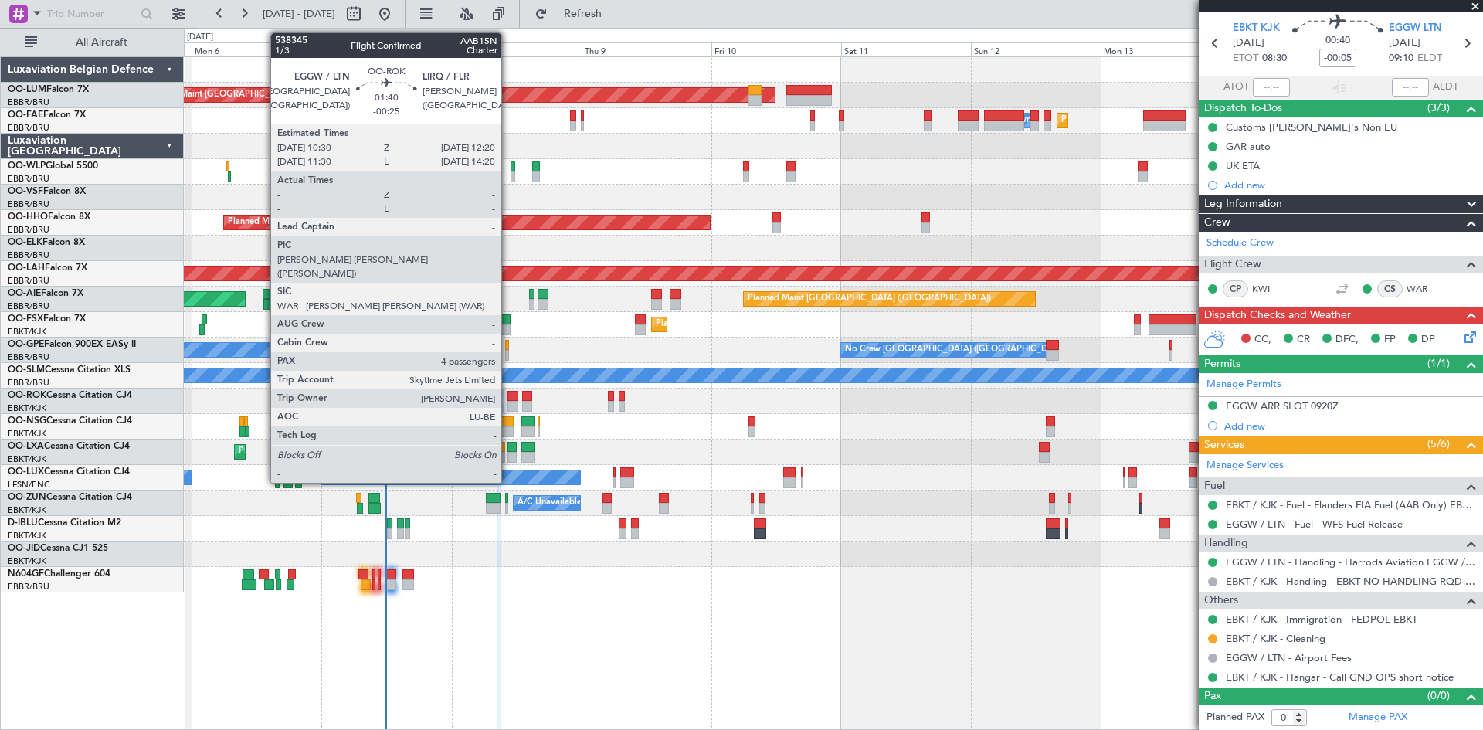
click at [508, 398] on div at bounding box center [512, 396] width 10 height 11
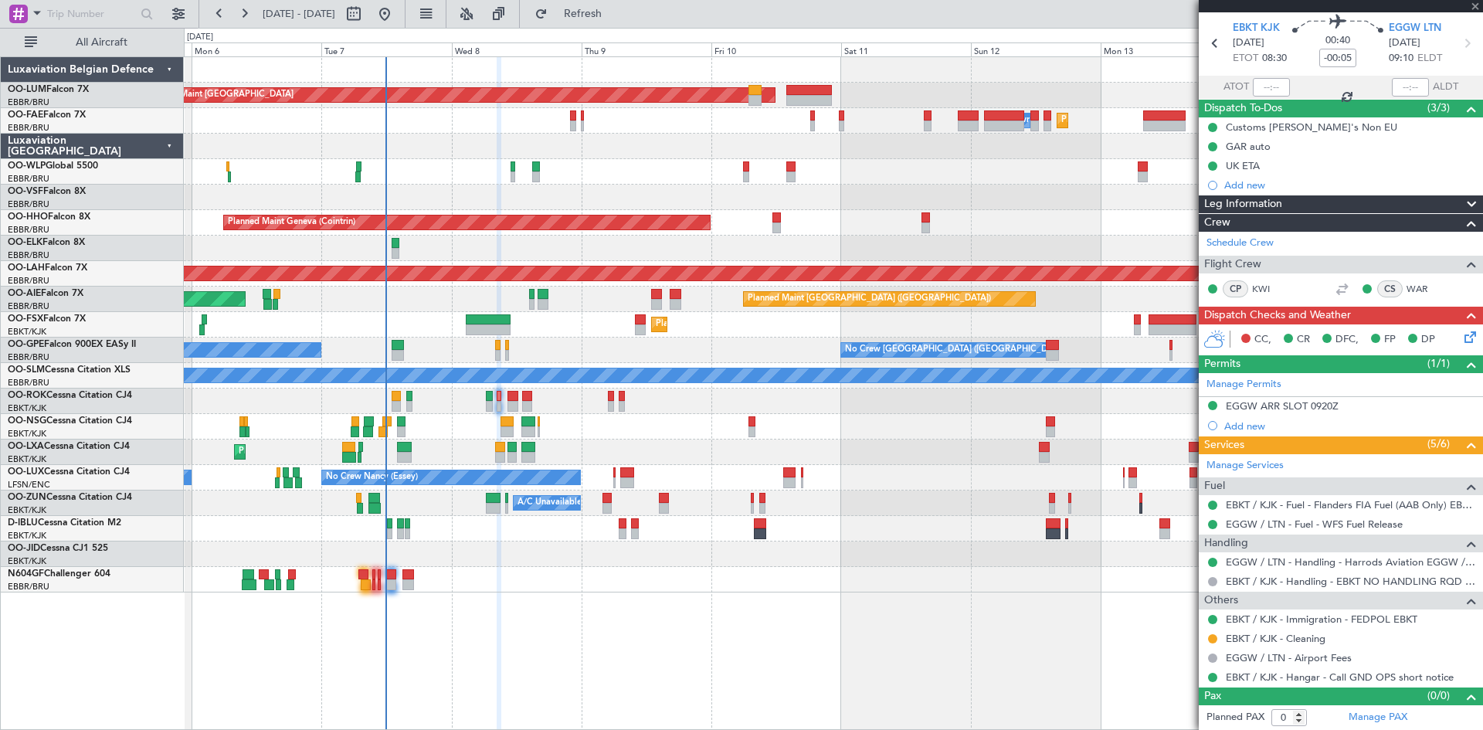
type input "-00:25"
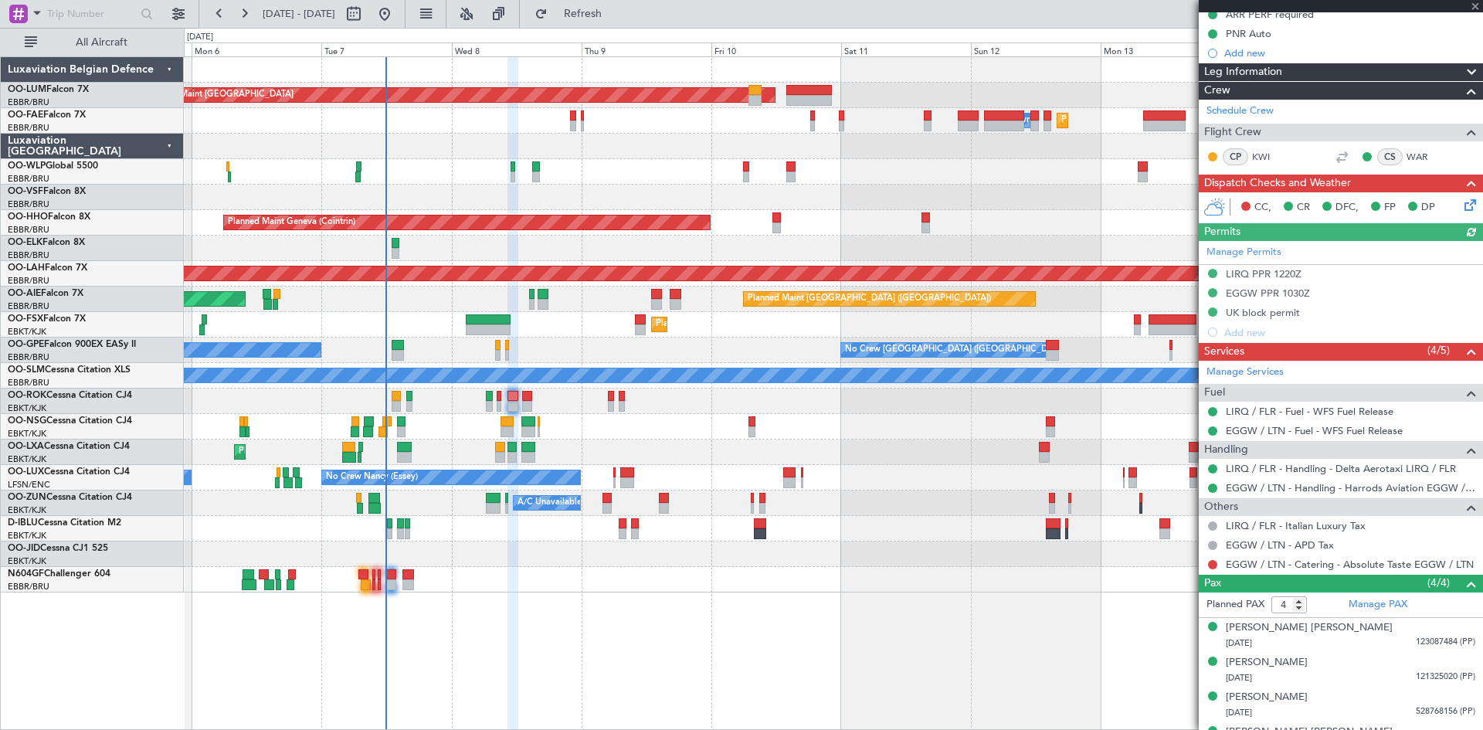
scroll to position [210, 0]
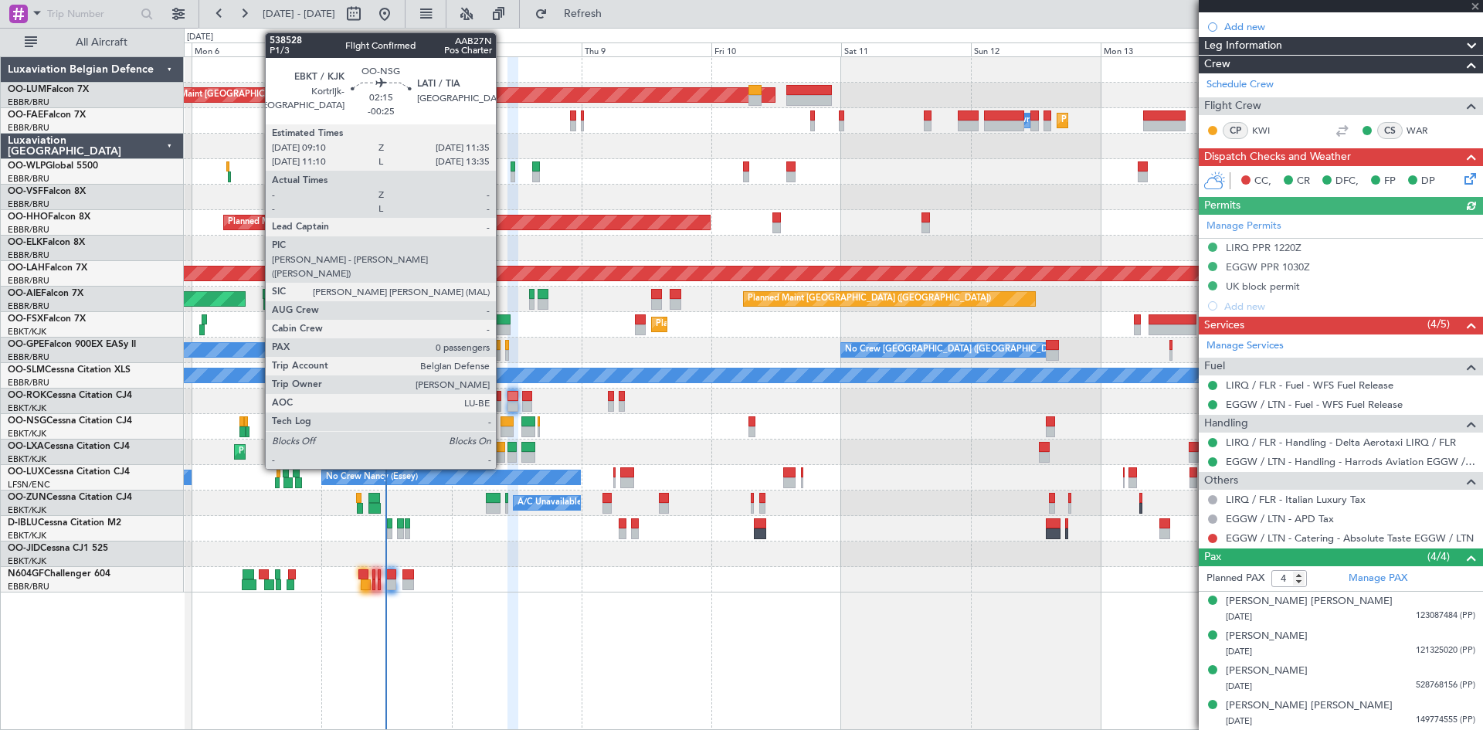
click at [503, 422] on div at bounding box center [506, 421] width 13 height 11
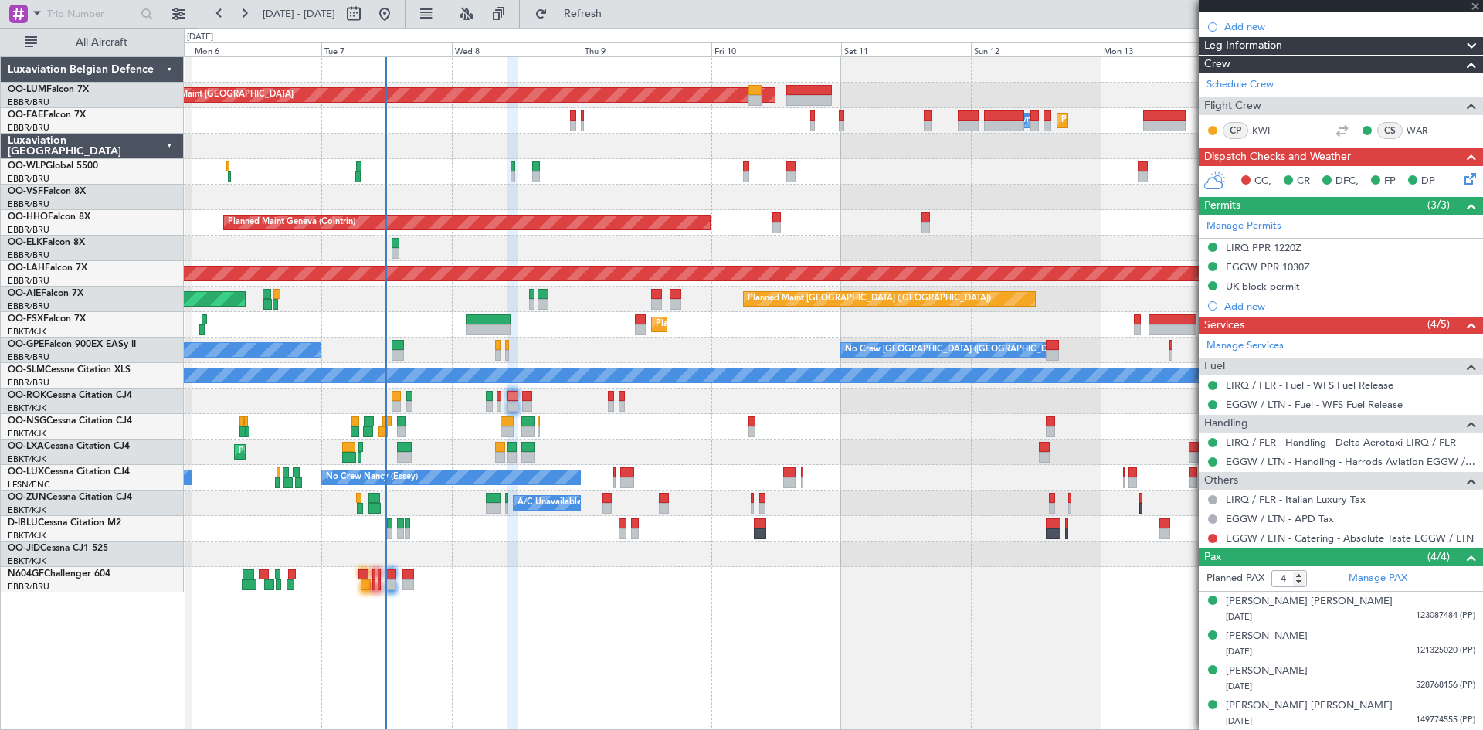
type input "0"
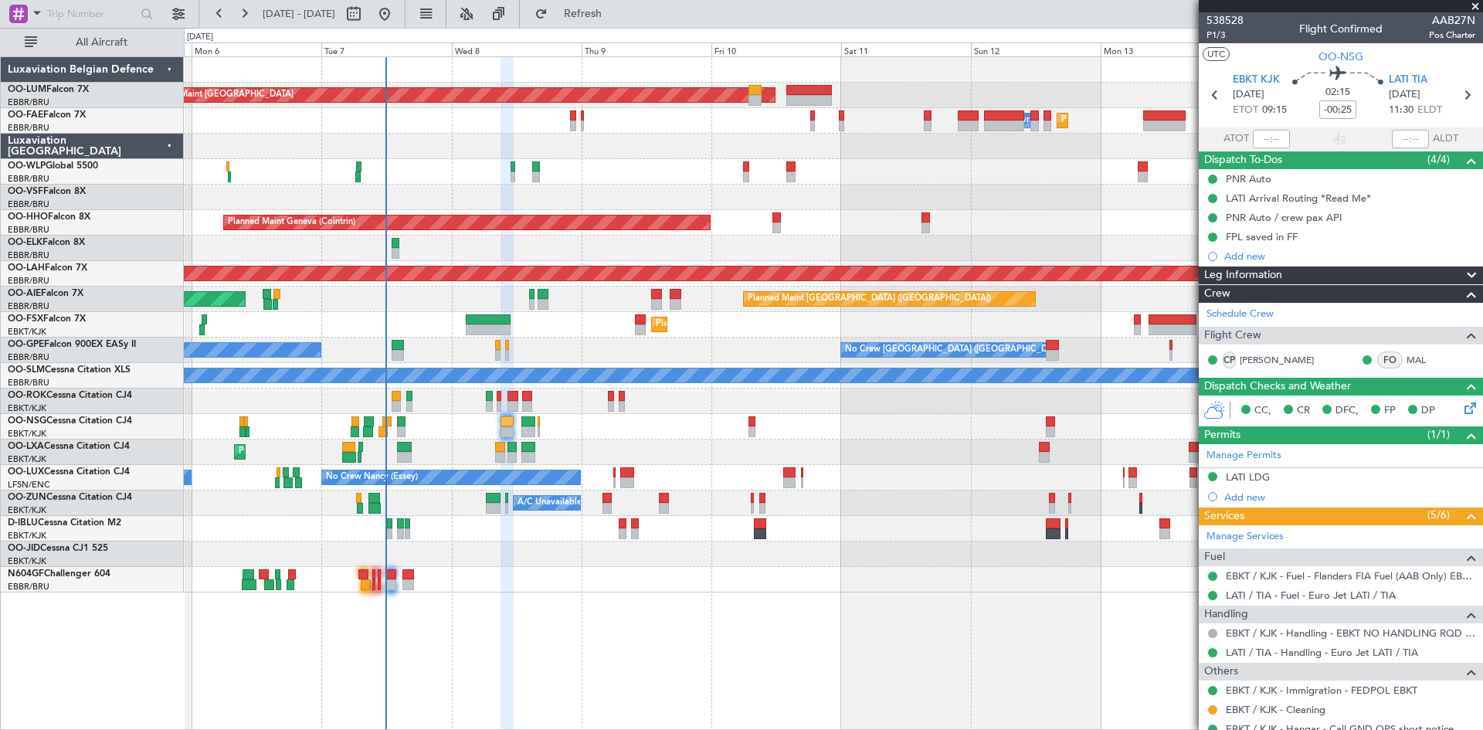
scroll to position [52, 0]
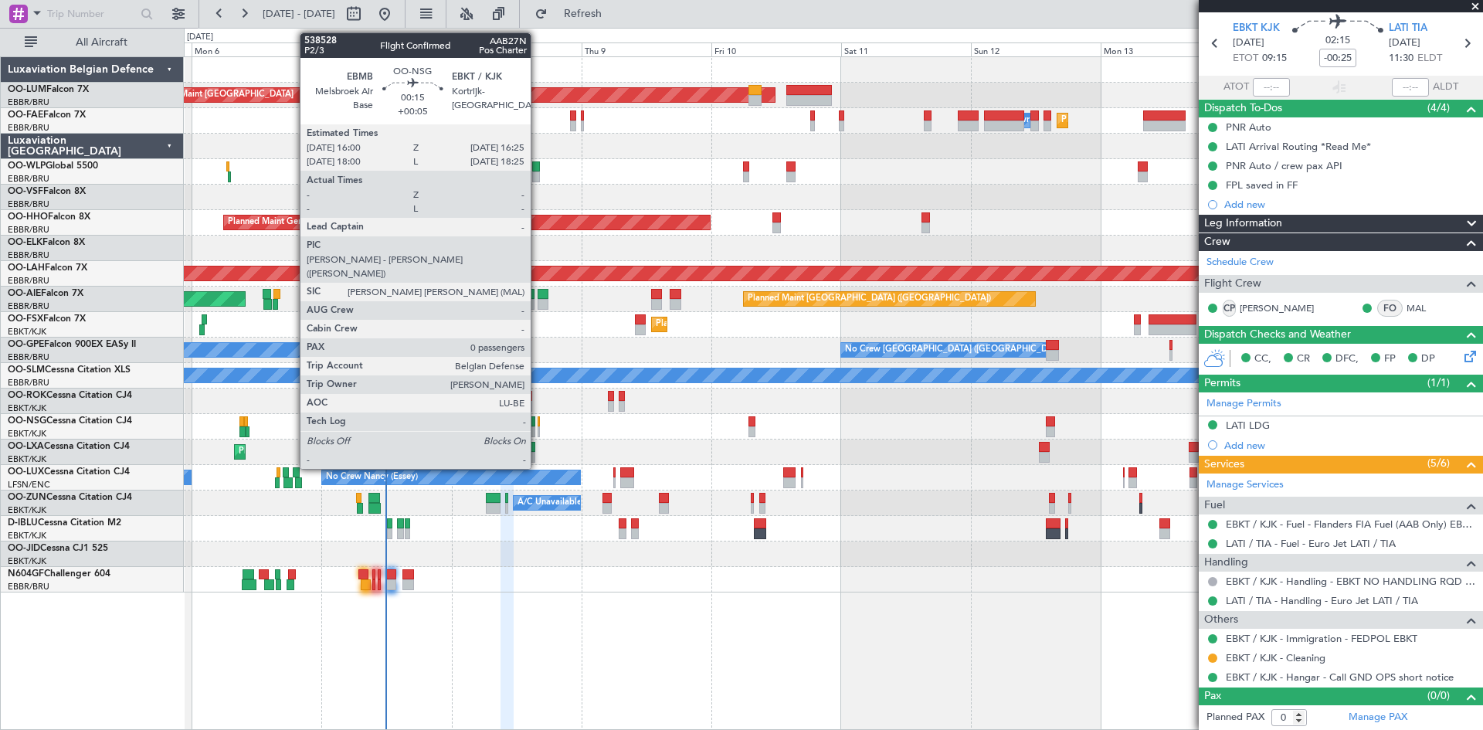
click at [537, 424] on div at bounding box center [538, 421] width 2 height 11
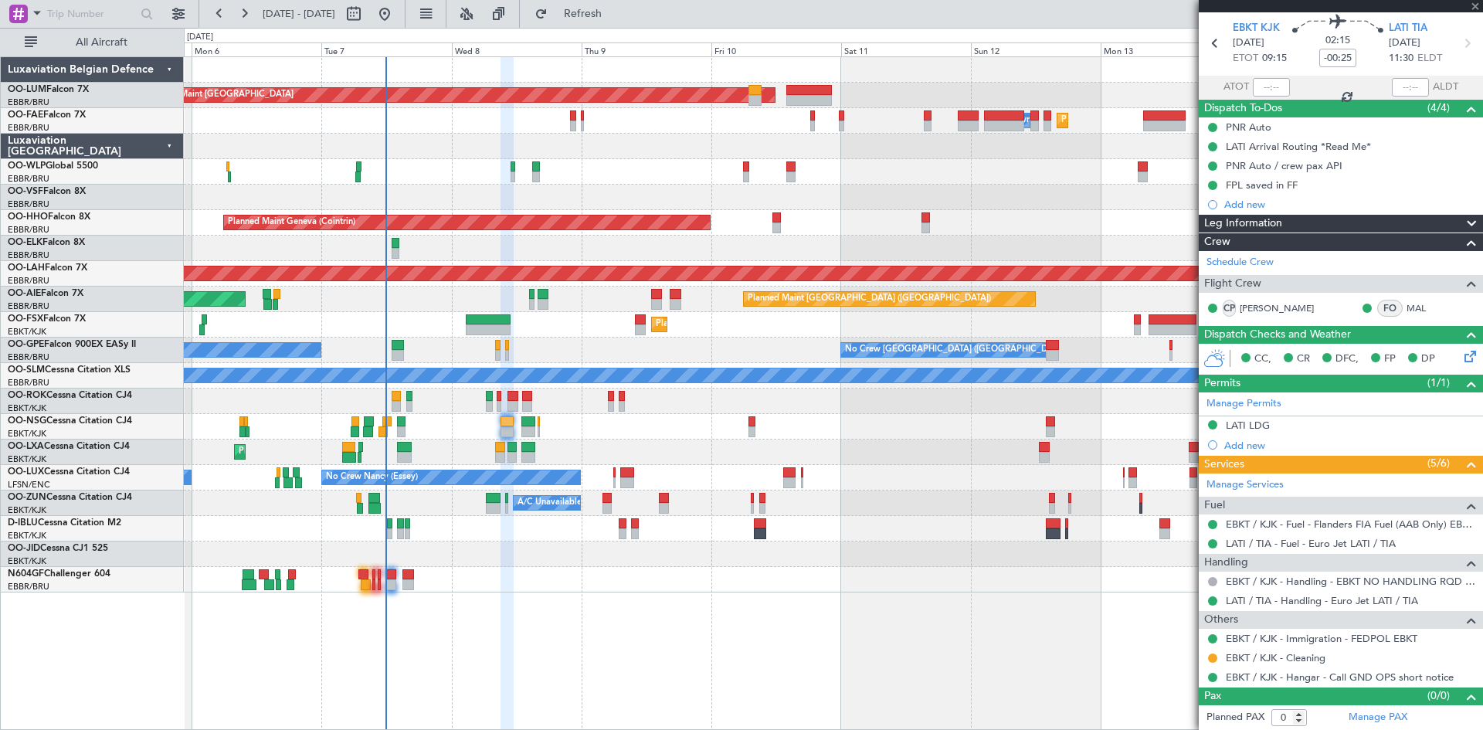
type input "+00:05"
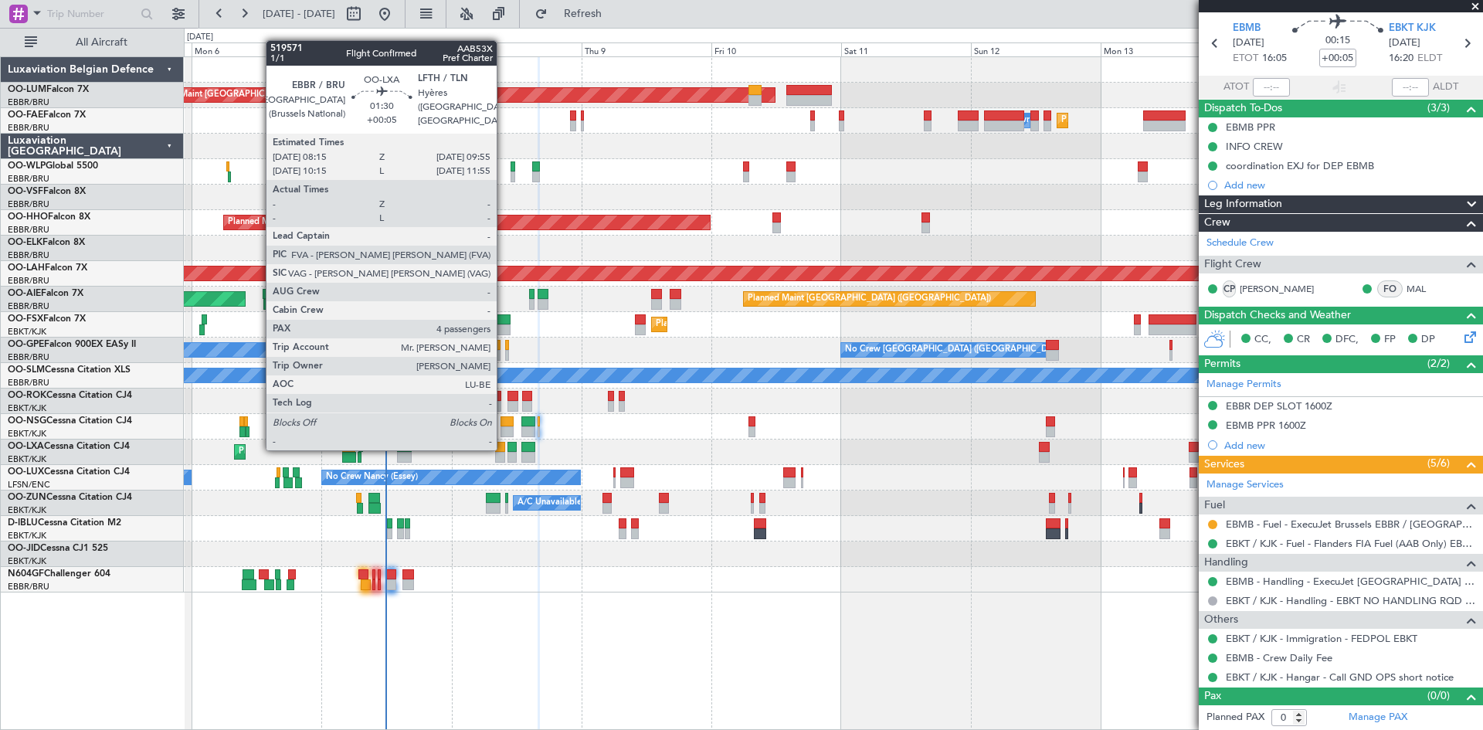
click at [503, 449] on div at bounding box center [499, 447] width 9 height 11
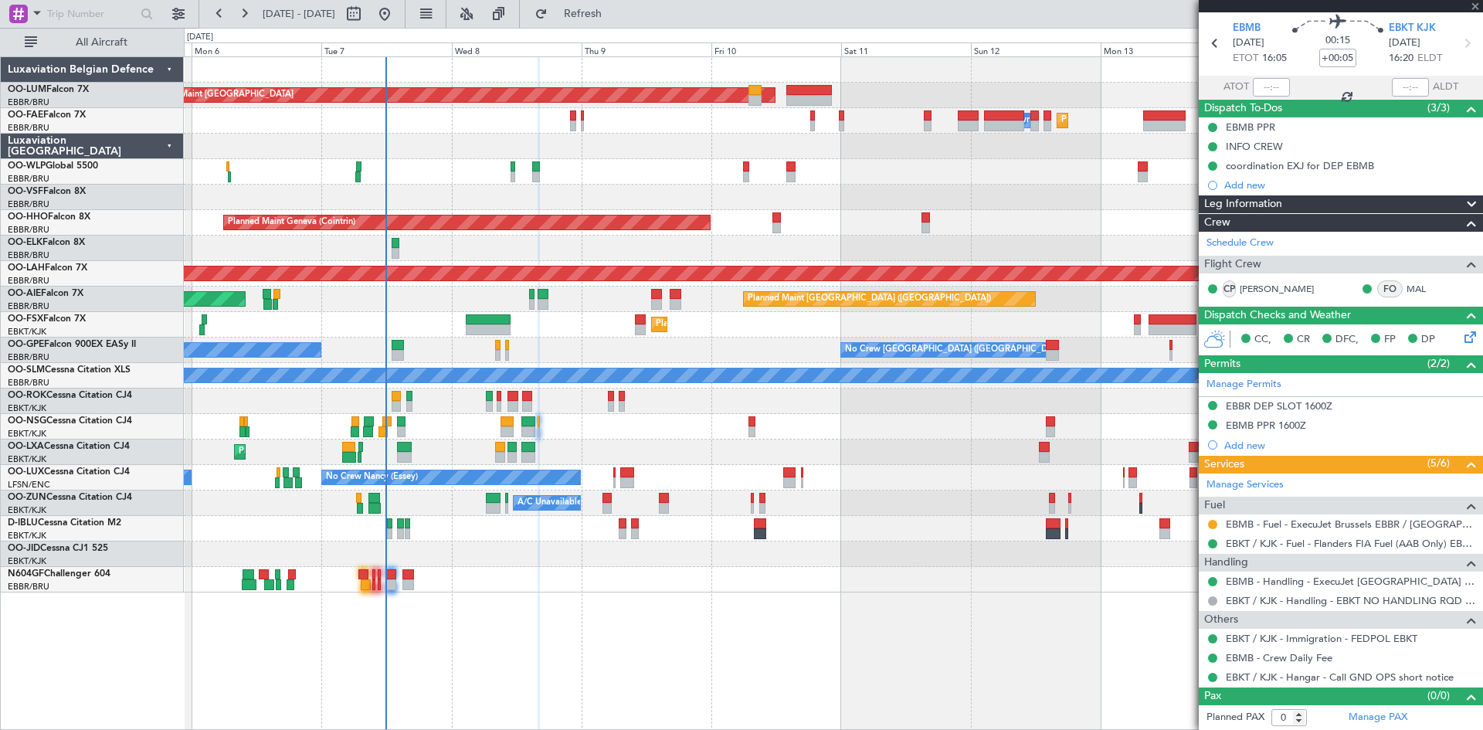
type input "4"
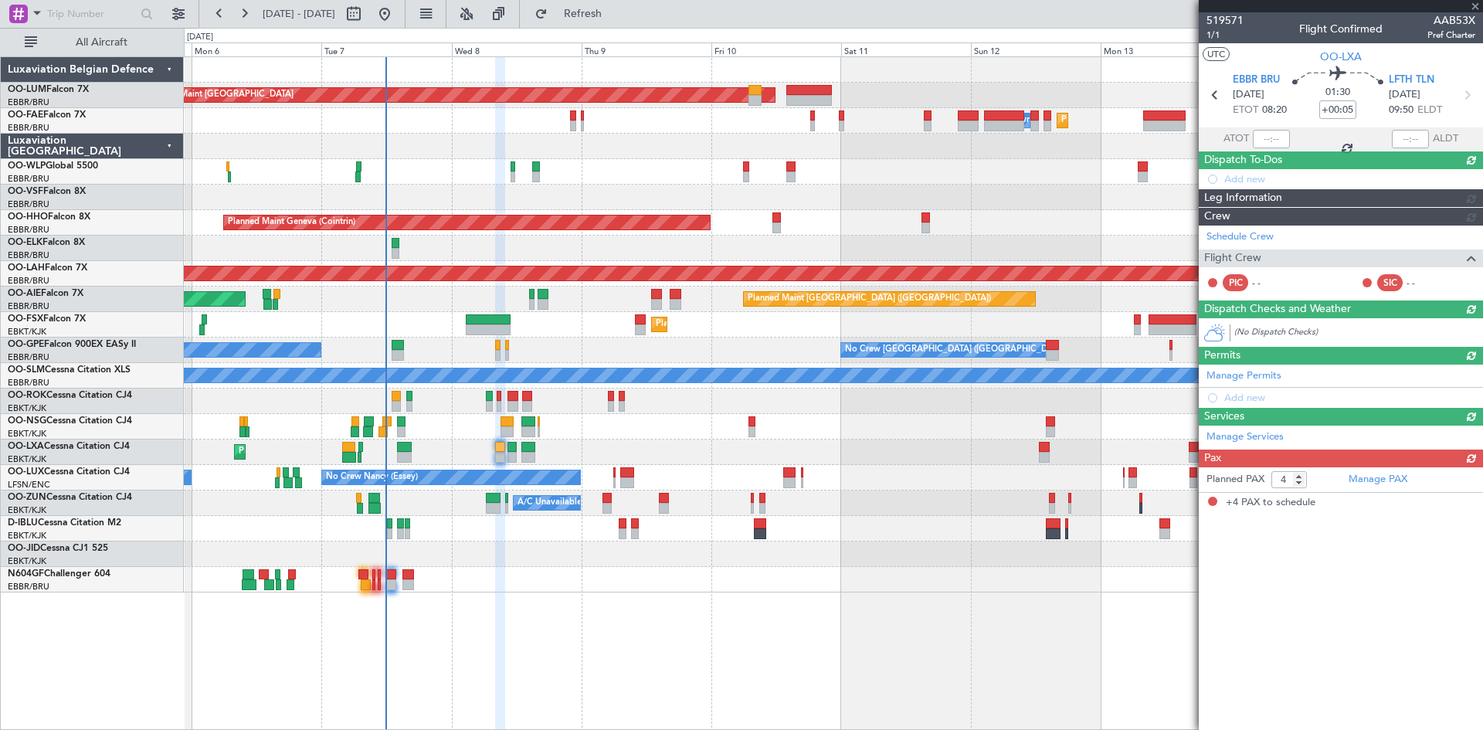
scroll to position [0, 0]
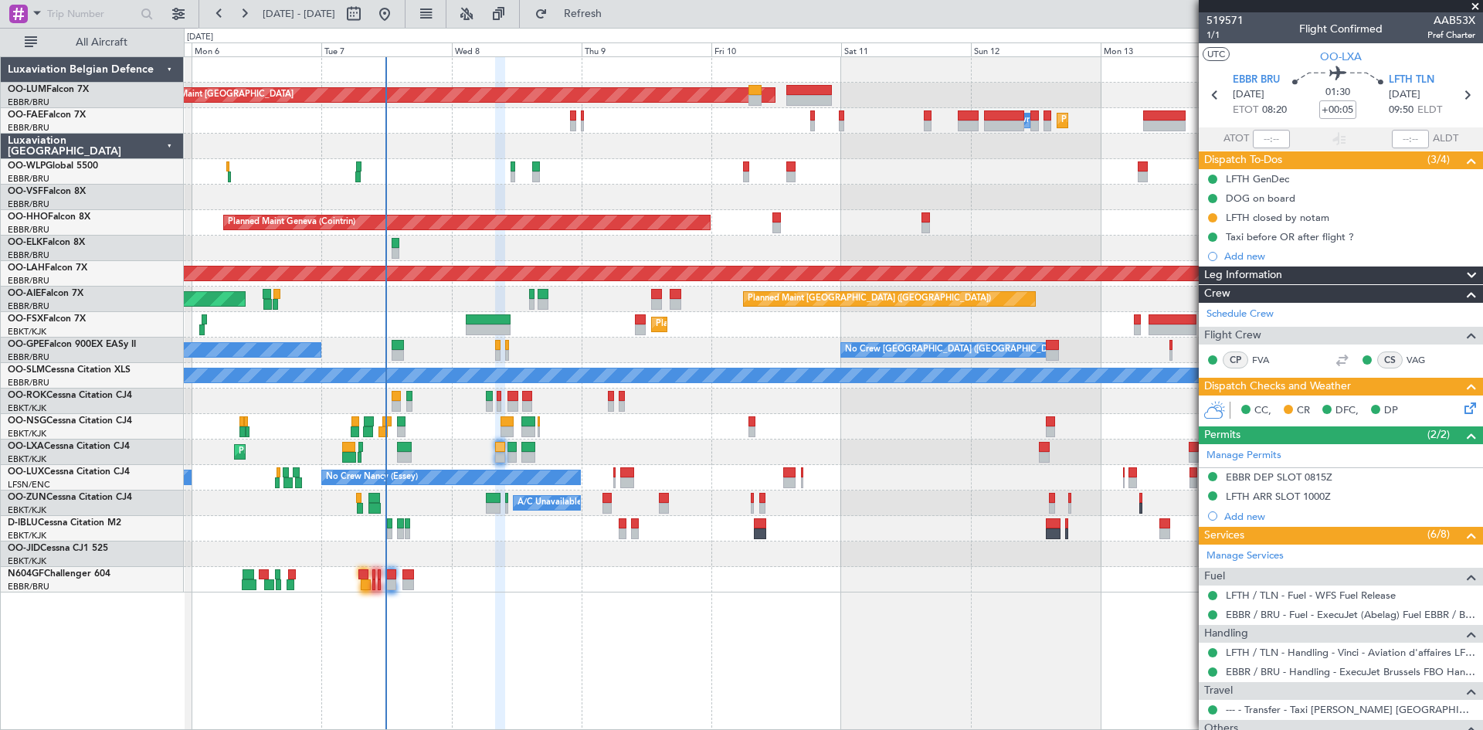
click at [1461, 409] on icon at bounding box center [1467, 405] width 12 height 12
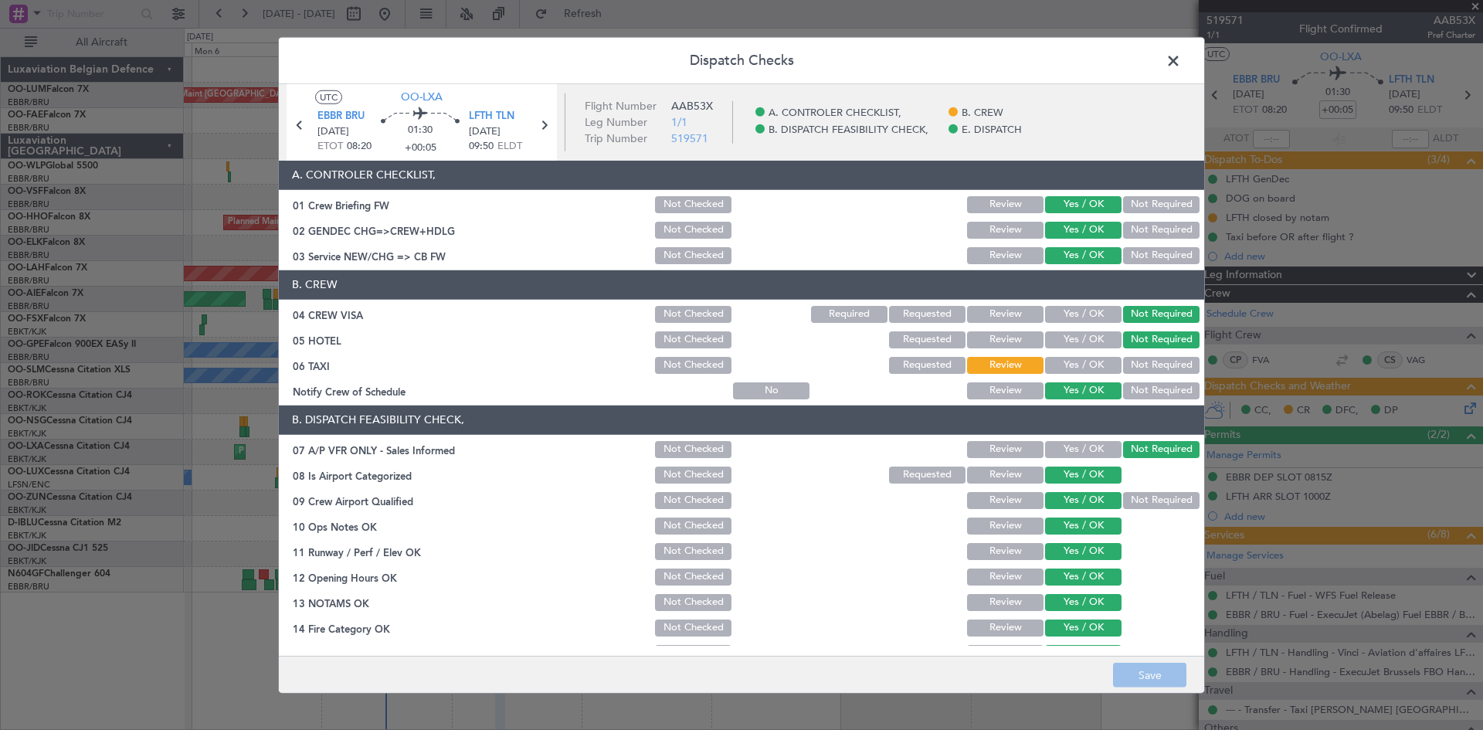
click at [1181, 63] on span at bounding box center [1181, 64] width 0 height 31
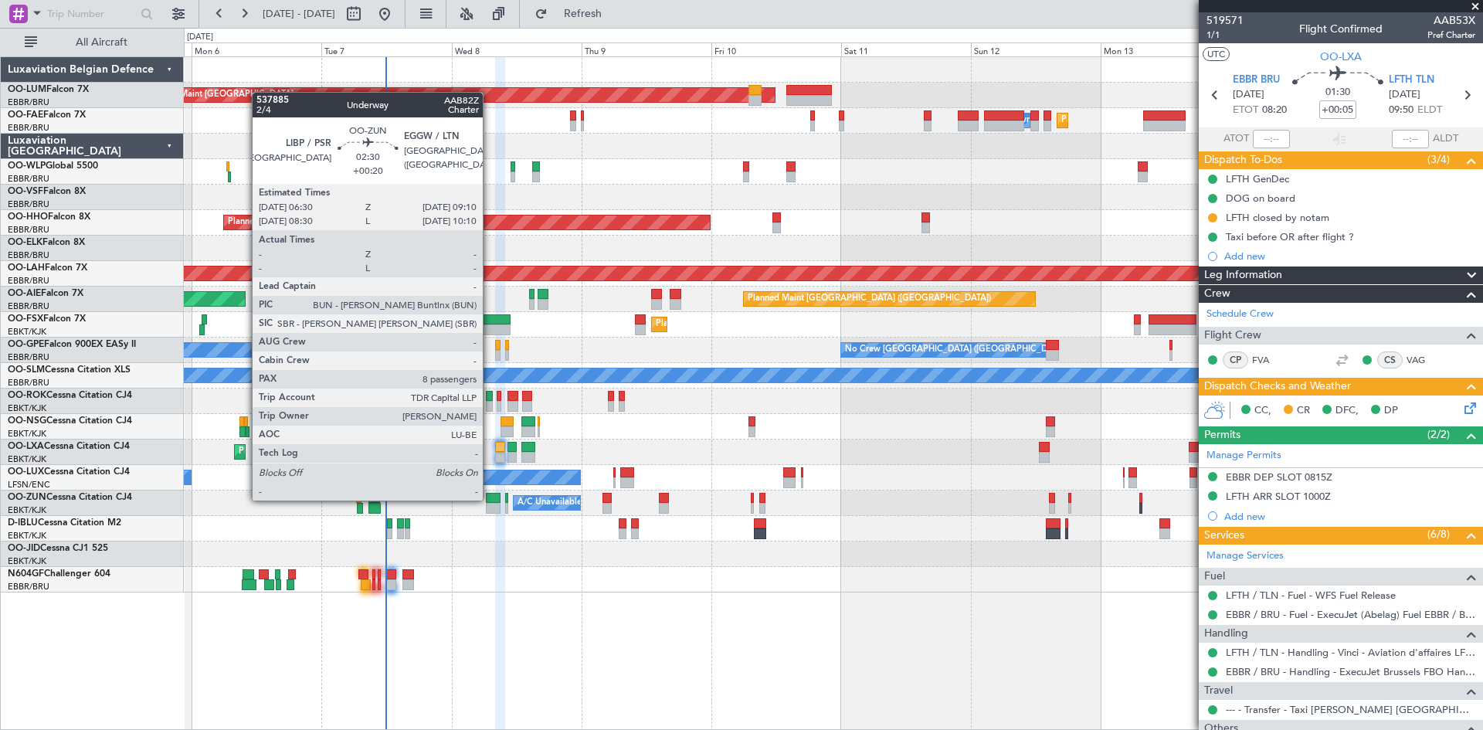
click at [490, 499] on div at bounding box center [493, 498] width 15 height 11
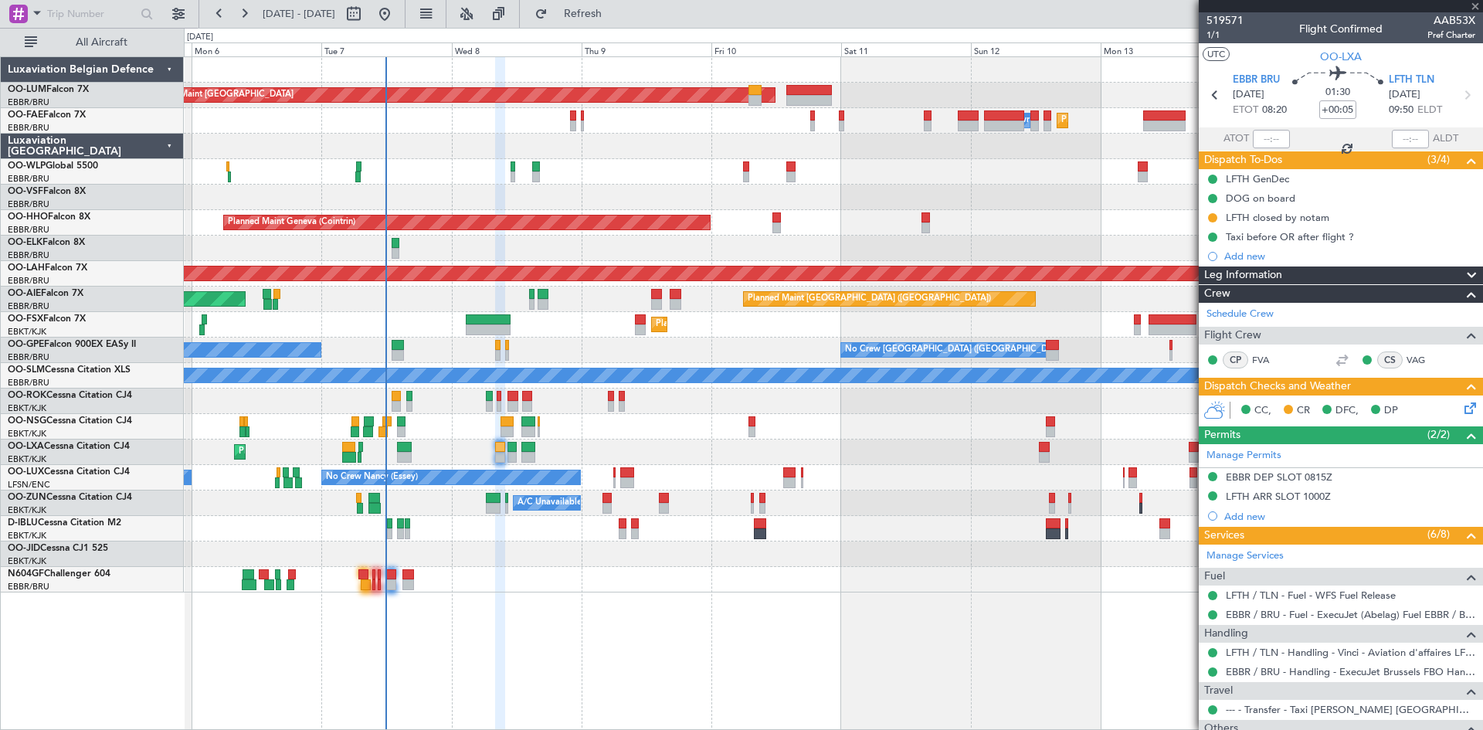
type input "+00:20"
type input "8"
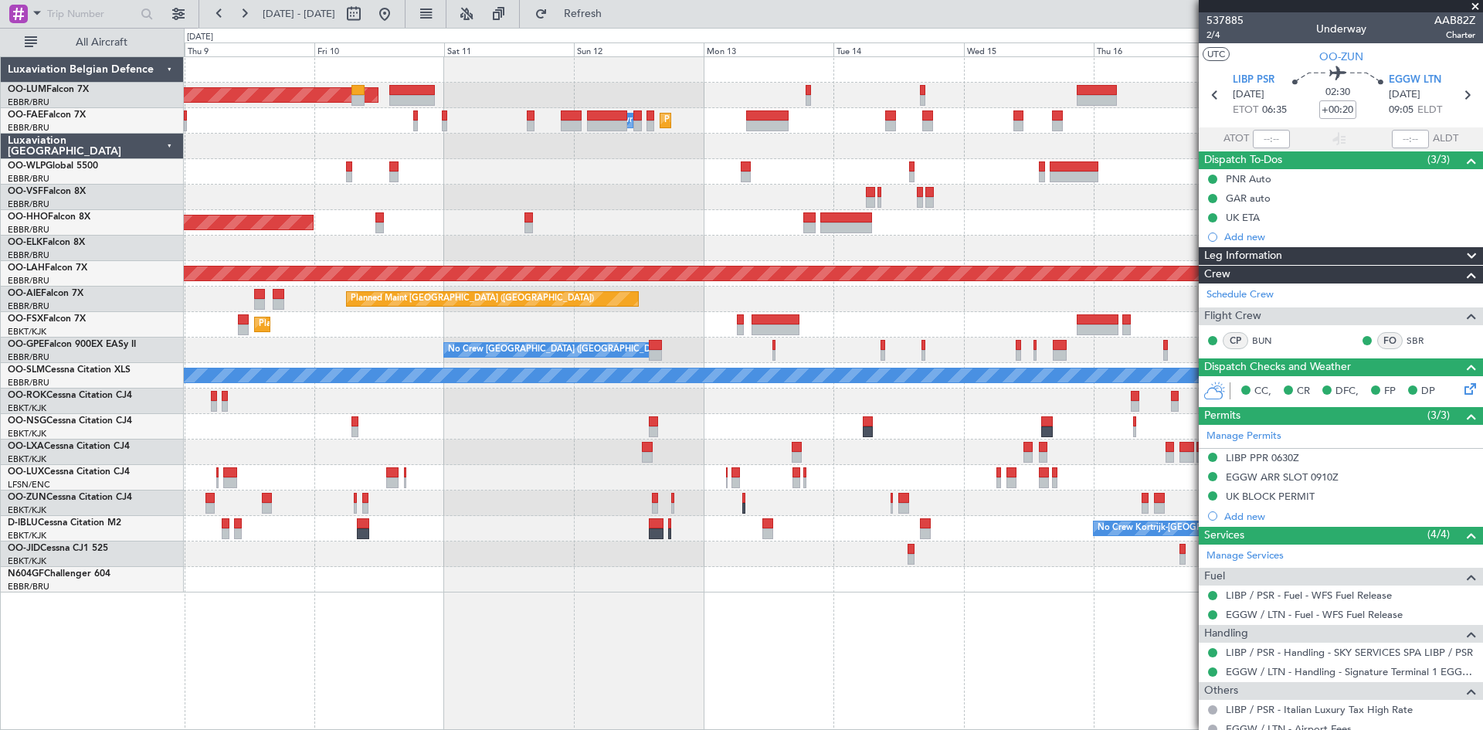
click at [534, 628] on div "Planned Maint [GEOGRAPHIC_DATA] ([GEOGRAPHIC_DATA] National) AOG Maint [GEOGRAP…" at bounding box center [833, 392] width 1299 height 673
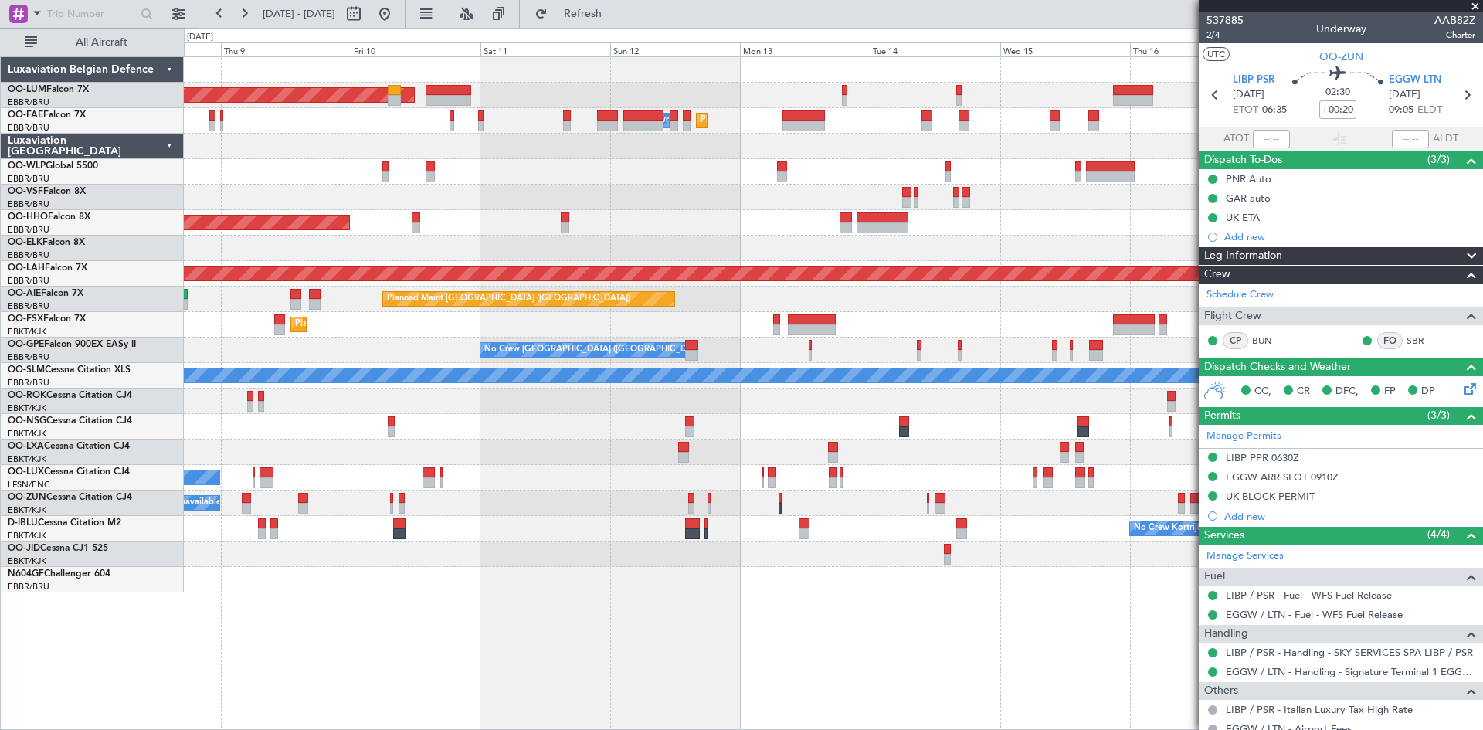
click at [523, 588] on div at bounding box center [833, 579] width 1298 height 25
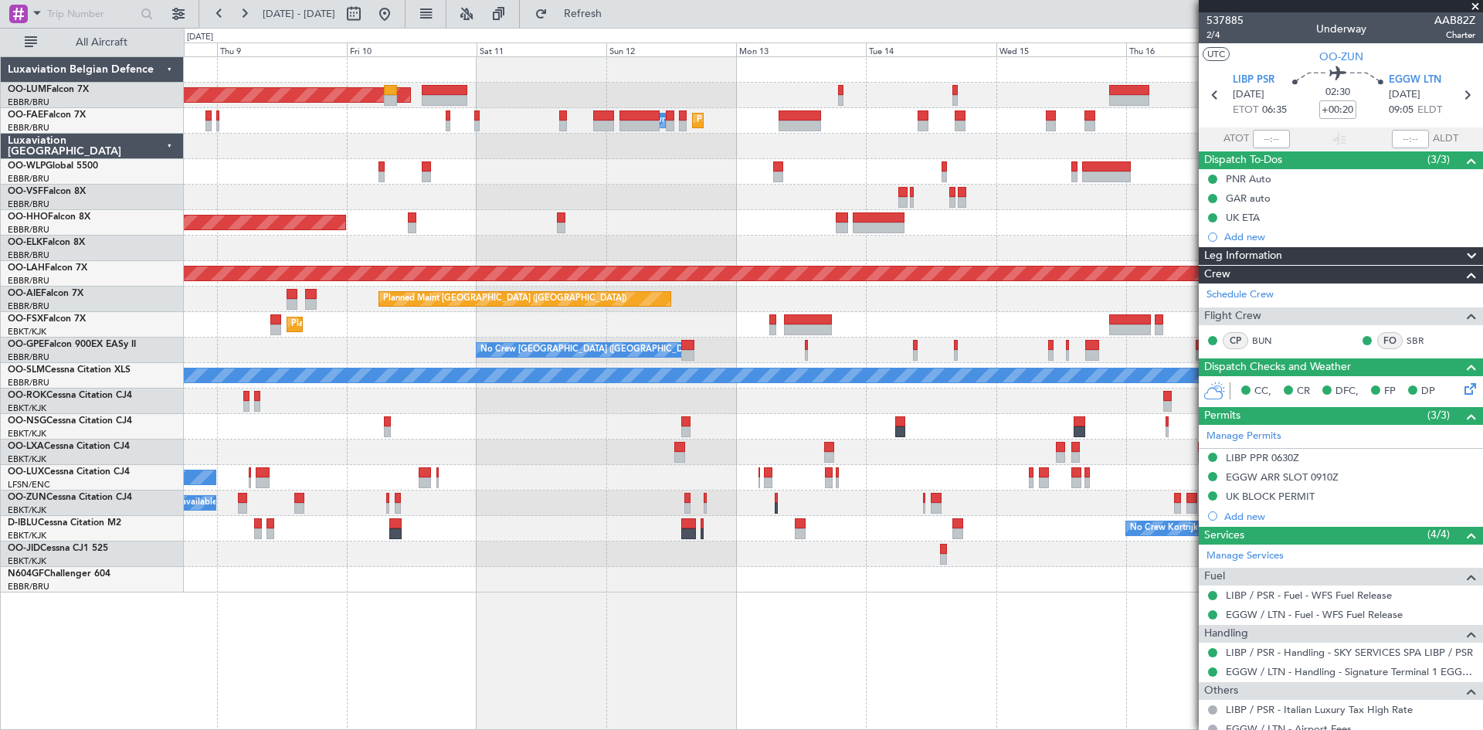
click at [364, 608] on div "Planned Maint [GEOGRAPHIC_DATA] ([GEOGRAPHIC_DATA] National) AOG Maint [GEOGRAP…" at bounding box center [833, 392] width 1299 height 673
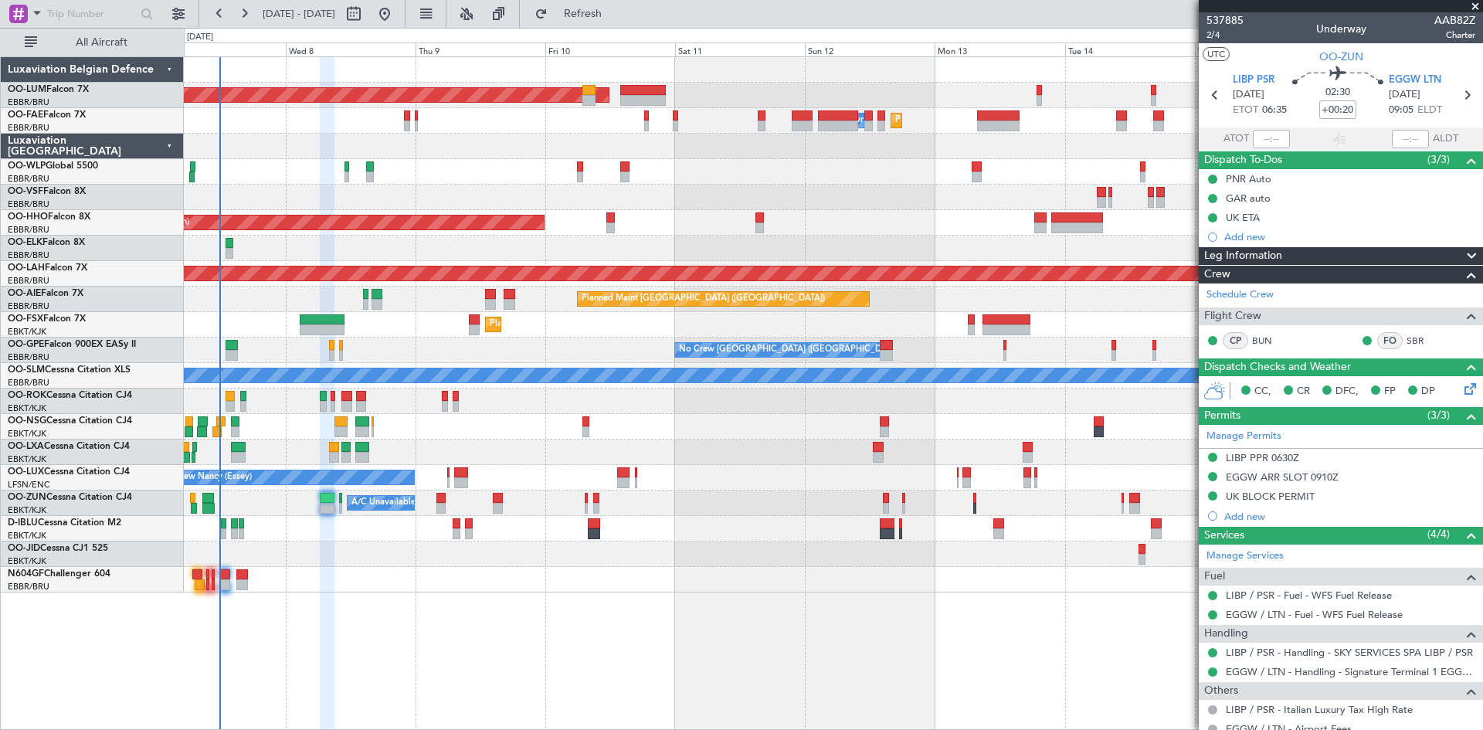
click at [543, 358] on div "No Crew [GEOGRAPHIC_DATA] ([GEOGRAPHIC_DATA] National) No Crew [GEOGRAPHIC_DATA…" at bounding box center [833, 349] width 1298 height 25
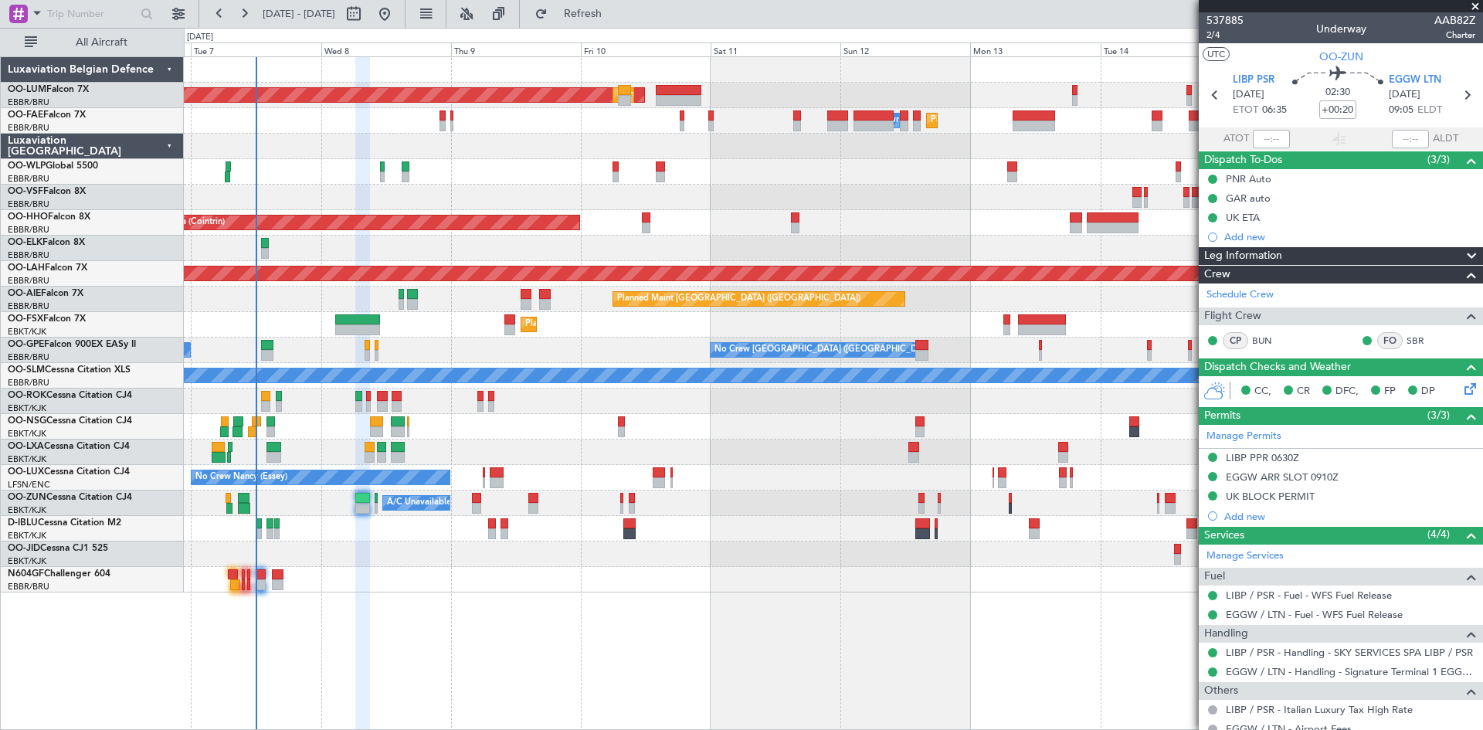
click at [419, 588] on div at bounding box center [833, 579] width 1298 height 25
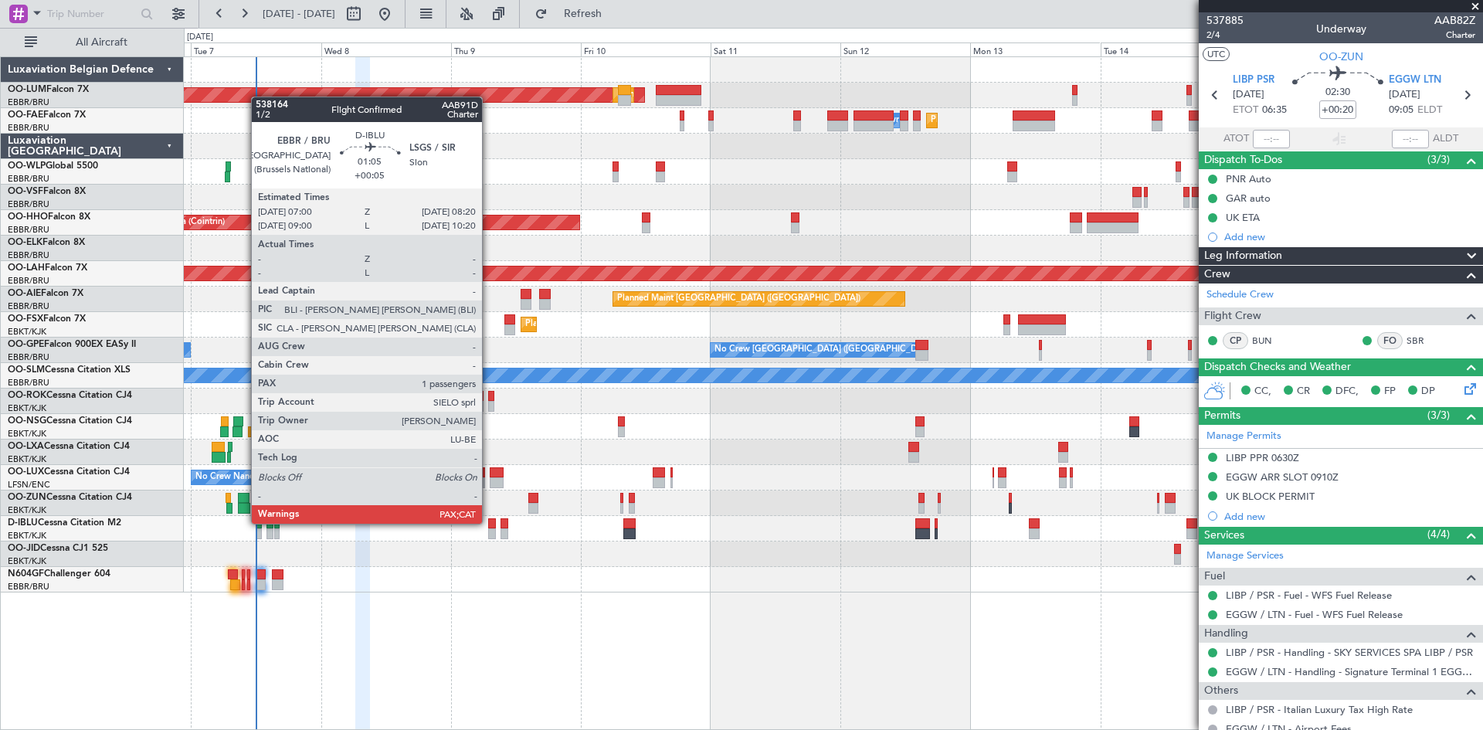
click at [490, 523] on div at bounding box center [492, 523] width 8 height 11
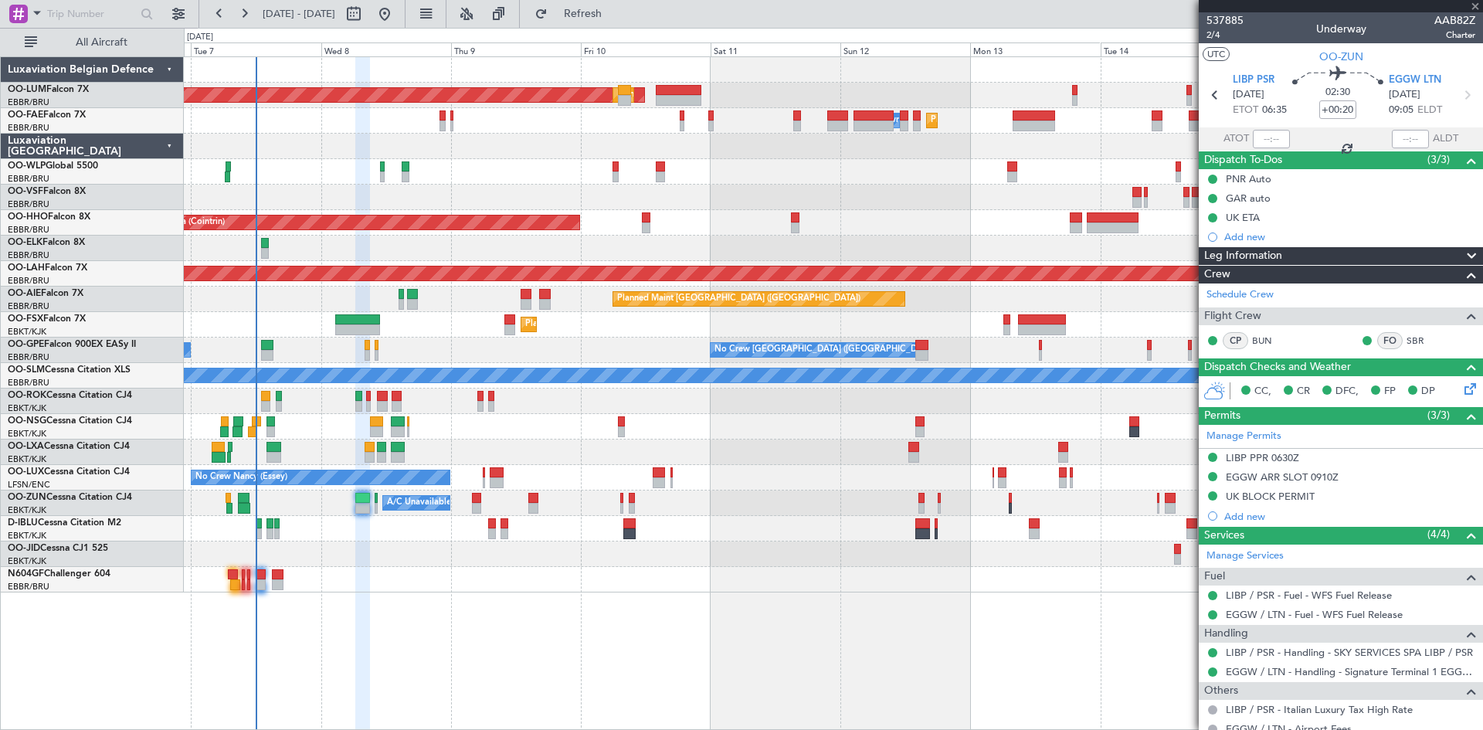
type input "+00:05"
type input "1"
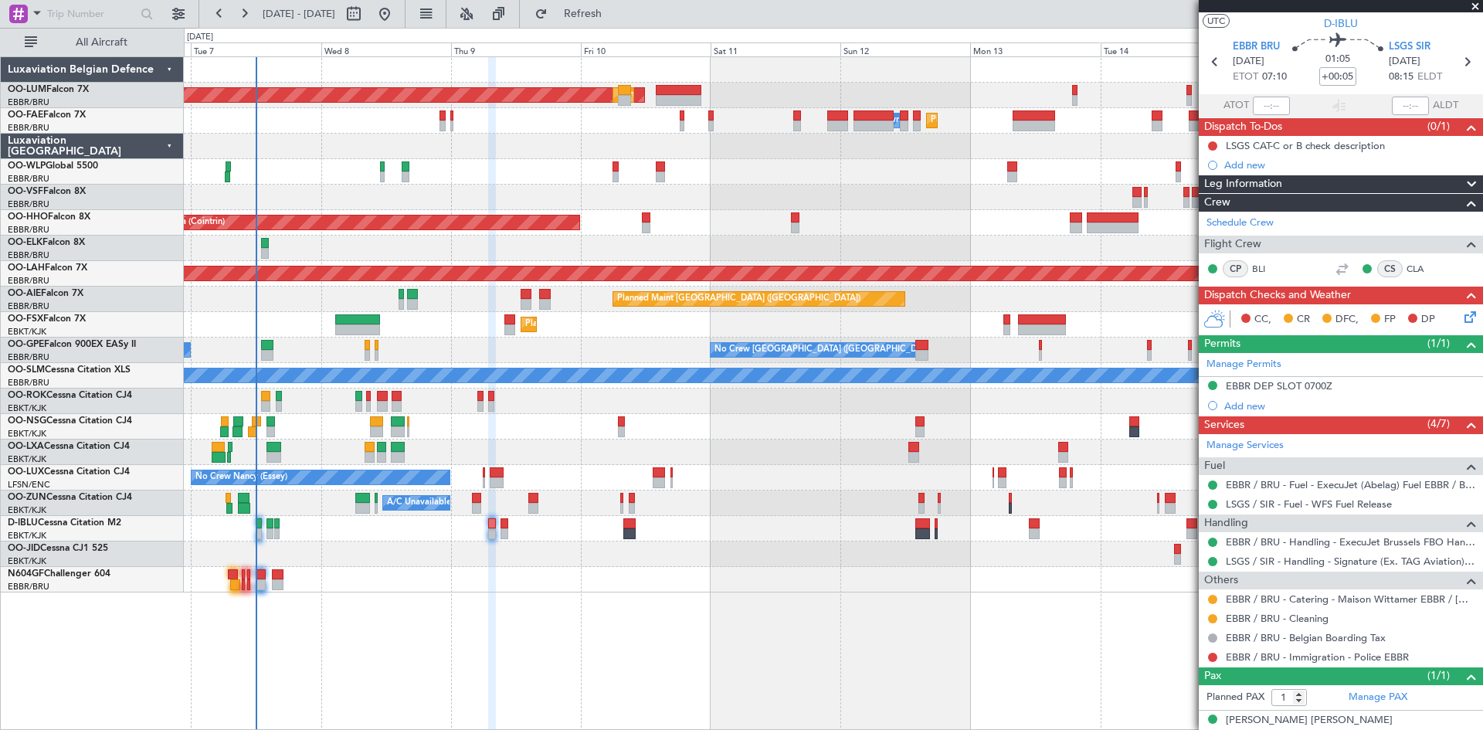
scroll to position [48, 0]
